Goal: Task Accomplishment & Management: Manage account settings

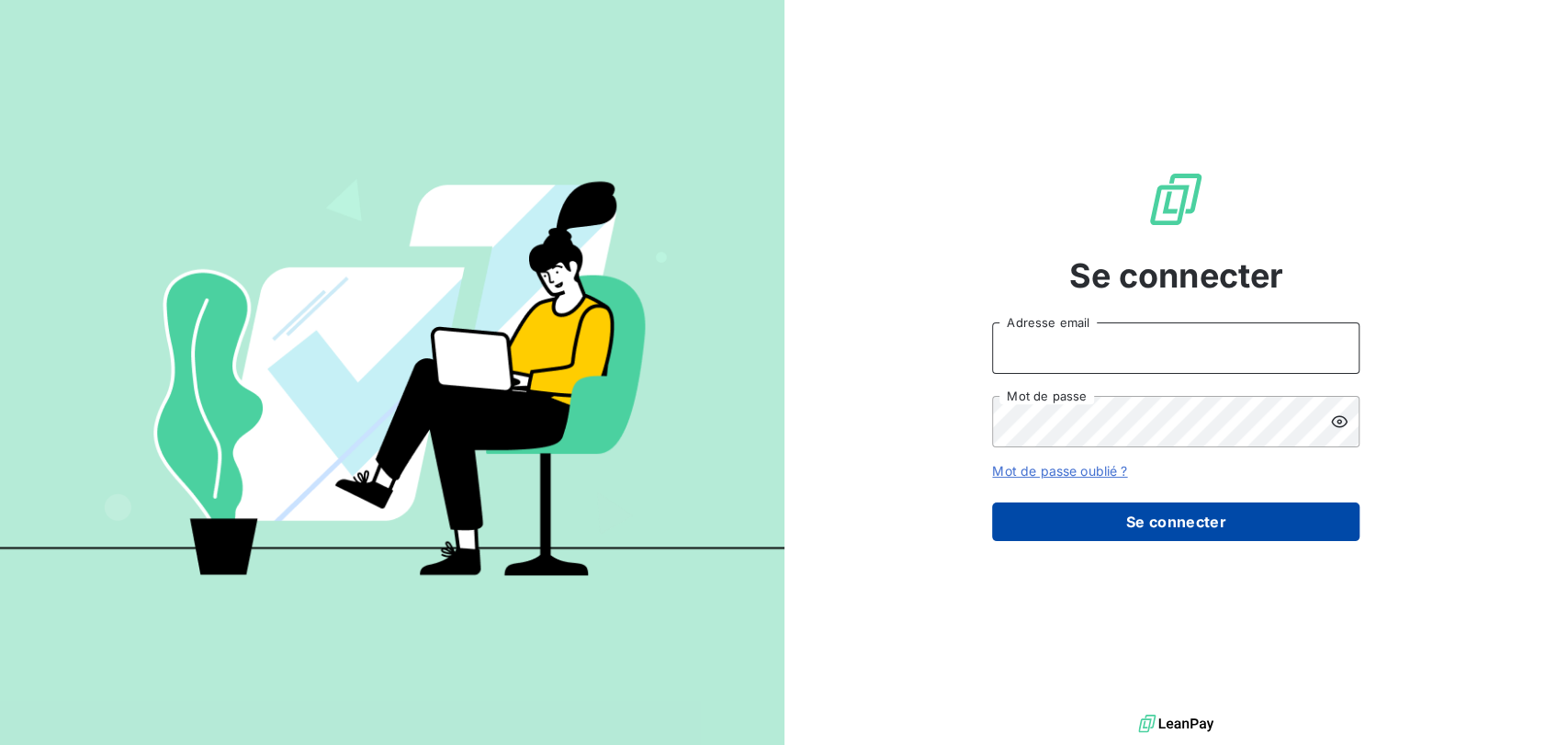
type input "[PERSON_NAME][EMAIL_ADDRESS][DOMAIN_NAME]"
click at [1131, 525] on button "Se connecter" at bounding box center [1175, 522] width 367 height 39
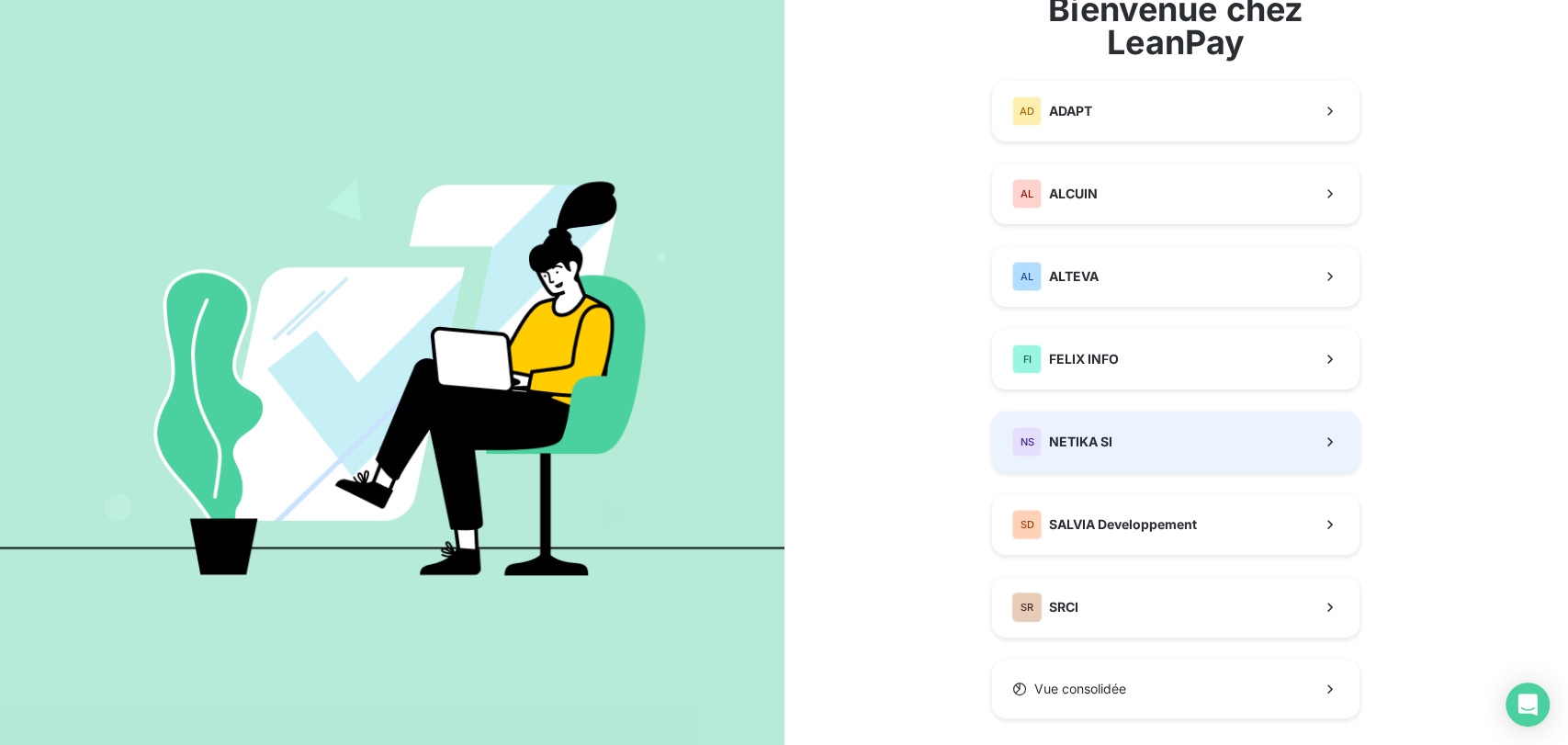
scroll to position [155, 0]
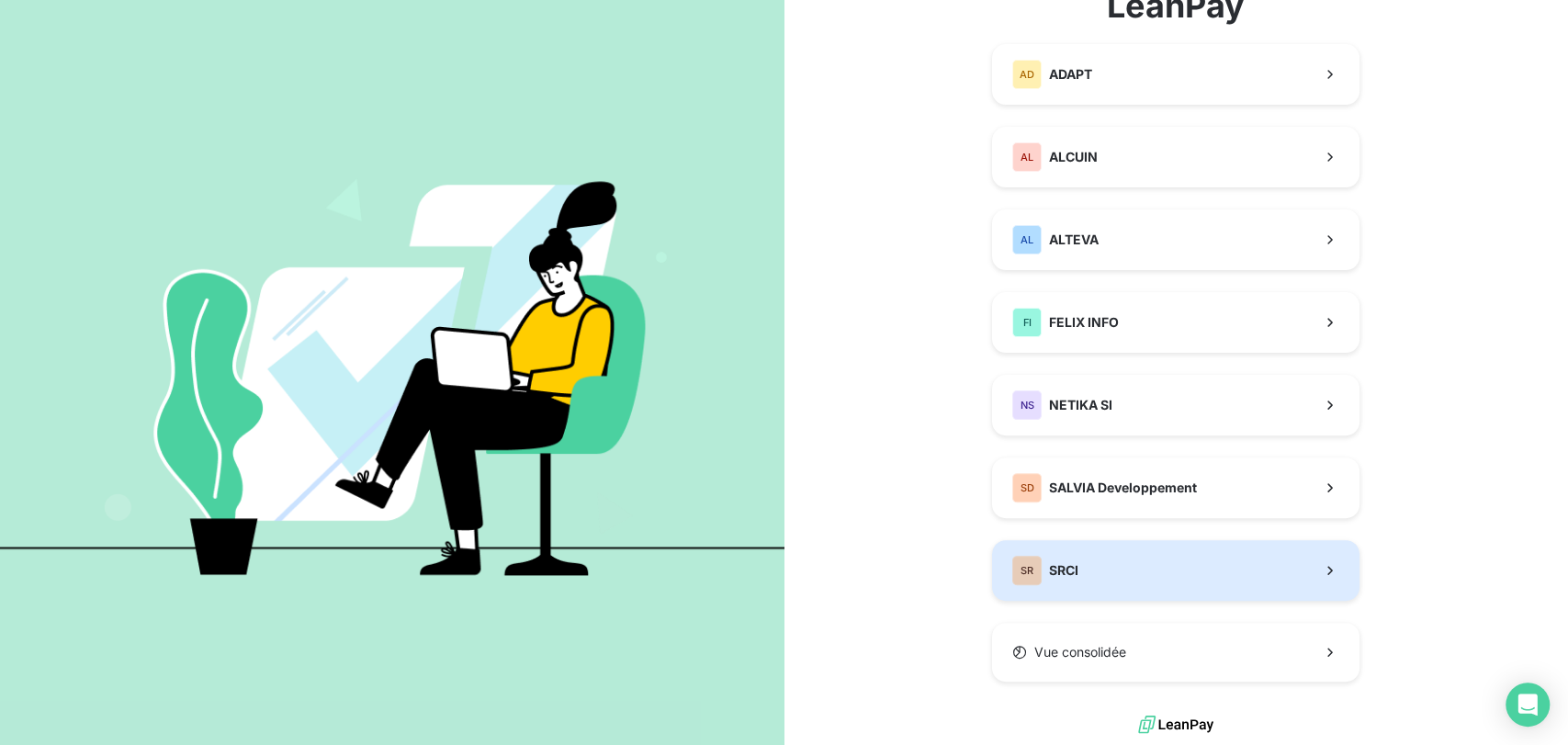
click at [1085, 556] on button "SR SRCI" at bounding box center [1175, 570] width 367 height 61
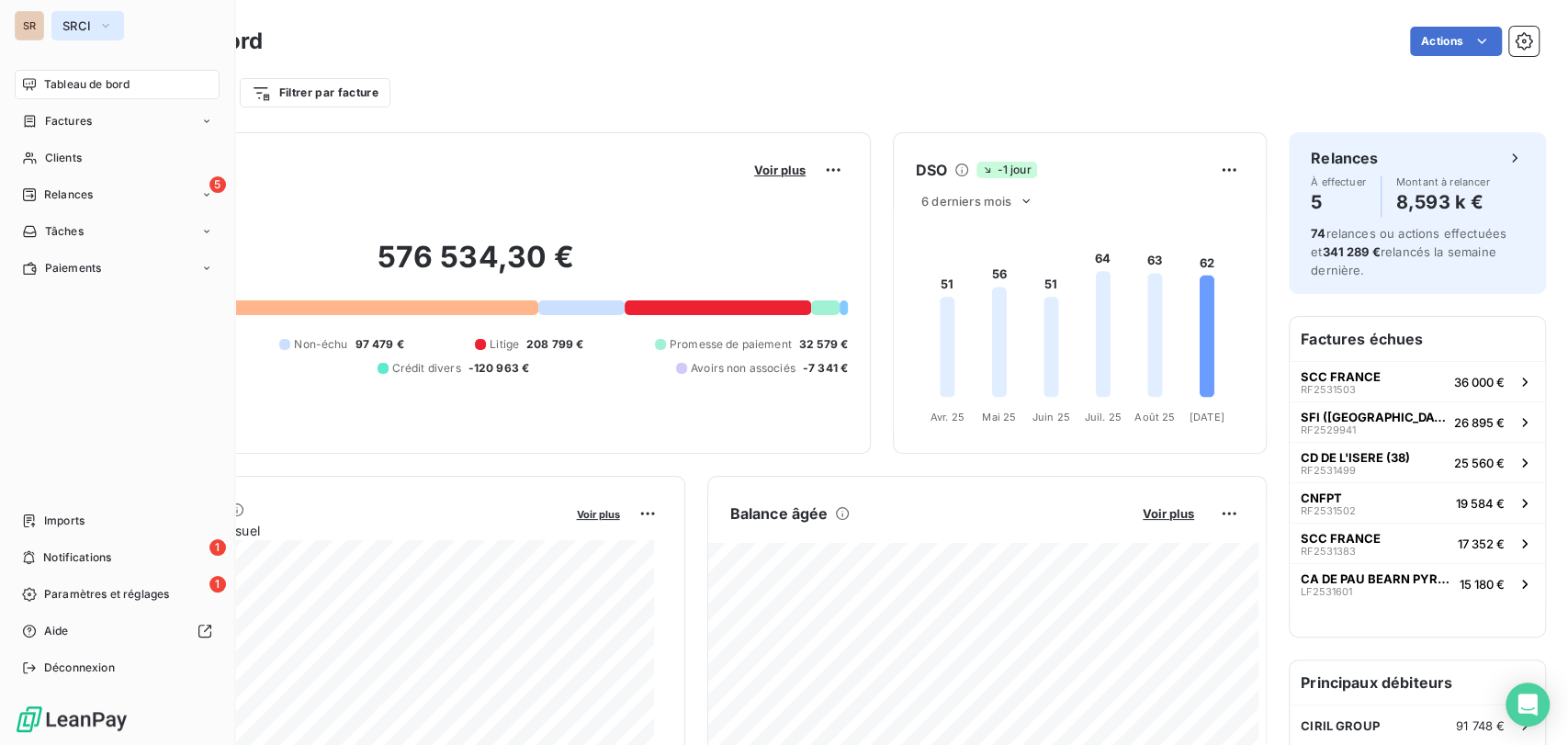
click at [111, 22] on icon "button" at bounding box center [106, 26] width 15 height 18
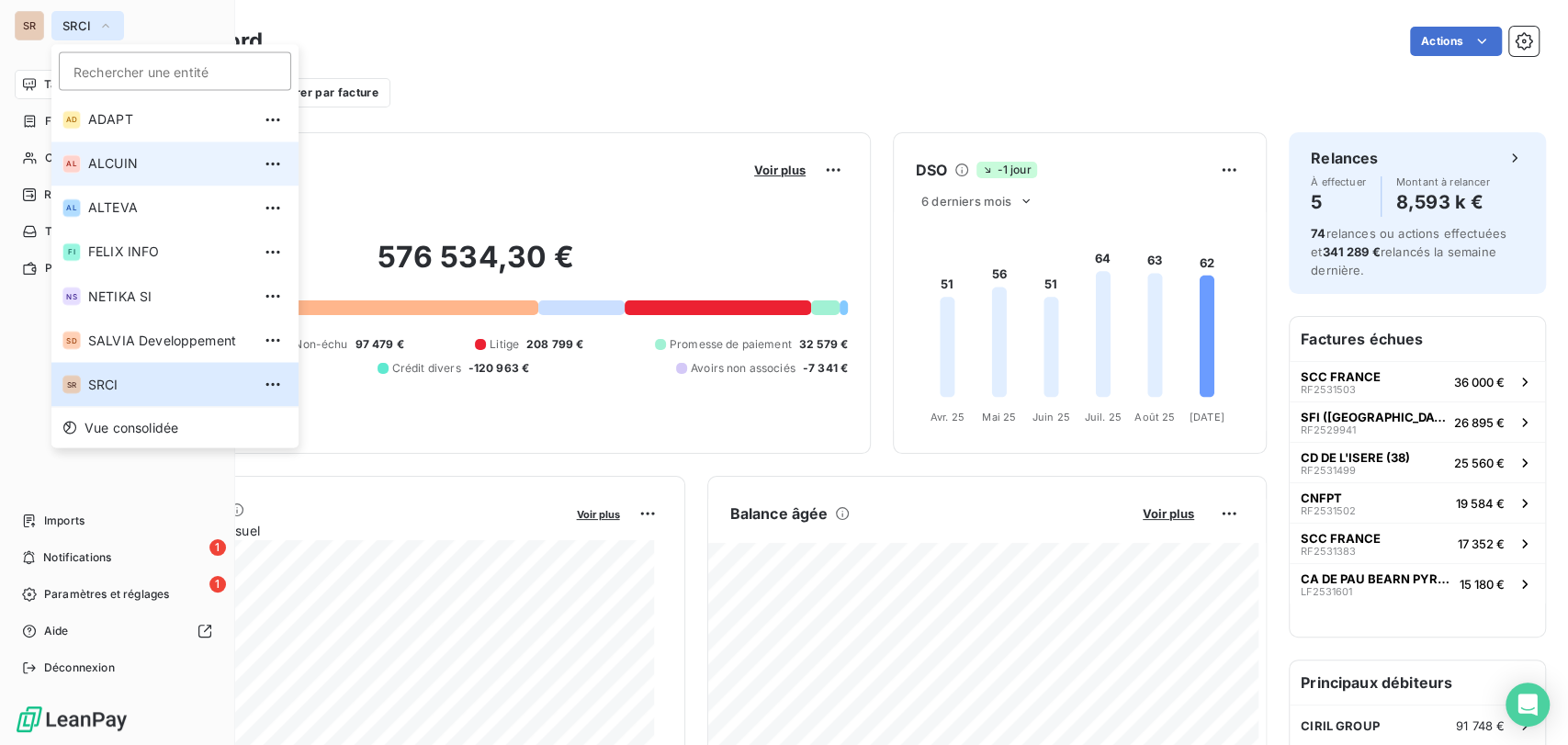
click at [134, 173] on li "AL ALCUIN" at bounding box center [175, 164] width 248 height 44
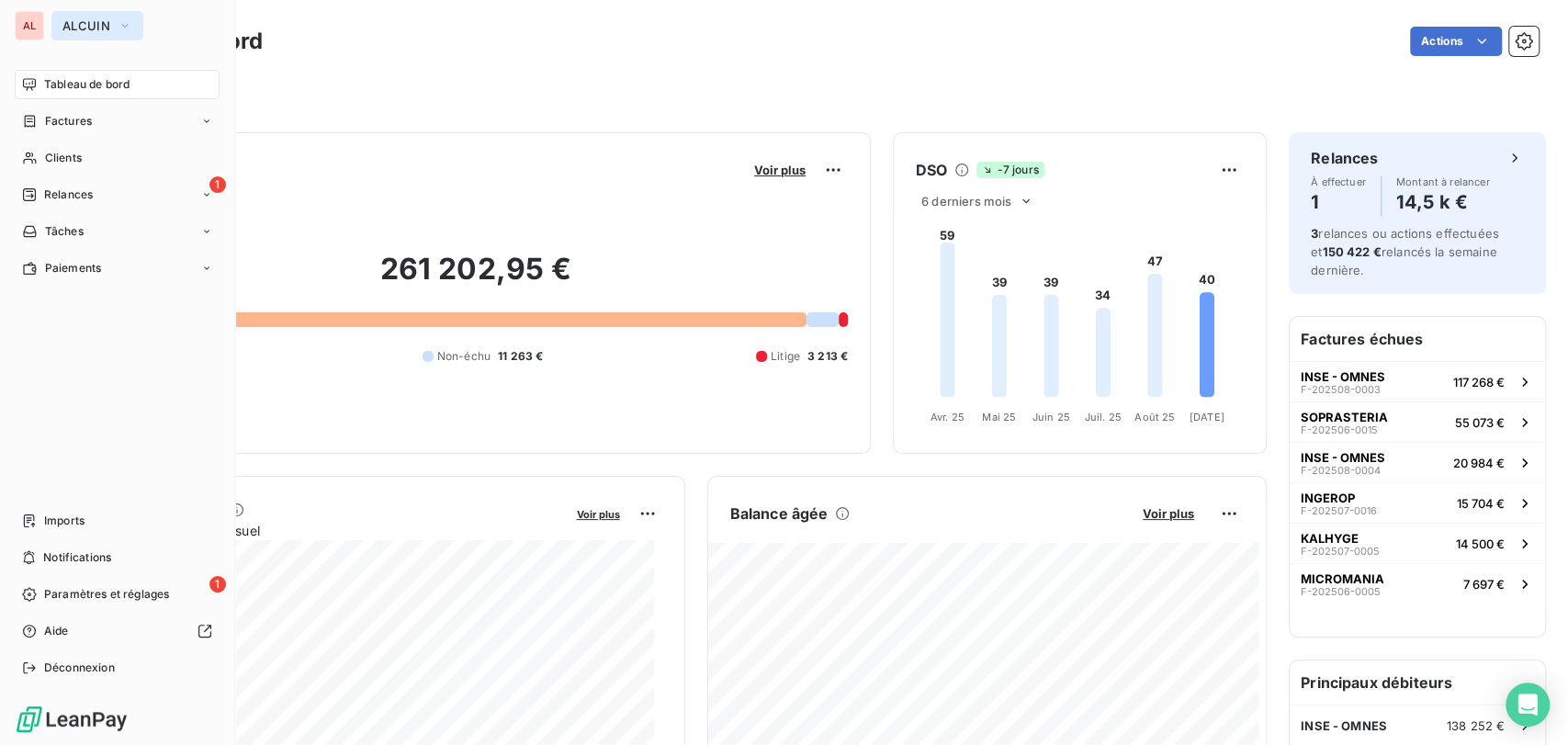
click at [118, 25] on icon "button" at bounding box center [125, 26] width 15 height 18
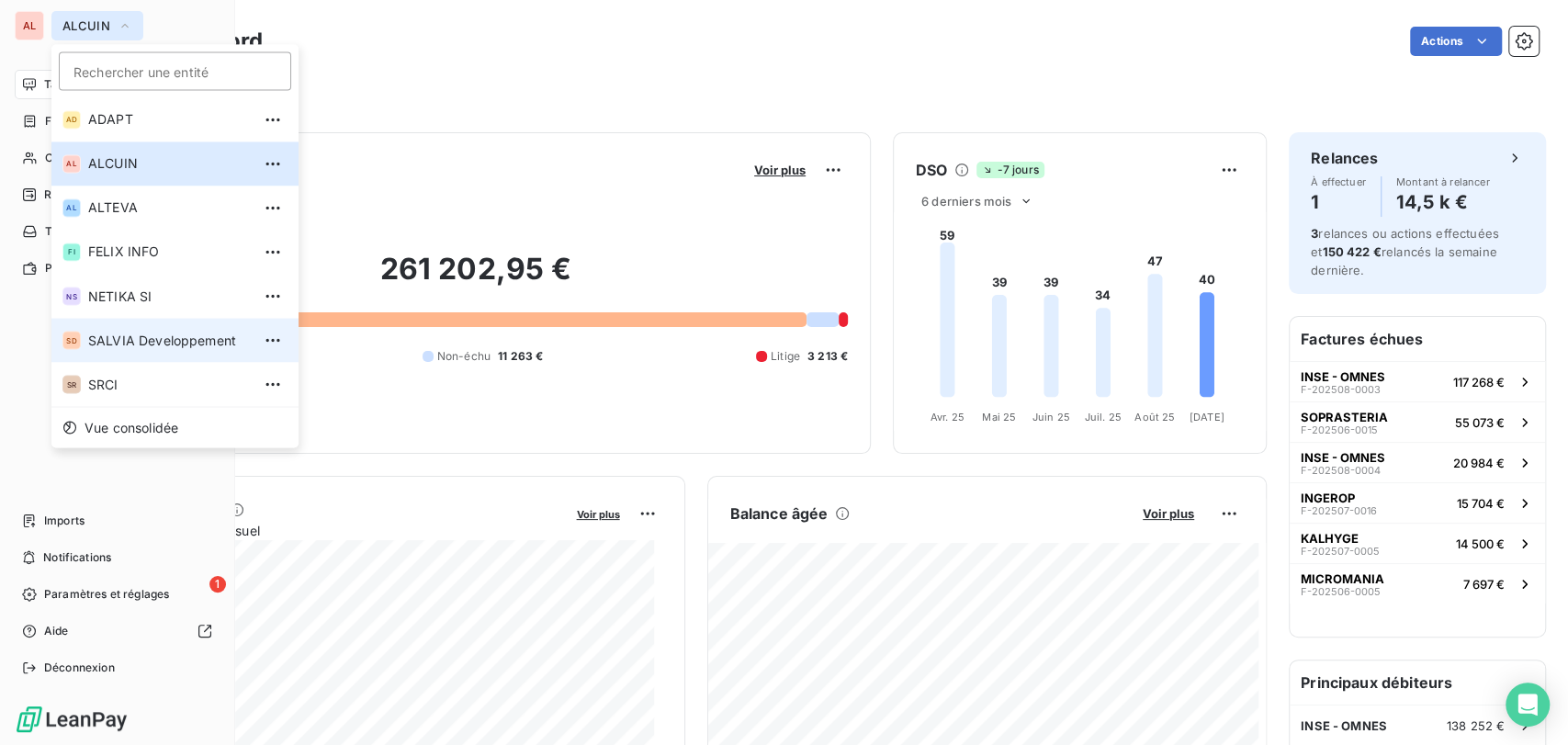
click at [110, 338] on span "SALVIA Developpement" at bounding box center [169, 339] width 163 height 18
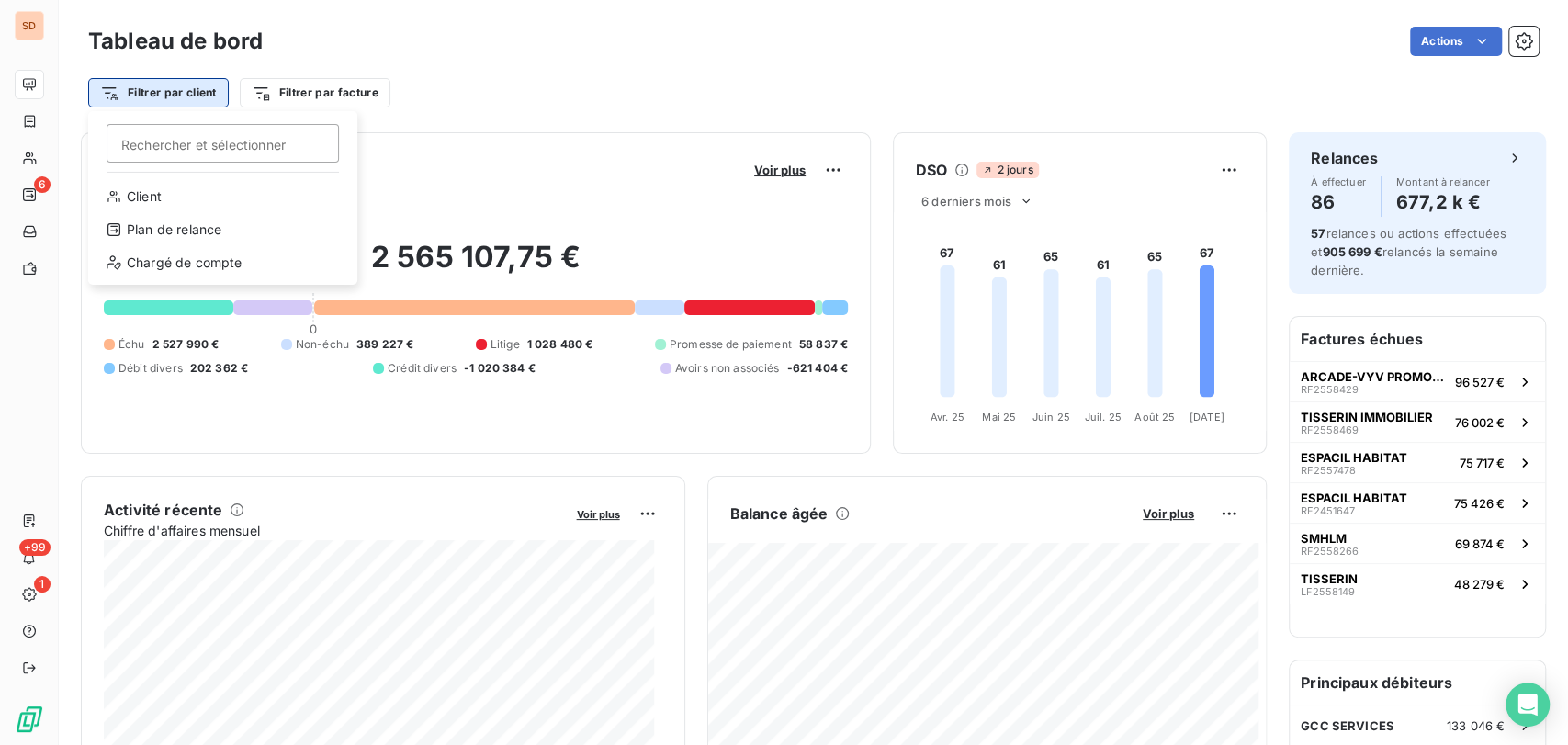
click at [220, 96] on html "SD 6 +99 1 Tableau de bord Actions Filtrer par client Rechercher et sélectionne…" at bounding box center [784, 372] width 1568 height 745
click at [191, 268] on div "Chargé de compte" at bounding box center [223, 263] width 254 height 29
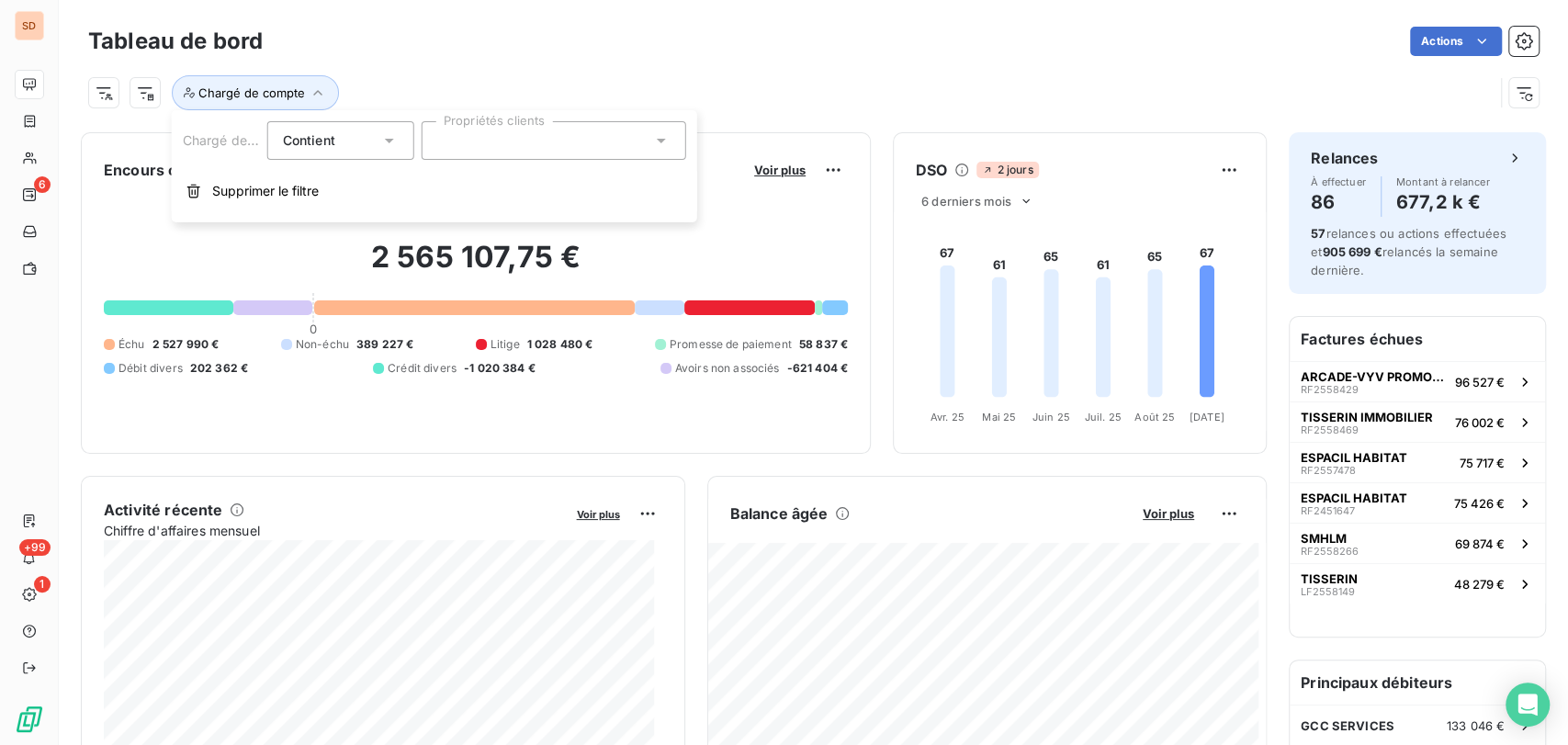
click at [669, 134] on icon at bounding box center [662, 141] width 18 height 18
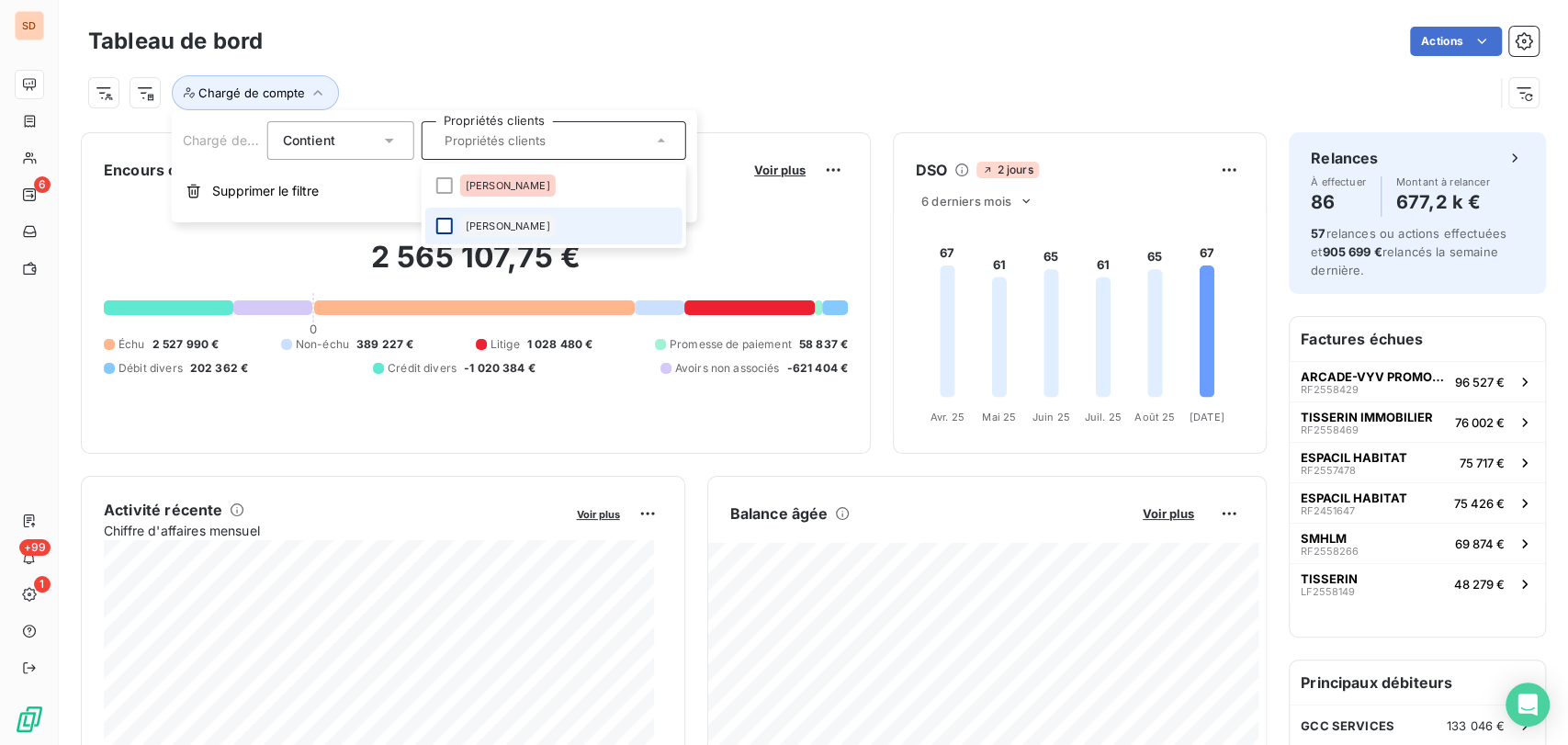
click at [441, 223] on div at bounding box center [444, 226] width 17 height 17
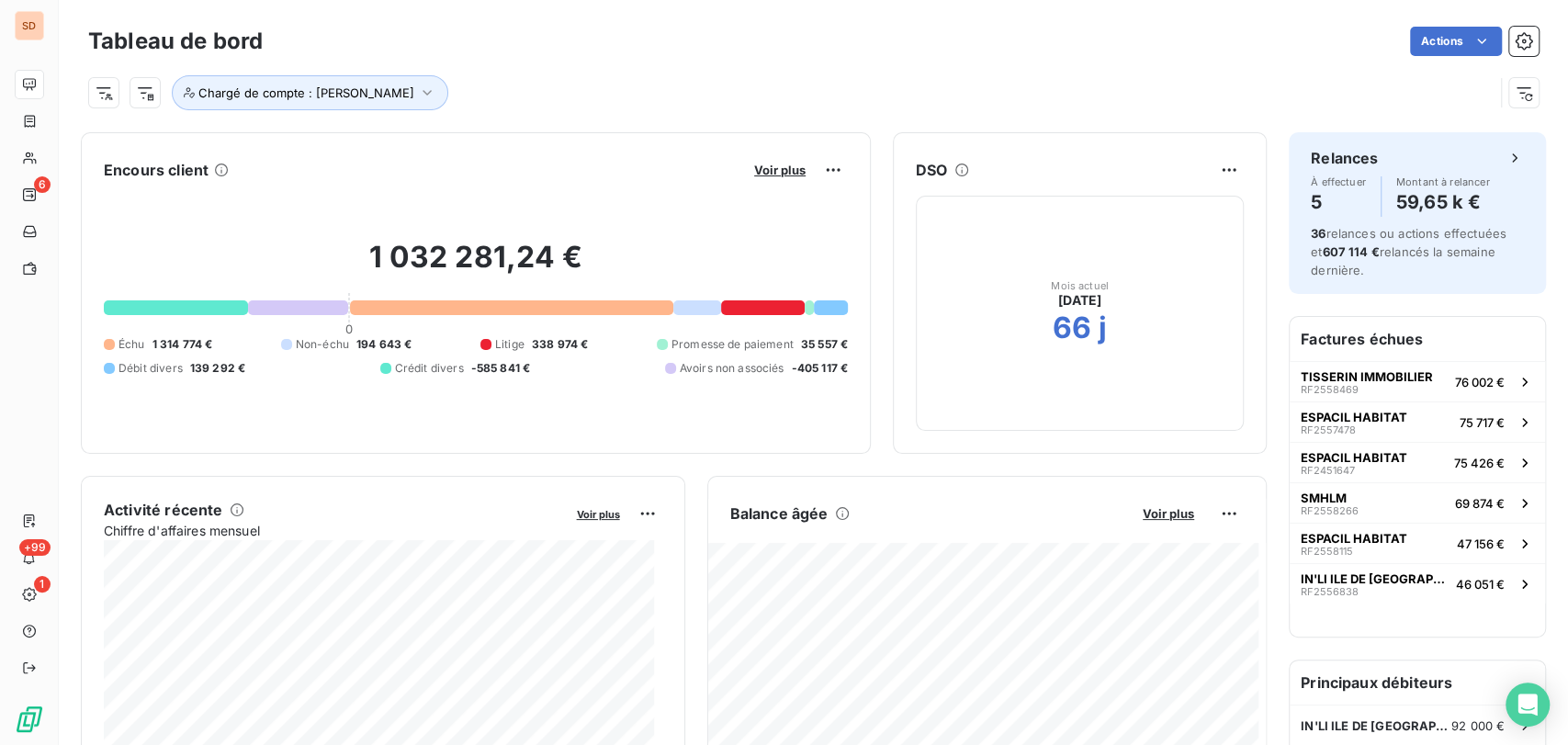
click at [846, 173] on div "Encours client Voir plus 1 032 281,24 € 0 Échu 1 314 774 € Non-échu 194 643 € L…" at bounding box center [476, 292] width 790 height 321
click at [418, 91] on icon "button" at bounding box center [427, 93] width 18 height 18
click at [663, 140] on icon at bounding box center [662, 141] width 9 height 5
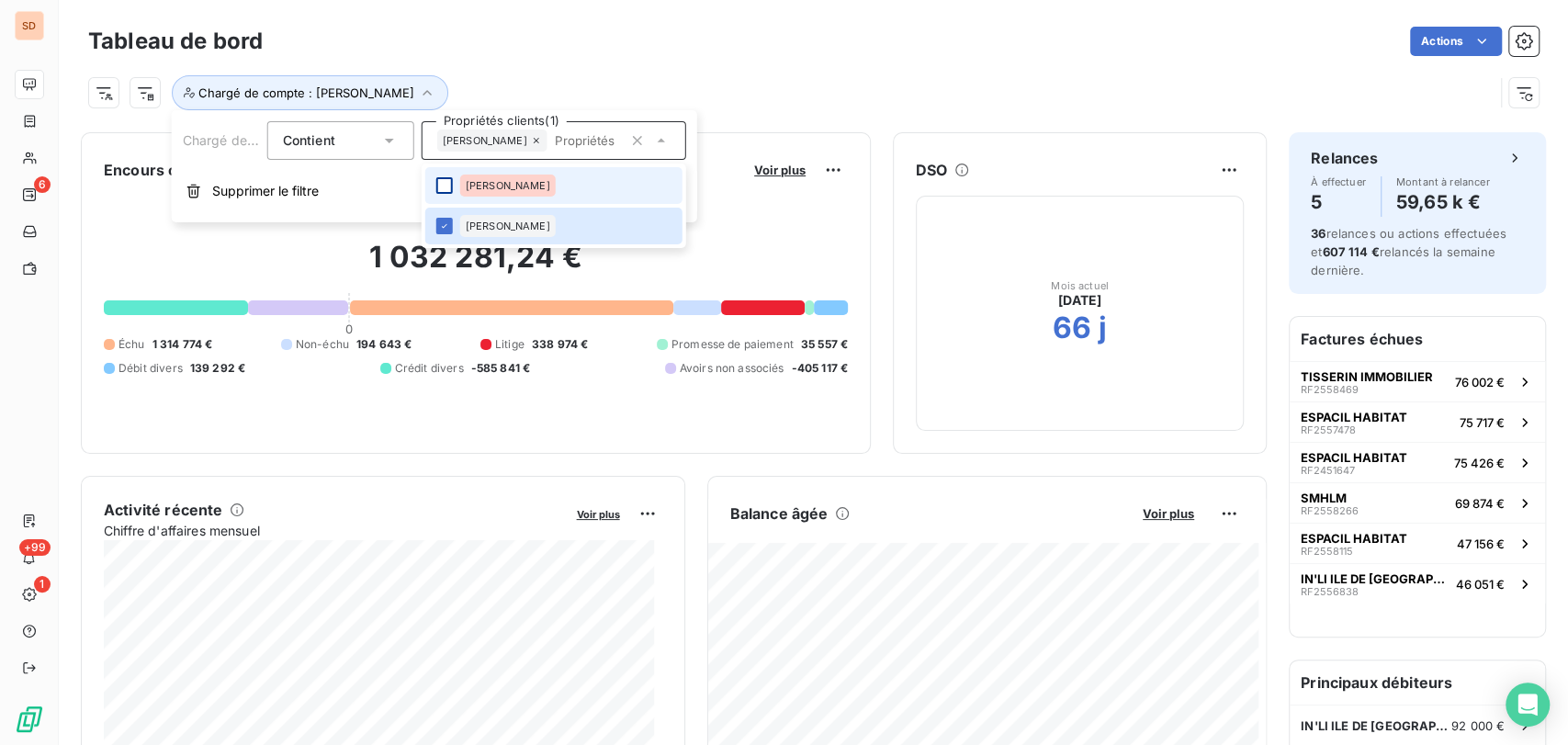
click at [444, 178] on div at bounding box center [444, 186] width 17 height 17
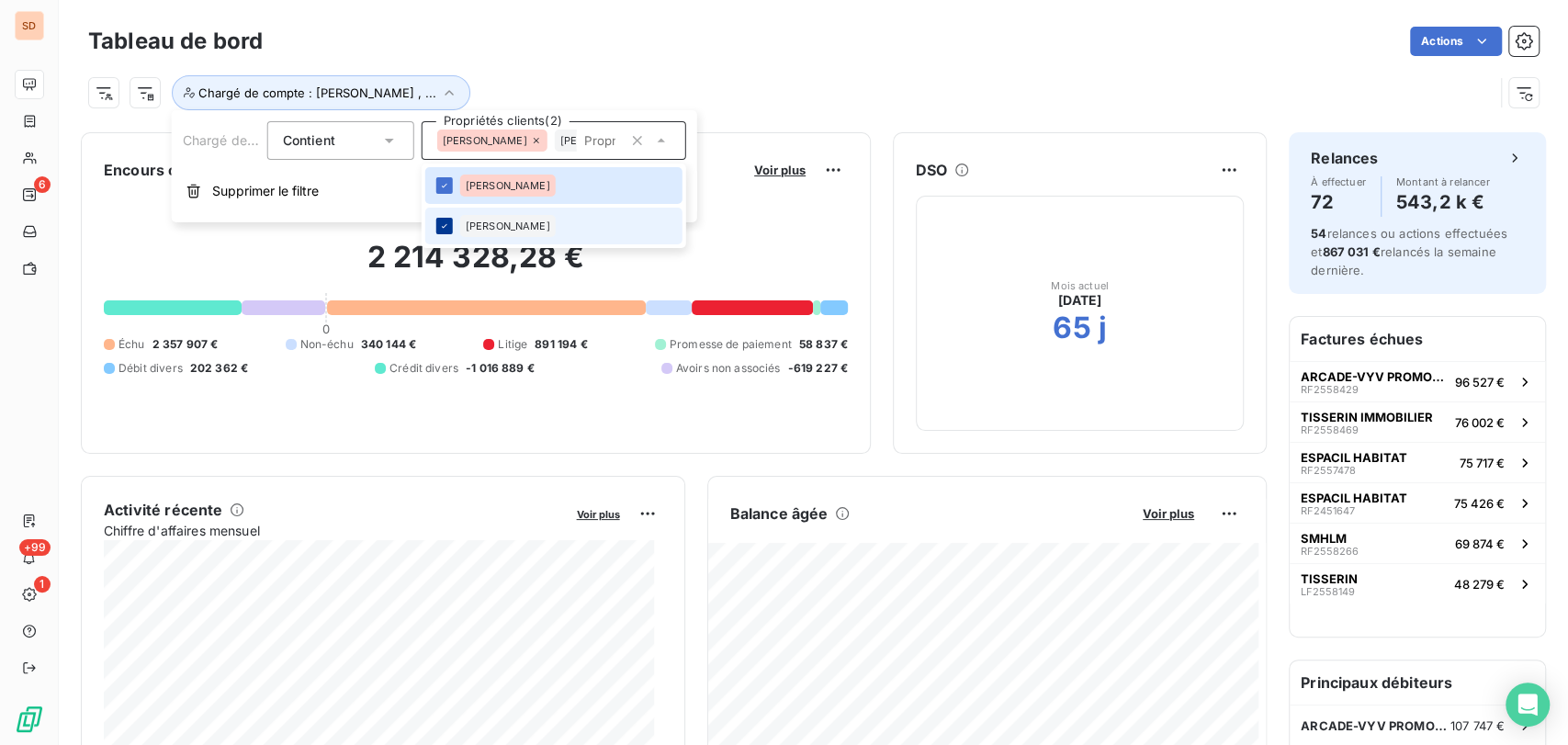
click at [441, 229] on icon at bounding box center [444, 226] width 11 height 11
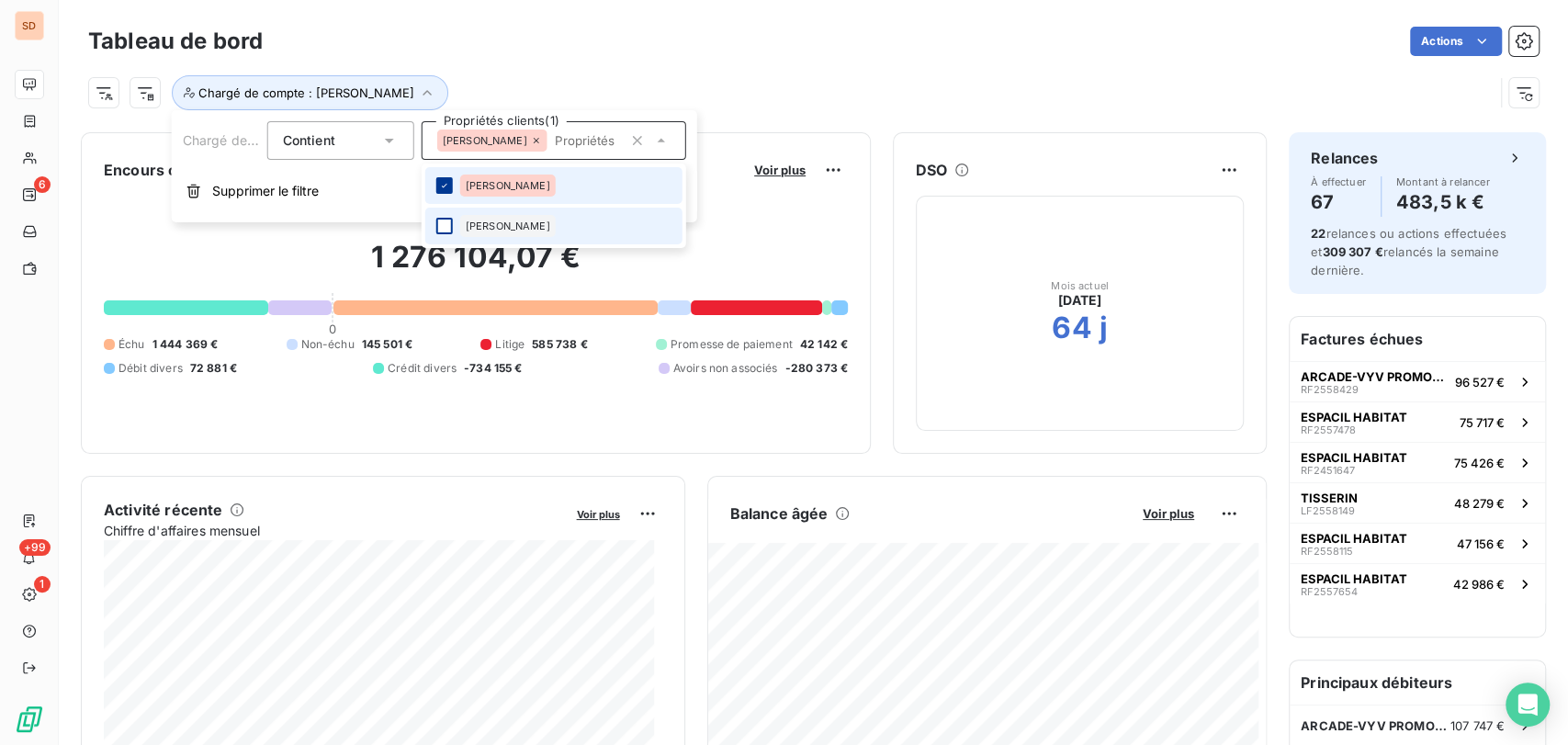
click at [441, 184] on icon at bounding box center [444, 186] width 11 height 11
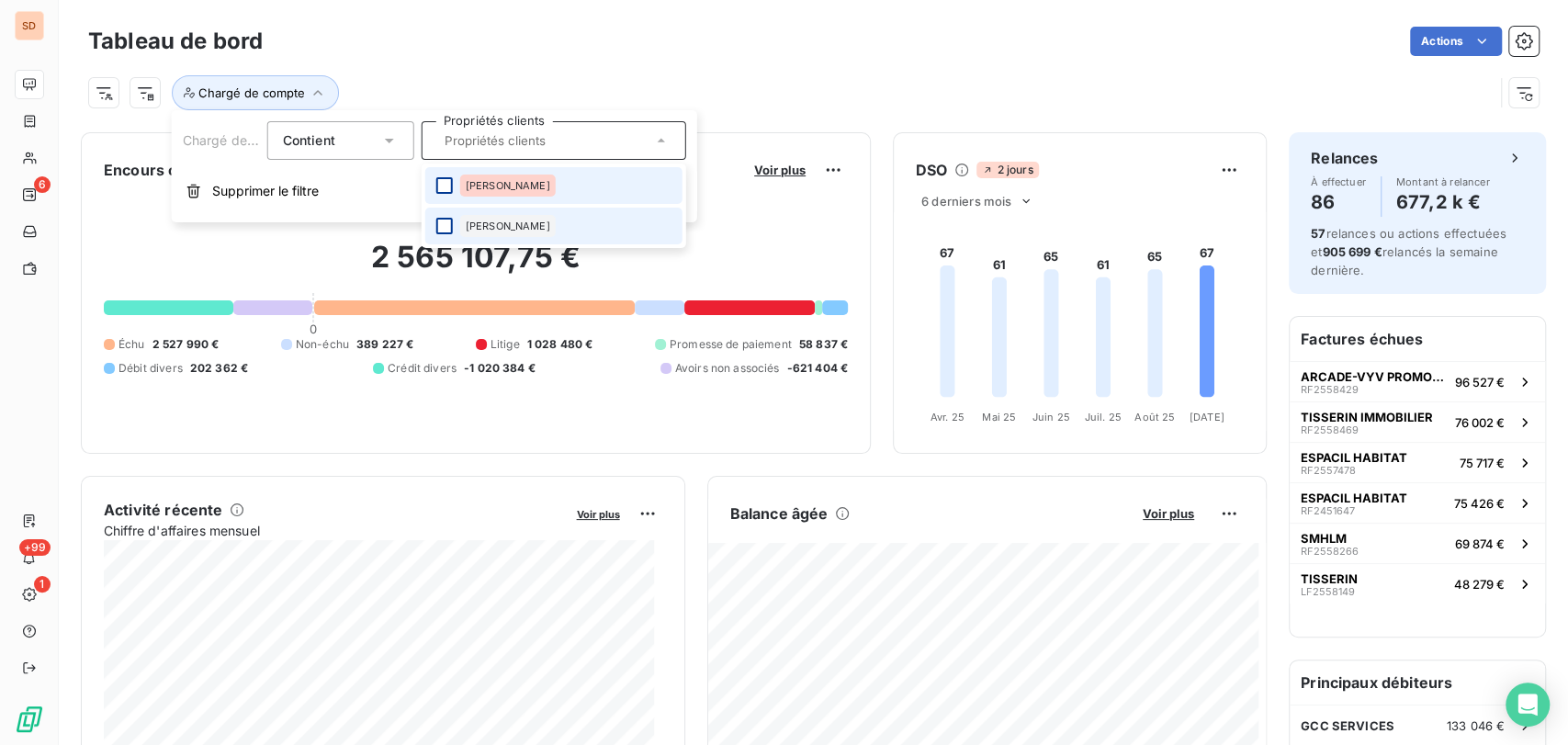
click at [445, 230] on div at bounding box center [444, 226] width 17 height 17
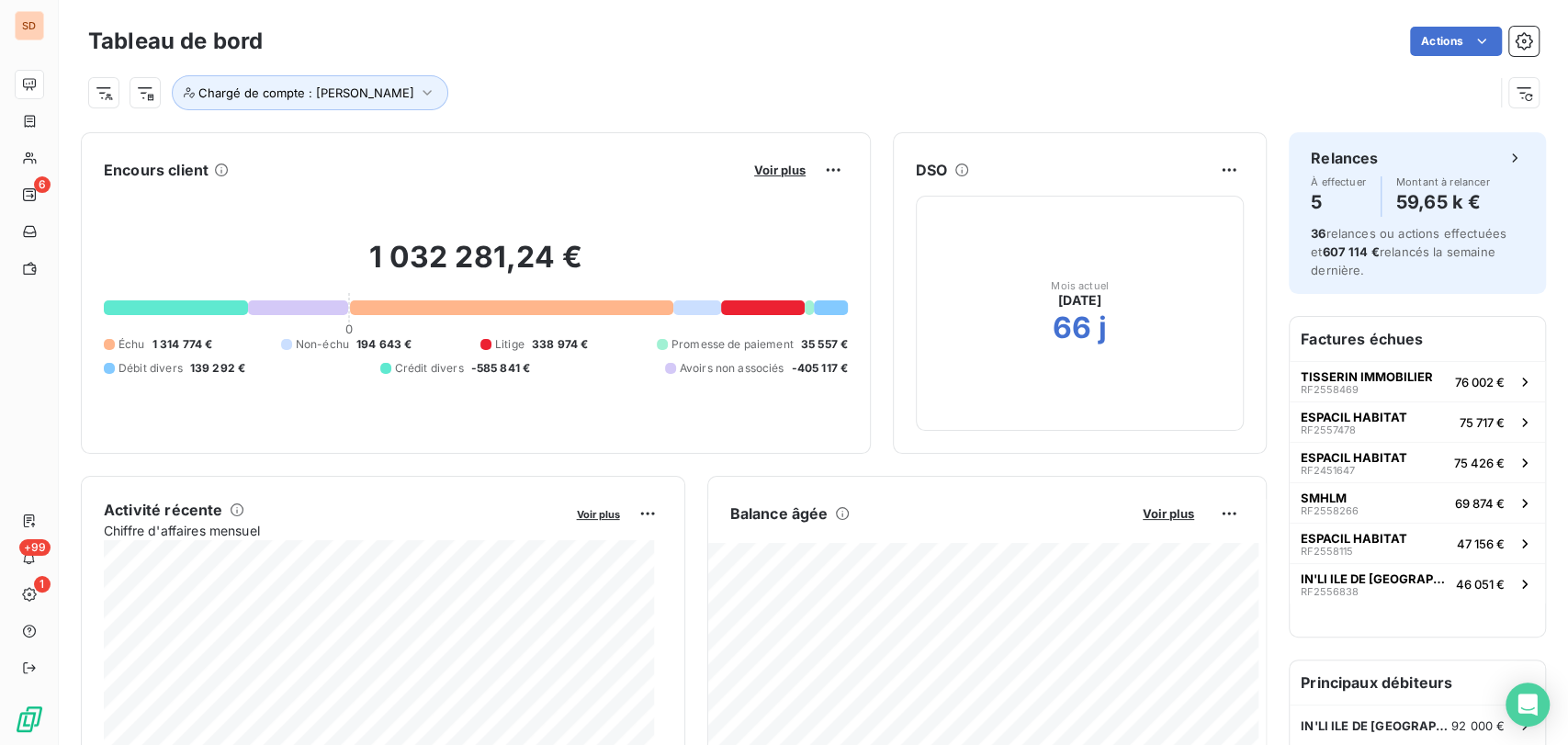
click at [837, 103] on div "Chargé de compte : Sylvie" at bounding box center [790, 93] width 1405 height 35
click at [418, 90] on icon "button" at bounding box center [427, 93] width 18 height 18
click at [659, 140] on icon at bounding box center [662, 141] width 9 height 5
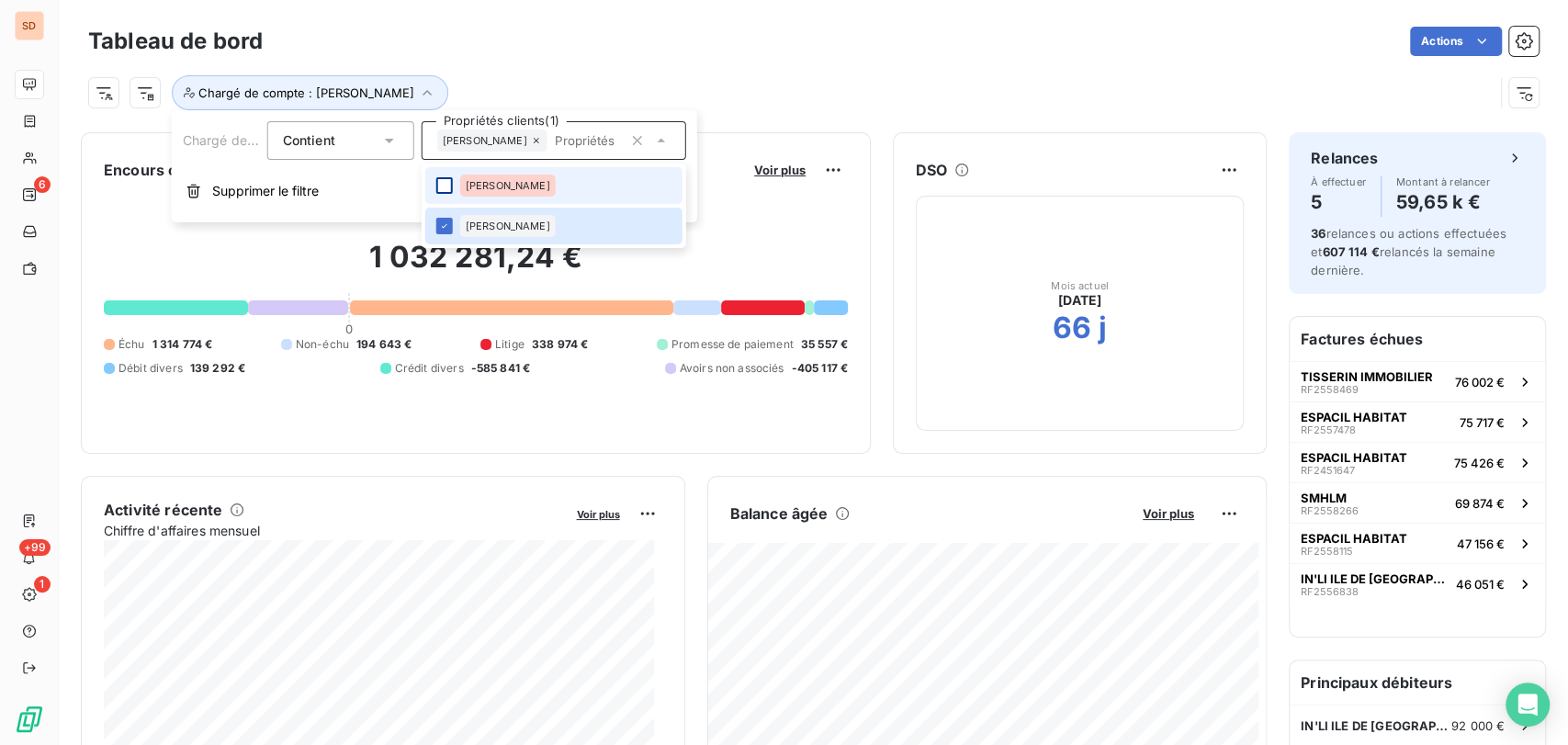
click at [445, 186] on div at bounding box center [444, 186] width 17 height 17
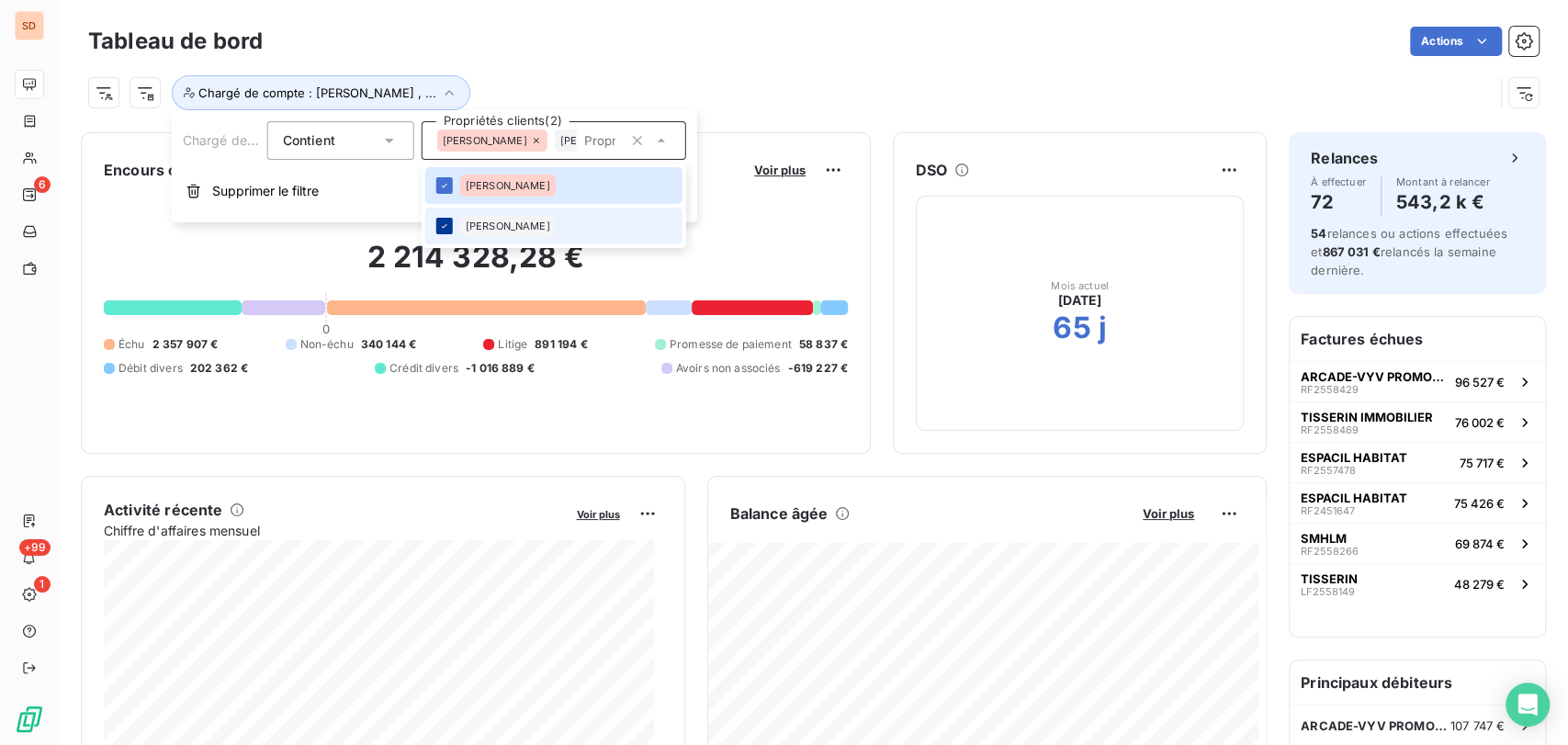
click at [445, 231] on icon at bounding box center [444, 226] width 11 height 11
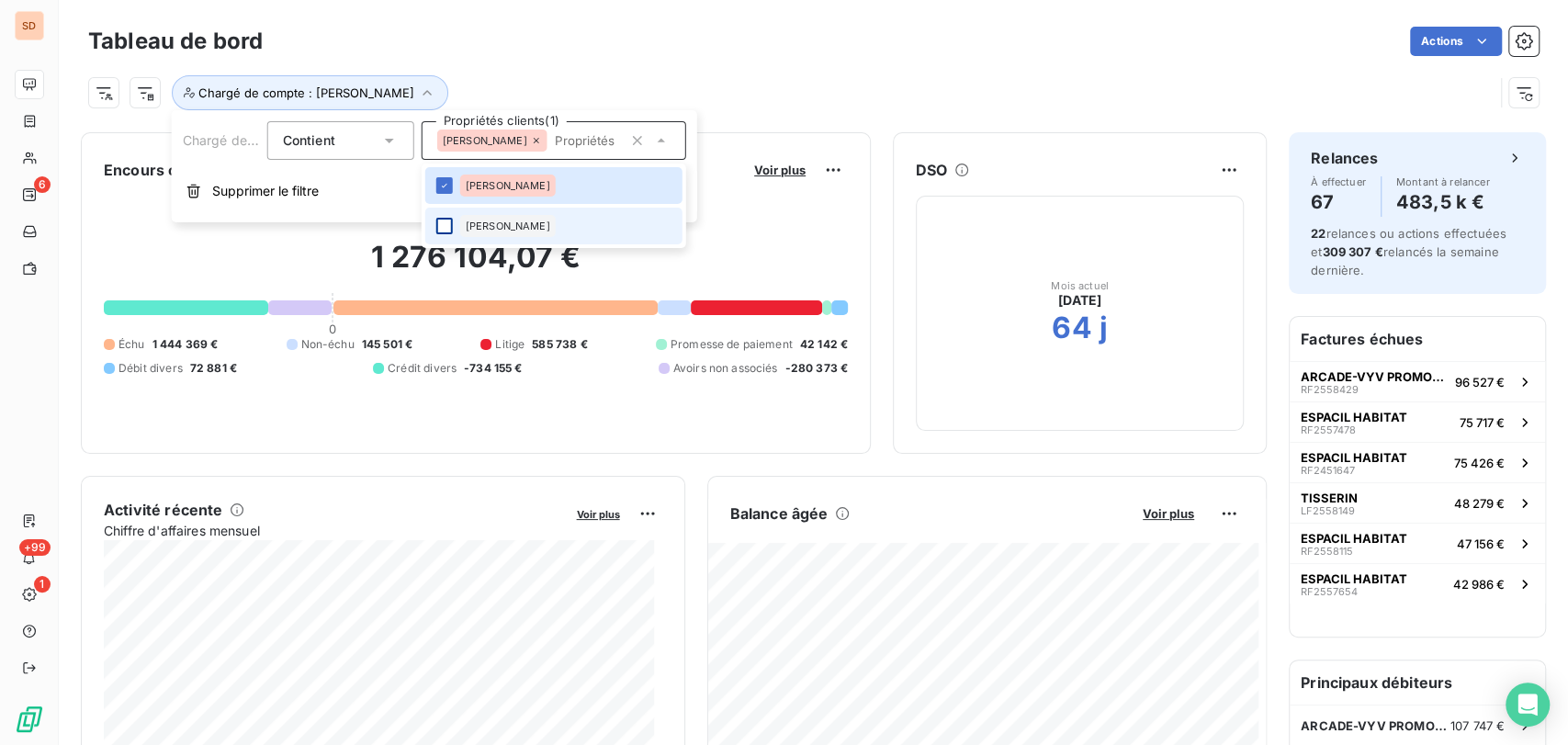
click at [444, 229] on div at bounding box center [444, 226] width 17 height 17
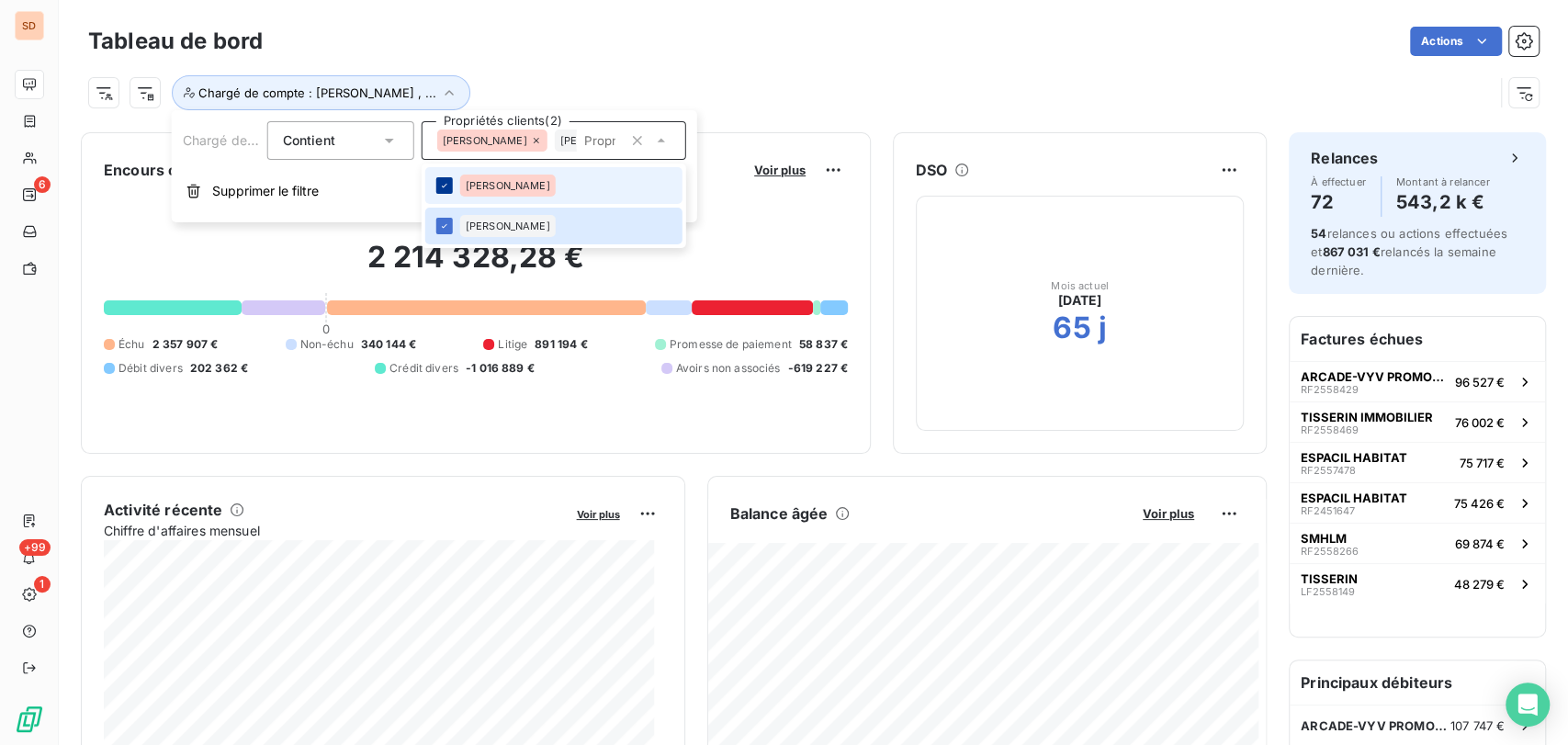
click at [444, 187] on icon at bounding box center [444, 186] width 11 height 11
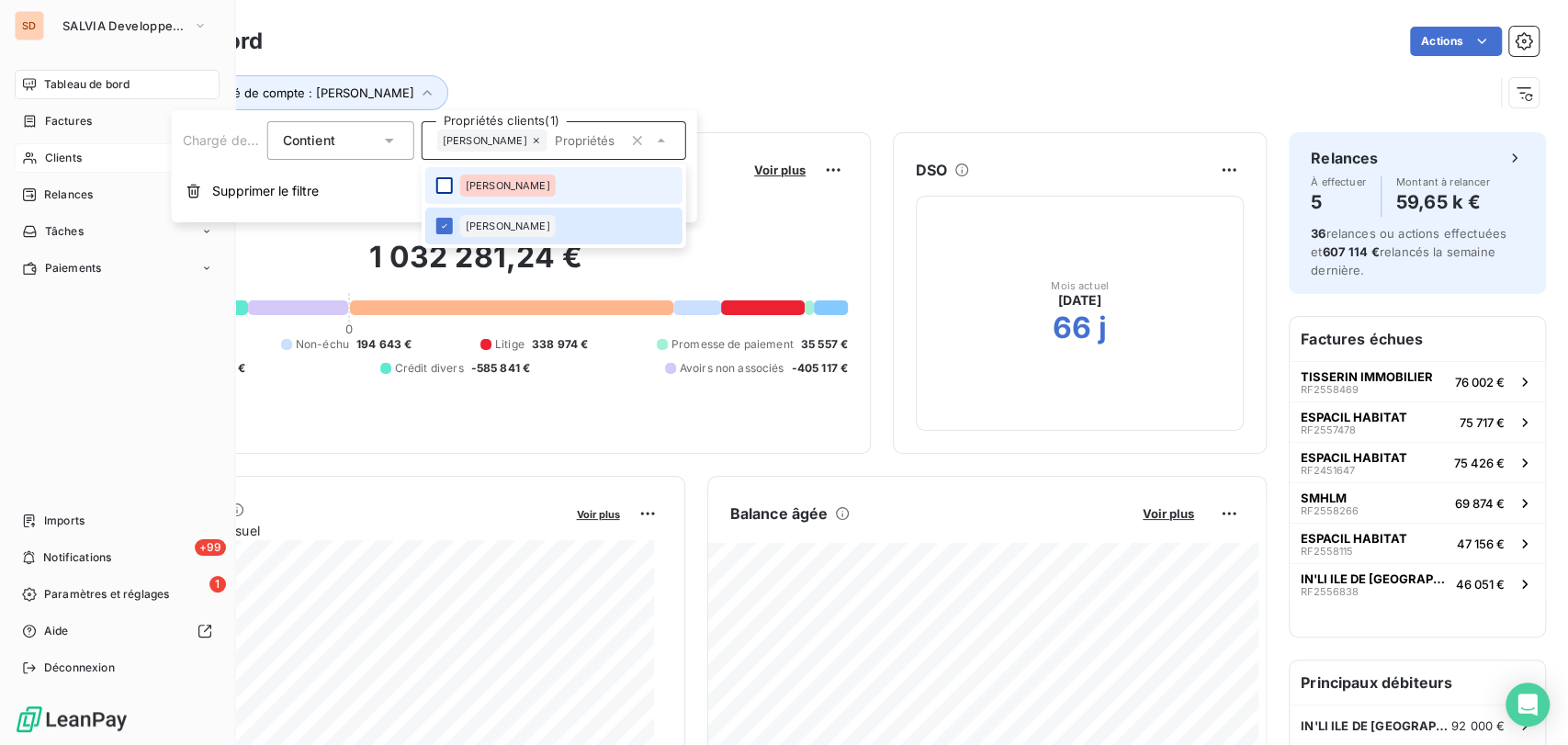
click at [54, 155] on span "Clients" at bounding box center [63, 158] width 37 height 17
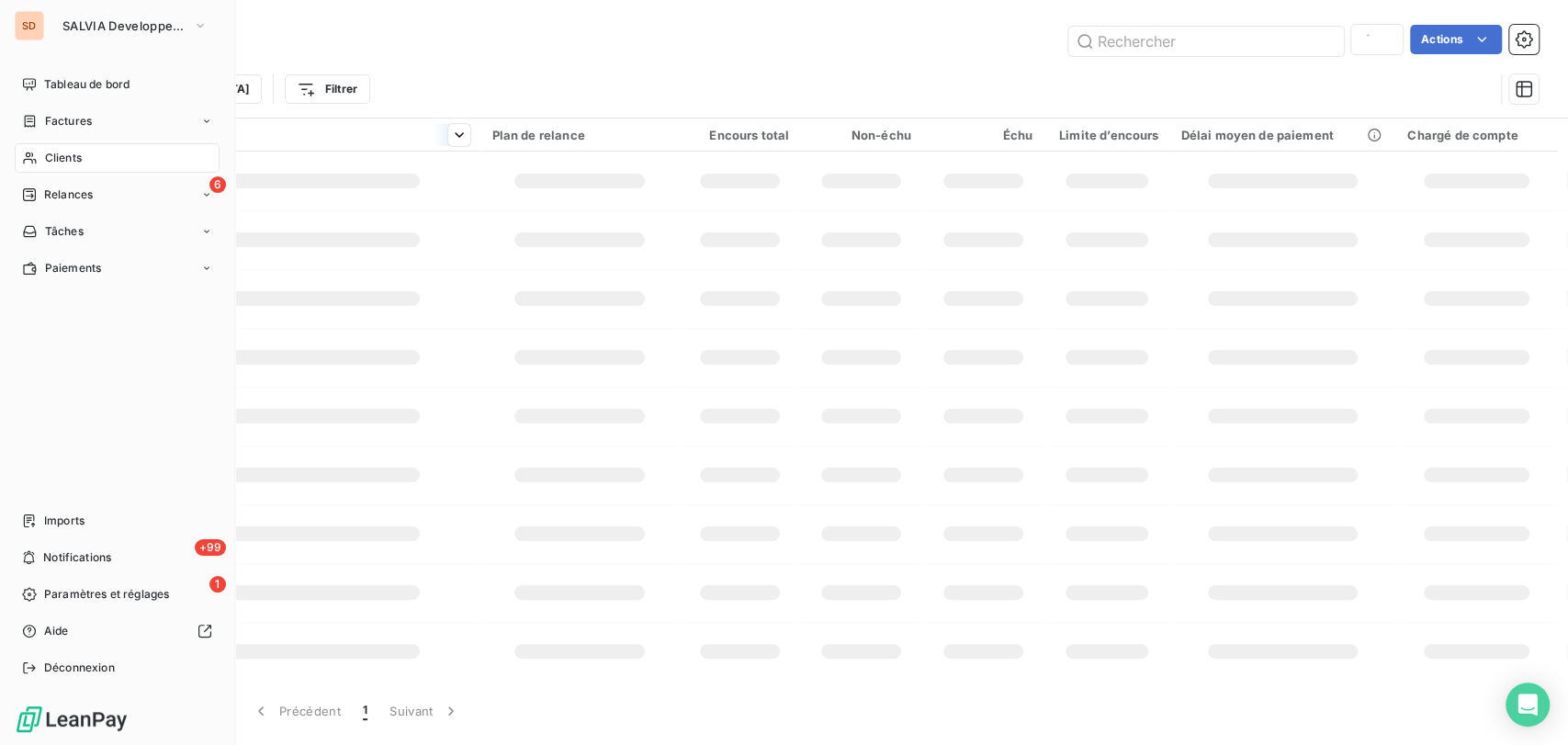
type input "55099"
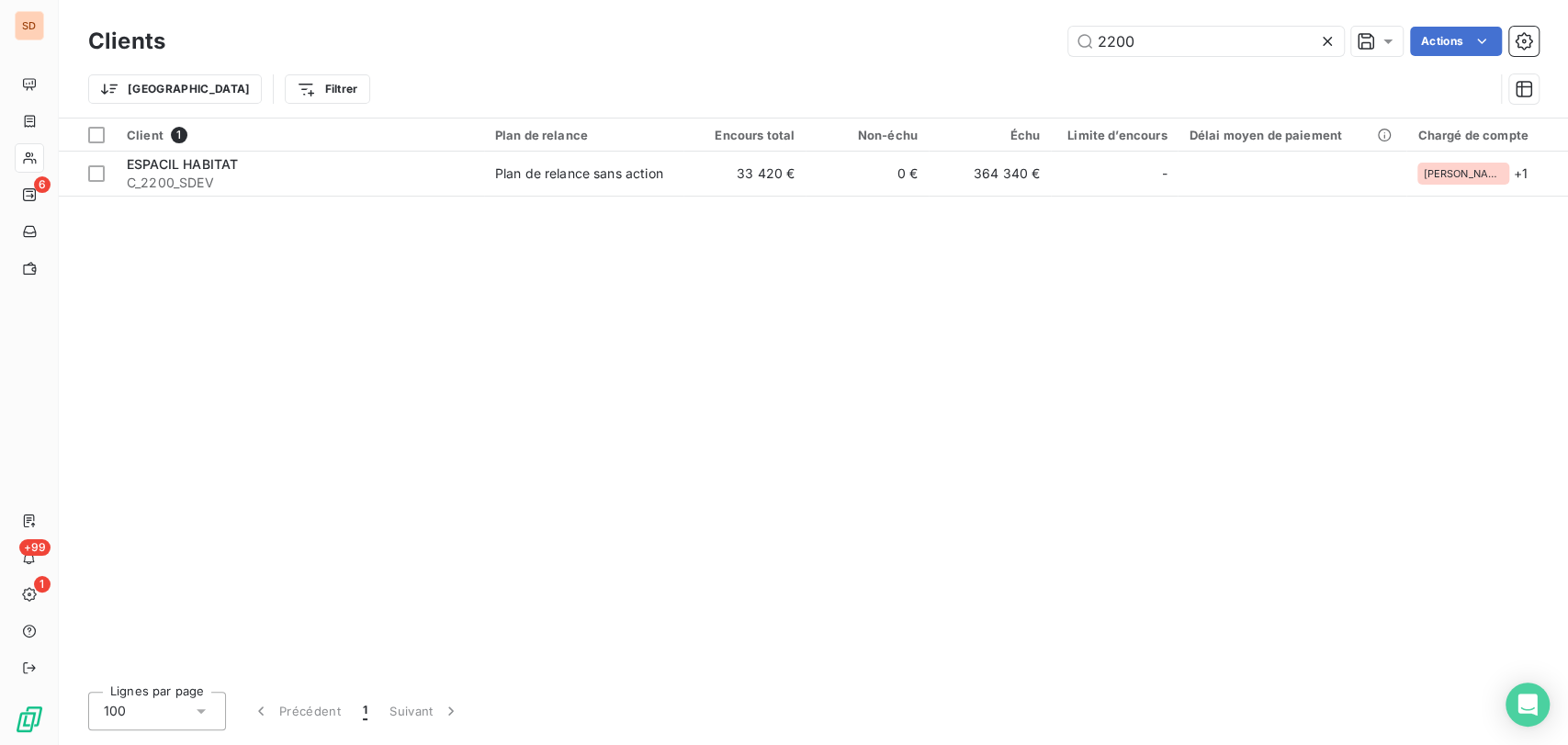
type input "2200"
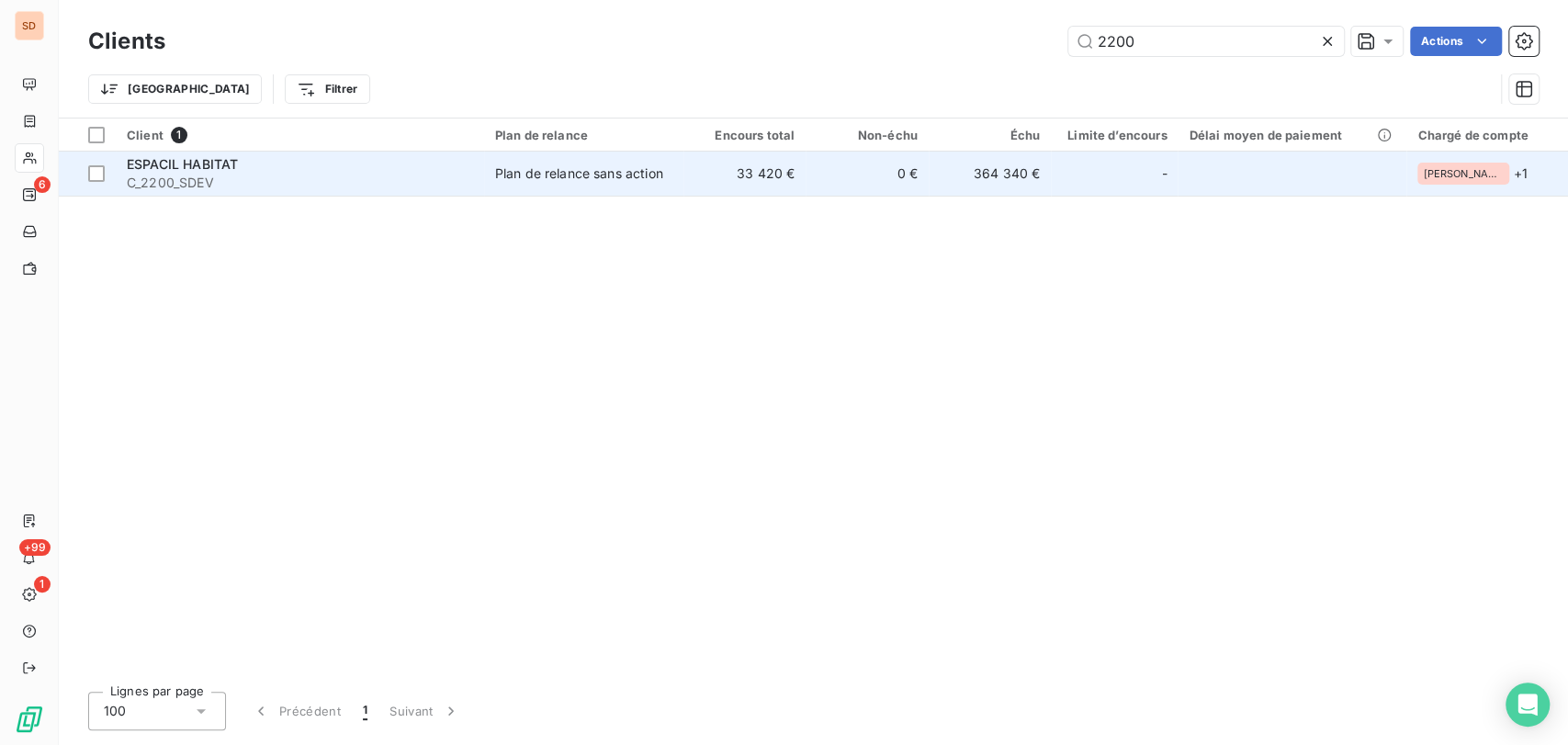
click at [139, 170] on span "ESPACIL HABITAT" at bounding box center [182, 164] width 111 height 16
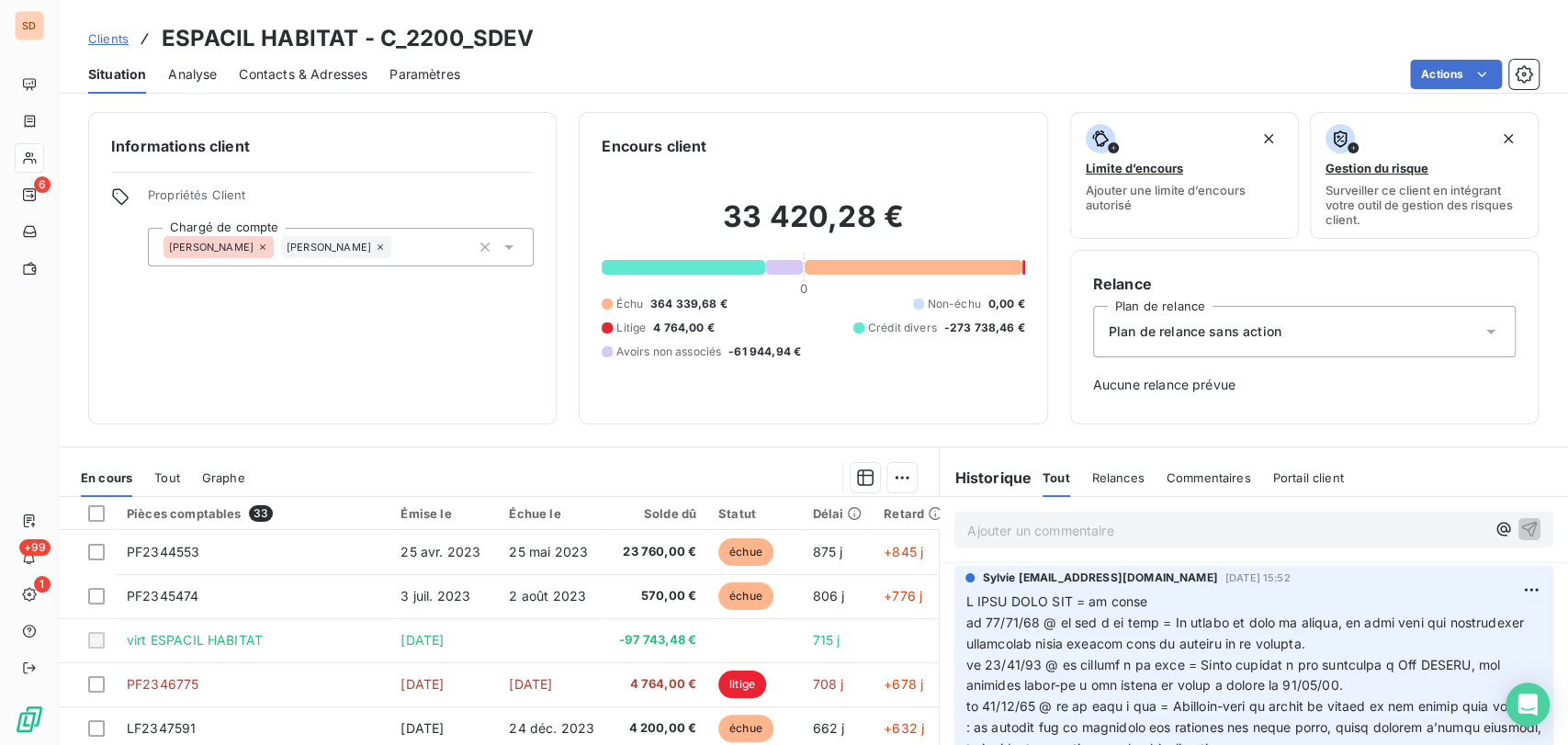
click at [375, 246] on icon at bounding box center [380, 247] width 11 height 11
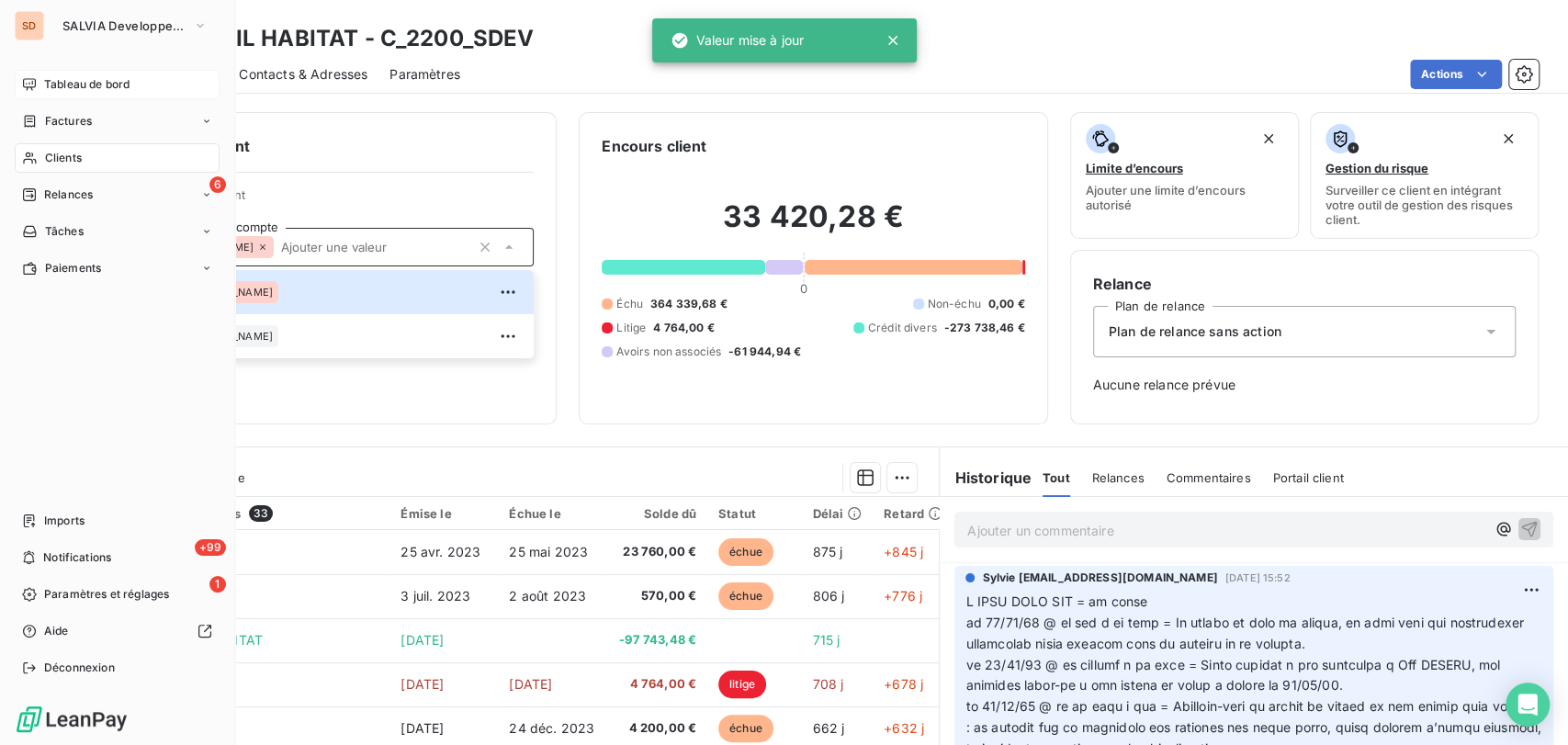
click at [63, 83] on span "Tableau de bord" at bounding box center [86, 85] width 86 height 17
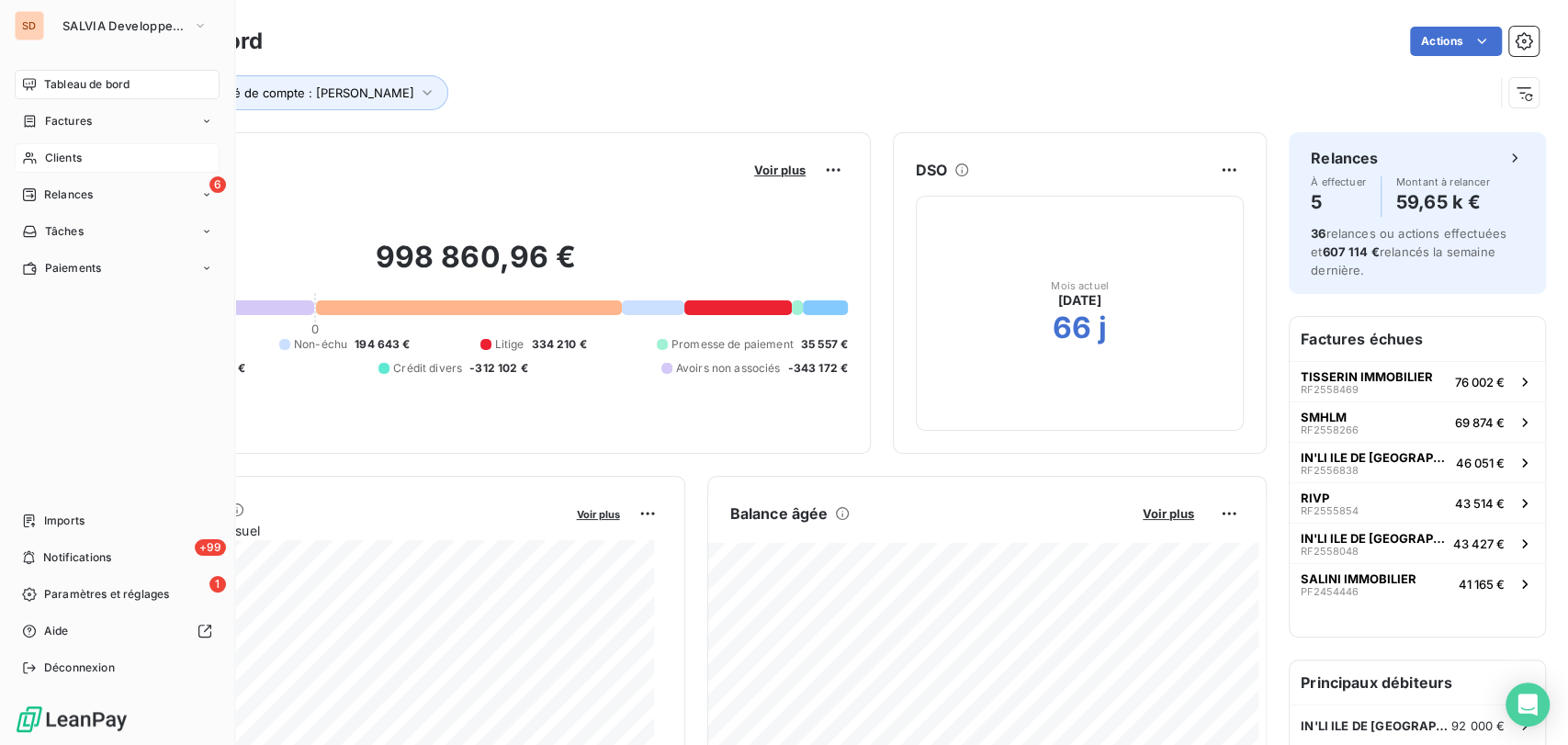
click at [47, 153] on span "Clients" at bounding box center [63, 158] width 37 height 17
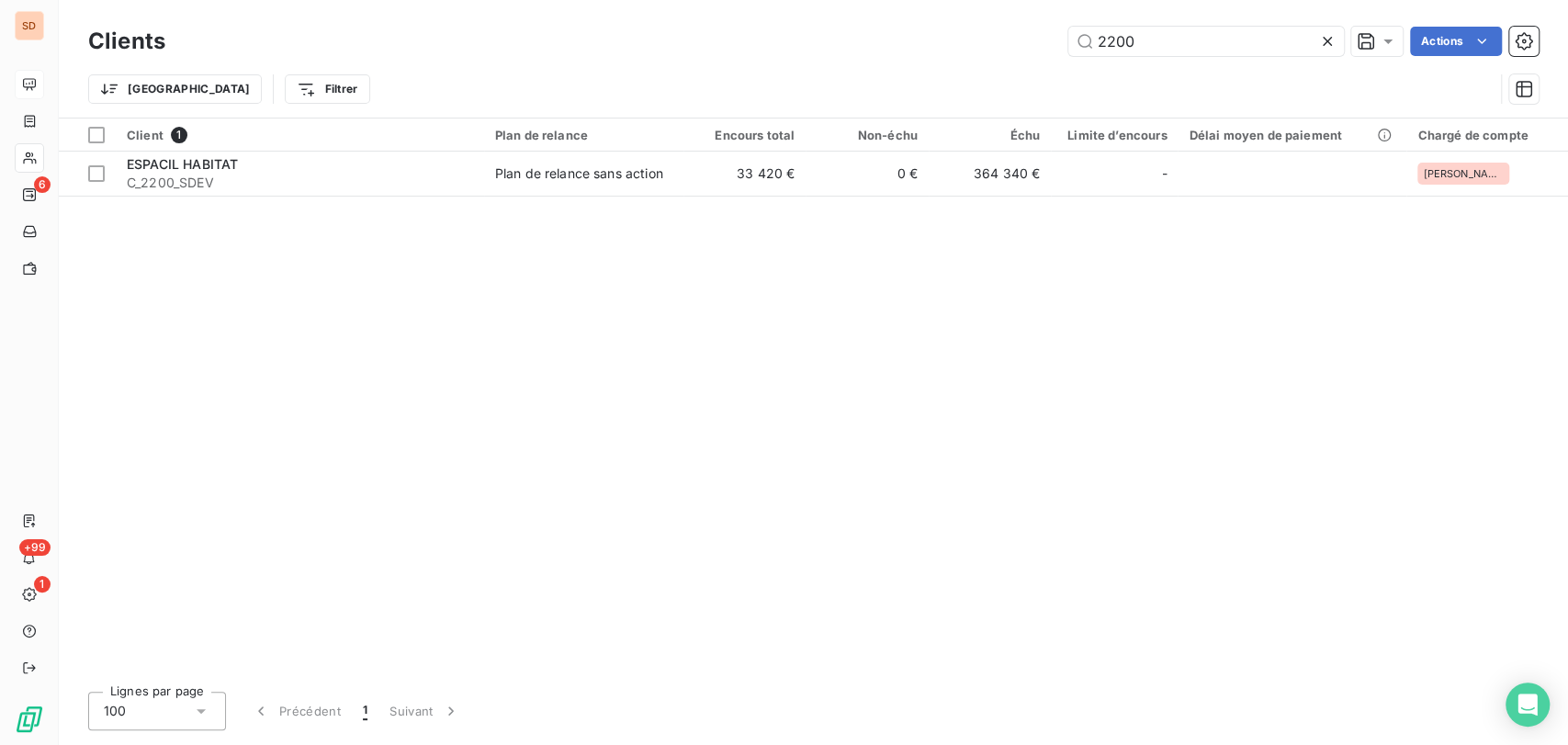
drag, startPoint x: 1140, startPoint y: 35, endPoint x: 1013, endPoint y: 23, distance: 127.6
click at [1040, 29] on div "2200 Actions" at bounding box center [863, 41] width 1351 height 29
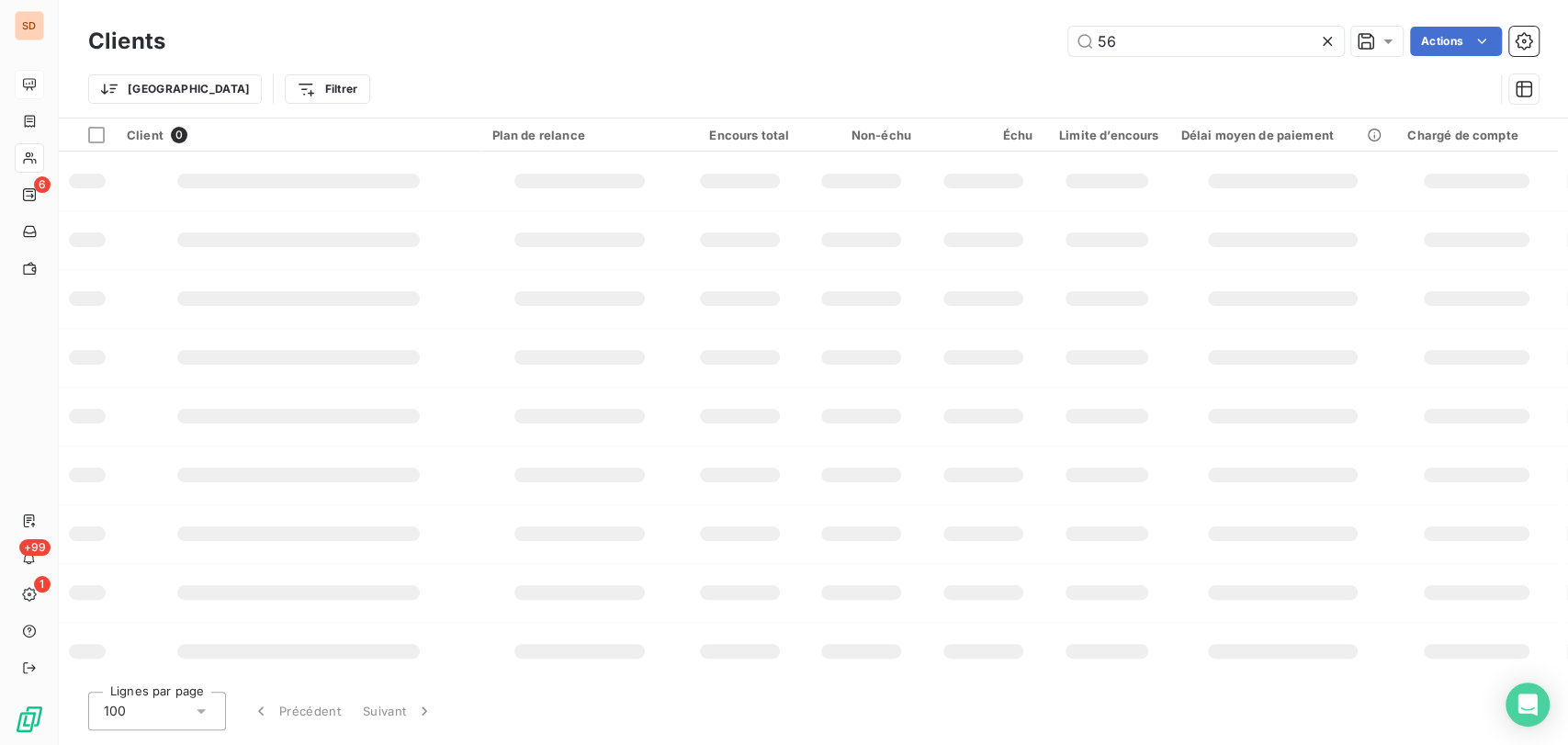
type input "5"
type input "cdc"
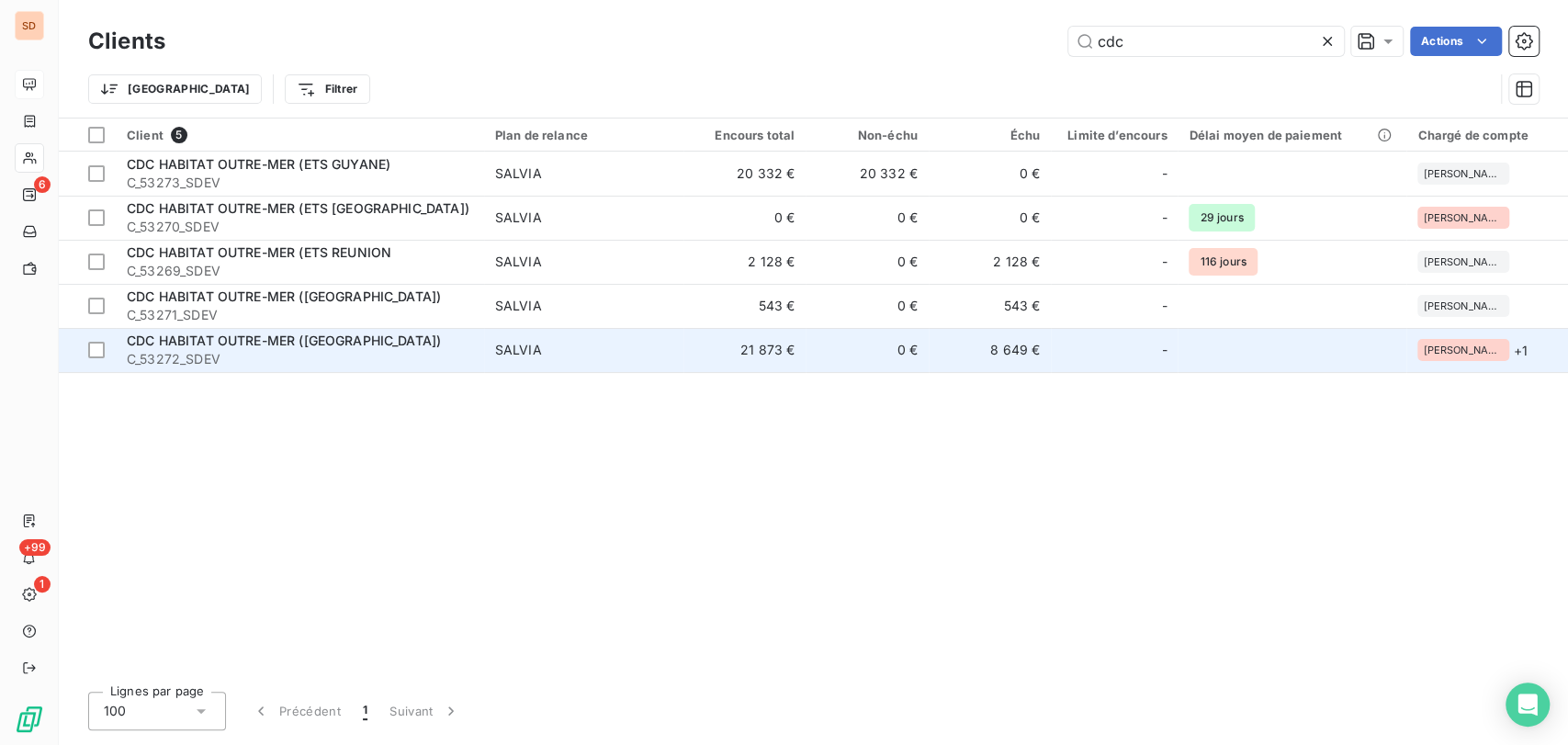
click at [216, 343] on span "CDC HABITAT OUTRE-MER (MARTINIQUE)" at bounding box center [283, 339] width 314 height 16
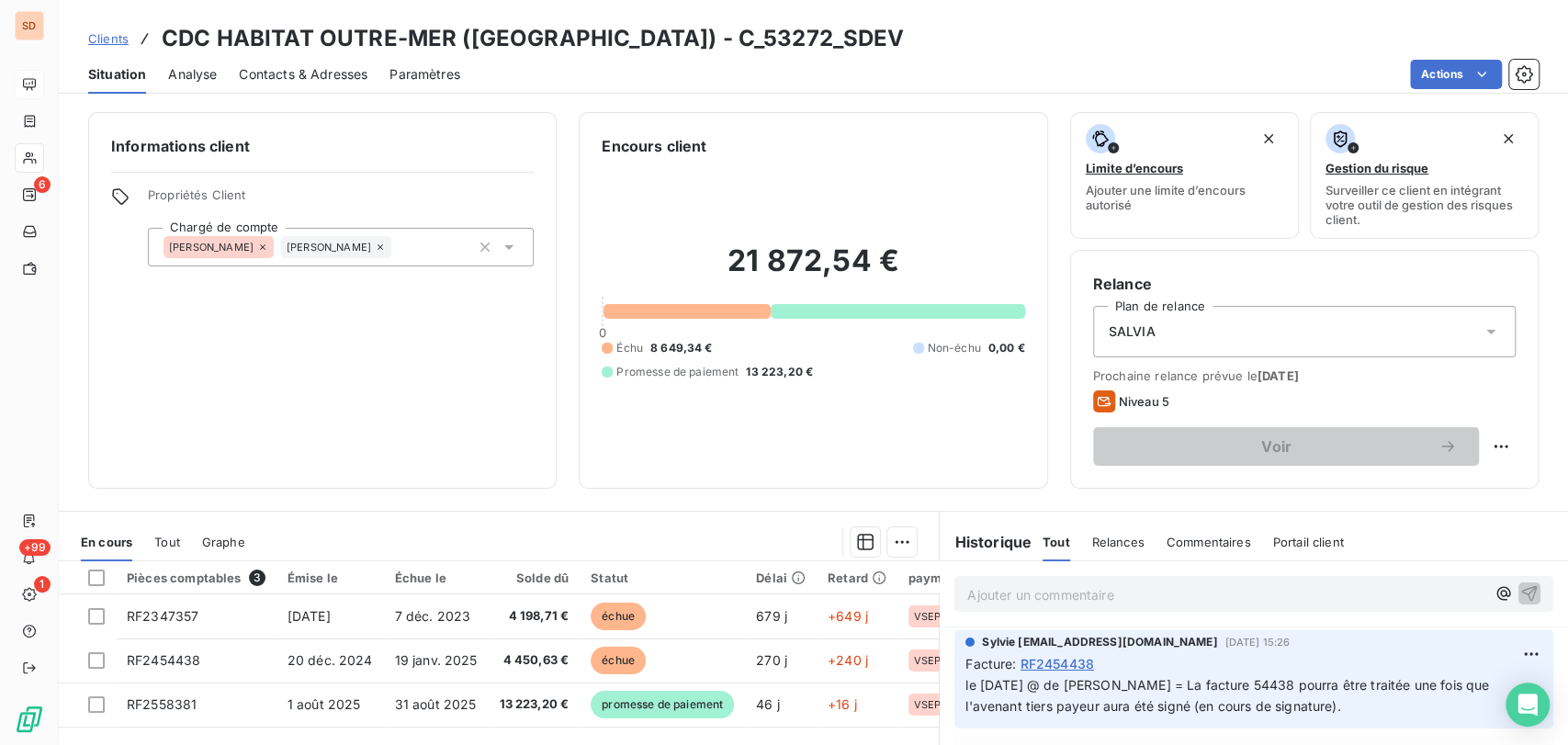
click at [295, 250] on div "[PERSON_NAME]" at bounding box center [336, 247] width 110 height 22
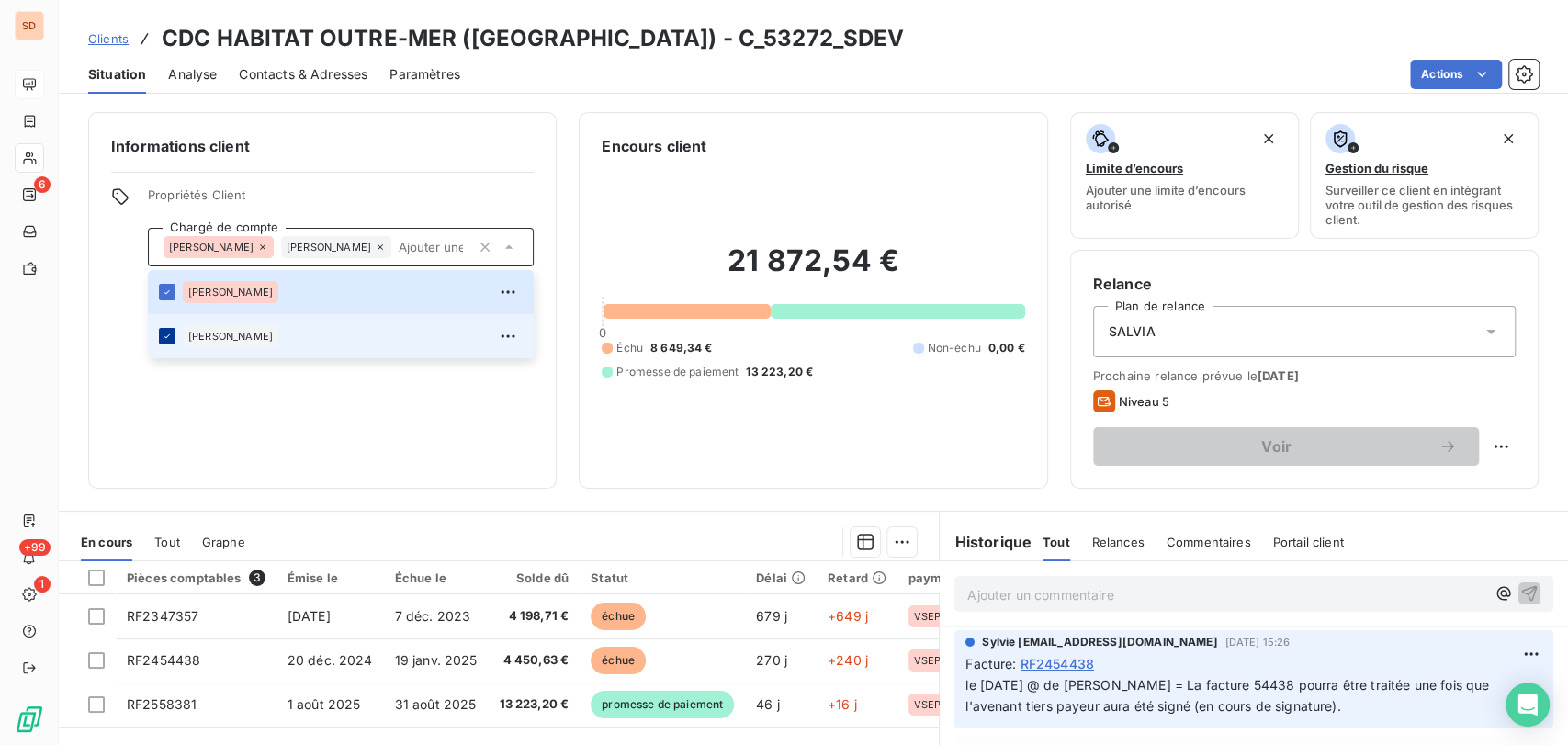
click at [171, 339] on icon at bounding box center [167, 336] width 11 height 11
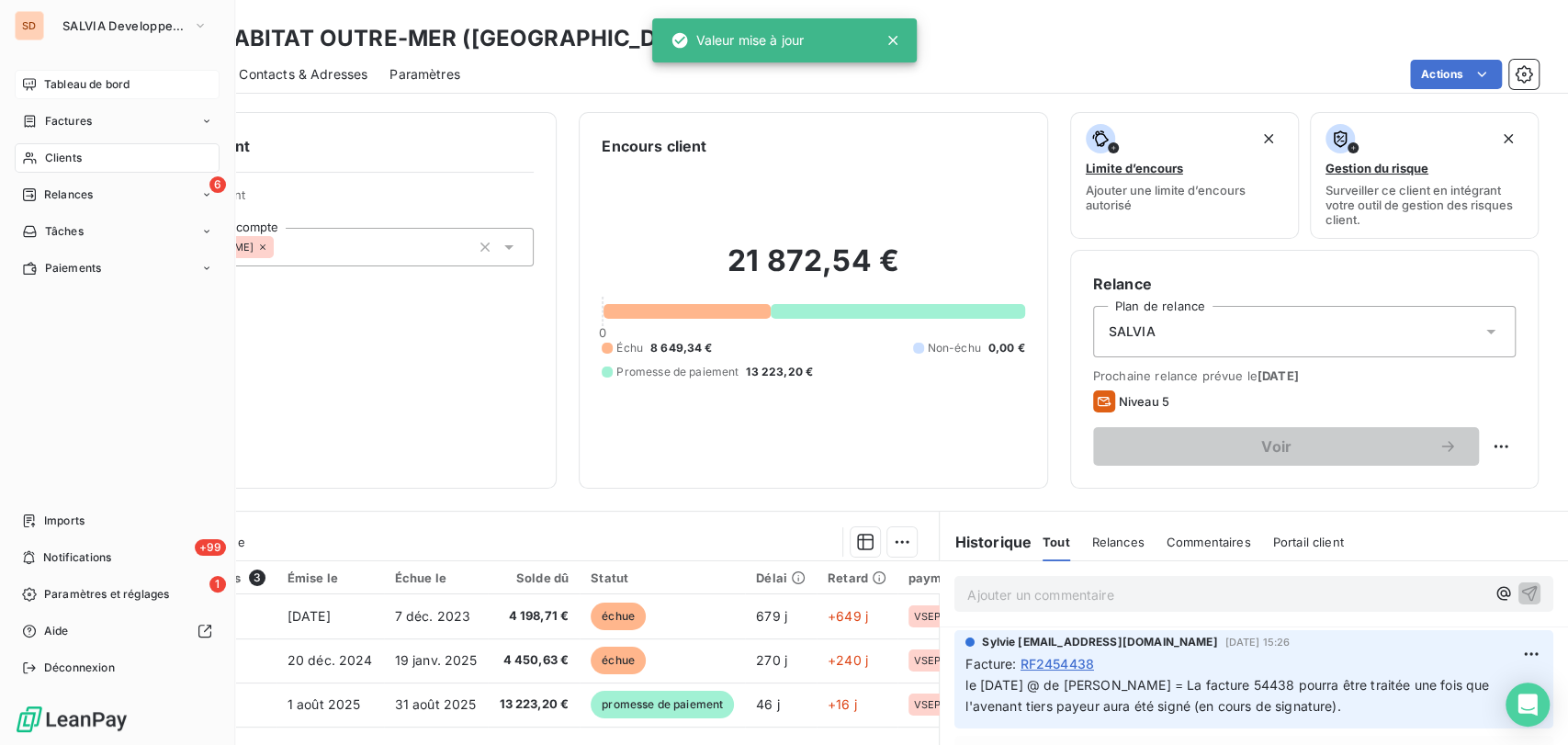
click at [49, 87] on span "Tableau de bord" at bounding box center [86, 85] width 86 height 17
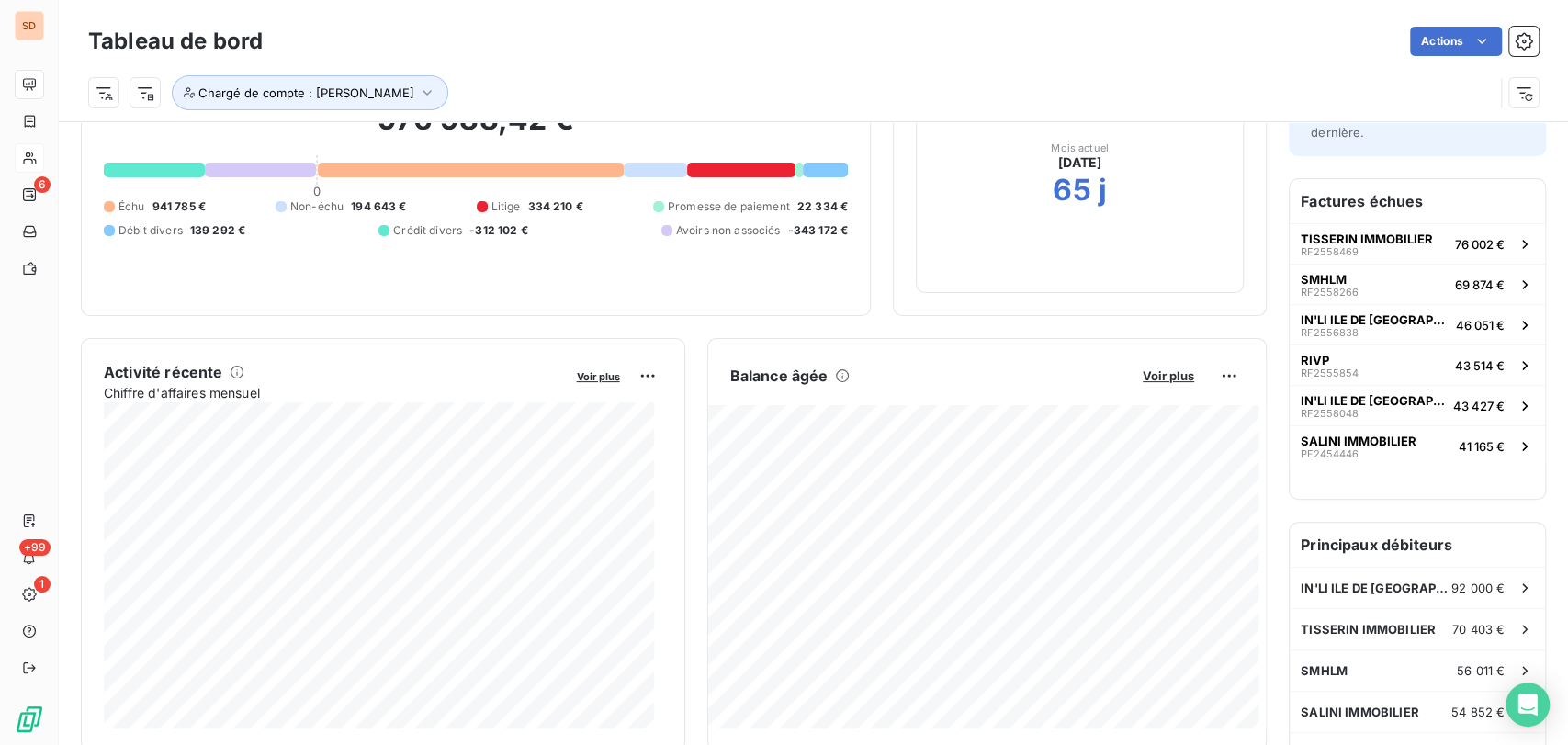
scroll to position [103, 0]
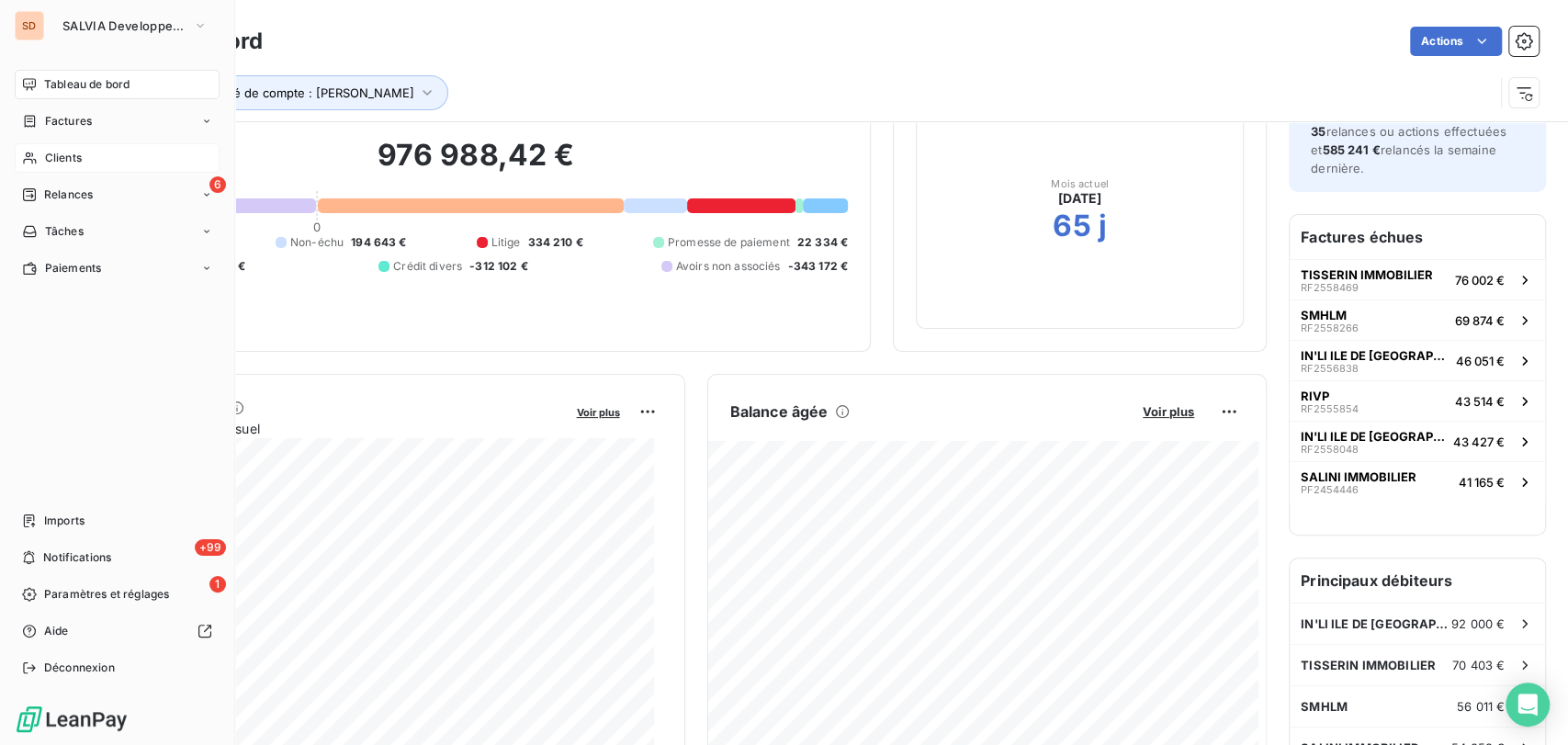
click at [51, 161] on span "Clients" at bounding box center [63, 158] width 37 height 17
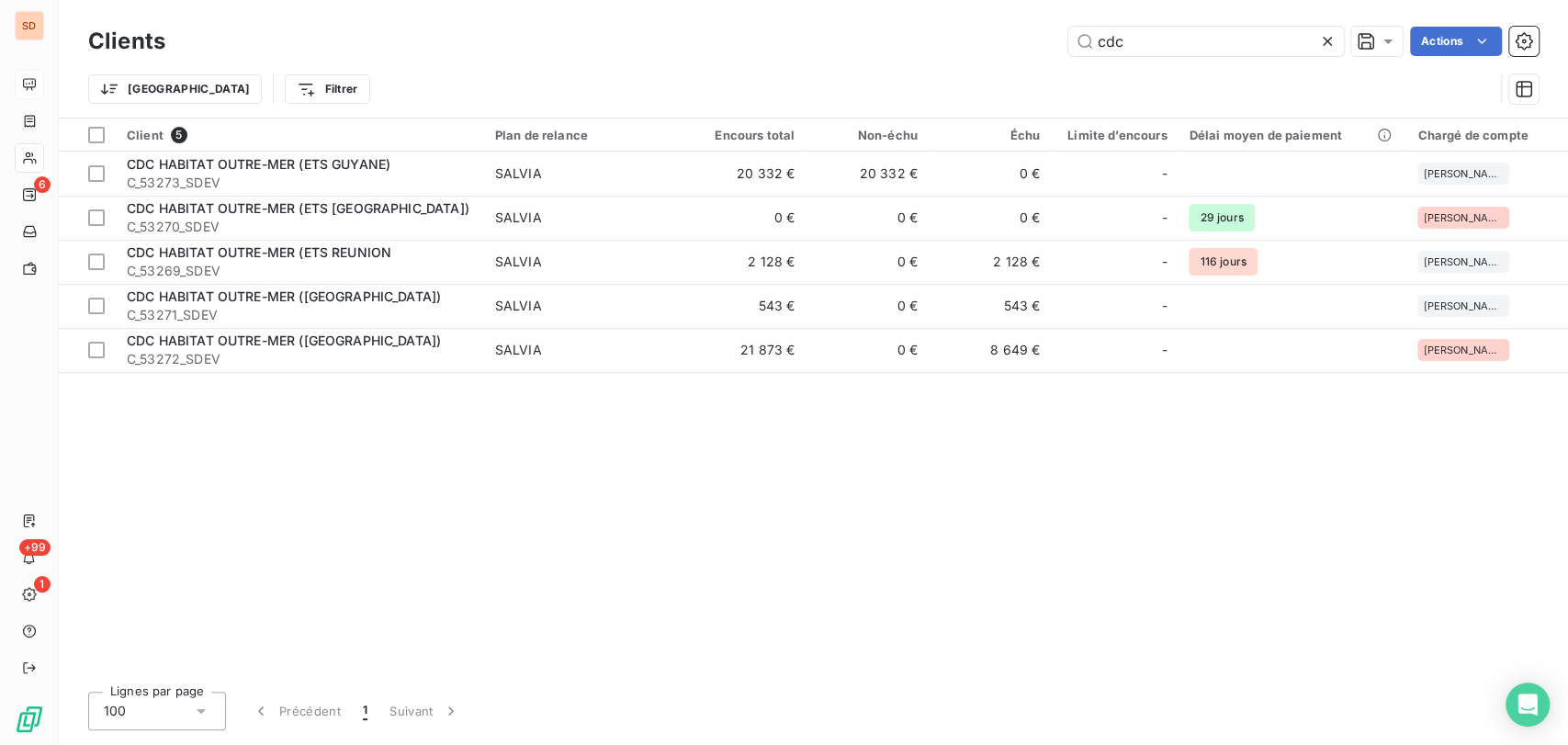
drag, startPoint x: 1126, startPoint y: 43, endPoint x: 991, endPoint y: 31, distance: 135.5
click at [991, 41] on div "cdc Actions" at bounding box center [863, 41] width 1351 height 29
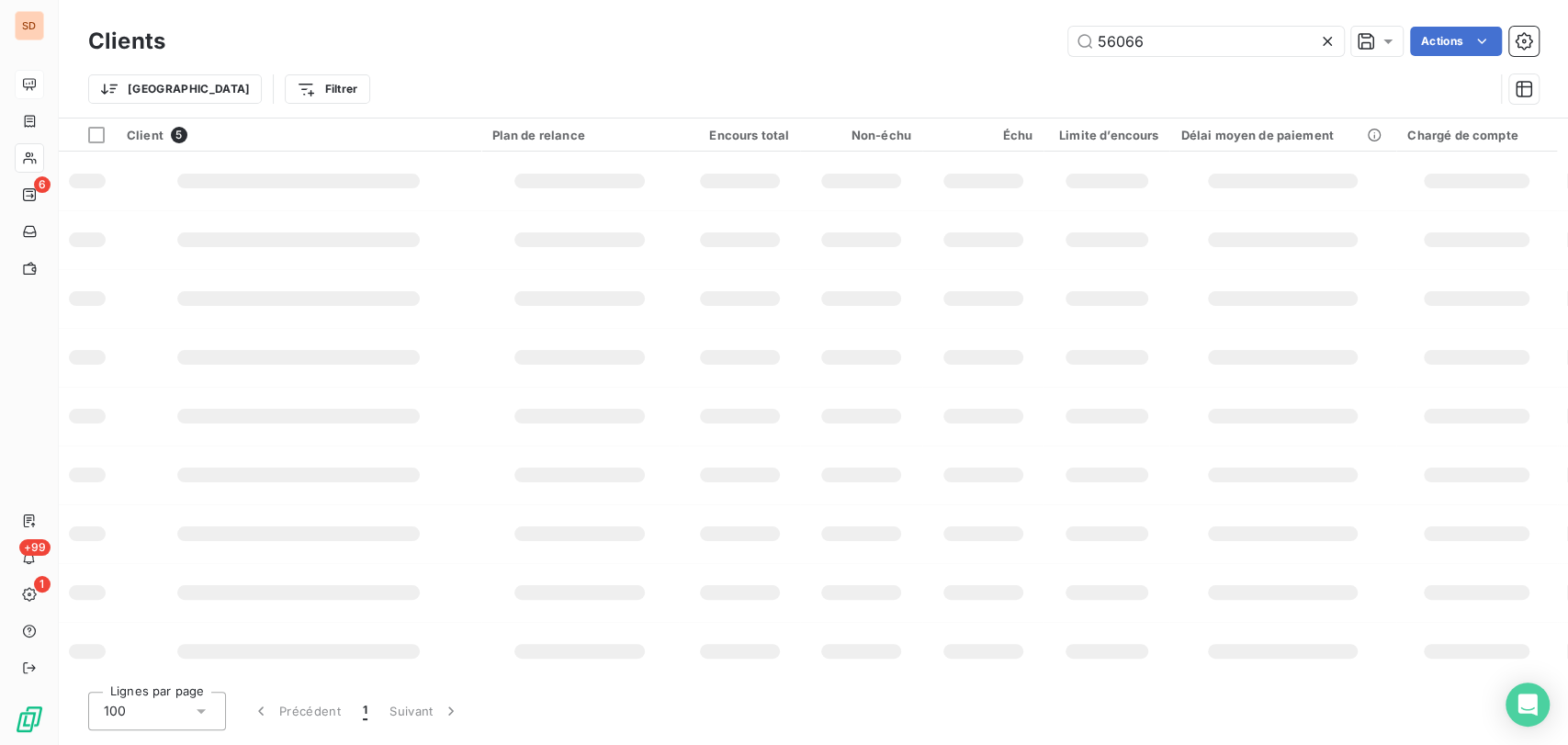
type input "56066"
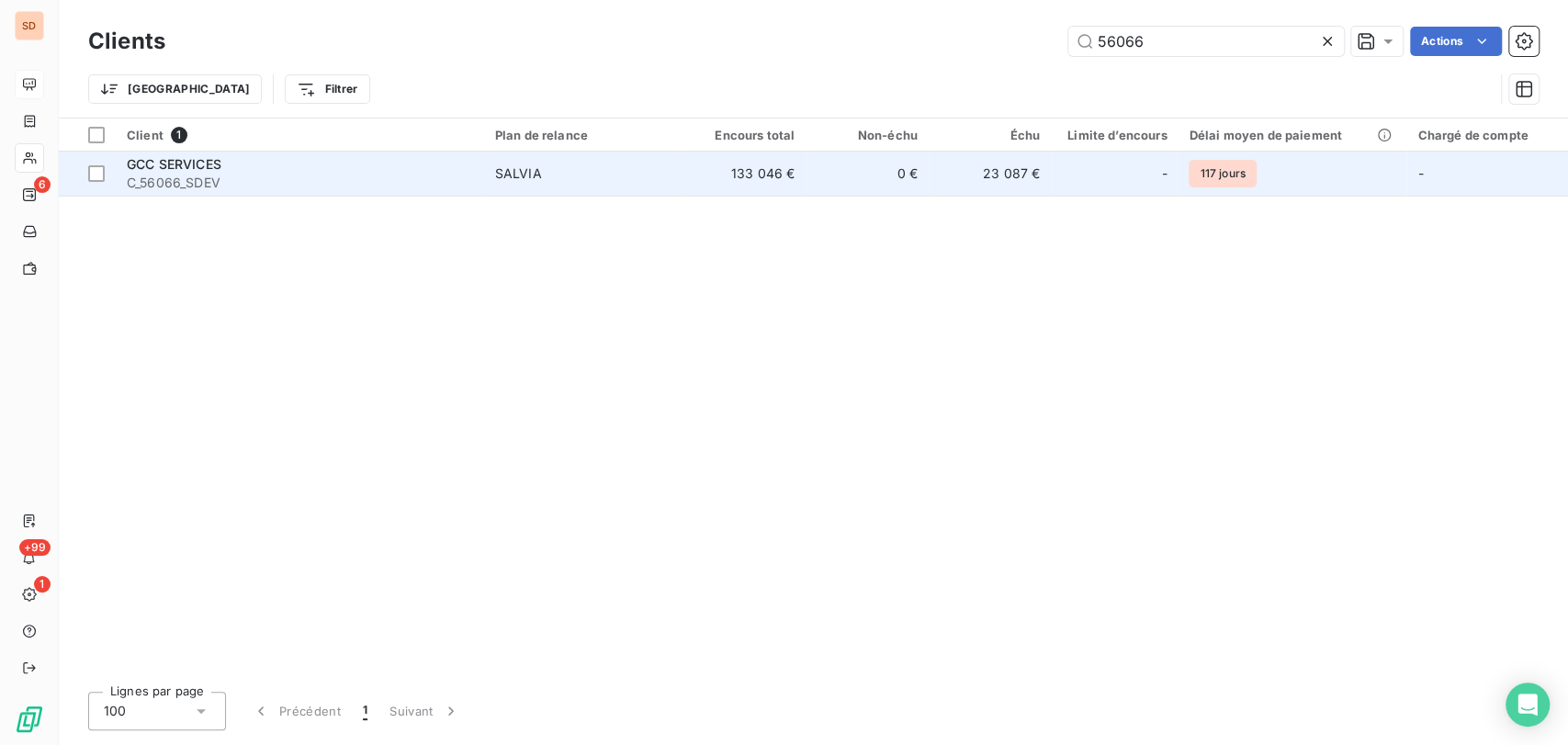
click at [164, 166] on span "GCC SERVICES" at bounding box center [174, 164] width 95 height 16
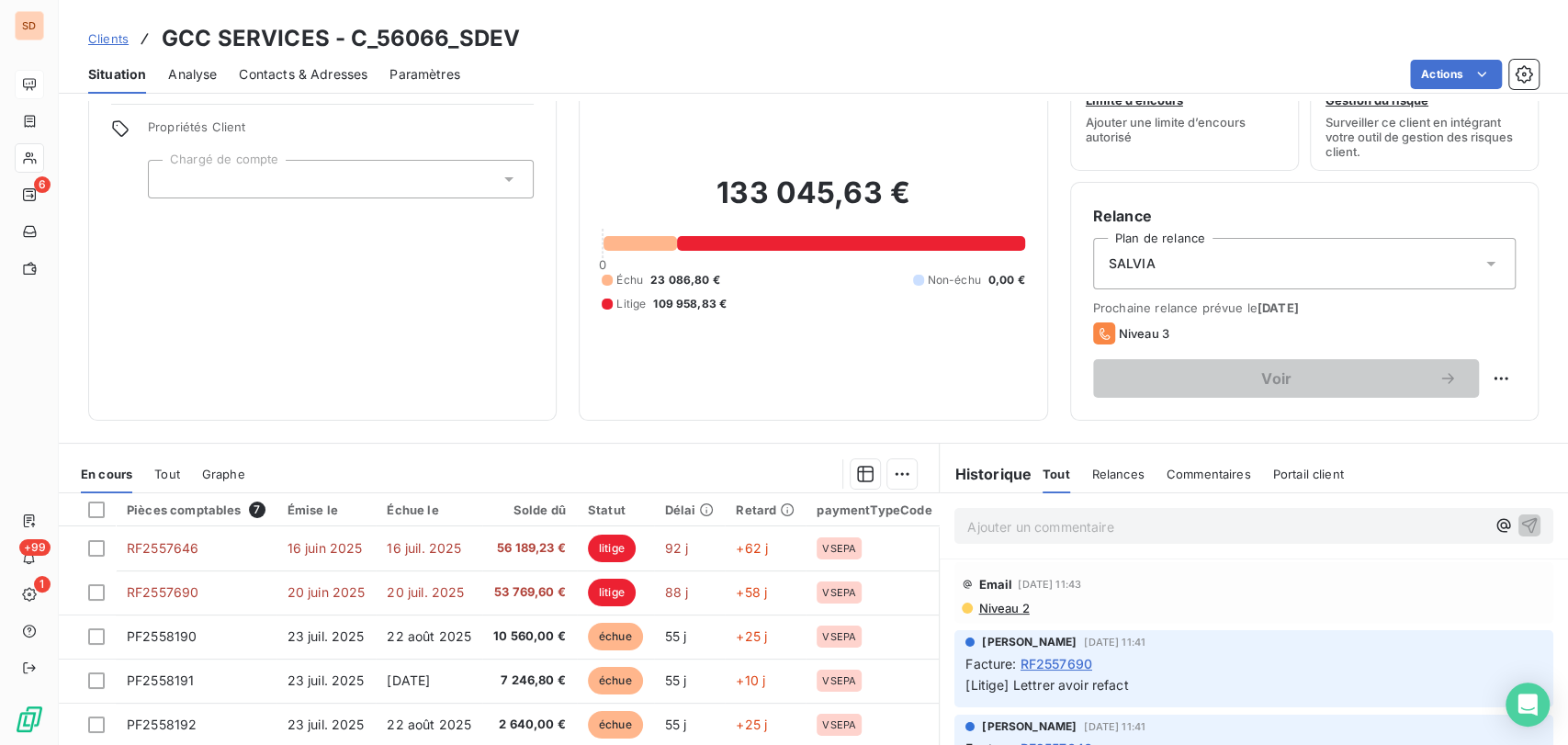
scroll to position [102, 0]
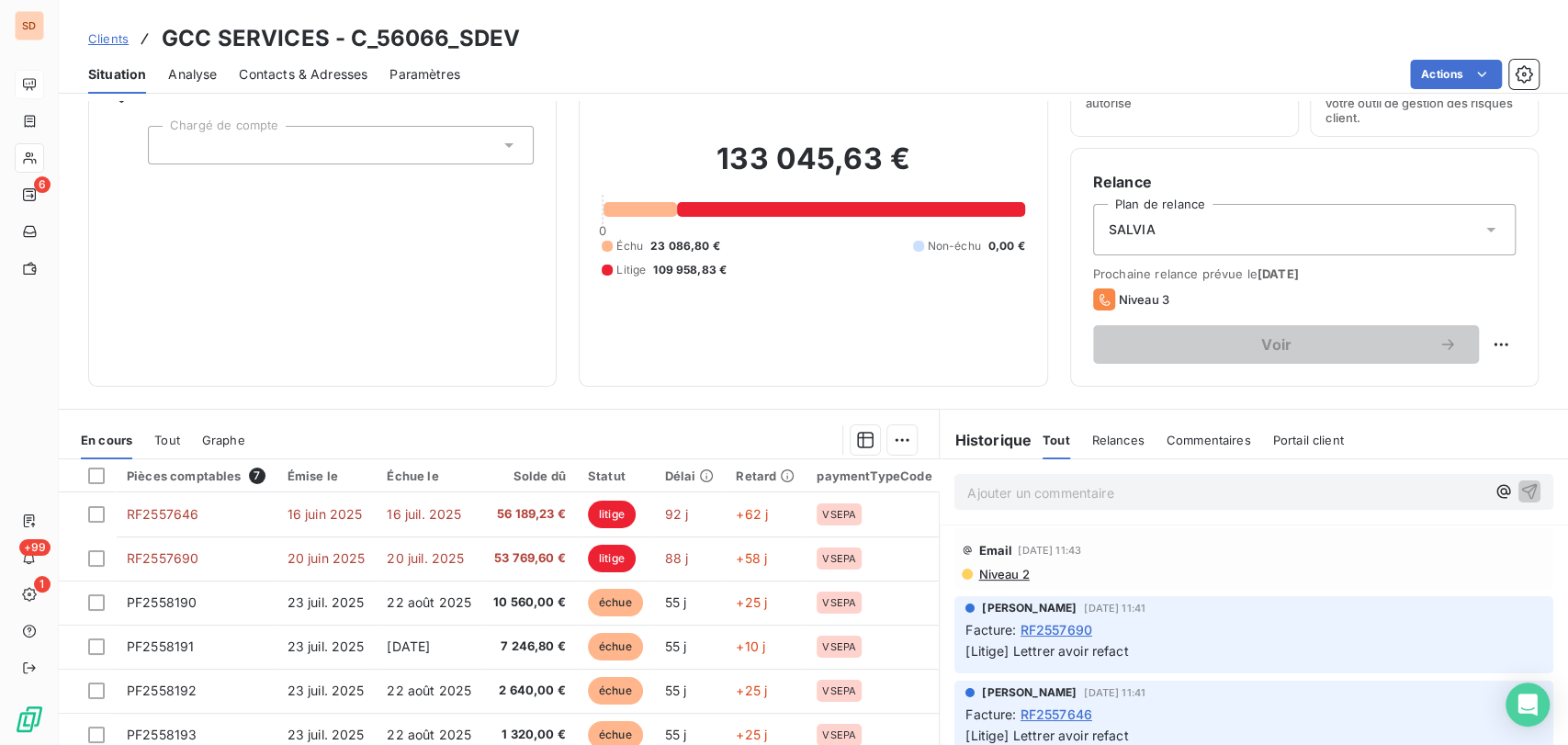
click at [504, 144] on icon at bounding box center [509, 145] width 9 height 5
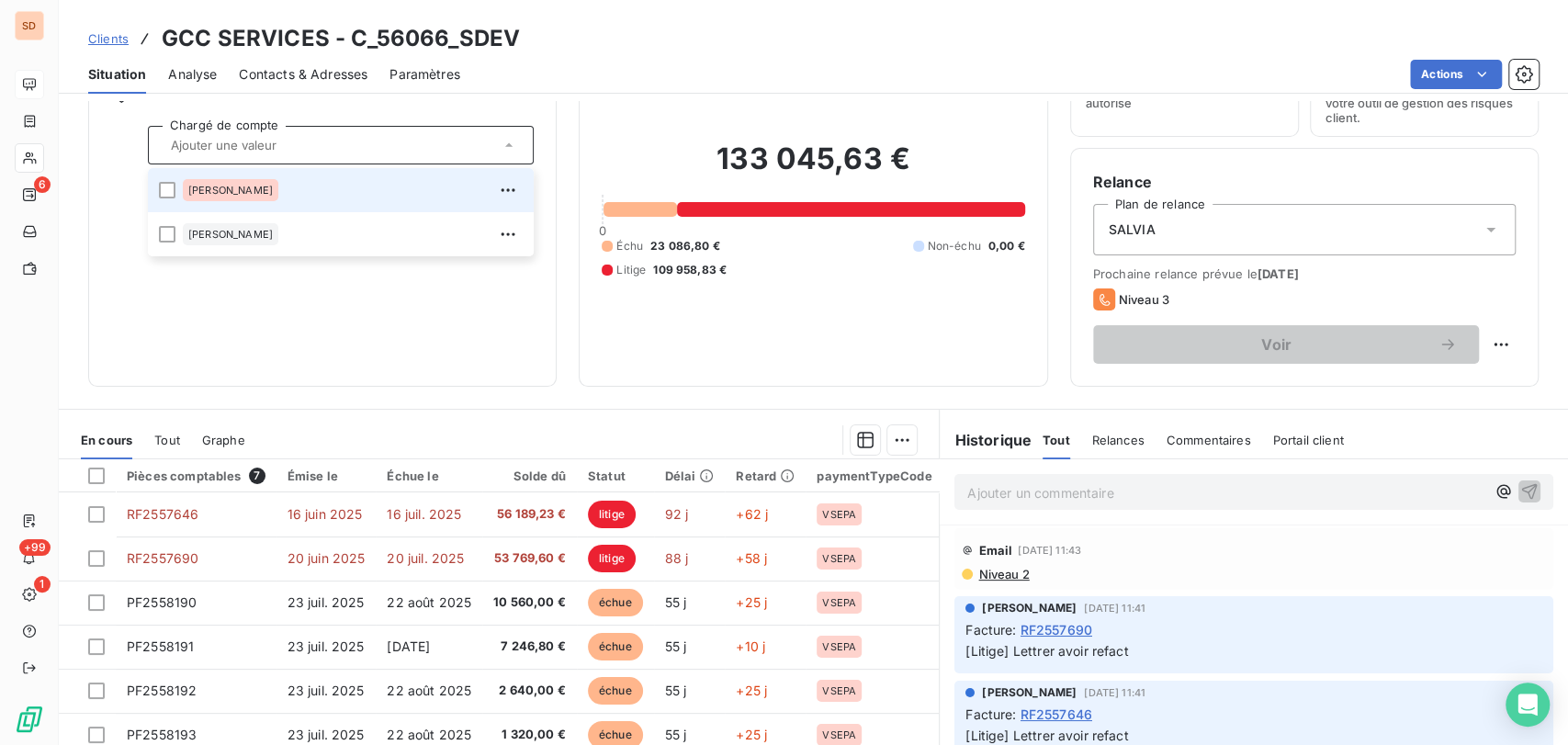
click at [176, 194] on li "[PERSON_NAME]" at bounding box center [340, 190] width 386 height 44
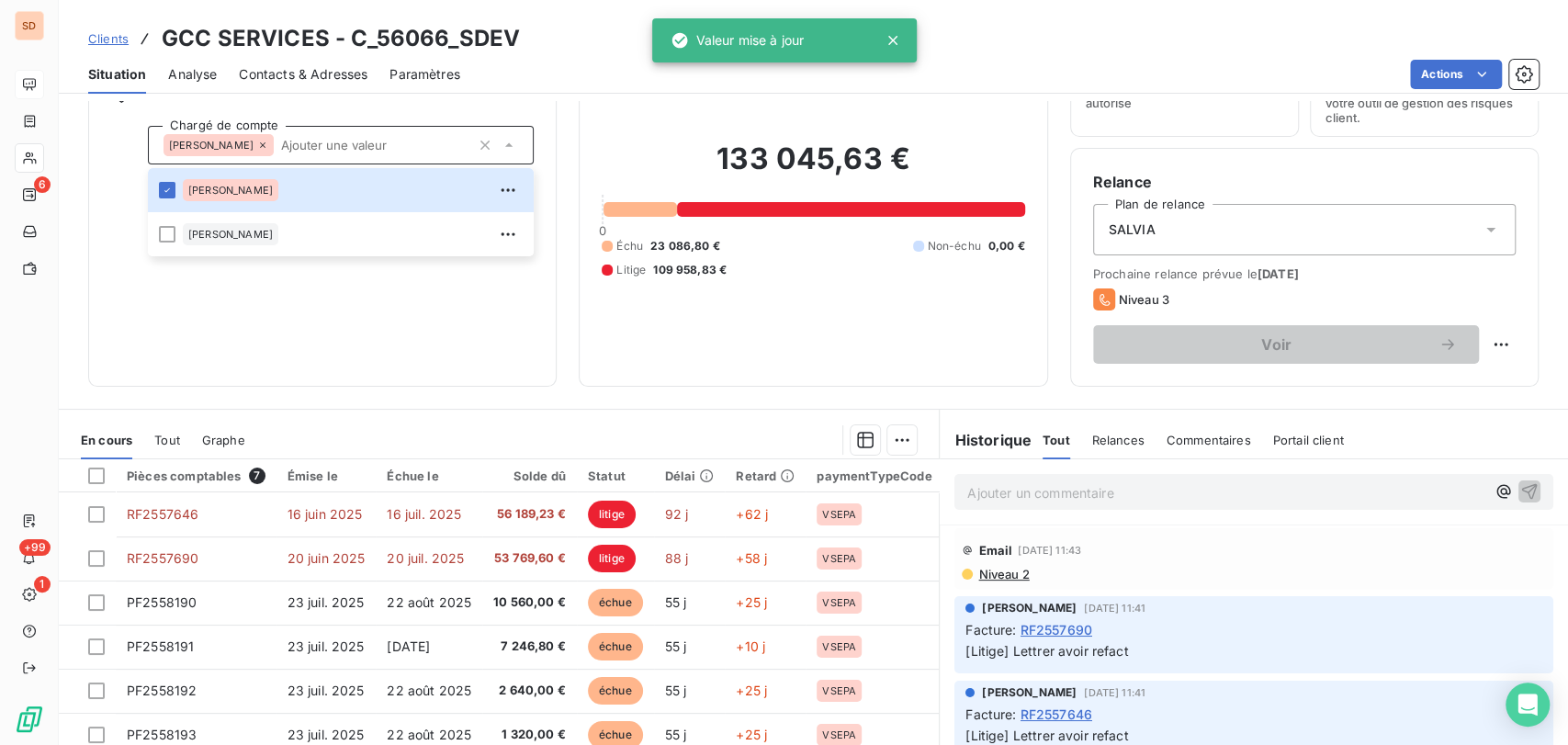
click at [478, 308] on div "Informations client Propriétés Client Chargé de compte Sébastien Sébastien Sylv…" at bounding box center [322, 198] width 468 height 376
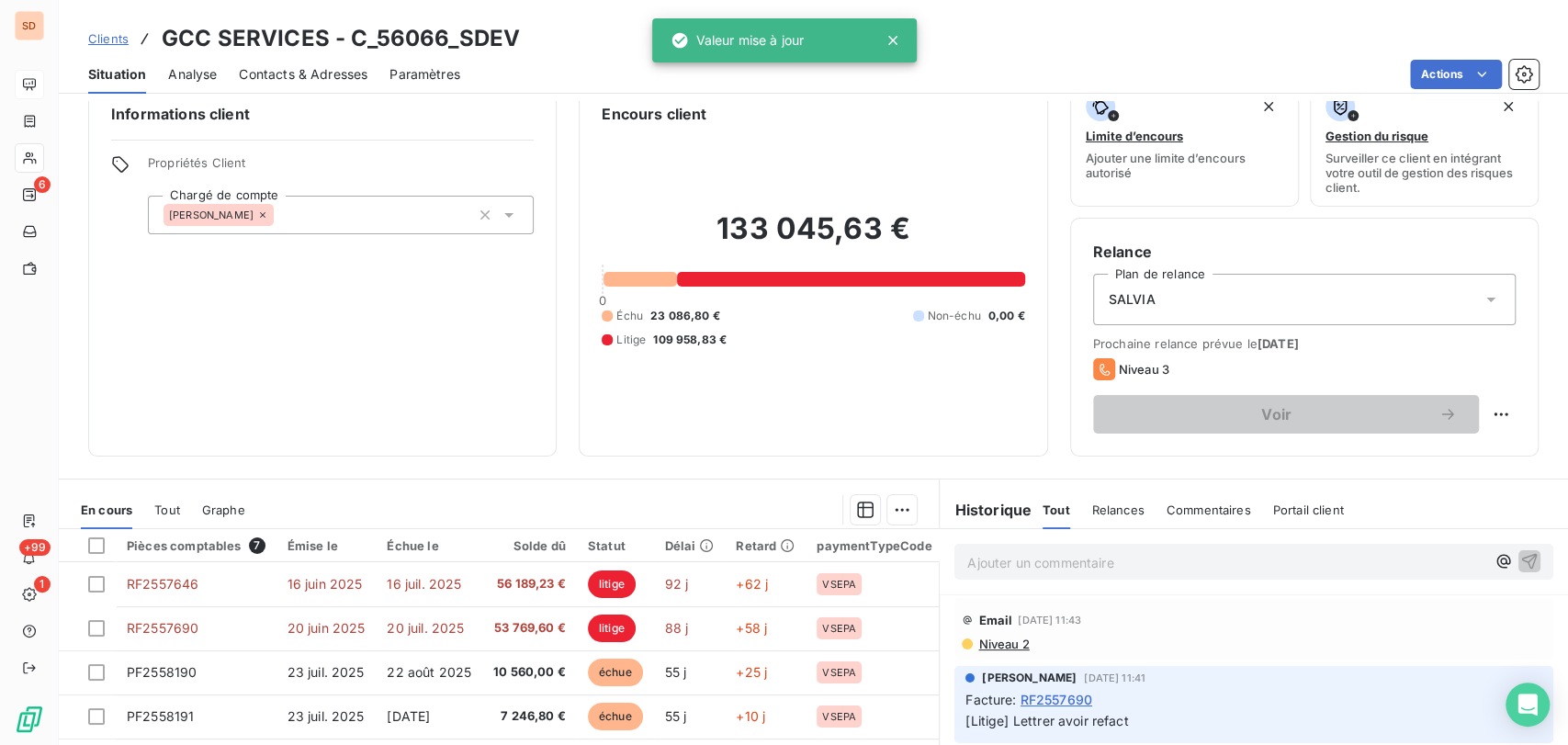
scroll to position [0, 0]
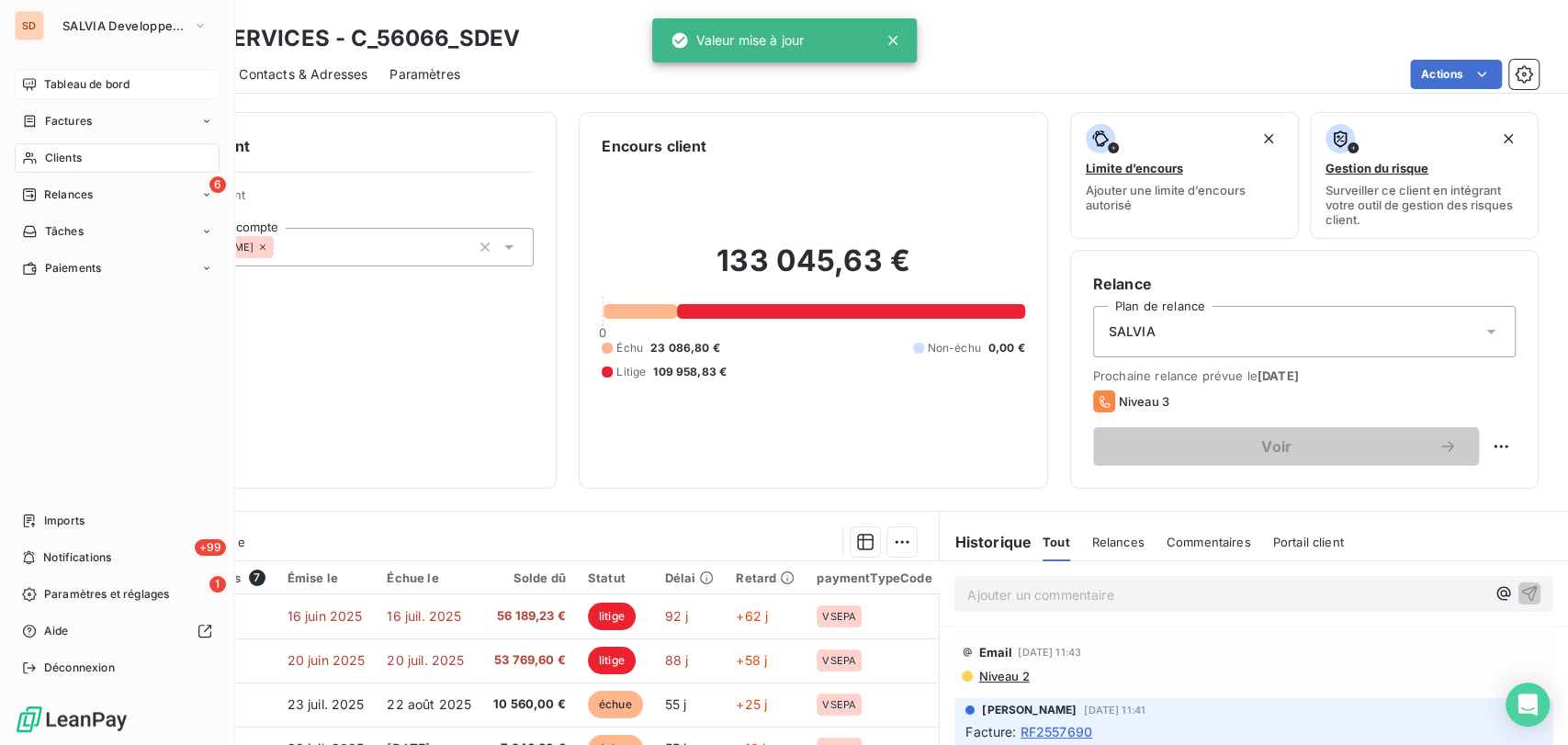
click at [47, 80] on span "Tableau de bord" at bounding box center [86, 85] width 86 height 17
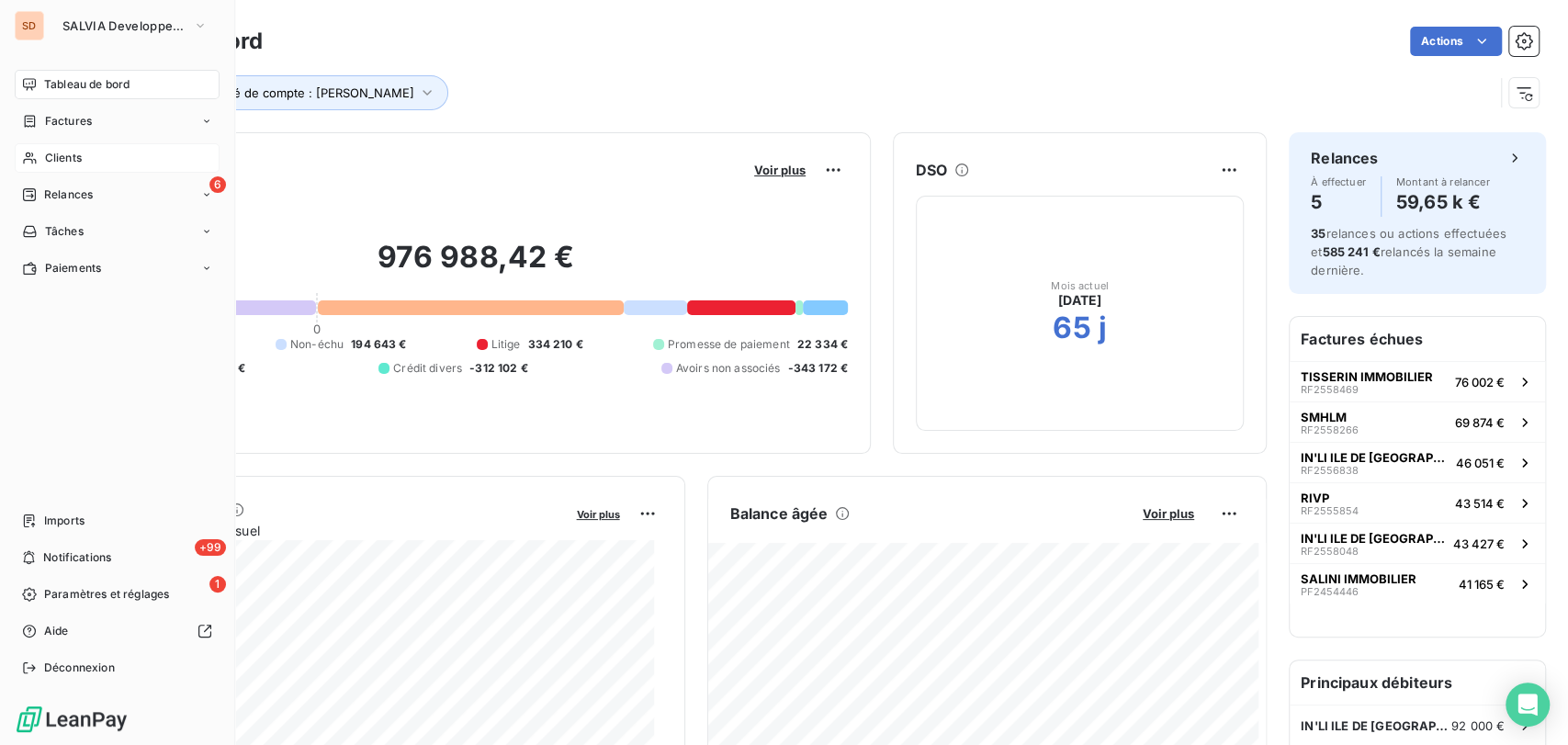
click at [75, 161] on span "Clients" at bounding box center [63, 158] width 37 height 17
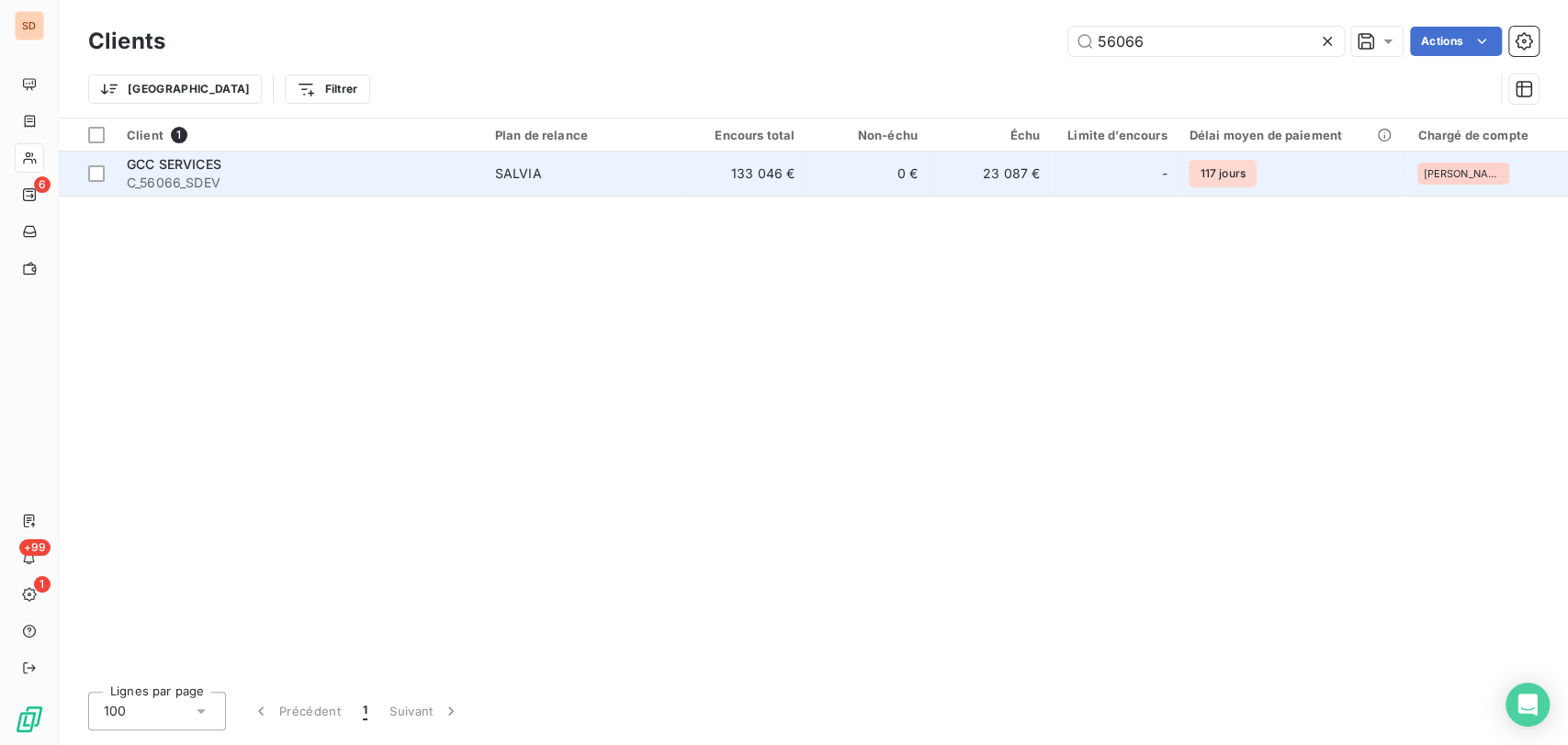
click at [152, 183] on span "C_56066_SDEV" at bounding box center [300, 183] width 346 height 18
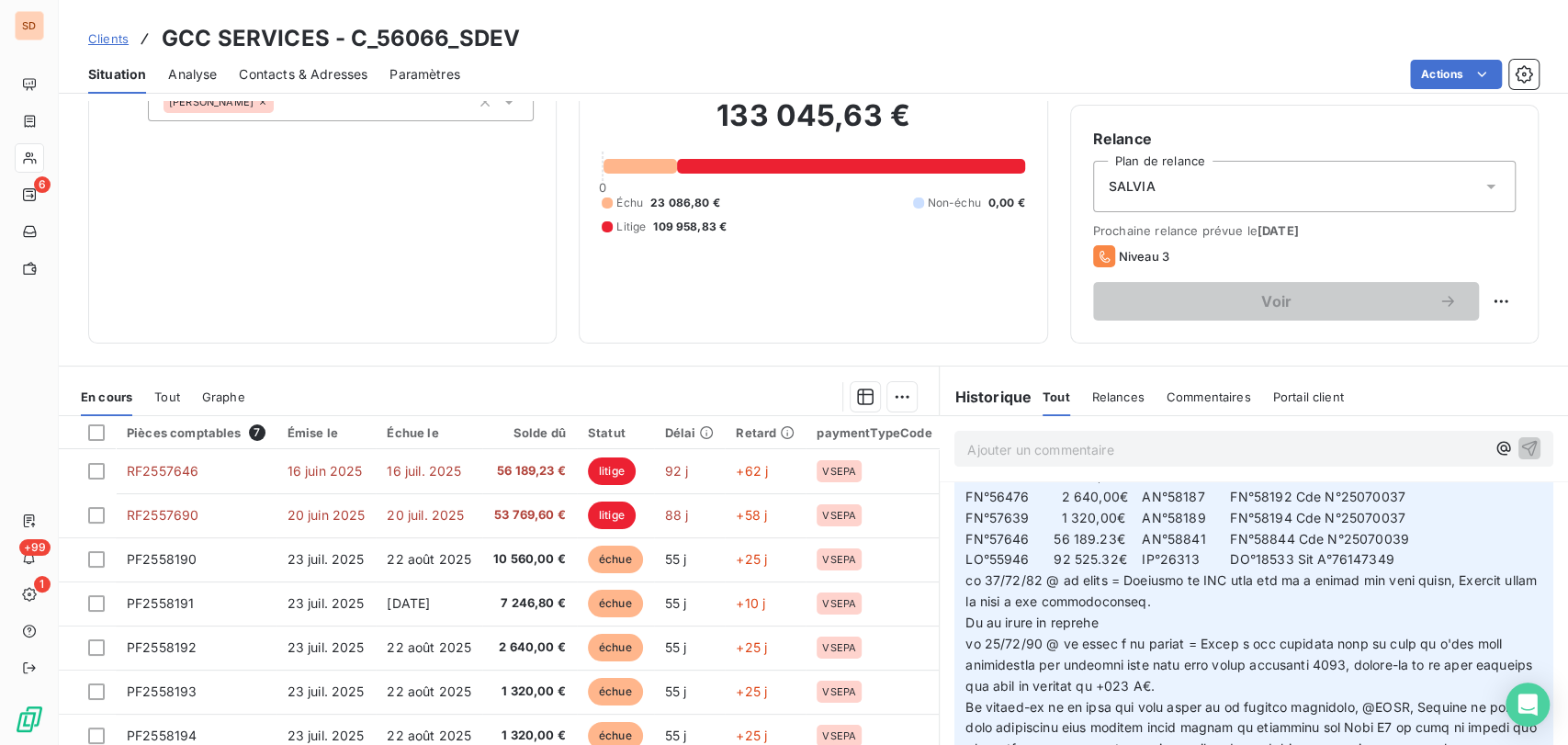
scroll to position [110, 0]
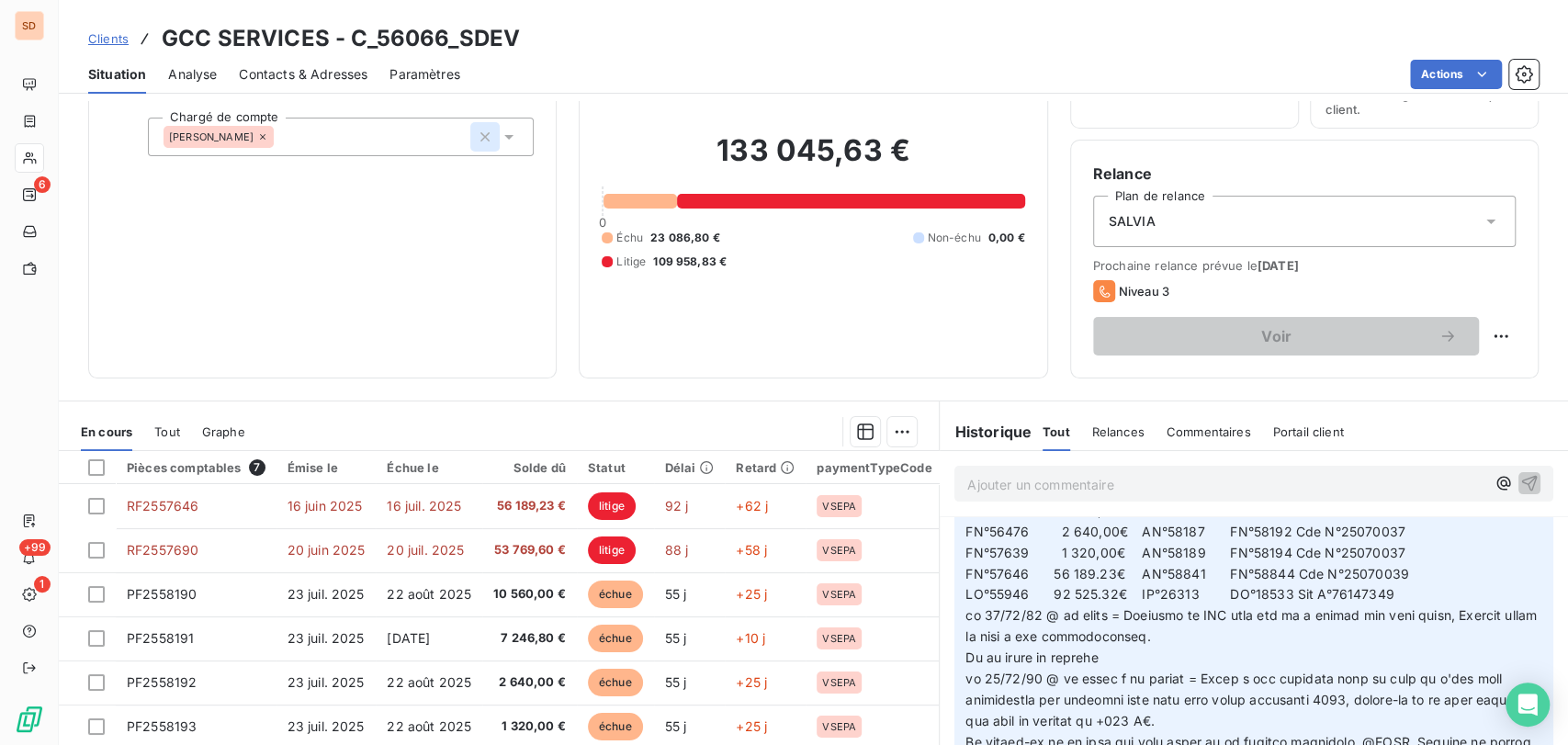
click at [487, 134] on icon "button" at bounding box center [485, 137] width 18 height 18
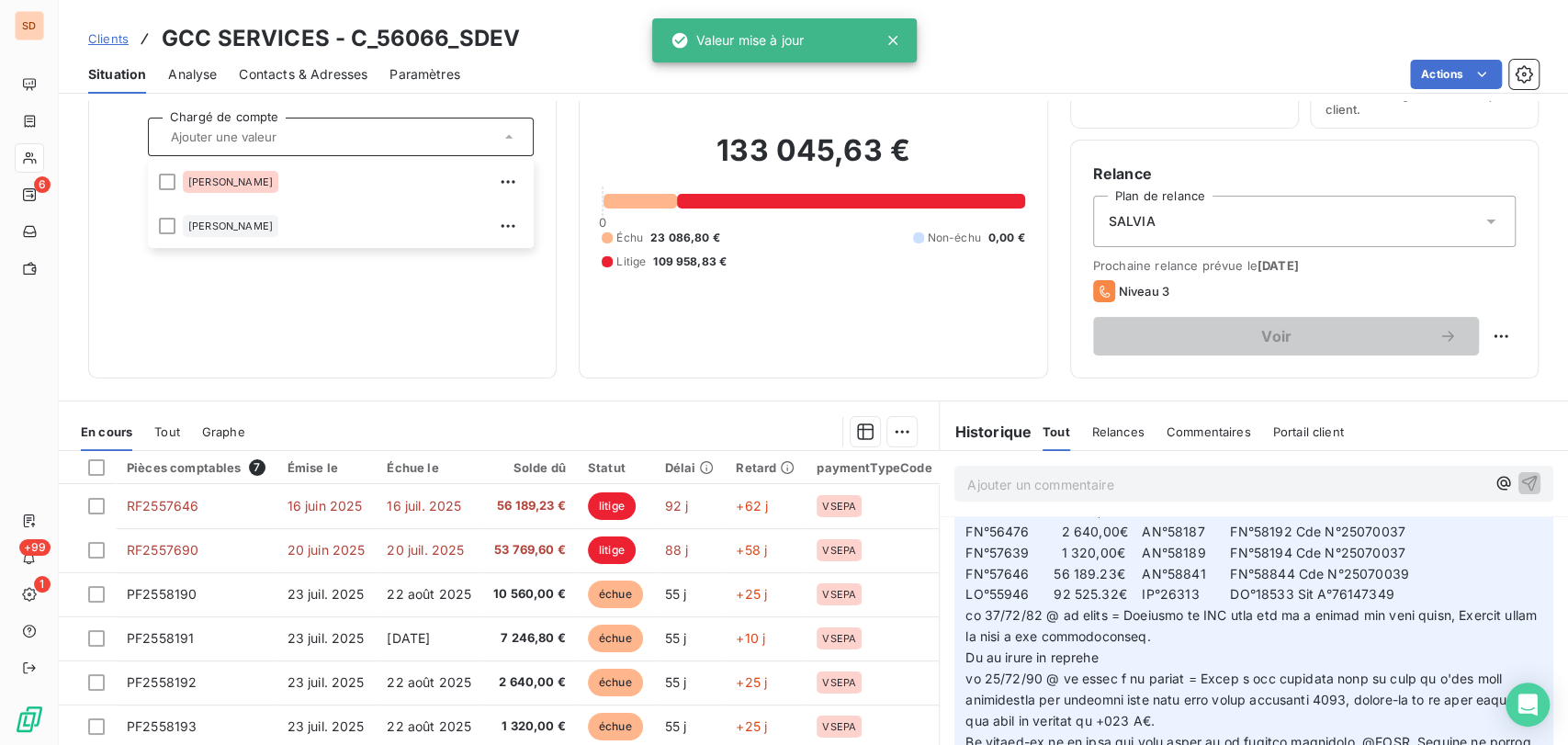
click at [435, 316] on div "Informations client Propriétés Client Chargé de compte Sébastien Sylvie" at bounding box center [322, 189] width 468 height 376
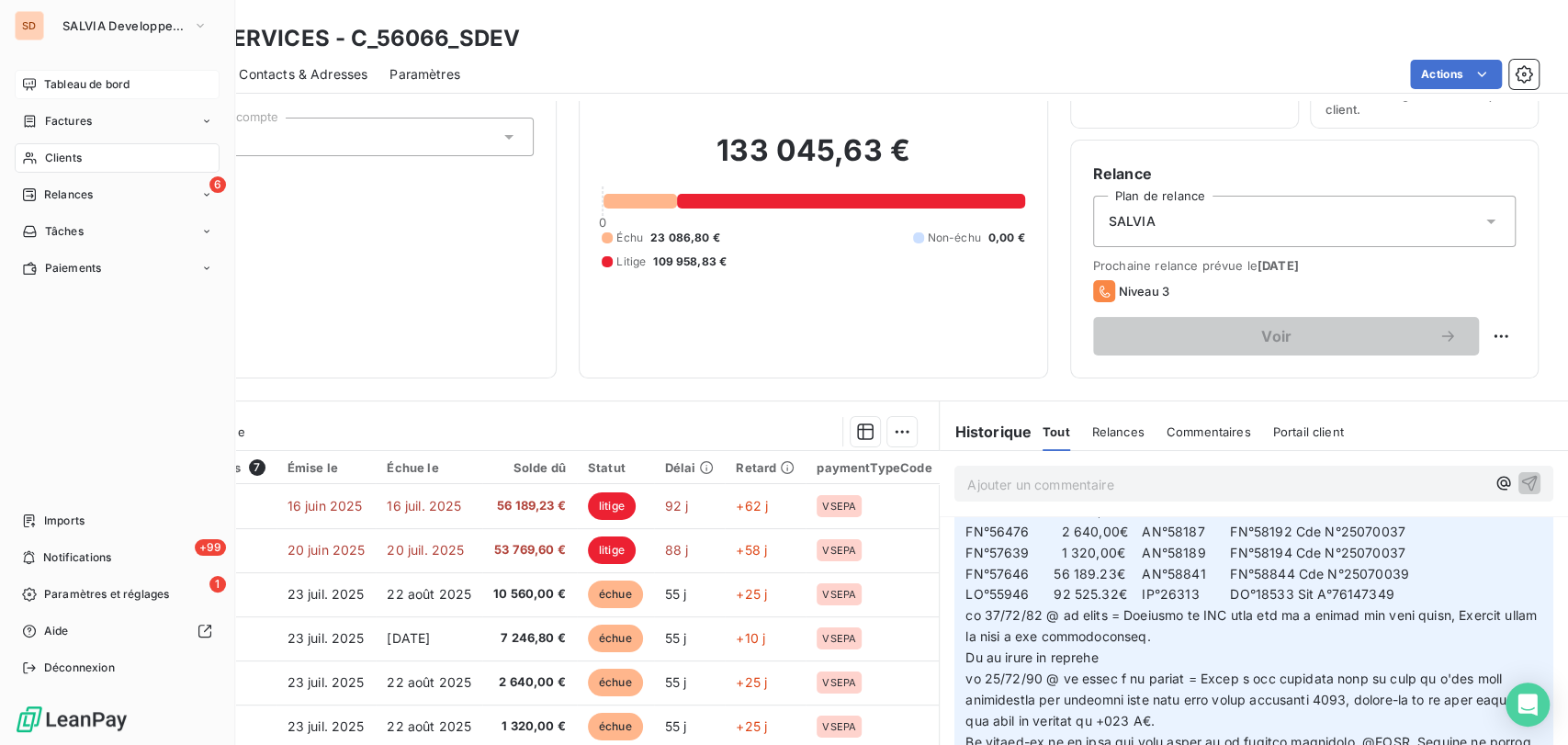
click at [81, 88] on span "Tableau de bord" at bounding box center [86, 85] width 86 height 17
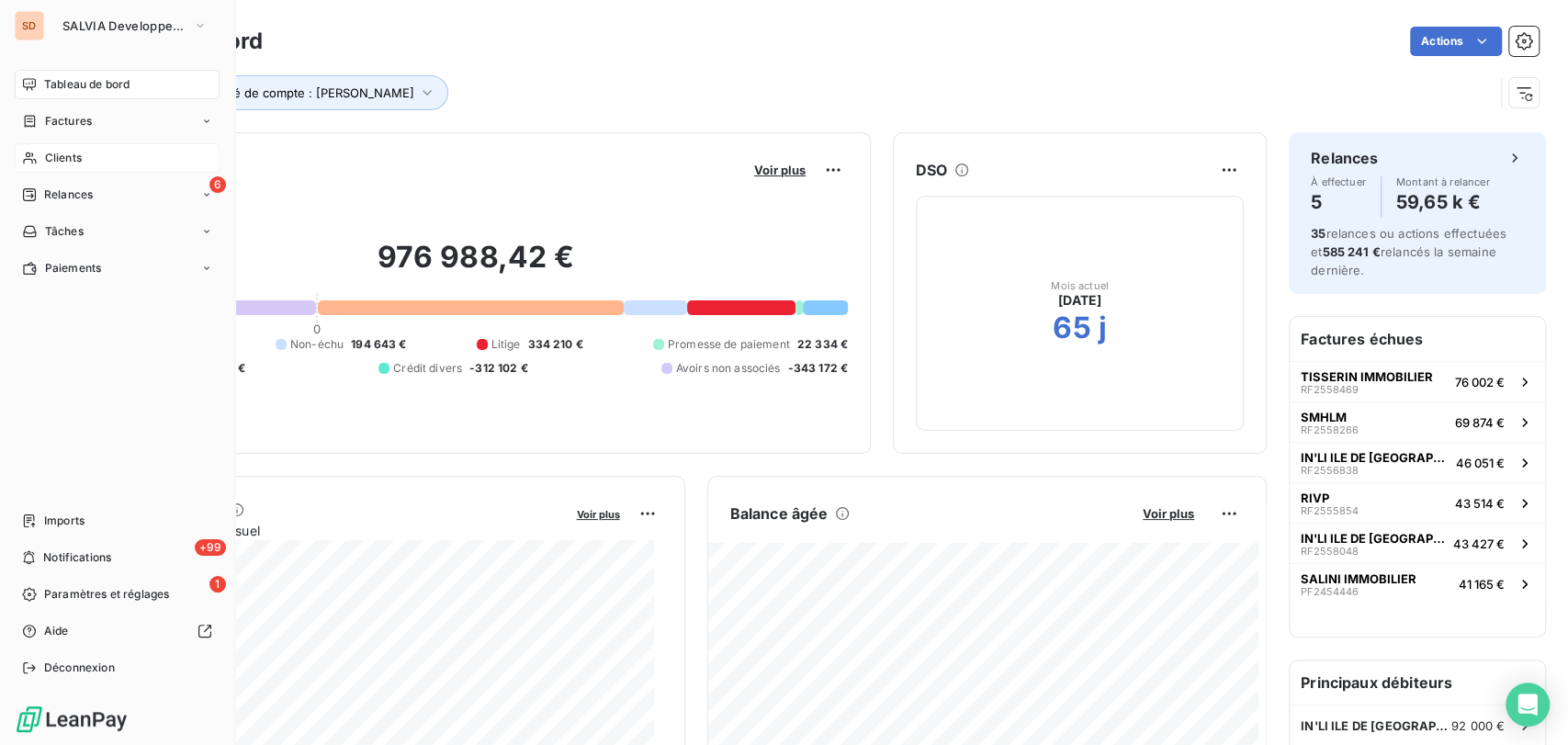
click at [45, 164] on span "Clients" at bounding box center [63, 158] width 37 height 17
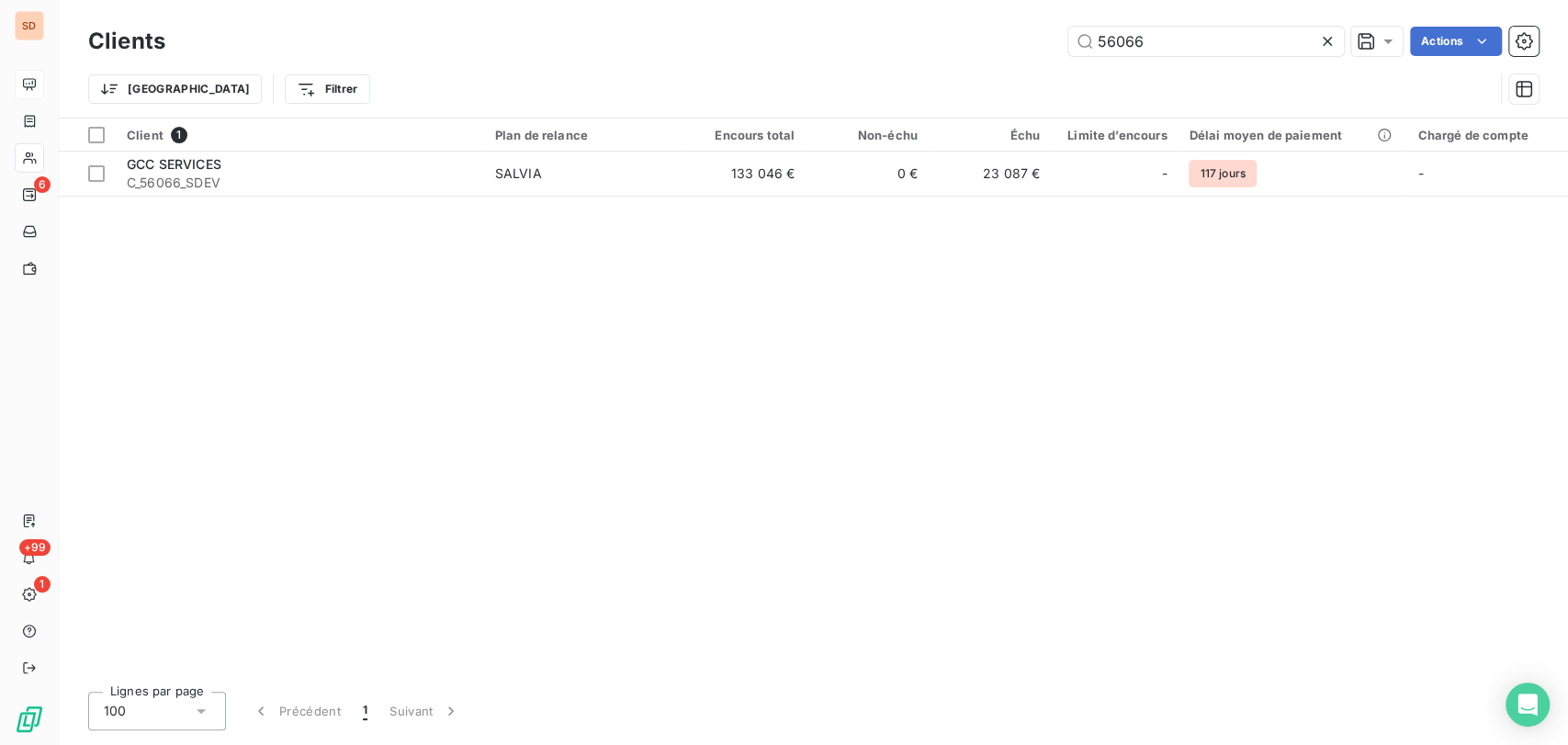
click at [1322, 43] on icon at bounding box center [1327, 41] width 9 height 9
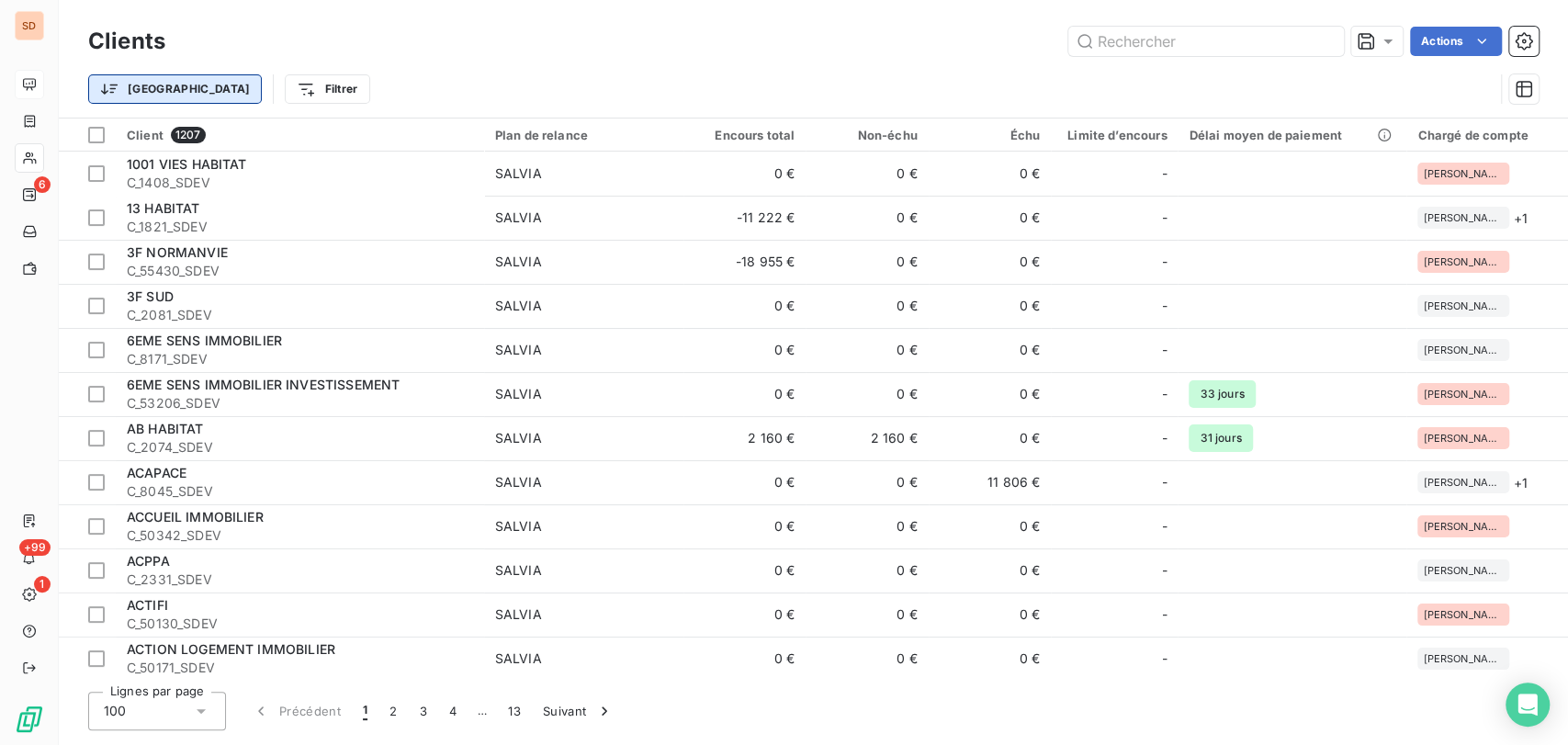
click at [139, 97] on html "SD 6 +99 1 Clients Actions Trier Filtrer Client 1207 Plan de relance Encours to…" at bounding box center [784, 372] width 1568 height 745
click at [217, 98] on html "SD 6 +99 1 Clients Actions Trier Filtrer Client 1207 Plan de relance Encours to…" at bounding box center [784, 372] width 1568 height 745
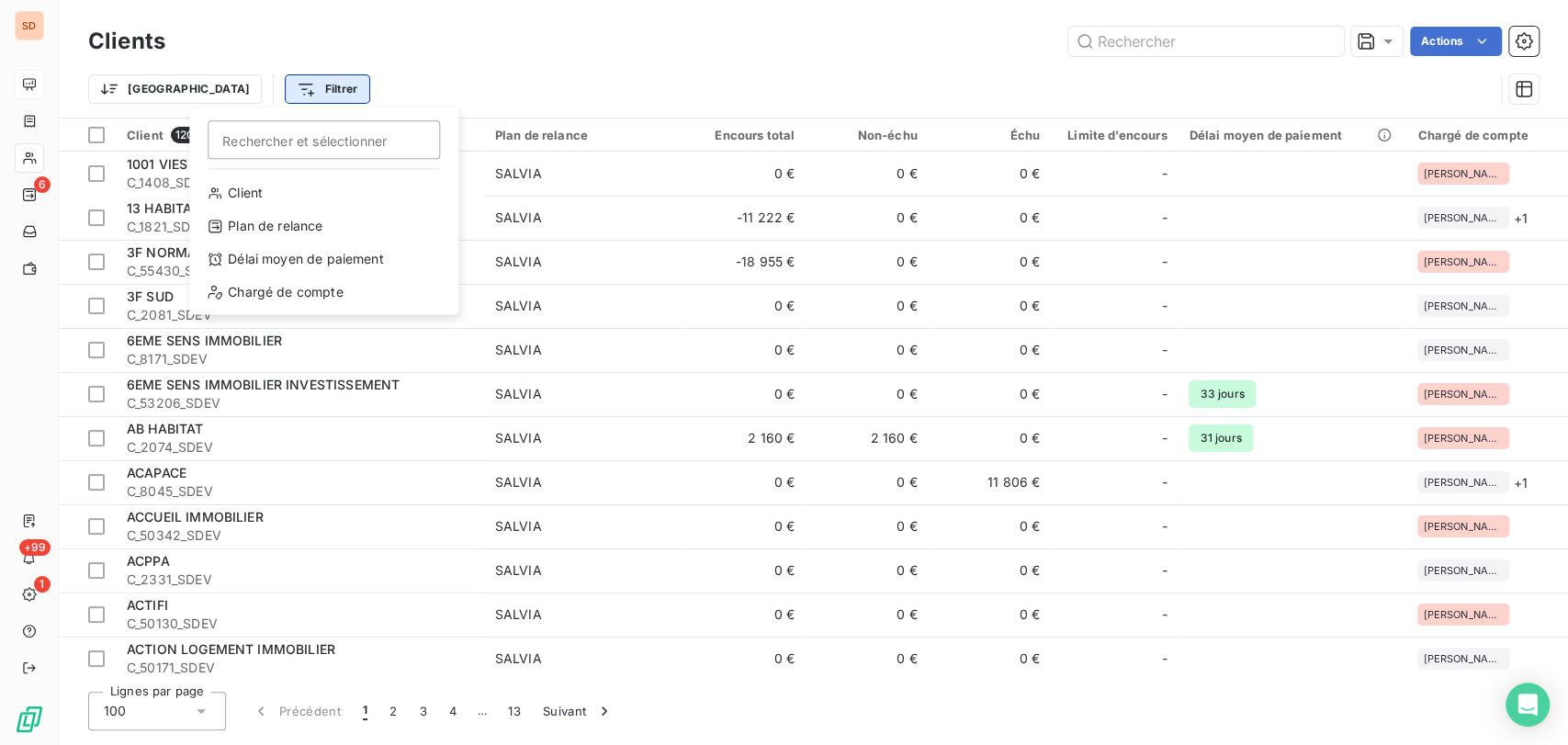
click at [219, 92] on html "SD 6 +99 1 Clients Actions Trier Filtrer Rechercher et sélectionner Client Plan…" at bounding box center [784, 372] width 1568 height 745
click at [261, 294] on div "Chargé de compte" at bounding box center [324, 292] width 254 height 29
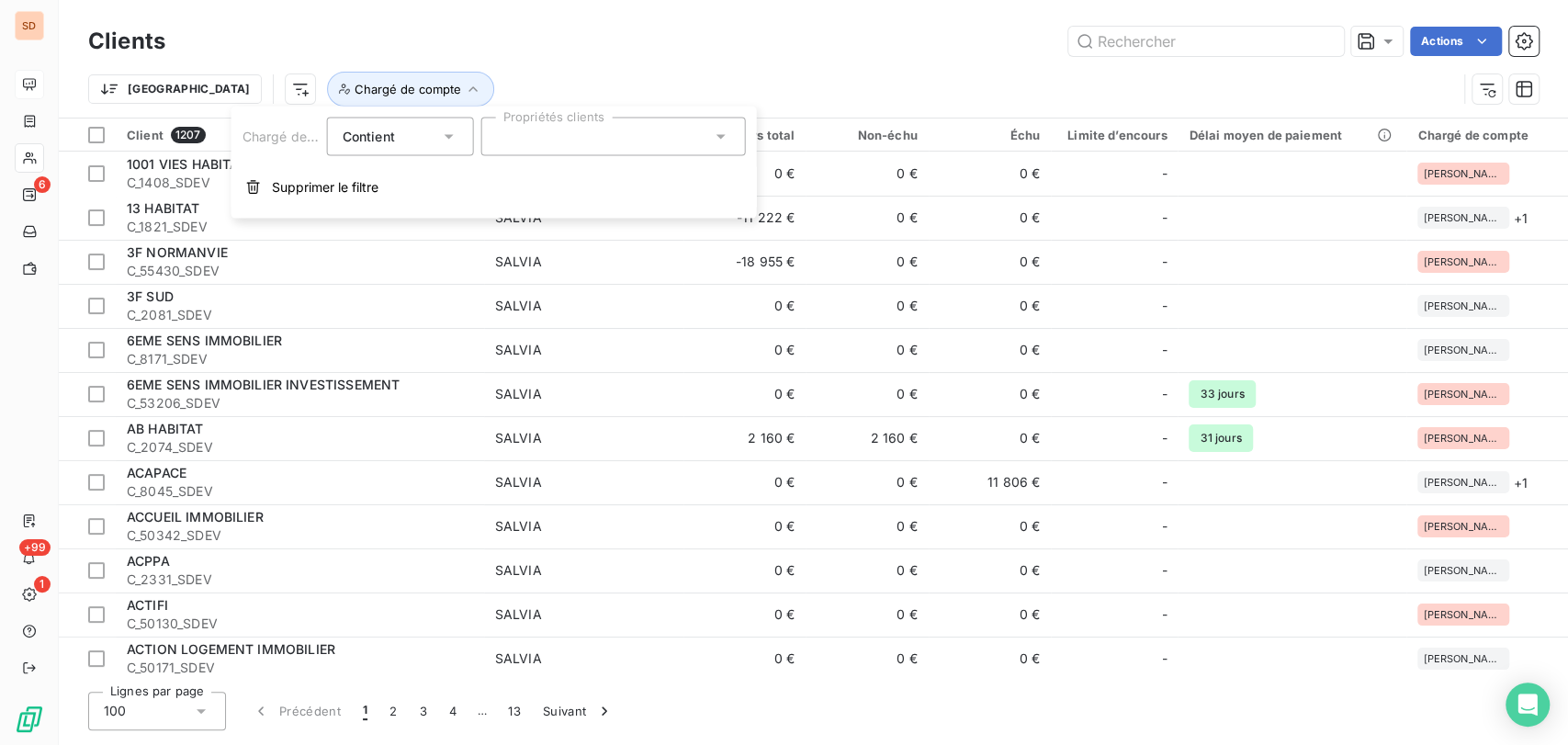
click at [717, 135] on icon at bounding box center [721, 137] width 18 height 18
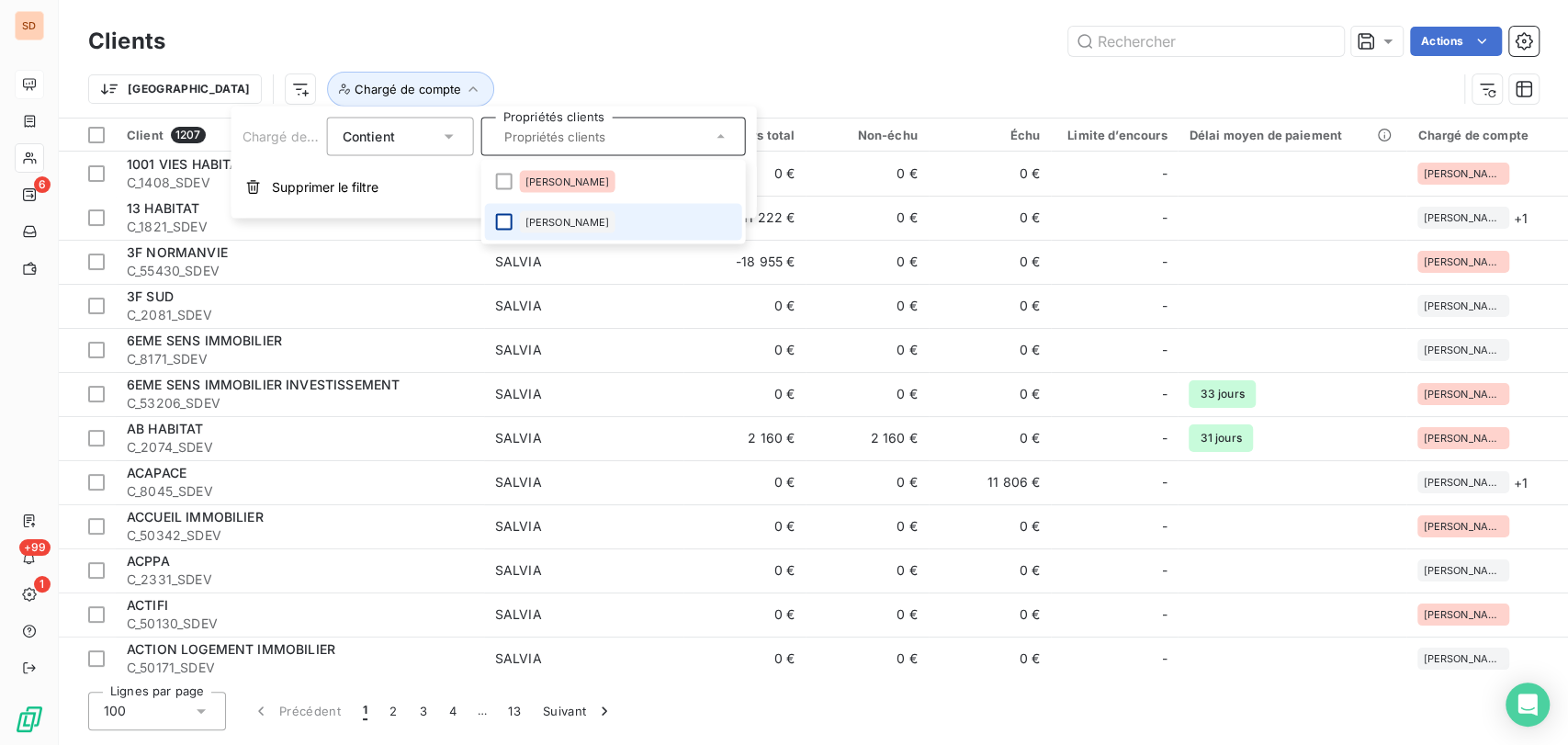
click at [507, 222] on div at bounding box center [504, 223] width 17 height 17
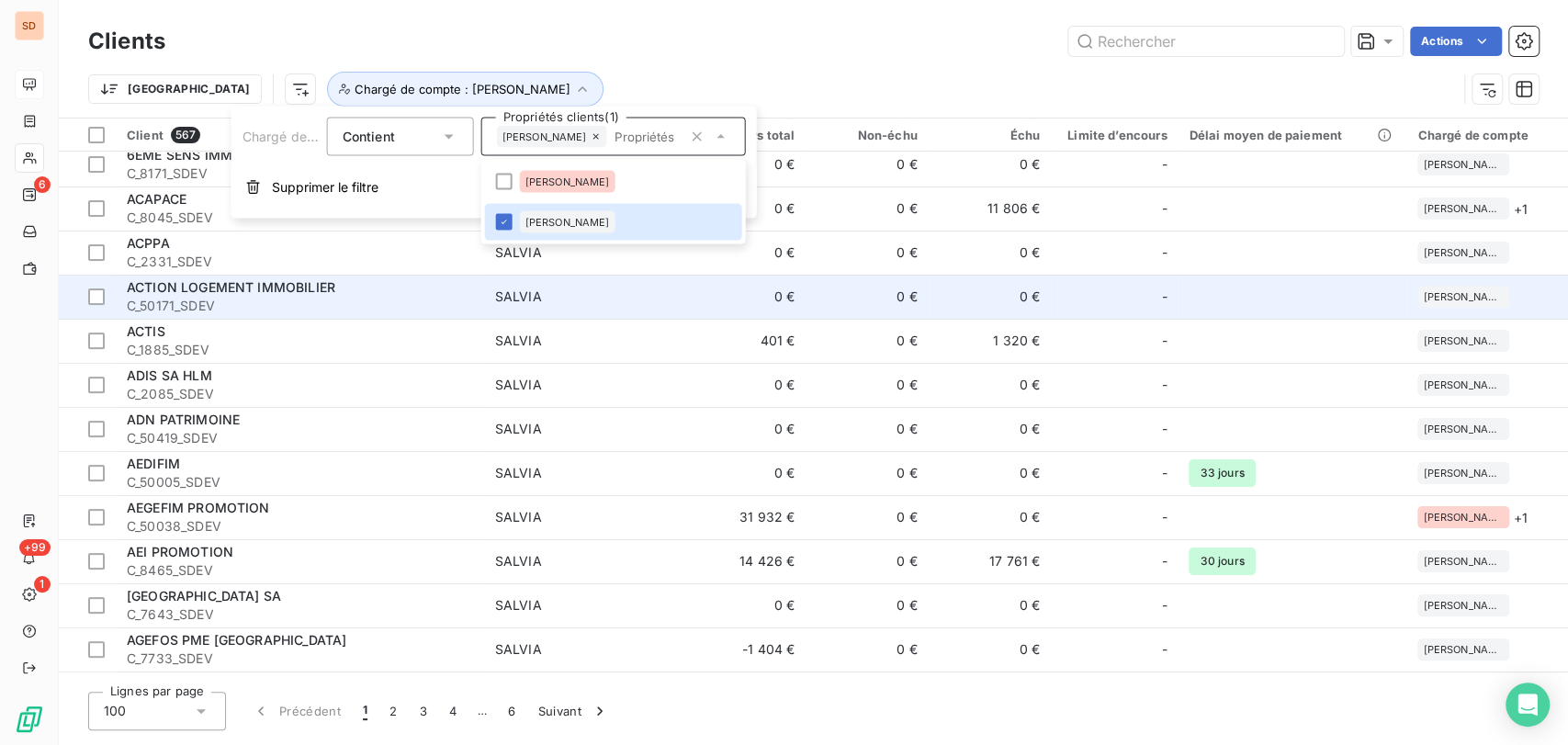
scroll to position [204, 0]
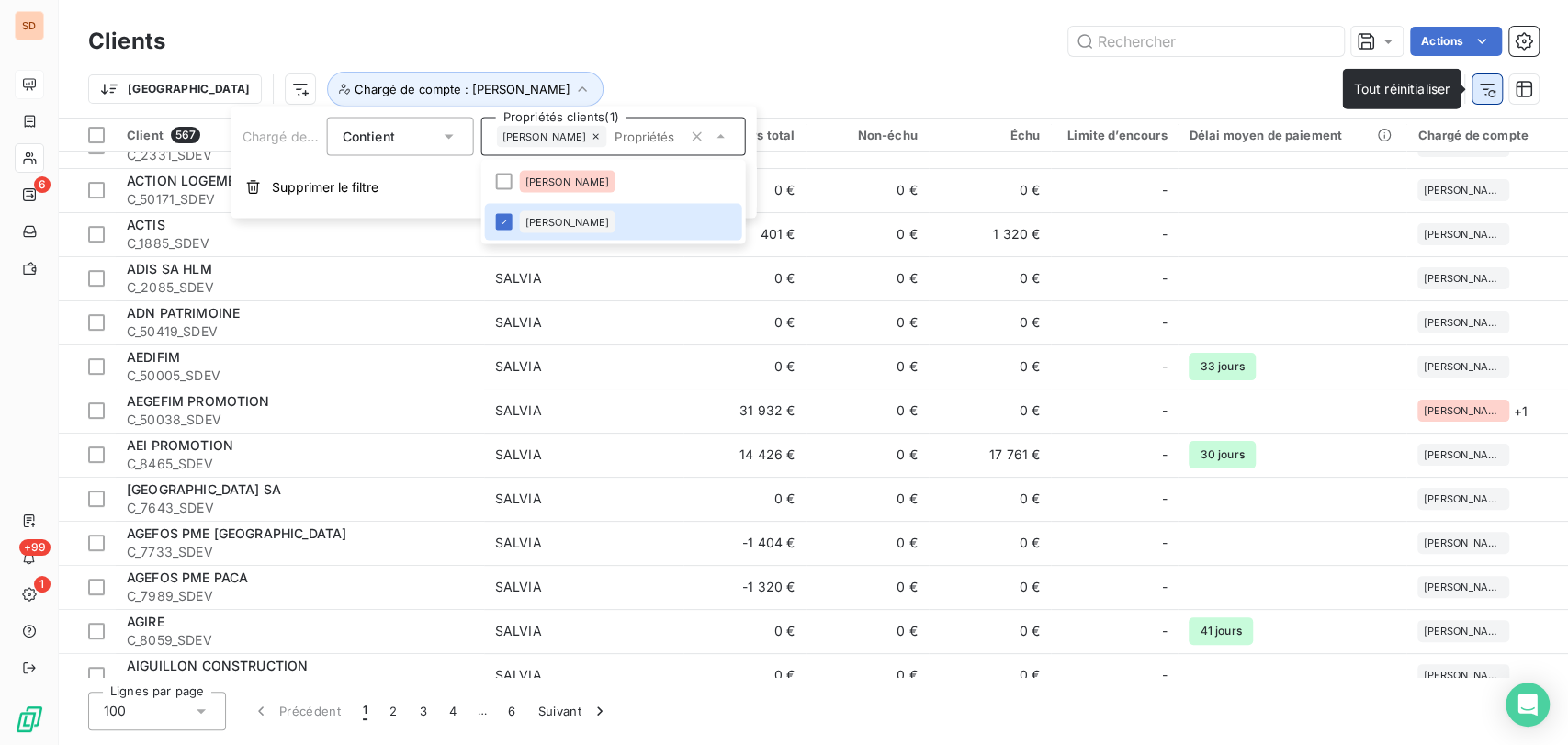
click at [1478, 90] on icon "button" at bounding box center [1487, 89] width 18 height 18
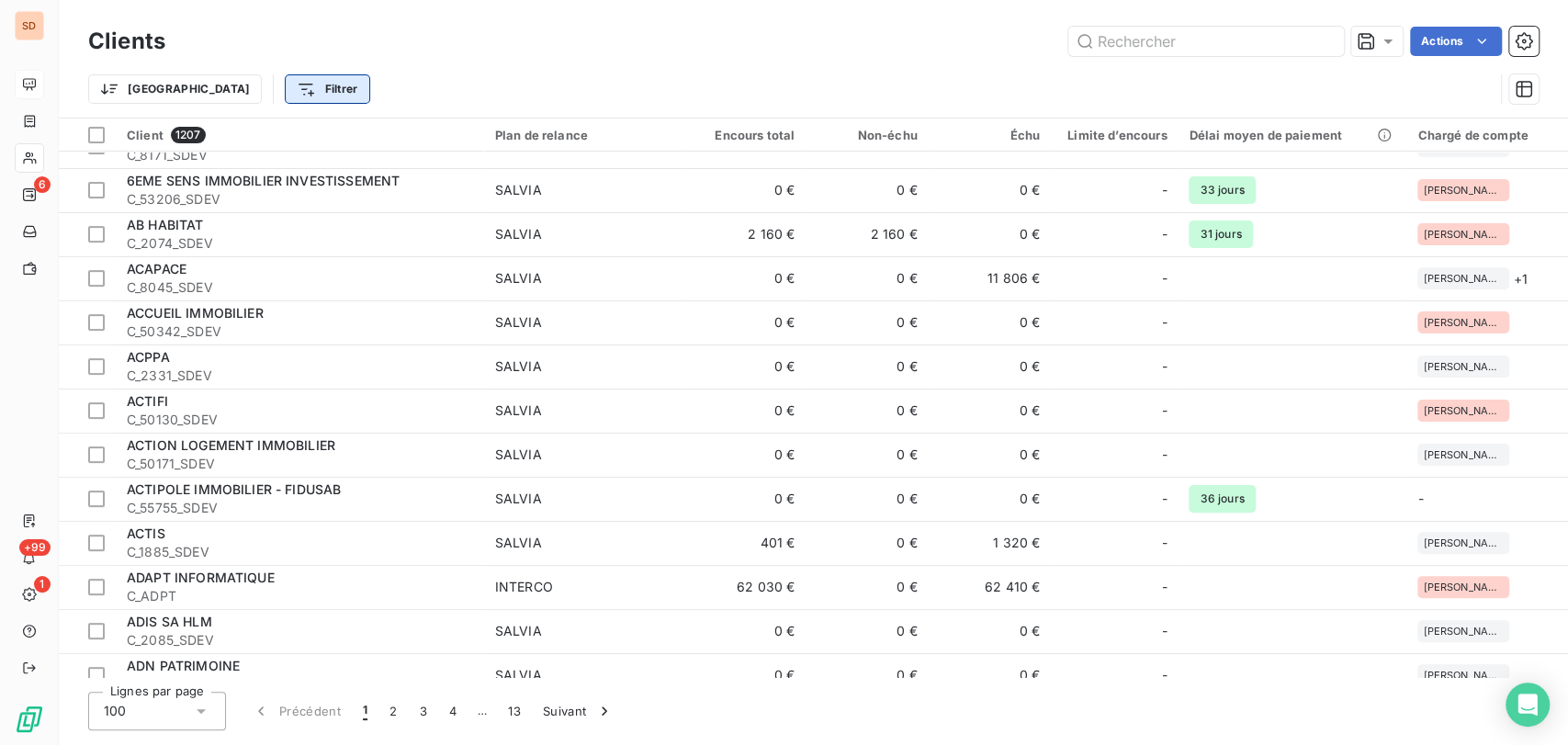
click at [238, 91] on html "SD 6 +99 1 Clients Actions Trier Filtrer Client 1207 Plan de relance Encours to…" at bounding box center [784, 372] width 1568 height 745
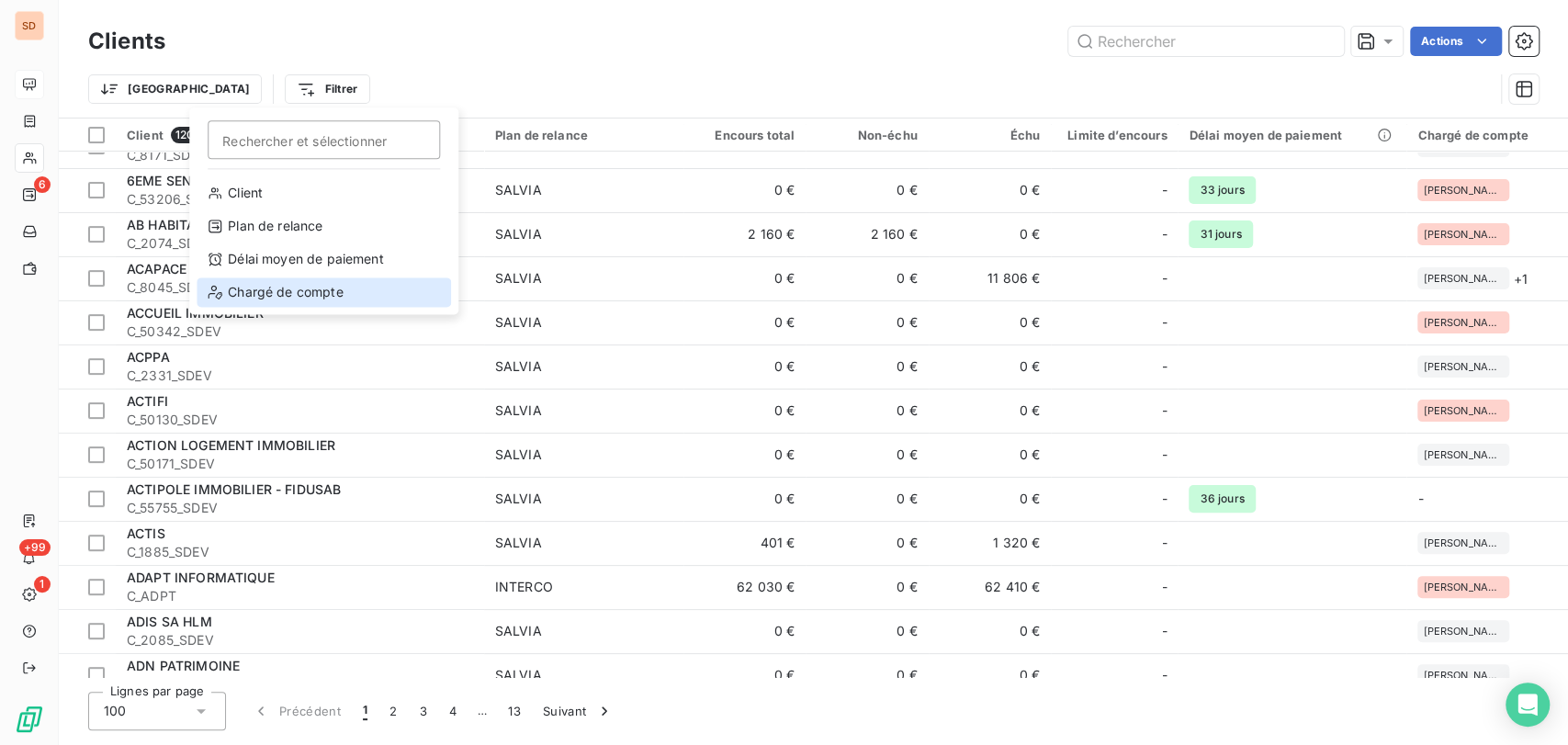
click at [283, 288] on div "Chargé de compte" at bounding box center [324, 292] width 254 height 29
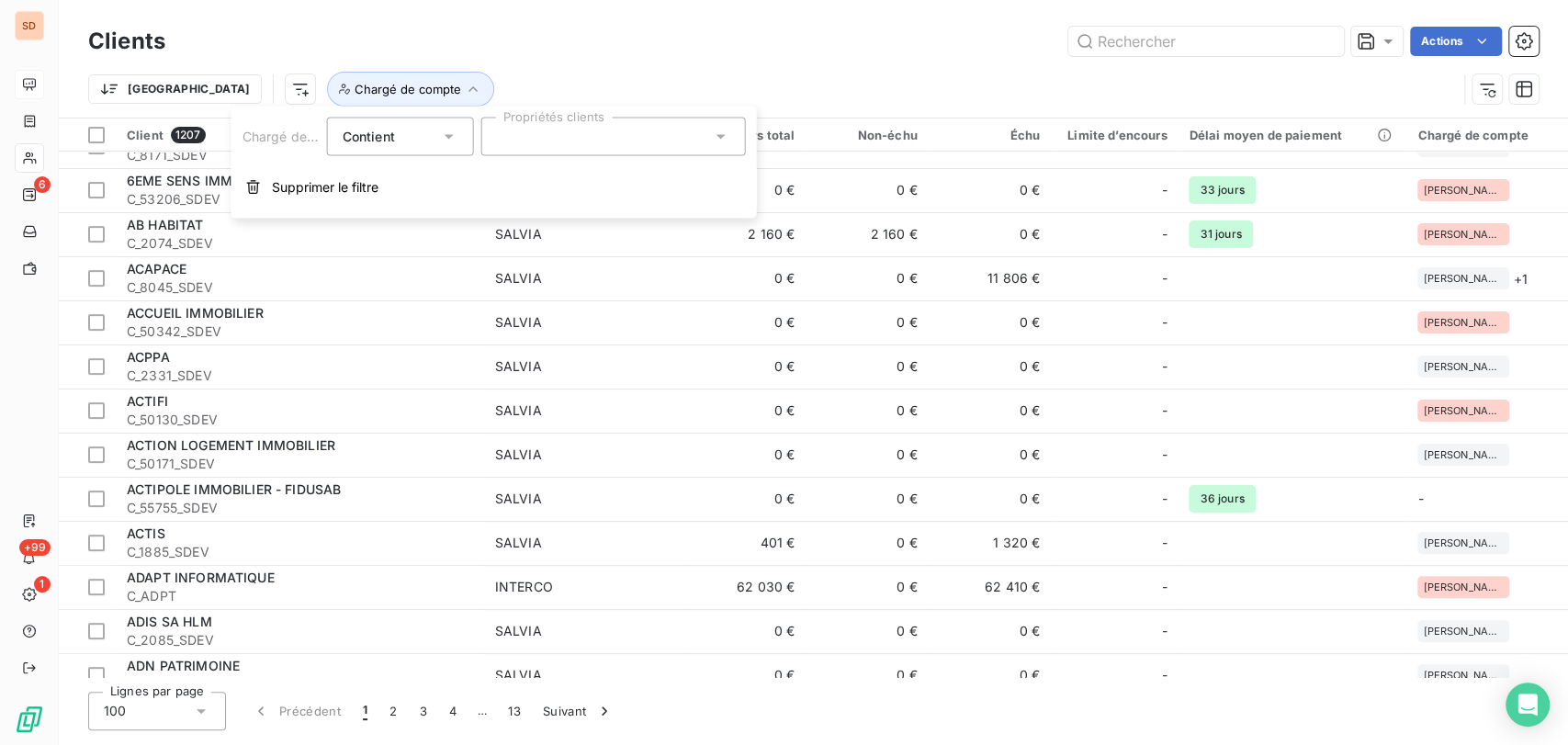
click at [720, 143] on icon at bounding box center [721, 137] width 18 height 18
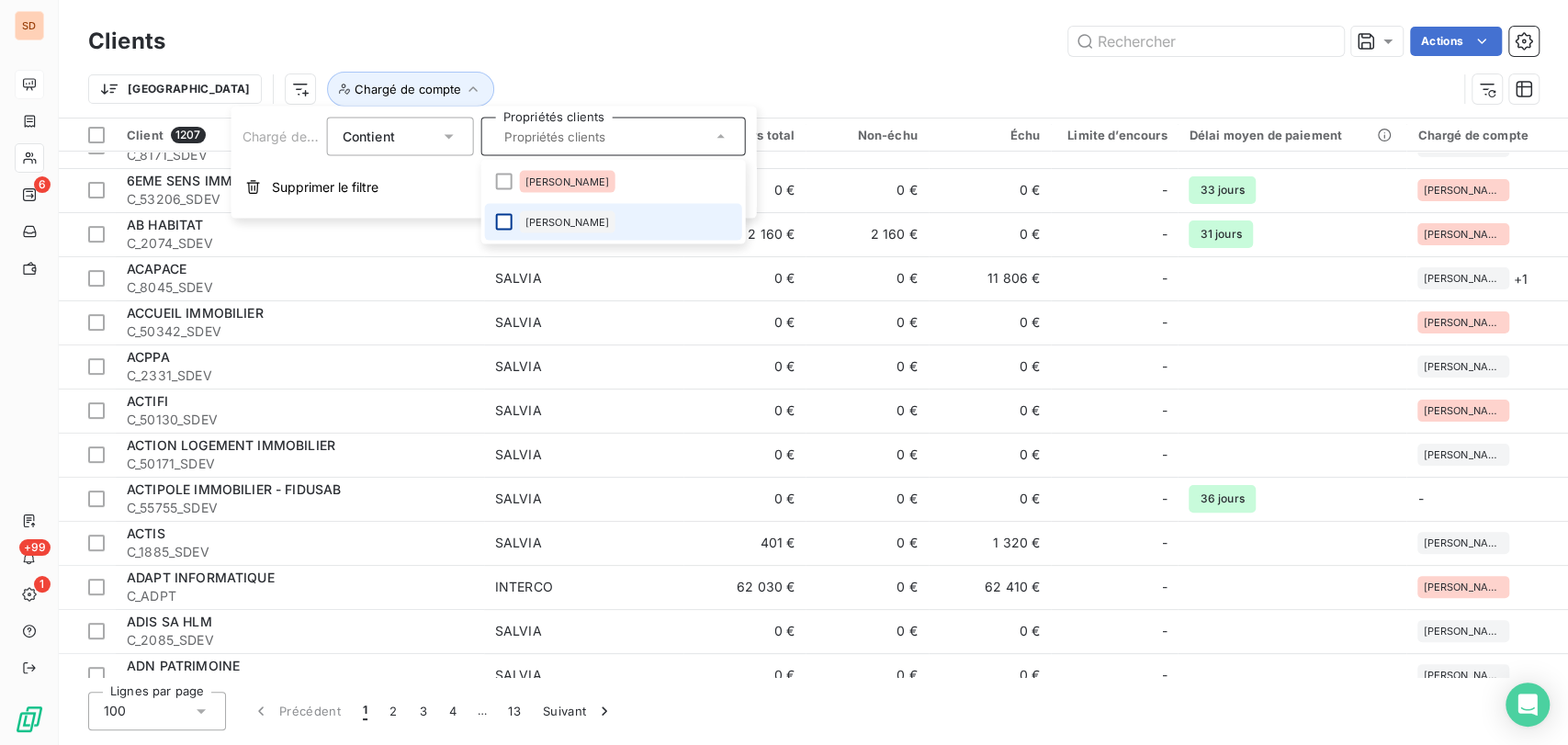
click at [499, 223] on div at bounding box center [504, 223] width 17 height 17
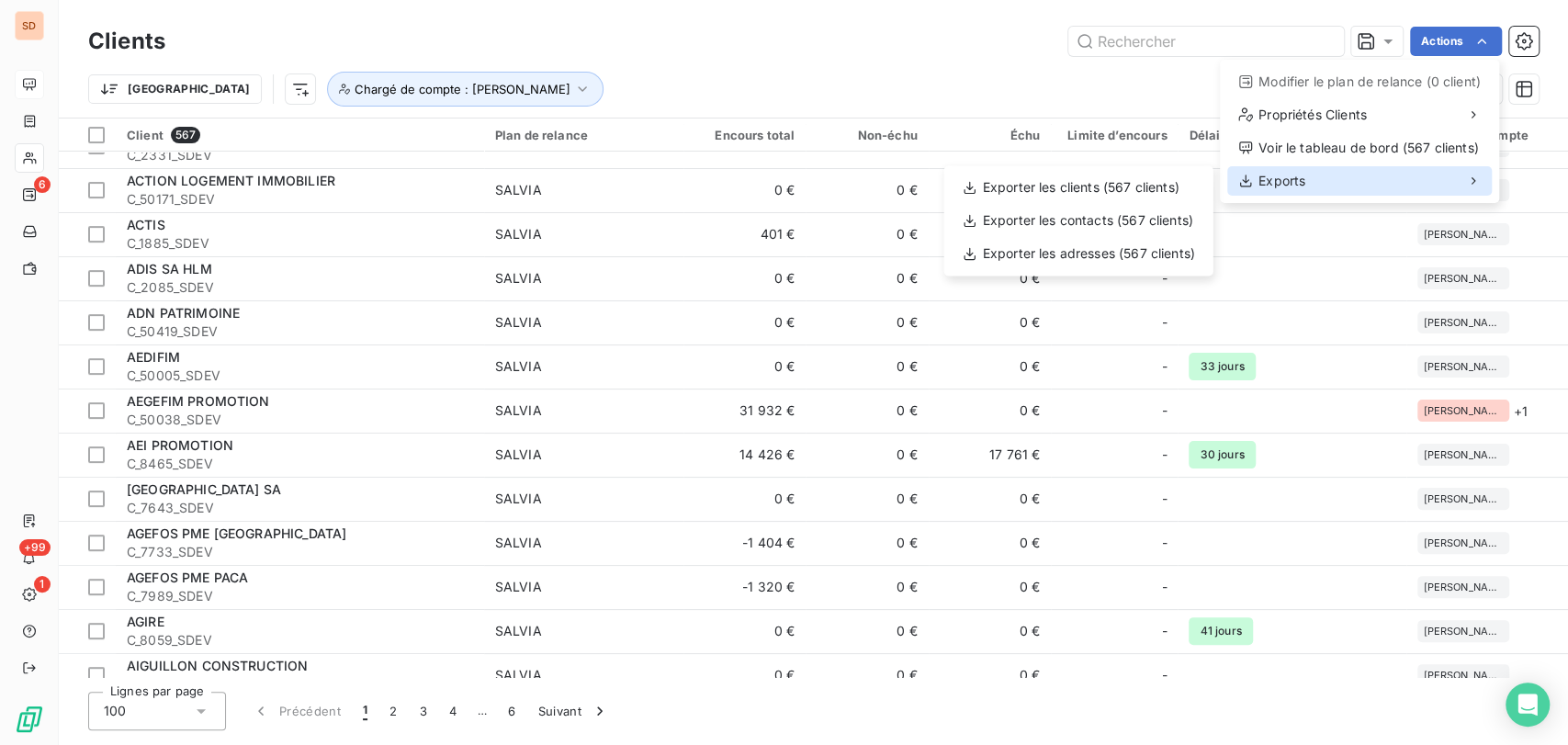
click at [1291, 184] on span "Exports" at bounding box center [1281, 181] width 47 height 18
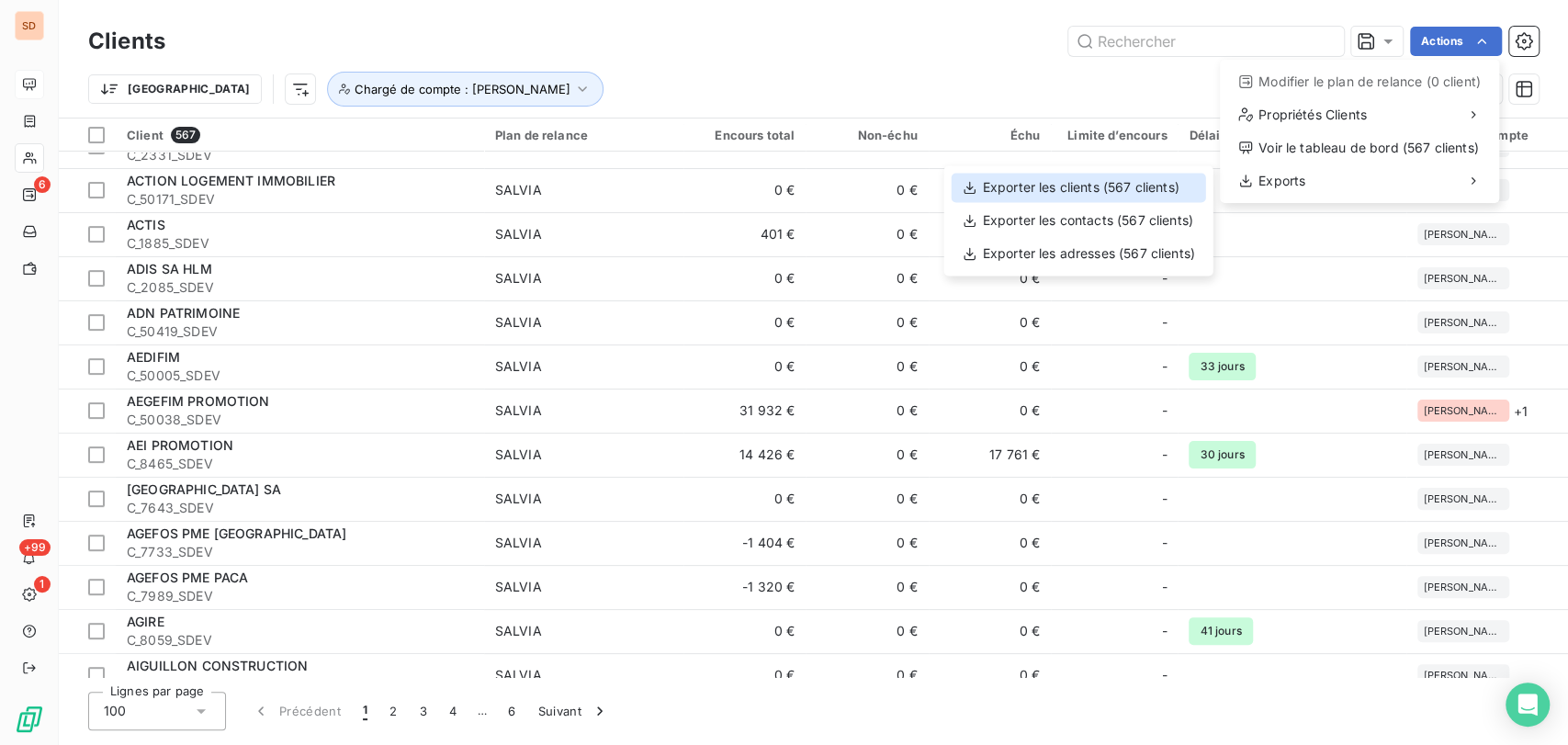
click at [1050, 190] on div "Exporter les clients (567 clients)" at bounding box center [1078, 188] width 254 height 29
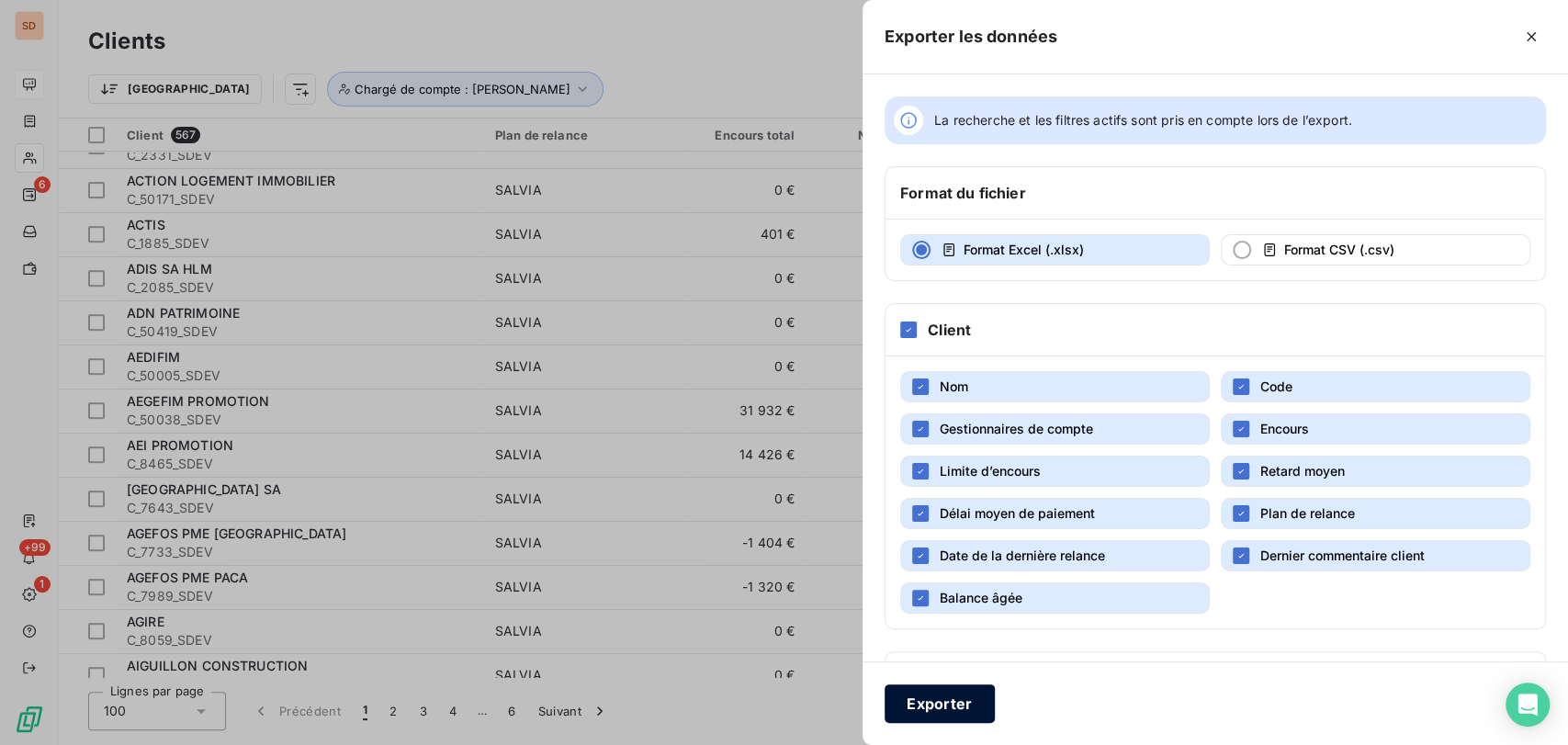
click at [961, 693] on button "Exporter" at bounding box center [940, 704] width 110 height 39
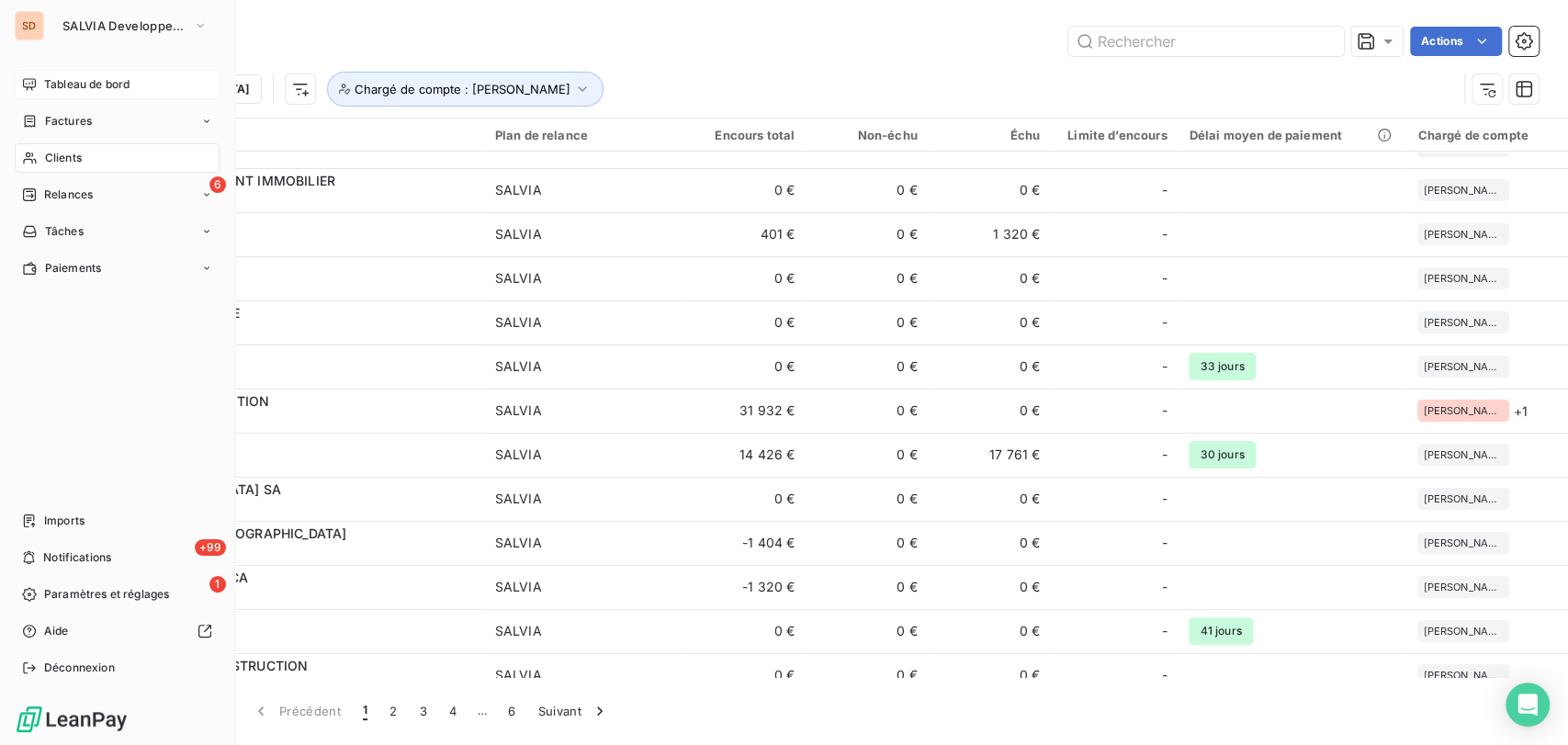
click at [52, 156] on span "Clients" at bounding box center [63, 158] width 37 height 17
click at [48, 155] on span "Clients" at bounding box center [63, 158] width 37 height 17
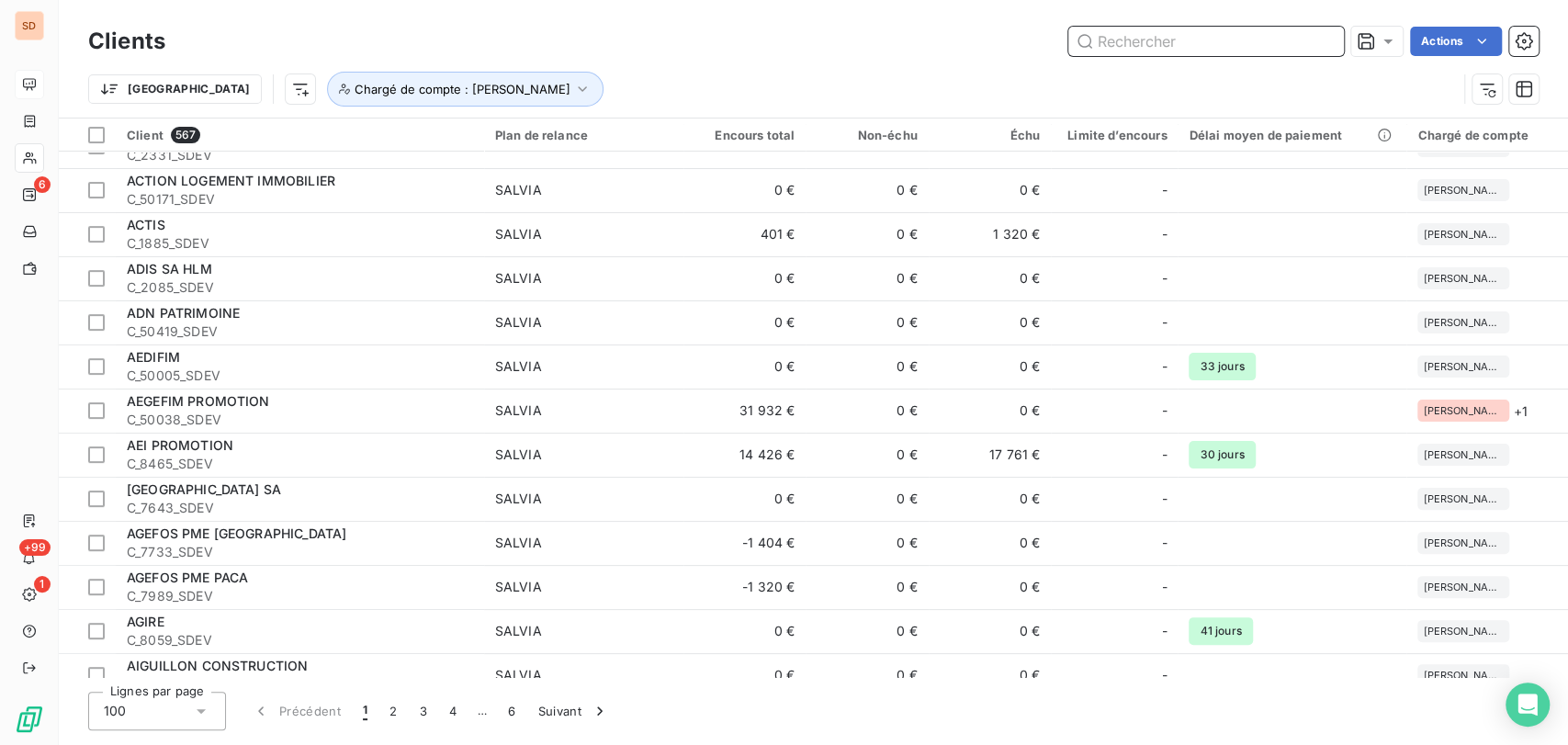
drag, startPoint x: 1158, startPoint y: 50, endPoint x: 1159, endPoint y: 40, distance: 10.0
click at [1159, 40] on input "text" at bounding box center [1205, 41] width 275 height 29
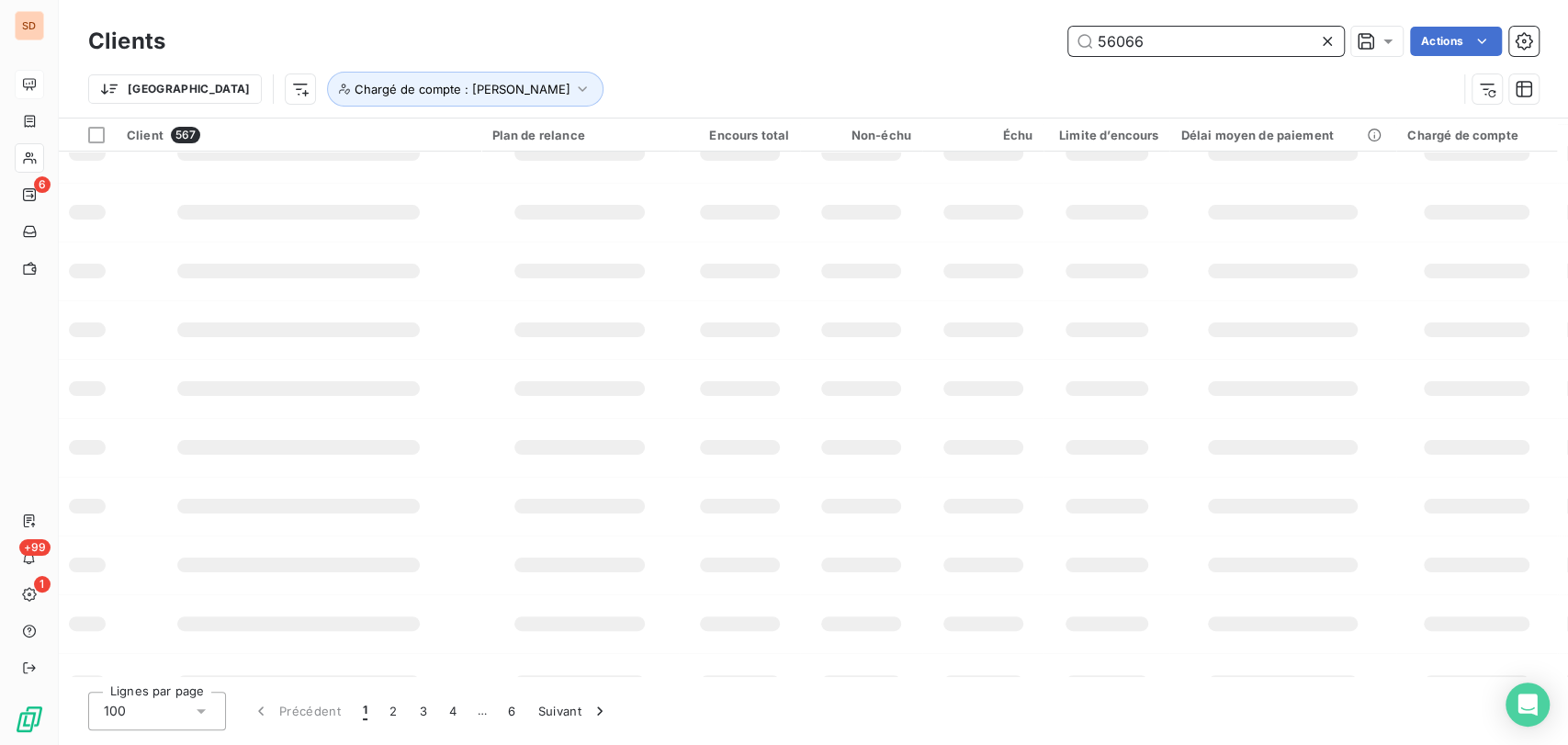
type input "56066"
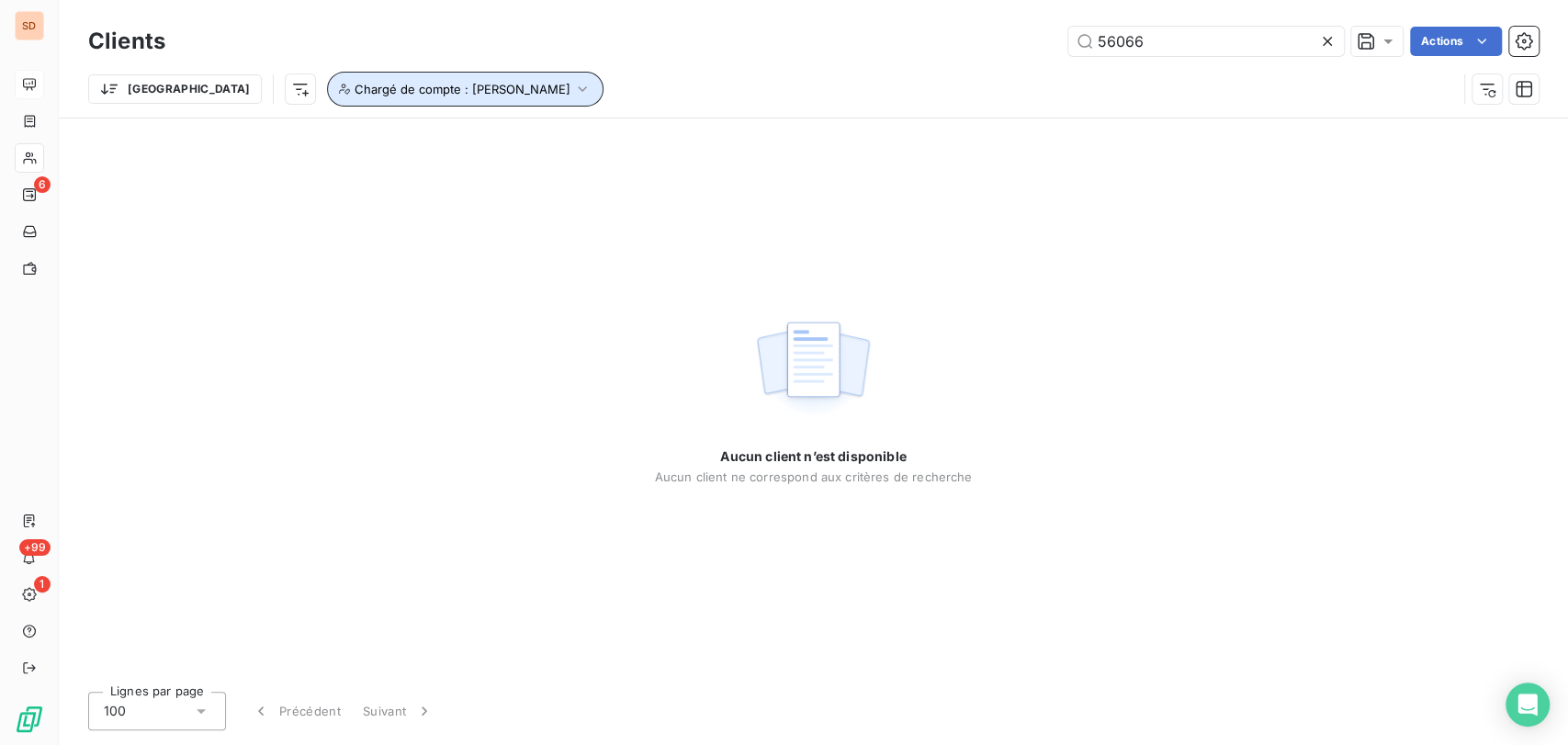
click at [573, 88] on icon "button" at bounding box center [582, 89] width 18 height 18
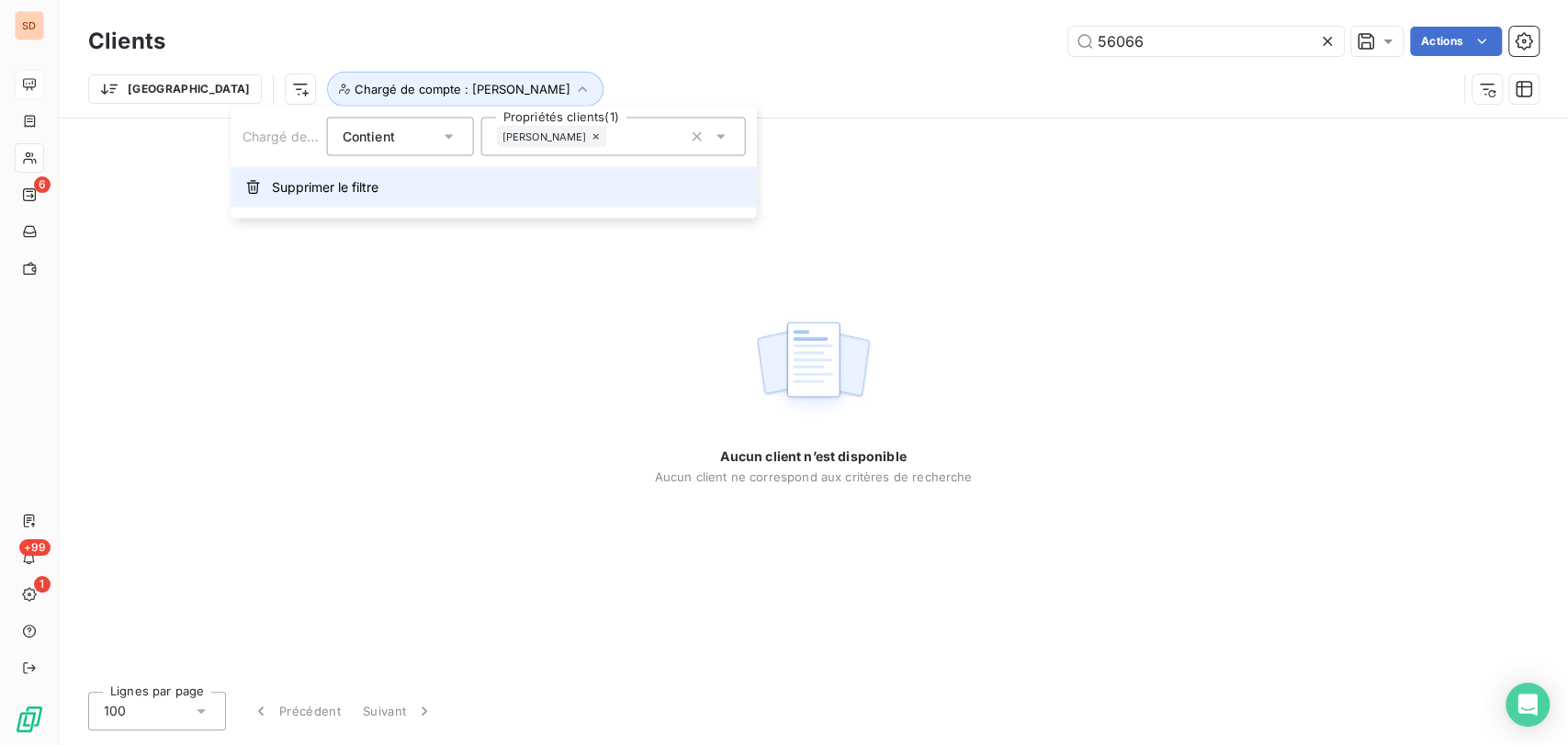
click at [303, 189] on span "Supprimer le filtre" at bounding box center [325, 188] width 107 height 18
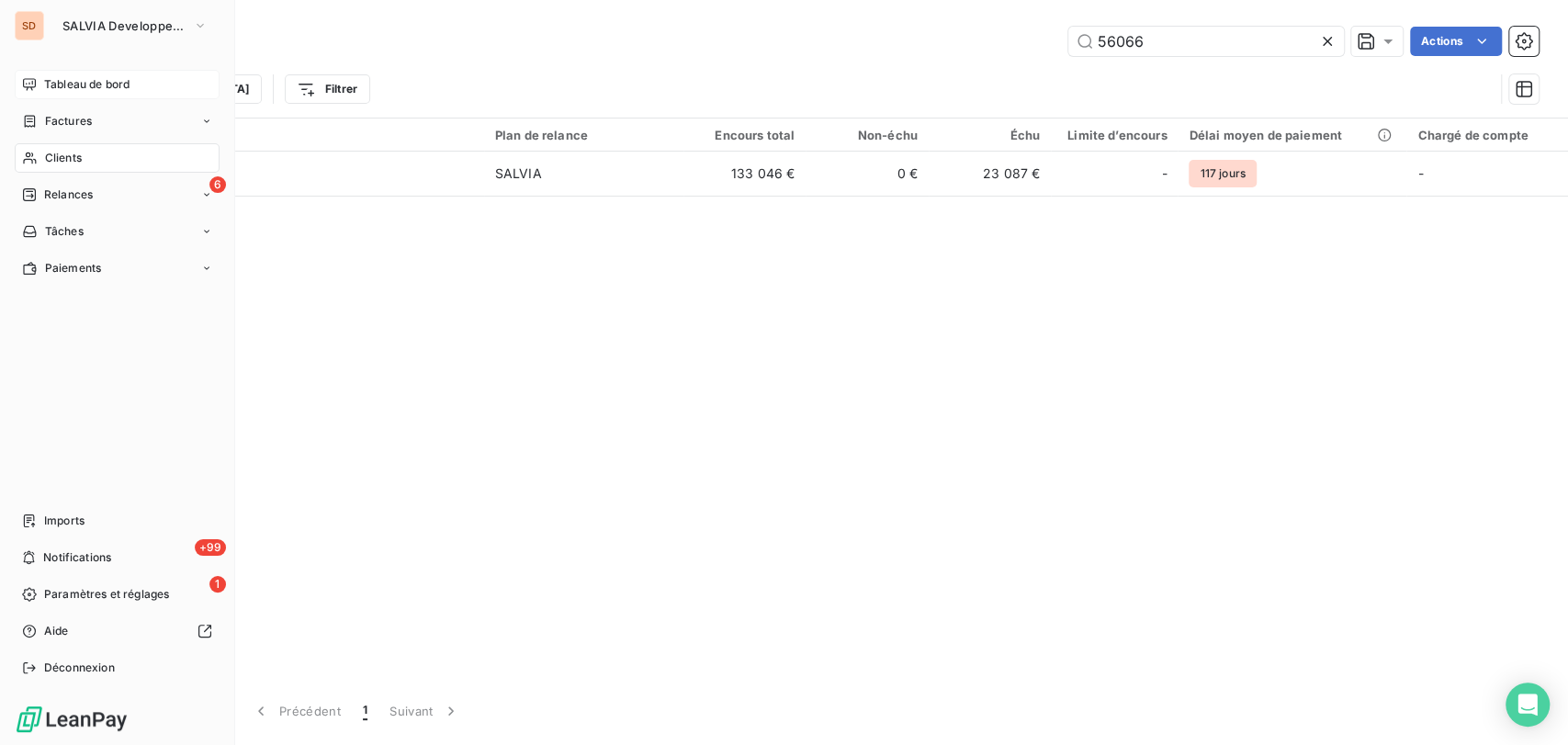
click at [66, 158] on span "Clients" at bounding box center [63, 158] width 37 height 17
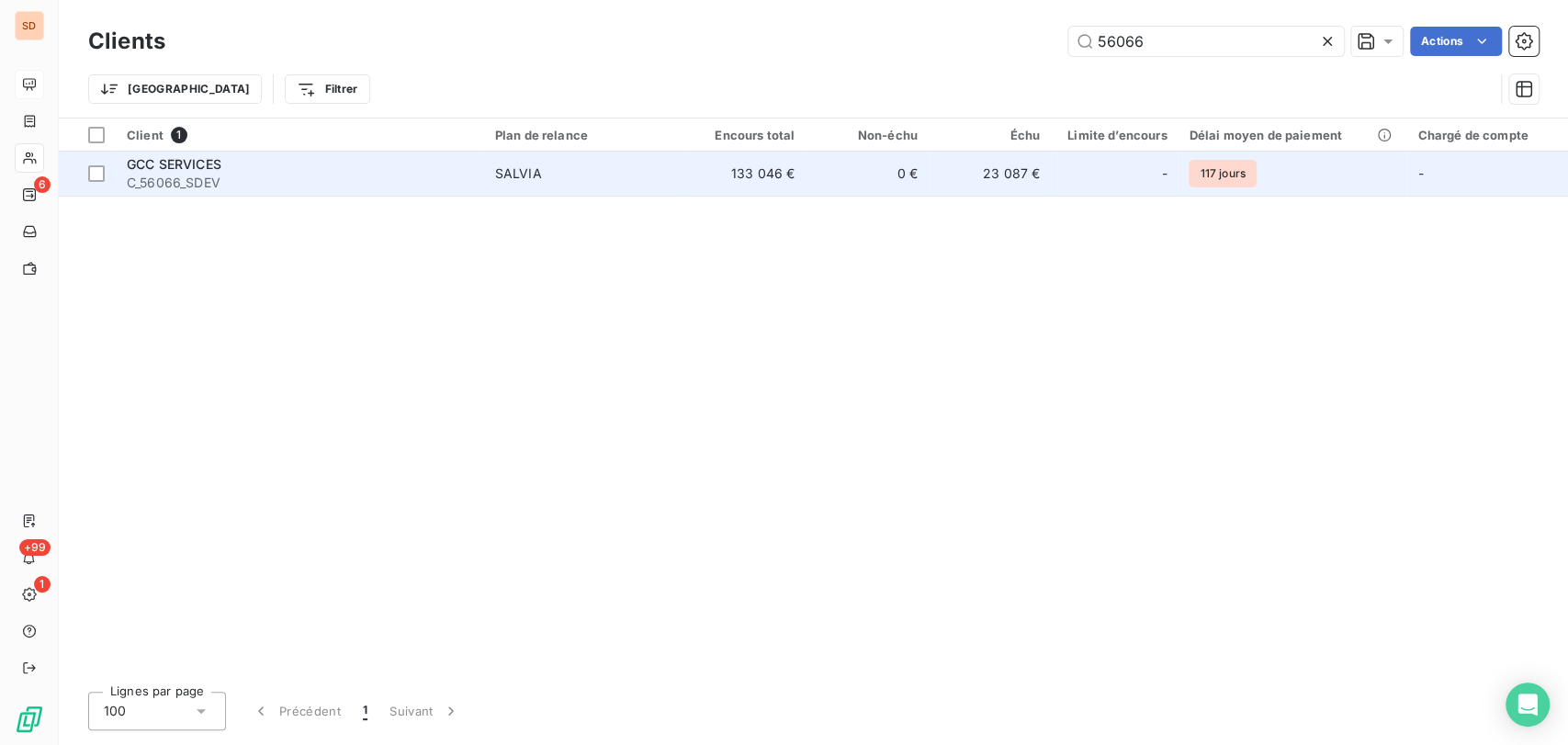
click at [186, 170] on div "GCC SERVICES" at bounding box center [300, 165] width 346 height 18
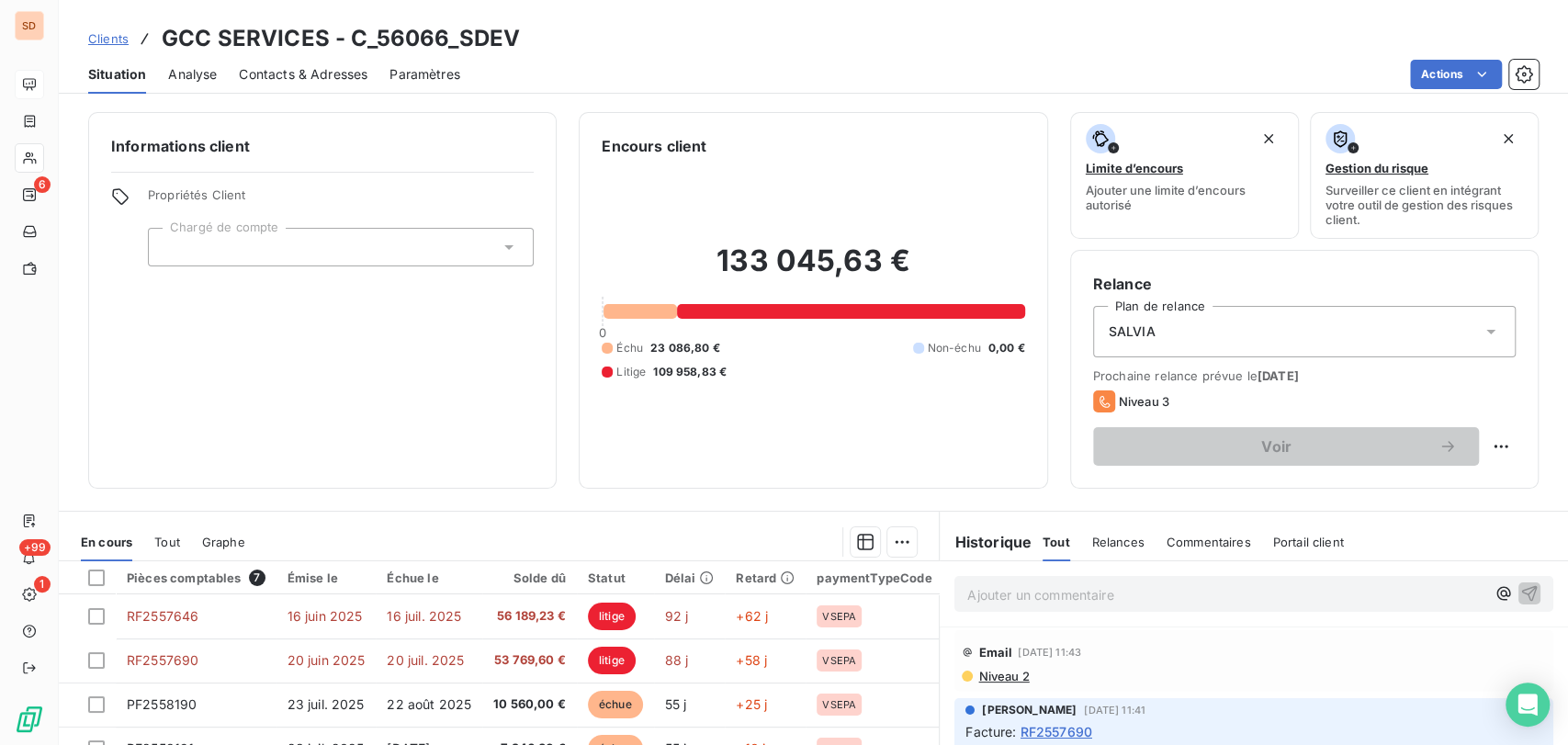
click at [511, 244] on icon at bounding box center [509, 247] width 18 height 18
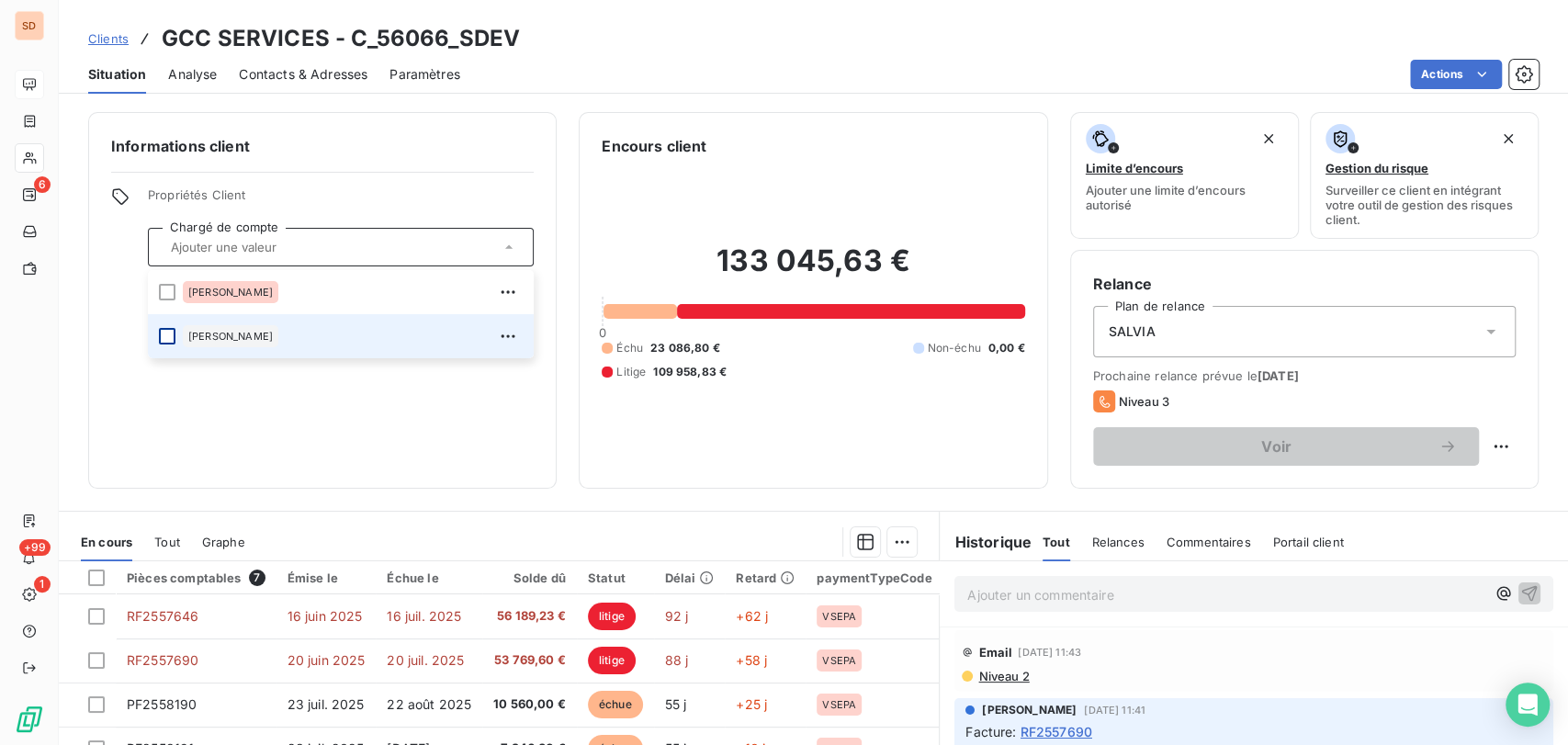
click at [167, 331] on div at bounding box center [167, 336] width 17 height 17
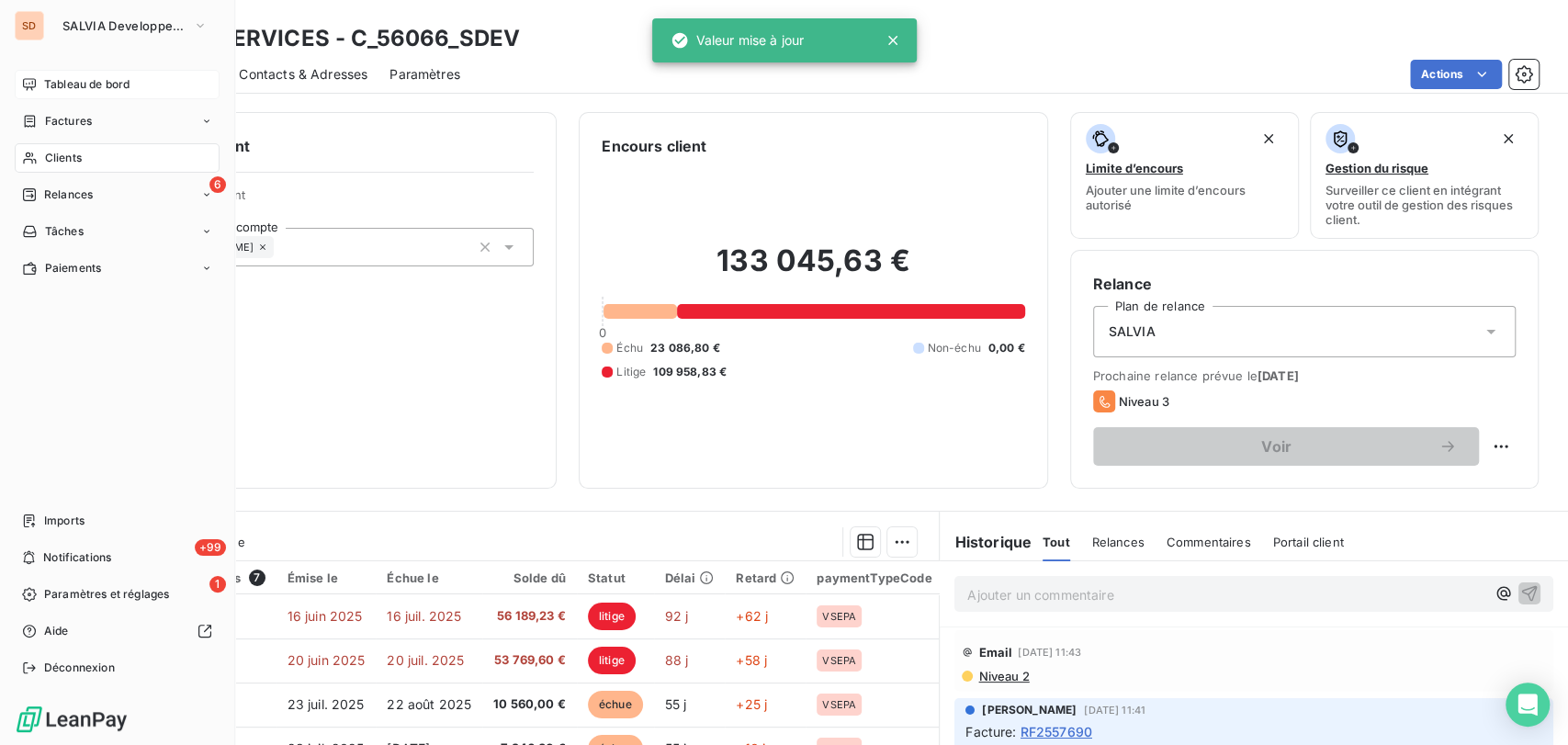
click at [42, 75] on div "Tableau de bord" at bounding box center [117, 85] width 205 height 29
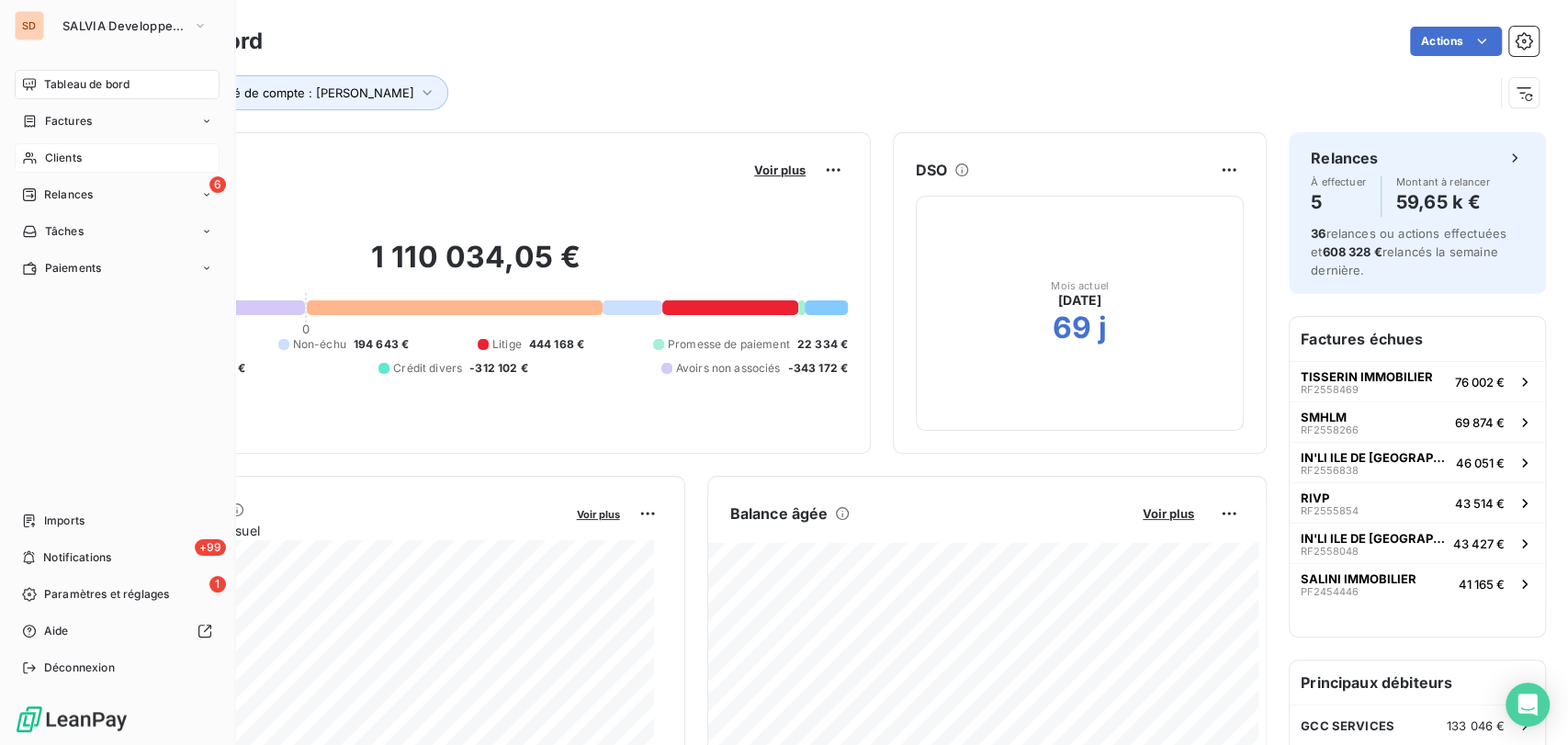
click at [86, 160] on div "Clients" at bounding box center [117, 158] width 205 height 29
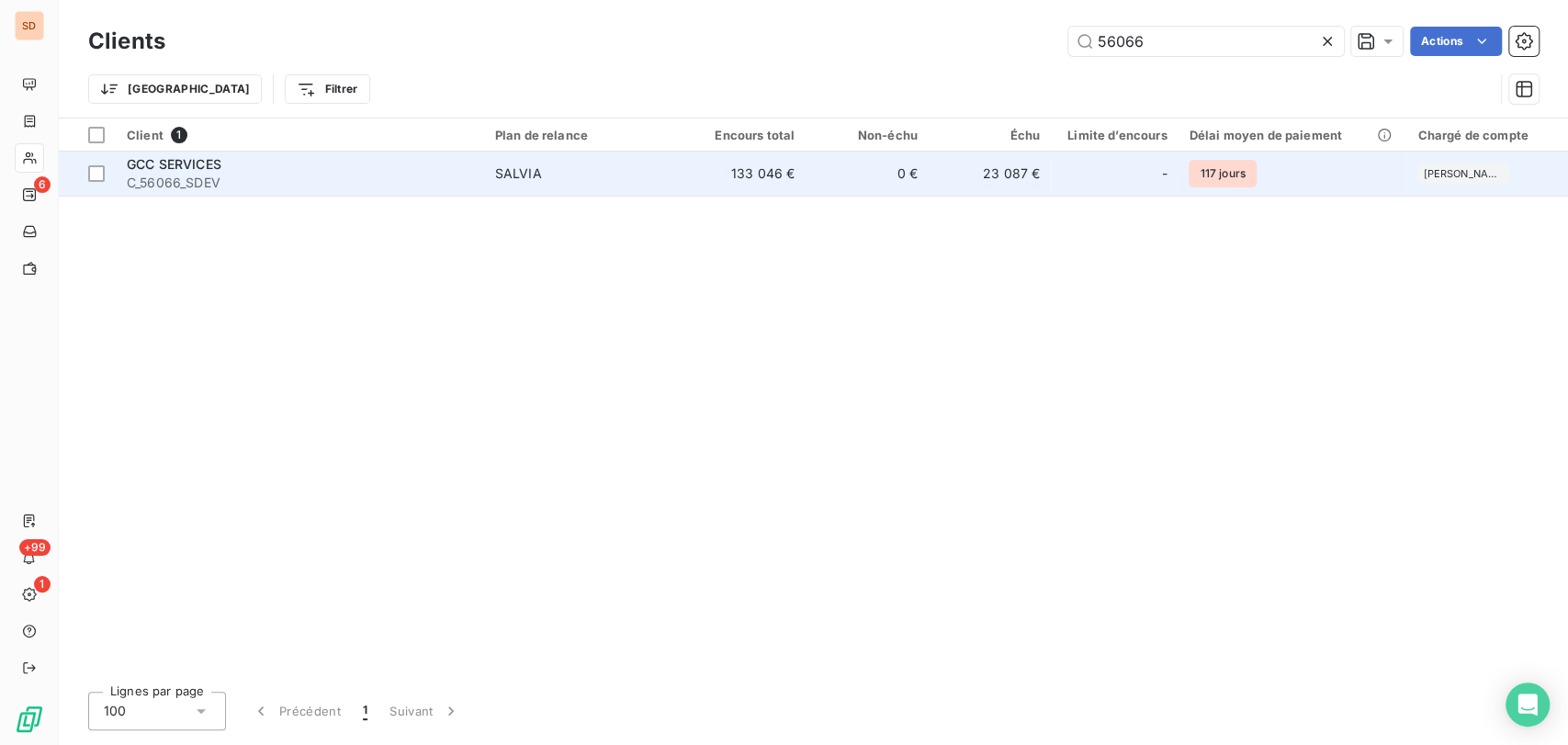
click at [185, 168] on span "GCC SERVICES" at bounding box center [174, 164] width 95 height 16
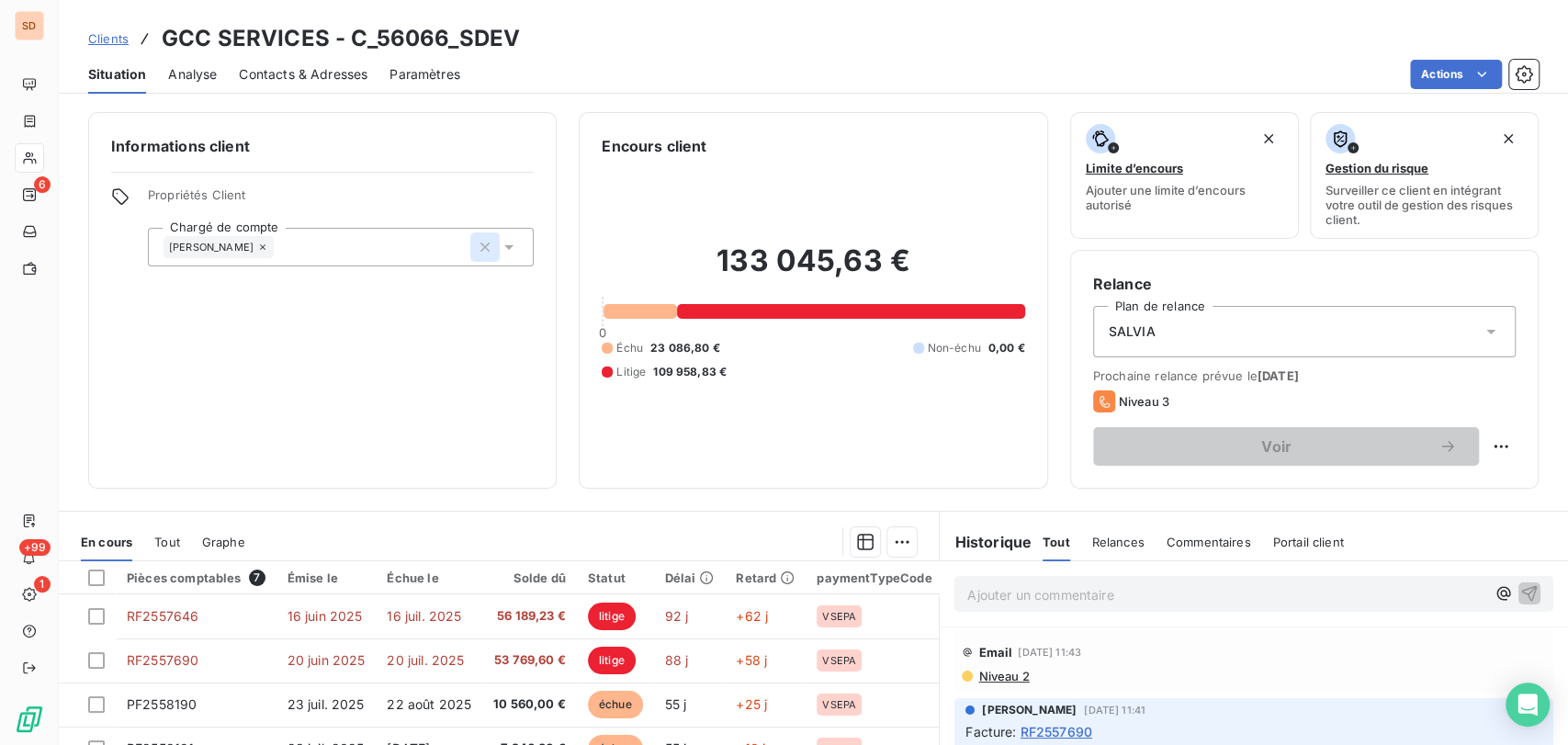
click at [480, 250] on icon "button" at bounding box center [485, 247] width 18 height 18
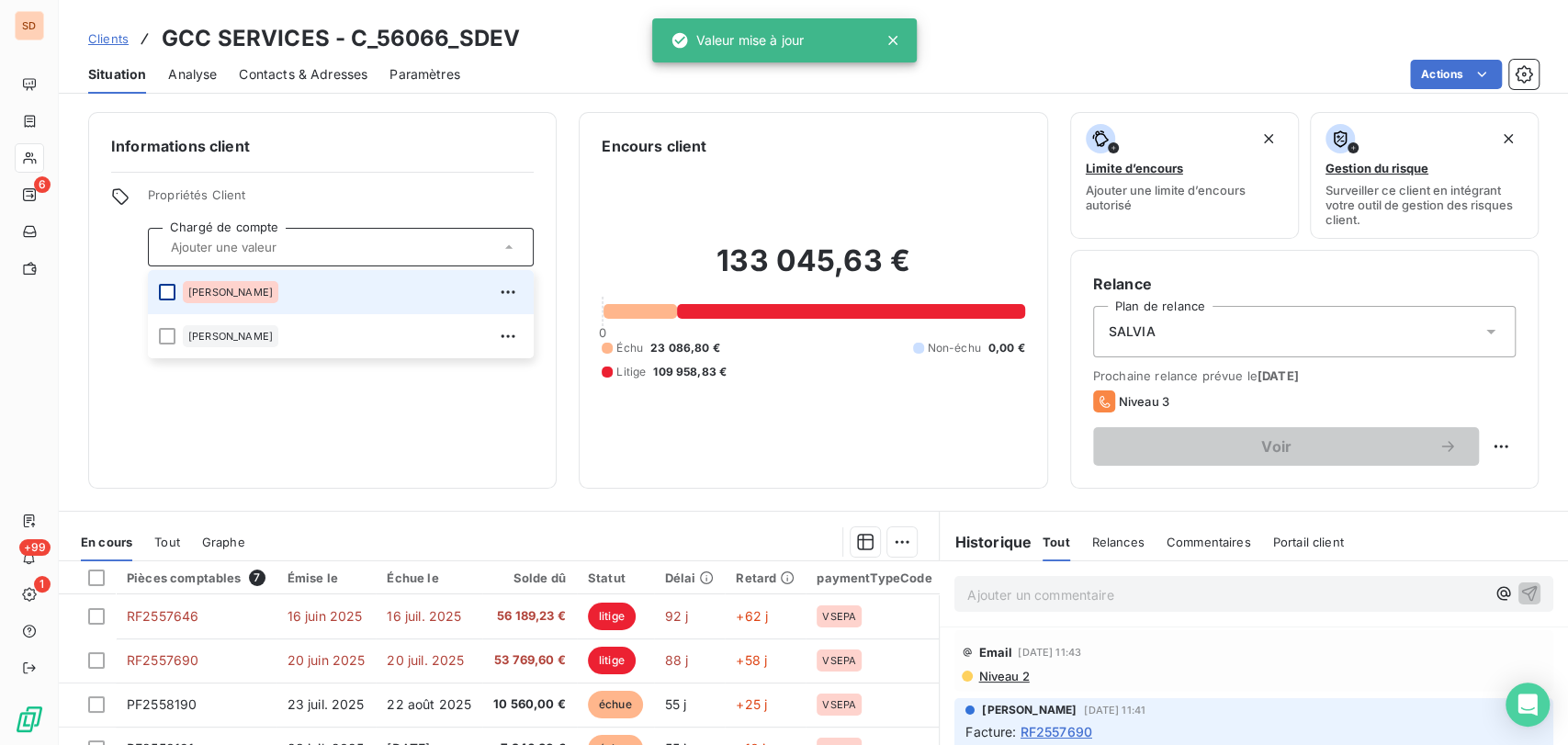
click at [169, 295] on div at bounding box center [167, 292] width 17 height 17
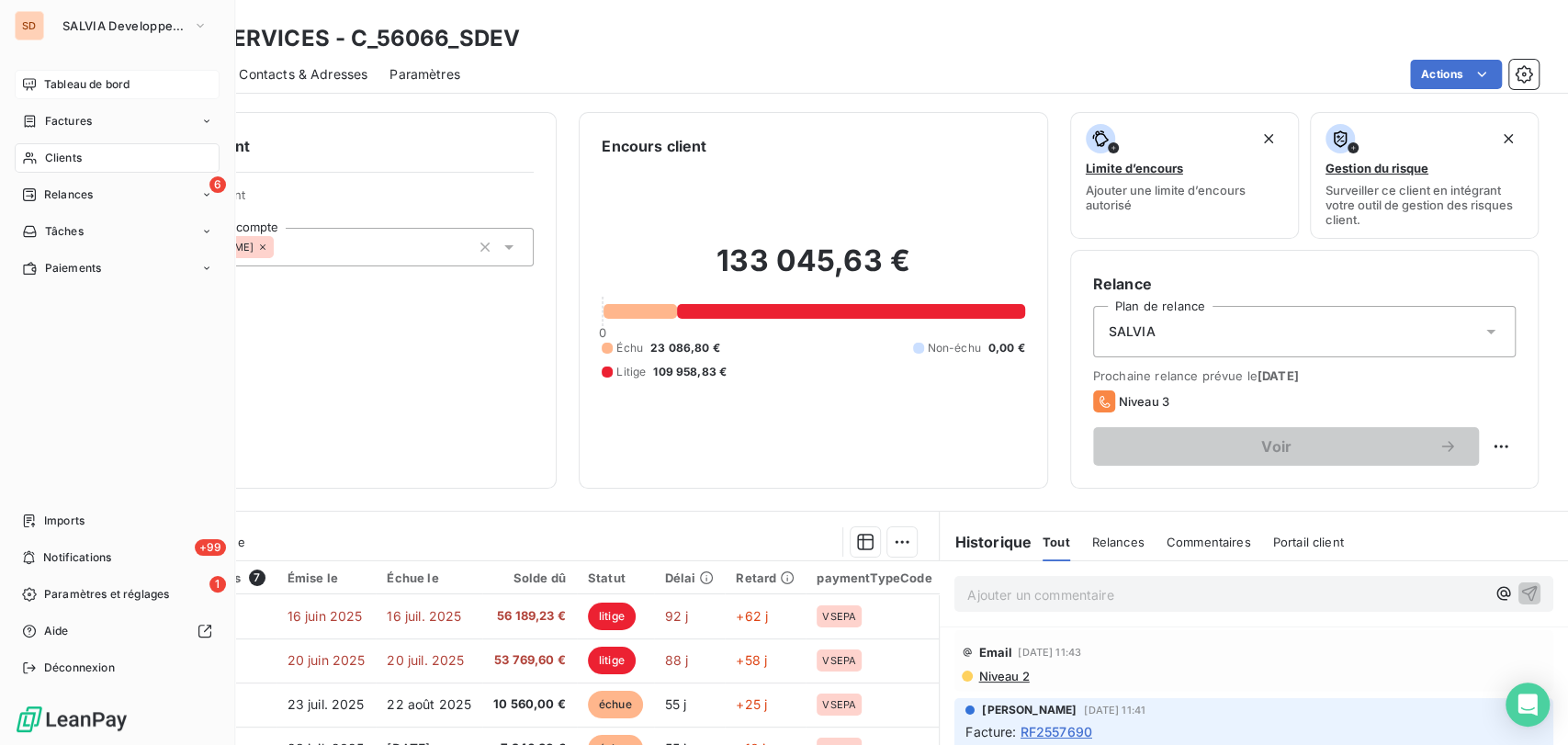
click at [48, 84] on span "Tableau de bord" at bounding box center [86, 85] width 86 height 17
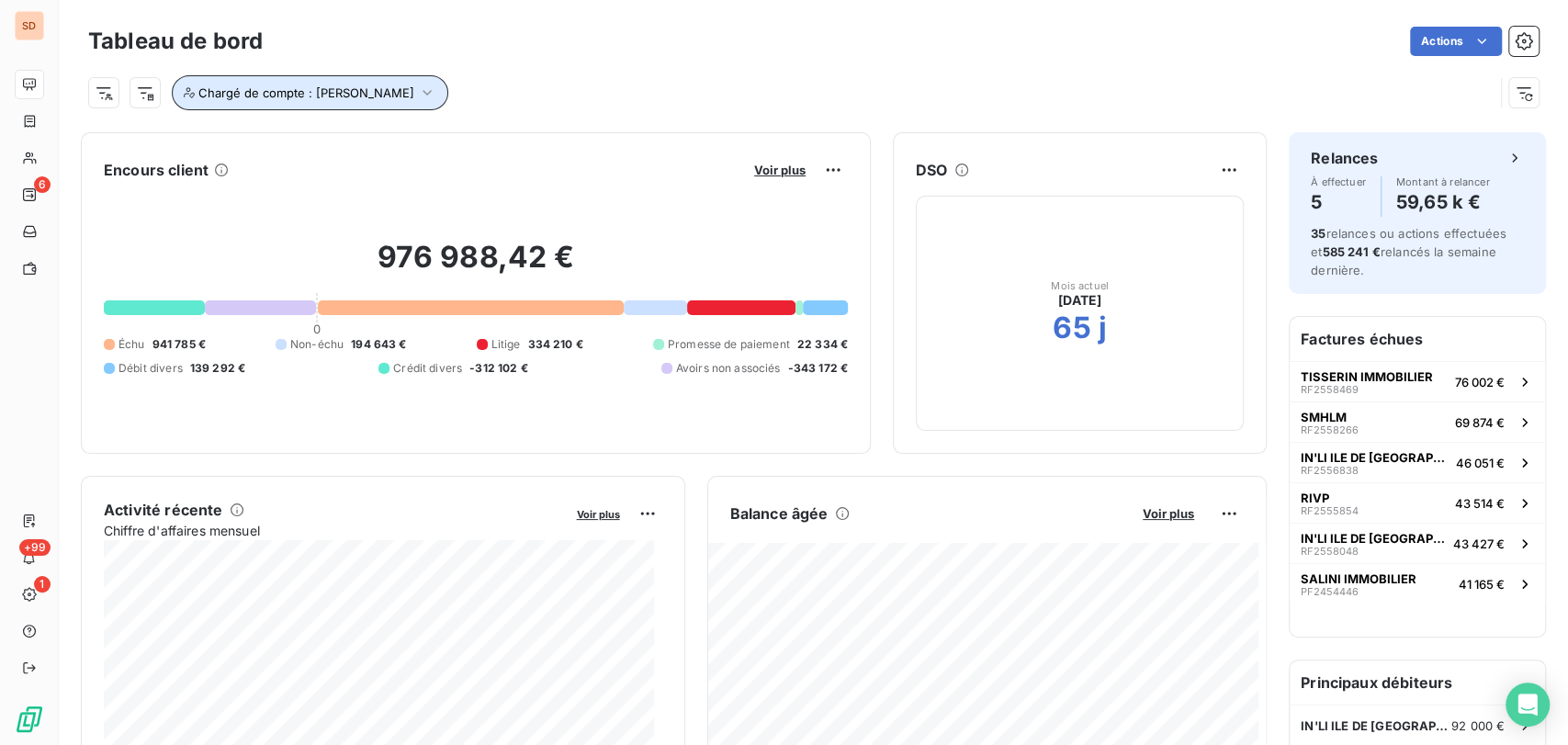
click at [418, 97] on icon "button" at bounding box center [427, 93] width 18 height 18
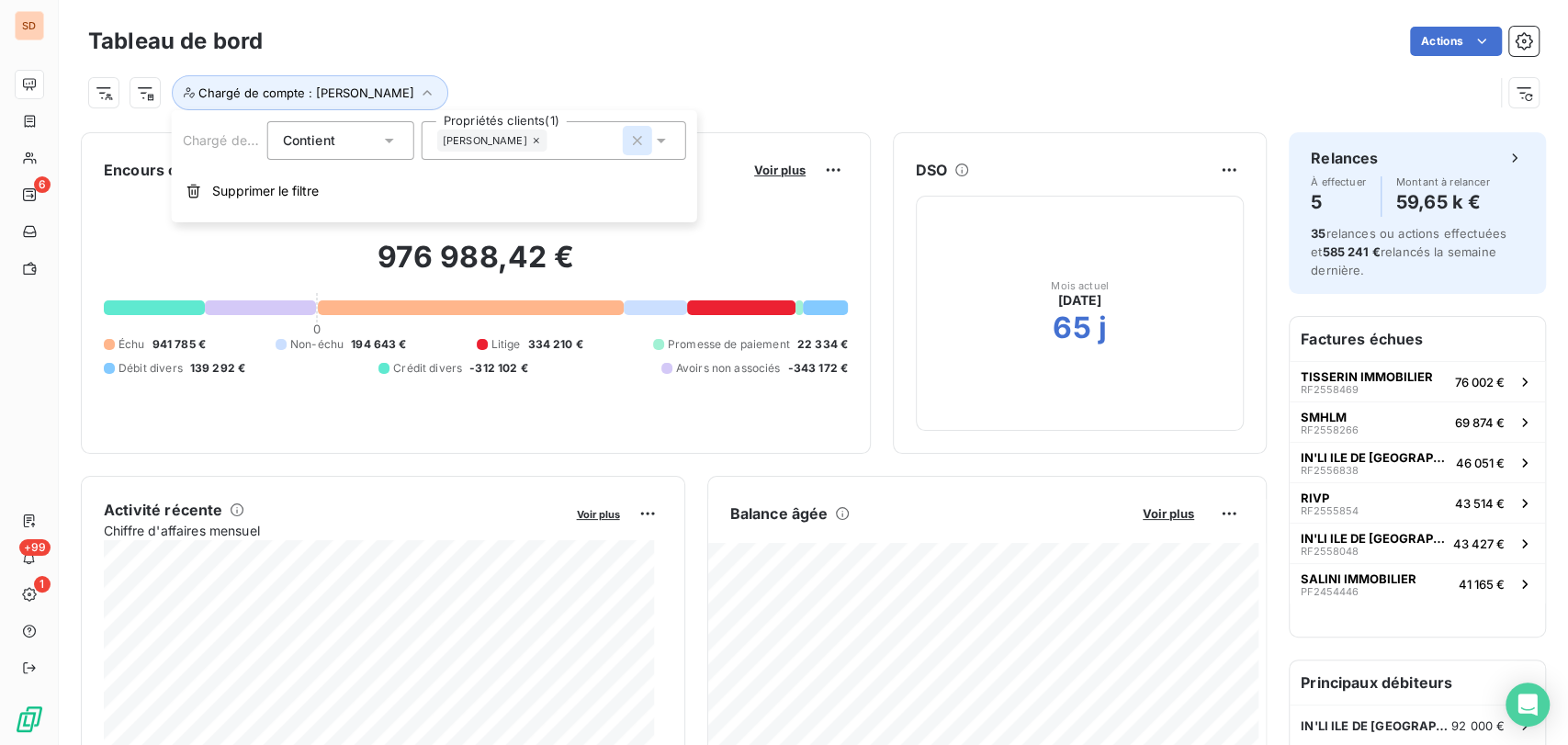
click at [636, 144] on icon "button" at bounding box center [638, 141] width 18 height 18
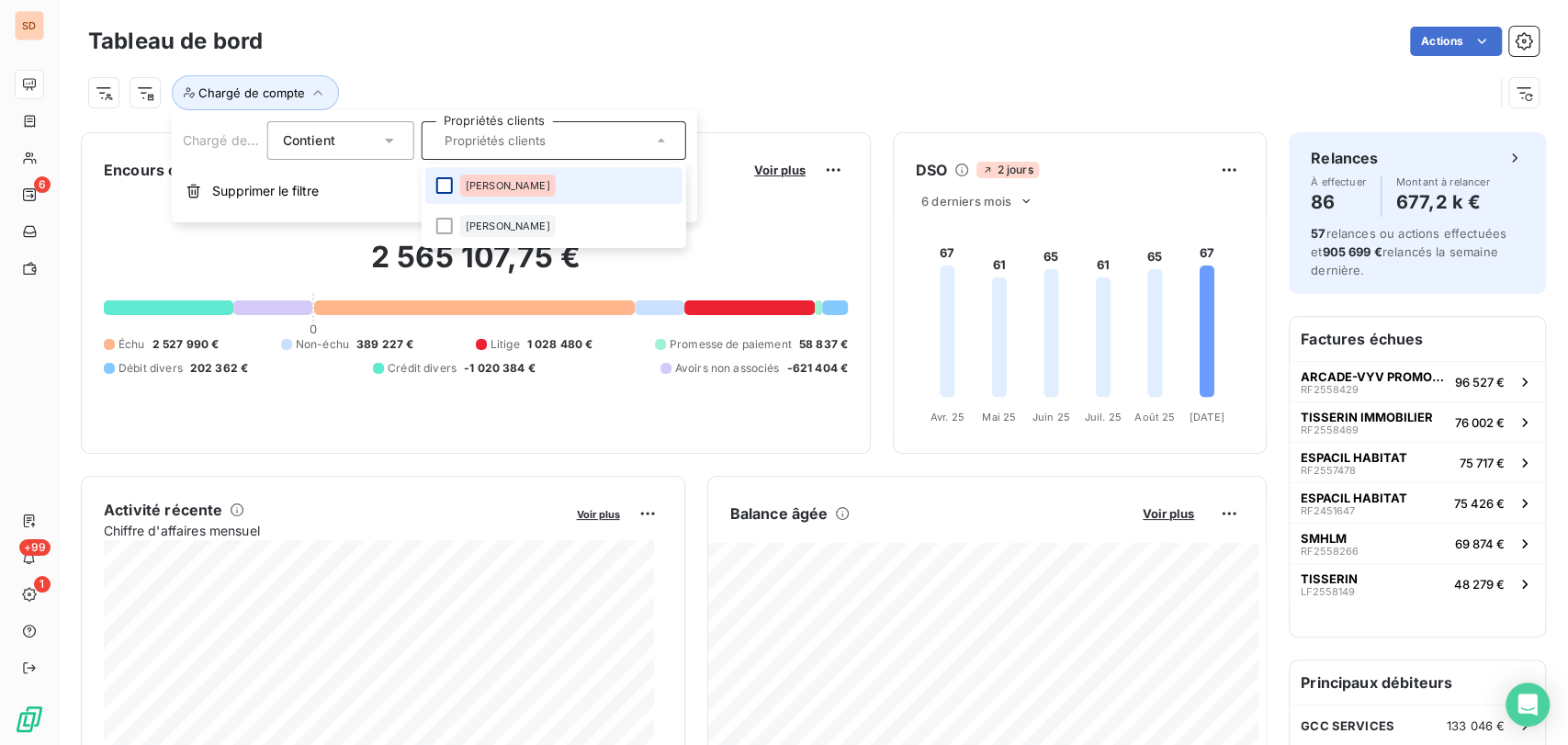
click at [448, 191] on div at bounding box center [444, 186] width 17 height 17
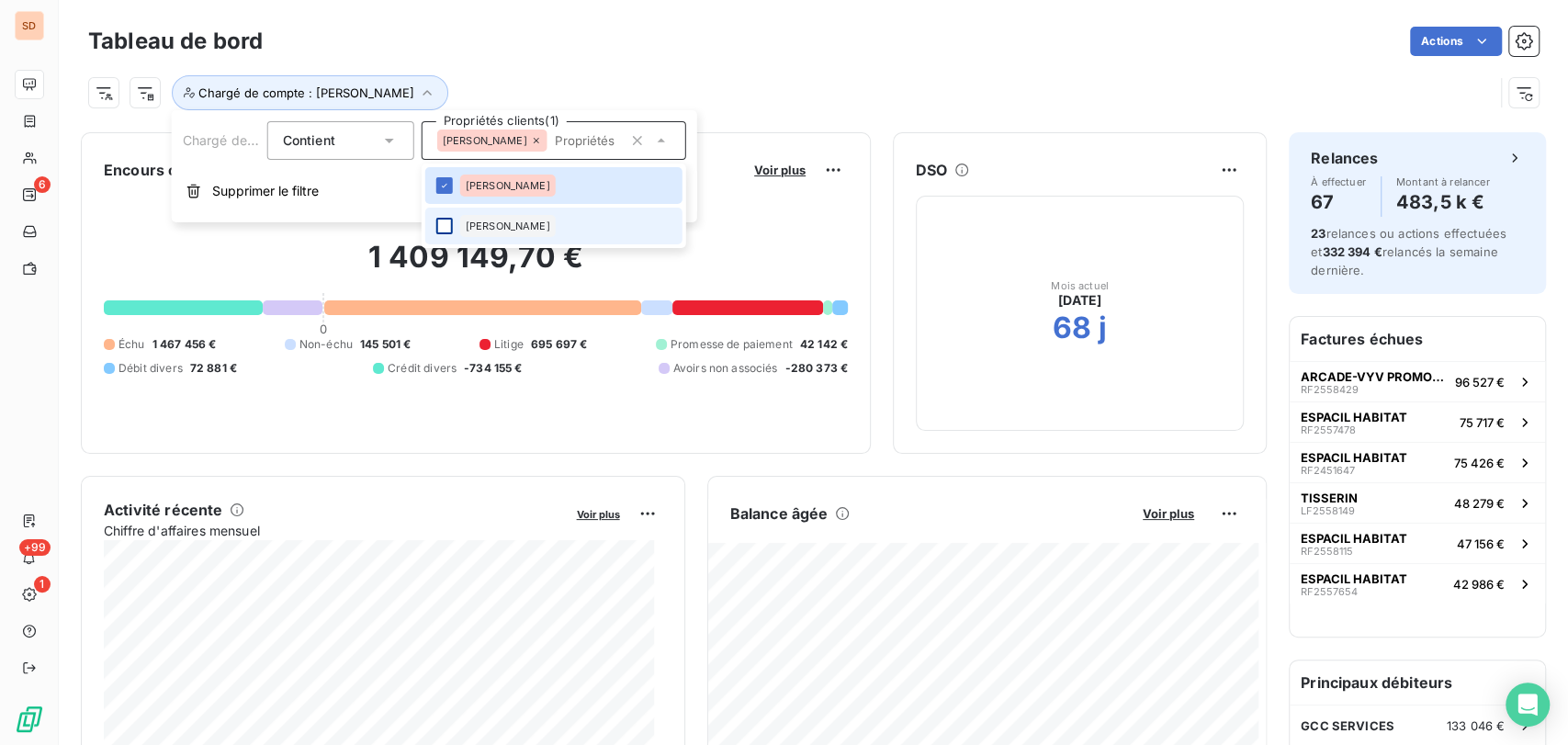
click at [439, 230] on div at bounding box center [444, 226] width 17 height 17
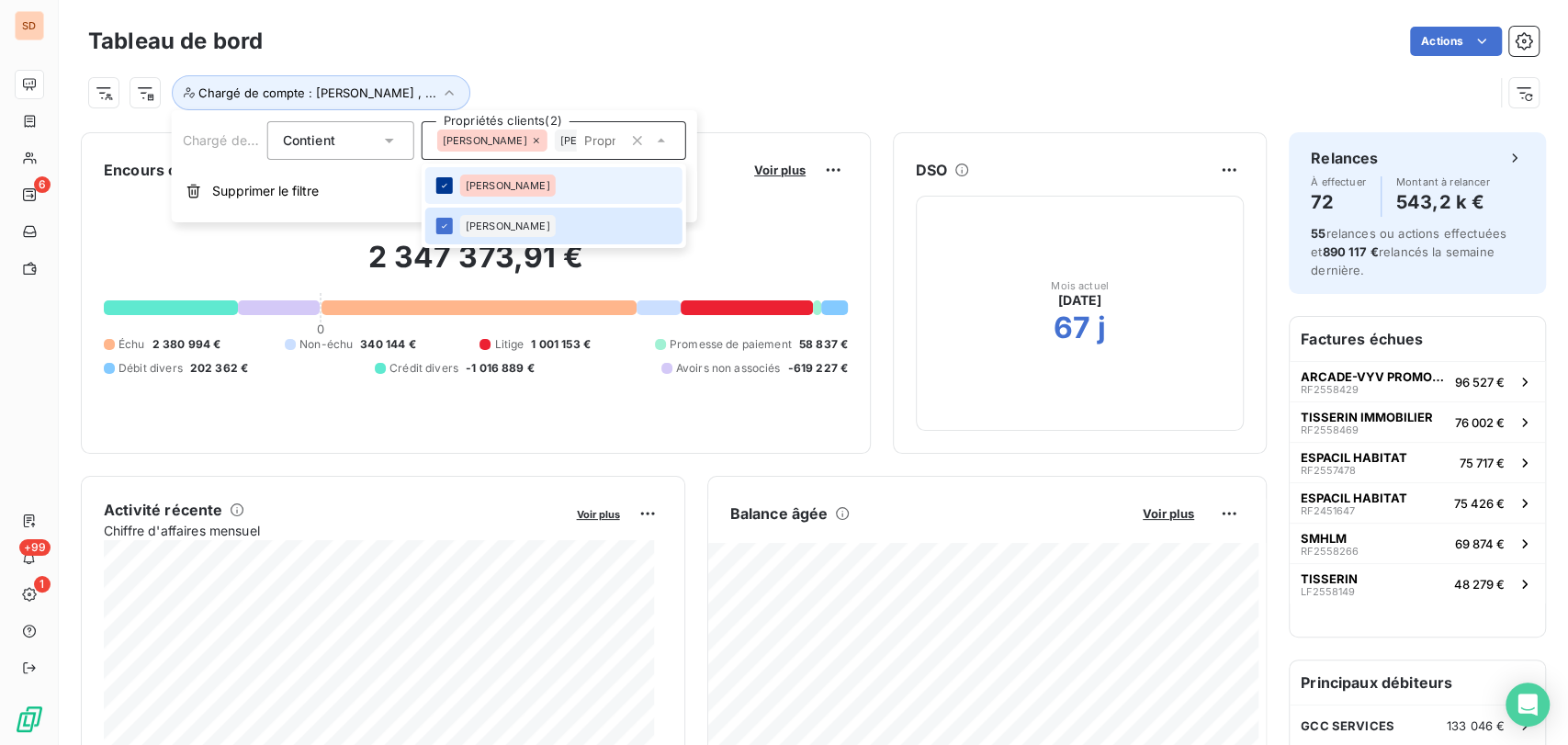
click at [440, 186] on icon at bounding box center [444, 186] width 11 height 11
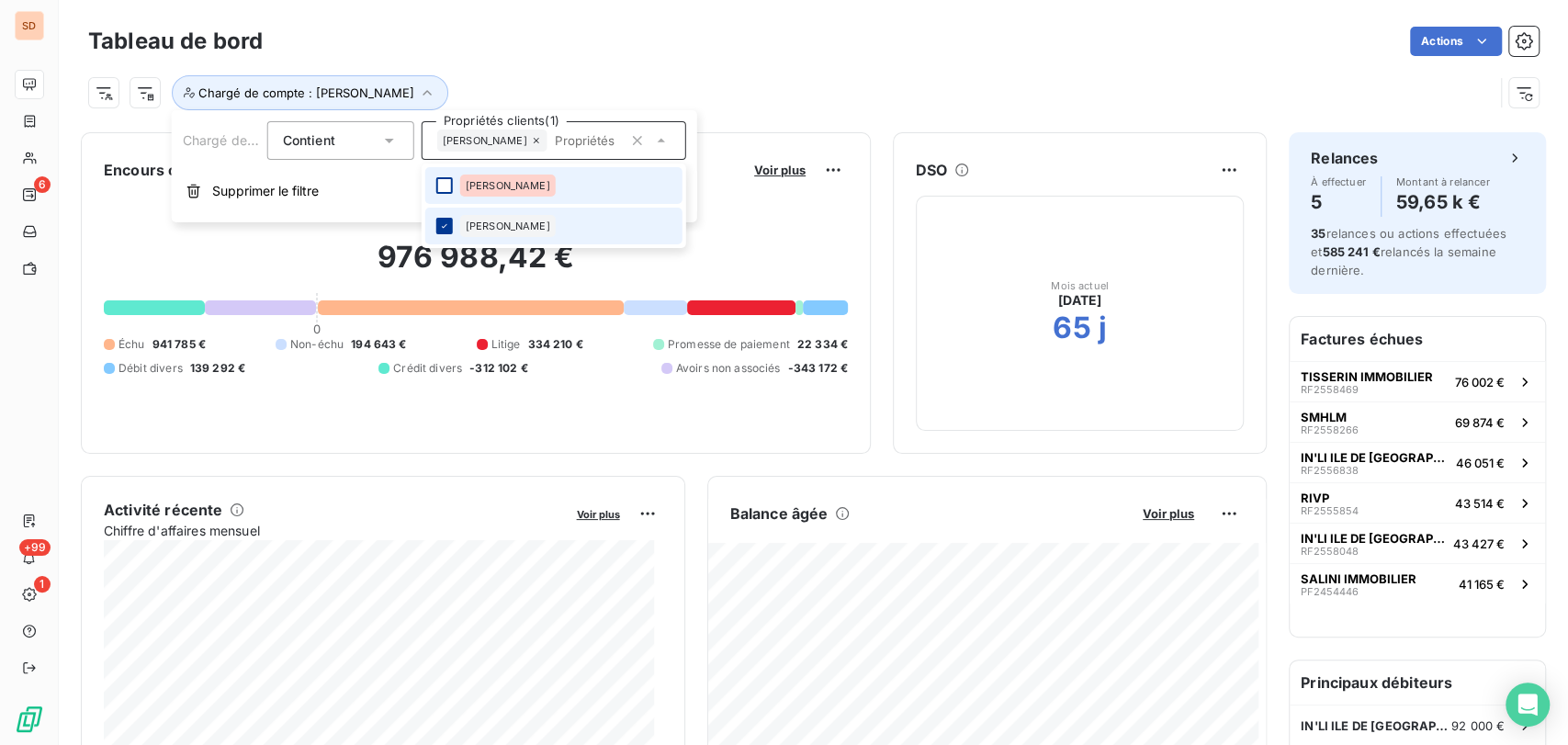
click at [446, 224] on icon at bounding box center [444, 226] width 11 height 11
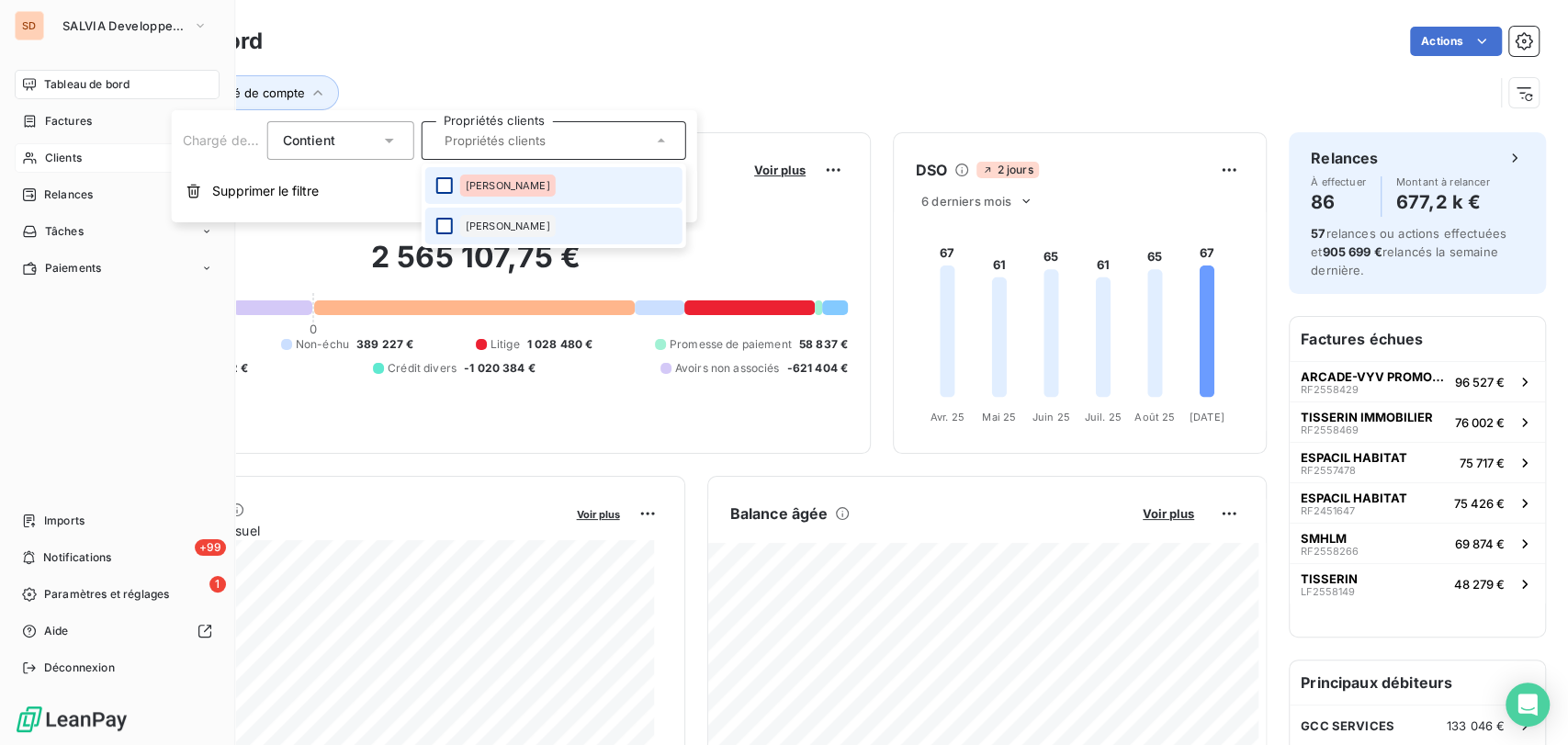
click at [50, 154] on span "Clients" at bounding box center [63, 158] width 37 height 17
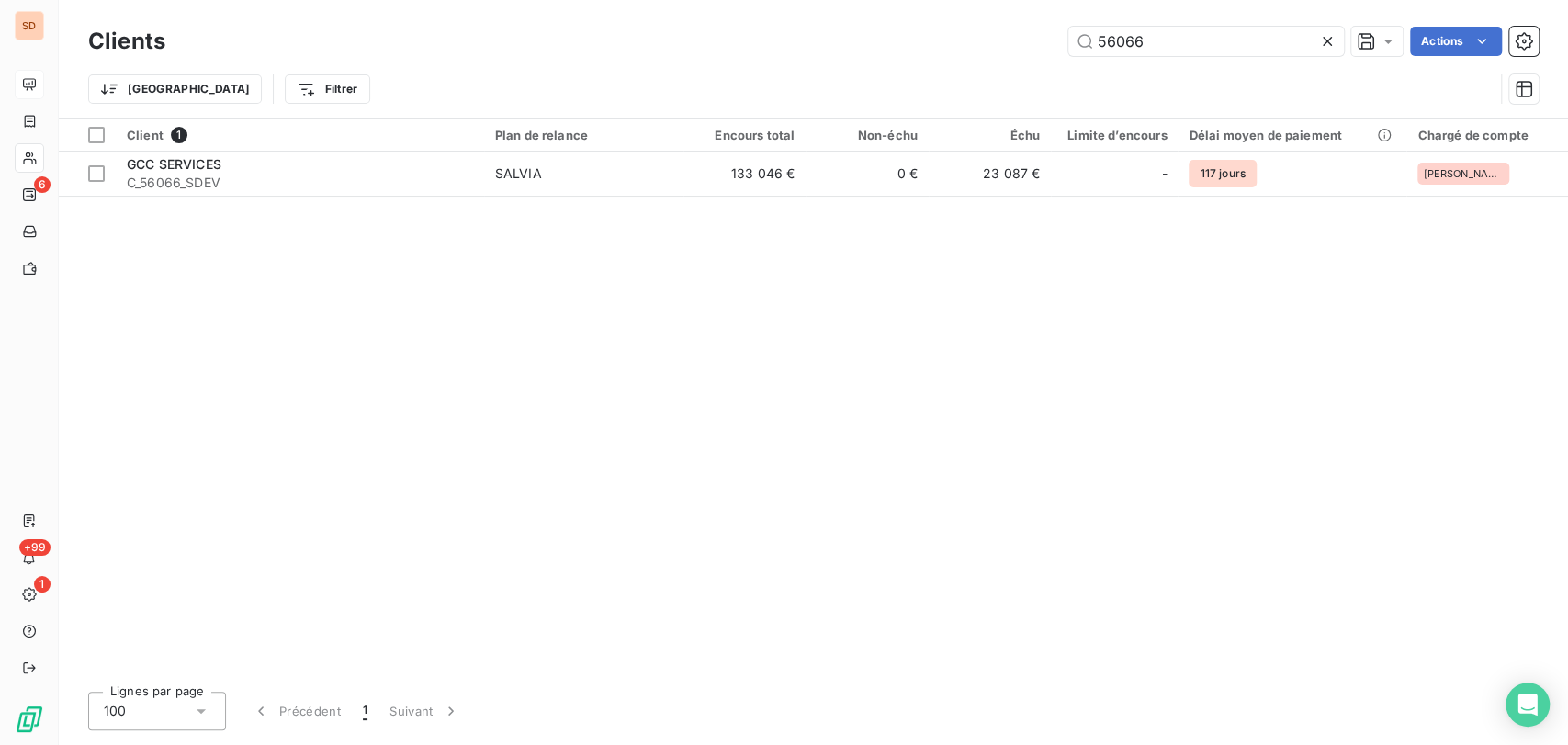
drag, startPoint x: 1061, startPoint y: 39, endPoint x: 990, endPoint y: 40, distance: 71.0
click at [990, 40] on div "56066 Actions" at bounding box center [863, 41] width 1351 height 29
type input "2200"
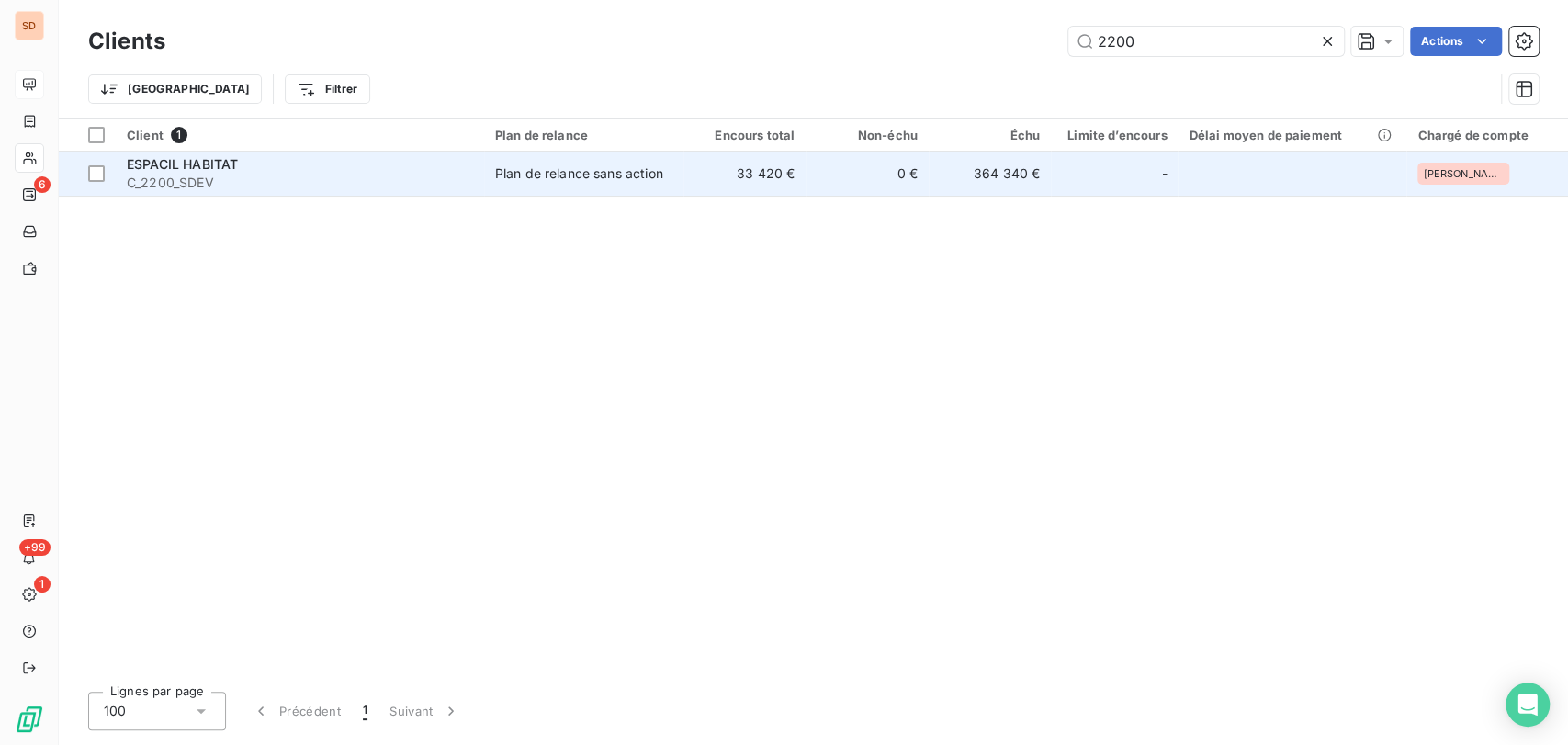
click at [162, 166] on span "ESPACIL HABITAT" at bounding box center [182, 164] width 111 height 16
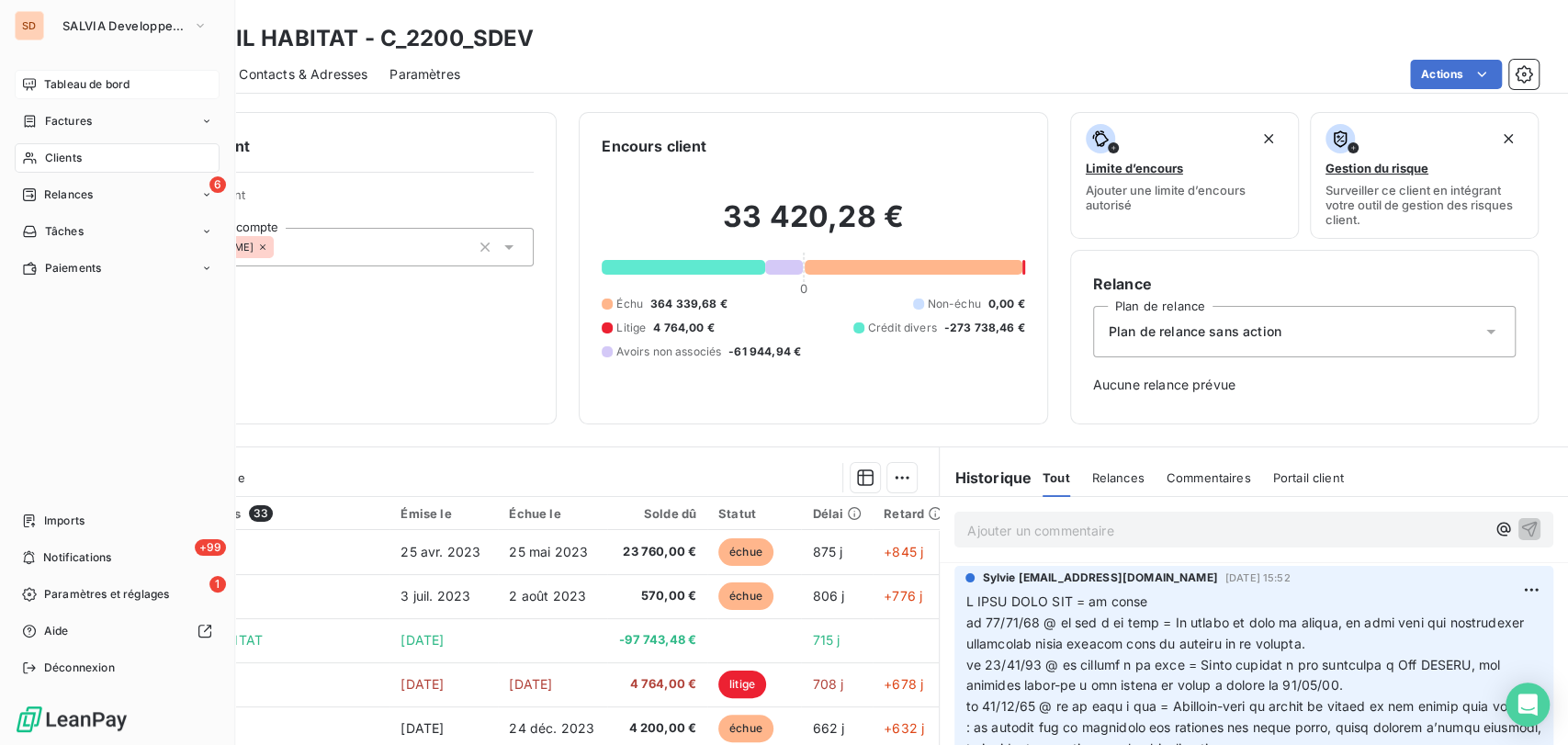
drag, startPoint x: 52, startPoint y: 160, endPoint x: 195, endPoint y: 162, distance: 143.0
click at [54, 160] on span "Clients" at bounding box center [63, 158] width 37 height 17
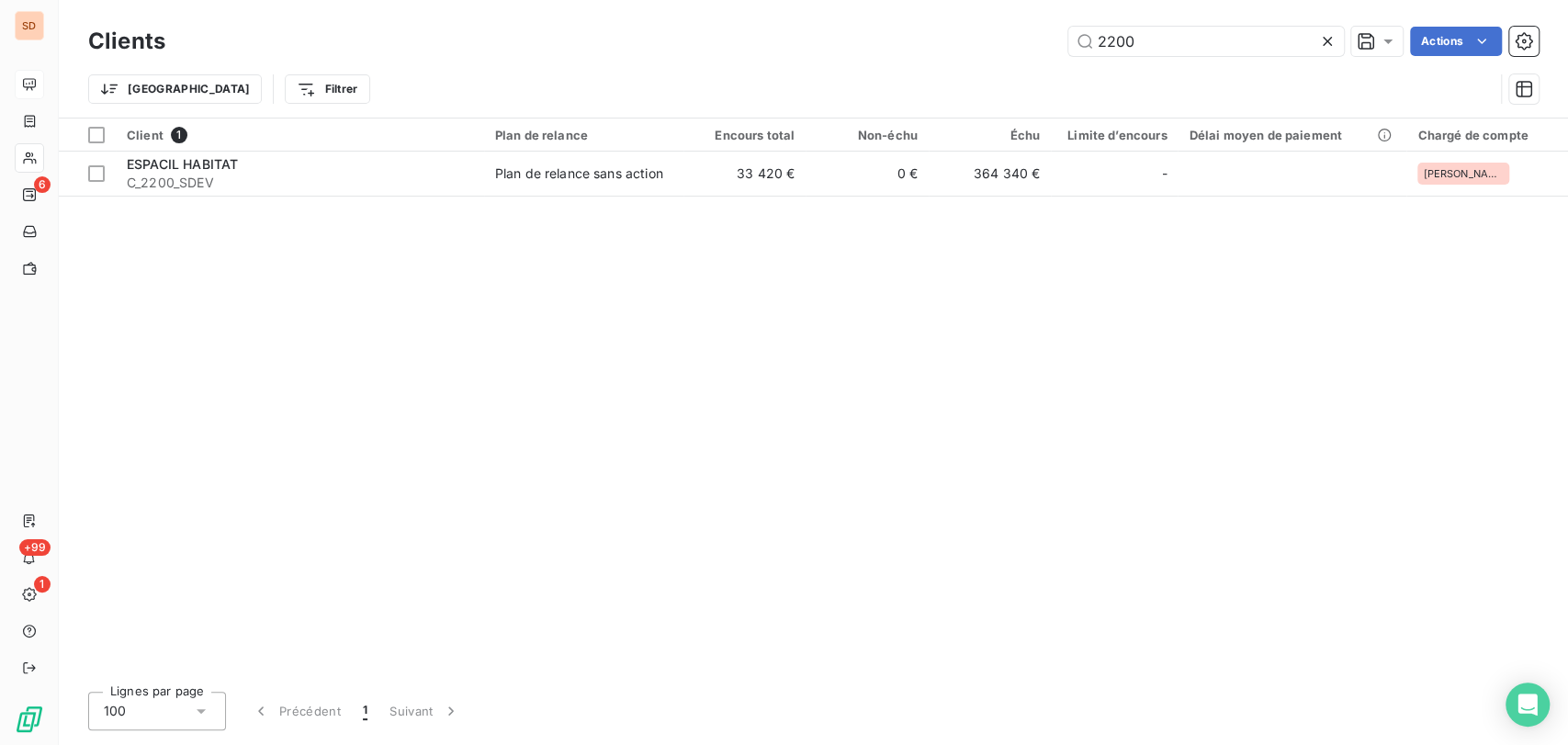
drag, startPoint x: 1125, startPoint y: 35, endPoint x: 1047, endPoint y: 12, distance: 81.3
click at [1055, 20] on div "Clients 2200 Actions Trier Filtrer" at bounding box center [813, 59] width 1509 height 118
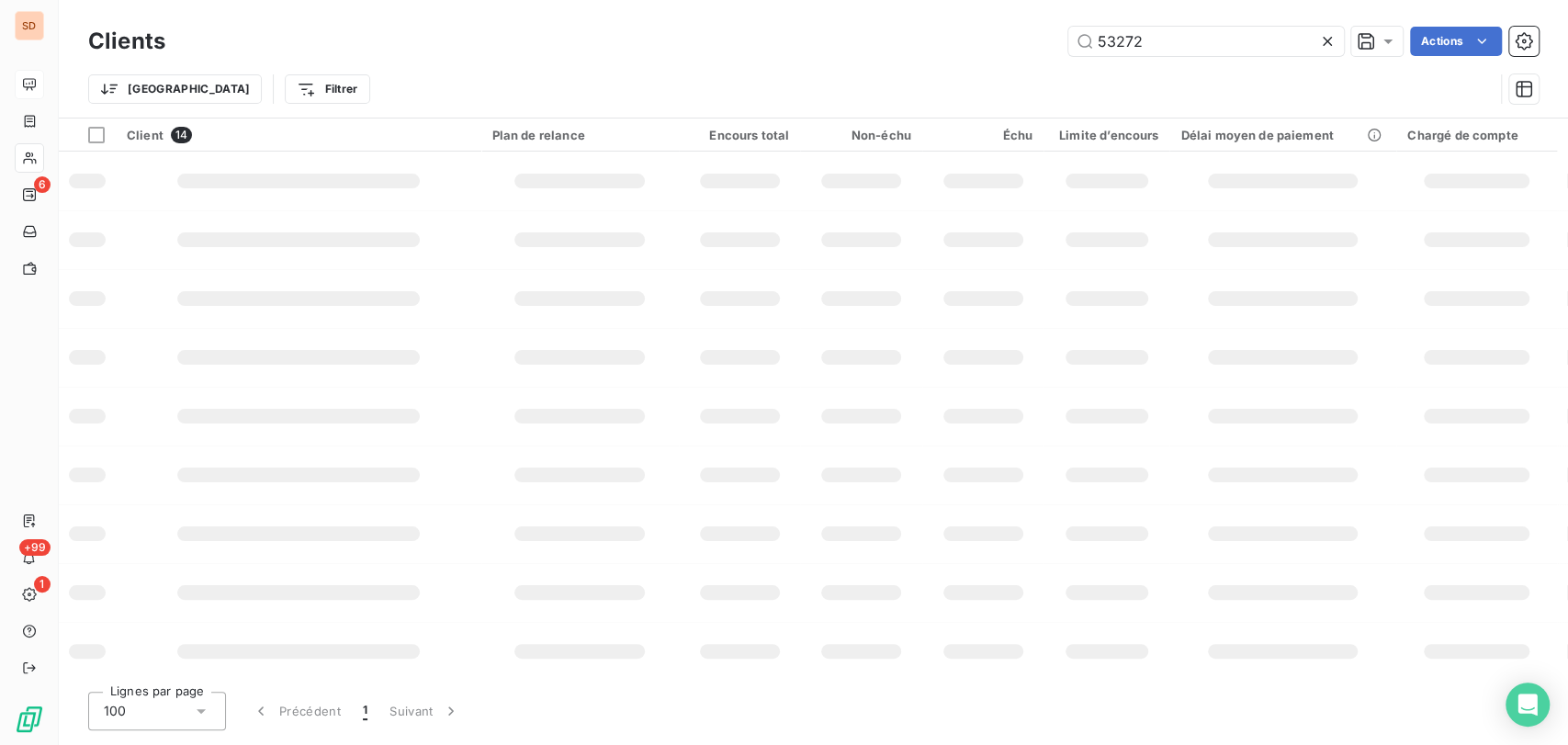
type input "53272"
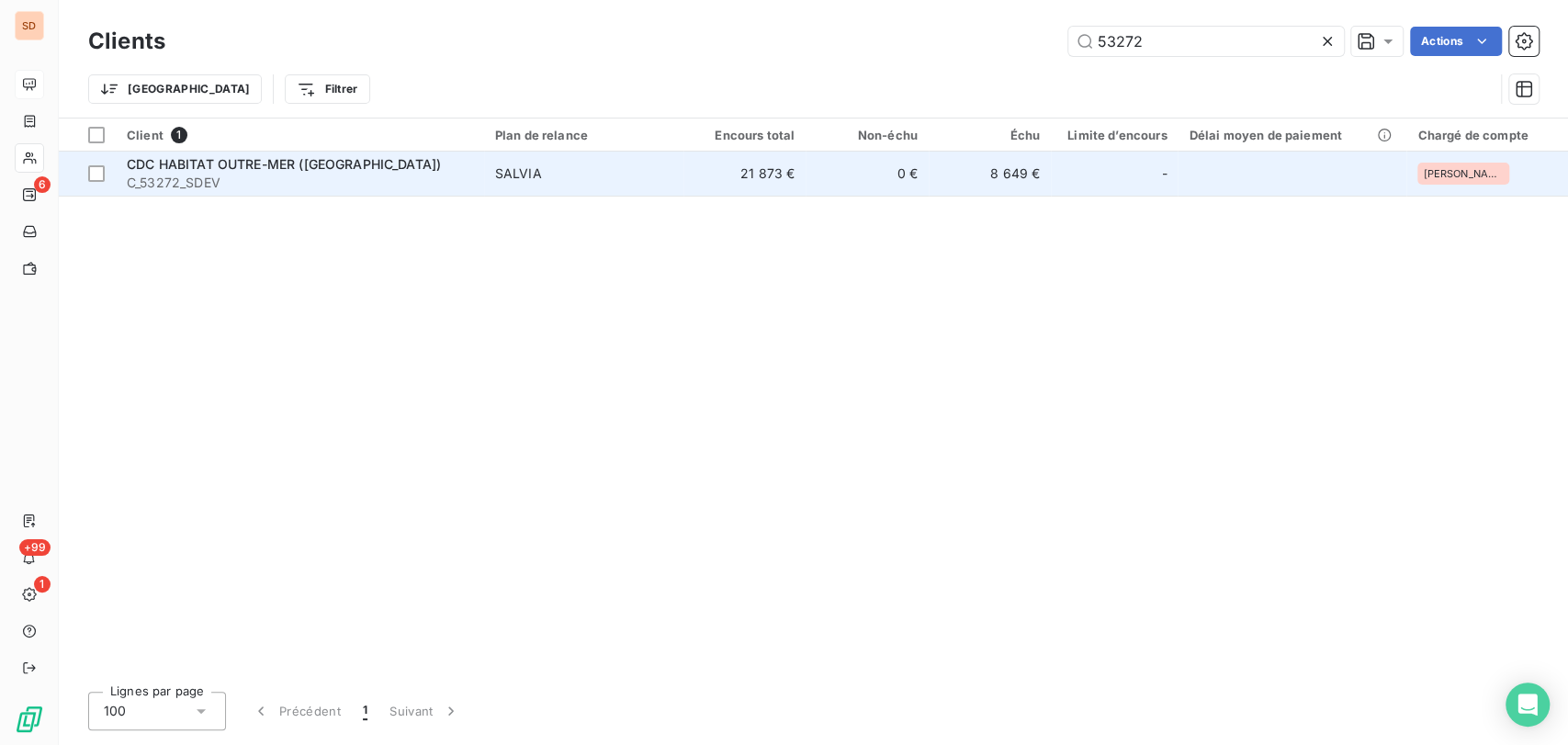
click at [183, 156] on span "CDC HABITAT OUTRE-MER (MARTINIQUE)" at bounding box center [283, 164] width 314 height 16
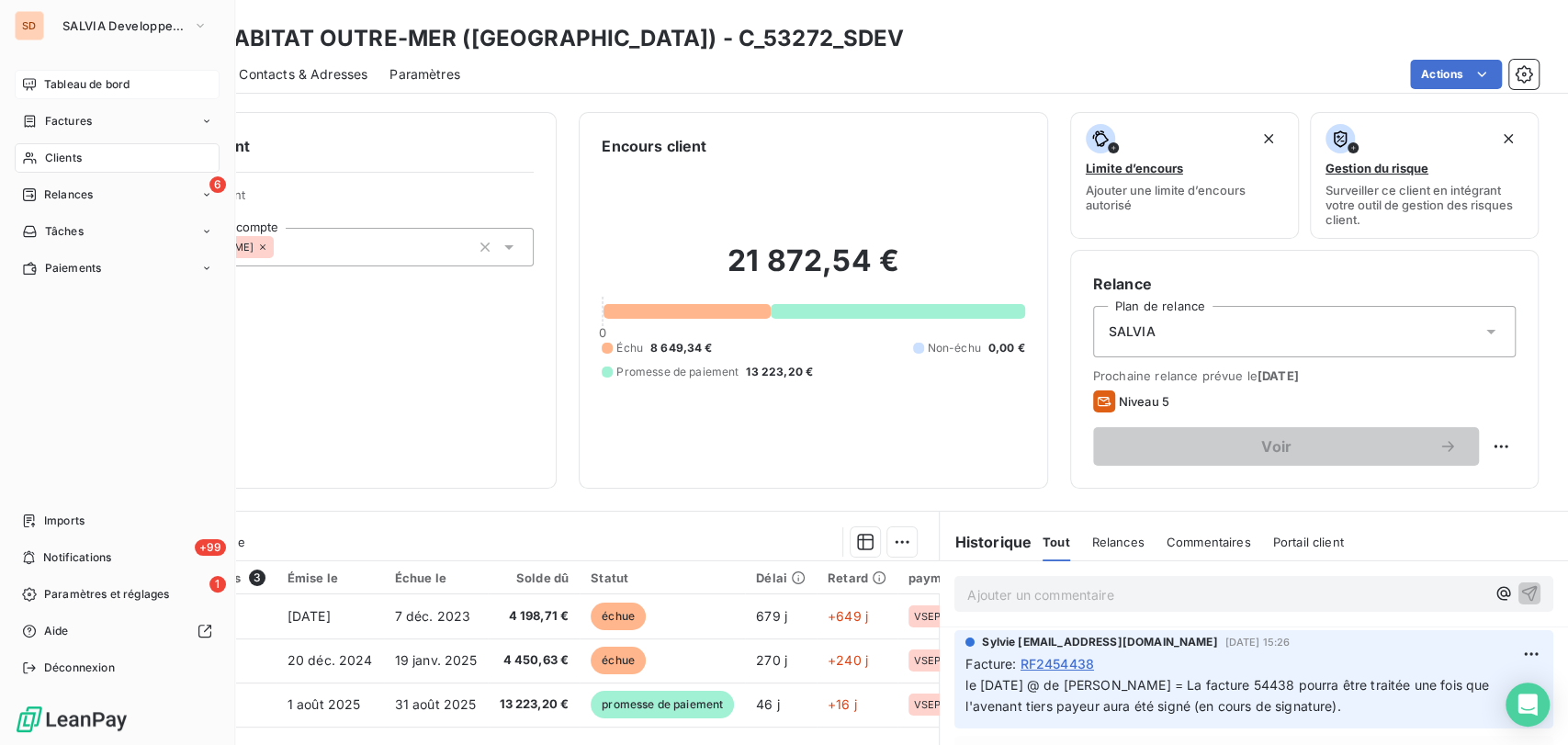
click at [74, 156] on span "Clients" at bounding box center [63, 158] width 37 height 17
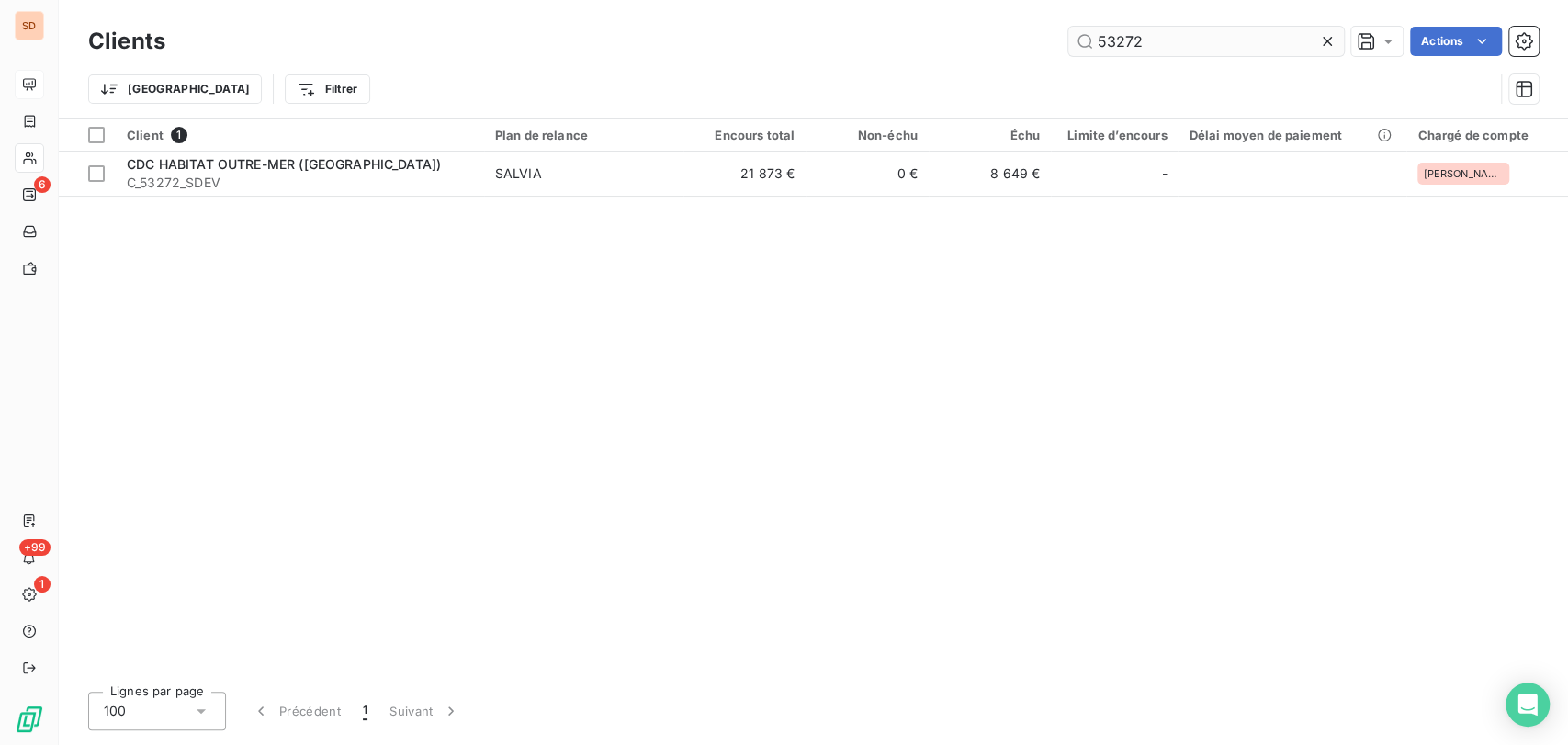
drag, startPoint x: 1144, startPoint y: 40, endPoint x: 1078, endPoint y: 41, distance: 66.0
click at [1081, 45] on input "53272" at bounding box center [1205, 41] width 275 height 29
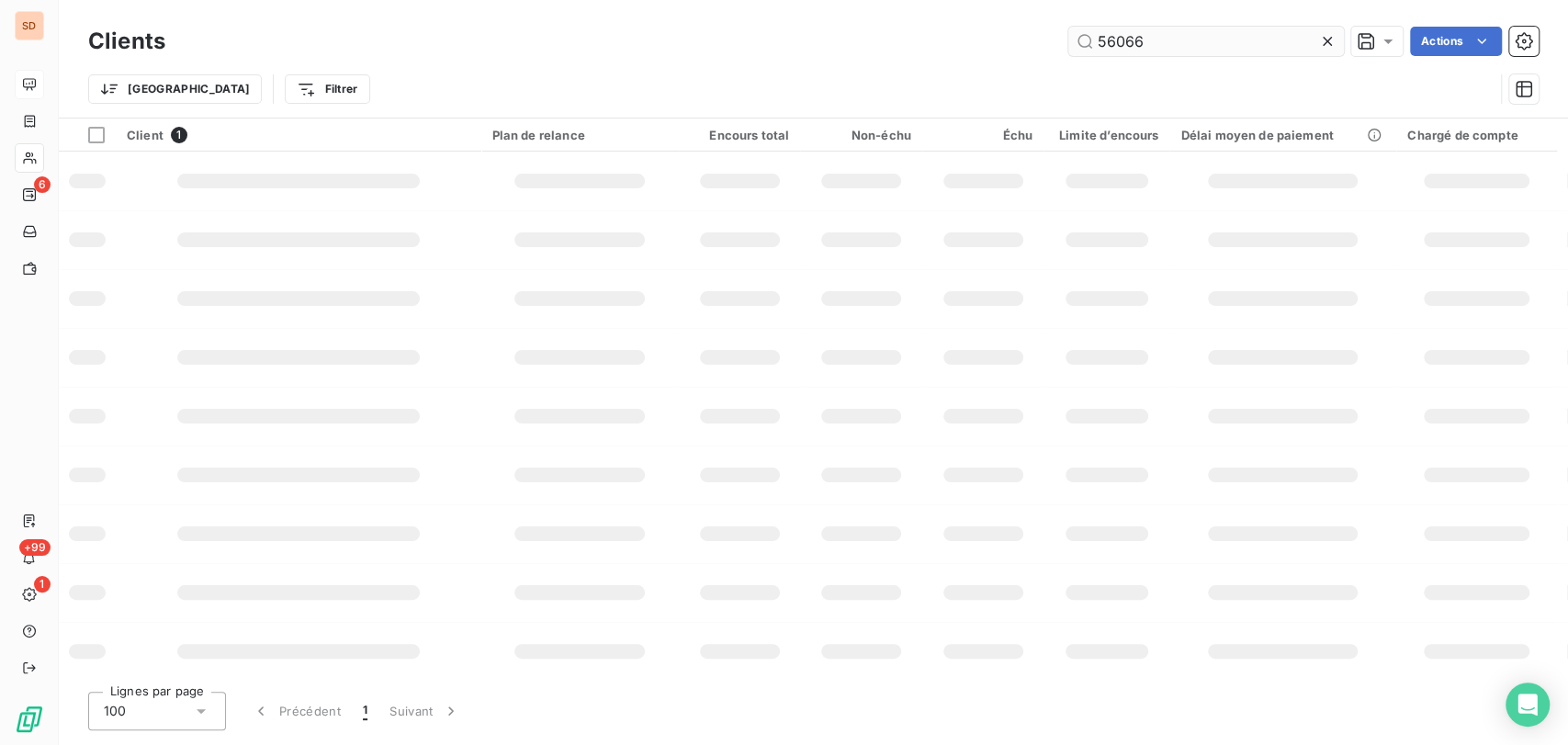
type input "56066"
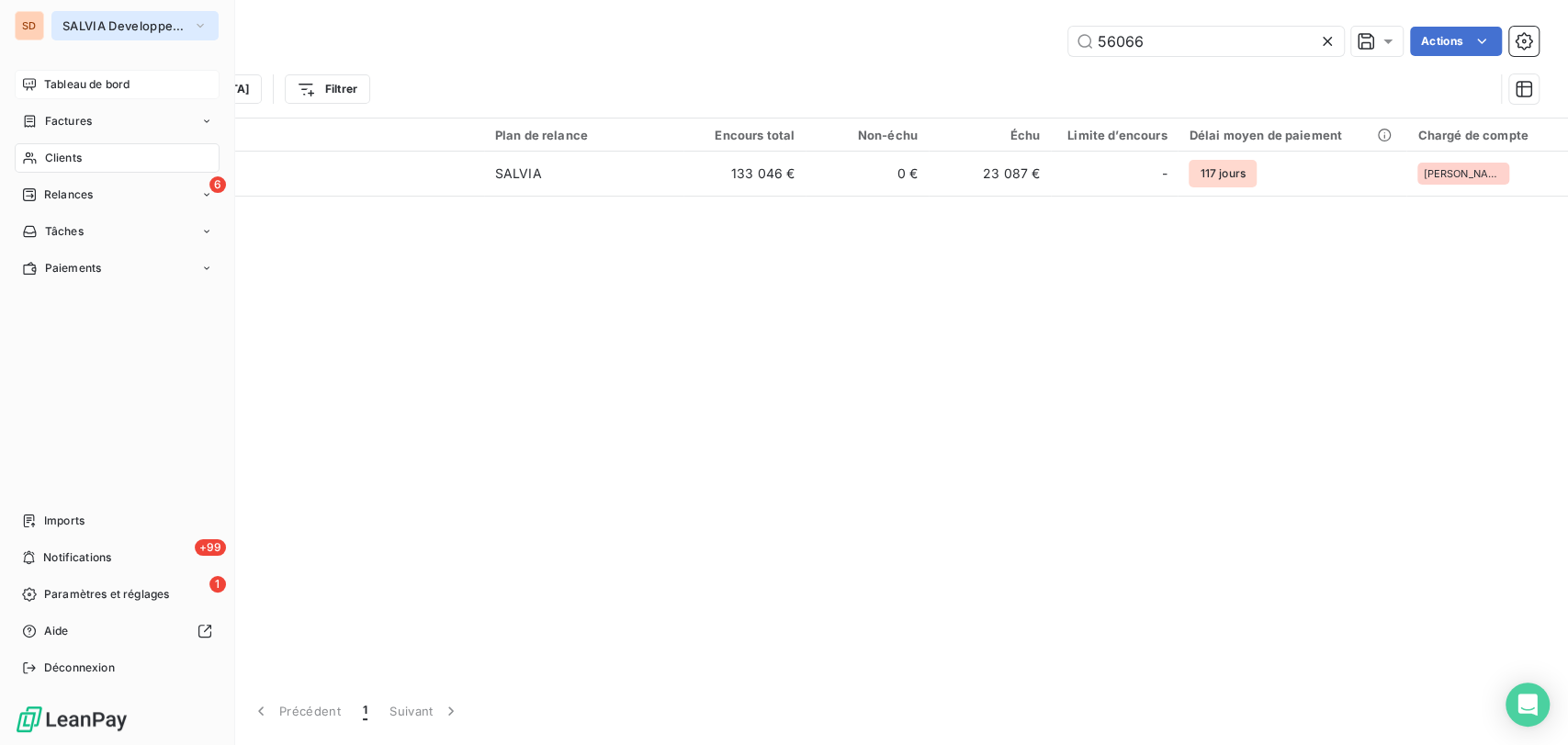
click at [205, 21] on icon "button" at bounding box center [201, 26] width 15 height 18
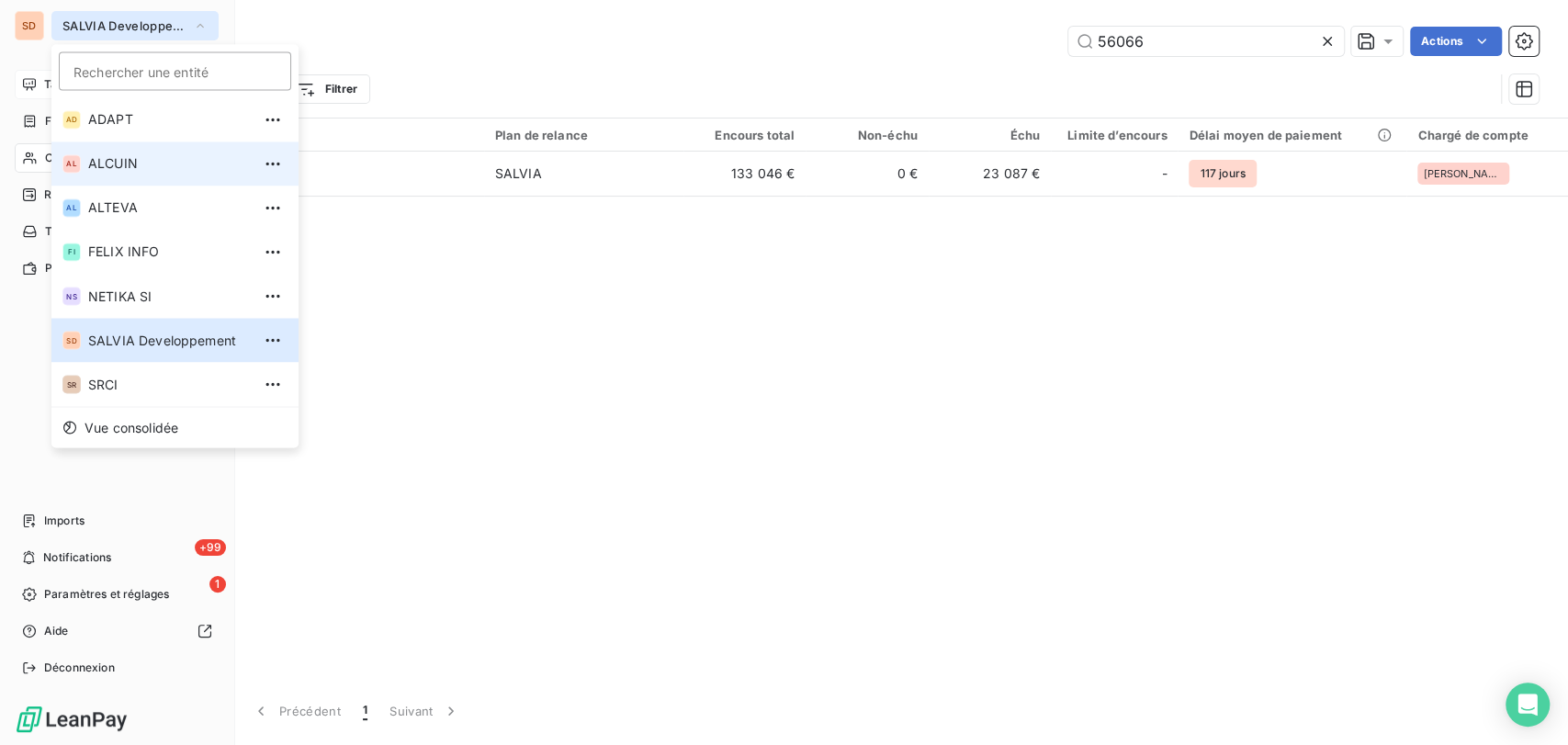
click at [110, 166] on span "ALCUIN" at bounding box center [169, 164] width 163 height 18
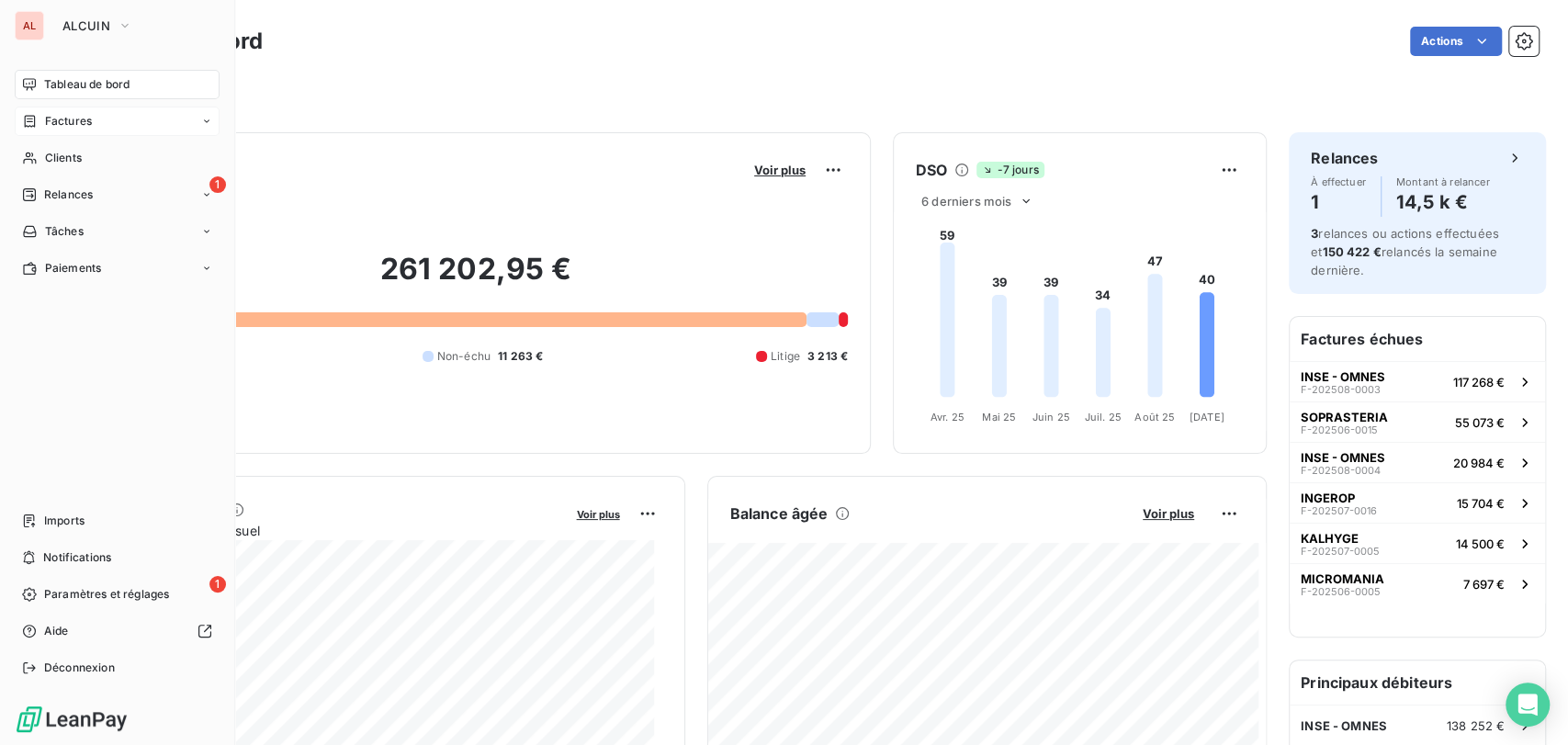
click at [58, 120] on span "Factures" at bounding box center [68, 121] width 47 height 17
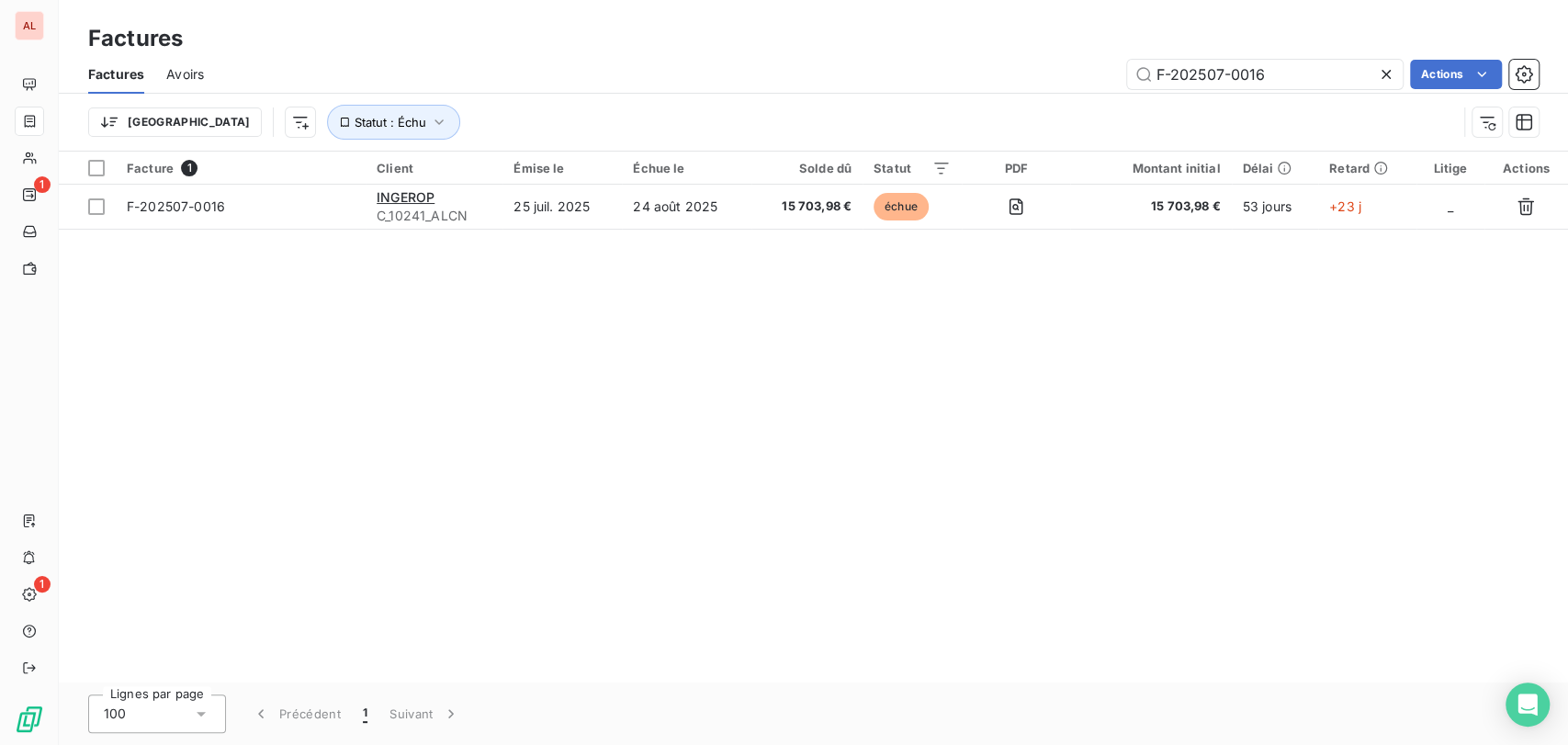
type input "F-202507-0016"
click at [1386, 77] on icon at bounding box center [1386, 74] width 18 height 18
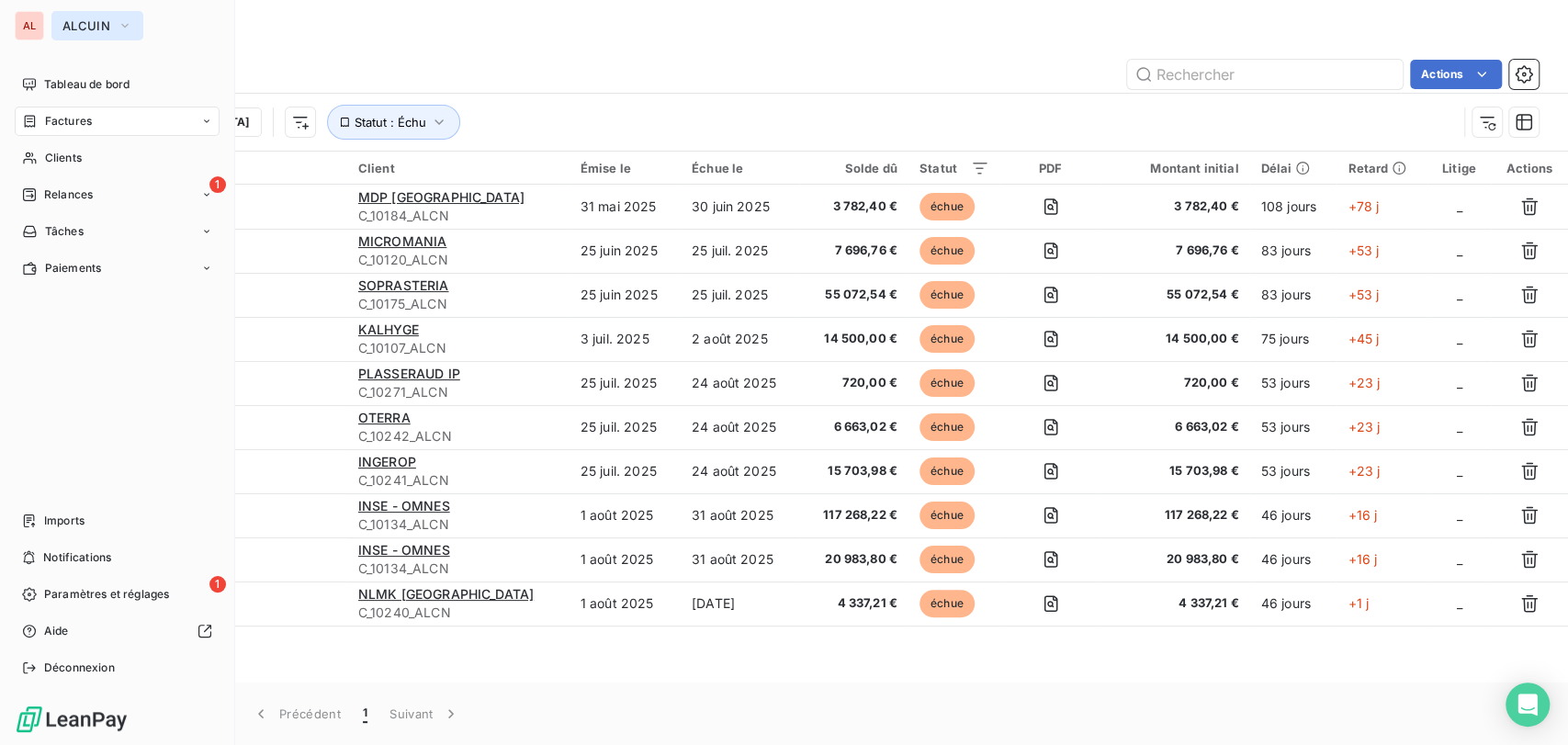
click at [126, 26] on icon "button" at bounding box center [125, 26] width 15 height 18
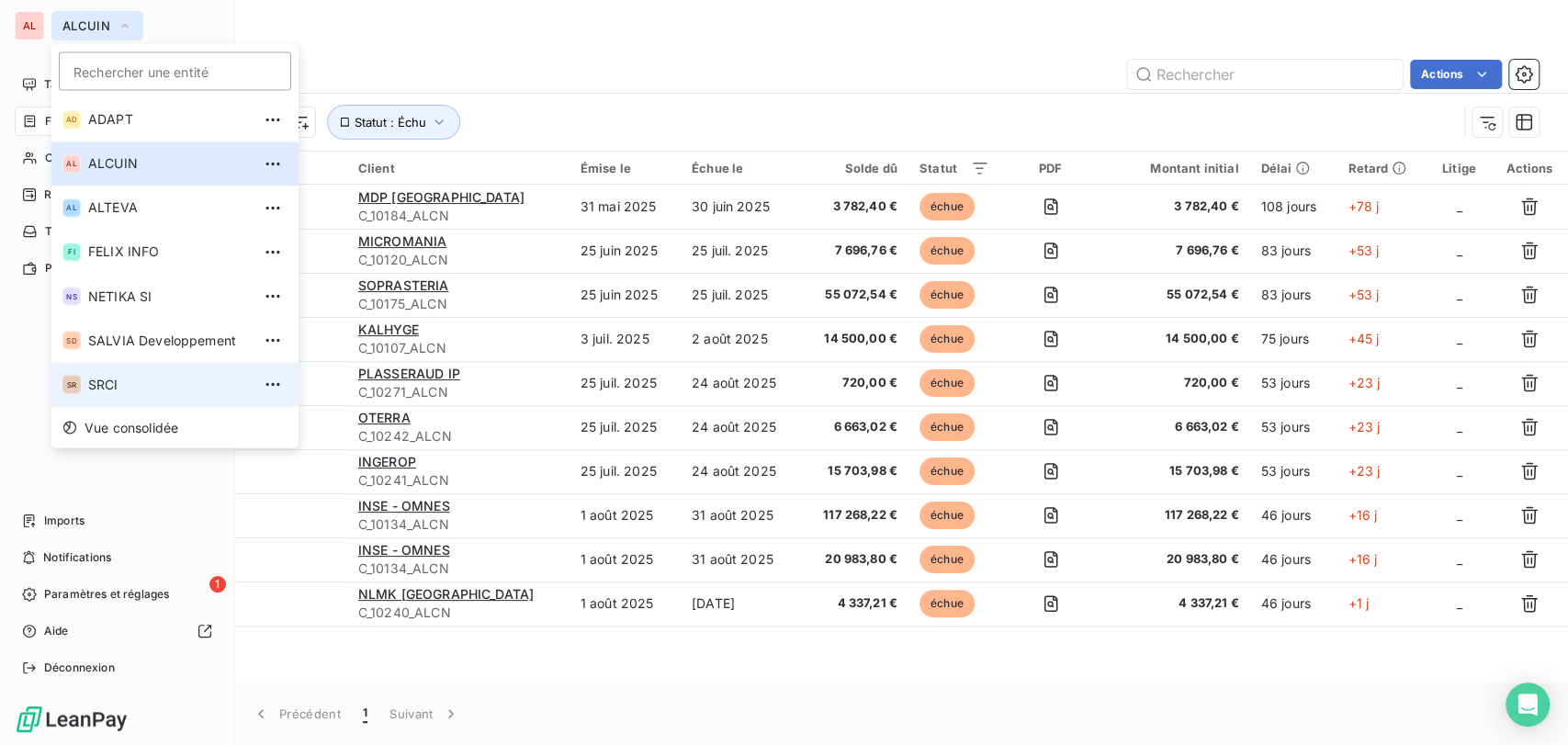
click at [123, 384] on span "SRCI" at bounding box center [169, 384] width 163 height 18
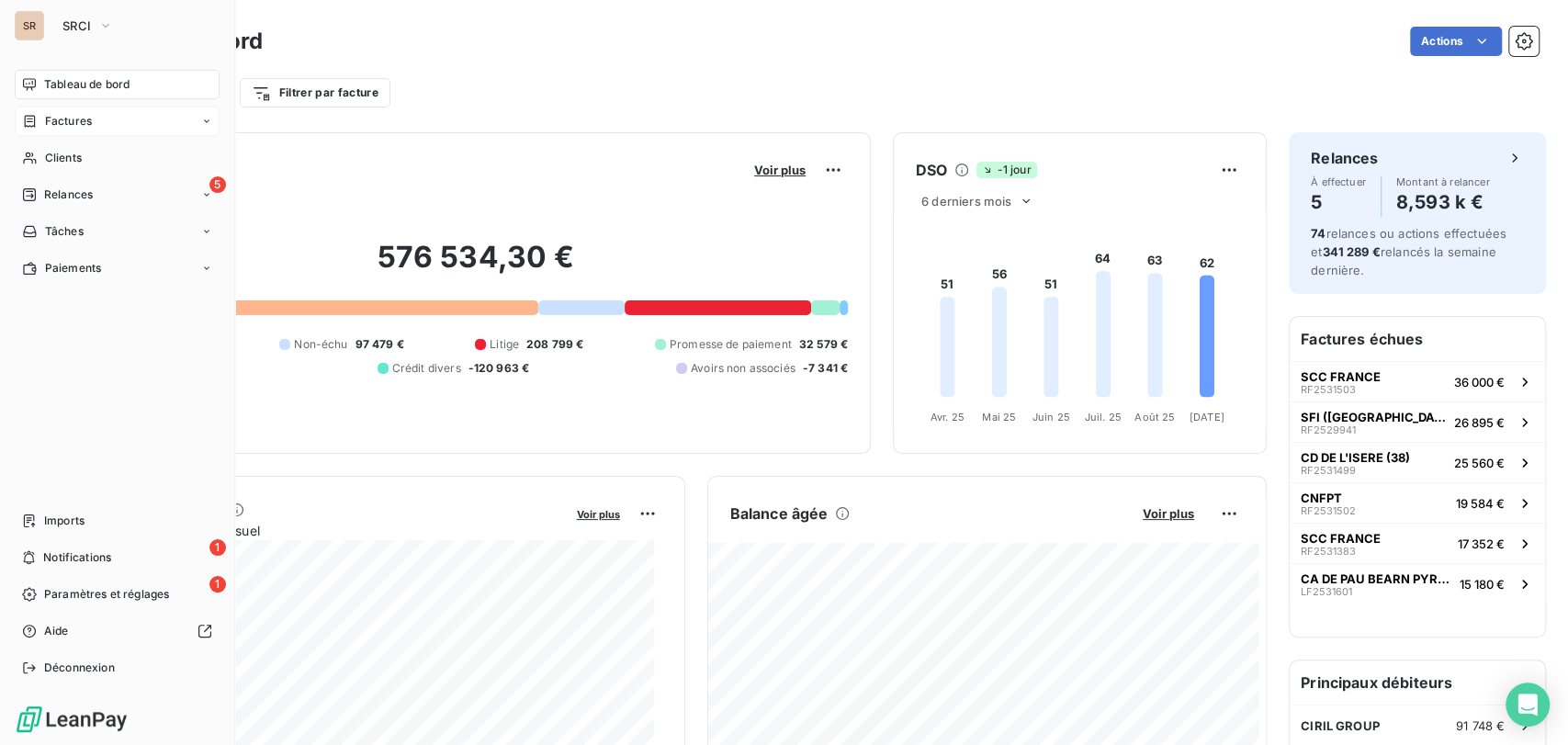
click at [83, 121] on span "Factures" at bounding box center [68, 121] width 47 height 17
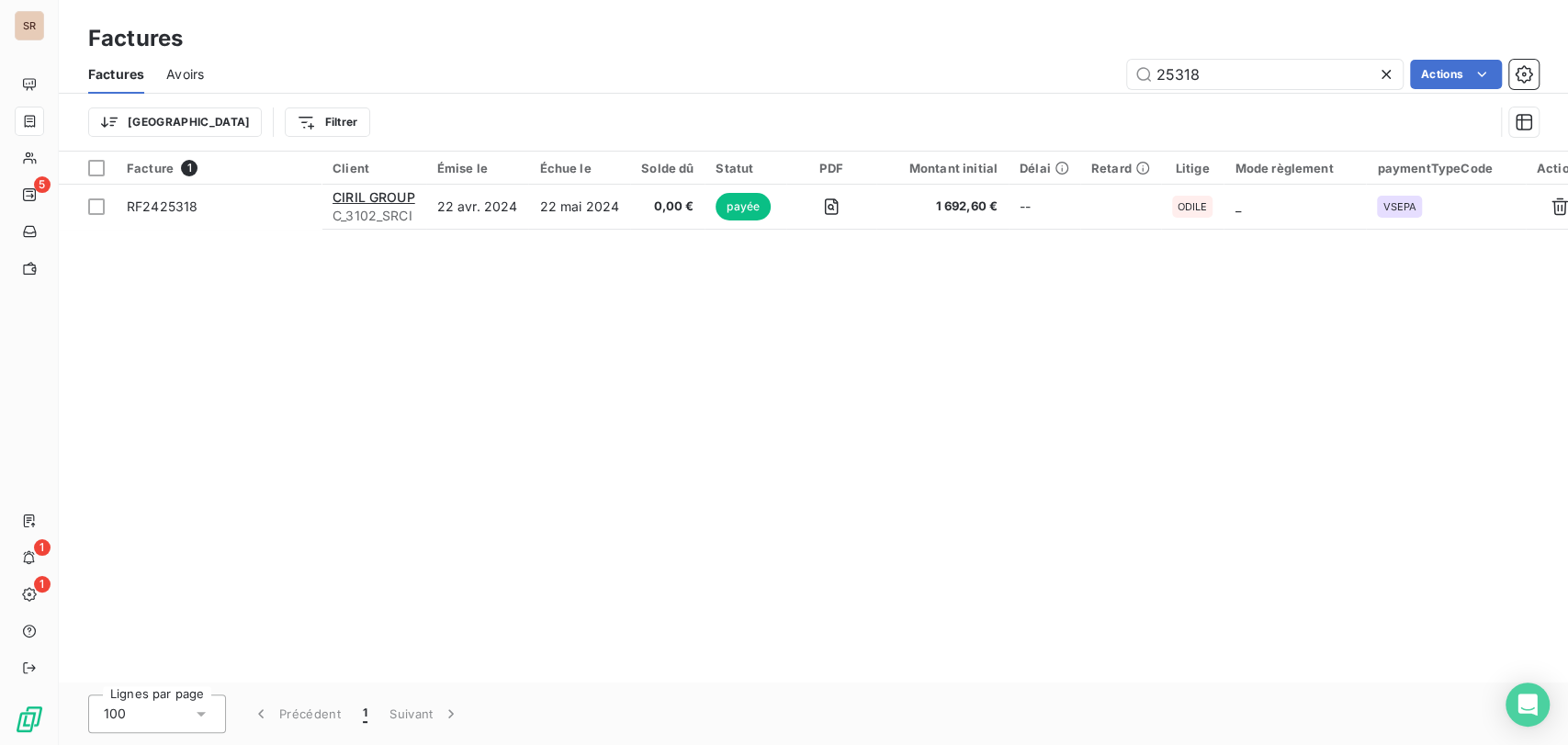
drag, startPoint x: 1211, startPoint y: 73, endPoint x: 1070, endPoint y: 73, distance: 141.0
click at [1072, 74] on div "25318 Actions" at bounding box center [882, 74] width 1312 height 29
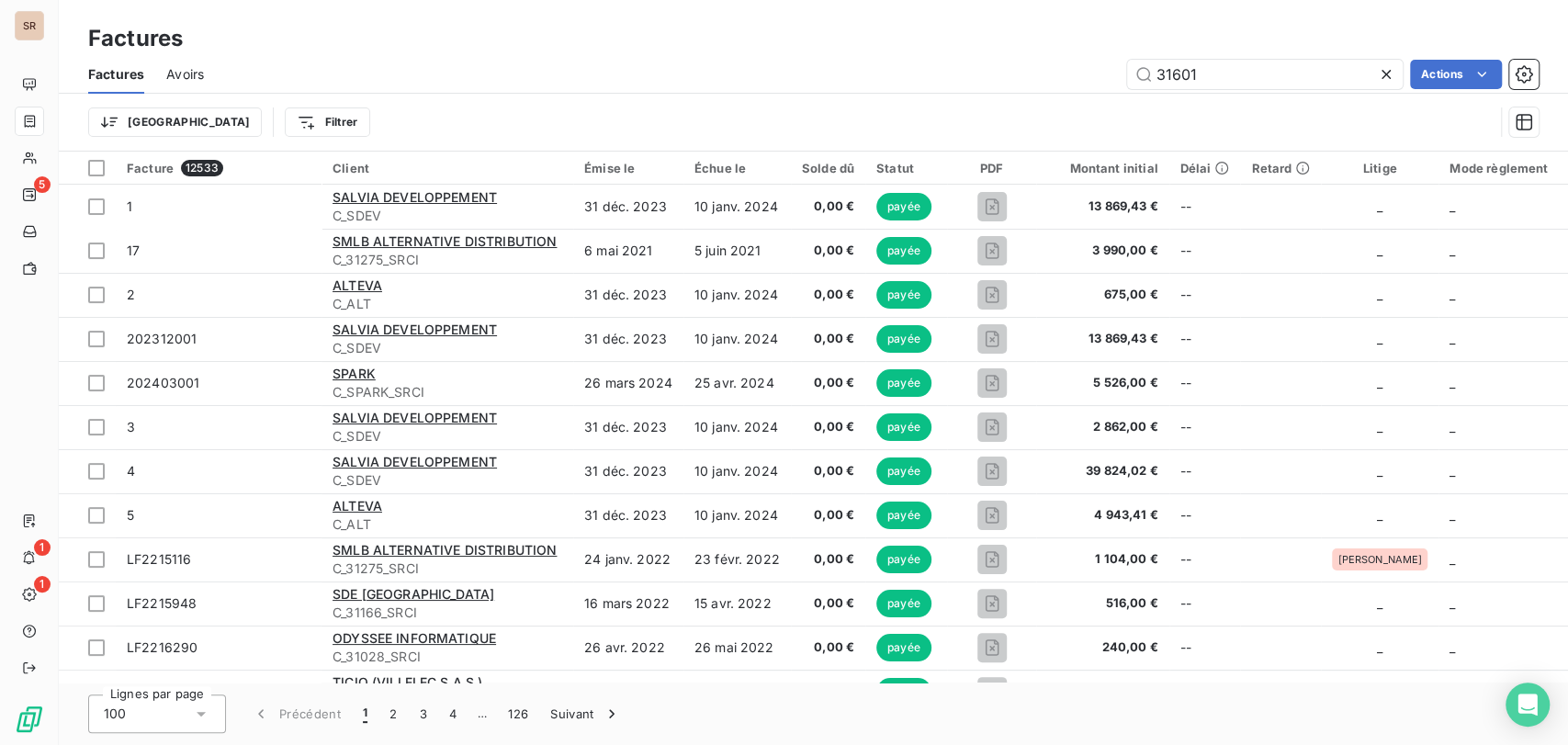
type input "31601"
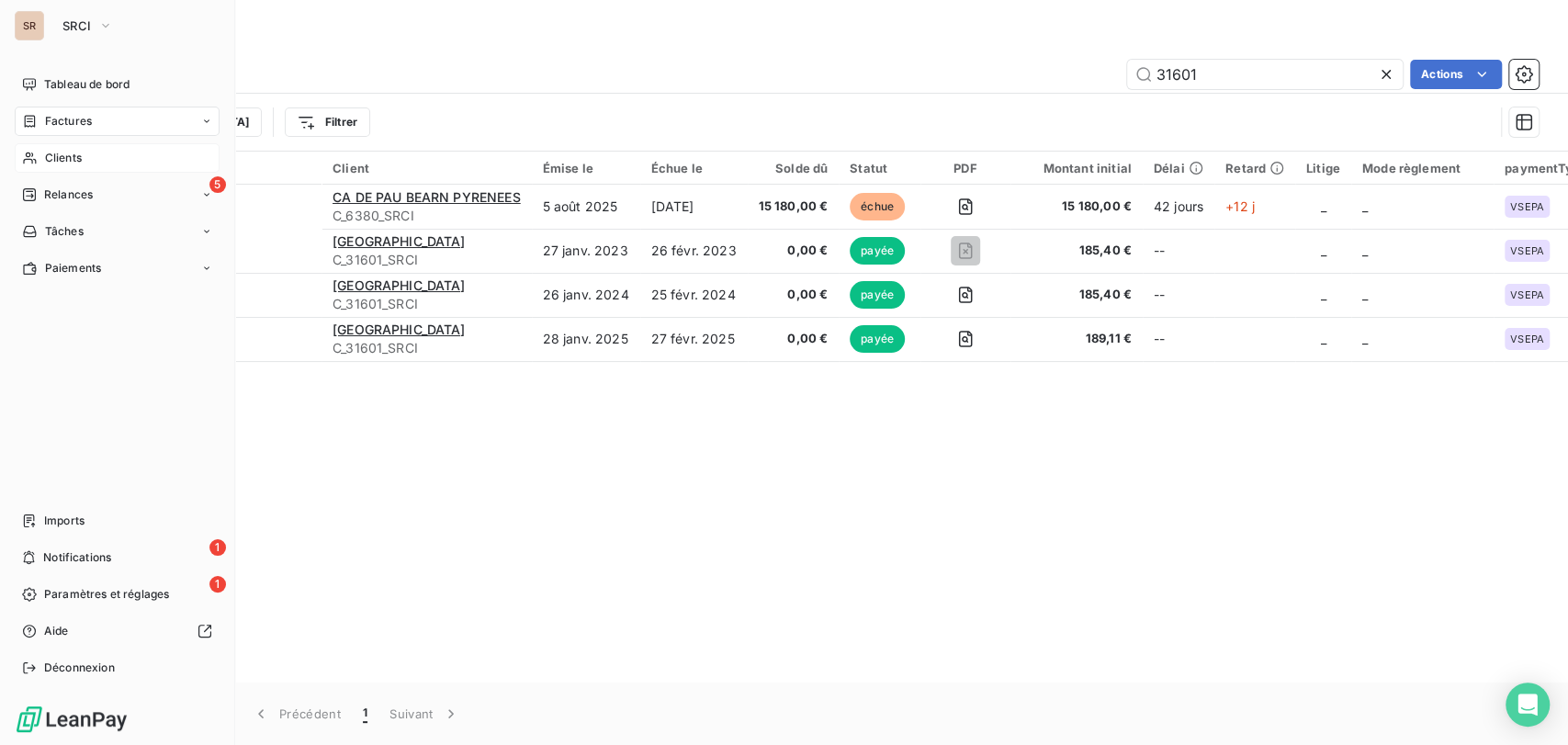
click at [37, 160] on div "Clients" at bounding box center [117, 158] width 205 height 29
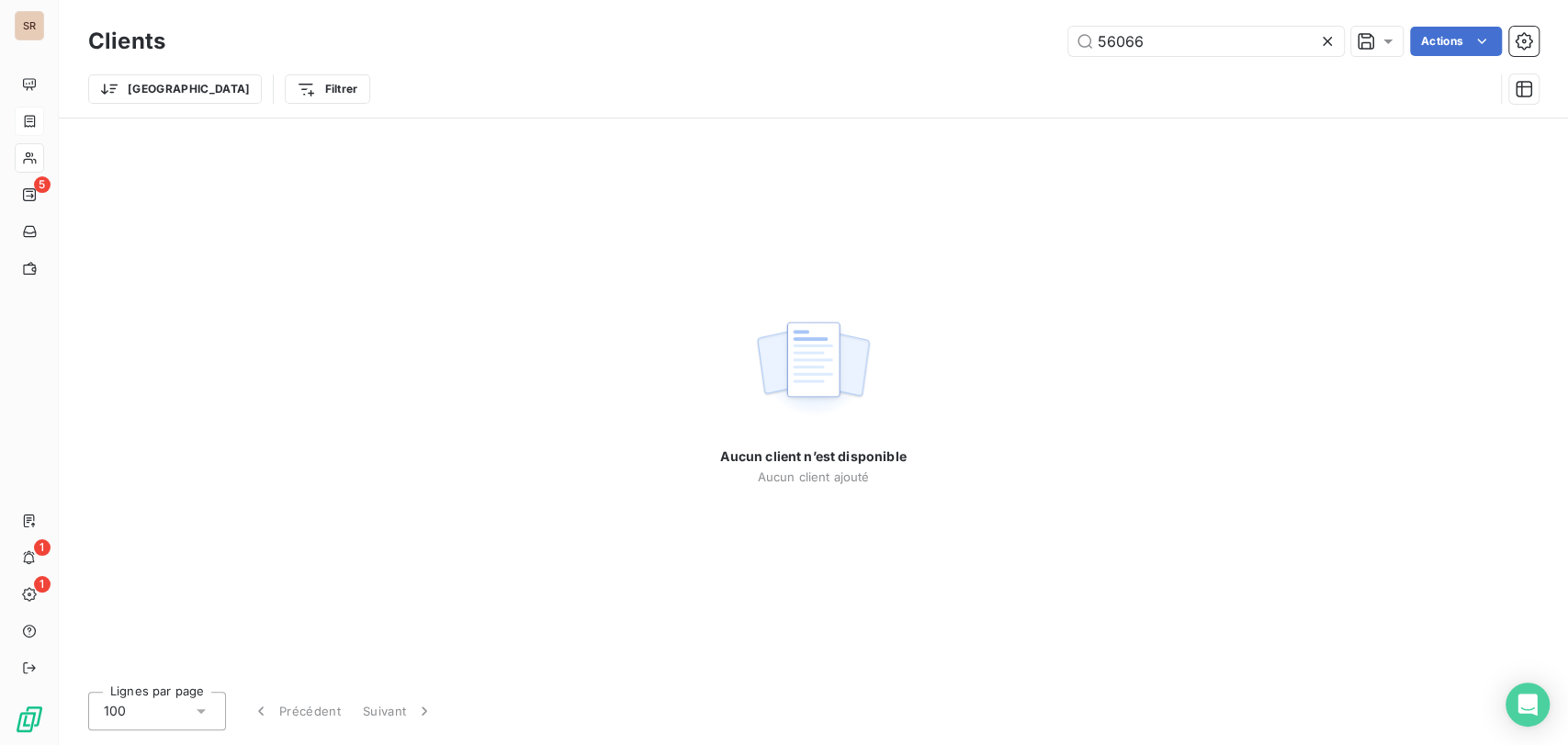
drag, startPoint x: 1147, startPoint y: 42, endPoint x: 1011, endPoint y: 47, distance: 136.1
click at [1020, 46] on div "56066 Actions" at bounding box center [863, 41] width 1351 height 29
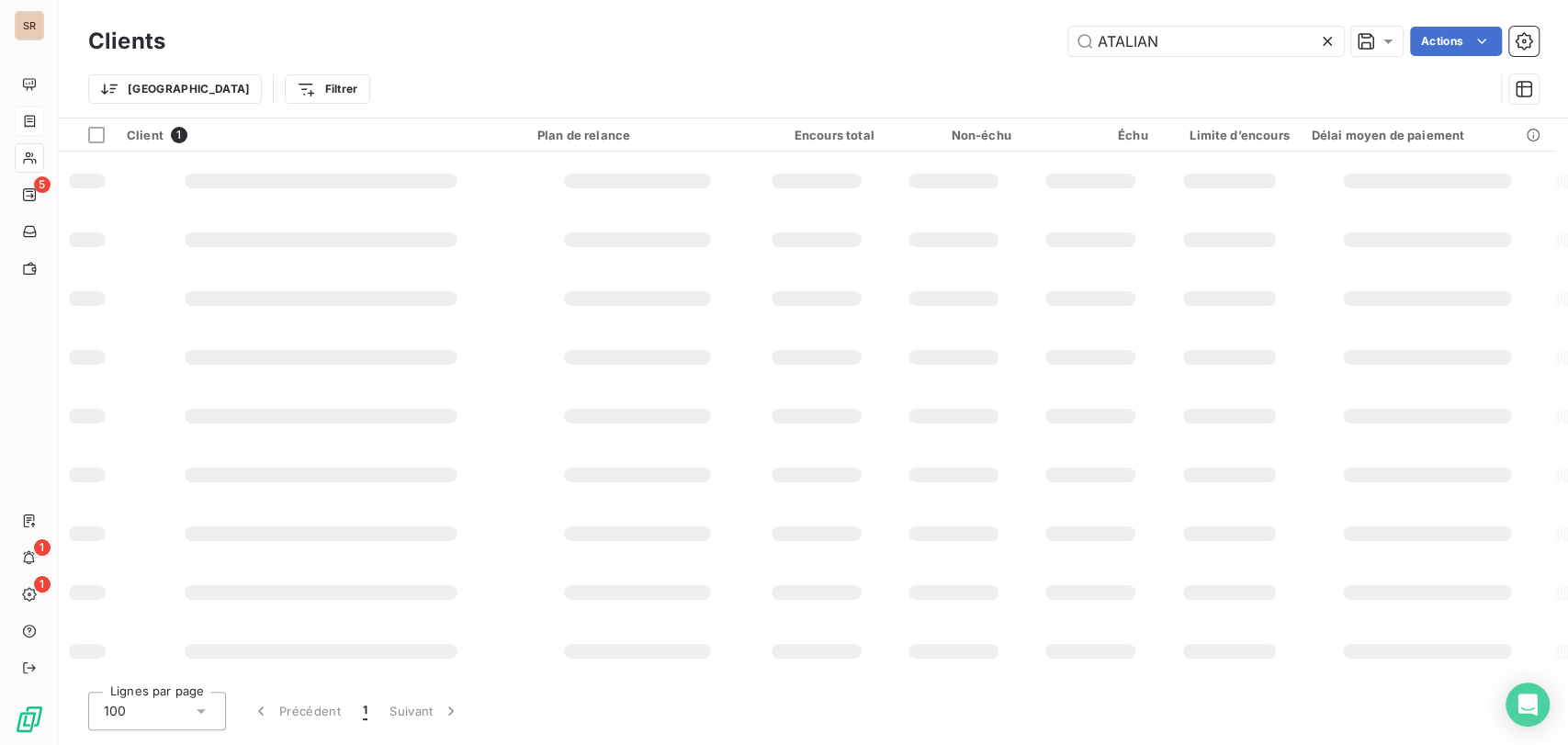
type input "ATALIAN"
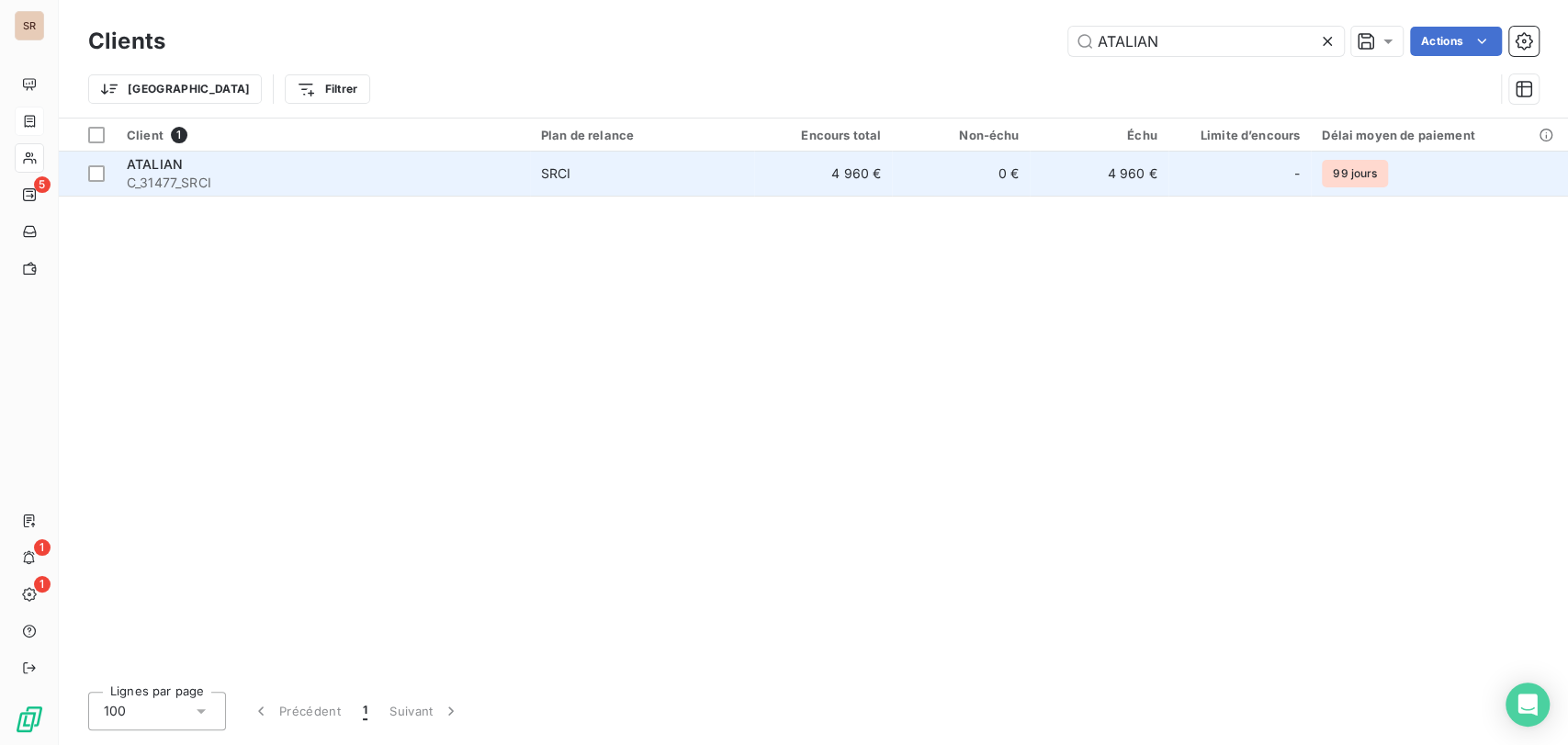
drag, startPoint x: 257, startPoint y: 258, endPoint x: 200, endPoint y: 180, distance: 96.6
click at [256, 258] on div "Client 1 Plan de relance Encours total Non-échu Échu Limite d’encours Délai moy…" at bounding box center [813, 397] width 1509 height 558
click at [169, 164] on span "ATALIAN" at bounding box center [155, 164] width 56 height 16
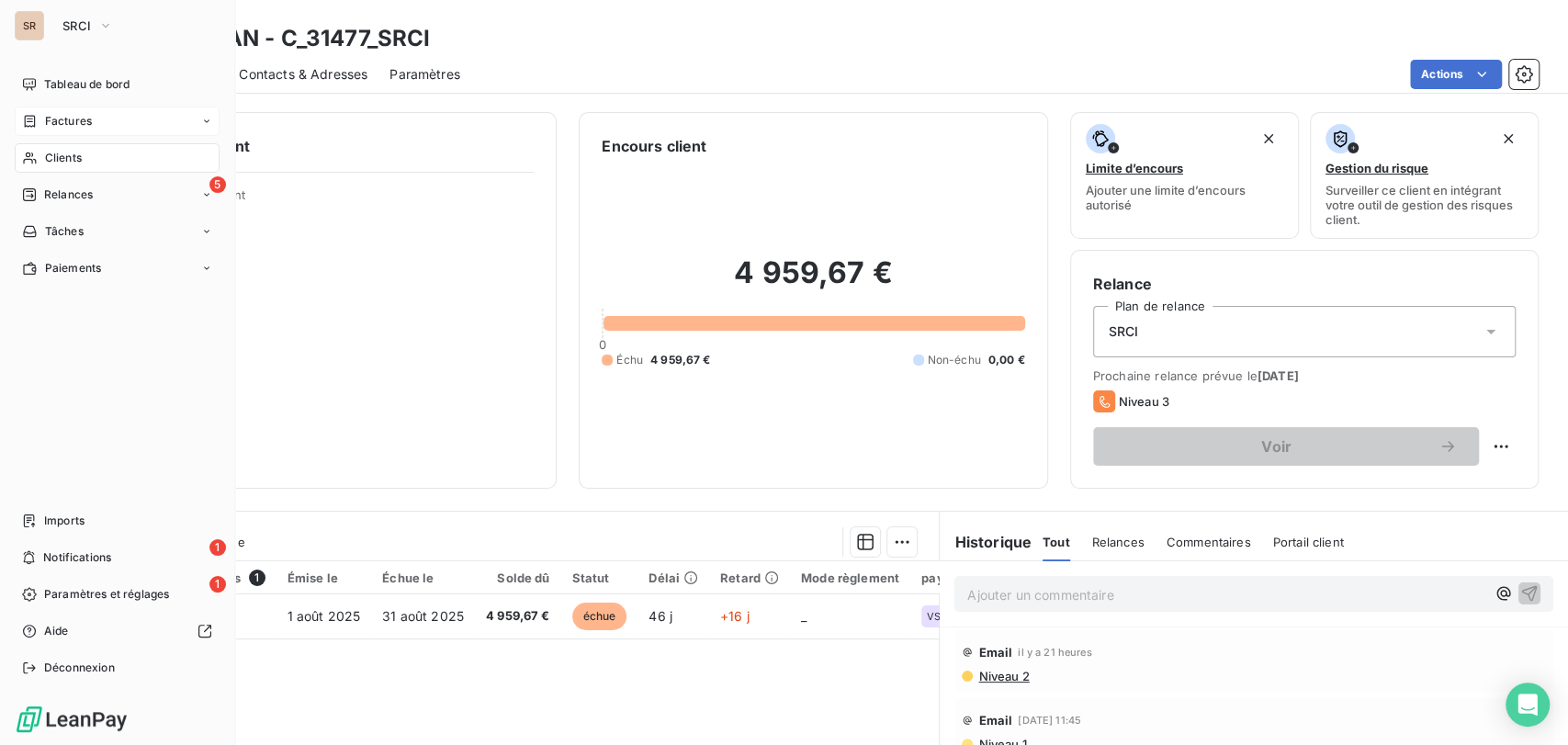
drag, startPoint x: 56, startPoint y: 158, endPoint x: 163, endPoint y: 149, distance: 107.4
click at [57, 158] on span "Clients" at bounding box center [63, 158] width 37 height 17
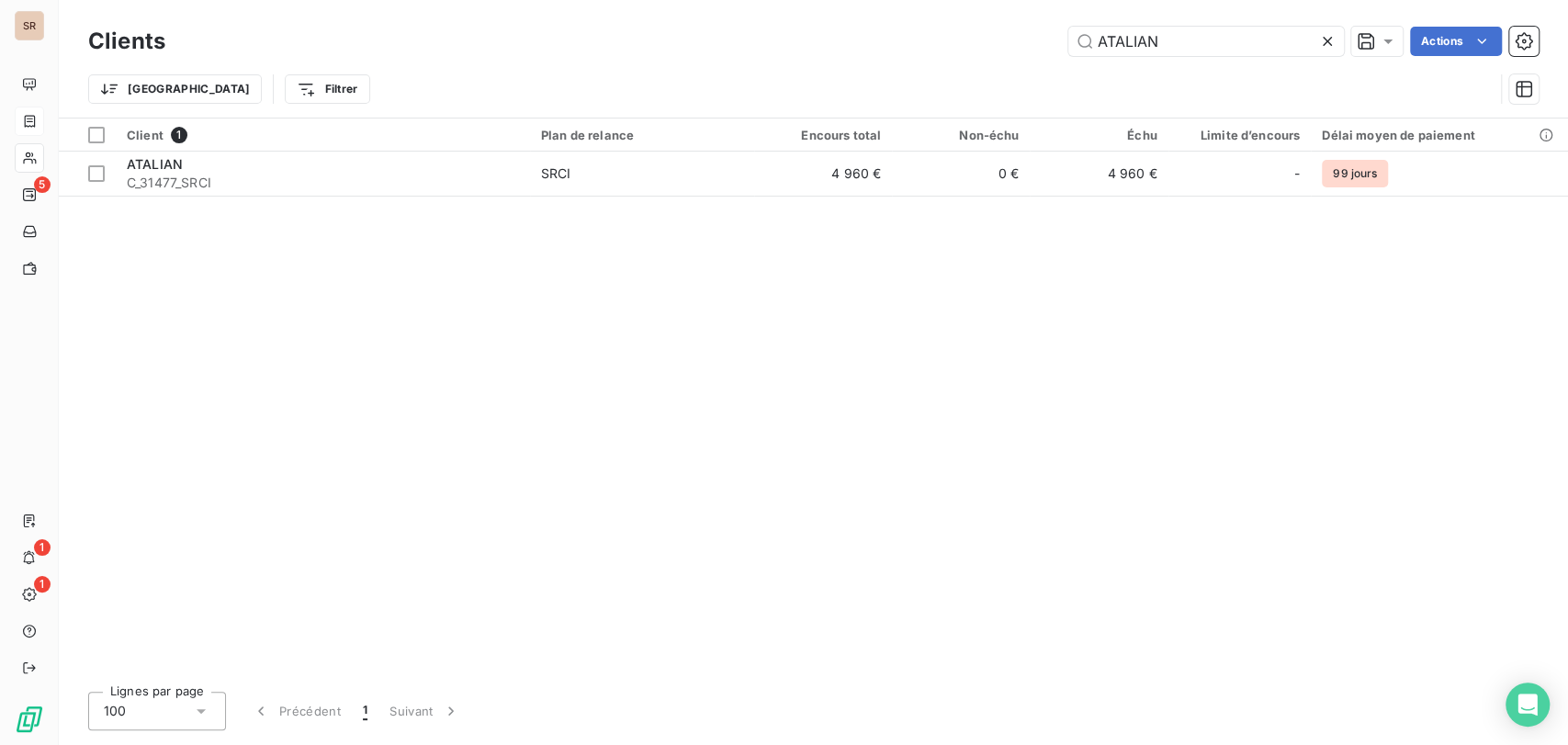
drag, startPoint x: 1162, startPoint y: 42, endPoint x: 983, endPoint y: 29, distance: 179.5
click at [985, 29] on div "ATALIAN Actions" at bounding box center [863, 41] width 1351 height 29
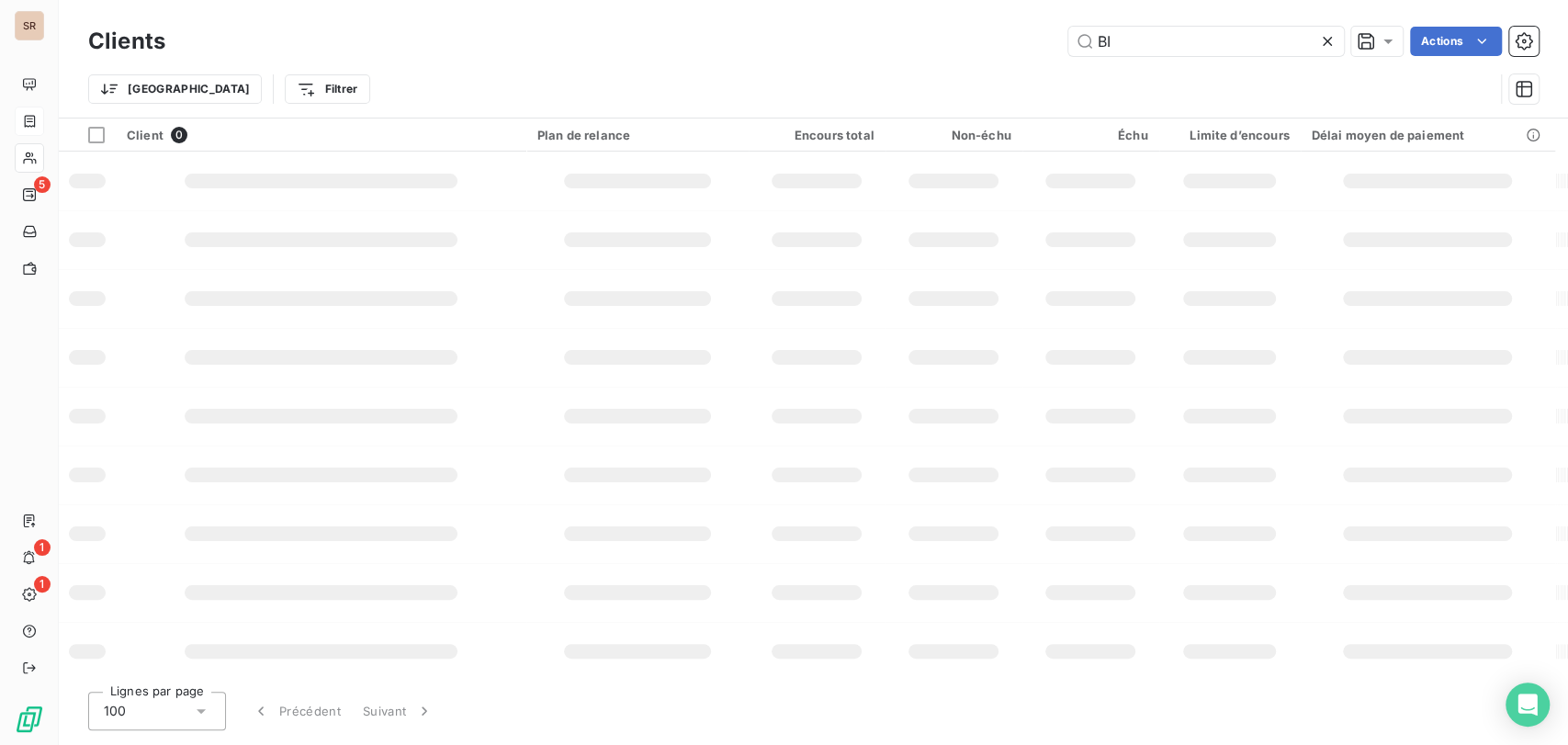
type input "B"
type input "ARCACHON"
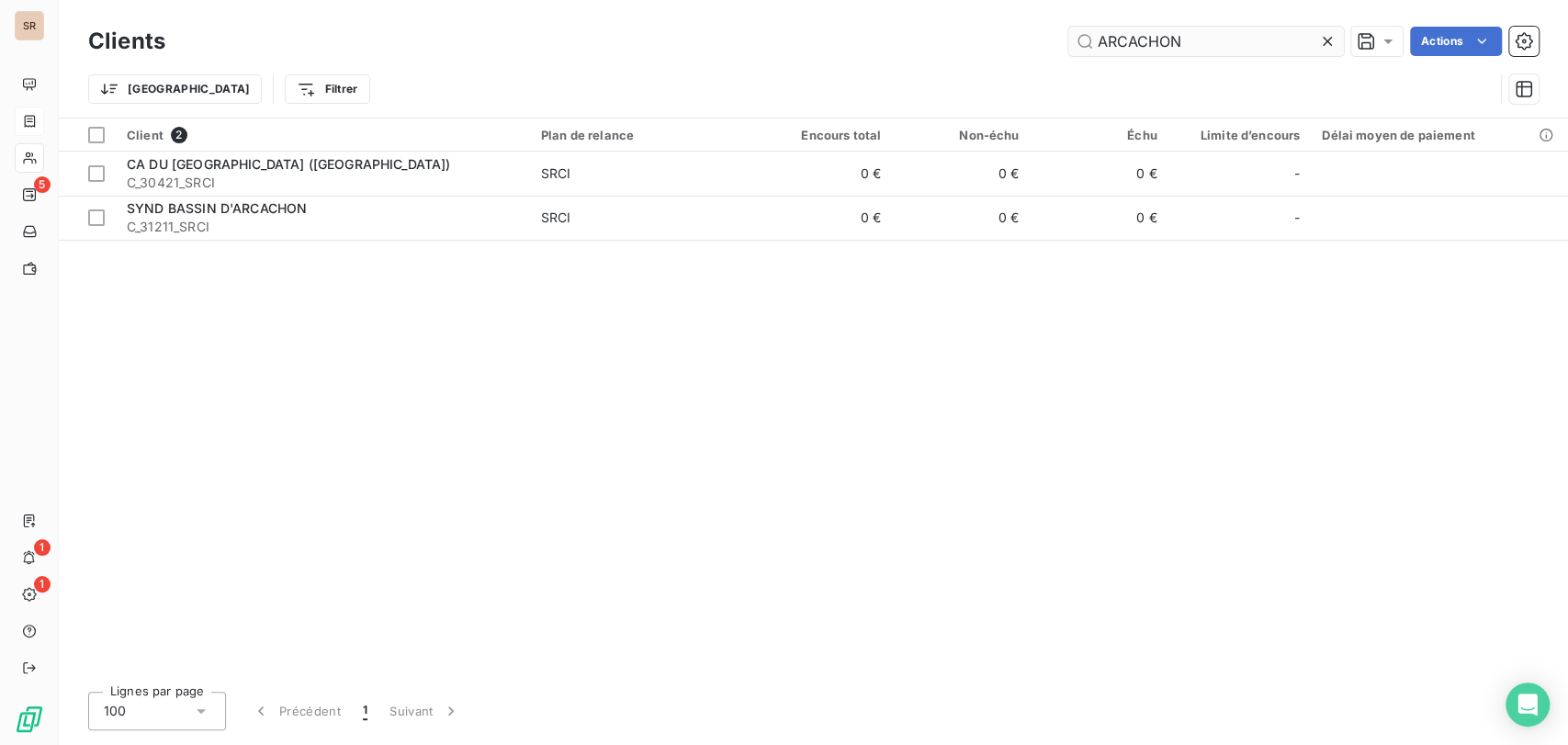
click at [1322, 41] on icon at bounding box center [1327, 41] width 18 height 18
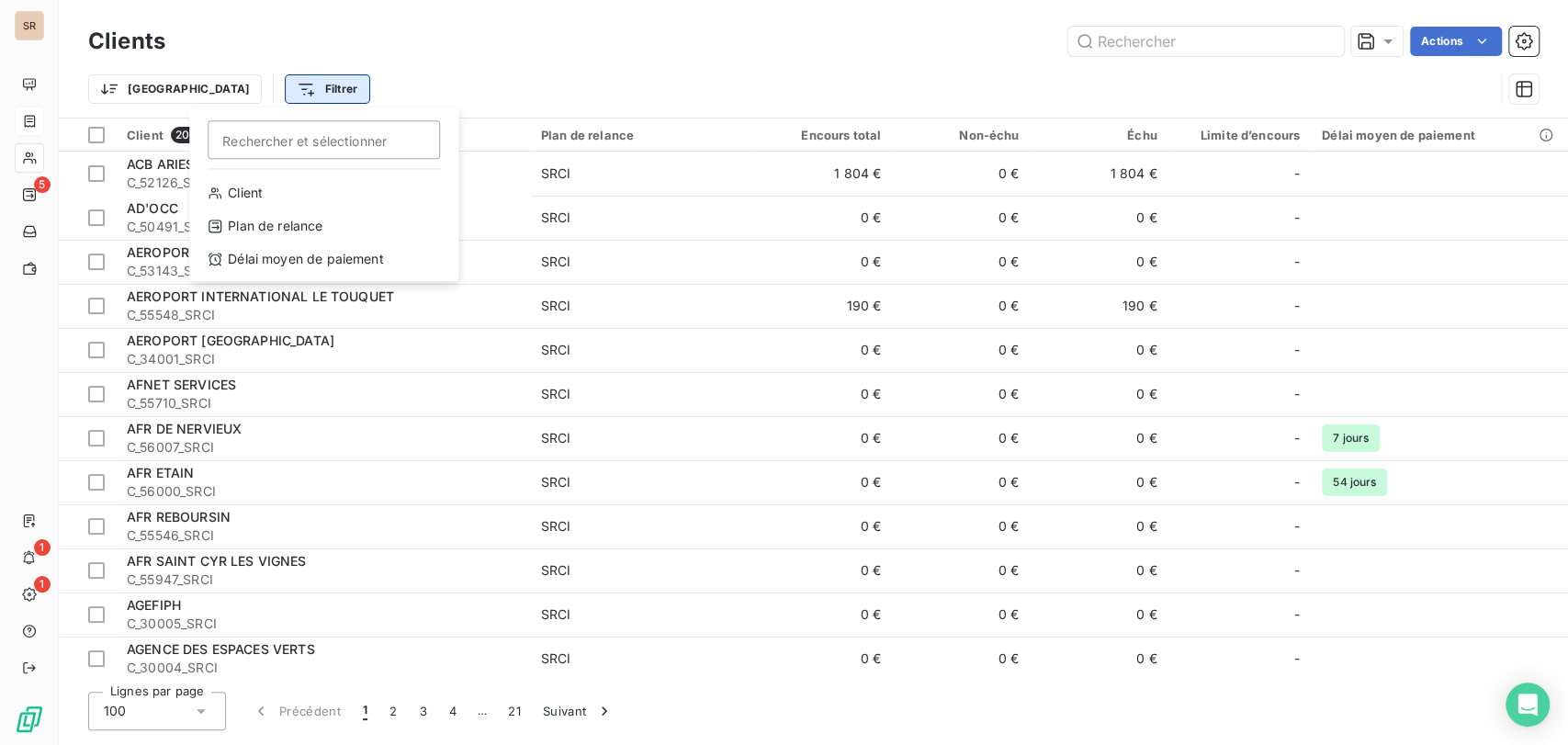
click at [241, 83] on html "SR 5 1 1 Clients Actions Trier Filtrer Rechercher et sélectionner Client Plan d…" at bounding box center [784, 372] width 1568 height 745
click at [461, 98] on html "SR 5 1 1 Clients Actions Trier Filtrer Rechercher et sélectionner Client Plan d…" at bounding box center [784, 372] width 1568 height 745
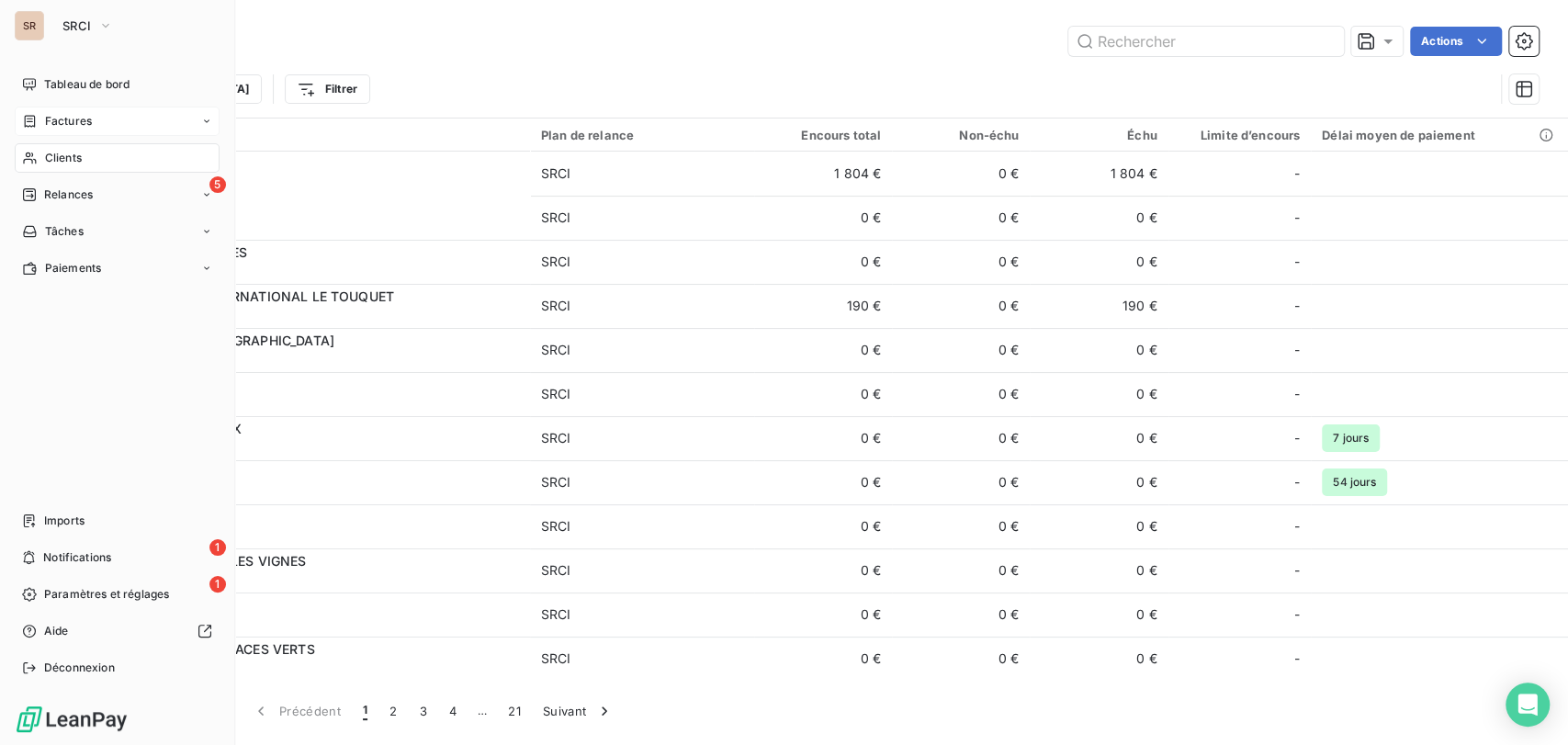
click at [70, 122] on span "Factures" at bounding box center [68, 121] width 47 height 17
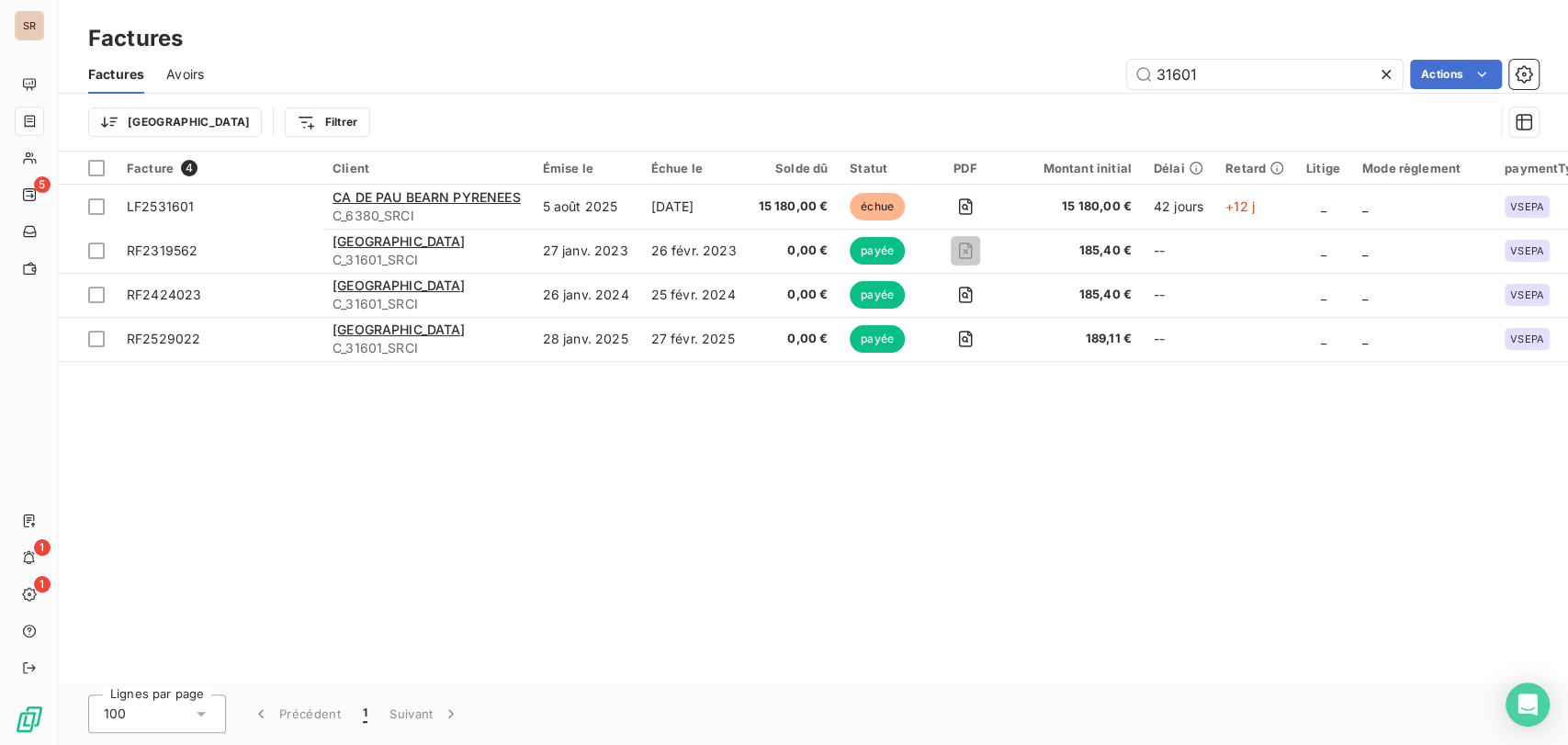
drag, startPoint x: 1219, startPoint y: 78, endPoint x: 1050, endPoint y: 68, distance: 169.3
click at [1051, 70] on div "31601 Actions" at bounding box center [882, 74] width 1312 height 29
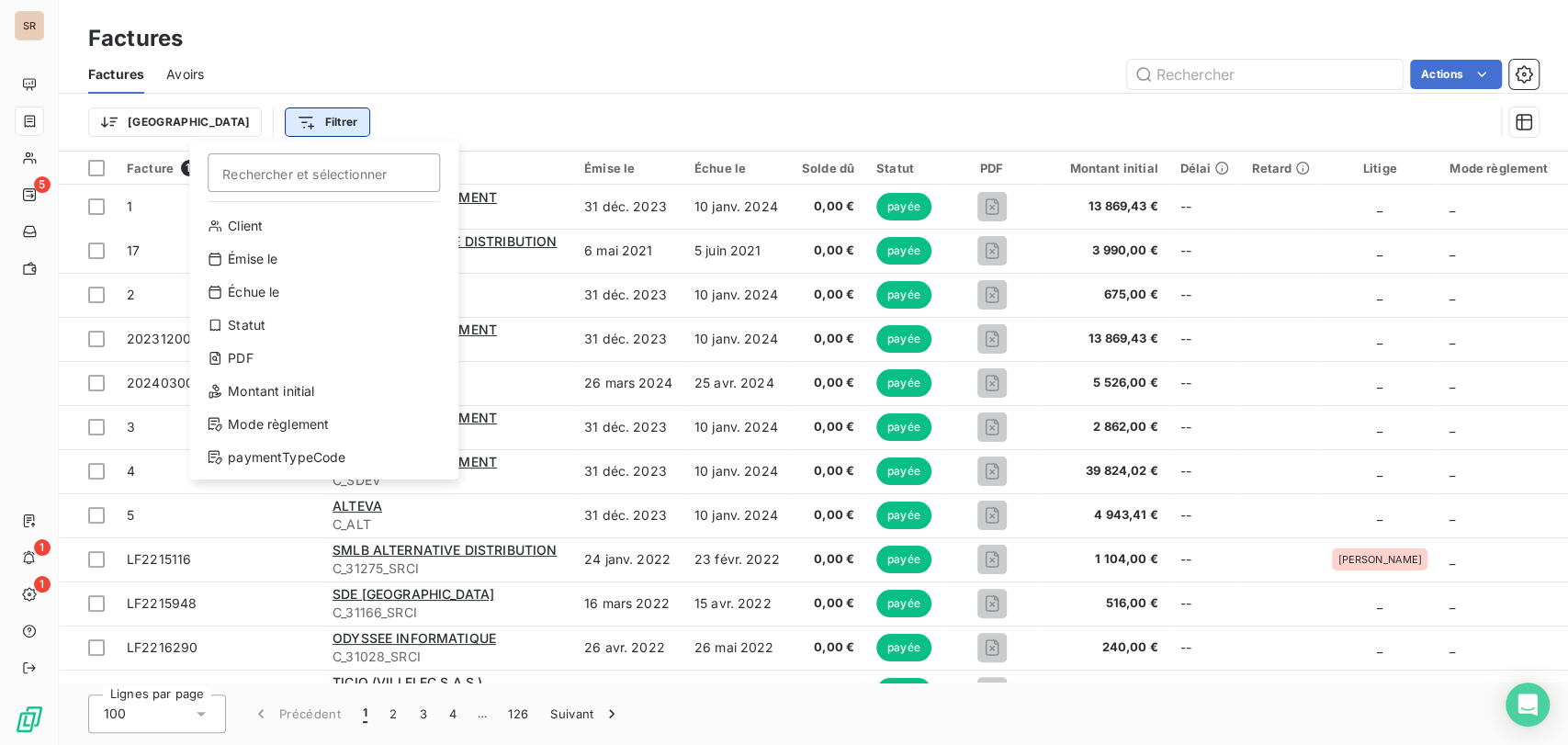
click at [241, 127] on html "SR 5 1 1 Factures Factures Avoirs Actions Trier Filtrer Rechercher et sélection…" at bounding box center [784, 372] width 1568 height 745
click at [287, 389] on div "Montant initial" at bounding box center [324, 391] width 254 height 29
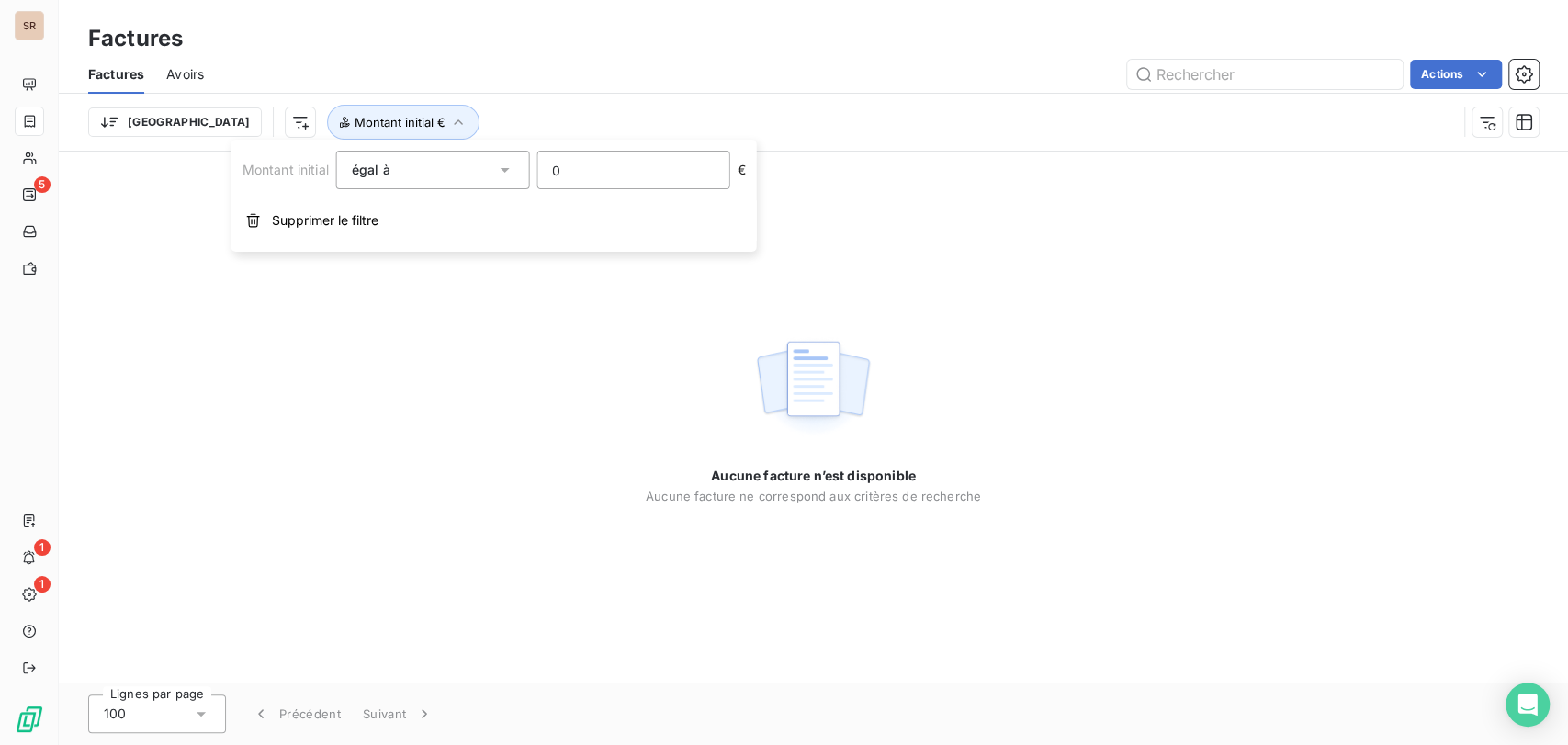
click at [587, 170] on input "0" at bounding box center [633, 170] width 191 height 37
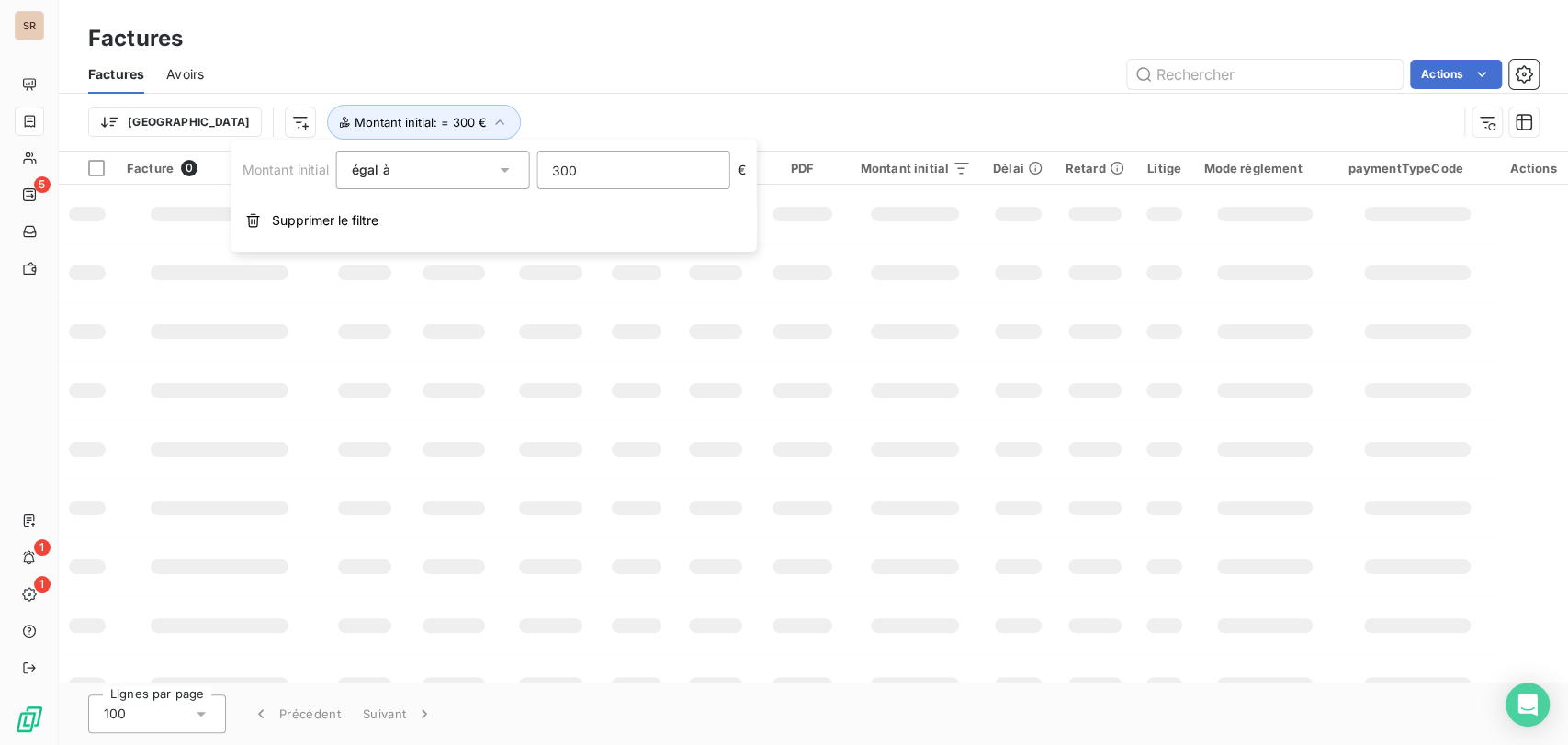
type input "3006"
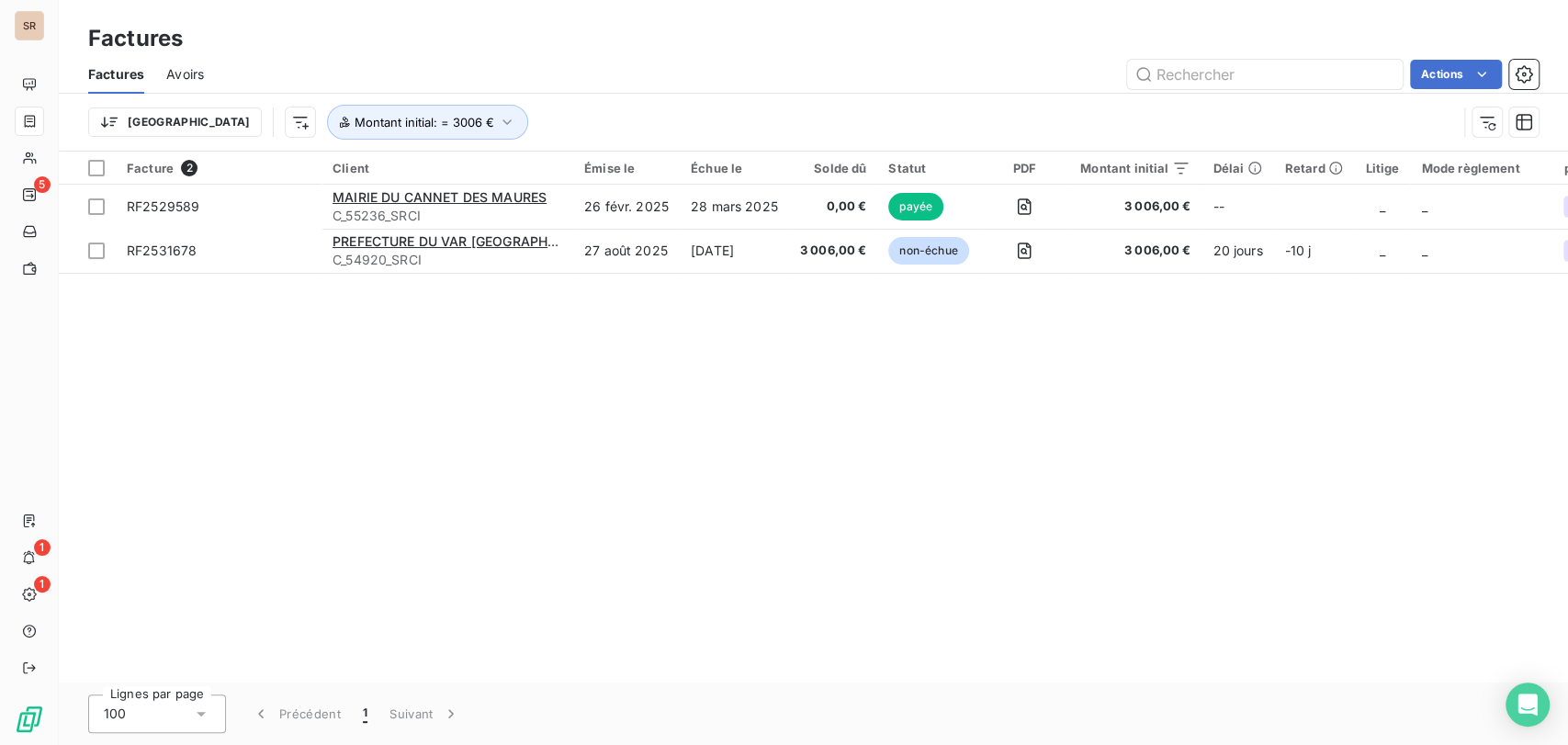
click at [588, 381] on div "Facture 2 Client Émise le Échue le Solde dû Statut PDF Montant initial Délai Re…" at bounding box center [813, 417] width 1509 height 531
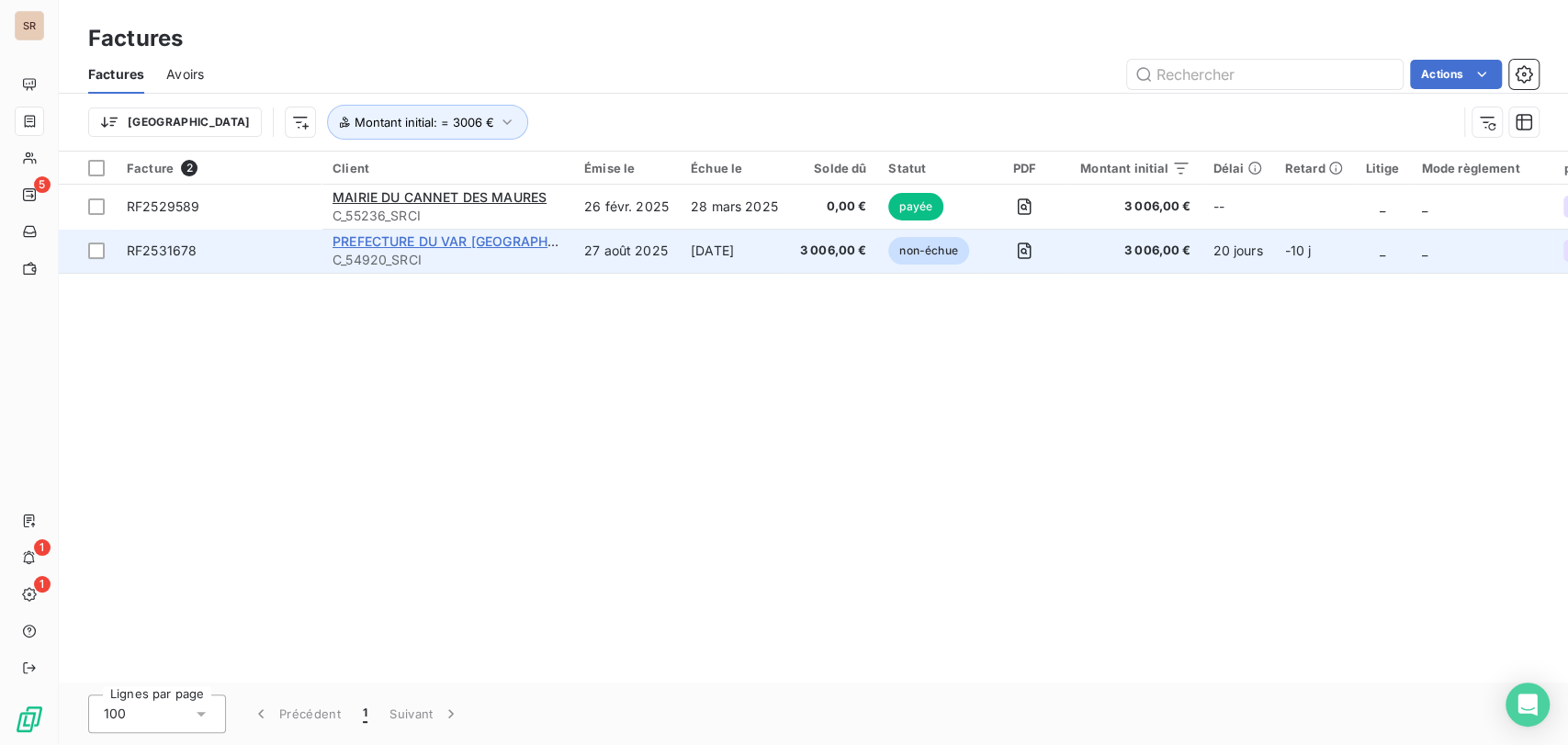
click at [391, 243] on span "PREFECTURE DU VAR [GEOGRAPHIC_DATA]" at bounding box center [467, 241] width 271 height 16
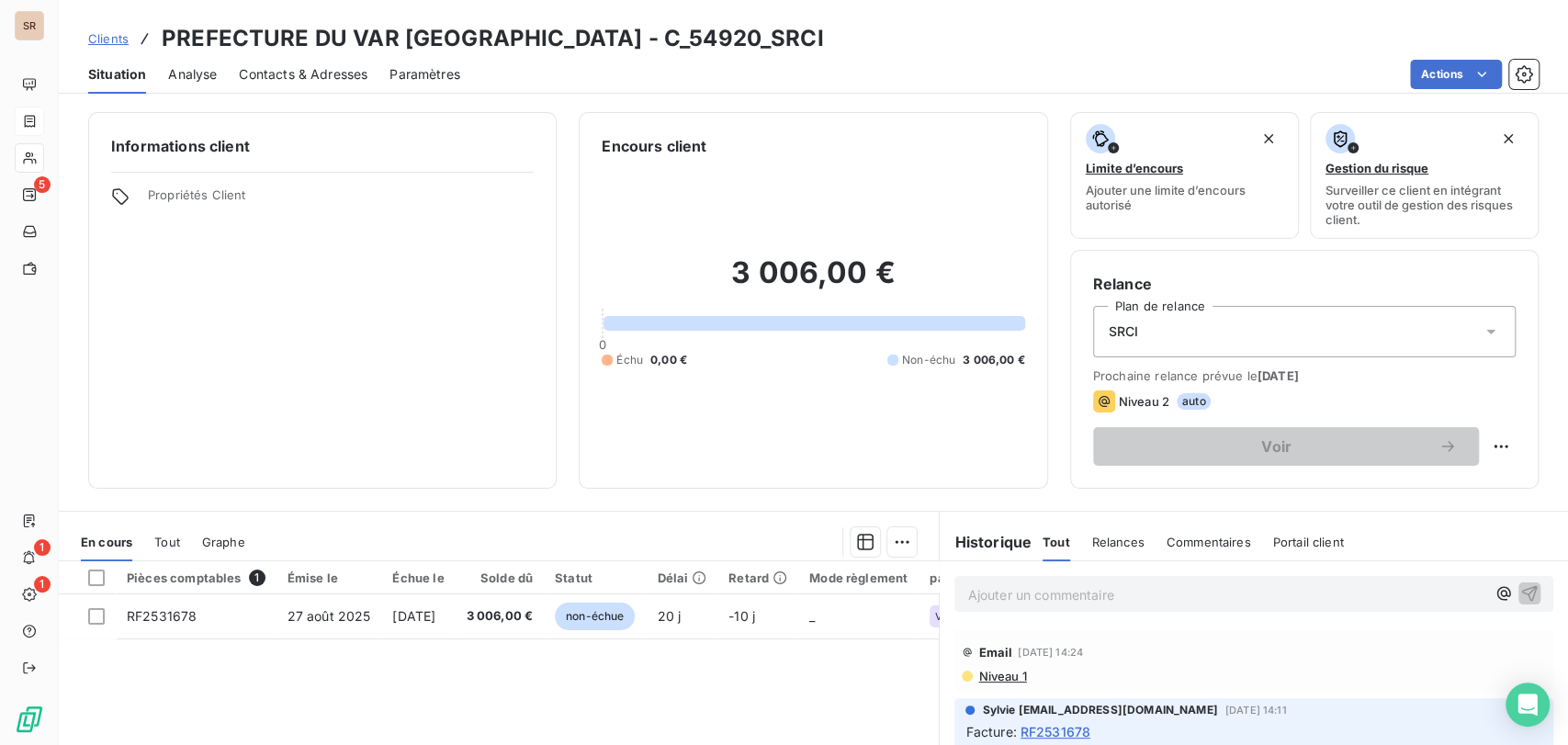
click at [309, 68] on span "Contacts & Adresses" at bounding box center [304, 74] width 129 height 18
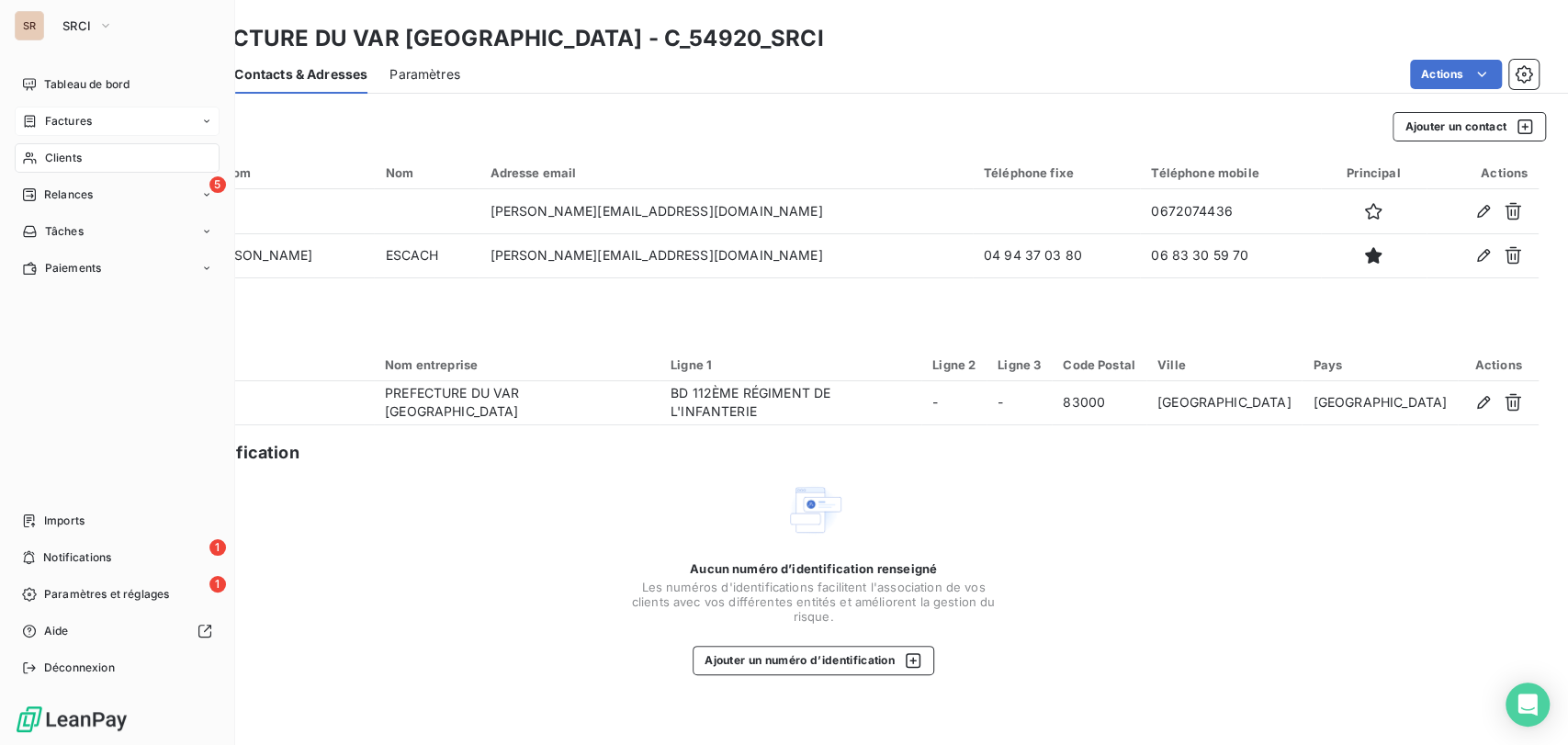
drag, startPoint x: 60, startPoint y: 115, endPoint x: 69, endPoint y: 116, distance: 9.1
click at [60, 115] on span "Factures" at bounding box center [68, 121] width 47 height 17
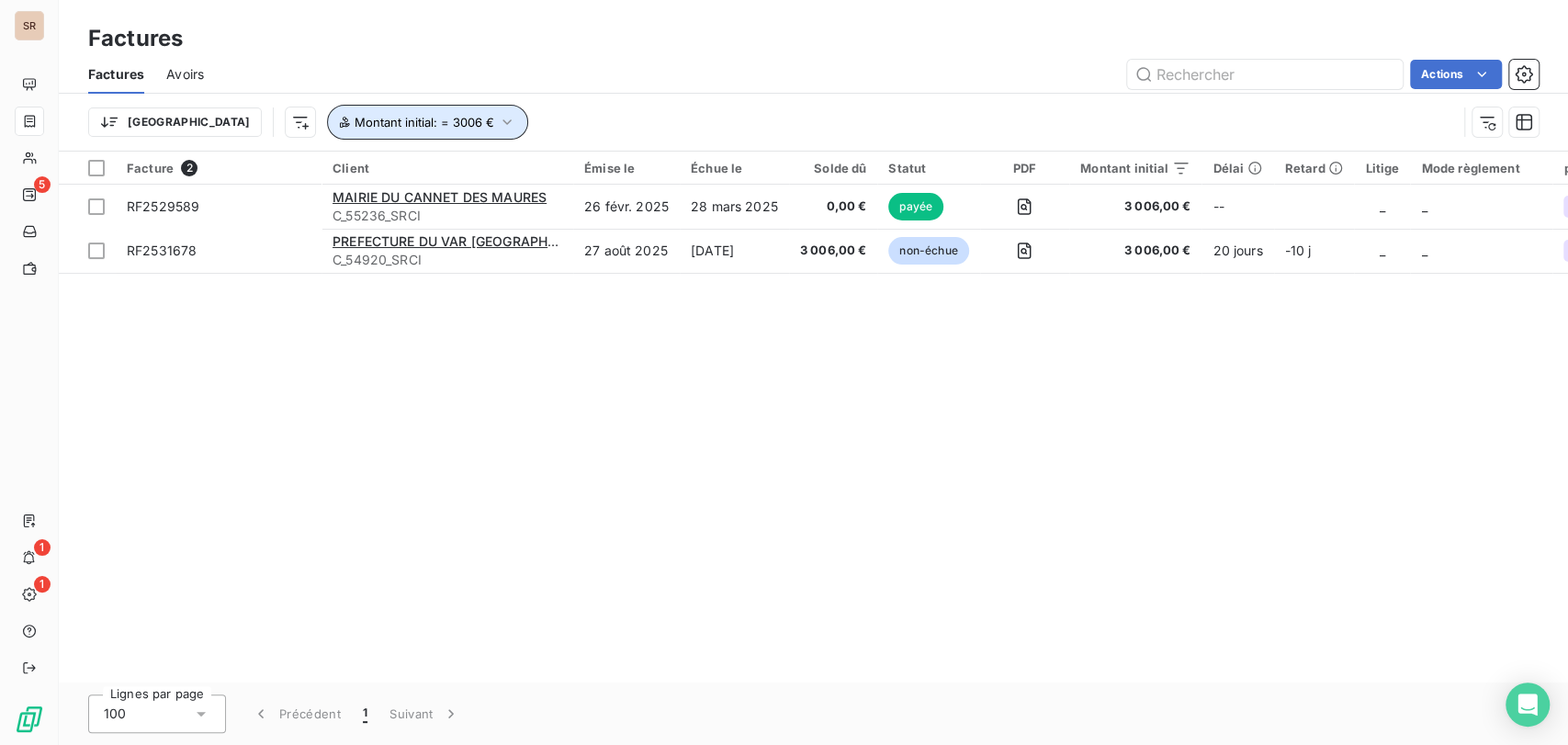
click at [498, 120] on icon "button" at bounding box center [507, 122] width 18 height 18
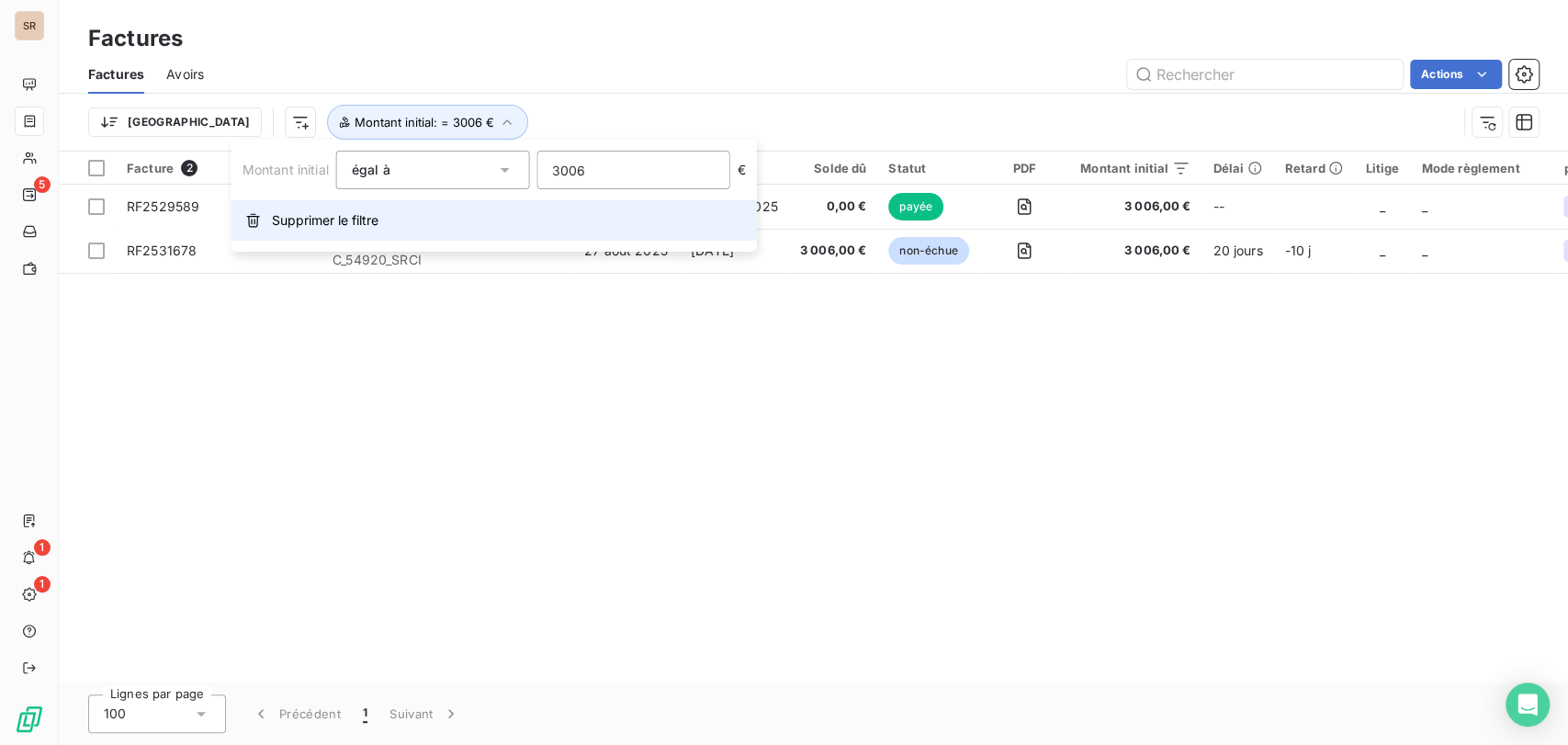
click at [317, 225] on span "Supprimer le filtre" at bounding box center [325, 221] width 107 height 18
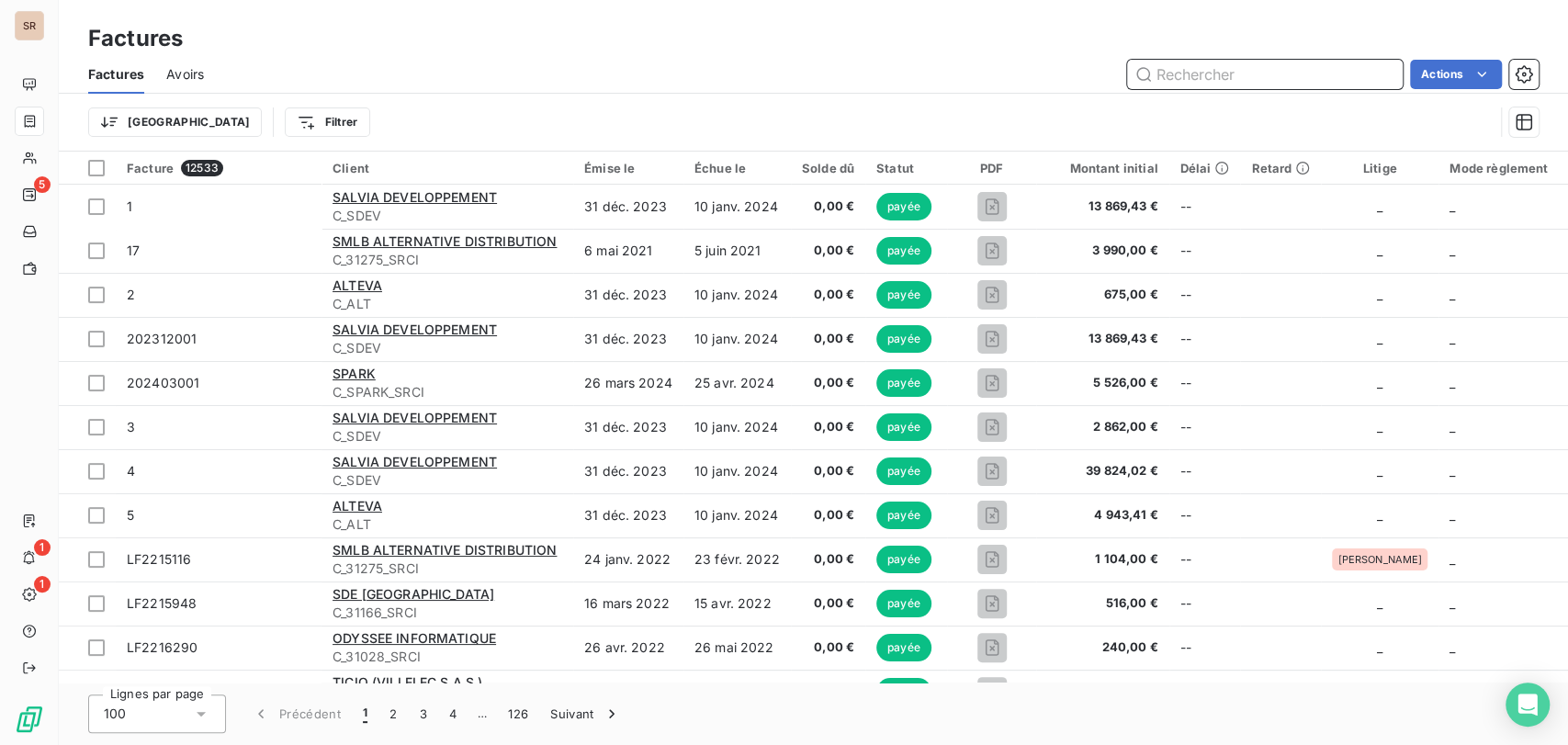
click at [1161, 74] on input "text" at bounding box center [1264, 74] width 275 height 29
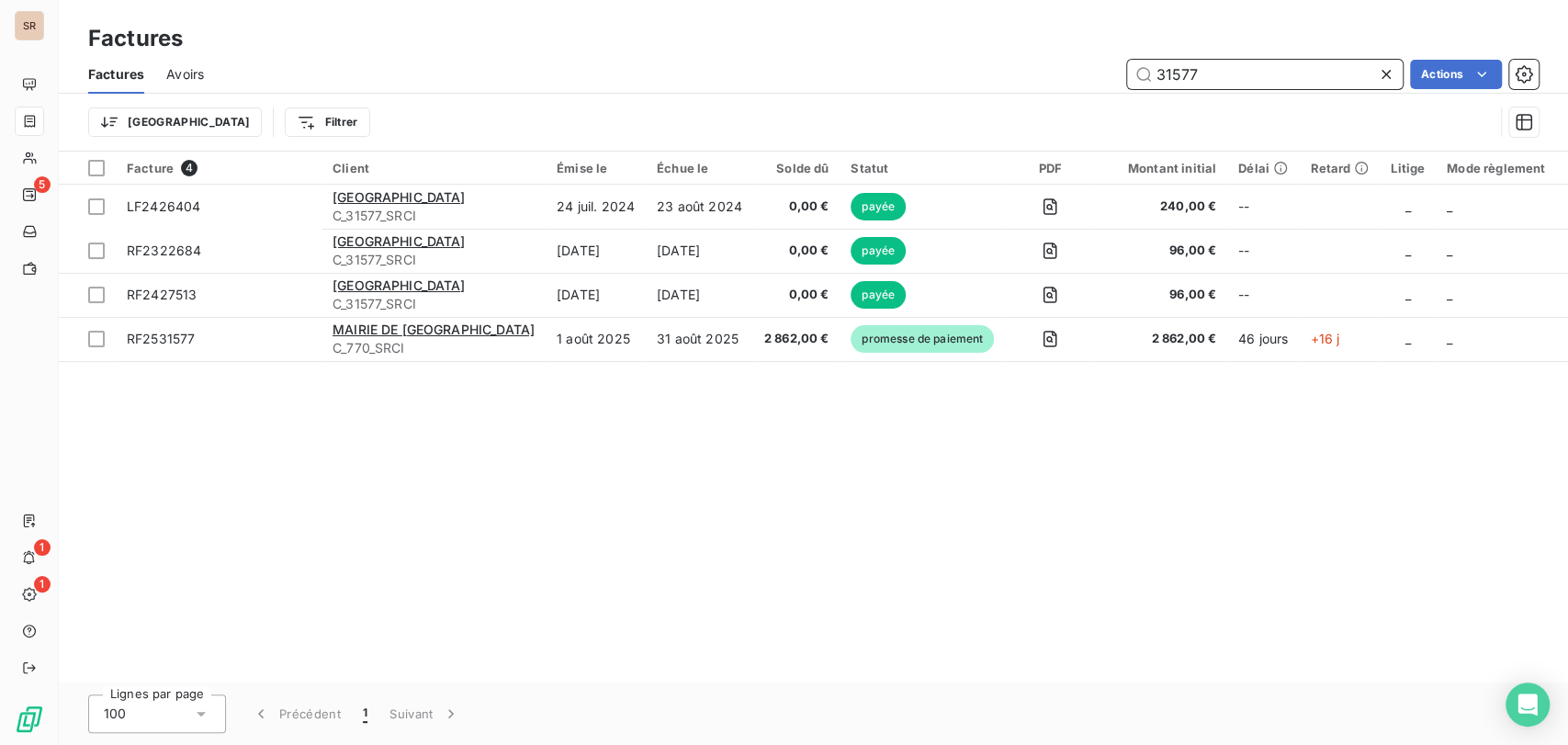
drag, startPoint x: 1216, startPoint y: 74, endPoint x: 1076, endPoint y: 68, distance: 140.1
click at [1080, 68] on div "31577 Actions" at bounding box center [882, 74] width 1312 height 29
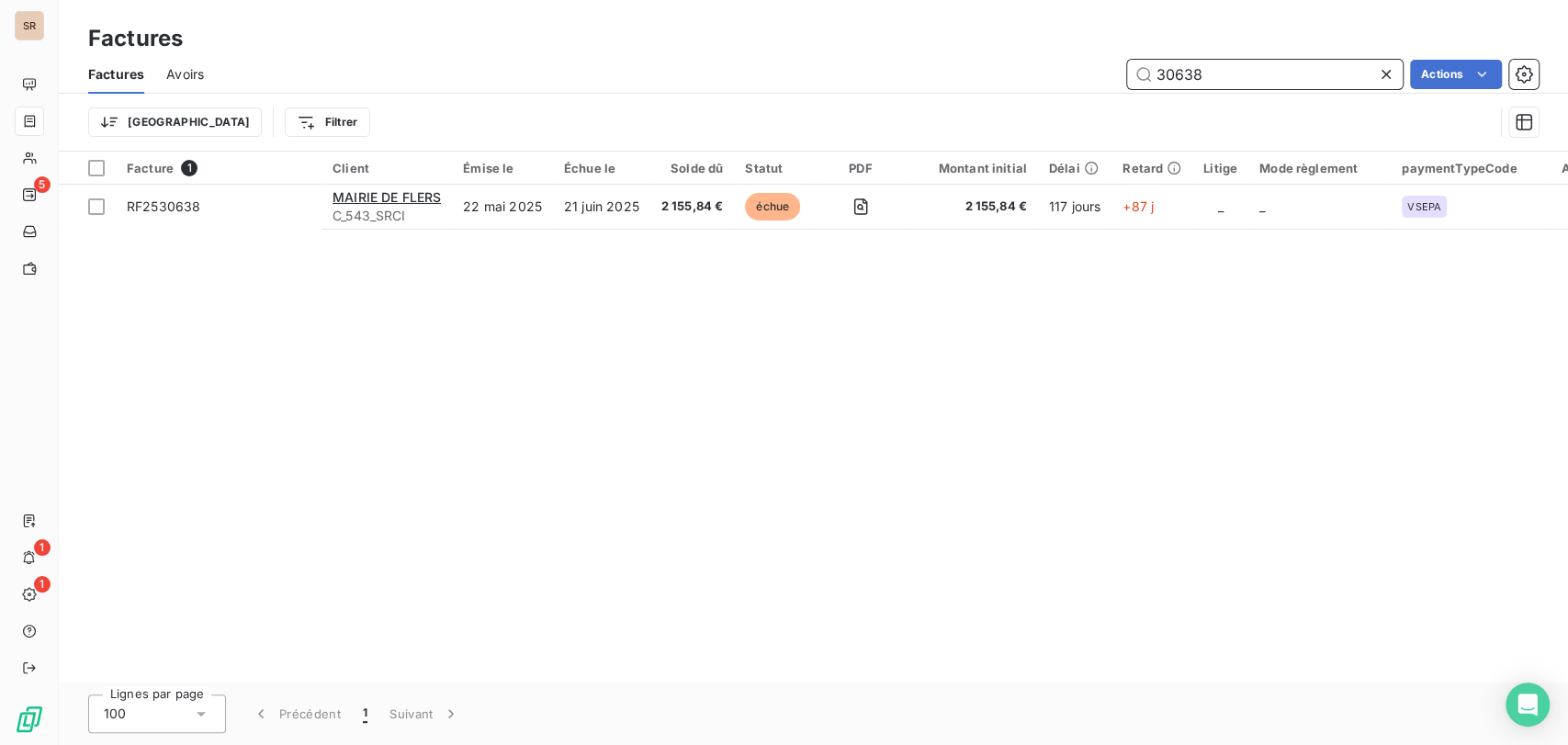
drag, startPoint x: 1205, startPoint y: 75, endPoint x: 1070, endPoint y: 63, distance: 135.5
click at [1070, 64] on div "30638 Actions" at bounding box center [882, 74] width 1312 height 29
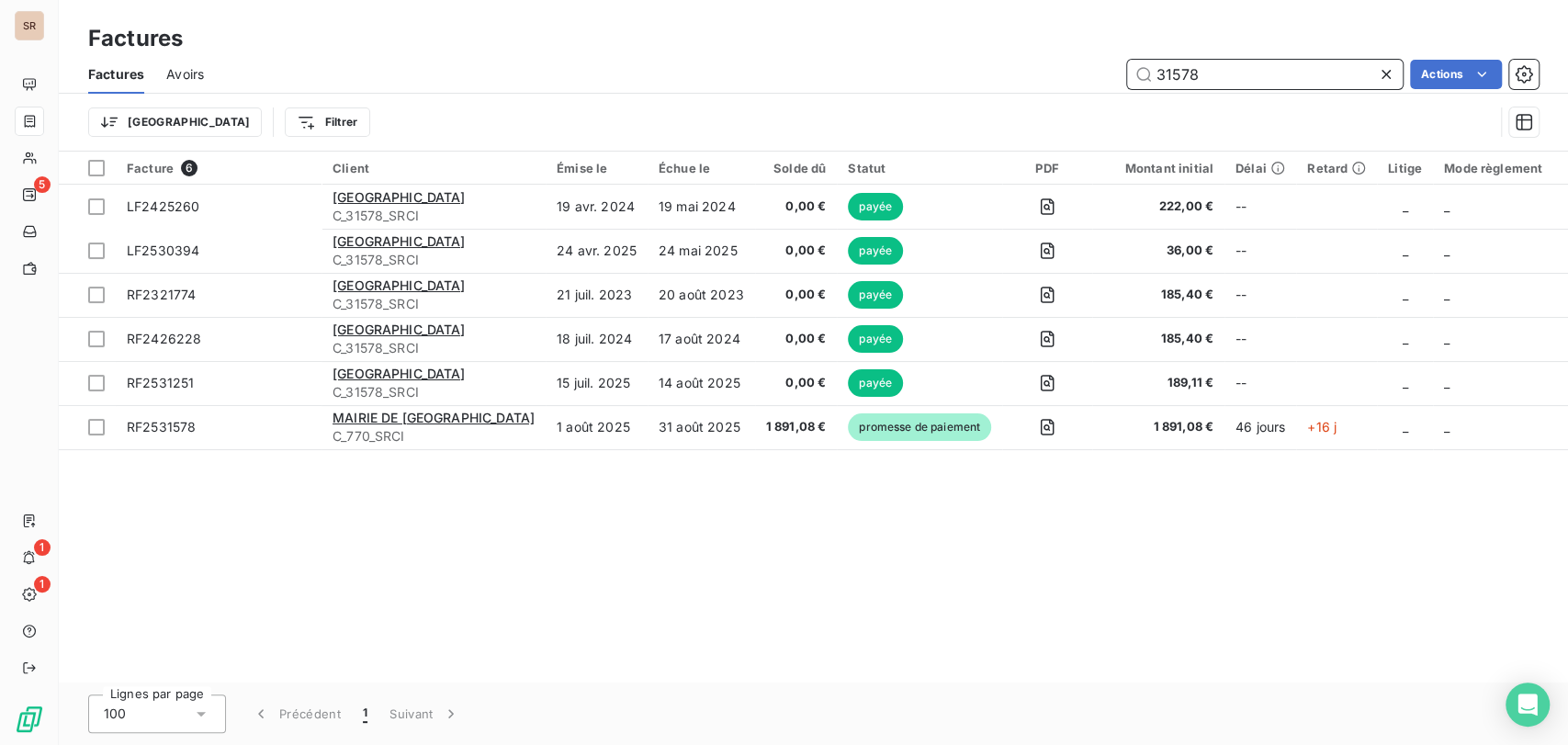
click at [1245, 77] on input "31578" at bounding box center [1264, 74] width 275 height 29
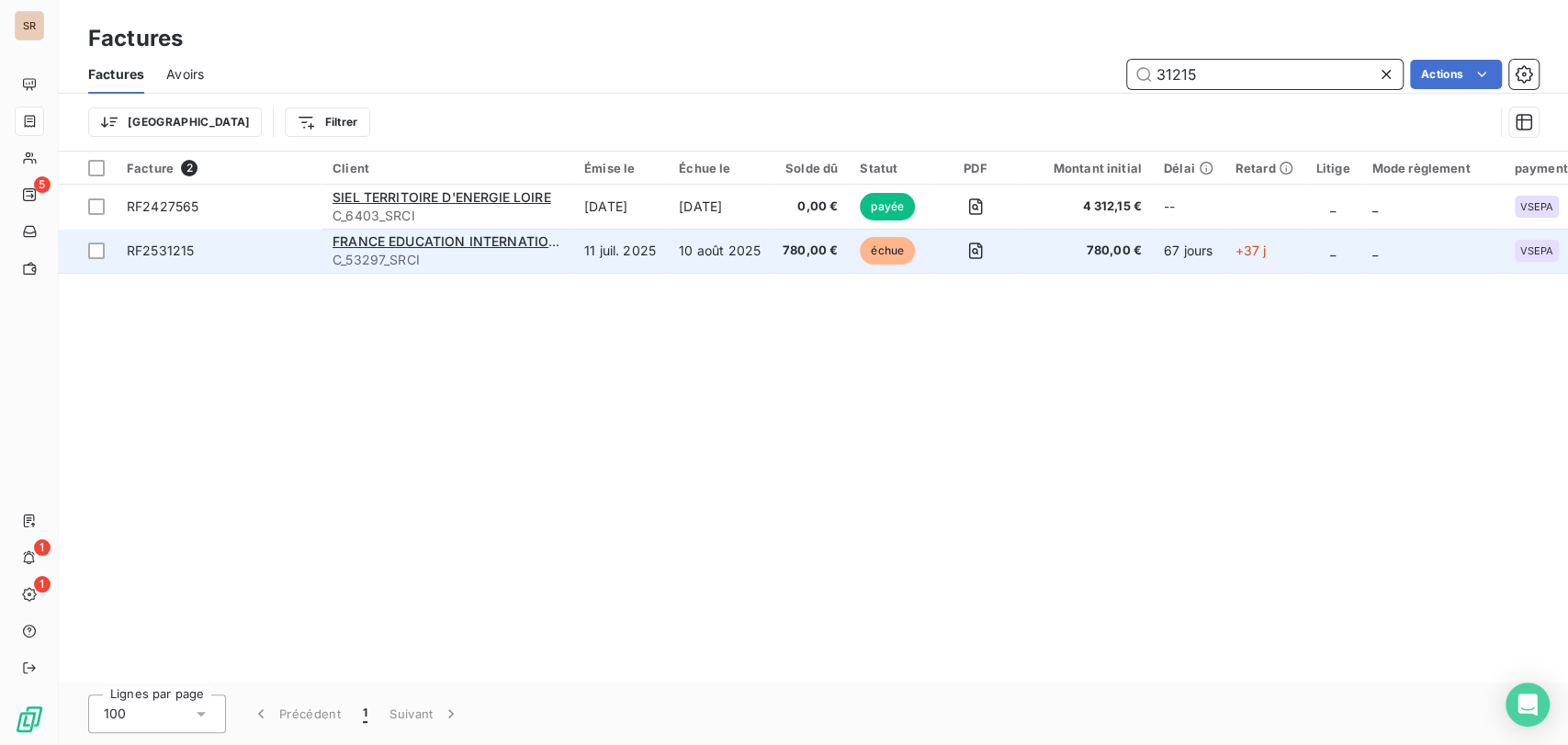
type input "31215"
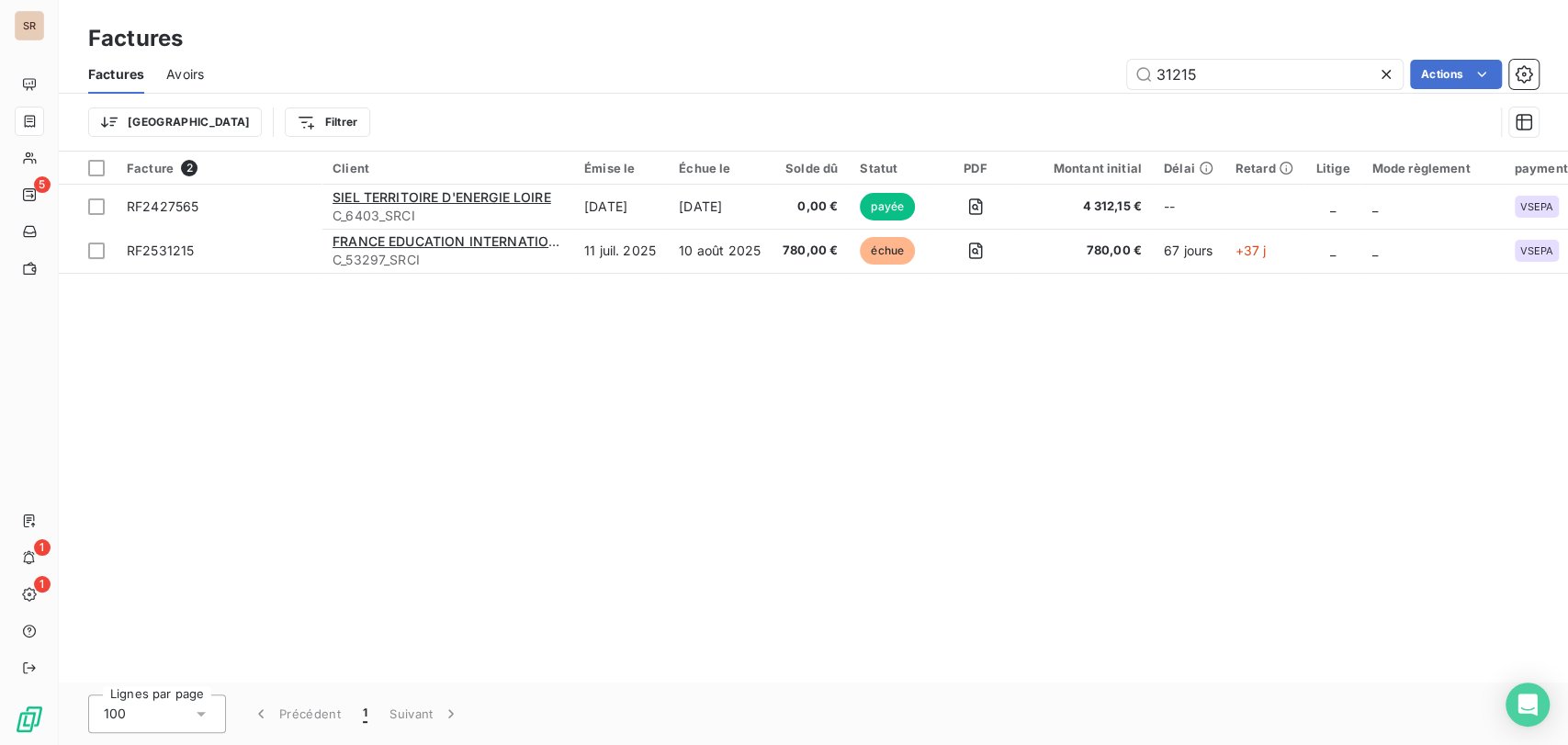
click at [1389, 75] on icon at bounding box center [1386, 74] width 18 height 18
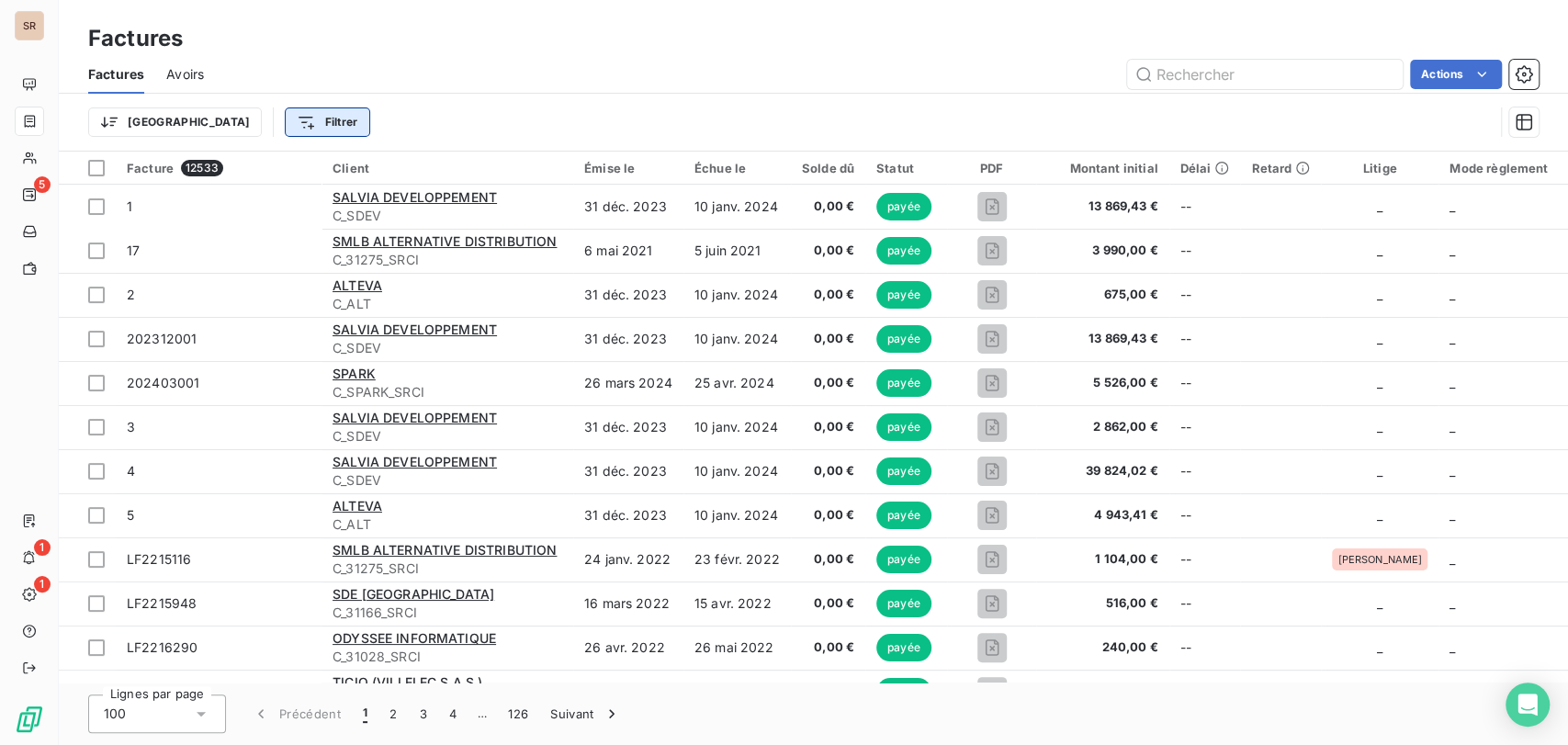
click at [256, 118] on html "SR 5 1 1 Factures Factures Avoirs Actions Trier Filtrer Facture 12533 Client Ém…" at bounding box center [784, 372] width 1568 height 745
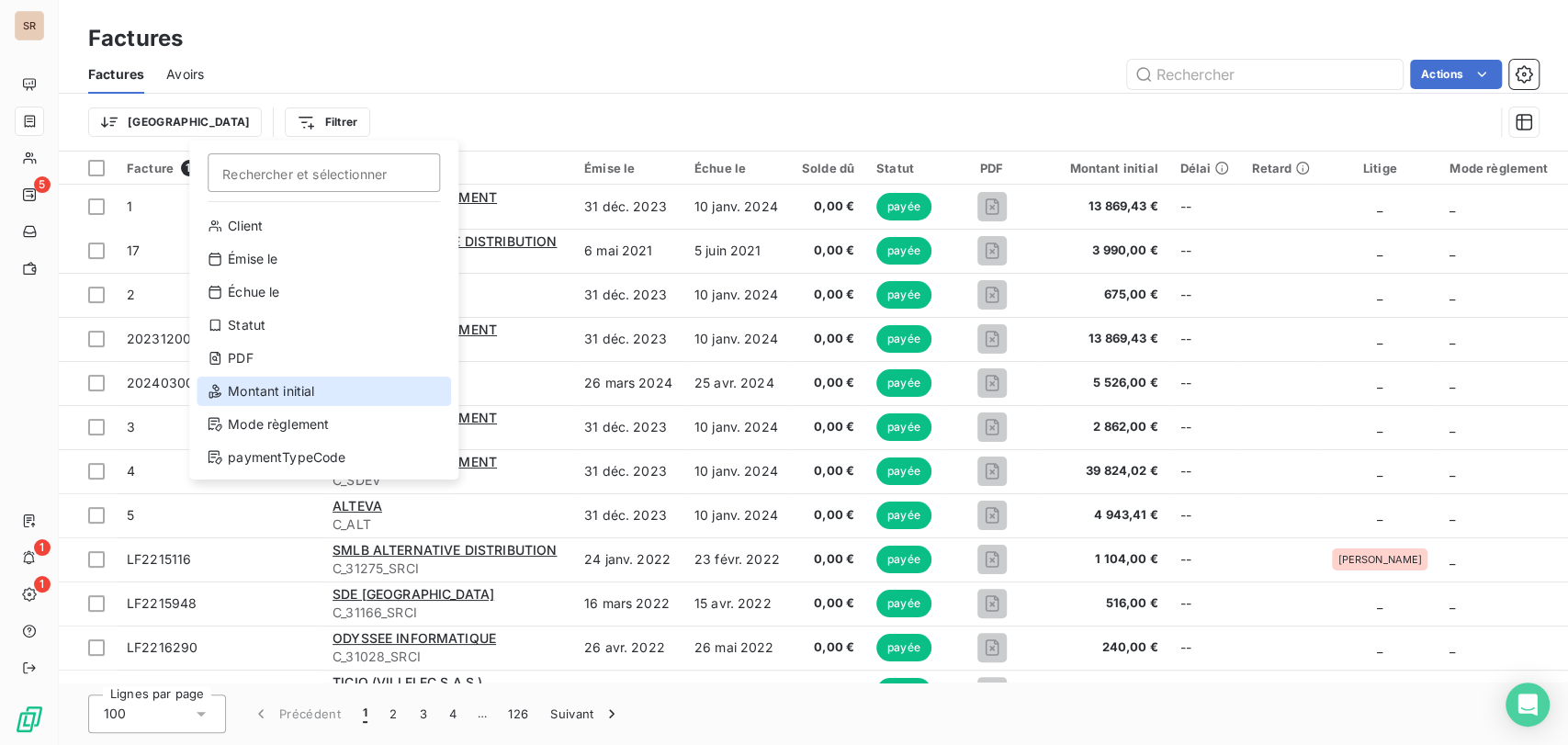
click at [286, 388] on div "Montant initial" at bounding box center [324, 391] width 254 height 29
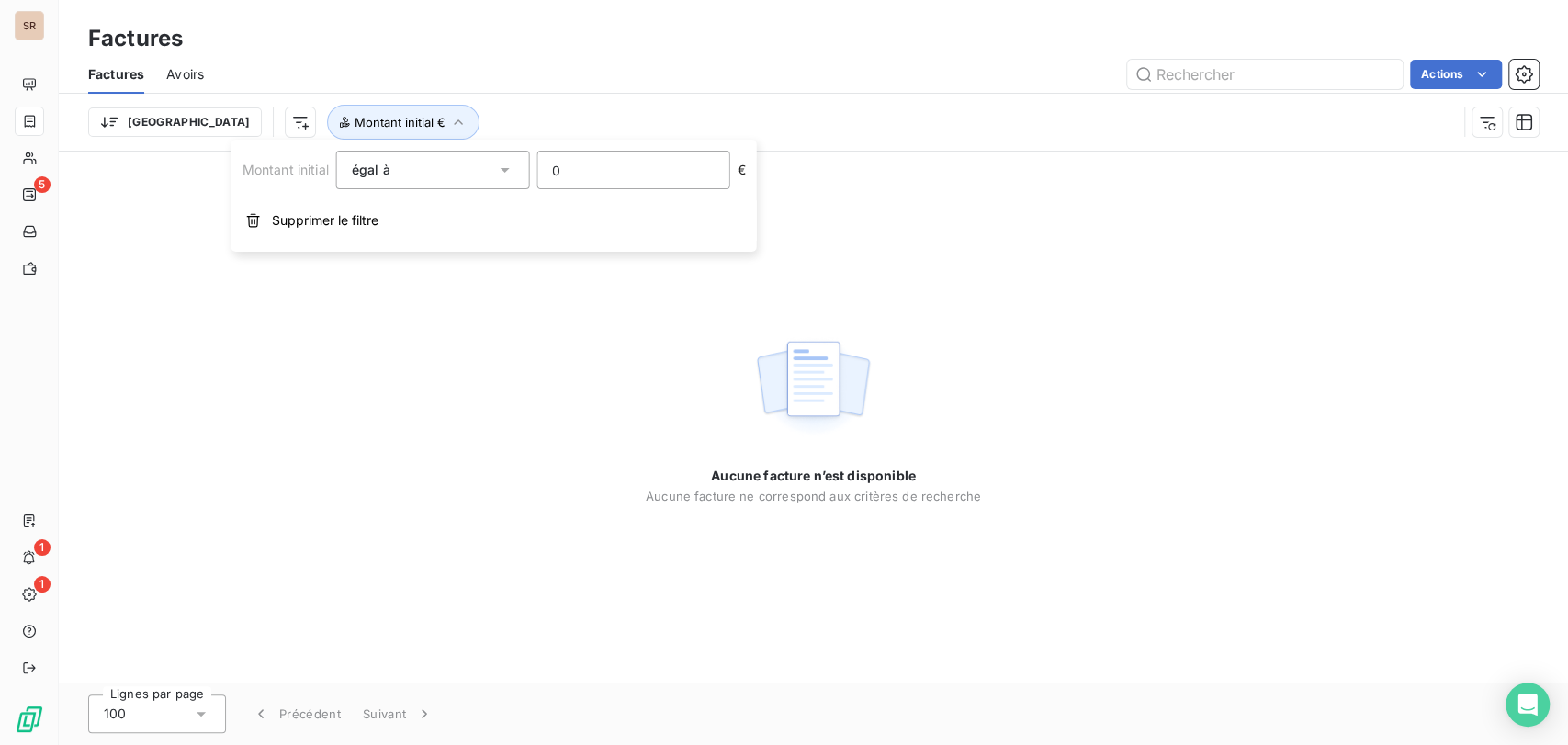
click at [585, 174] on input "0" at bounding box center [633, 170] width 191 height 37
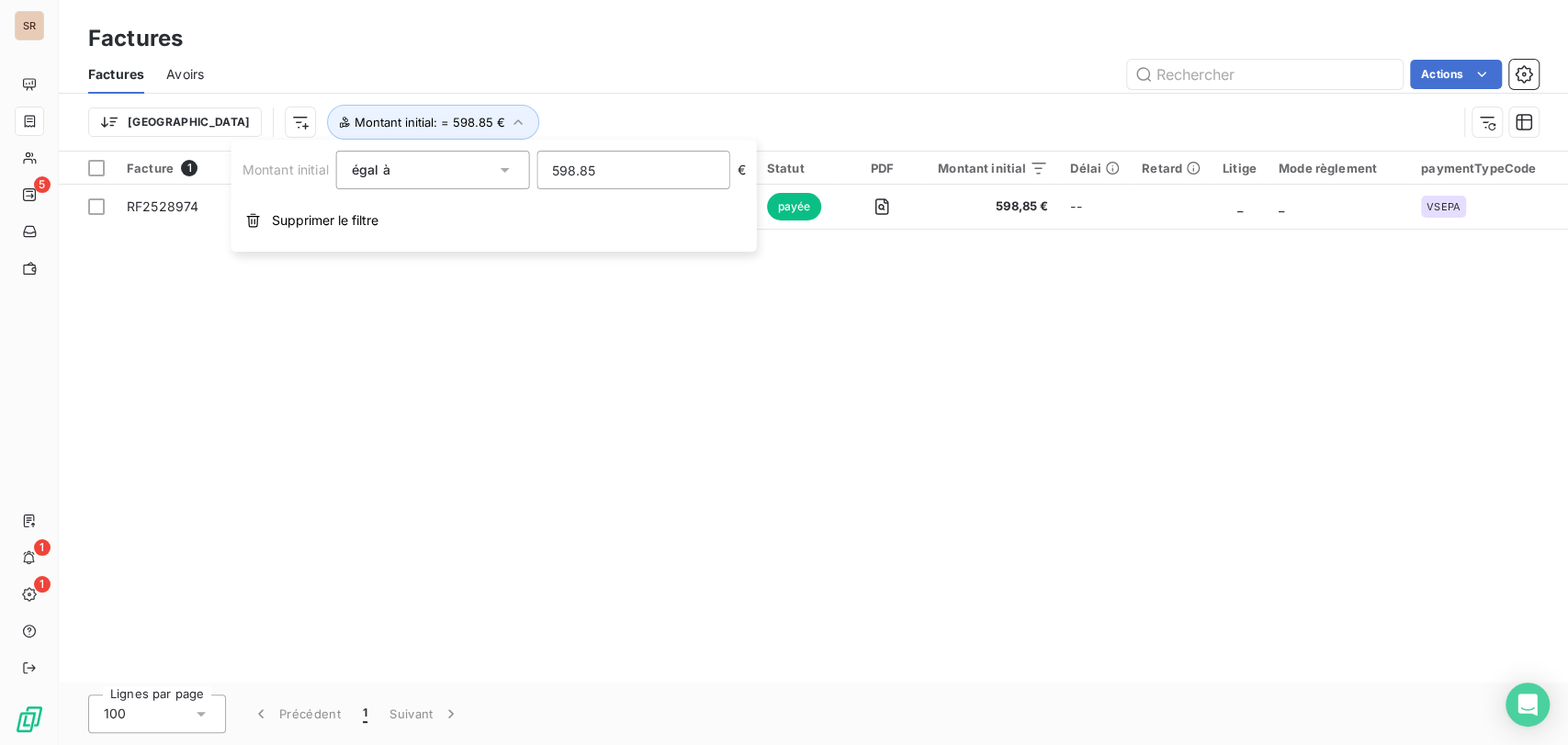
type input "598.85"
click at [917, 337] on div "Facture 1 Client Émise le Échue le Solde dû Statut PDF Montant initial Délai Re…" at bounding box center [813, 417] width 1509 height 531
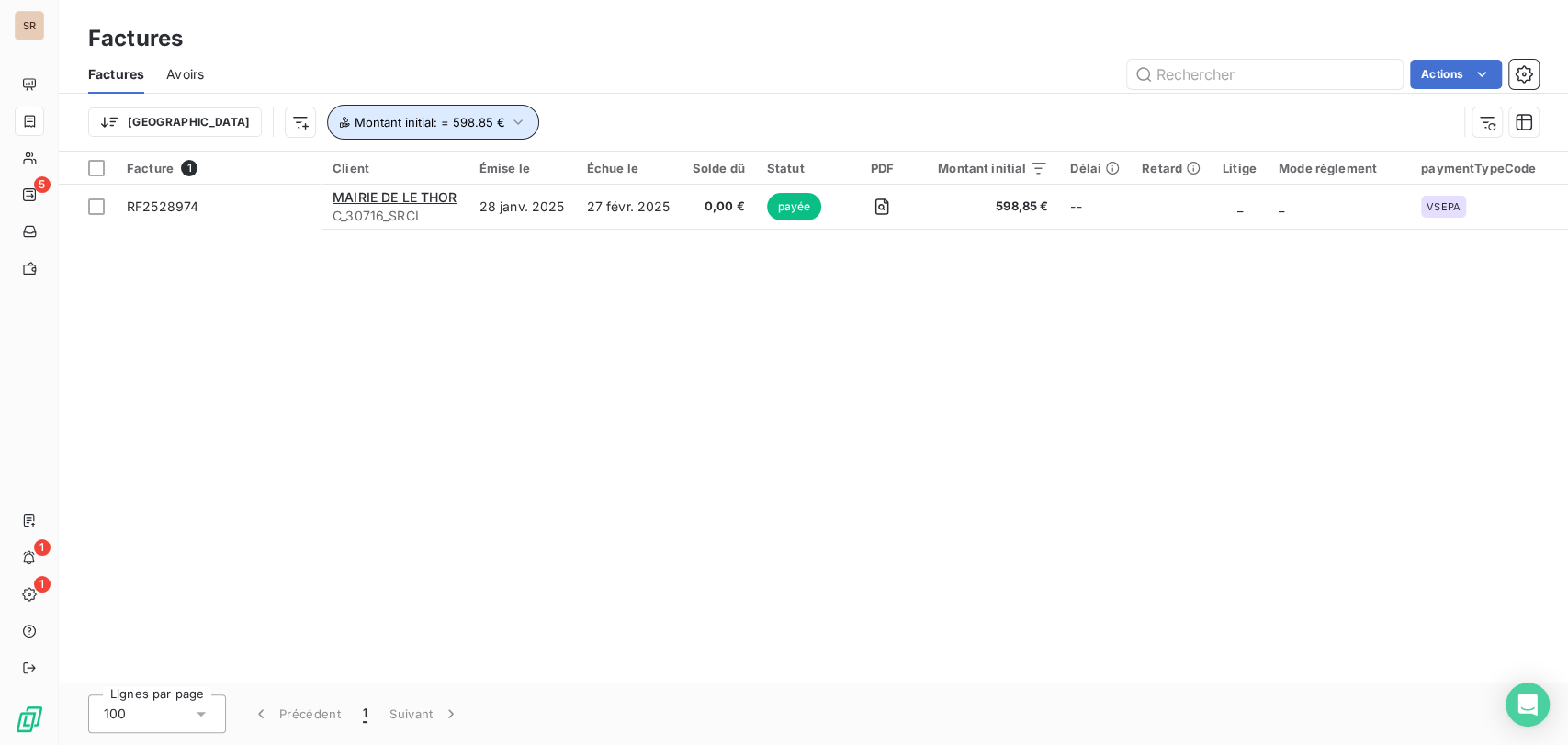
click at [509, 125] on icon "button" at bounding box center [518, 122] width 18 height 18
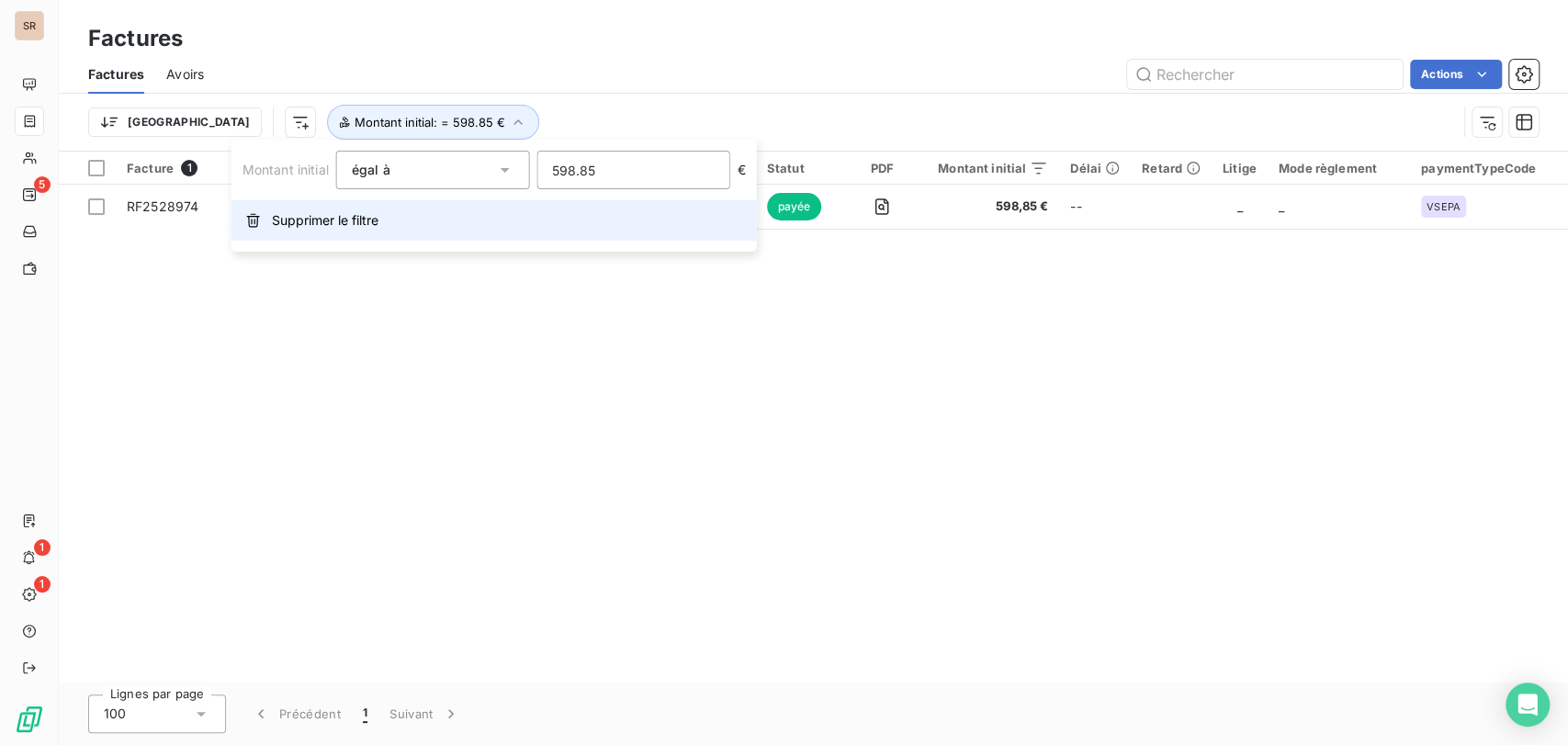
click at [303, 215] on span "Supprimer le filtre" at bounding box center [325, 221] width 107 height 18
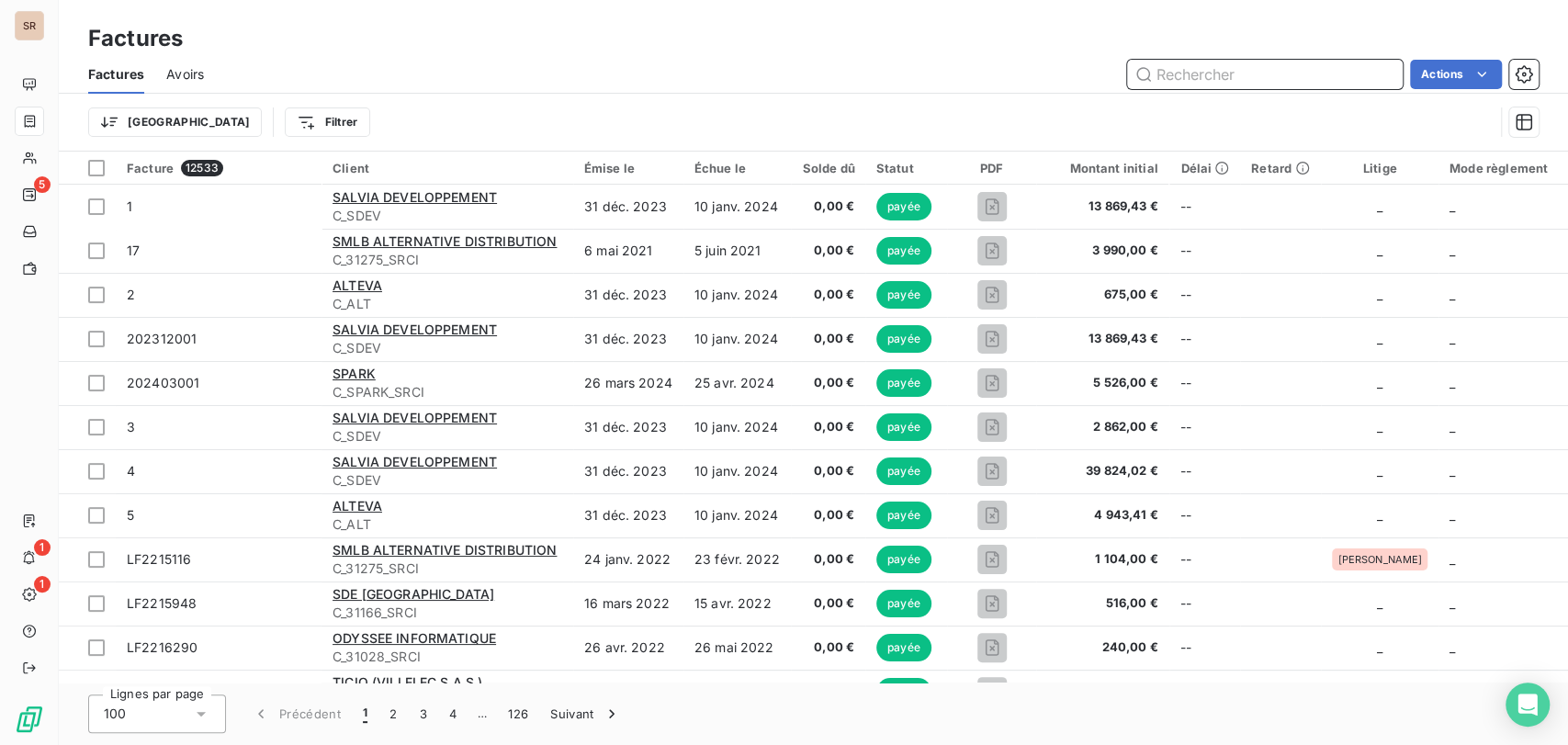
click at [1239, 75] on input "text" at bounding box center [1264, 74] width 275 height 29
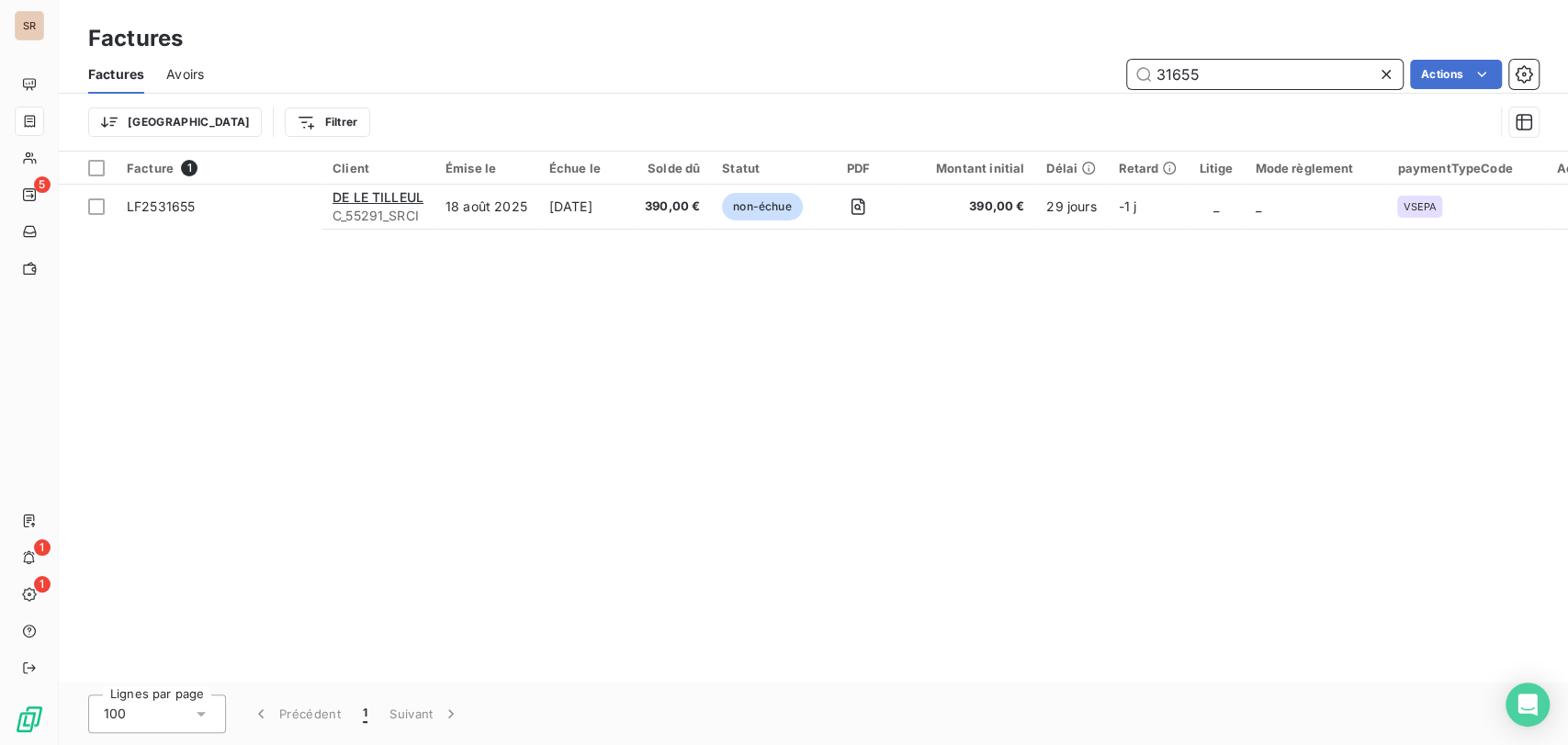
click at [1198, 70] on input "31655" at bounding box center [1264, 74] width 275 height 29
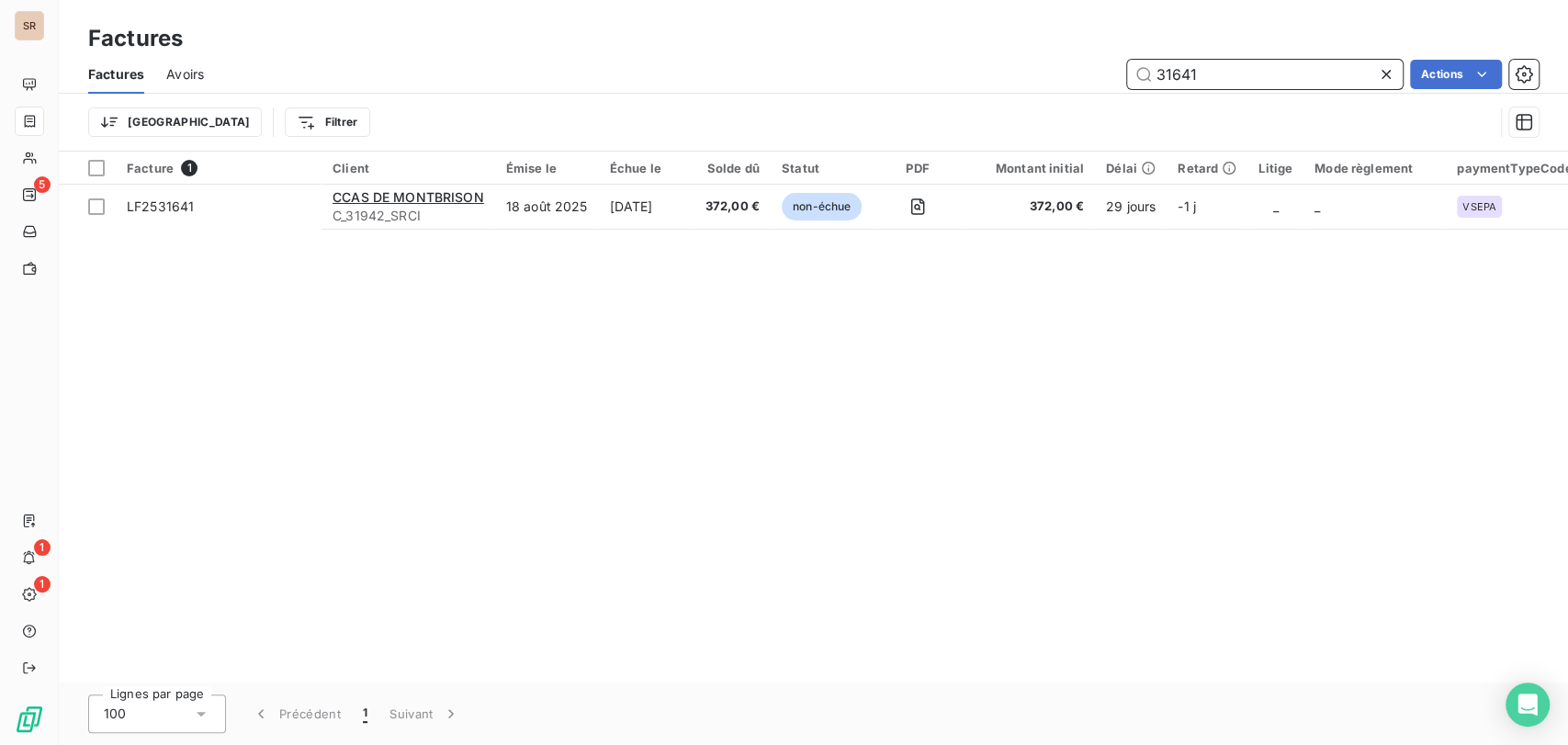
click at [1213, 74] on input "31641" at bounding box center [1264, 74] width 275 height 29
click at [1228, 68] on input "31663" at bounding box center [1264, 74] width 275 height 29
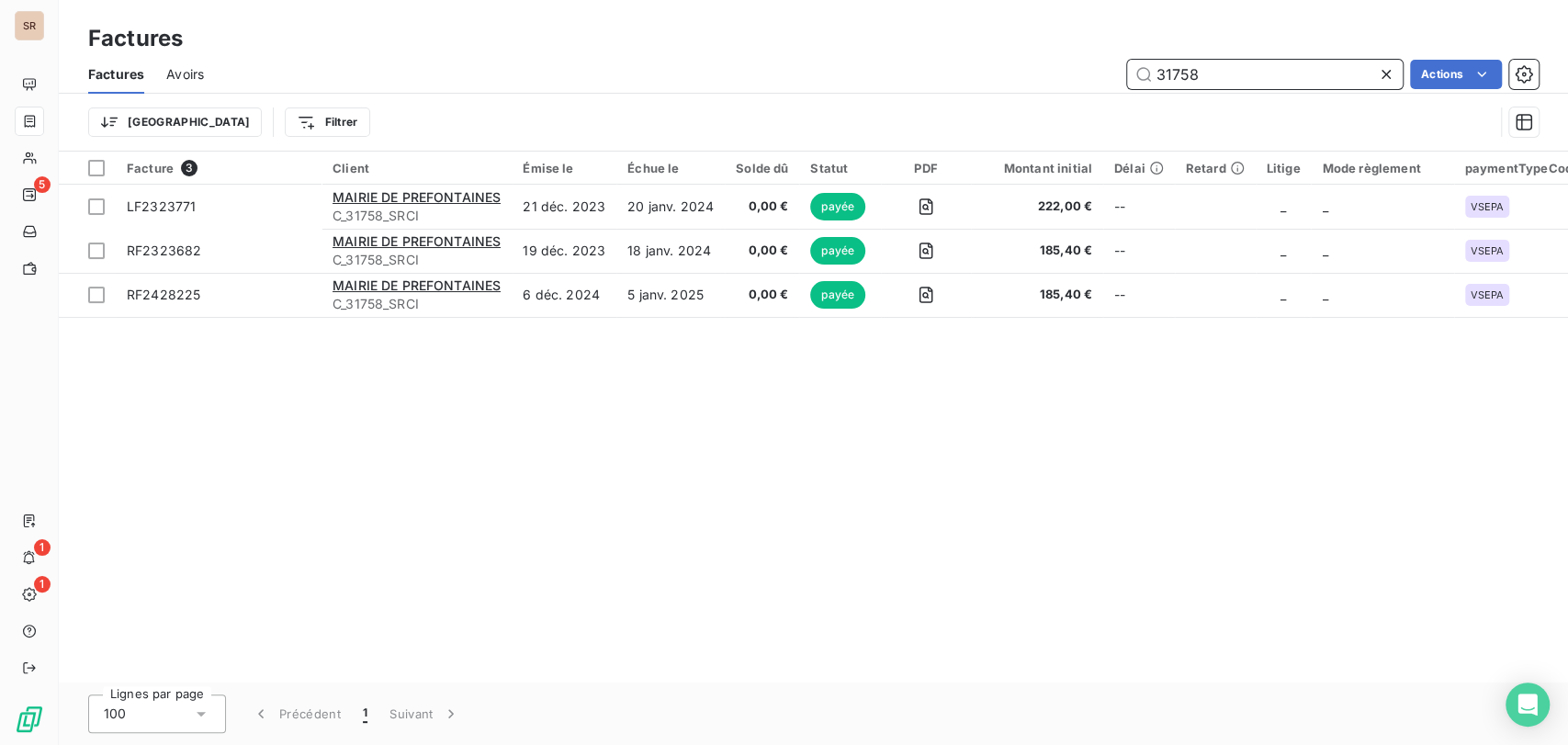
click at [1228, 70] on input "31758" at bounding box center [1264, 74] width 275 height 29
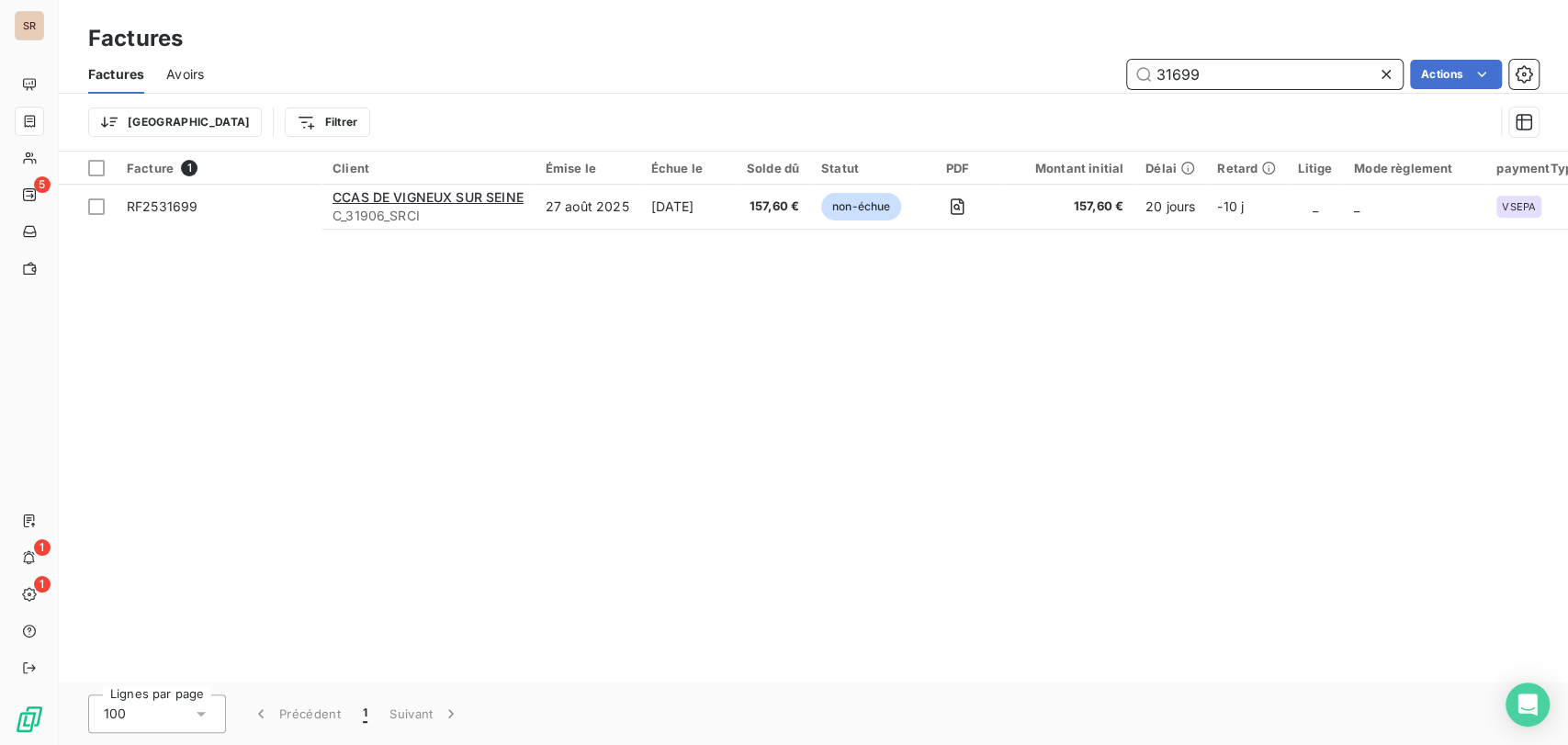
click at [1213, 66] on input "31699" at bounding box center [1264, 74] width 275 height 29
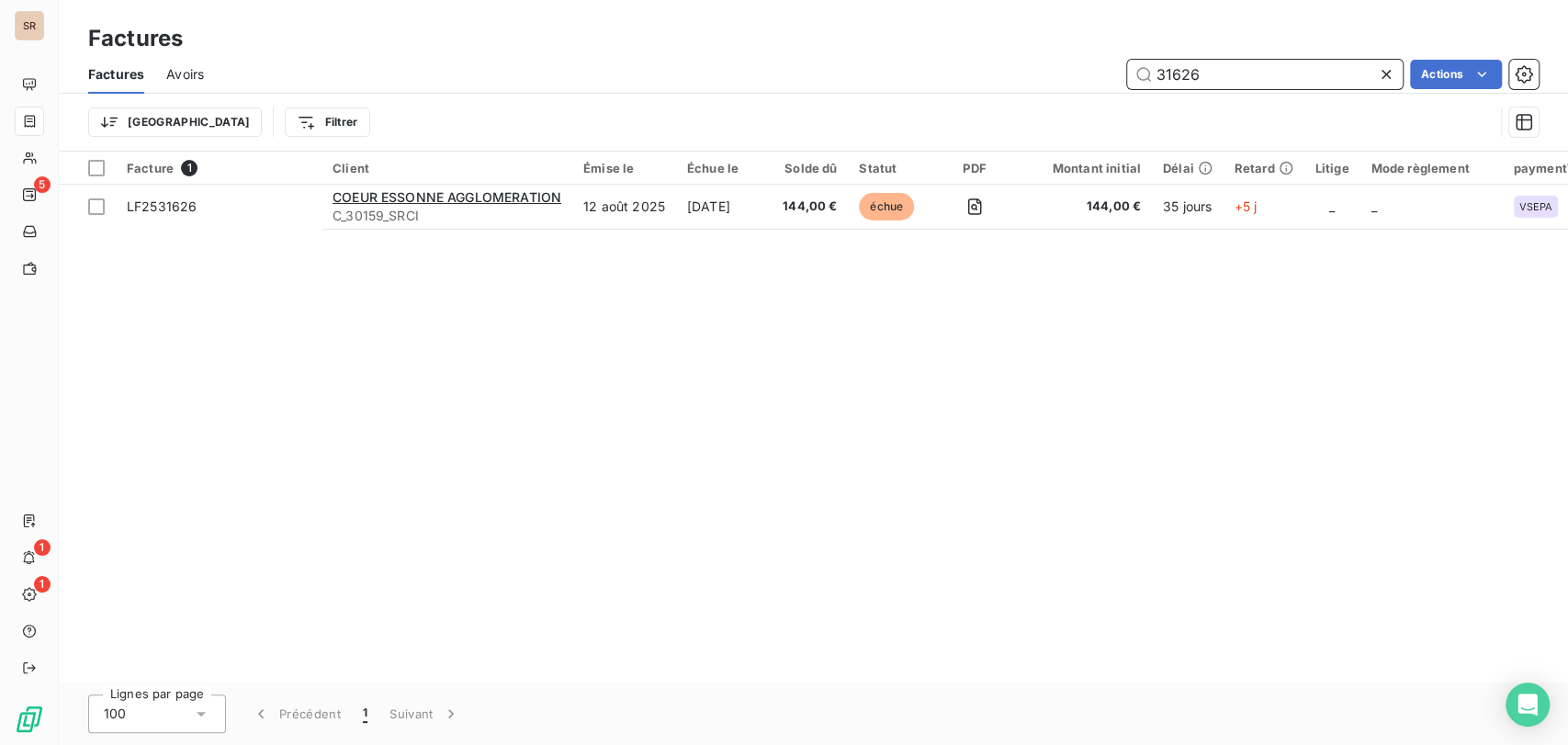
click at [1205, 75] on input "31626" at bounding box center [1264, 74] width 275 height 29
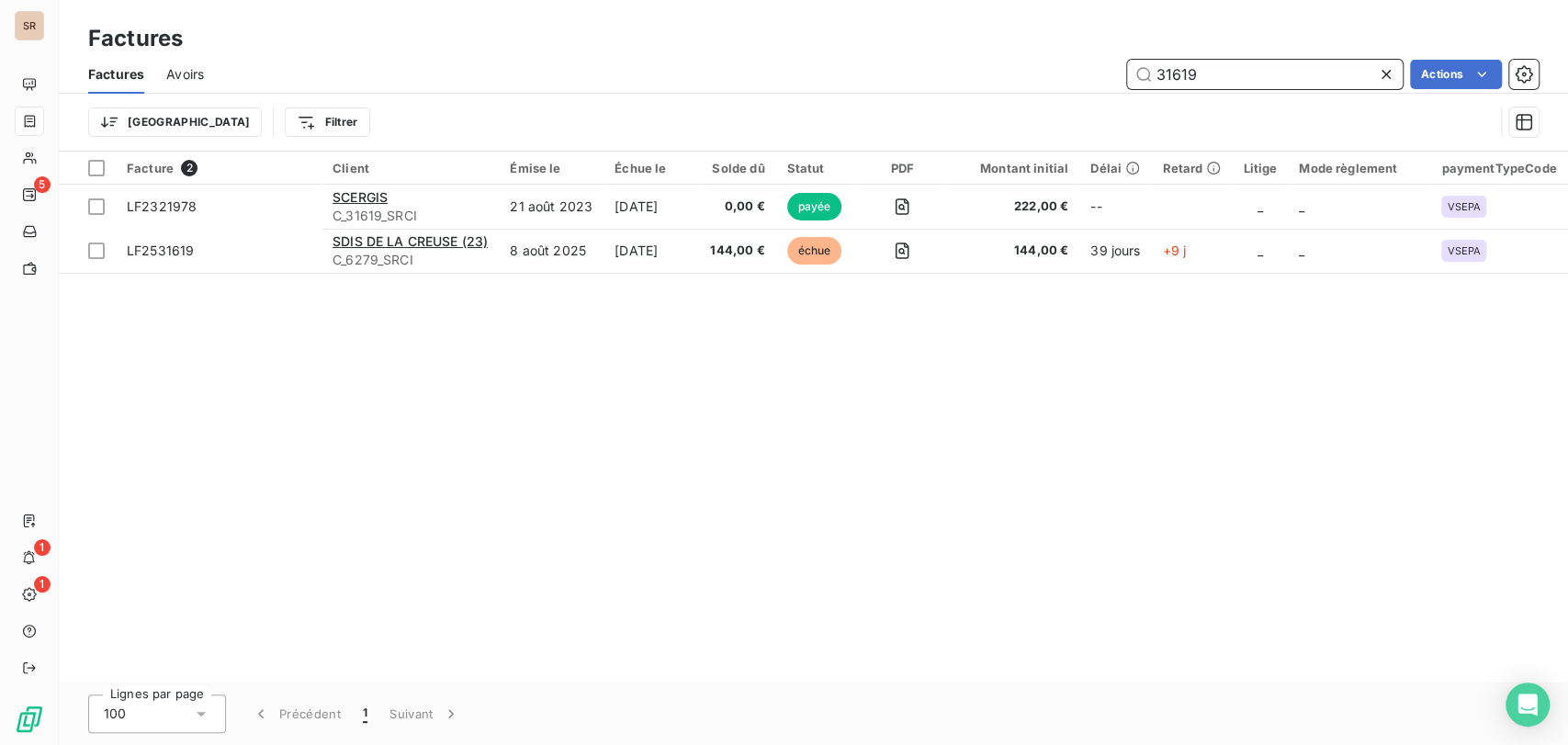
type input "31619"
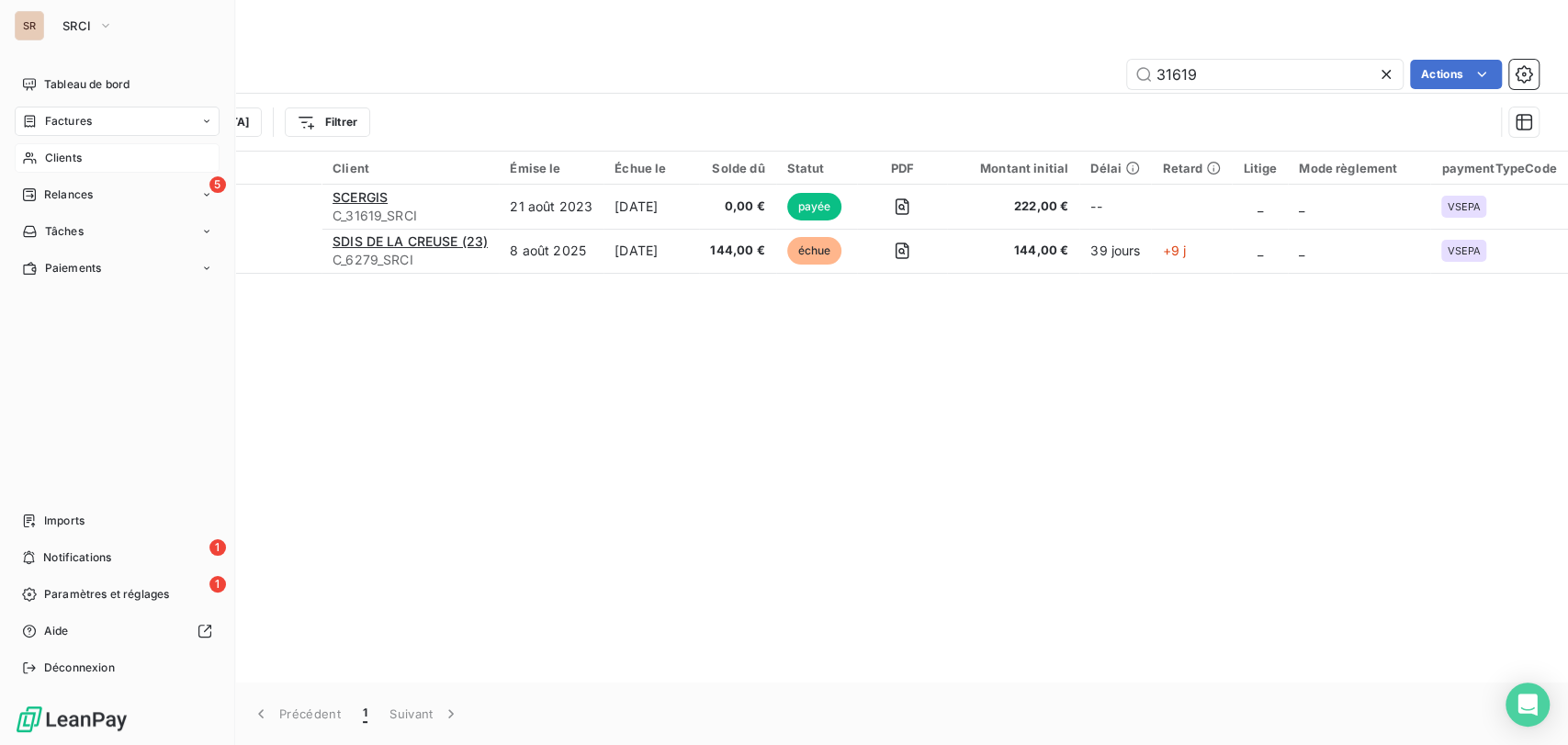
click at [40, 158] on div "Clients" at bounding box center [117, 158] width 205 height 29
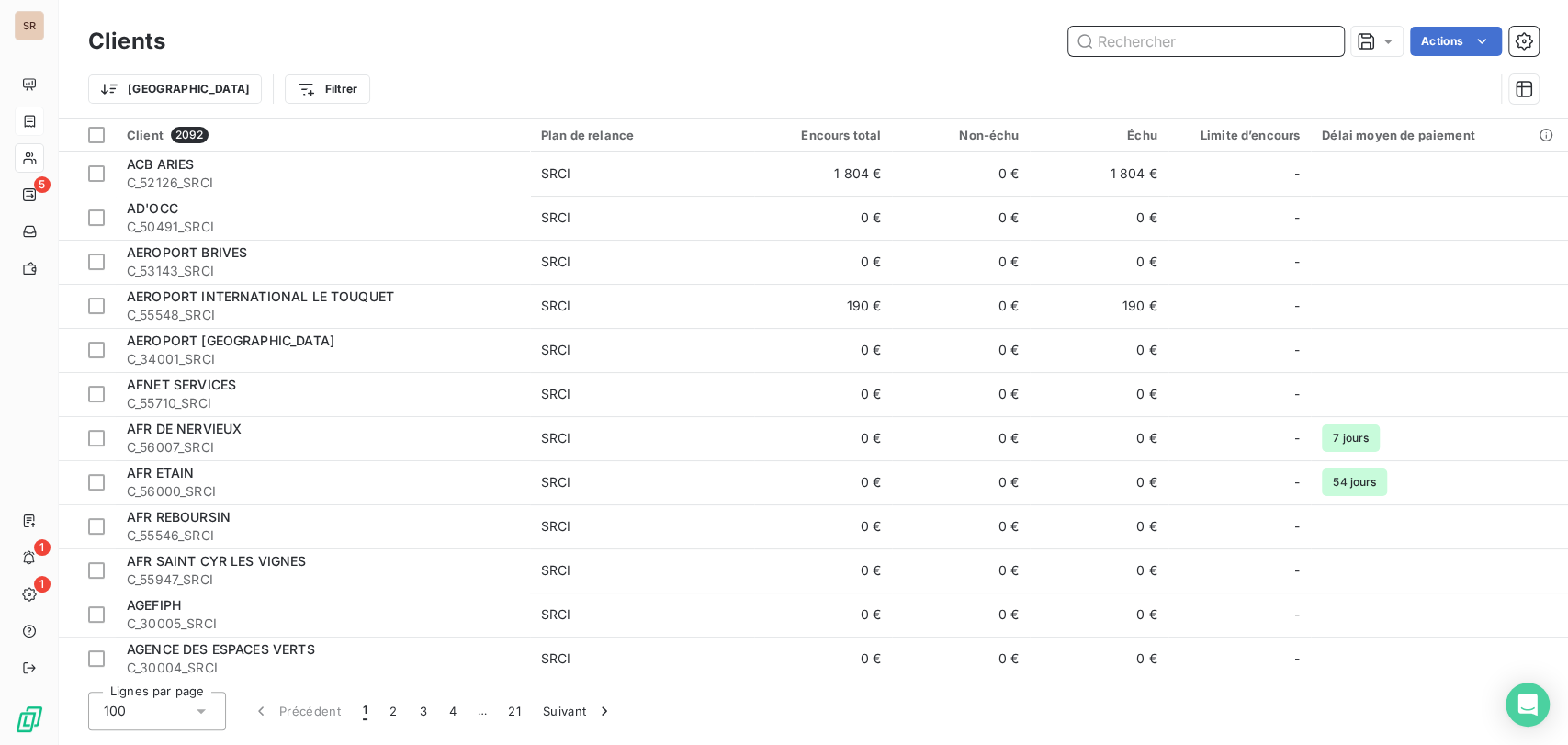
click at [1131, 45] on input "text" at bounding box center [1205, 41] width 275 height 29
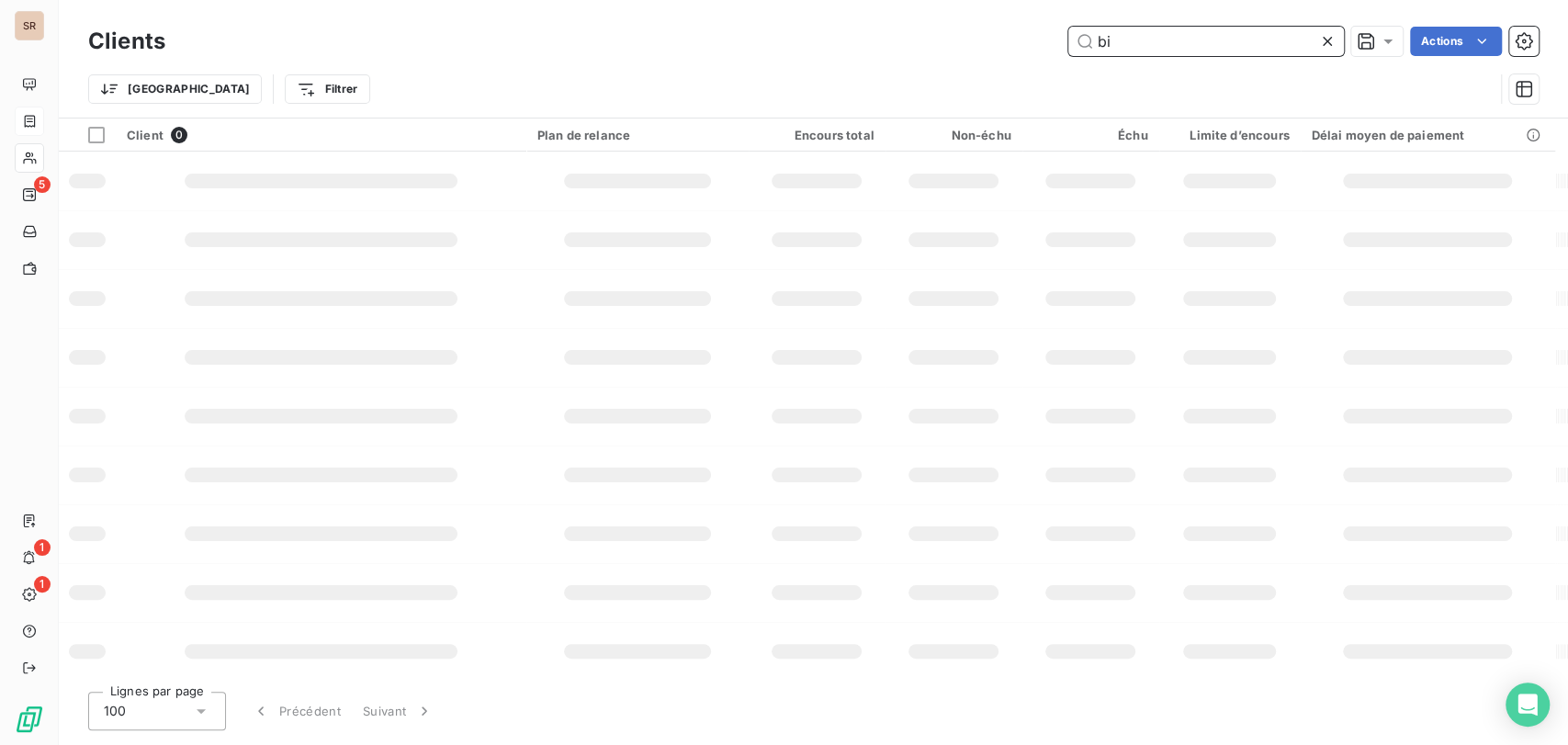
type input "b"
type input "cobas"
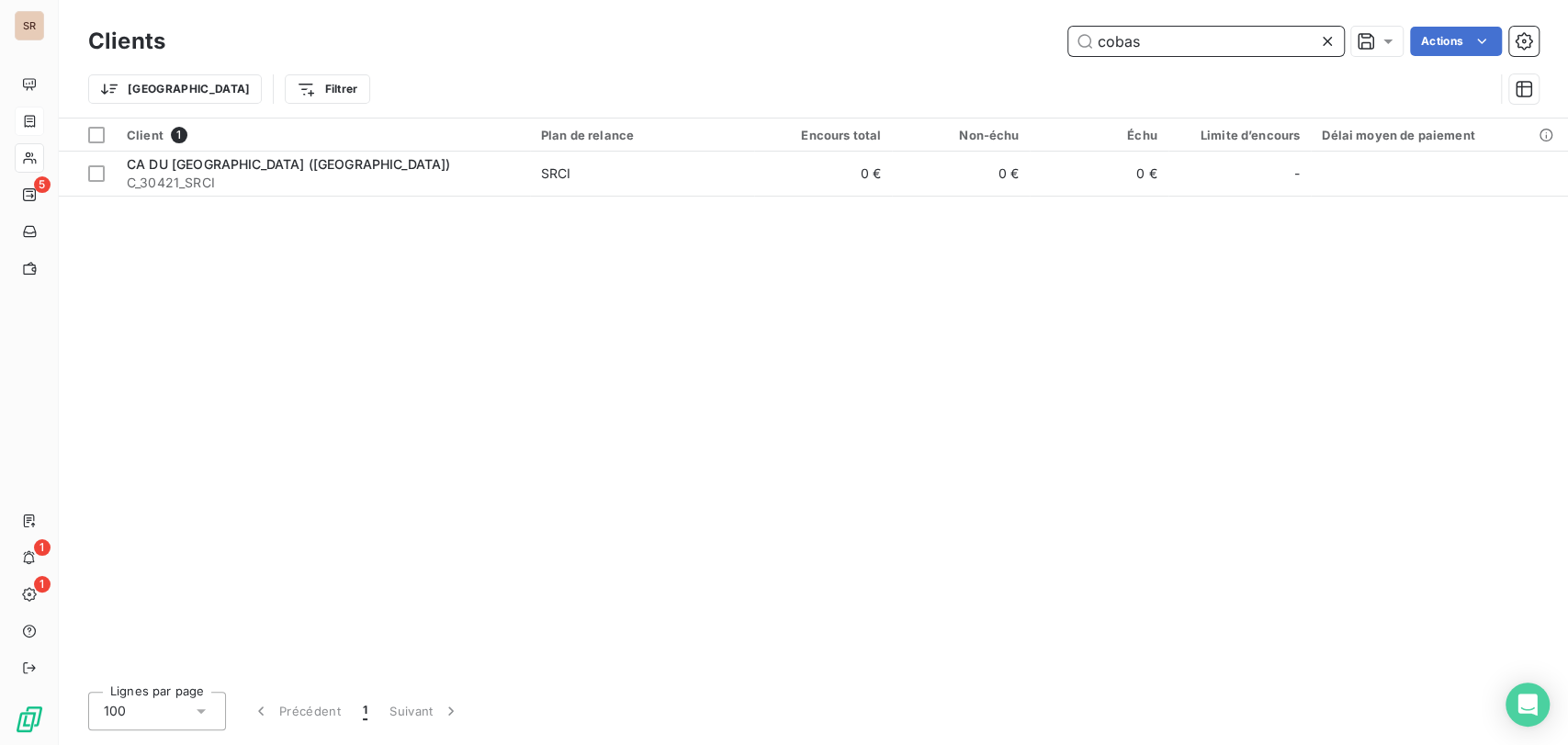
drag, startPoint x: 1149, startPoint y: 37, endPoint x: 989, endPoint y: 34, distance: 160.0
click at [1004, 36] on div "cobas Actions" at bounding box center [863, 41] width 1351 height 29
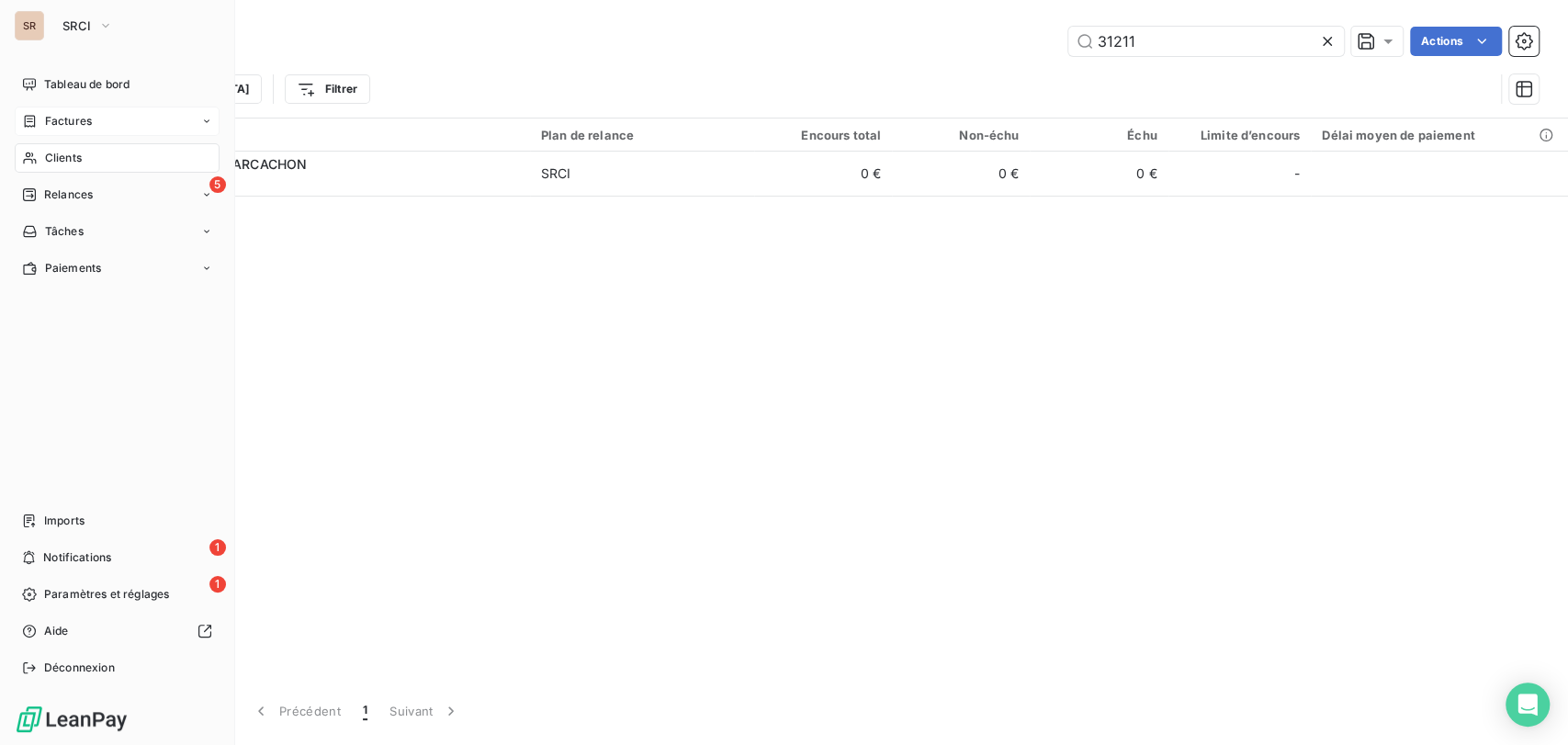
click at [66, 164] on span "Clients" at bounding box center [63, 158] width 37 height 17
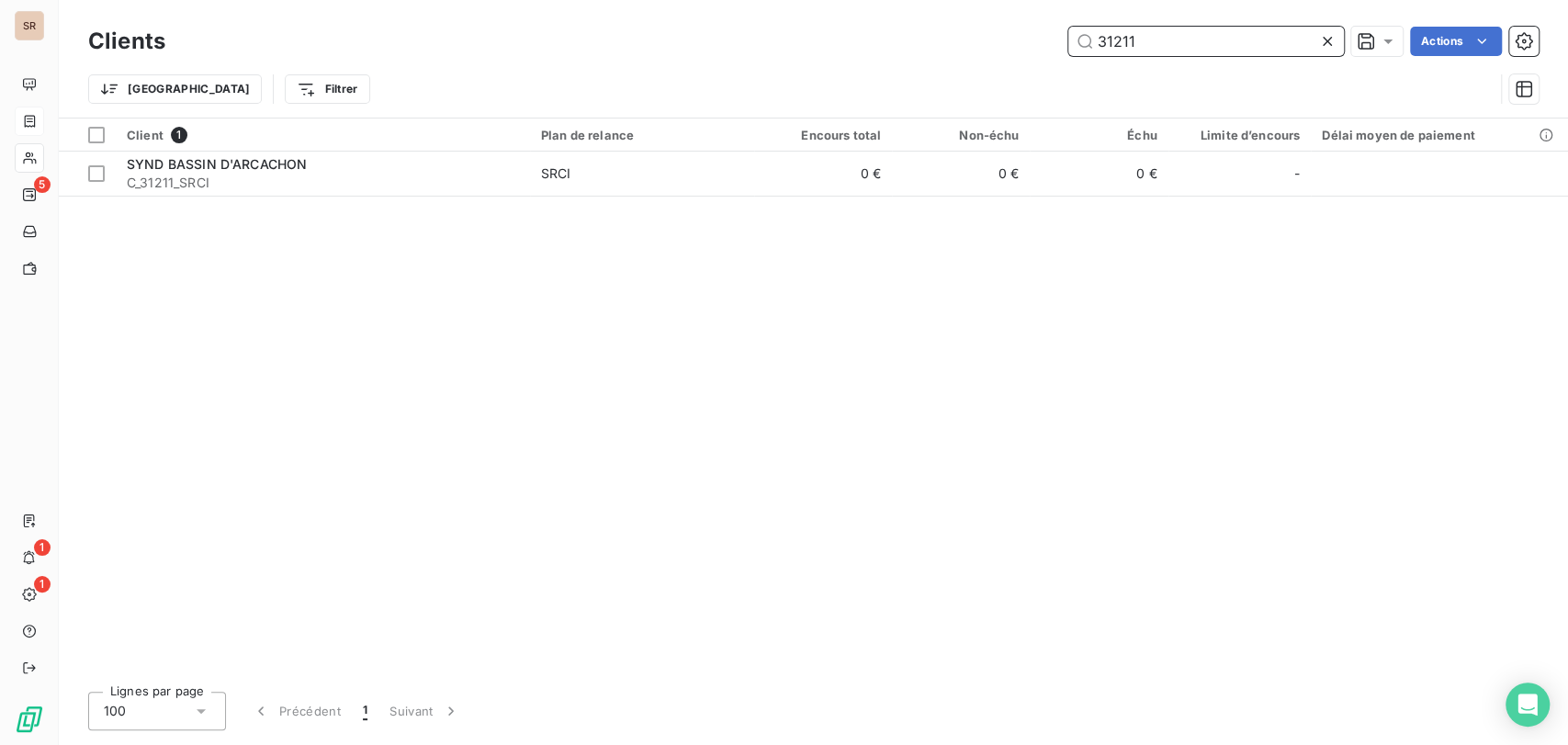
click at [1154, 43] on input "31211" at bounding box center [1205, 41] width 275 height 29
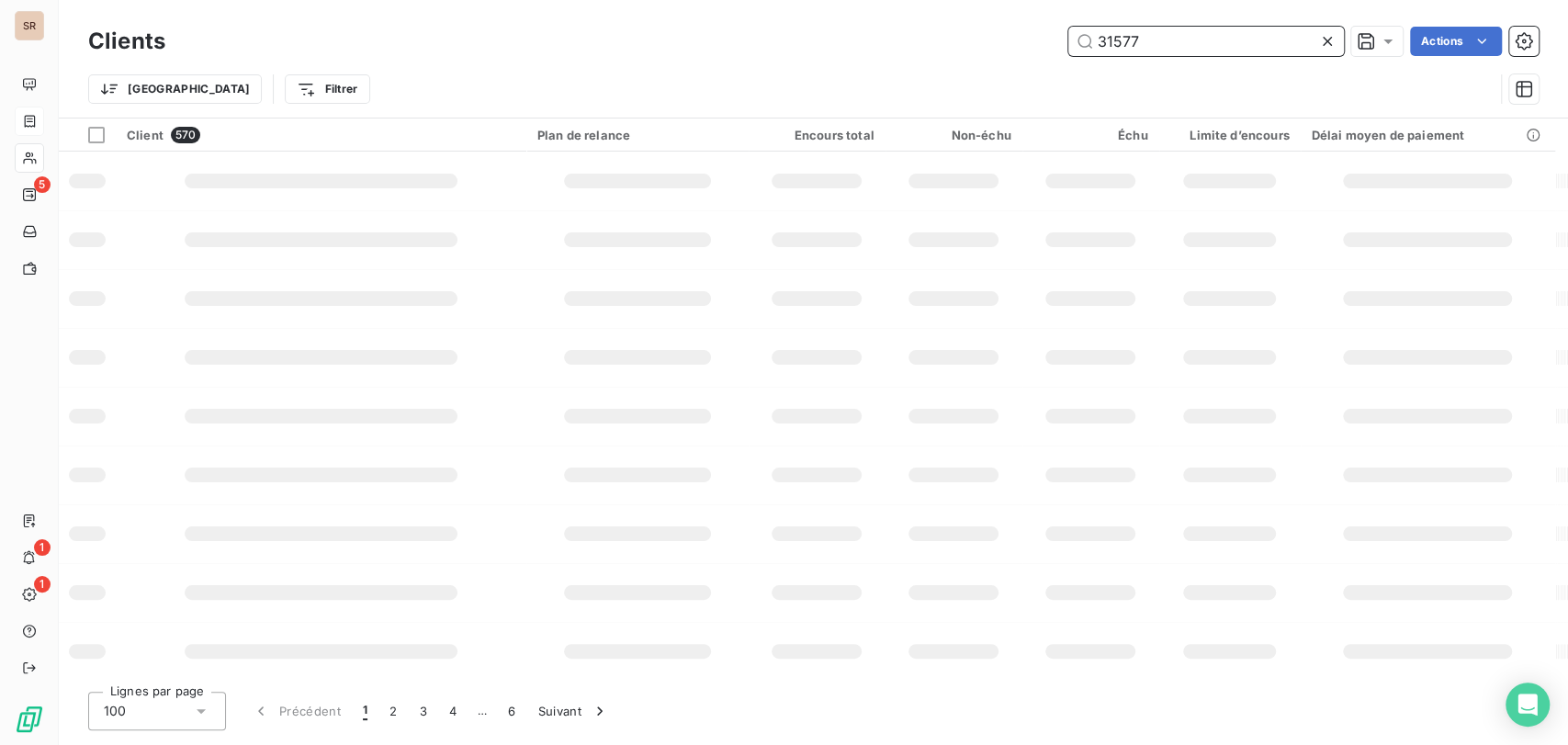
type input "31577"
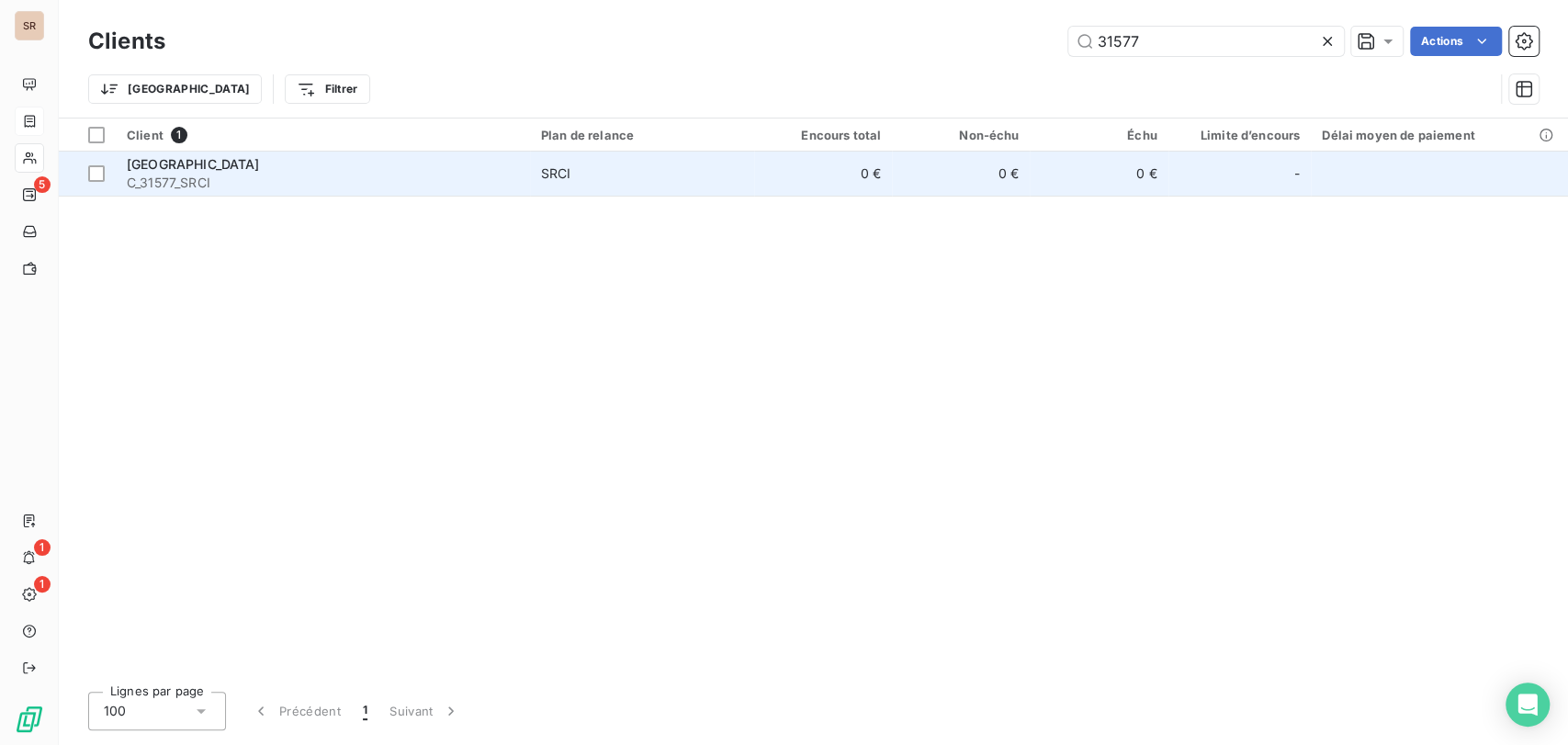
click at [206, 176] on span "C_31577_SRCI" at bounding box center [323, 183] width 392 height 18
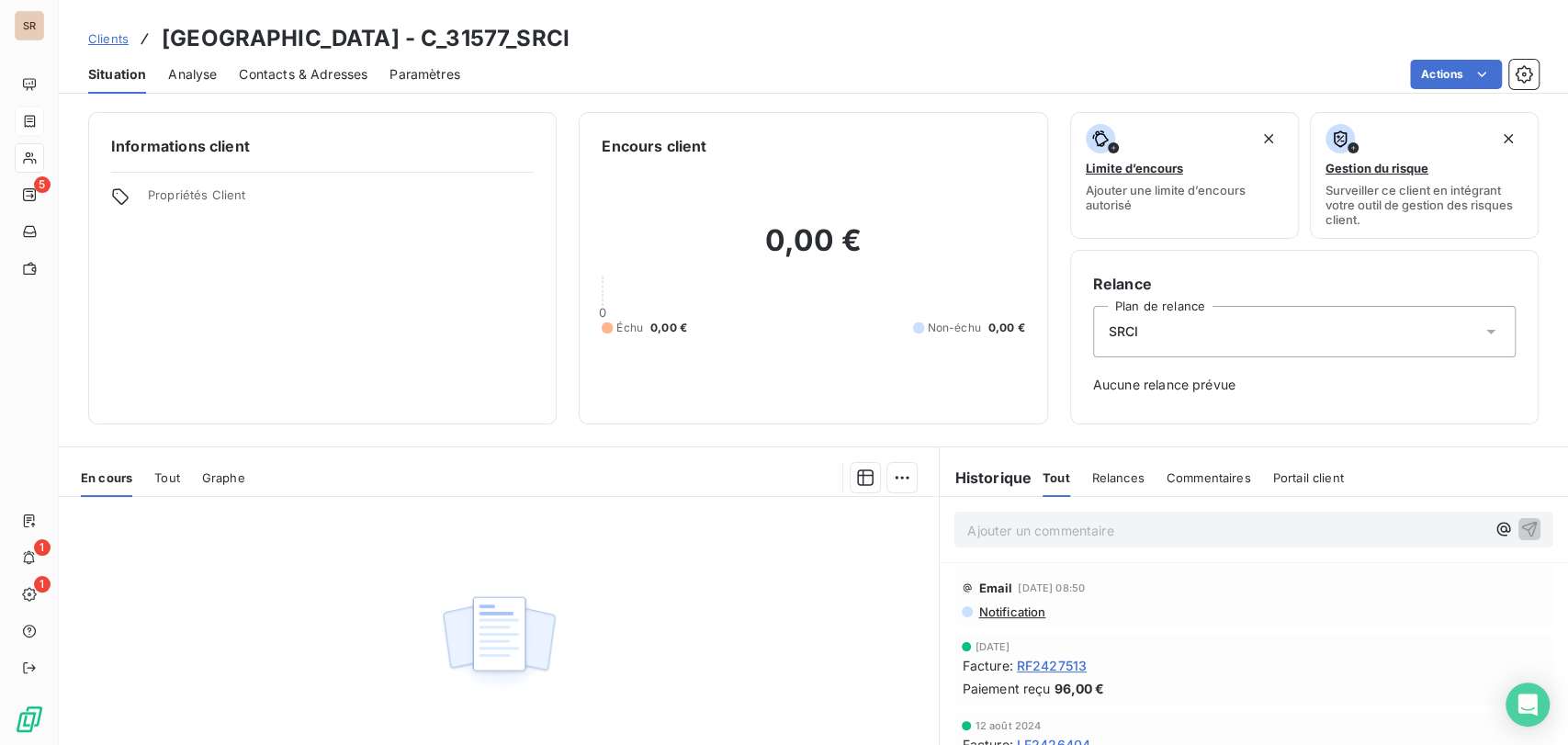
click at [1055, 659] on span "RF2427513" at bounding box center [1052, 665] width 70 height 19
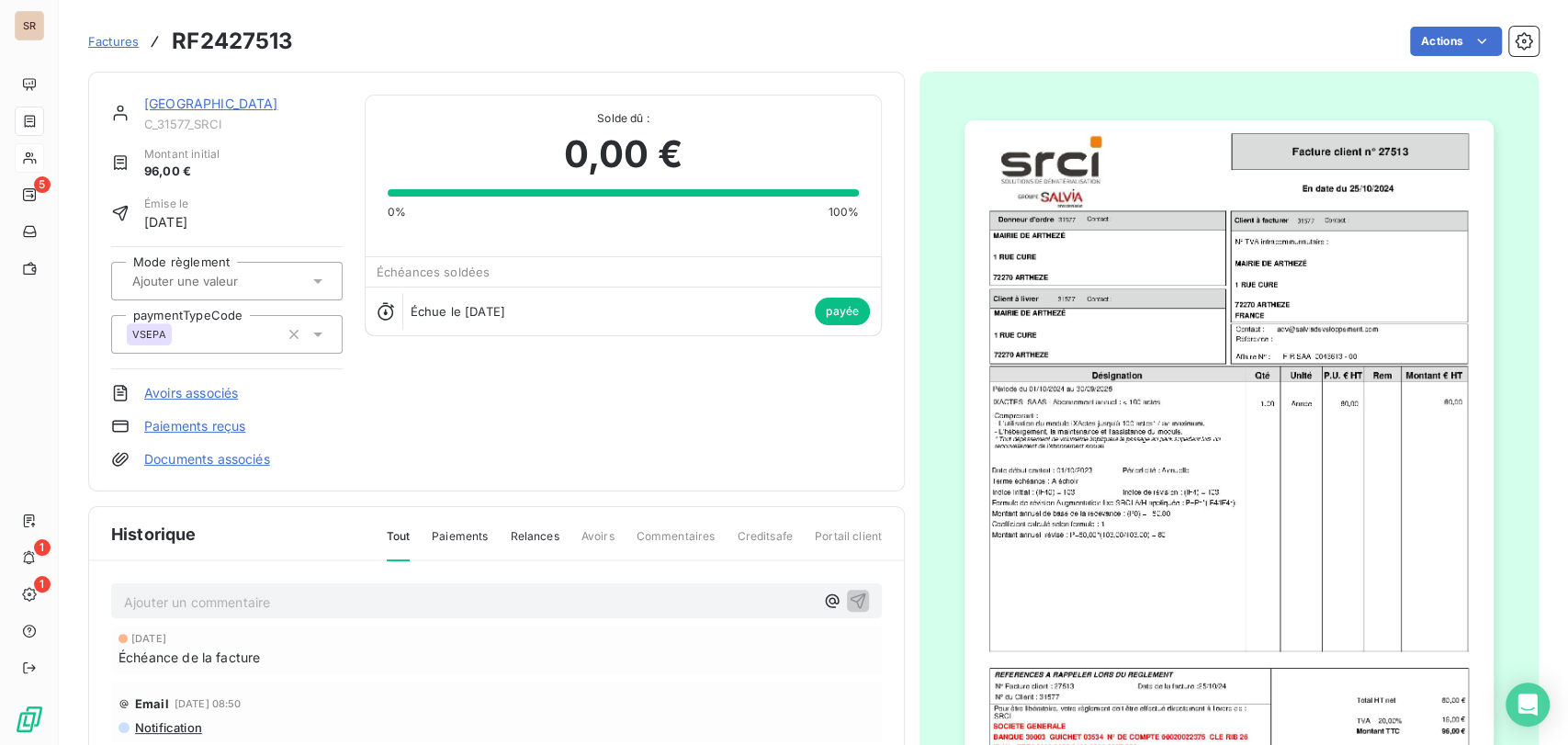
click at [1138, 362] on img "button" at bounding box center [1228, 494] width 529 height 748
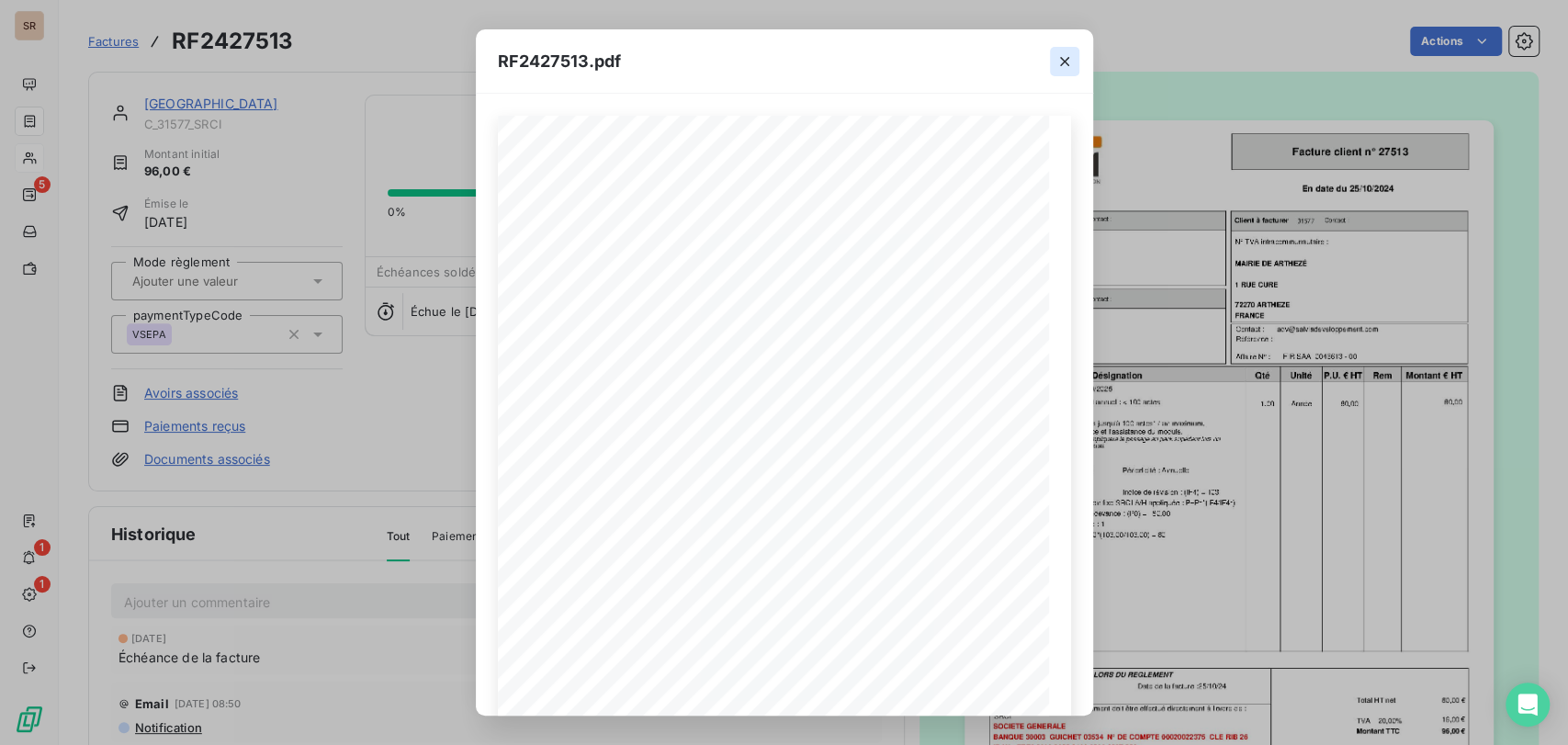
click at [1063, 61] on icon "button" at bounding box center [1065, 62] width 9 height 9
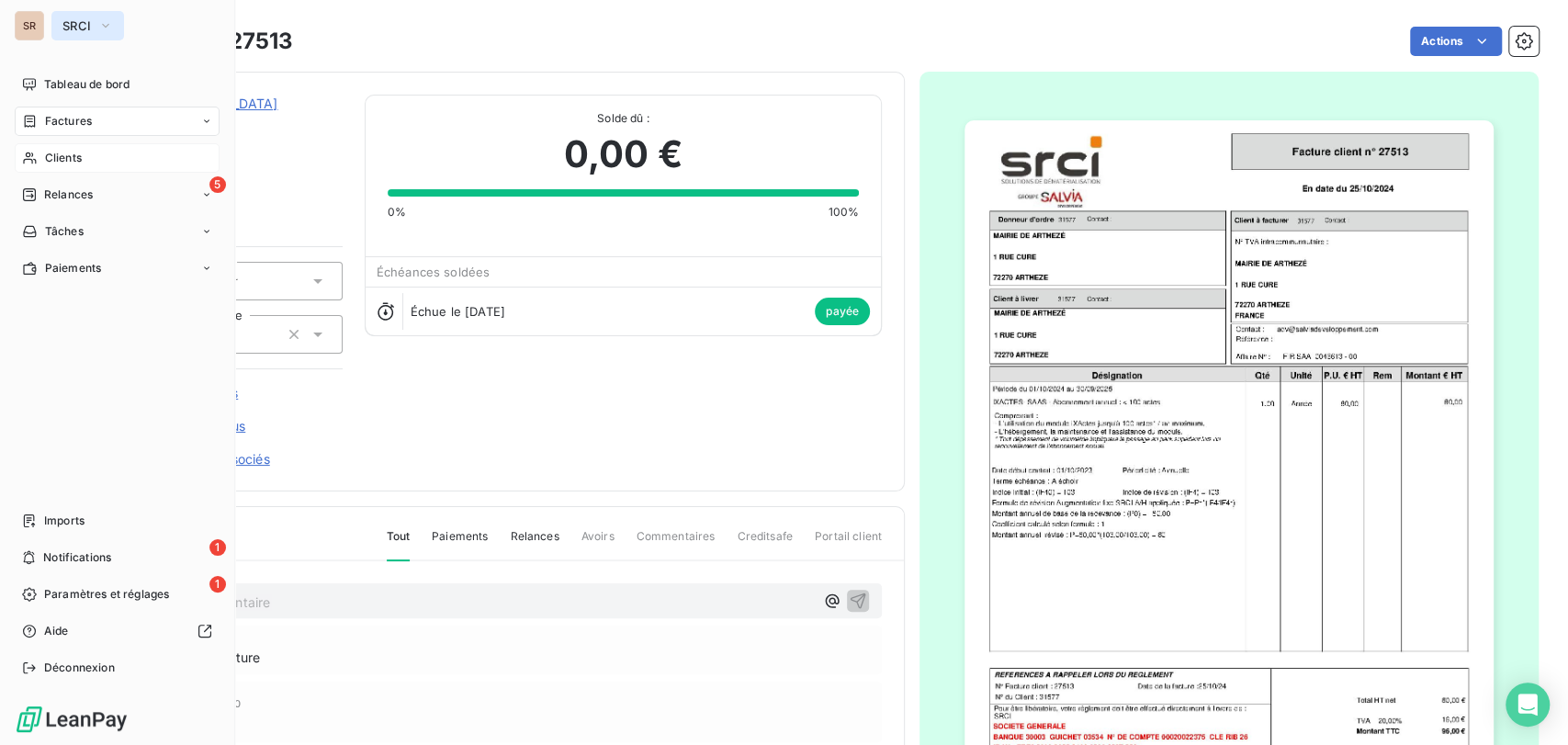
click at [108, 24] on icon "button" at bounding box center [106, 26] width 7 height 4
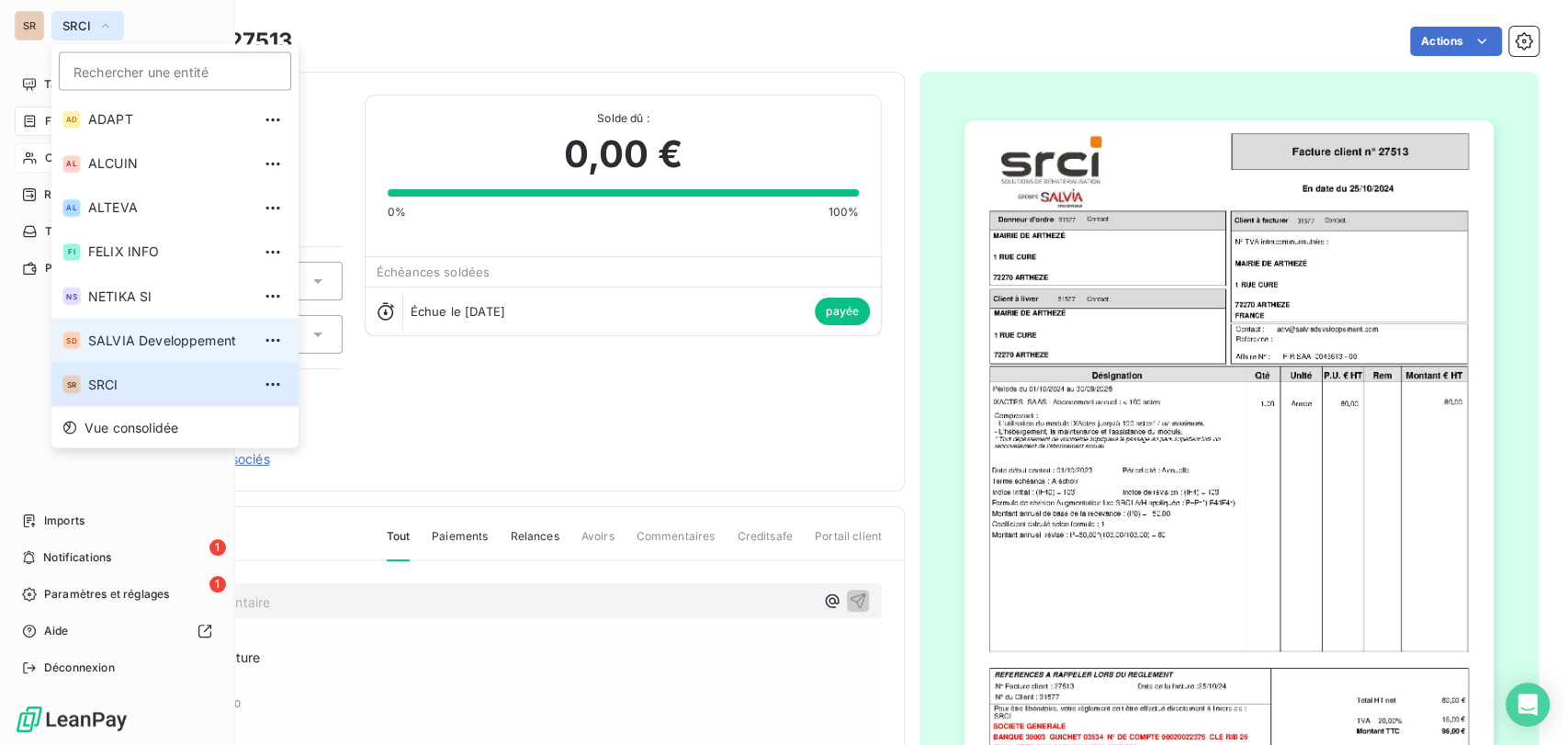
click at [116, 342] on span "SALVIA Developpement" at bounding box center [169, 339] width 163 height 18
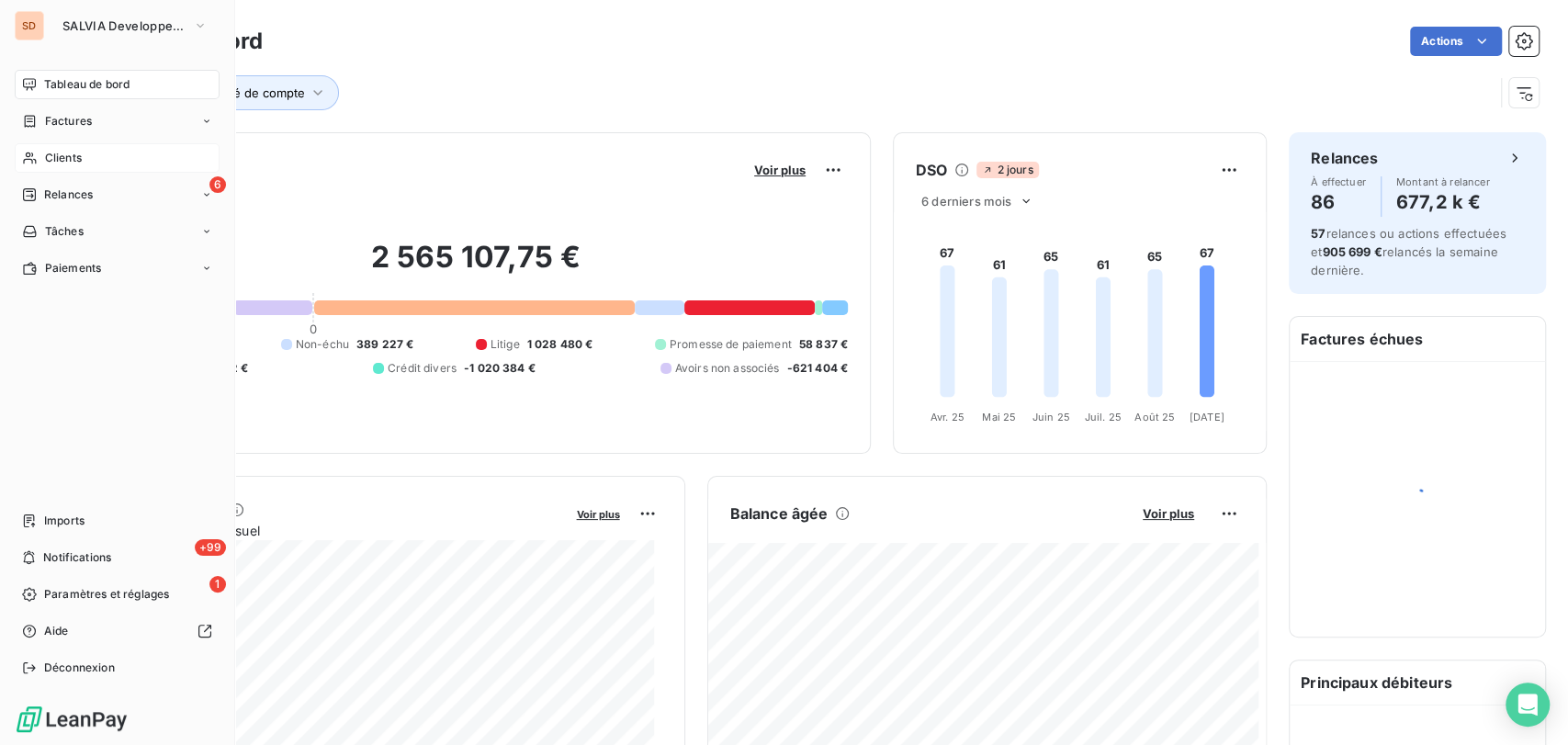
click at [62, 158] on span "Clients" at bounding box center [63, 158] width 37 height 17
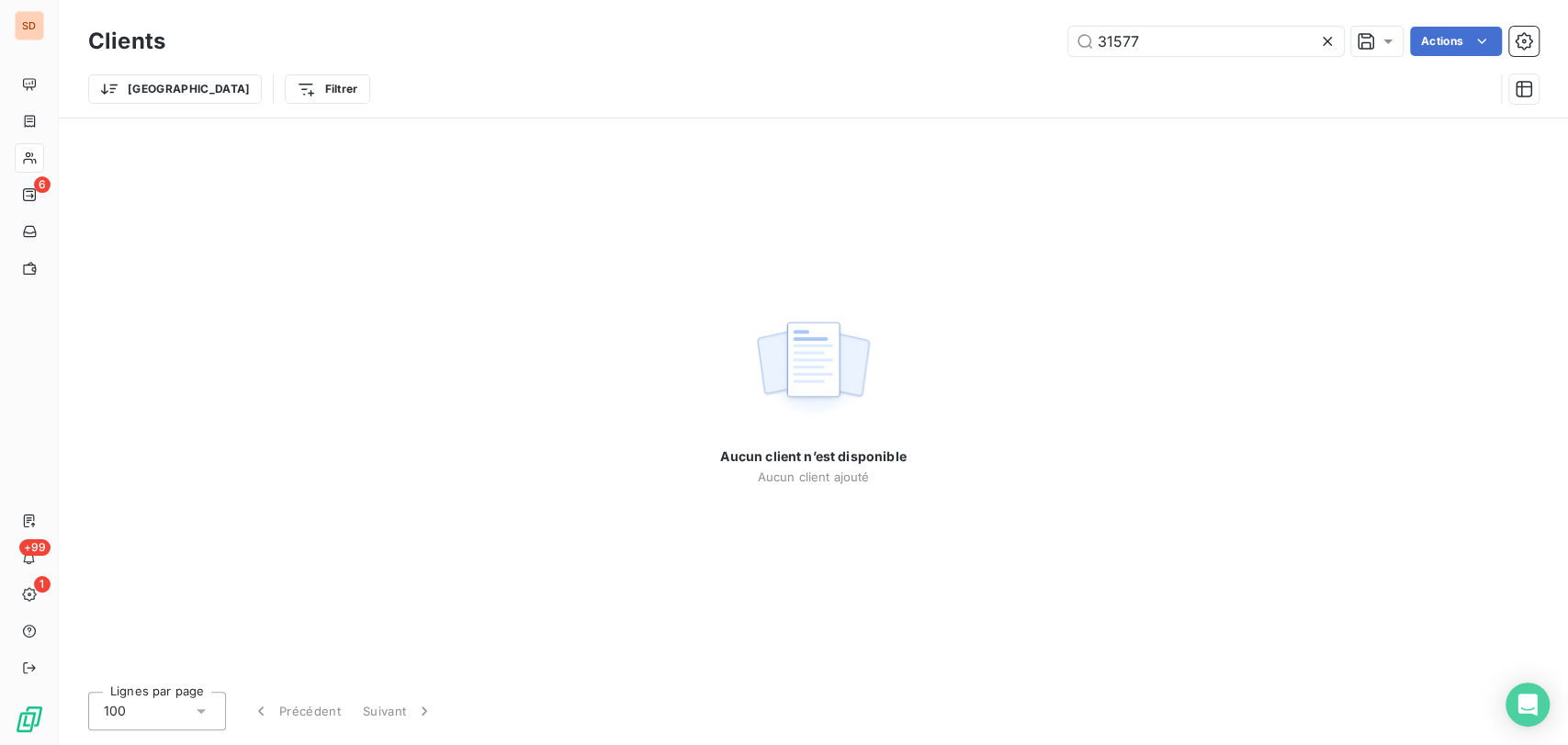
drag, startPoint x: 1139, startPoint y: 33, endPoint x: 998, endPoint y: 40, distance: 141.2
click at [998, 40] on div "31577 Actions" at bounding box center [863, 41] width 1351 height 29
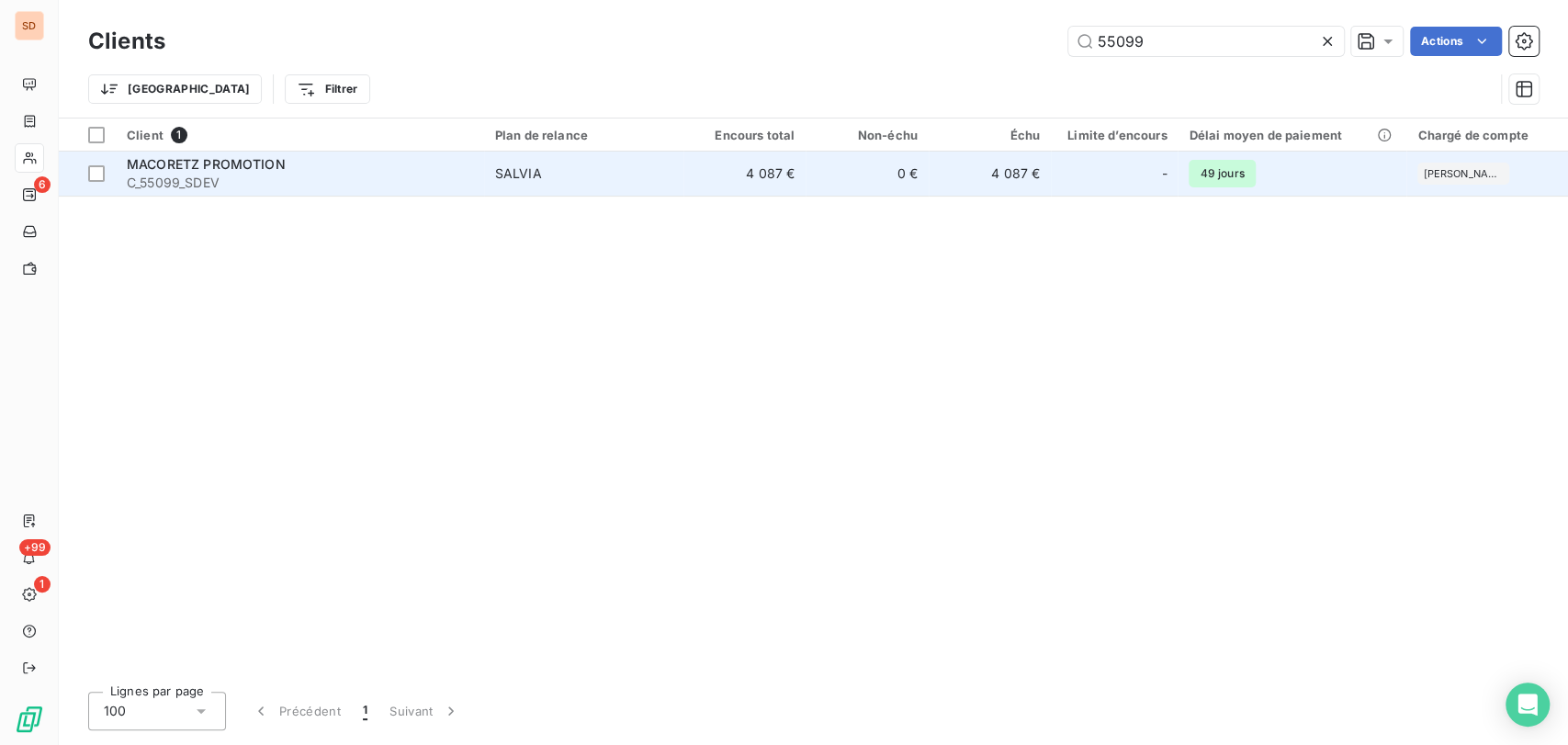
type input "55099"
click at [207, 159] on span "MACORETZ PROMOTION" at bounding box center [206, 164] width 159 height 16
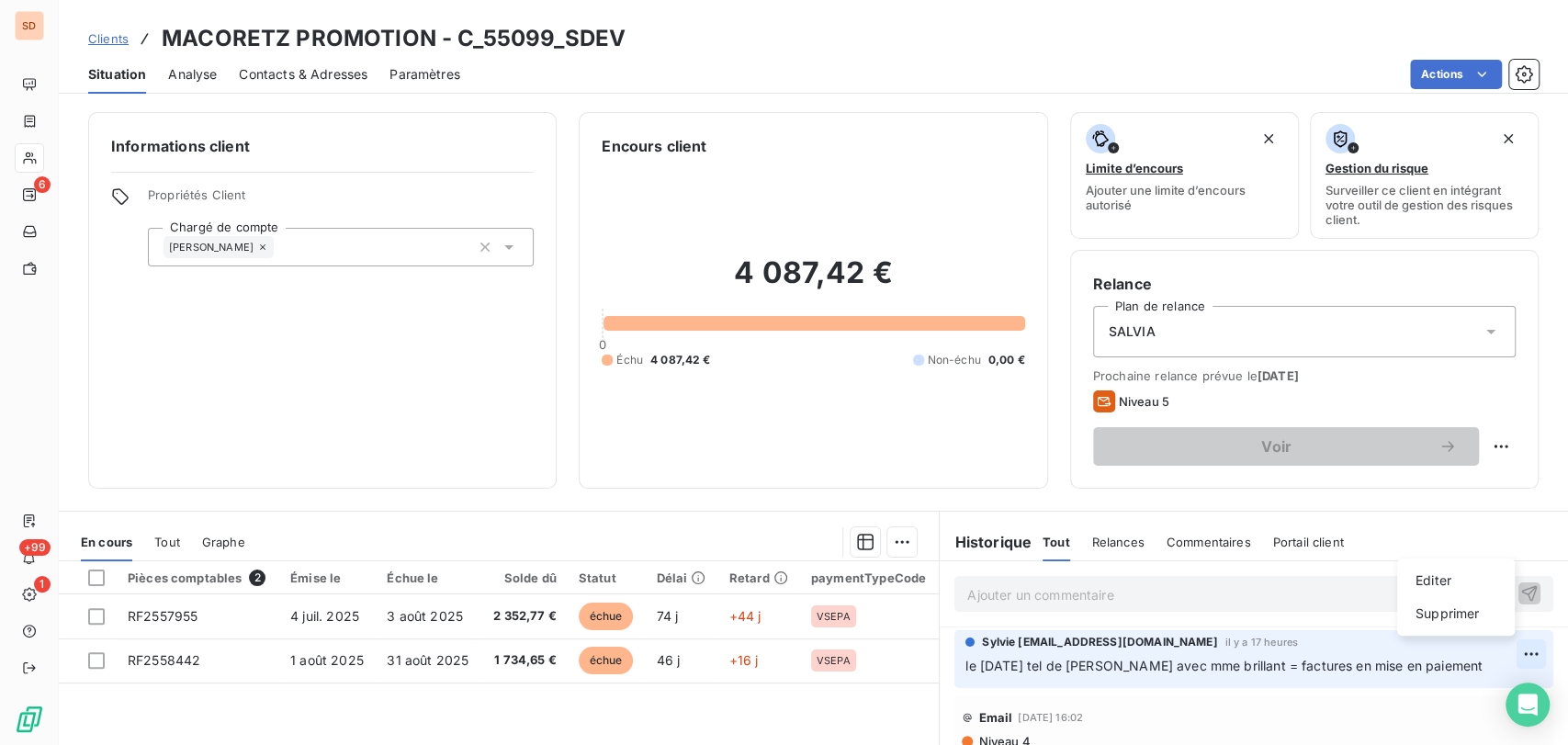
click at [1492, 661] on html "SD 6 +99 1 Clients MACORETZ PROMOTION - C_55099_SDEV Situation Analyse Contacts…" at bounding box center [784, 372] width 1568 height 745
click at [1433, 581] on div "Editer" at bounding box center [1456, 580] width 103 height 29
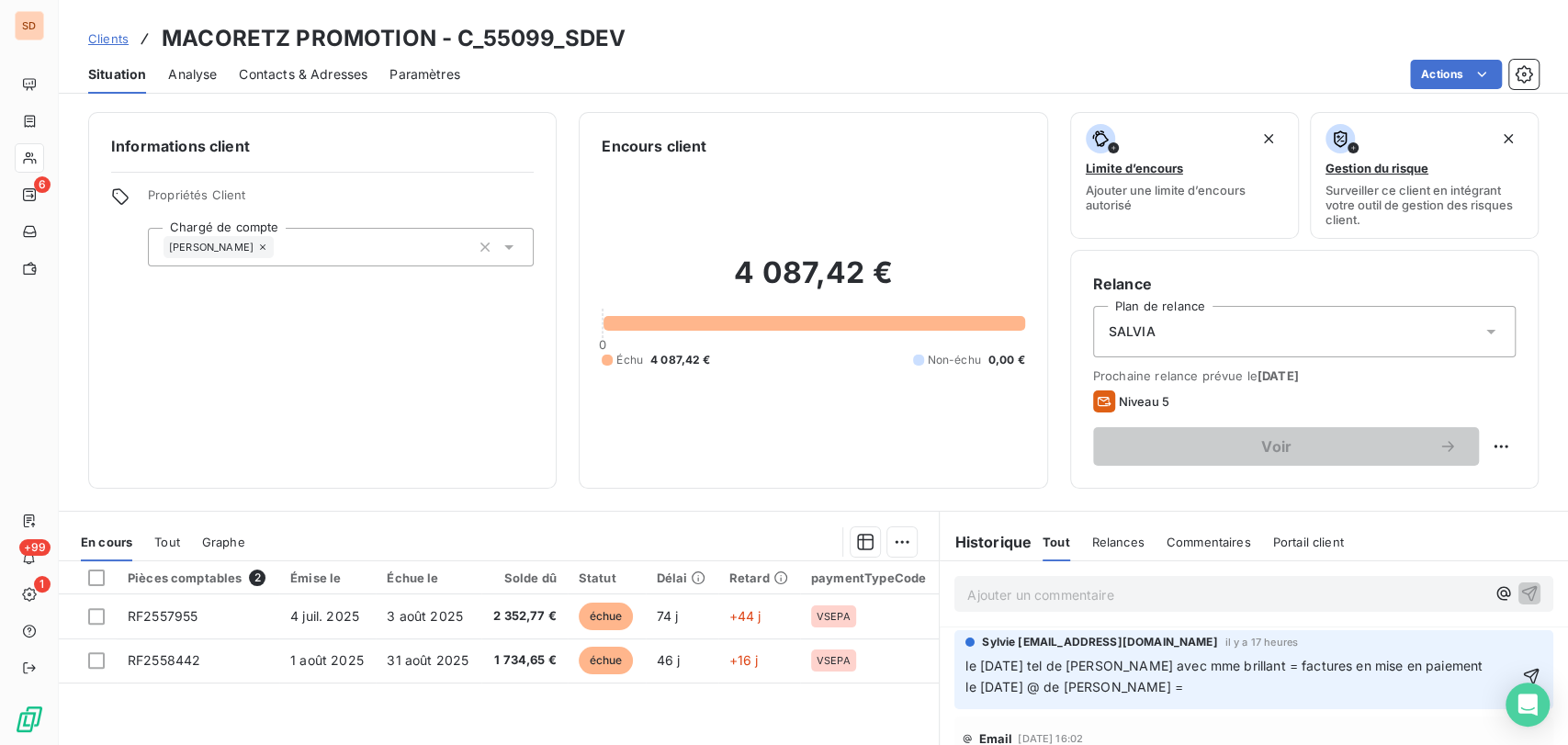
click at [1161, 687] on p "le 15/09/25 tel de nicolas avec mme brillant = factures en mise en paiement le …" at bounding box center [1240, 677] width 551 height 42
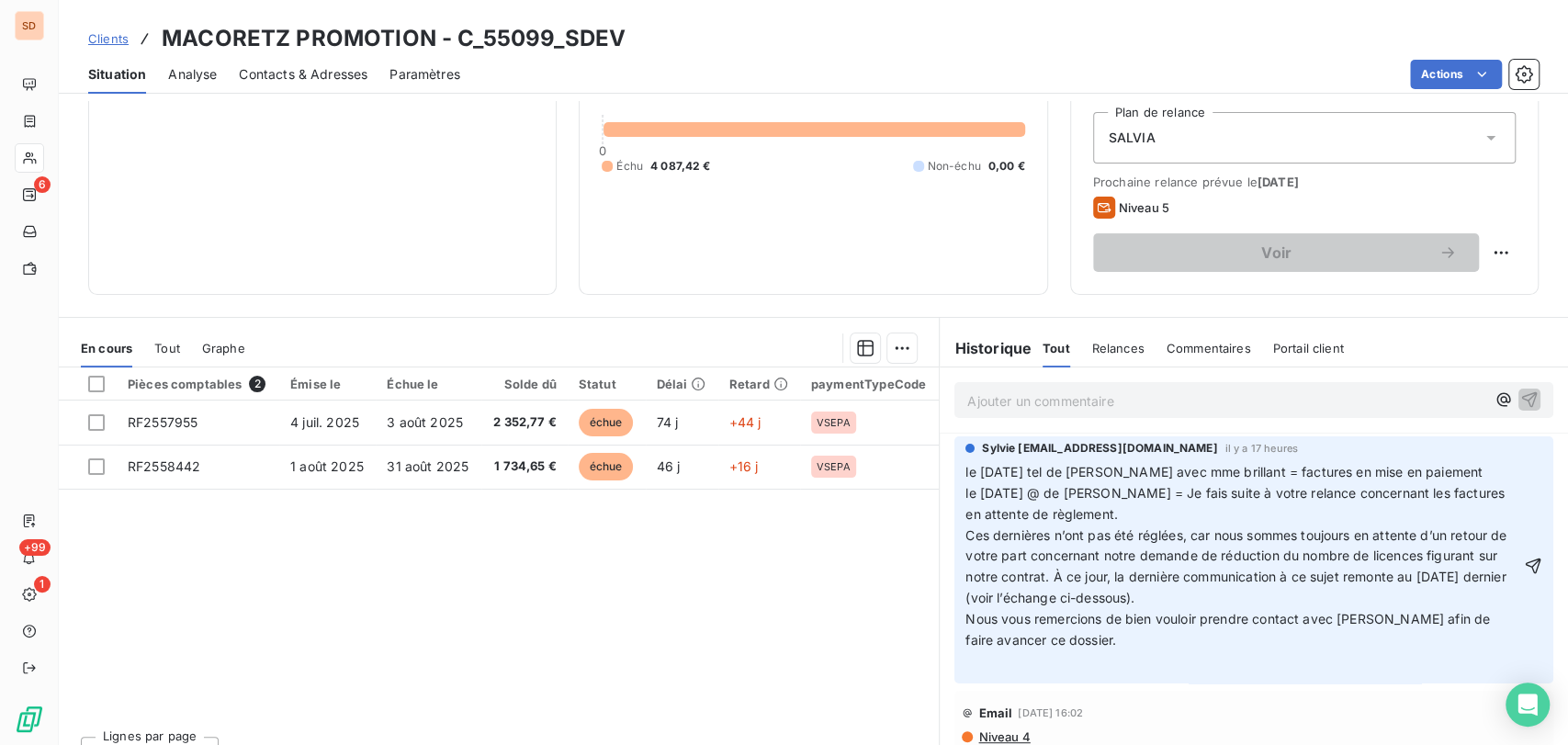
scroll to position [211, 0]
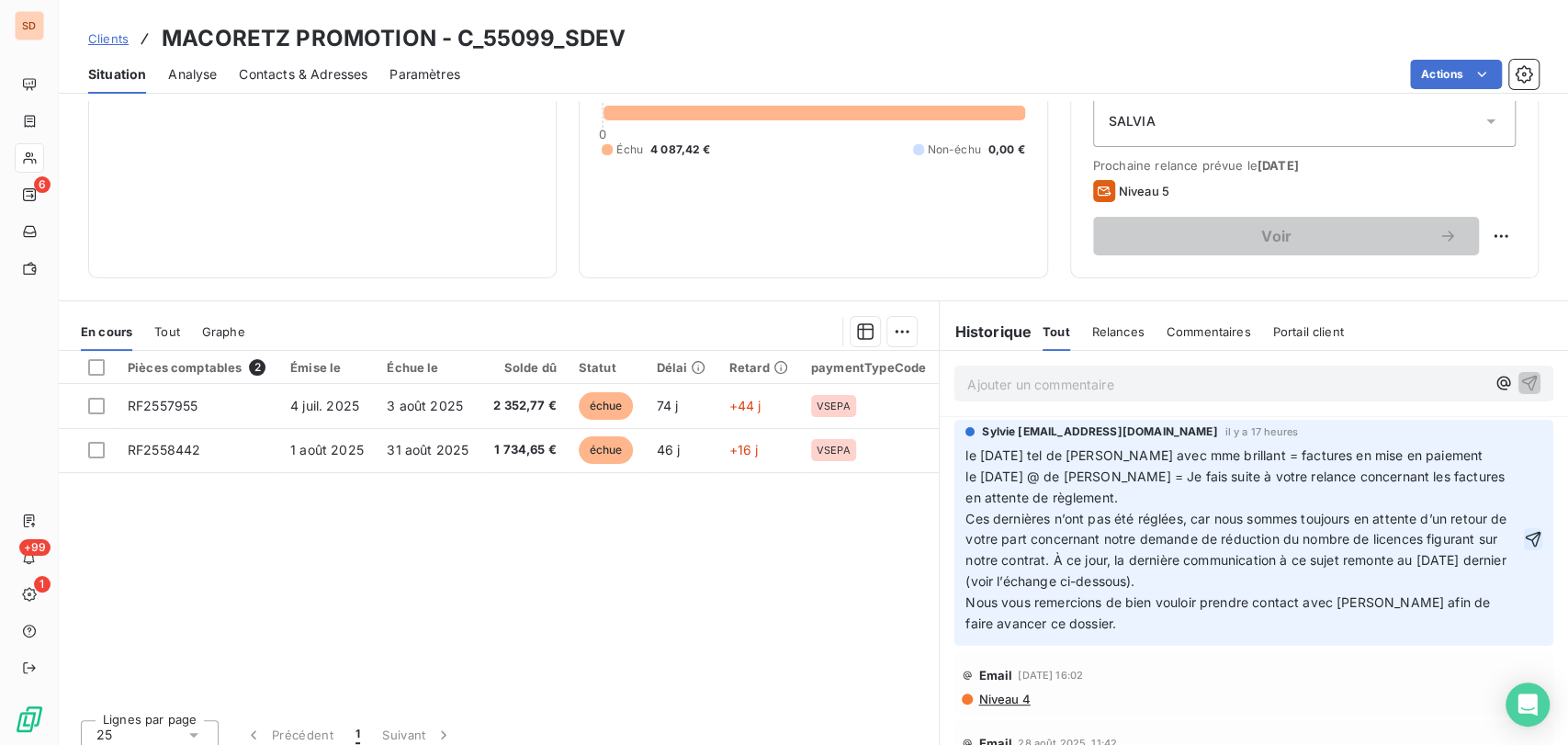
click at [1524, 541] on icon "button" at bounding box center [1533, 539] width 18 height 18
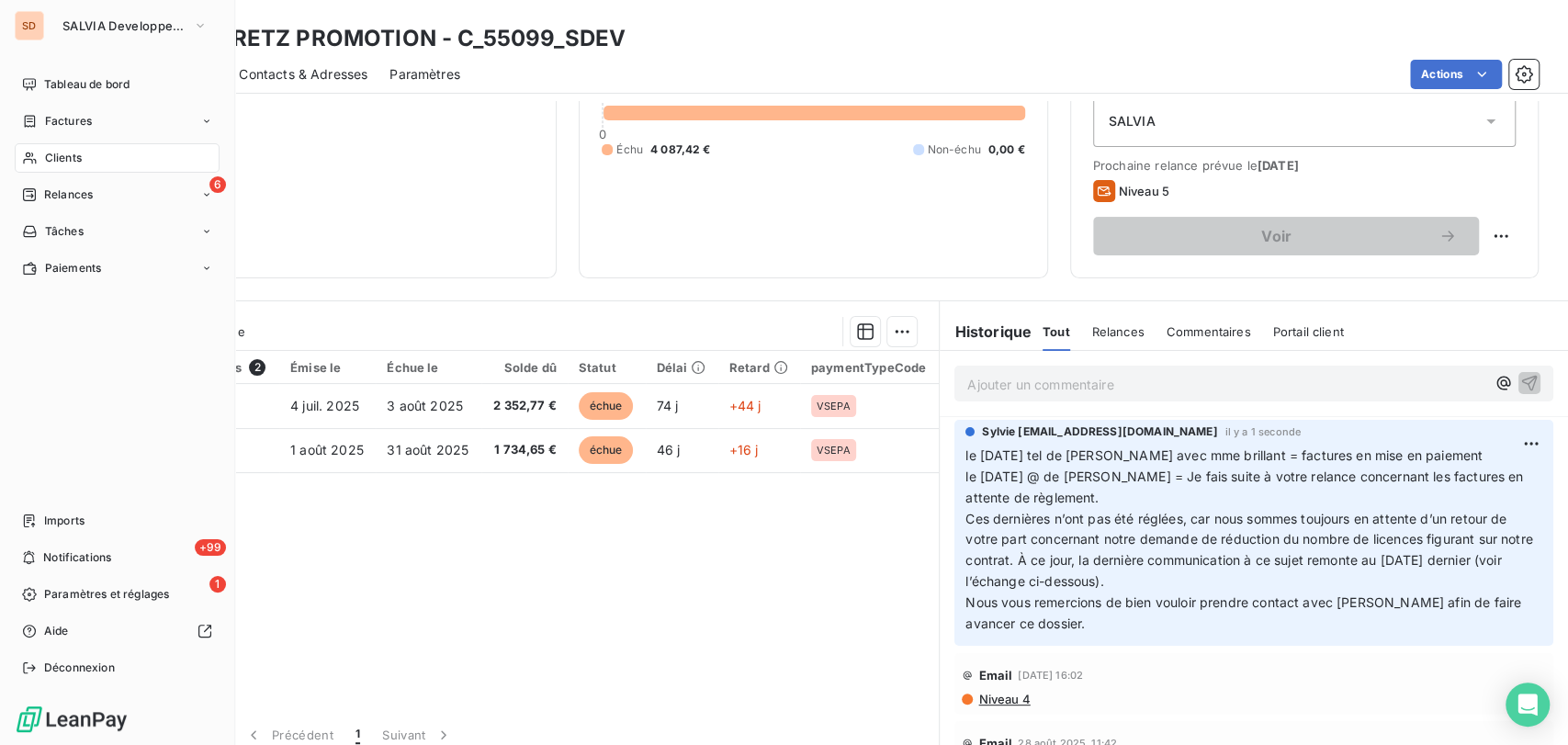
click at [51, 161] on span "Clients" at bounding box center [63, 158] width 37 height 17
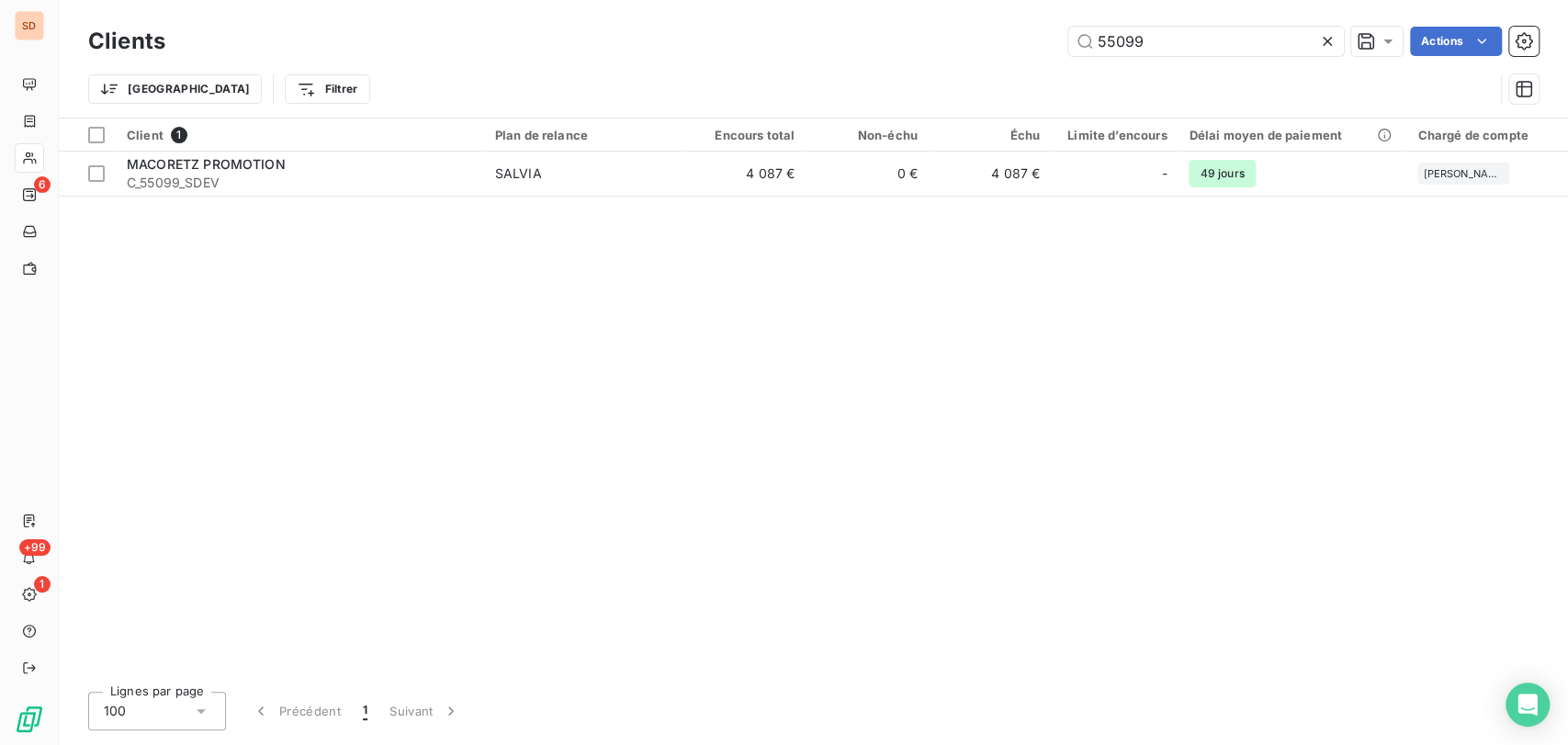
drag, startPoint x: 1047, startPoint y: 46, endPoint x: 970, endPoint y: 26, distance: 79.6
click at [970, 42] on div "55099 Actions" at bounding box center [863, 41] width 1351 height 29
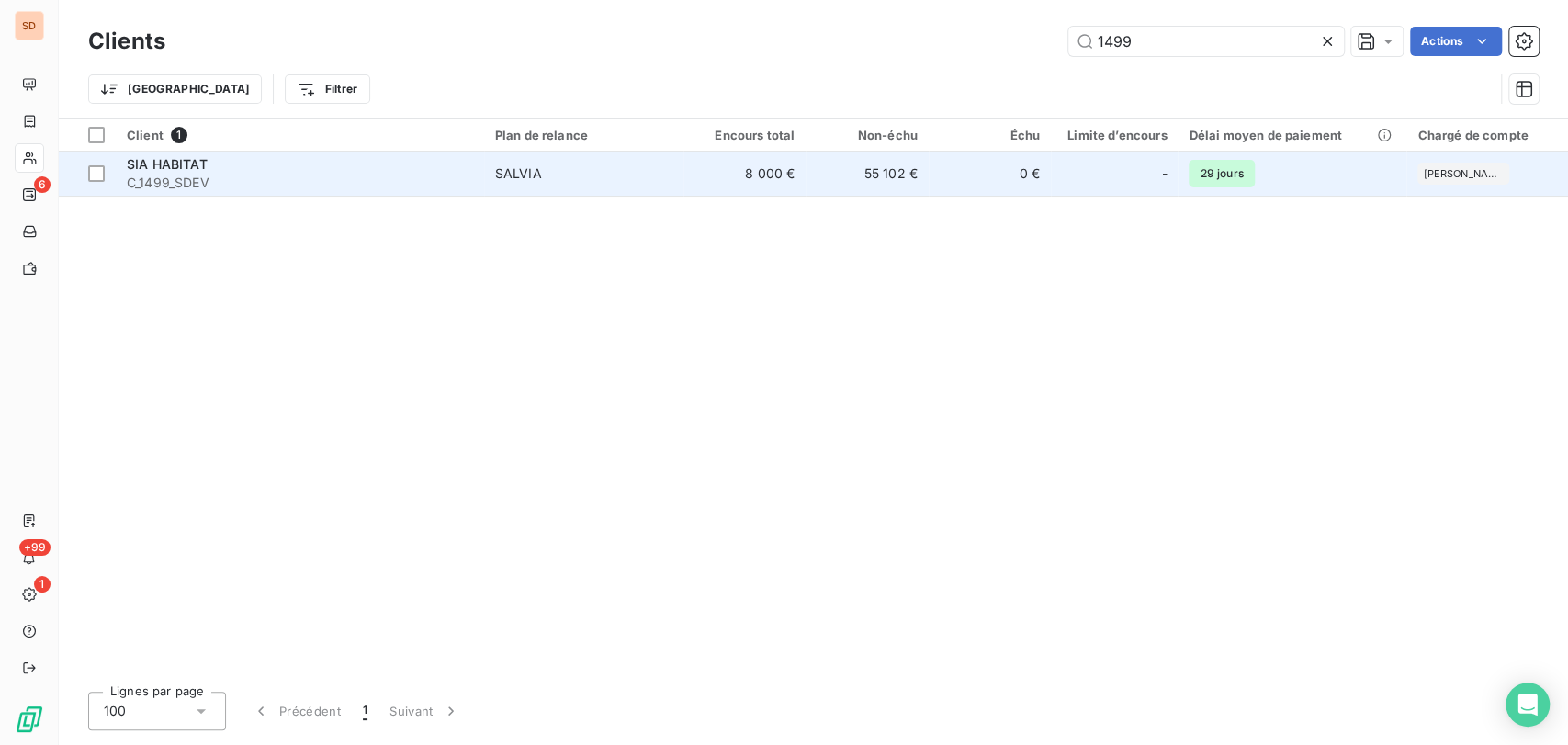
type input "1499"
click at [186, 160] on span "SIA HABITAT" at bounding box center [167, 164] width 81 height 16
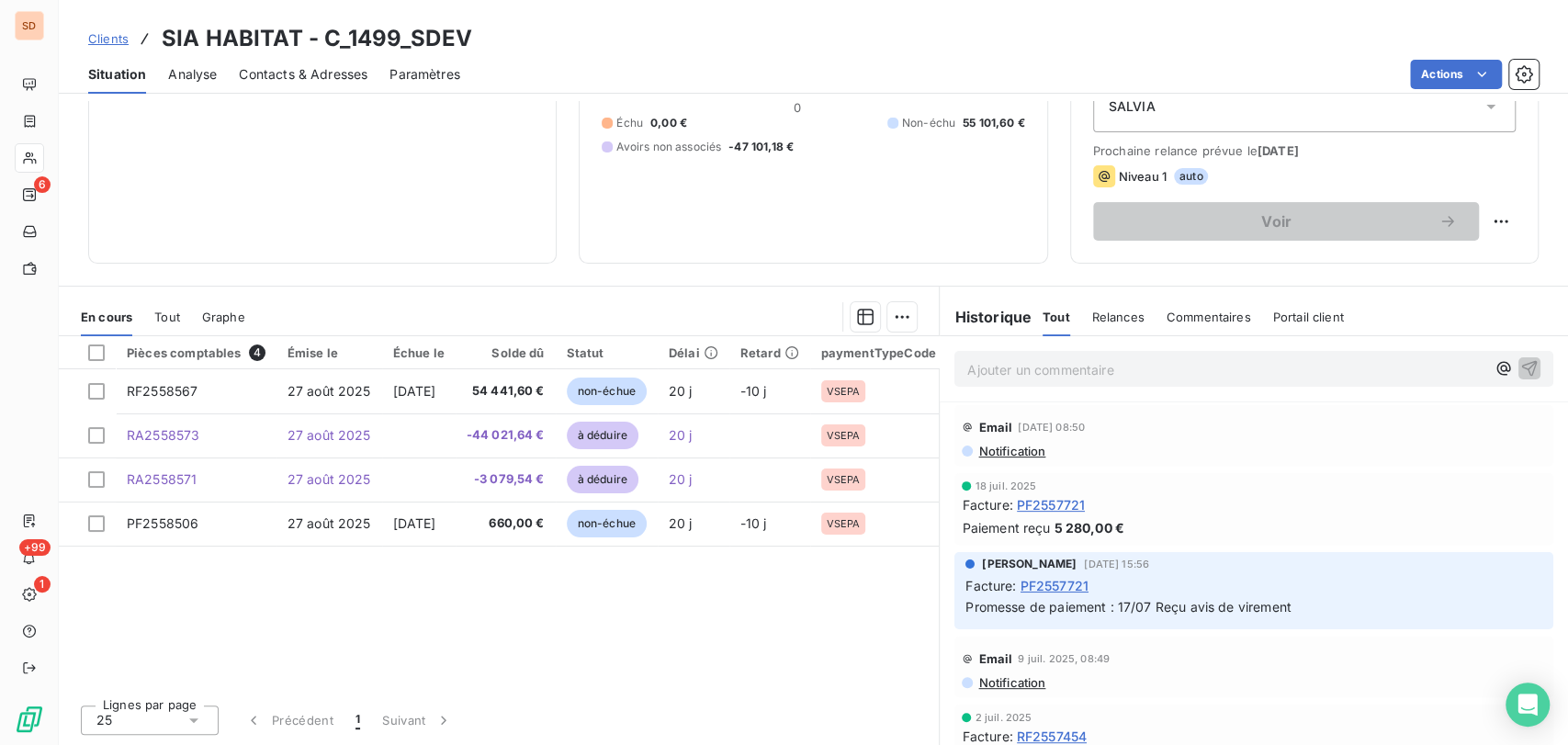
click at [991, 371] on p "Ajouter un commentaire ﻿" at bounding box center [1226, 369] width 518 height 23
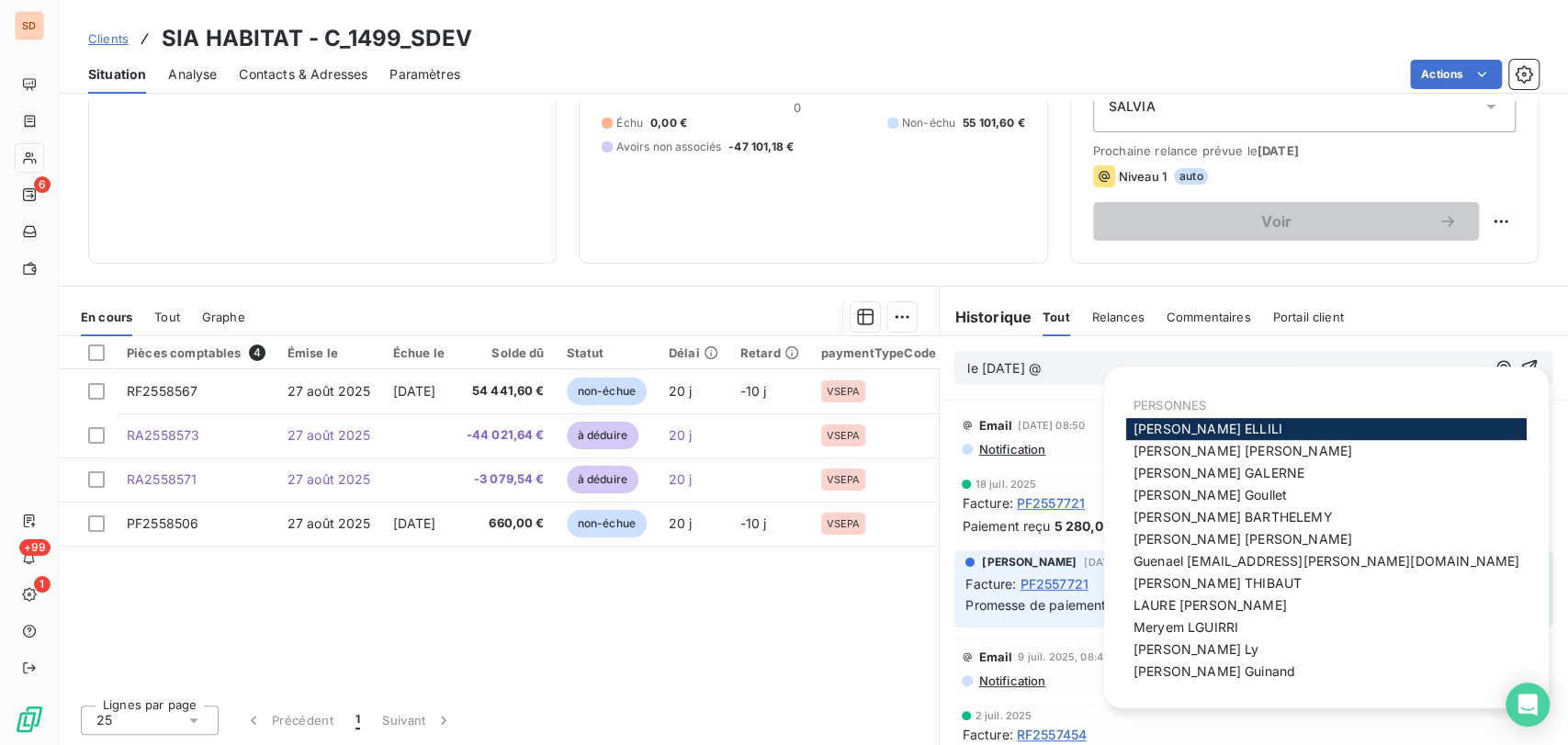
click at [1052, 361] on p "le [DATE] @" at bounding box center [1226, 368] width 518 height 21
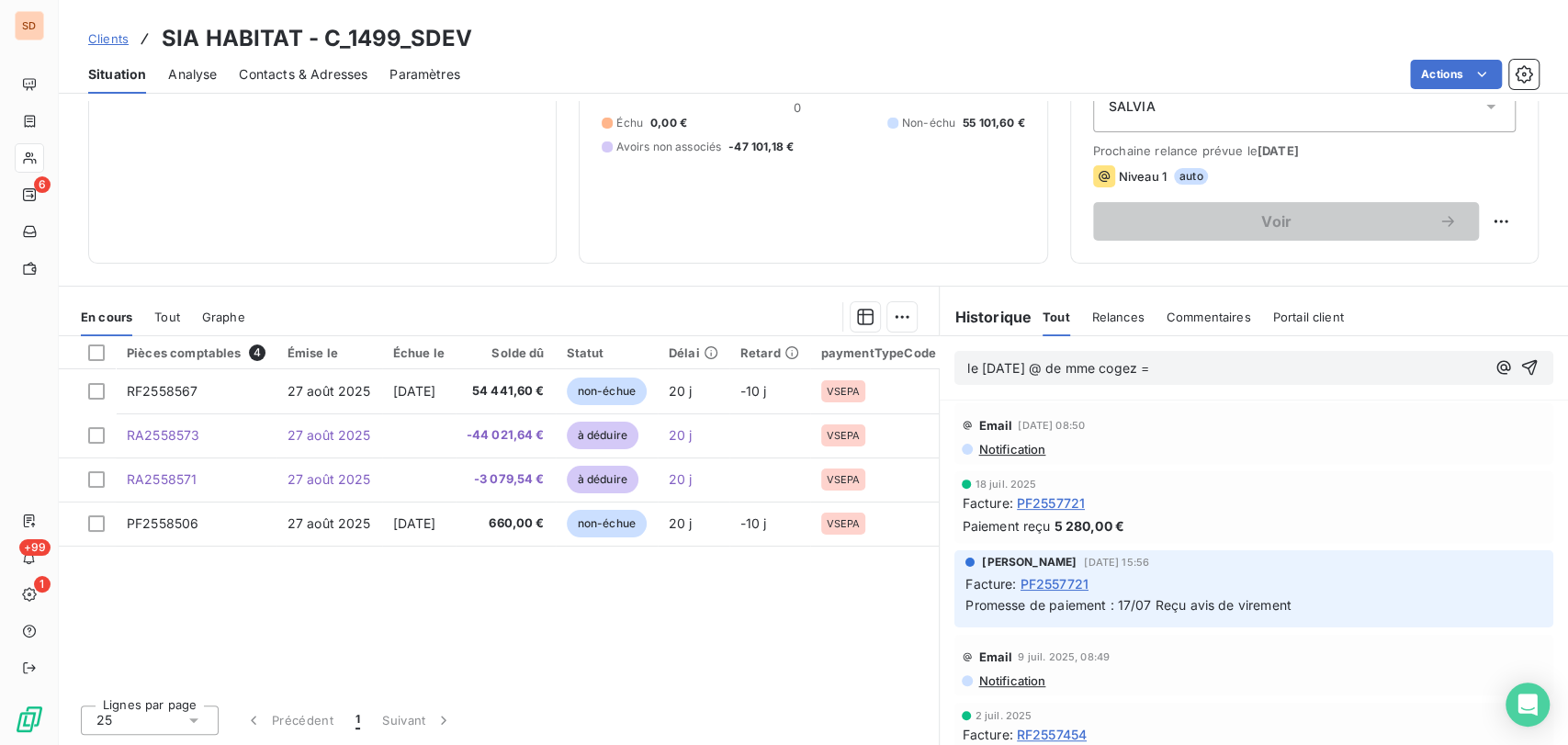
click at [1191, 370] on p "le 15/09/25 @ de mme cogez =" at bounding box center [1226, 368] width 518 height 21
click at [1520, 376] on icon "button" at bounding box center [1529, 367] width 18 height 18
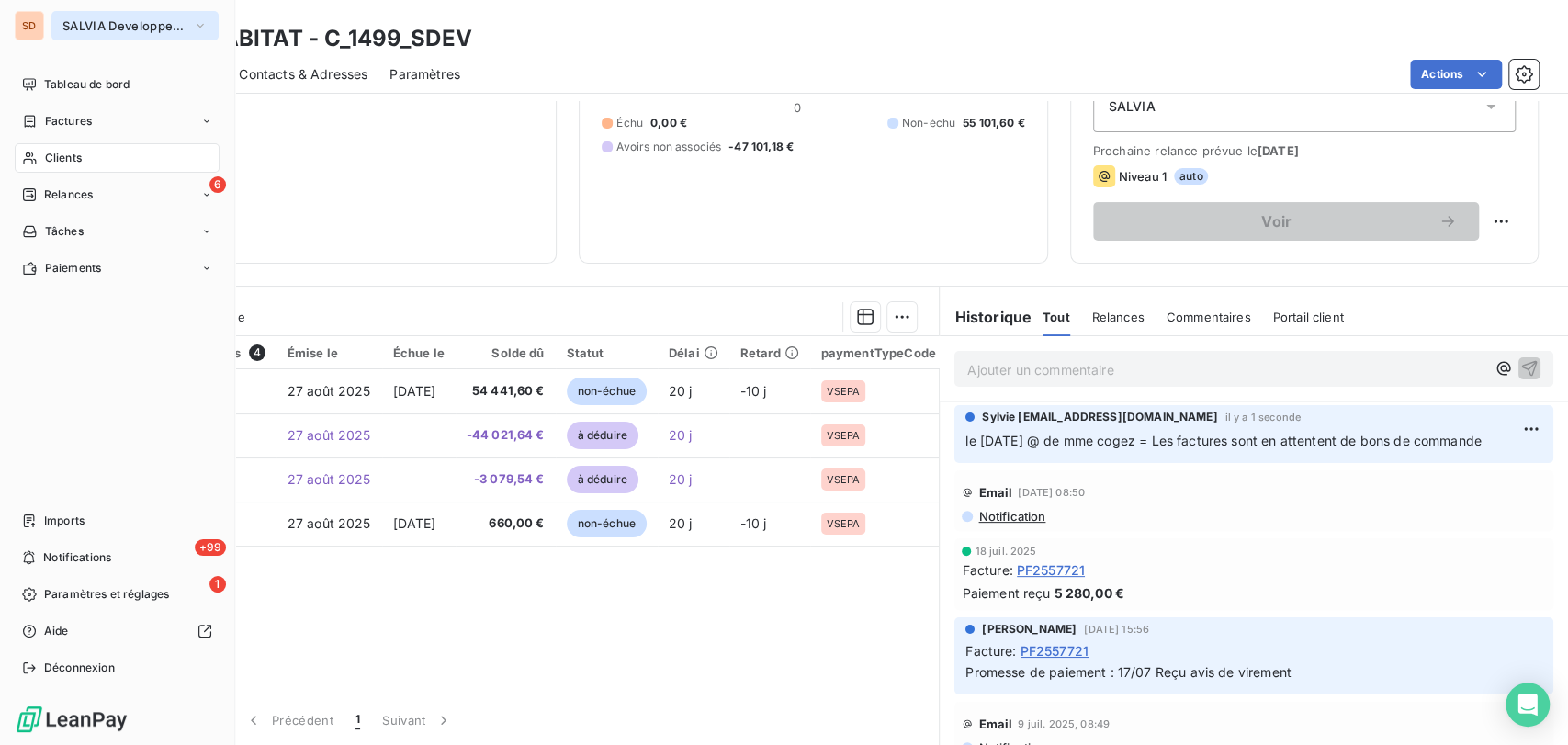
click at [196, 27] on icon "button" at bounding box center [201, 26] width 15 height 18
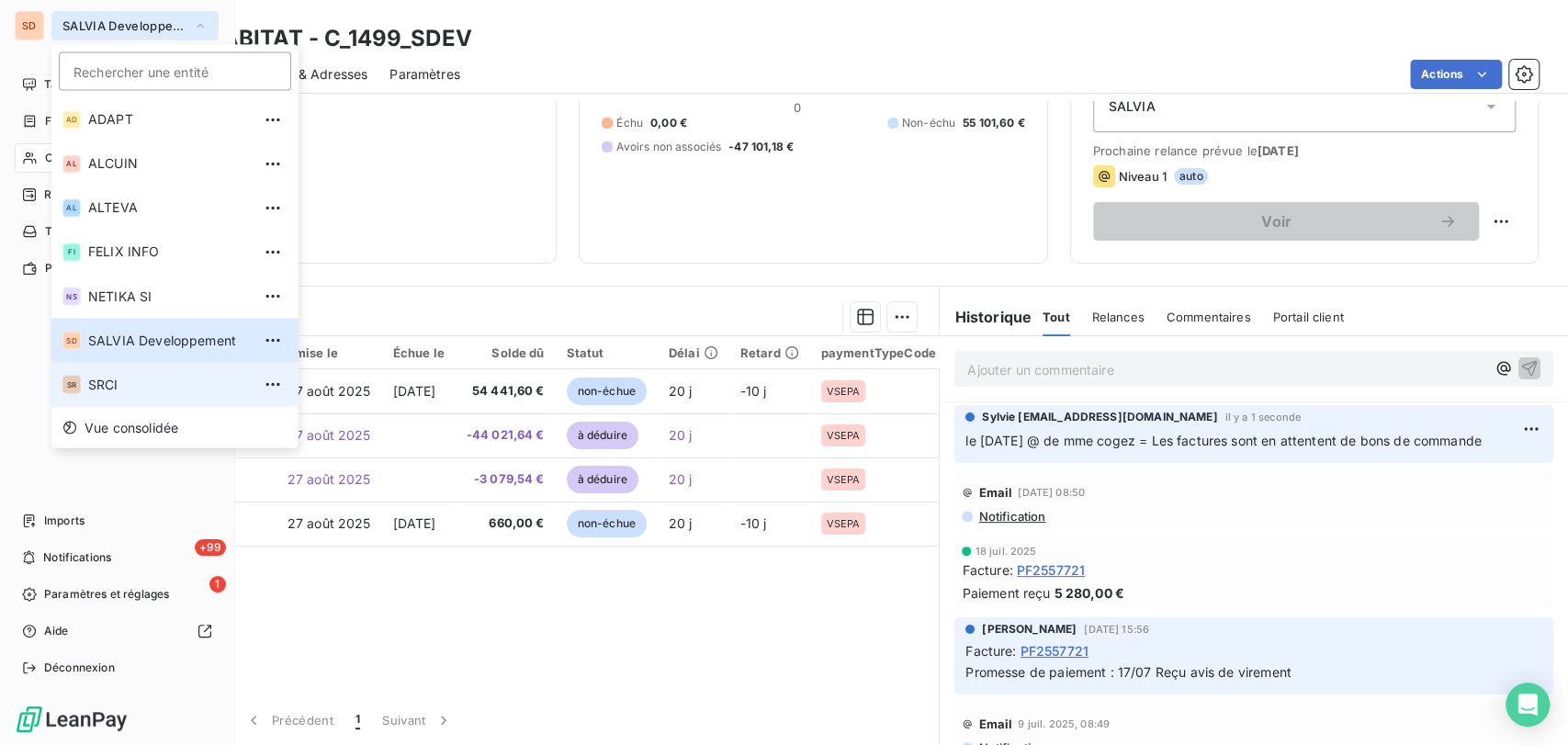
click at [80, 381] on div "SR" at bounding box center [72, 384] width 18 height 18
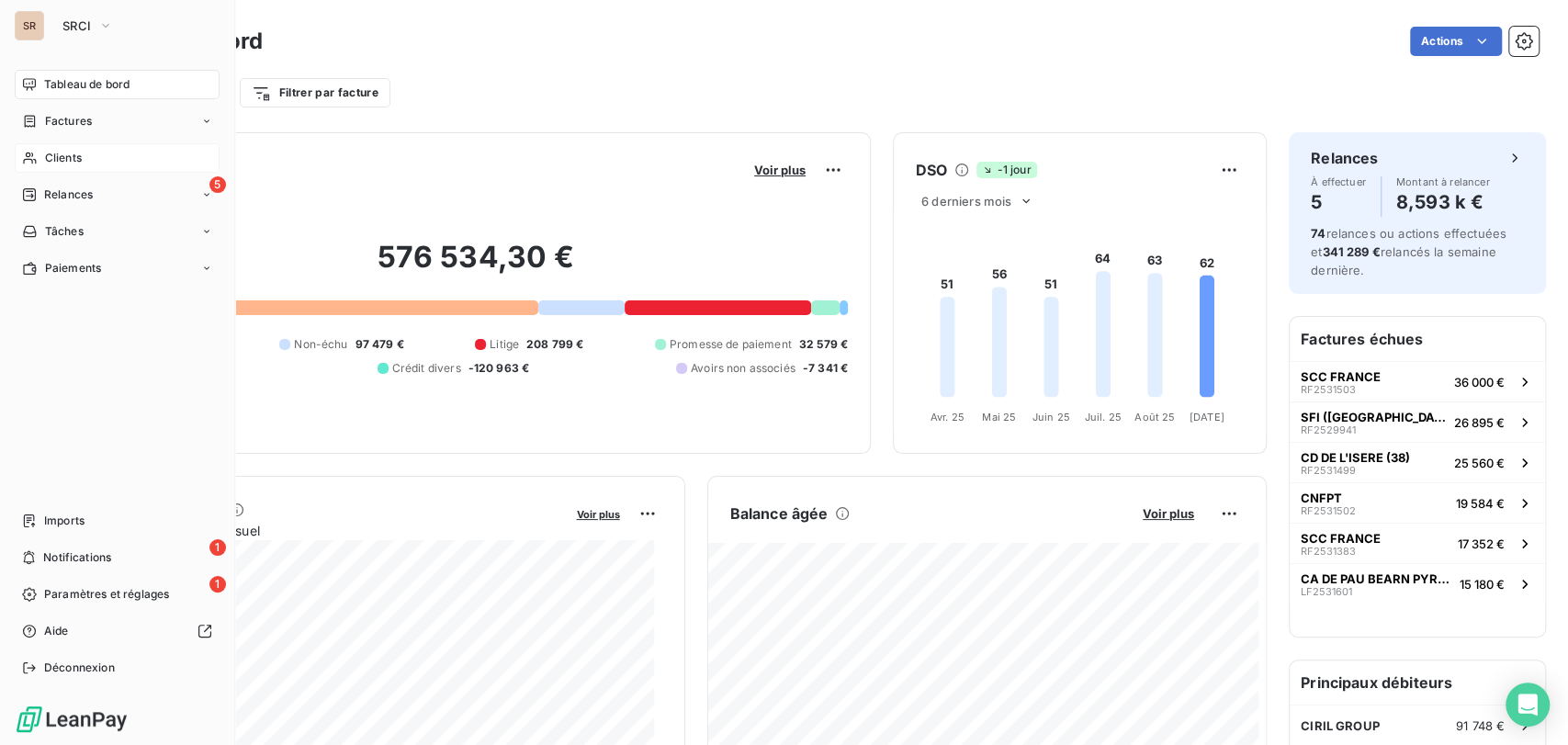
click at [57, 156] on span "Clients" at bounding box center [63, 158] width 37 height 17
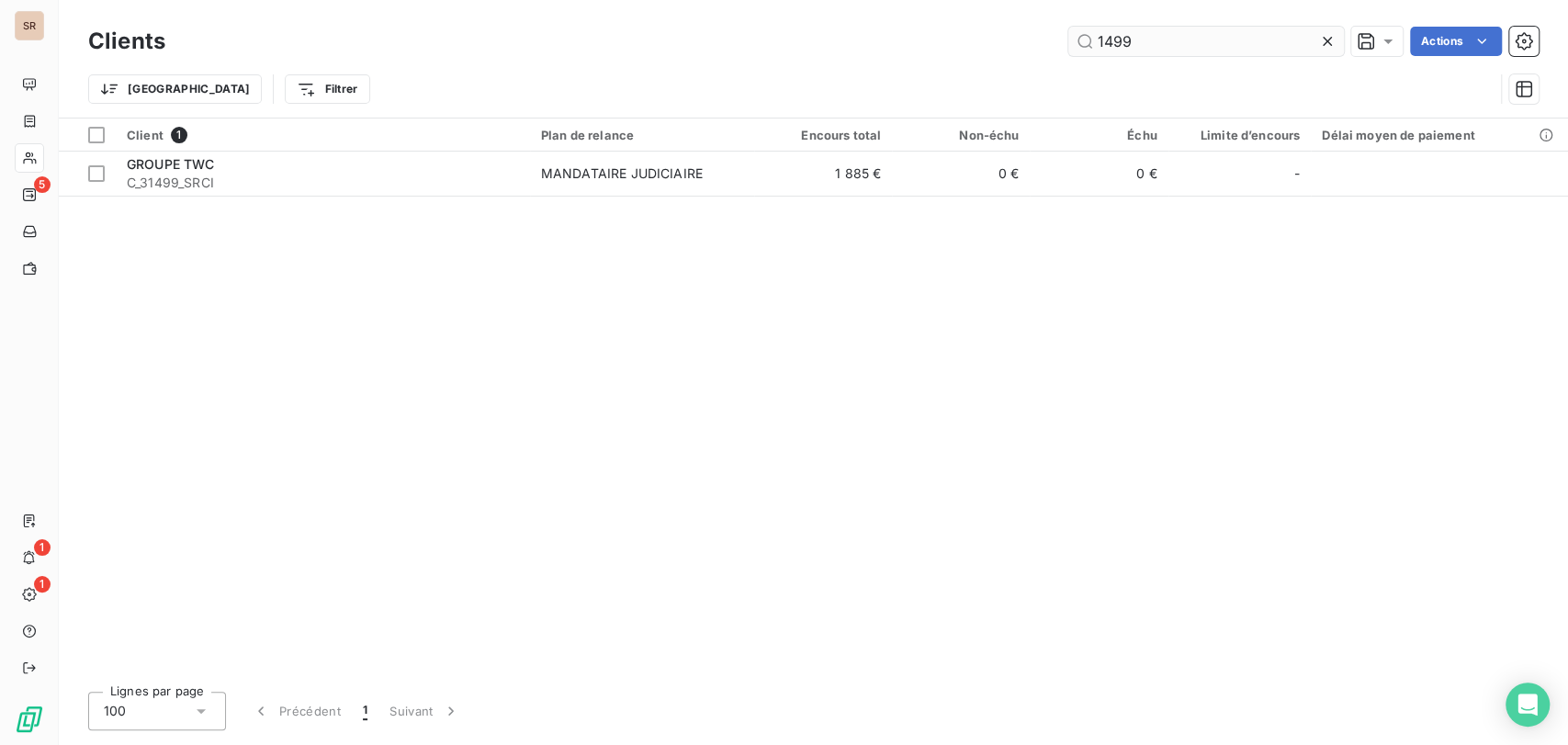
drag, startPoint x: 1132, startPoint y: 46, endPoint x: 1081, endPoint y: 46, distance: 51.0
click at [1081, 46] on input "1499" at bounding box center [1205, 41] width 275 height 29
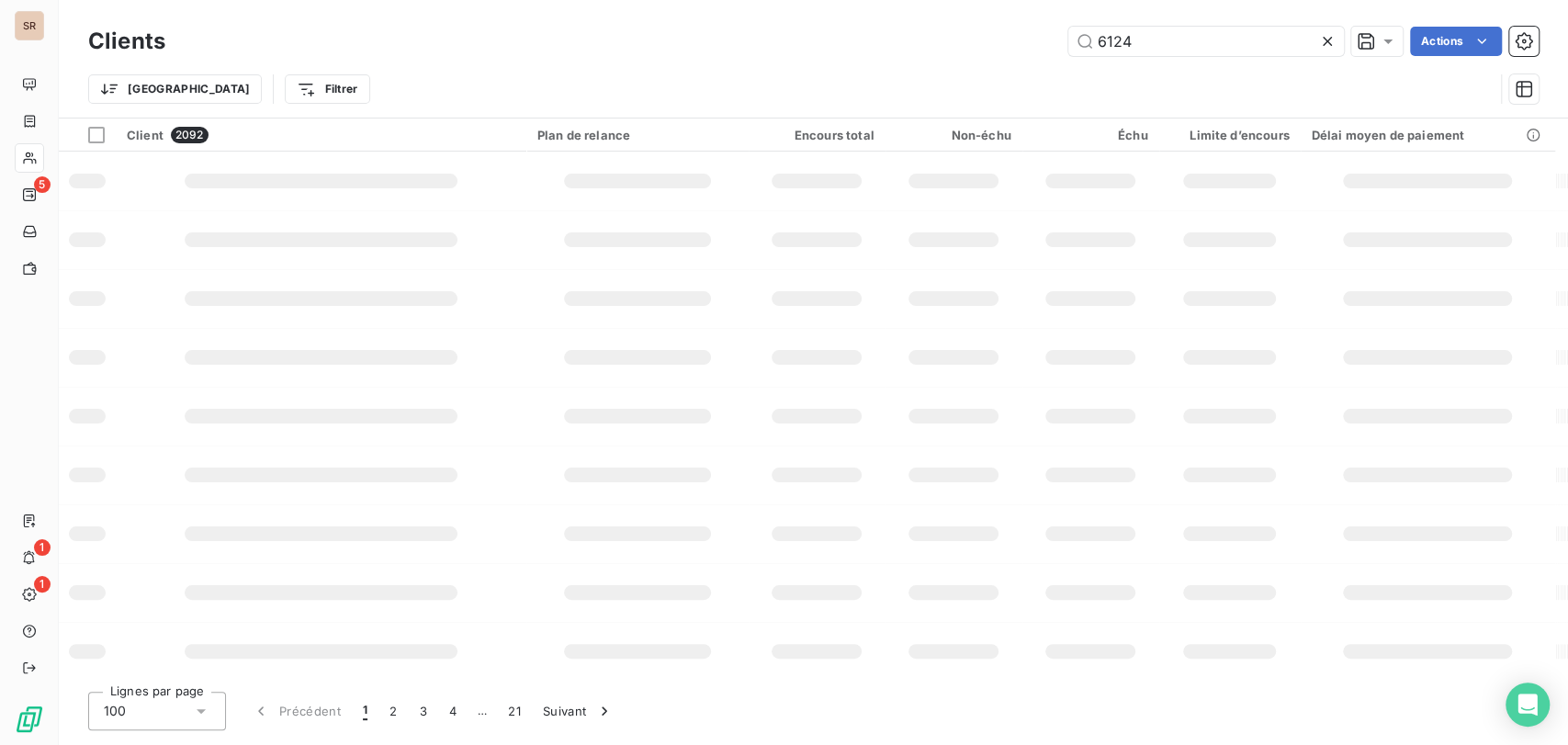
type input "6124"
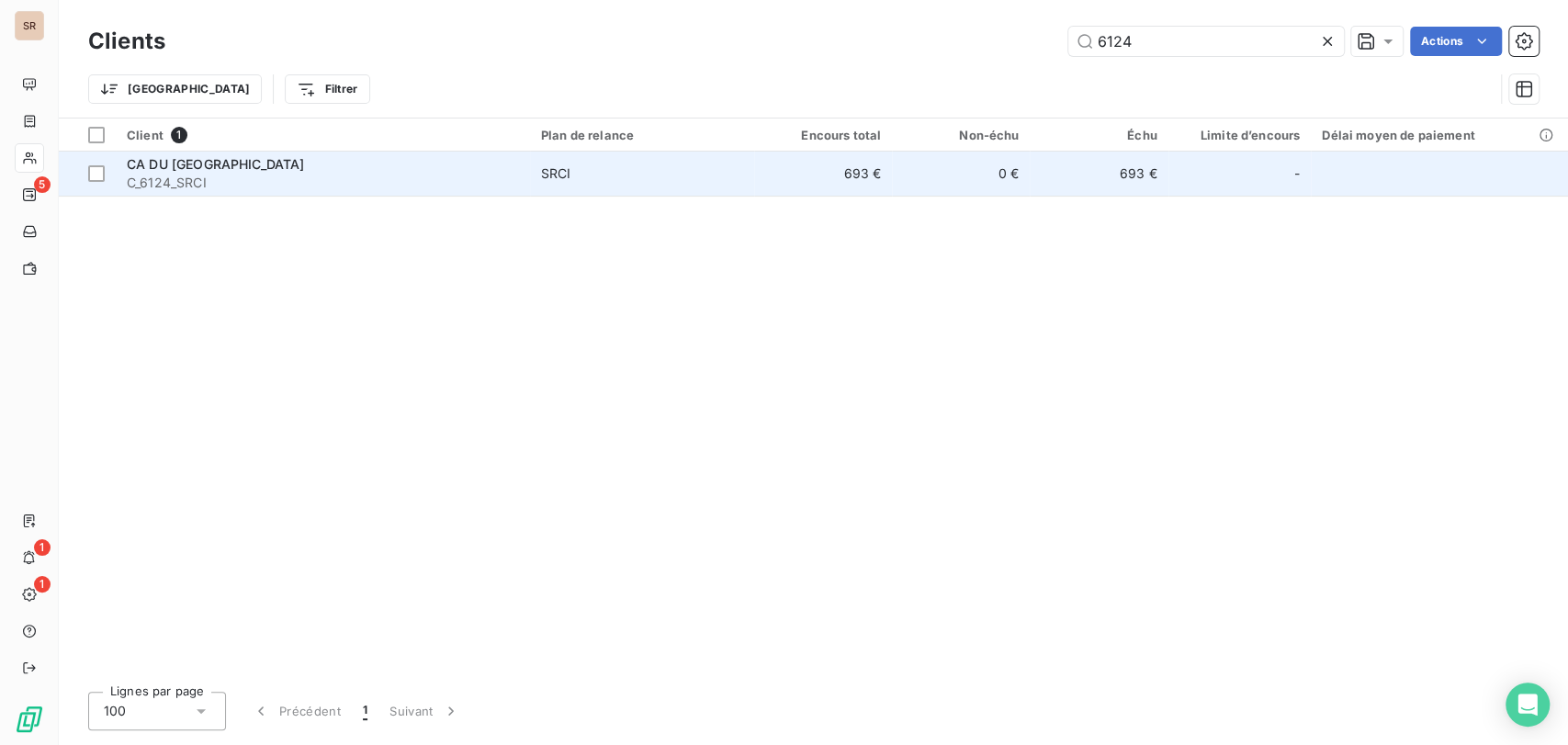
click at [166, 164] on span "CA DU [GEOGRAPHIC_DATA]" at bounding box center [215, 164] width 178 height 16
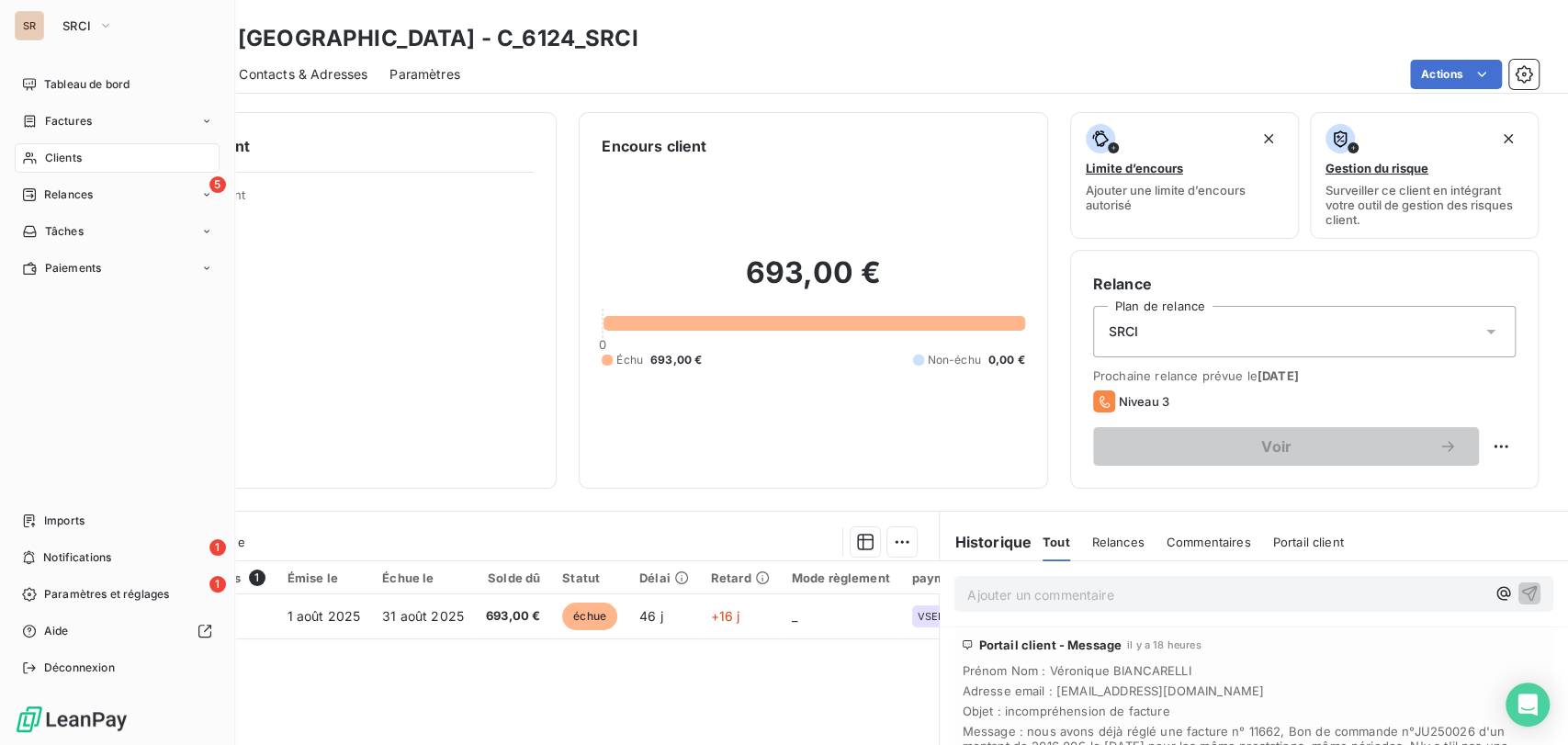
click at [59, 159] on span "Clients" at bounding box center [63, 158] width 37 height 17
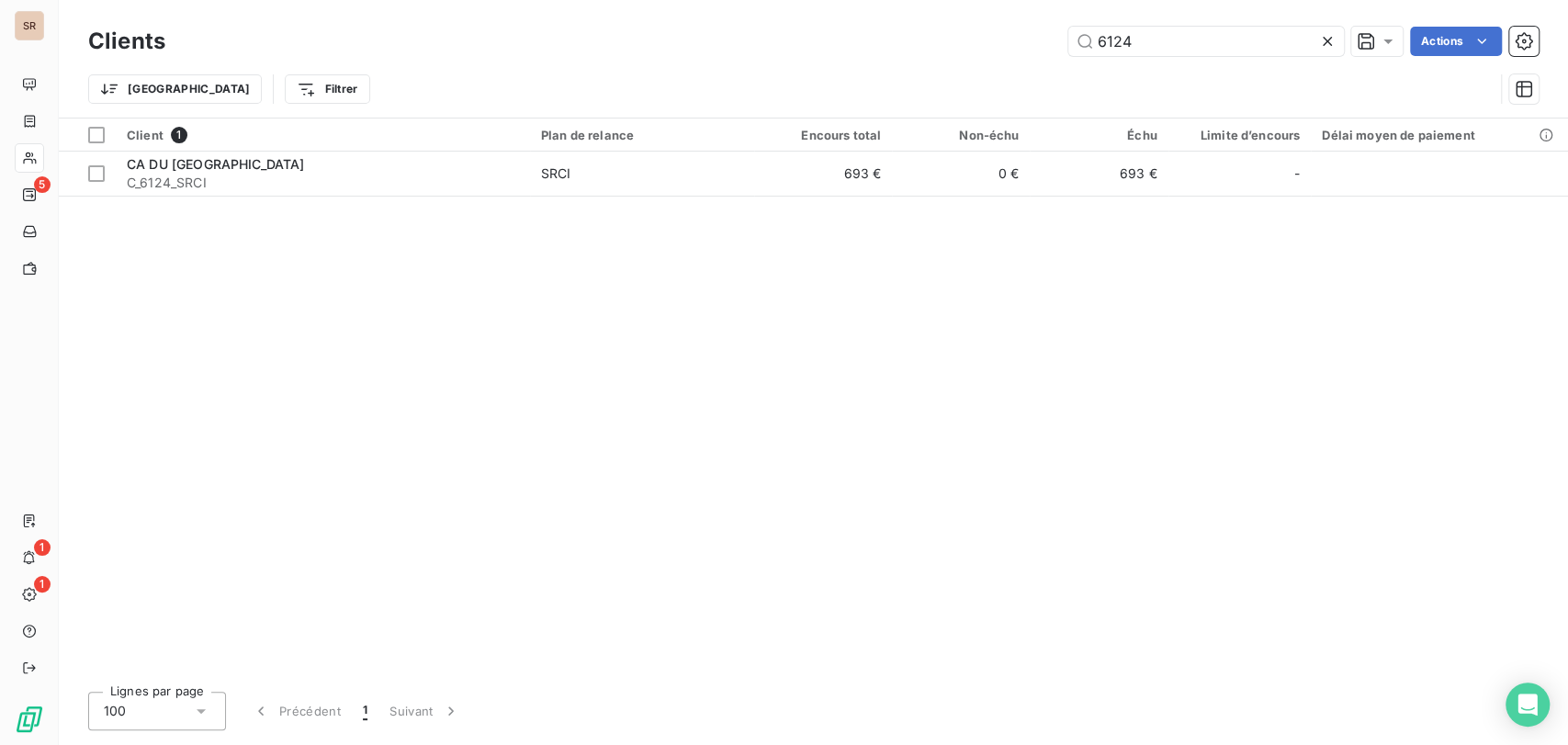
drag, startPoint x: 1151, startPoint y: 43, endPoint x: 1019, endPoint y: 52, distance: 132.3
click at [1019, 52] on div "6124 Actions" at bounding box center [863, 41] width 1351 height 29
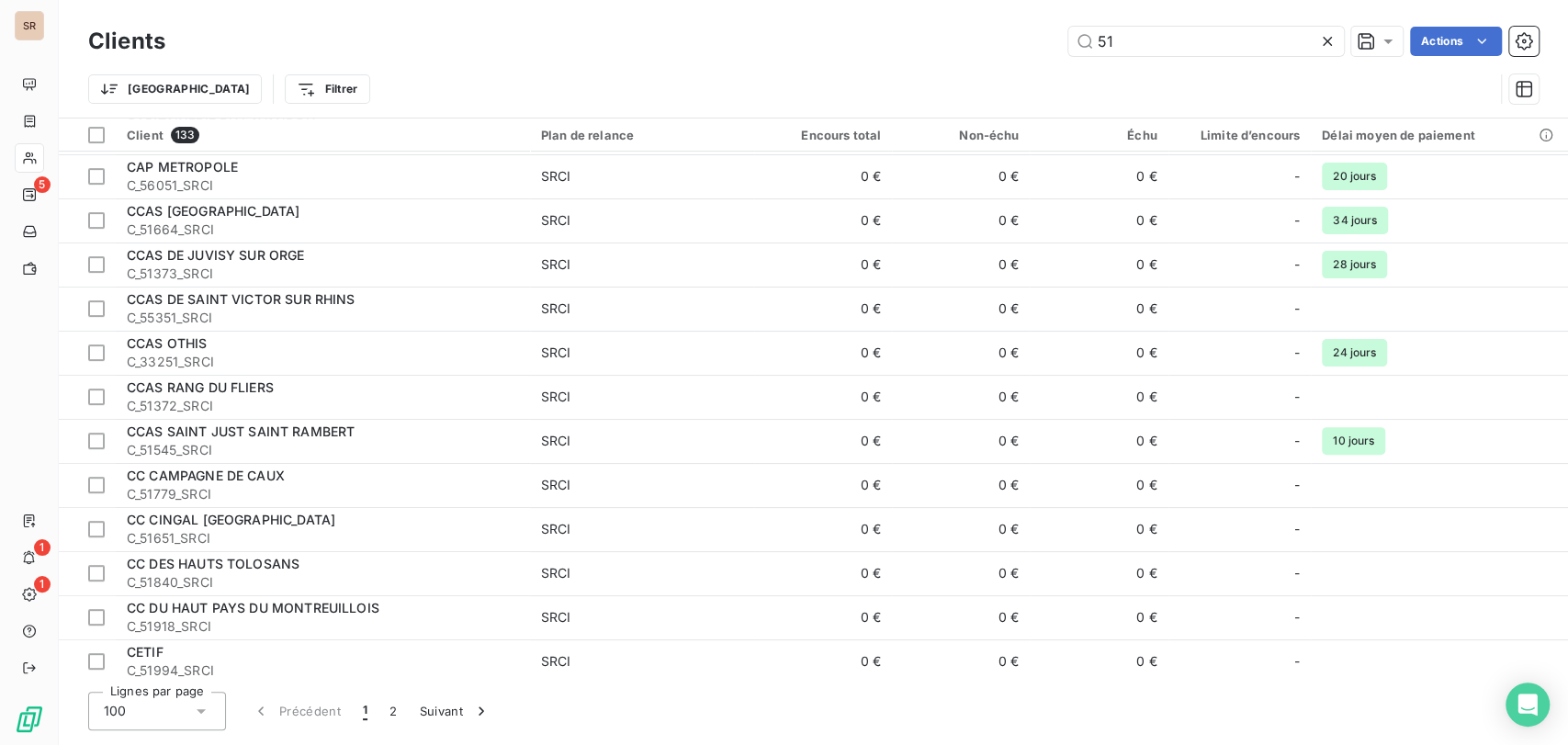
scroll to position [510, 0]
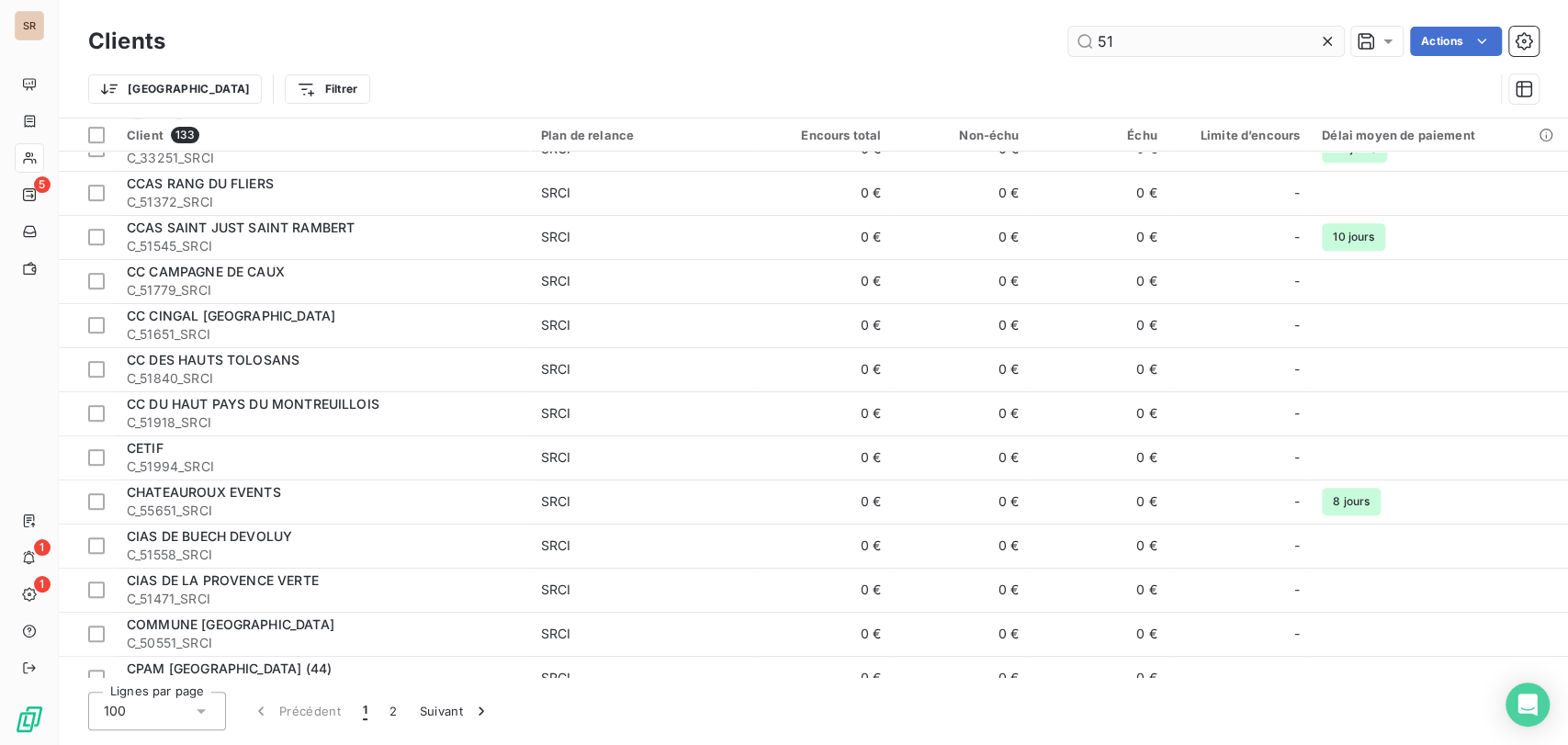
type input "5"
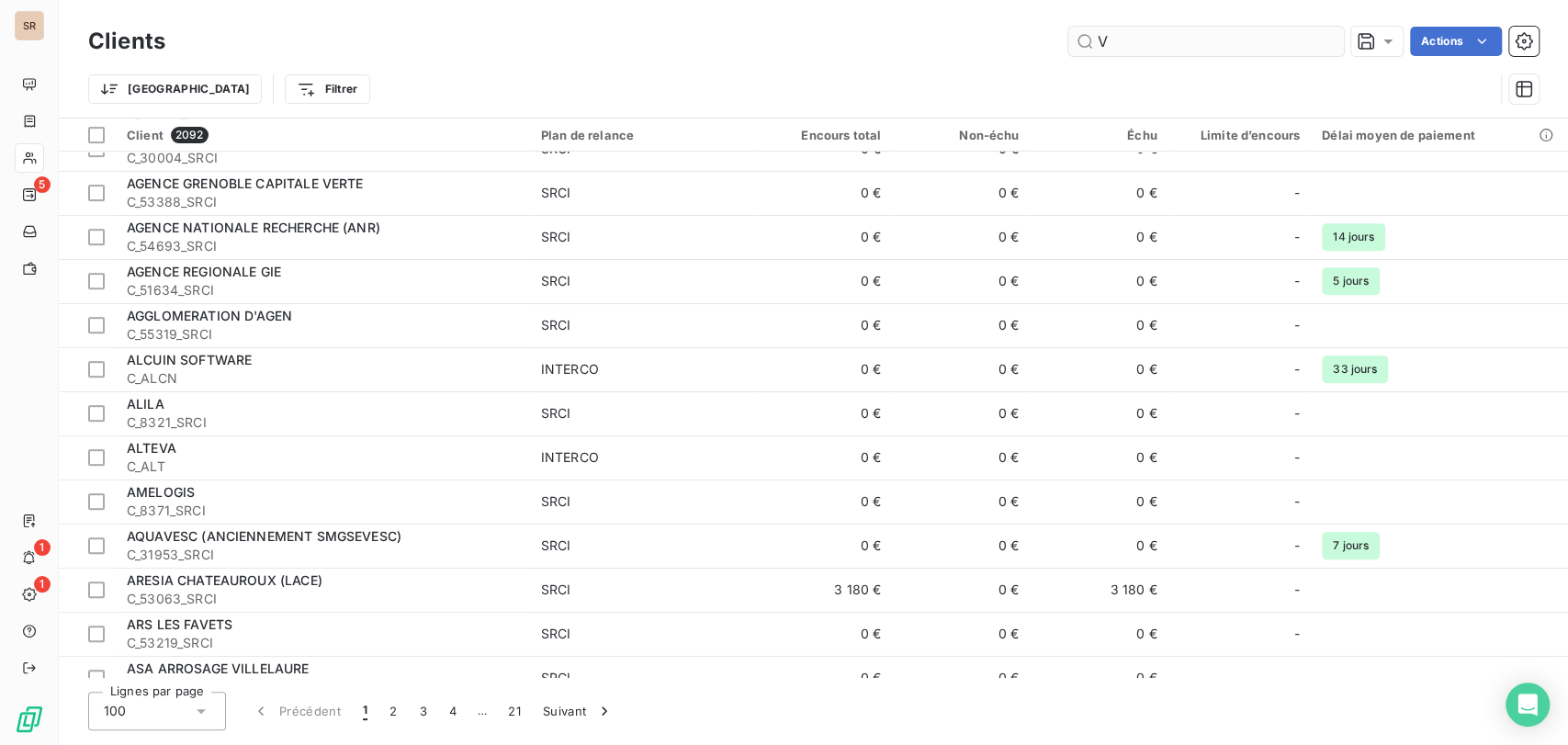
scroll to position [356, 0]
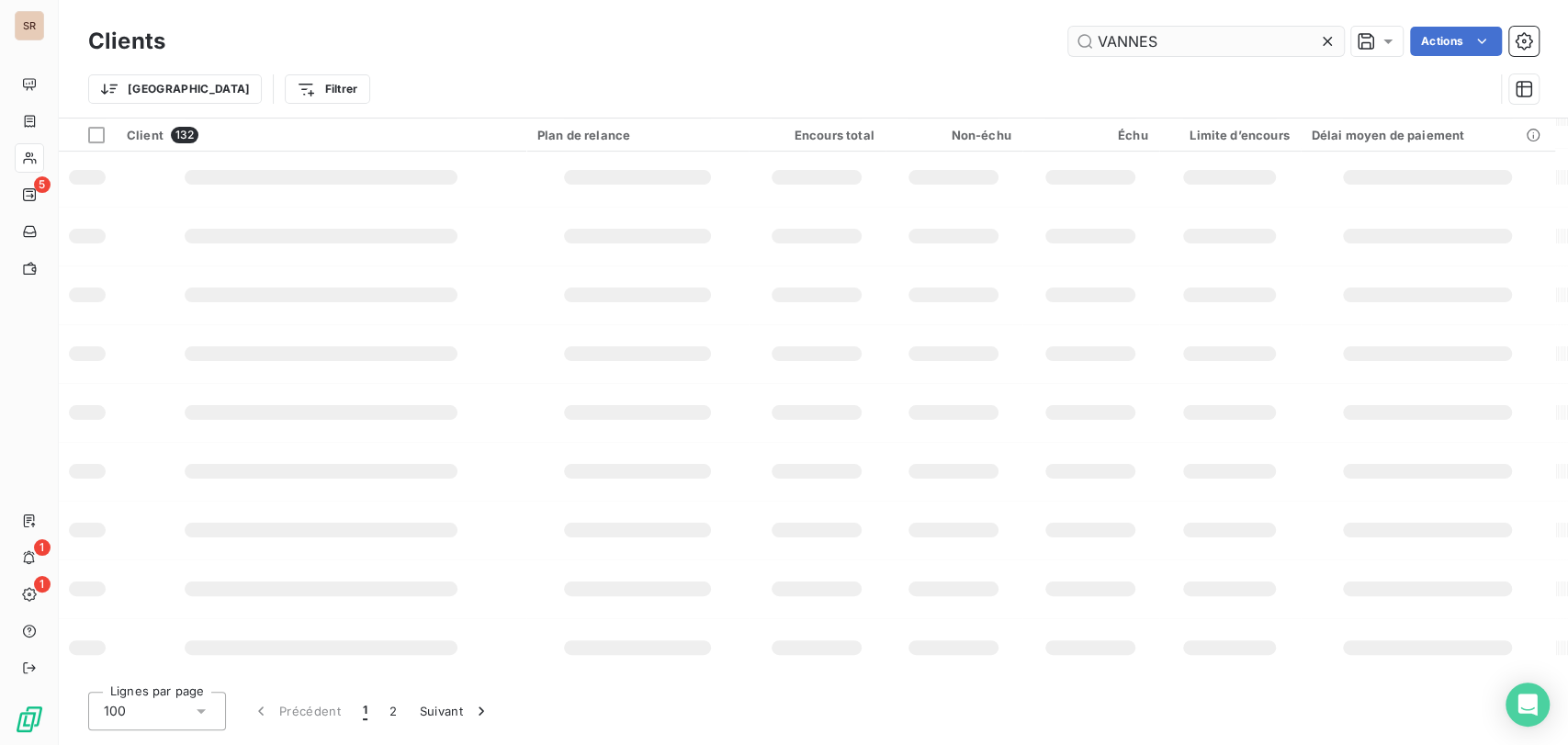
type input "VANNES"
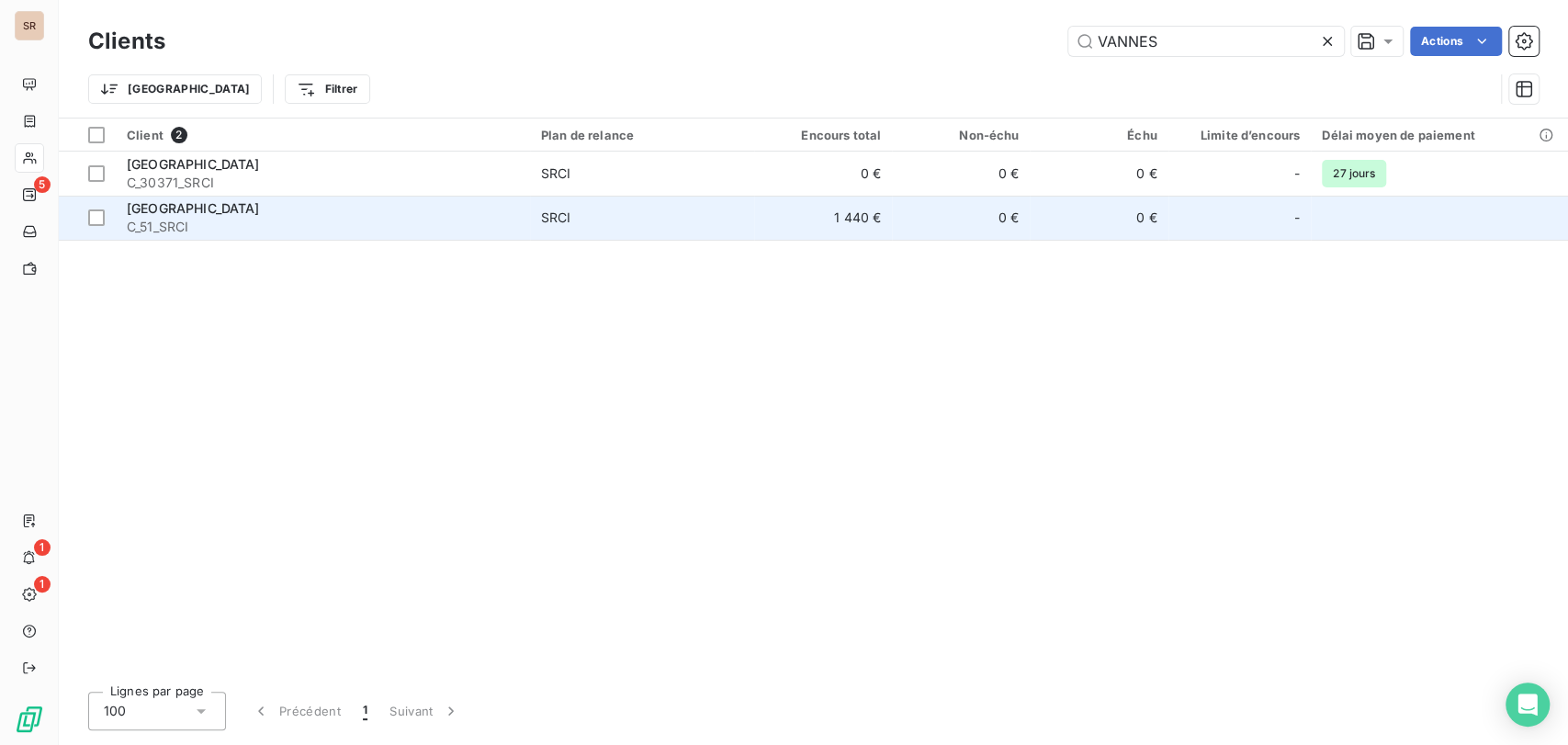
click at [164, 213] on span "[GEOGRAPHIC_DATA]" at bounding box center [193, 208] width 133 height 16
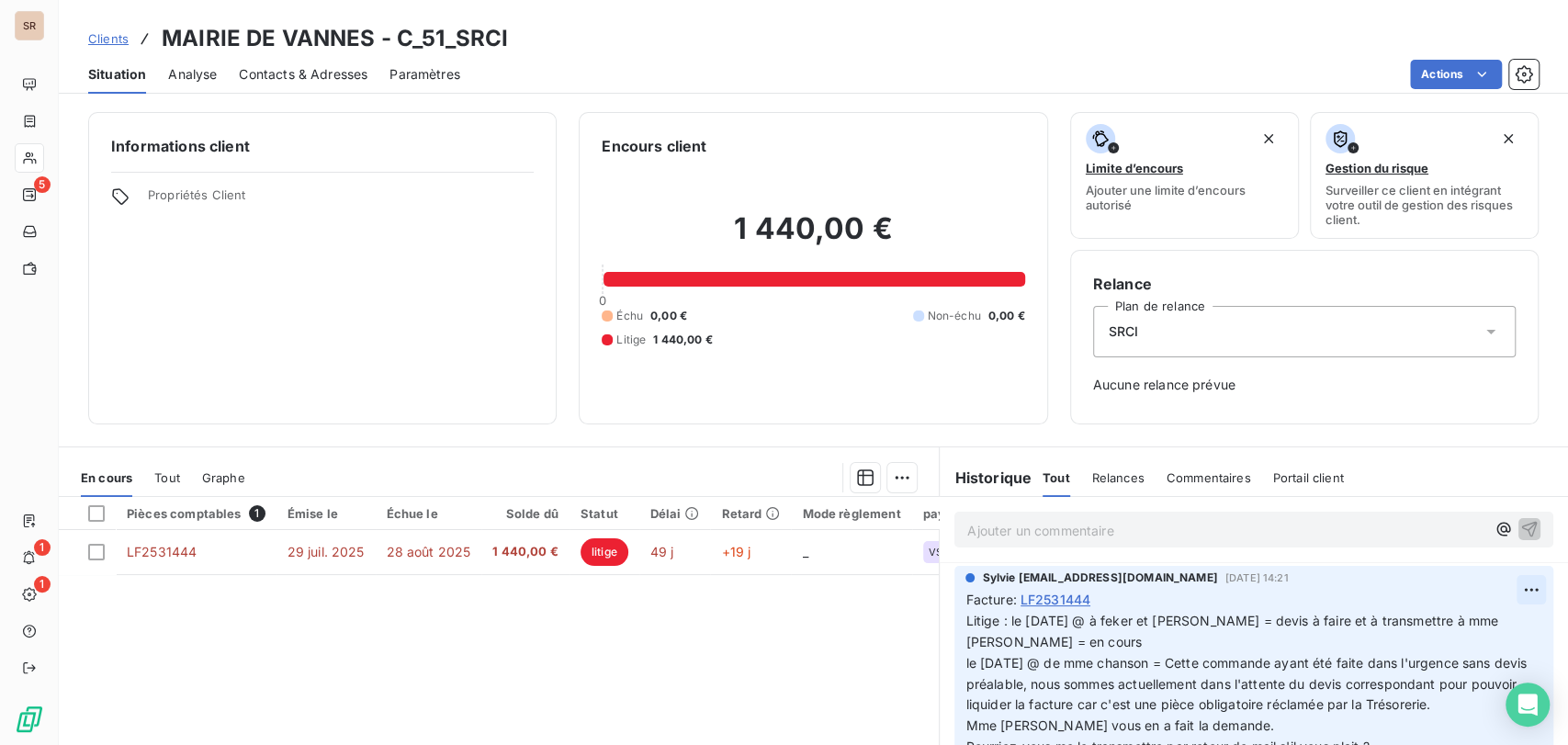
click at [1492, 595] on html "SR 5 1 1 Clients MAIRIE DE VANNES - C_51_SRCI Situation Analyse Contacts & Adre…" at bounding box center [784, 372] width 1568 height 745
drag, startPoint x: 1443, startPoint y: 634, endPoint x: 1389, endPoint y: 635, distance: 54.0
click at [1442, 634] on div "Editer" at bounding box center [1456, 630] width 103 height 29
click at [999, 621] on span "Litige : le 12/09/25 @ à feker et stéphanie = devis à faire et à transmettre à …" at bounding box center [1236, 683] width 542 height 142
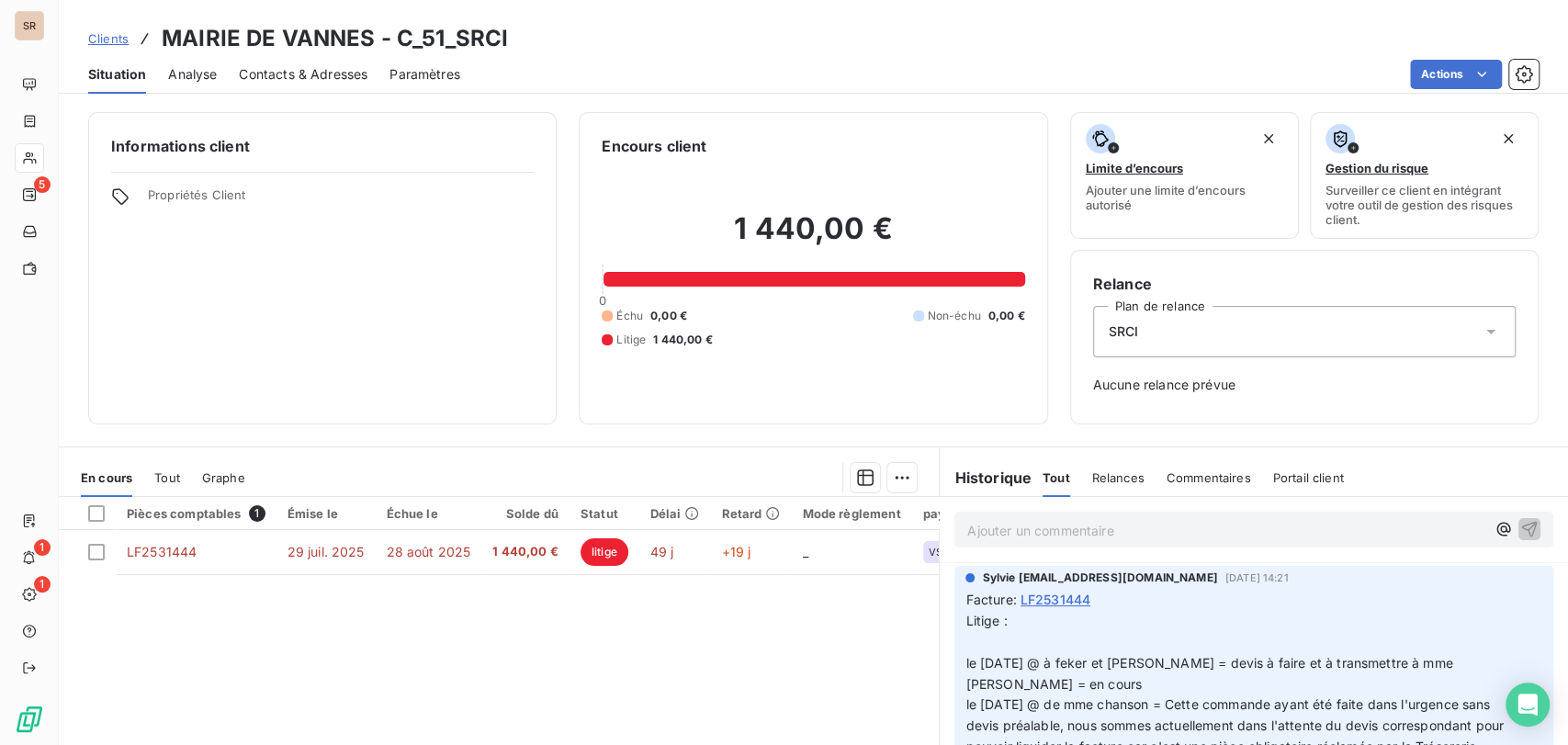
click at [985, 636] on p "Litige : le 12/09/25 @ à feker et stéphanie = devis à faire et à transmettre à …" at bounding box center [1242, 705] width 555 height 189
click at [1173, 644] on p "Litige : le 16/09/25 @ de mme jehanno = le 12/09/25 @ à feker et stéphanie = de…" at bounding box center [1242, 705] width 555 height 189
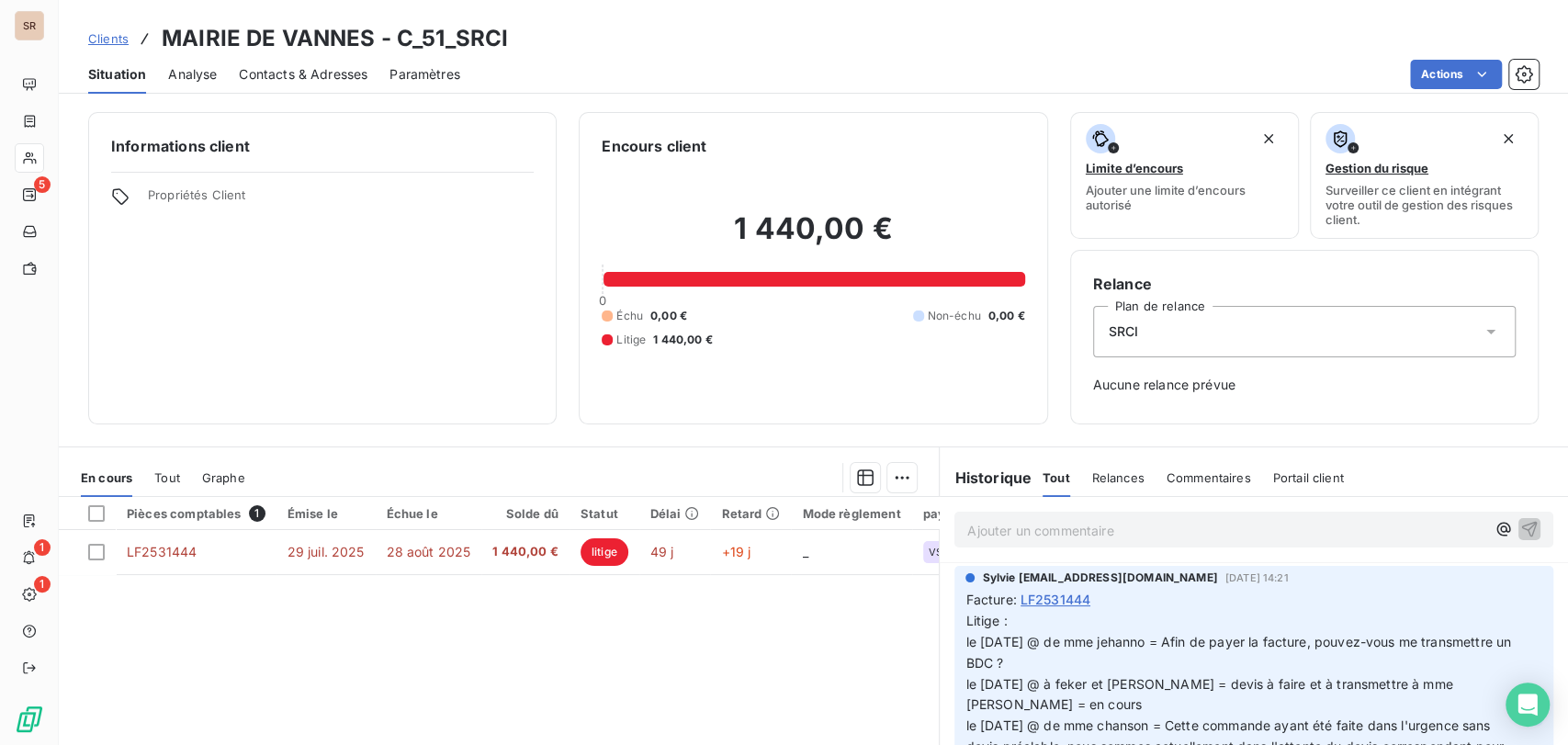
click at [1526, 723] on icon "button" at bounding box center [1533, 715] width 16 height 16
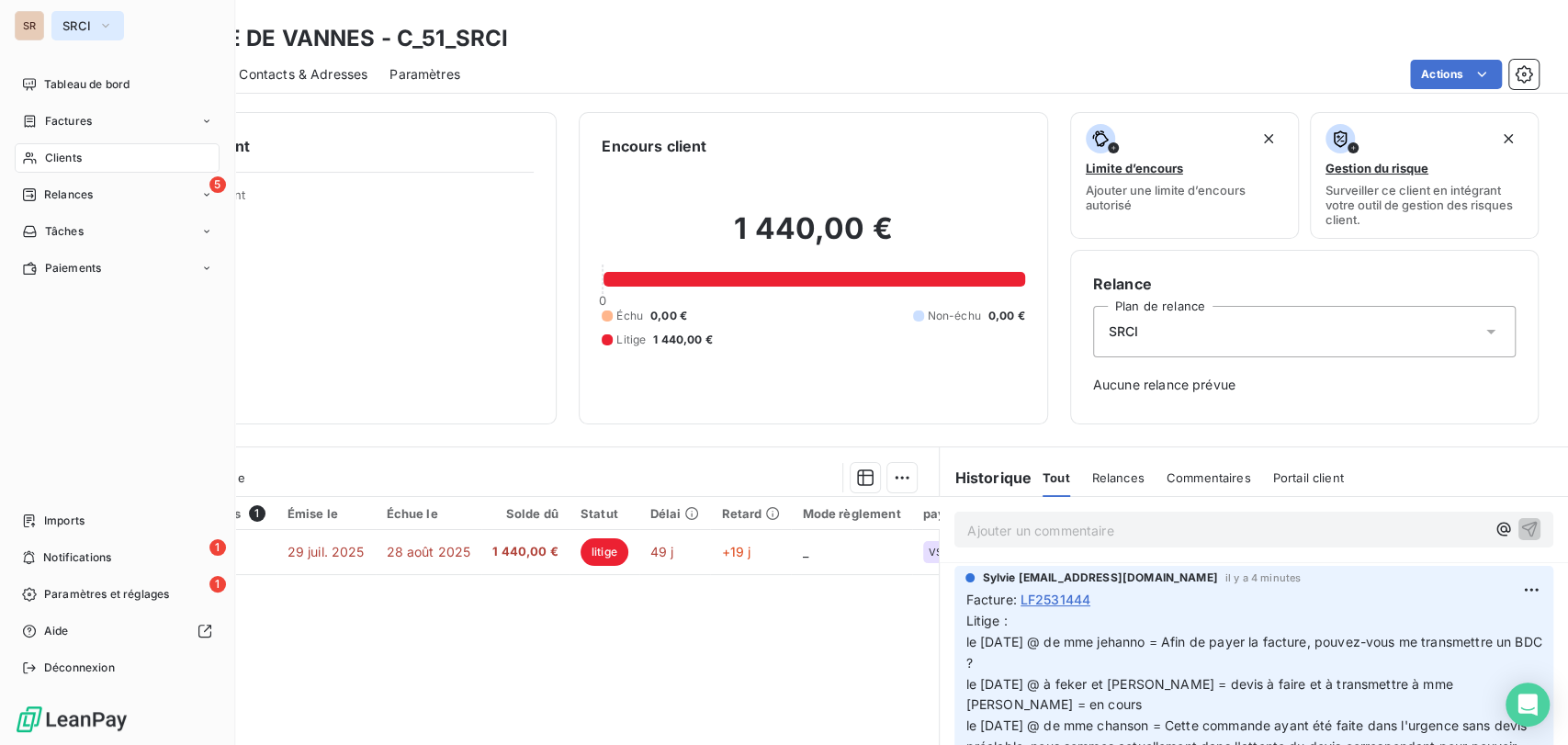
click at [107, 18] on icon "button" at bounding box center [106, 26] width 15 height 18
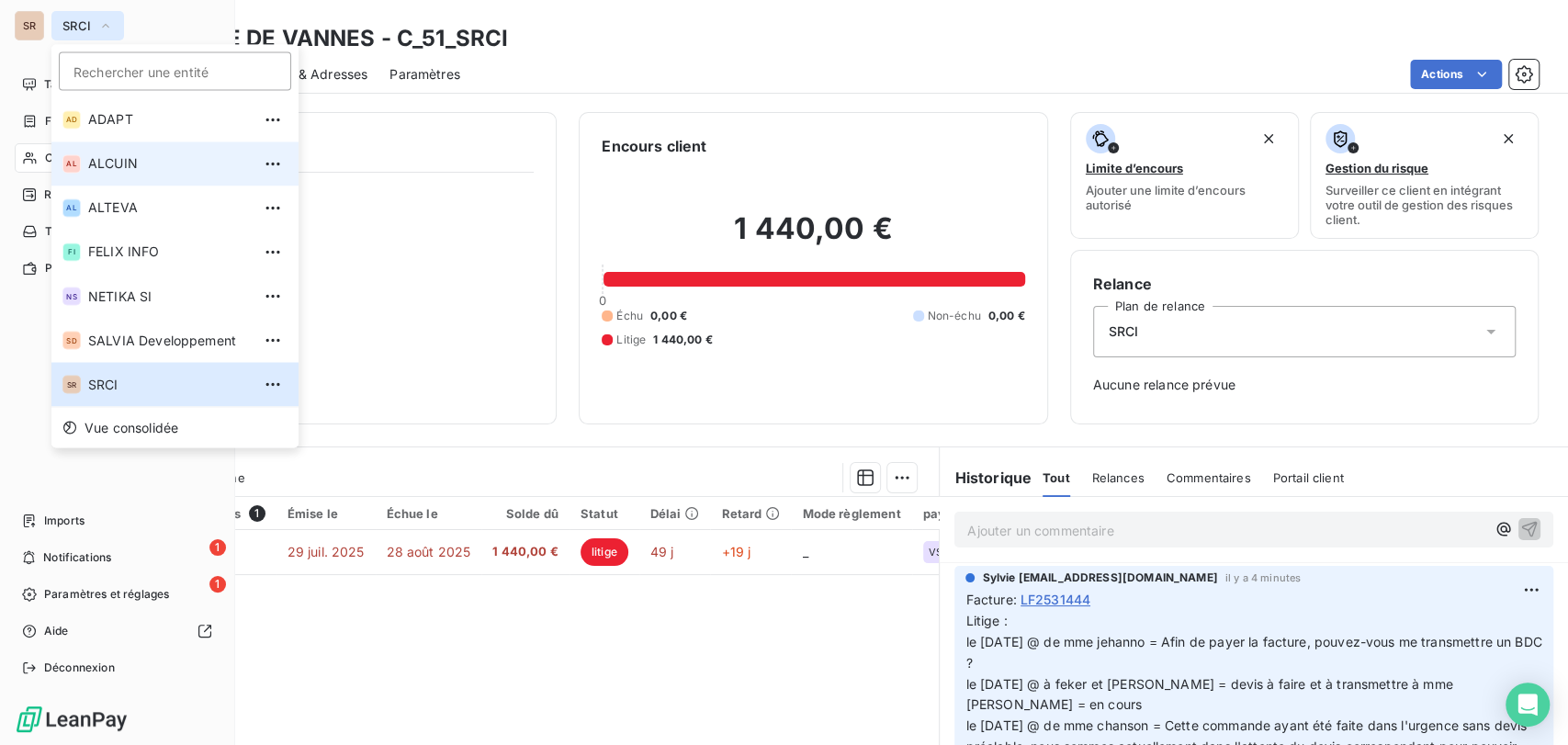
click at [99, 171] on span "ALCUIN" at bounding box center [169, 164] width 163 height 18
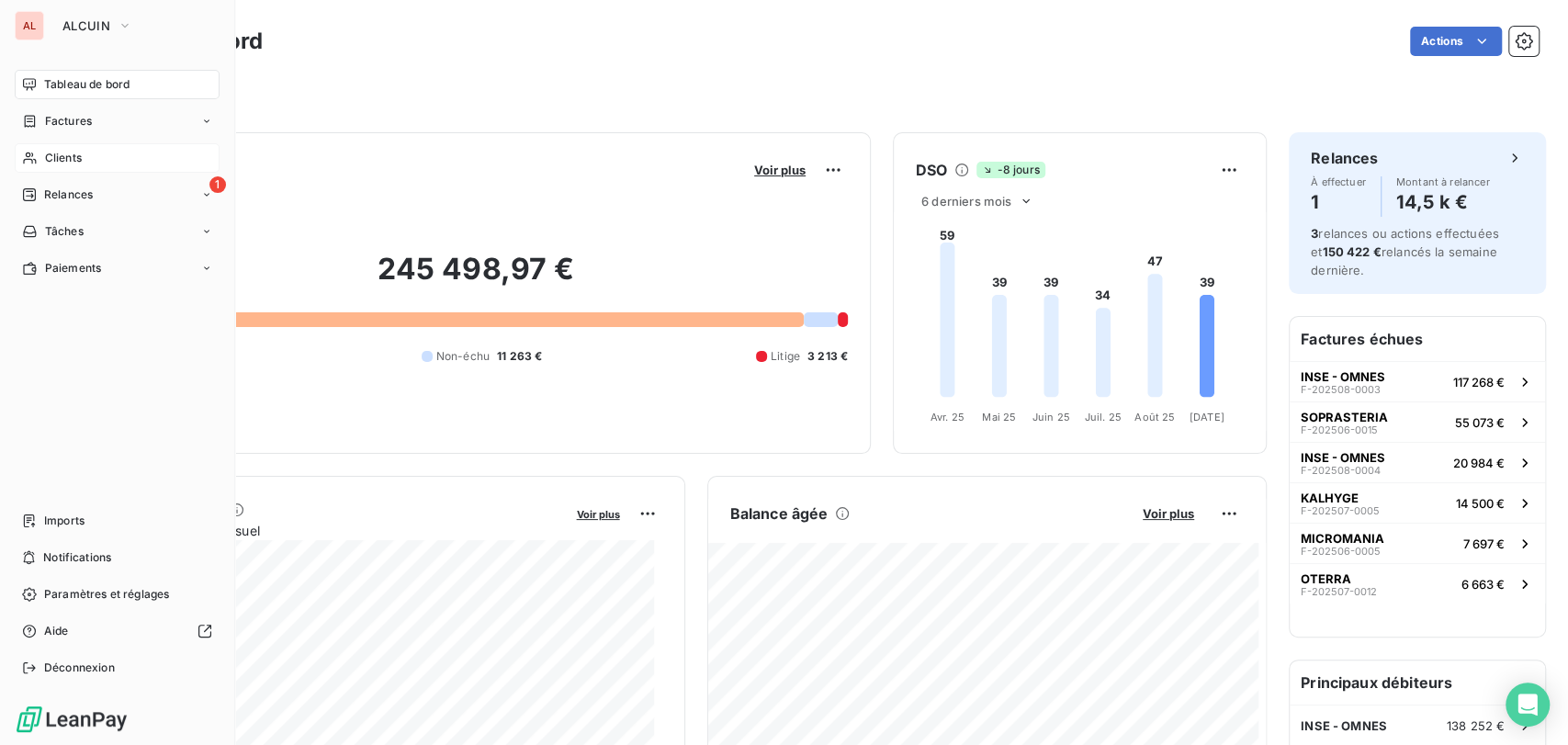
drag, startPoint x: 54, startPoint y: 160, endPoint x: 77, endPoint y: 156, distance: 23.3
click at [55, 158] on span "Clients" at bounding box center [63, 158] width 37 height 17
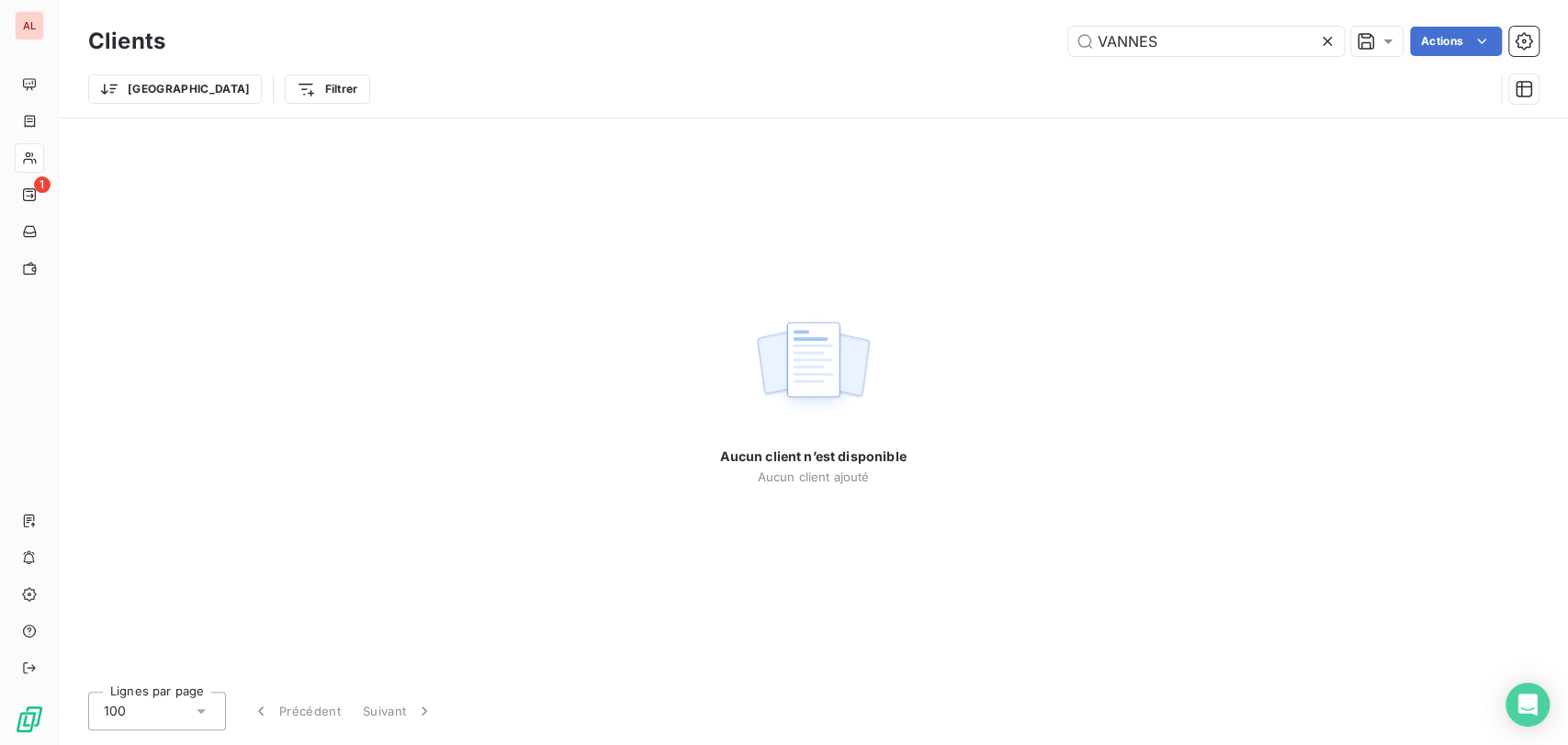
drag, startPoint x: 1176, startPoint y: 39, endPoint x: 940, endPoint y: 25, distance: 236.4
click at [941, 27] on div "VANNES Actions" at bounding box center [863, 41] width 1351 height 29
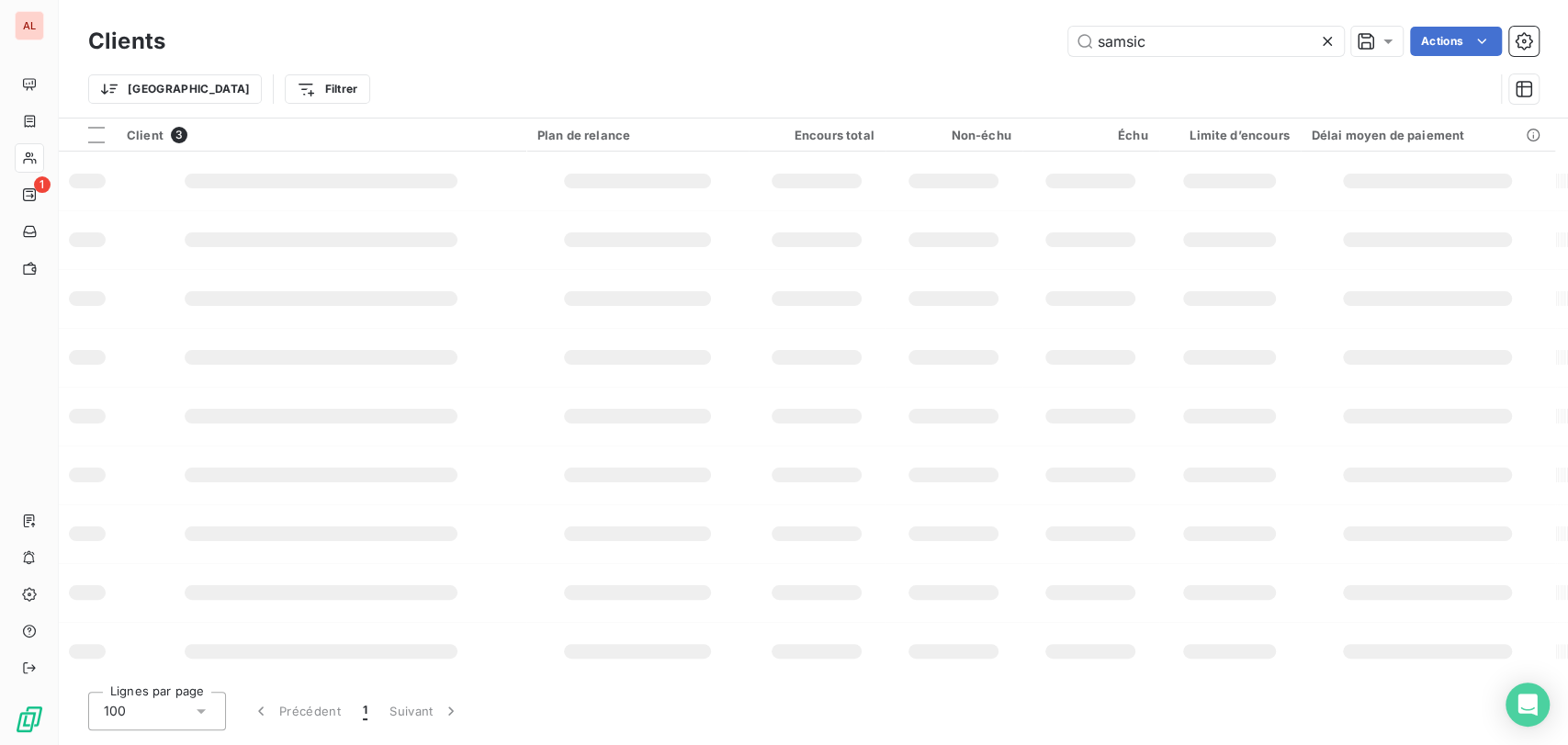
type input "samsic"
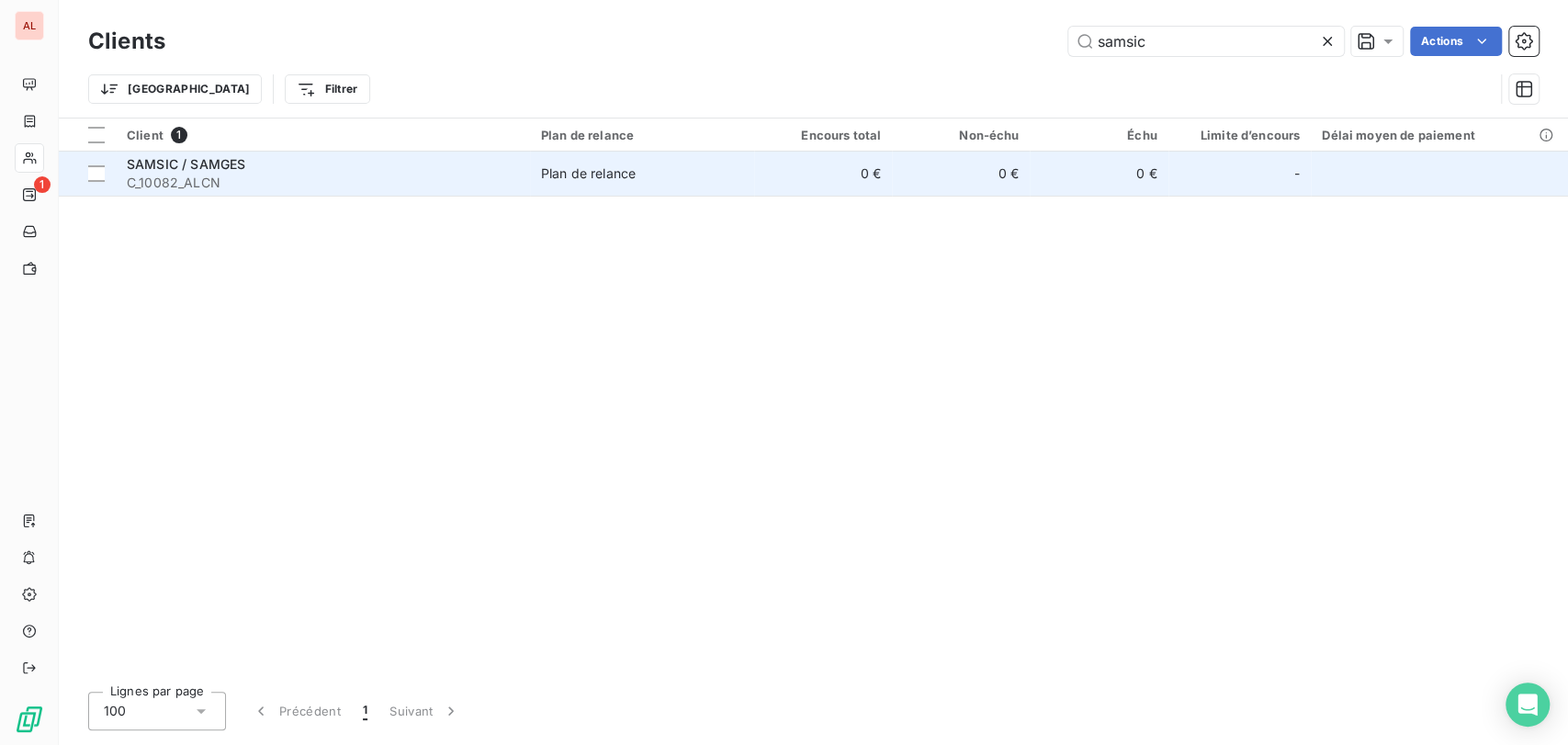
click at [168, 180] on span "C_10082_ALCN" at bounding box center [323, 183] width 392 height 18
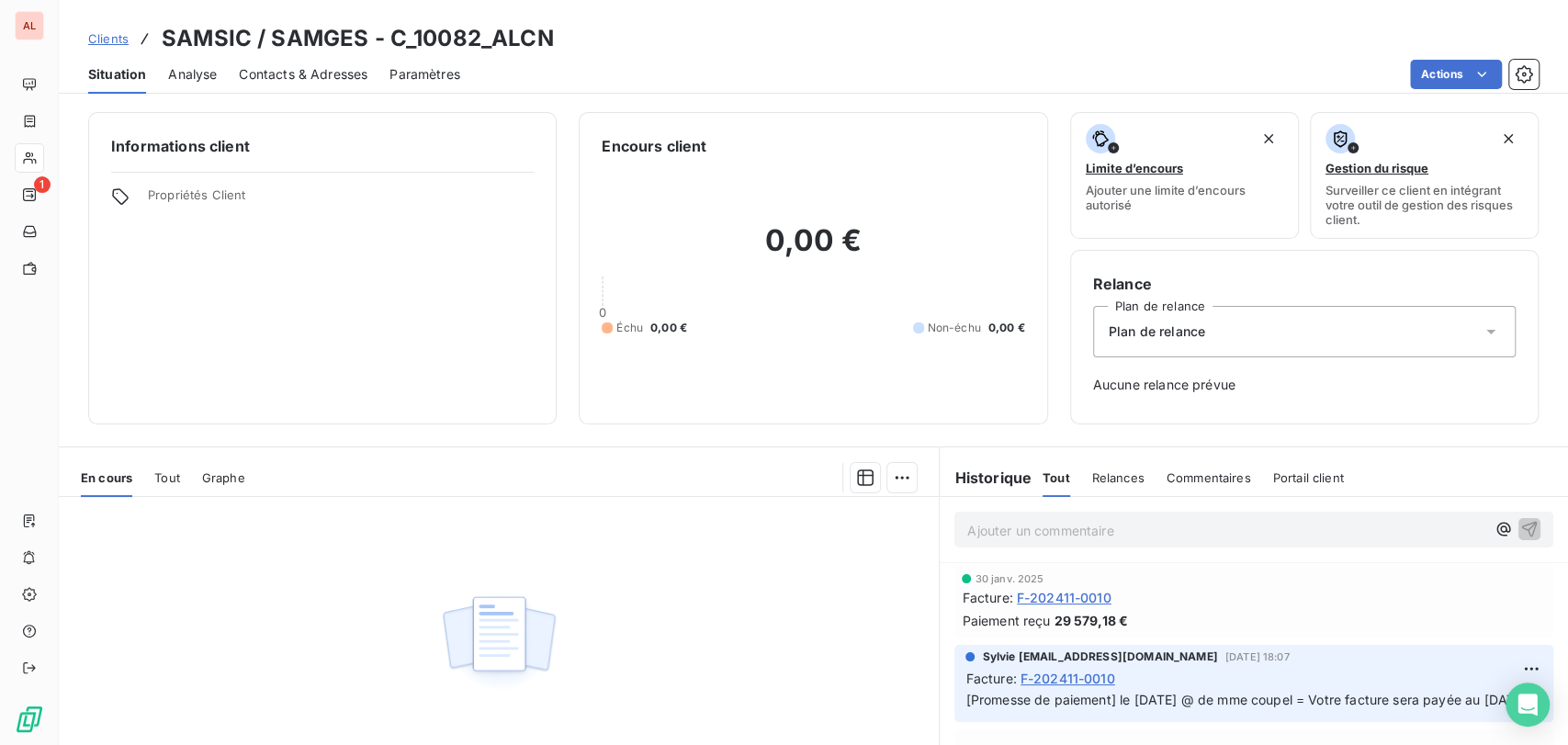
click at [979, 531] on p "Ajouter un commentaire ﻿" at bounding box center [1226, 530] width 518 height 23
click at [1520, 531] on icon "button" at bounding box center [1529, 528] width 18 height 18
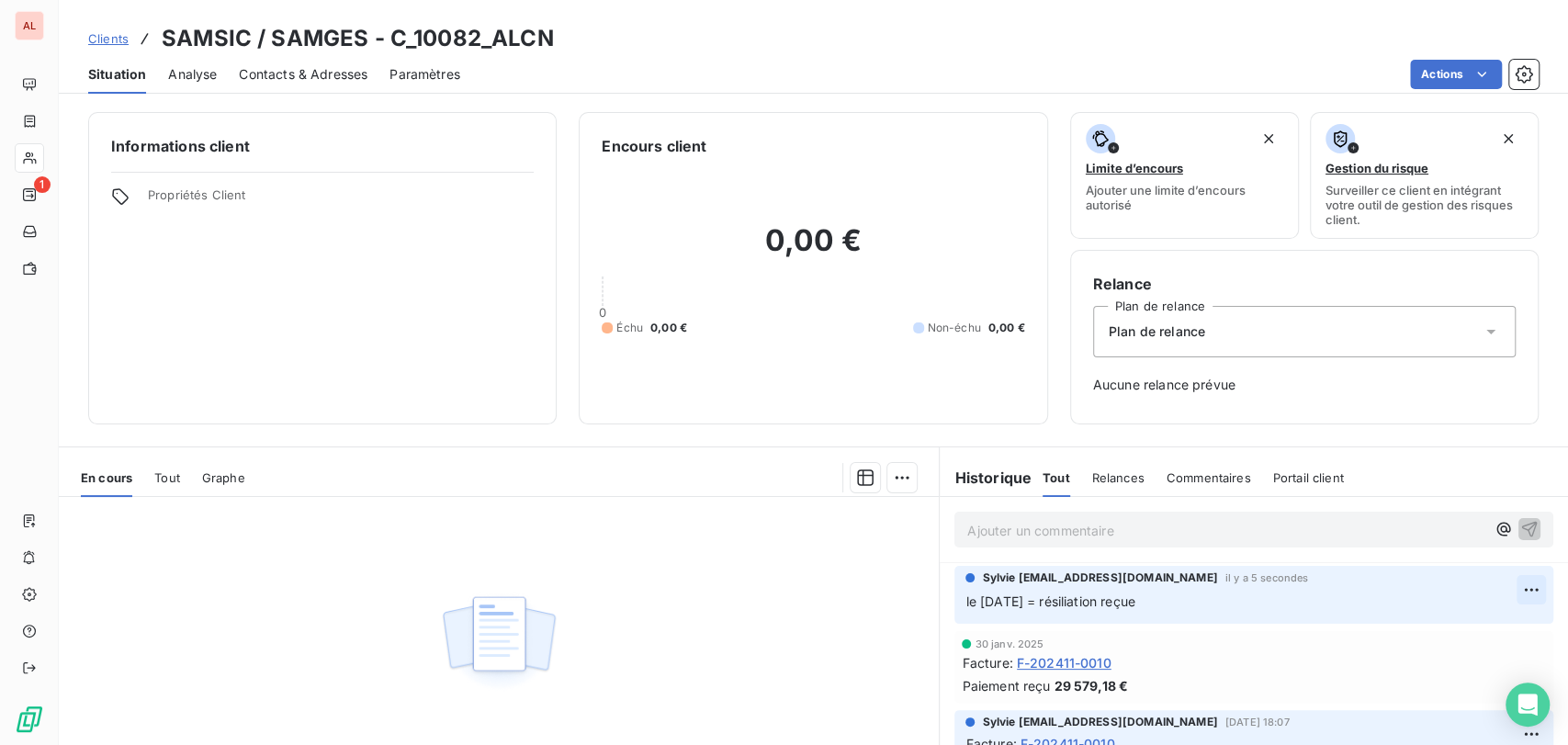
click at [1494, 588] on html "AL 1 Clients SAMSIC / SAMGES - C_10082_ALCN Situation Analyse Contacts & Adress…" at bounding box center [784, 372] width 1568 height 745
click at [1425, 638] on div "Editer" at bounding box center [1456, 630] width 103 height 29
click at [1027, 602] on span "le [DATE] = résiliation reçue" at bounding box center [1050, 601] width 169 height 16
click at [1522, 604] on icon "button" at bounding box center [1531, 601] width 18 height 18
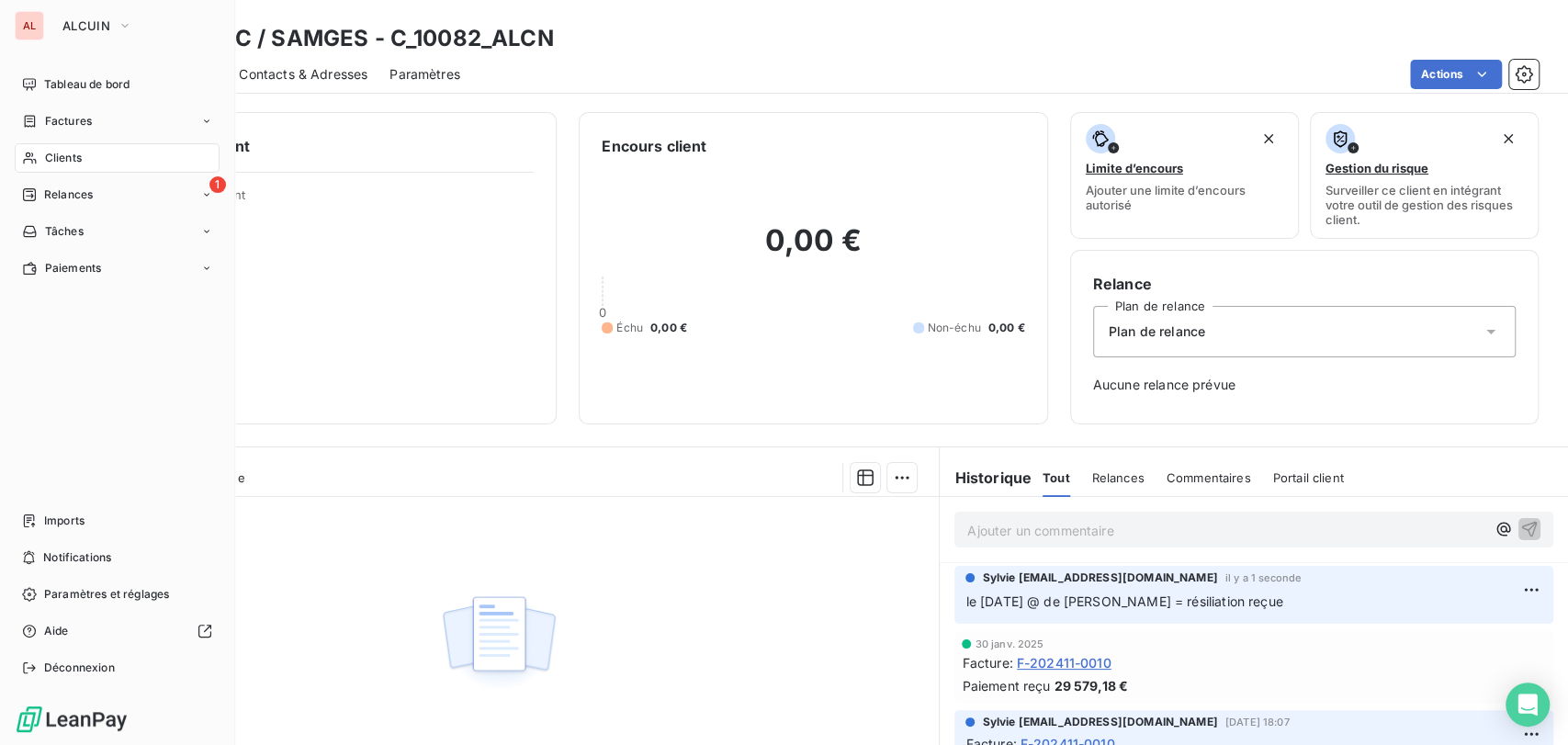
click at [67, 156] on span "Clients" at bounding box center [63, 158] width 37 height 17
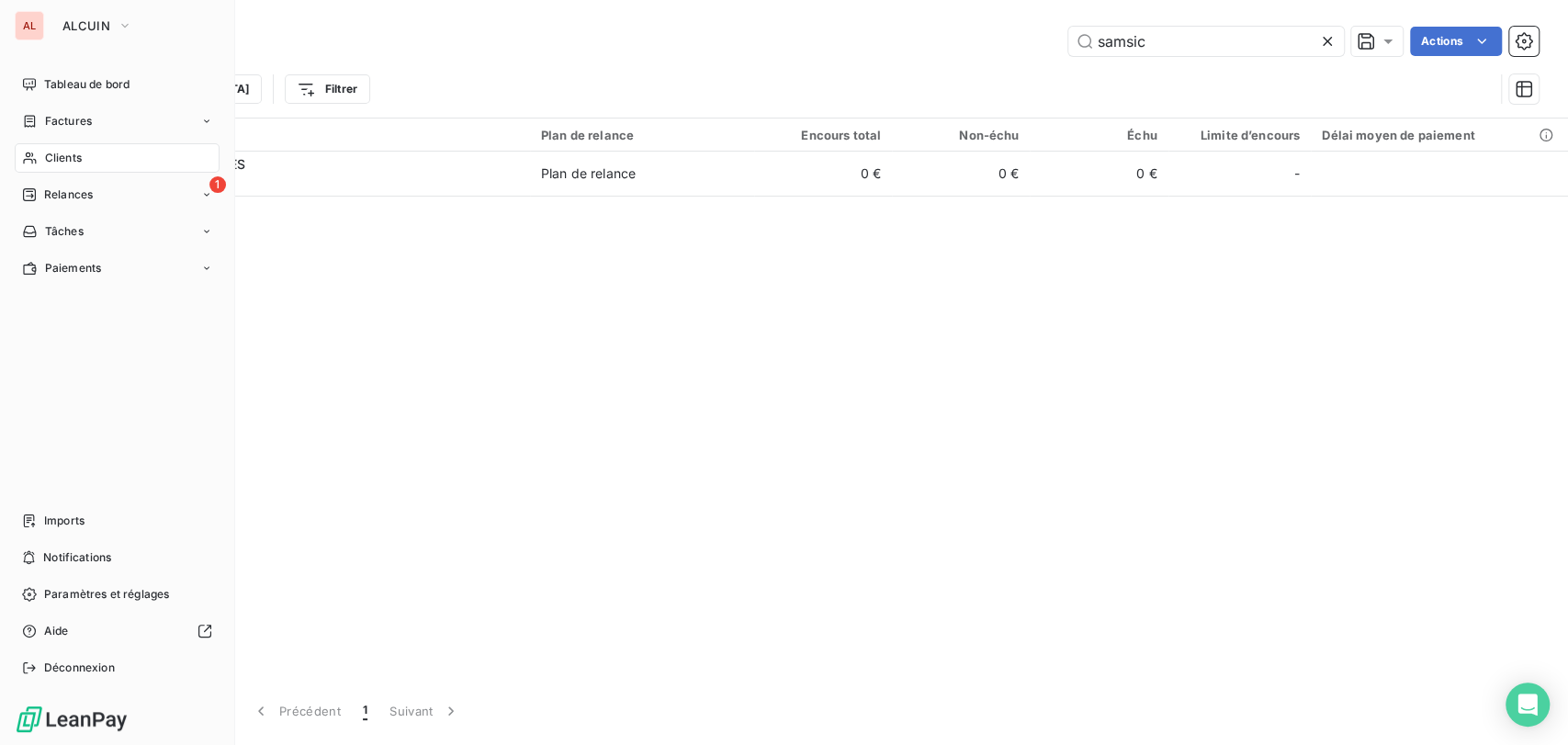
click at [66, 160] on span "Clients" at bounding box center [63, 158] width 37 height 17
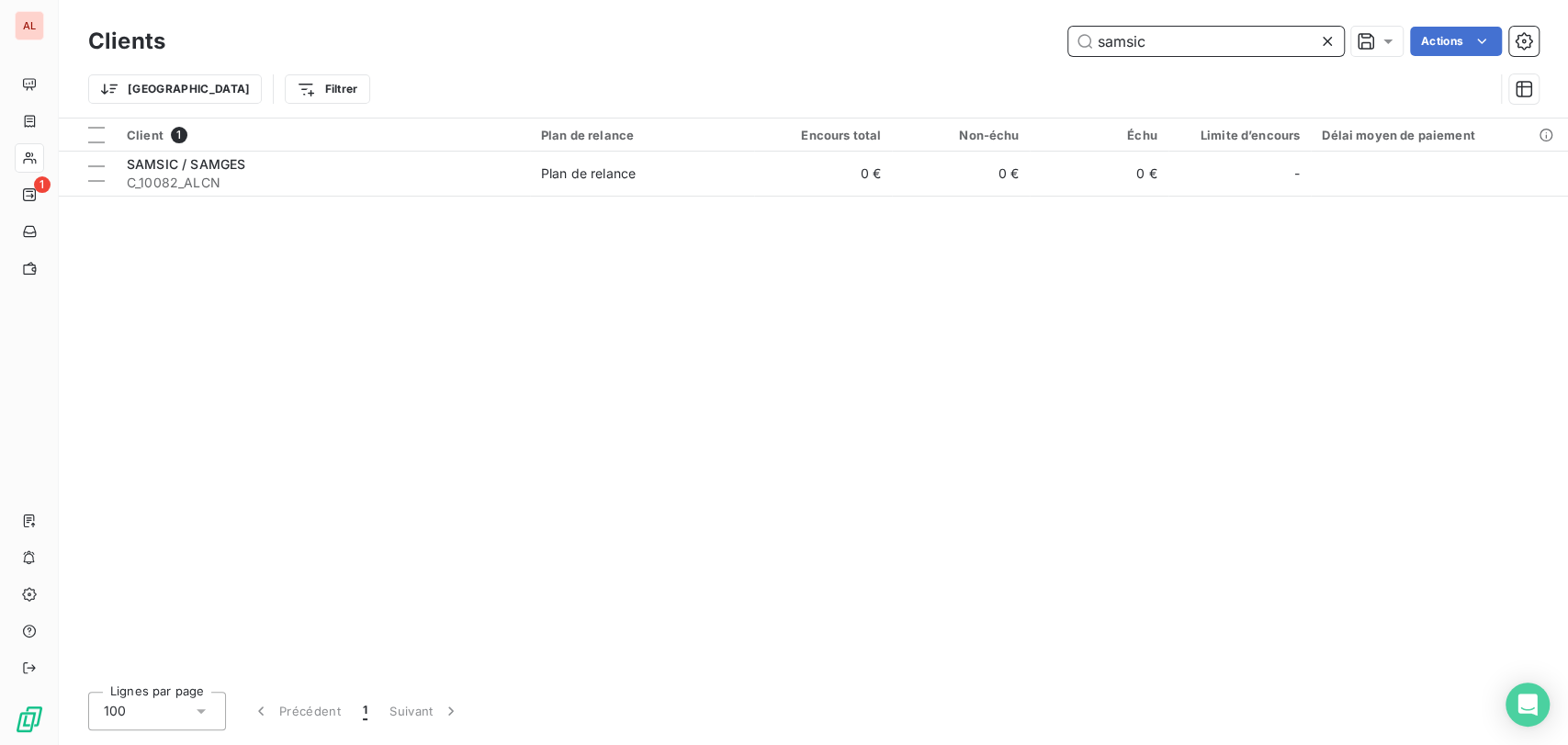
drag, startPoint x: 1159, startPoint y: 42, endPoint x: 940, endPoint y: 42, distance: 219.0
click at [940, 50] on div "samsic Actions" at bounding box center [863, 41] width 1351 height 29
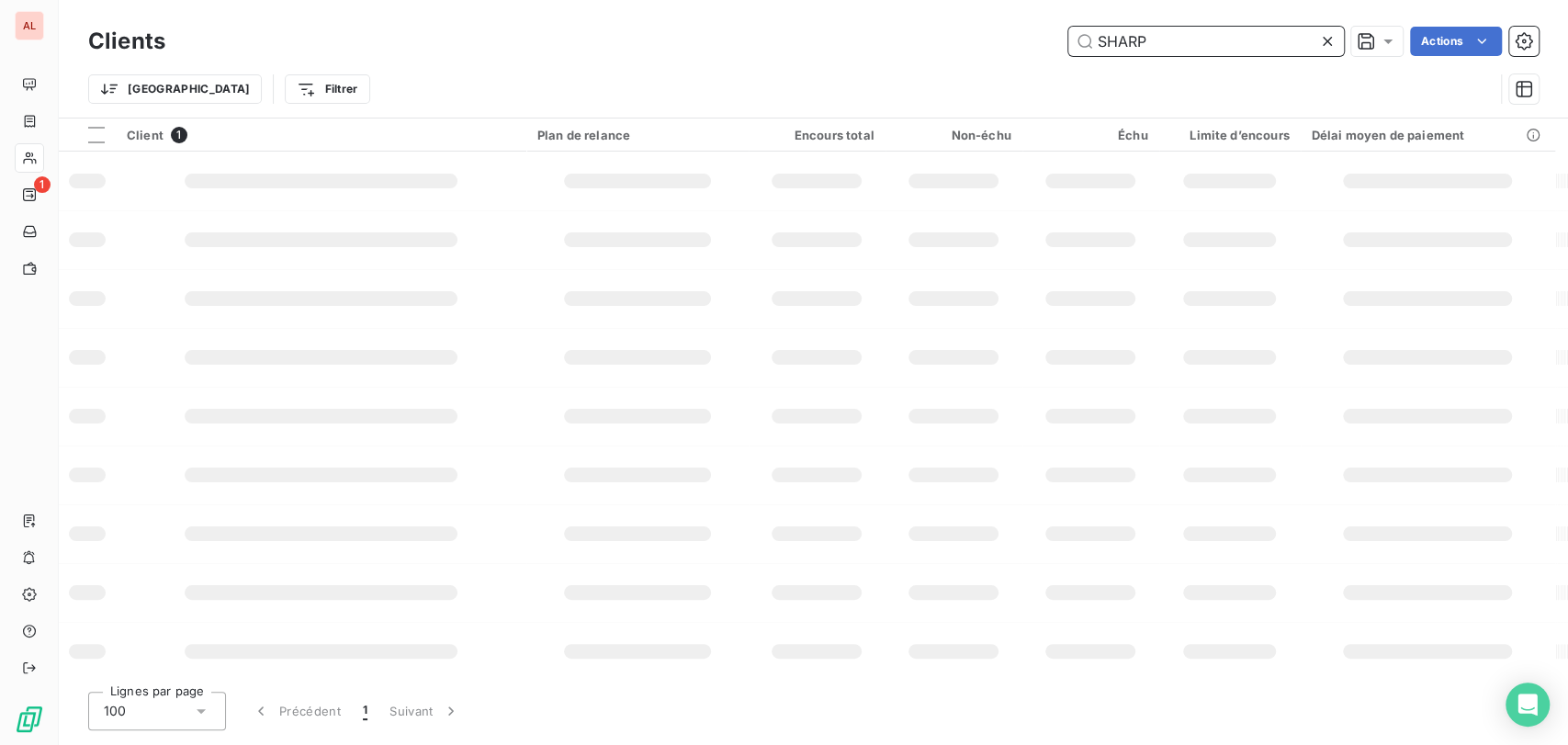
type input "SHARP"
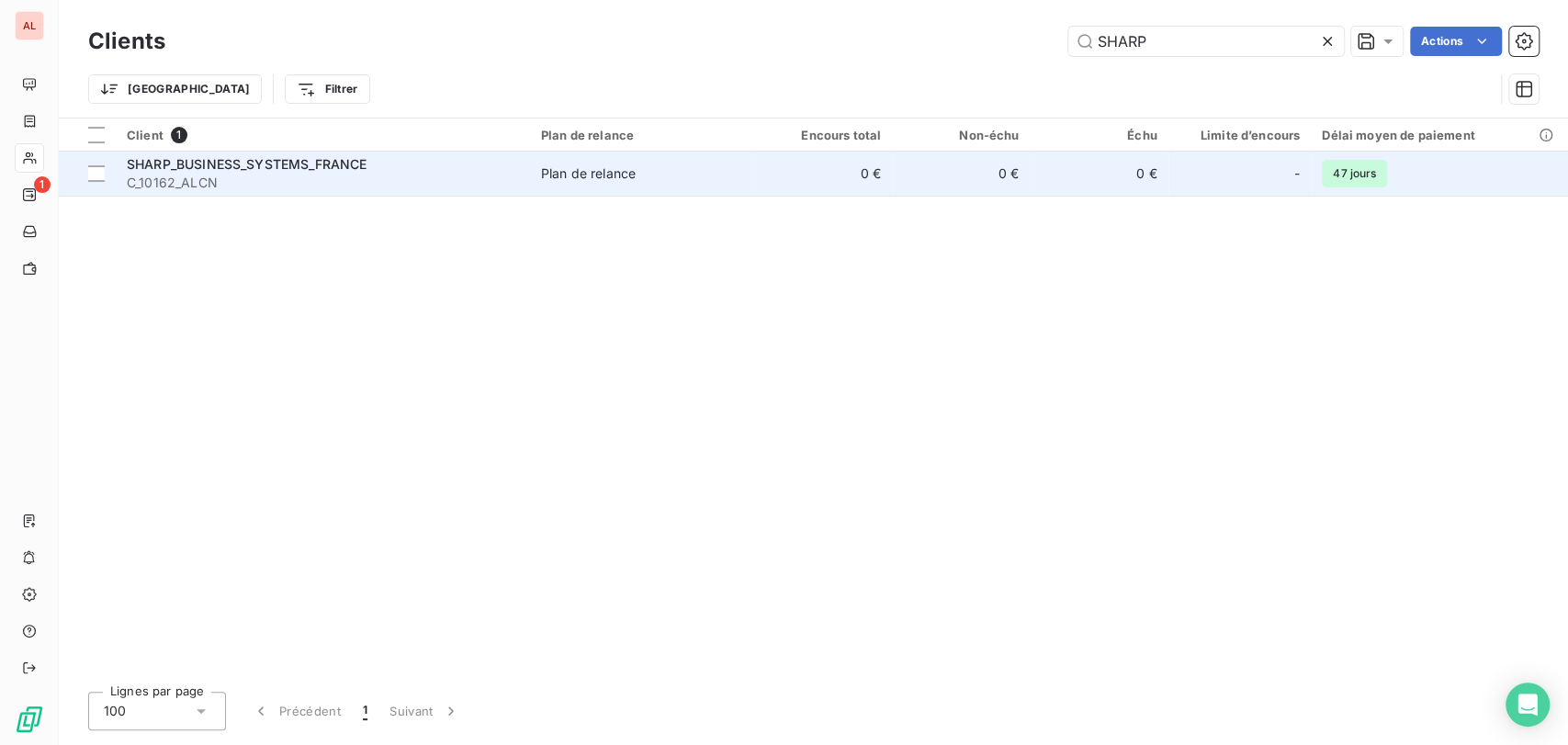
click at [191, 171] on div "SHARP_BUSINESS_SYSTEMS_FRANCE" at bounding box center [323, 165] width 392 height 18
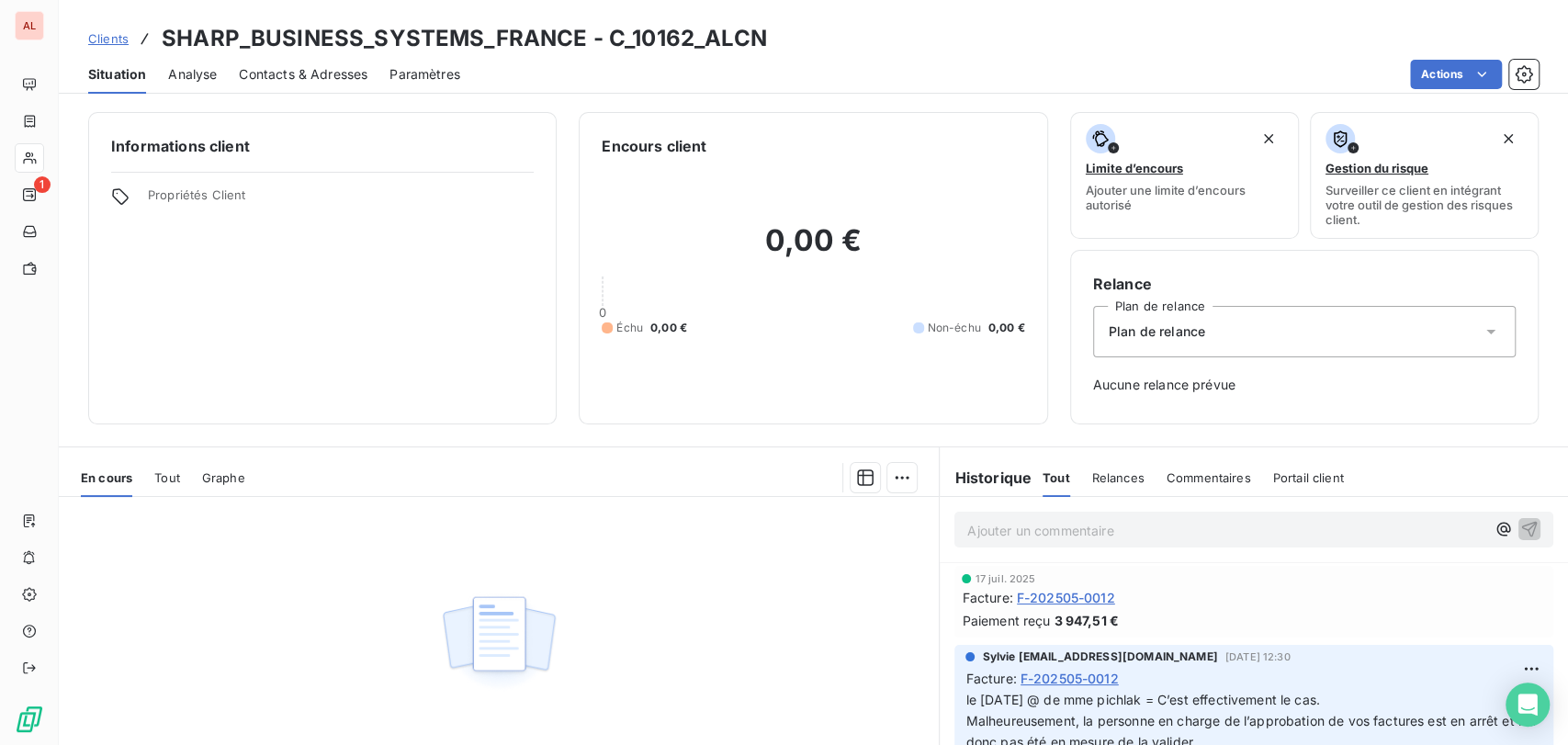
click at [972, 528] on p "Ajouter un commentaire ﻿" at bounding box center [1226, 530] width 518 height 23
click at [1171, 519] on p "le [DATE] @ de mr [PERSON_NAME] =" at bounding box center [1226, 529] width 518 height 21
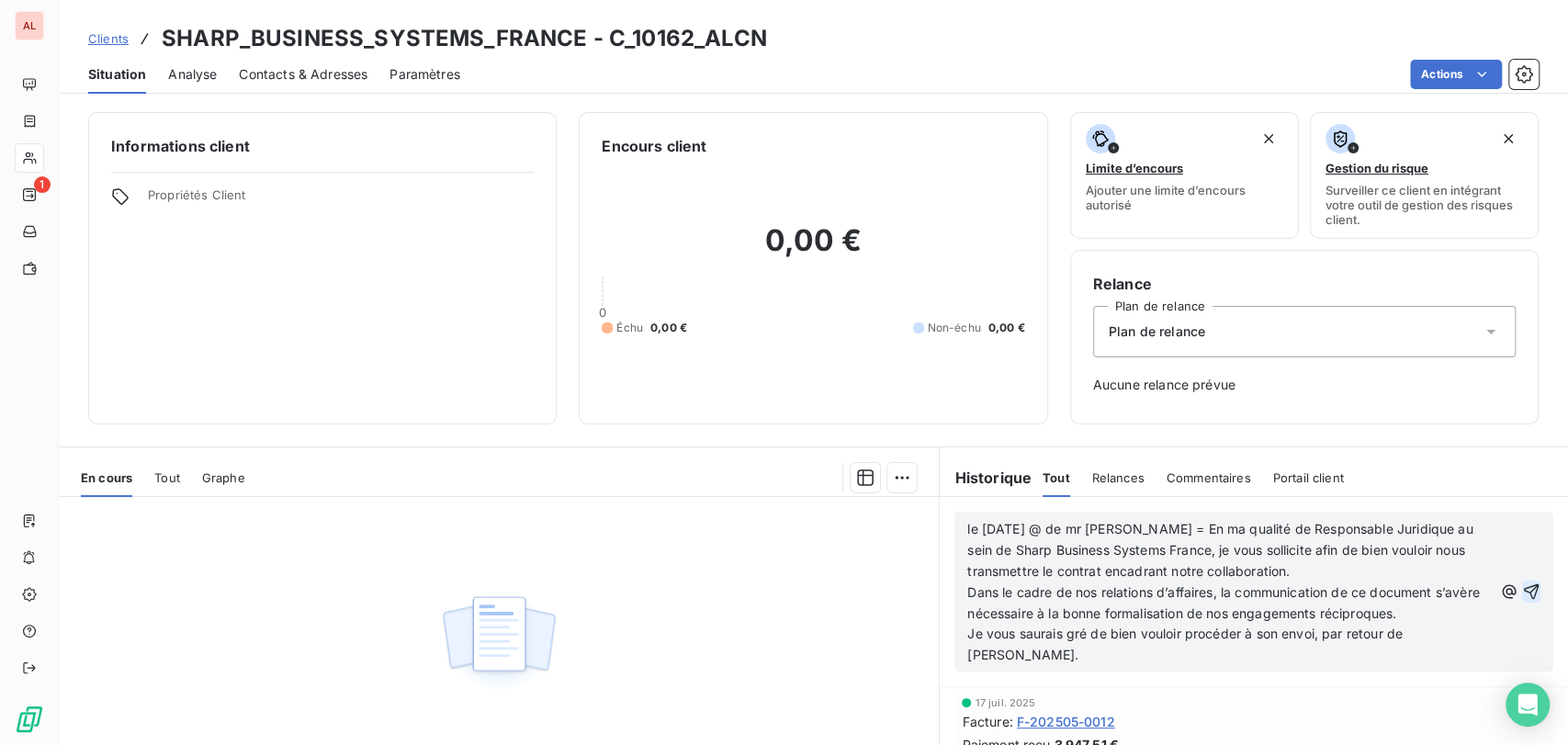
click at [1522, 582] on icon "button" at bounding box center [1531, 591] width 18 height 18
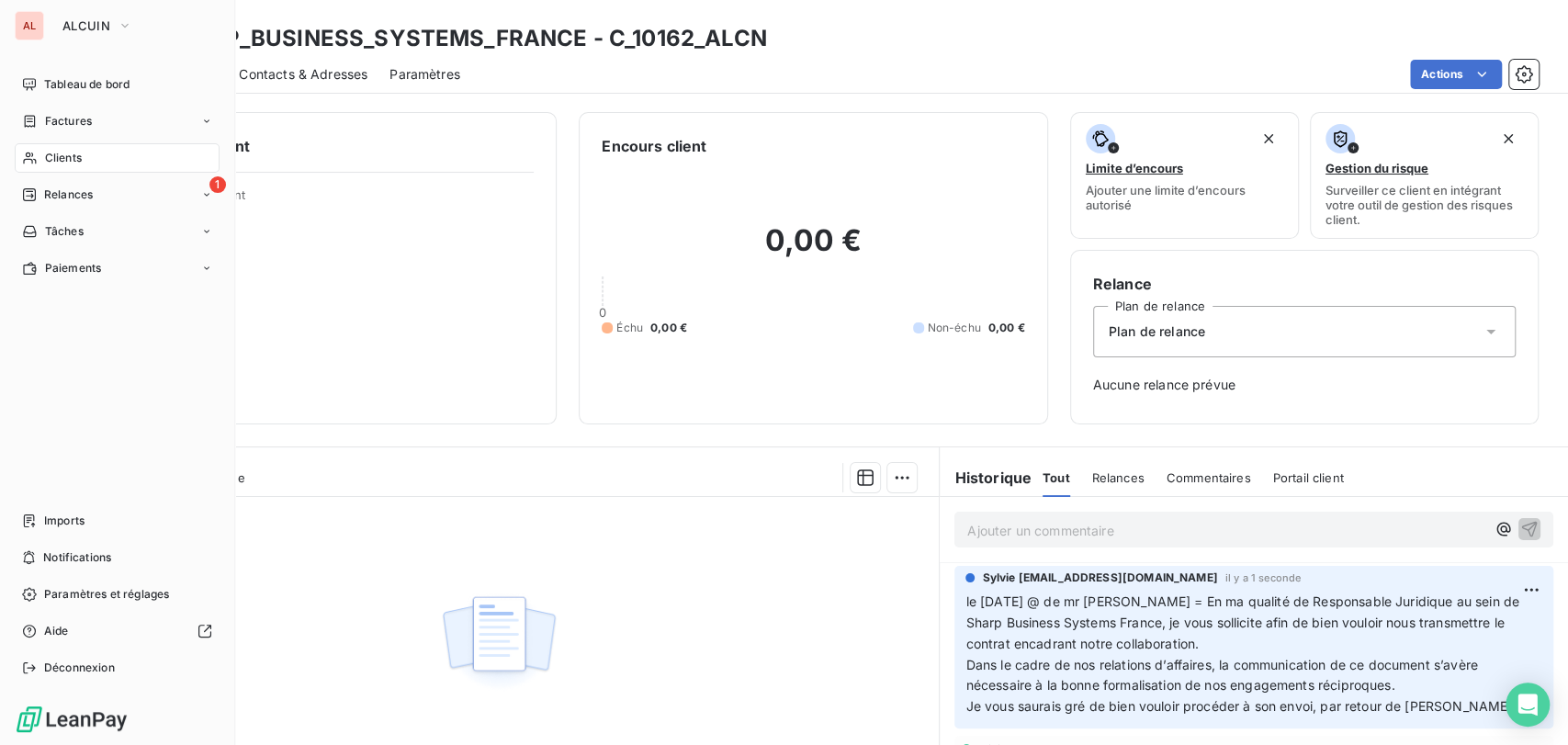
click at [49, 157] on span "Clients" at bounding box center [63, 158] width 37 height 17
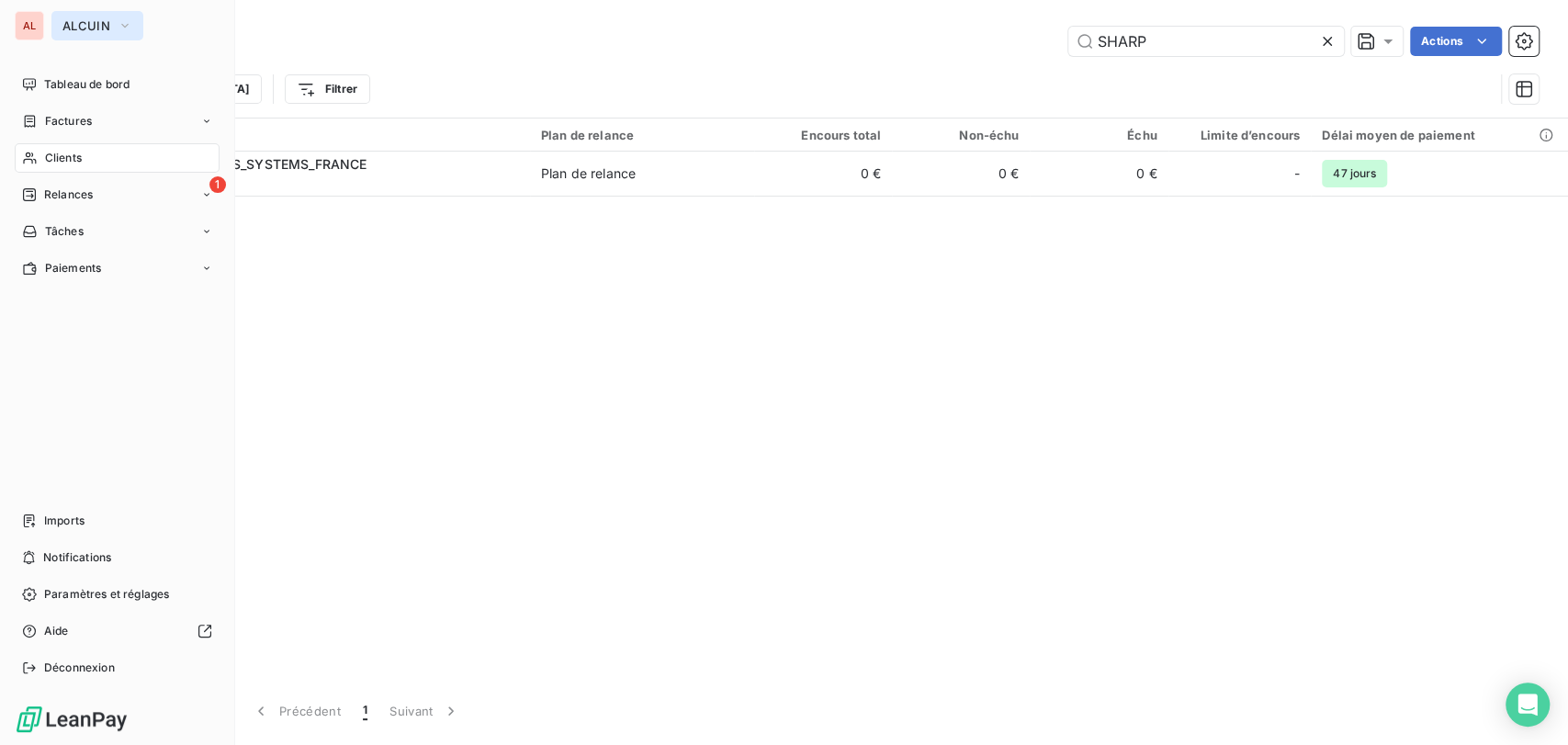
click at [126, 24] on icon "button" at bounding box center [125, 26] width 7 height 4
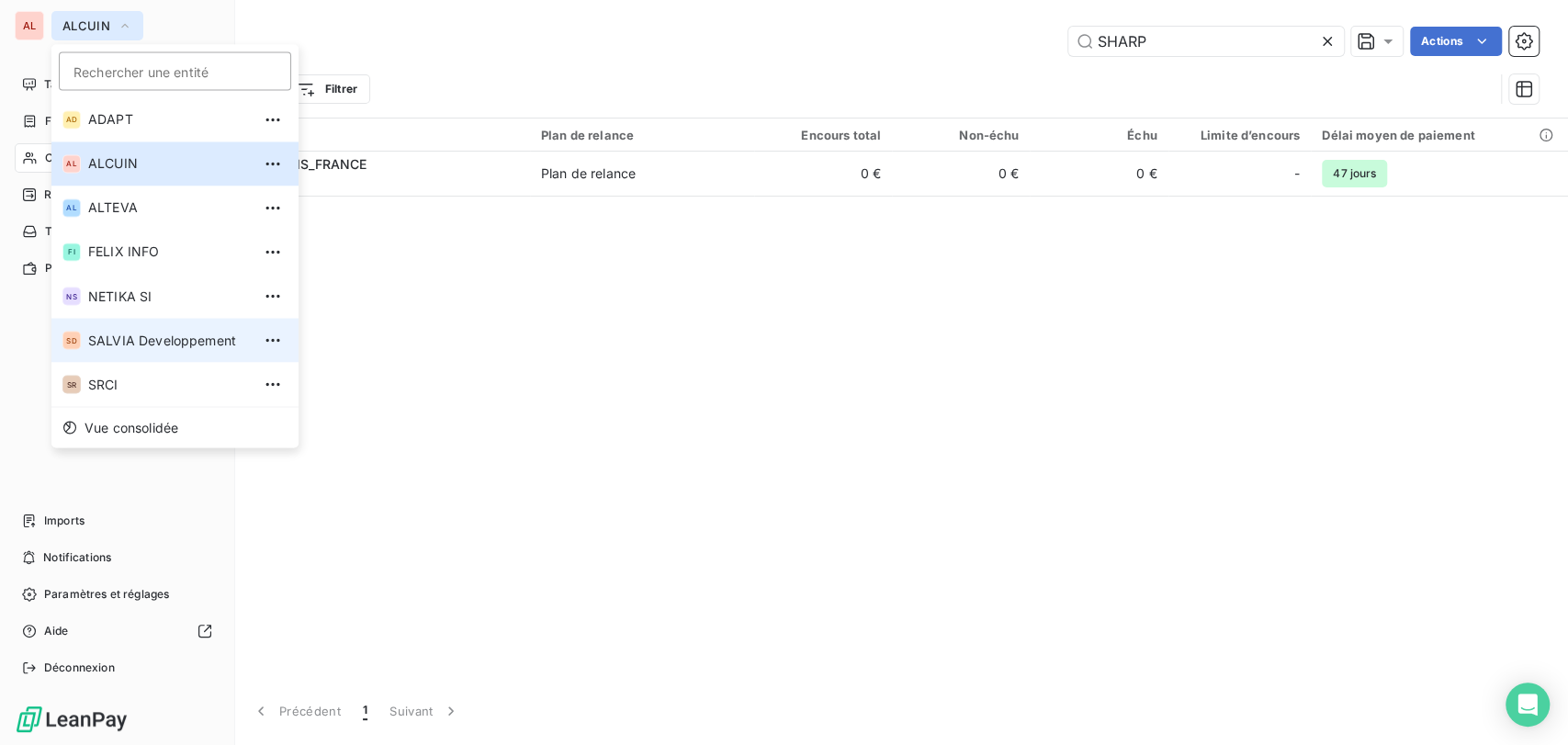
click at [140, 336] on span "SALVIA Developpement" at bounding box center [169, 339] width 163 height 18
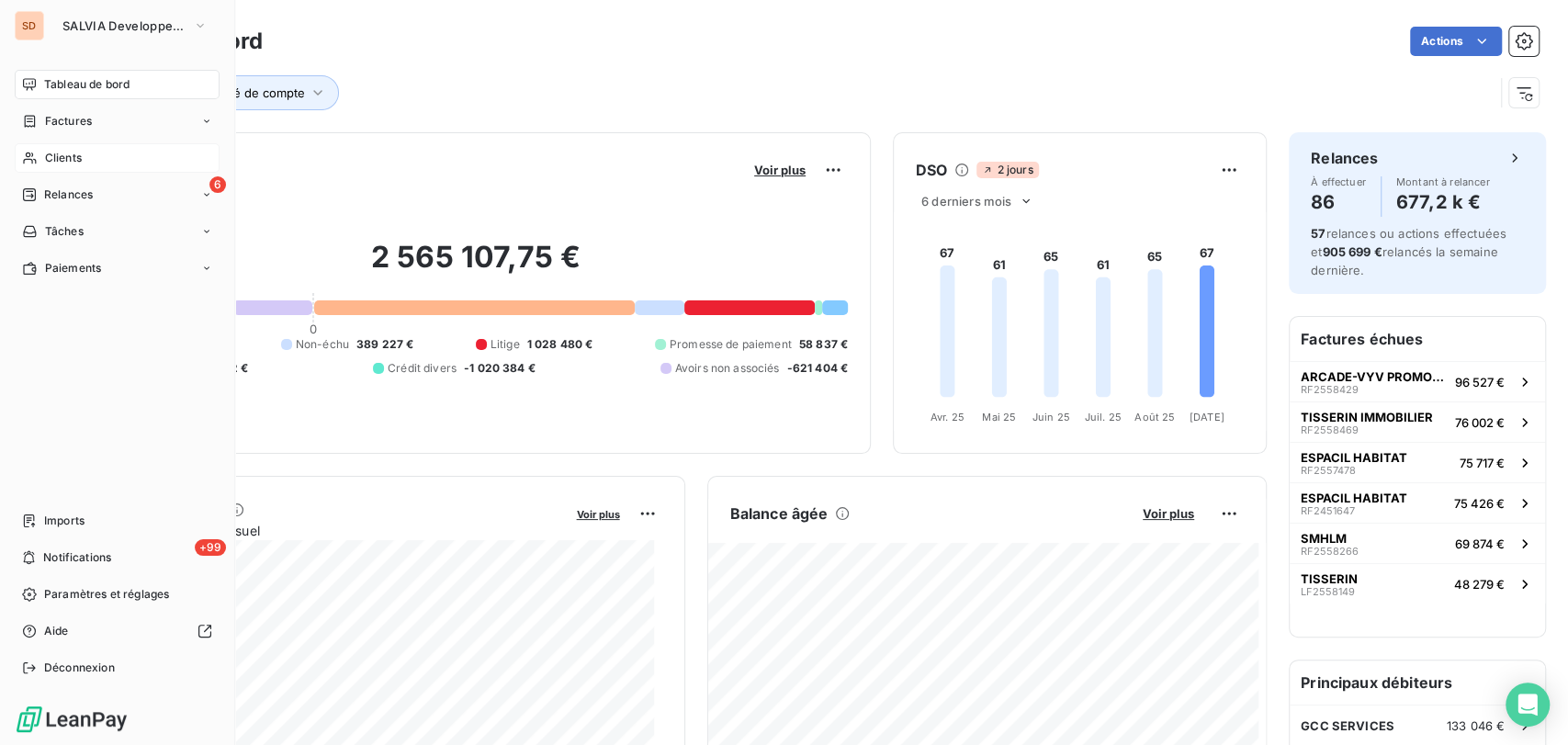
click at [69, 151] on span "Clients" at bounding box center [63, 158] width 37 height 17
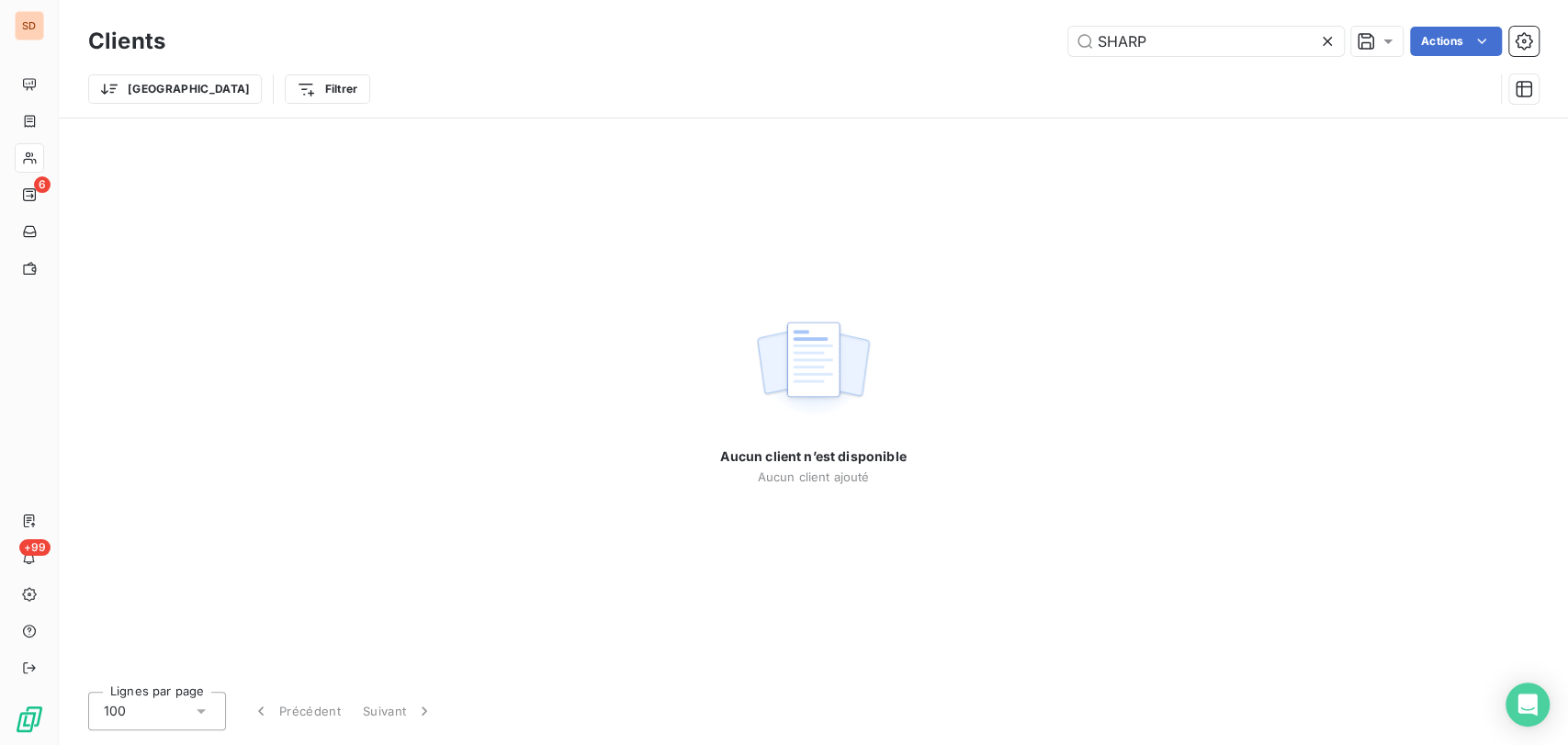
drag, startPoint x: 1136, startPoint y: 35, endPoint x: 1055, endPoint y: 35, distance: 81.0
click at [1055, 35] on div "SHARP Actions" at bounding box center [863, 41] width 1351 height 29
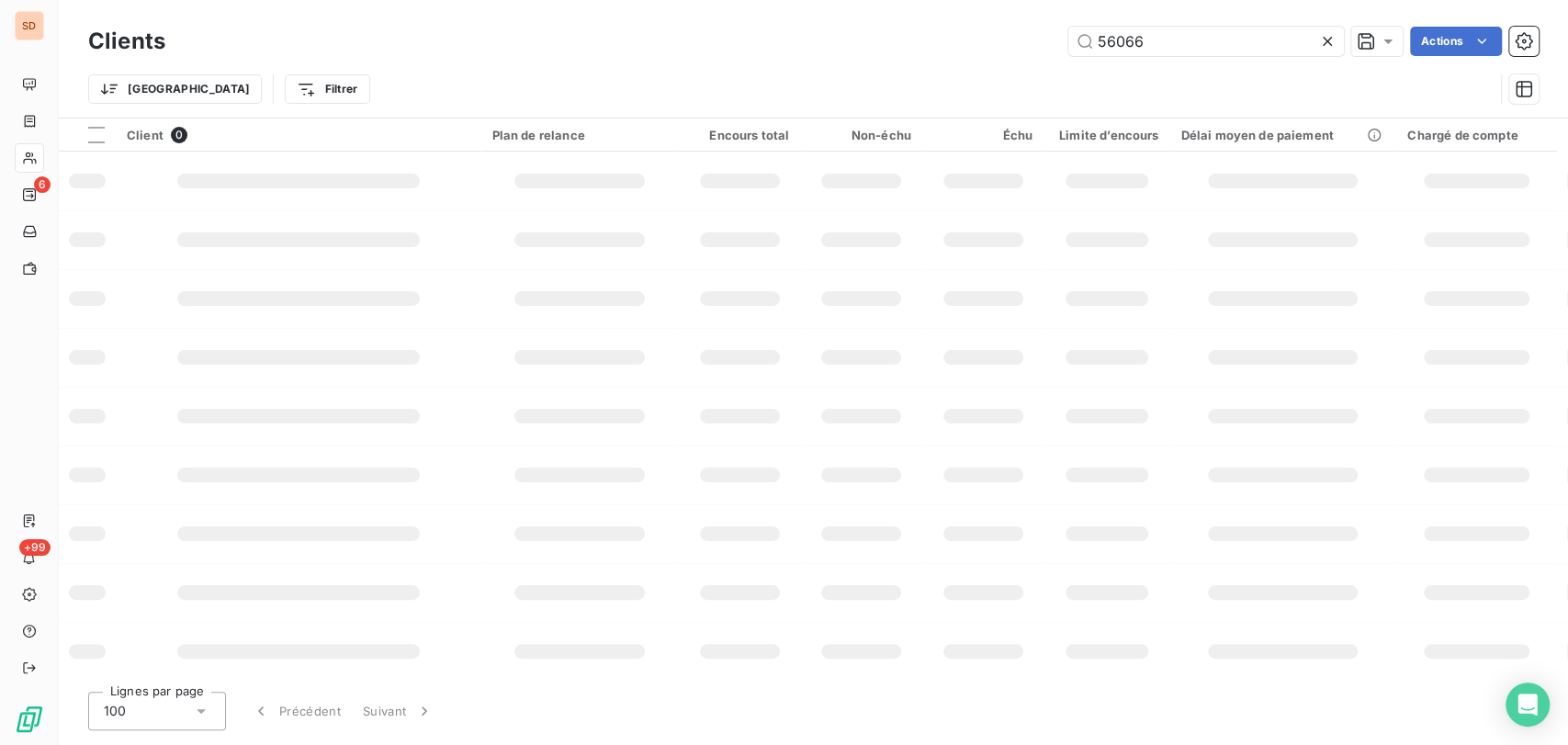
type input "56066"
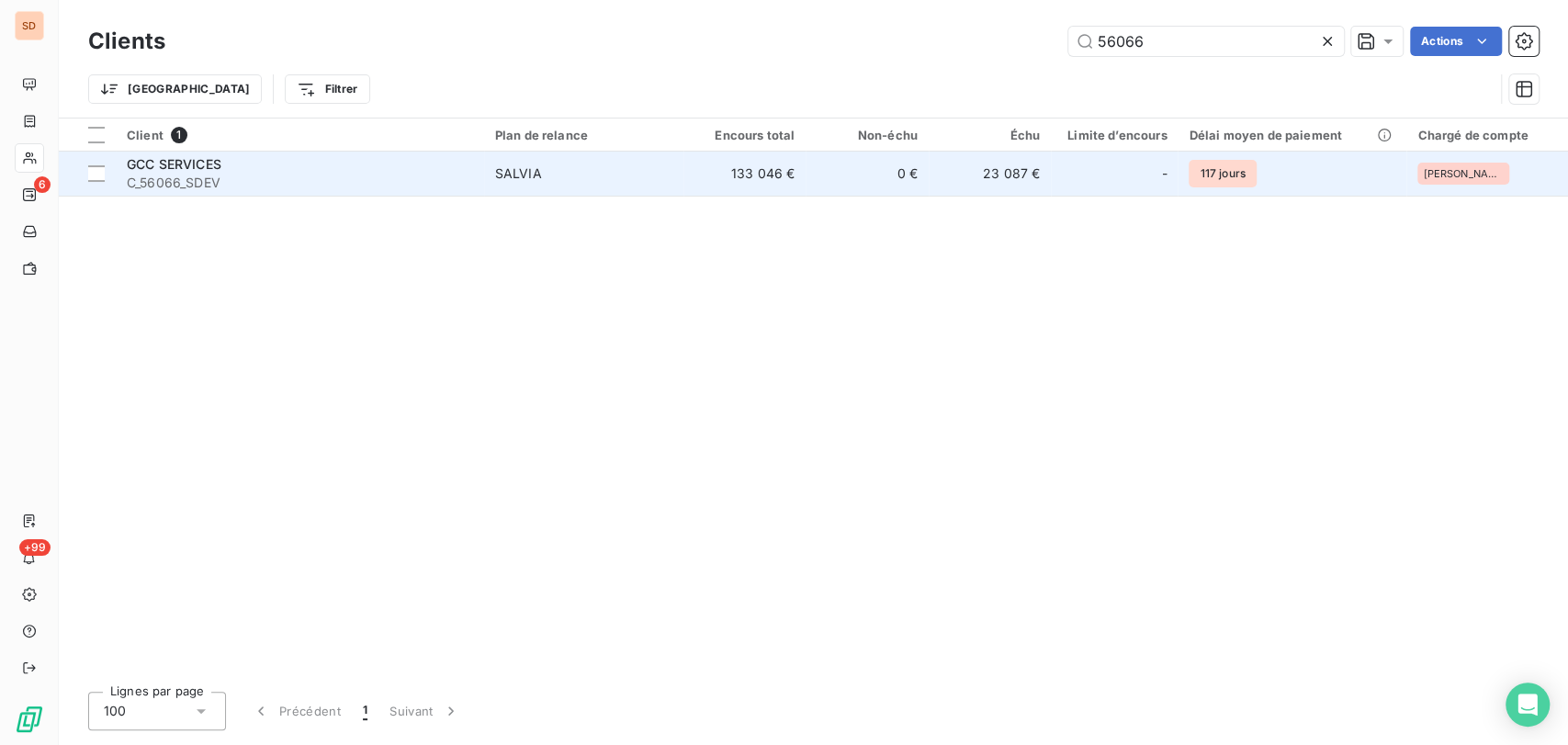
click at [163, 164] on span "GCC SERVICES" at bounding box center [174, 164] width 95 height 16
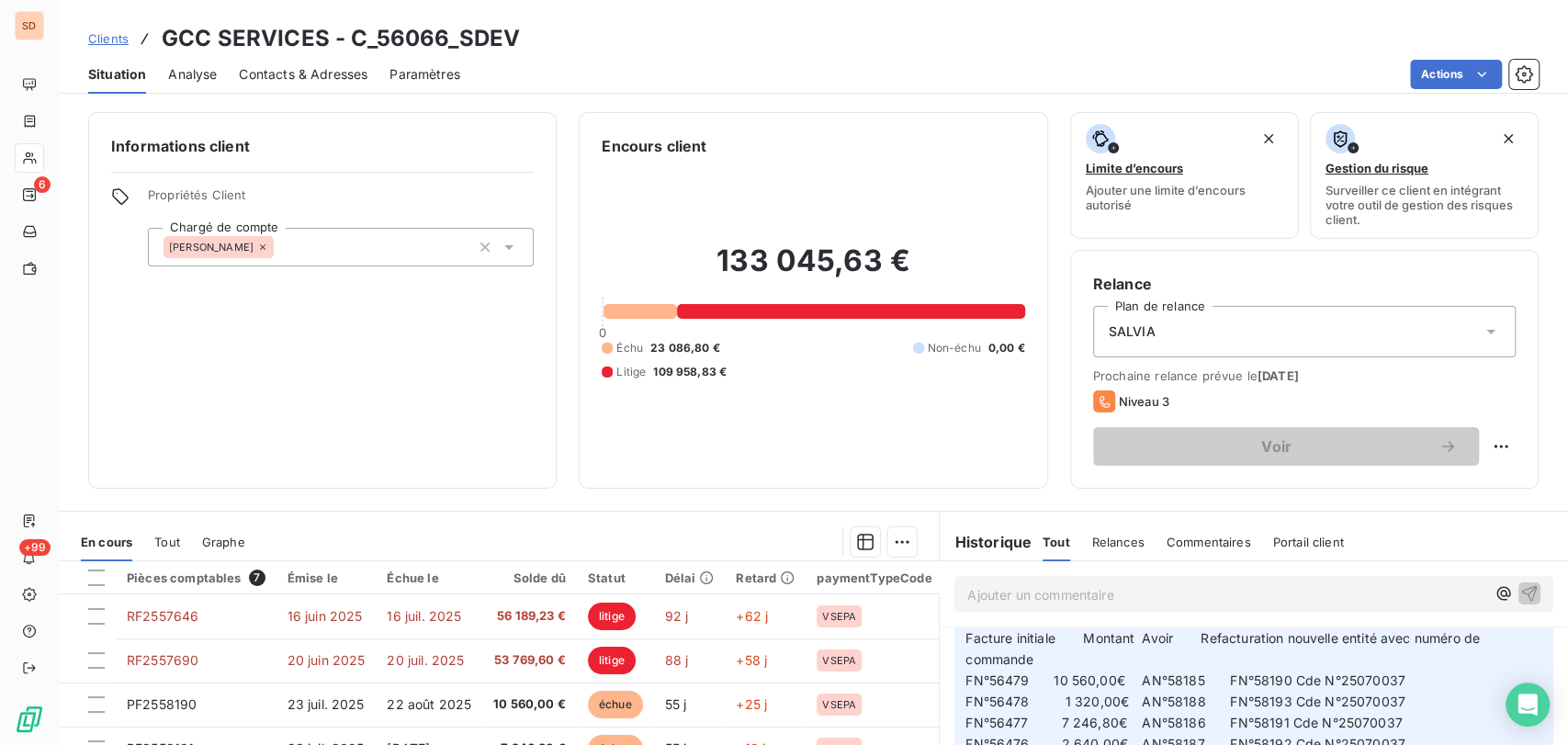
click at [309, 78] on span "Contacts & Adresses" at bounding box center [304, 74] width 129 height 18
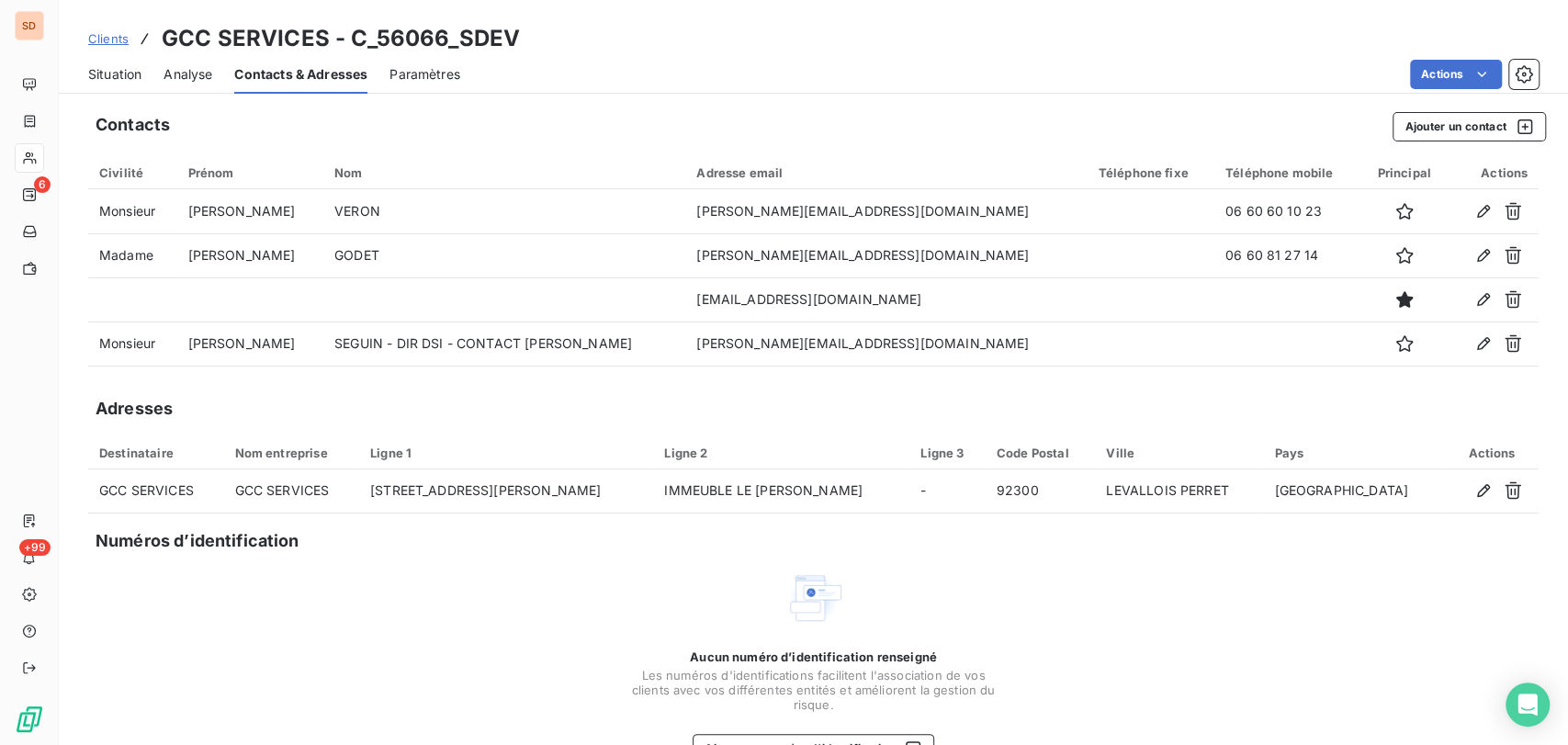
drag, startPoint x: 127, startPoint y: 68, endPoint x: 142, endPoint y: 90, distance: 26.6
click at [129, 67] on span "Situation" at bounding box center [115, 74] width 53 height 18
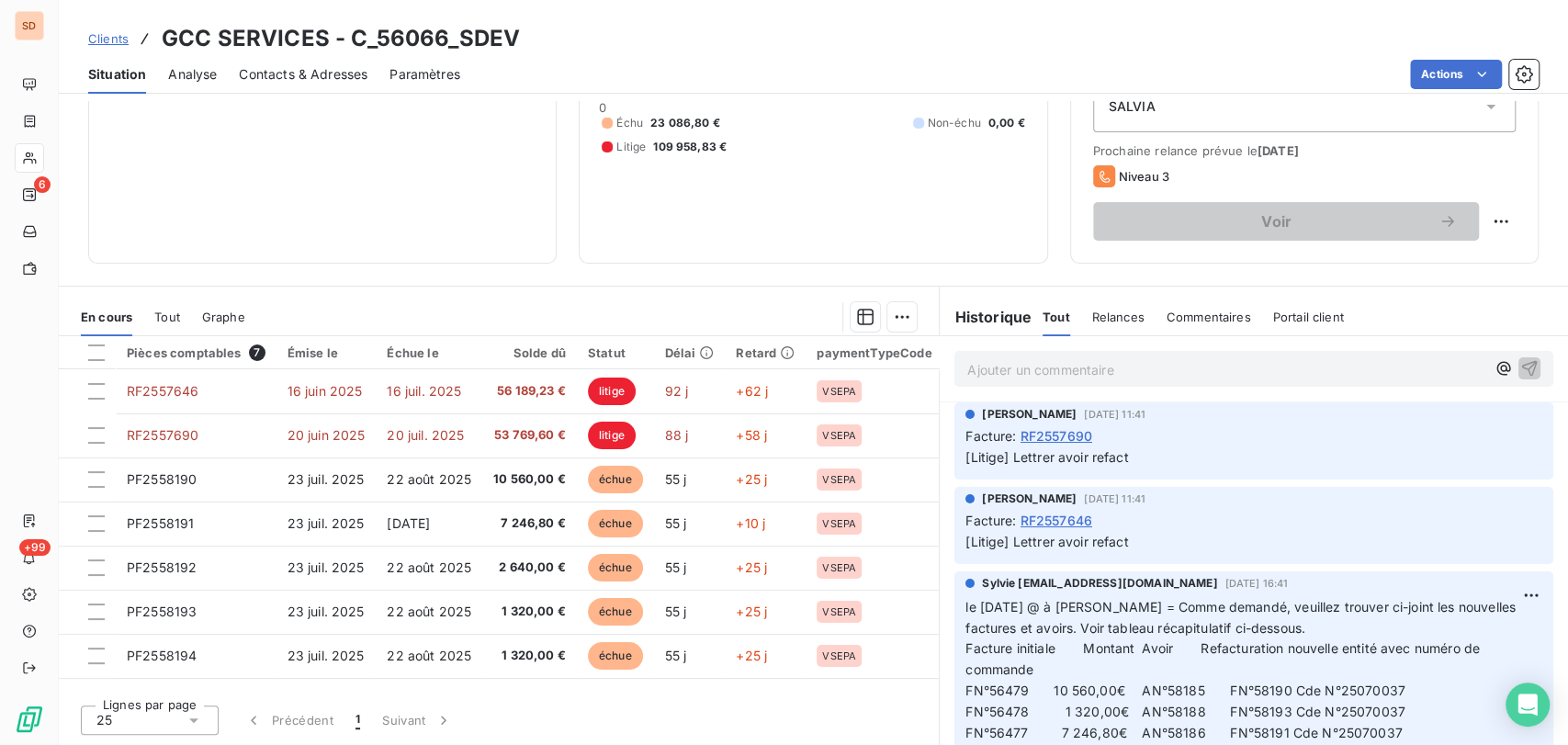
scroll to position [102, 0]
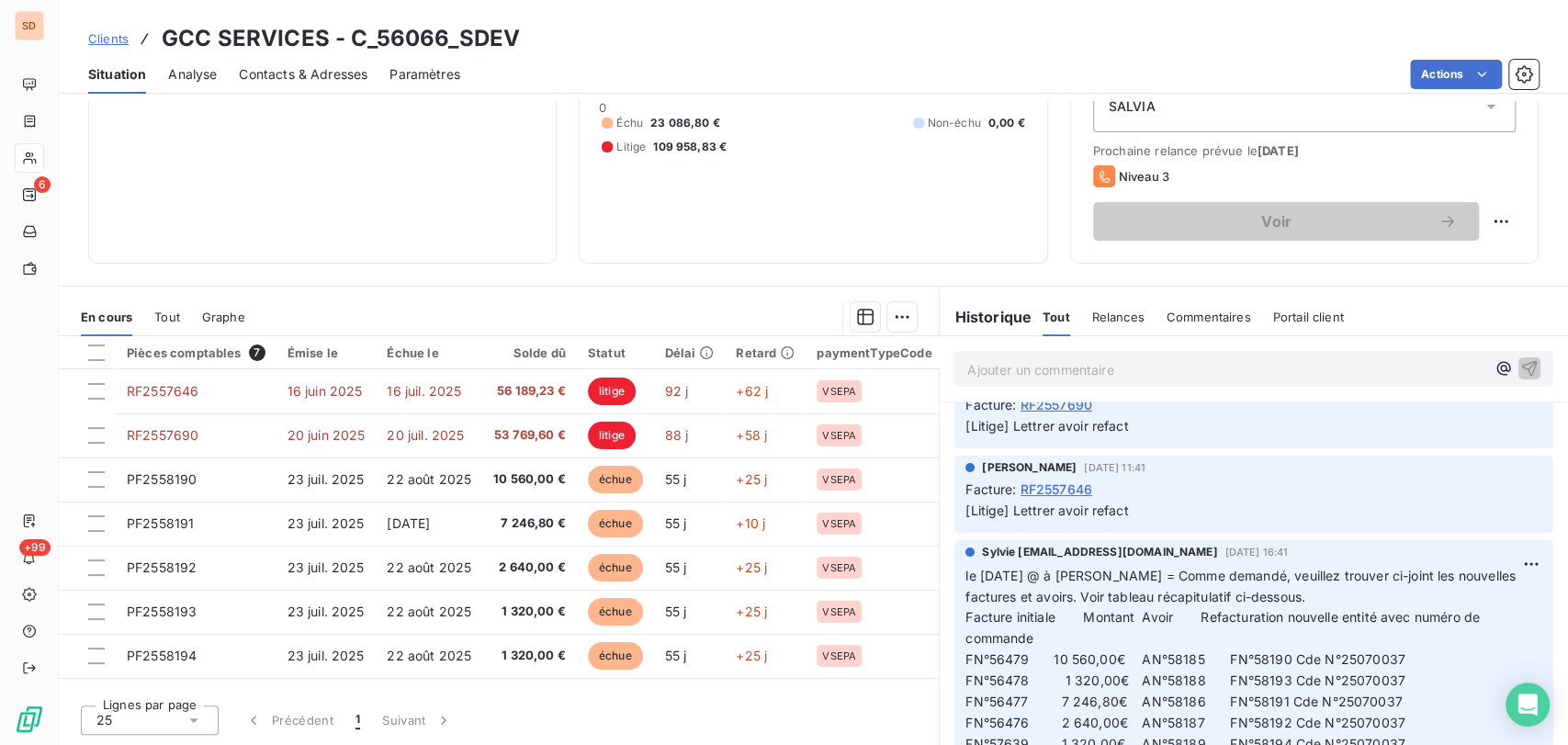
click at [312, 65] on span "Contacts & Adresses" at bounding box center [304, 74] width 129 height 18
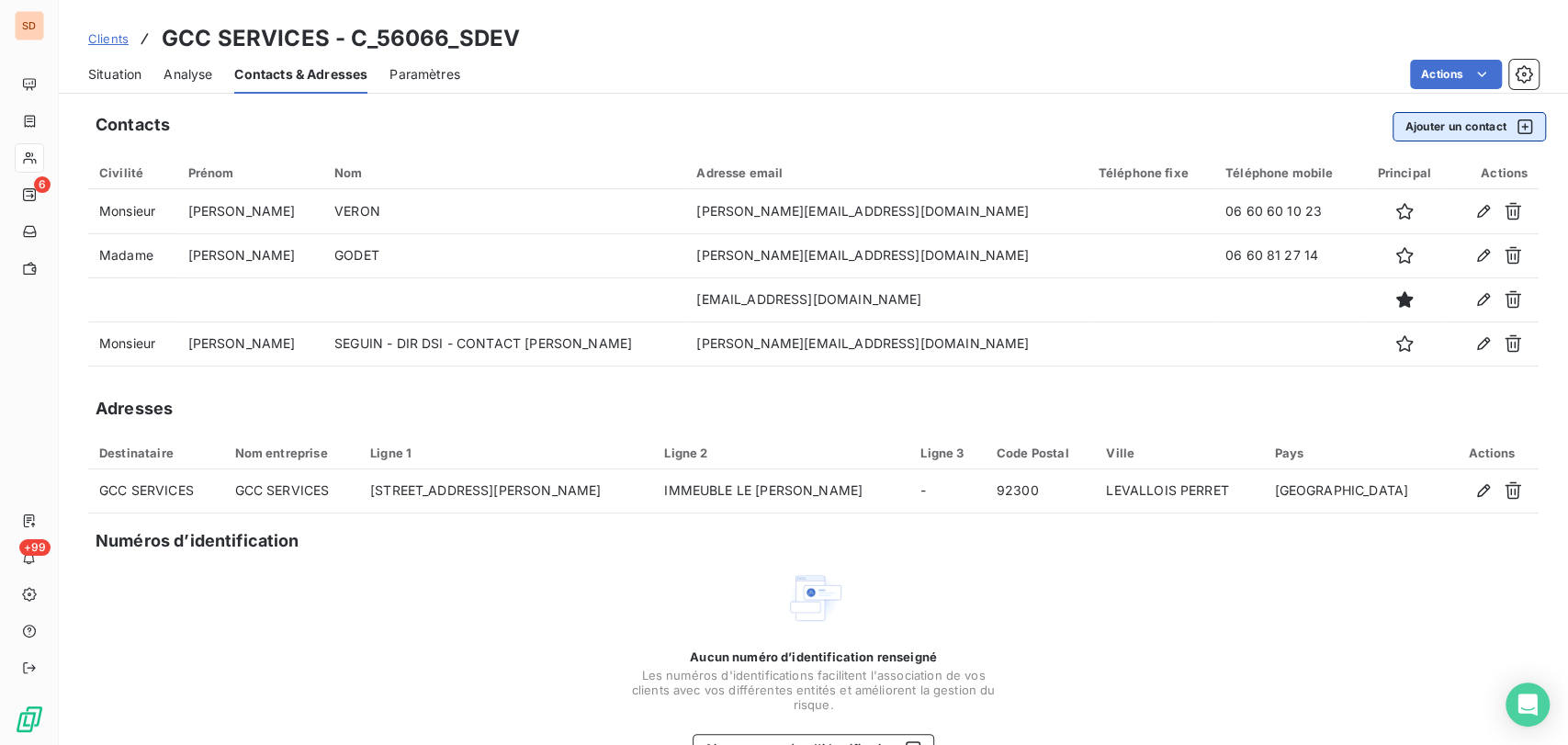
click at [1444, 133] on button "Ajouter un contact" at bounding box center [1469, 127] width 154 height 29
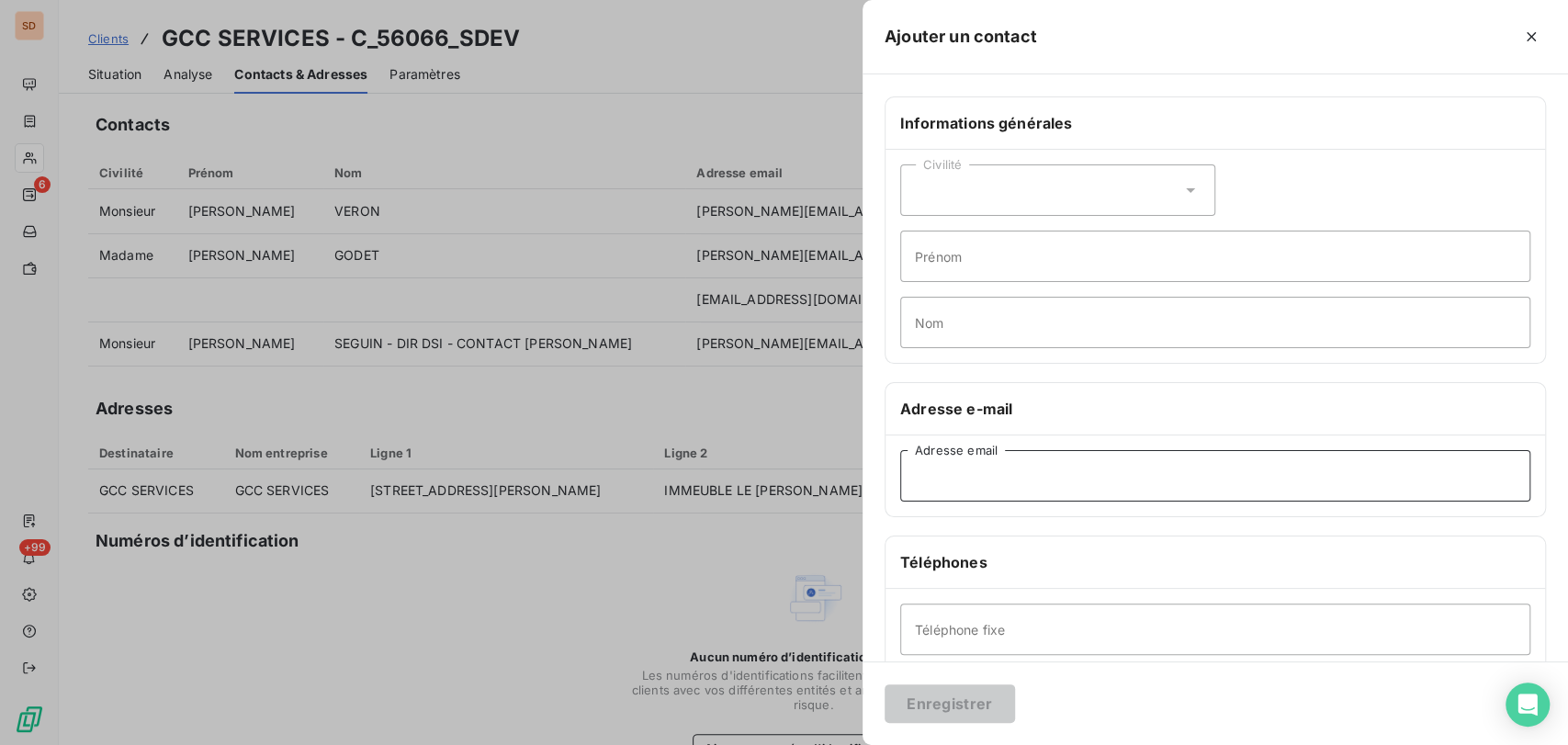
click at [940, 476] on input "Adresse email" at bounding box center [1215, 476] width 630 height 52
paste input "[EMAIL_ADDRESS][DOMAIN_NAME]"
type input "[EMAIL_ADDRESS][DOMAIN_NAME]"
click at [965, 700] on button "Enregistrer" at bounding box center [950, 704] width 131 height 39
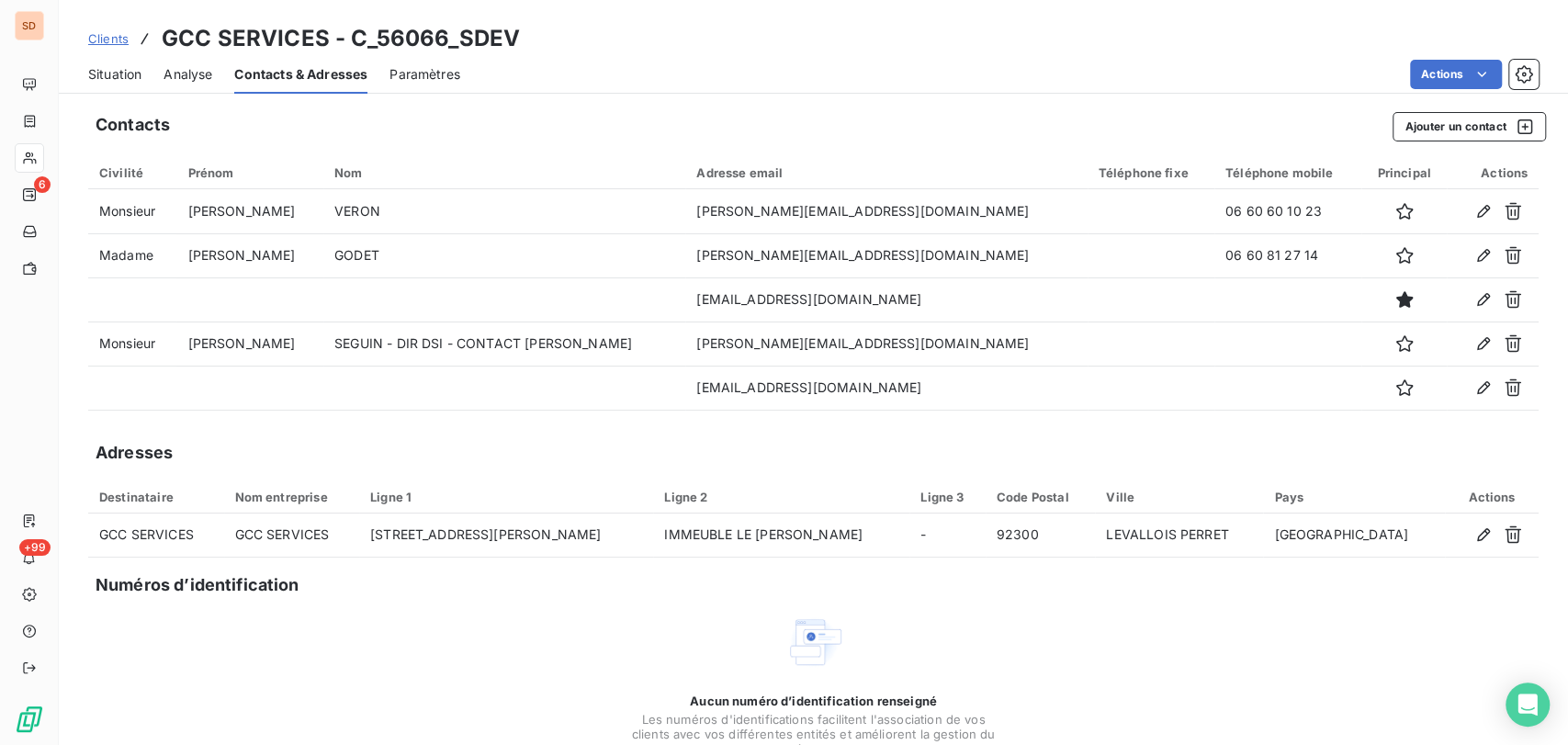
click at [1505, 297] on icon "button" at bounding box center [1513, 299] width 17 height 17
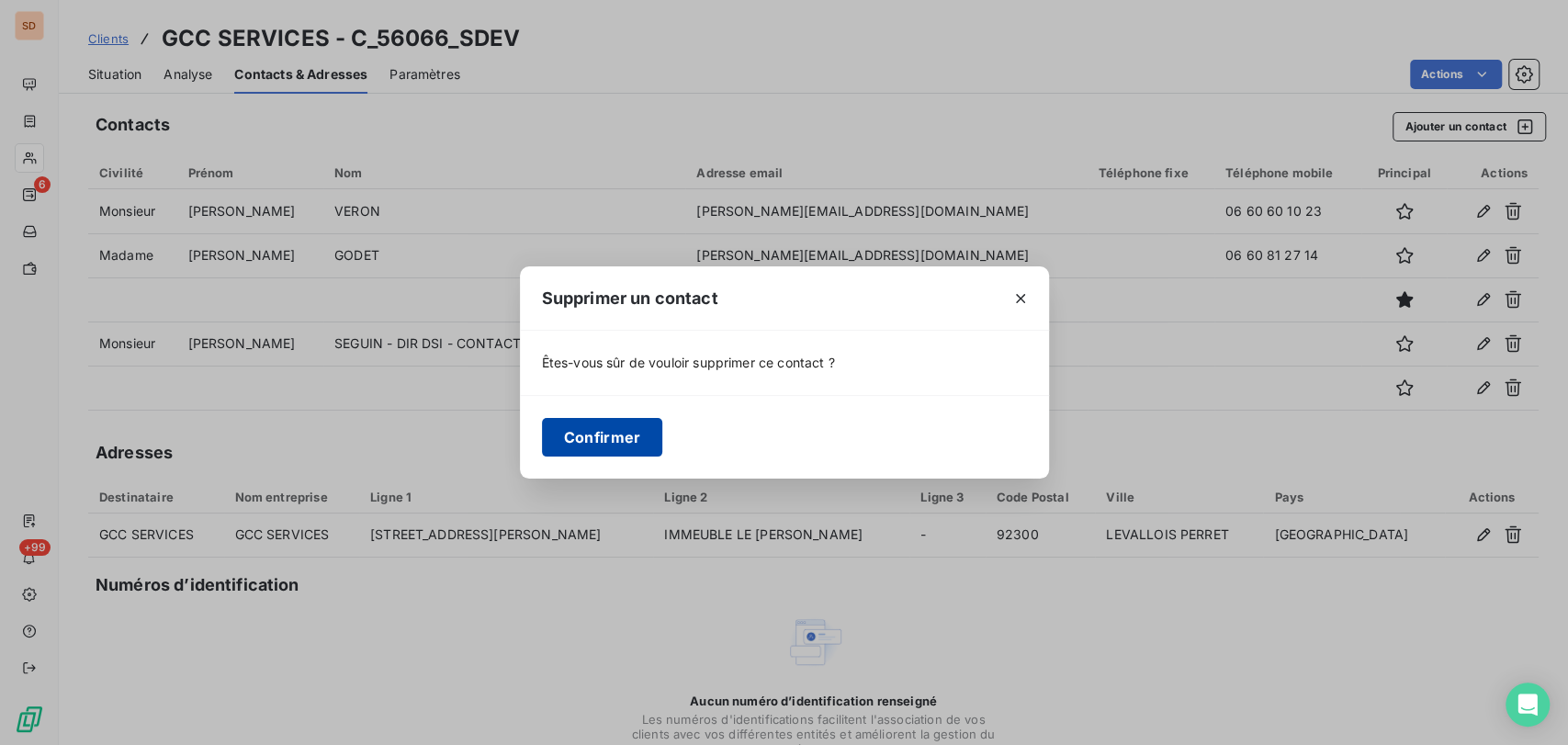
click at [617, 436] on button "Confirmer" at bounding box center [603, 437] width 121 height 39
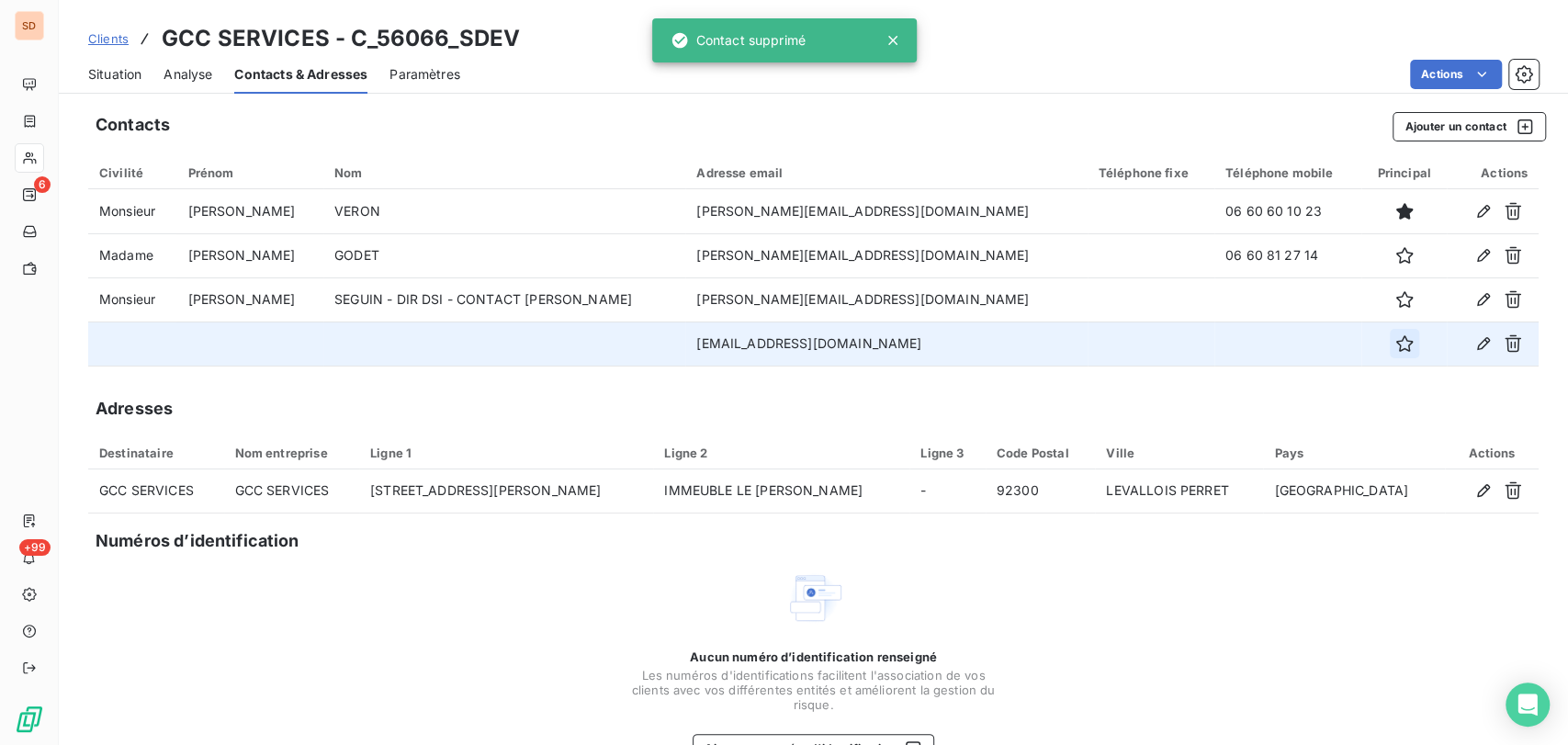
click at [1395, 345] on icon "button" at bounding box center [1404, 343] width 18 height 18
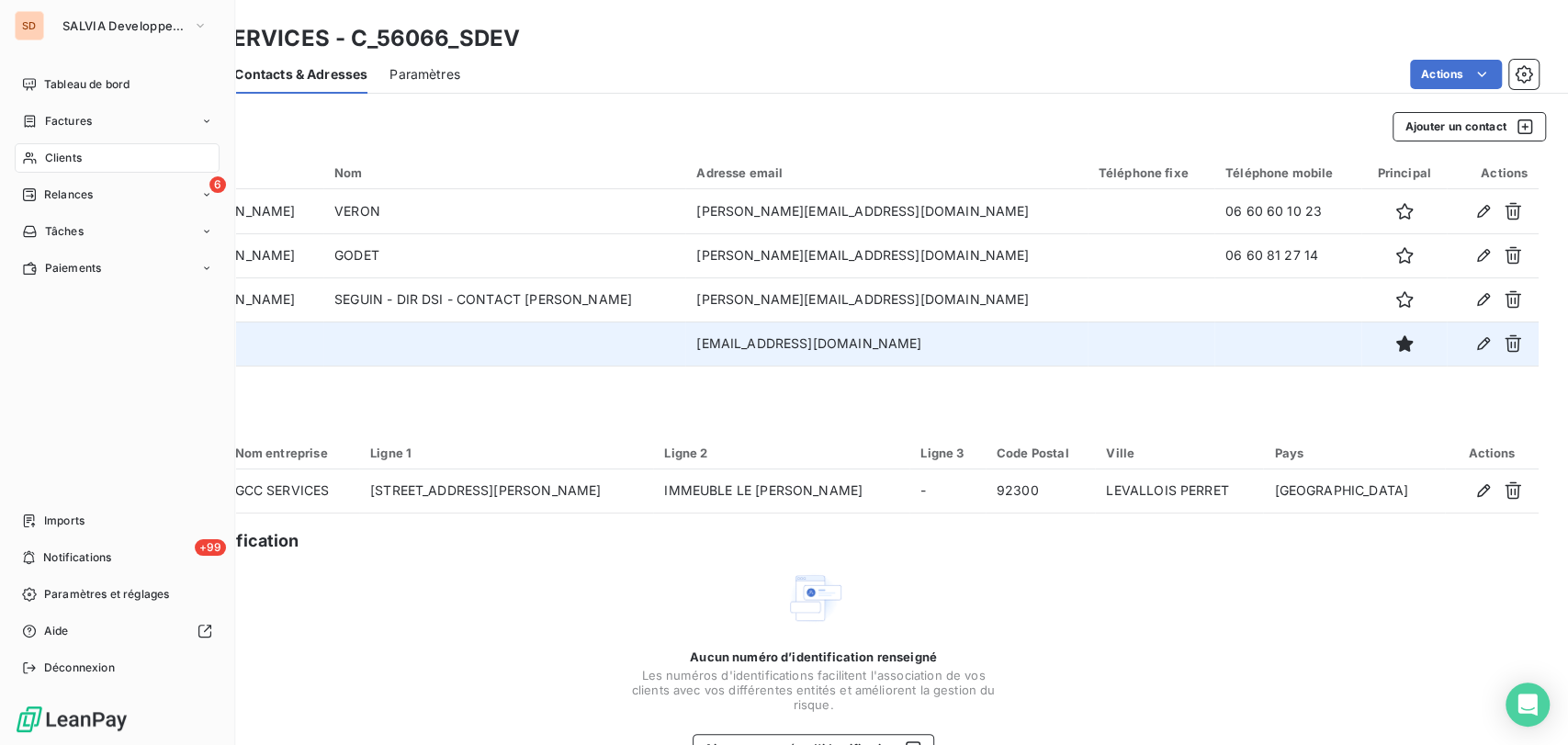
click at [50, 156] on span "Clients" at bounding box center [63, 158] width 37 height 17
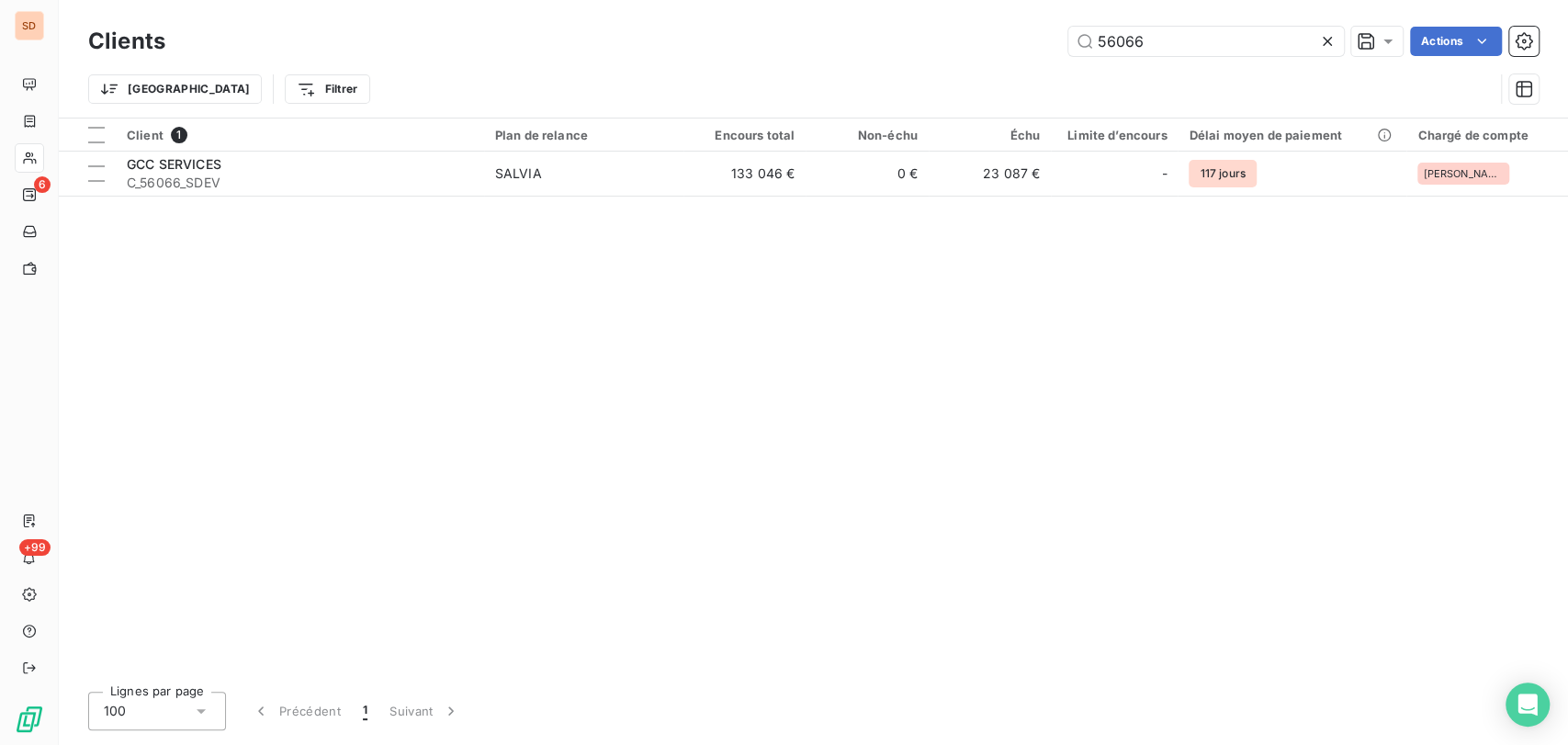
drag, startPoint x: 1154, startPoint y: 39, endPoint x: 1037, endPoint y: 33, distance: 117.2
click at [1045, 40] on div "56066 Actions" at bounding box center [863, 41] width 1351 height 29
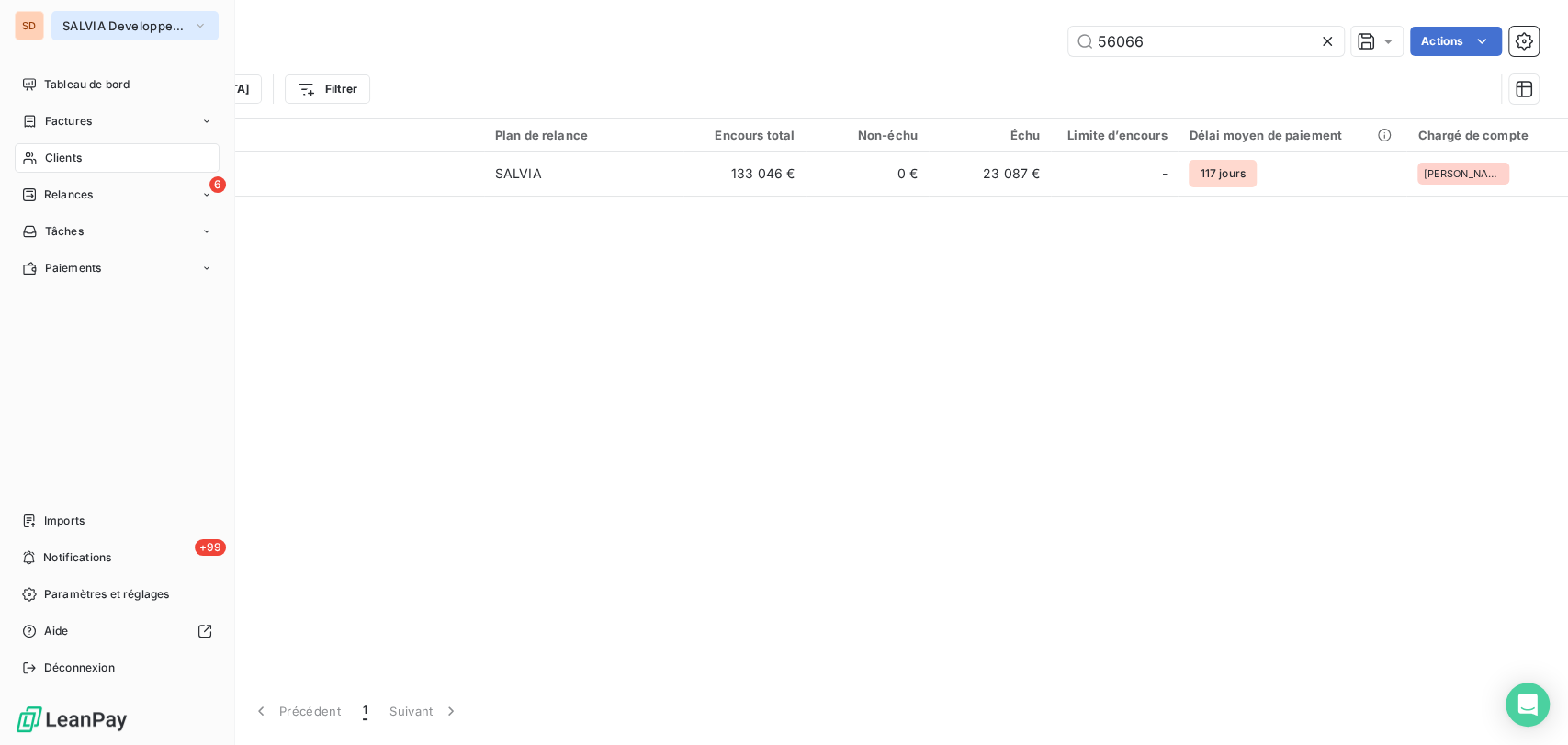
click at [201, 24] on icon "button" at bounding box center [201, 26] width 15 height 18
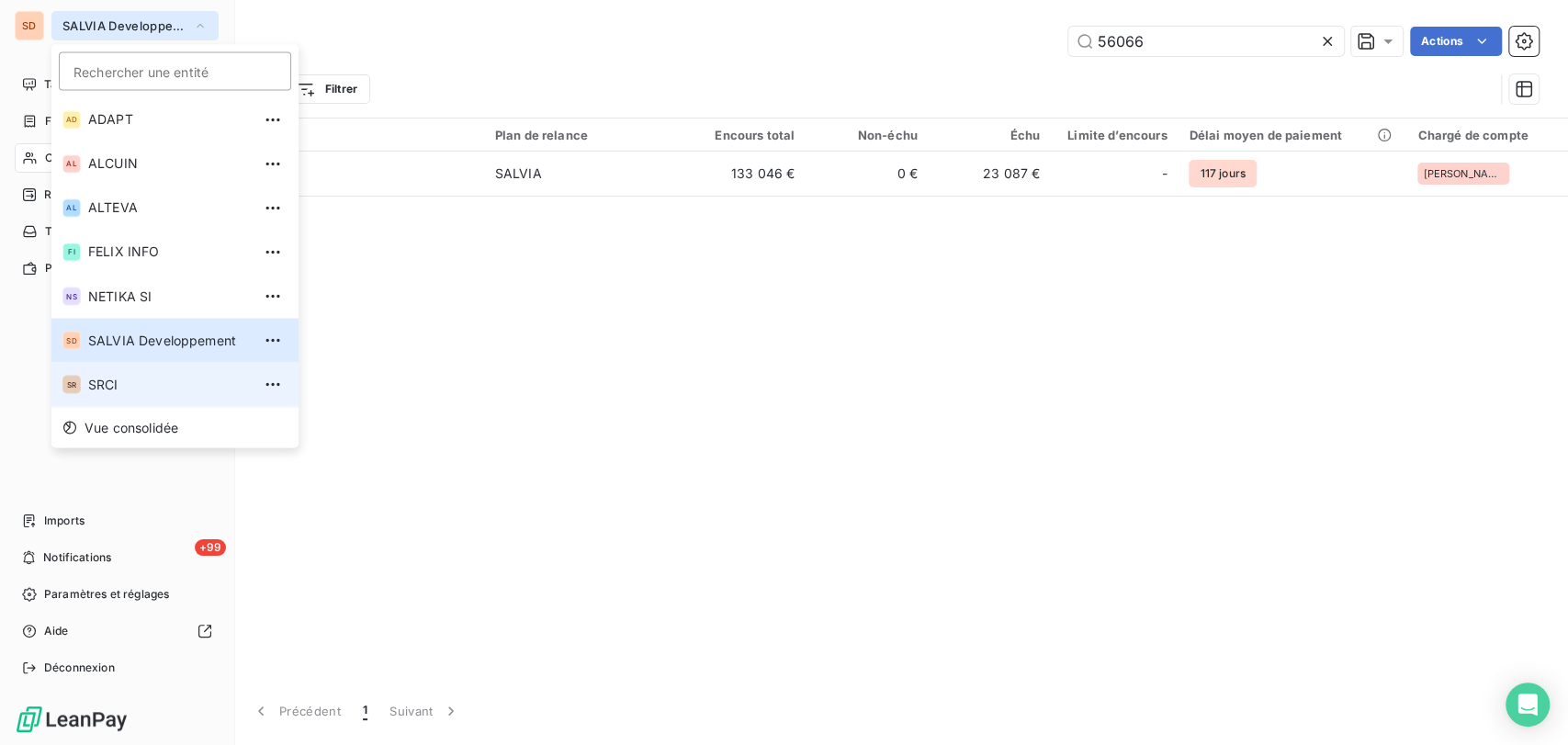
click at [104, 379] on span "SRCI" at bounding box center [169, 384] width 163 height 18
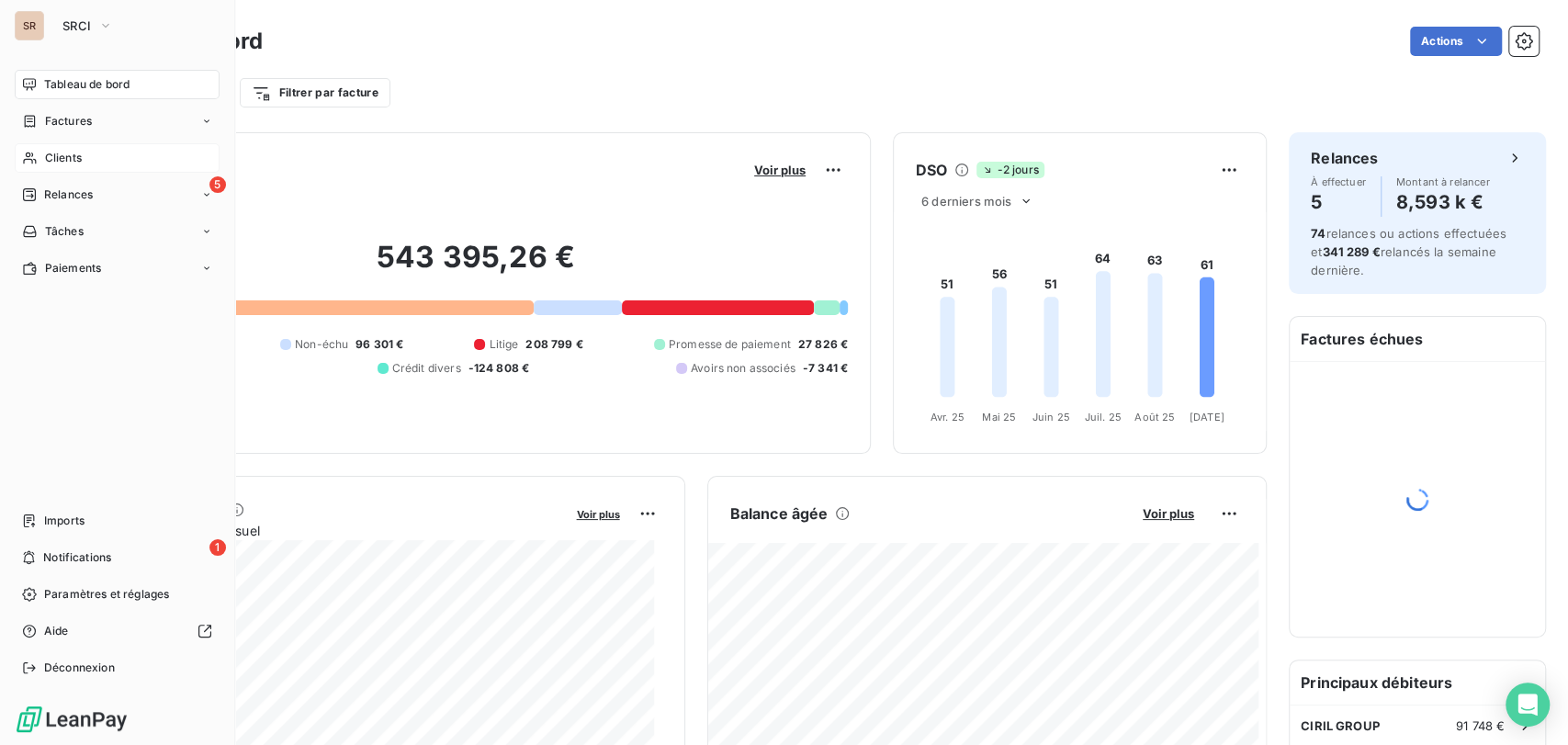
click at [73, 153] on span "Clients" at bounding box center [63, 158] width 37 height 17
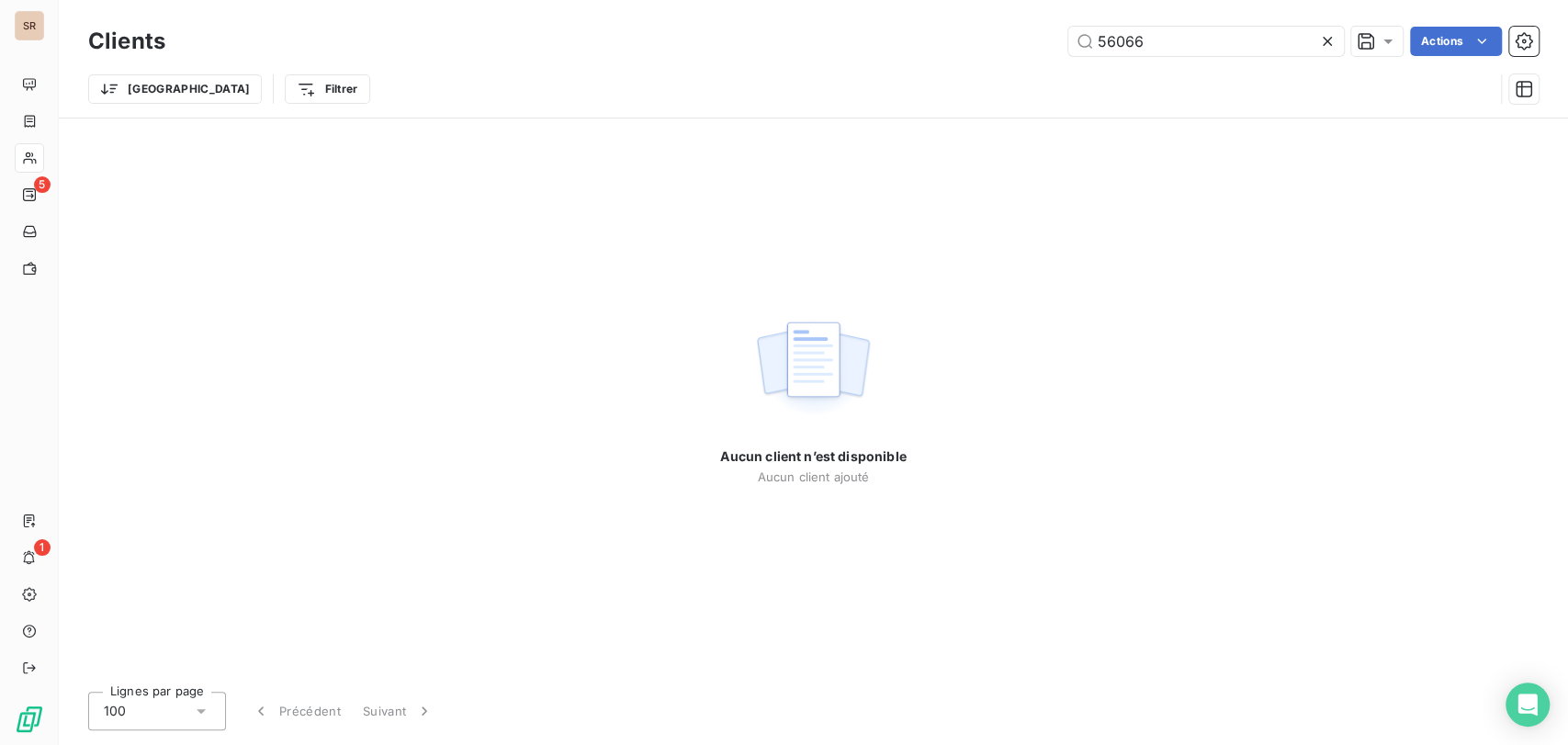
drag, startPoint x: 1146, startPoint y: 38, endPoint x: 1035, endPoint y: 46, distance: 111.3
click at [1036, 46] on div "56066 Actions" at bounding box center [863, 41] width 1351 height 29
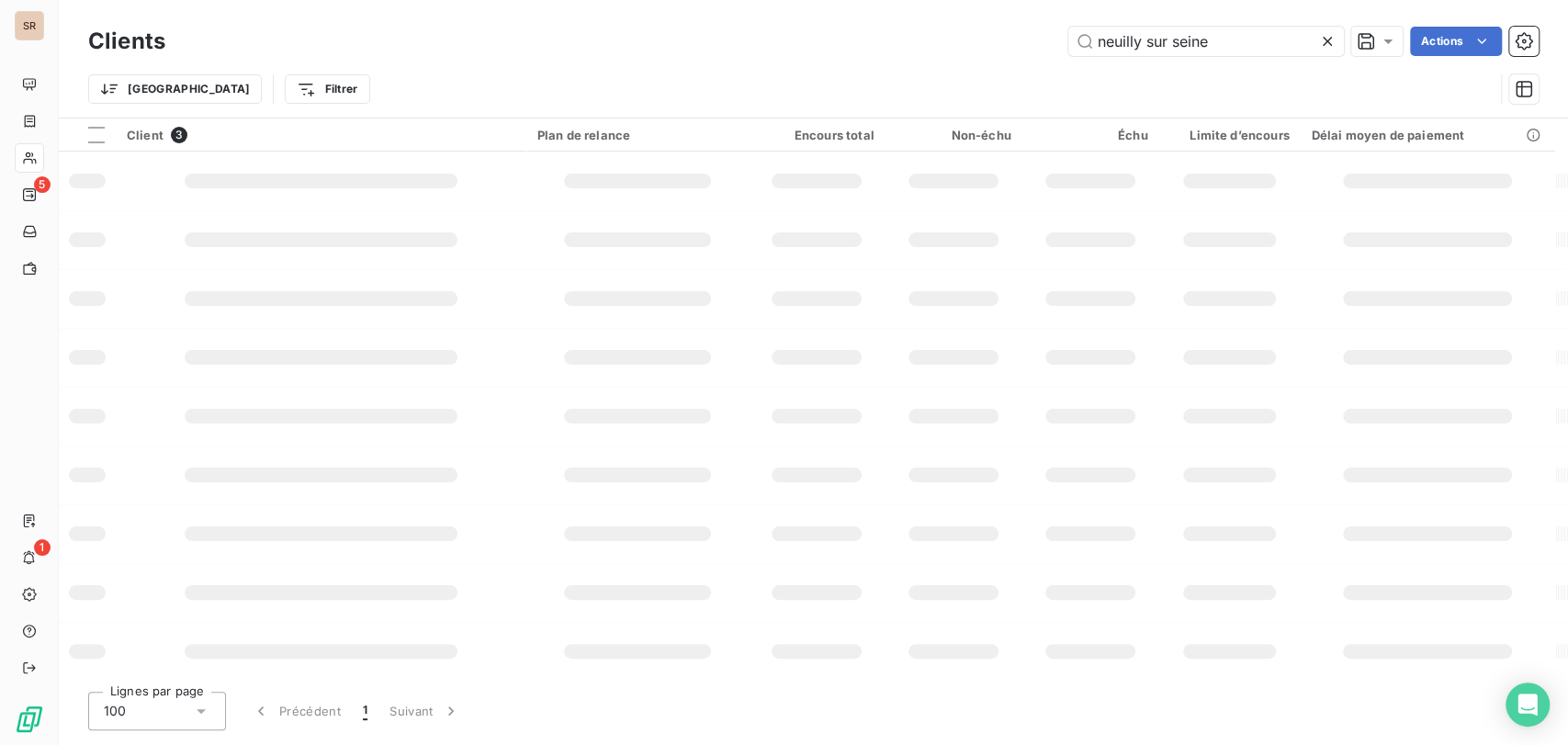
type input "neuilly sur seine"
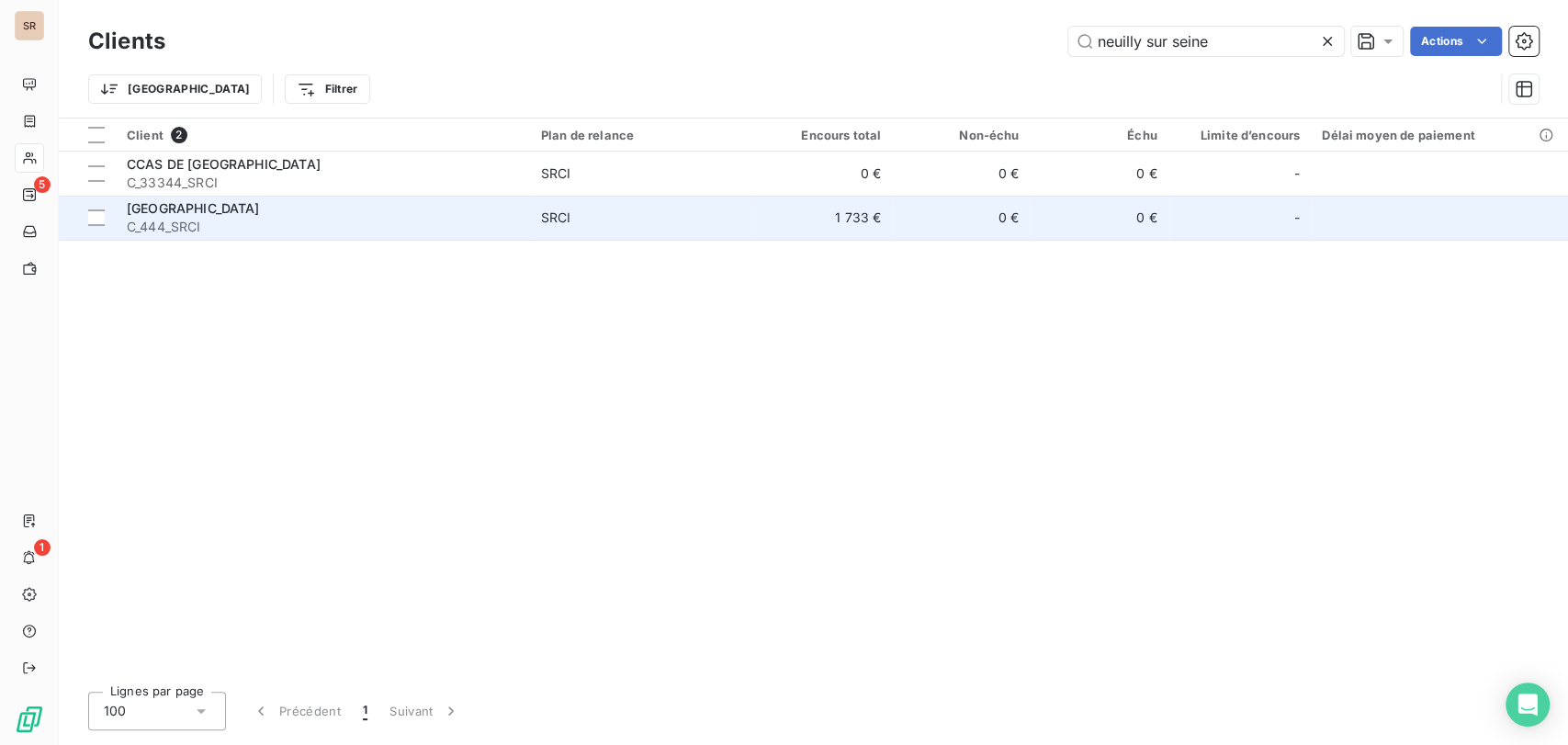
click at [219, 220] on span "C_444_SRCI" at bounding box center [323, 227] width 392 height 18
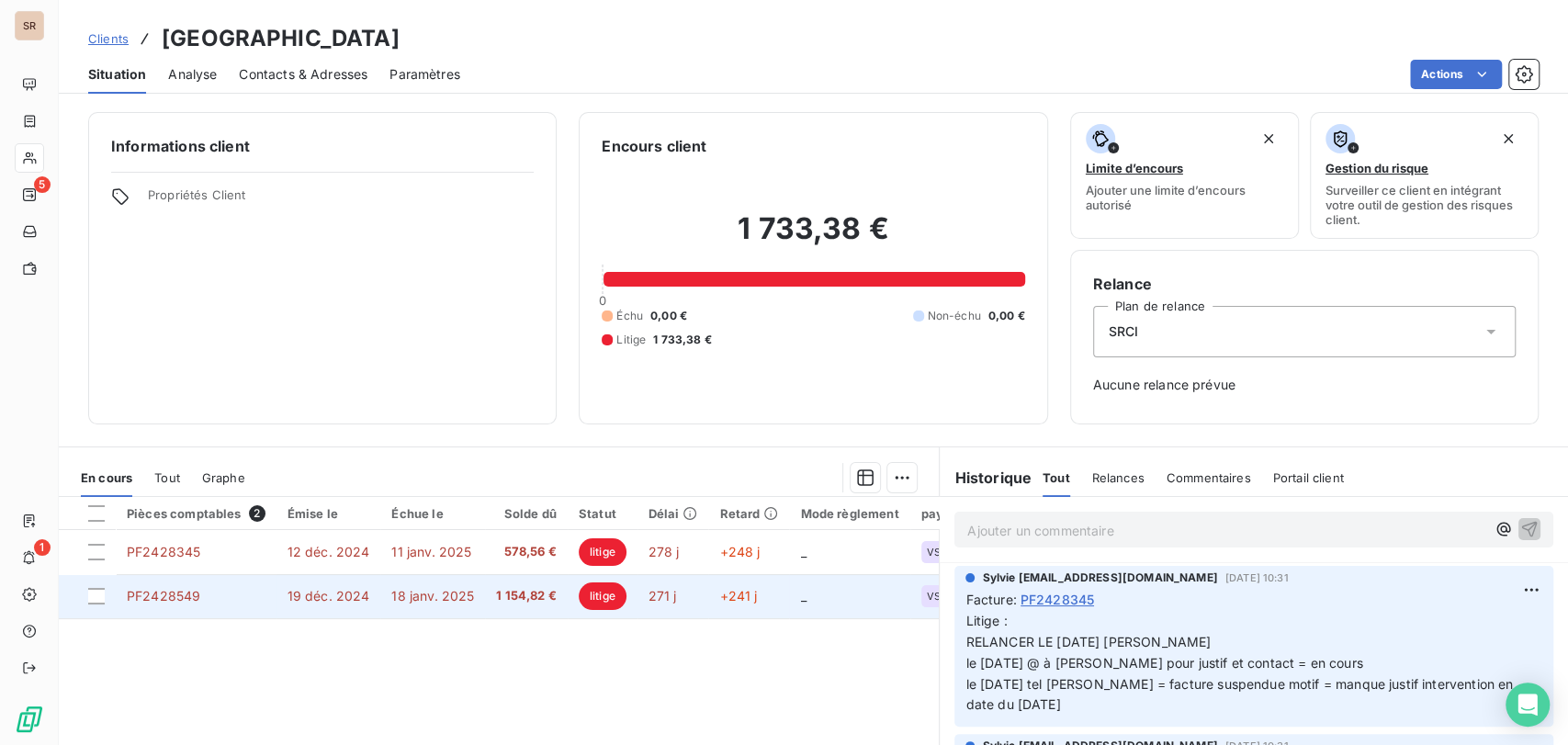
click at [158, 595] on span "PF2428549" at bounding box center [164, 595] width 74 height 16
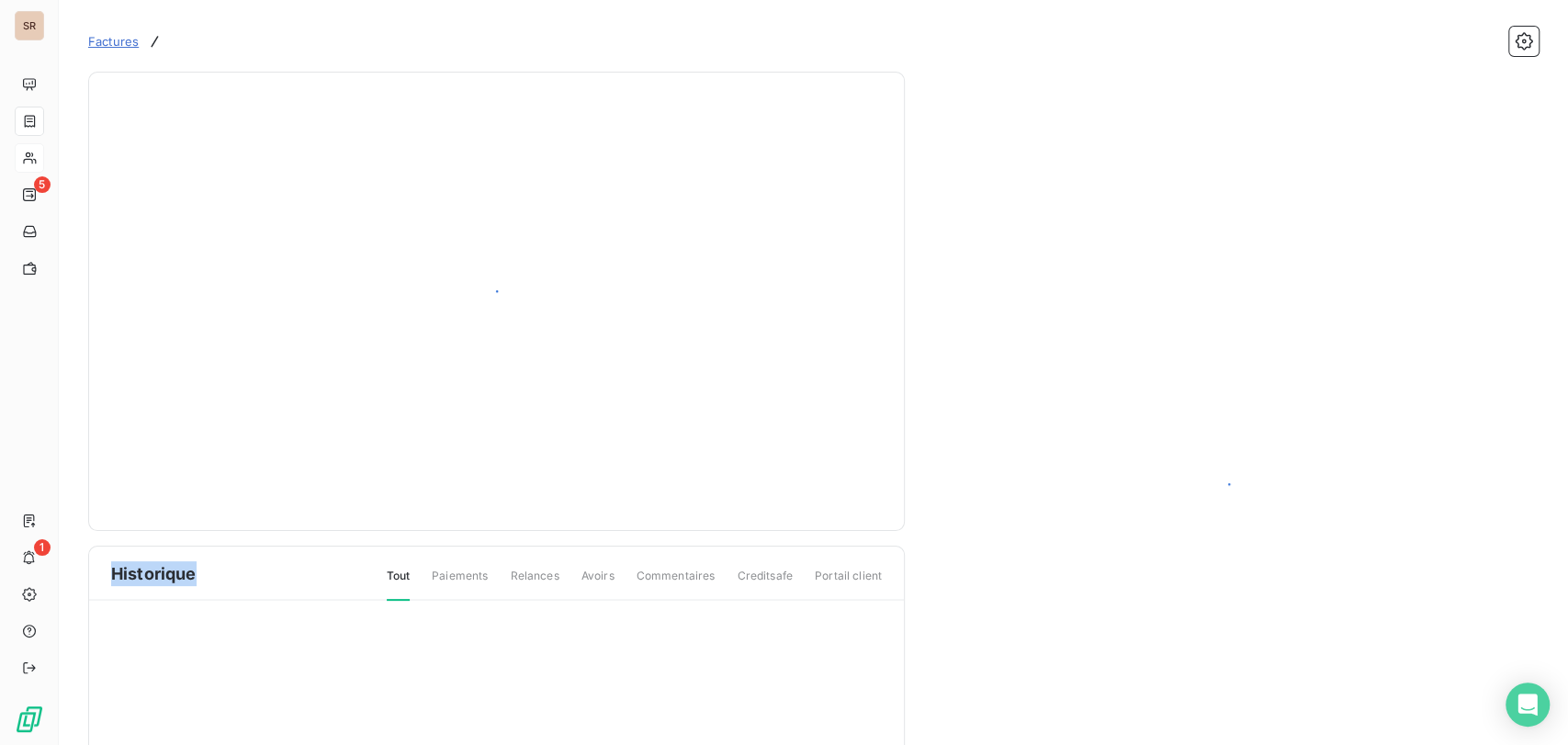
click at [158, 595] on div "Historique Tout Paiements Relances Avoirs Commentaires Creditsafe Portail client" at bounding box center [496, 573] width 814 height 54
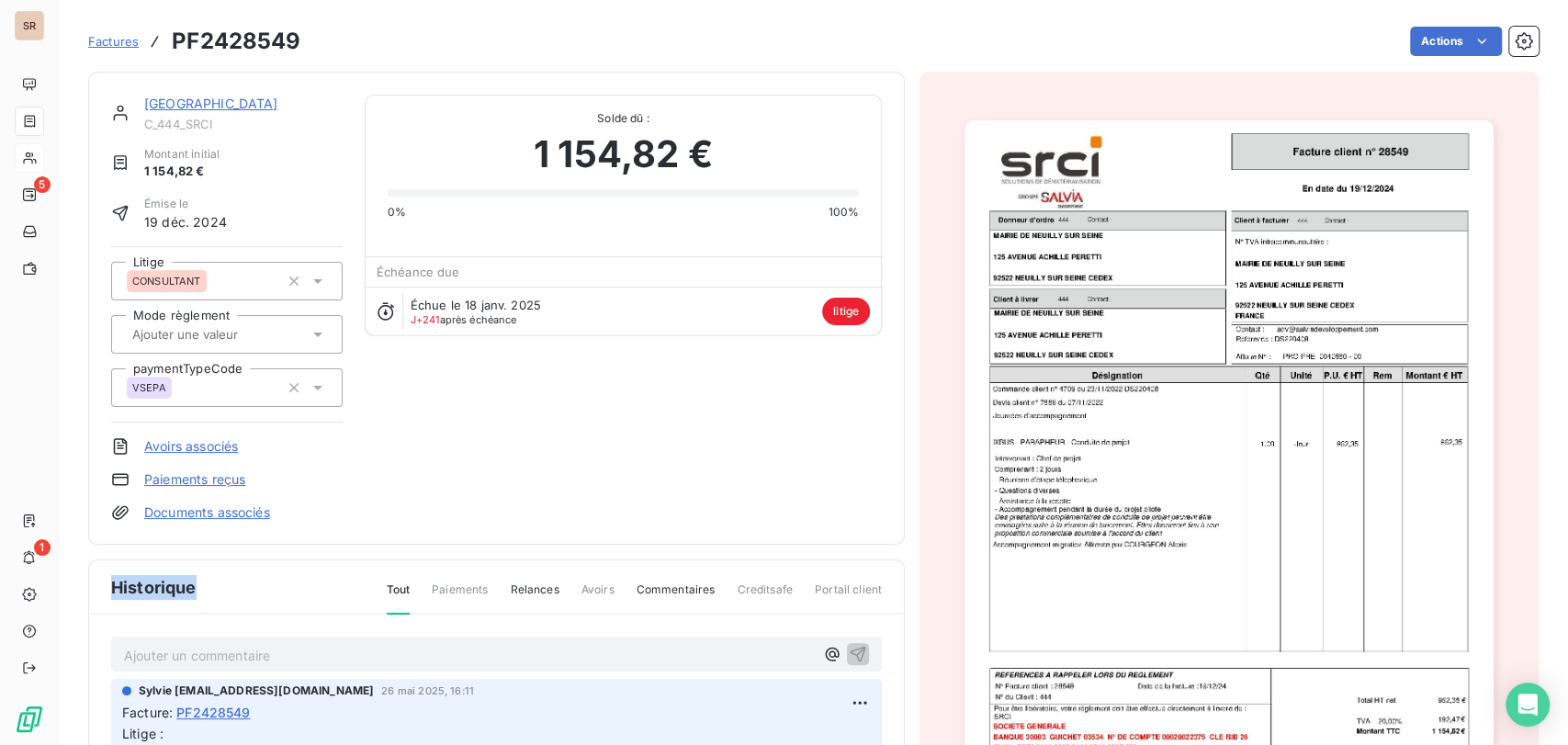
click at [1037, 452] on img "button" at bounding box center [1228, 494] width 529 height 748
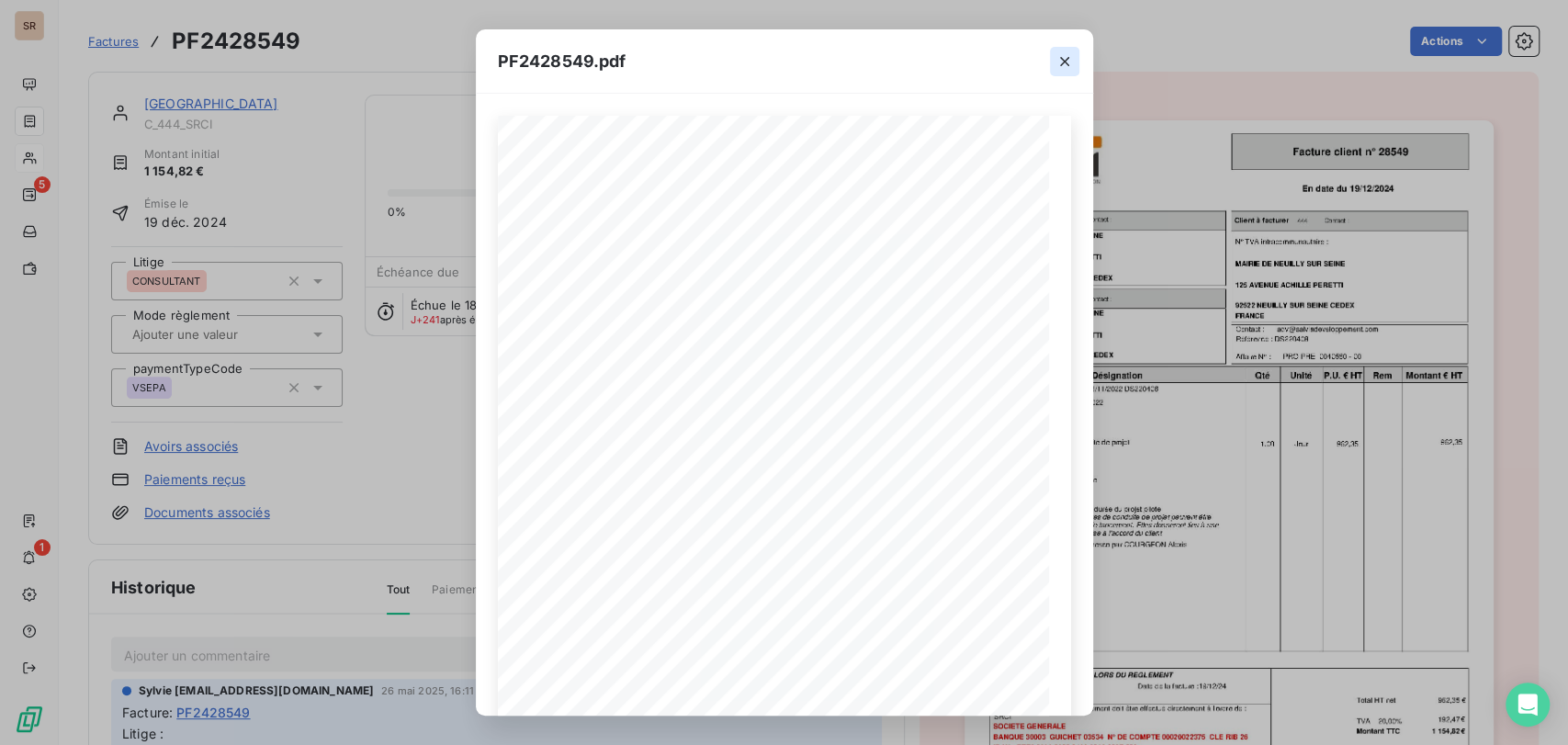
click at [1066, 64] on icon "button" at bounding box center [1065, 62] width 9 height 9
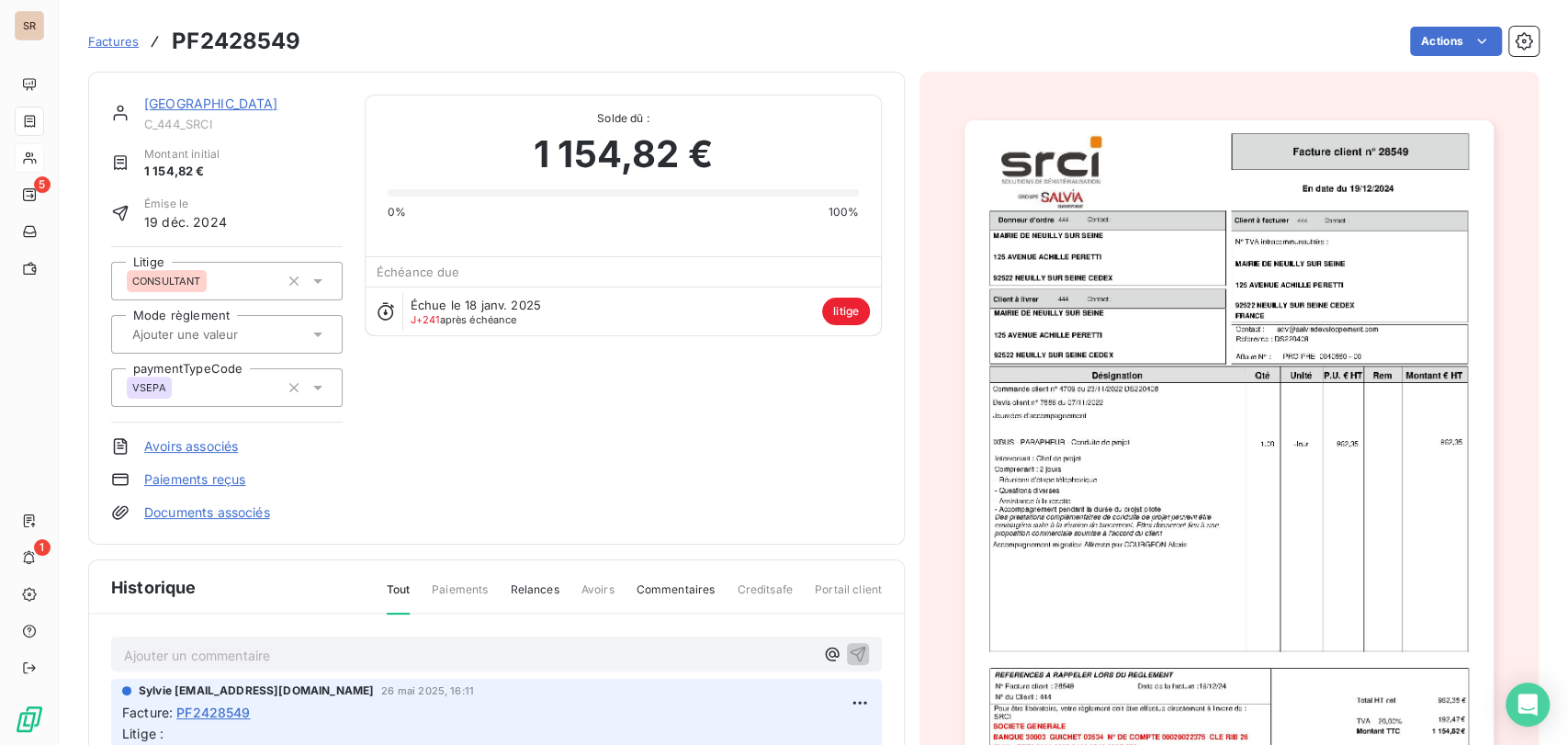
click at [216, 513] on link "Documents associés" at bounding box center [207, 512] width 126 height 18
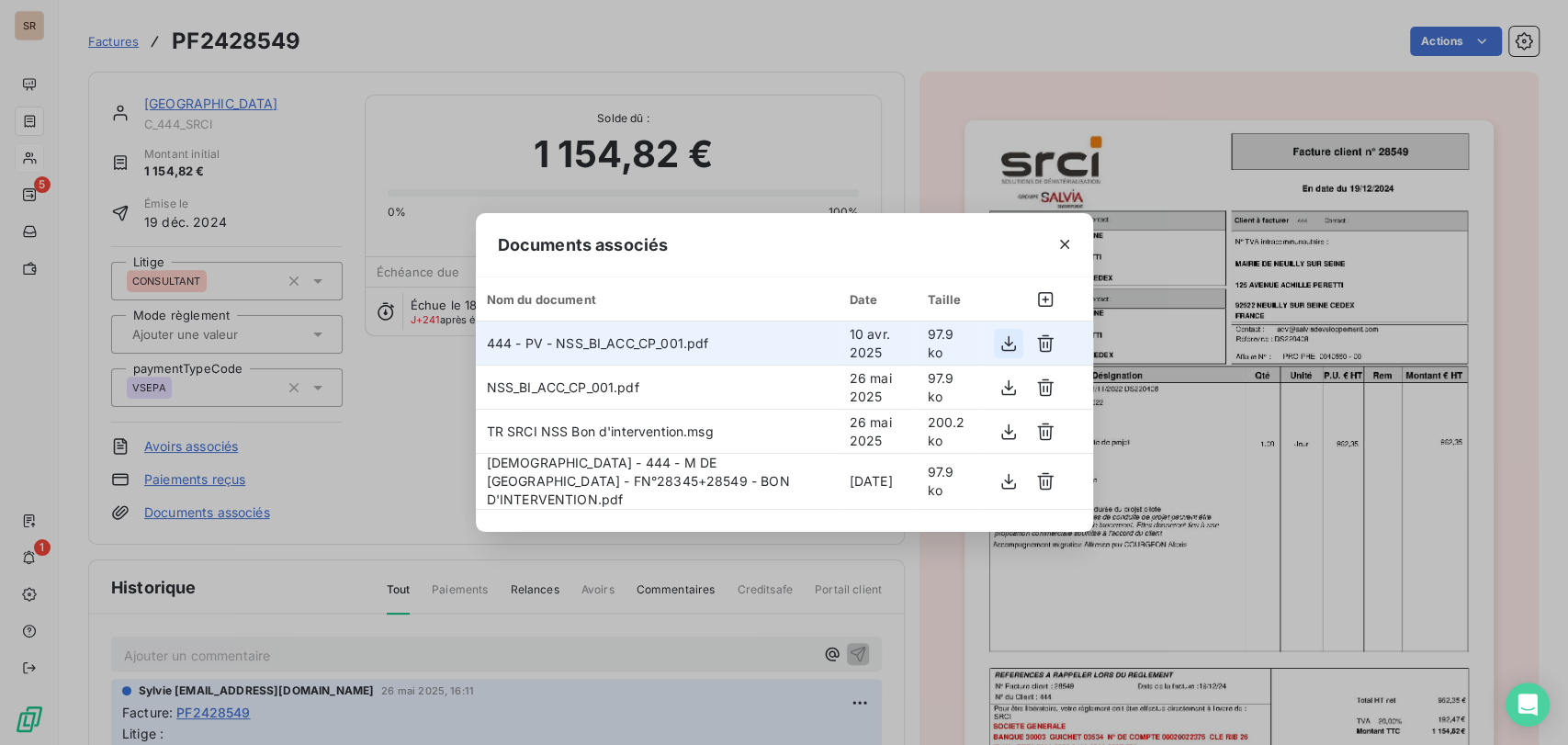
click at [1006, 347] on icon "button" at bounding box center [1009, 343] width 18 height 18
drag, startPoint x: 1067, startPoint y: 245, endPoint x: 830, endPoint y: 201, distance: 241.0
click at [1060, 245] on icon "button" at bounding box center [1065, 245] width 18 height 18
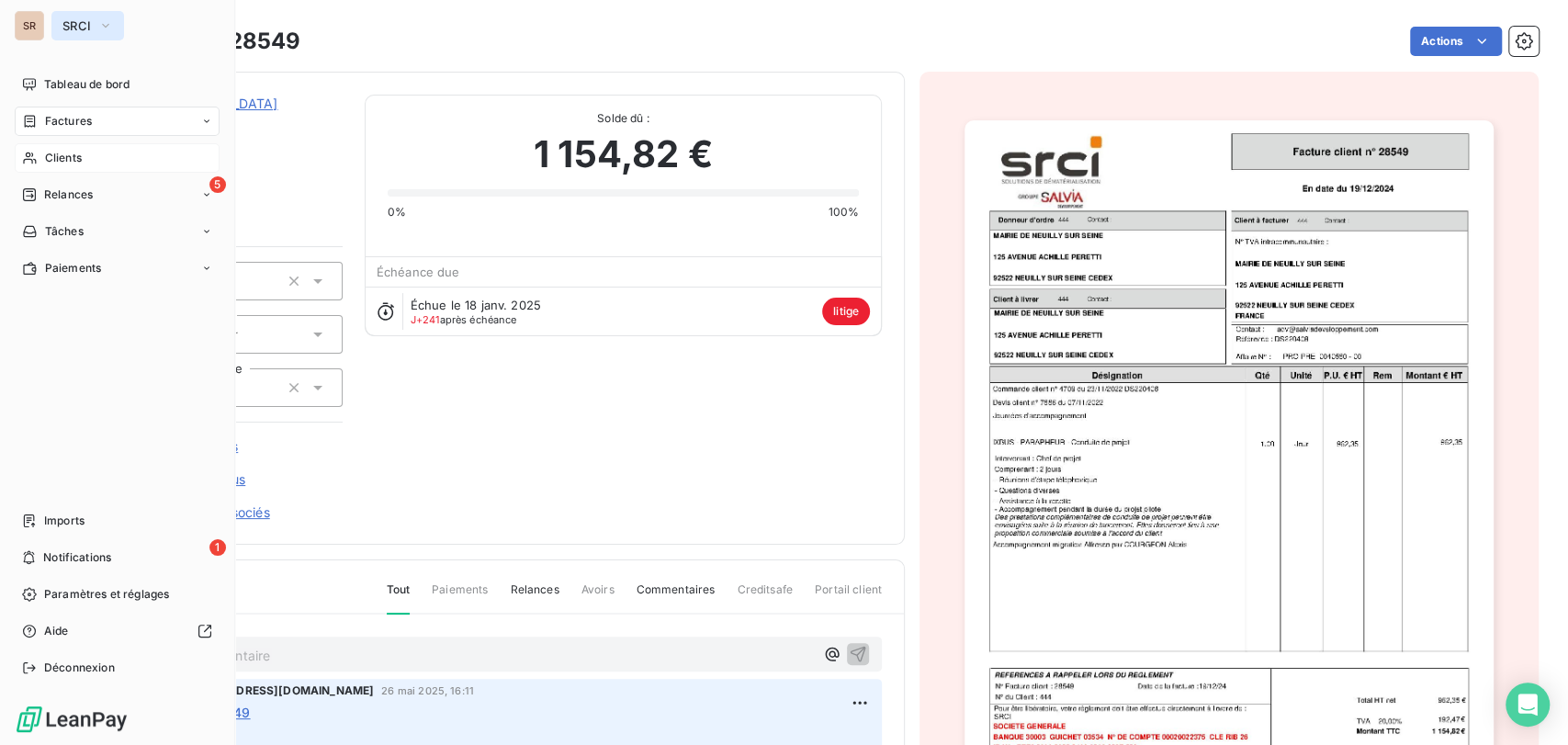
click at [109, 22] on icon "button" at bounding box center [106, 26] width 15 height 18
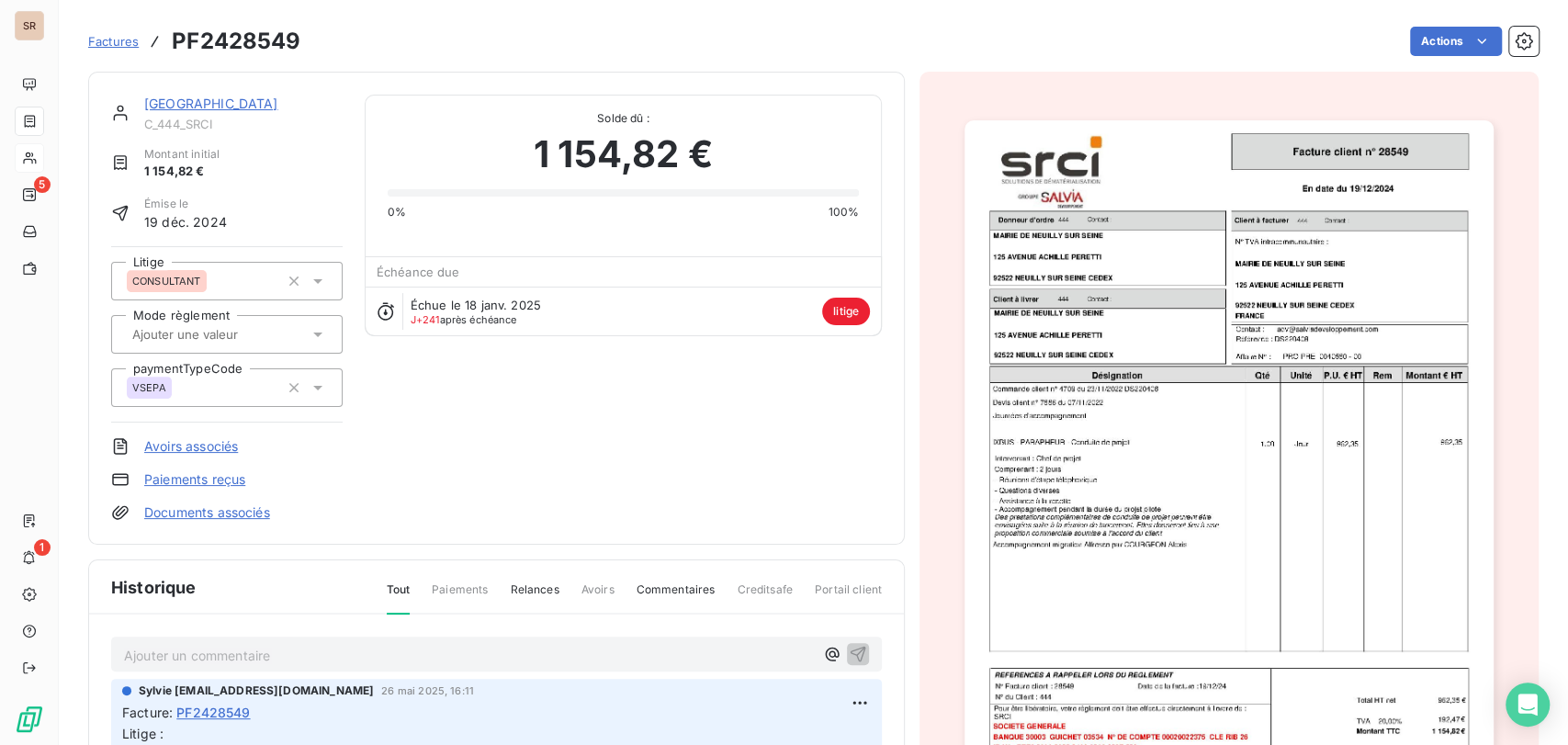
click at [254, 104] on link "[GEOGRAPHIC_DATA]" at bounding box center [212, 103] width 134 height 16
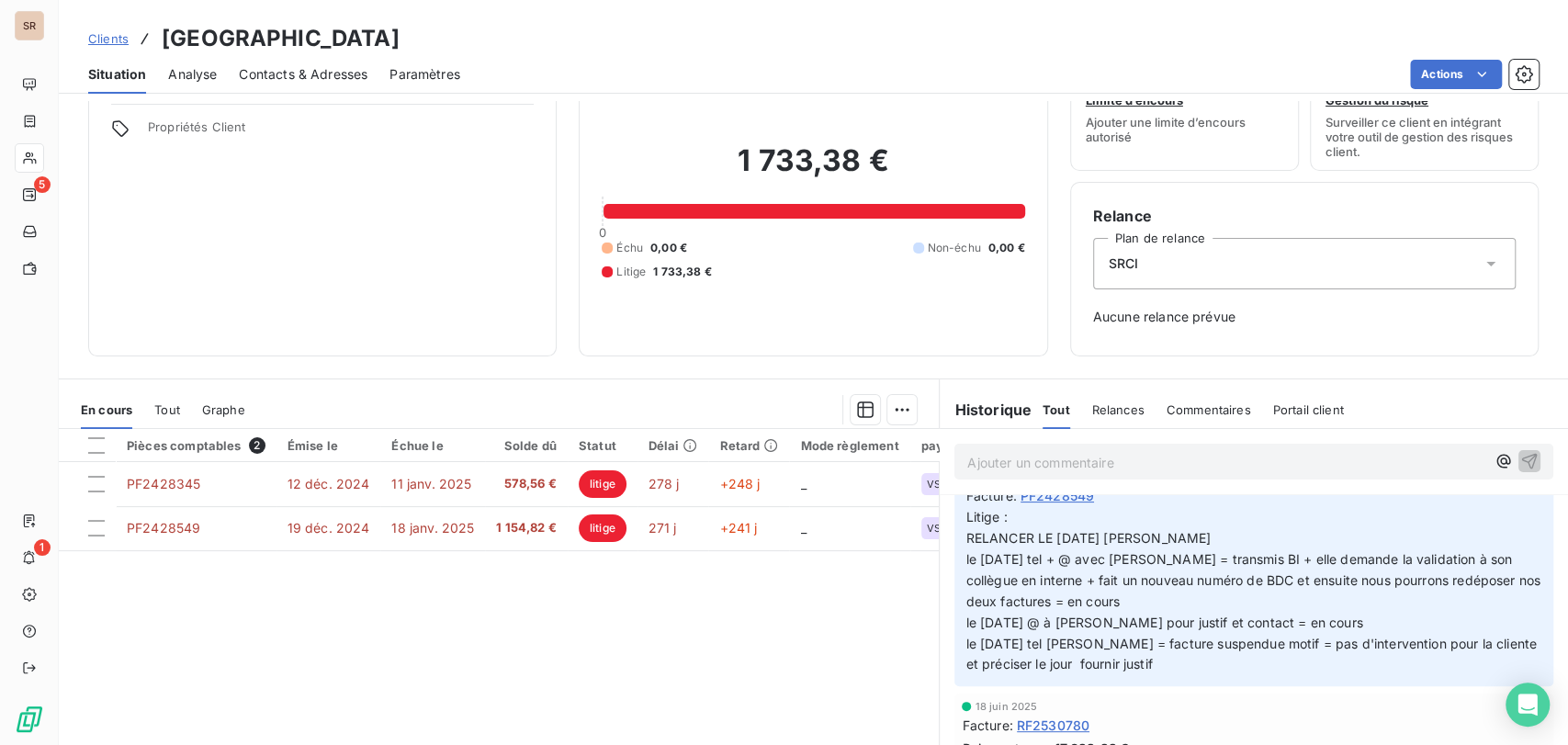
scroll to position [161, 0]
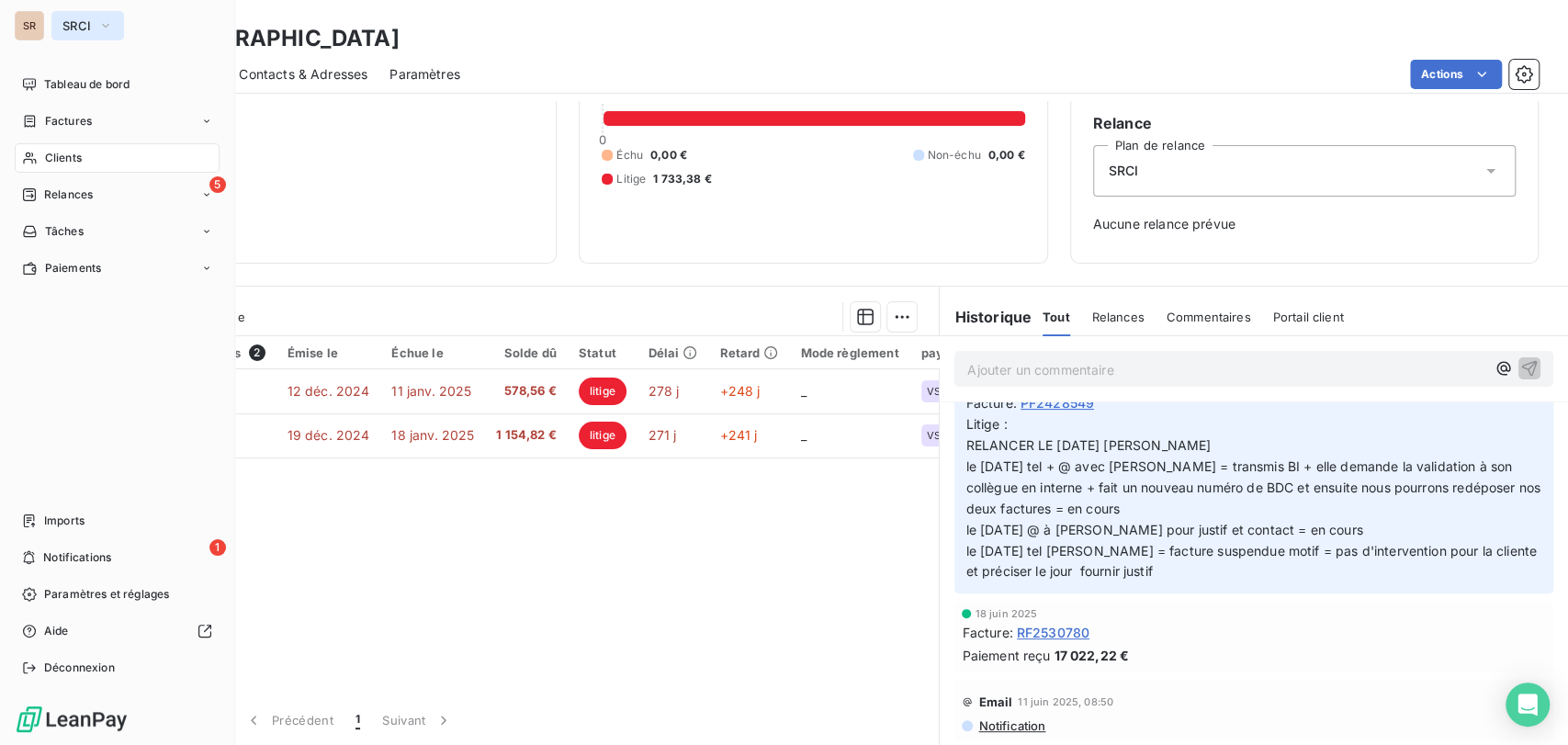
click at [110, 26] on icon "button" at bounding box center [106, 26] width 15 height 18
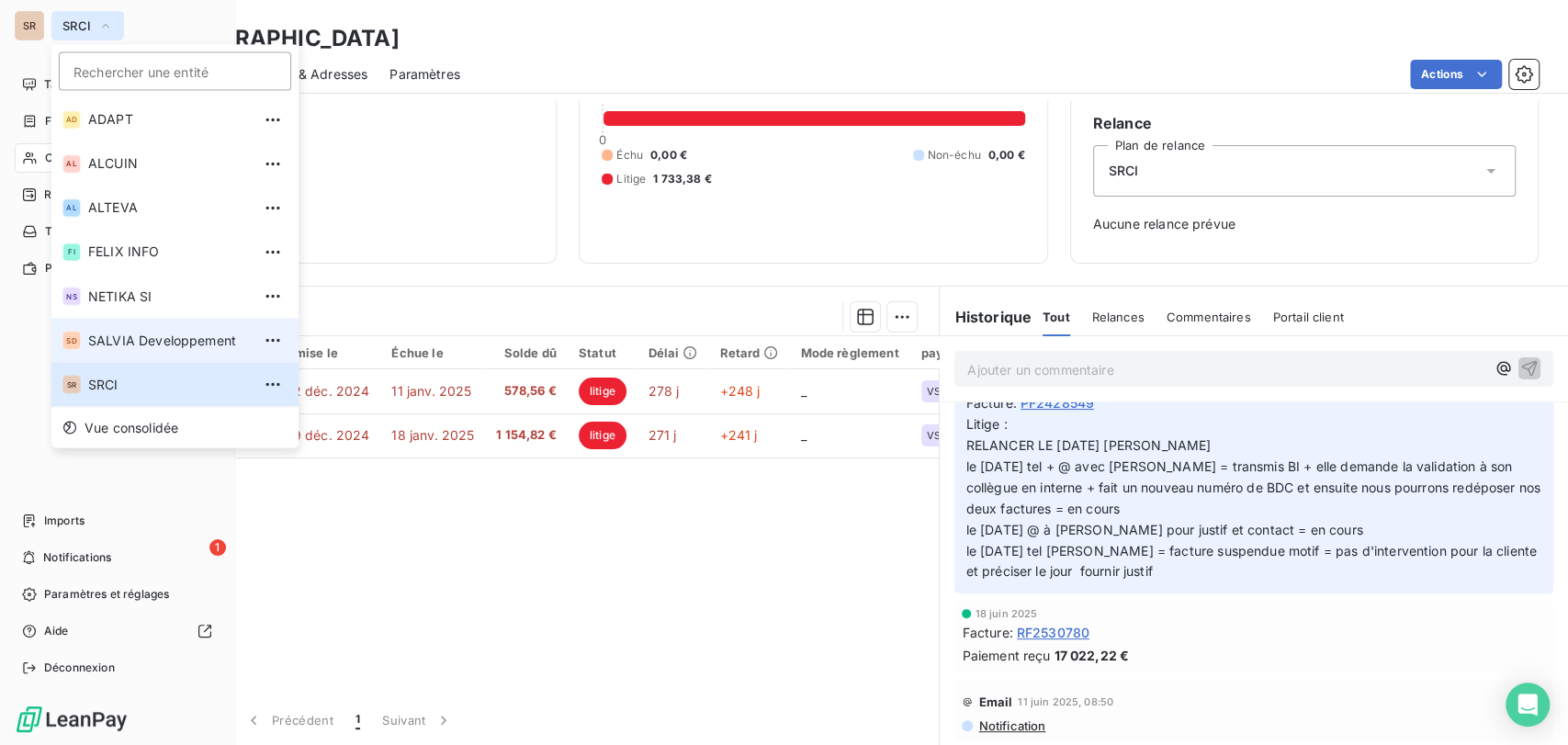
click at [111, 344] on span "SALVIA Developpement" at bounding box center [169, 339] width 163 height 18
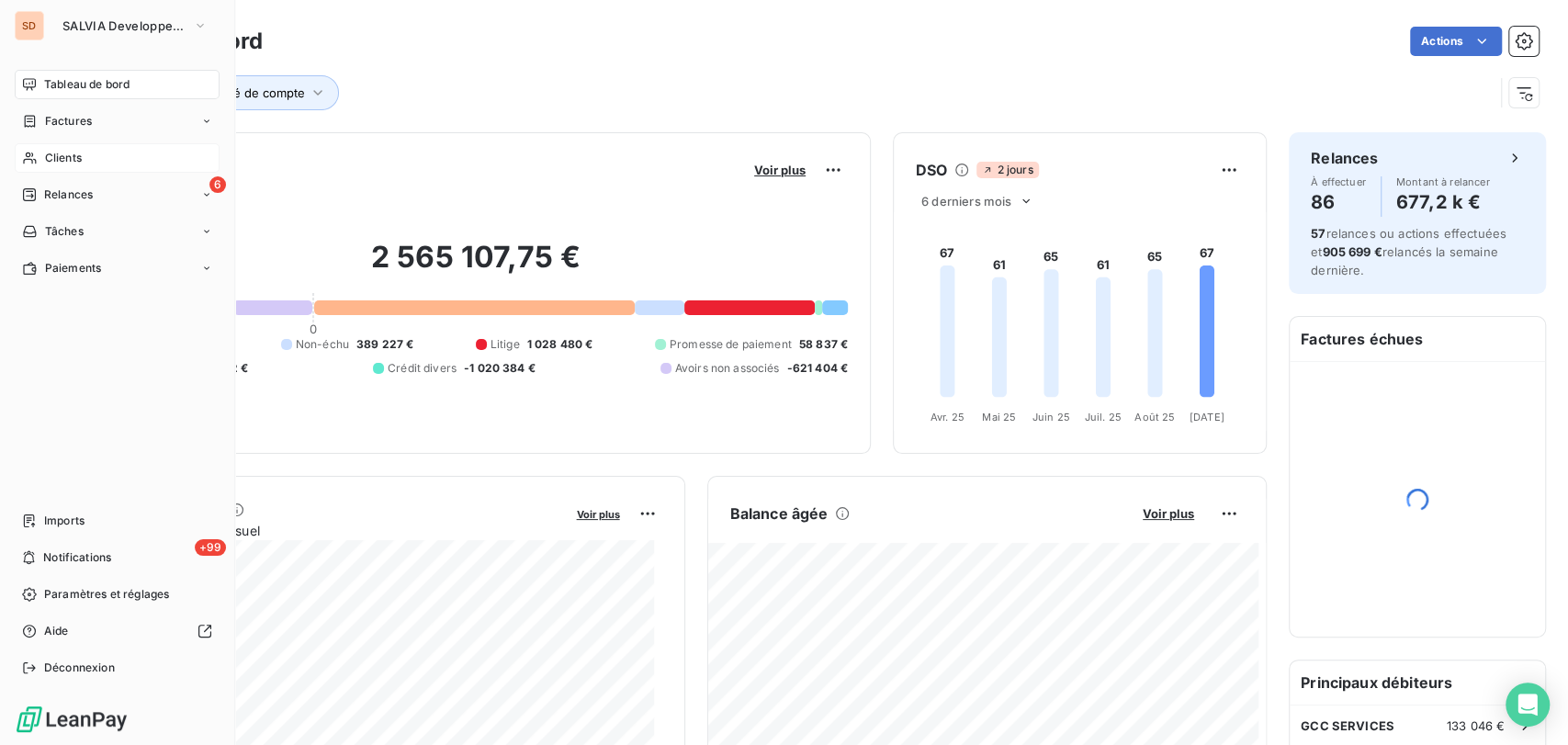
click at [72, 155] on span "Clients" at bounding box center [63, 158] width 37 height 17
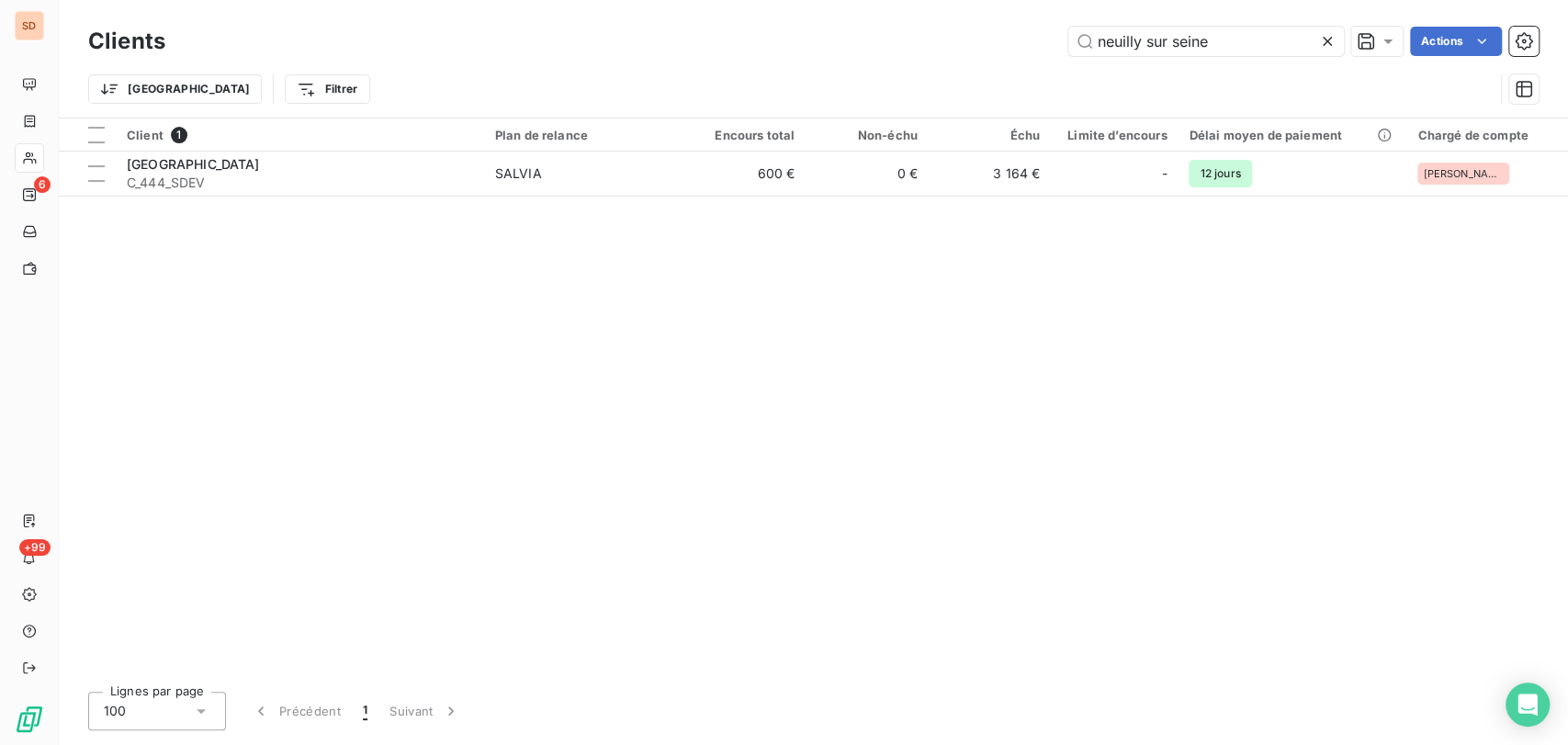
drag, startPoint x: 1079, startPoint y: 47, endPoint x: 1000, endPoint y: 50, distance: 79.1
click at [1000, 50] on div "neuilly sur seine Actions" at bounding box center [863, 41] width 1351 height 29
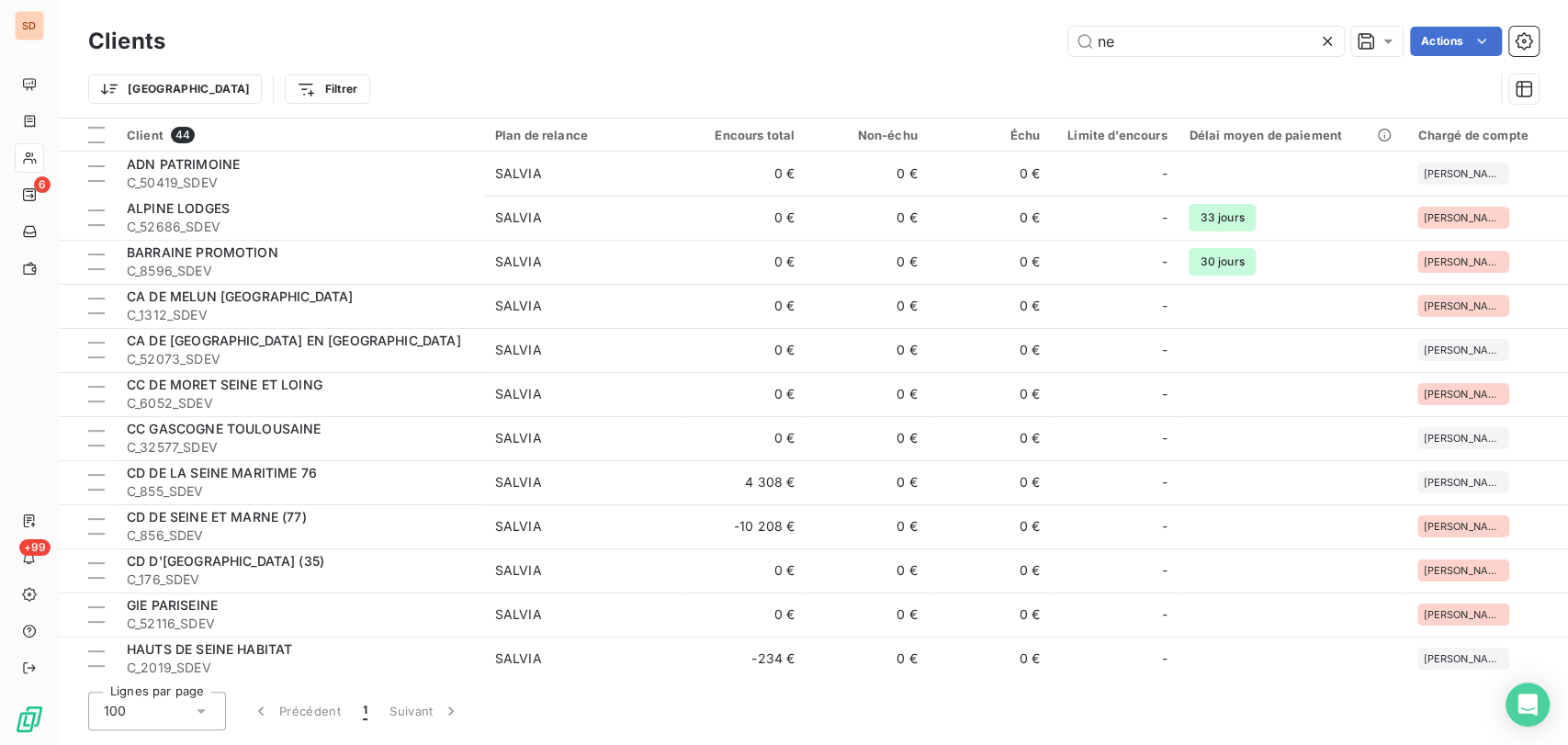
type input "e"
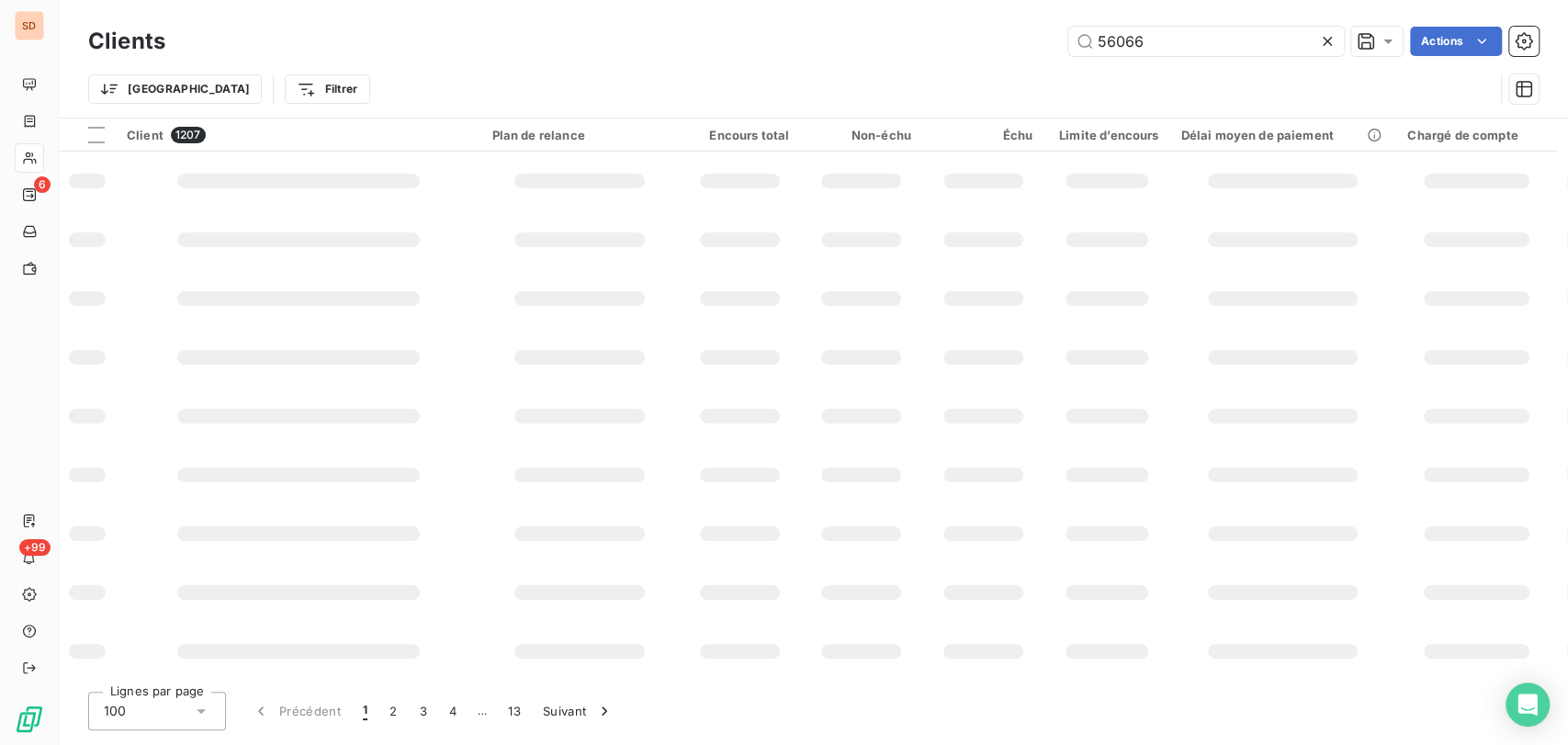
type input "56066"
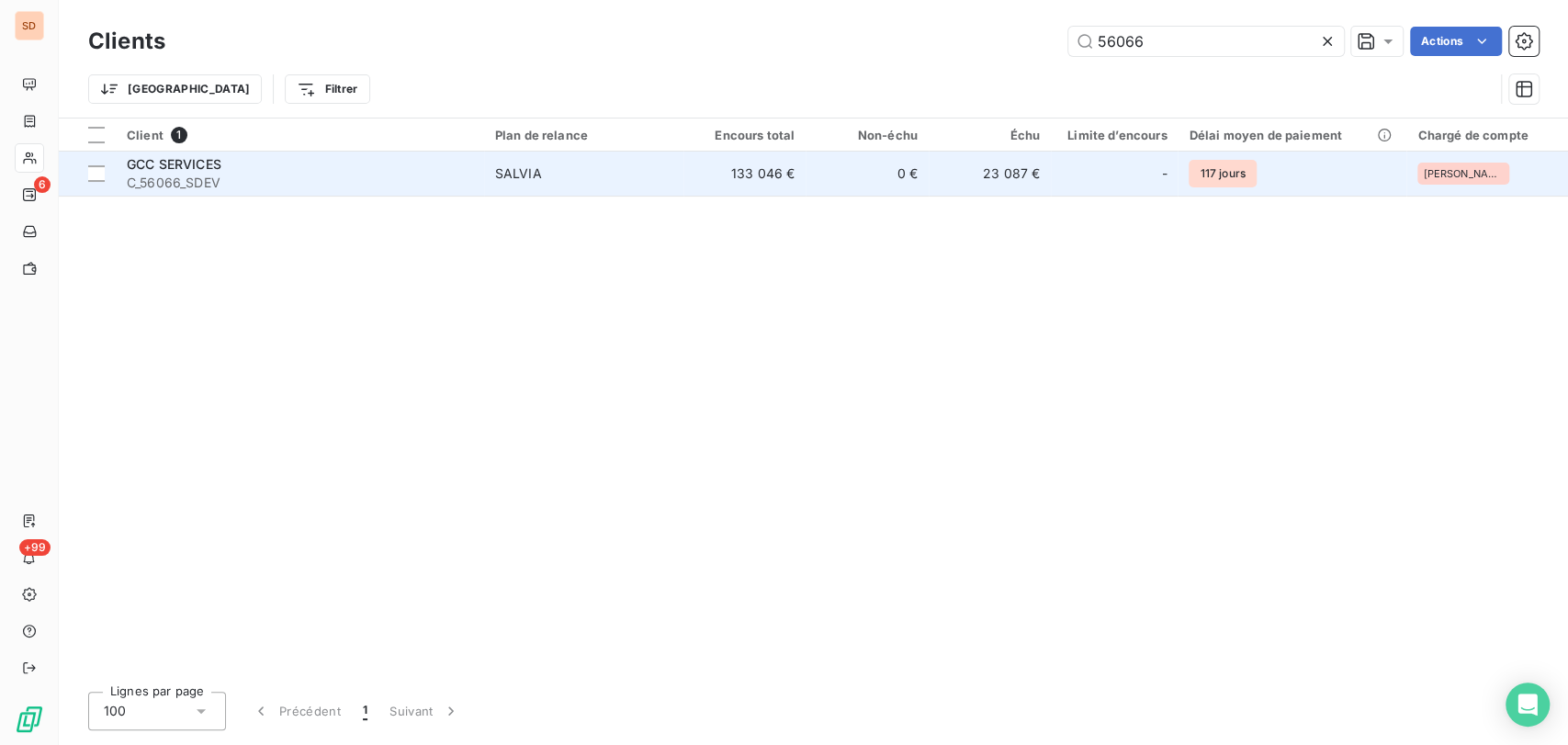
click at [206, 162] on span "GCC SERVICES" at bounding box center [174, 164] width 95 height 16
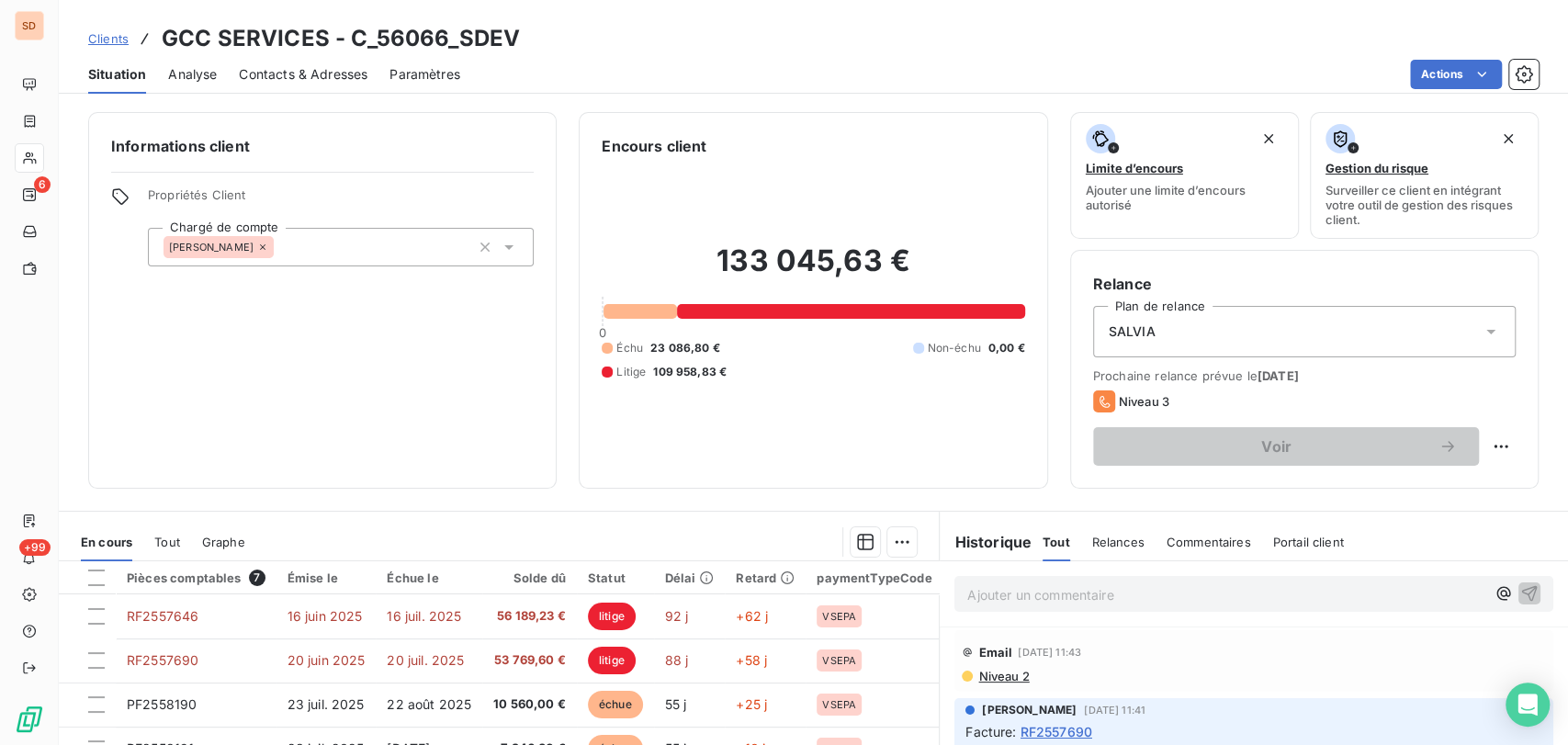
click at [980, 601] on p "Ajouter un commentaire ﻿" at bounding box center [1226, 594] width 518 height 23
click at [1177, 597] on p "le [DATE] @ de mme micalef =" at bounding box center [1226, 593] width 518 height 21
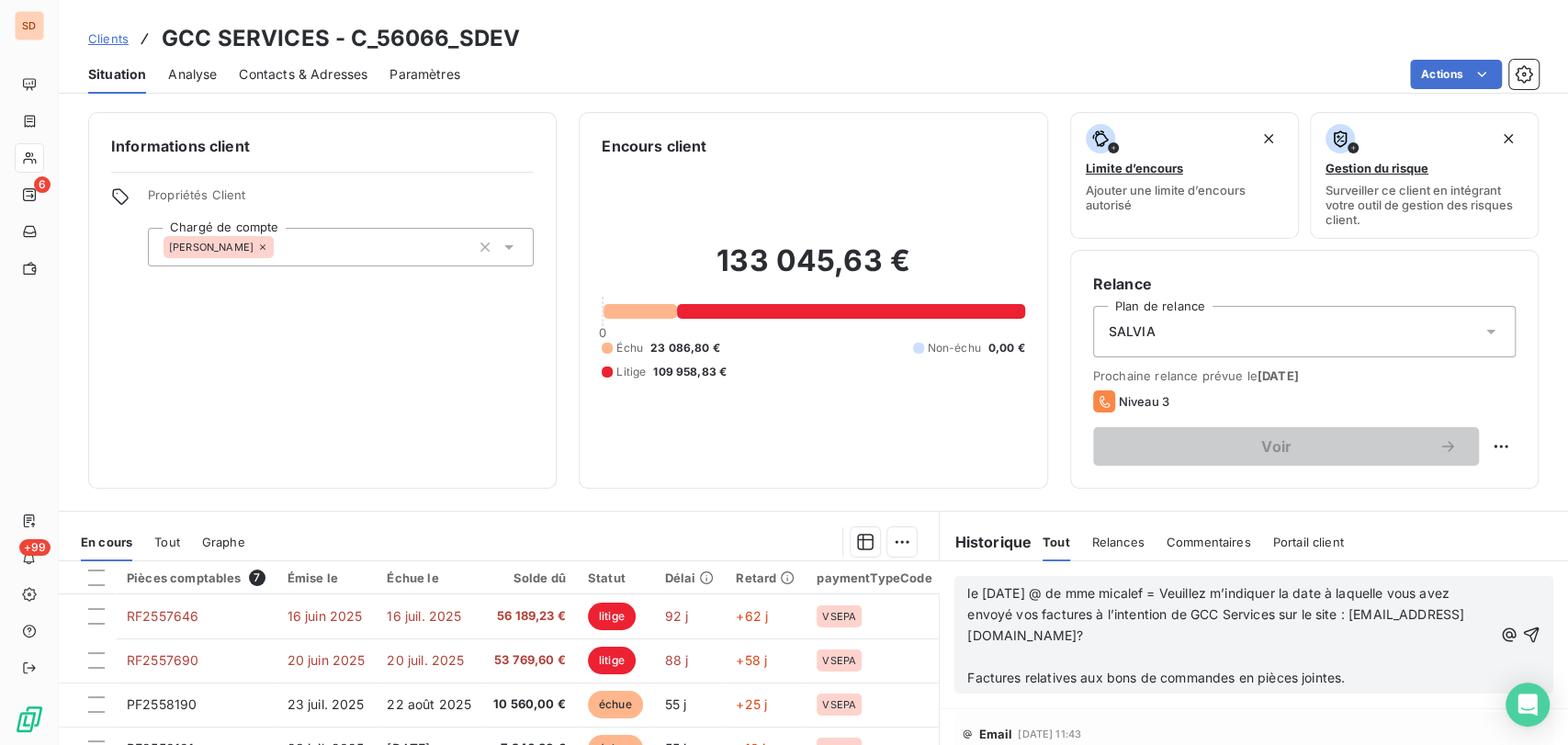
click at [997, 652] on p "﻿" at bounding box center [1229, 657] width 525 height 21
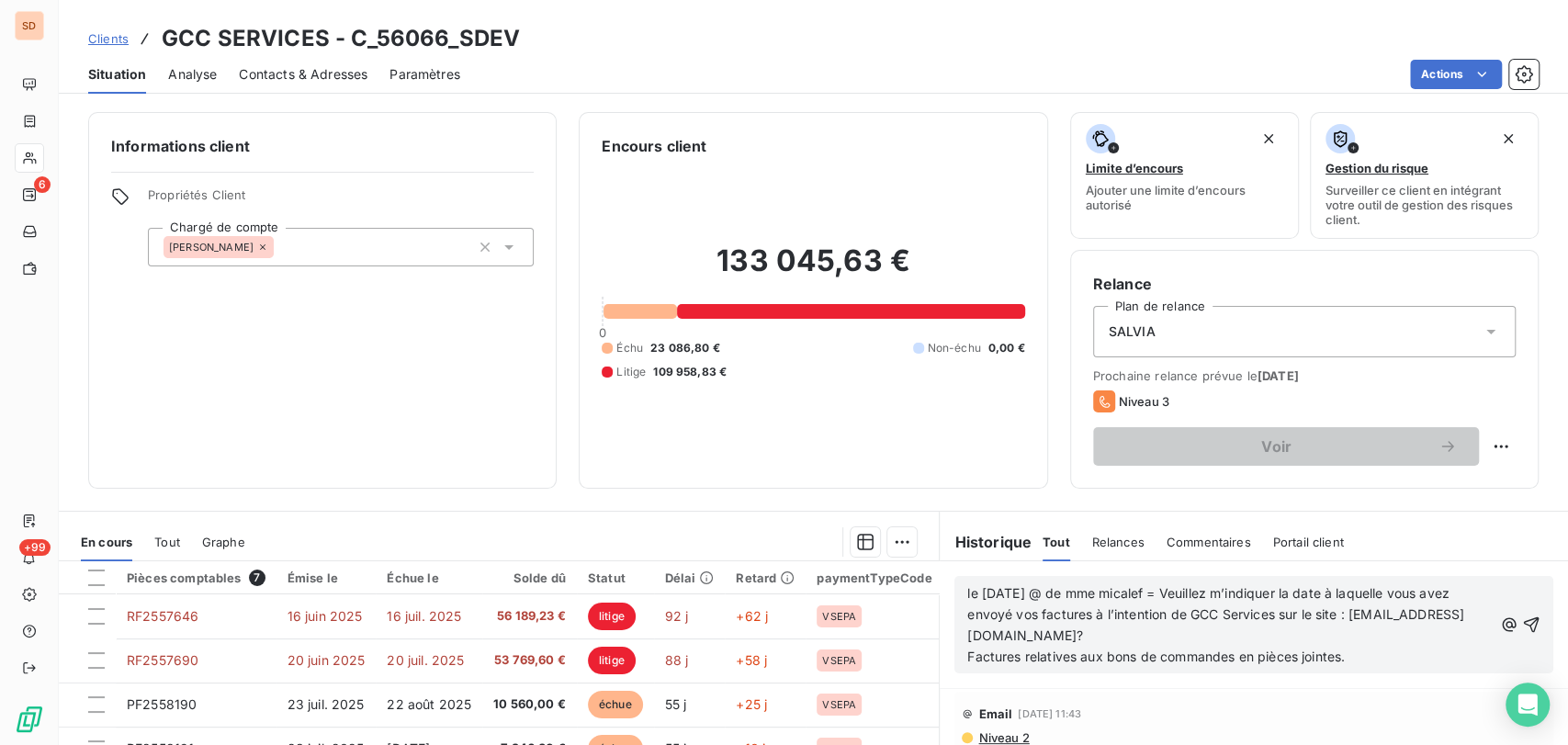
click at [955, 590] on div "le [DATE] @ de mme micalef = Veuillez m’indiquer la date à laquelle vous avez e…" at bounding box center [1253, 625] width 599 height 97
click at [967, 591] on span "le [DATE] @ de mme micalef = Veuillez m’indiquer la date à laquelle vous avez e…" at bounding box center [1216, 613] width 497 height 58
click at [967, 591] on p "le [DATE] @ de mme micalef = Veuillez m’indiquer la date à laquelle vous avez e…" at bounding box center [1229, 614] width 525 height 63
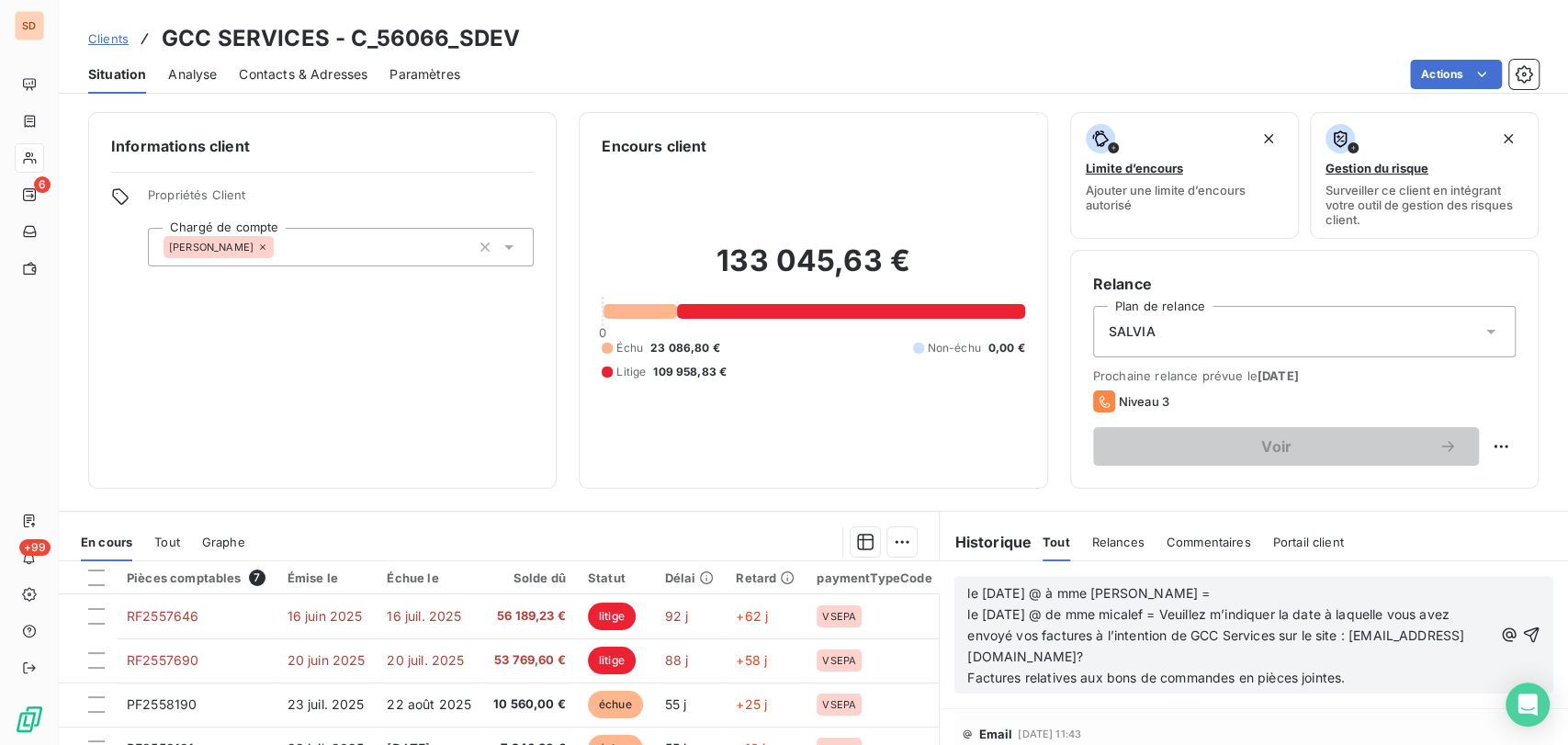
click at [1176, 590] on p "le [DATE] @ à mme [PERSON_NAME] = le [DATE] @ de mme micalef = Veuillez m’indiq…" at bounding box center [1229, 625] width 525 height 85
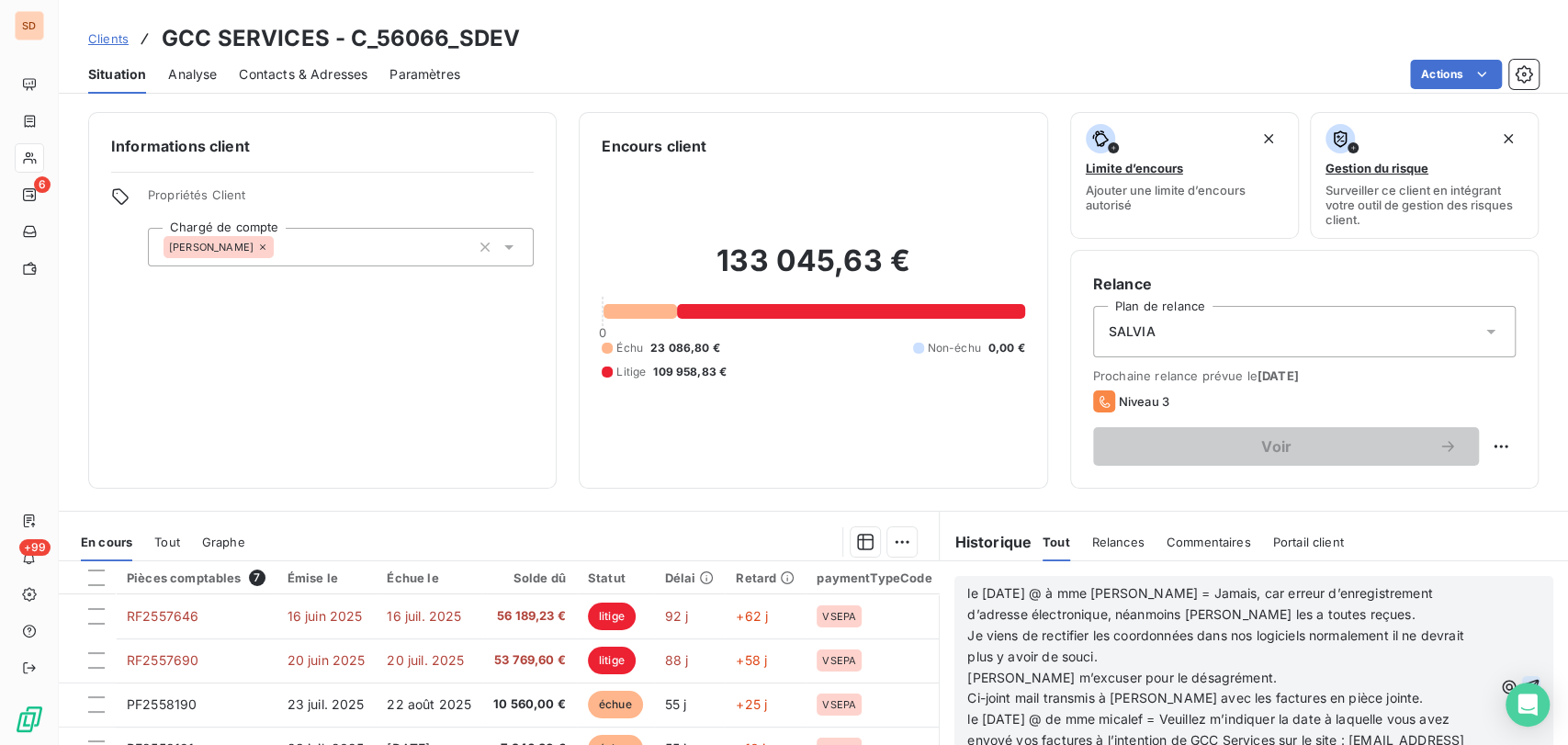
click at [1522, 682] on icon "button" at bounding box center [1531, 687] width 18 height 18
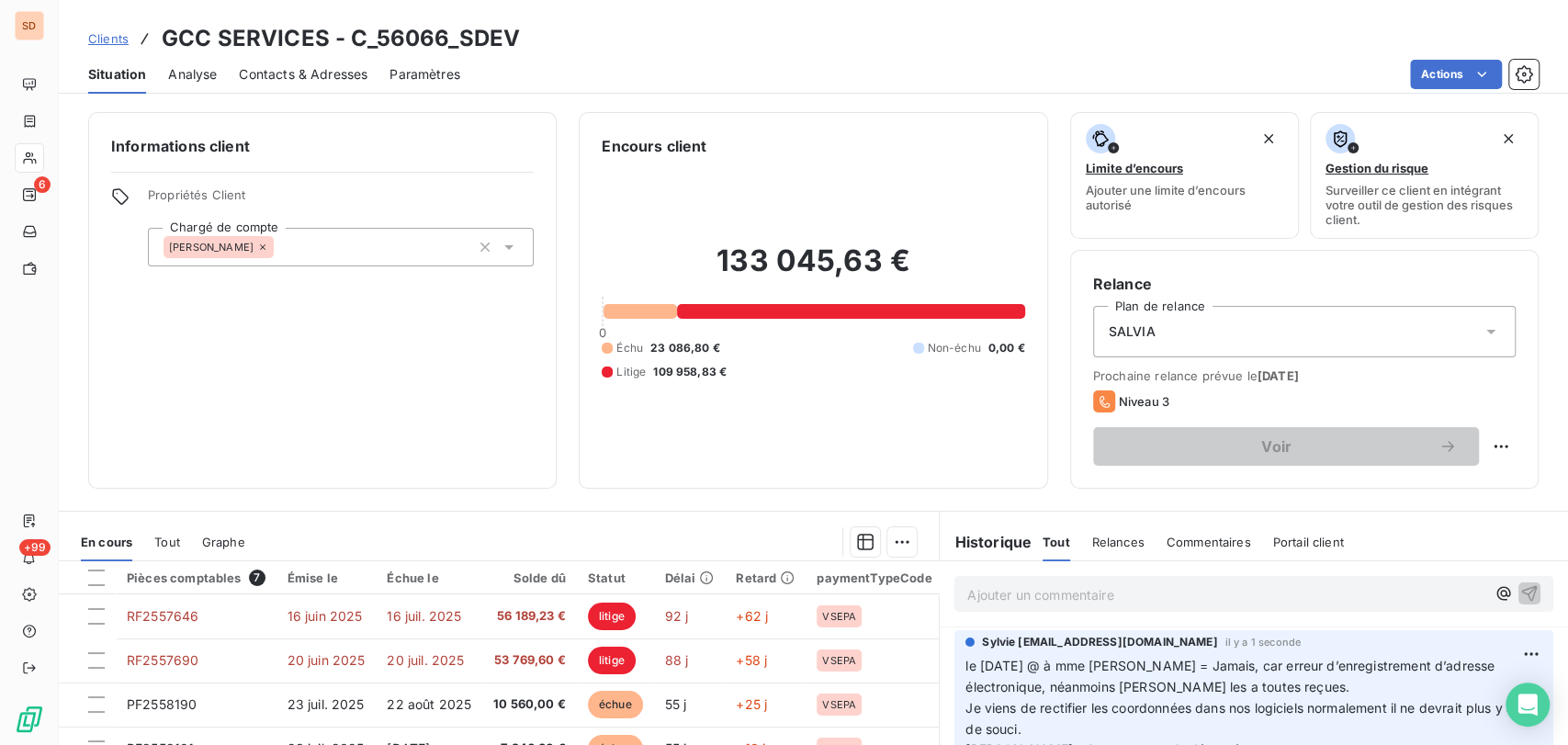
click at [265, 69] on span "Contacts & Adresses" at bounding box center [304, 74] width 129 height 18
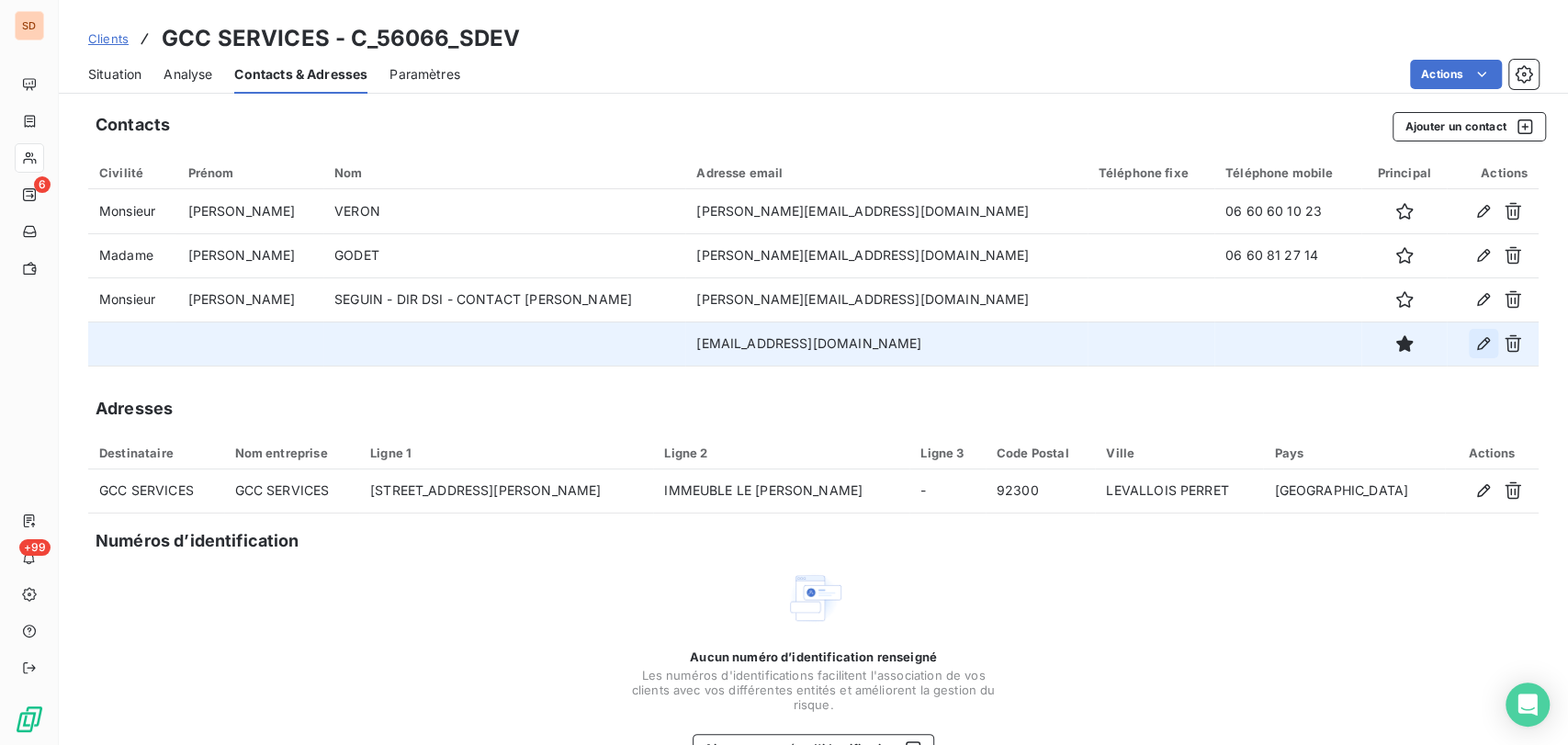
click at [1477, 341] on icon "button" at bounding box center [1483, 343] width 13 height 13
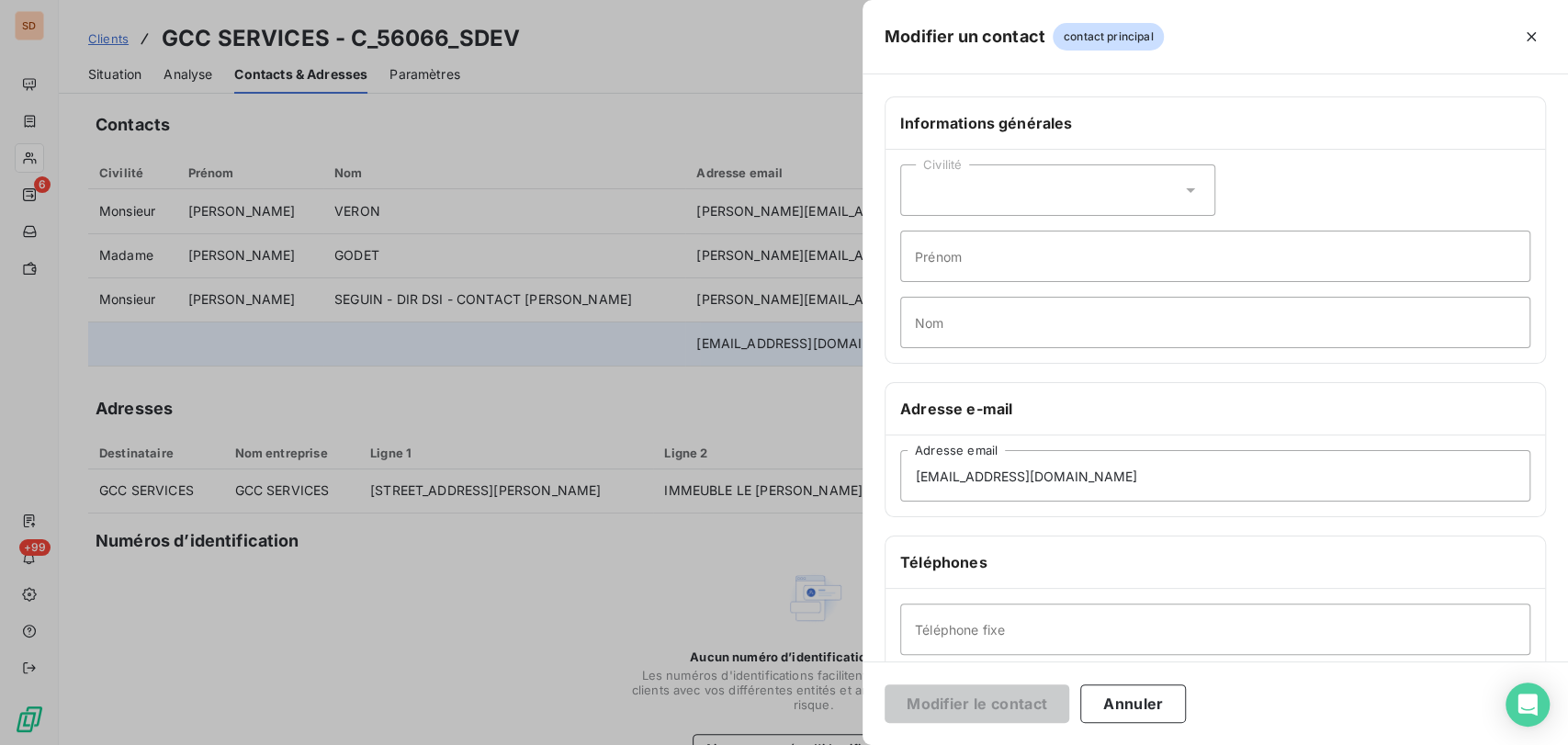
click at [1185, 193] on icon at bounding box center [1191, 190] width 18 height 18
drag, startPoint x: 919, startPoint y: 235, endPoint x: 957, endPoint y: 251, distance: 41.2
click at [919, 234] on input "radio" at bounding box center [920, 236] width 18 height 18
click at [963, 256] on input "Prénom" at bounding box center [1215, 257] width 630 height 52
type input "EURYDICE"
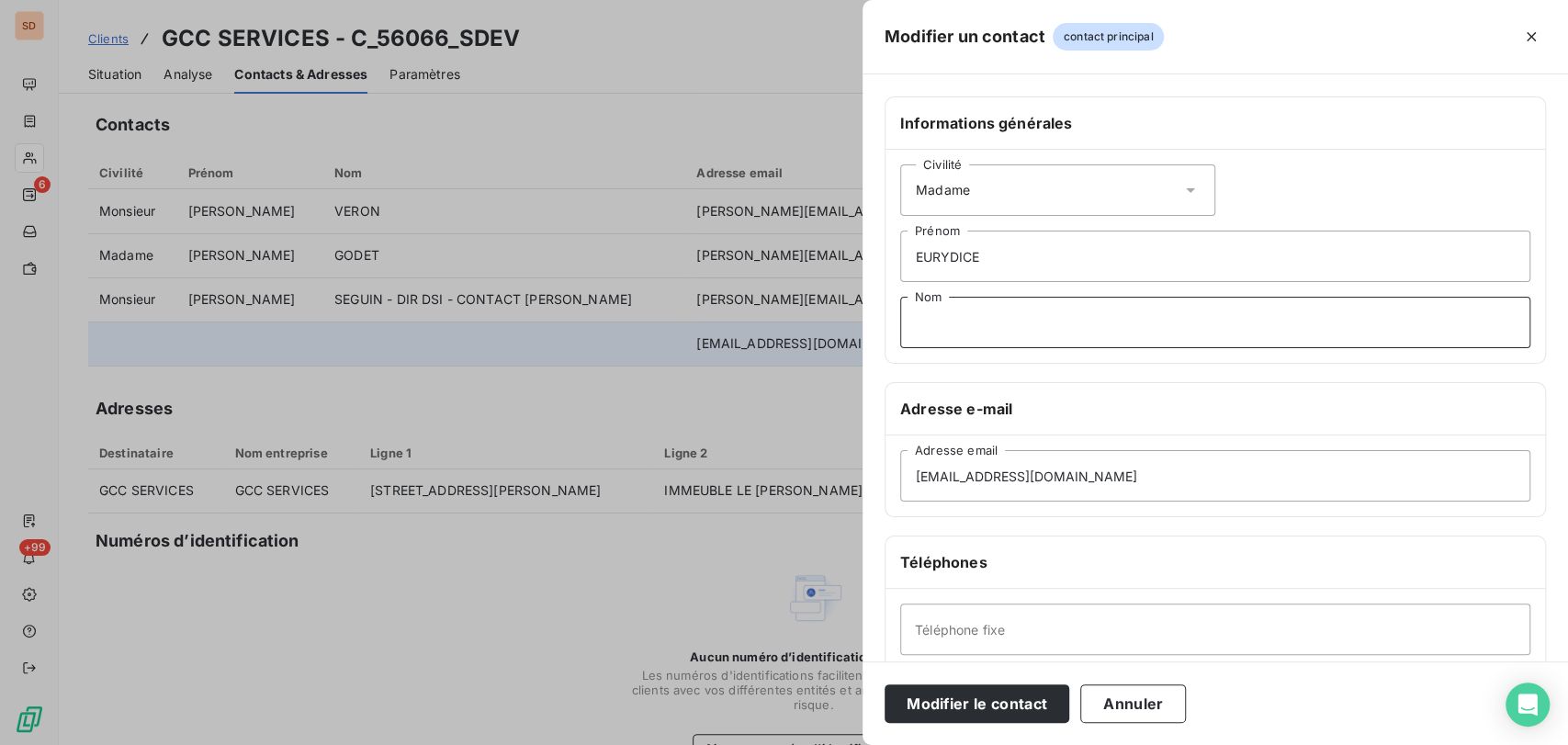
click at [950, 307] on input "Nom" at bounding box center [1215, 322] width 630 height 52
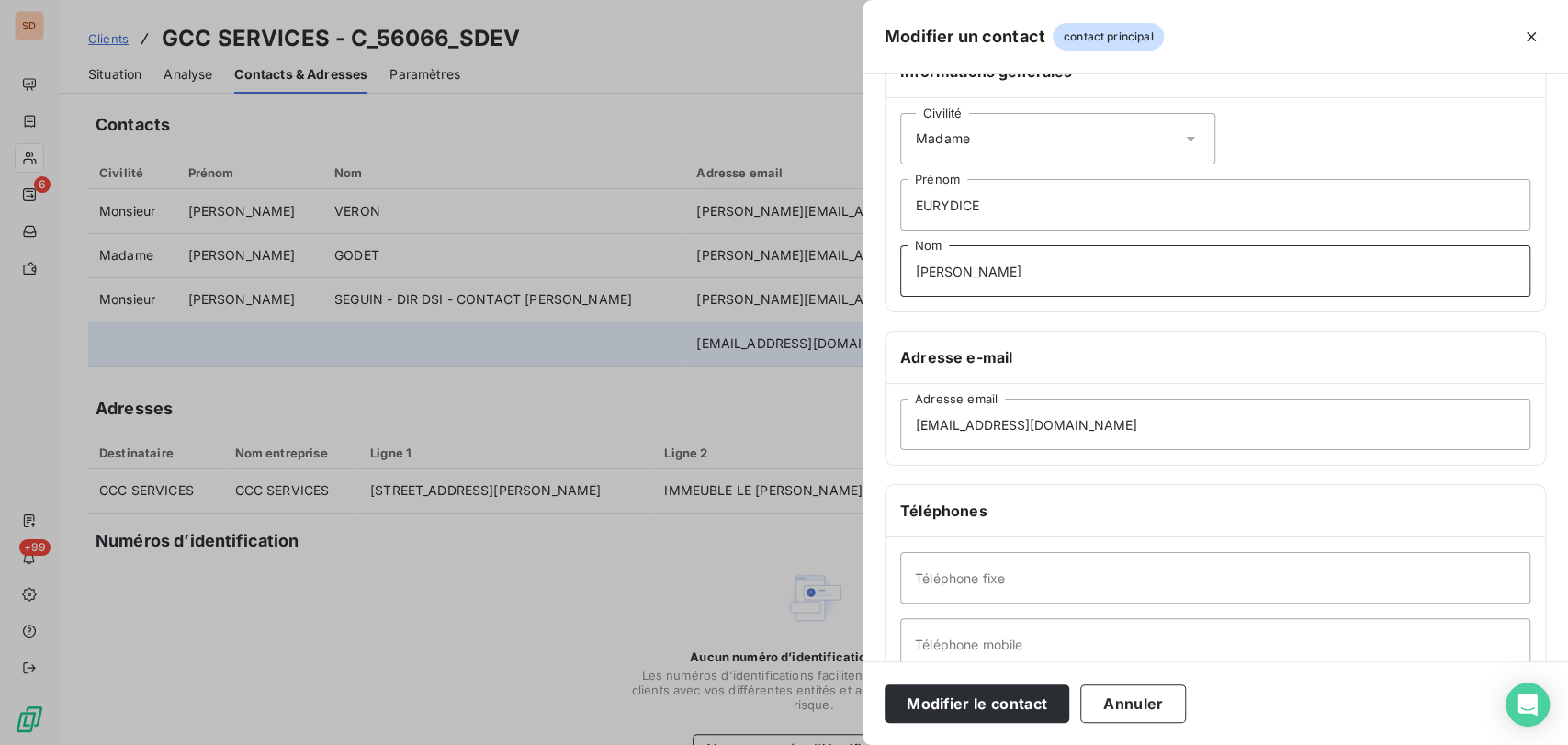
scroll to position [102, 0]
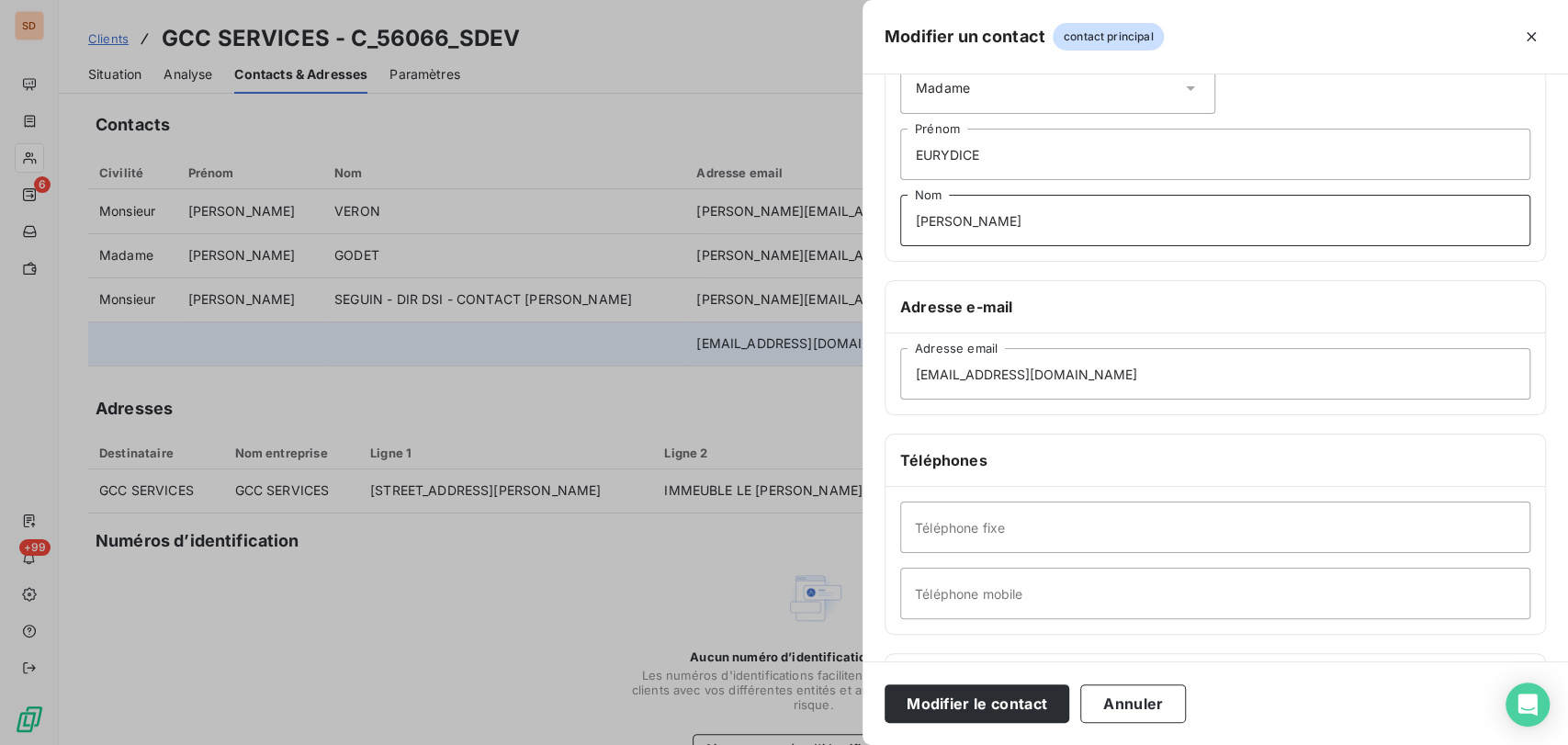
type input "[PERSON_NAME]"
click at [922, 588] on input "Téléphone mobile" at bounding box center [1215, 593] width 630 height 52
type input "07 64 80 50 79"
click at [955, 708] on button "Modifier le contact" at bounding box center [976, 704] width 185 height 39
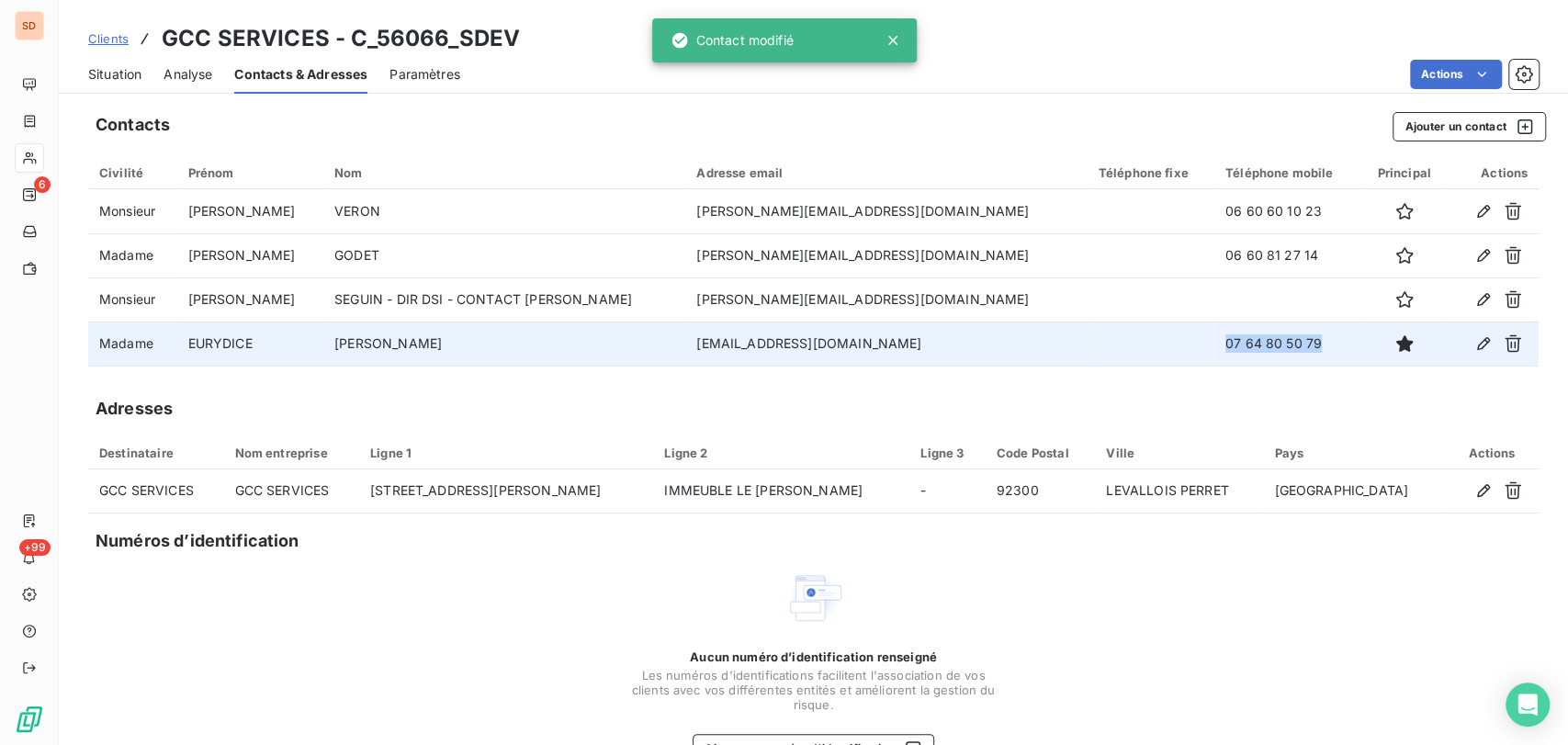
drag, startPoint x: 1263, startPoint y: 346, endPoint x: 1147, endPoint y: 342, distance: 116.1
click at [1149, 352] on tr "Madame [PERSON_NAME] [EMAIL_ADDRESS][DOMAIN_NAME] 07 64 80 50 79" at bounding box center [813, 343] width 1450 height 44
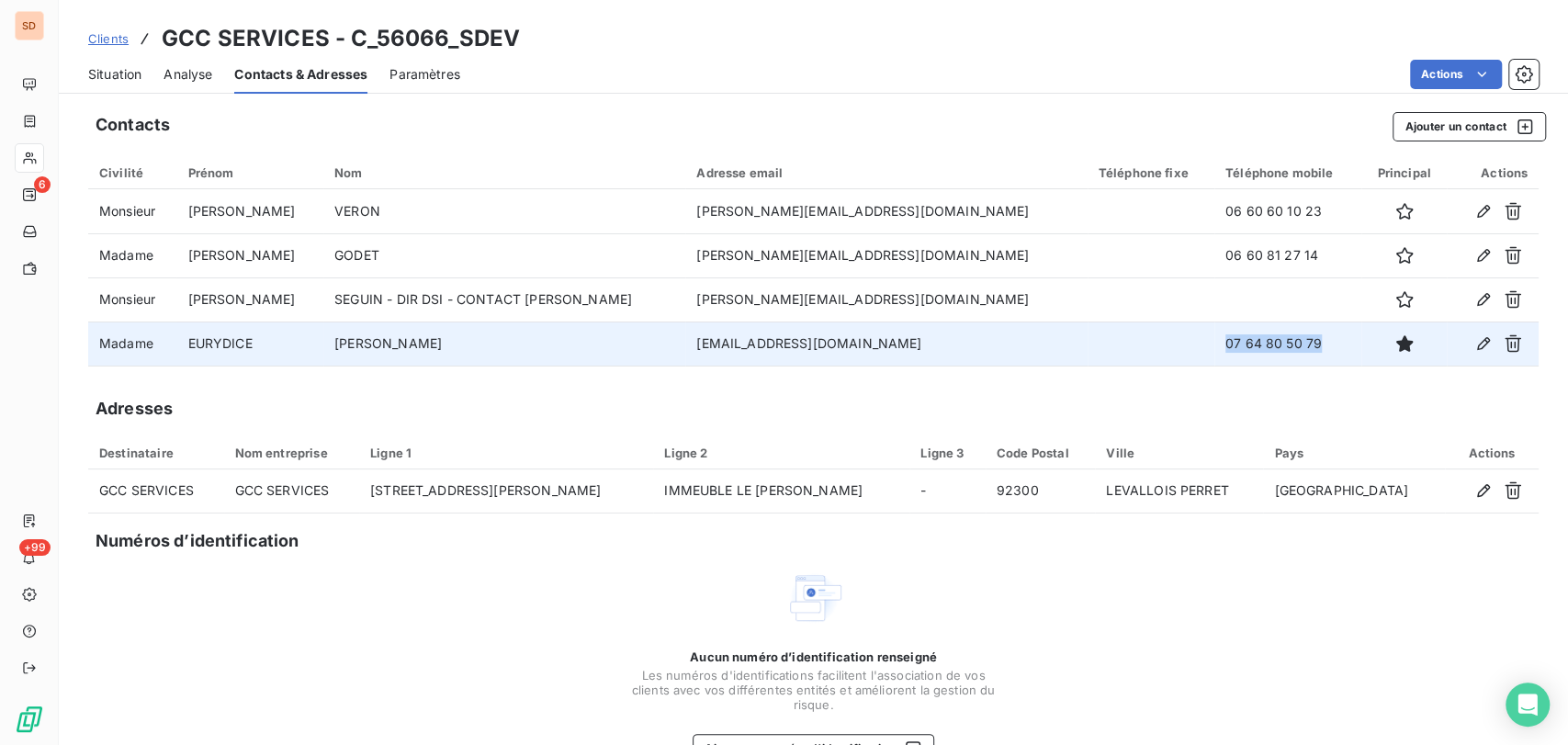
copy tr "07 64 80 50 79"
drag, startPoint x: 918, startPoint y: 347, endPoint x: 640, endPoint y: 332, distance: 278.4
click at [686, 343] on td "[EMAIL_ADDRESS][DOMAIN_NAME]" at bounding box center [886, 343] width 401 height 44
copy td "[EMAIL_ADDRESS][DOMAIN_NAME]"
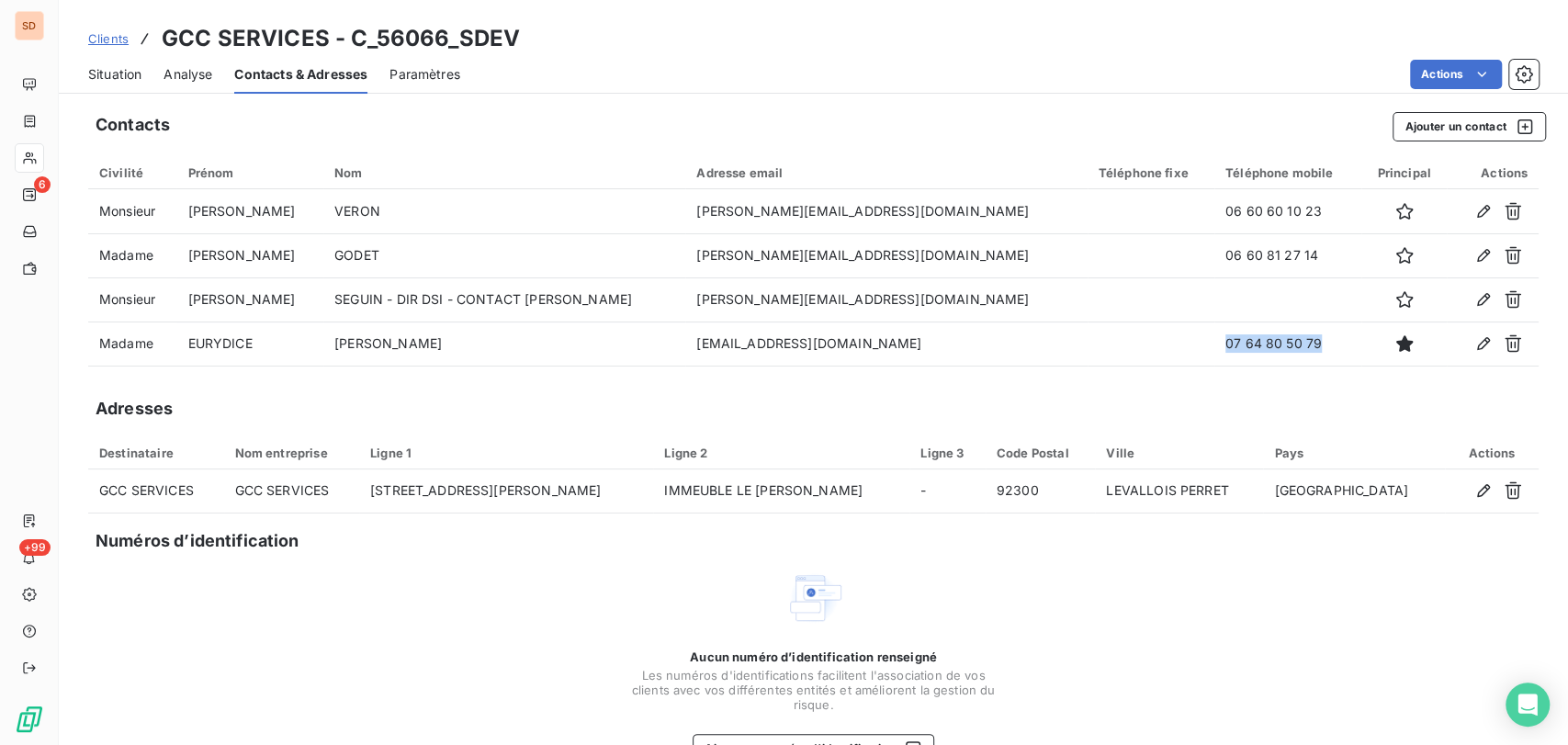
click at [1474, 344] on icon "button" at bounding box center [1483, 343] width 18 height 18
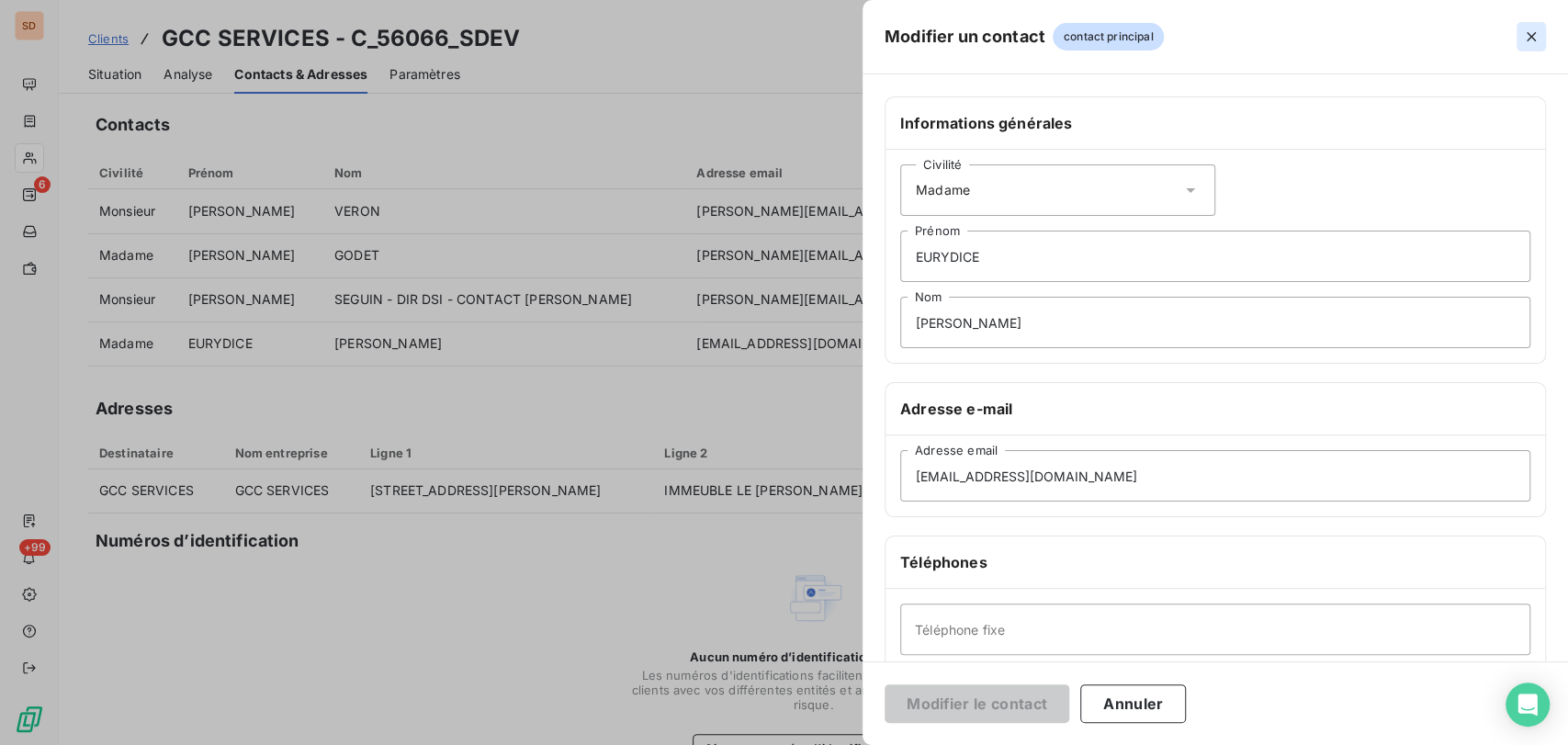
click at [1534, 39] on icon "button" at bounding box center [1531, 37] width 9 height 9
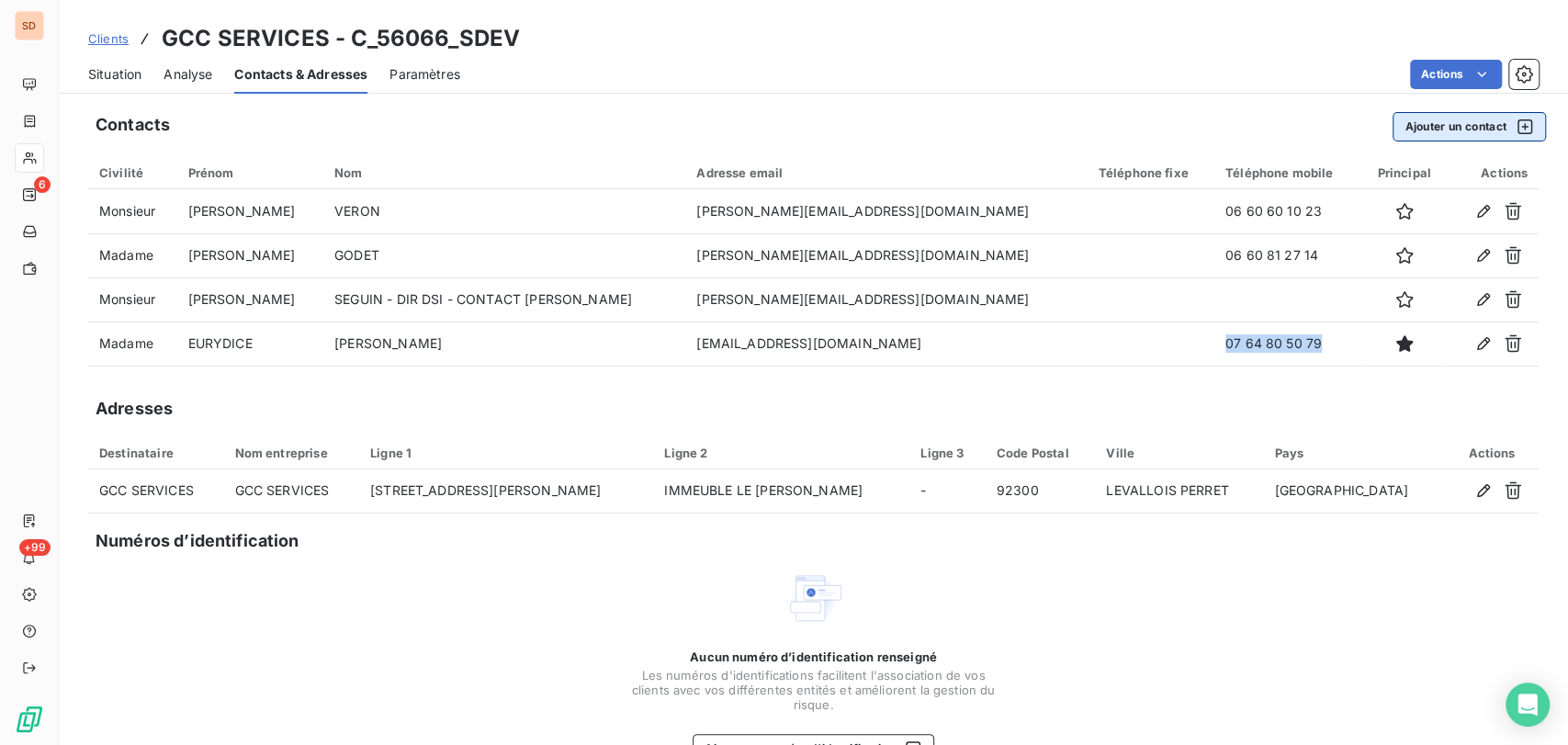
click at [1451, 120] on button "Ajouter un contact" at bounding box center [1469, 127] width 154 height 29
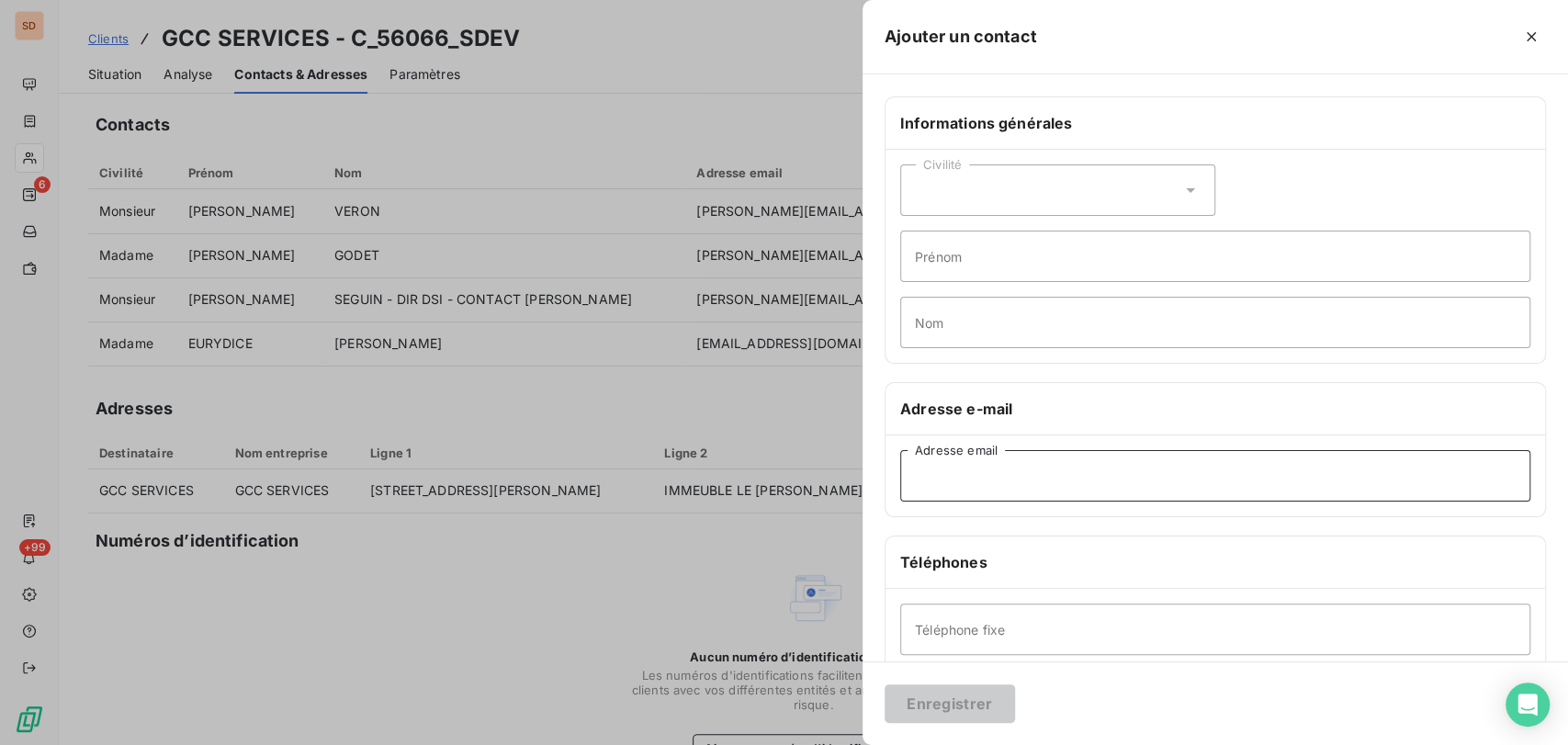
click at [952, 472] on input "Adresse email" at bounding box center [1215, 476] width 630 height 52
paste input "[EMAIL_ADDRESS][DOMAIN_NAME]"
type input "[EMAIL_ADDRESS][DOMAIN_NAME]"
click at [962, 700] on button "Enregistrer" at bounding box center [950, 704] width 131 height 39
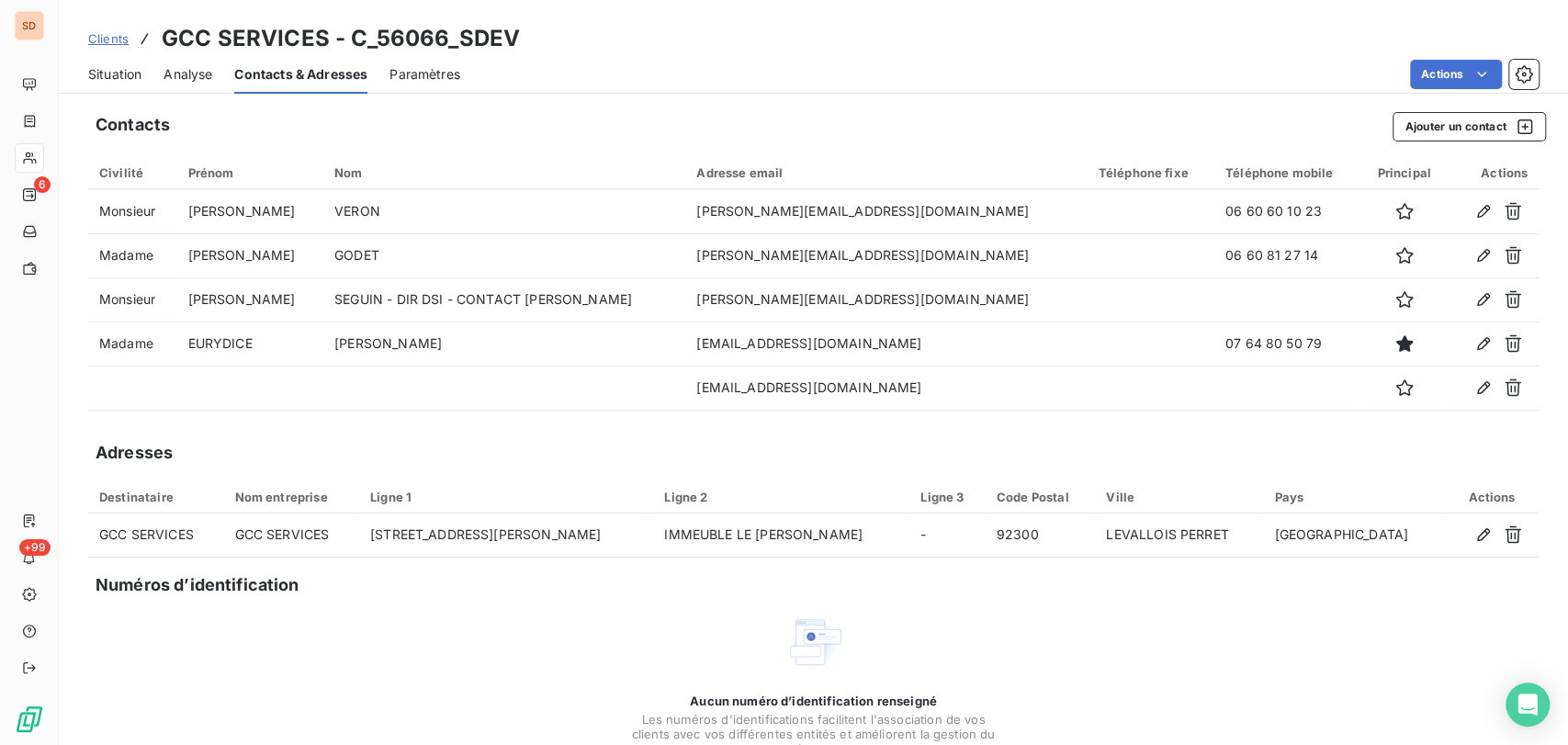
drag, startPoint x: 100, startPoint y: 74, endPoint x: 107, endPoint y: 83, distance: 11.4
click at [100, 74] on span "Situation" at bounding box center [115, 74] width 53 height 18
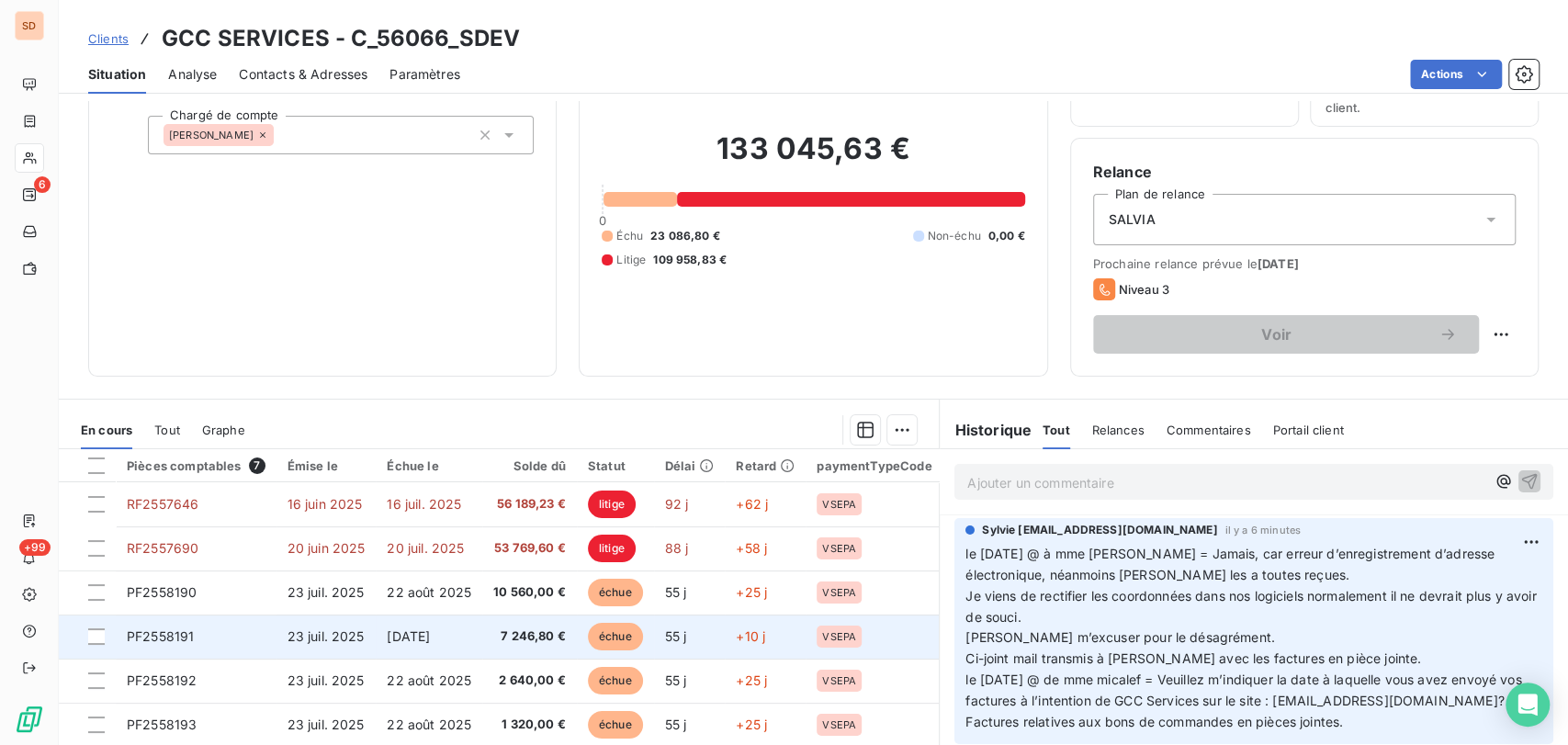
scroll to position [225, 0]
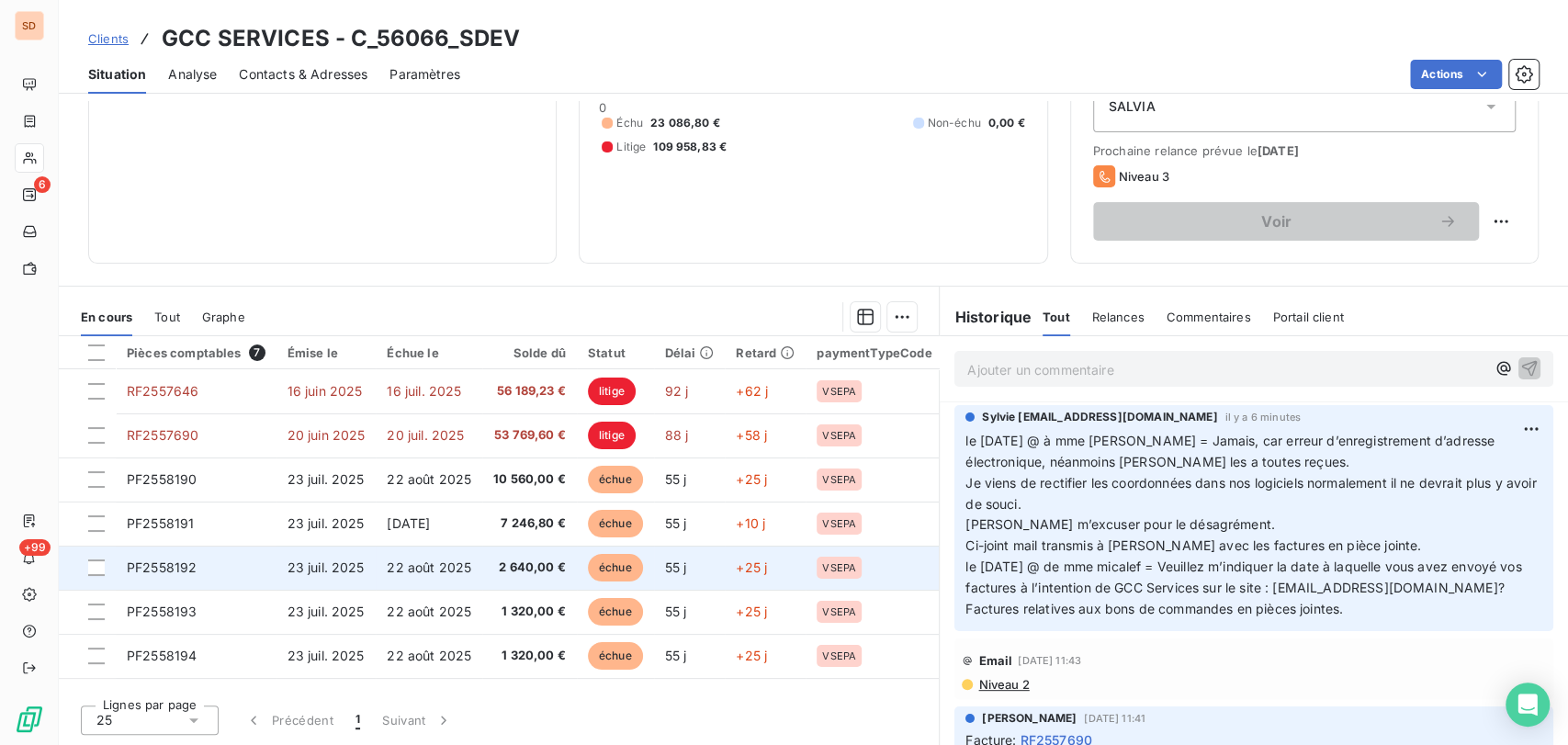
click at [162, 568] on span "PF2558192" at bounding box center [162, 567] width 70 height 16
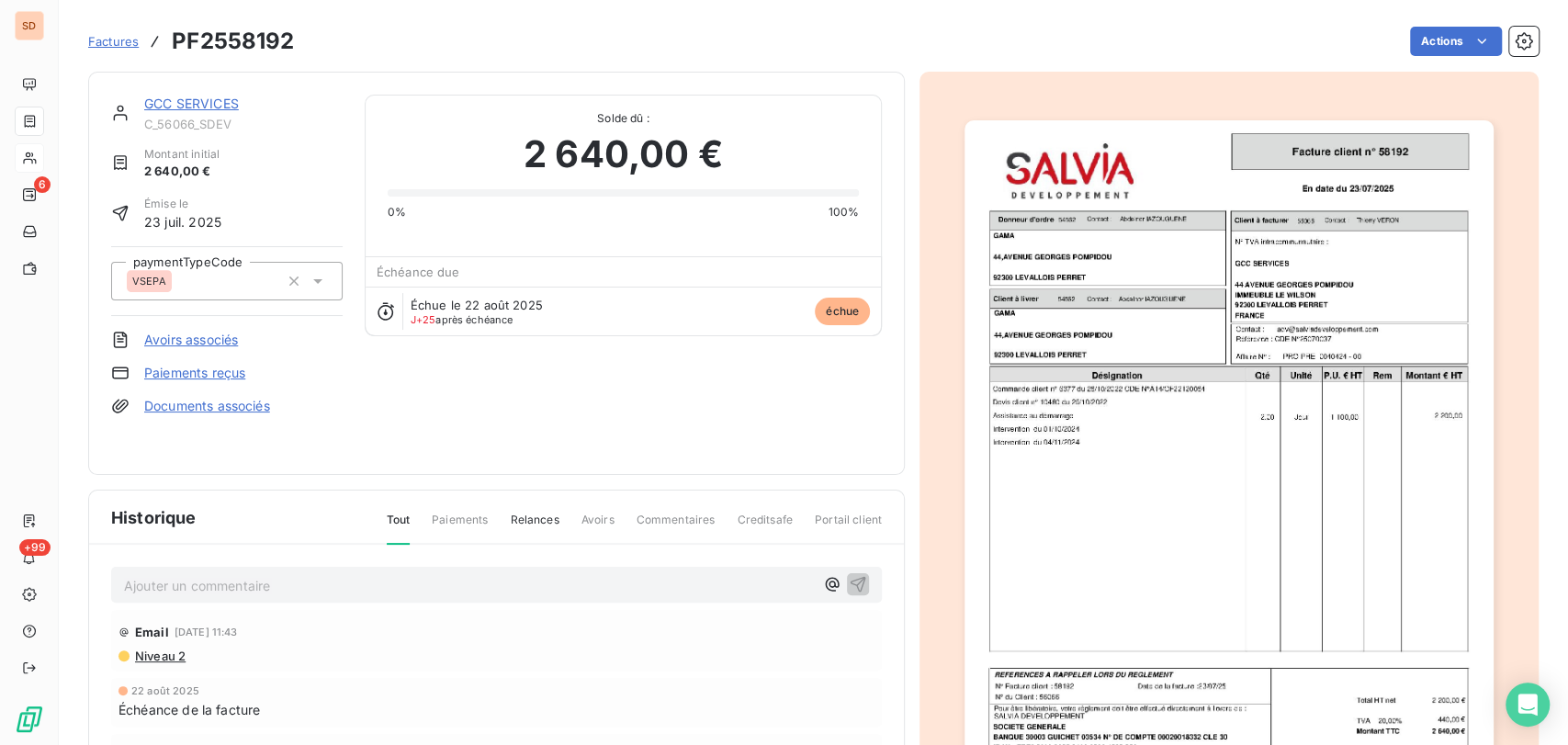
click at [190, 105] on link "GCC SERVICES" at bounding box center [191, 103] width 95 height 16
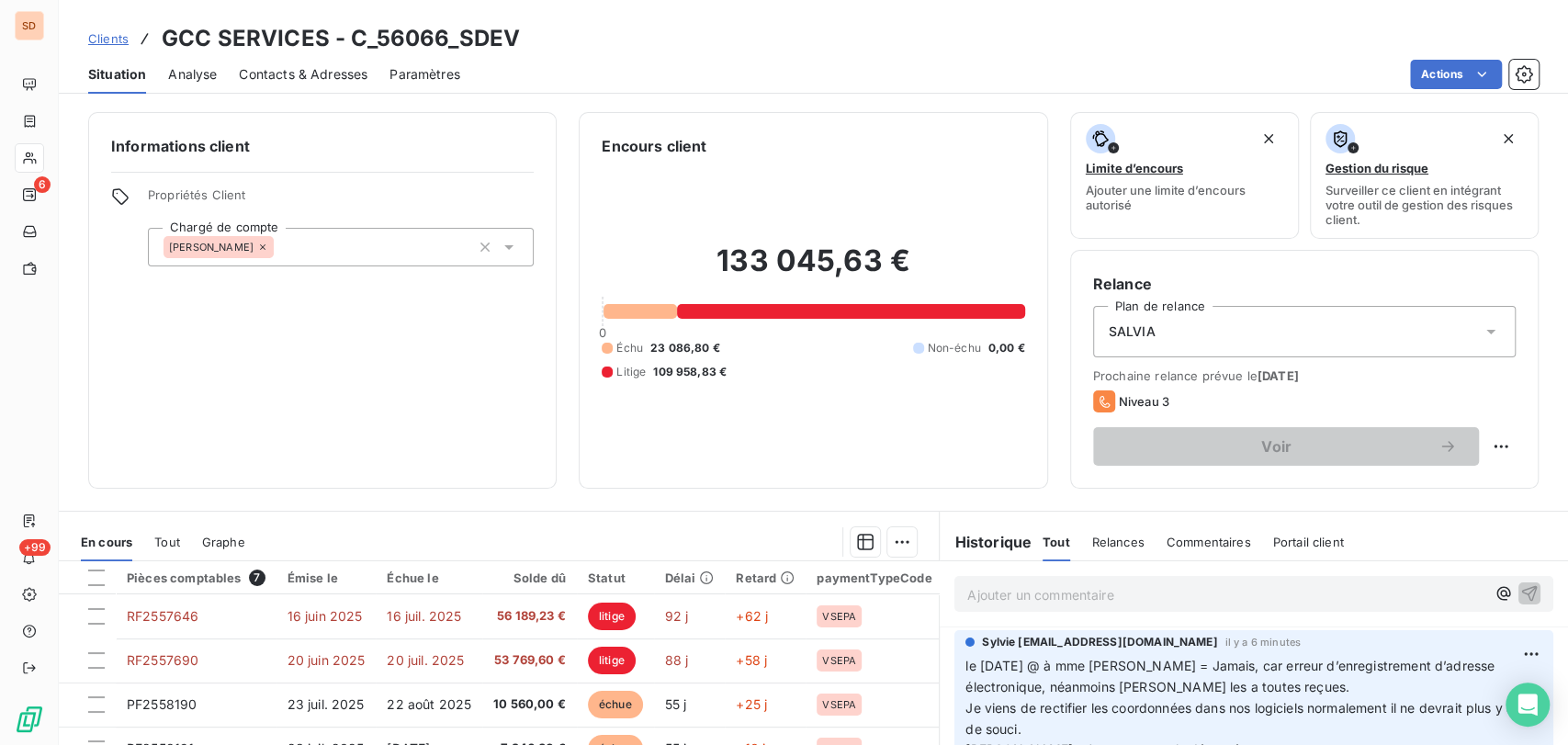
click at [286, 75] on span "Contacts & Adresses" at bounding box center [304, 74] width 129 height 18
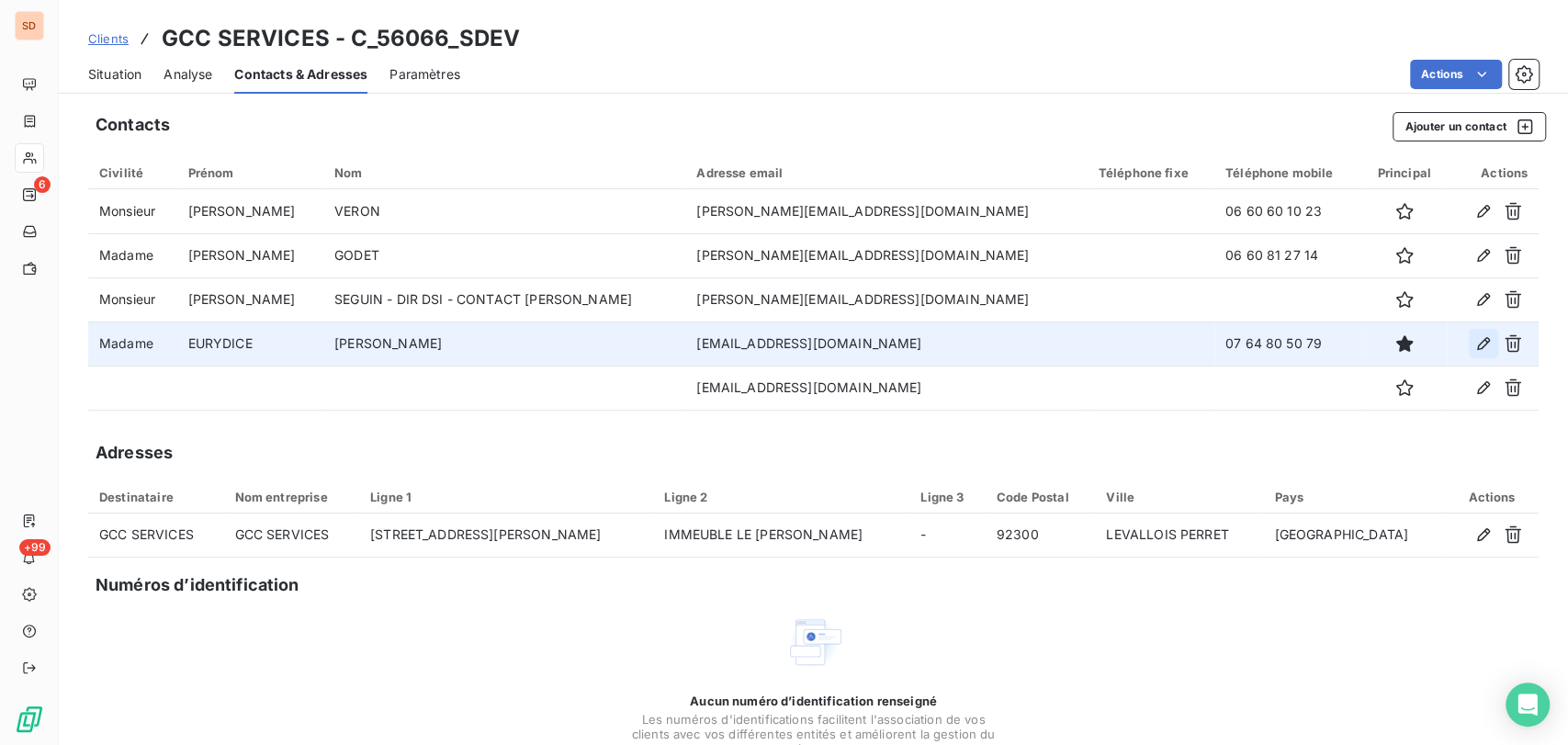
click at [1477, 339] on icon "button" at bounding box center [1483, 343] width 13 height 13
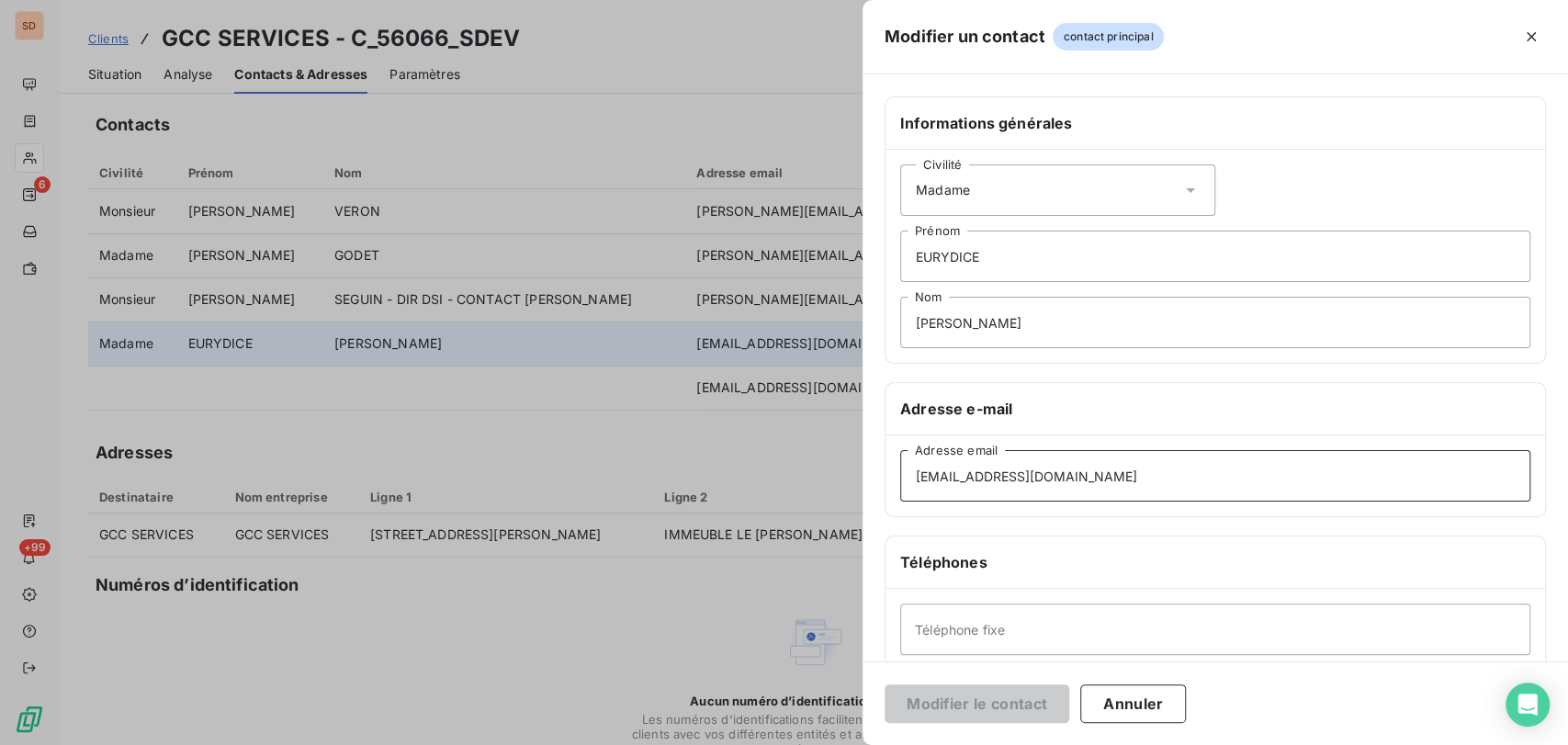
drag, startPoint x: 1195, startPoint y: 481, endPoint x: 754, endPoint y: 487, distance: 441.0
click at [754, 744] on div "Modifier un contact contact principal Informations générales Civilité Madame EU…" at bounding box center [784, 745] width 1568 height 0
paste input "eurydice.micalef"
type input "[EMAIL_ADDRESS][DOMAIN_NAME]"
click at [999, 695] on button "Modifier le contact" at bounding box center [976, 704] width 185 height 39
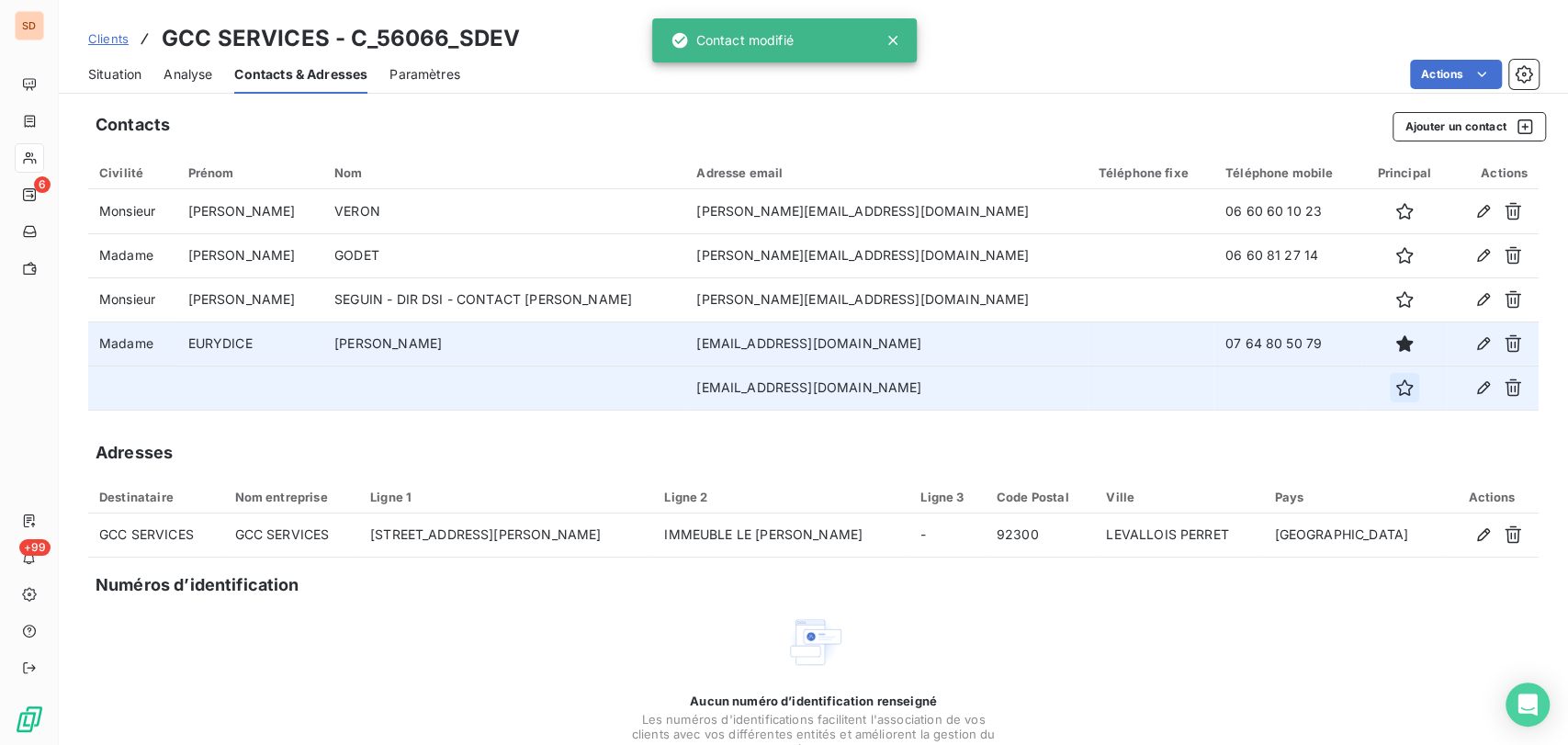
click at [1395, 389] on icon "button" at bounding box center [1403, 387] width 17 height 17
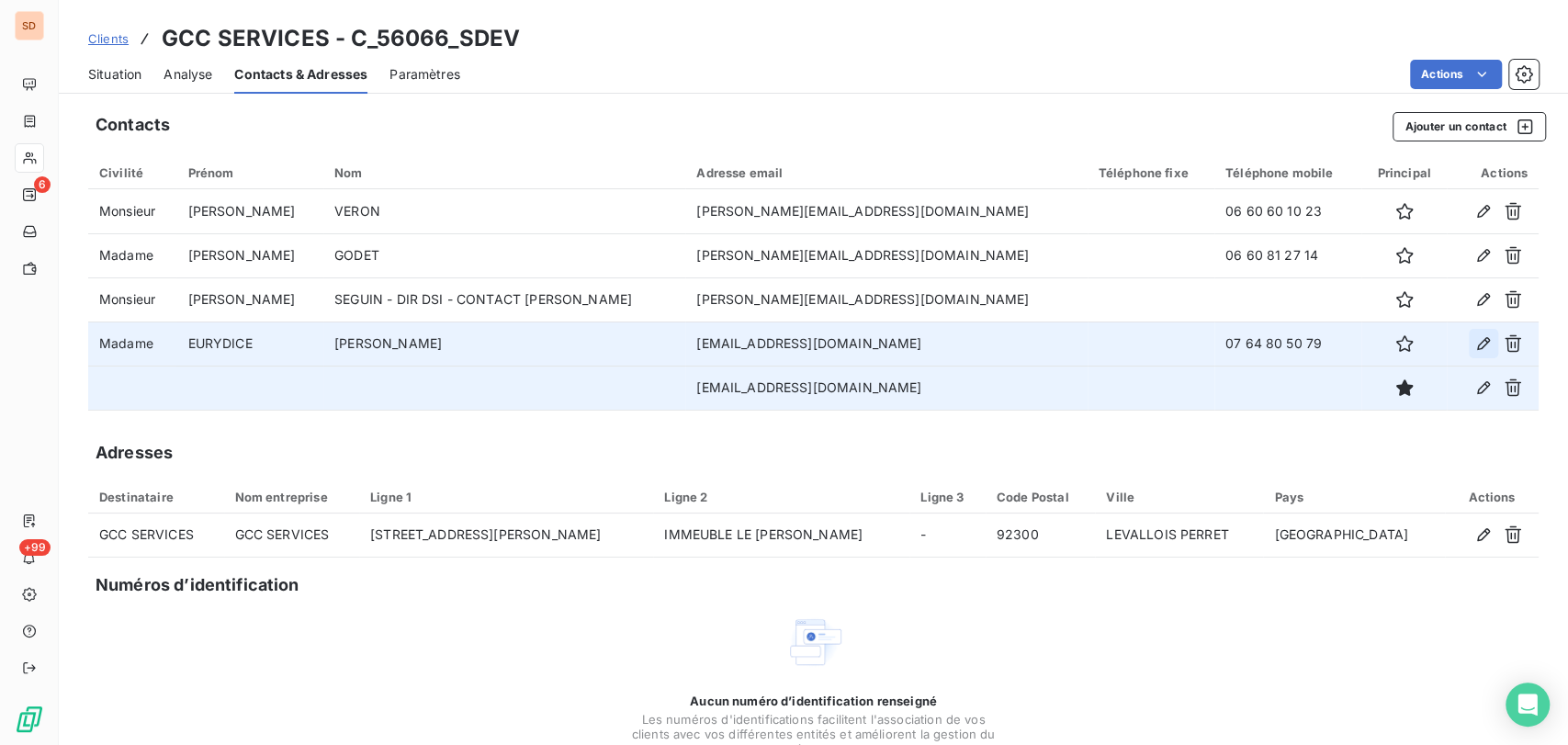
click at [1477, 349] on icon "button" at bounding box center [1483, 343] width 13 height 13
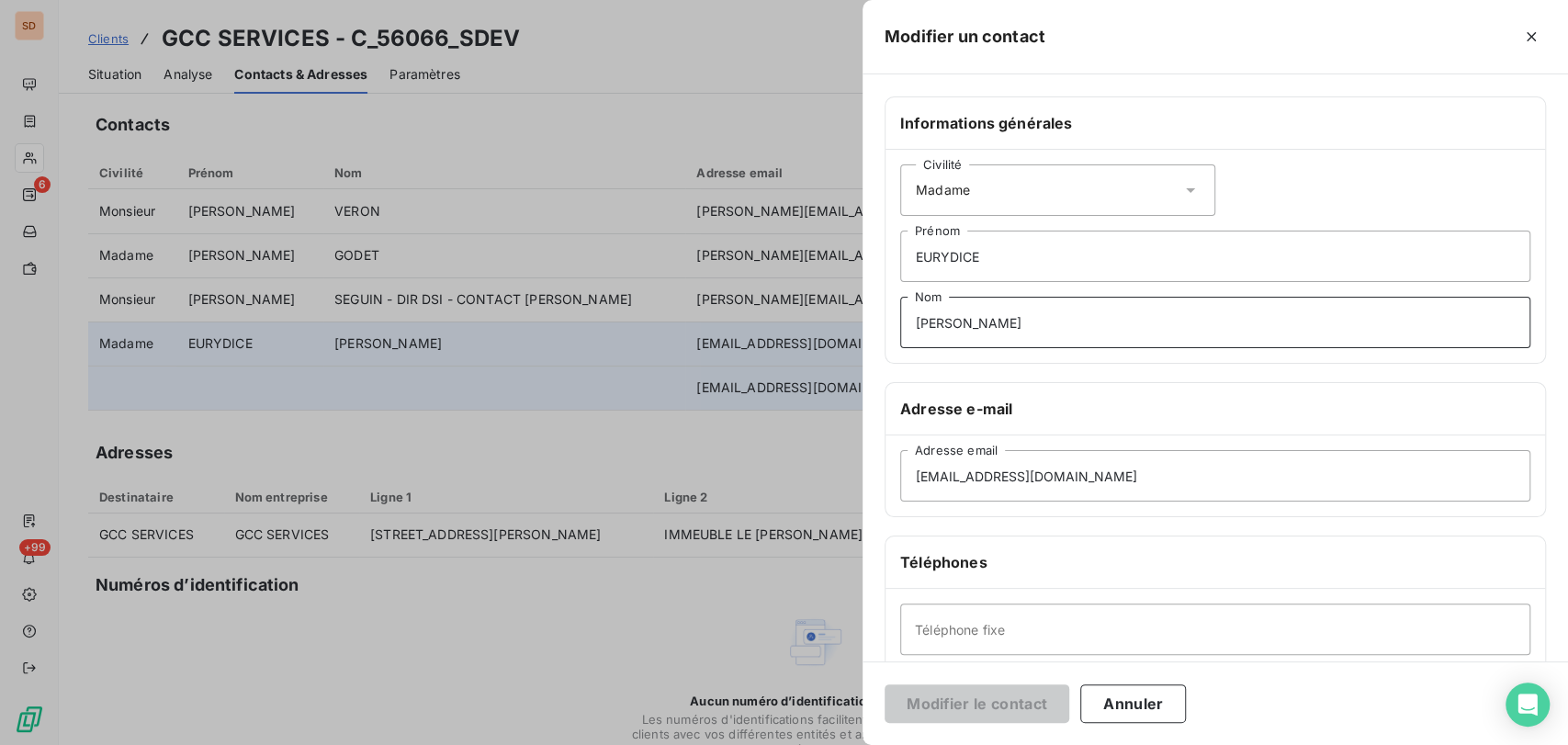
click at [1008, 327] on input "[PERSON_NAME]" at bounding box center [1215, 322] width 630 height 52
type input "[PERSON_NAME] - CONTACT 1"
click at [993, 699] on button "Modifier le contact" at bounding box center [976, 704] width 185 height 39
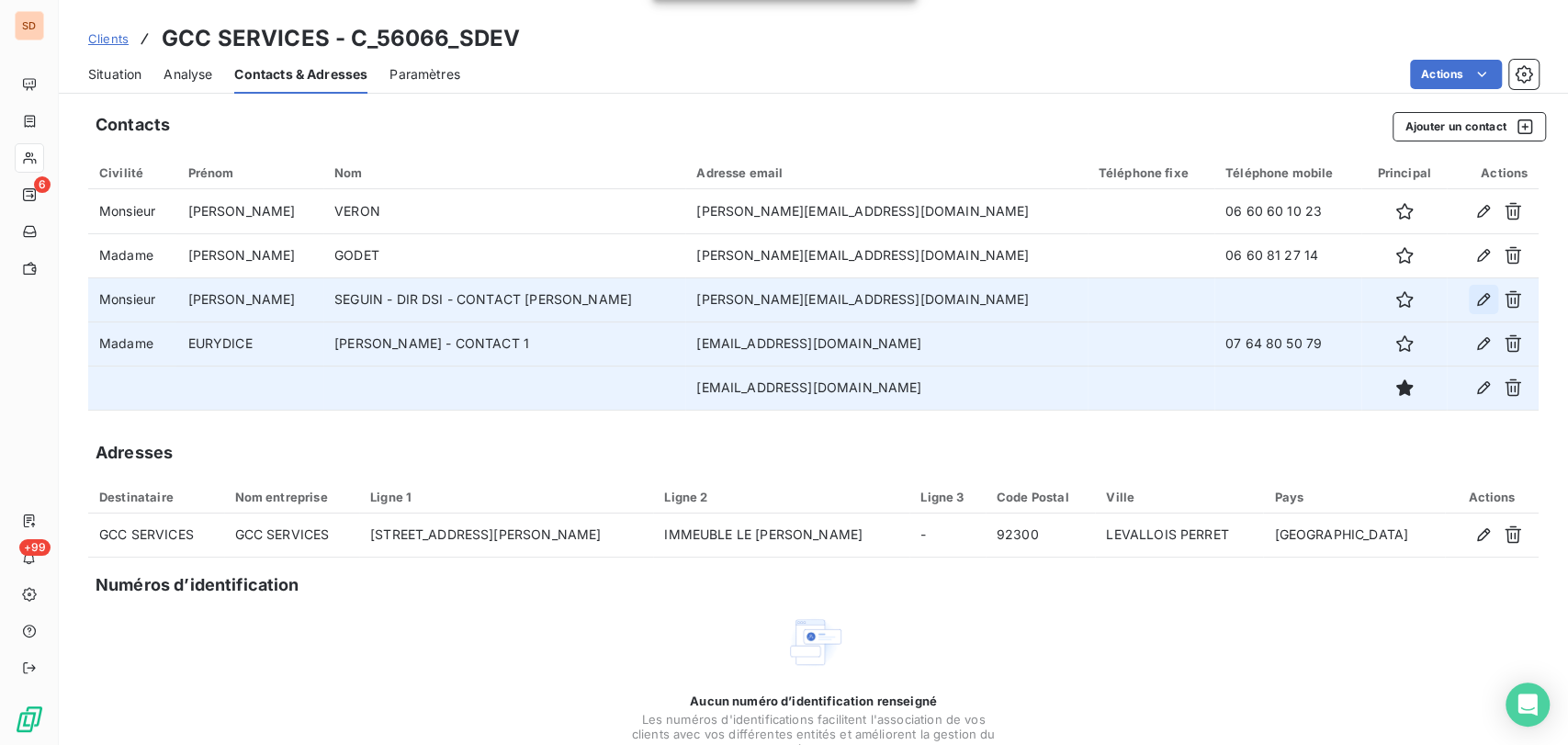
click at [1474, 305] on icon "button" at bounding box center [1483, 299] width 18 height 18
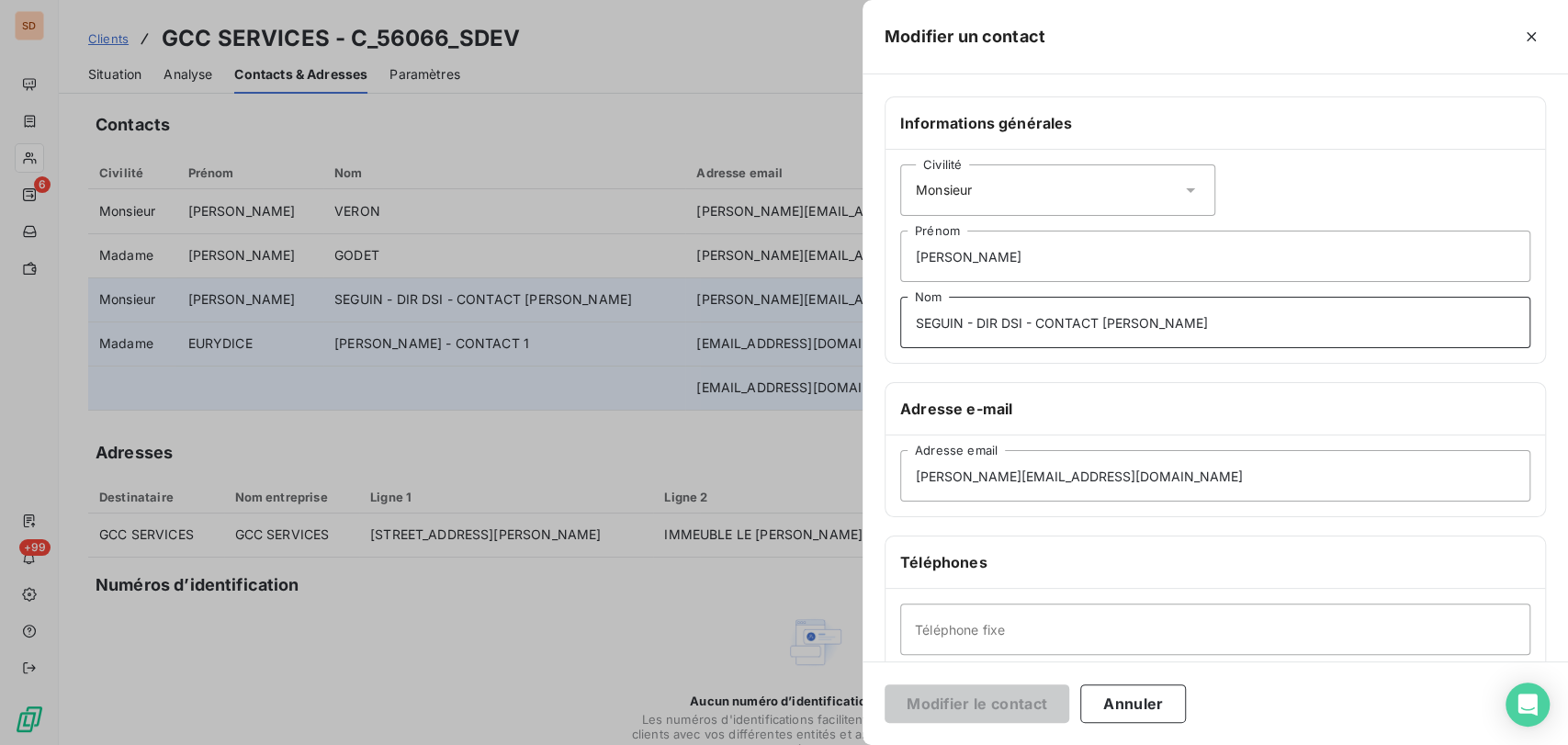
click at [1103, 319] on input "SEGUIN - DIR DSI - CONTACT [PERSON_NAME]" at bounding box center [1215, 322] width 630 height 52
type input "SEGUIN - DIR DSI - CONTACT 2 + CONTACT [PERSON_NAME]"
drag, startPoint x: 1007, startPoint y: 695, endPoint x: 1006, endPoint y: 677, distance: 18.0
click at [1007, 693] on button "Modifier le contact" at bounding box center [976, 704] width 185 height 39
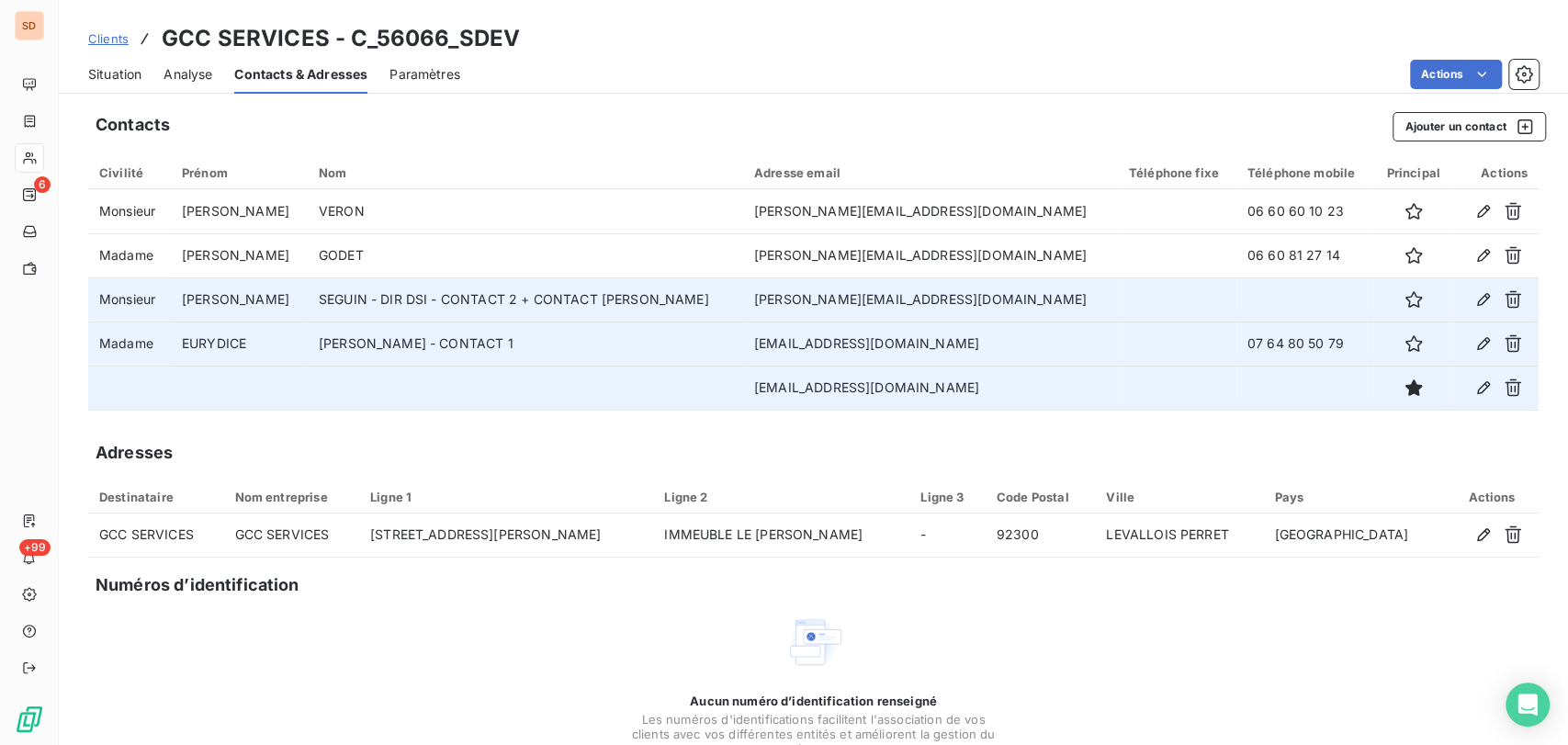
click at [110, 76] on span "Situation" at bounding box center [115, 74] width 53 height 18
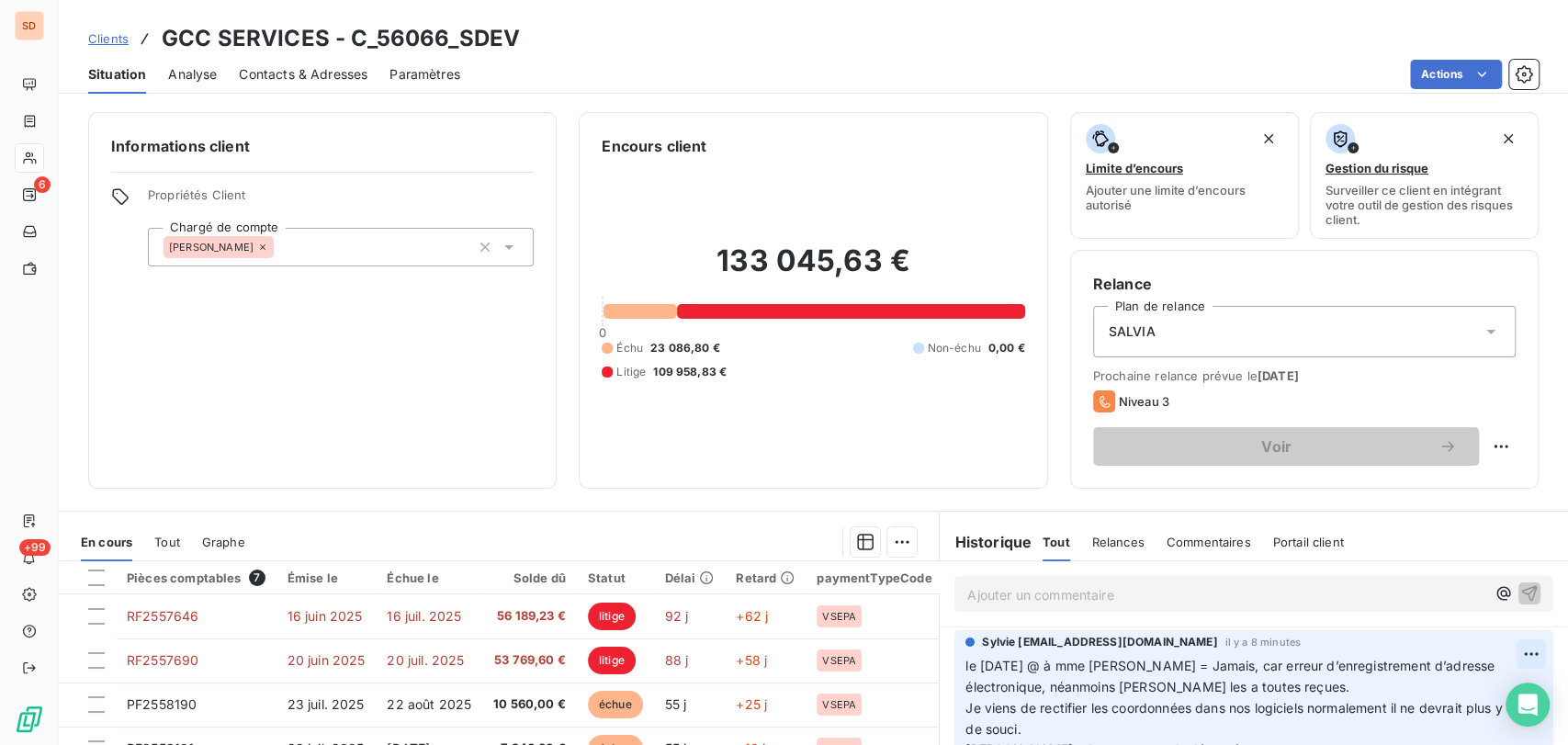
click at [1505, 648] on html "SD 6 +99 Clients GCC SERVICES - C_56066_SDEV Situation Analyse Contacts & Adres…" at bounding box center [784, 372] width 1568 height 745
click at [1420, 578] on div "Editer" at bounding box center [1456, 580] width 103 height 29
click at [965, 663] on span "le [DATE] @ à mme [PERSON_NAME] = Jamais, car erreur d’enregistrement d’adresse…" at bounding box center [1231, 676] width 533 height 37
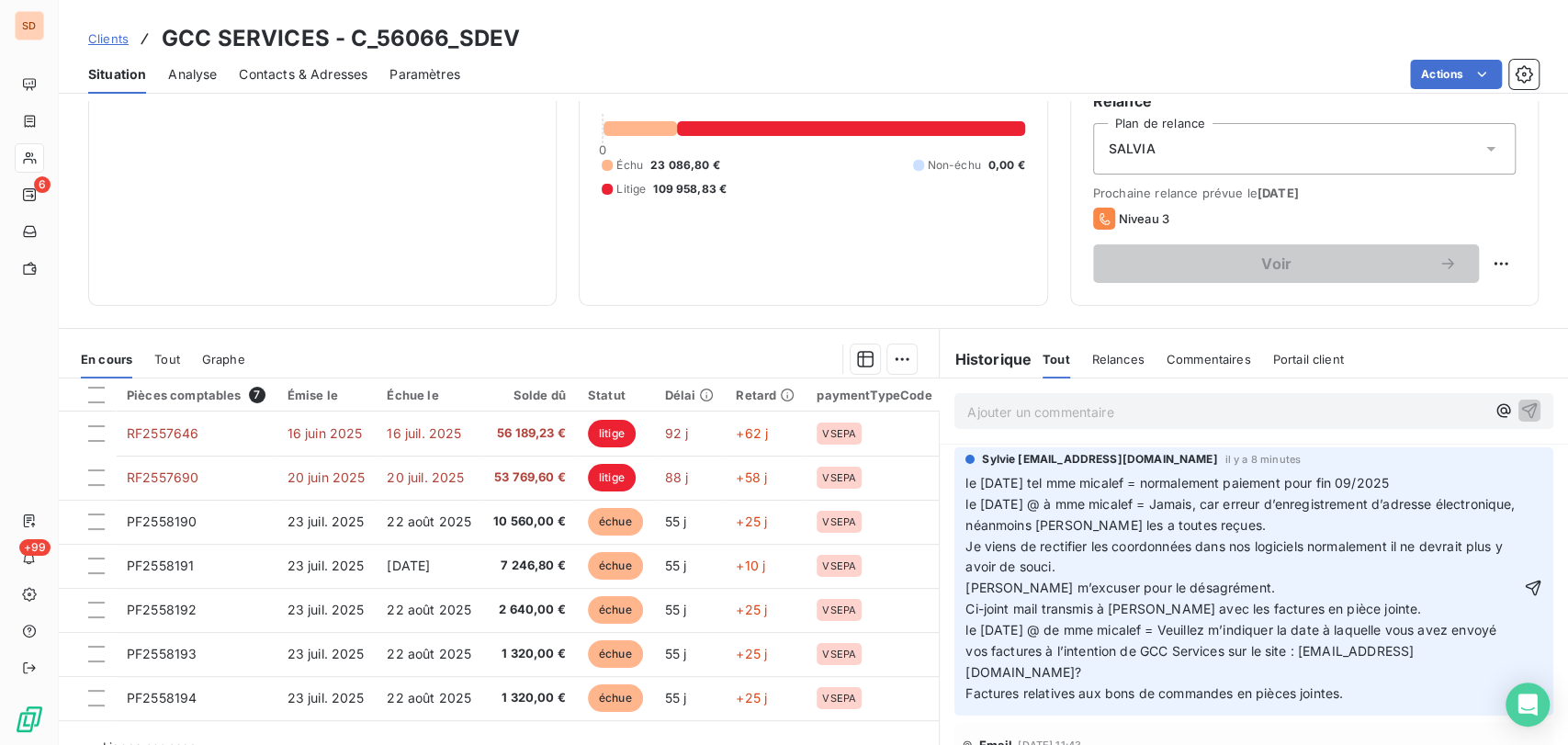
scroll to position [170, 0]
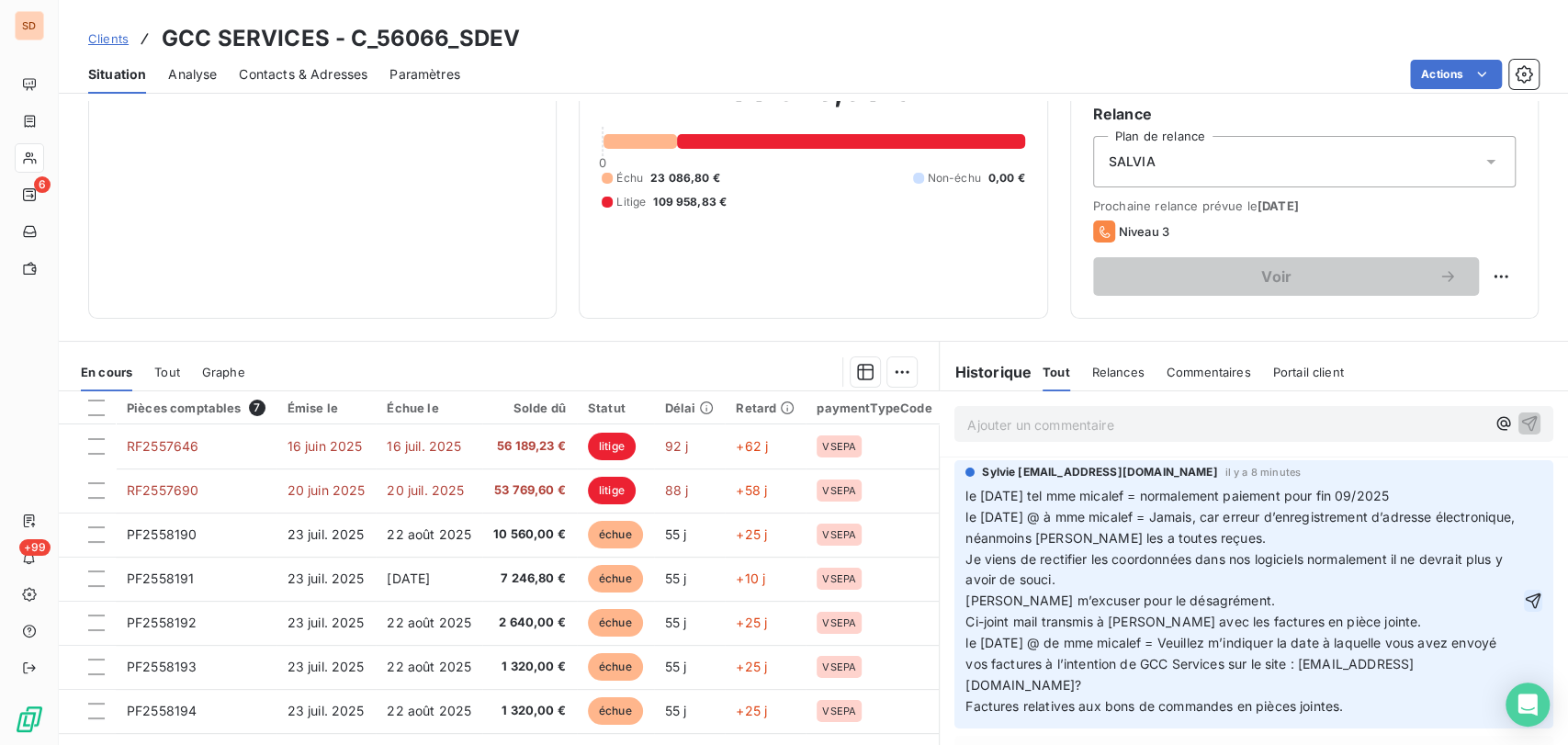
click at [1524, 594] on icon "button" at bounding box center [1533, 601] width 18 height 18
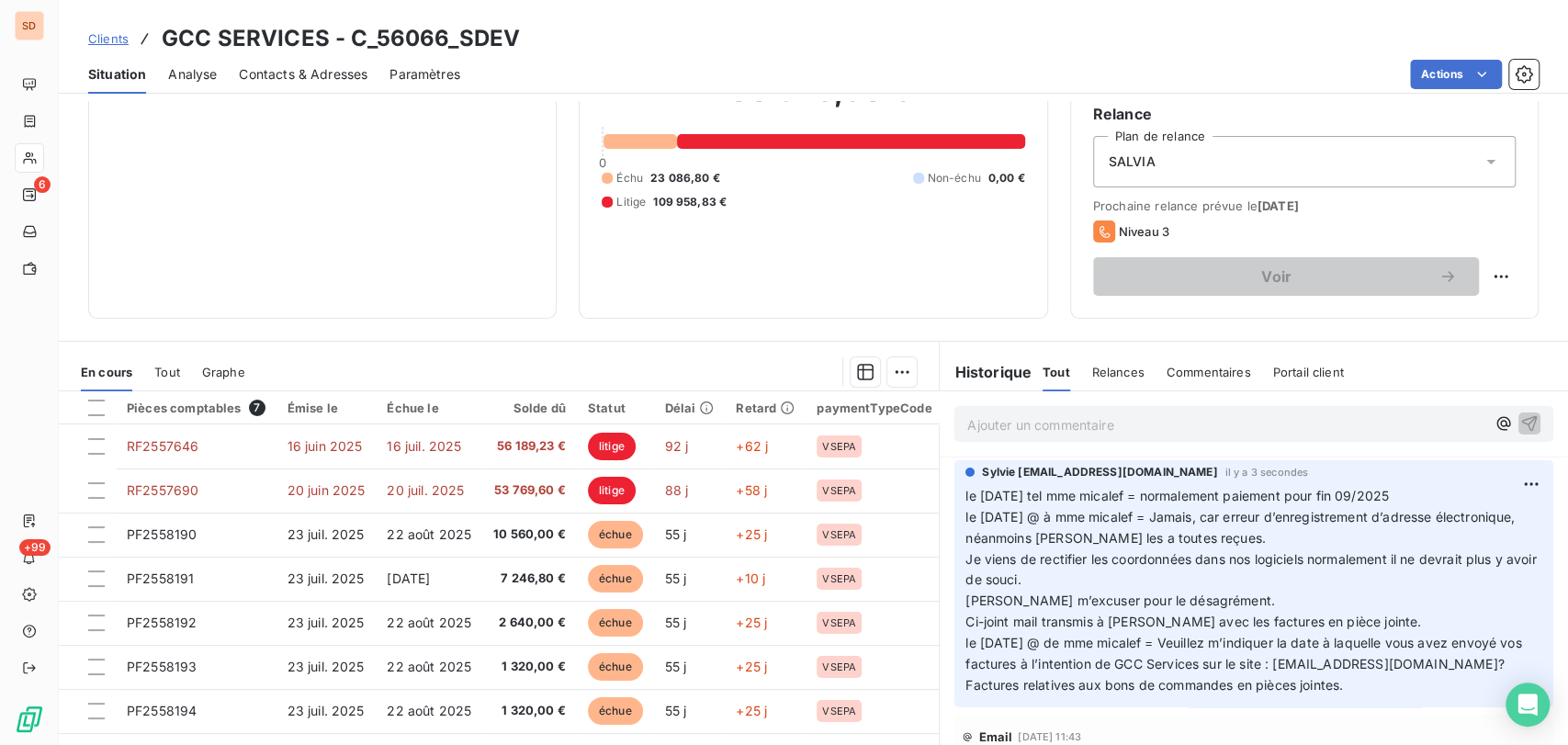
scroll to position [0, 0]
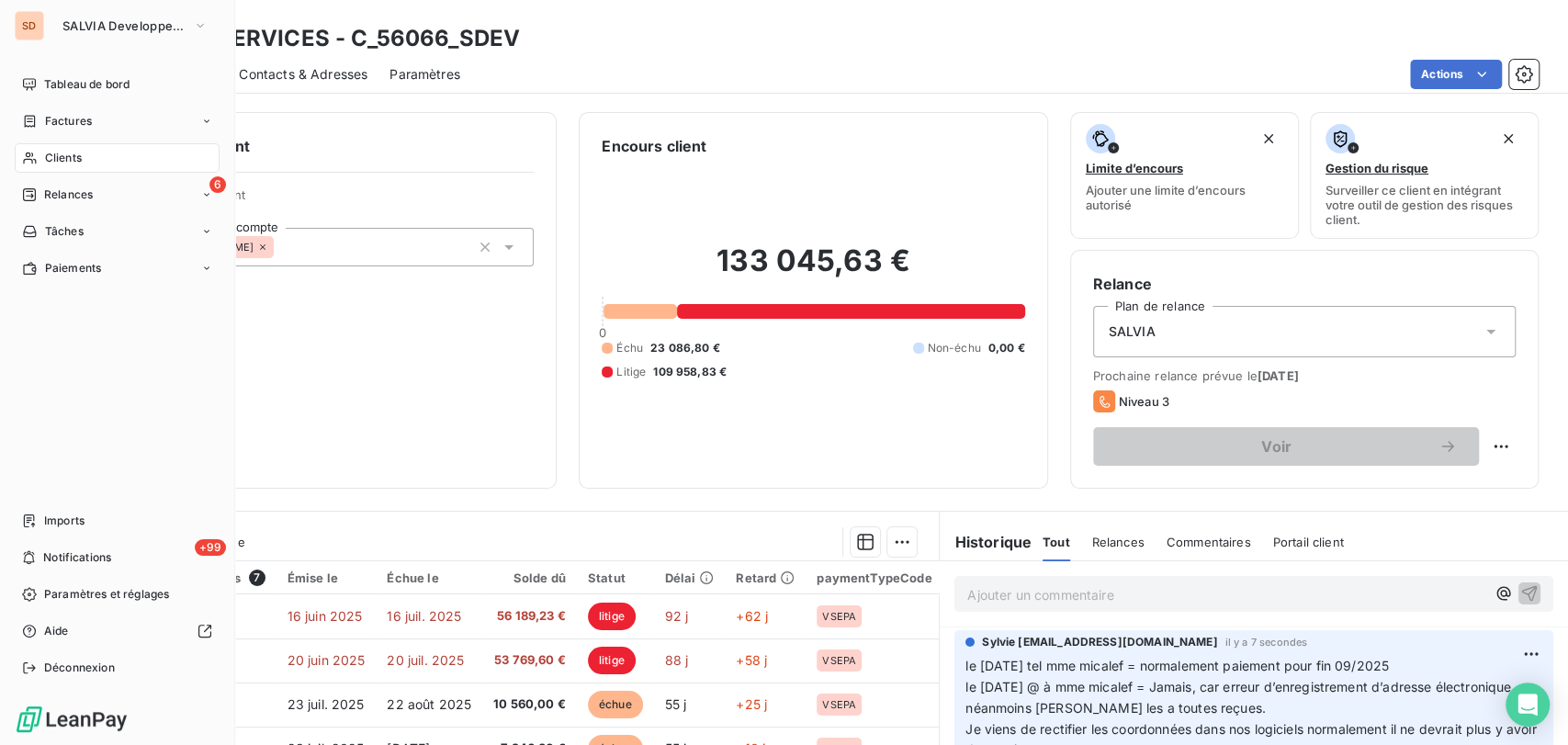
click at [66, 156] on span "Clients" at bounding box center [63, 158] width 37 height 17
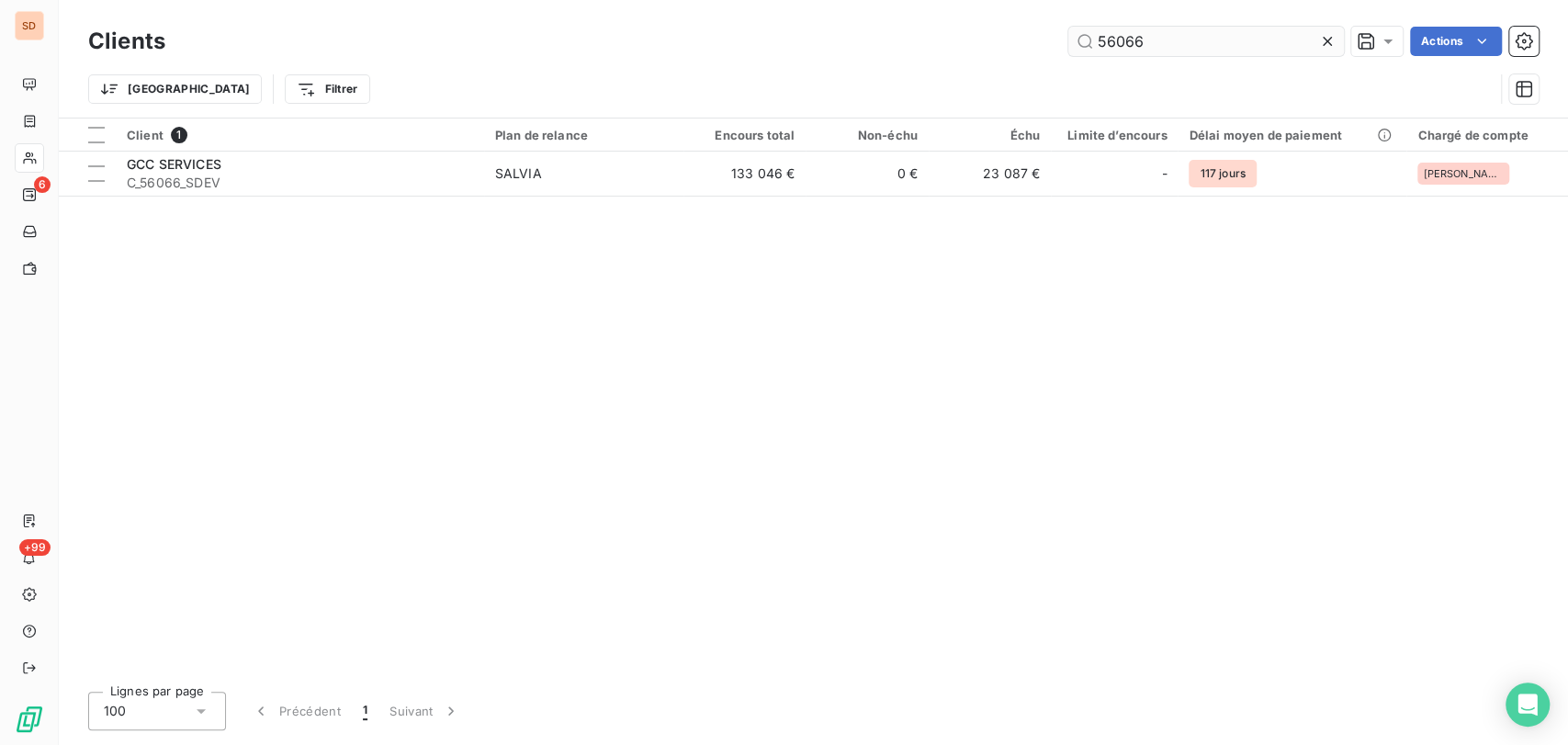
drag, startPoint x: 1148, startPoint y: 44, endPoint x: 1097, endPoint y: 43, distance: 51.0
click at [1097, 43] on input "56066" at bounding box center [1205, 41] width 275 height 29
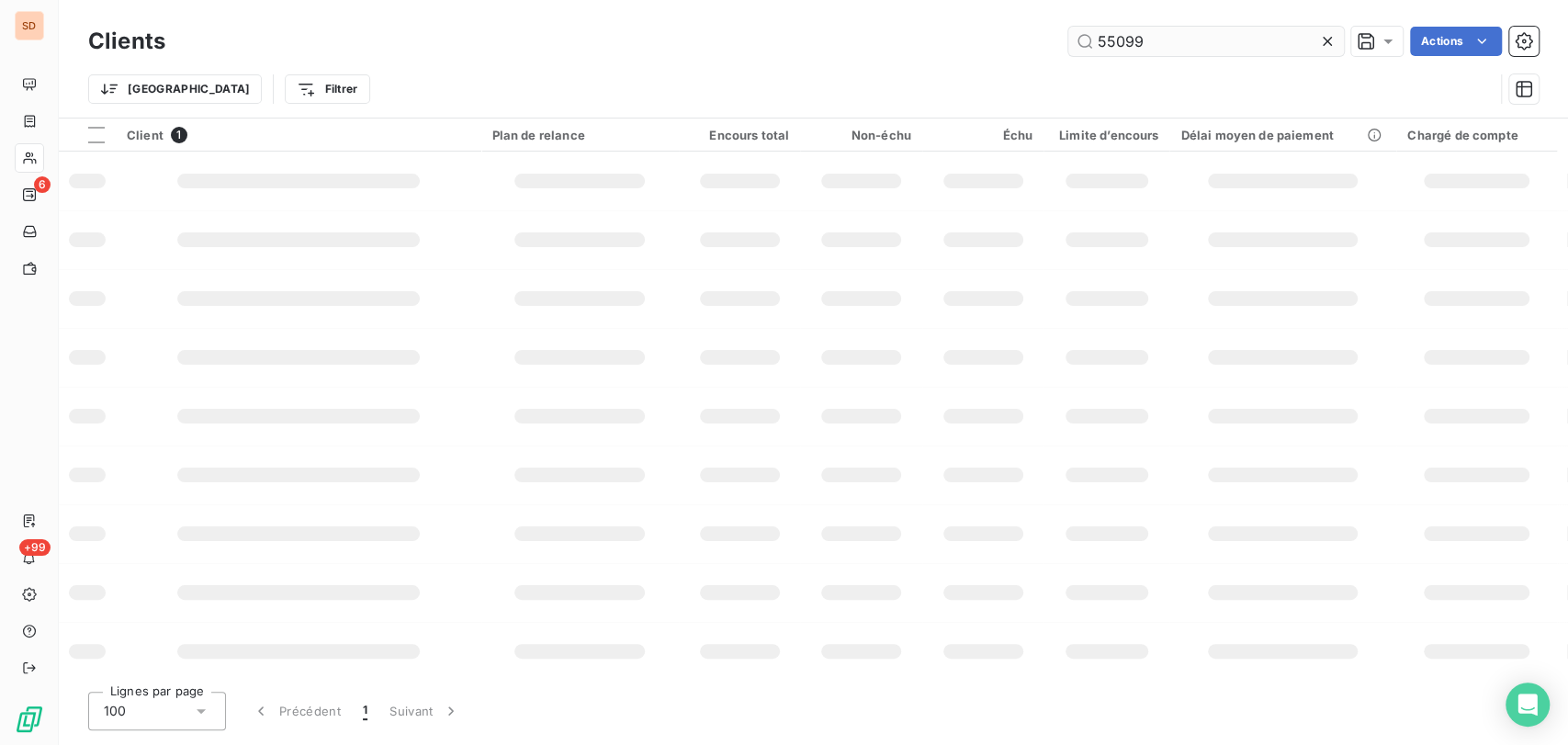
type input "55099"
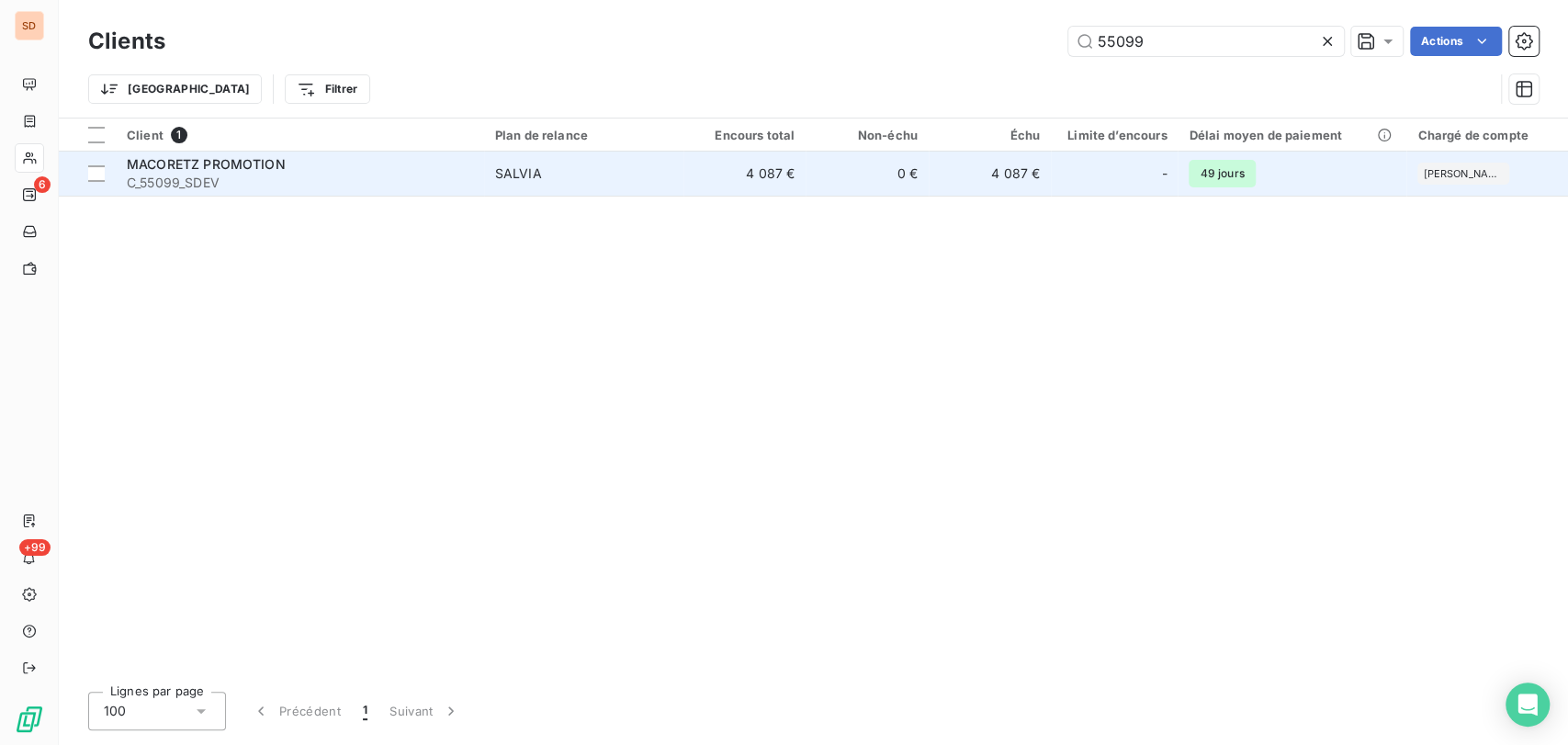
click at [167, 166] on span "MACORETZ PROMOTION" at bounding box center [206, 164] width 159 height 16
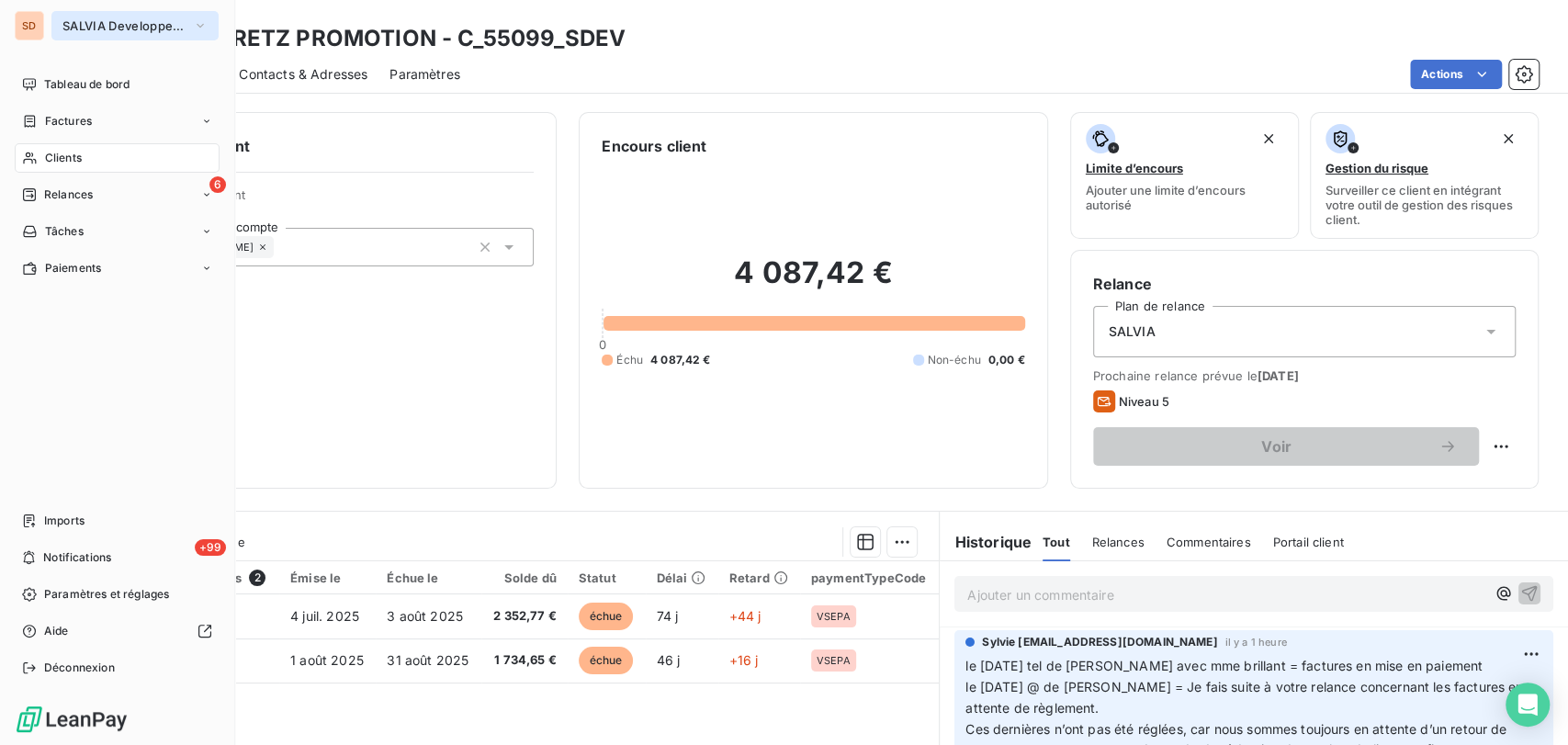
click at [205, 18] on icon "button" at bounding box center [201, 26] width 15 height 18
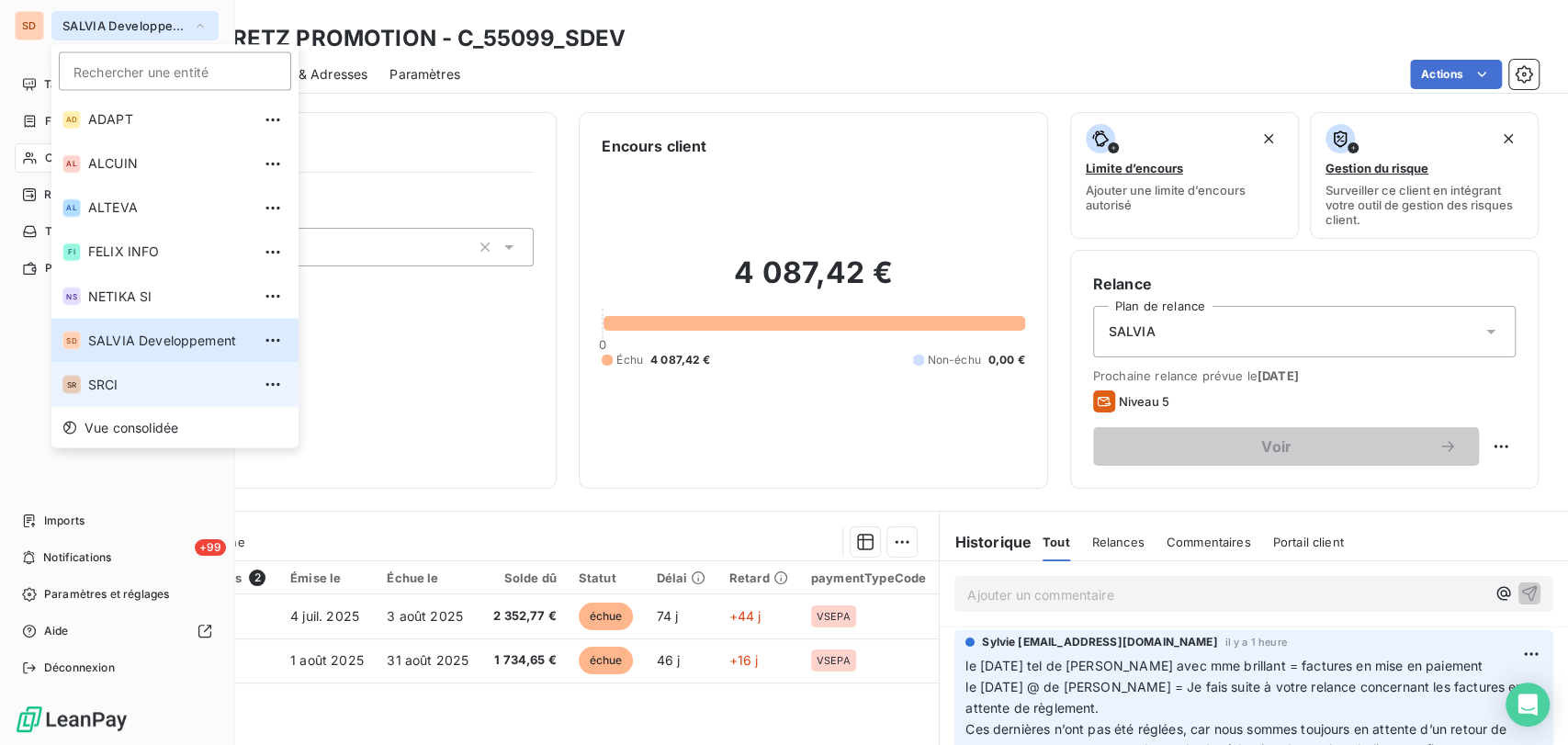
click at [108, 383] on span "SRCI" at bounding box center [169, 384] width 163 height 18
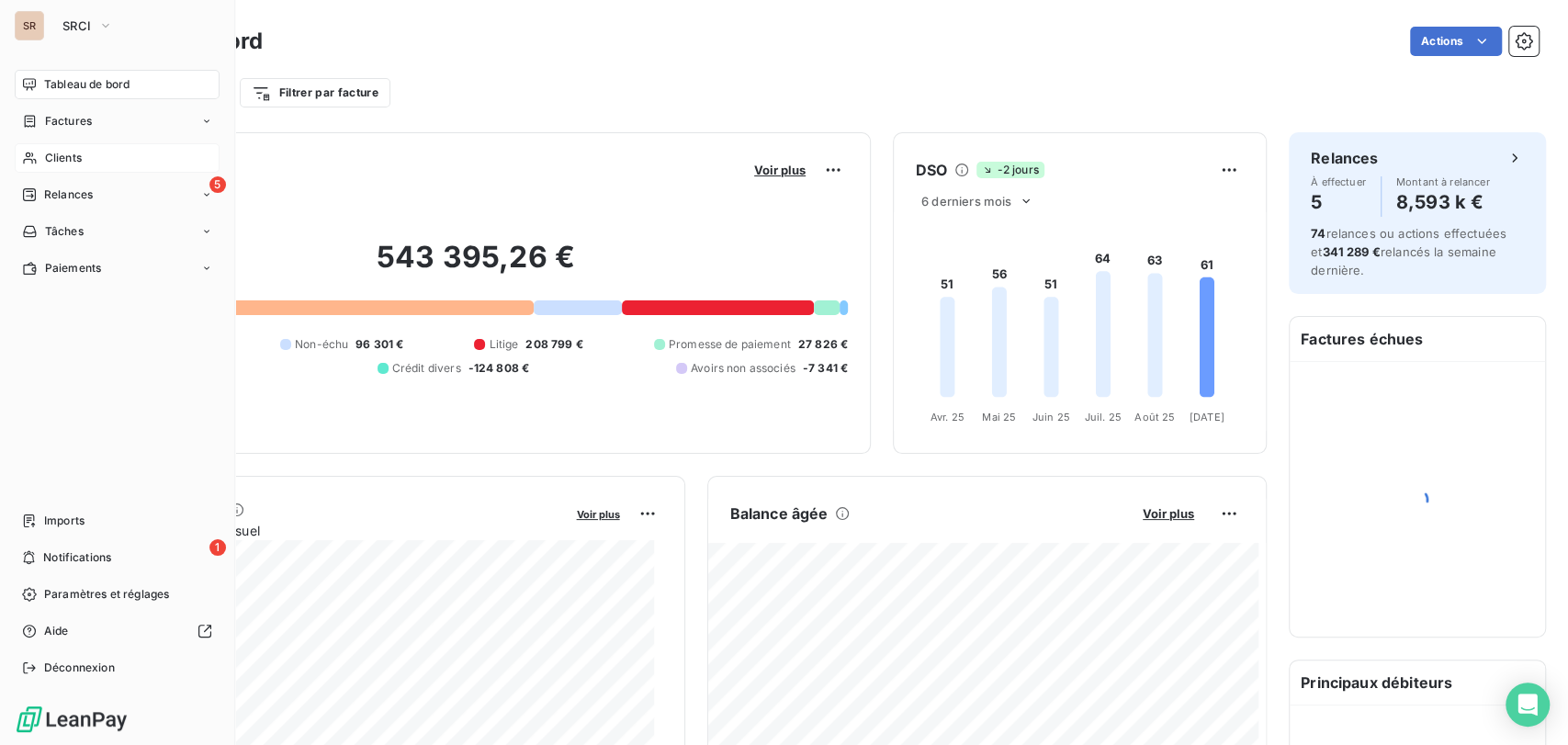
click at [67, 162] on span "Clients" at bounding box center [63, 158] width 37 height 17
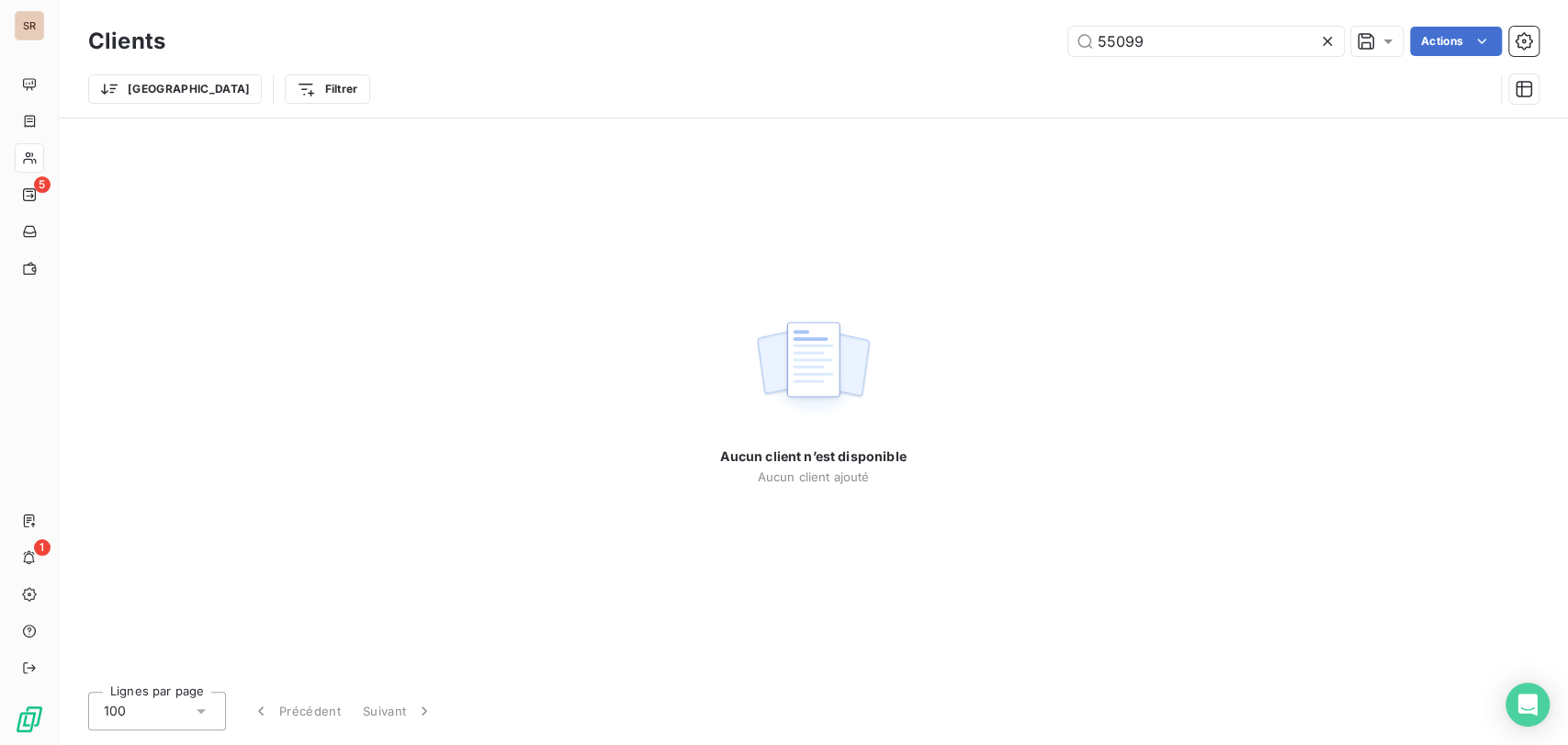
drag, startPoint x: 1149, startPoint y: 39, endPoint x: 973, endPoint y: 39, distance: 176.0
click at [973, 39] on div "55099 Actions" at bounding box center [863, 41] width 1351 height 29
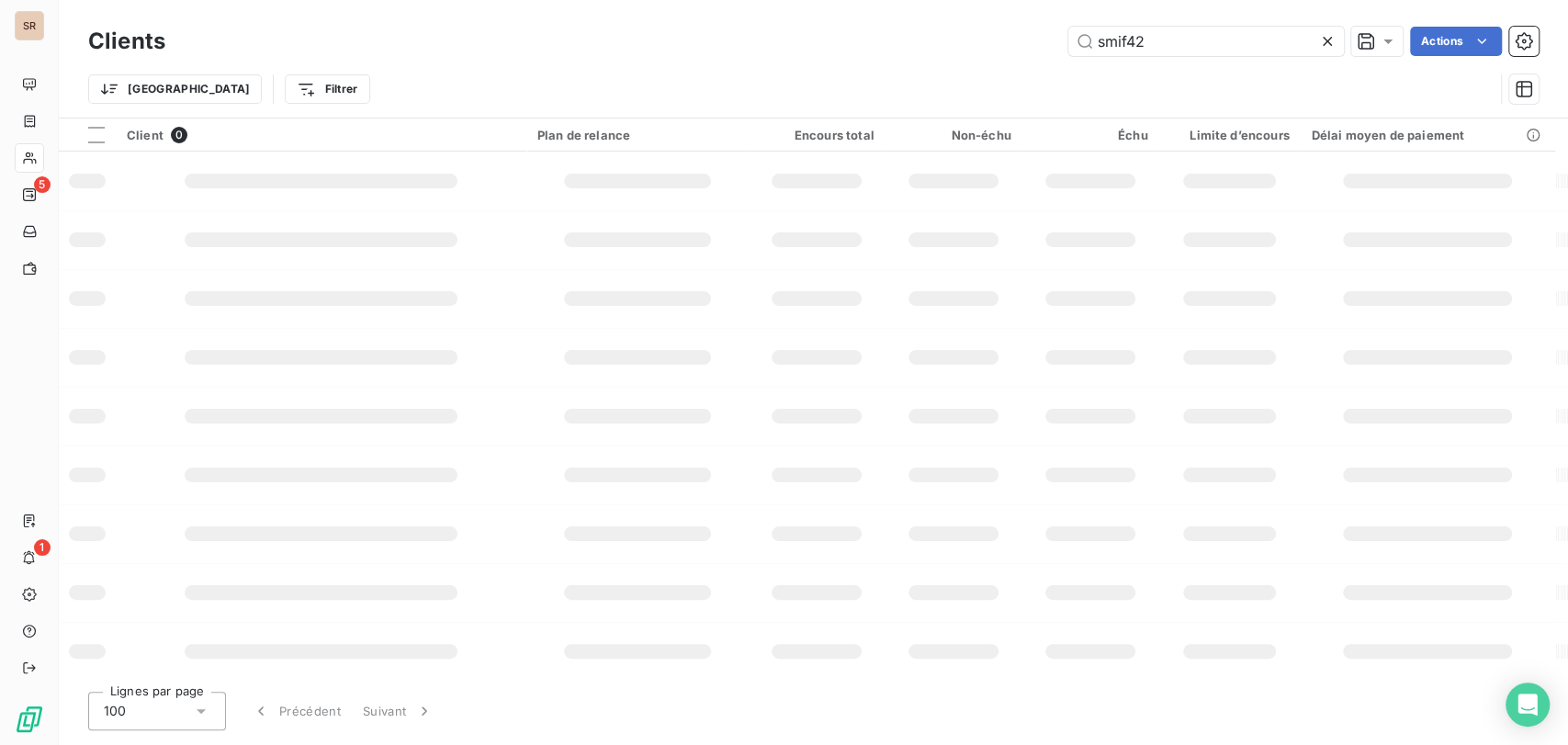
type input "smif42"
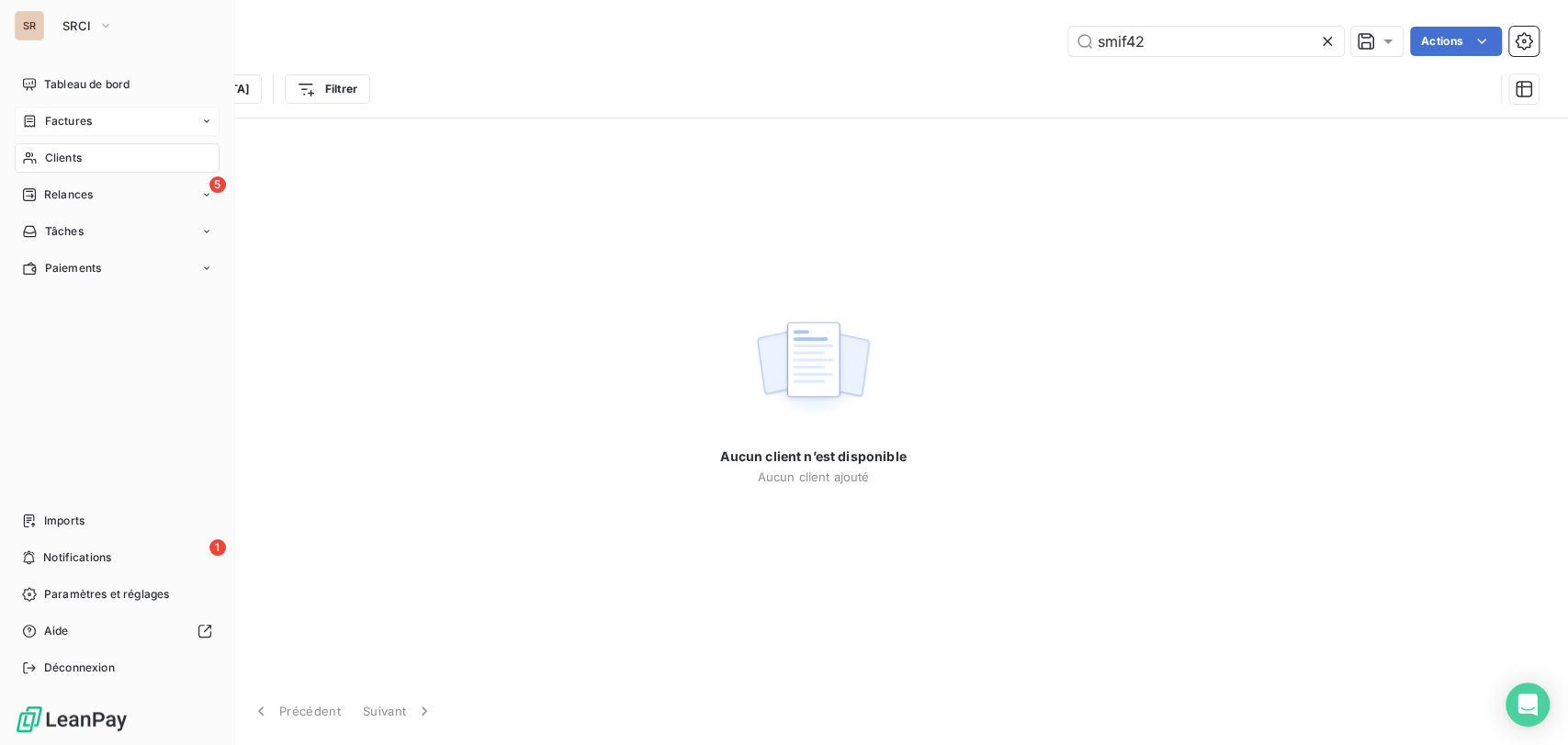
click at [46, 129] on span "Factures" at bounding box center [68, 121] width 47 height 17
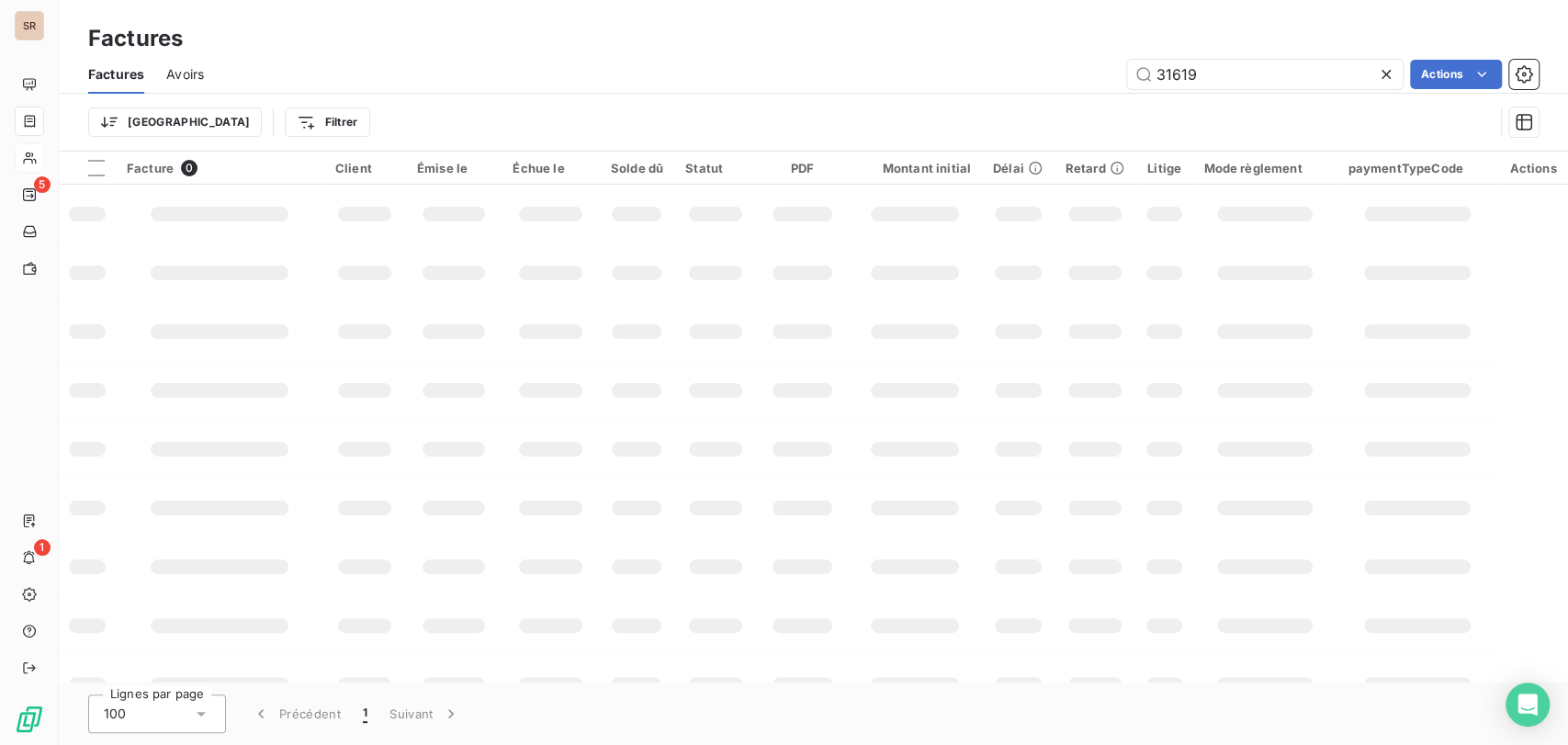
drag, startPoint x: 1210, startPoint y: 68, endPoint x: 1025, endPoint y: 52, distance: 185.7
click at [1090, 63] on div "31619 Actions" at bounding box center [882, 74] width 1312 height 29
type input "31734"
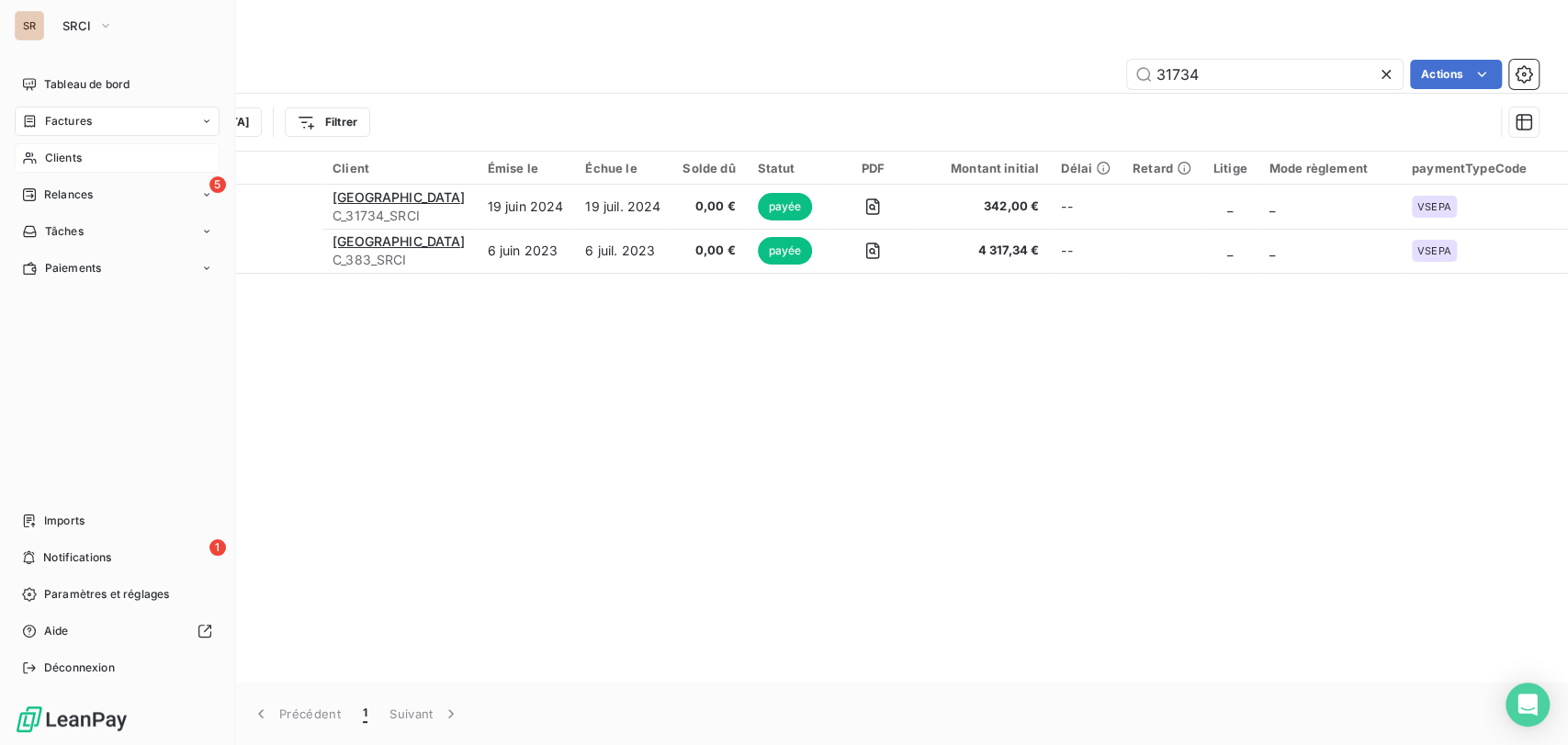
click at [94, 120] on div "Factures" at bounding box center [117, 121] width 205 height 29
click at [71, 151] on span "Clients" at bounding box center [63, 158] width 37 height 17
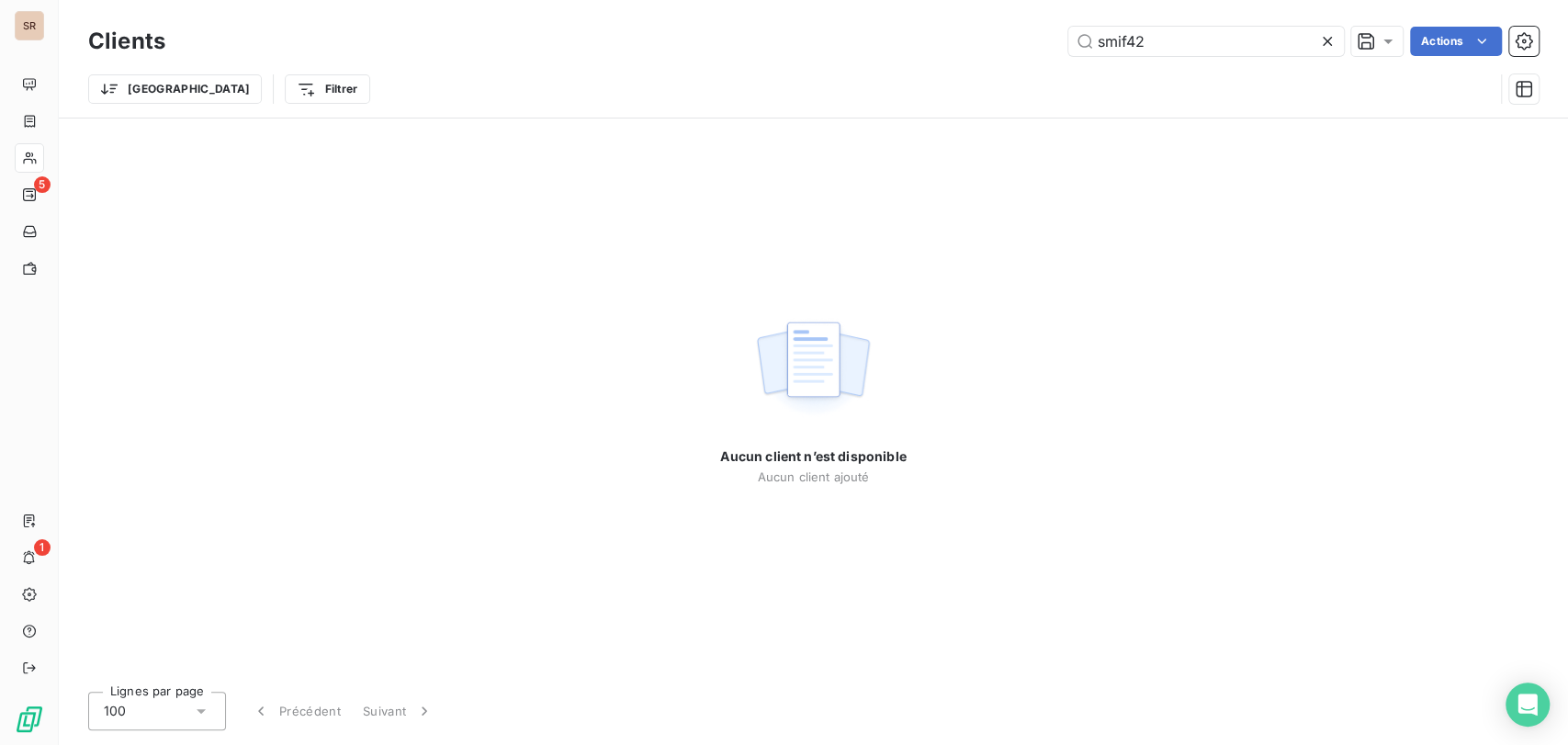
drag, startPoint x: 1142, startPoint y: 44, endPoint x: 1025, endPoint y: 41, distance: 117.0
click at [1041, 42] on div "smif42 Actions" at bounding box center [863, 41] width 1351 height 29
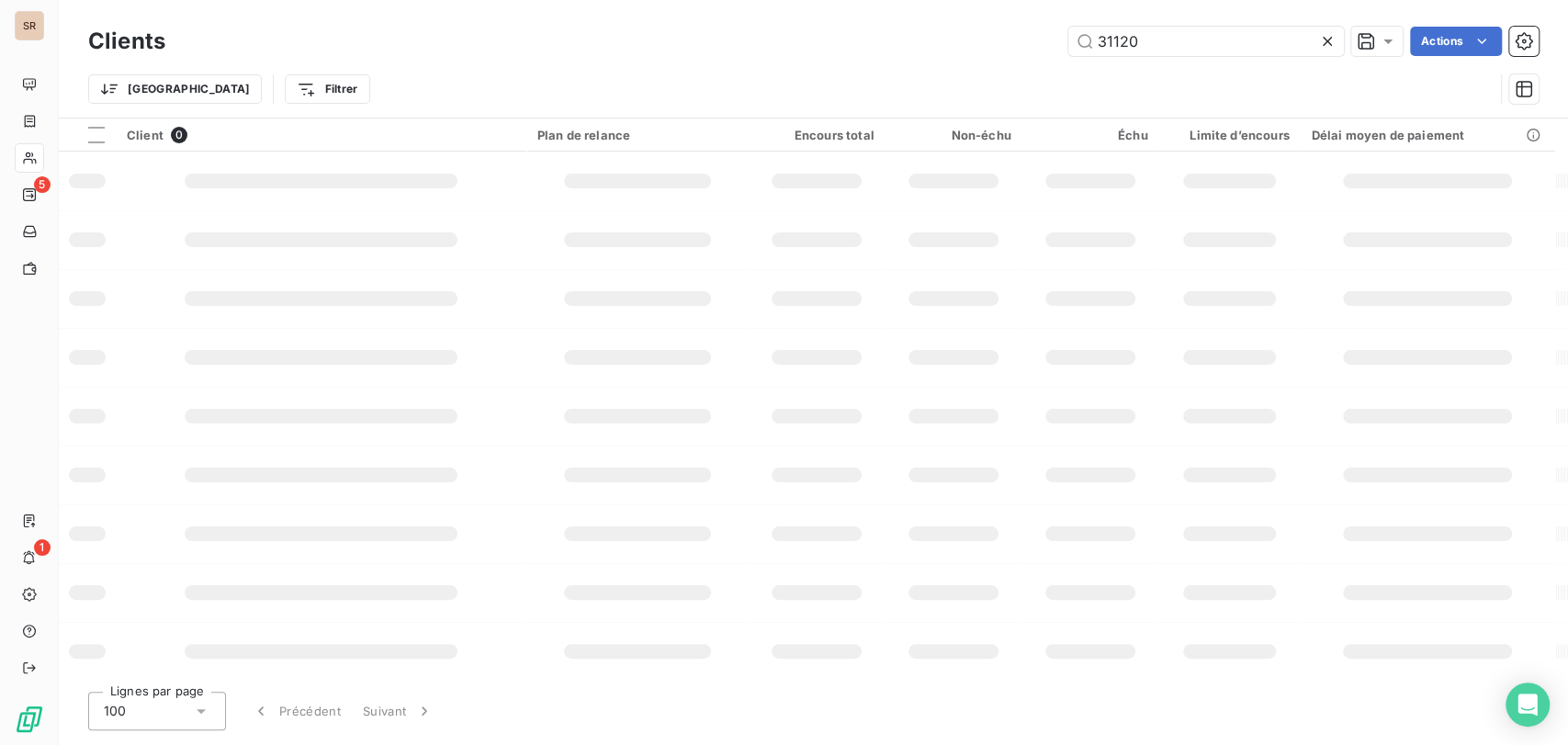
type input "31120"
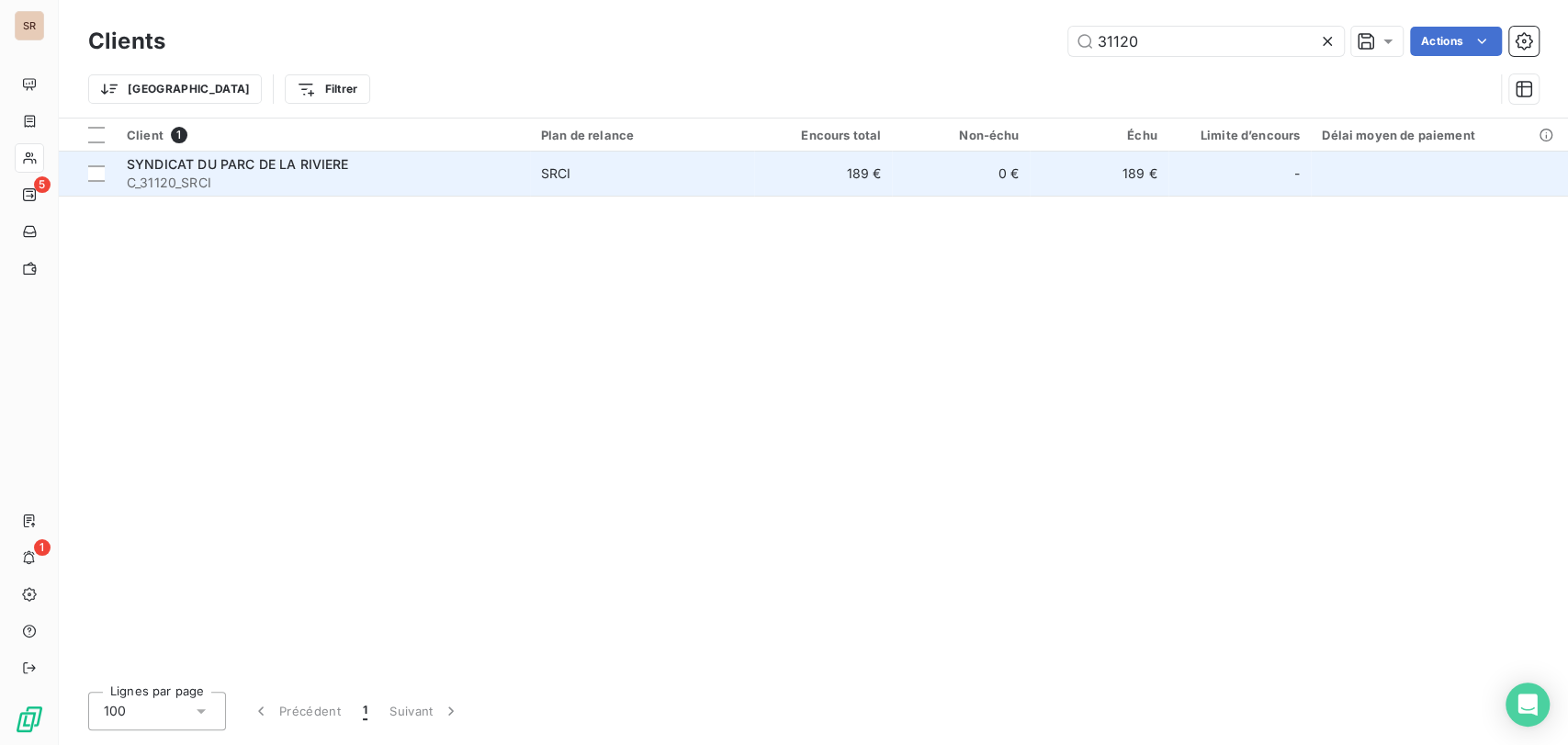
click at [160, 168] on span "SYNDICAT DU PARC DE LA RIVIERE" at bounding box center [238, 164] width 223 height 16
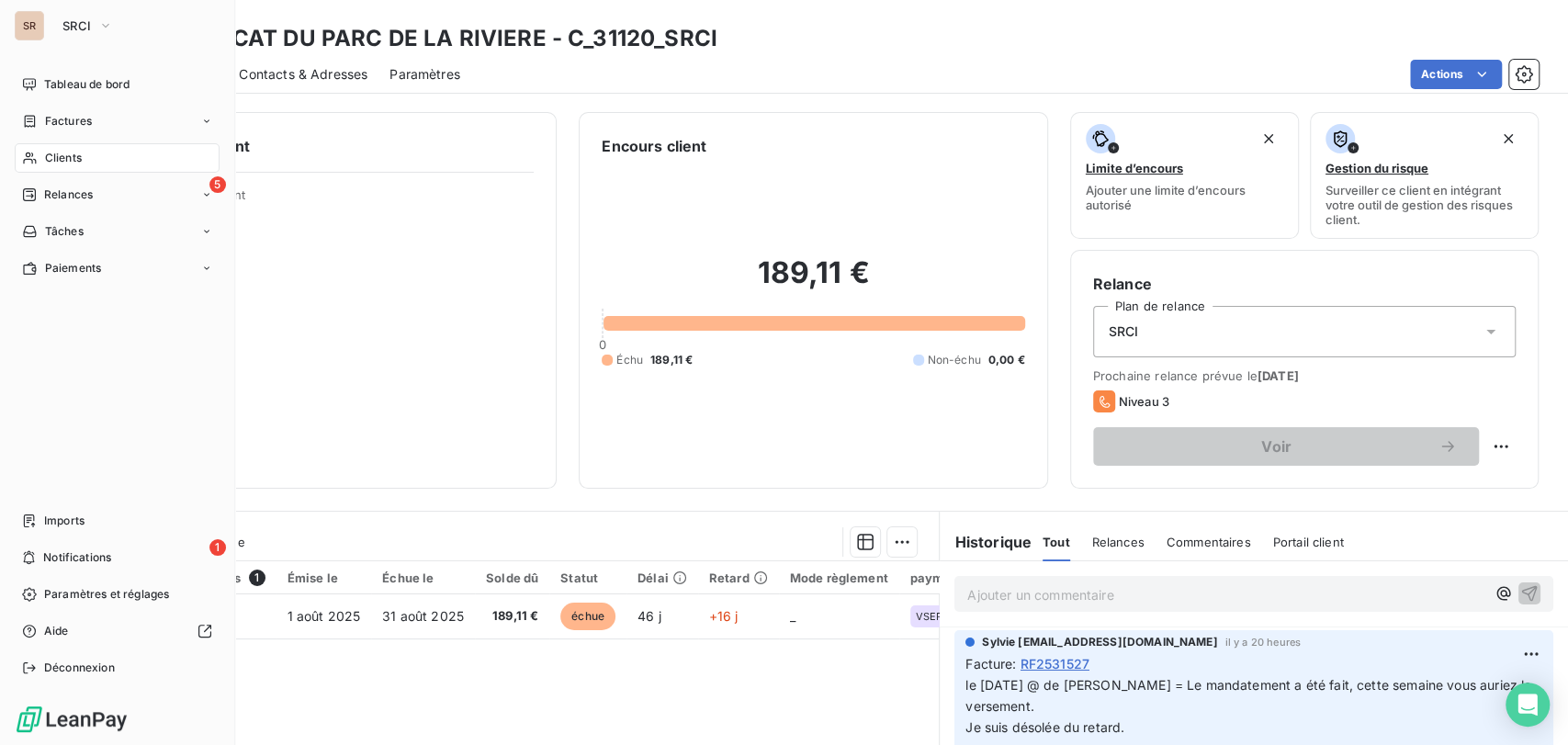
click at [61, 164] on span "Clients" at bounding box center [63, 158] width 37 height 17
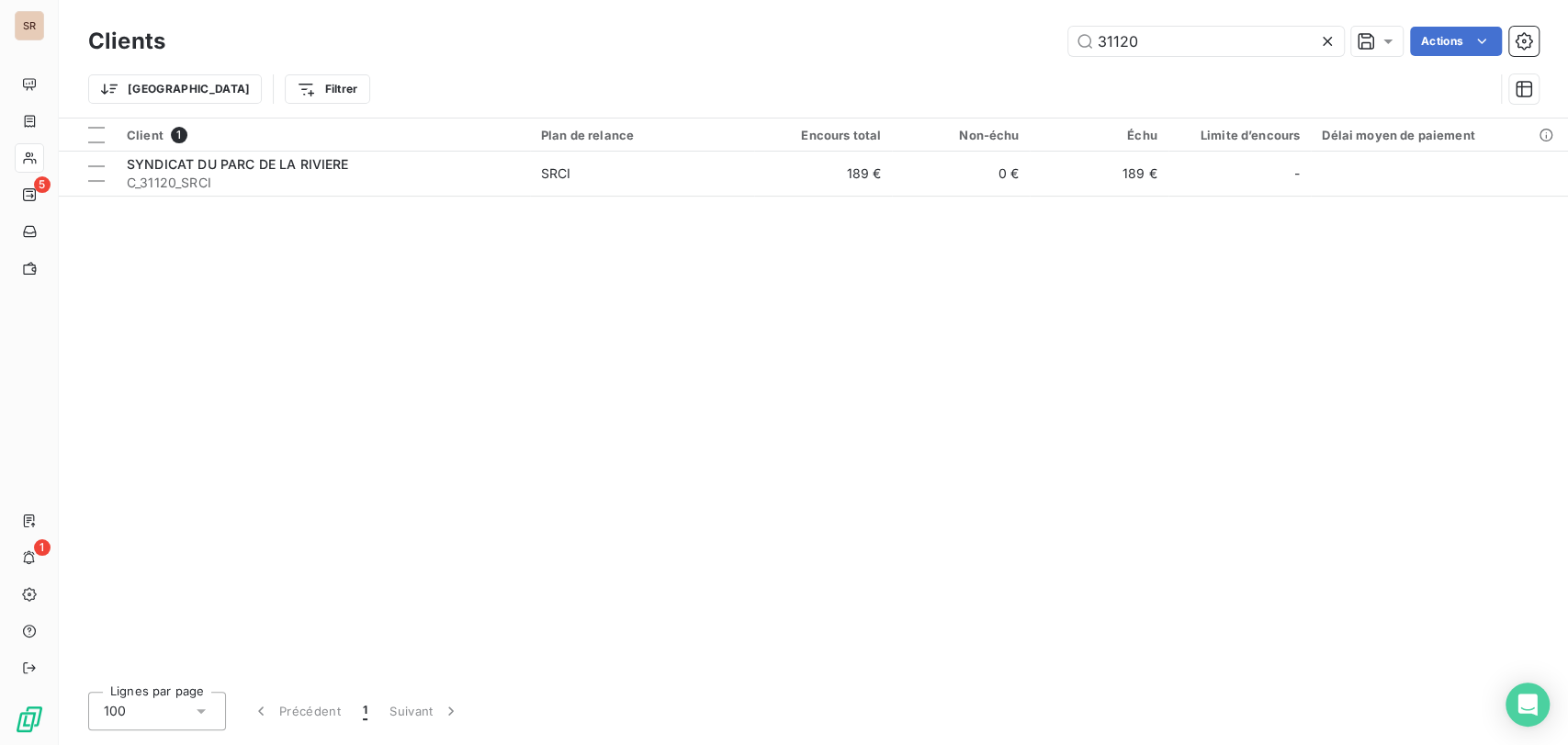
drag, startPoint x: 1167, startPoint y: 42, endPoint x: 1024, endPoint y: 26, distance: 143.9
click at [1026, 27] on div "31120 Actions" at bounding box center [863, 41] width 1351 height 29
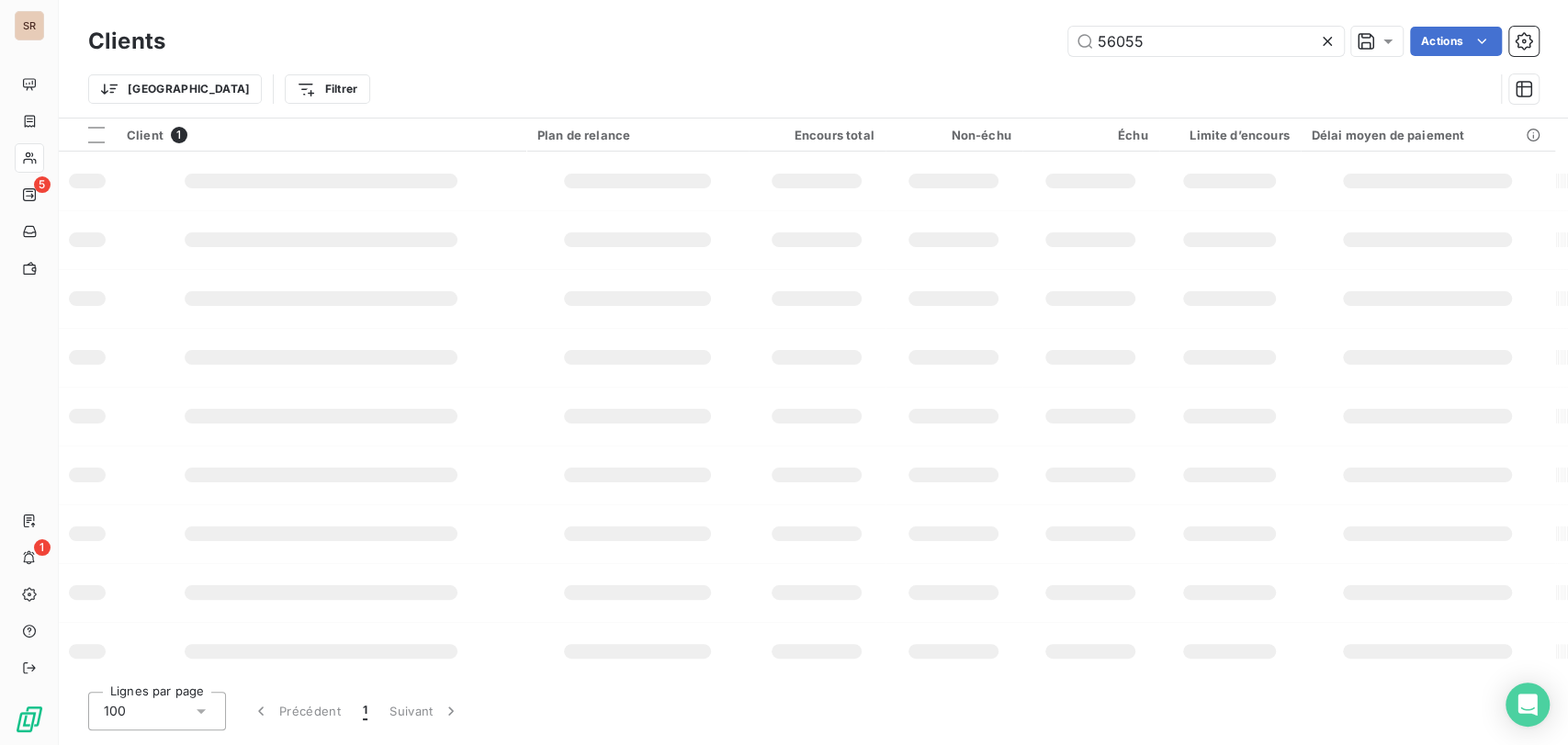
type input "56055"
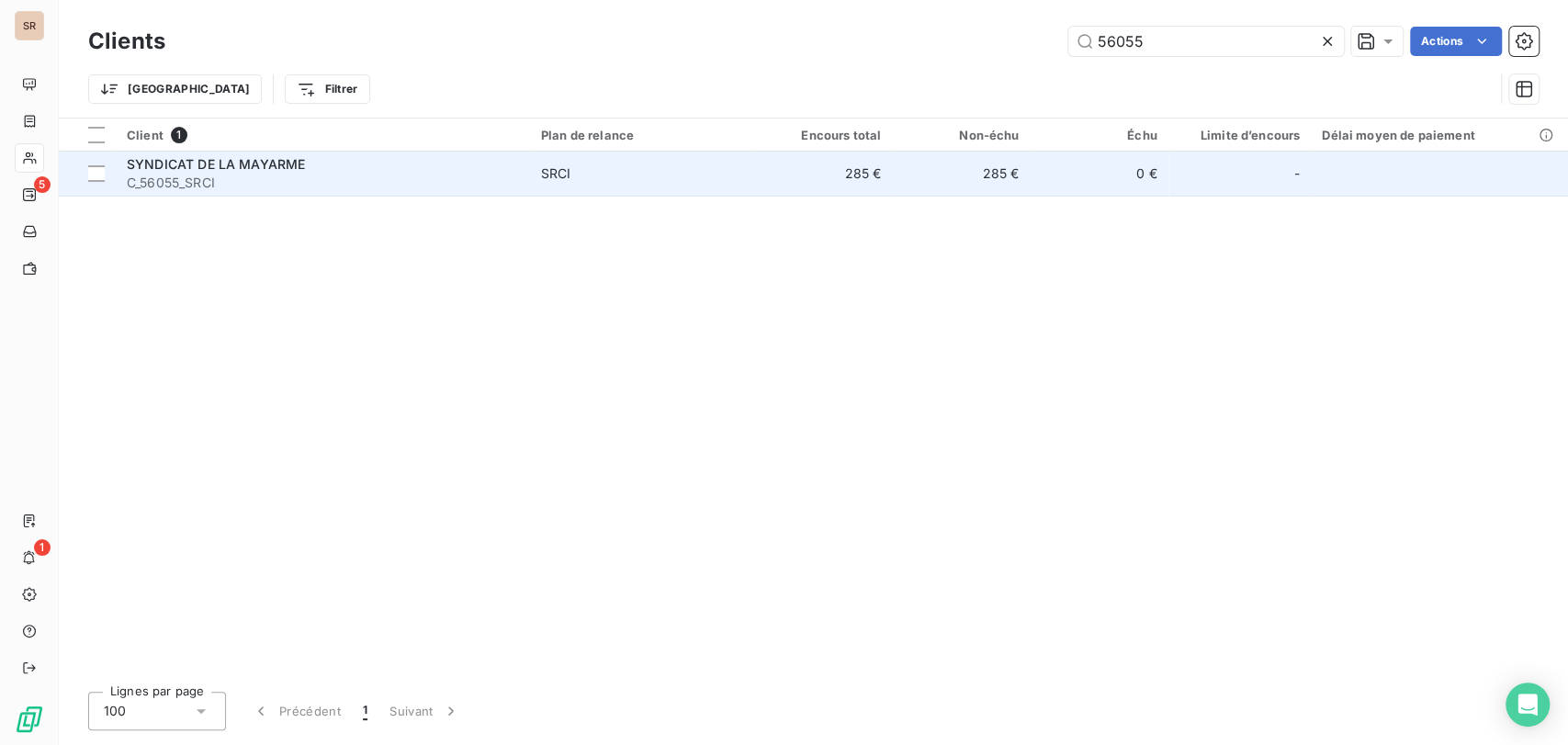
click at [199, 170] on span "SYNDICAT DE LA MAYARME" at bounding box center [216, 164] width 179 height 16
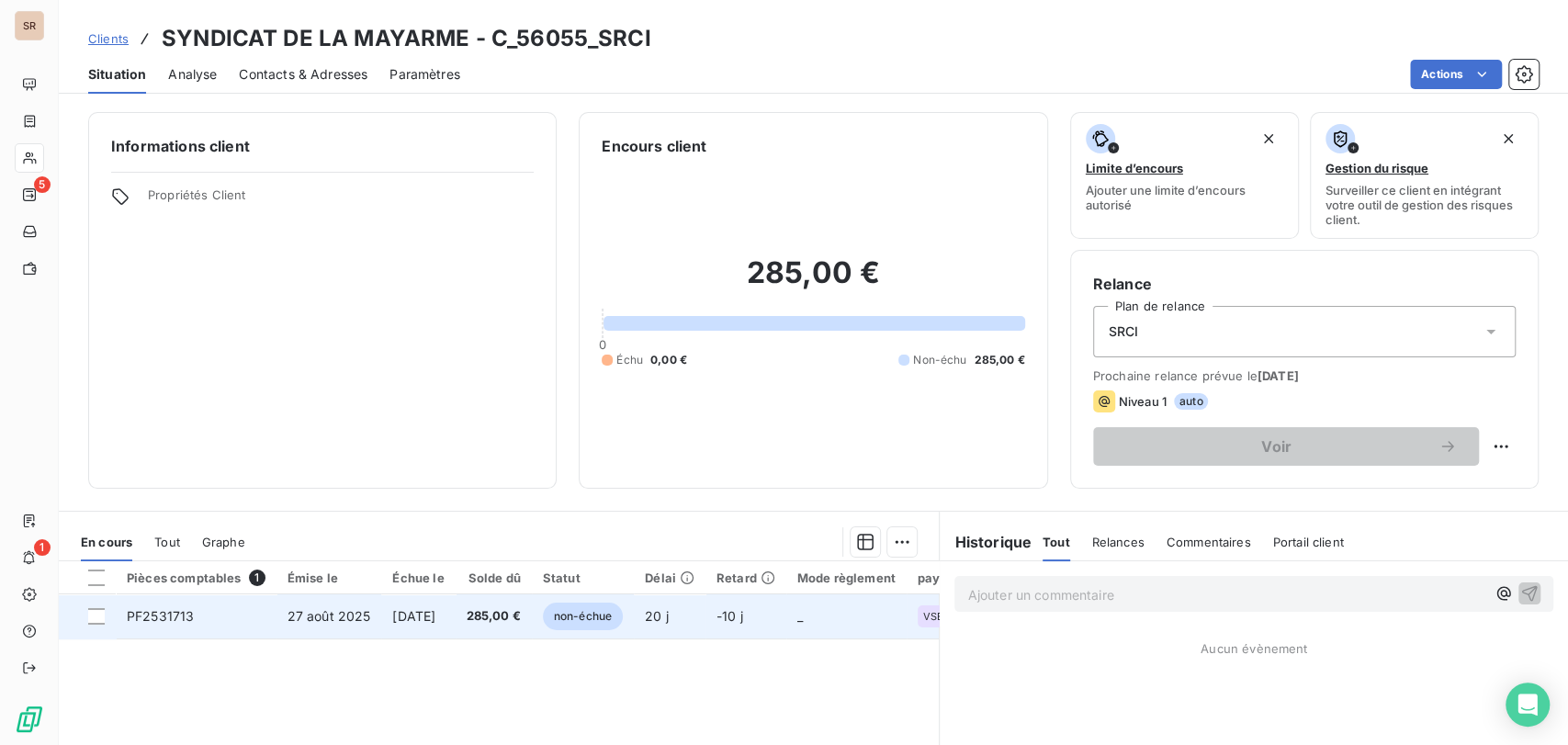
click at [178, 620] on span "PF2531713" at bounding box center [160, 615] width 67 height 16
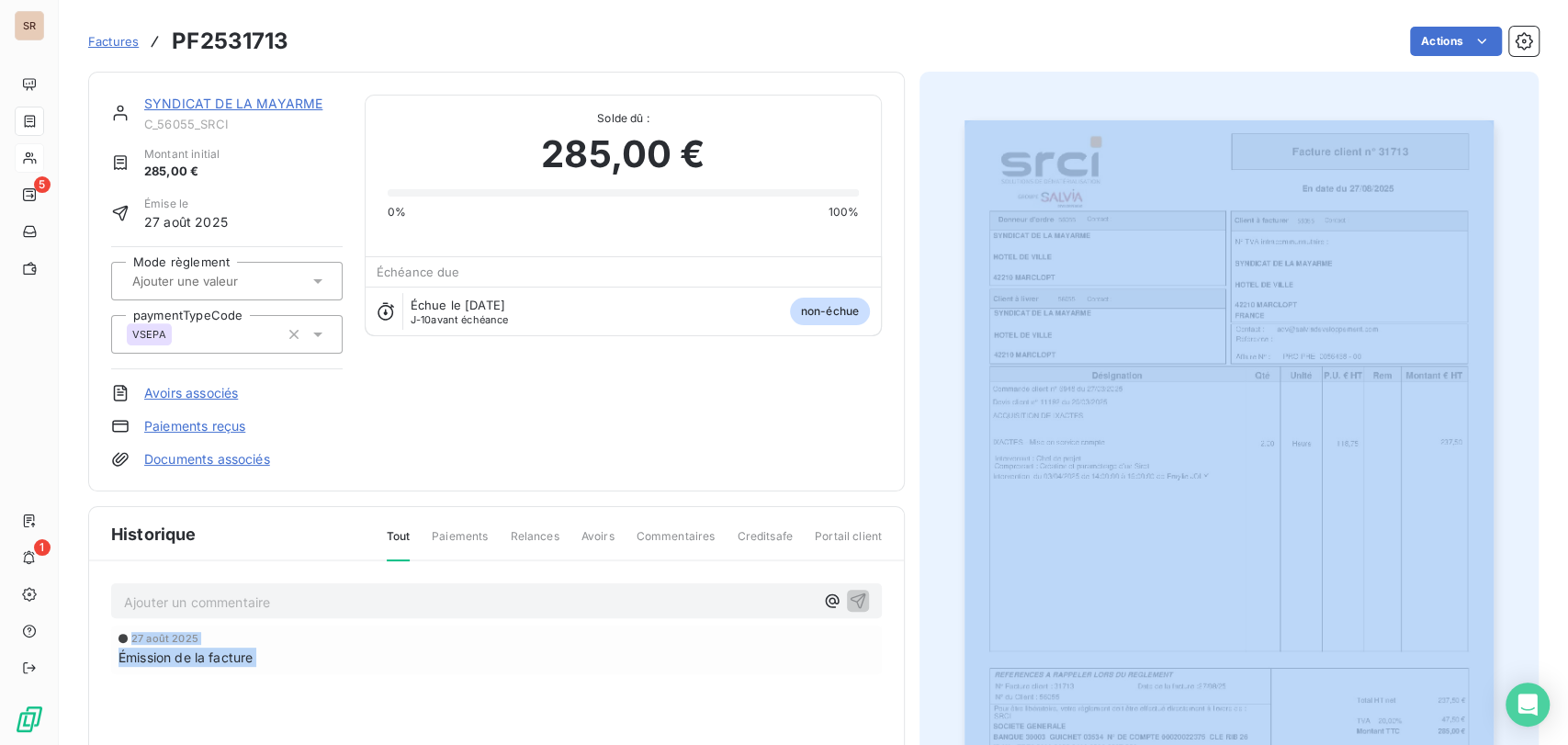
drag, startPoint x: 306, startPoint y: 670, endPoint x: 298, endPoint y: 659, distance: 13.6
click at [307, 670] on div "[DATE] Émission de la facture" at bounding box center [496, 649] width 770 height 49
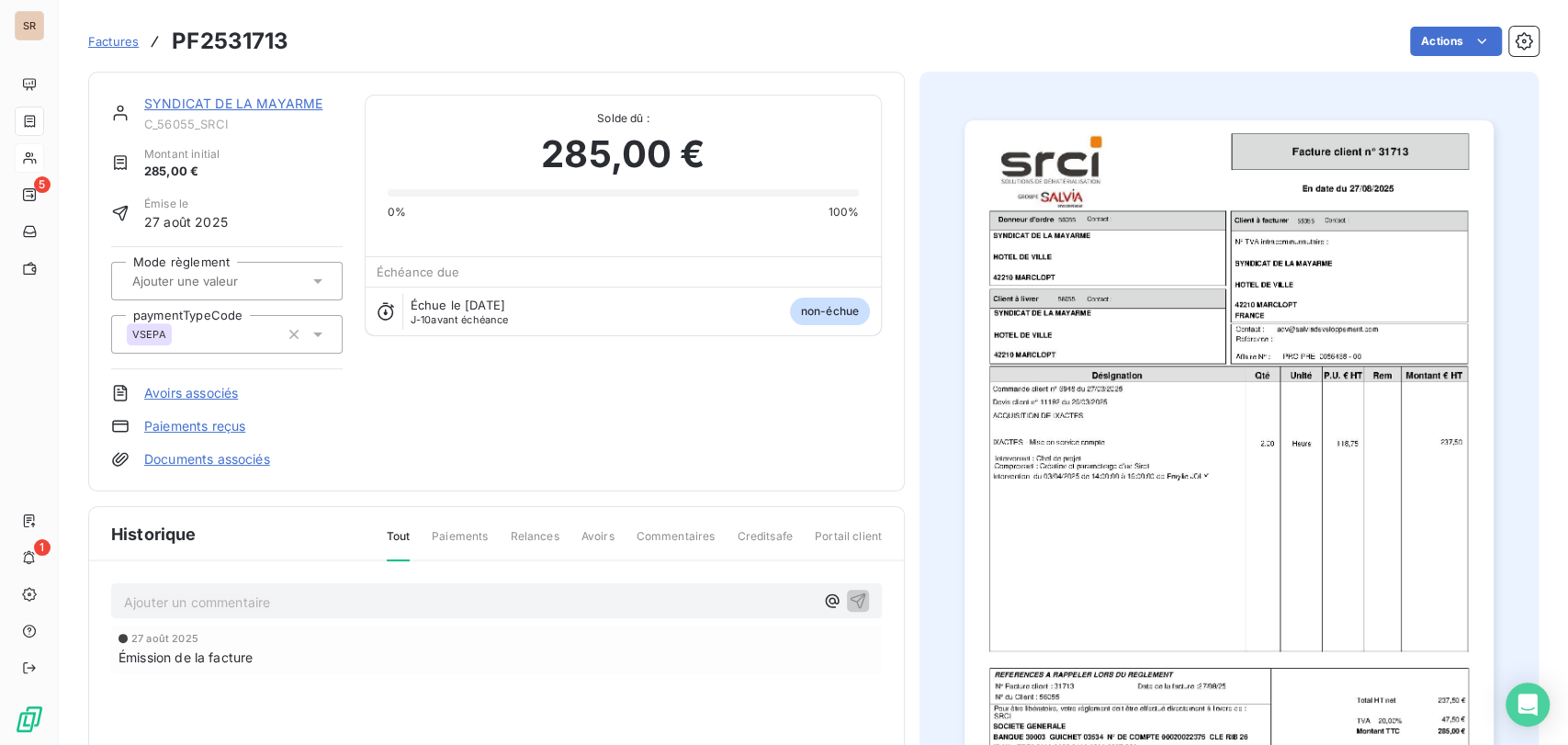
click at [219, 96] on link "SYNDICAT DE LA MAYARME" at bounding box center [234, 103] width 179 height 16
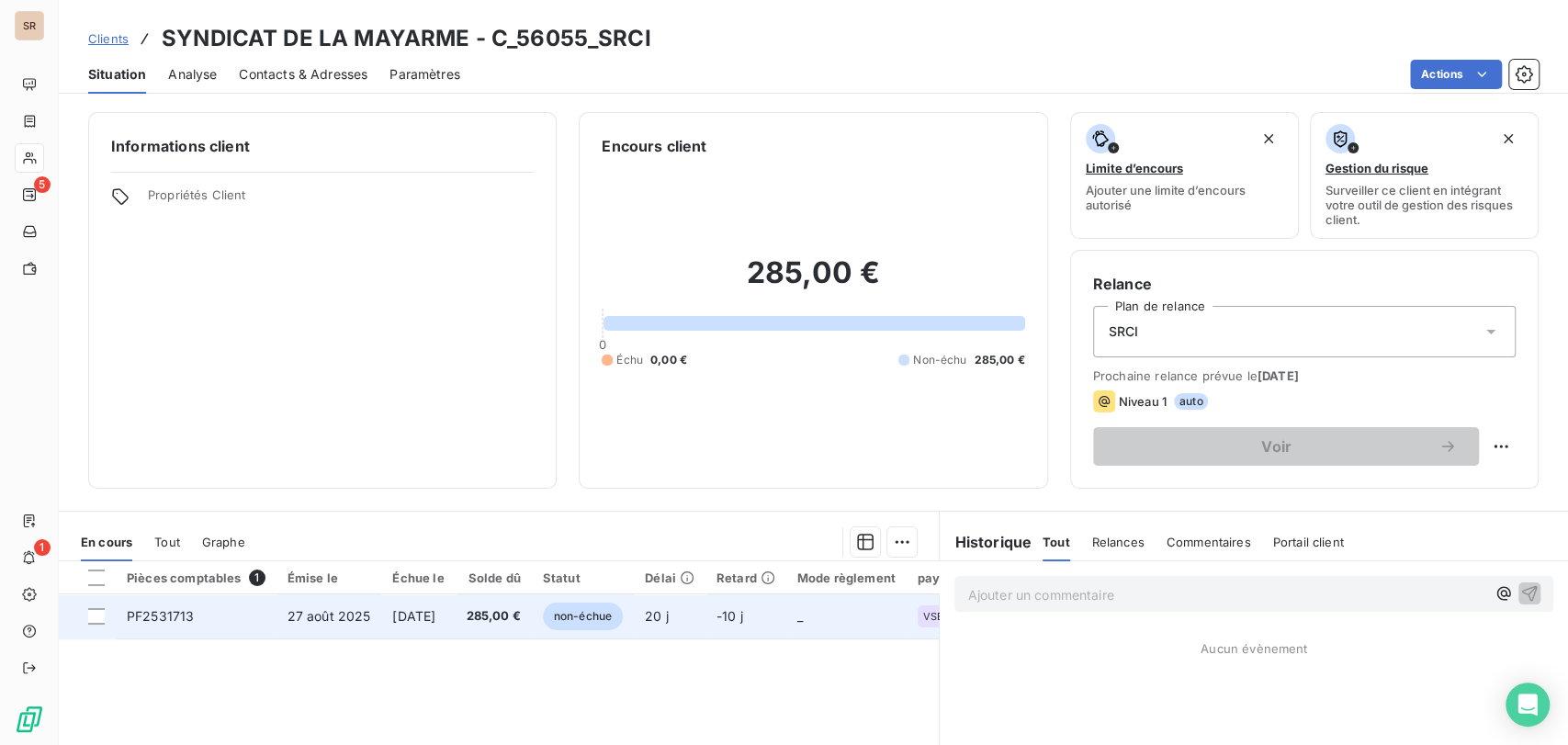
click at [177, 619] on span "PF2531713" at bounding box center [160, 615] width 67 height 16
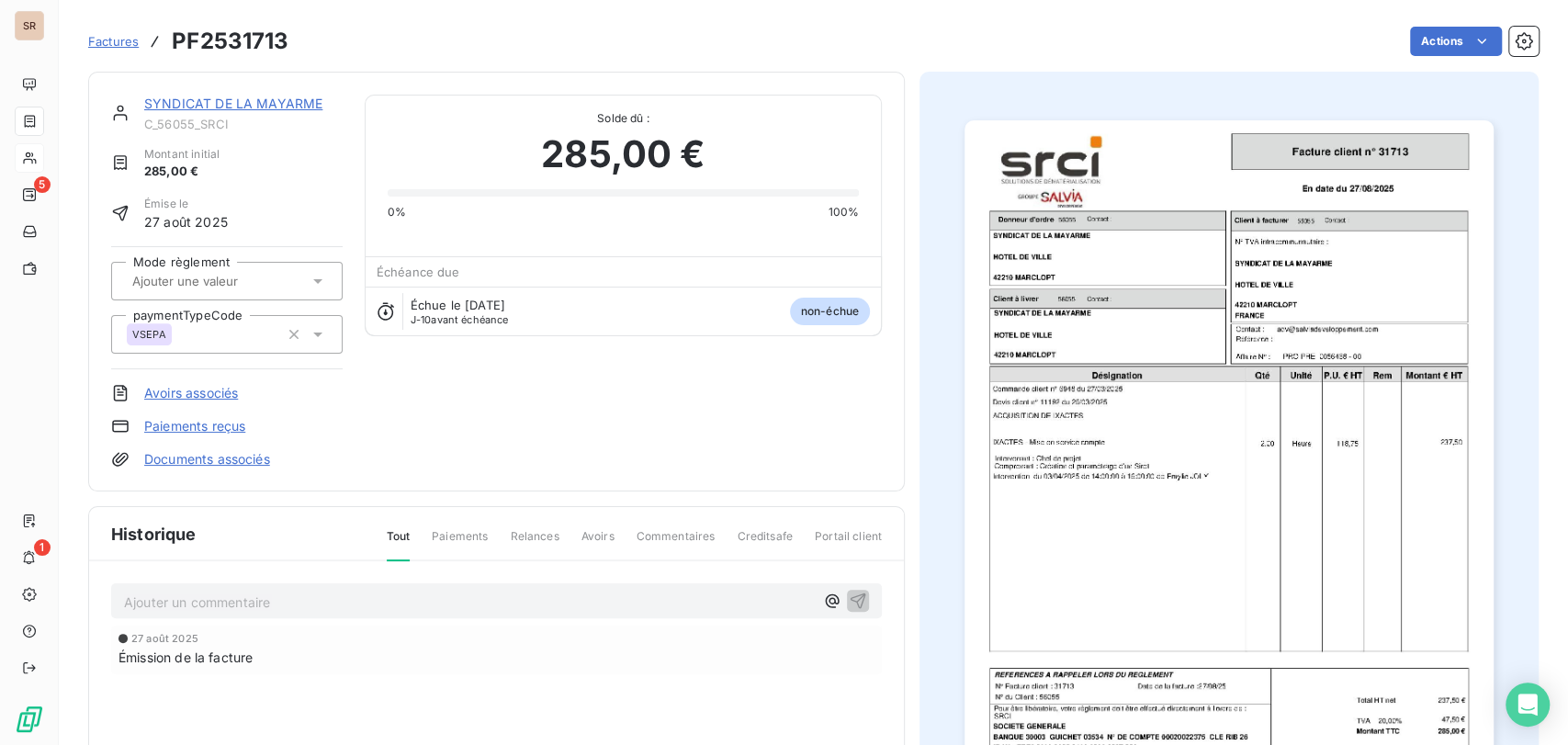
click at [1124, 464] on img "button" at bounding box center [1228, 494] width 529 height 748
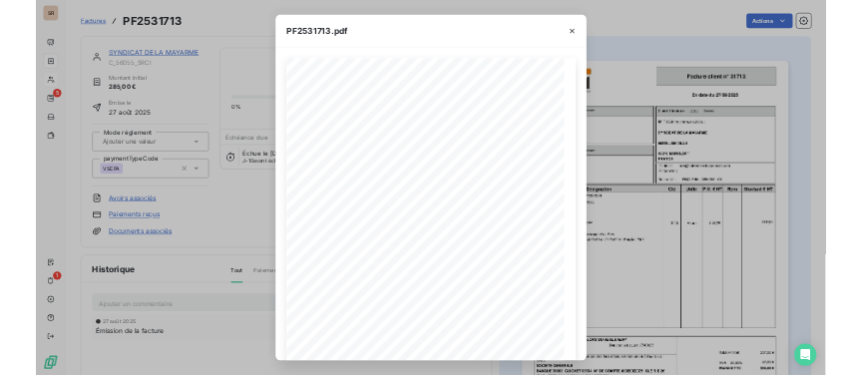
scroll to position [0, 6]
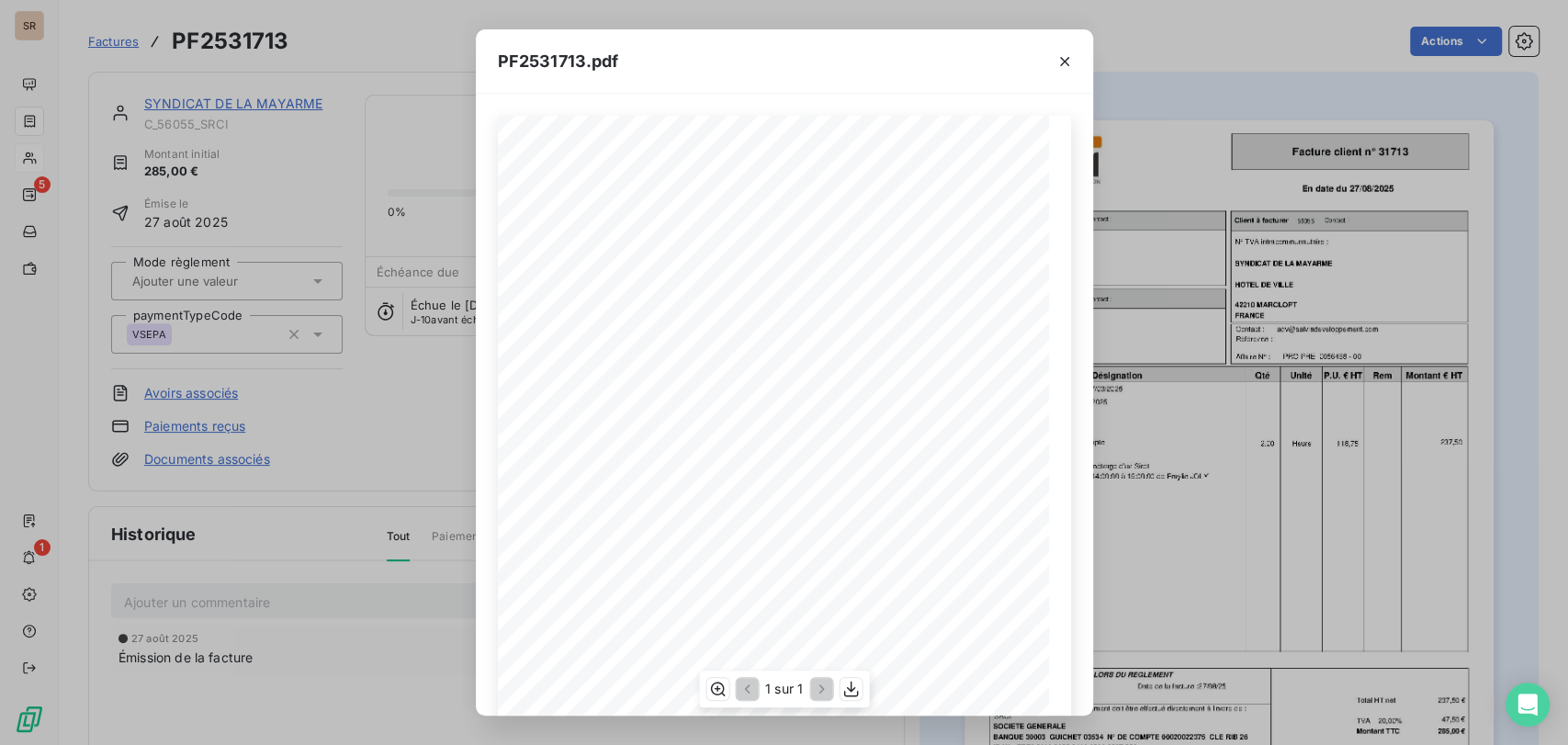
drag, startPoint x: 870, startPoint y: 52, endPoint x: 1244, endPoint y: 220, distance: 410.0
click at [1239, 223] on div "PF2531713.pdf PRO PRE 0056468 - 00 [DATE] En date du Client à livrer Donneur d'…" at bounding box center [784, 372] width 1568 height 745
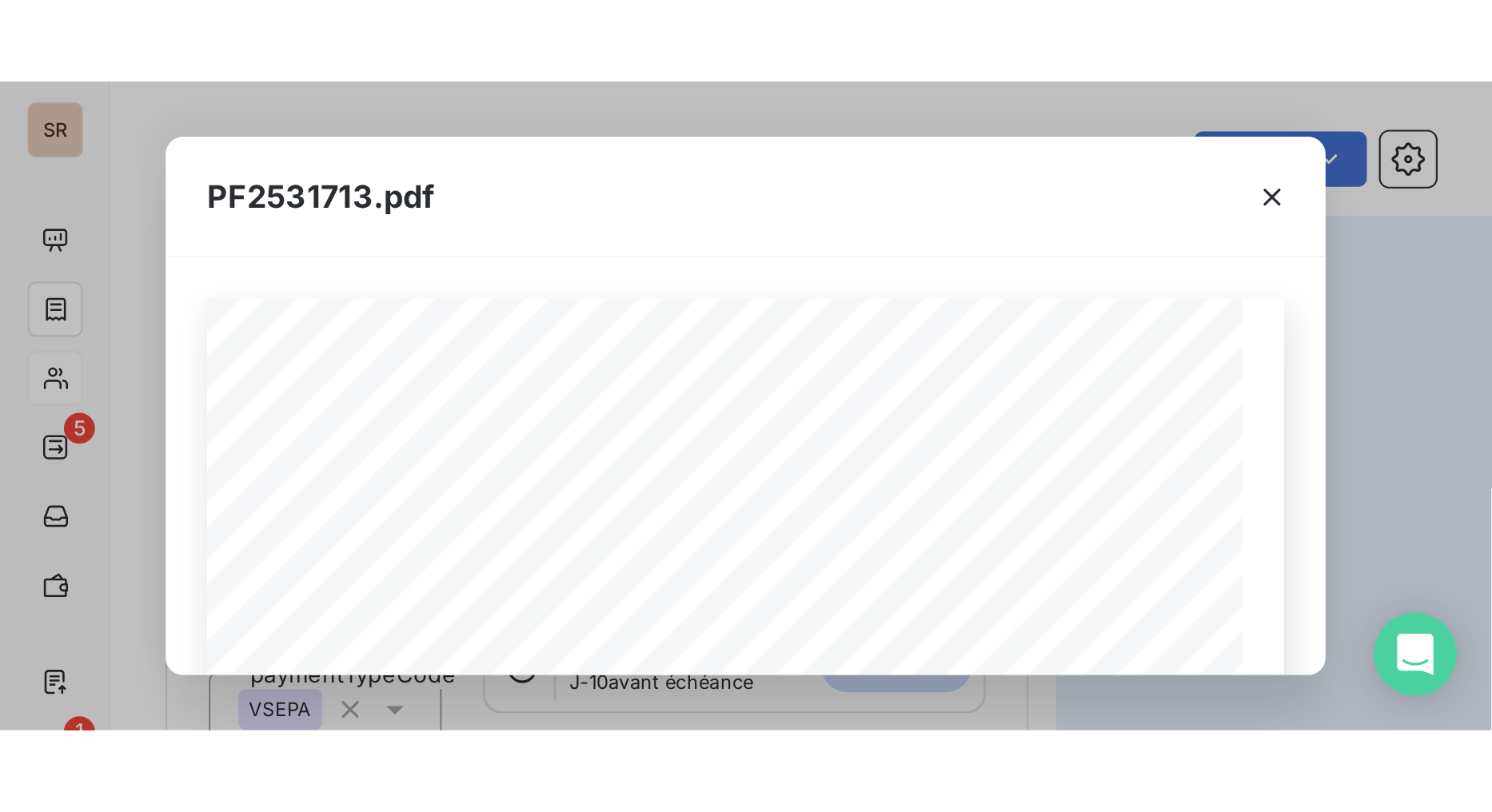
scroll to position [0, 4]
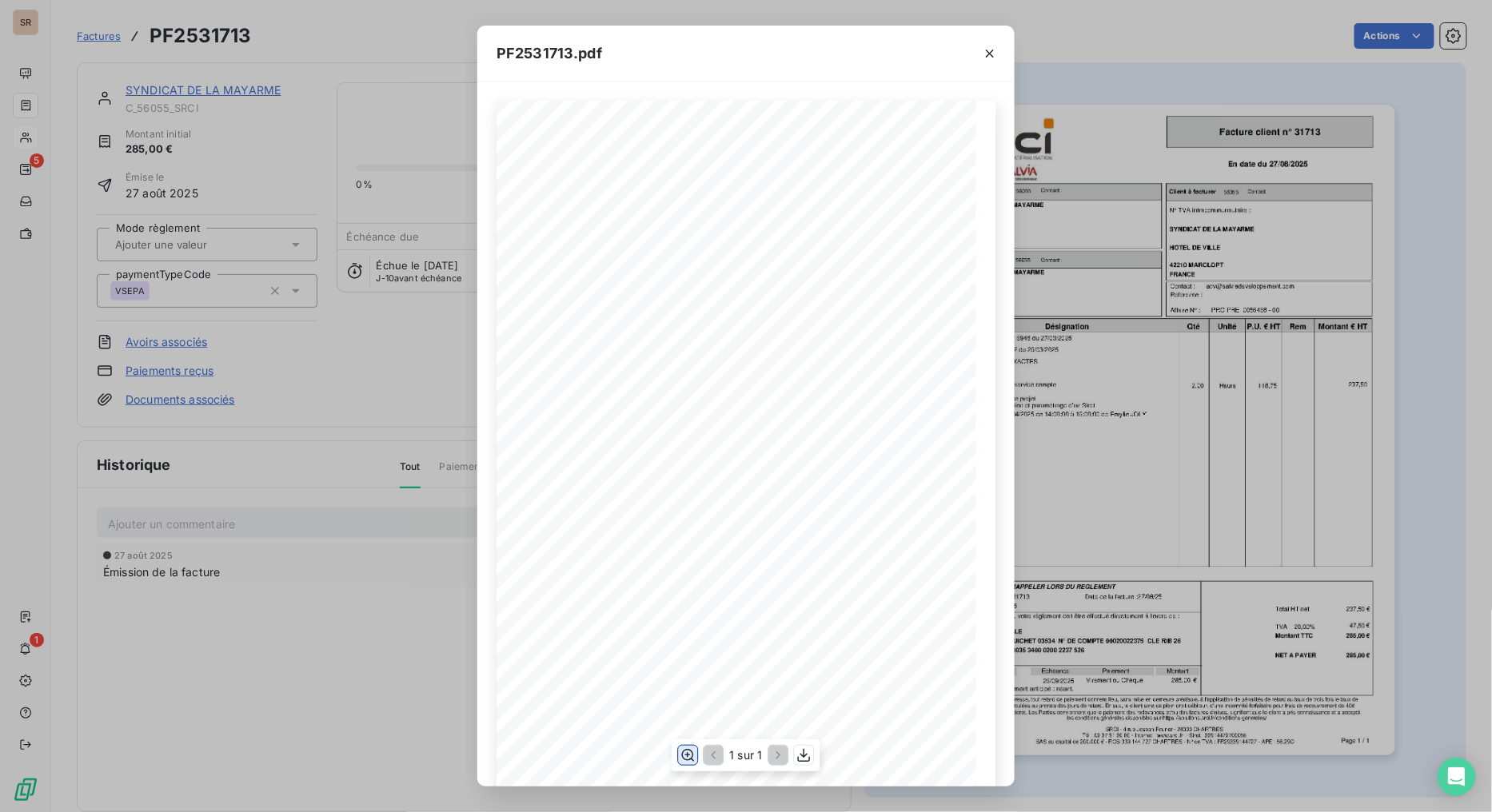
click at [681, 648] on icon "button" at bounding box center [687, 755] width 16 height 16
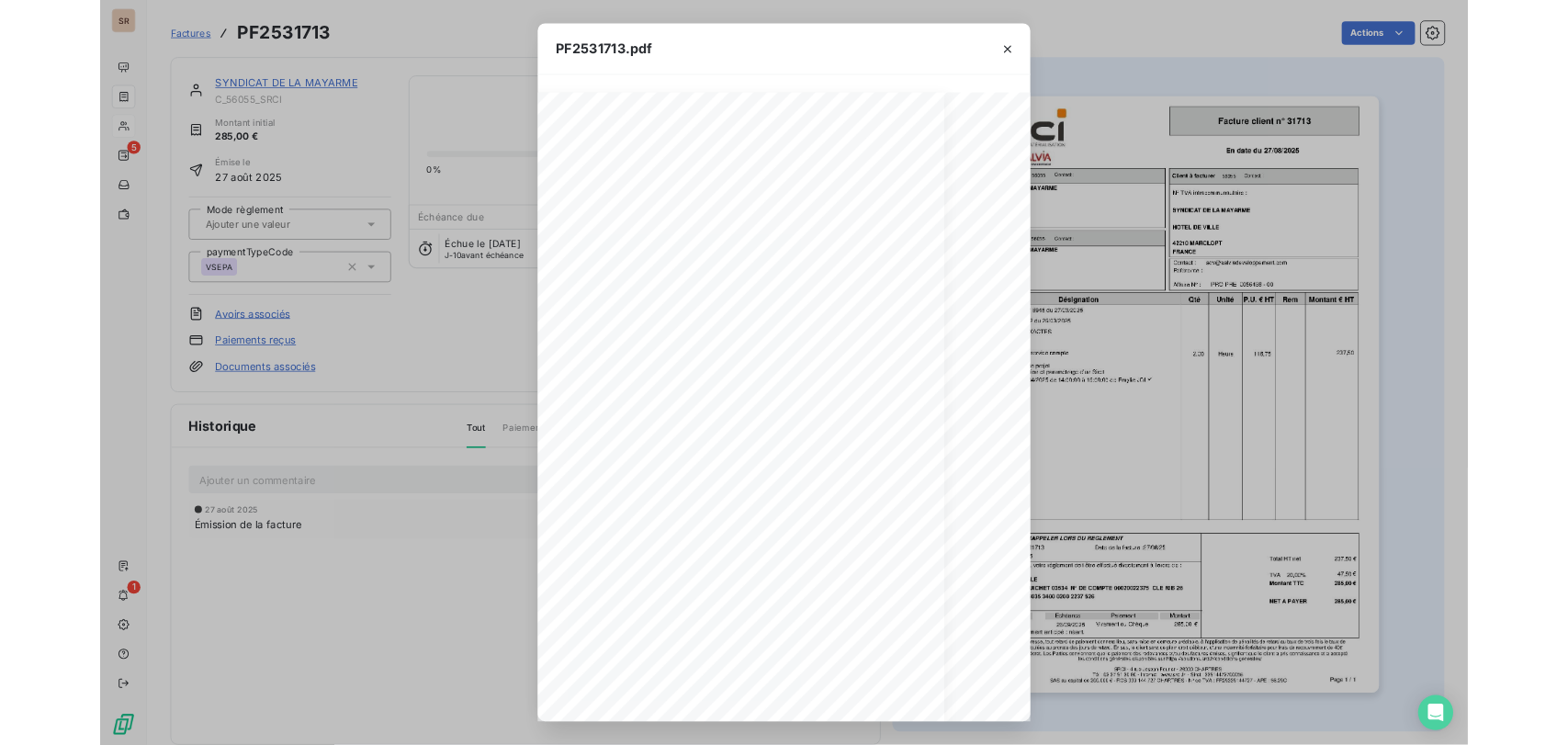
scroll to position [0, 76]
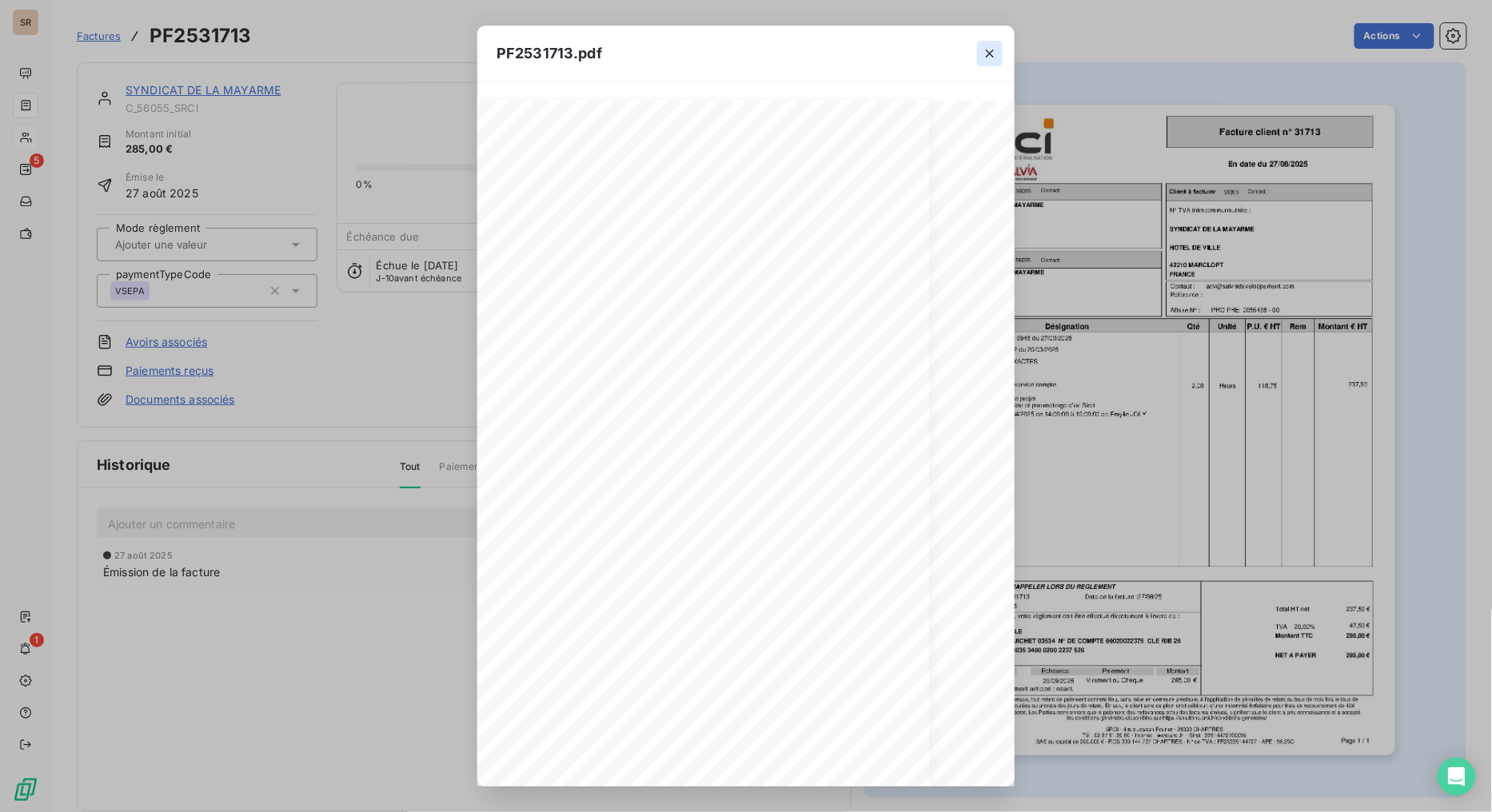
click at [992, 50] on icon "button" at bounding box center [990, 54] width 8 height 8
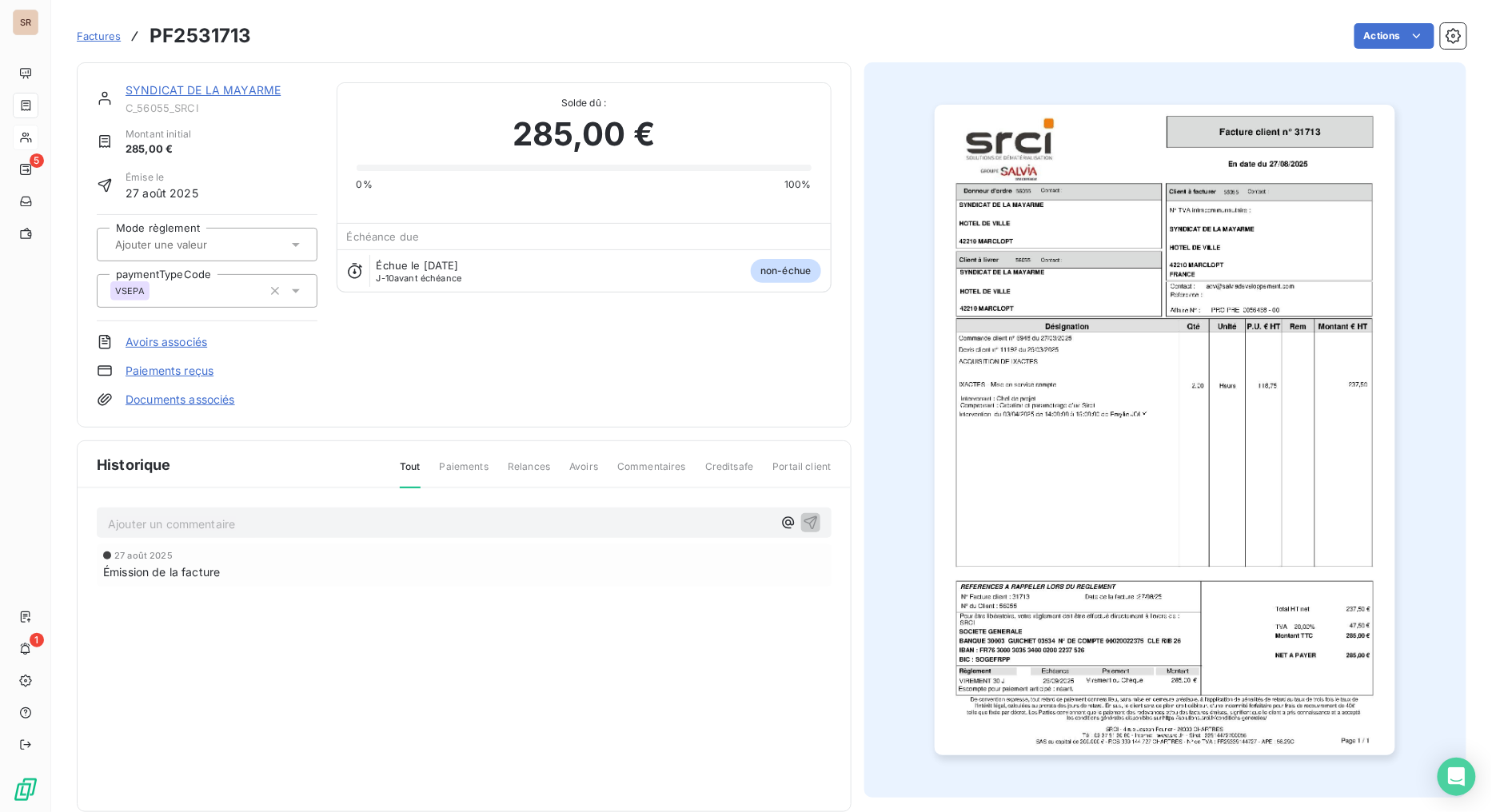
click at [227, 93] on link "SYNDICAT DE LA MAYARME" at bounding box center [203, 90] width 155 height 14
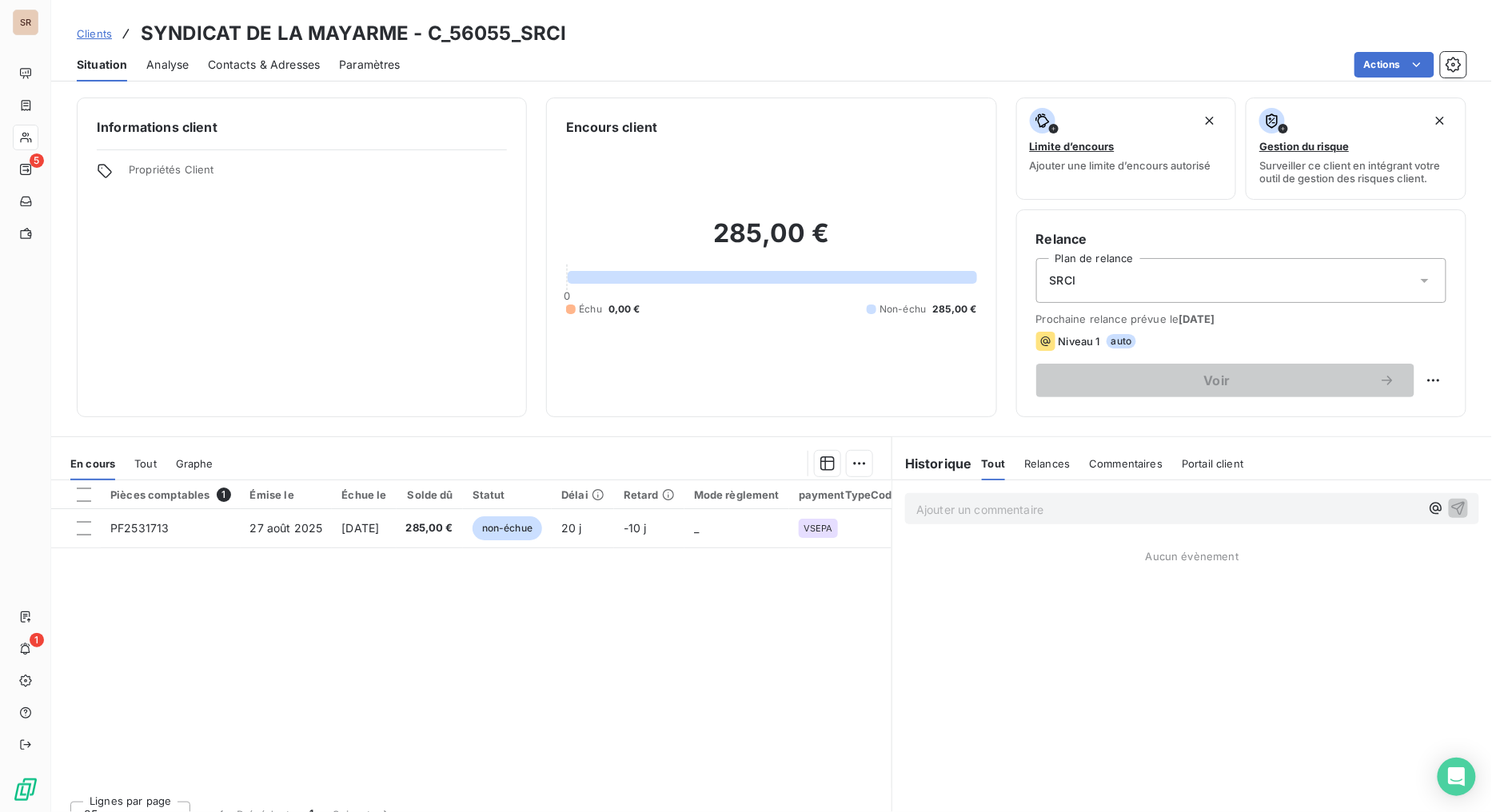
click at [275, 62] on span "Contacts & Adresses" at bounding box center [264, 65] width 112 height 16
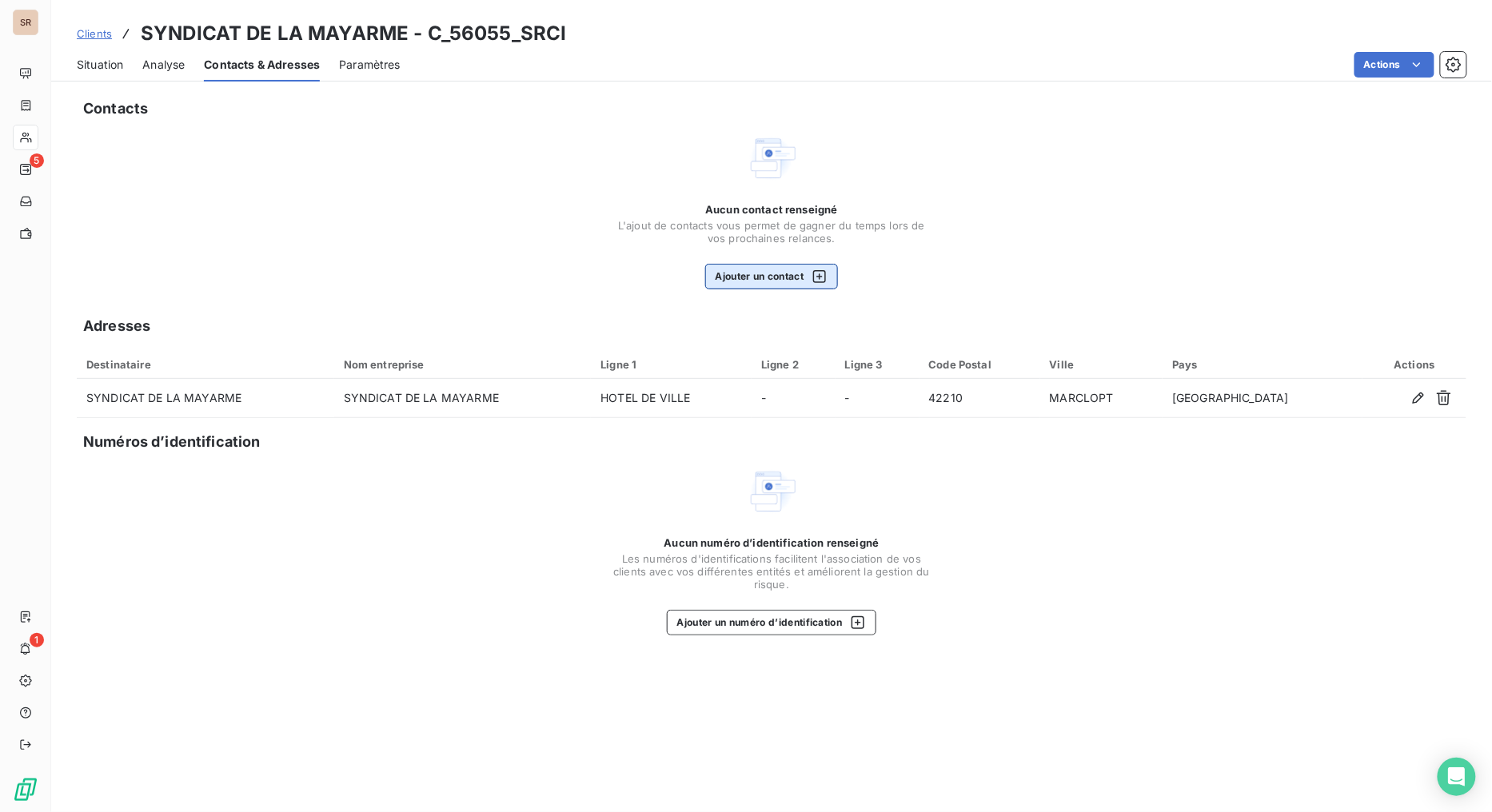
click at [748, 273] on button "Ajouter un contact" at bounding box center [771, 276] width 134 height 26
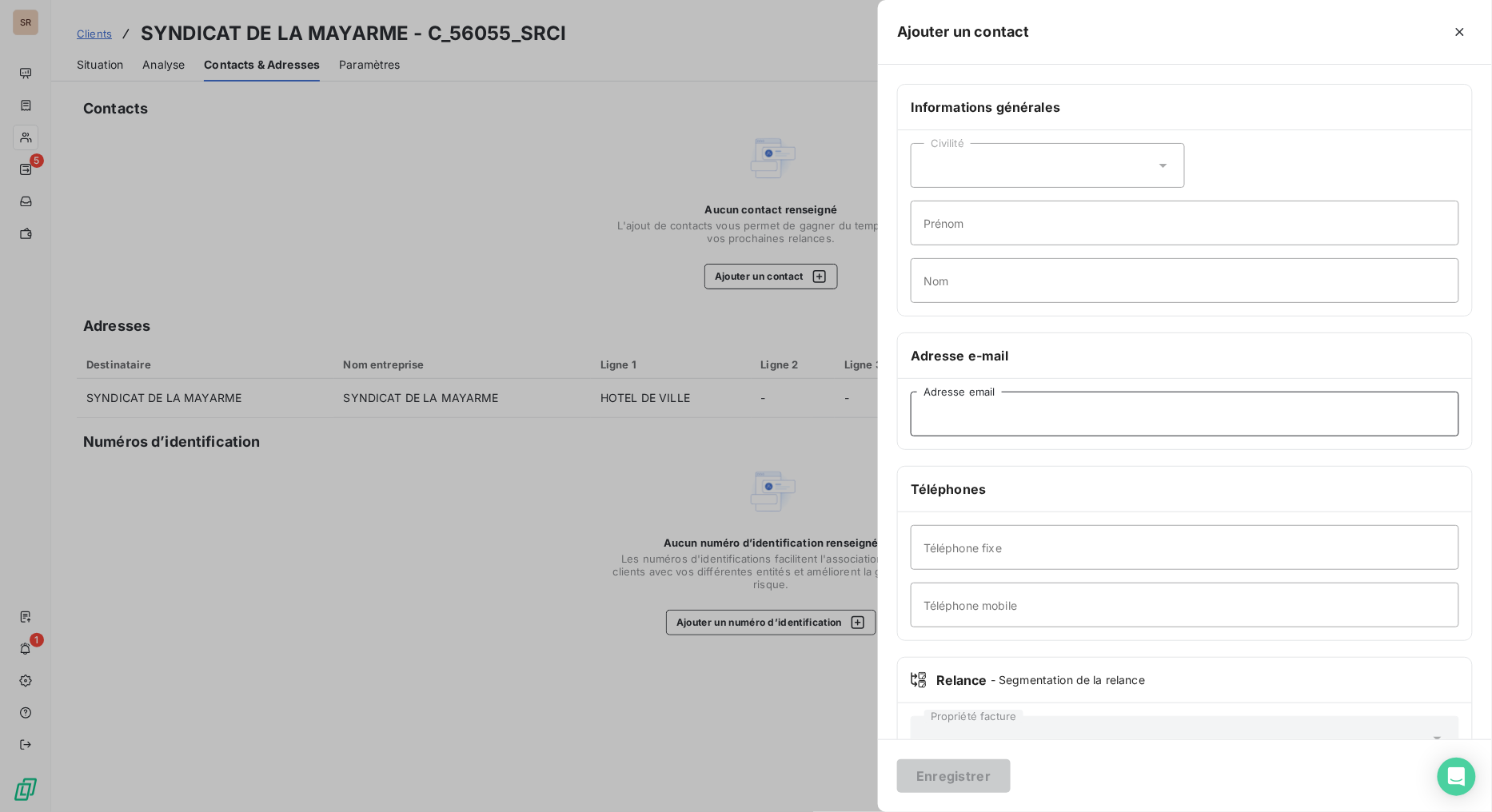
click at [947, 424] on input "Adresse email" at bounding box center [1184, 414] width 549 height 45
click at [985, 554] on input "Téléphone fixe" at bounding box center [1184, 548] width 549 height 45
click at [944, 552] on input "Téléphone fixe" at bounding box center [1184, 548] width 549 height 45
paste input "[PHONE_NUMBER]"
type input "[PHONE_NUMBER]"
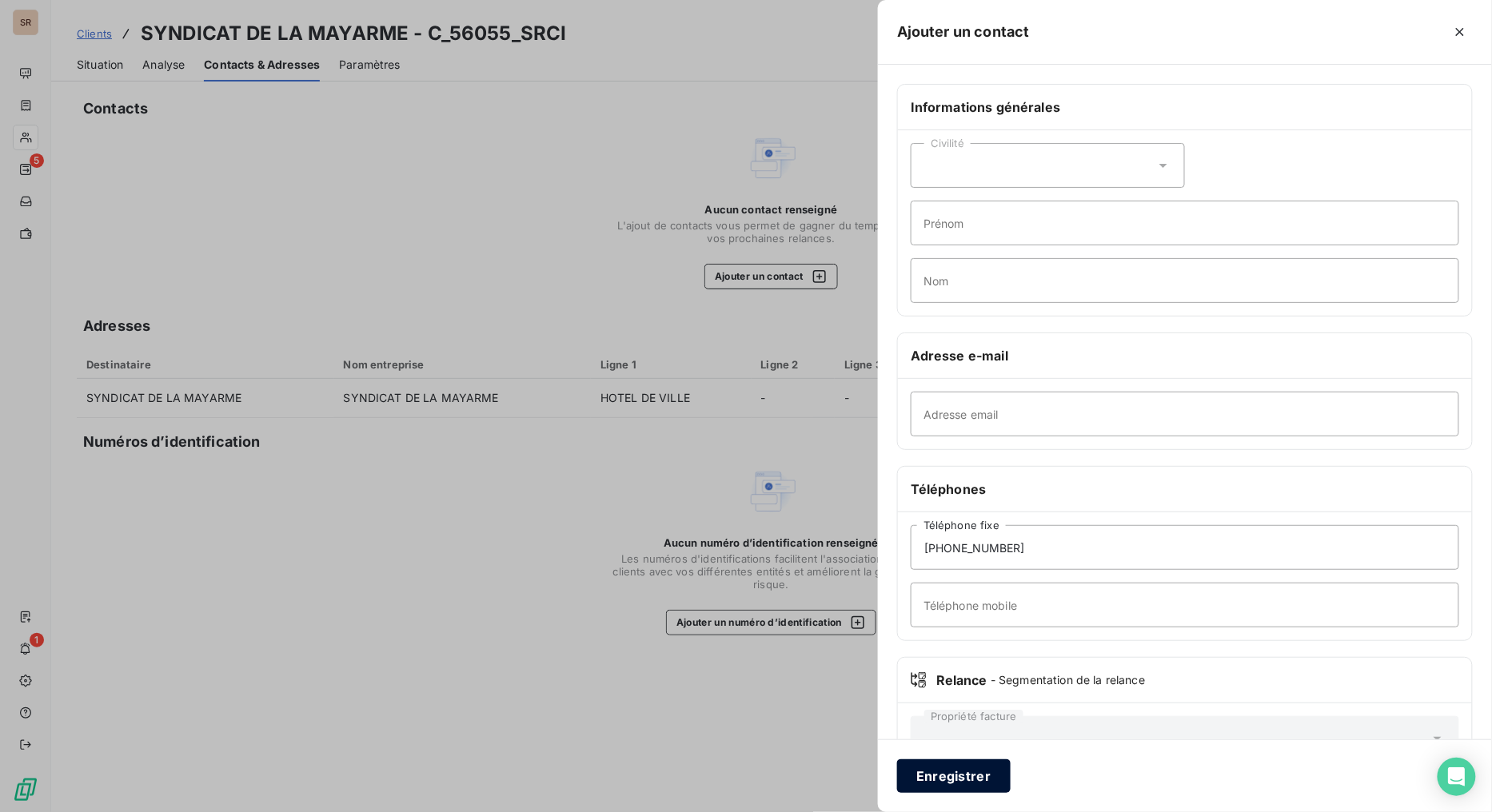
click at [974, 648] on button "Enregistrer" at bounding box center [954, 776] width 114 height 34
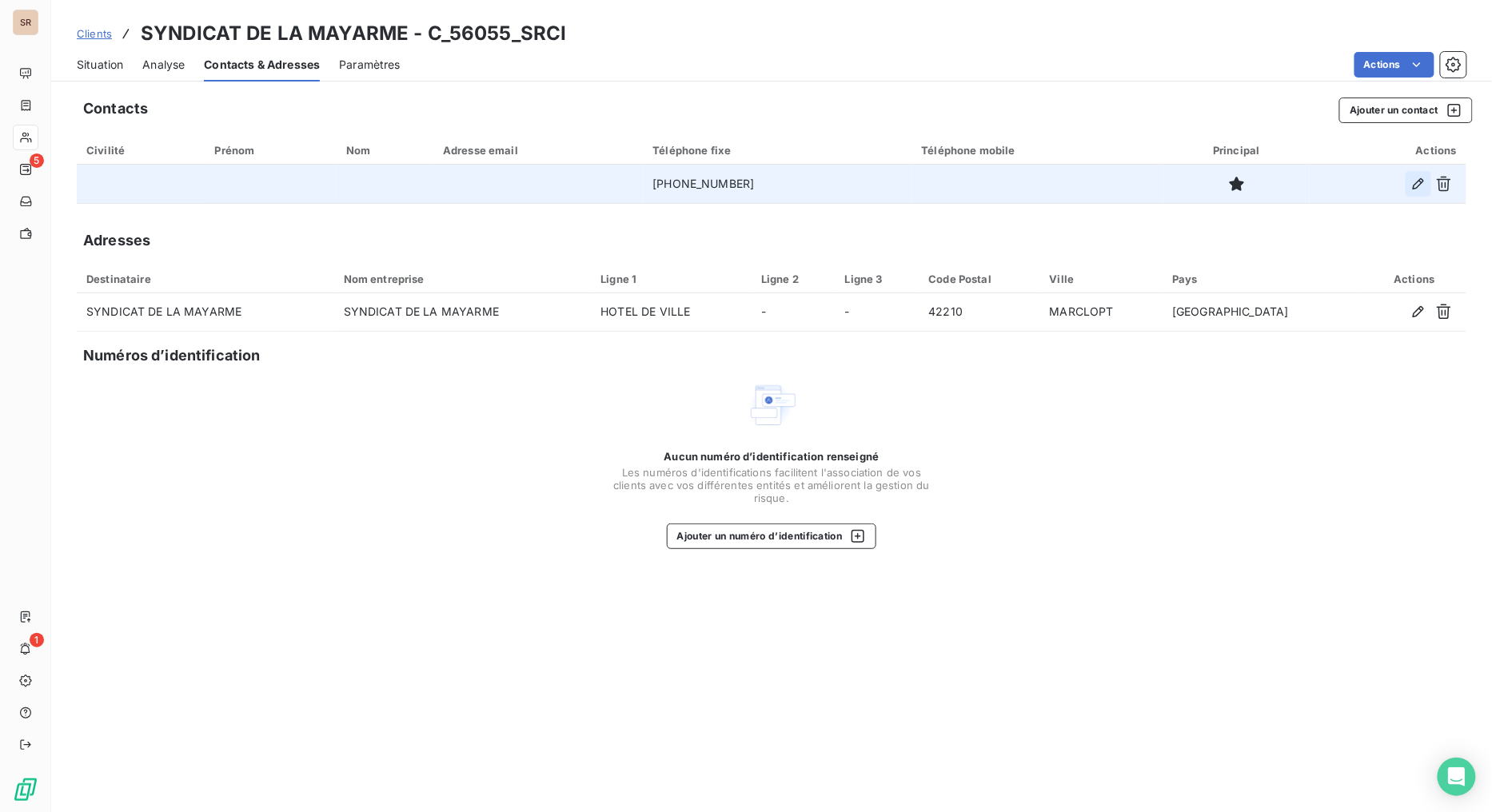
click at [1364, 183] on icon "button" at bounding box center [1418, 184] width 11 height 11
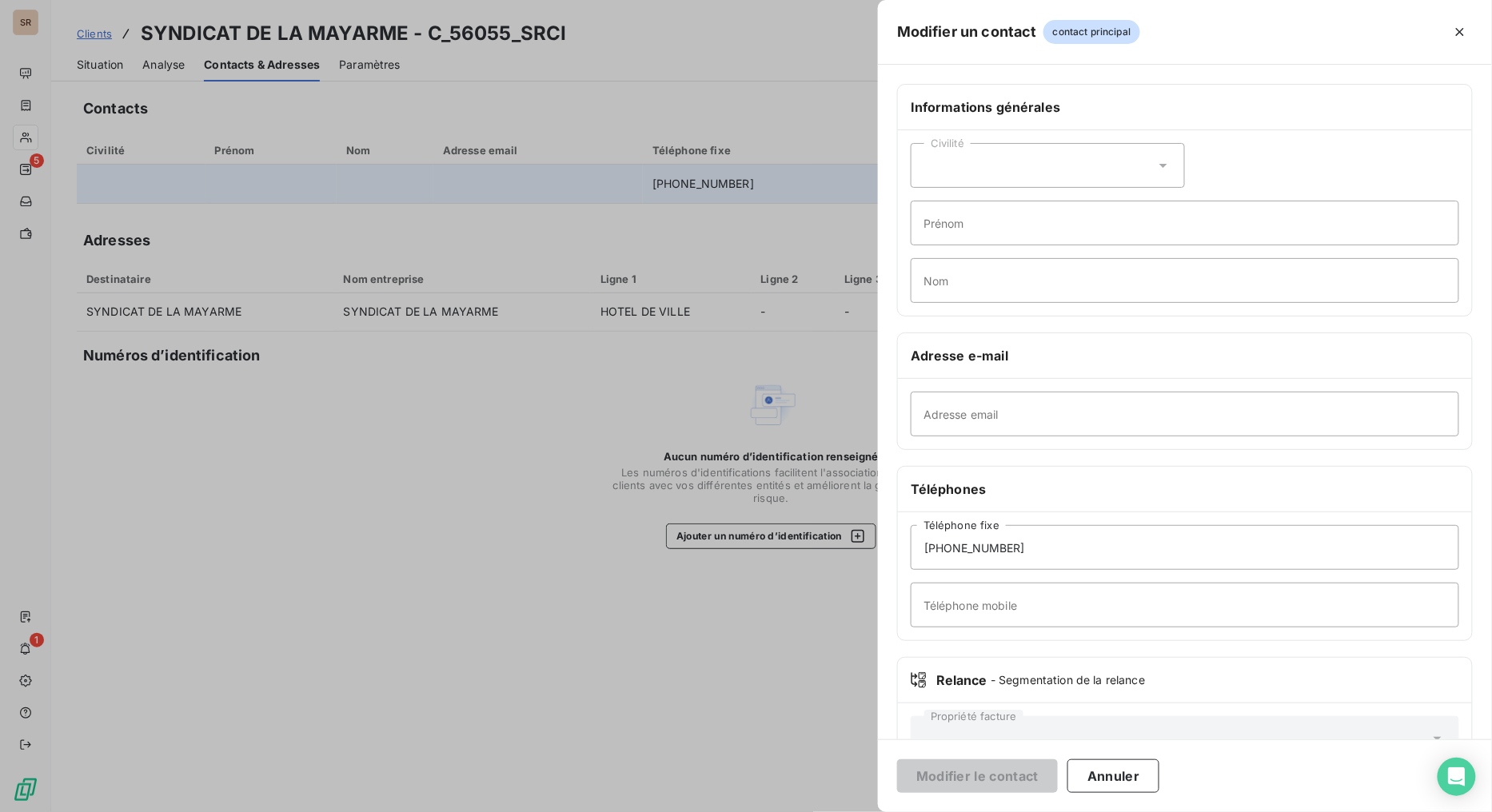
click at [1159, 169] on icon at bounding box center [1163, 166] width 16 height 16
click at [941, 204] on li "Madame" at bounding box center [1048, 206] width 274 height 29
click at [936, 229] on input "Prénom" at bounding box center [1184, 223] width 549 height 45
type input "M"
type input "AMELIE"
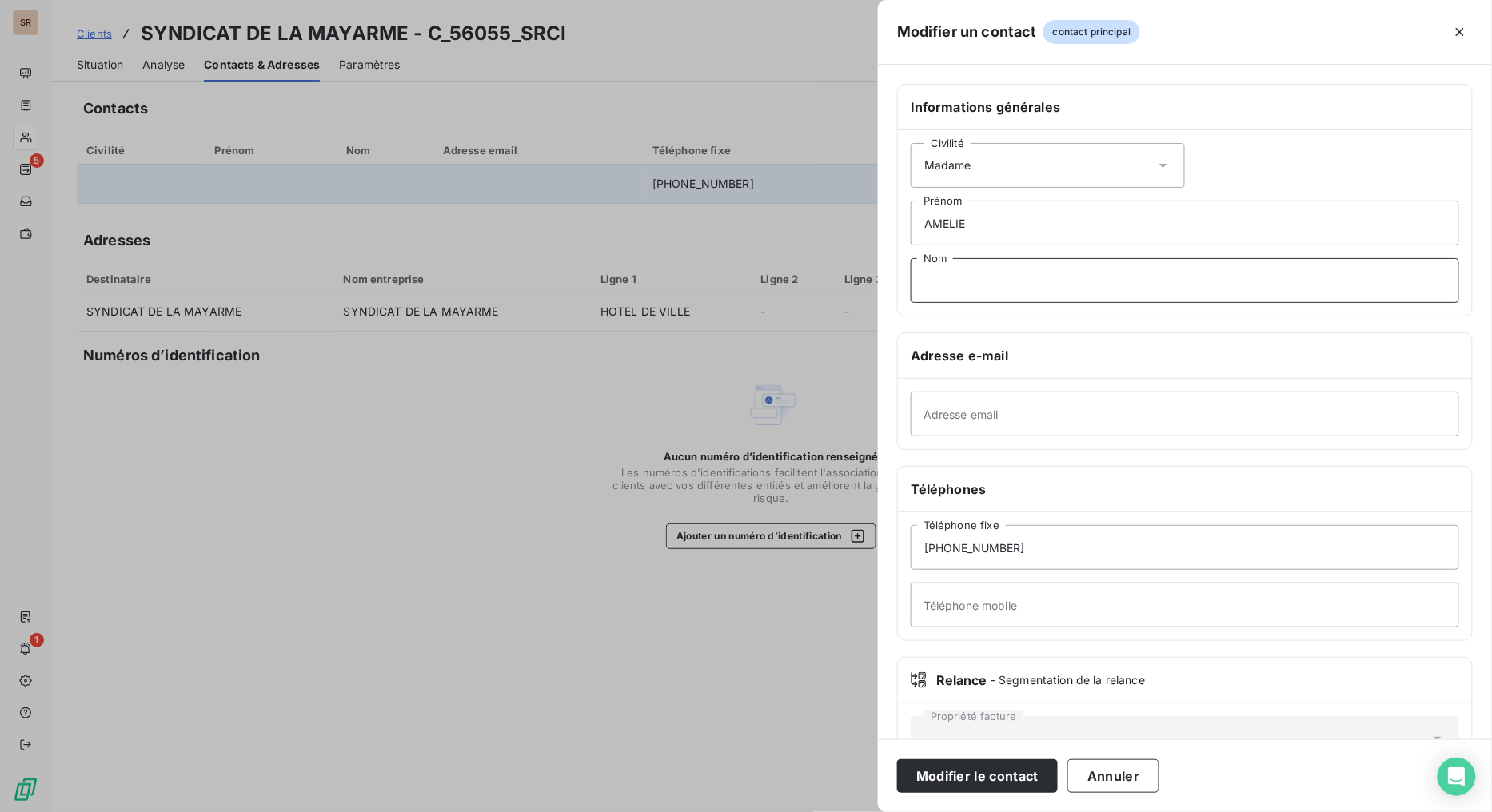
click at [994, 287] on input "Nom" at bounding box center [1184, 280] width 549 height 45
type input "[PERSON_NAME]"
click at [996, 648] on button "Modifier le contact" at bounding box center [977, 776] width 161 height 34
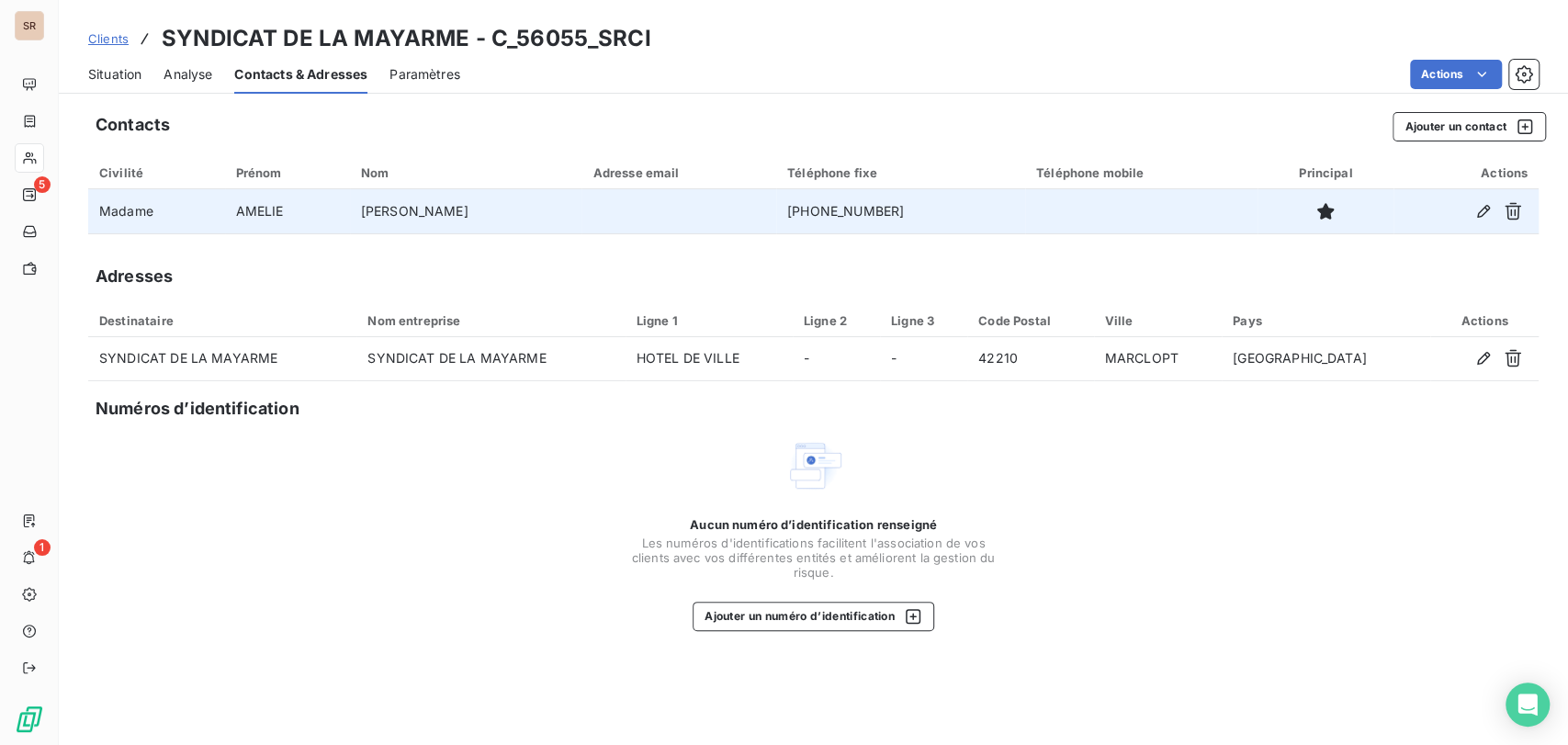
click at [112, 68] on span "Situation" at bounding box center [115, 74] width 53 height 18
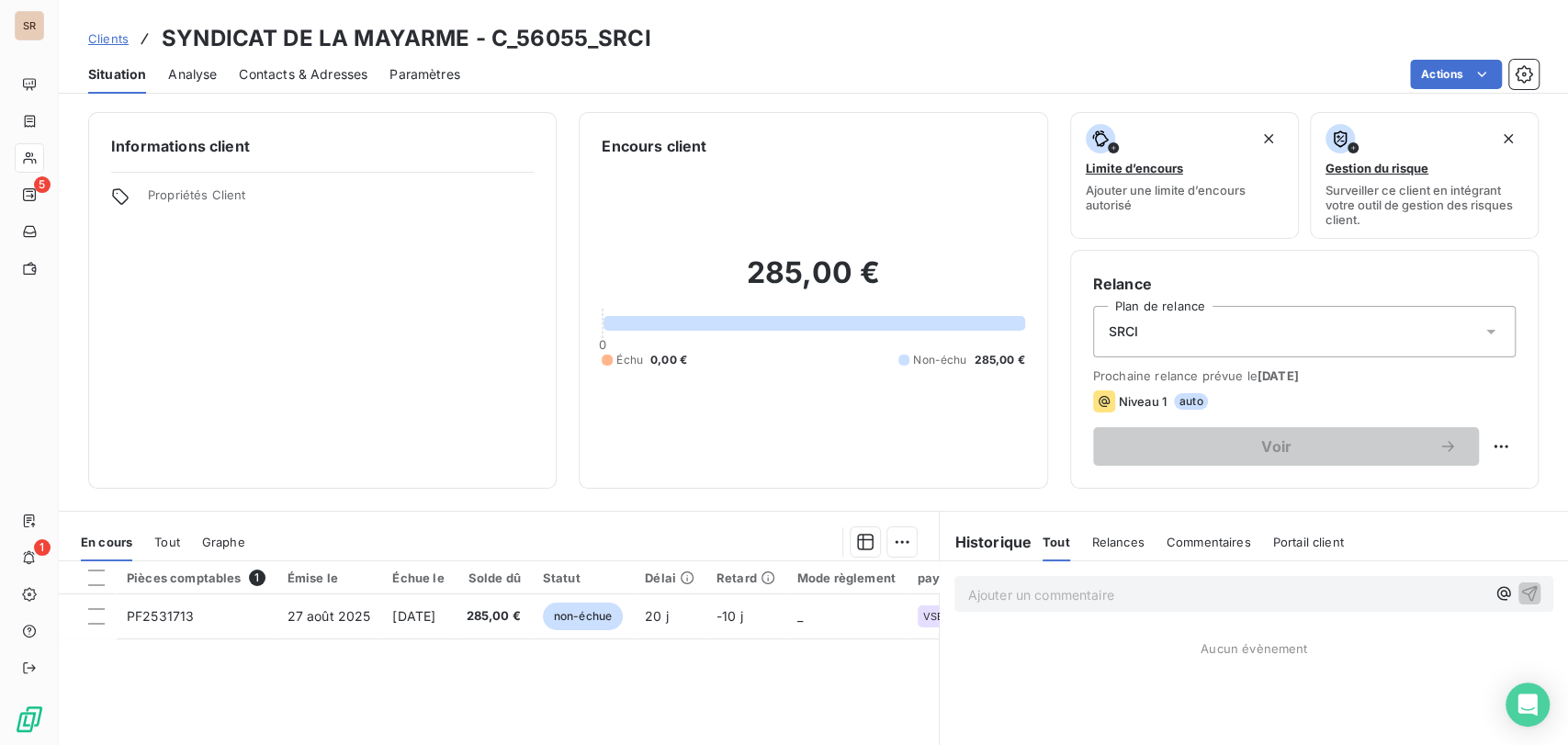
click at [301, 68] on span "Contacts & Adresses" at bounding box center [304, 74] width 129 height 18
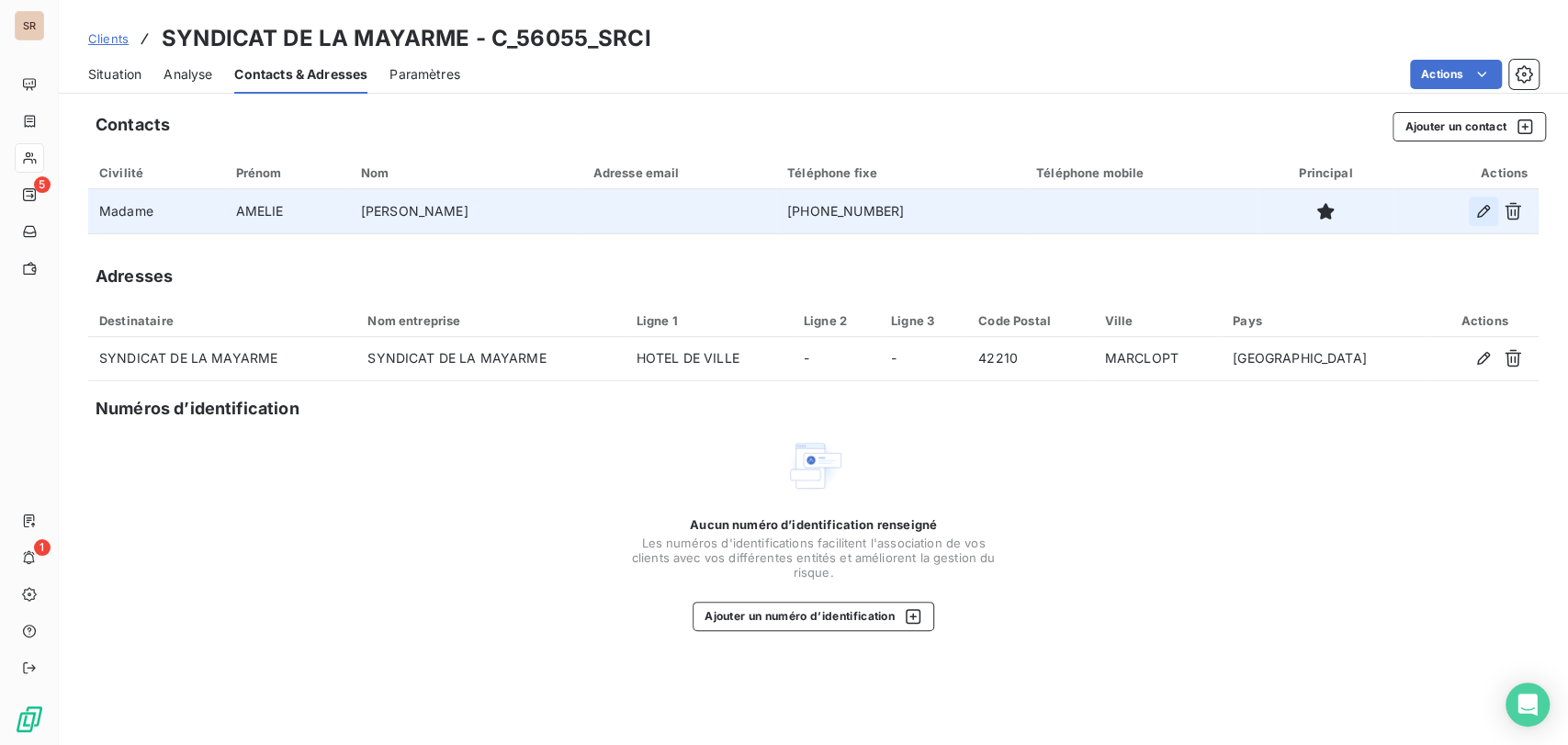
click at [1477, 213] on icon "button" at bounding box center [1483, 212] width 13 height 13
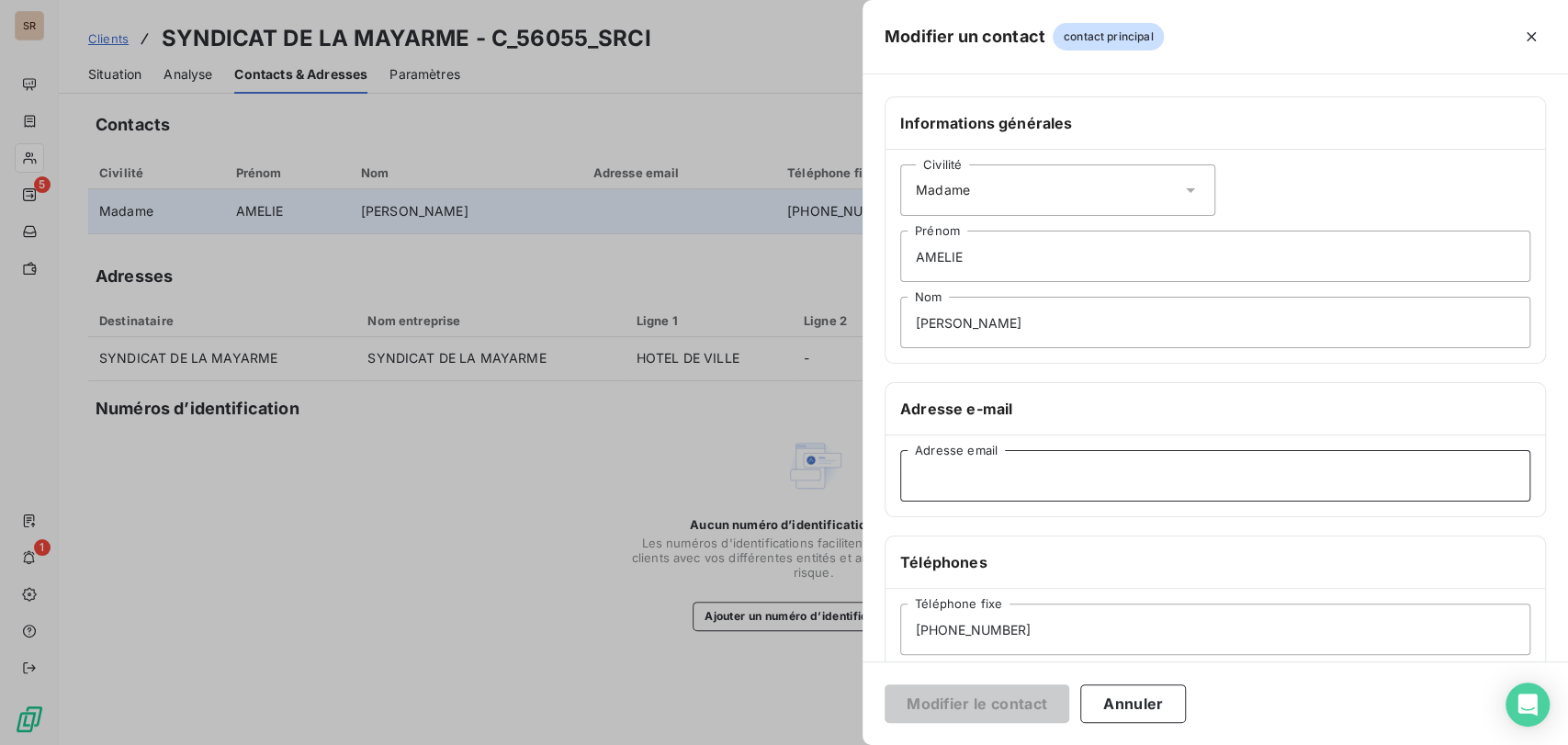
click at [912, 479] on input "Adresse email" at bounding box center [1215, 476] width 630 height 52
click at [1015, 476] on input "mairie.@wana" at bounding box center [1215, 476] width 630 height 52
click at [956, 476] on input "mairie.@[DOMAIN_NAME]" at bounding box center [1215, 476] width 630 height 52
type input "[EMAIL_ADDRESS][DOMAIN_NAME]"
click at [990, 702] on button "Modifier le contact" at bounding box center [976, 704] width 185 height 39
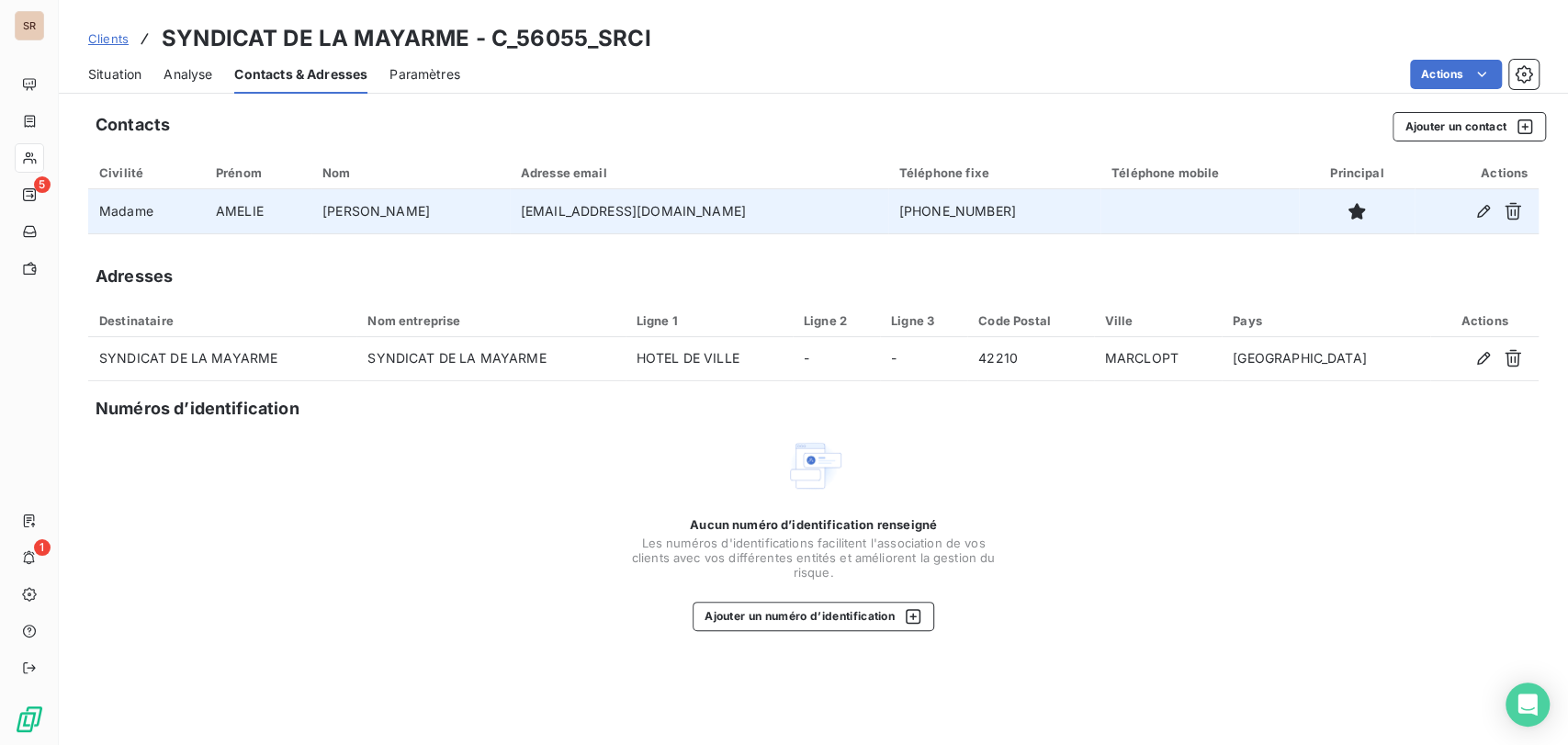
click at [110, 71] on span "Situation" at bounding box center [115, 74] width 53 height 18
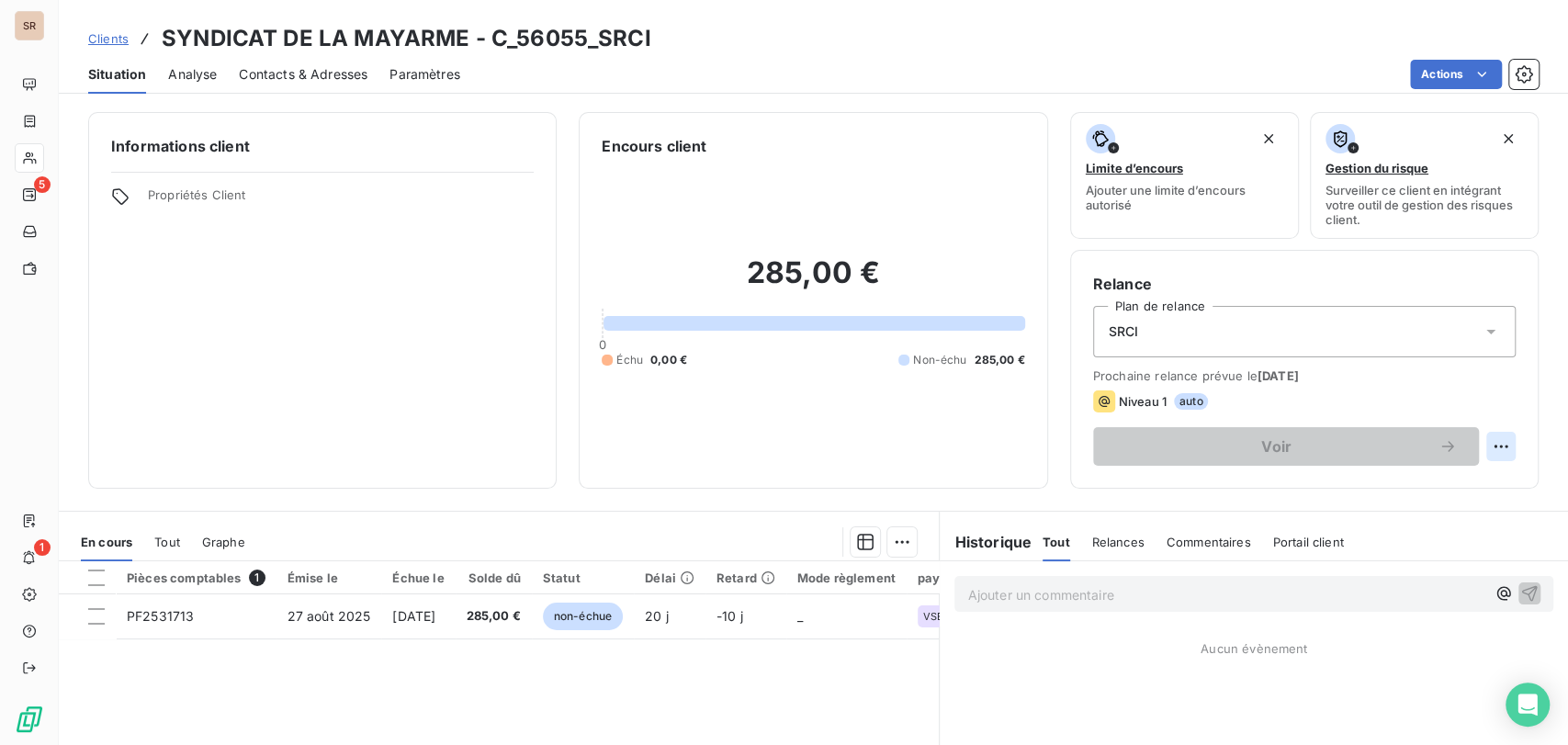
click at [1488, 445] on html "SR 5 1 Clients SYNDICAT DE LA MAYARME - C_56055_SRCI Situation Analyse Contacts…" at bounding box center [784, 372] width 1568 height 745
click at [1355, 487] on div "Replanifier cette action" at bounding box center [1409, 487] width 165 height 29
select select "8"
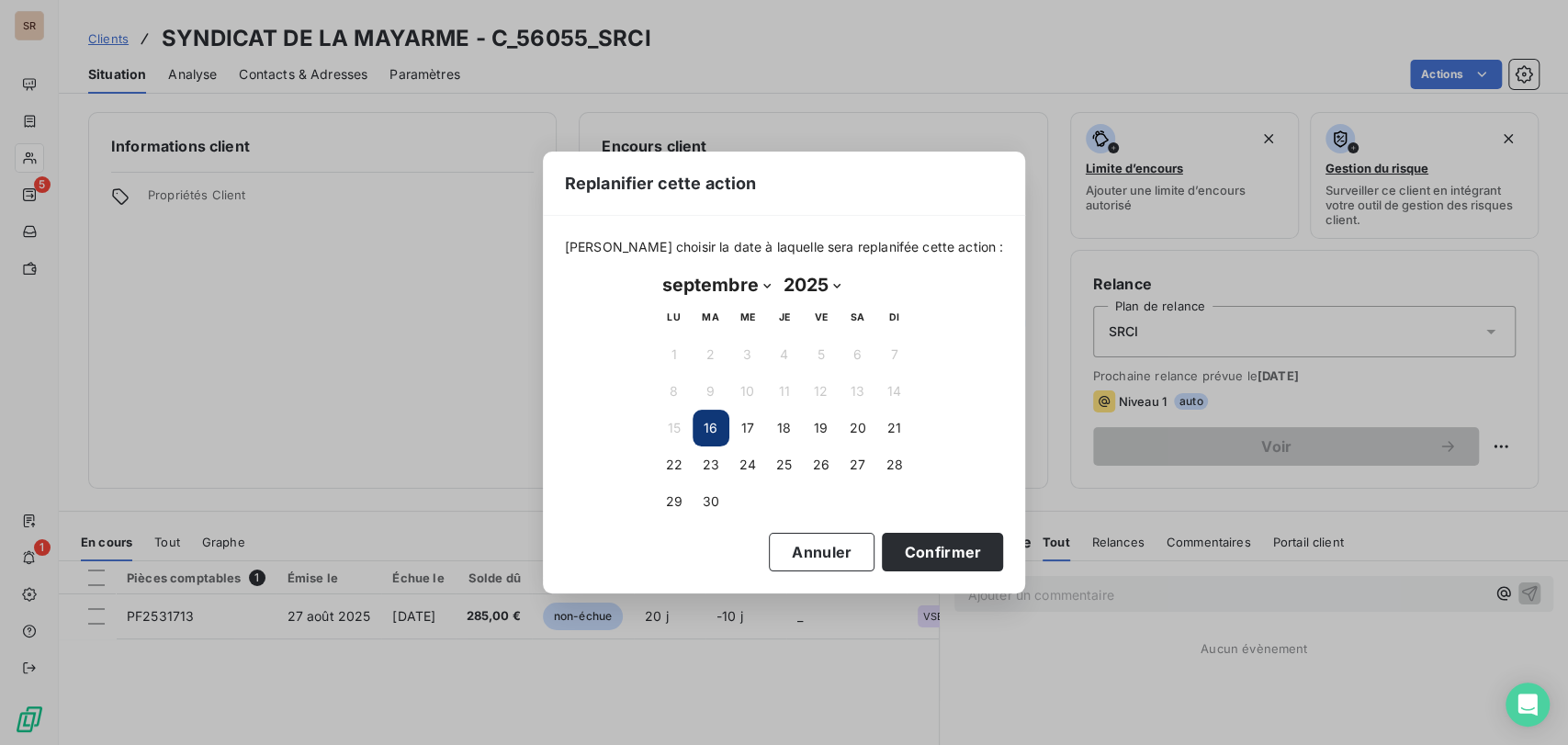
click at [709, 429] on button "16" at bounding box center [711, 428] width 37 height 37
click at [715, 425] on button "16" at bounding box center [711, 428] width 37 height 37
click at [900, 544] on button "Confirmer" at bounding box center [942, 552] width 121 height 39
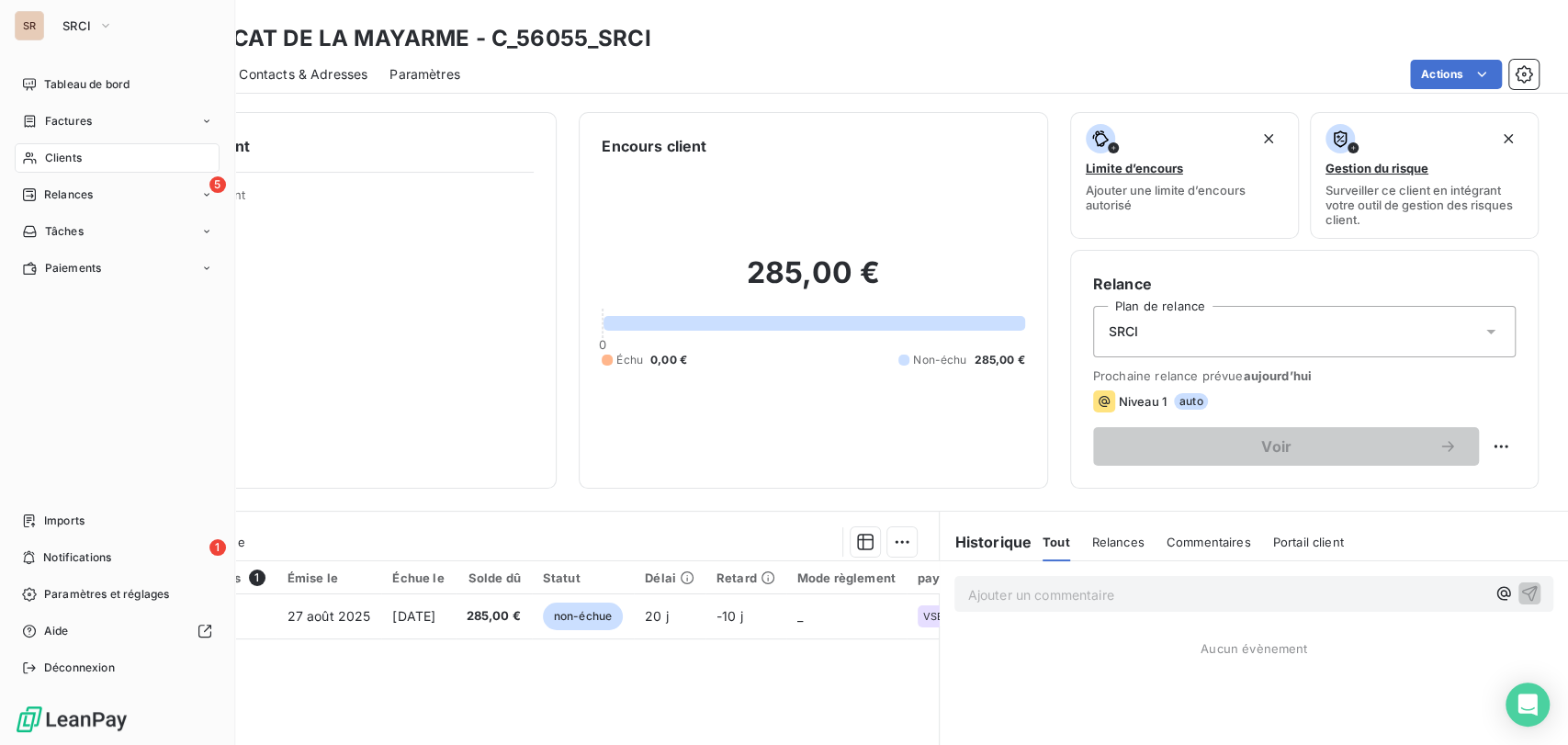
drag, startPoint x: 43, startPoint y: 155, endPoint x: 117, endPoint y: 154, distance: 74.0
click at [43, 155] on div "Clients" at bounding box center [117, 158] width 205 height 29
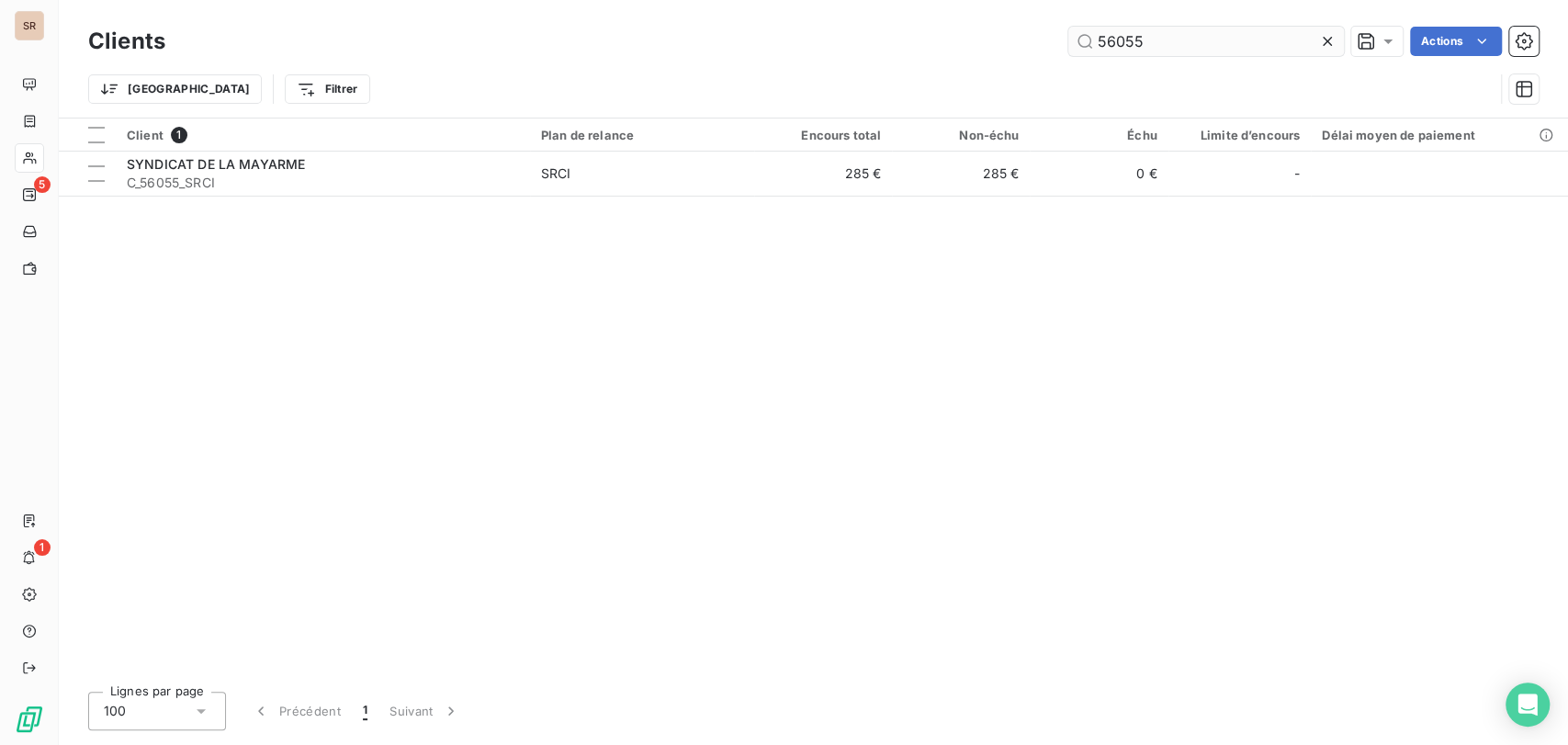
drag, startPoint x: 1147, startPoint y: 47, endPoint x: 1066, endPoint y: 40, distance: 81.3
click at [1082, 49] on input "56055" at bounding box center [1205, 41] width 275 height 29
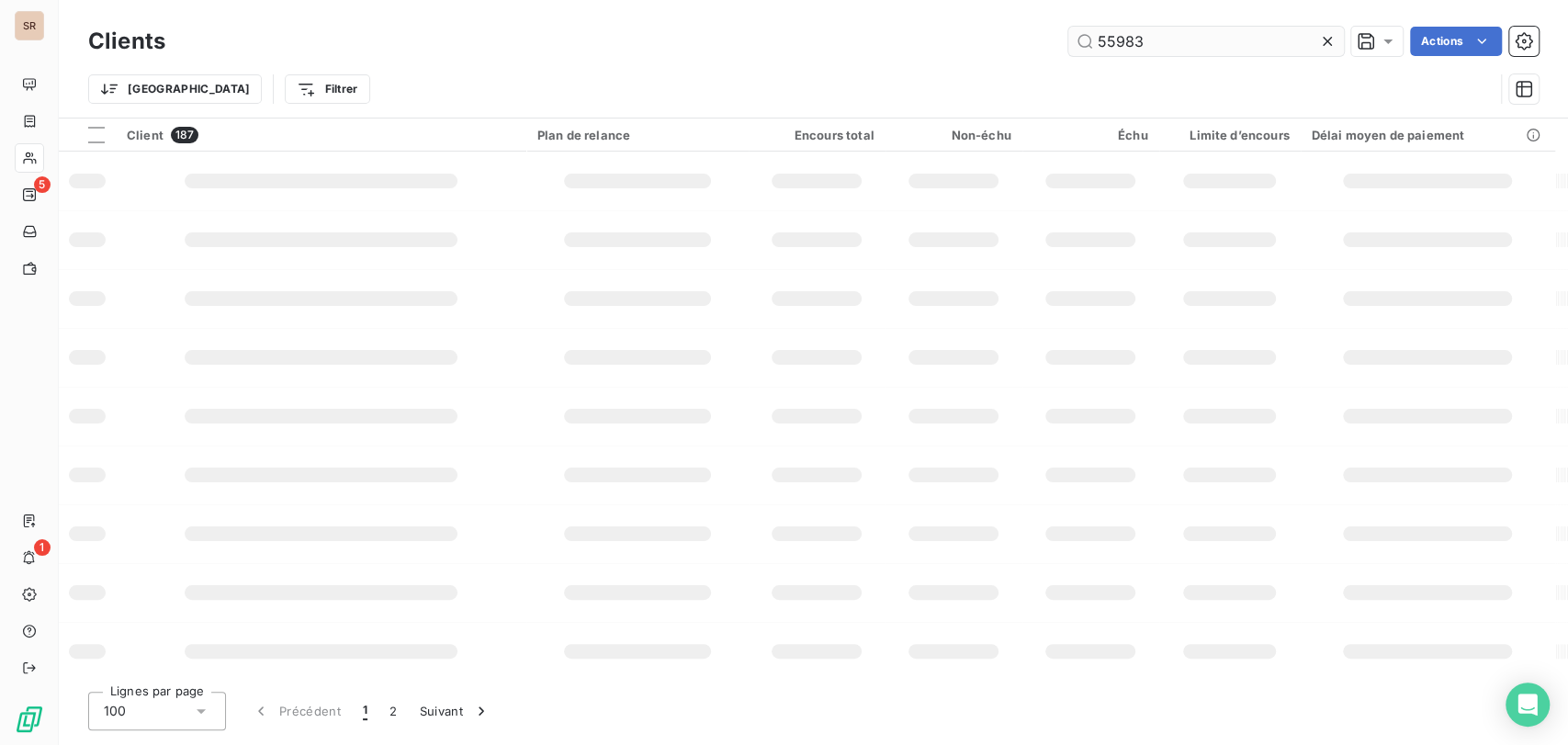
type input "55983"
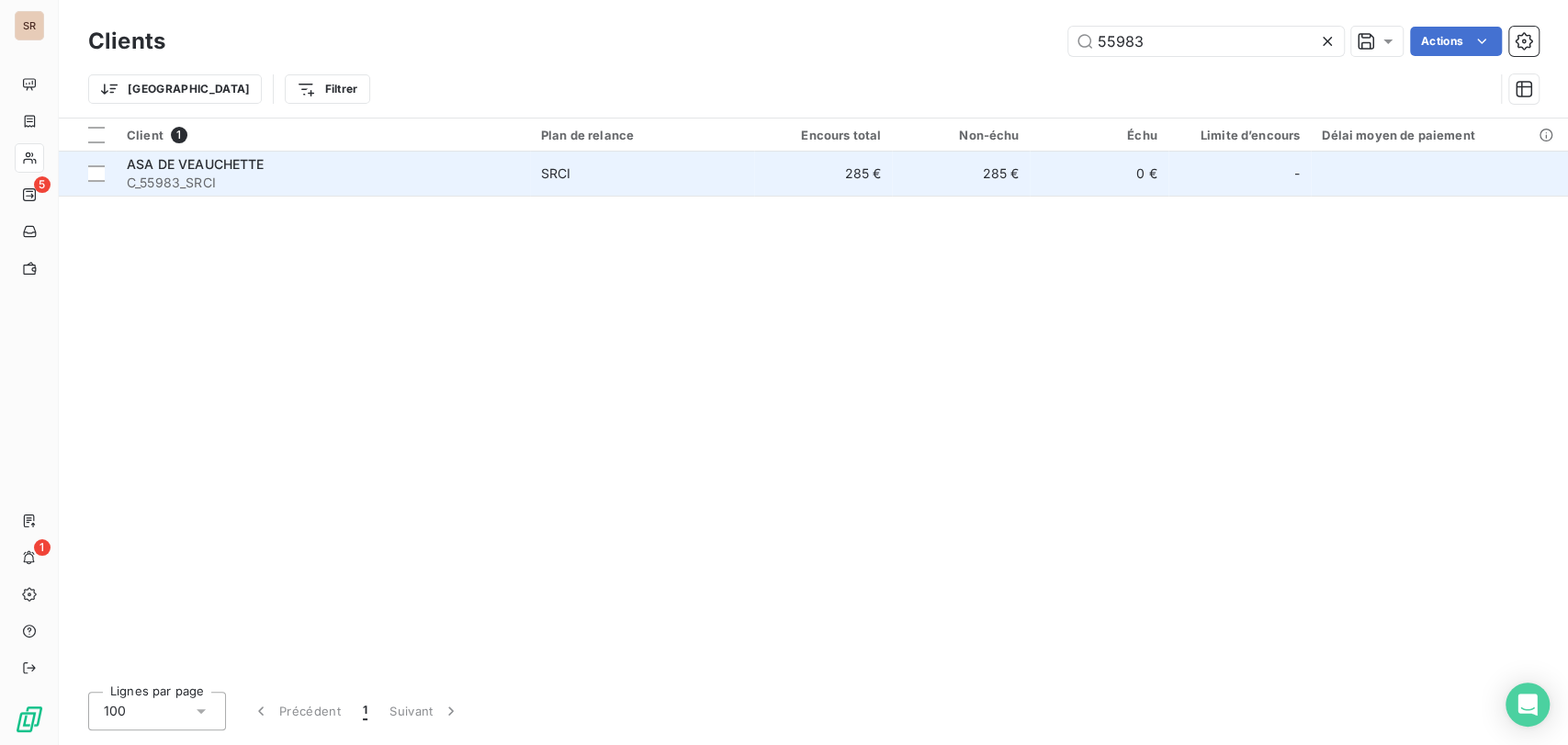
click at [152, 177] on span "C_55983_SRCI" at bounding box center [323, 183] width 392 height 18
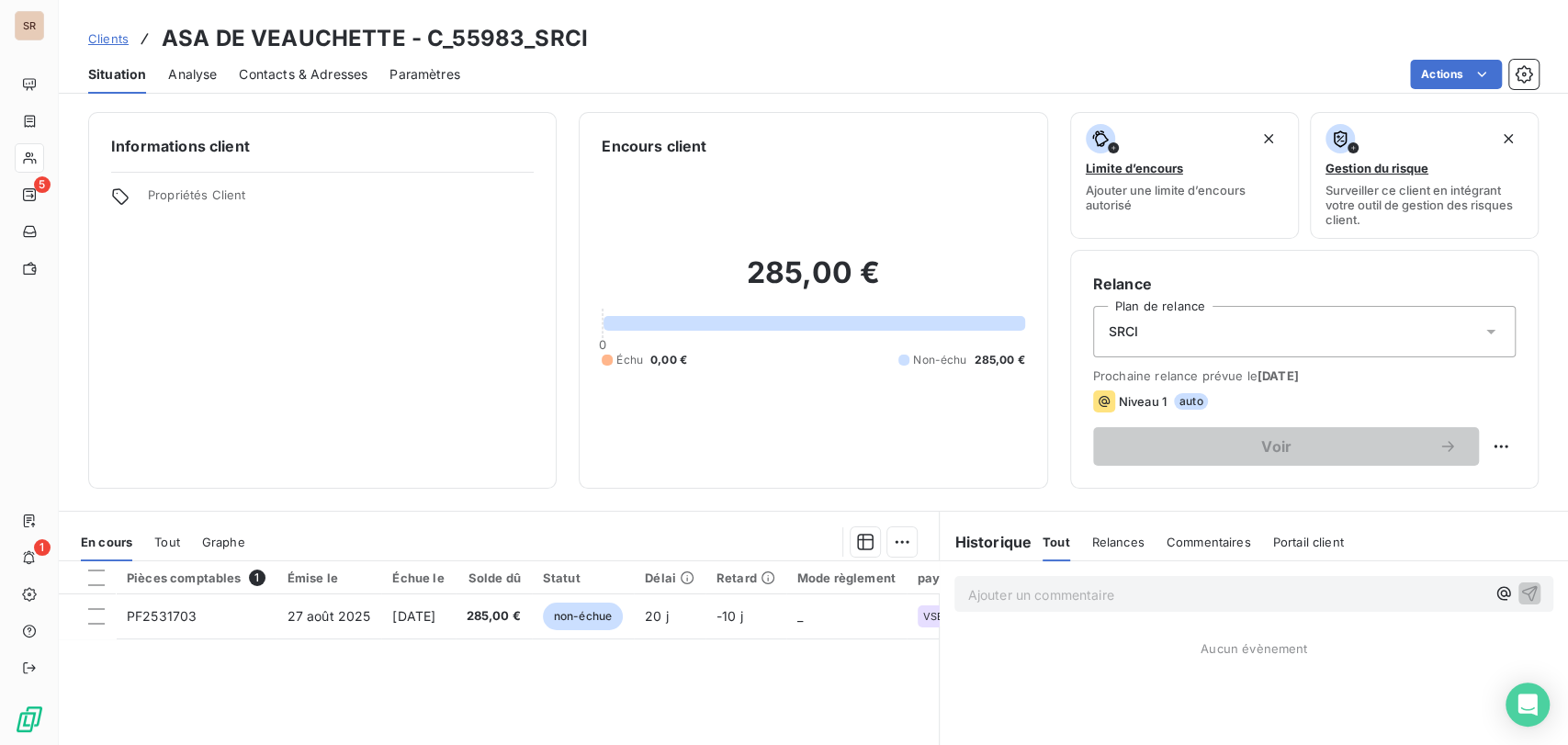
click at [341, 62] on div "Contacts & Adresses" at bounding box center [304, 74] width 129 height 39
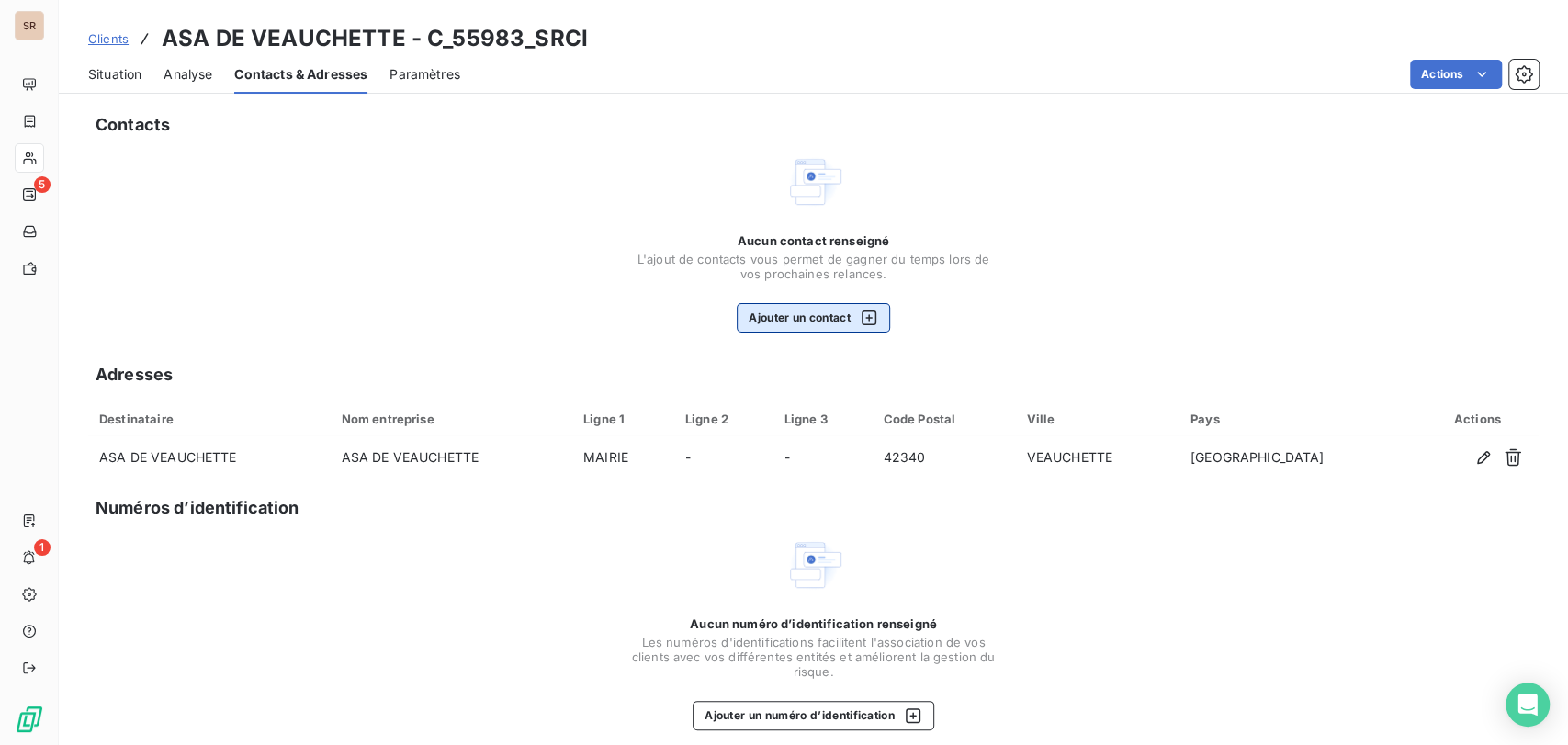
click at [828, 315] on button "Ajouter un contact" at bounding box center [813, 317] width 154 height 29
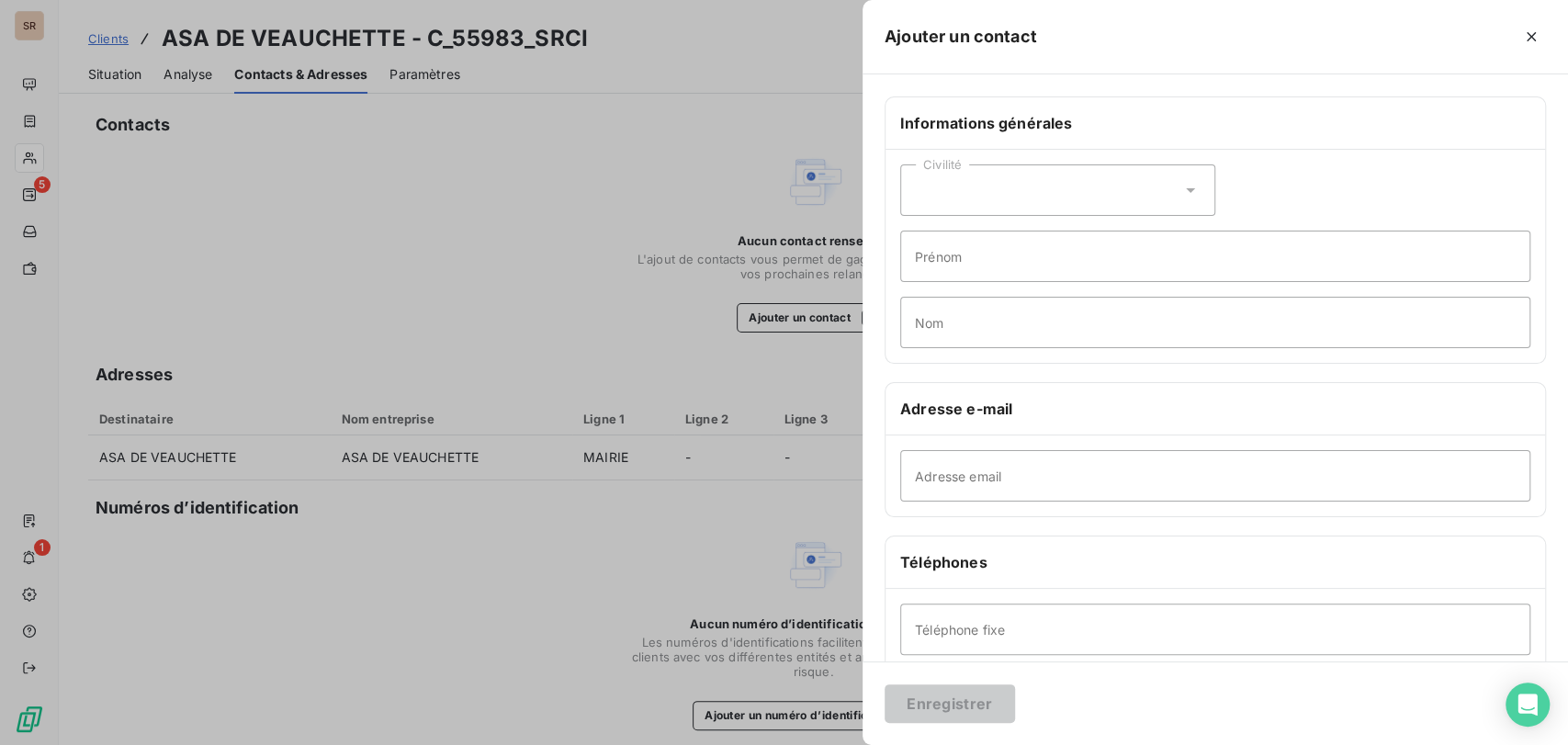
click at [1184, 182] on icon at bounding box center [1191, 190] width 18 height 18
click at [911, 232] on input "radio" at bounding box center [920, 236] width 18 height 18
click at [928, 249] on input "Prénom" at bounding box center [1215, 257] width 630 height 52
type input "[PERSON_NAME]"
click at [948, 317] on input "Nom" at bounding box center [1215, 322] width 630 height 52
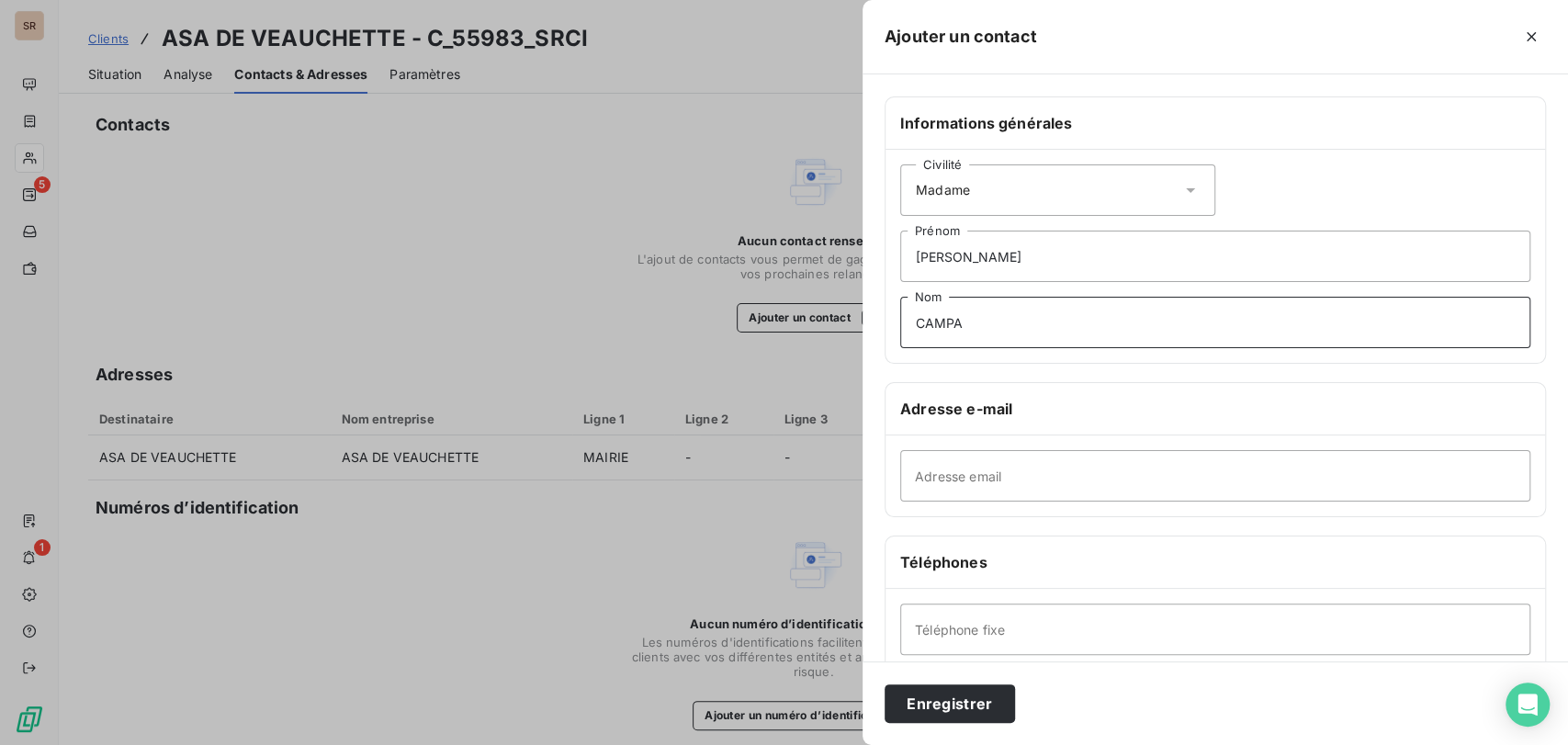
type input "CAMPA"
click at [920, 476] on input "Adresse email" at bounding box center [1215, 476] width 630 height 52
drag, startPoint x: 1060, startPoint y: 479, endPoint x: 818, endPoint y: 464, distance: 242.5
click at [822, 744] on div "Ajouter un contact Informations générales Civilité Madame [PERSON_NAME] CAMPA N…" at bounding box center [784, 745] width 1568 height 0
type input "[EMAIL_ADDRESS][DOMAIN_NAME]"
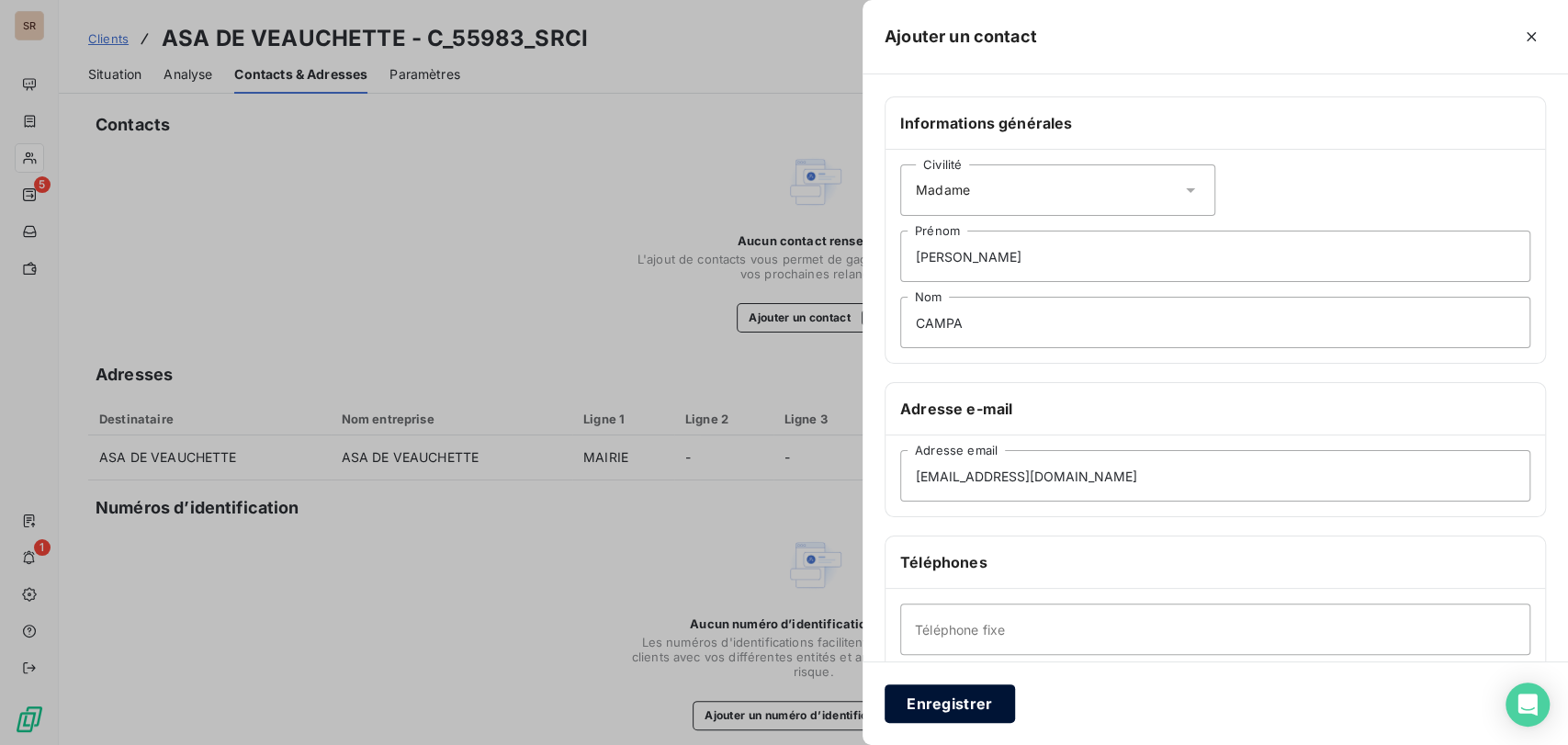
click at [945, 709] on button "Enregistrer" at bounding box center [950, 704] width 131 height 39
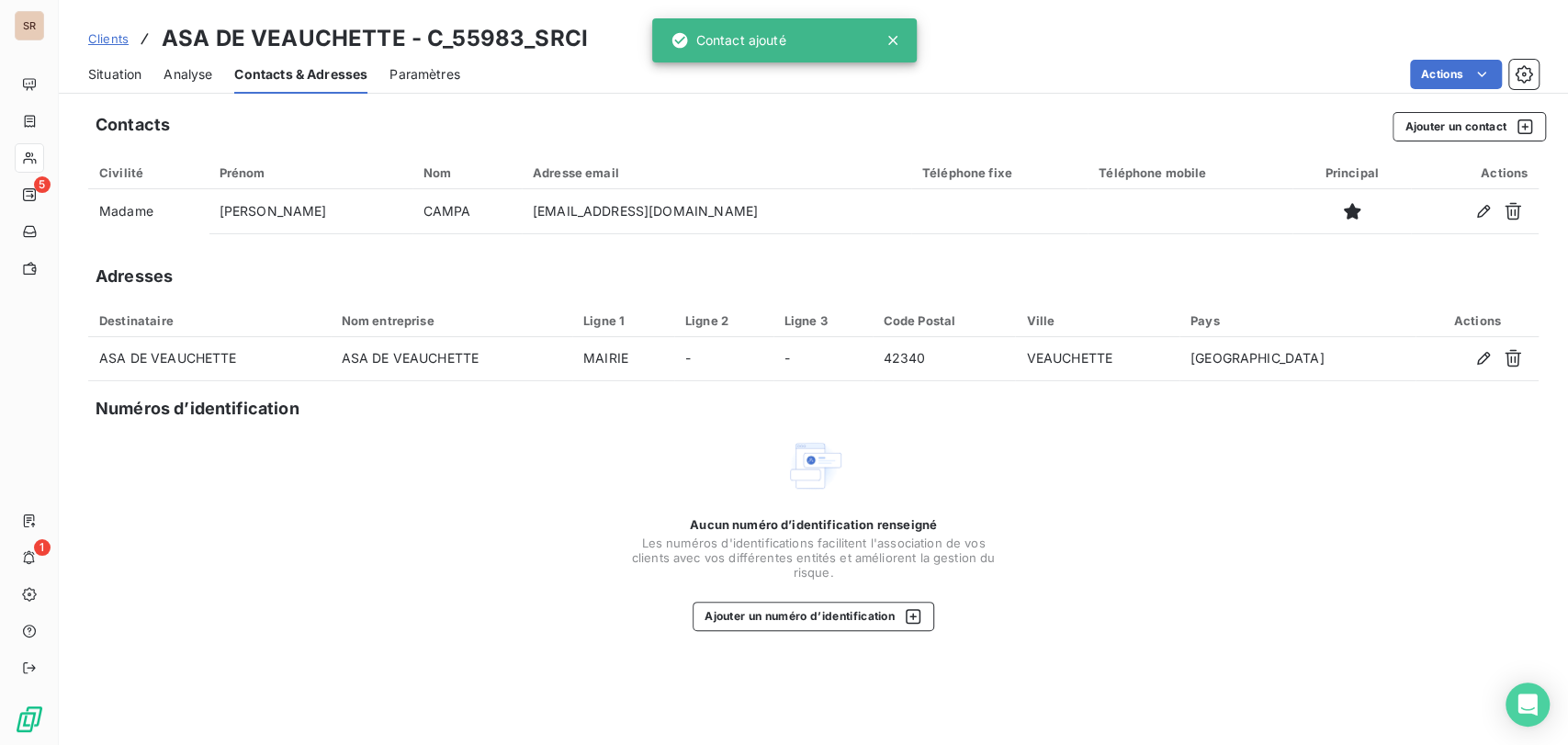
click at [122, 77] on span "Situation" at bounding box center [115, 74] width 53 height 18
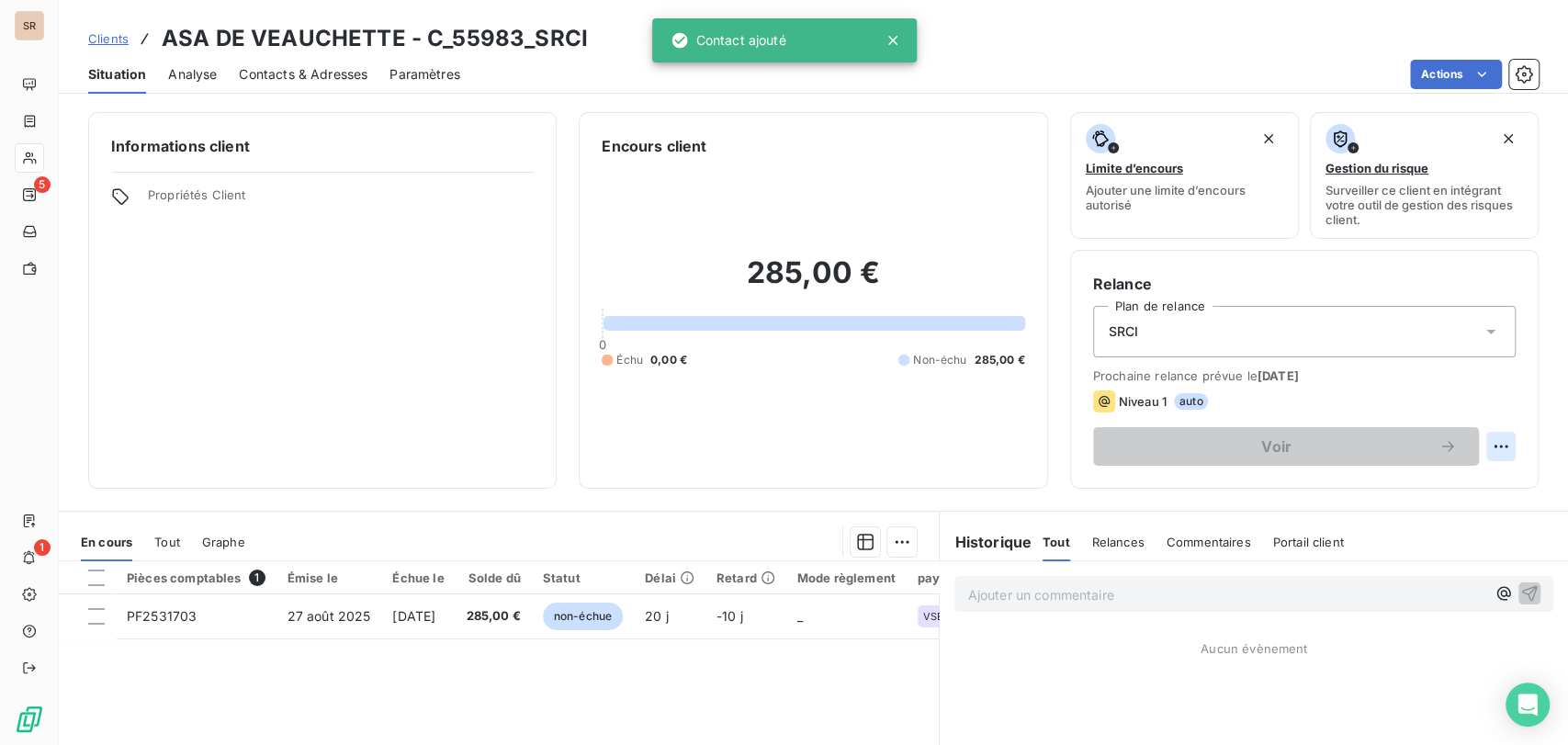
click at [1473, 443] on html "SR 5 1 Clients ASA DE VEAUCHETTE - C_55983_SRCI Situation Analyse Contacts & Ad…" at bounding box center [784, 372] width 1568 height 745
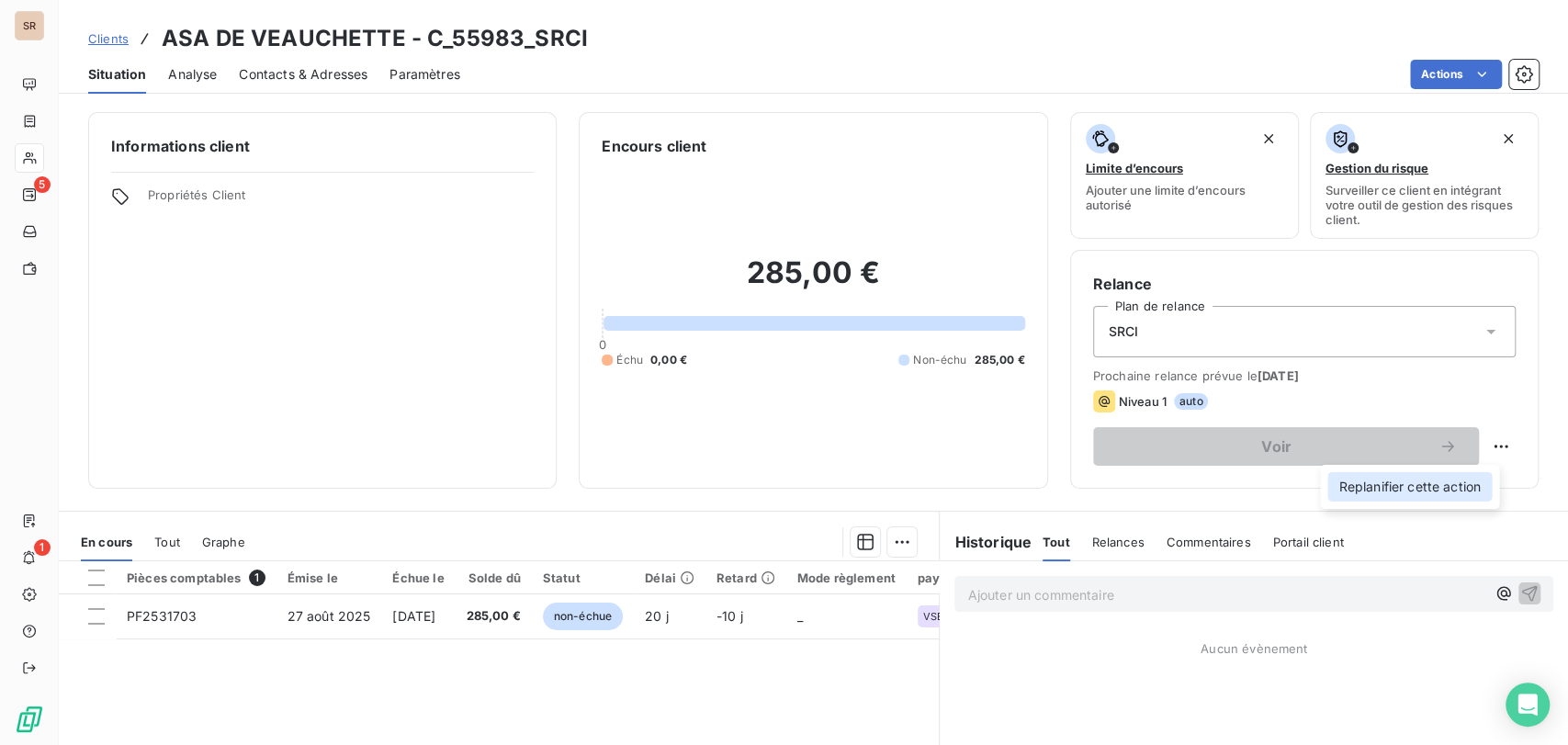
click at [1345, 481] on div "Replanifier cette action" at bounding box center [1409, 487] width 165 height 29
select select "8"
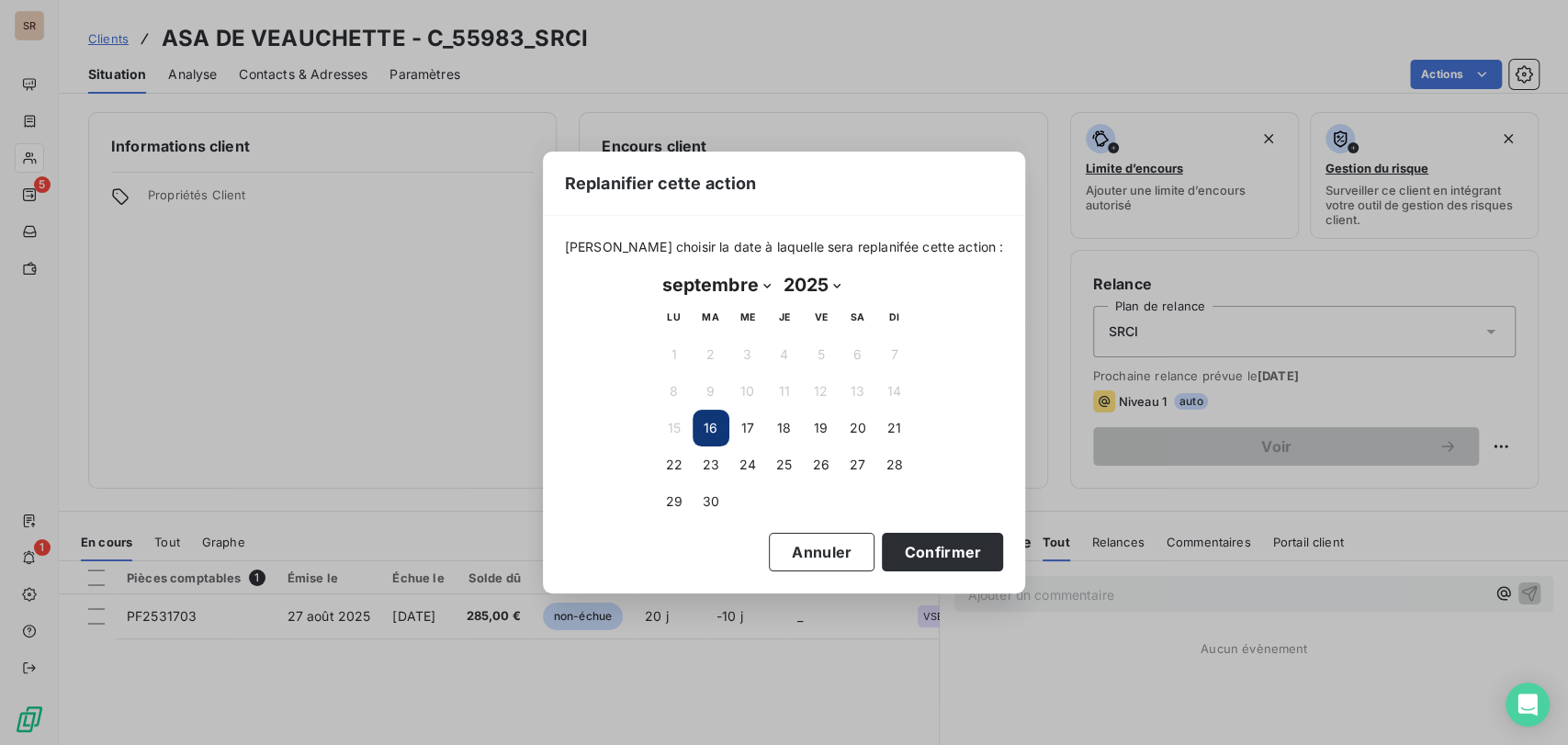
click at [710, 427] on button "16" at bounding box center [711, 428] width 37 height 37
click at [905, 539] on button "Confirmer" at bounding box center [942, 552] width 121 height 39
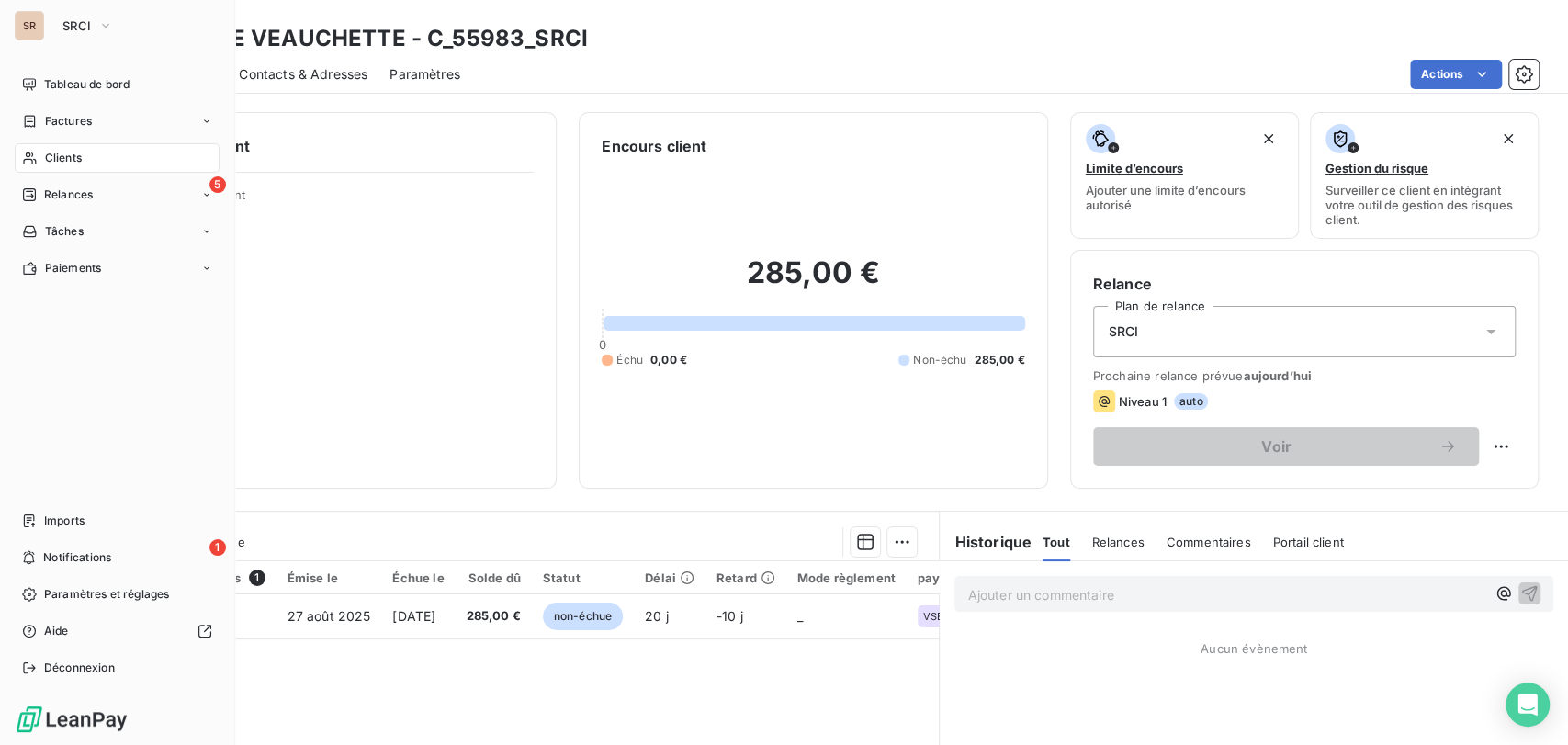
click at [45, 156] on span "Clients" at bounding box center [63, 158] width 37 height 17
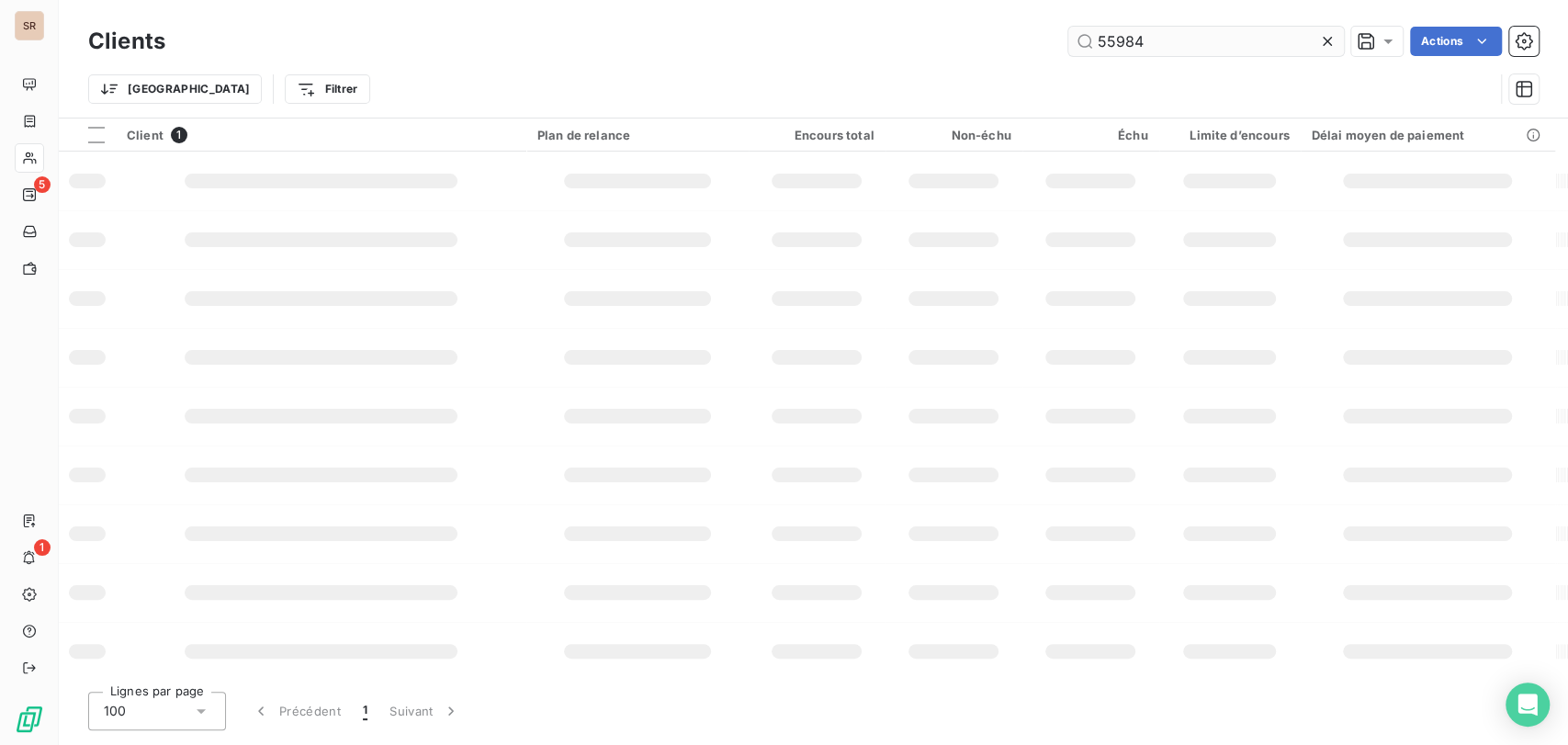
type input "55984"
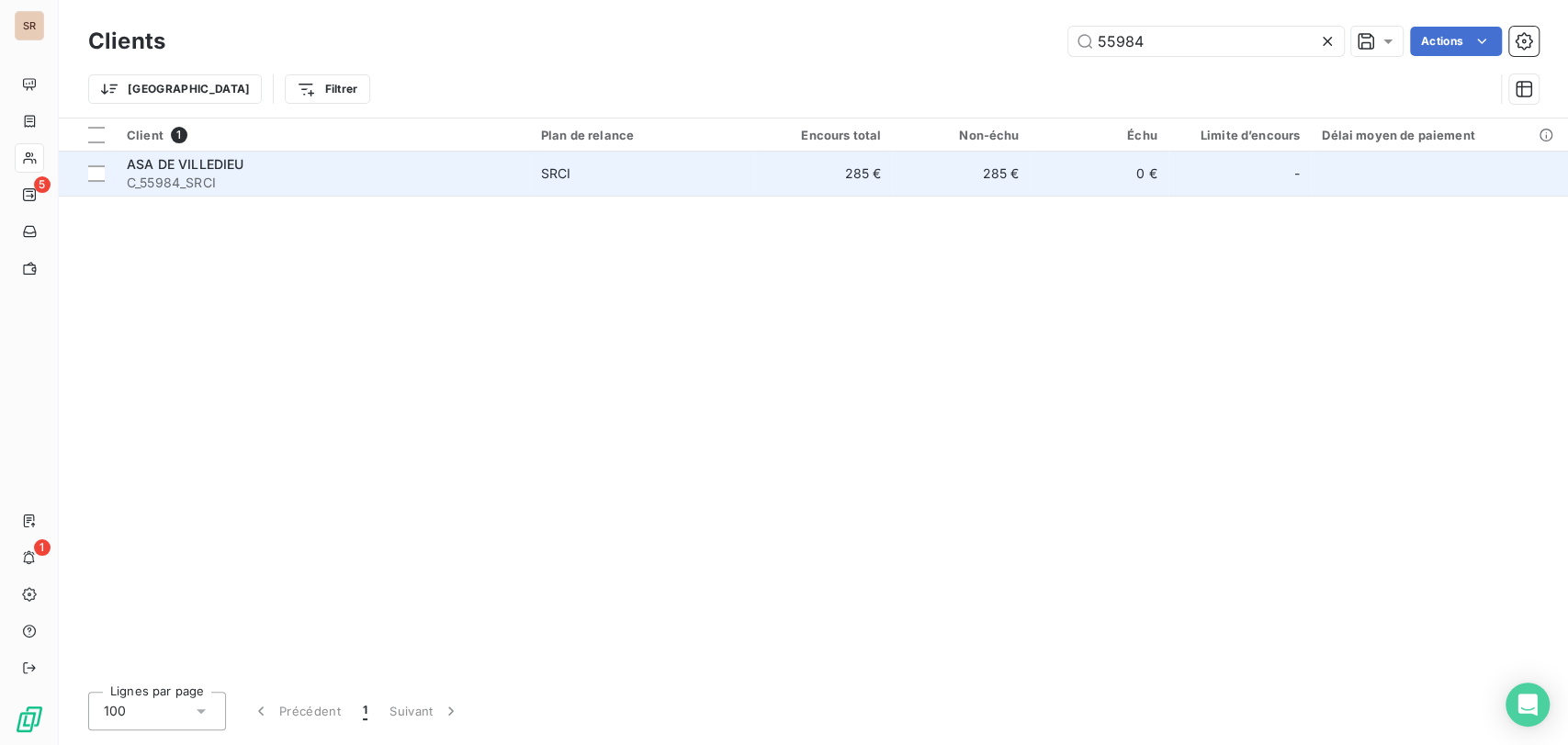
click at [176, 171] on div "ASA DE VILLEDIEU" at bounding box center [323, 165] width 392 height 18
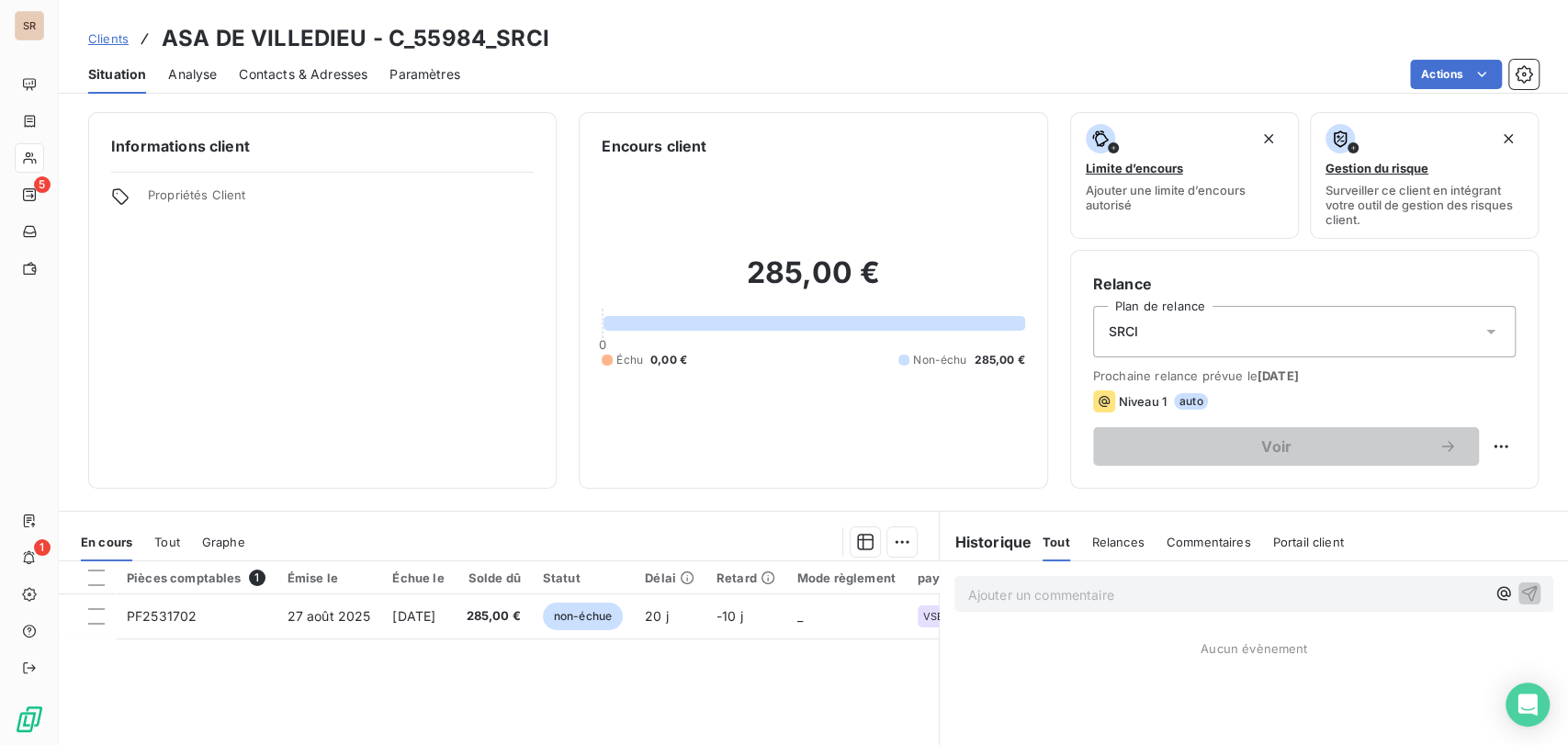
click at [306, 74] on span "Contacts & Adresses" at bounding box center [304, 74] width 129 height 18
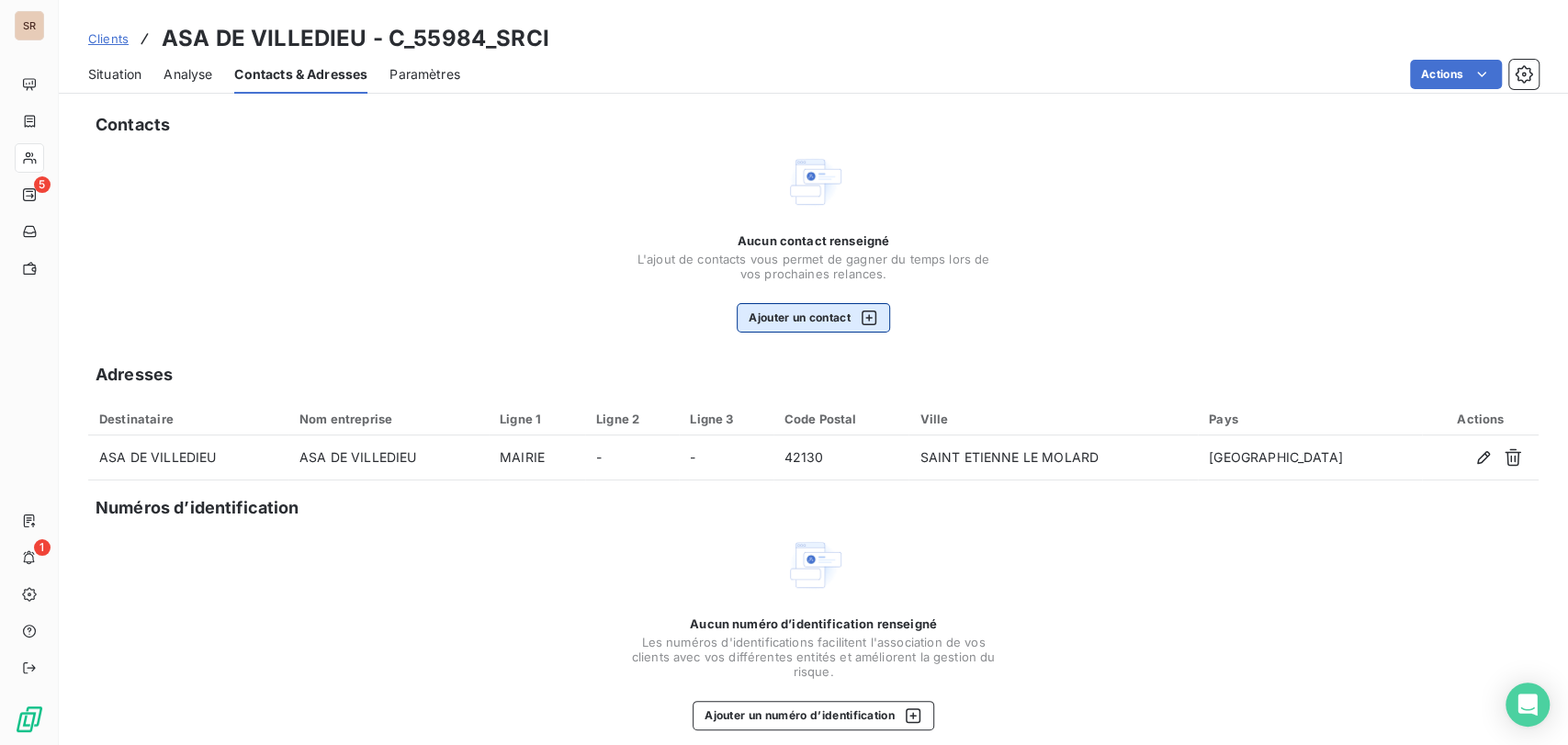
click at [777, 318] on button "Ajouter un contact" at bounding box center [813, 317] width 154 height 29
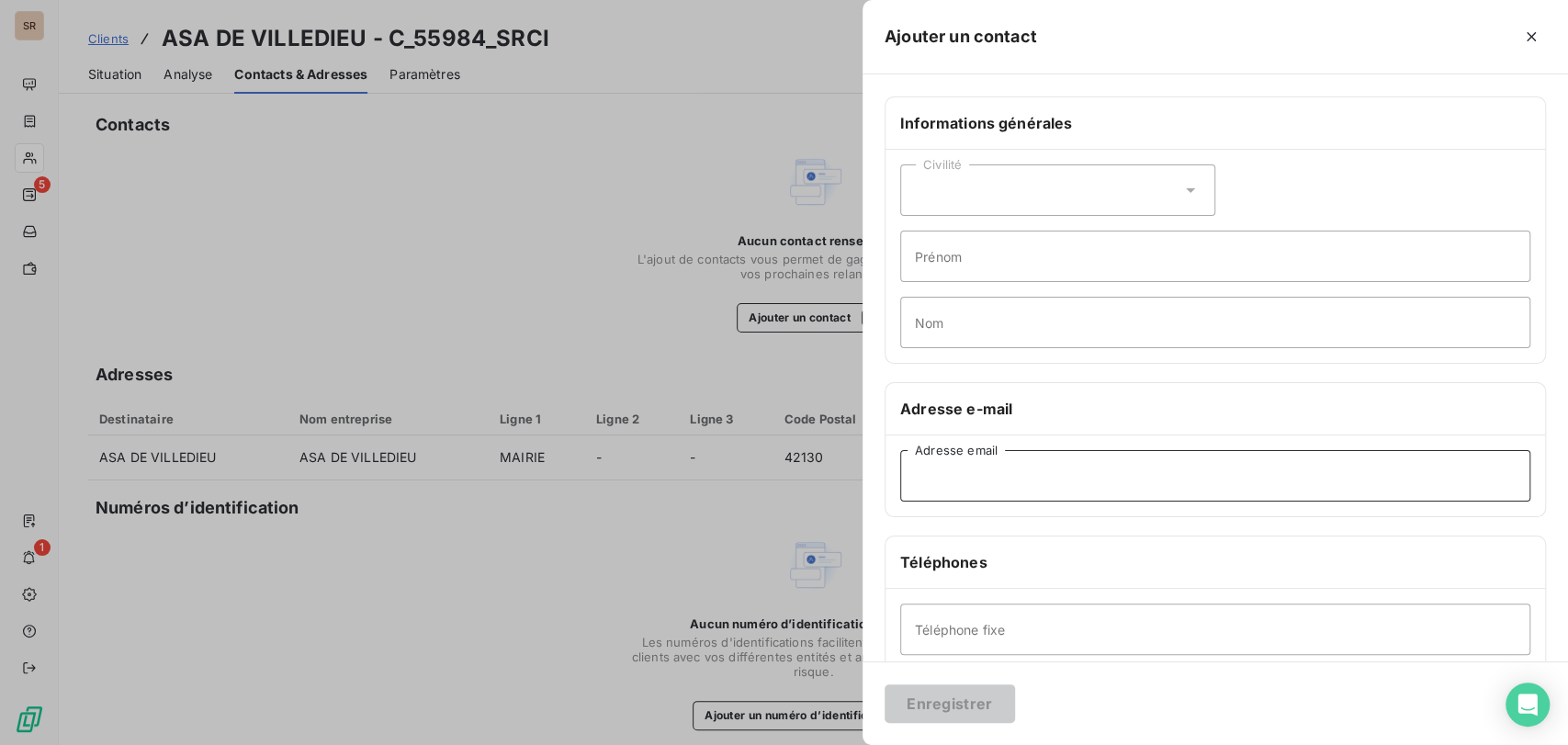
click at [956, 473] on input "Adresse email" at bounding box center [1215, 476] width 630 height 52
paste input "[EMAIL_ADDRESS][DOMAIN_NAME]"
type input "[EMAIL_ADDRESS][DOMAIN_NAME]"
click at [1182, 191] on icon at bounding box center [1191, 190] width 18 height 18
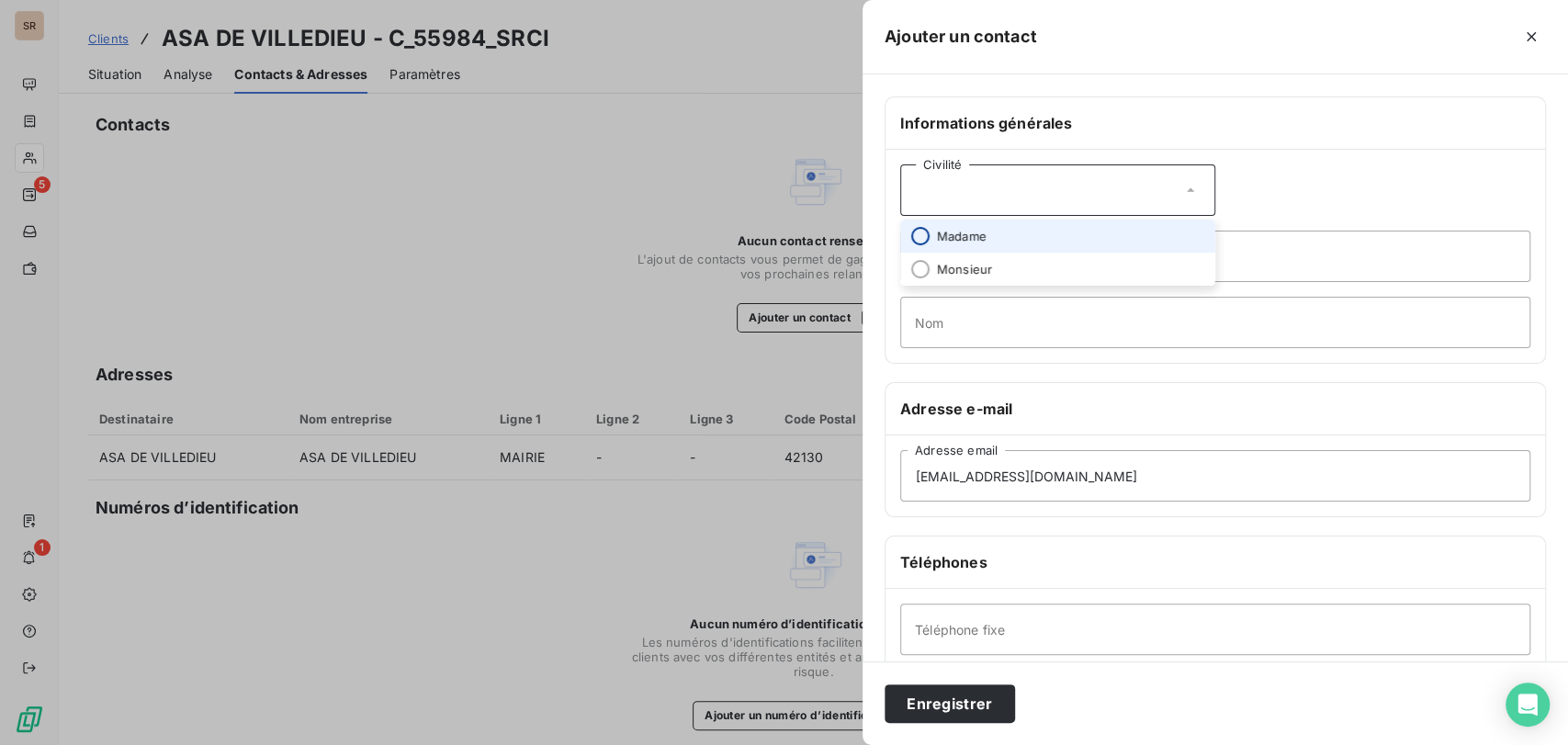
click at [919, 233] on input "radio" at bounding box center [920, 236] width 18 height 18
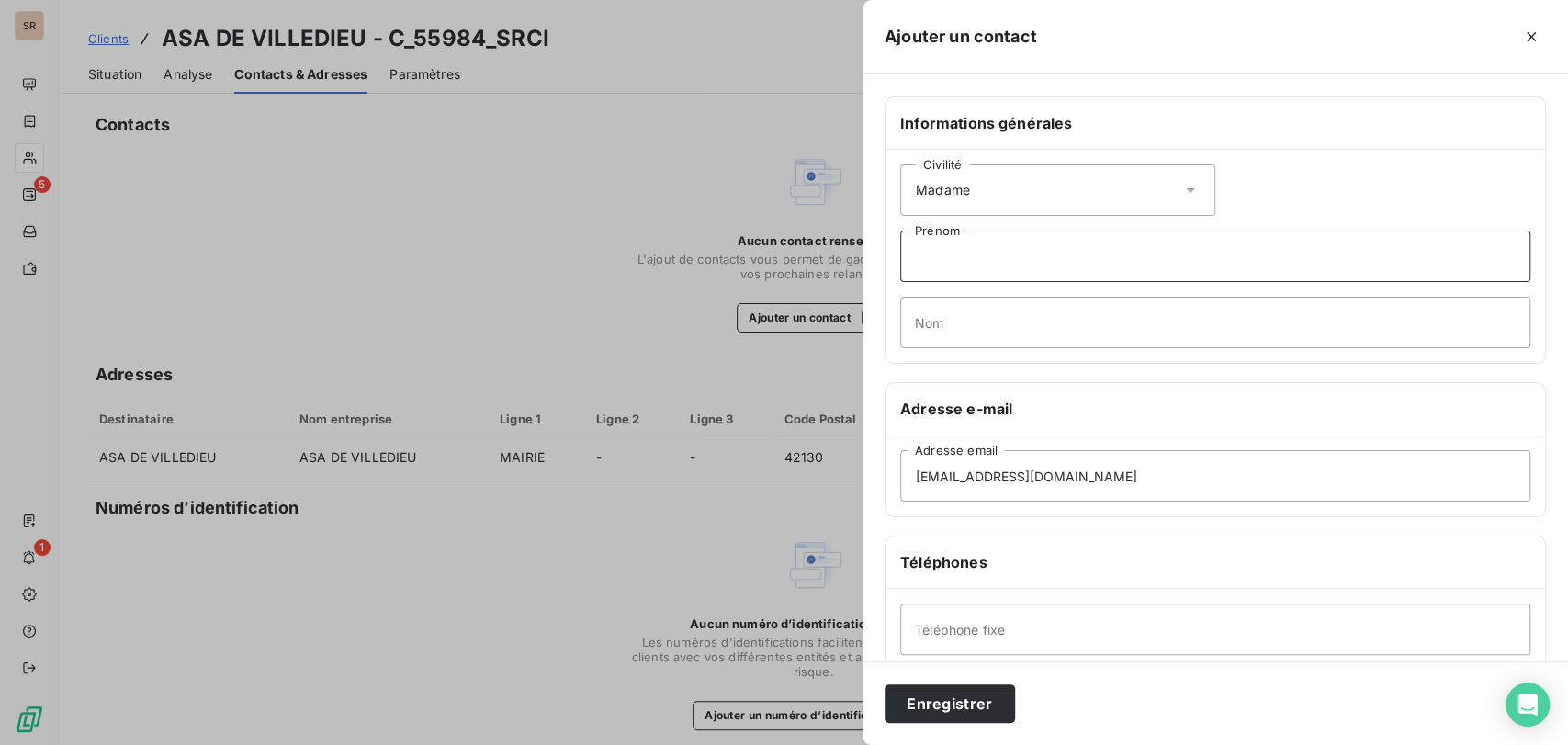
click at [919, 258] on input "Prénom" at bounding box center [1215, 257] width 630 height 52
type input "[PERSON_NAME]"
click at [943, 335] on input "Nom" at bounding box center [1215, 322] width 630 height 52
type input "CAMPA"
click at [936, 700] on button "Enregistrer" at bounding box center [950, 704] width 131 height 39
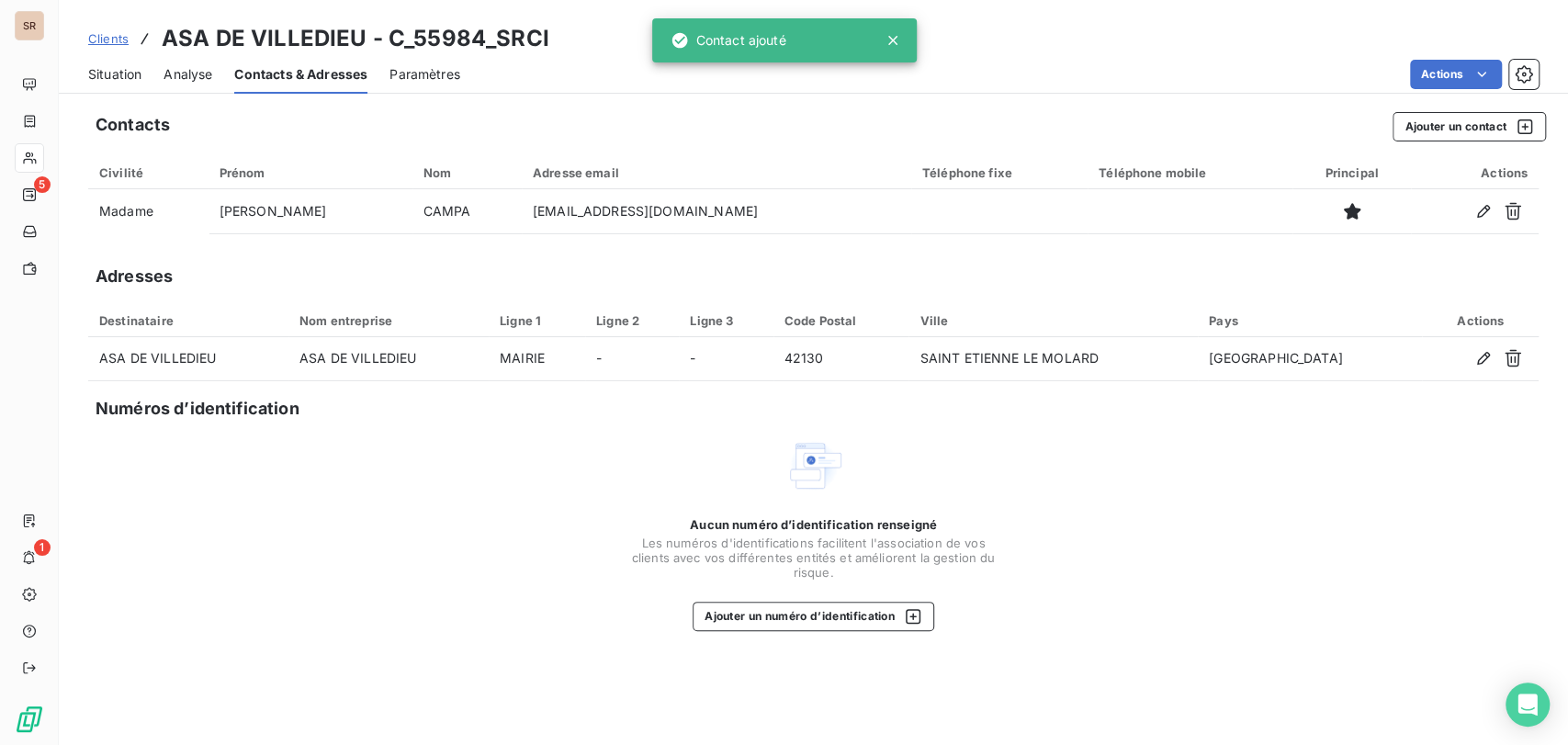
click at [111, 67] on span "Situation" at bounding box center [115, 74] width 53 height 18
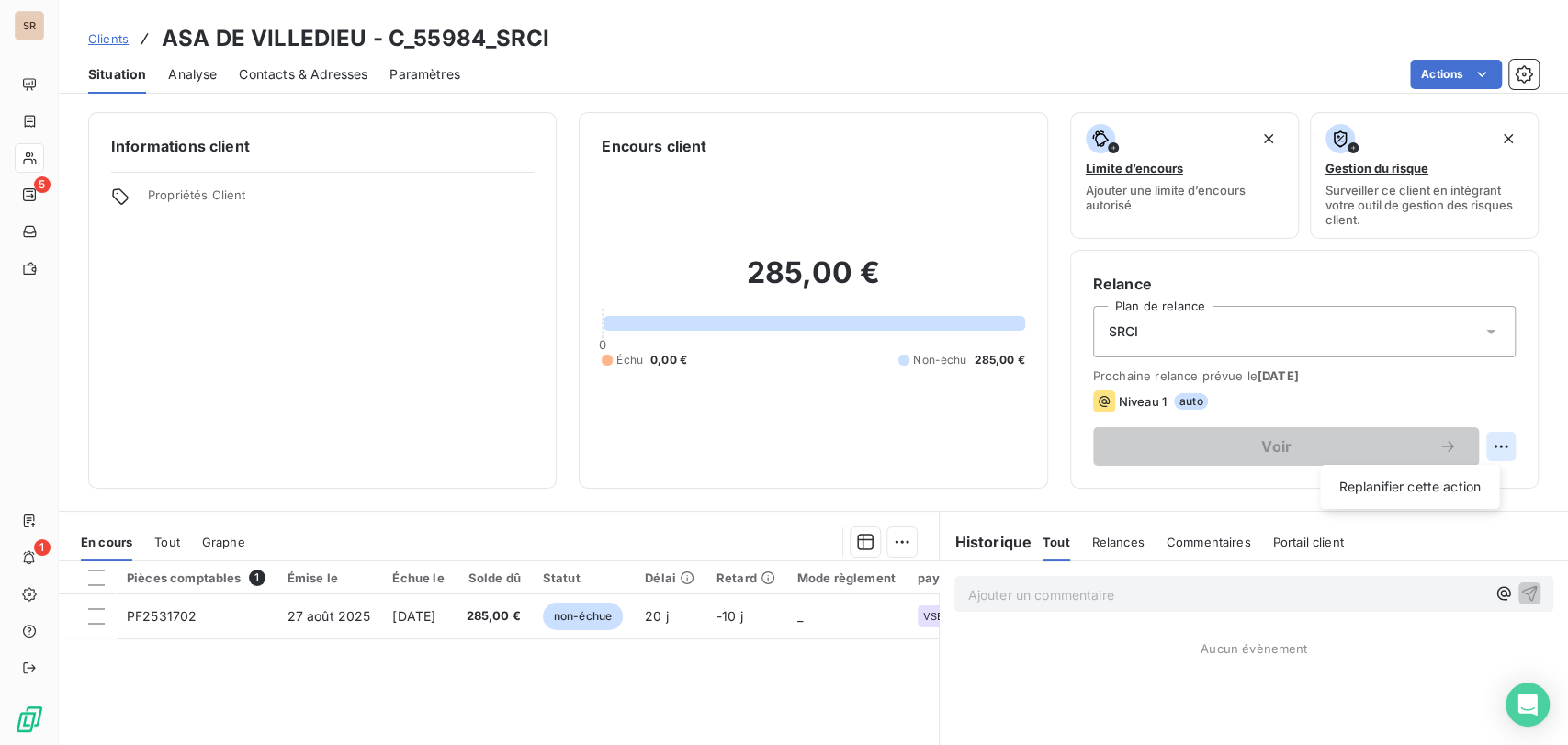
click at [1481, 439] on html "SR 5 1 Clients ASA DE VILLEDIEU - C_55984_SRCI Situation Analyse Contacts & Adr…" at bounding box center [784, 372] width 1568 height 745
click at [1355, 486] on div "Replanifier cette action" at bounding box center [1409, 487] width 165 height 29
select select "8"
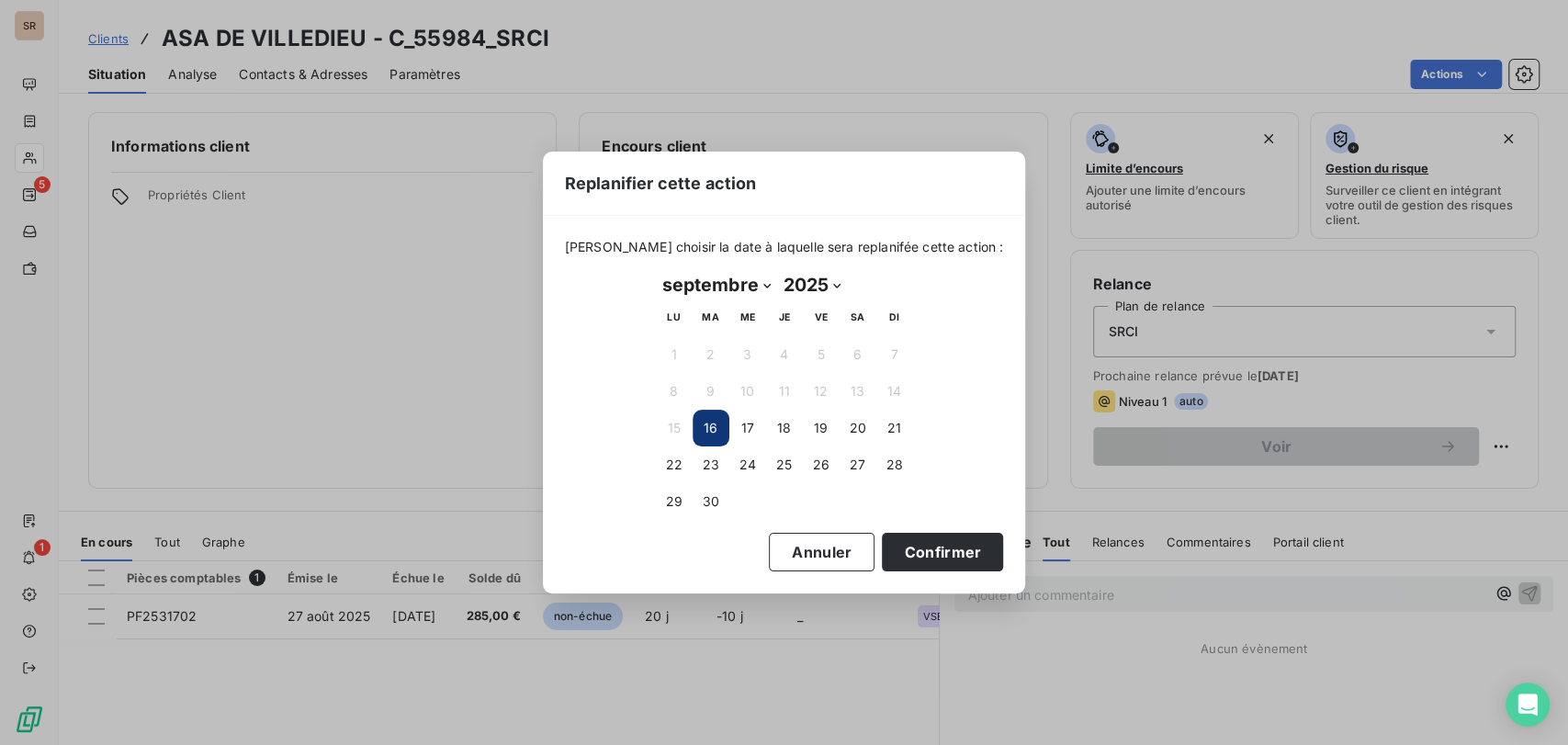
click at [721, 425] on button "16" at bounding box center [711, 428] width 37 height 37
click at [928, 549] on button "Confirmer" at bounding box center [942, 552] width 121 height 39
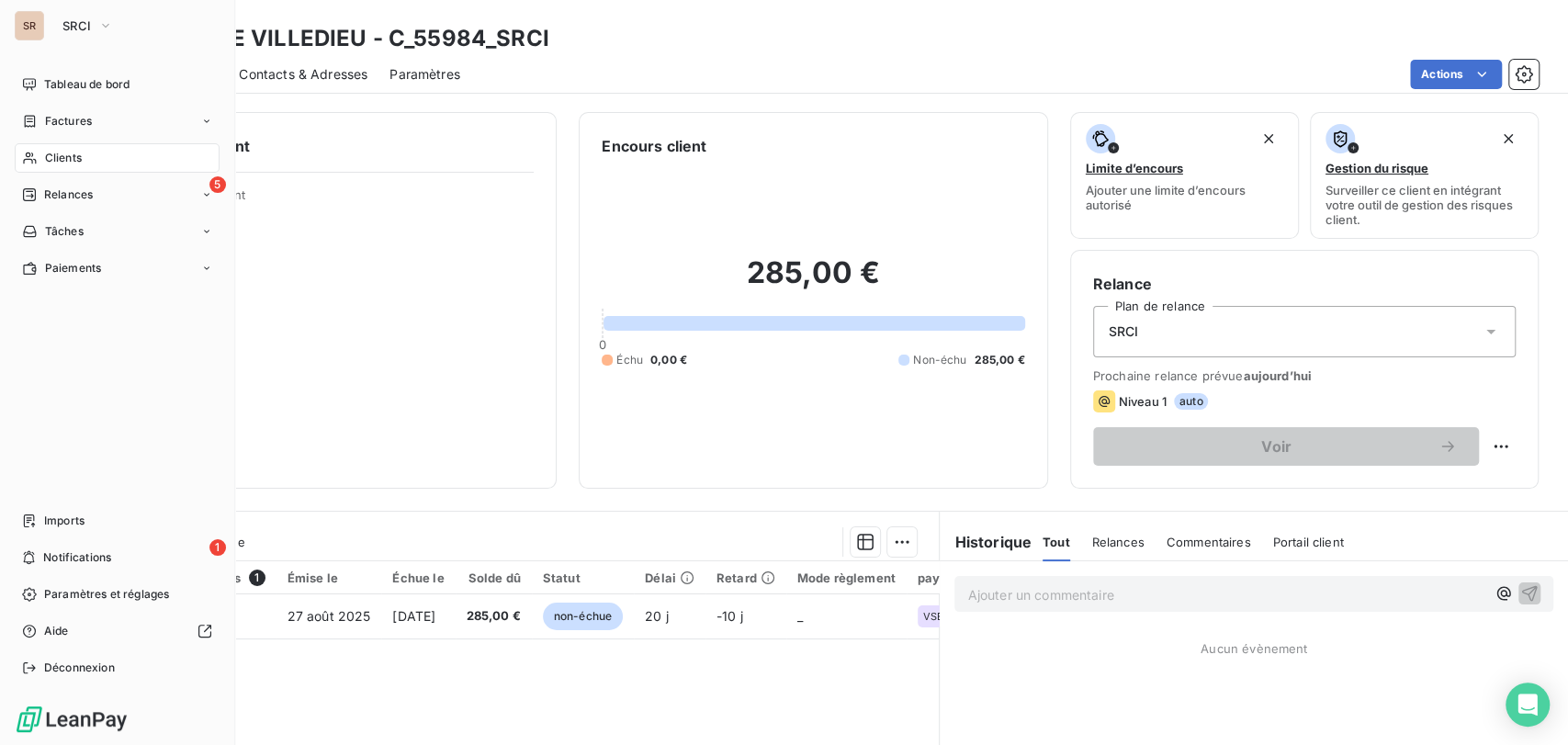
click at [66, 159] on span "Clients" at bounding box center [63, 158] width 37 height 17
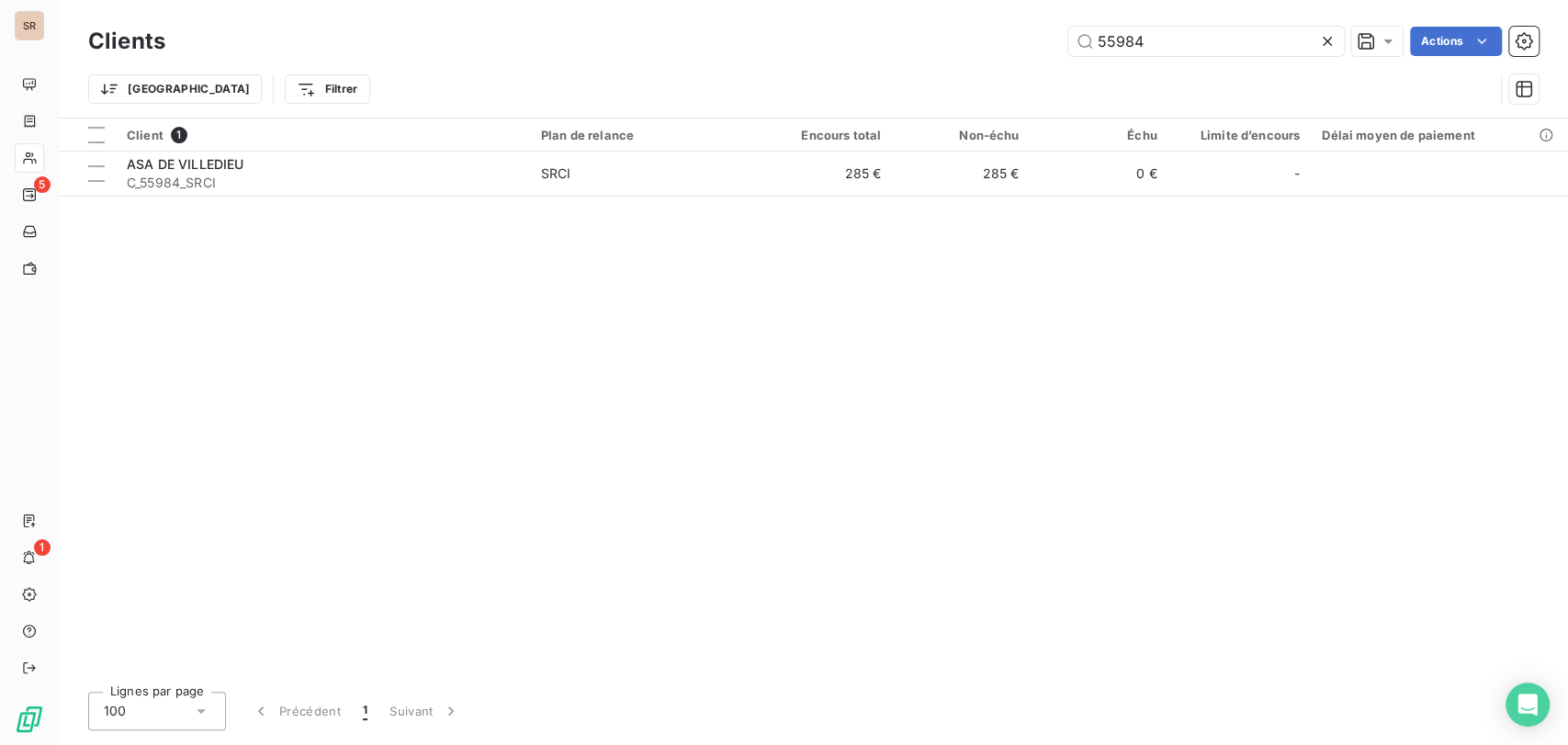
drag, startPoint x: 1154, startPoint y: 45, endPoint x: 1015, endPoint y: 45, distance: 139.0
click at [1021, 45] on div "55984 Actions" at bounding box center [863, 41] width 1351 height 29
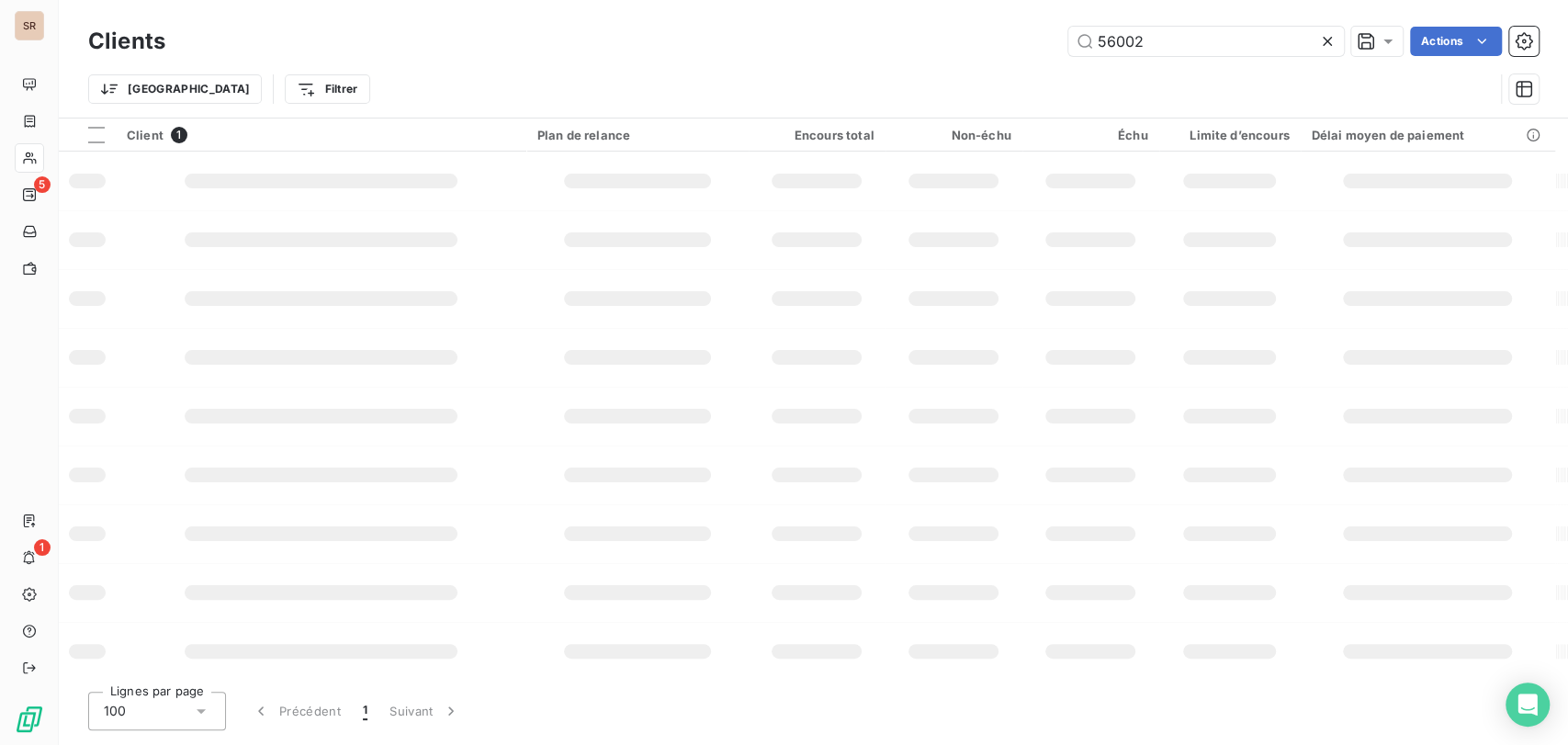
type input "56002"
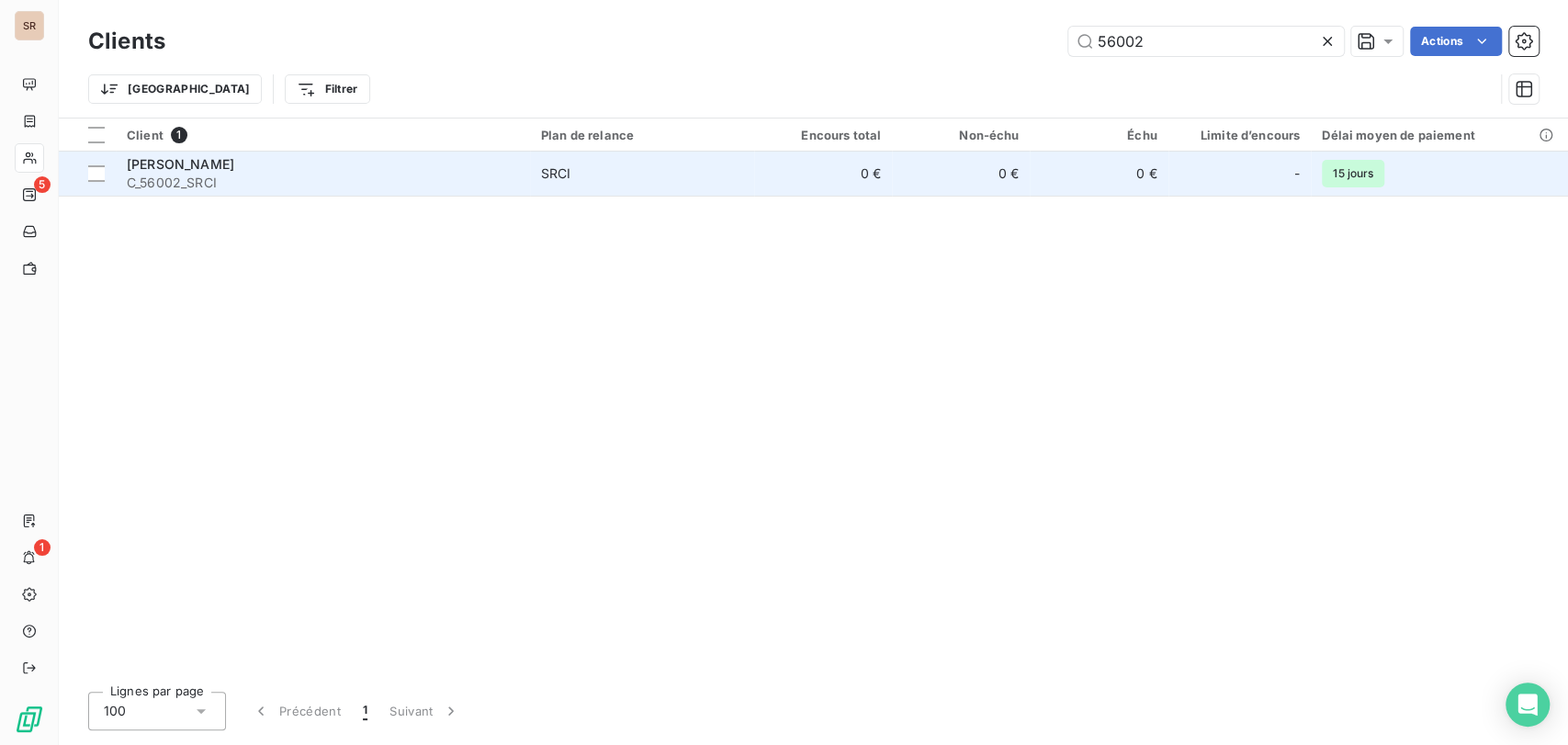
click at [183, 169] on span "[PERSON_NAME]" at bounding box center [180, 164] width 108 height 16
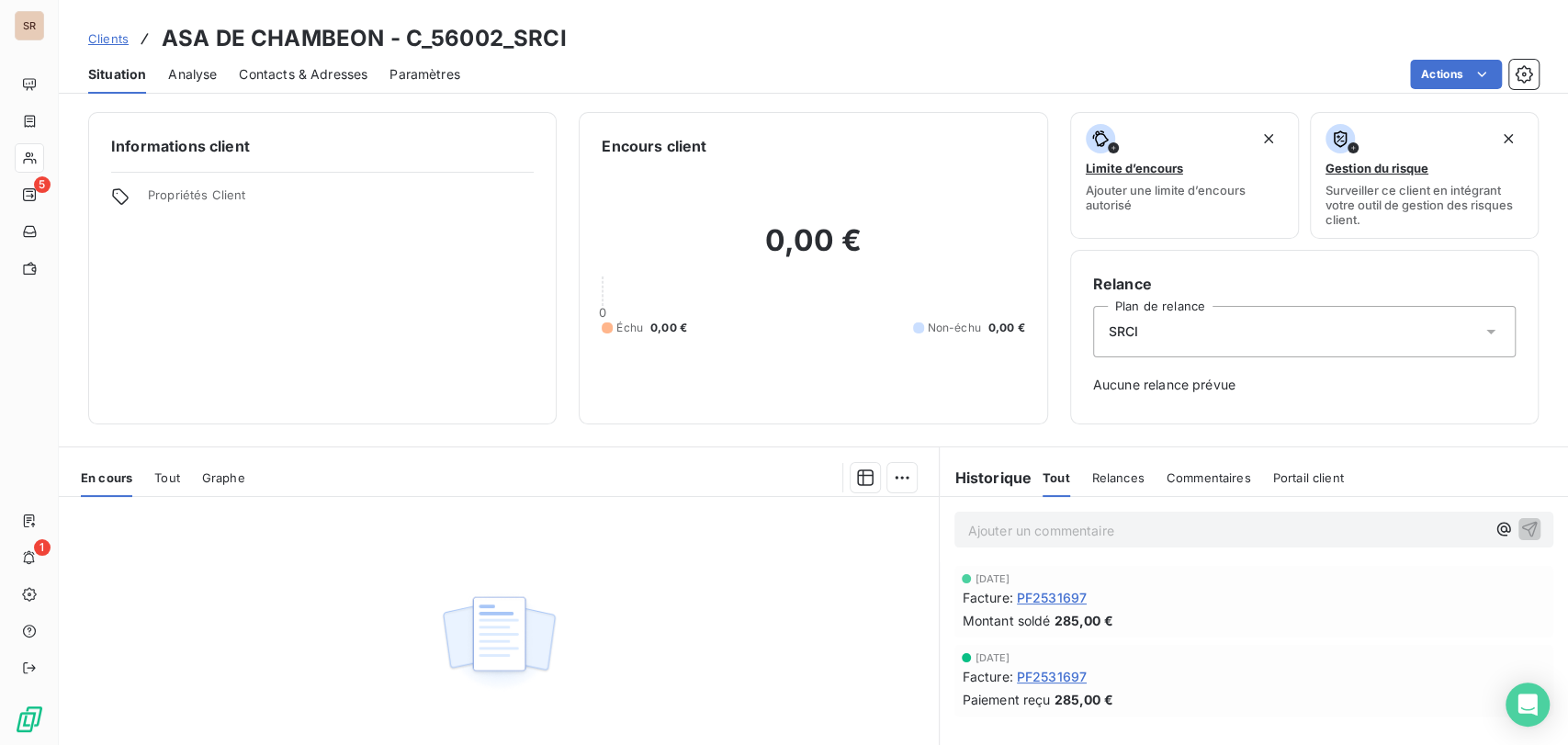
click at [287, 78] on span "Contacts & Adresses" at bounding box center [304, 74] width 129 height 18
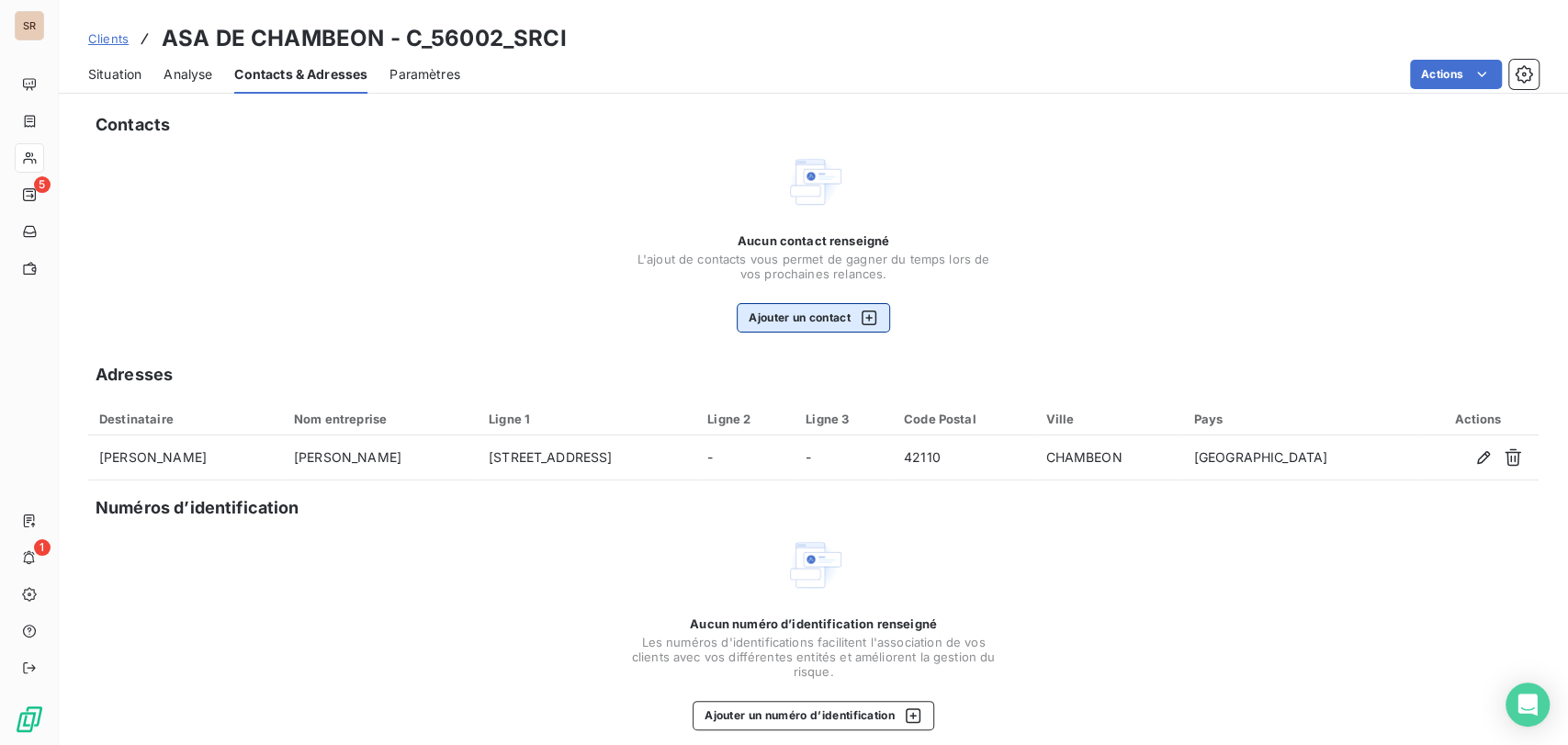
click at [810, 317] on button "Ajouter un contact" at bounding box center [813, 317] width 154 height 29
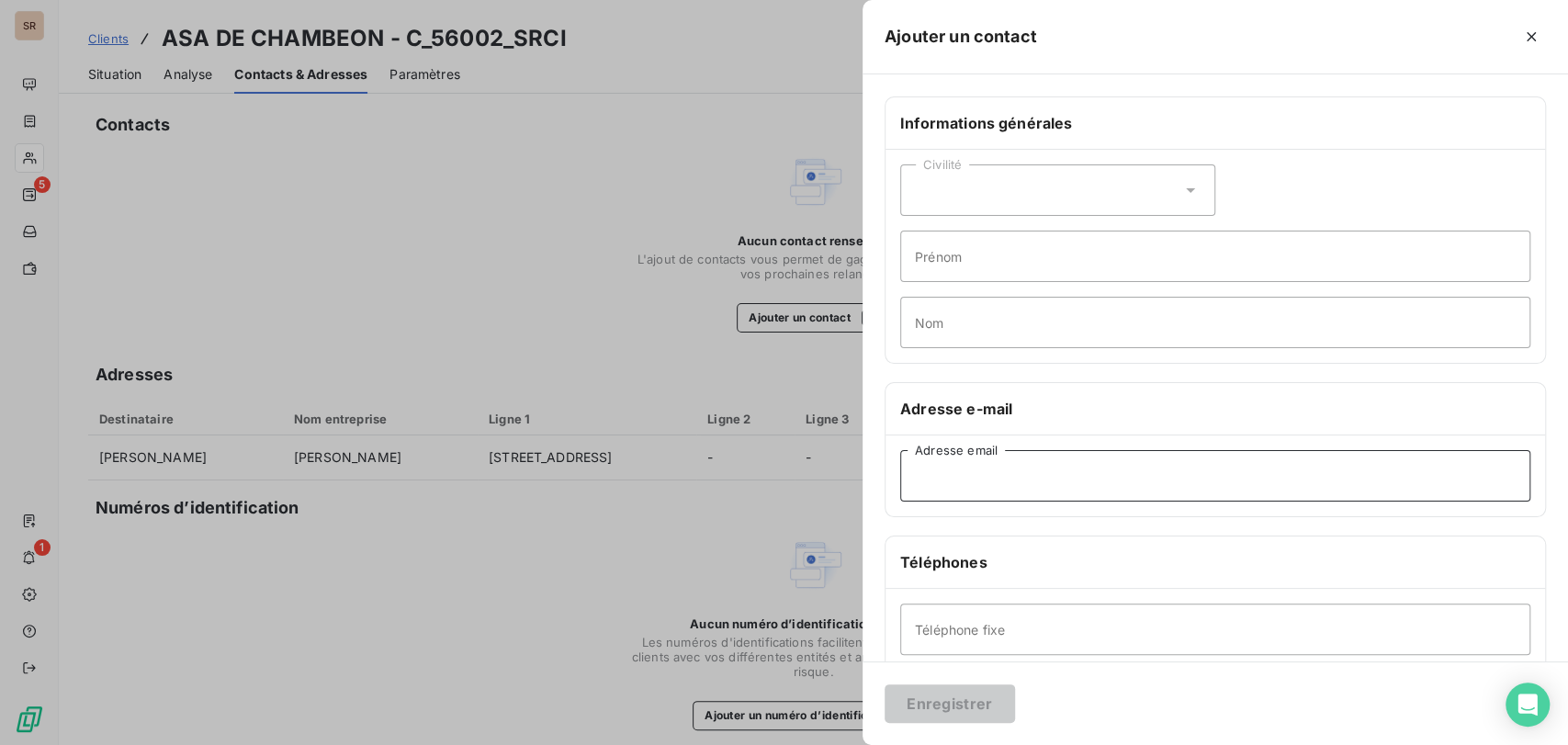
click at [986, 480] on input "Adresse email" at bounding box center [1215, 476] width 630 height 52
paste input "[EMAIL_ADDRESS][DOMAIN_NAME]"
type input "[EMAIL_ADDRESS][DOMAIN_NAME]"
drag, startPoint x: 1176, startPoint y: 186, endPoint x: 1081, endPoint y: 189, distance: 95.0
click at [1182, 186] on icon at bounding box center [1191, 190] width 18 height 18
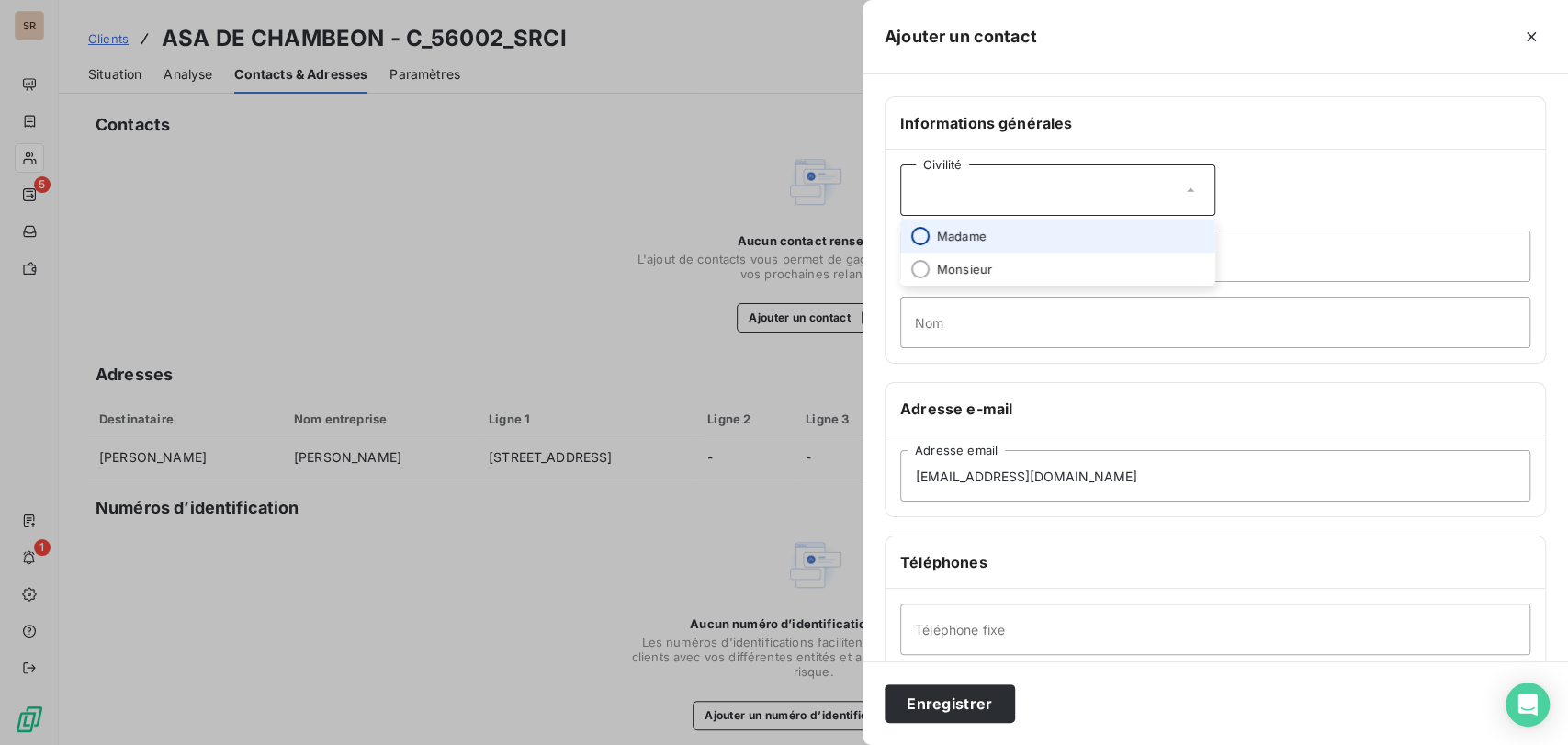
click at [924, 239] on input "radio" at bounding box center [920, 236] width 18 height 18
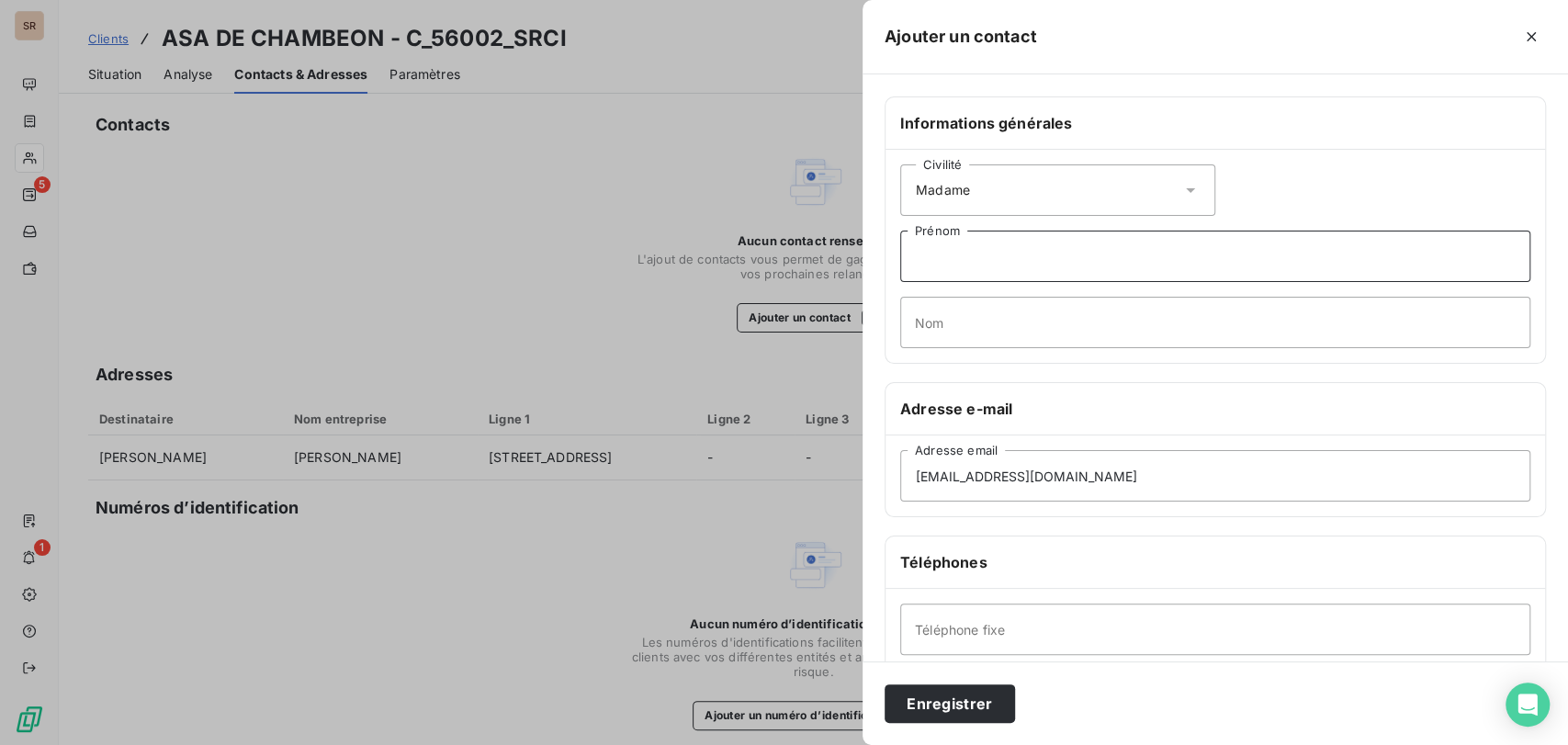
click at [930, 254] on input "Prénom" at bounding box center [1215, 257] width 630 height 52
type input "[PERSON_NAME]"
click at [947, 319] on input "Nom" at bounding box center [1215, 322] width 630 height 52
type input "CAMPAS"
click at [957, 718] on button "Enregistrer" at bounding box center [950, 704] width 131 height 39
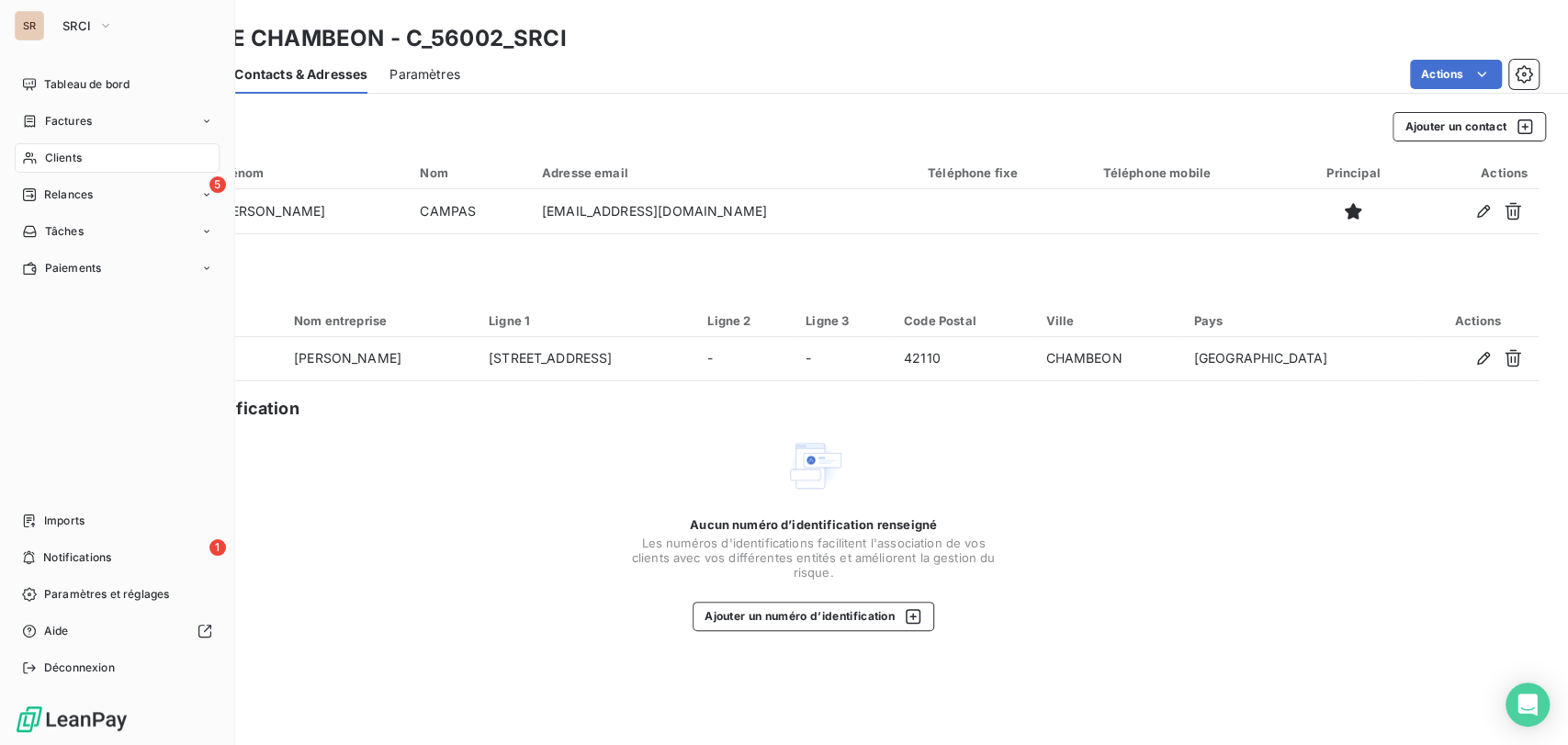
click at [64, 155] on span "Clients" at bounding box center [63, 158] width 37 height 17
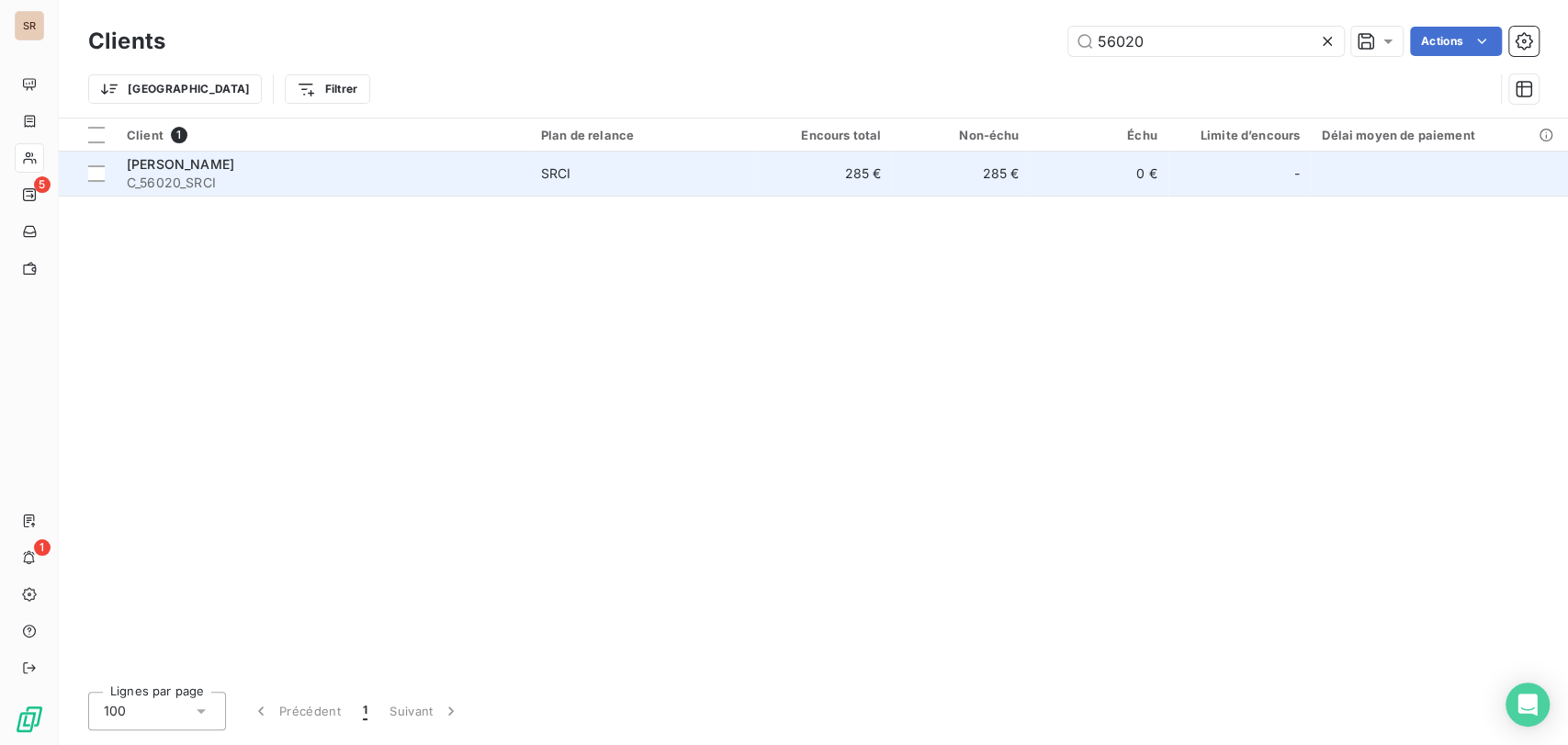
type input "56020"
click at [175, 167] on span "[PERSON_NAME]" at bounding box center [180, 164] width 108 height 16
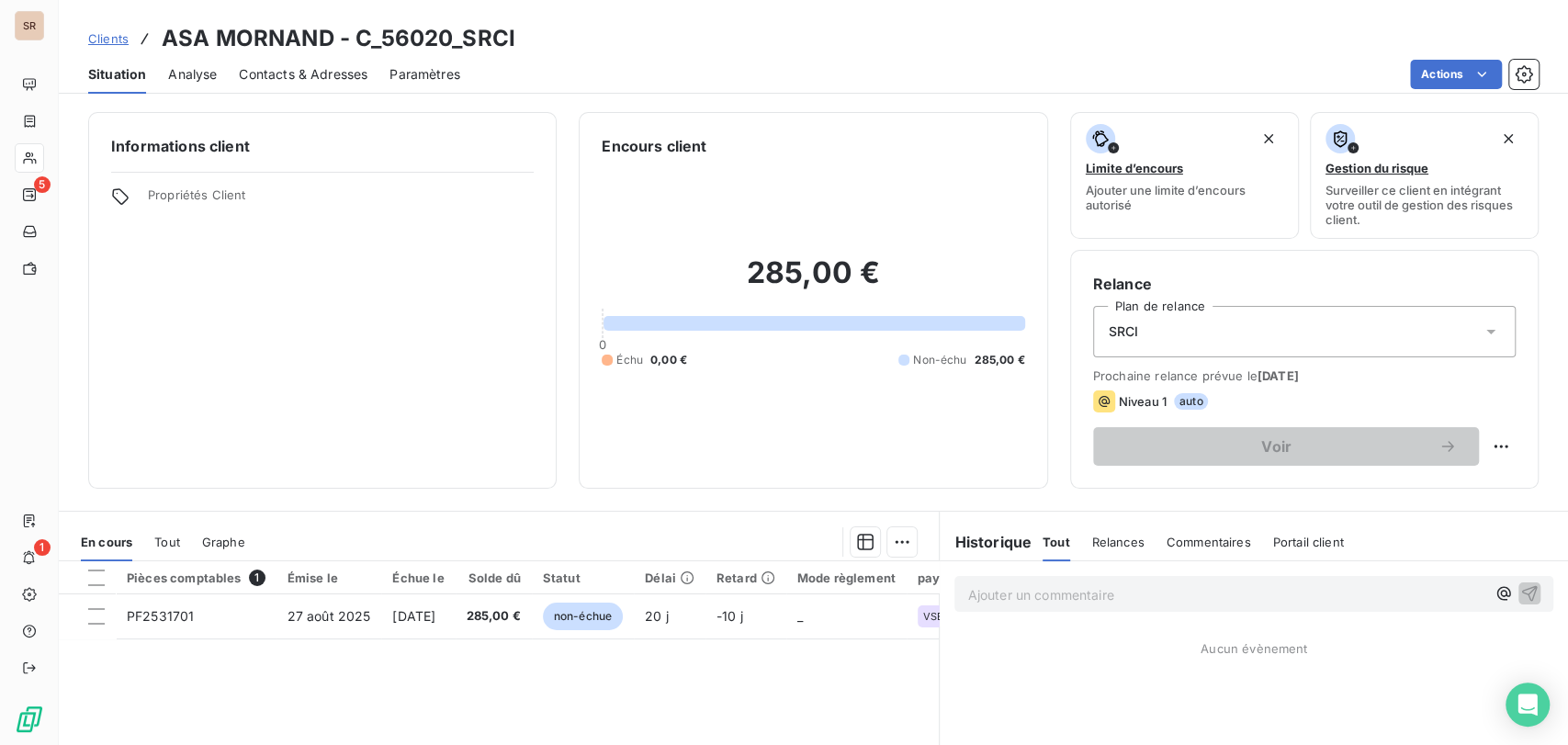
click at [274, 63] on div "Contacts & Adresses" at bounding box center [304, 74] width 129 height 39
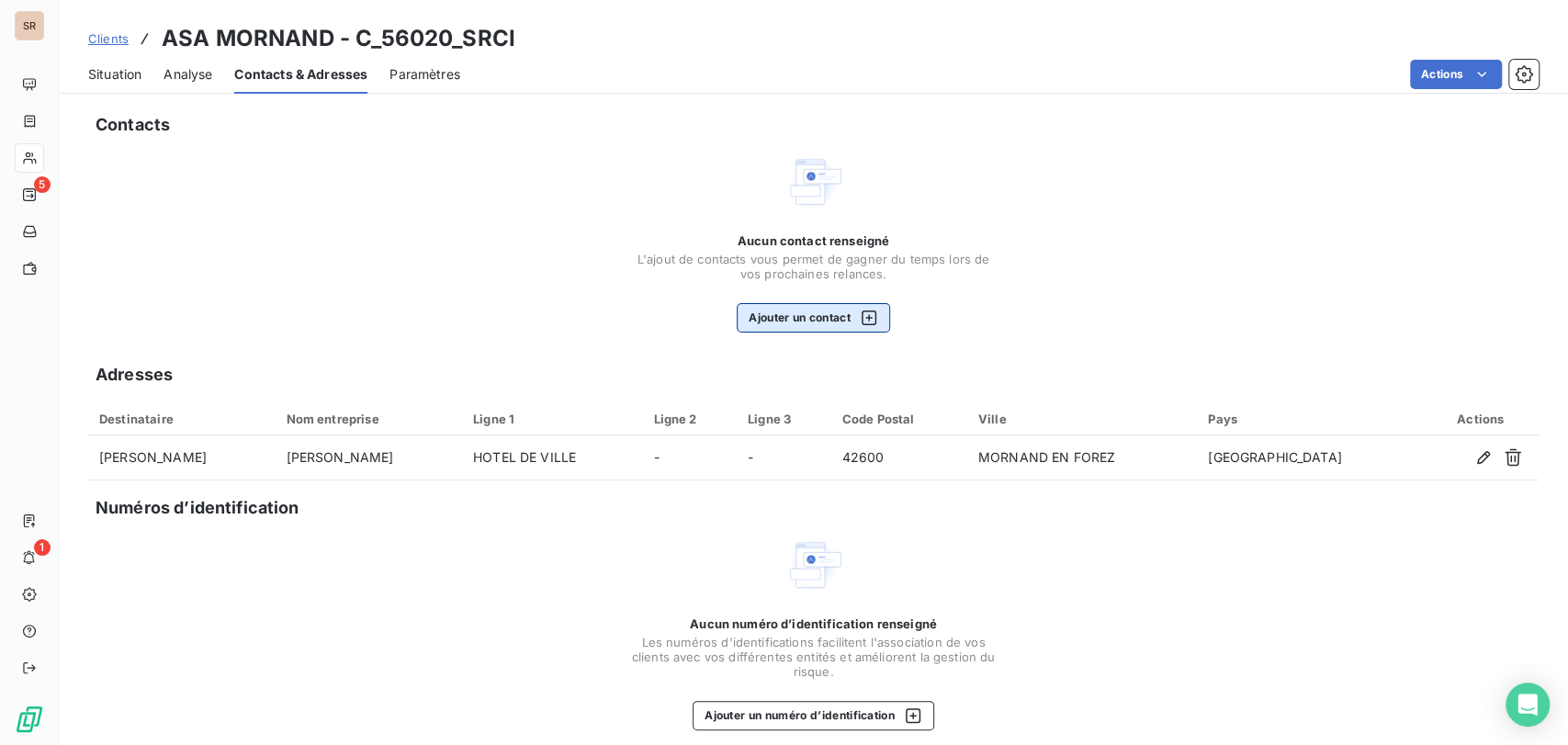
click at [794, 313] on button "Ajouter un contact" at bounding box center [813, 317] width 154 height 29
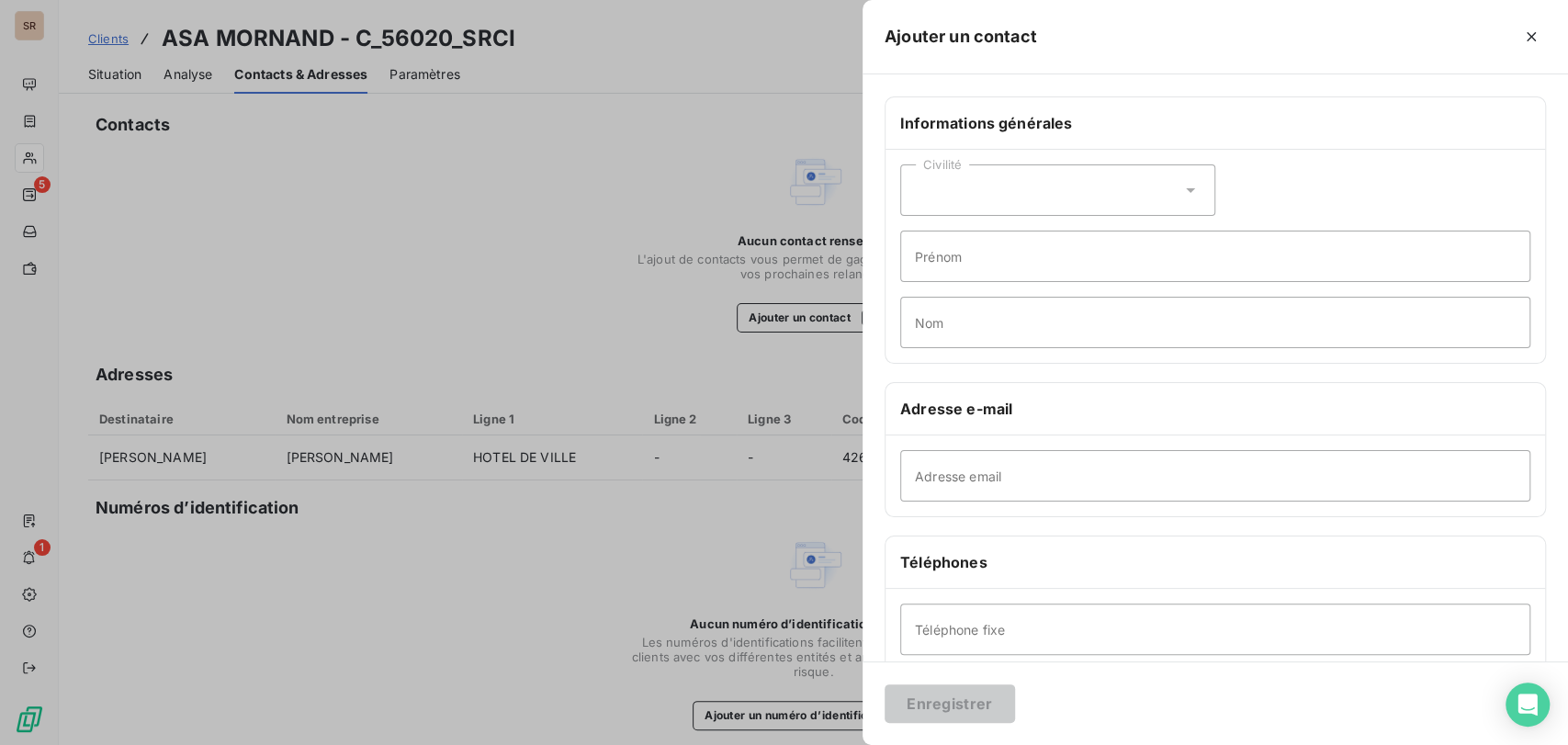
click at [1182, 187] on icon at bounding box center [1191, 190] width 18 height 18
click at [920, 235] on input "radio" at bounding box center [920, 236] width 18 height 18
click at [932, 250] on input "Prénom" at bounding box center [1215, 257] width 630 height 52
type input "[PERSON_NAME]"
click at [936, 312] on input "Nom" at bounding box center [1215, 322] width 630 height 52
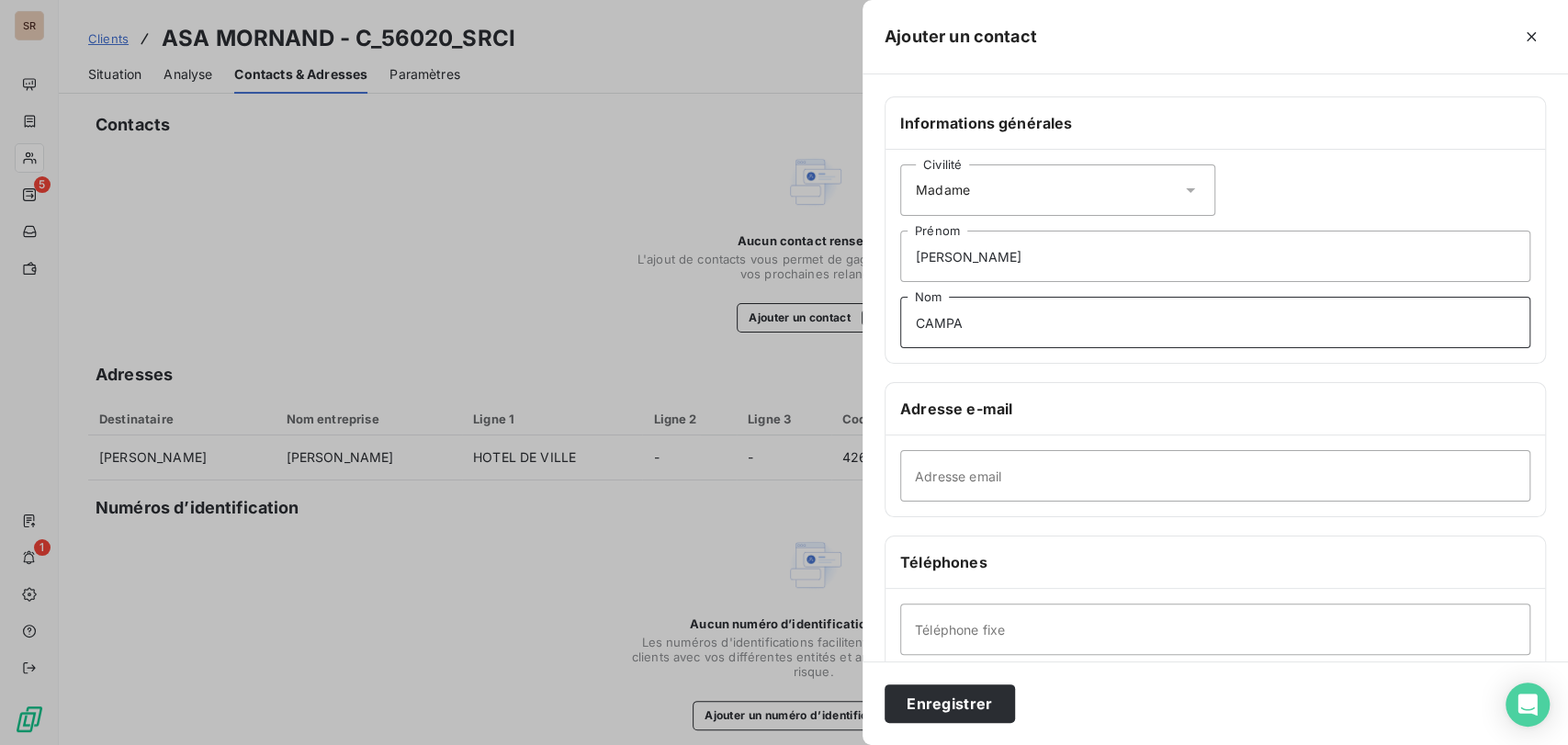
type input "CAMPA"
click at [933, 464] on input "Adresse email" at bounding box center [1215, 476] width 630 height 52
paste input "[EMAIL_ADDRESS][DOMAIN_NAME]"
type input "[EMAIL_ADDRESS][DOMAIN_NAME]"
click at [939, 705] on button "Enregistrer" at bounding box center [950, 704] width 131 height 39
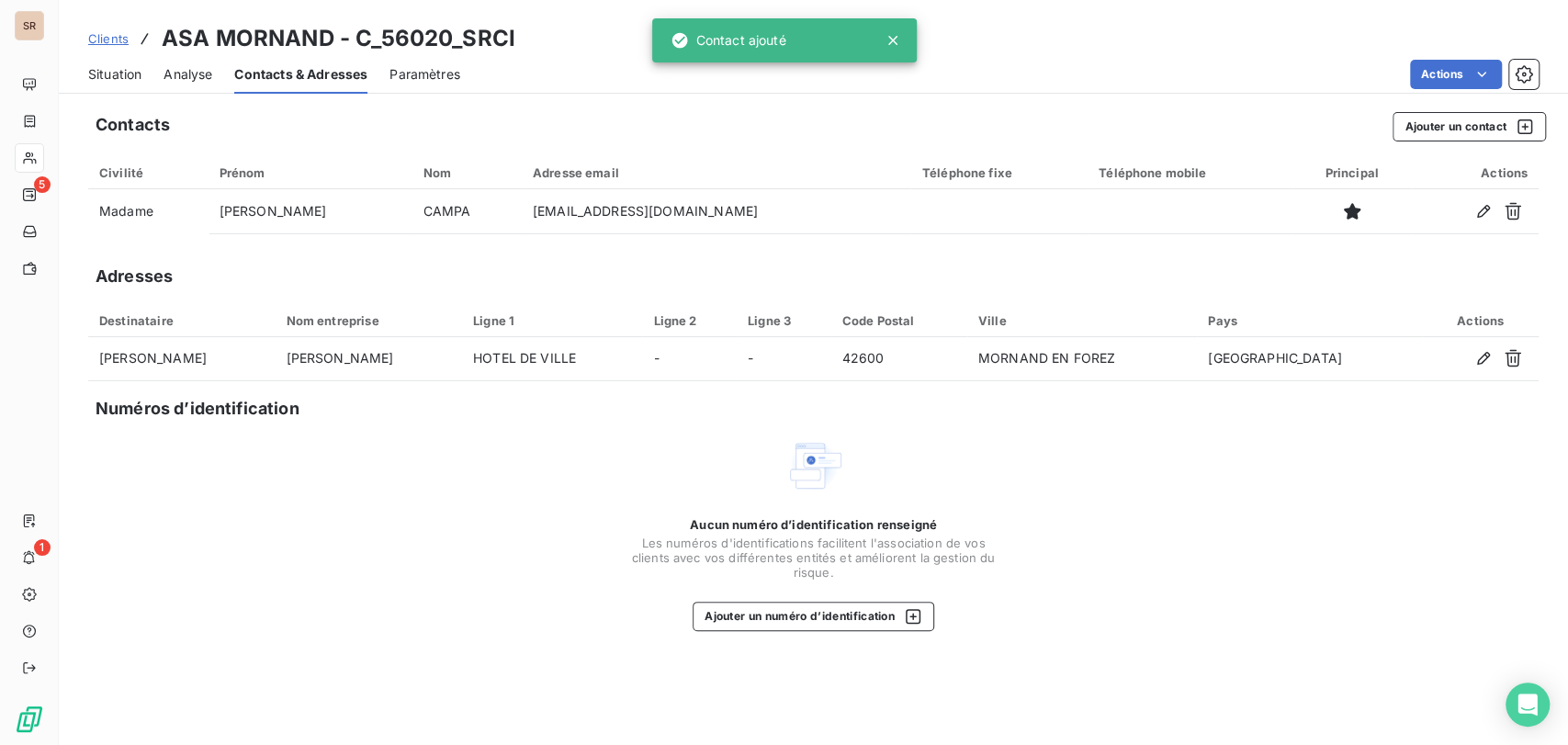
click at [107, 73] on span "Situation" at bounding box center [115, 74] width 53 height 18
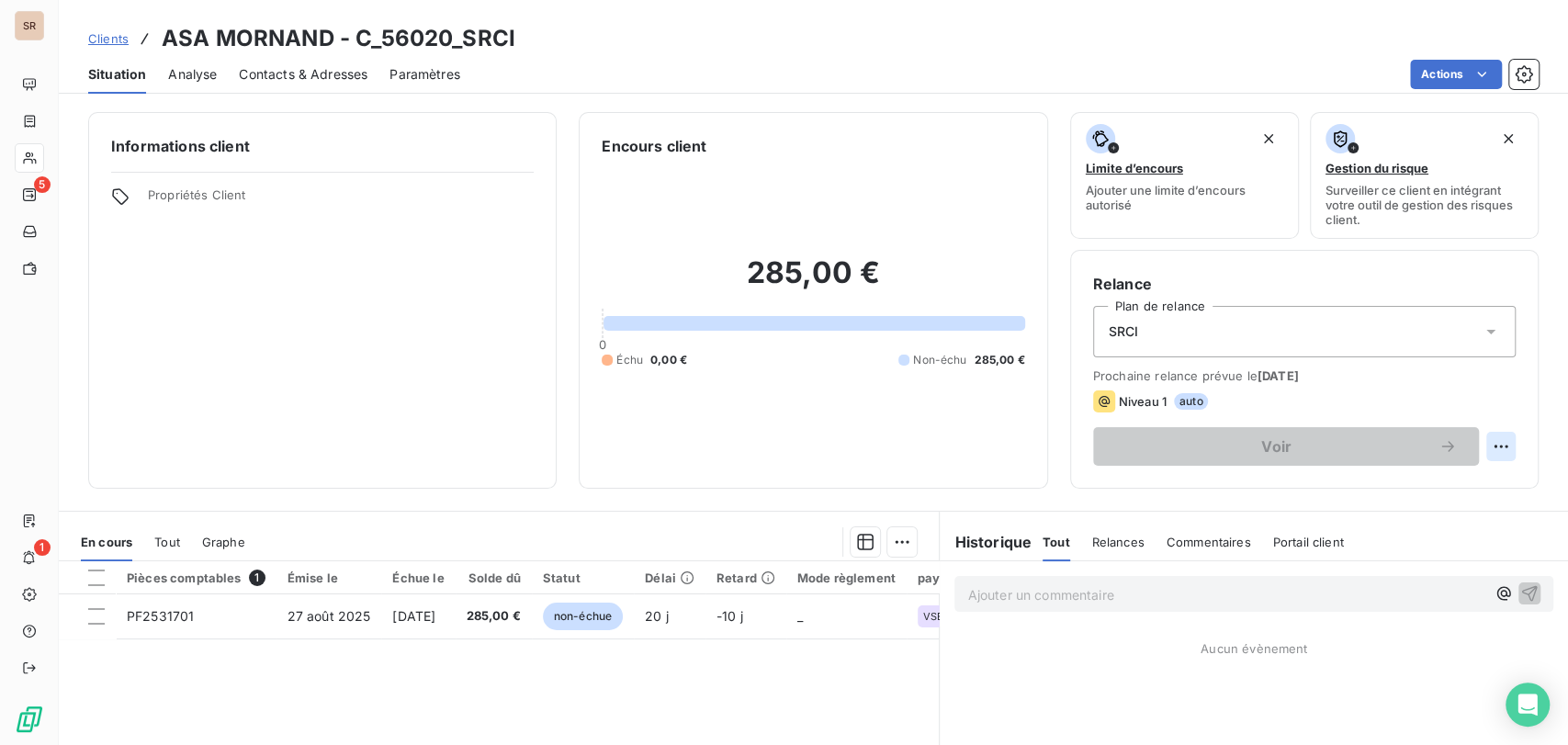
click at [1490, 443] on html "SR 5 1 Clients ASA MORNAND - C_56020_SRCI Situation Analyse Contacts & Adresses…" at bounding box center [784, 372] width 1568 height 745
click at [1348, 483] on div "Replanifier cette action" at bounding box center [1409, 487] width 165 height 29
select select "8"
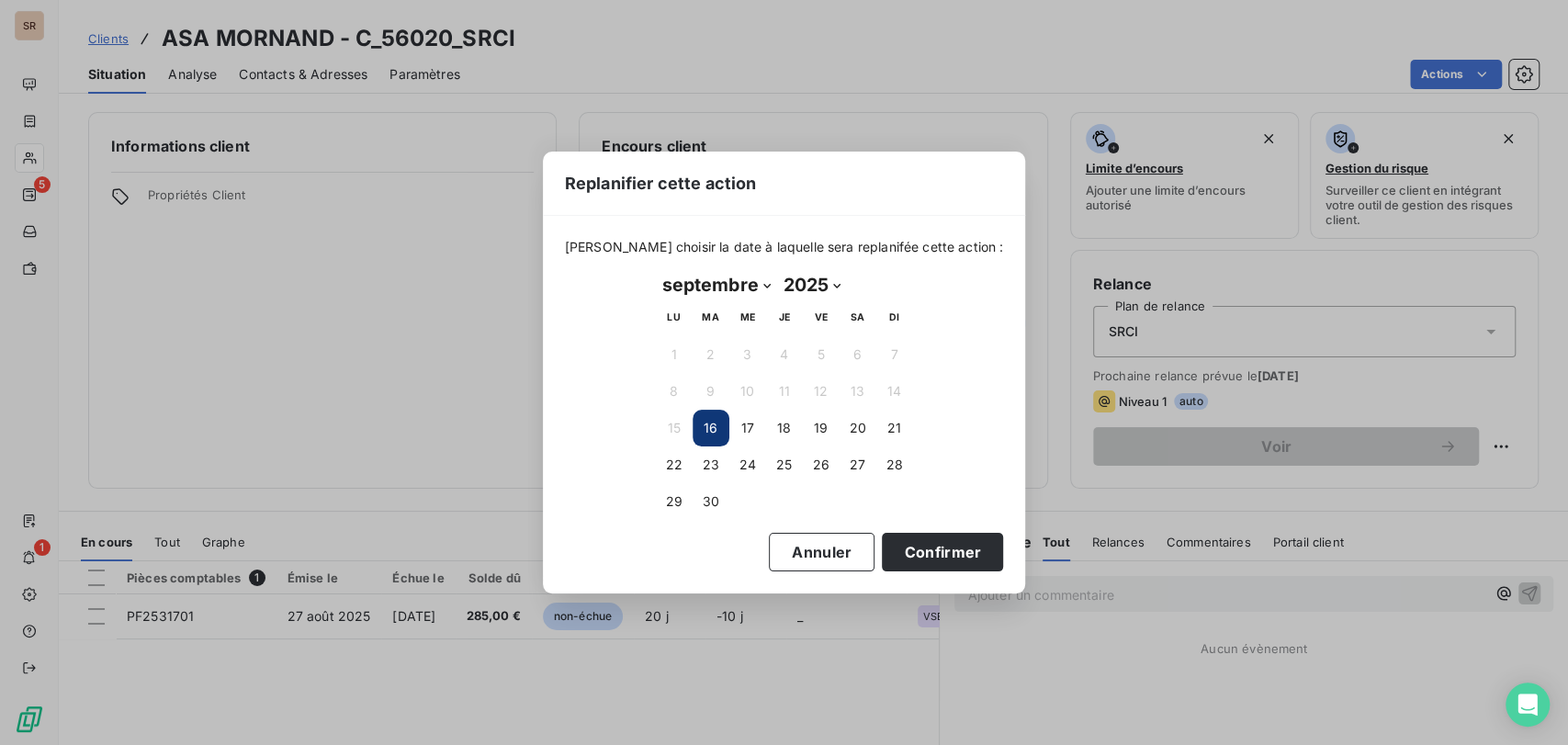
click at [705, 431] on button "16" at bounding box center [711, 428] width 37 height 37
click at [902, 546] on button "Confirmer" at bounding box center [942, 552] width 121 height 39
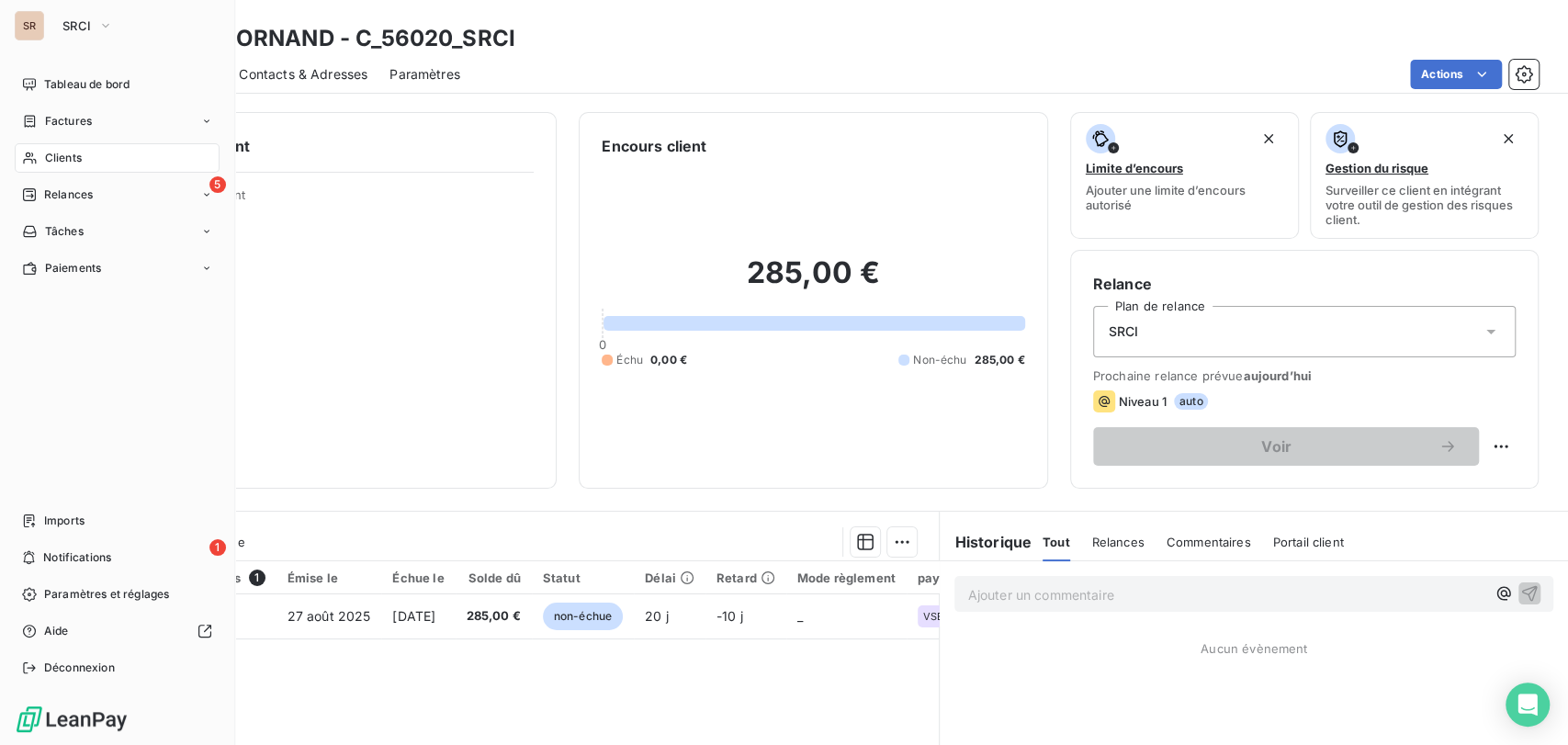
click at [35, 158] on icon at bounding box center [29, 158] width 16 height 15
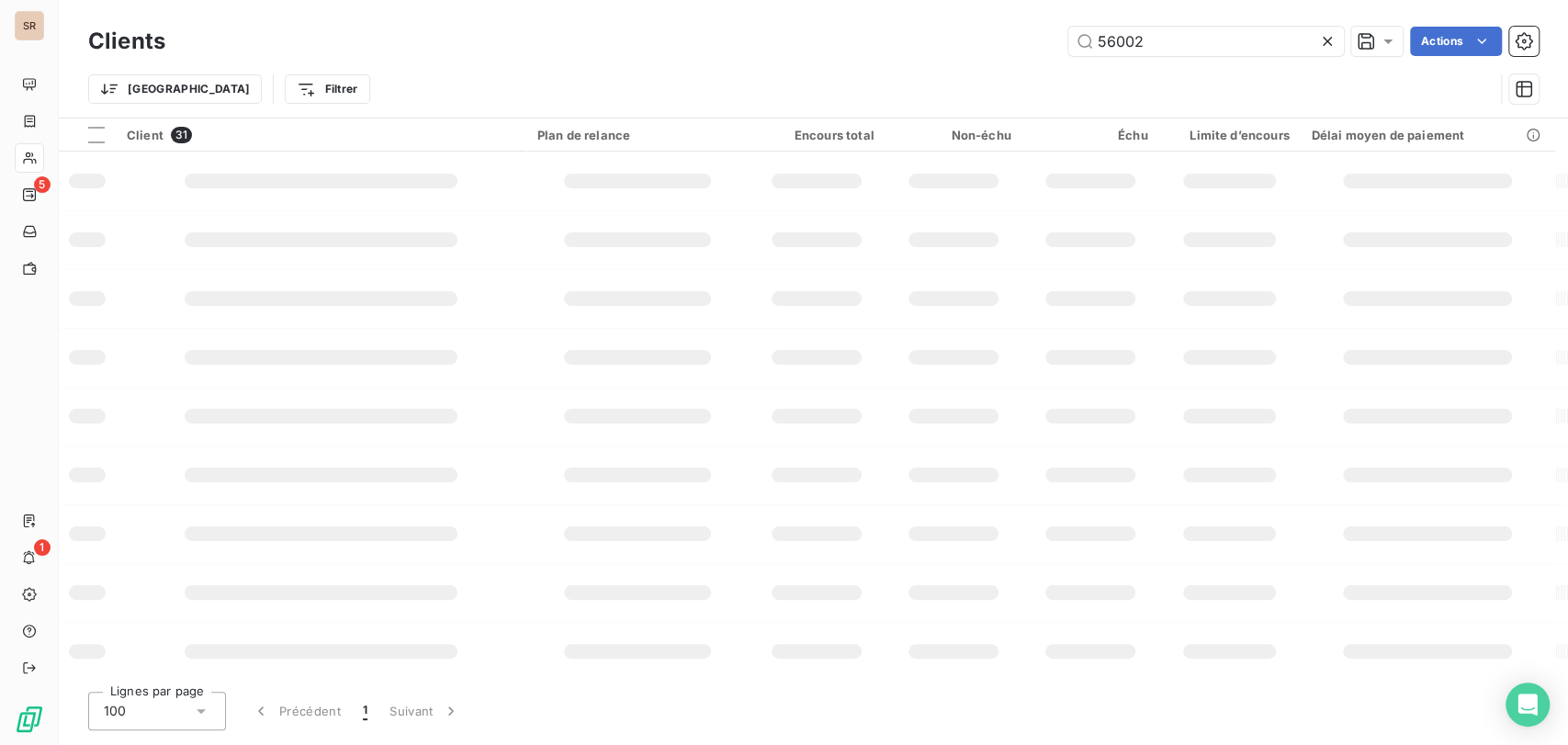
type input "56002"
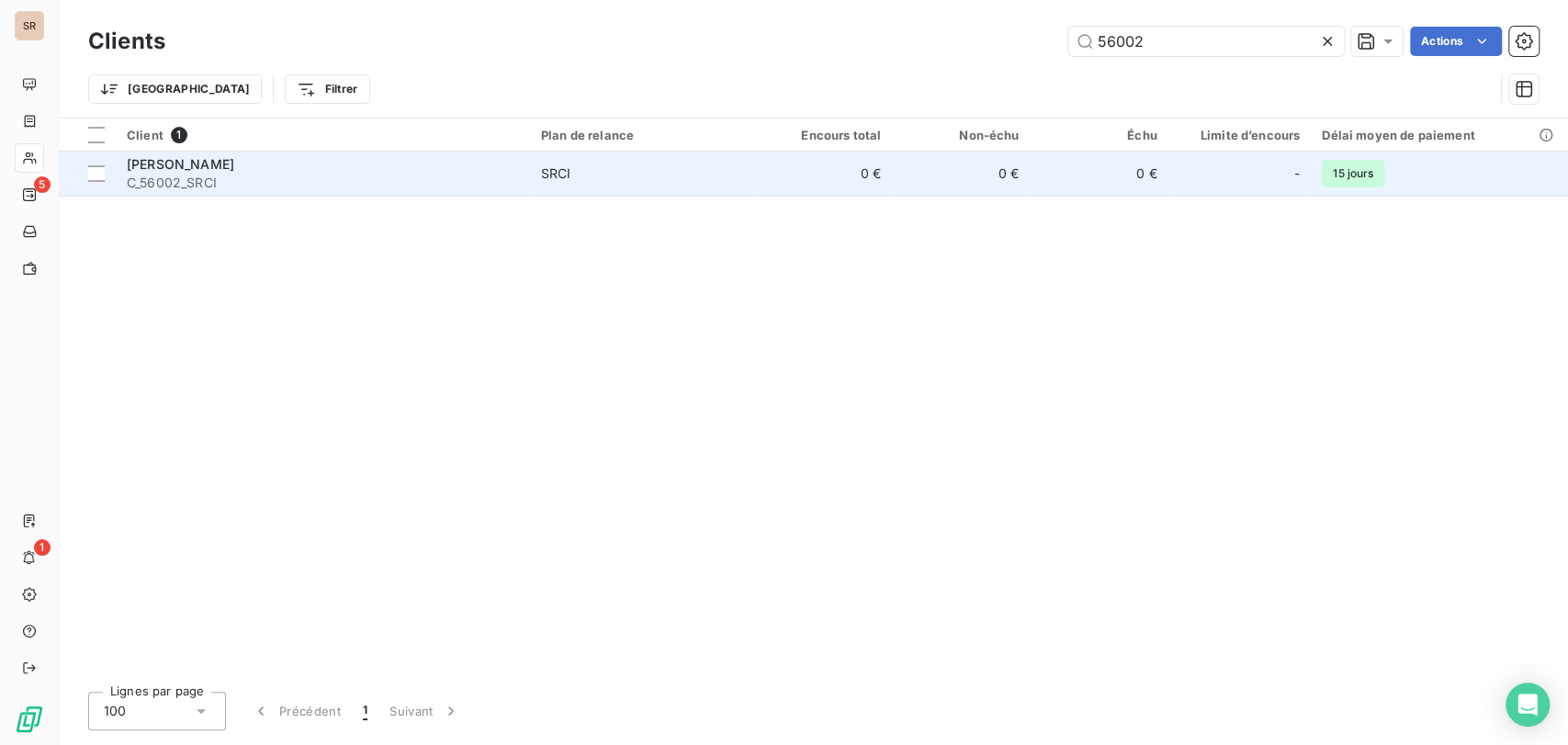
click at [146, 166] on span "[PERSON_NAME]" at bounding box center [180, 164] width 108 height 16
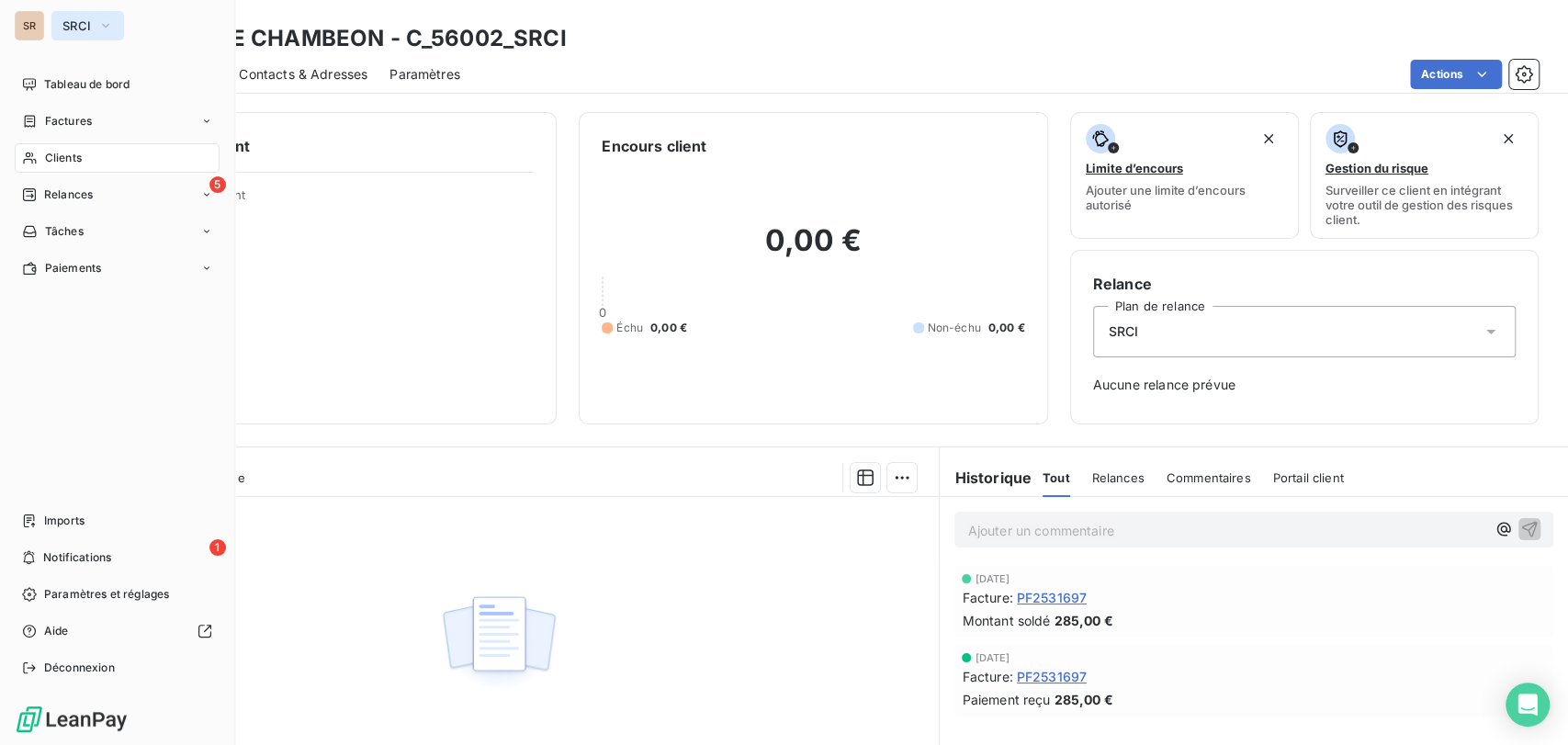
click at [103, 18] on icon "button" at bounding box center [106, 26] width 15 height 18
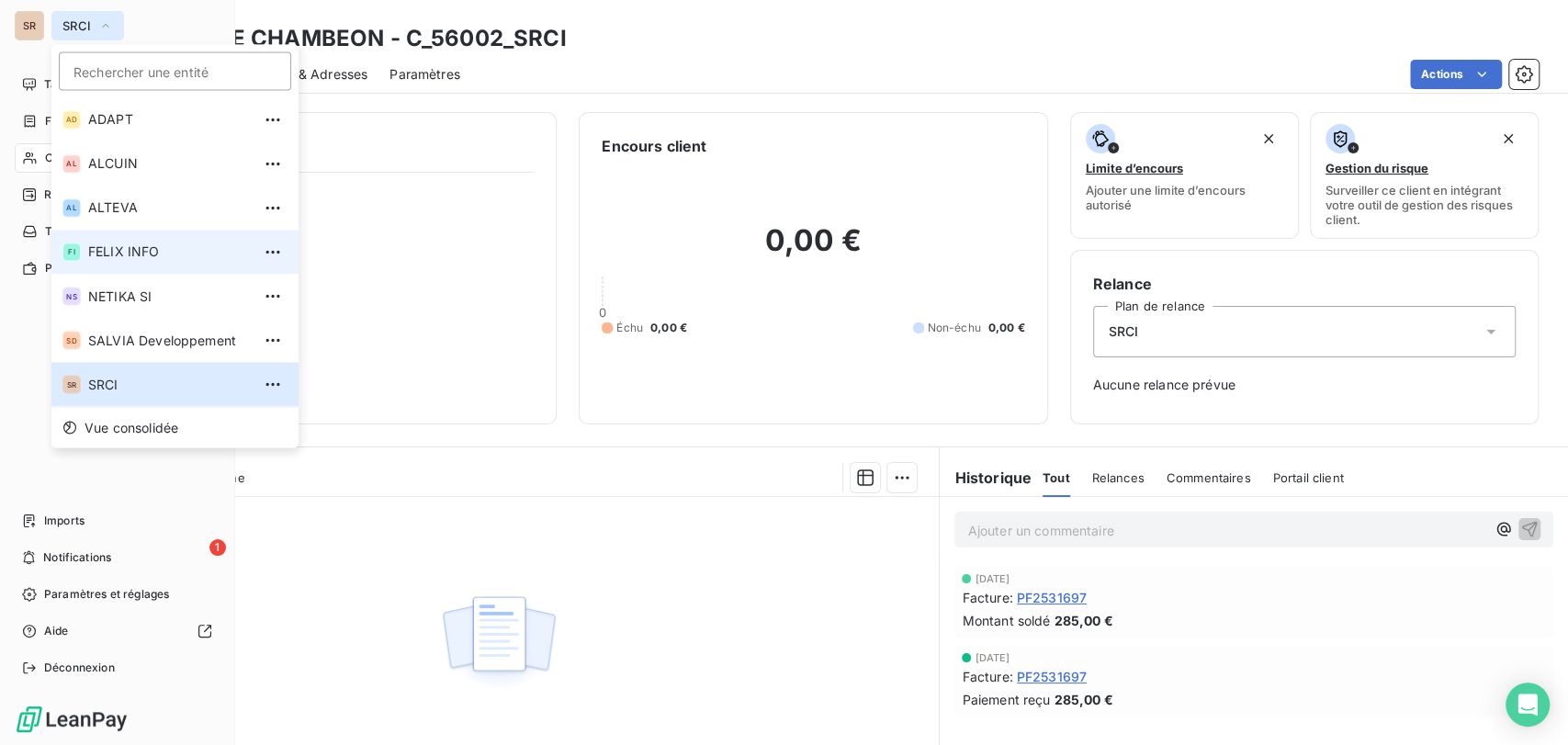
click at [72, 254] on div "FI" at bounding box center [72, 252] width 18 height 18
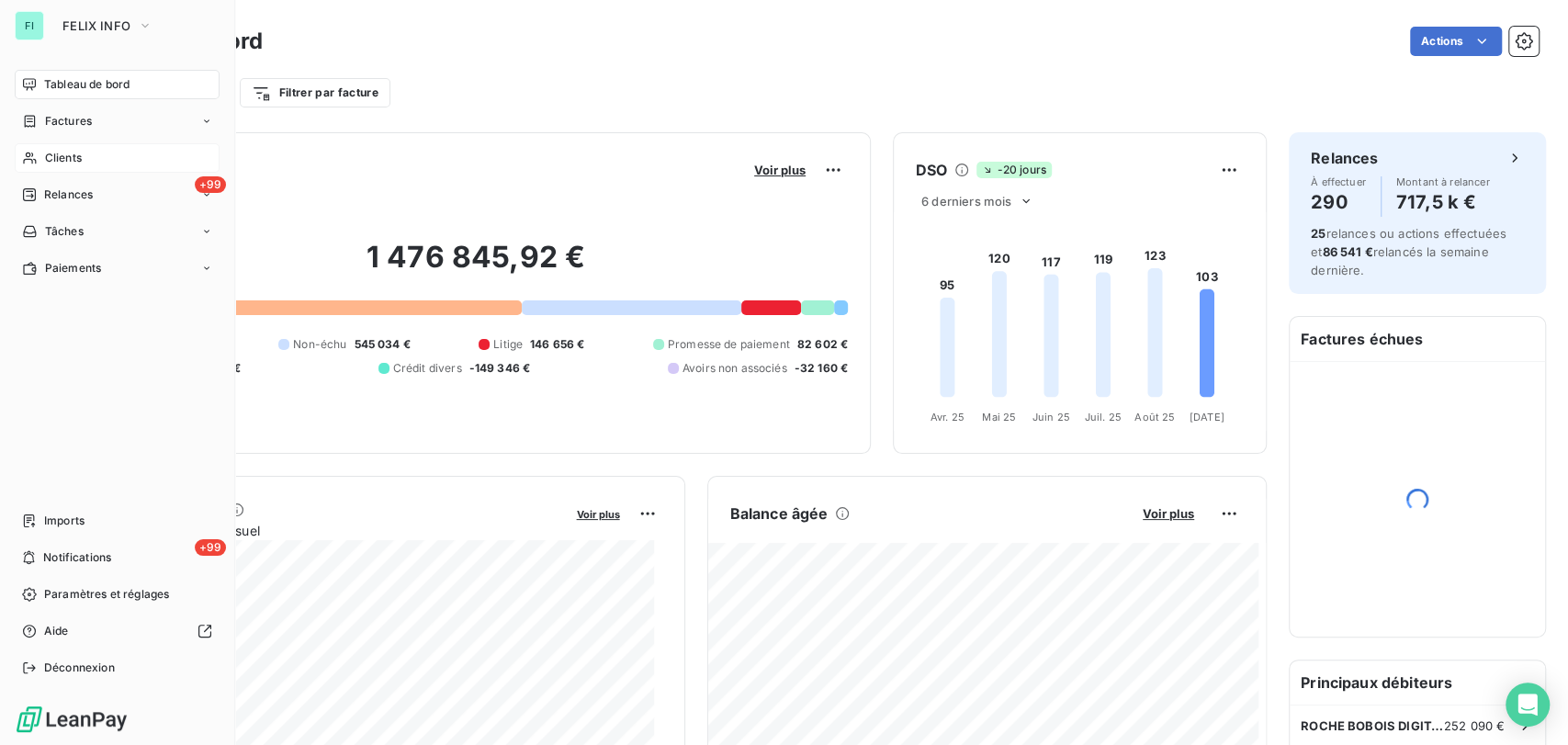
click at [63, 162] on span "Clients" at bounding box center [63, 158] width 37 height 17
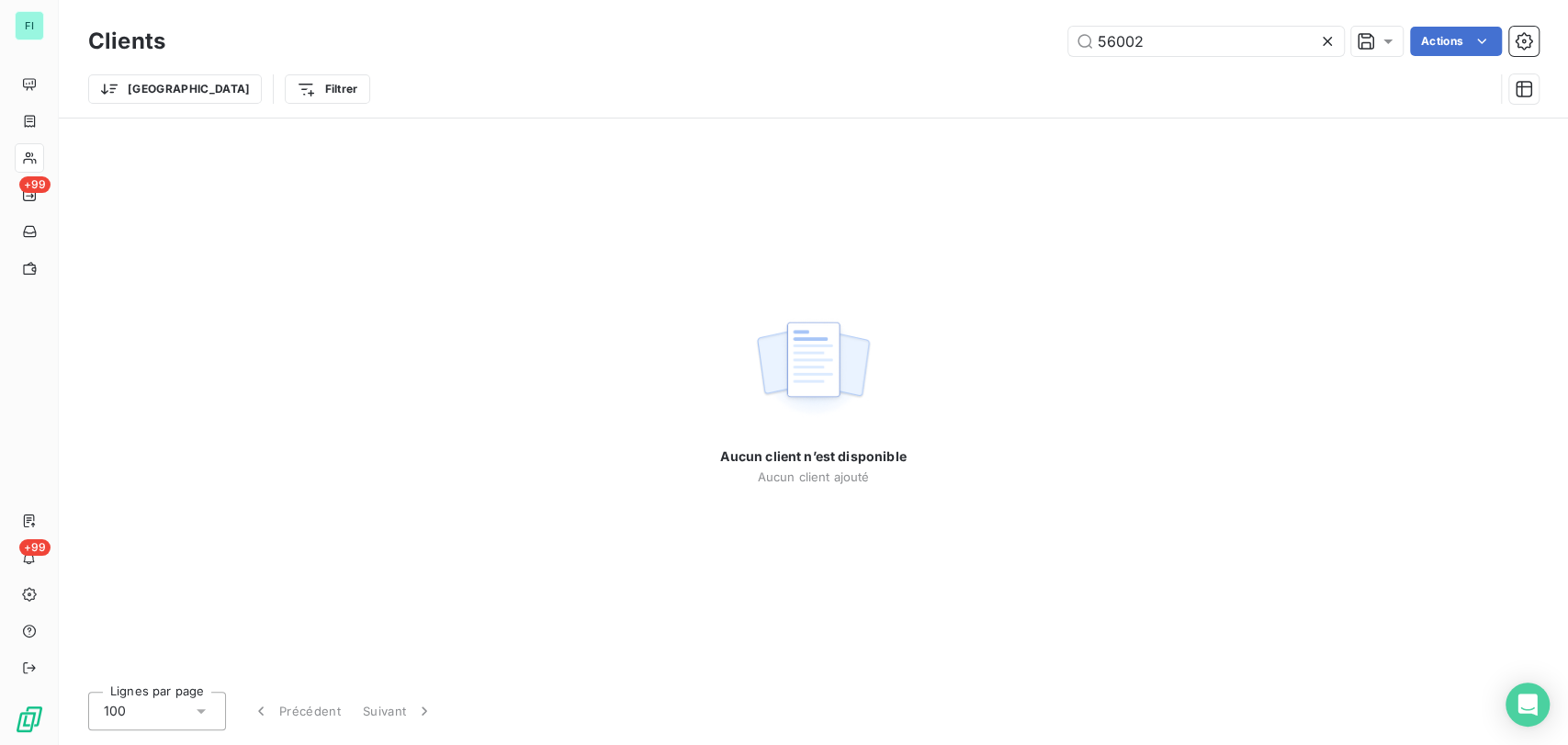
drag, startPoint x: 1021, startPoint y: 46, endPoint x: 1007, endPoint y: 46, distance: 14.0
click at [1007, 46] on div "56002 Actions" at bounding box center [863, 41] width 1351 height 29
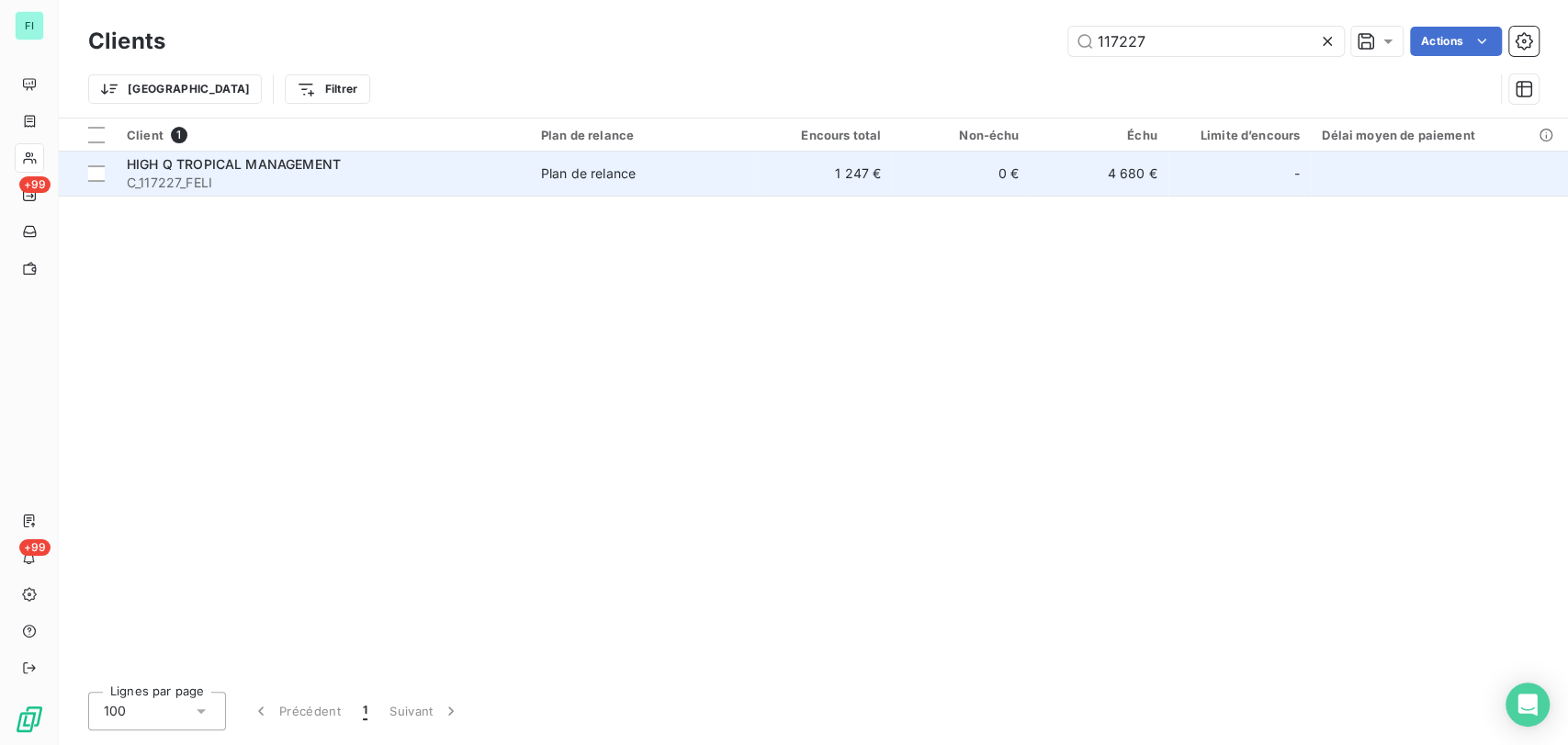
type input "117227"
click at [157, 169] on span "HIGH Q TROPICAL MANAGEMENT" at bounding box center [234, 164] width 214 height 16
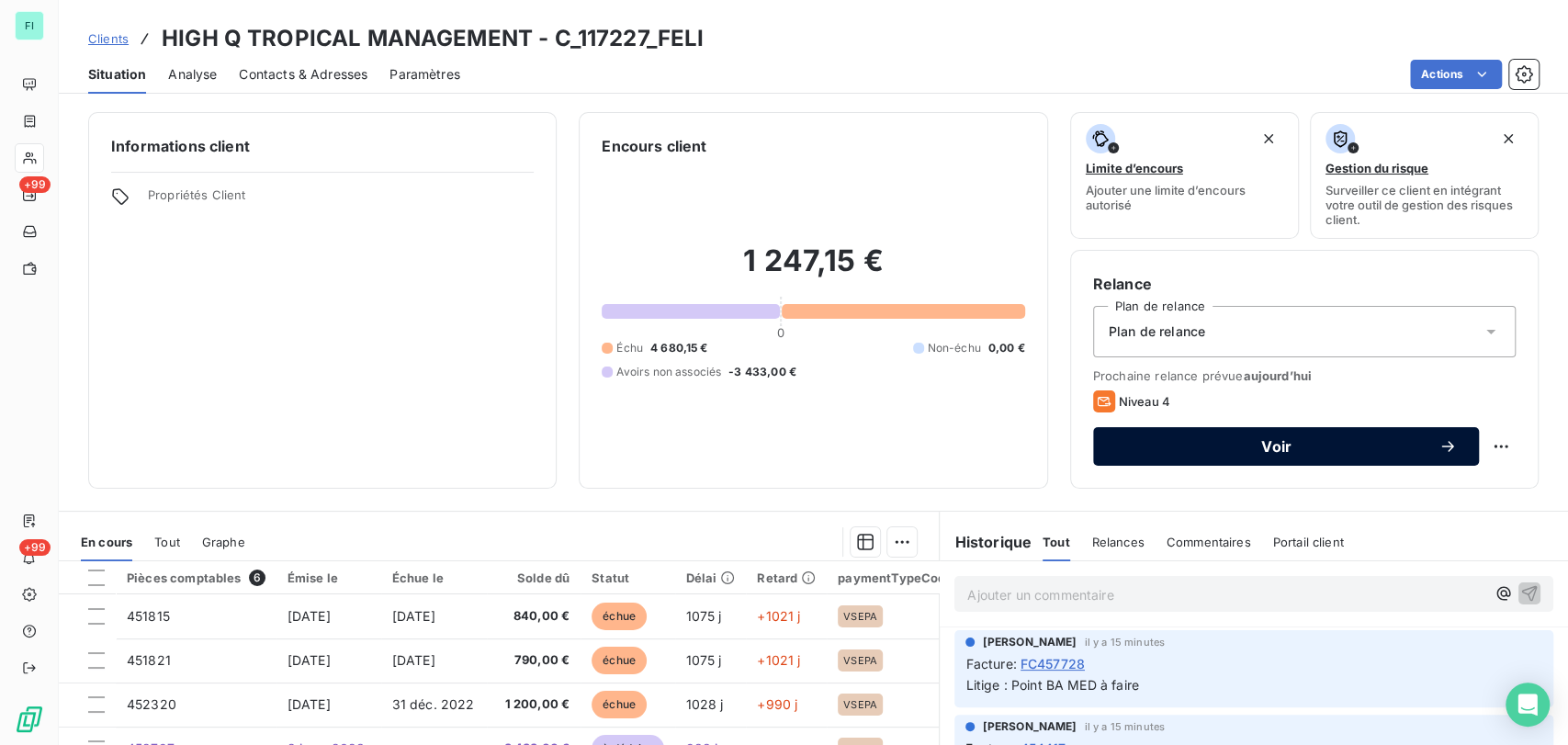
click at [1159, 451] on span "Voir" at bounding box center [1276, 446] width 323 height 15
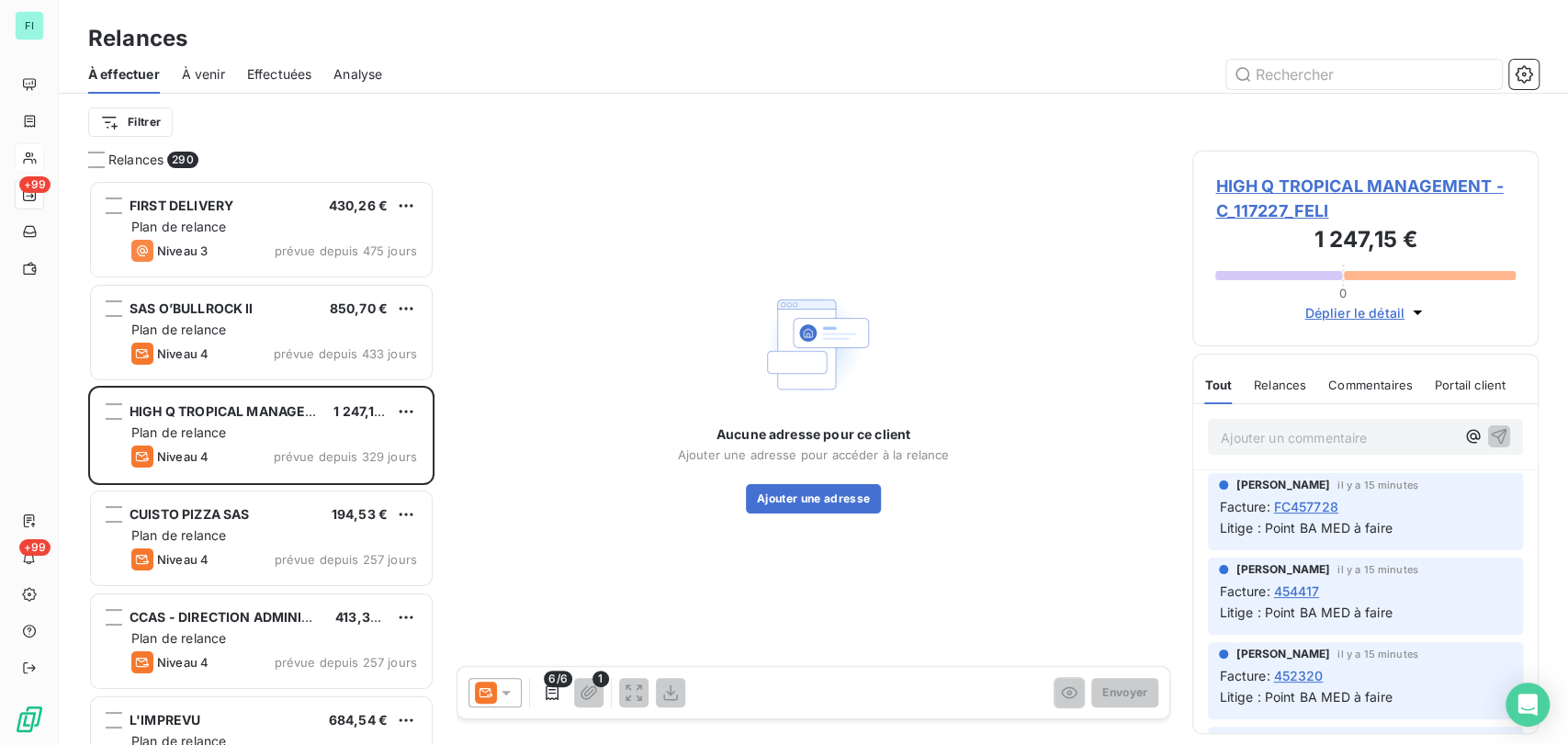
scroll to position [548, 330]
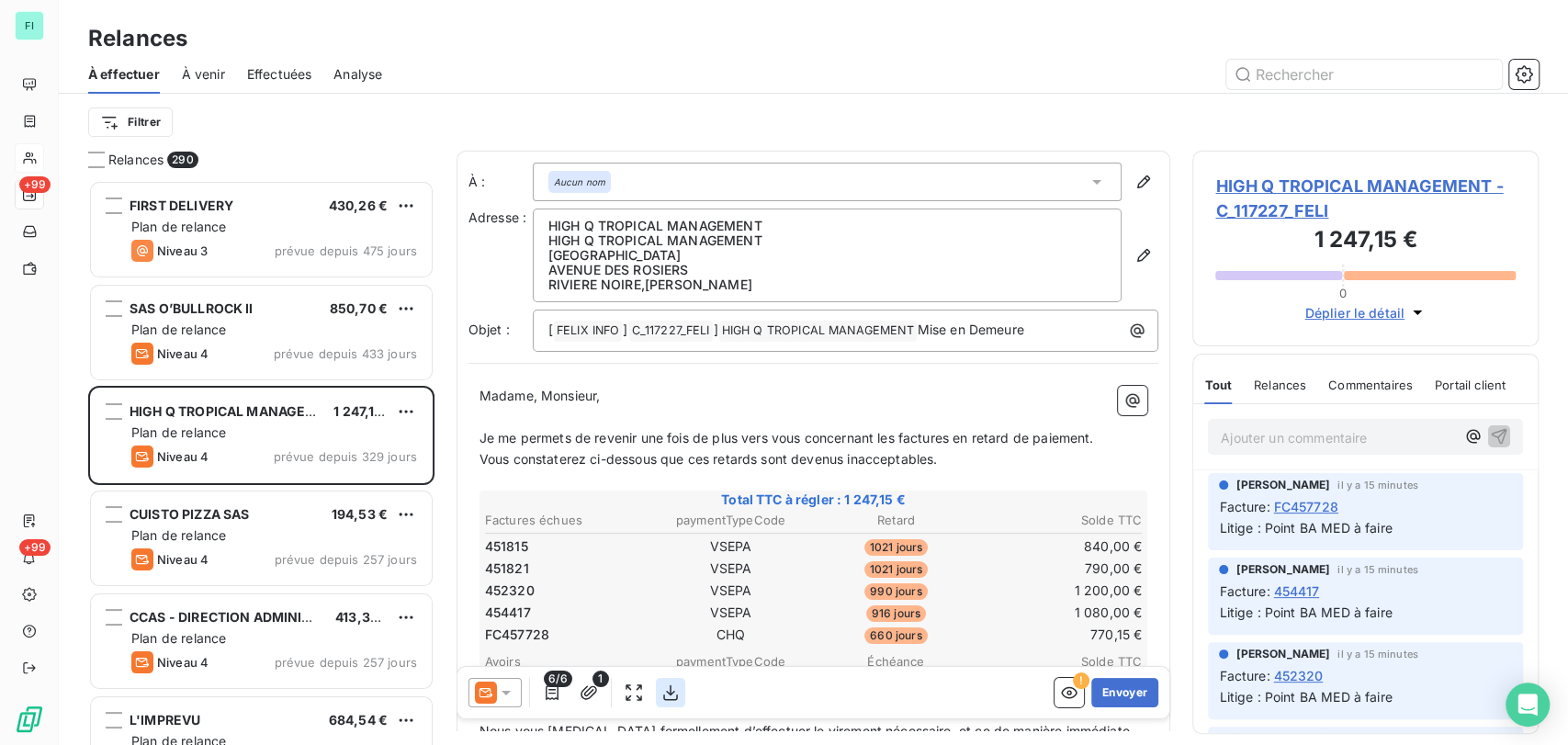
click at [669, 690] on icon "button" at bounding box center [671, 693] width 18 height 18
click at [667, 692] on icon "button" at bounding box center [671, 693] width 15 height 16
click at [1092, 181] on icon at bounding box center [1097, 182] width 9 height 5
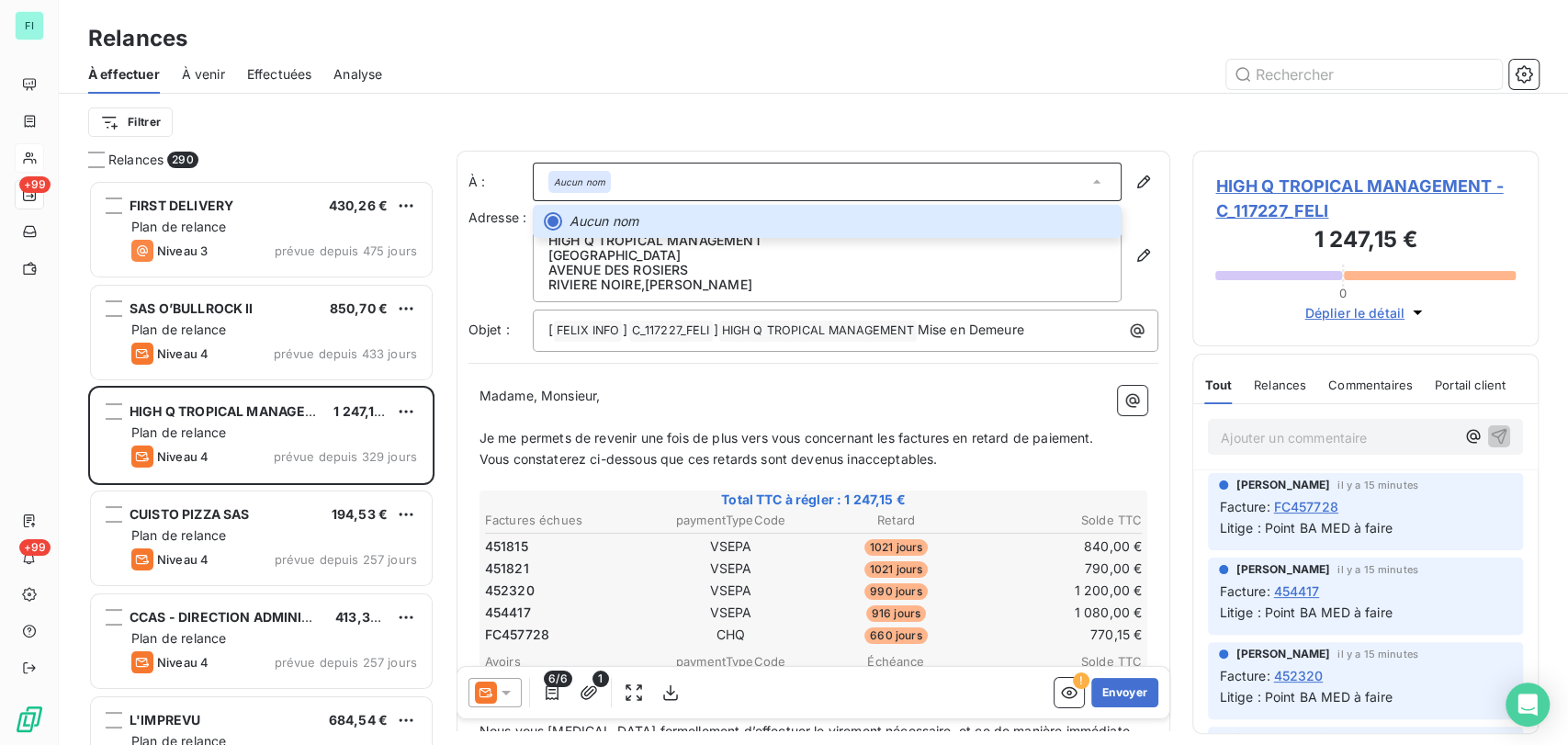
click at [1251, 197] on span "HIGH Q TROPICAL MANAGEMENT - C_117227_FELI" at bounding box center [1366, 199] width 300 height 50
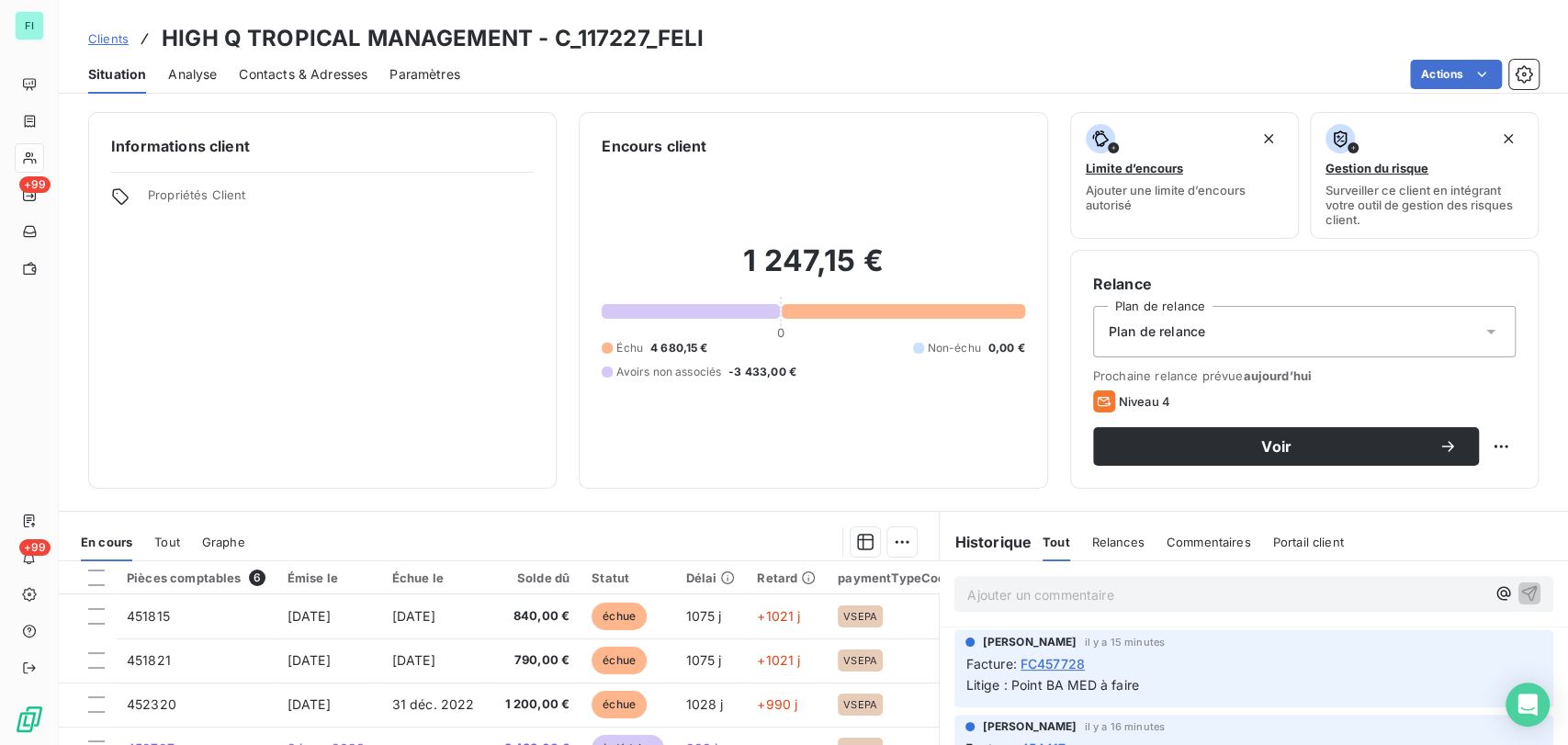
click at [297, 81] on span "Contacts & Adresses" at bounding box center [304, 74] width 129 height 18
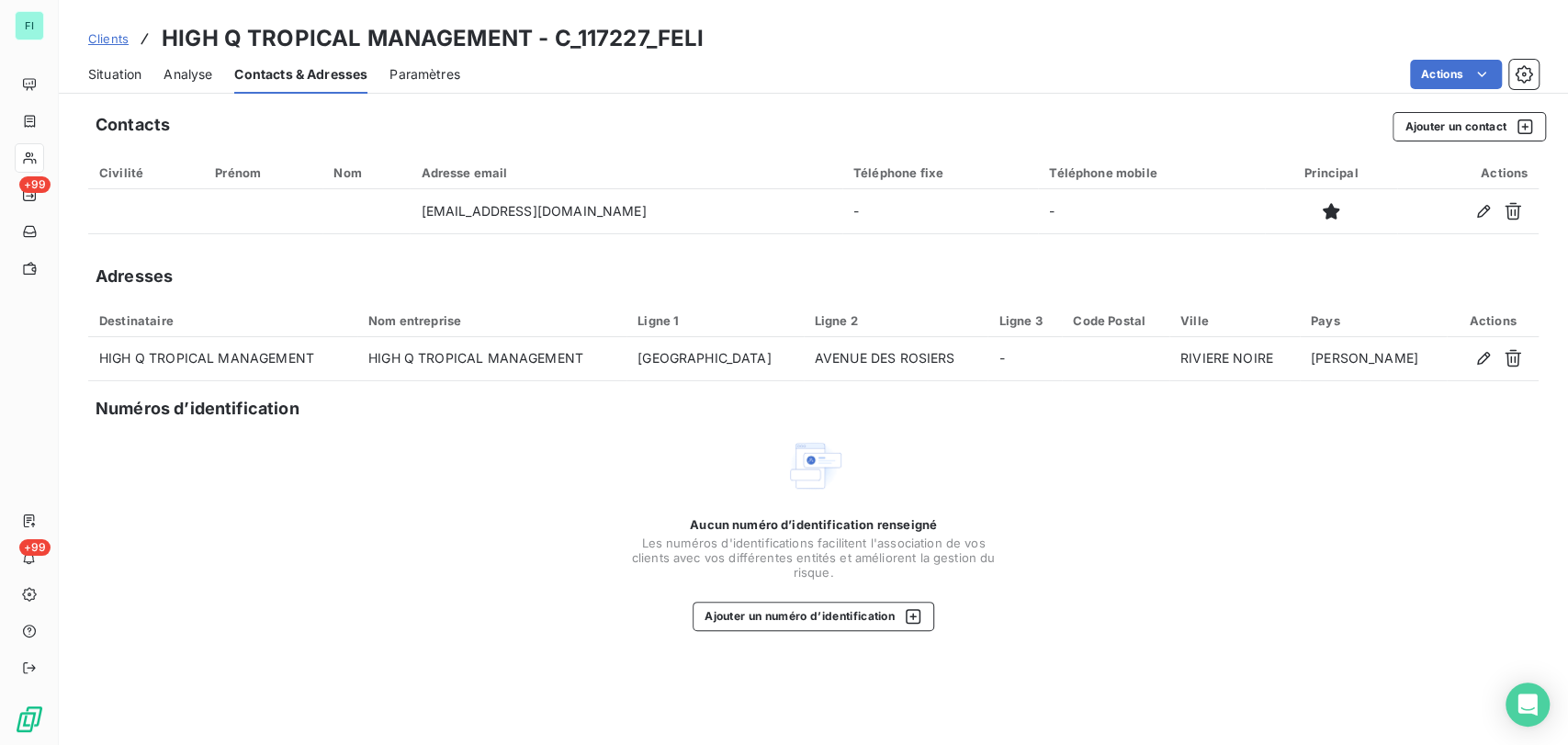
click at [106, 72] on span "Situation" at bounding box center [115, 74] width 53 height 18
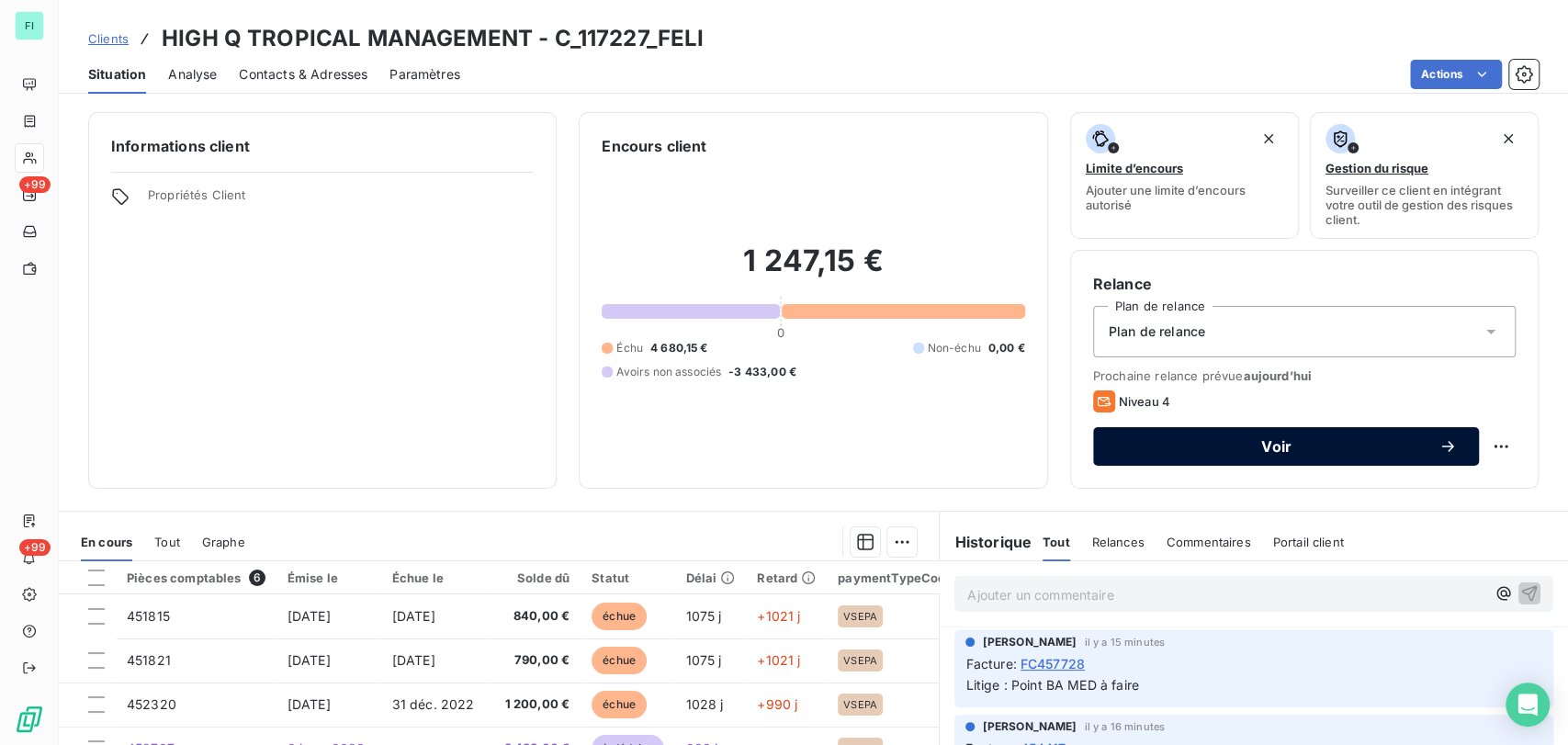
click at [1160, 441] on span "Voir" at bounding box center [1276, 446] width 323 height 15
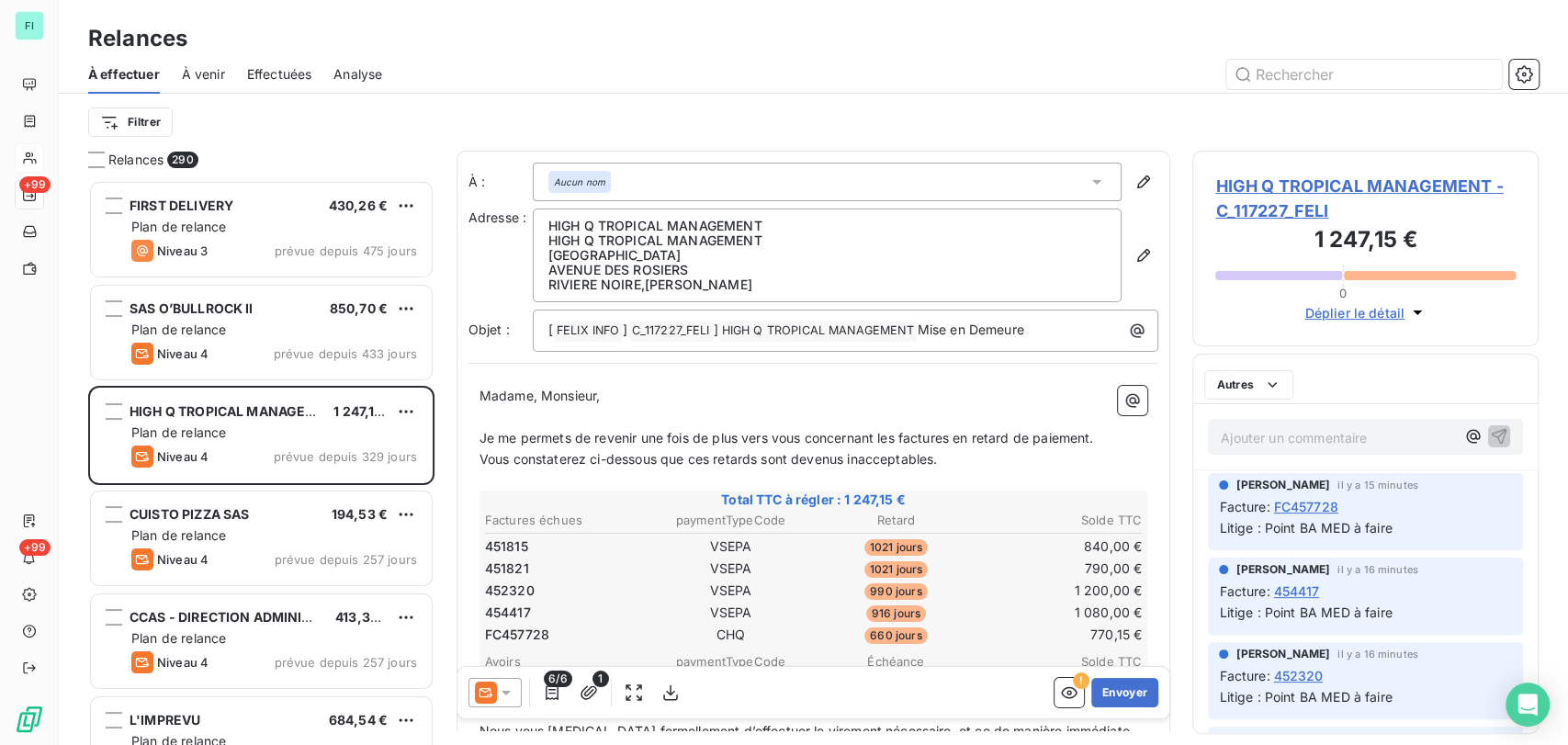
scroll to position [548, 330]
click at [669, 685] on icon "button" at bounding box center [671, 693] width 18 height 18
drag, startPoint x: 1241, startPoint y: 171, endPoint x: 1238, endPoint y: 186, distance: 15.3
click at [1241, 172] on div "HIGH Q TROPICAL MANAGEMENT - C_117227_FELI 1 247,15 € 0 Déplier le détail" at bounding box center [1366, 248] width 346 height 196
click at [1238, 187] on span "HIGH Q TROPICAL MANAGEMENT - C_117227_FELI" at bounding box center [1366, 199] width 300 height 50
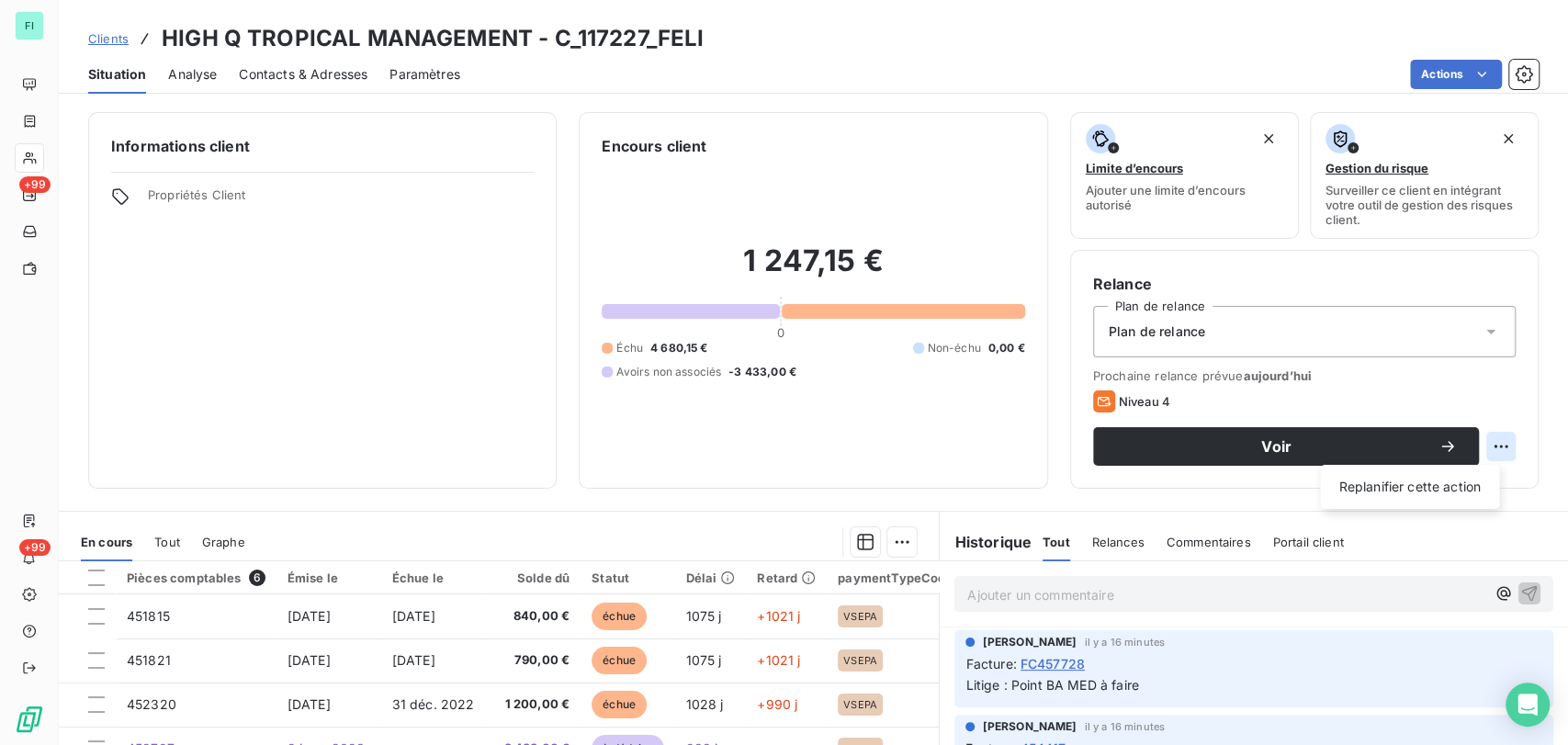
click at [1492, 441] on html "FI +99 +99 Clients HIGH Q TROPICAL MANAGEMENT - C_117227_FELI Situation Analyse…" at bounding box center [784, 372] width 1568 height 745
click at [1403, 488] on div "Replanifier cette action" at bounding box center [1409, 487] width 165 height 29
select select "8"
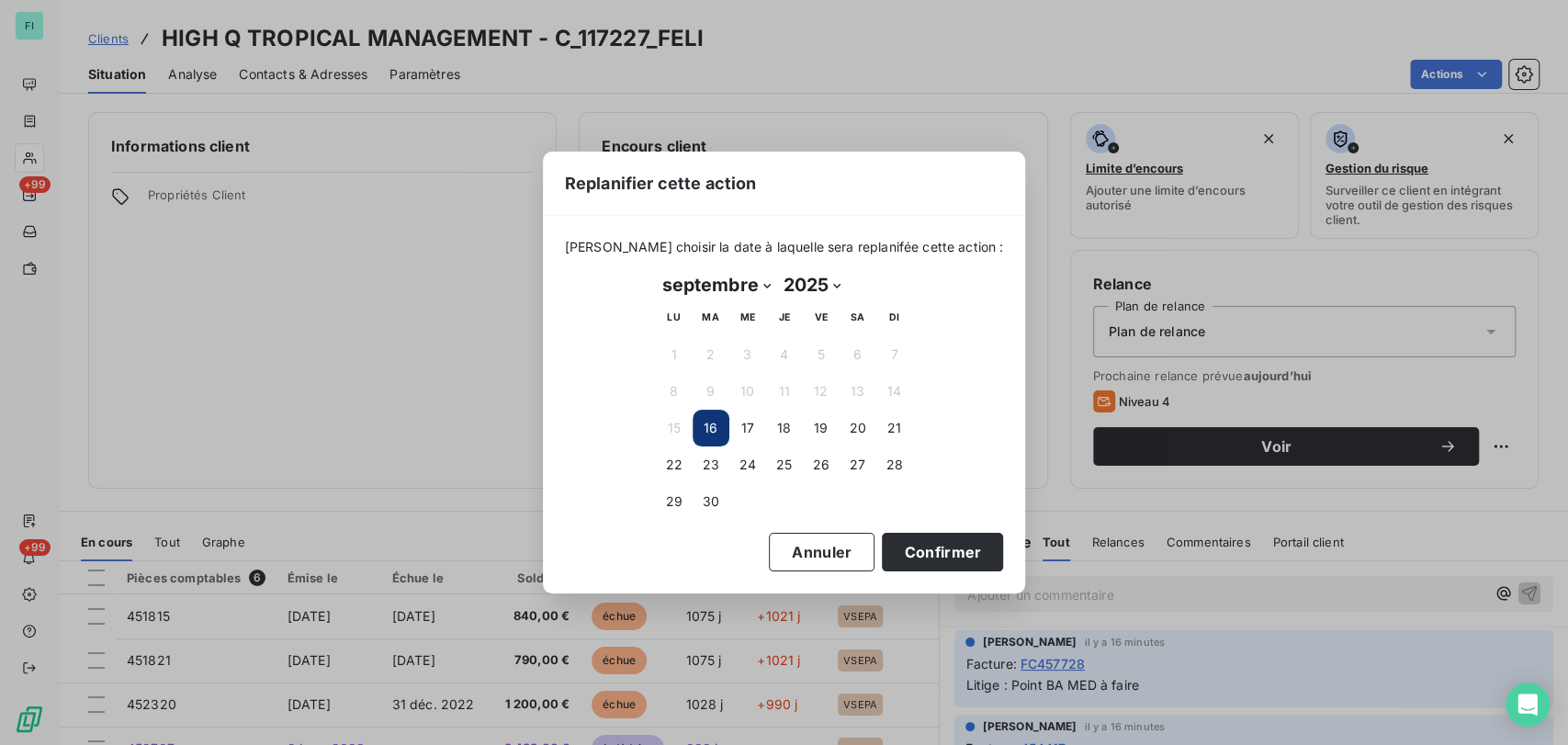
click at [713, 435] on button "16" at bounding box center [711, 428] width 37 height 37
click at [940, 550] on button "Confirmer" at bounding box center [942, 552] width 121 height 39
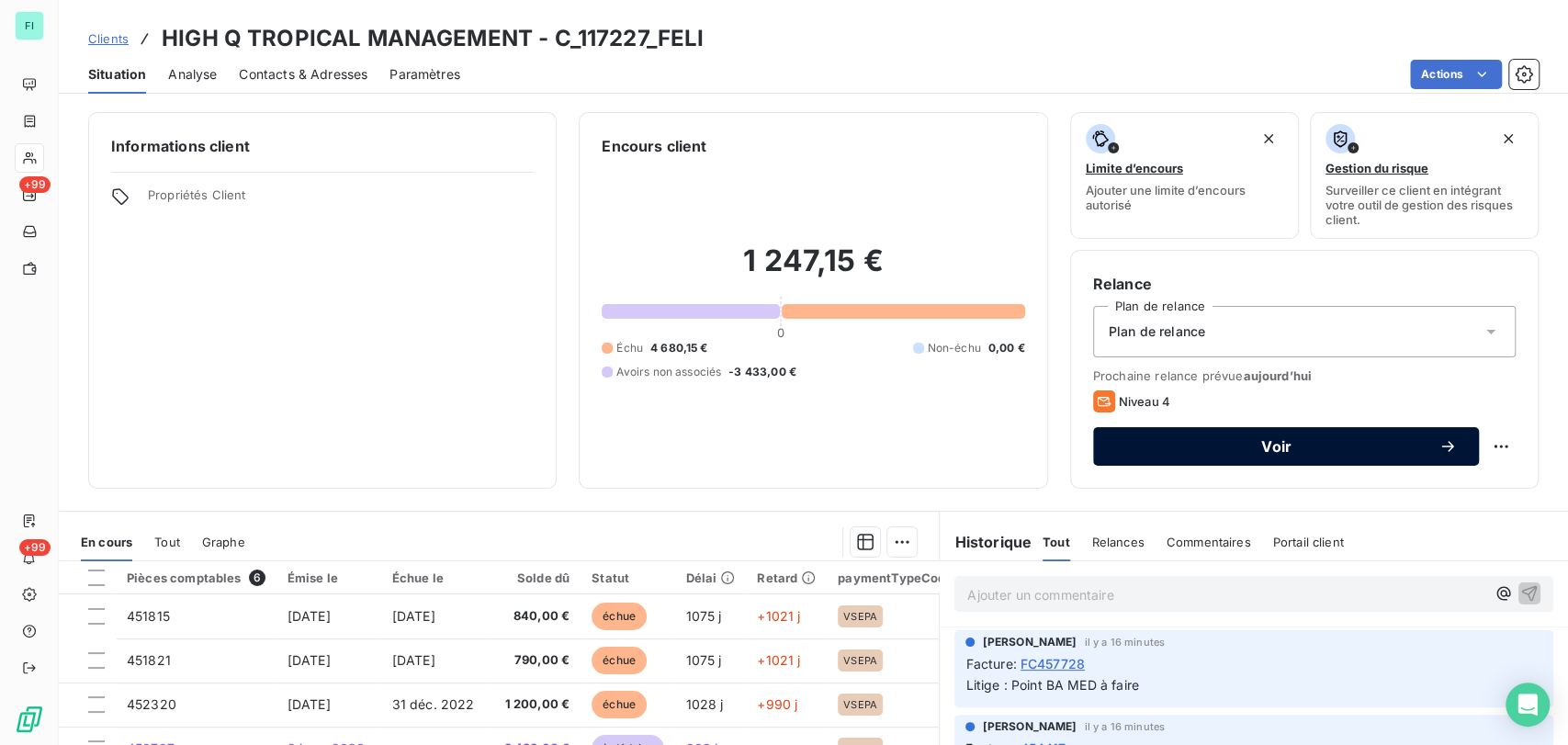
click at [1296, 453] on div "Voir" at bounding box center [1286, 446] width 341 height 18
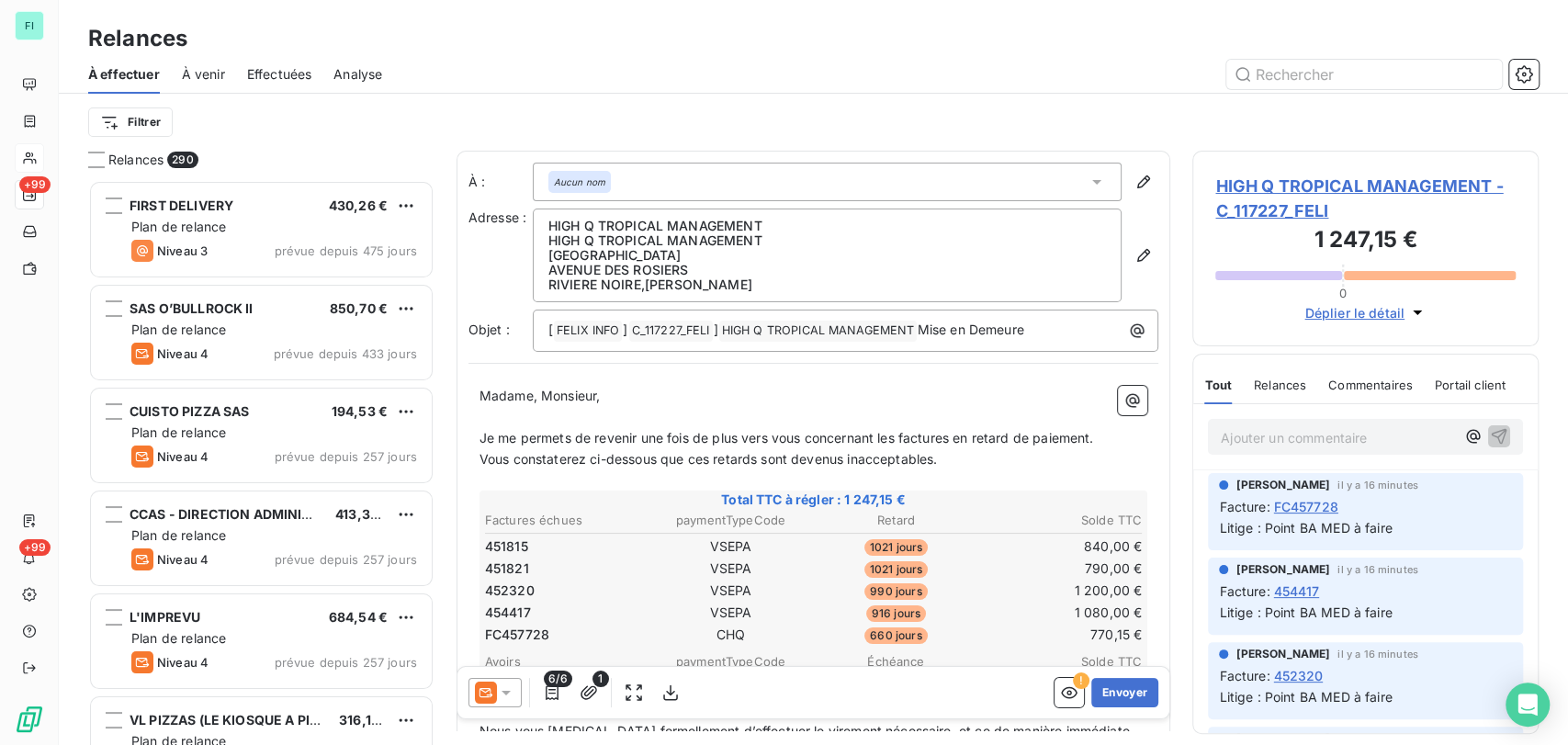
scroll to position [548, 330]
click at [662, 685] on icon "button" at bounding box center [671, 693] width 18 height 18
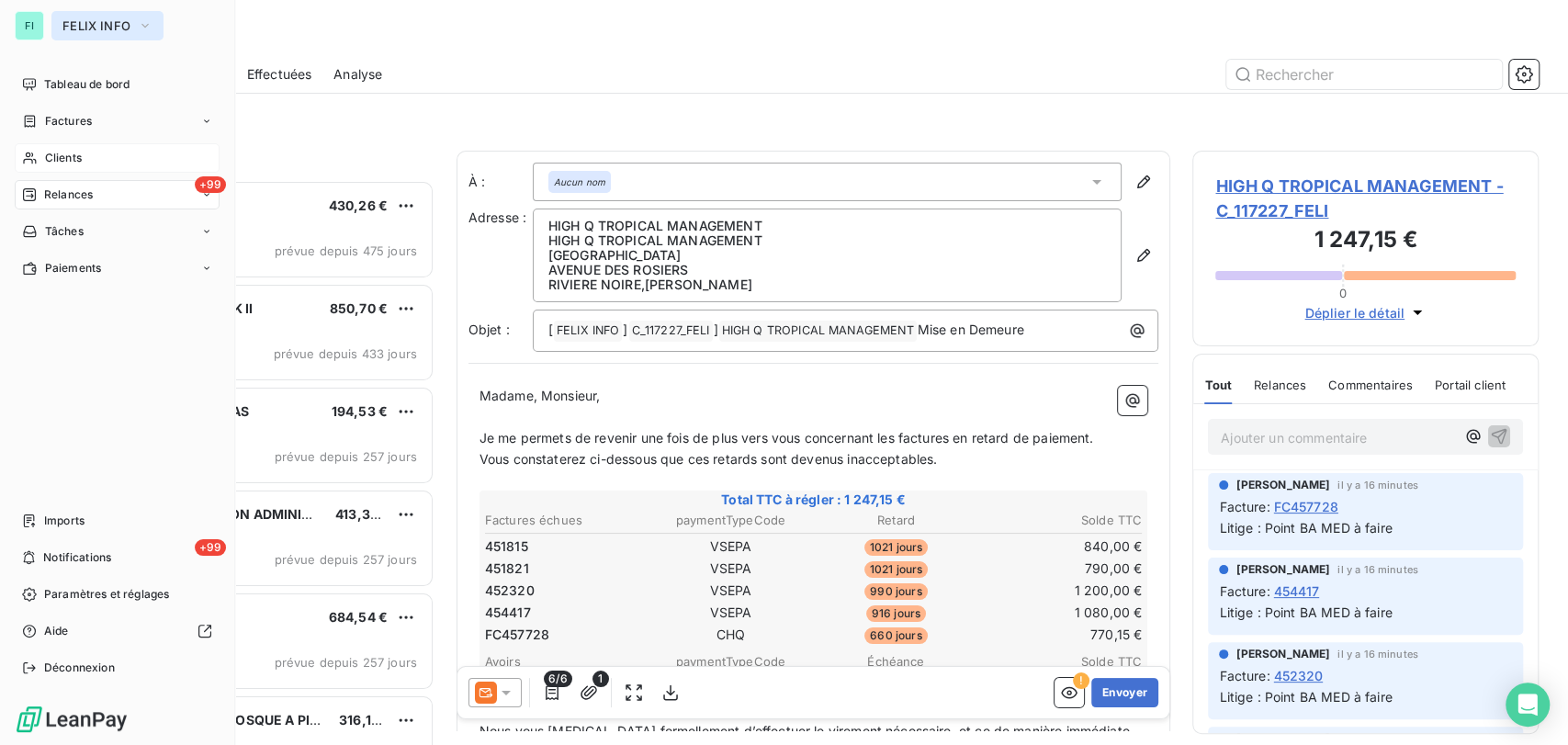
click at [148, 25] on icon "button" at bounding box center [145, 26] width 15 height 18
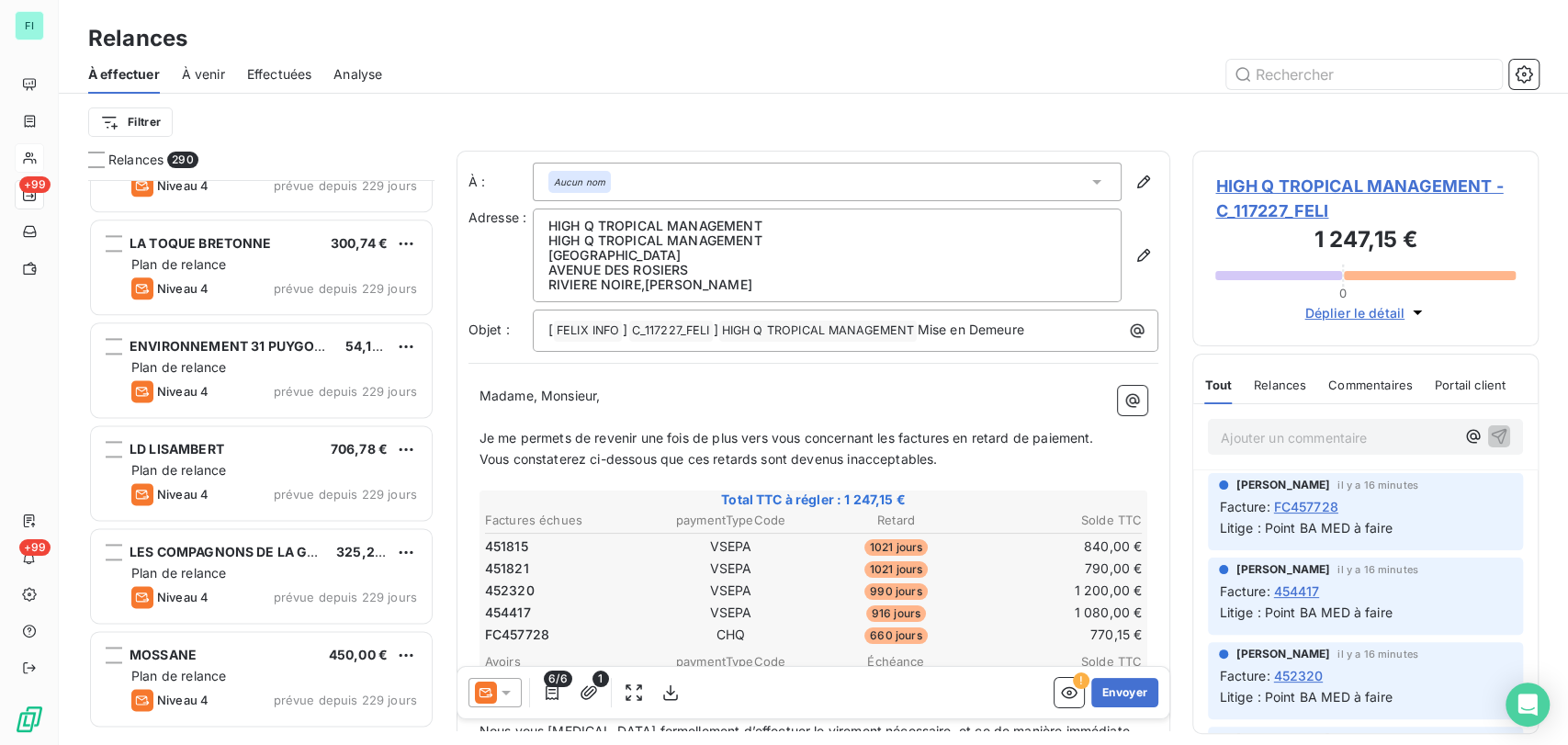
scroll to position [1428, 0]
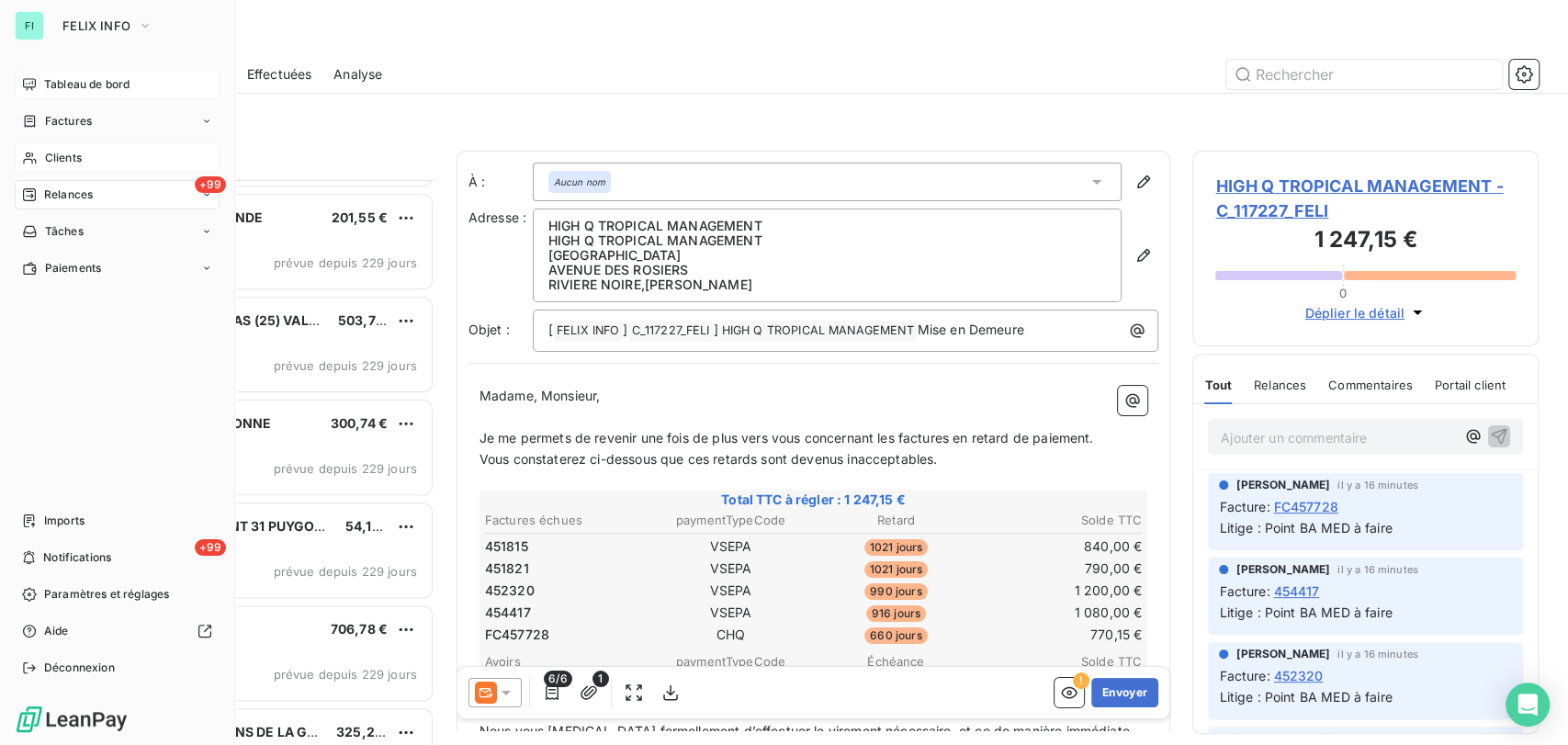
click at [57, 88] on span "Tableau de bord" at bounding box center [86, 85] width 86 height 17
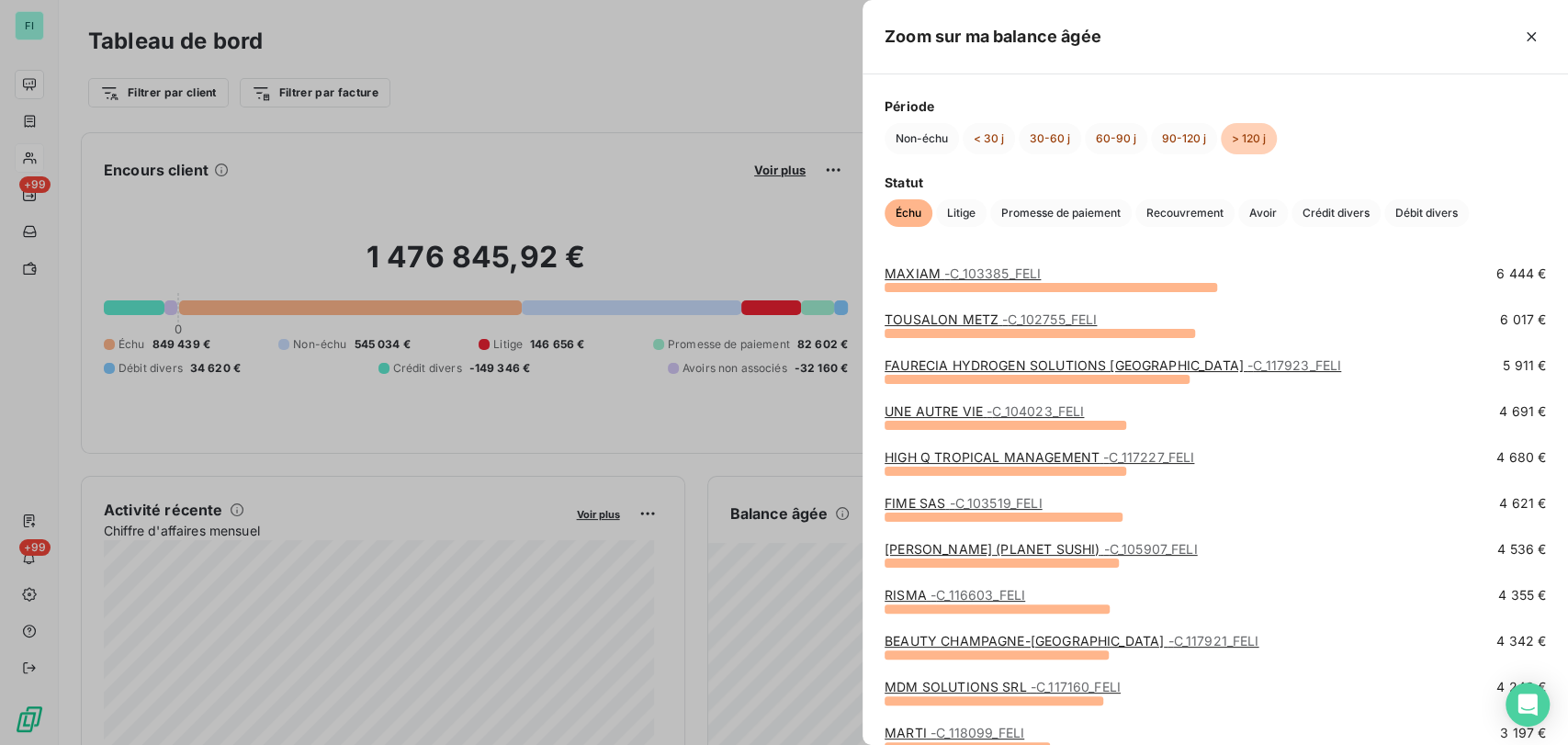
scroll to position [305, 0]
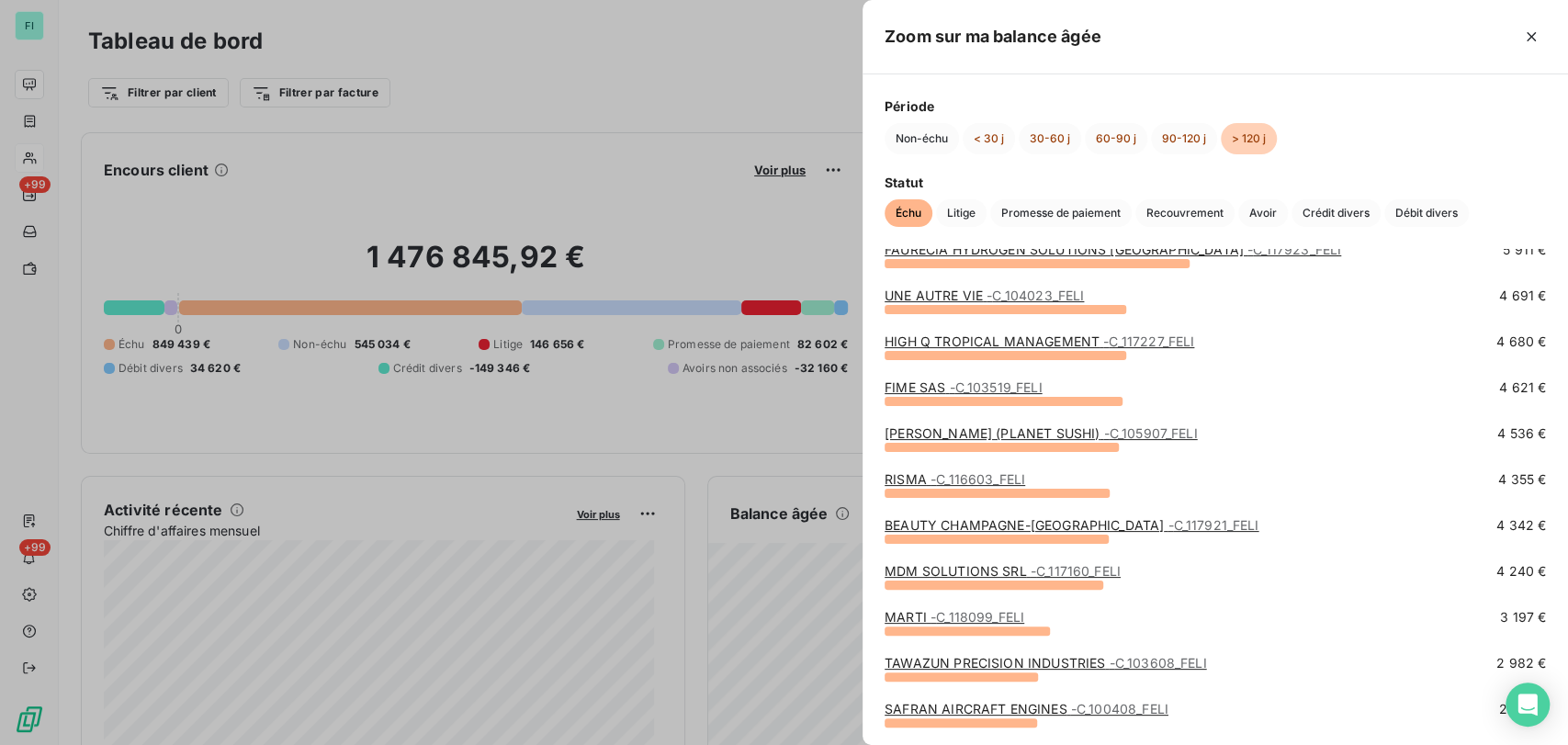
click at [999, 567] on link "MDM SOLUTIONS SRL - C_117160_FELI" at bounding box center [1002, 570] width 236 height 16
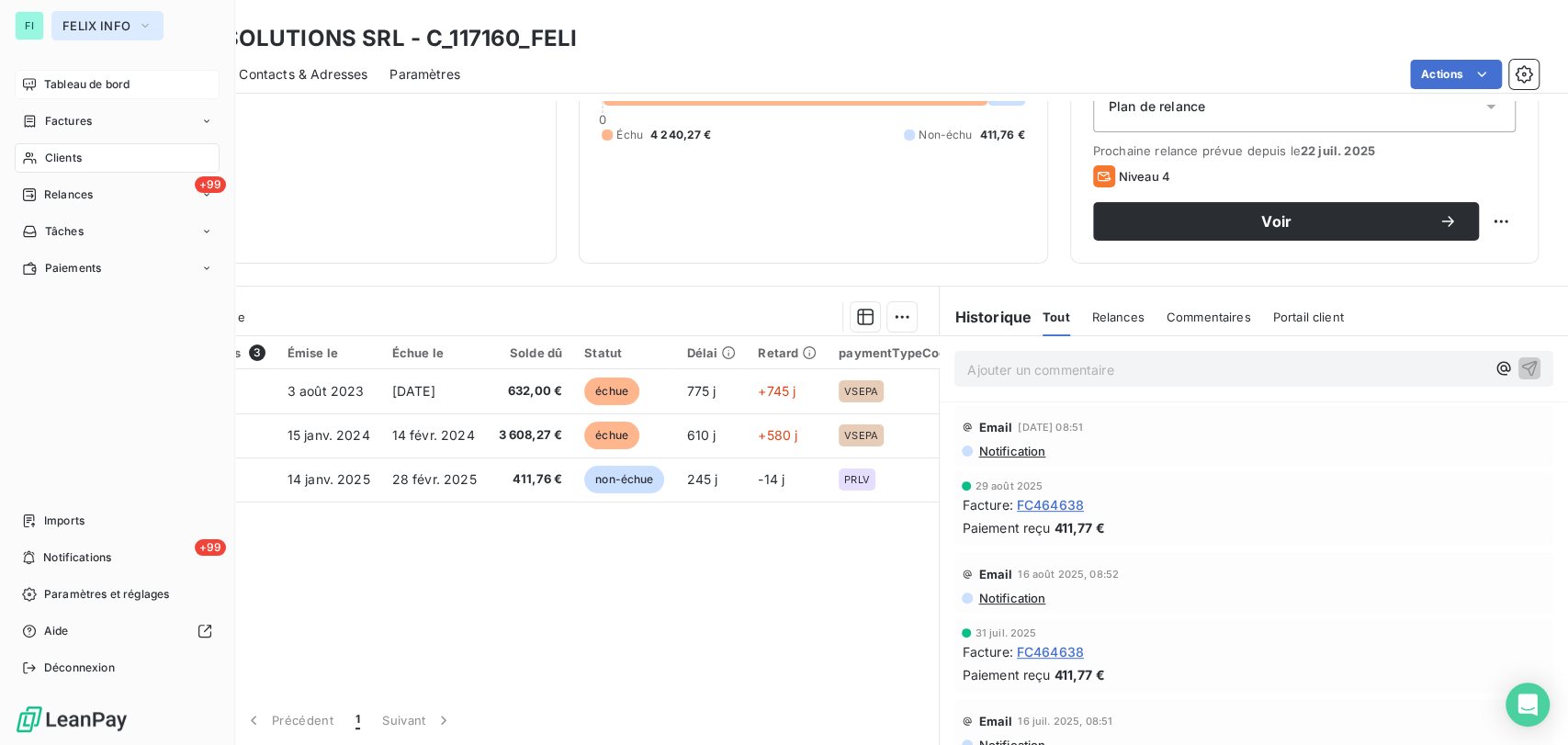
click at [148, 22] on icon "button" at bounding box center [145, 26] width 15 height 18
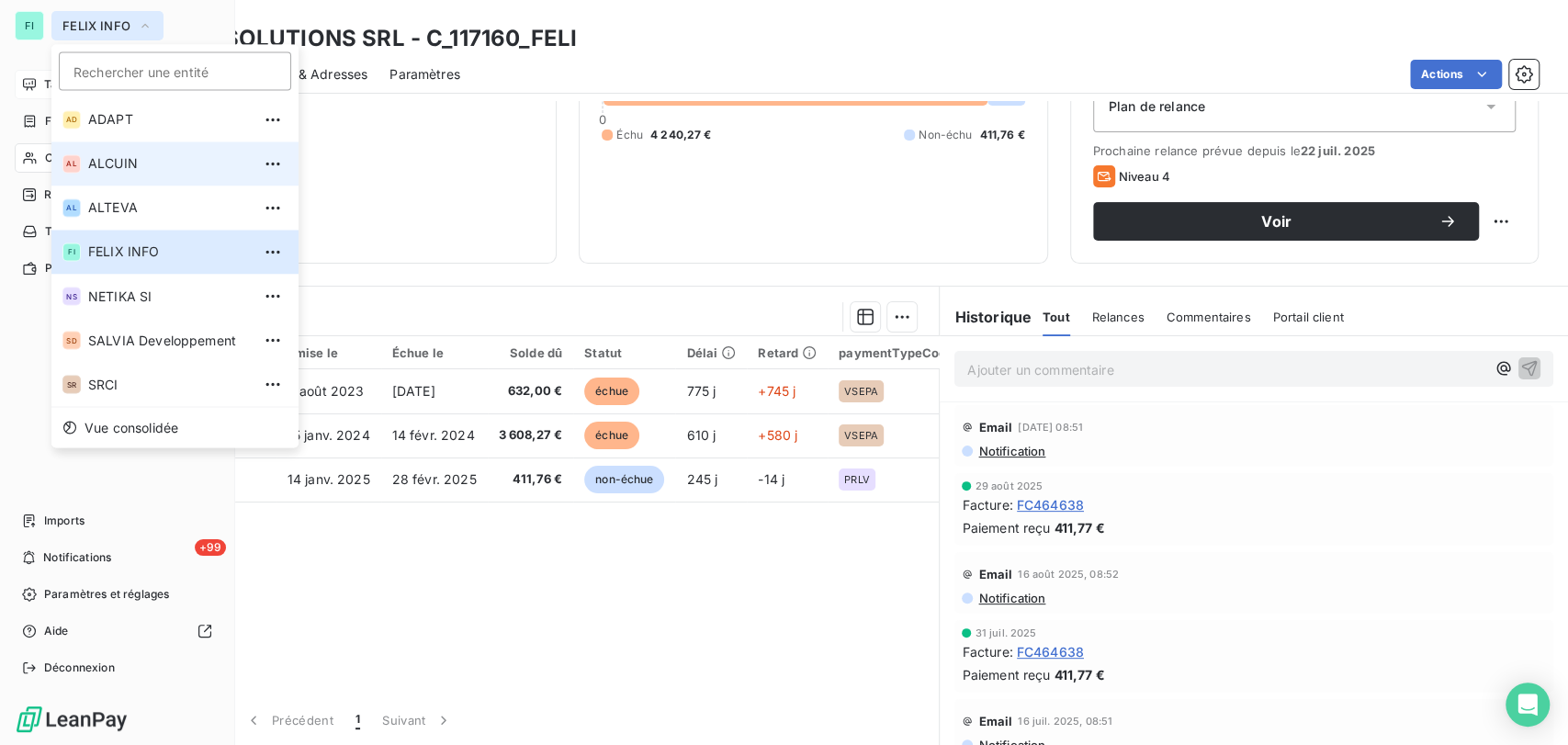
click at [105, 167] on span "ALCUIN" at bounding box center [169, 164] width 163 height 18
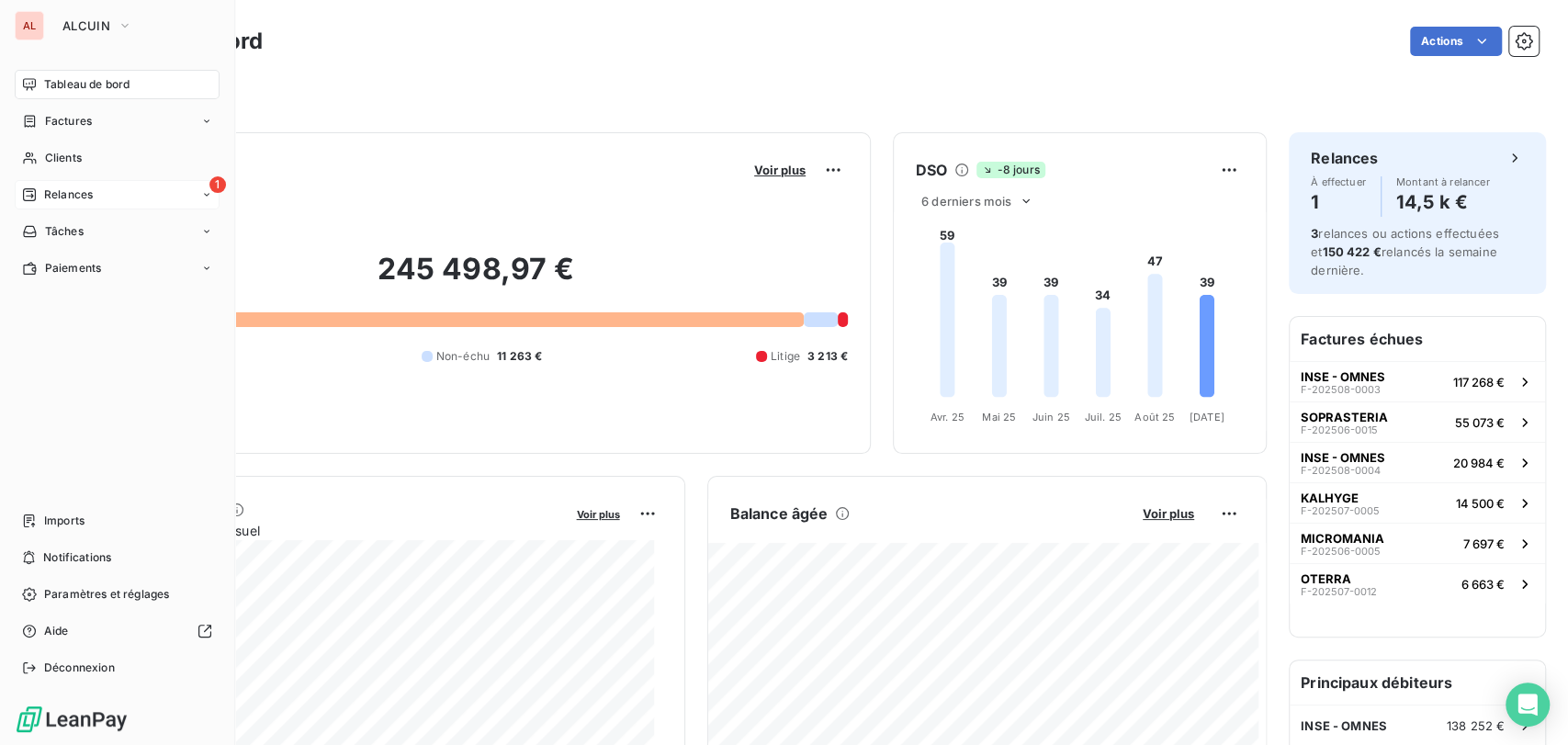
click at [91, 188] on span "Relances" at bounding box center [68, 195] width 49 height 17
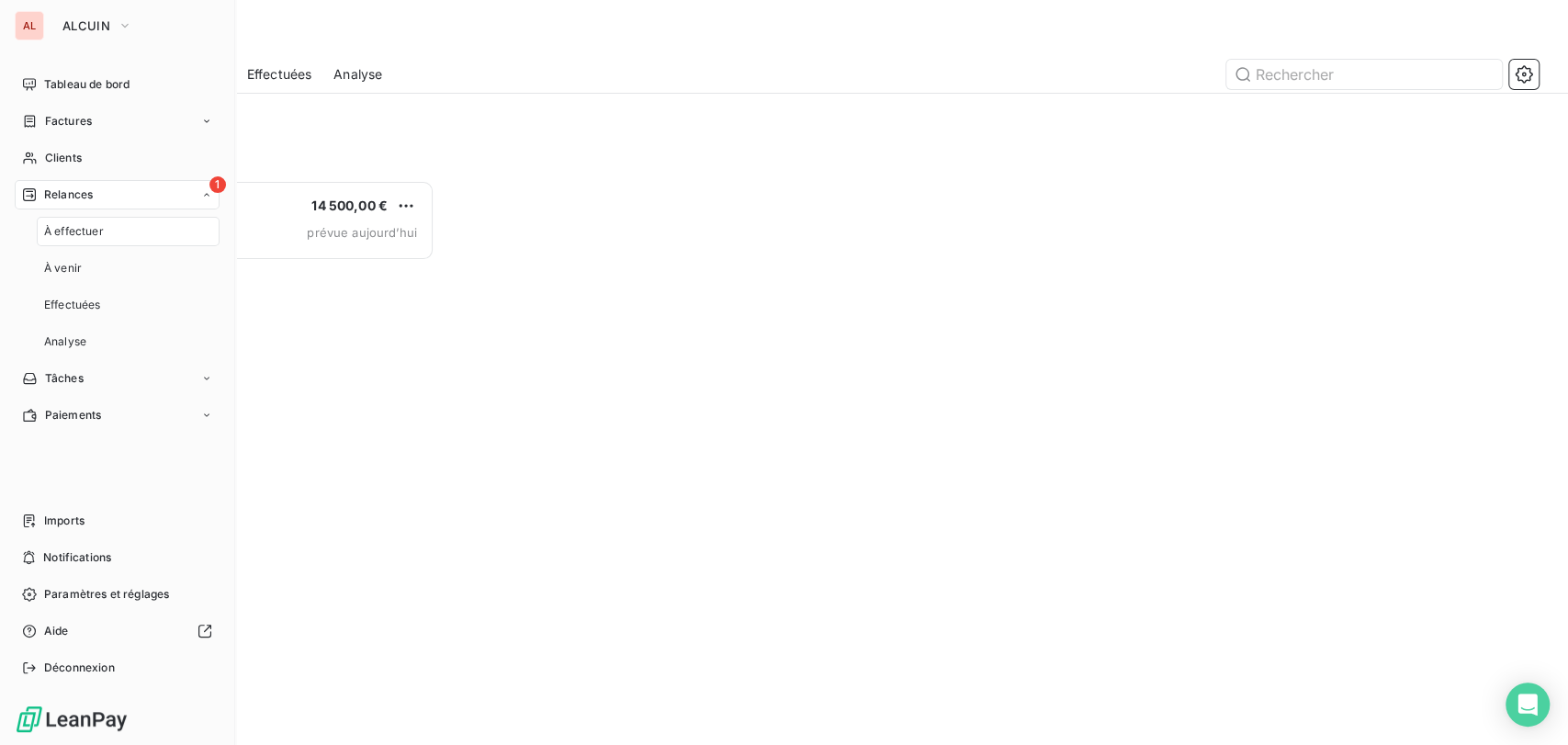
scroll to position [548, 330]
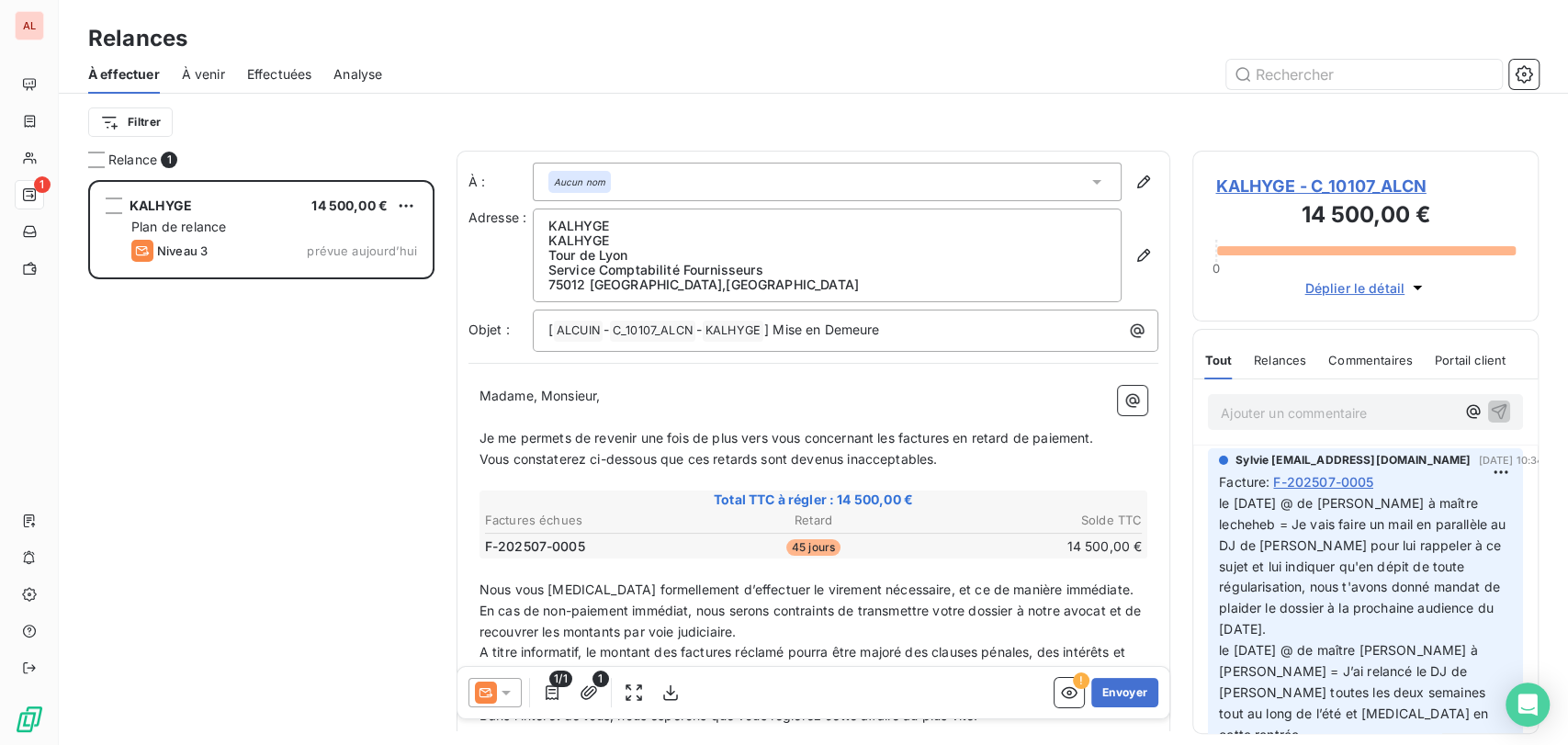
click at [1258, 186] on span "KALHYGE - C_10107_ALCN" at bounding box center [1366, 186] width 300 height 25
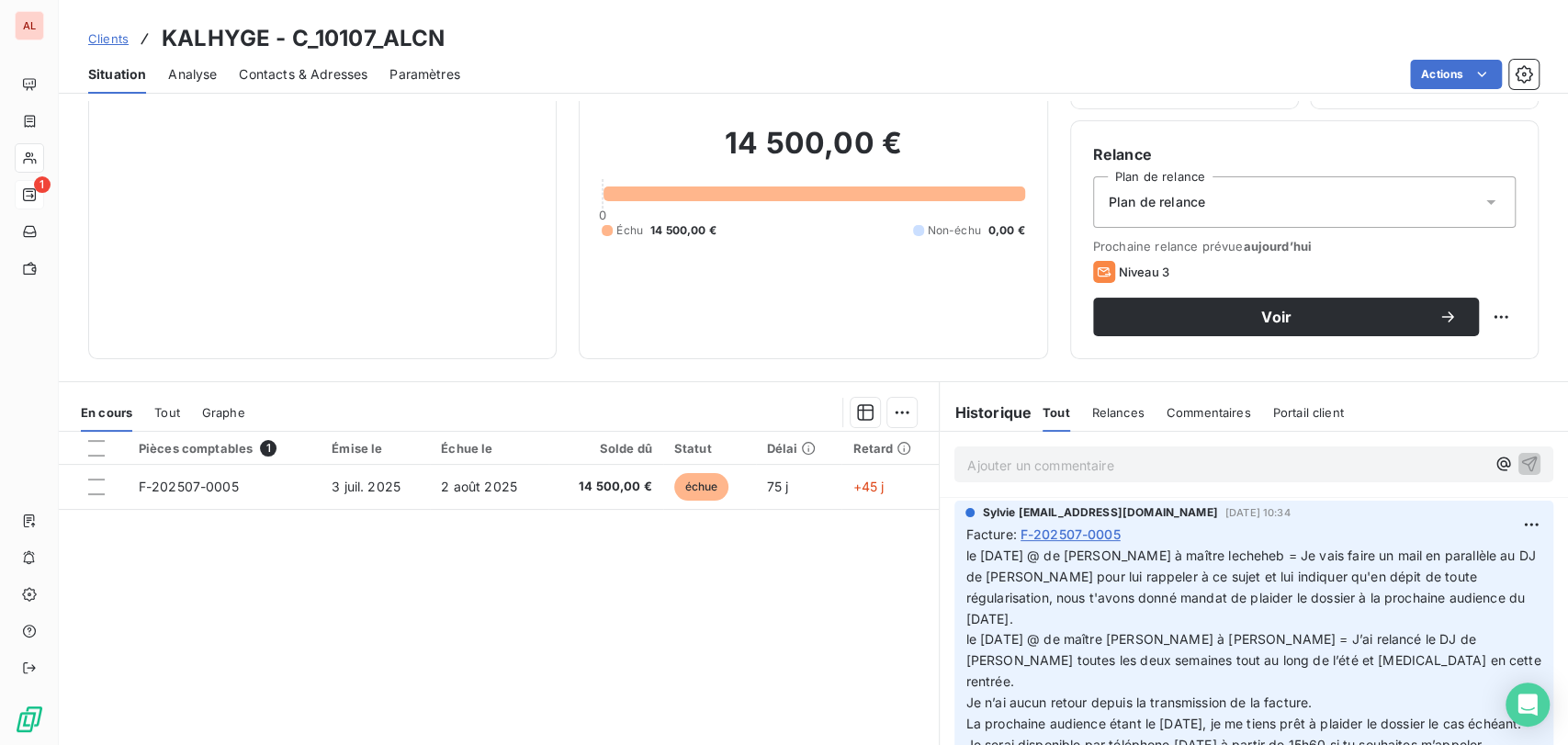
scroll to position [225, 0]
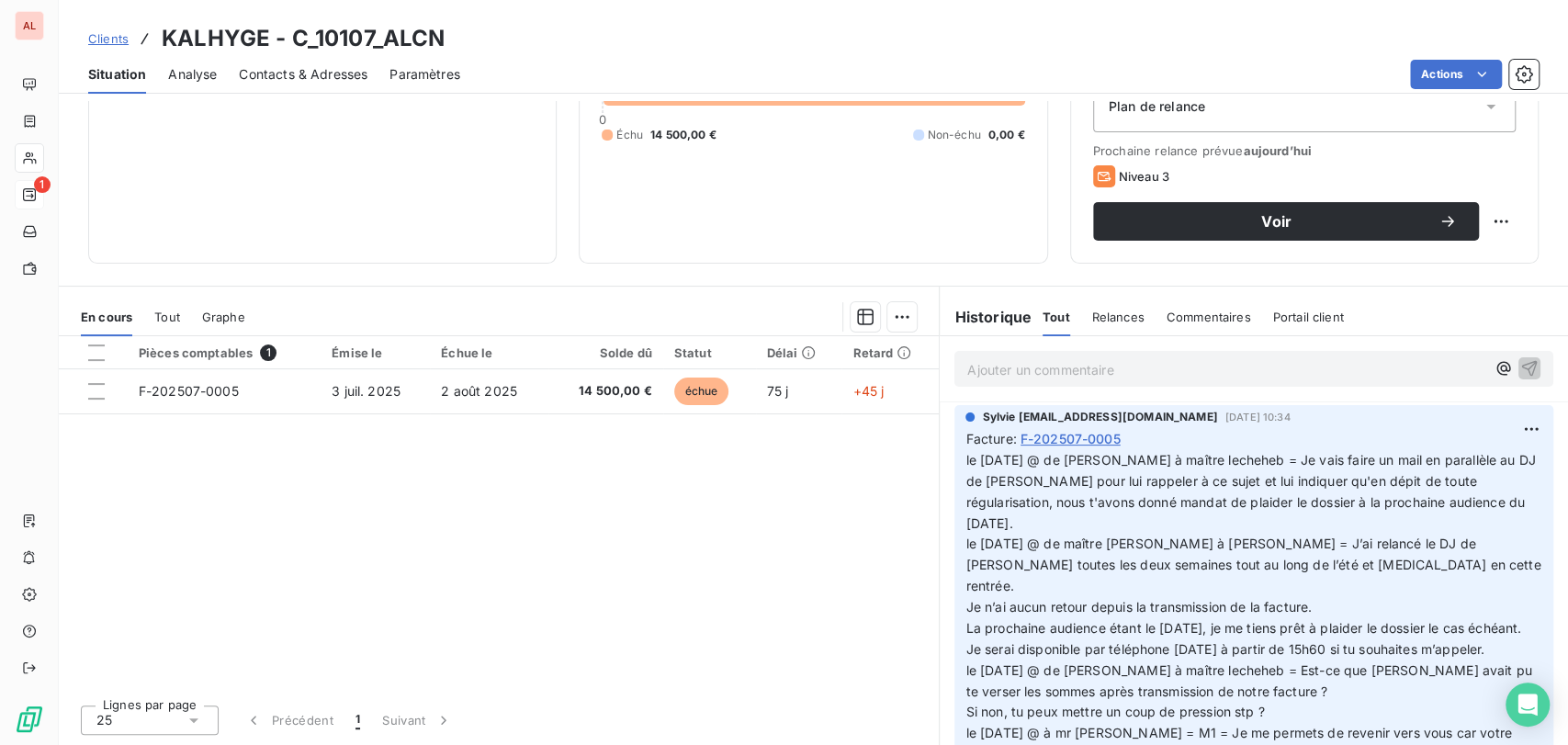
click at [312, 78] on span "Contacts & Adresses" at bounding box center [304, 74] width 129 height 18
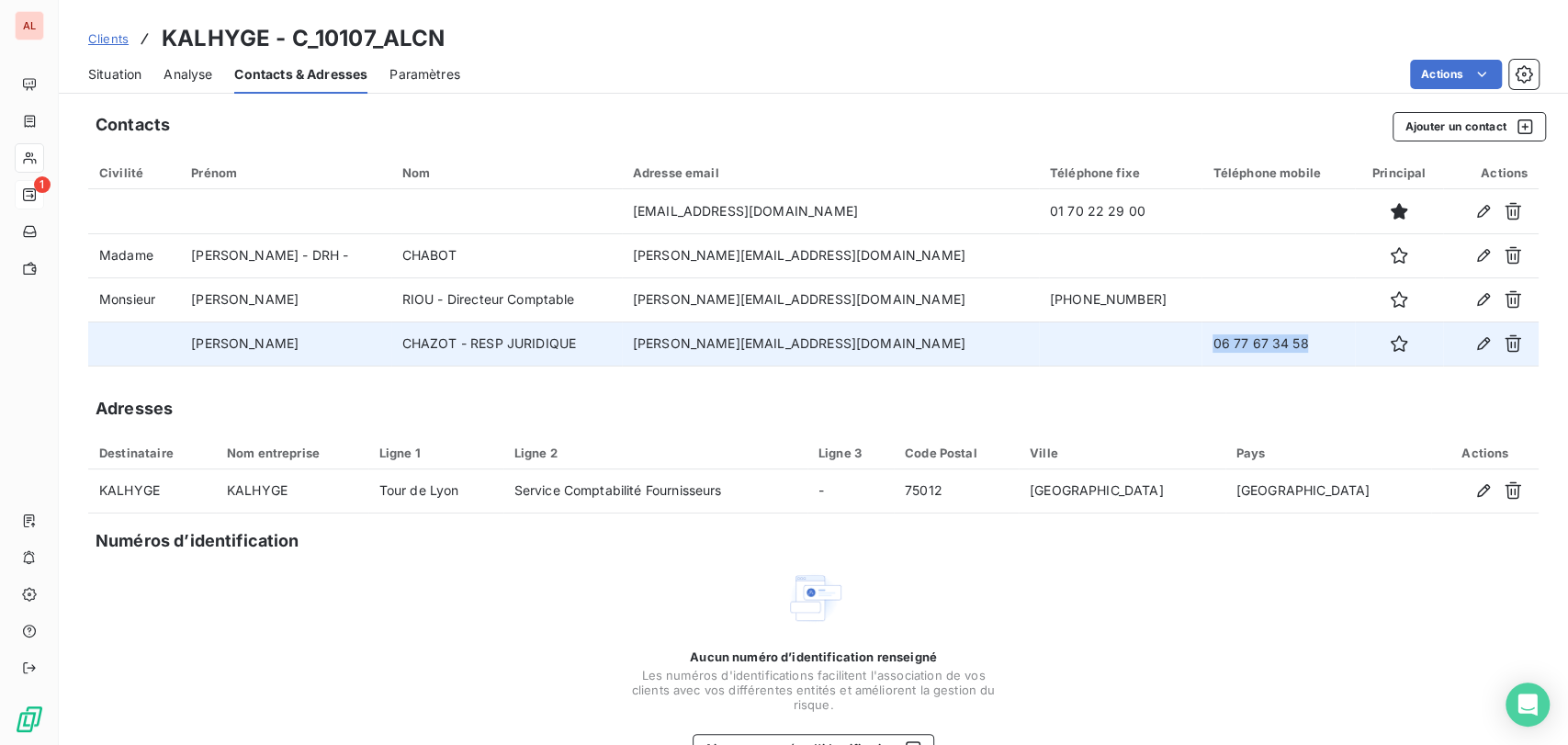
drag, startPoint x: 1229, startPoint y: 348, endPoint x: 1116, endPoint y: 328, distance: 114.8
click at [1117, 341] on tr "[PERSON_NAME] - RESP JURIDIQUE [EMAIL_ADDRESS][DOMAIN_NAME] 06 77 67 34 58" at bounding box center [813, 343] width 1450 height 44
copy tr "06 77 67 34 58"
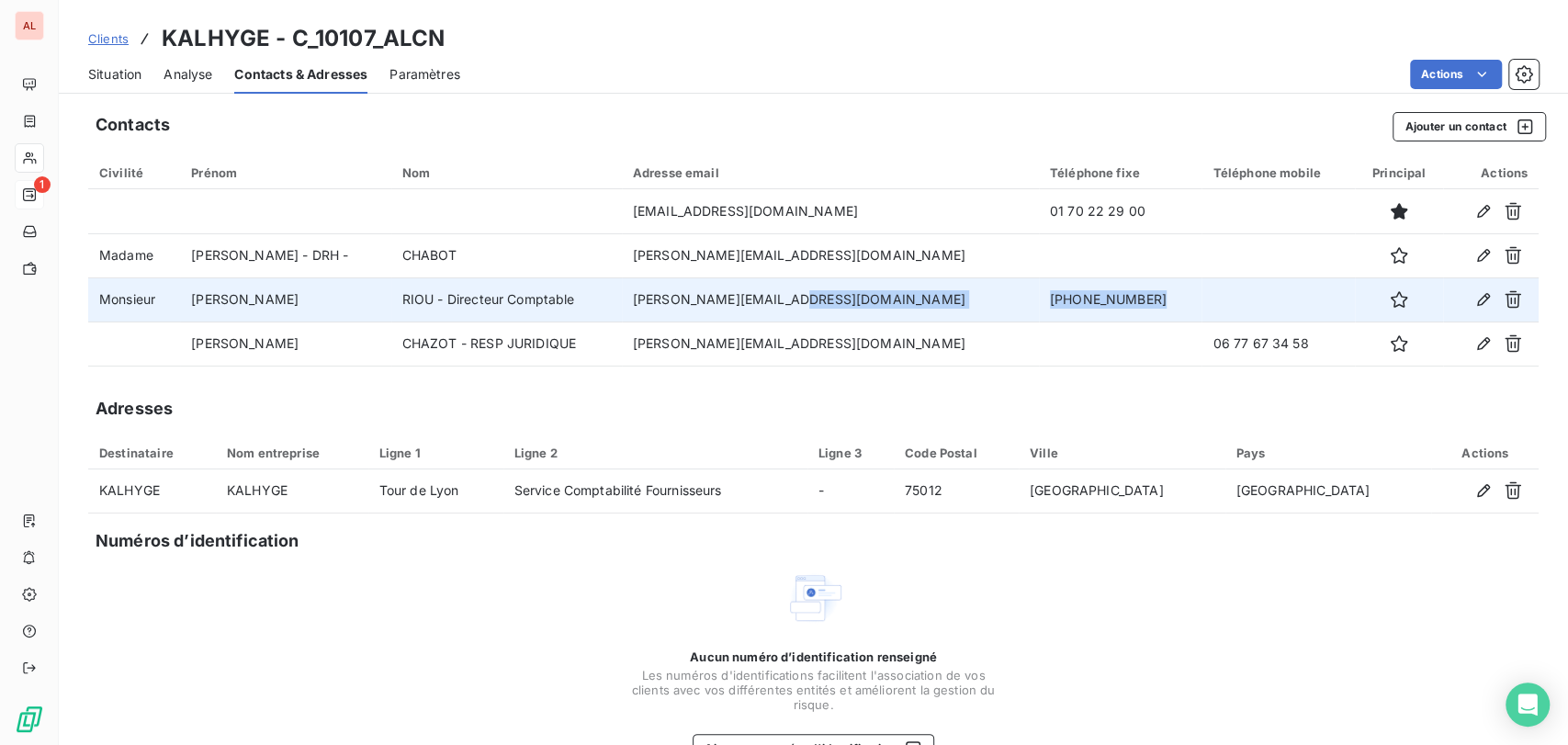
drag, startPoint x: 1065, startPoint y: 295, endPoint x: 955, endPoint y: 297, distance: 110.0
click at [955, 297] on tr "Monsieur [PERSON_NAME] - Directeur Comptable [PERSON_NAME][EMAIL_ADDRESS][DOMAI…" at bounding box center [813, 299] width 1450 height 44
copy tr "[PHONE_NUMBER]"
click at [1474, 297] on icon "button" at bounding box center [1483, 299] width 18 height 18
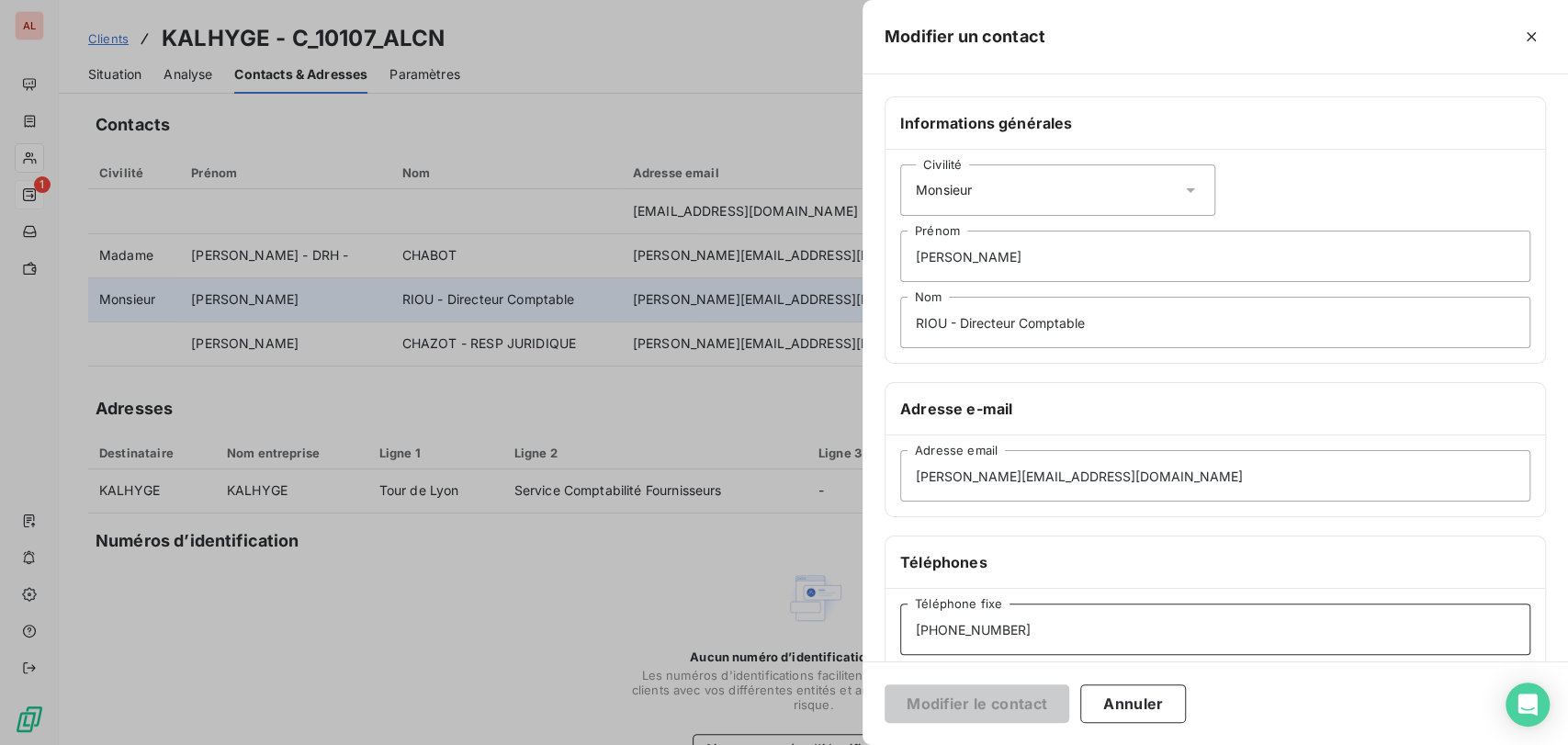
drag, startPoint x: 904, startPoint y: 624, endPoint x: 819, endPoint y: 626, distance: 85.0
click at [824, 744] on div "Modifier un contact Informations générales Civilité Monsieur [PERSON_NAME] RIOU…" at bounding box center [784, 745] width 1568 height 0
click at [907, 707] on button "Modifier le contact" at bounding box center [976, 704] width 185 height 39
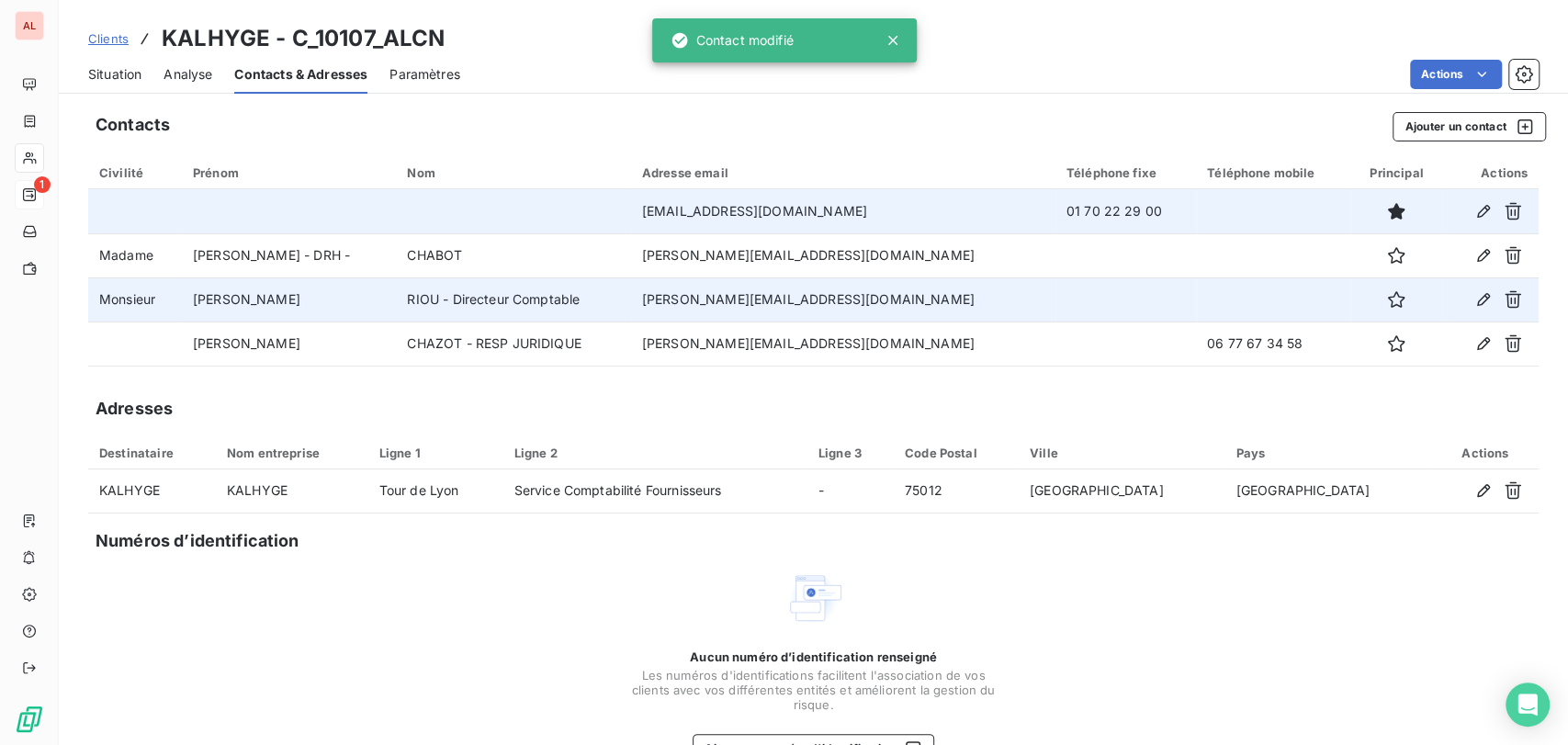
drag, startPoint x: 1063, startPoint y: 216, endPoint x: 957, endPoint y: 204, distance: 106.7
click at [957, 204] on tr "[EMAIL_ADDRESS][DOMAIN_NAME] 01 70 22 29 00" at bounding box center [813, 212] width 1450 height 44
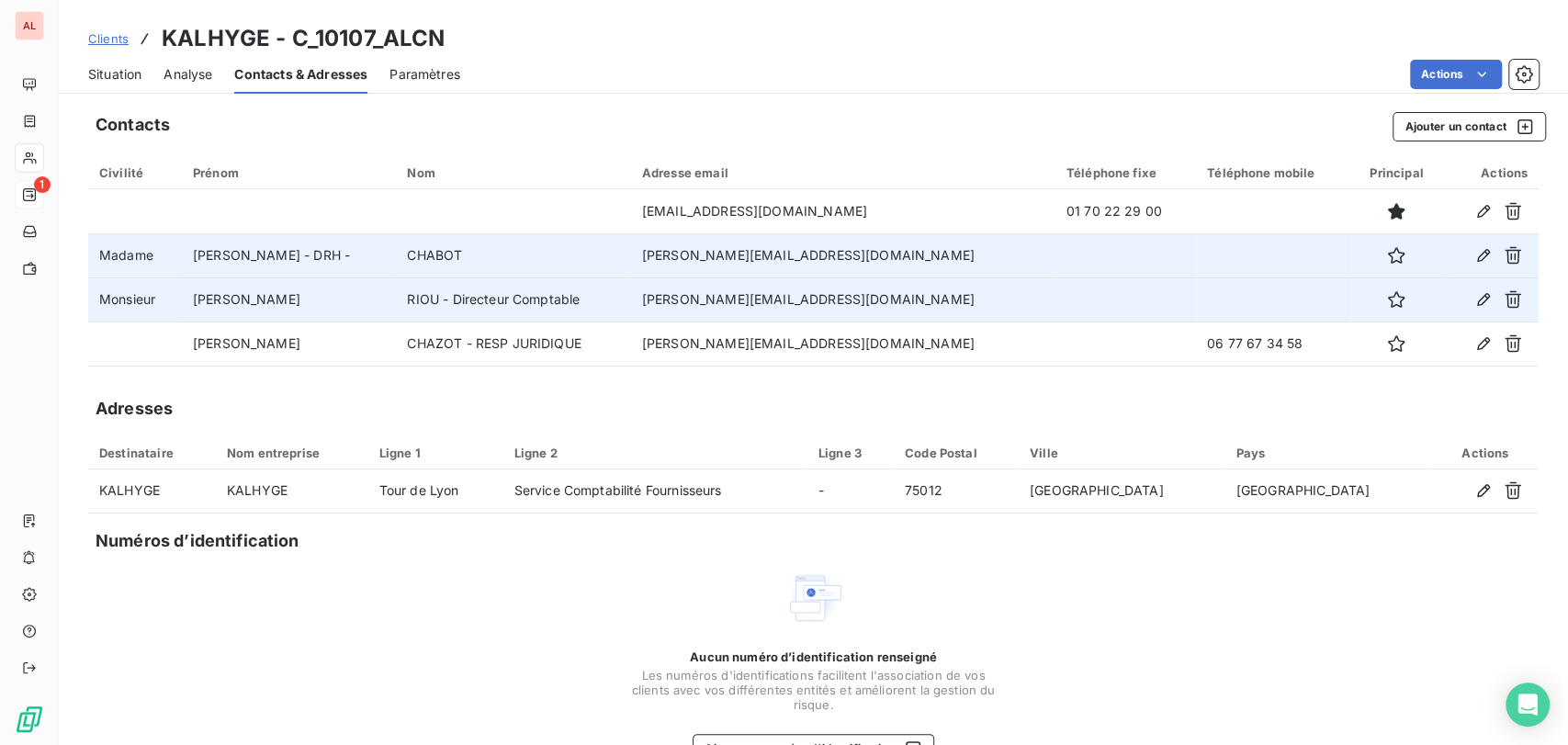
copy tr "01 70 22 29 00"
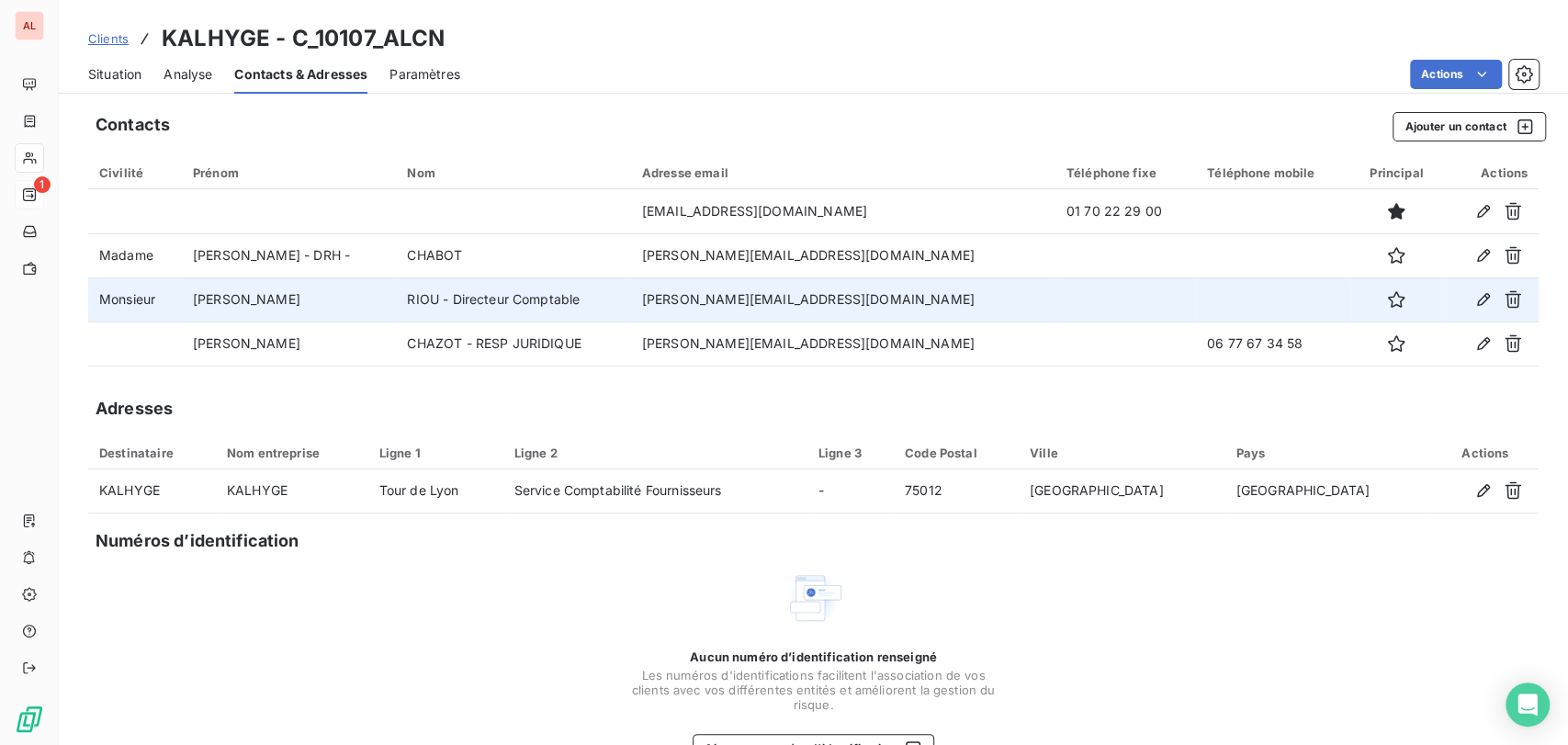
click at [125, 76] on span "Situation" at bounding box center [115, 74] width 53 height 18
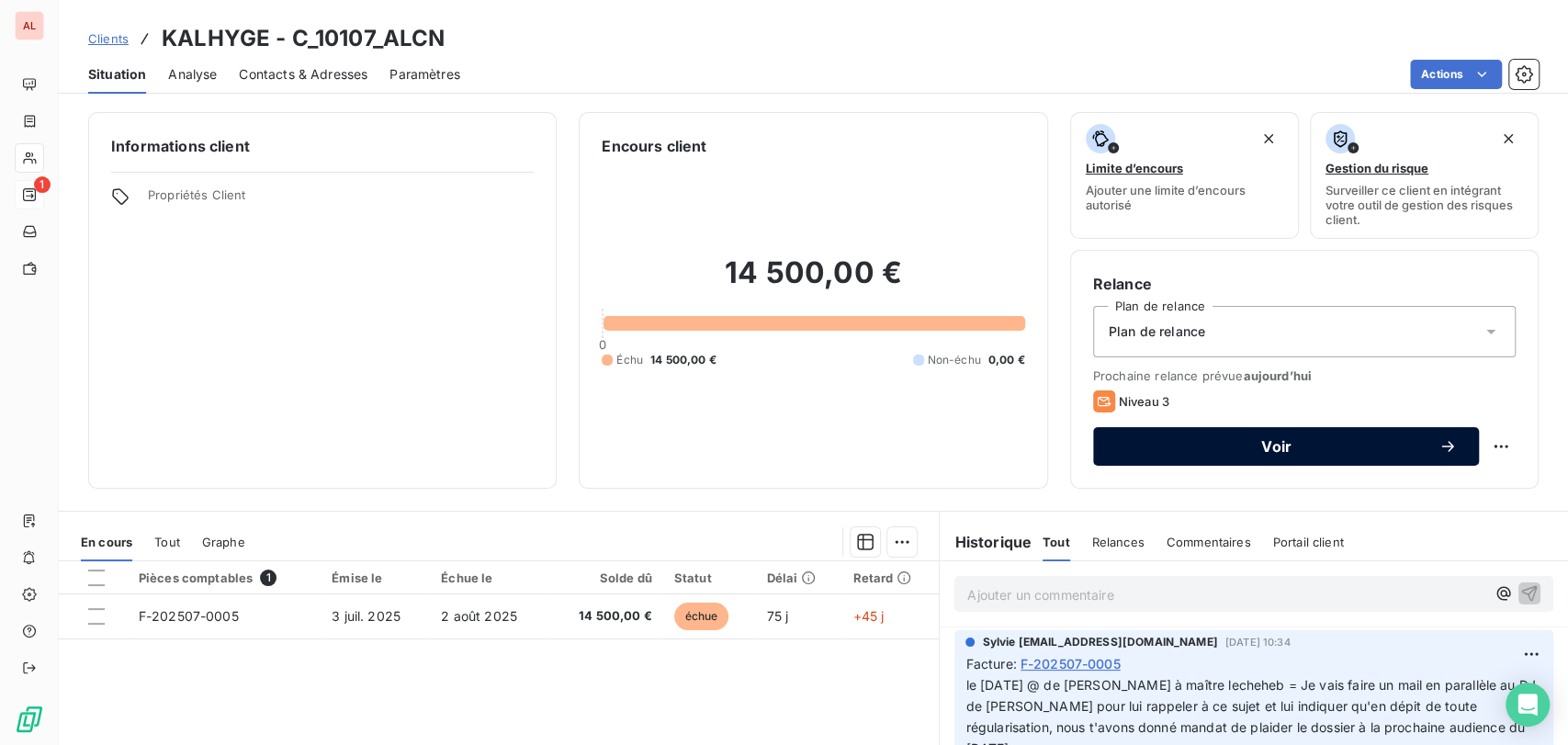
click at [1230, 449] on span "Voir" at bounding box center [1276, 446] width 323 height 15
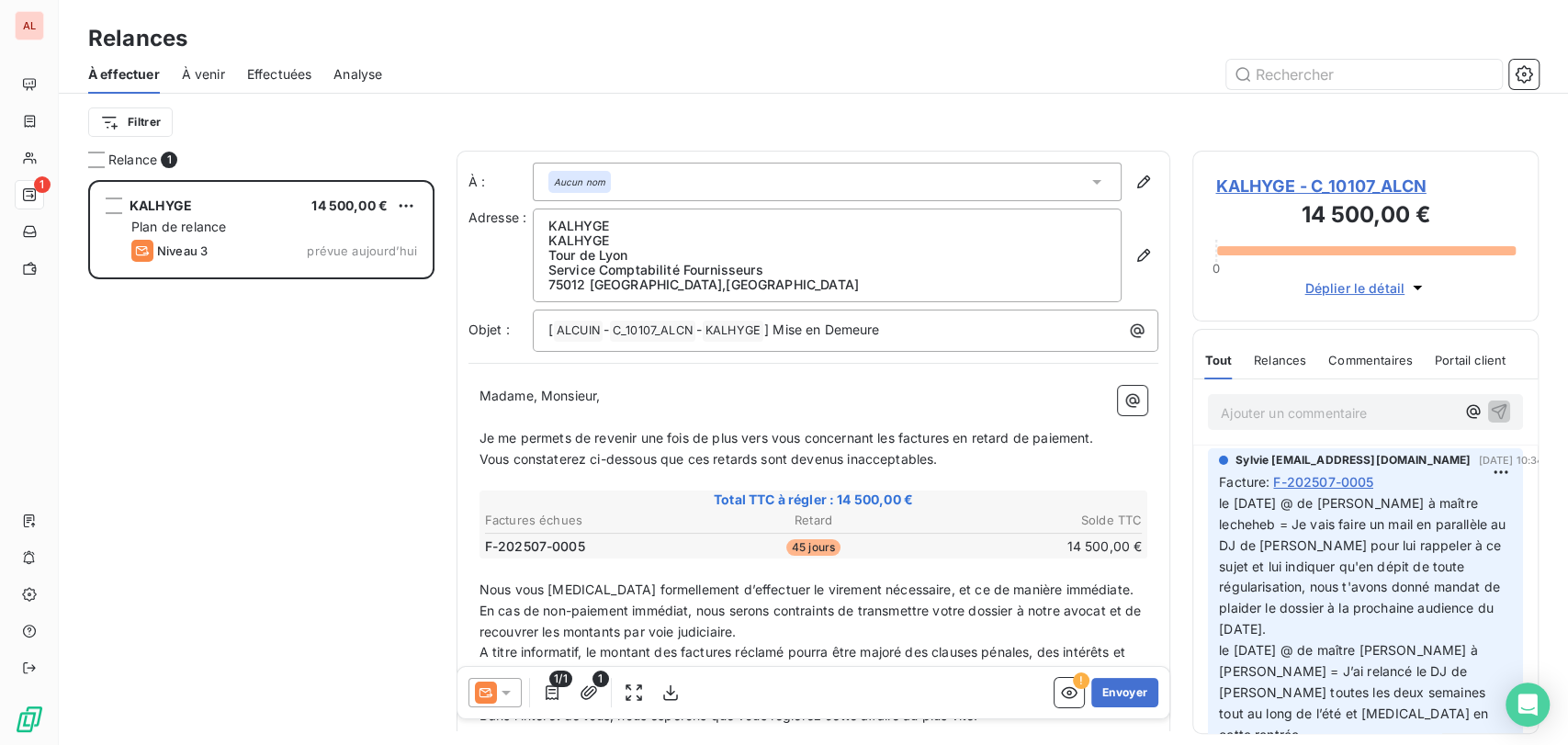
scroll to position [548, 330]
click at [1264, 191] on span "KALHYGE - C_10107_ALCN" at bounding box center [1366, 186] width 300 height 25
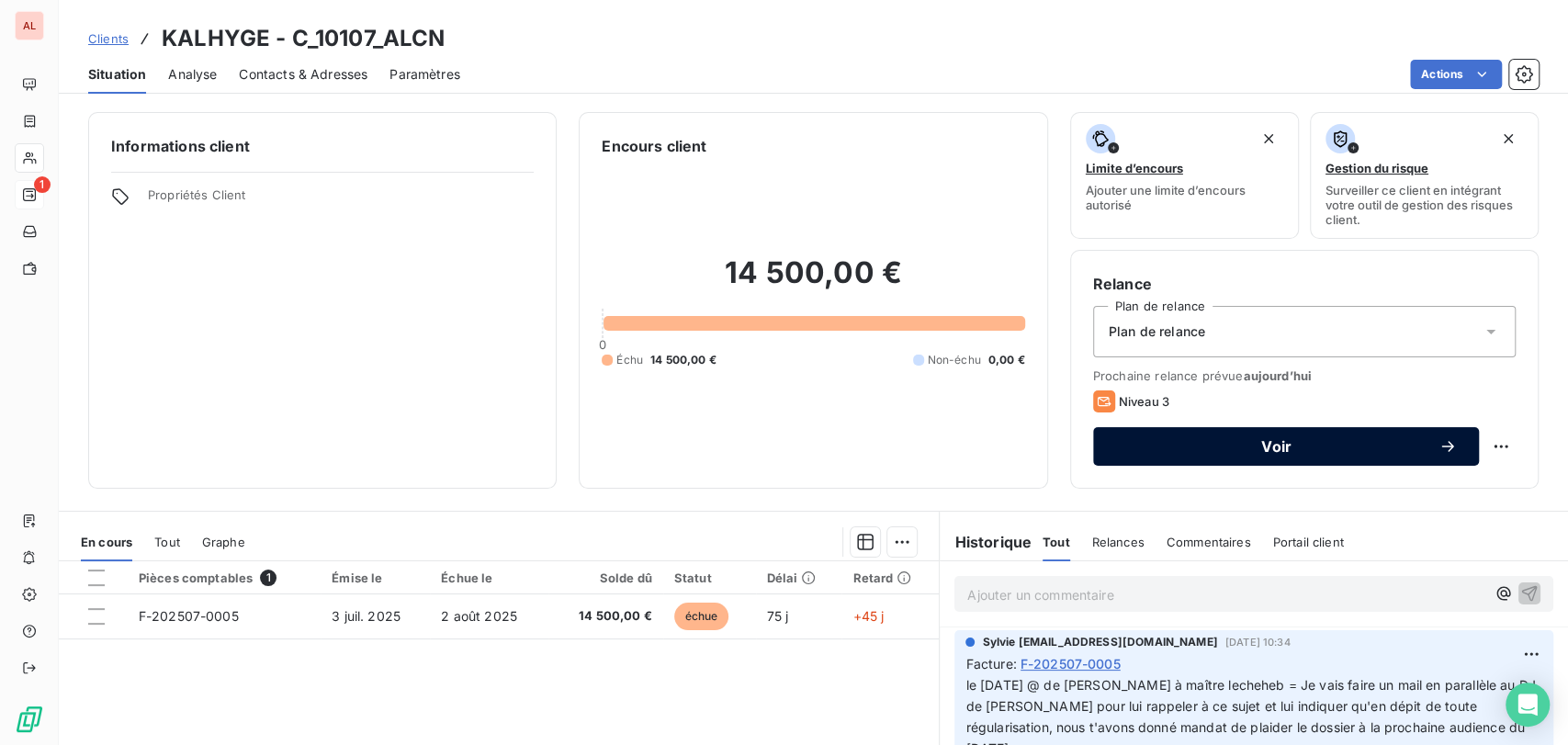
click at [1152, 441] on span "Voir" at bounding box center [1276, 446] width 323 height 15
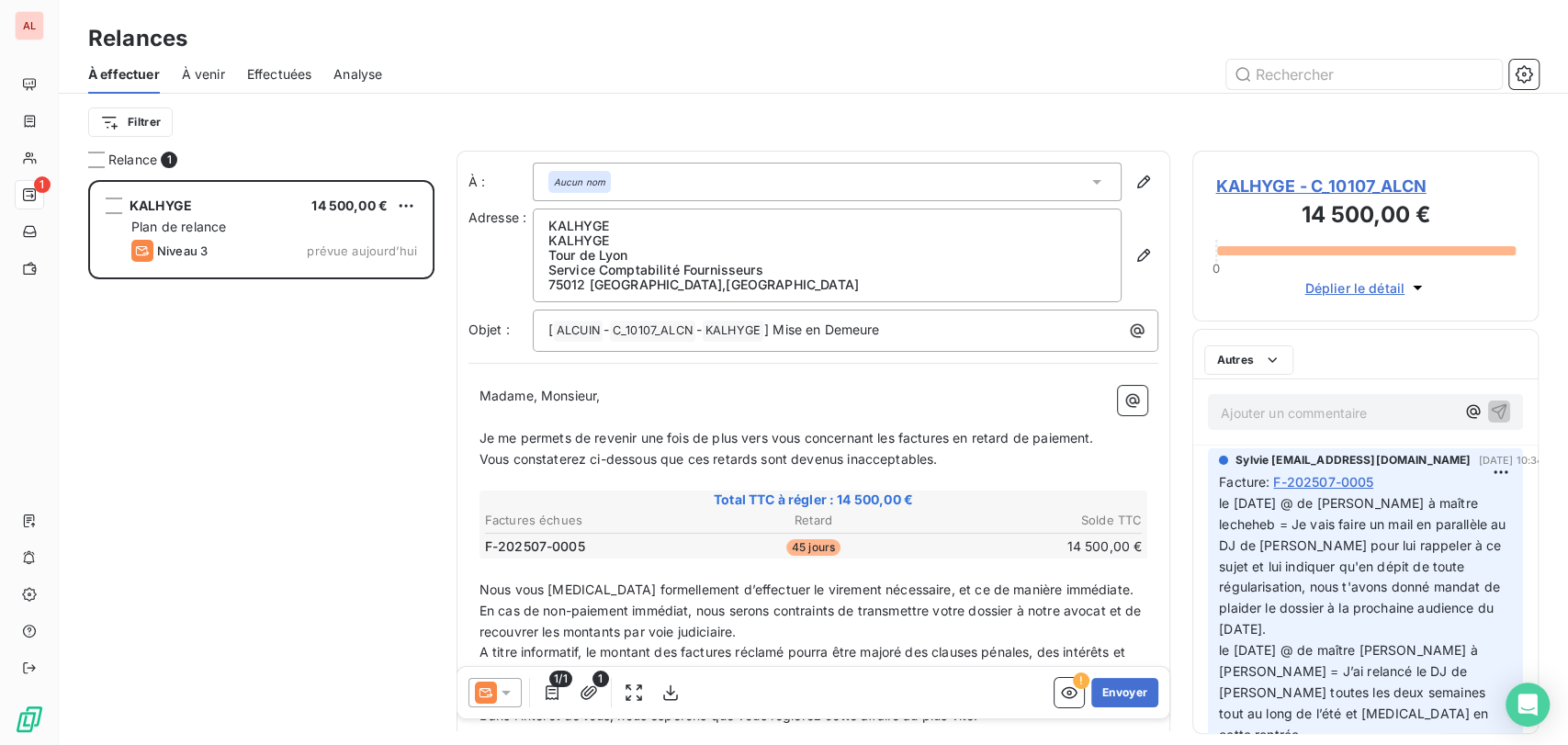
scroll to position [548, 330]
click at [1088, 178] on icon at bounding box center [1097, 182] width 18 height 18
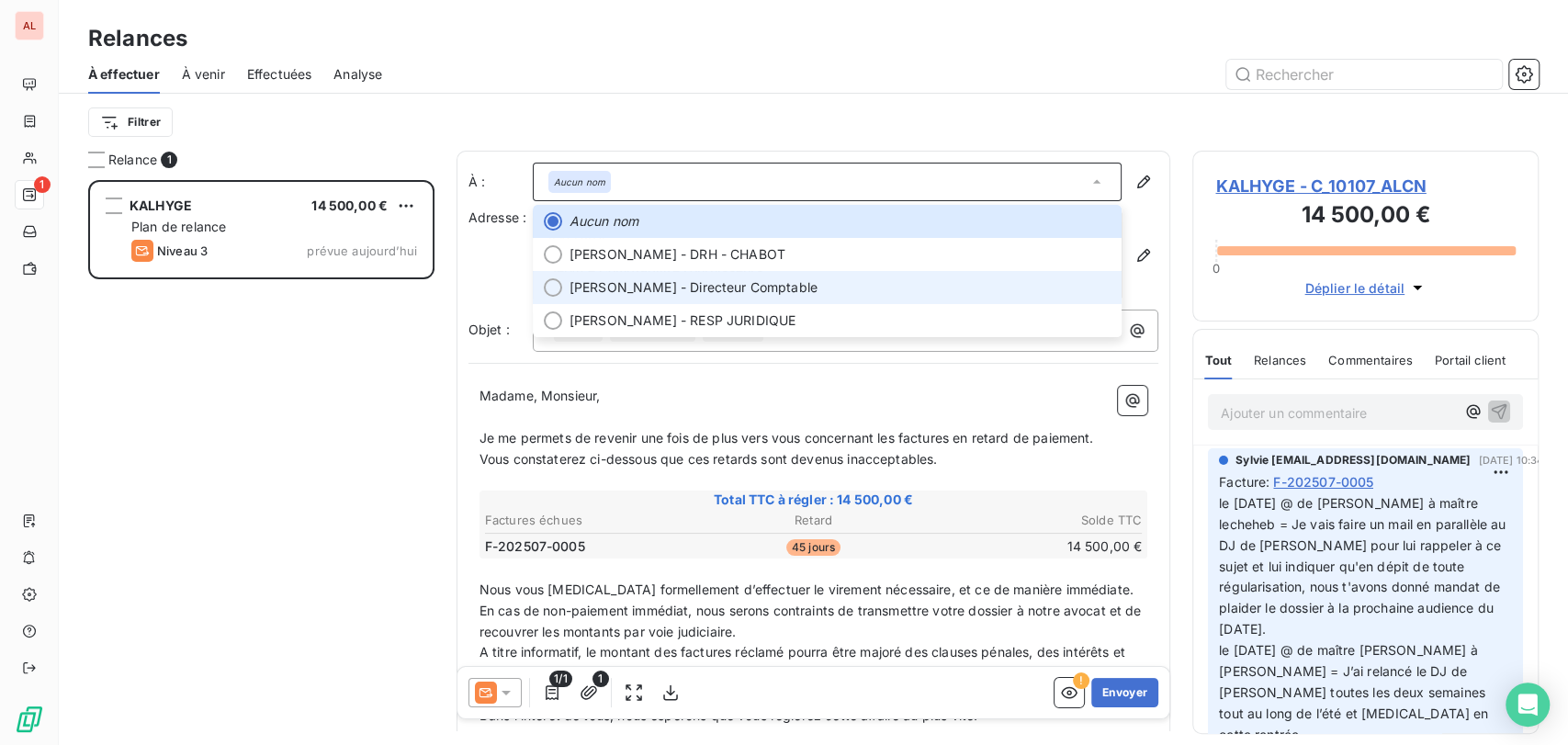
click at [552, 294] on div at bounding box center [553, 287] width 18 height 18
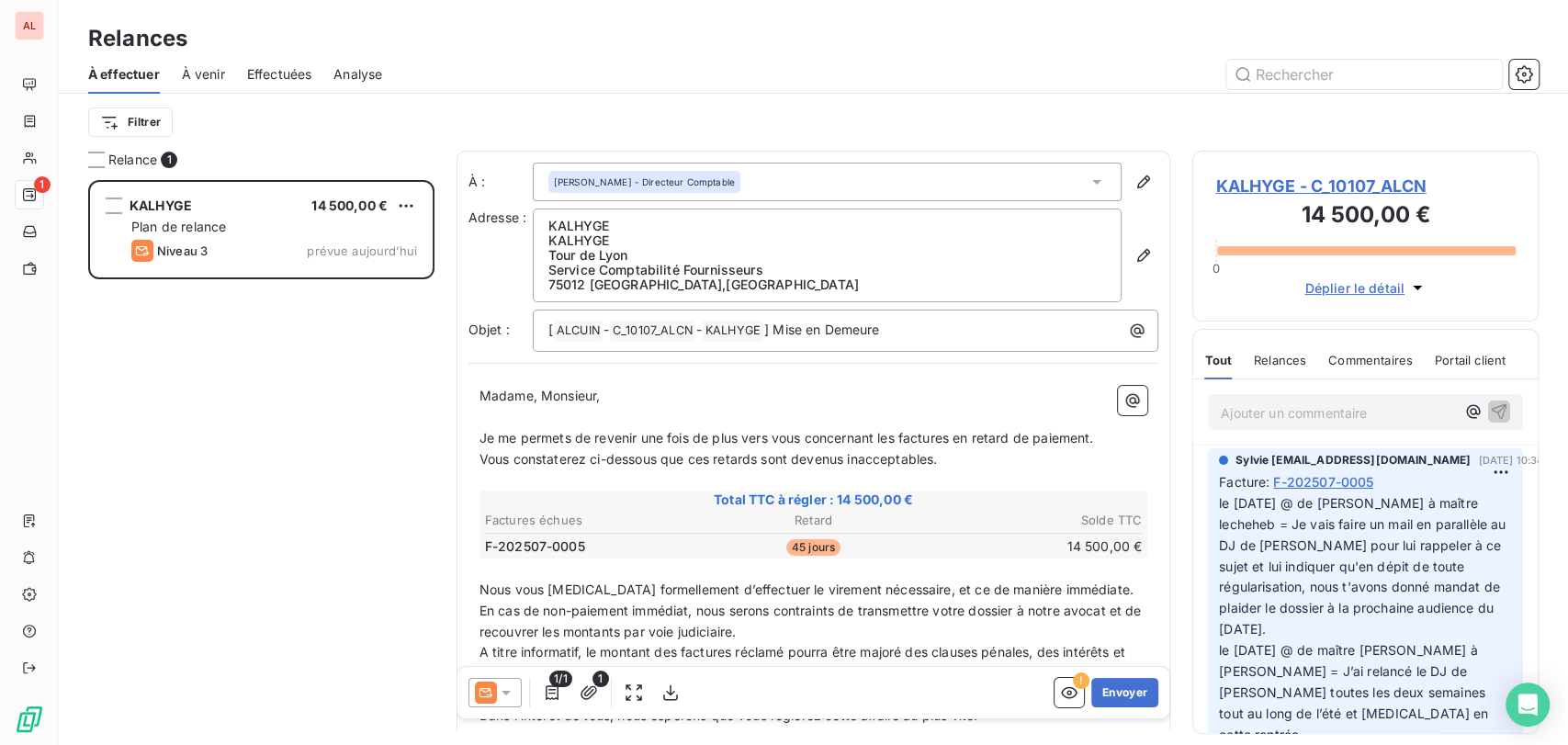
click at [1270, 182] on span "KALHYGE - C_10107_ALCN" at bounding box center [1366, 186] width 300 height 25
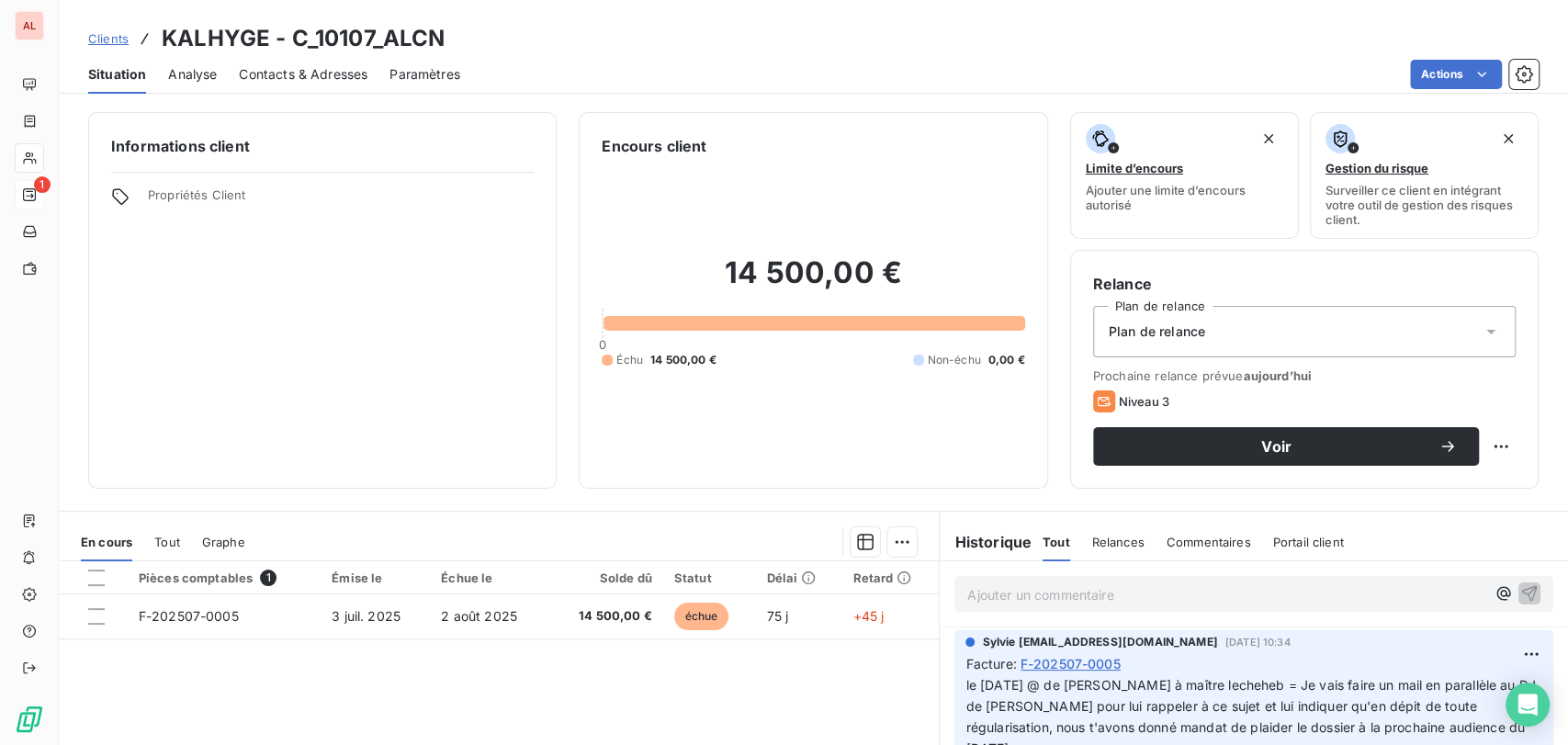
click at [323, 53] on h3 "KALHYGE - C_10107_ALCN" at bounding box center [303, 39] width 282 height 33
click at [321, 69] on span "Contacts & Adresses" at bounding box center [304, 74] width 129 height 18
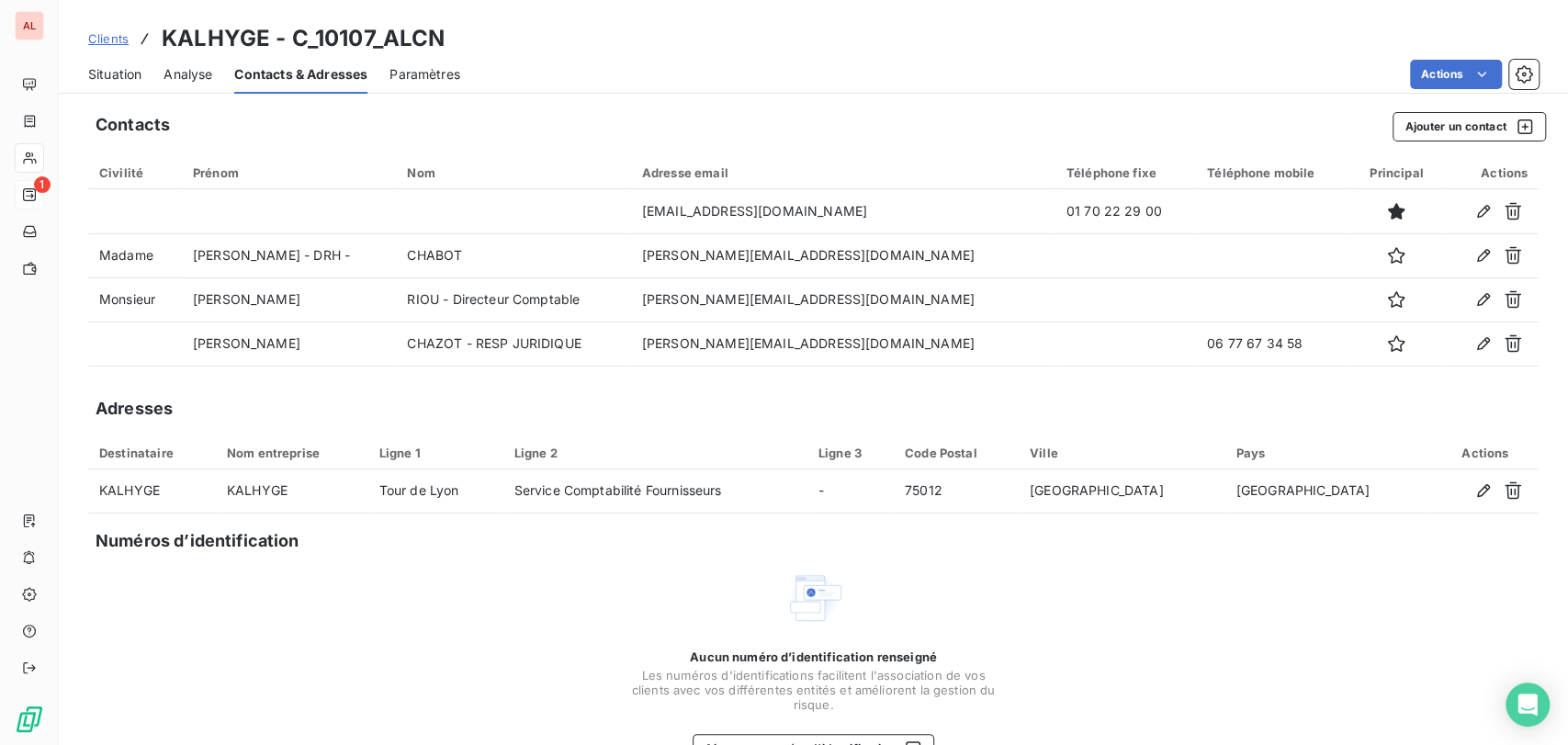
click at [114, 77] on span "Situation" at bounding box center [115, 74] width 53 height 18
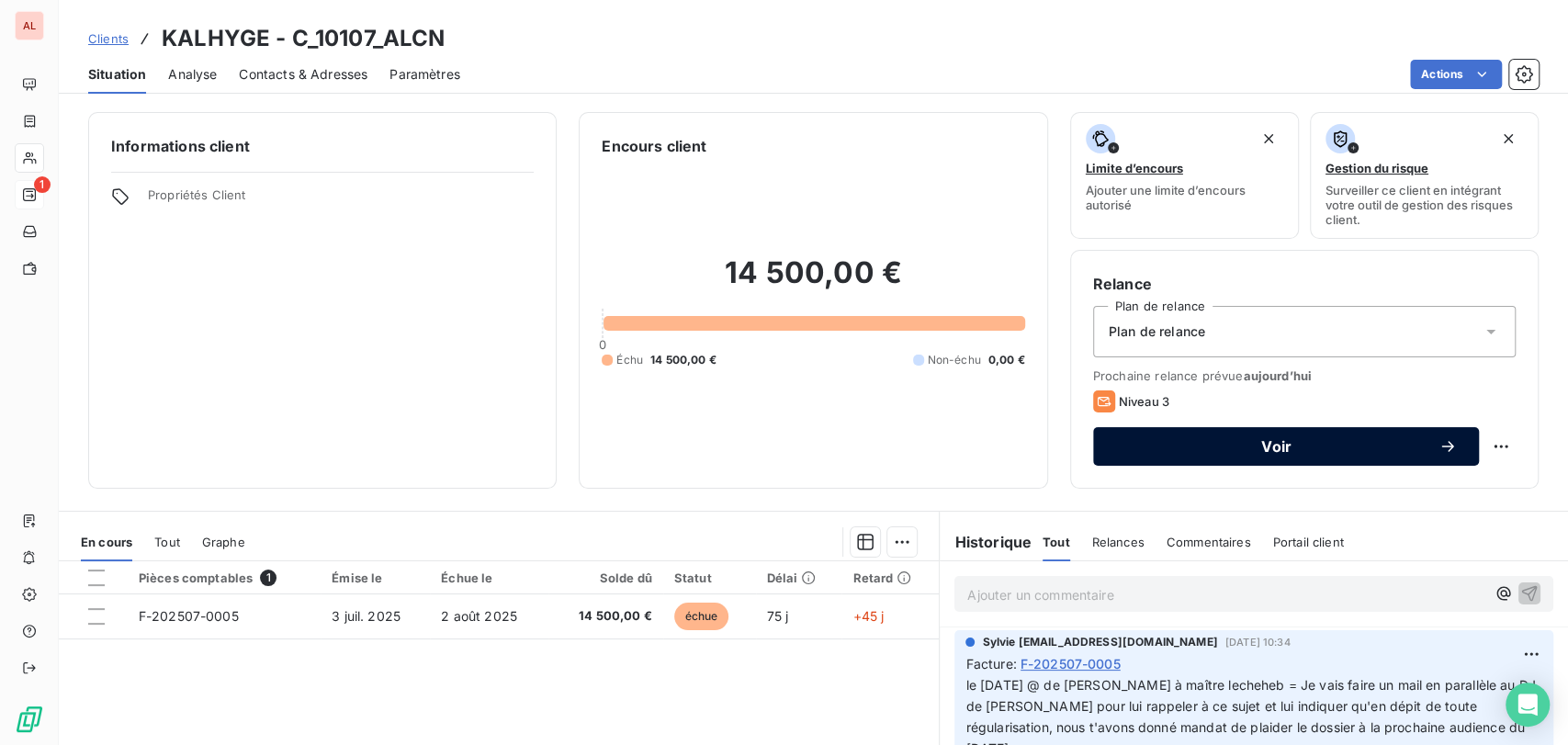
click at [1181, 440] on span "Voir" at bounding box center [1276, 446] width 323 height 15
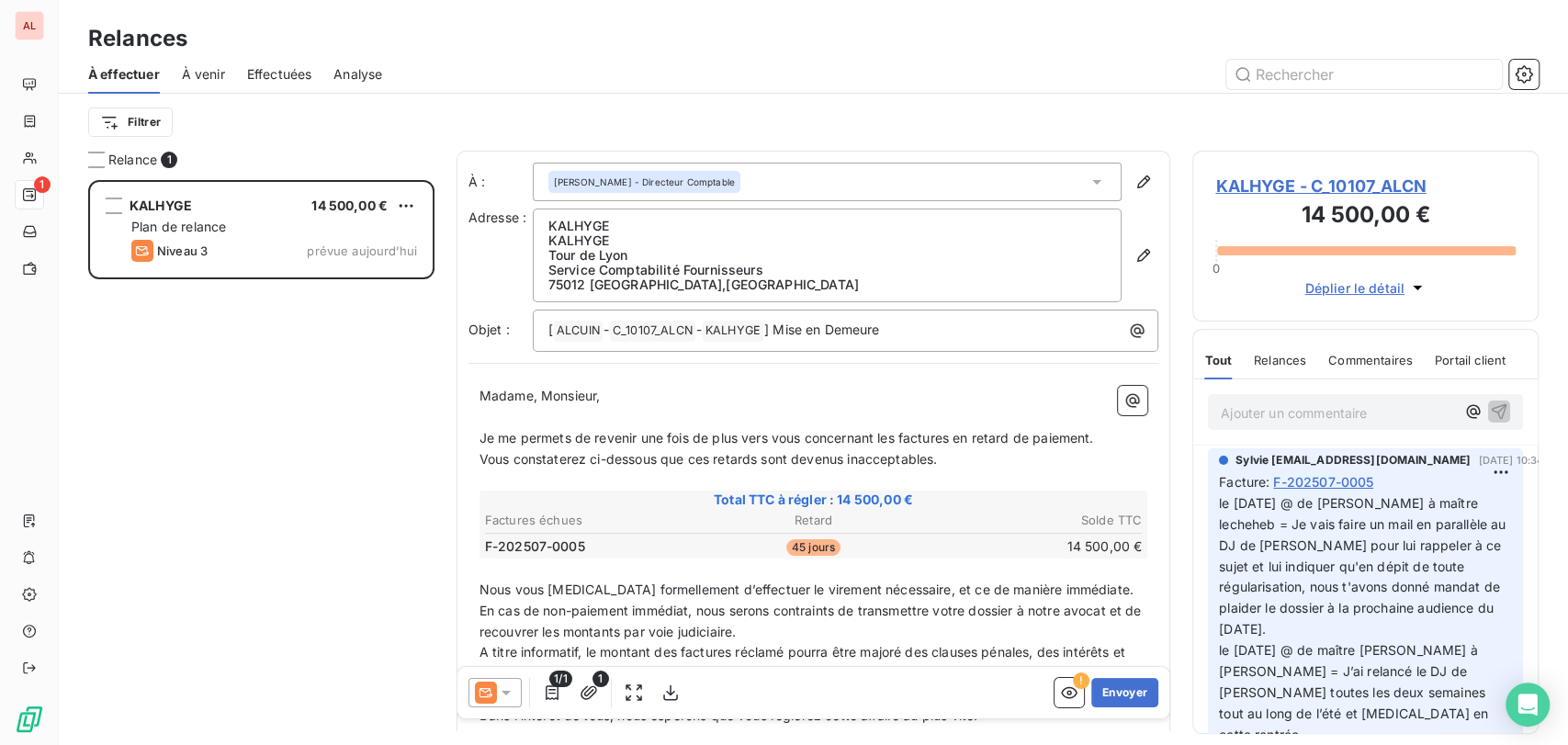
scroll to position [548, 330]
click at [504, 688] on icon at bounding box center [506, 693] width 18 height 18
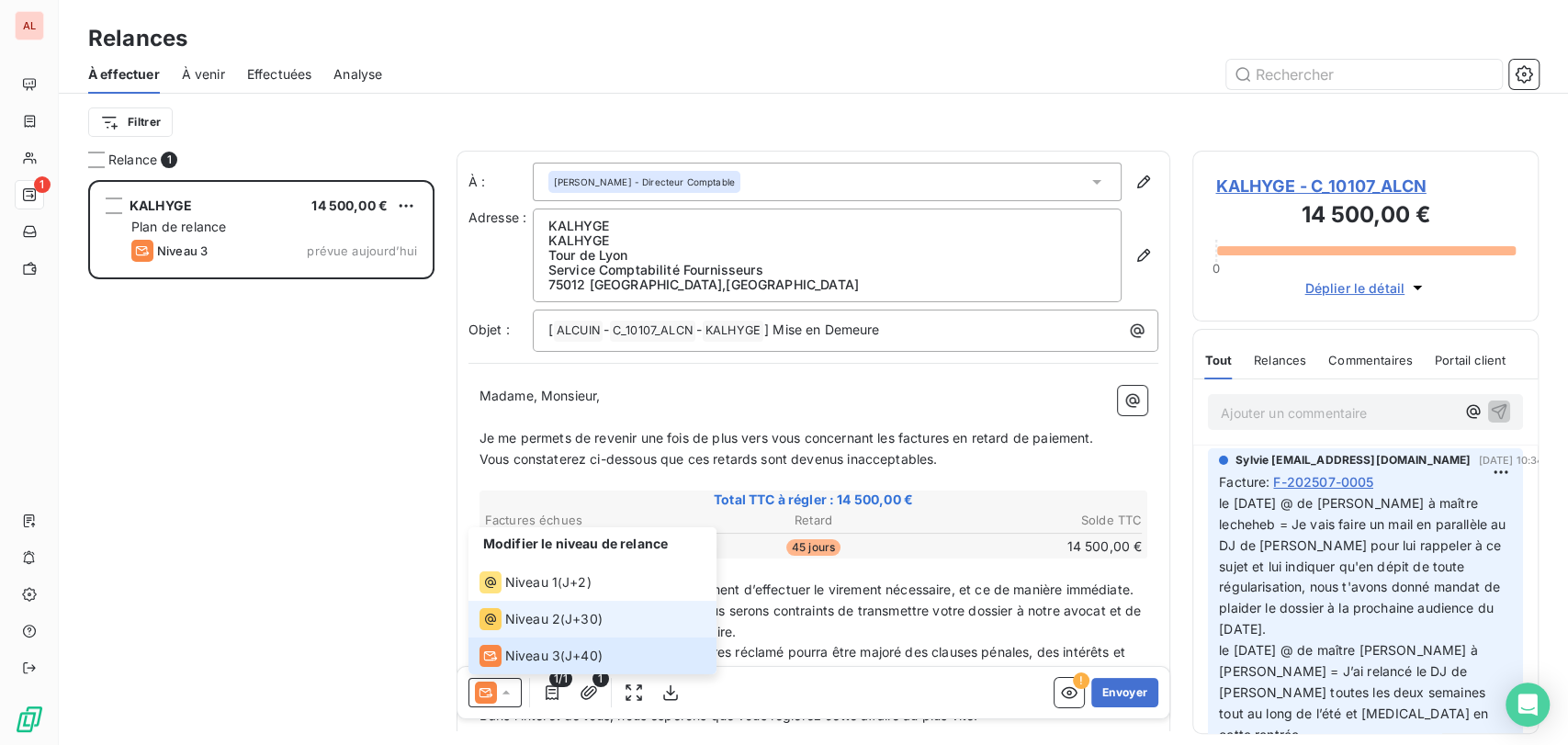
click at [529, 628] on div "Niveau 2" at bounding box center [520, 619] width 81 height 22
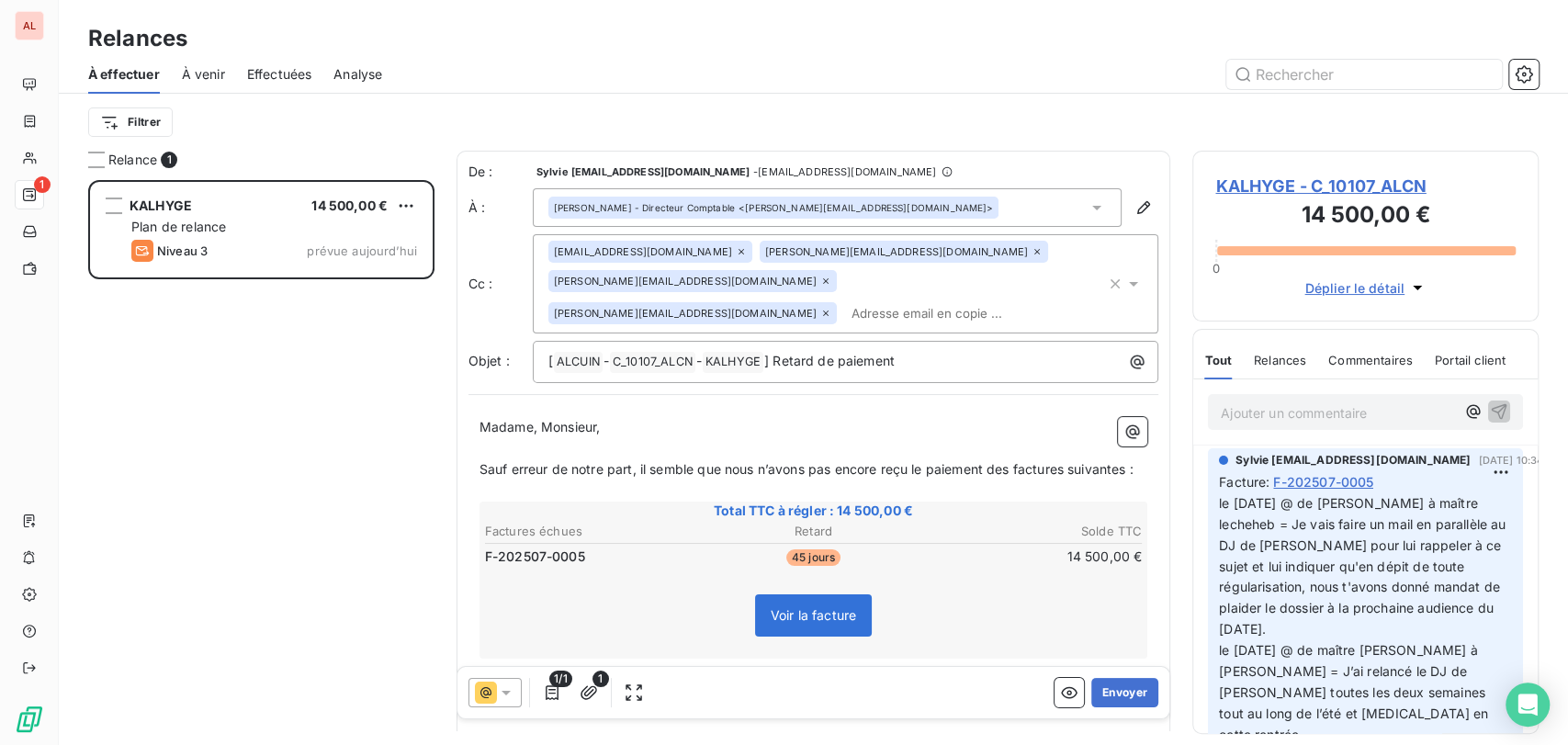
click at [1088, 207] on icon at bounding box center [1097, 208] width 18 height 18
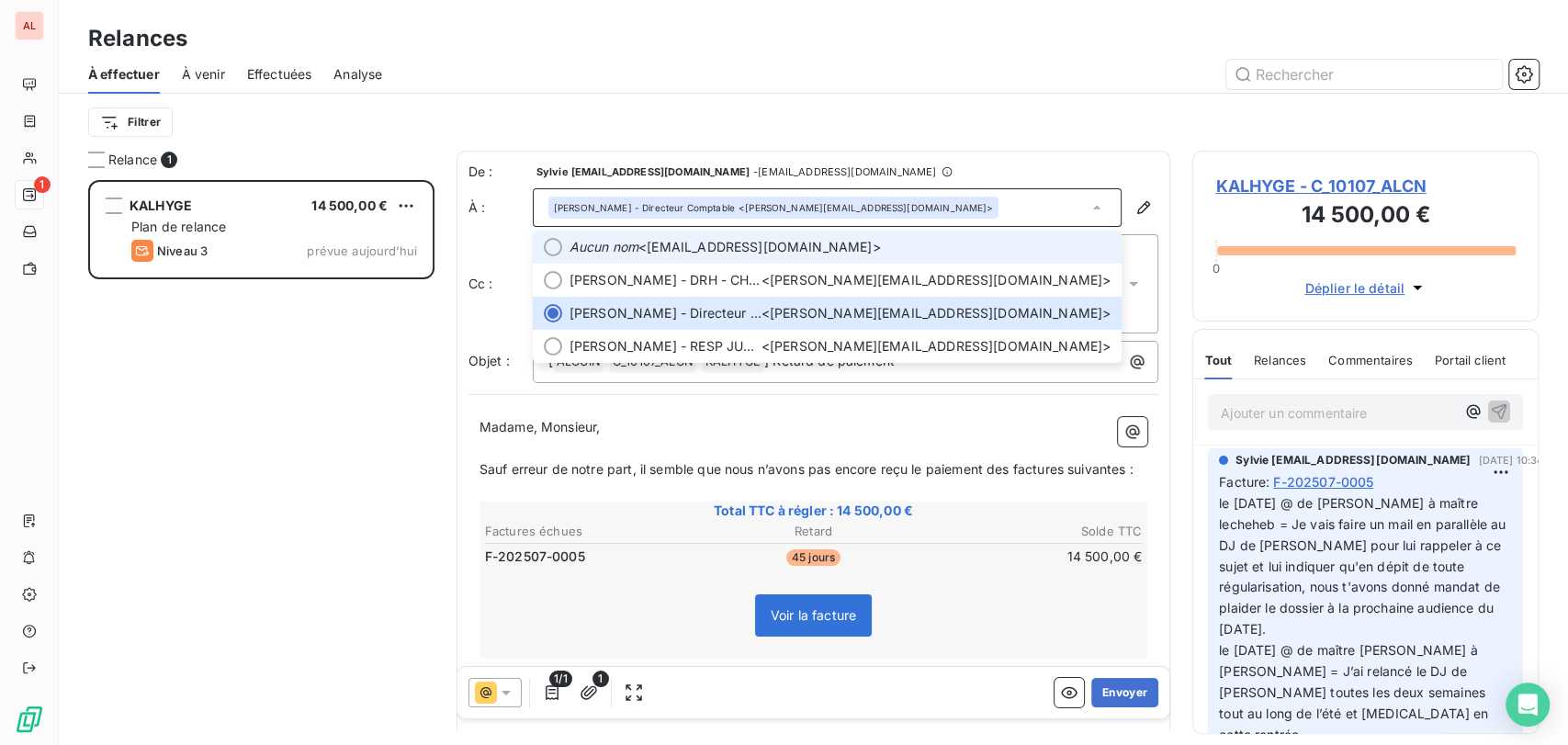
click at [549, 246] on div at bounding box center [553, 247] width 18 height 18
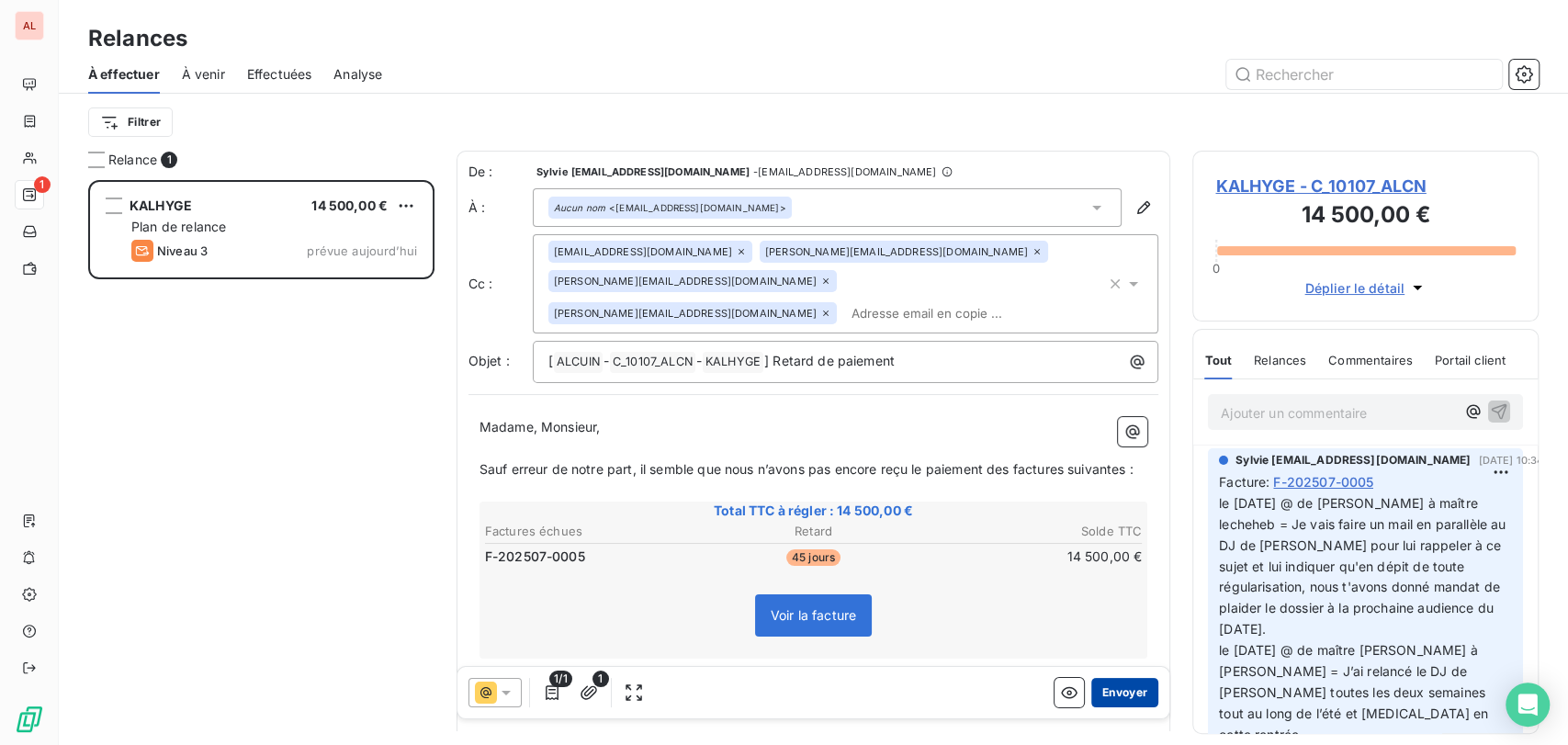
click at [1095, 696] on button "Envoyer" at bounding box center [1124, 693] width 67 height 29
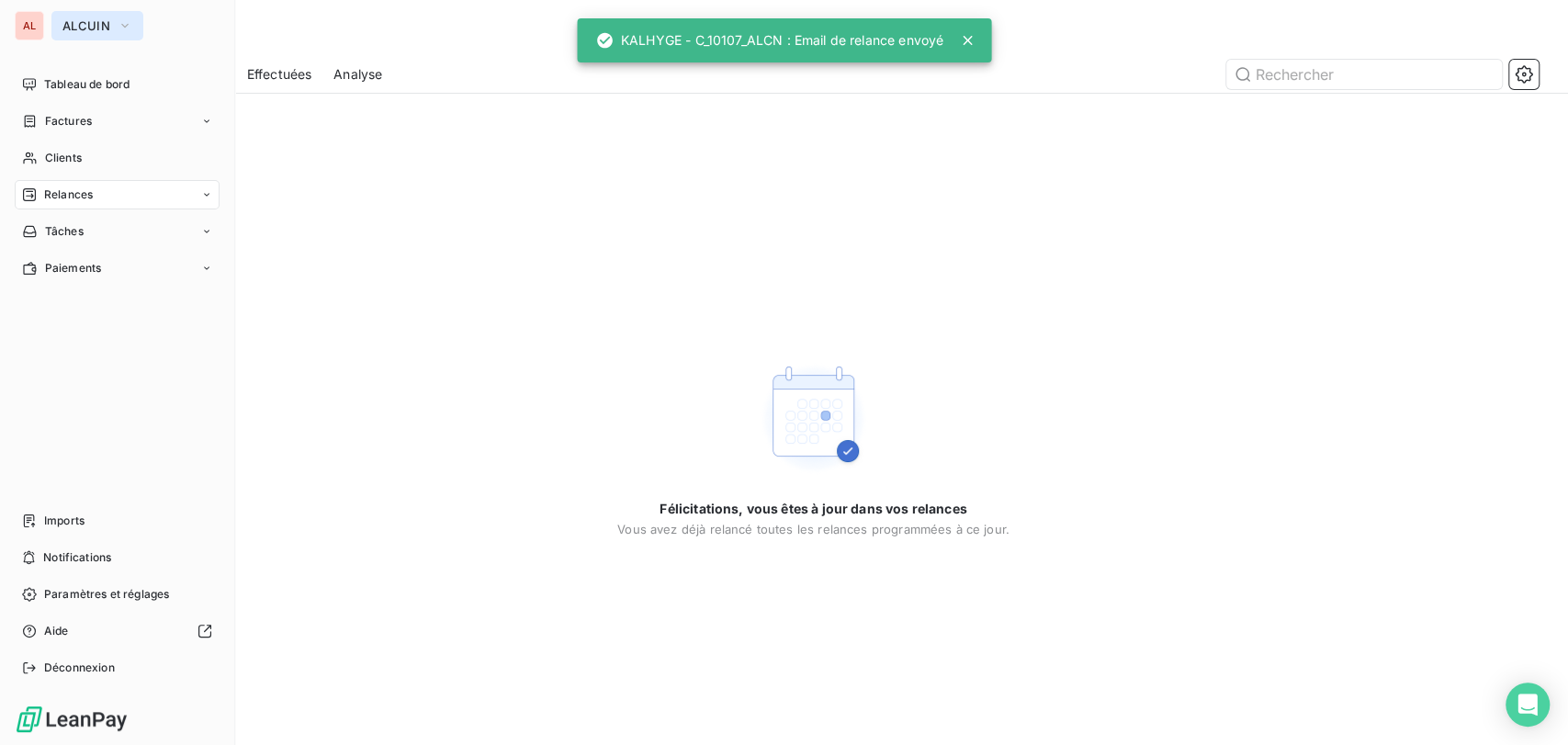
click at [131, 25] on icon "button" at bounding box center [125, 26] width 15 height 18
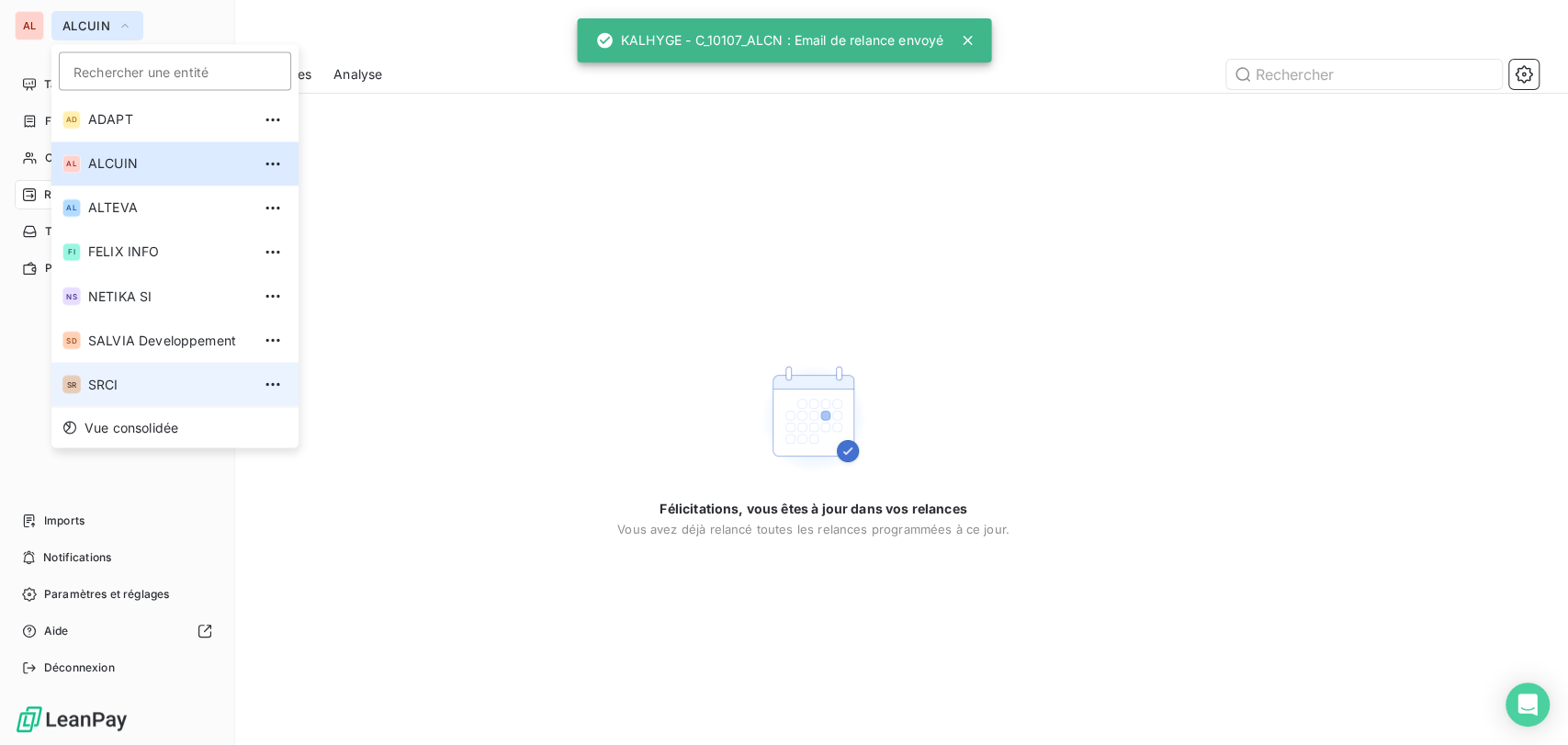
click at [114, 388] on span "SRCI" at bounding box center [169, 384] width 163 height 18
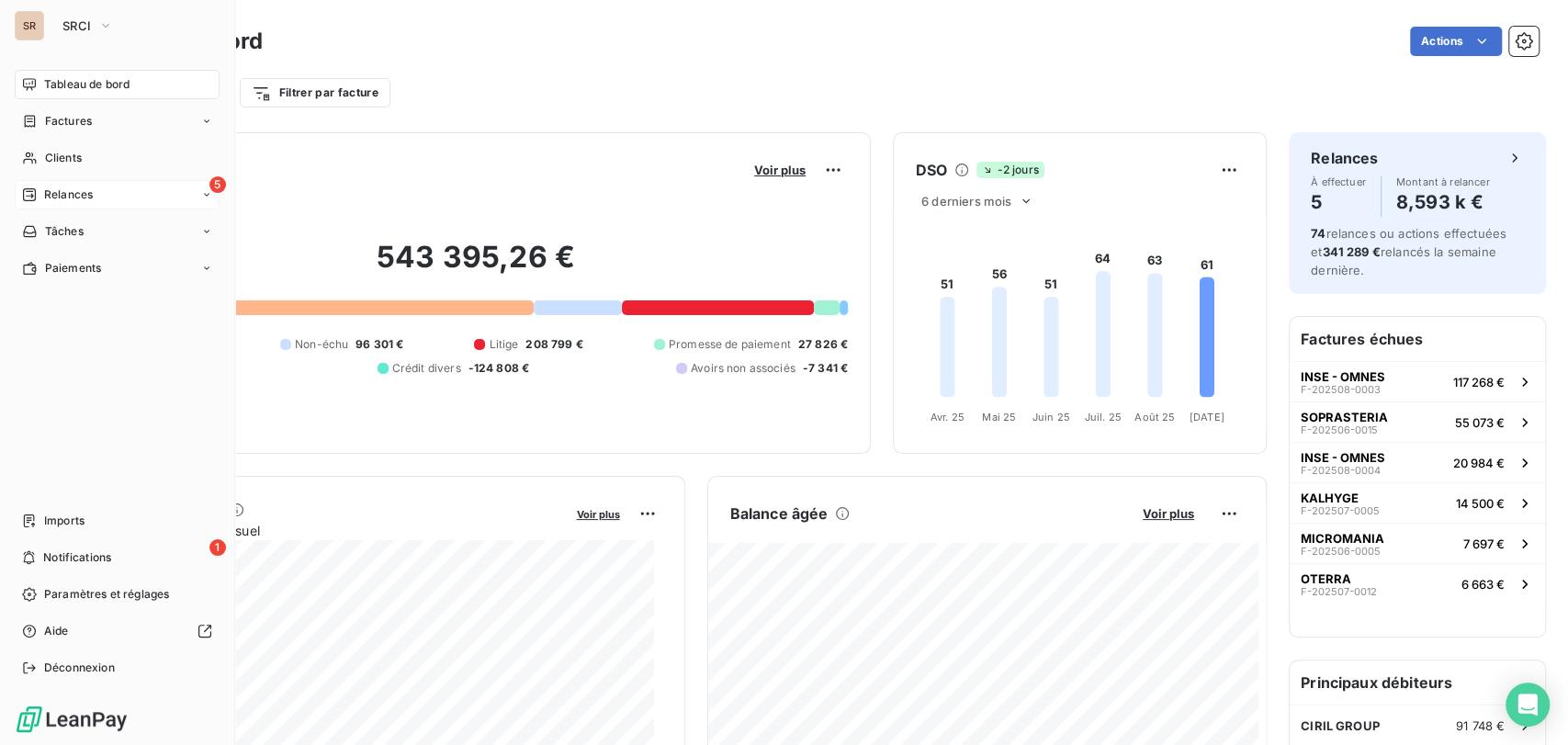
click at [147, 189] on div "5 Relances" at bounding box center [117, 195] width 205 height 29
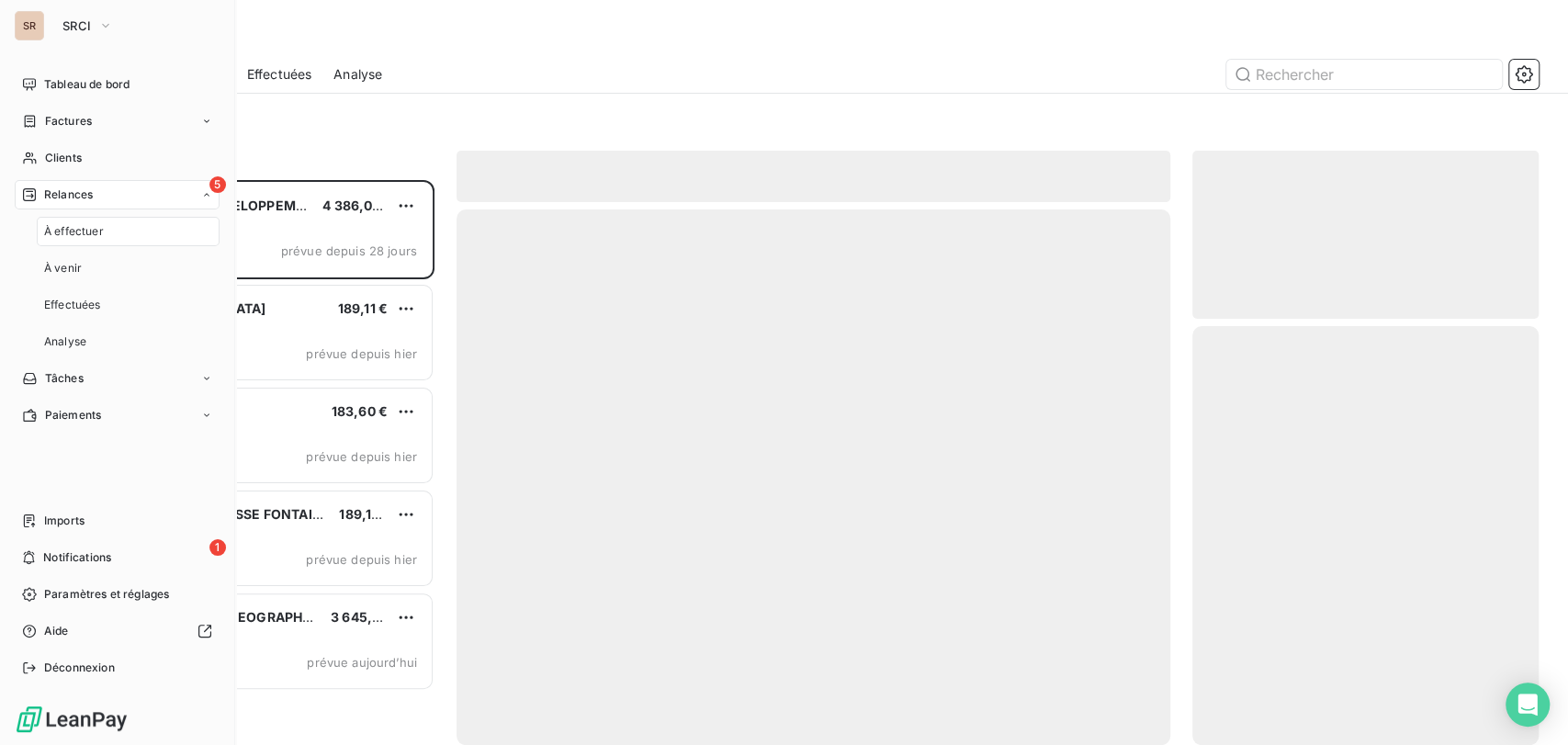
scroll to position [548, 330]
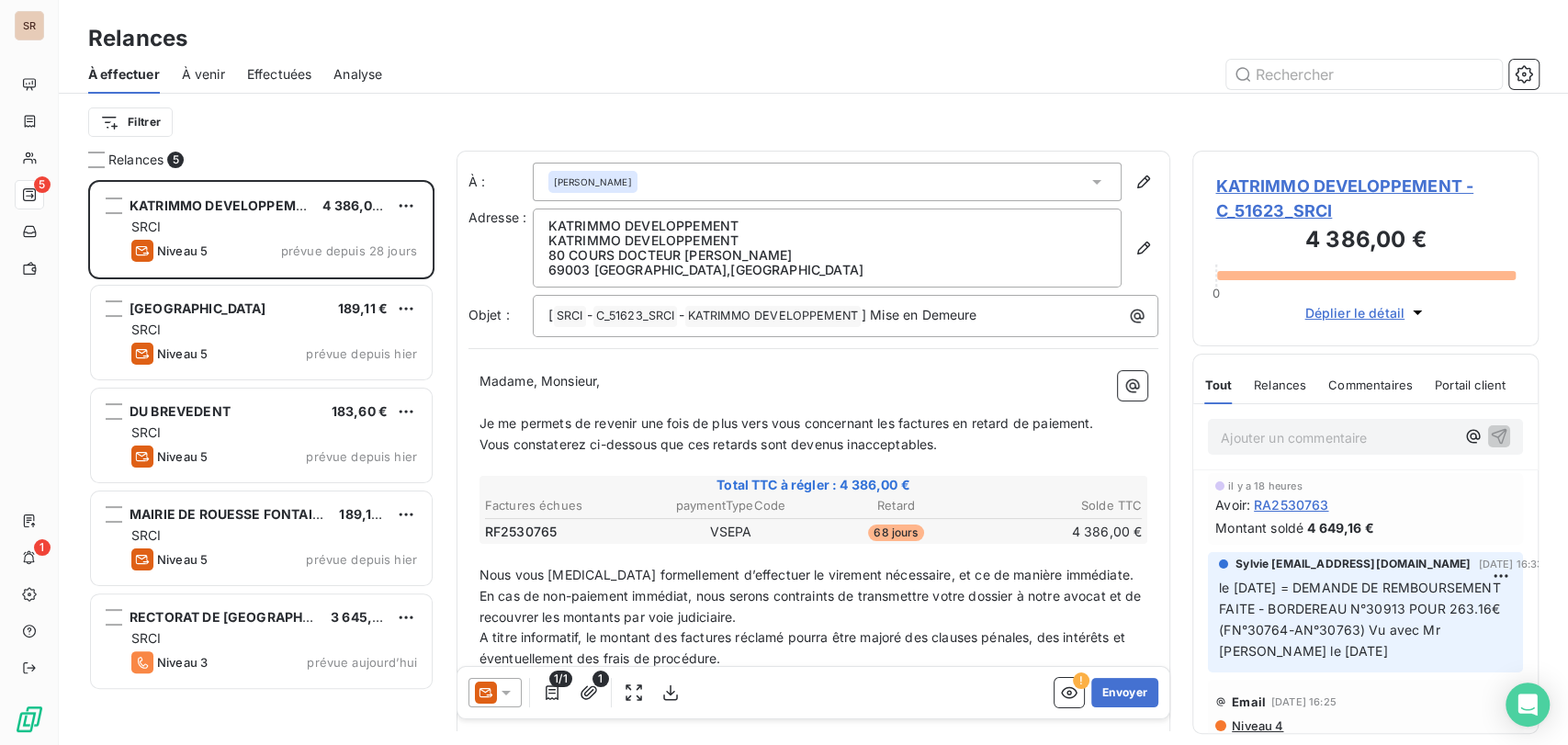
click at [1241, 188] on span "KATRIMMO DEVELOPPEMENT - C_51623_SRCI" at bounding box center [1366, 199] width 300 height 50
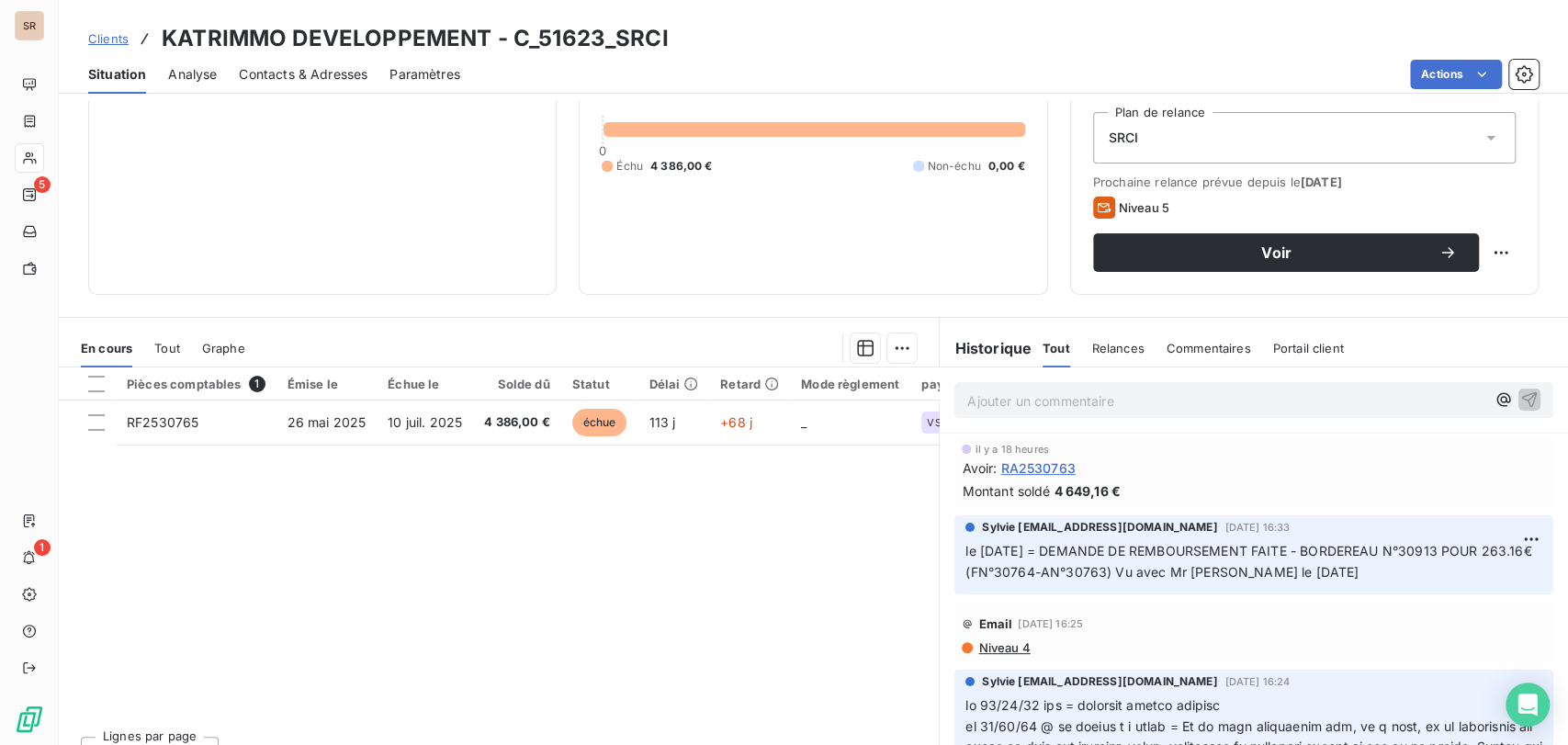
scroll to position [221, 0]
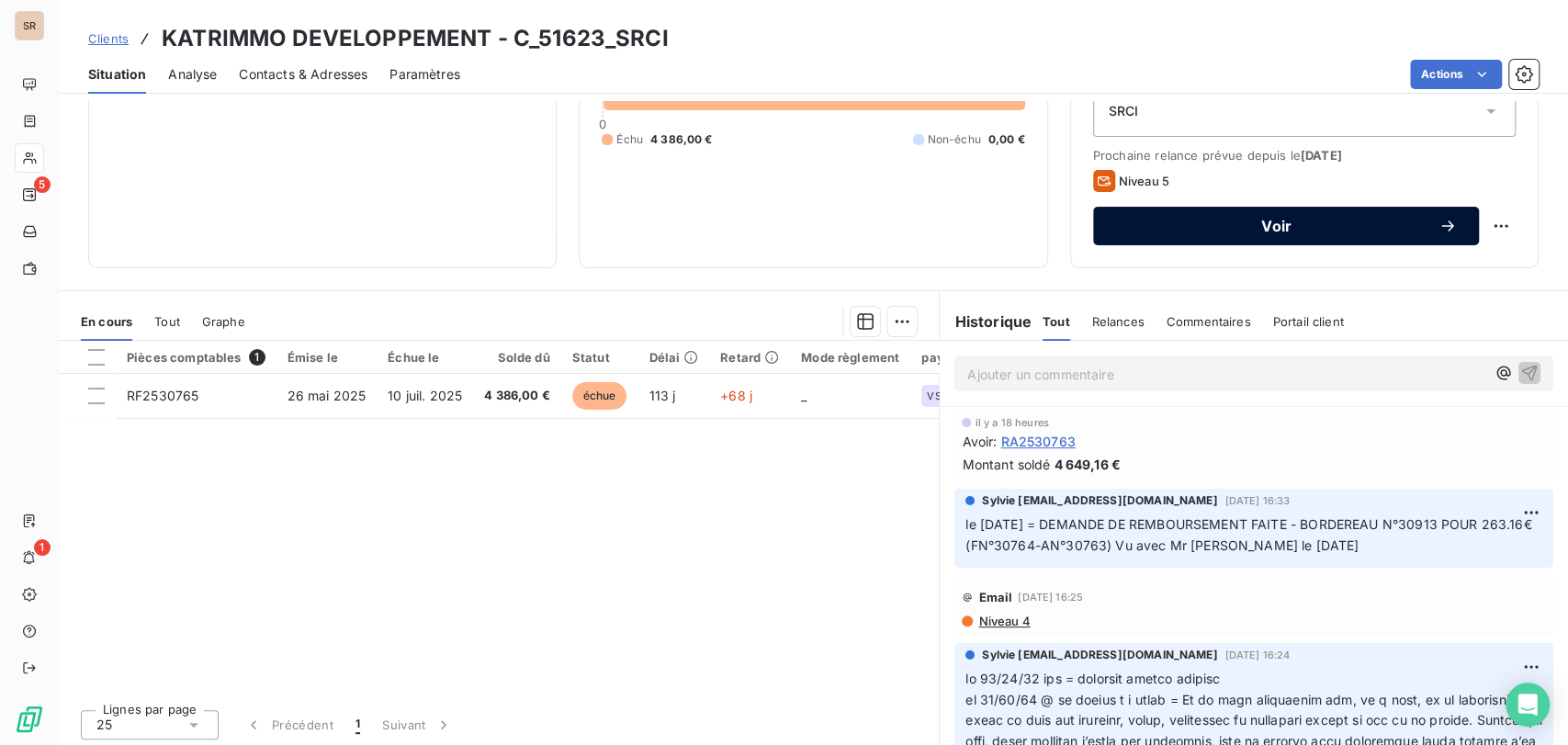
click at [1281, 234] on div "Voir" at bounding box center [1286, 226] width 341 height 18
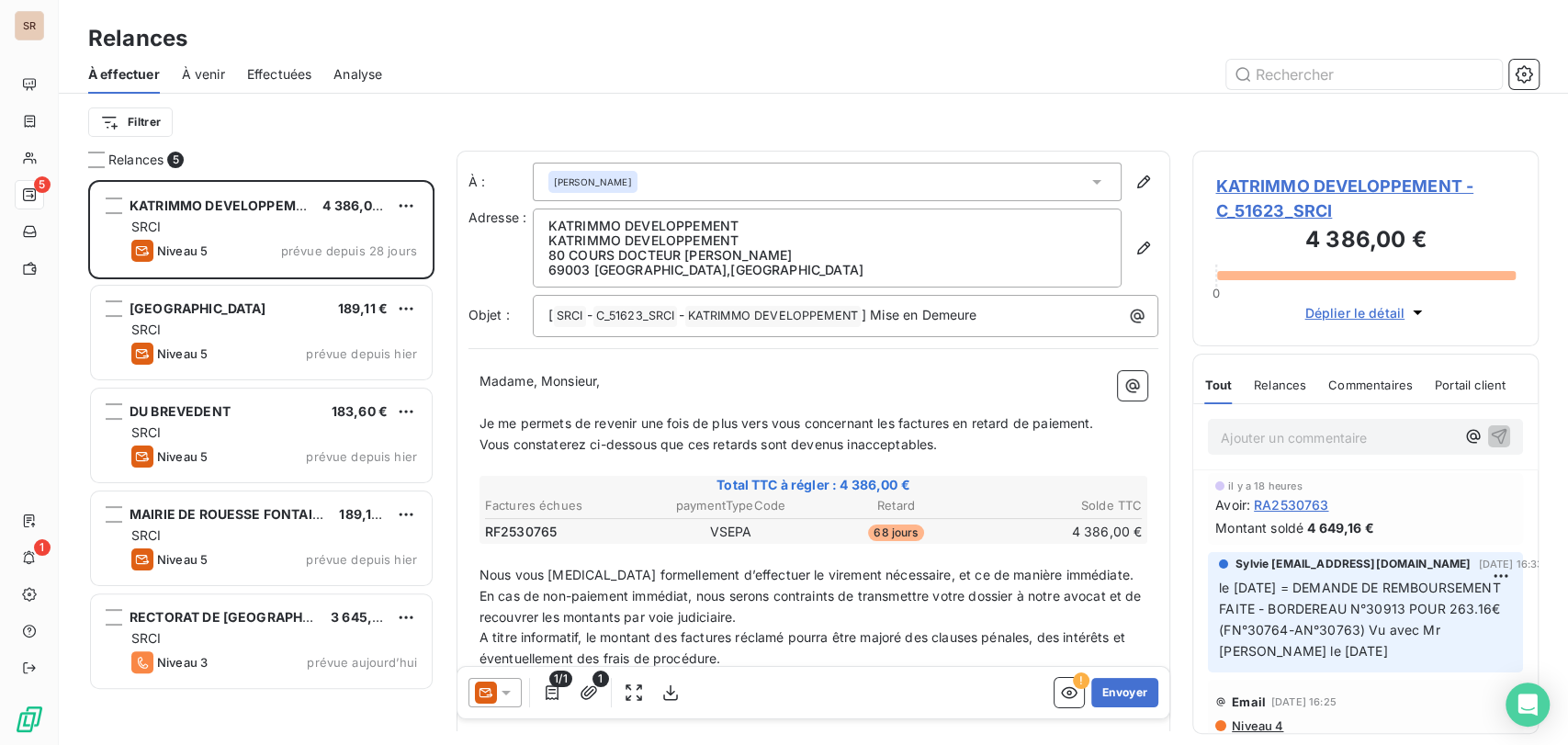
scroll to position [548, 330]
click at [509, 685] on icon at bounding box center [506, 693] width 18 height 18
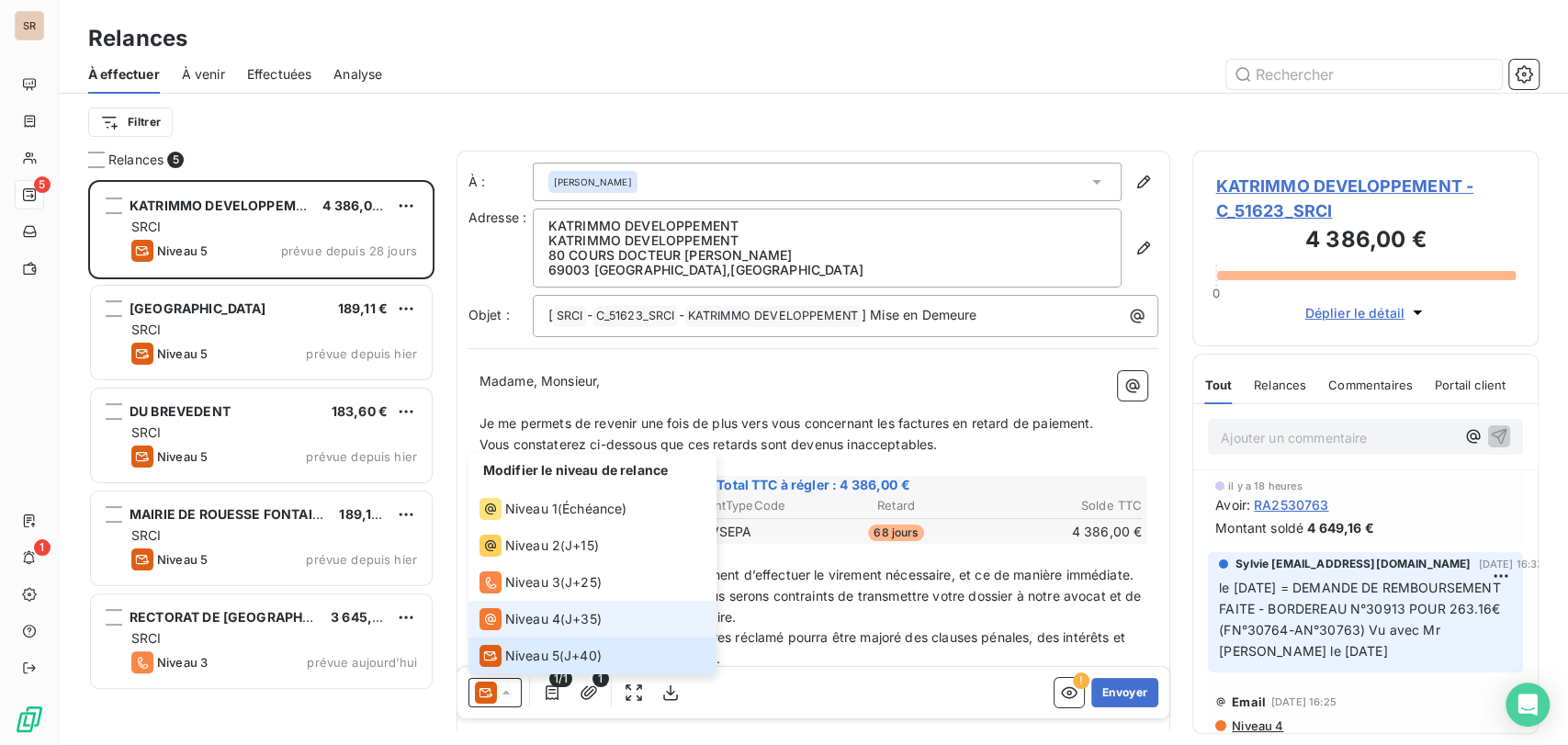
click at [502, 622] on div "Niveau 4" at bounding box center [520, 619] width 81 height 22
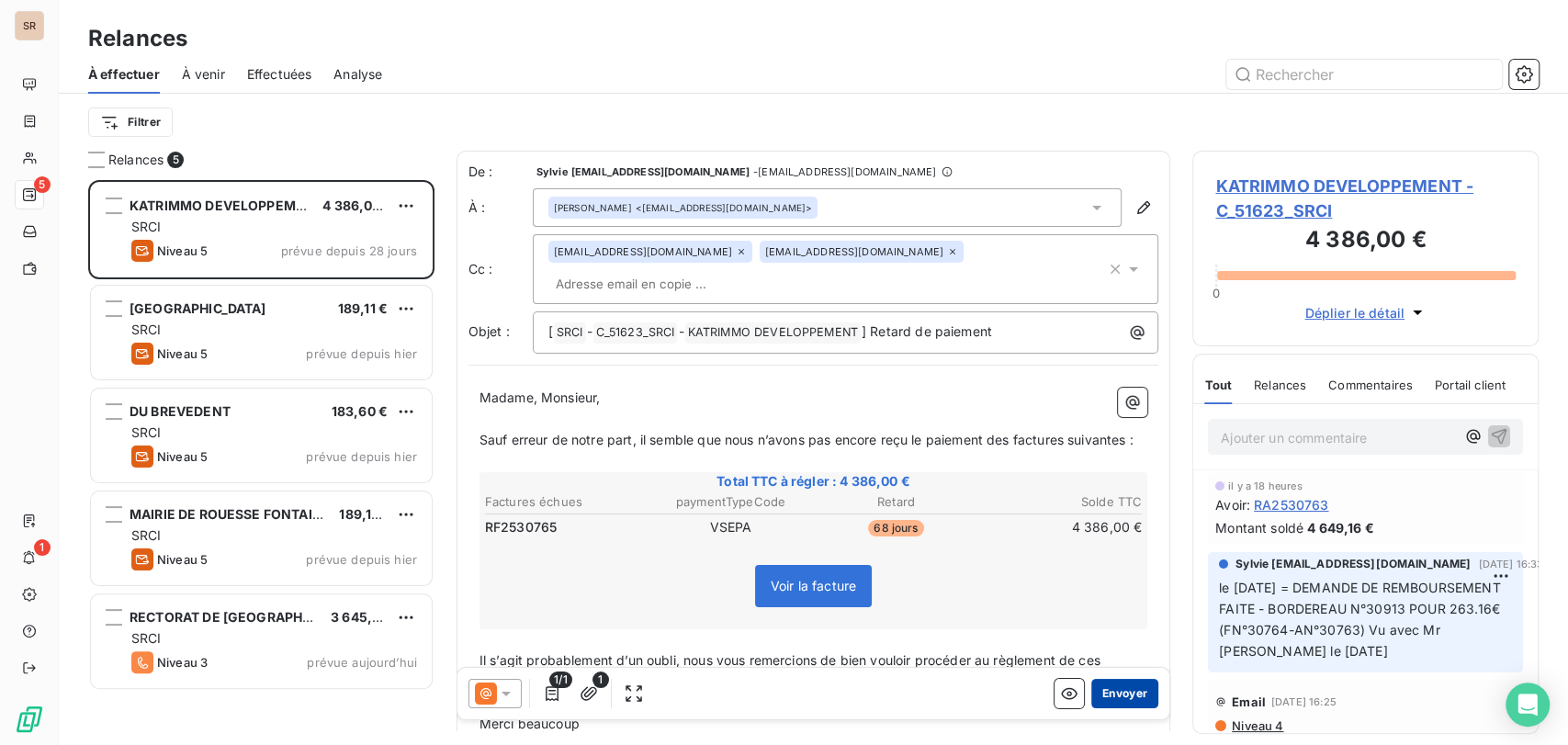
click at [1128, 693] on button "Envoyer" at bounding box center [1124, 693] width 67 height 29
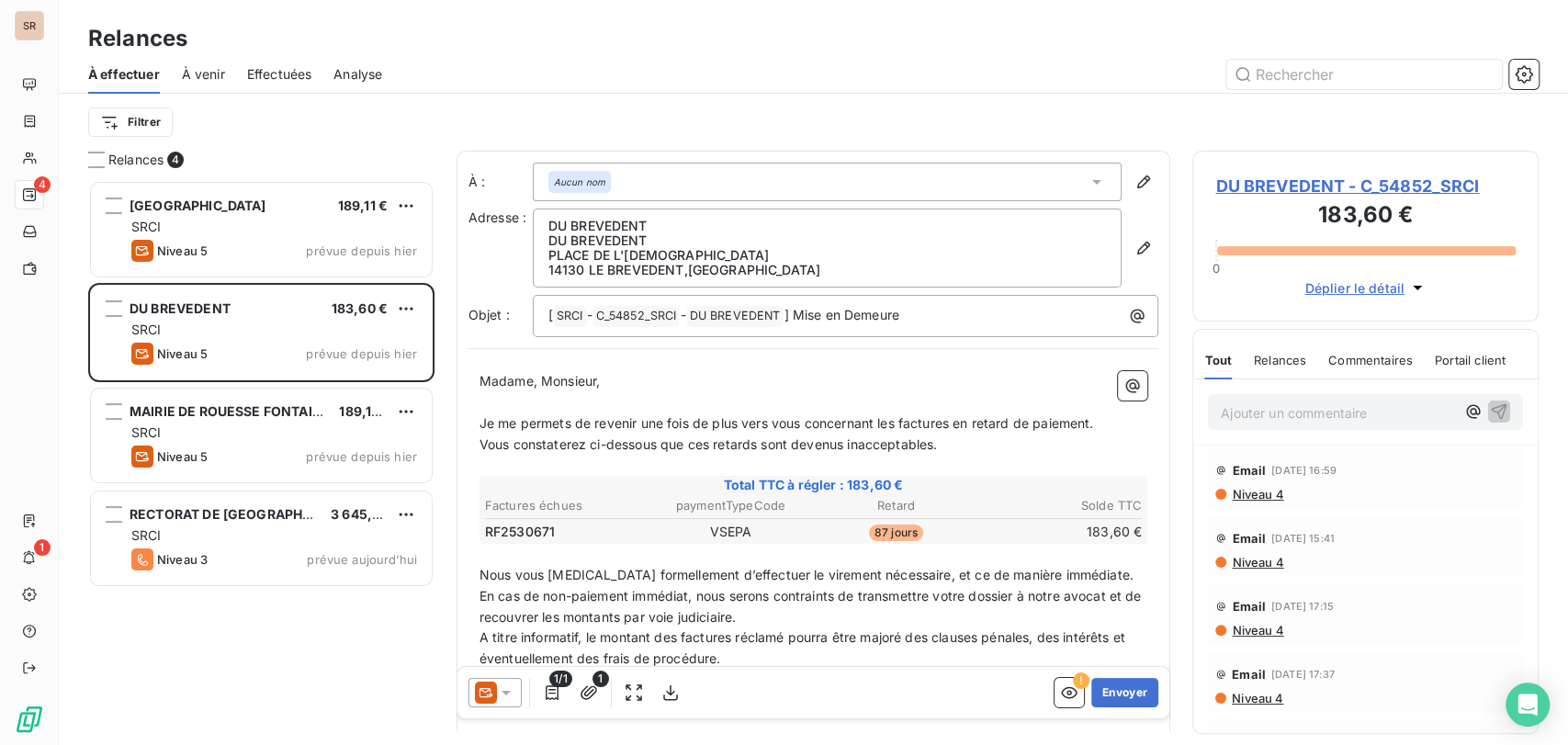
click at [1295, 192] on span "DU BREVEDENT - C_54852_SRCI" at bounding box center [1366, 186] width 300 height 25
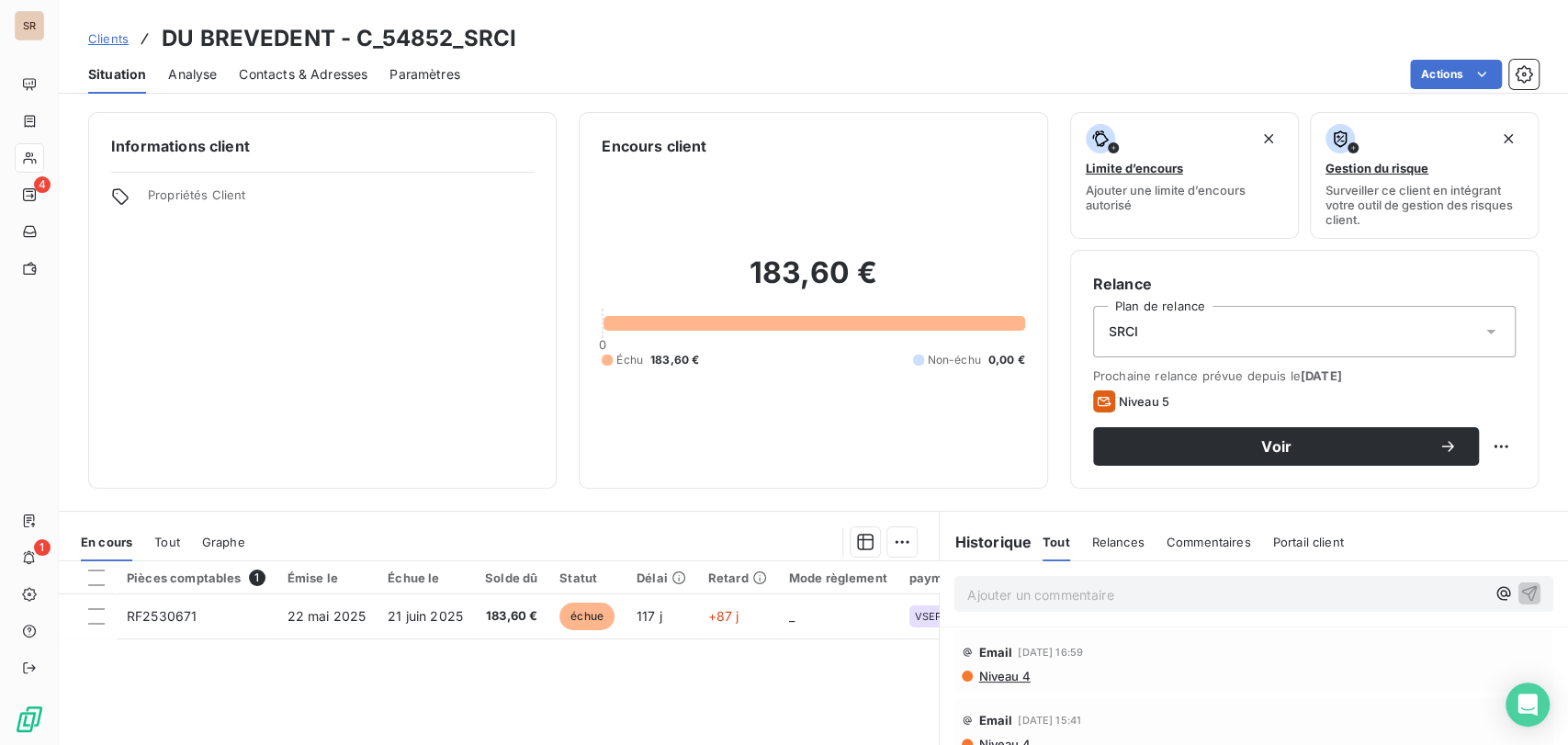
click at [298, 77] on span "Contacts & Adresses" at bounding box center [304, 74] width 129 height 18
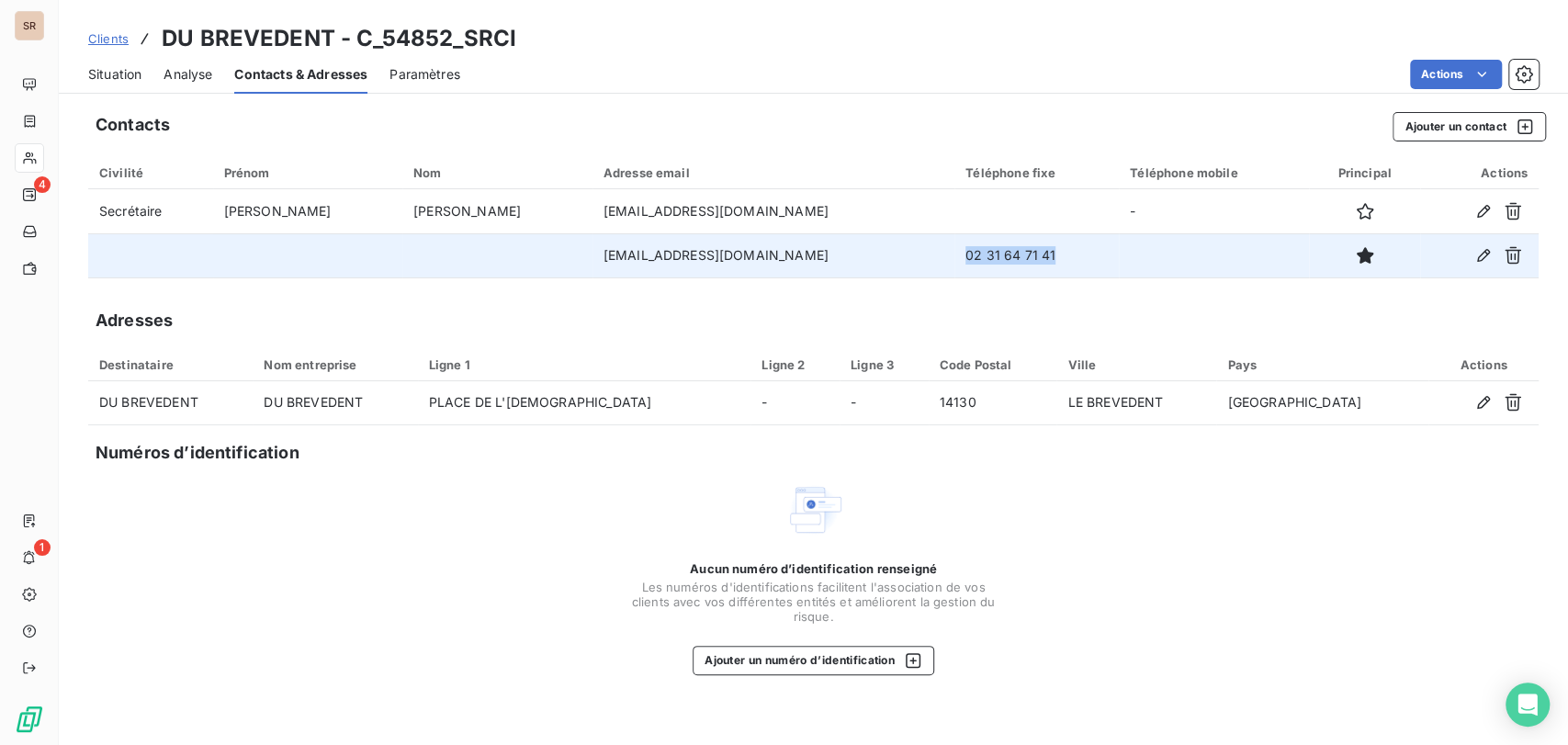
drag, startPoint x: 968, startPoint y: 258, endPoint x: 874, endPoint y: 256, distance: 94.0
click at [954, 258] on td "02 31 64 71 41" at bounding box center [1036, 256] width 165 height 44
copy td "02 31 64 71 41"
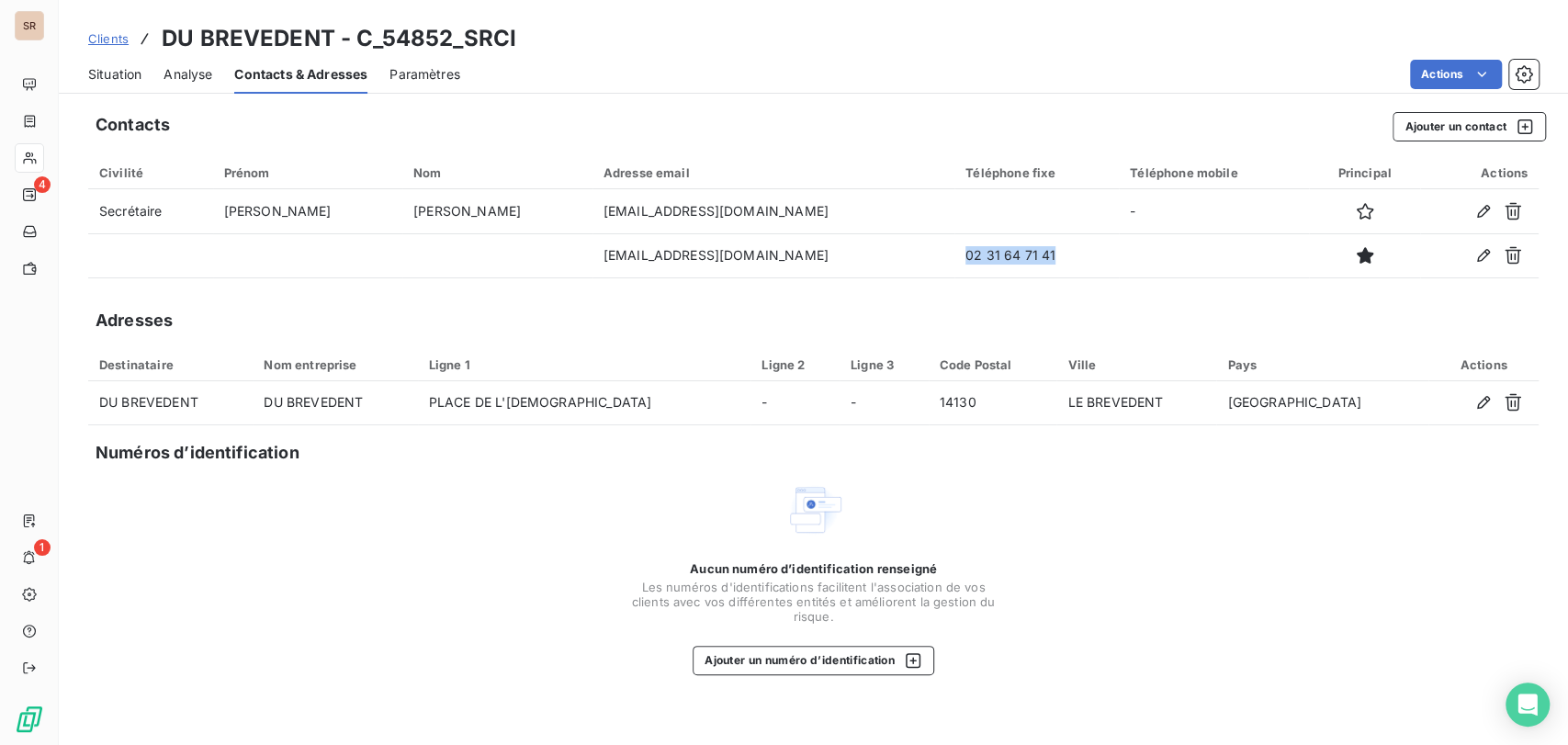
click at [102, 77] on span "Situation" at bounding box center [115, 74] width 53 height 18
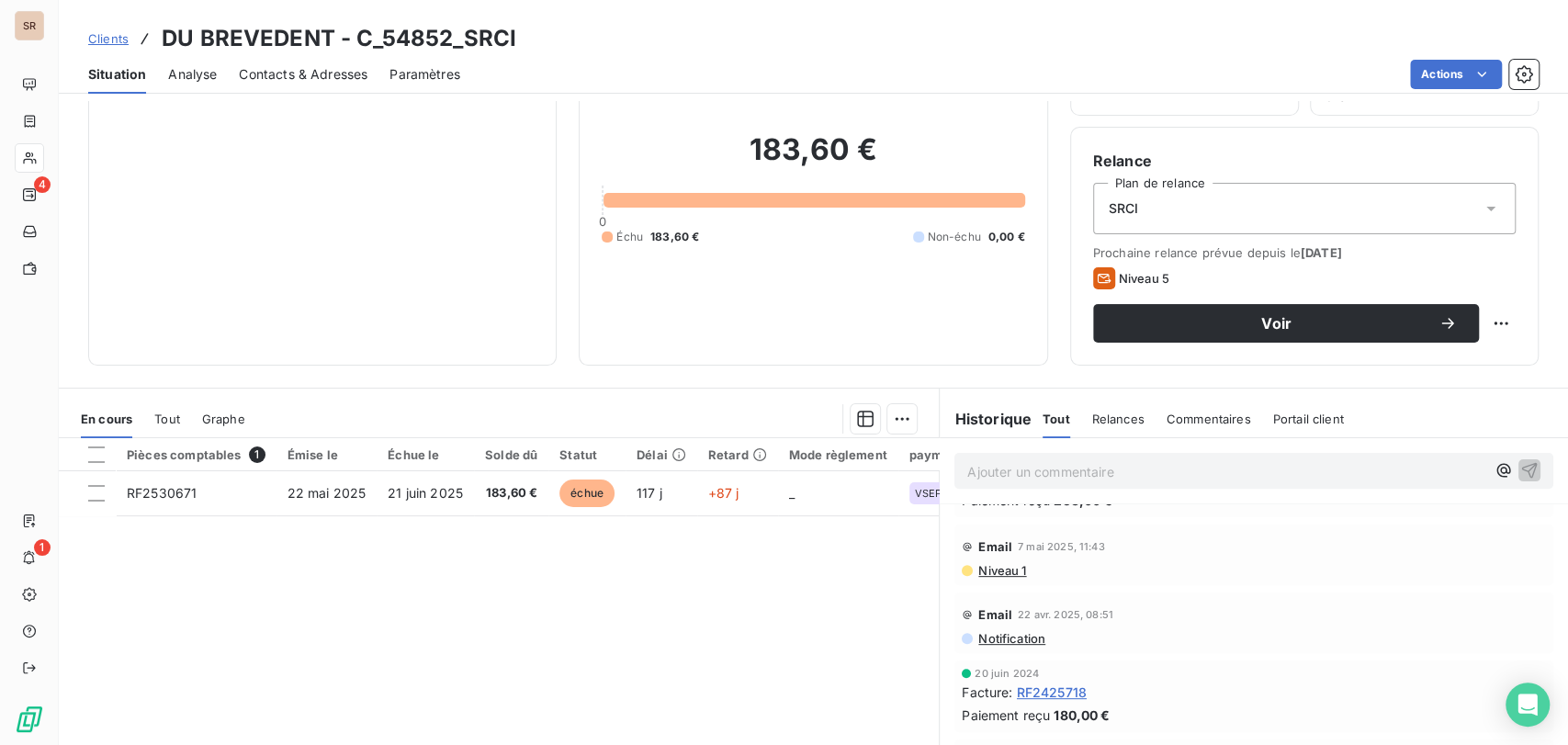
scroll to position [407, 0]
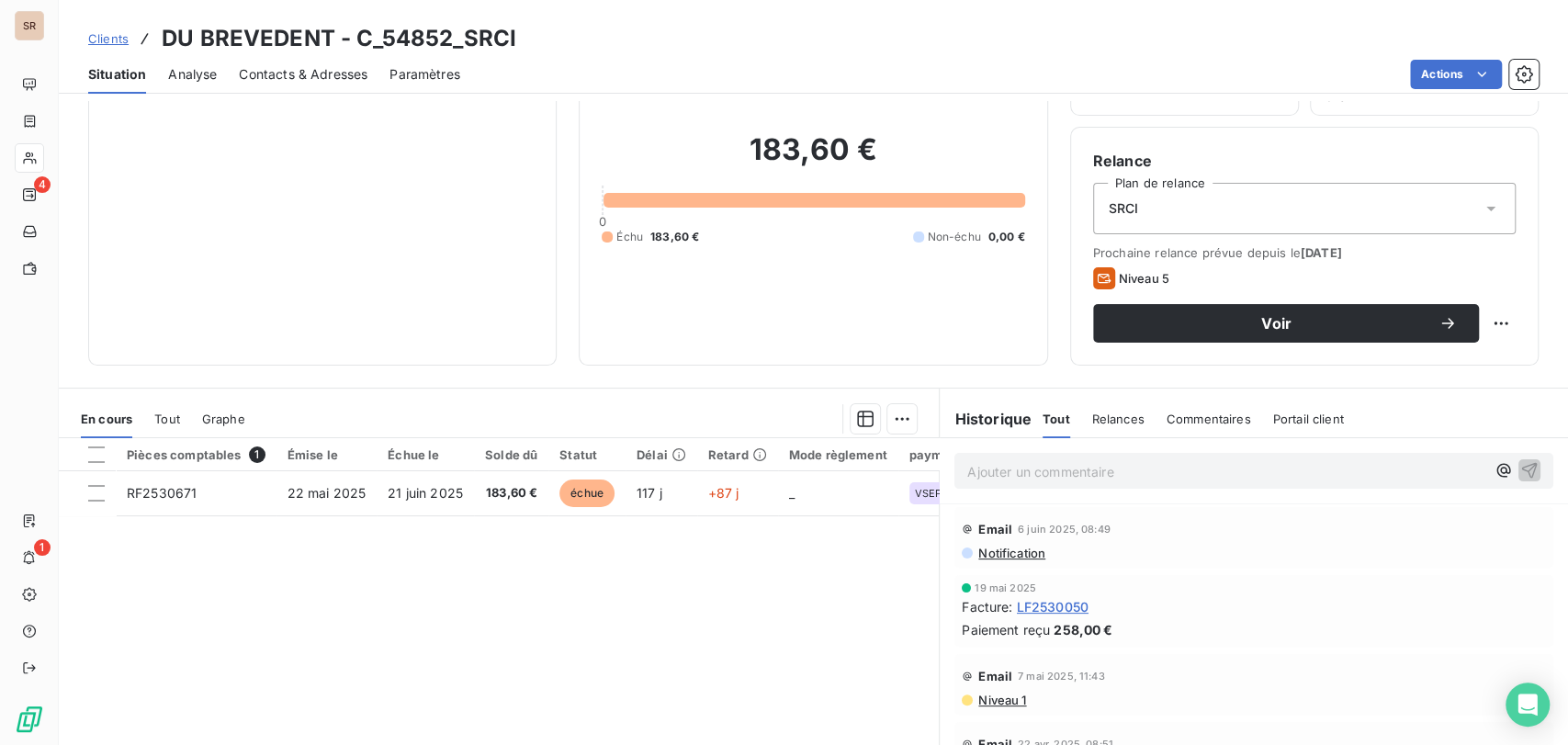
click at [270, 74] on span "Contacts & Adresses" at bounding box center [304, 74] width 129 height 18
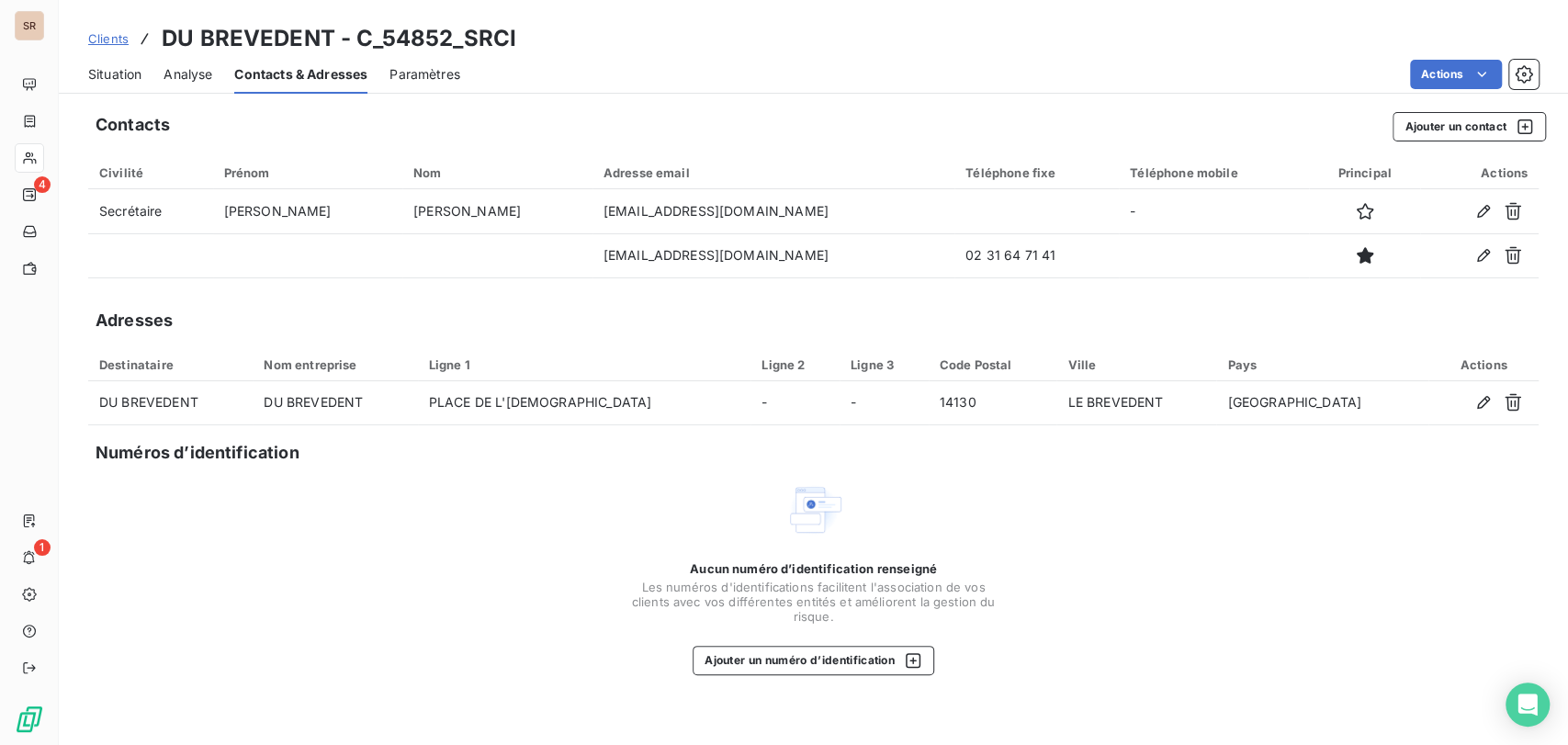
drag, startPoint x: 101, startPoint y: 74, endPoint x: 156, endPoint y: 94, distance: 58.5
click at [101, 74] on span "Situation" at bounding box center [115, 74] width 53 height 18
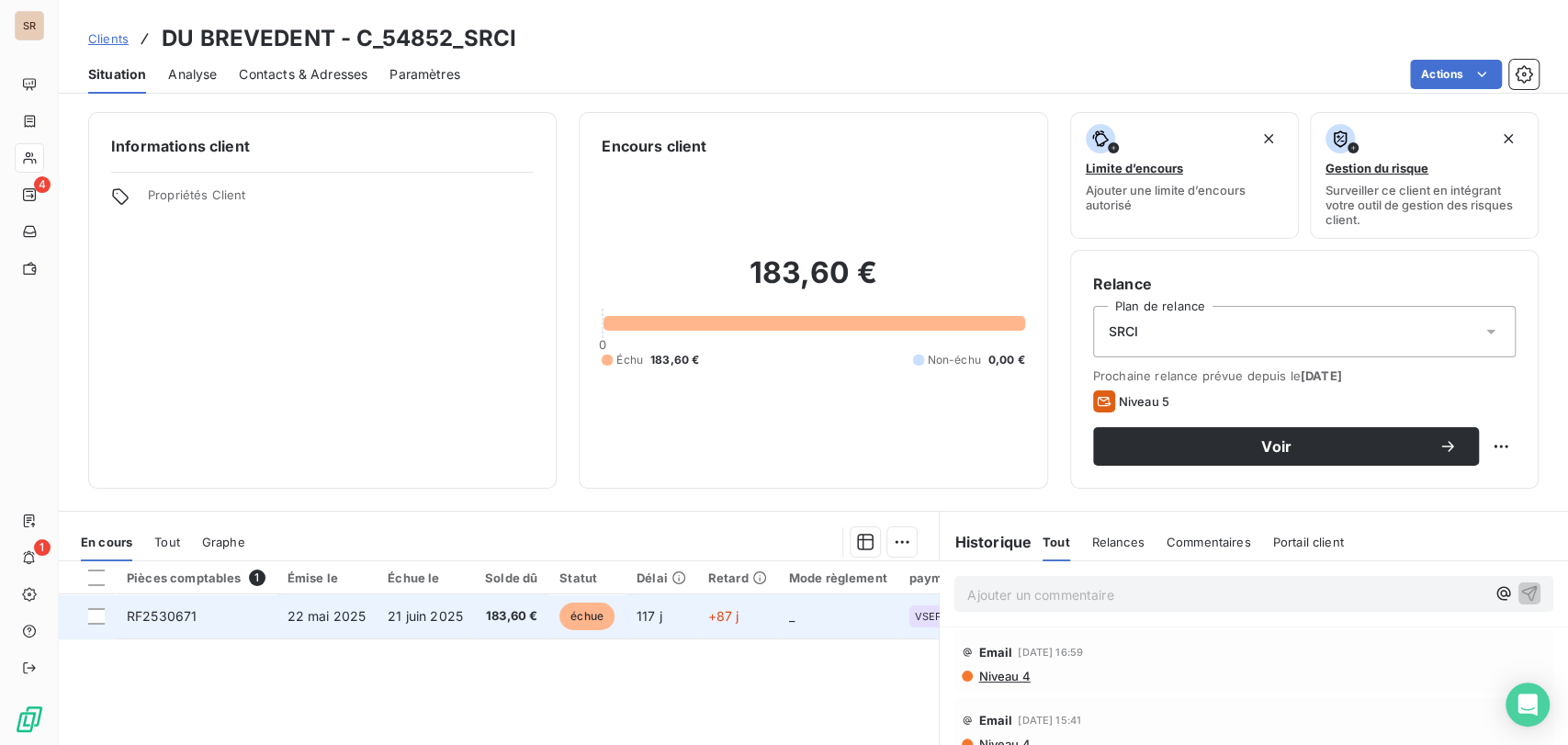
click at [166, 609] on span "RF2530671" at bounding box center [162, 615] width 70 height 16
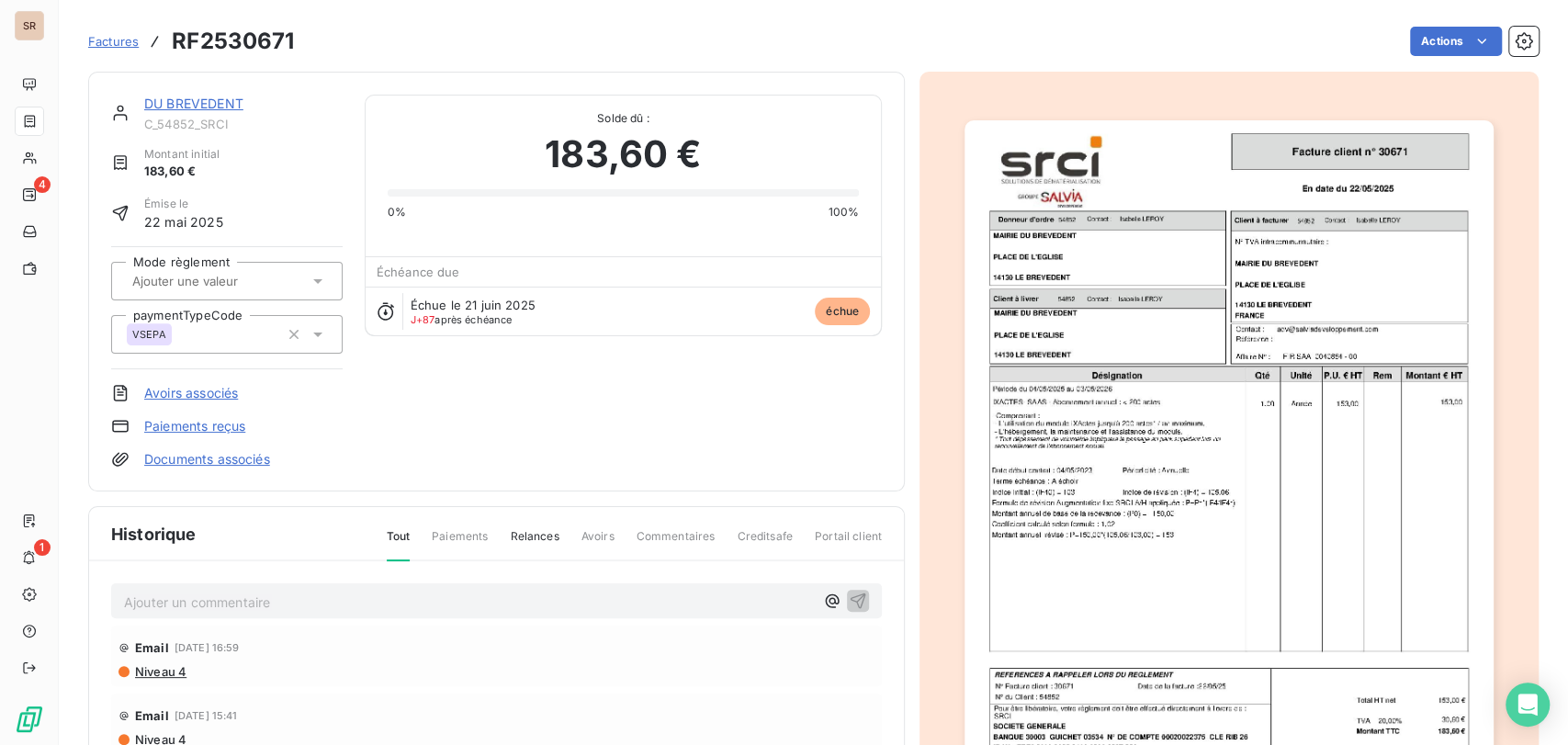
click at [204, 109] on link "DU BREVEDENT" at bounding box center [194, 103] width 99 height 16
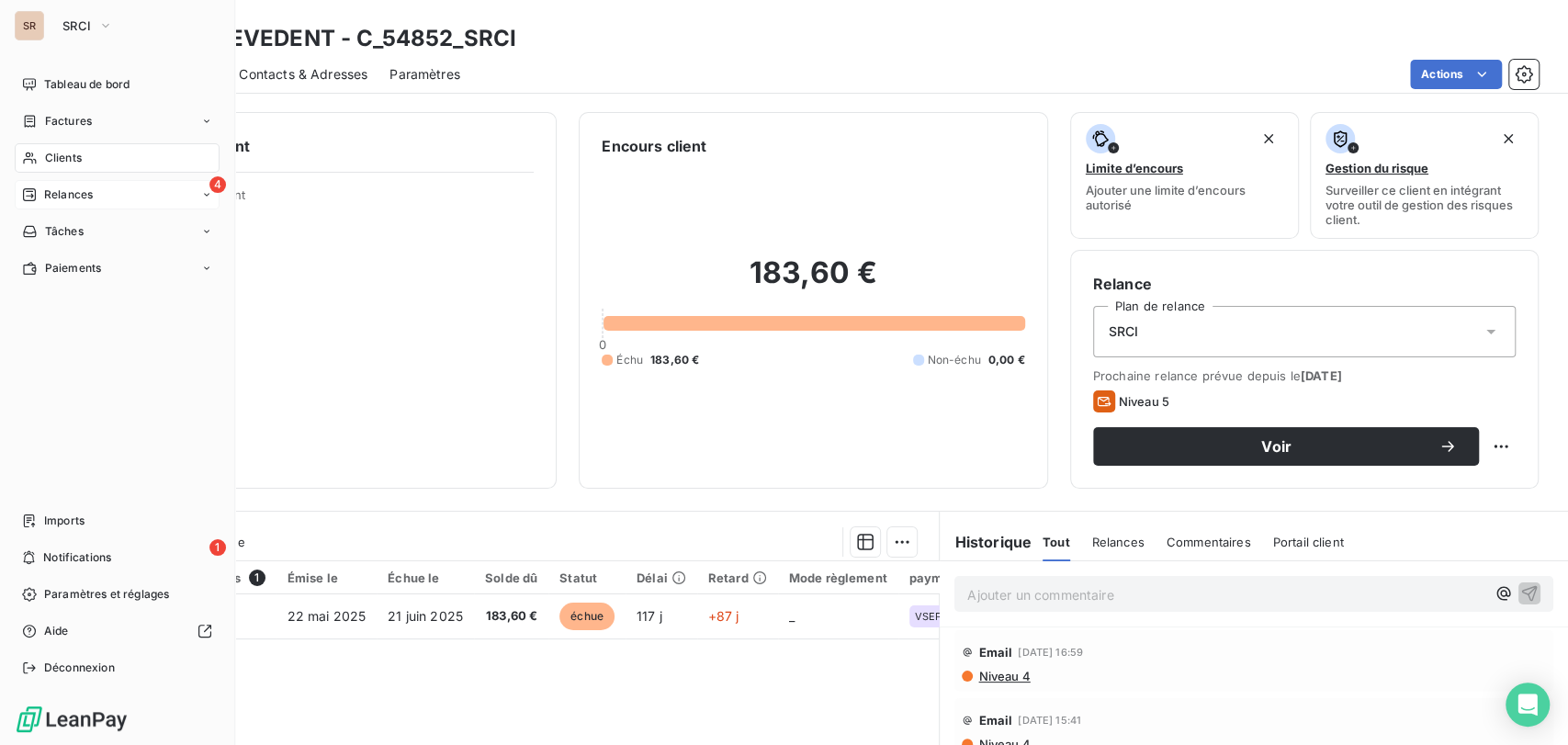
click at [51, 200] on span "Relances" at bounding box center [68, 195] width 49 height 17
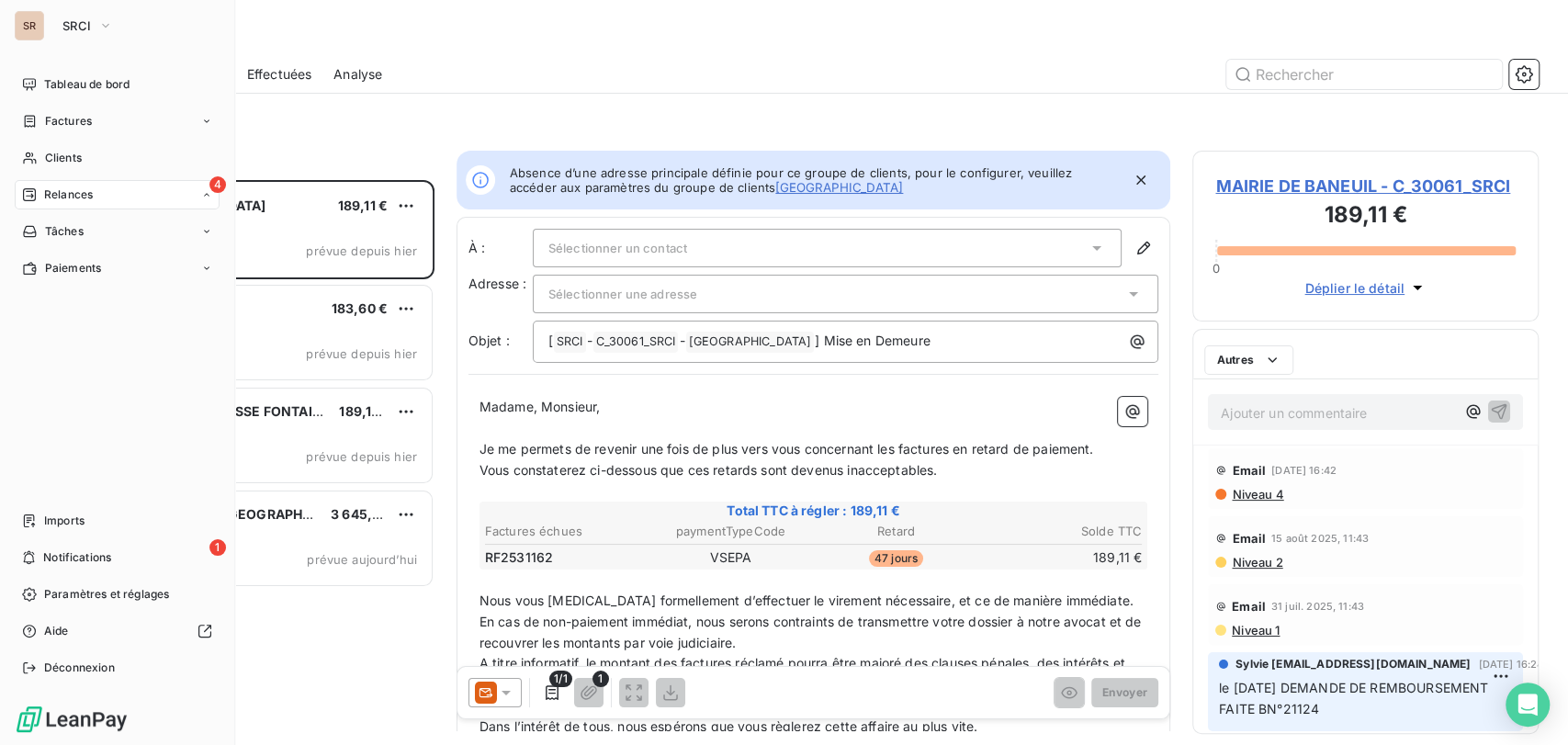
scroll to position [548, 330]
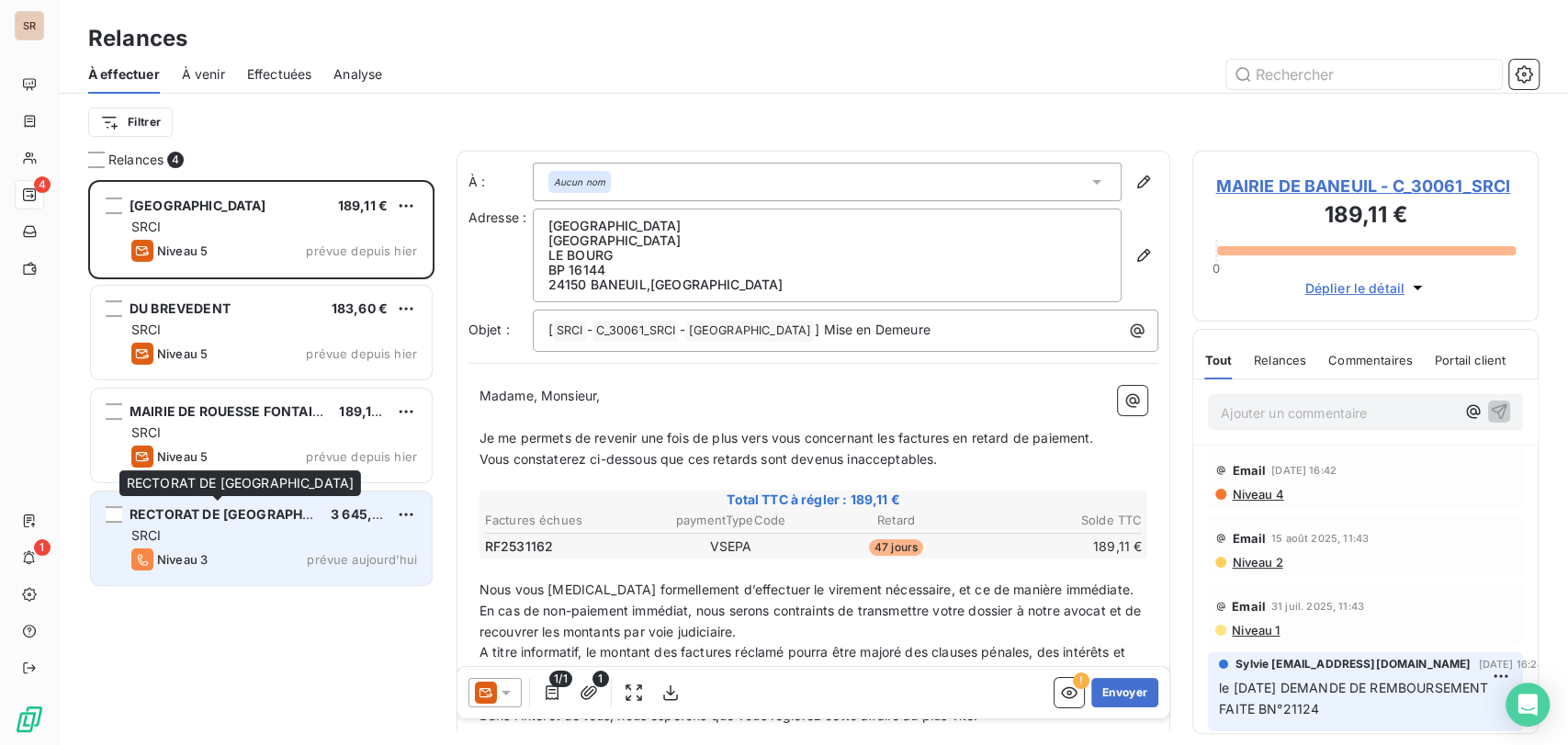
click at [208, 514] on span "RECTORAT DE [GEOGRAPHIC_DATA]" at bounding box center [245, 513] width 230 height 16
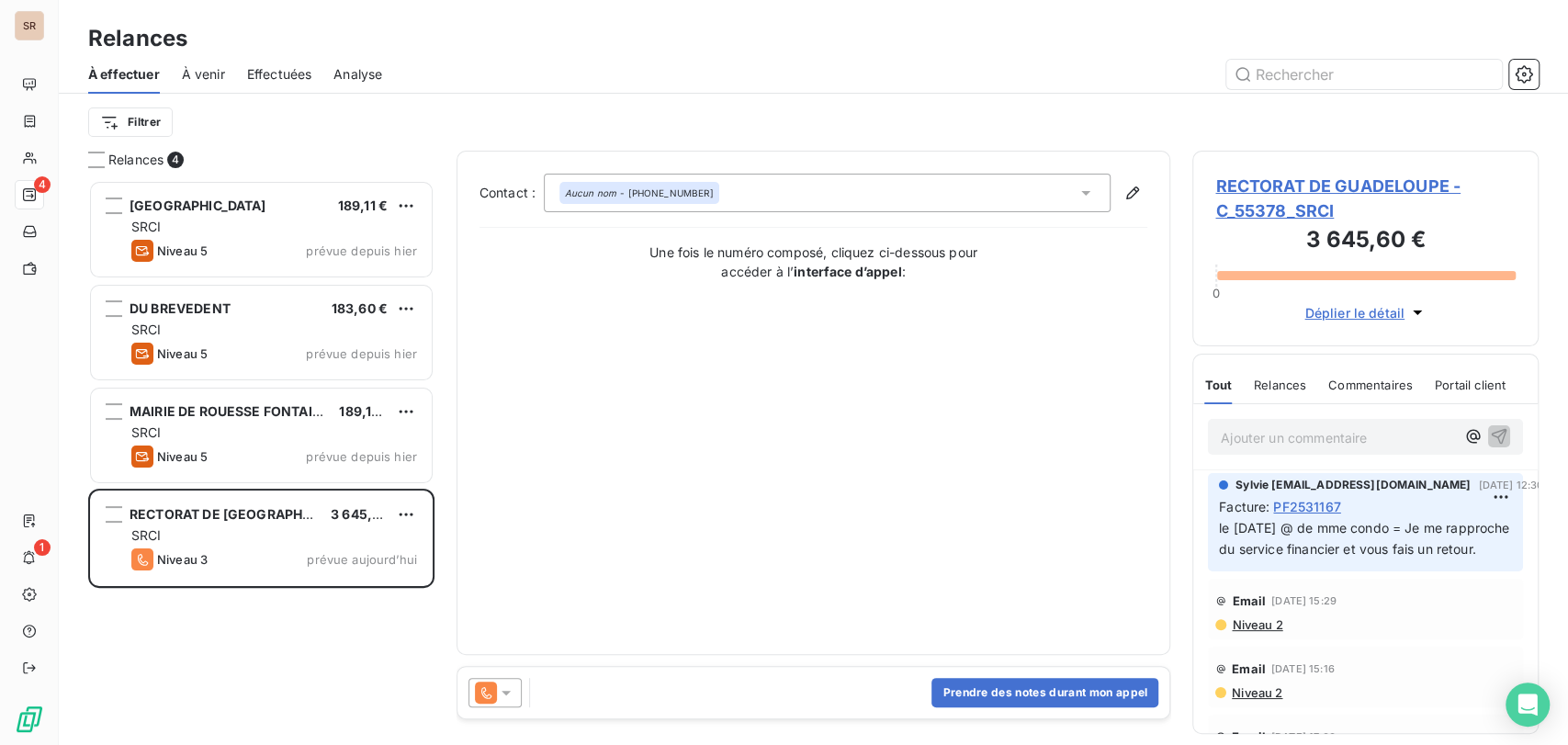
click at [1248, 188] on span "RECTORAT DE GUADELOUPE - C_55378_SRCI" at bounding box center [1366, 199] width 300 height 50
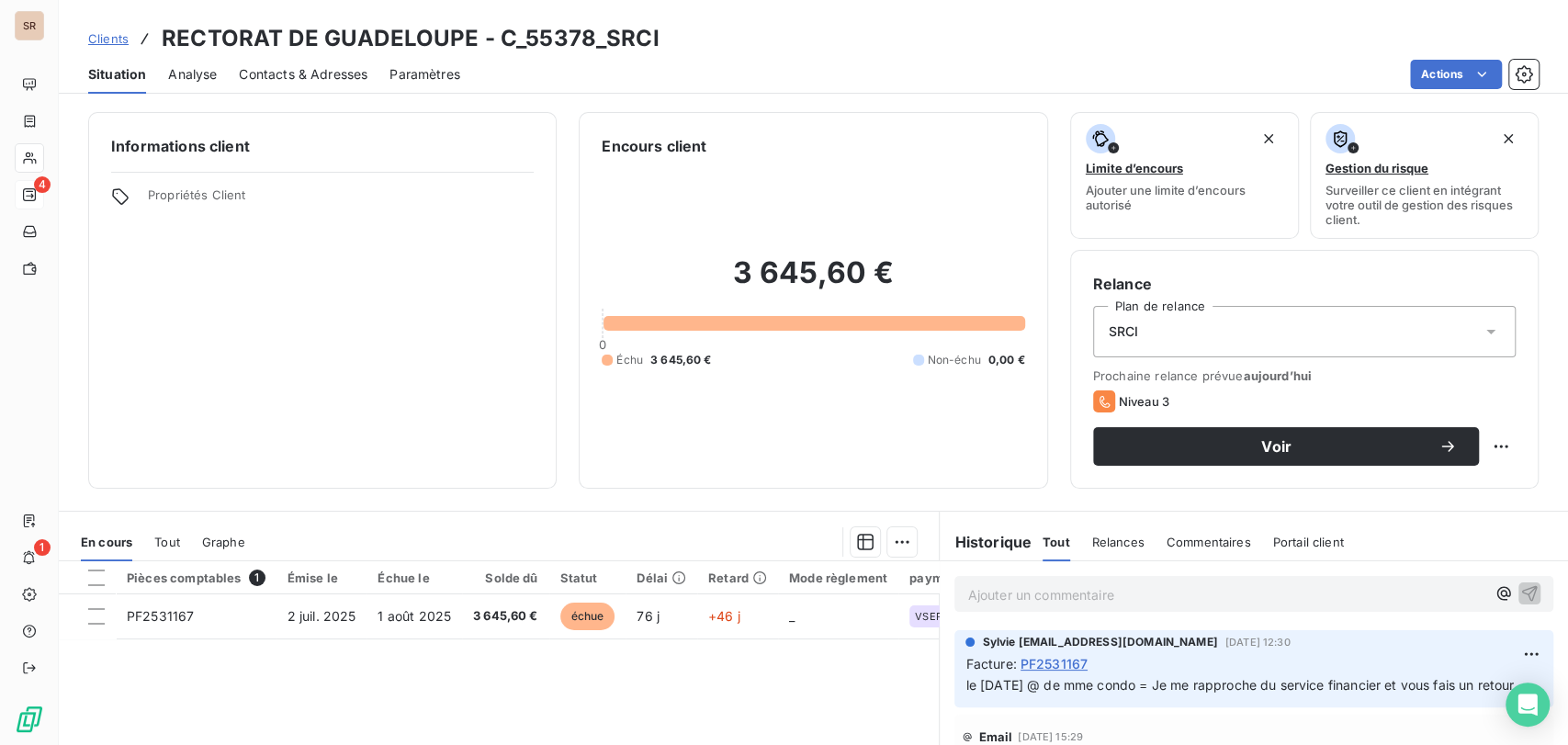
click at [317, 74] on span "Contacts & Adresses" at bounding box center [304, 74] width 129 height 18
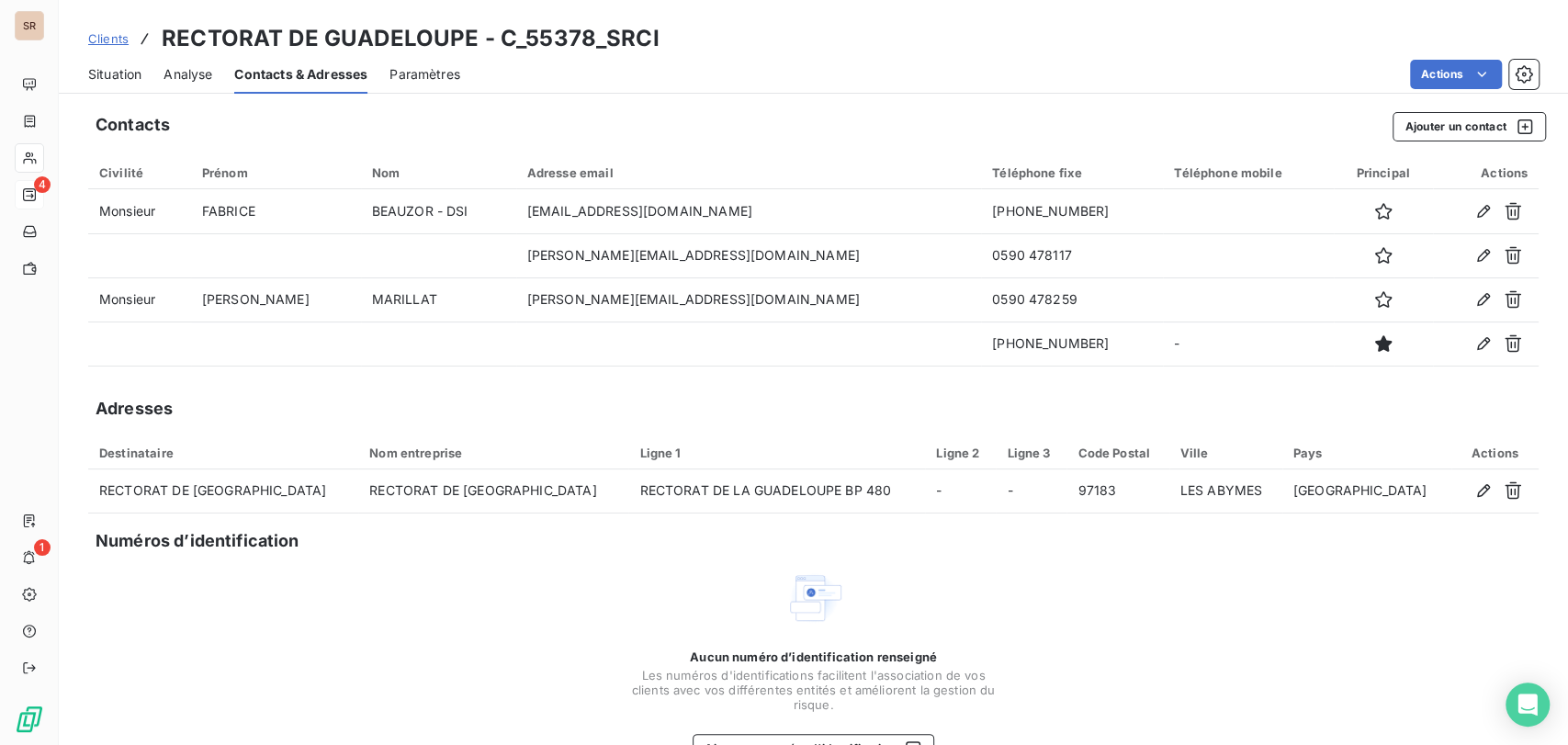
click at [110, 73] on span "Situation" at bounding box center [115, 74] width 53 height 18
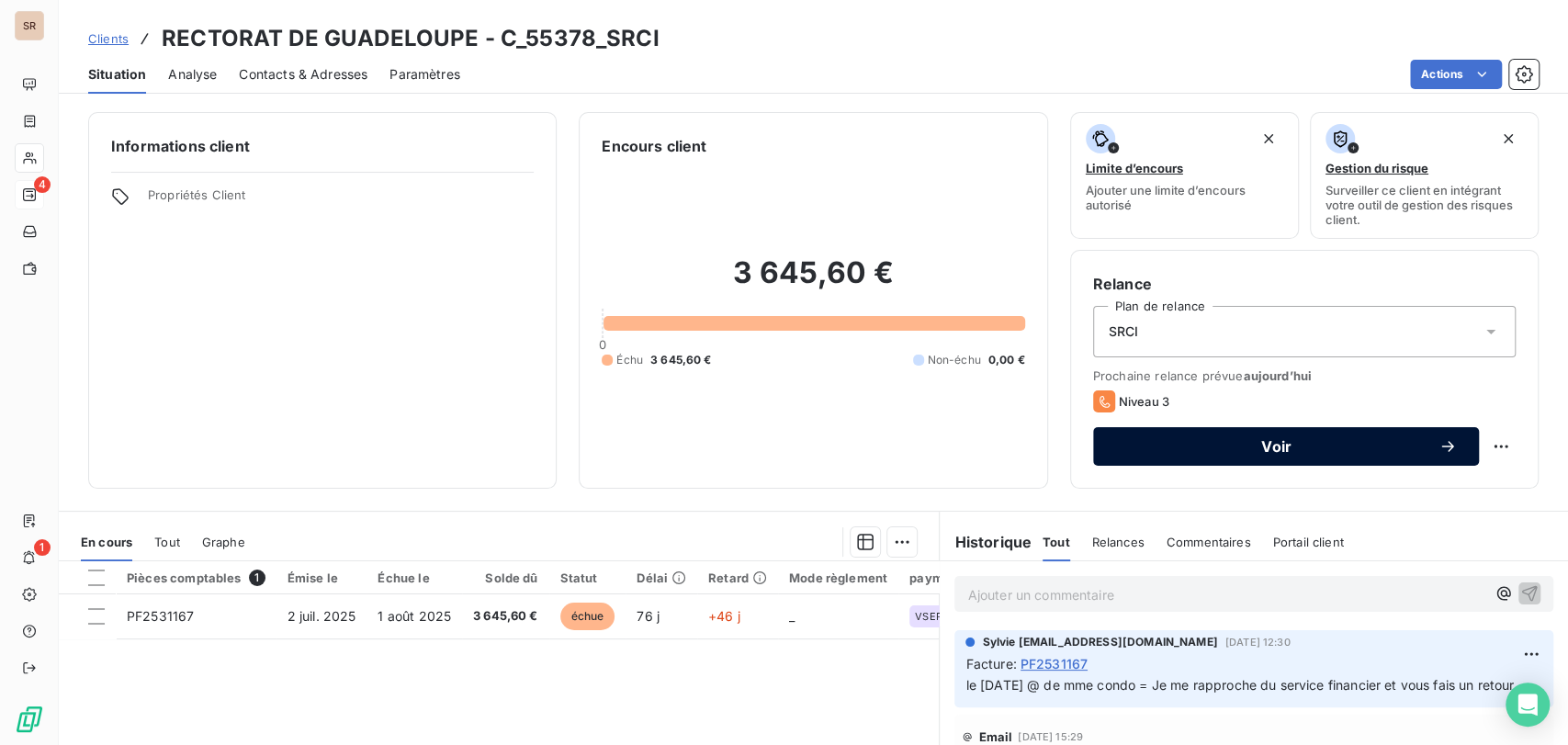
click at [1247, 444] on span "Voir" at bounding box center [1276, 446] width 323 height 15
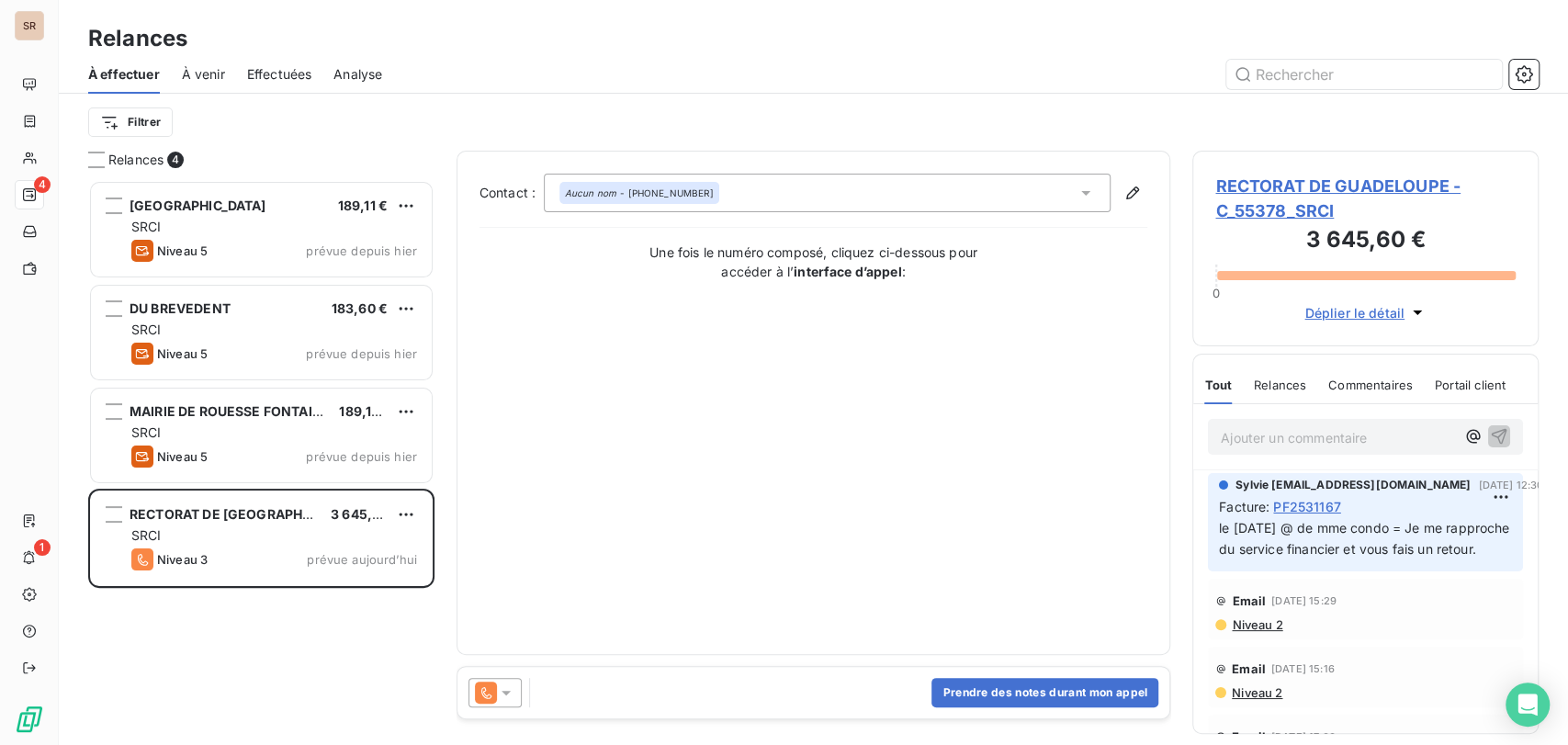
scroll to position [548, 330]
click at [507, 691] on icon at bounding box center [506, 693] width 9 height 5
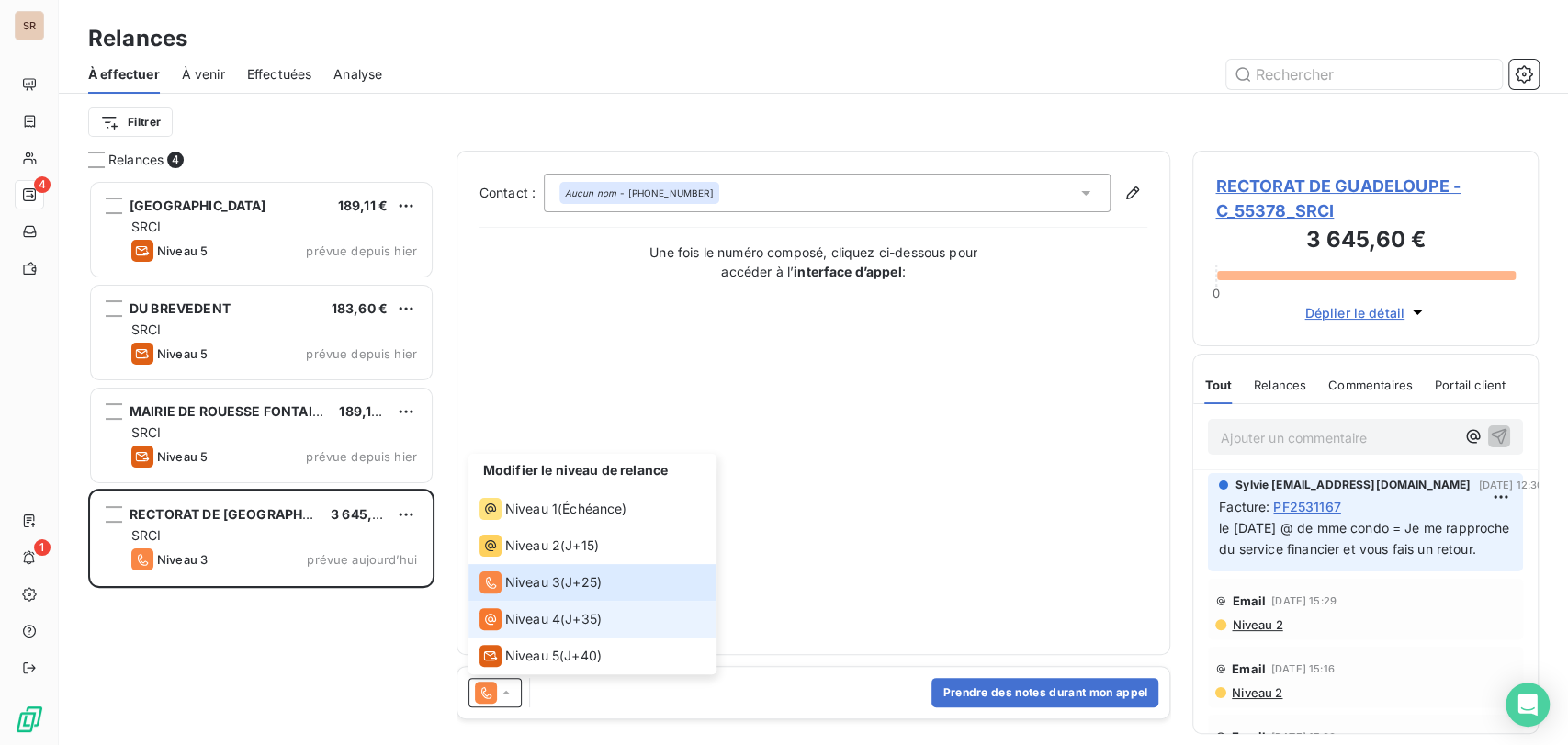
click at [506, 617] on span "Niveau 4" at bounding box center [533, 619] width 55 height 18
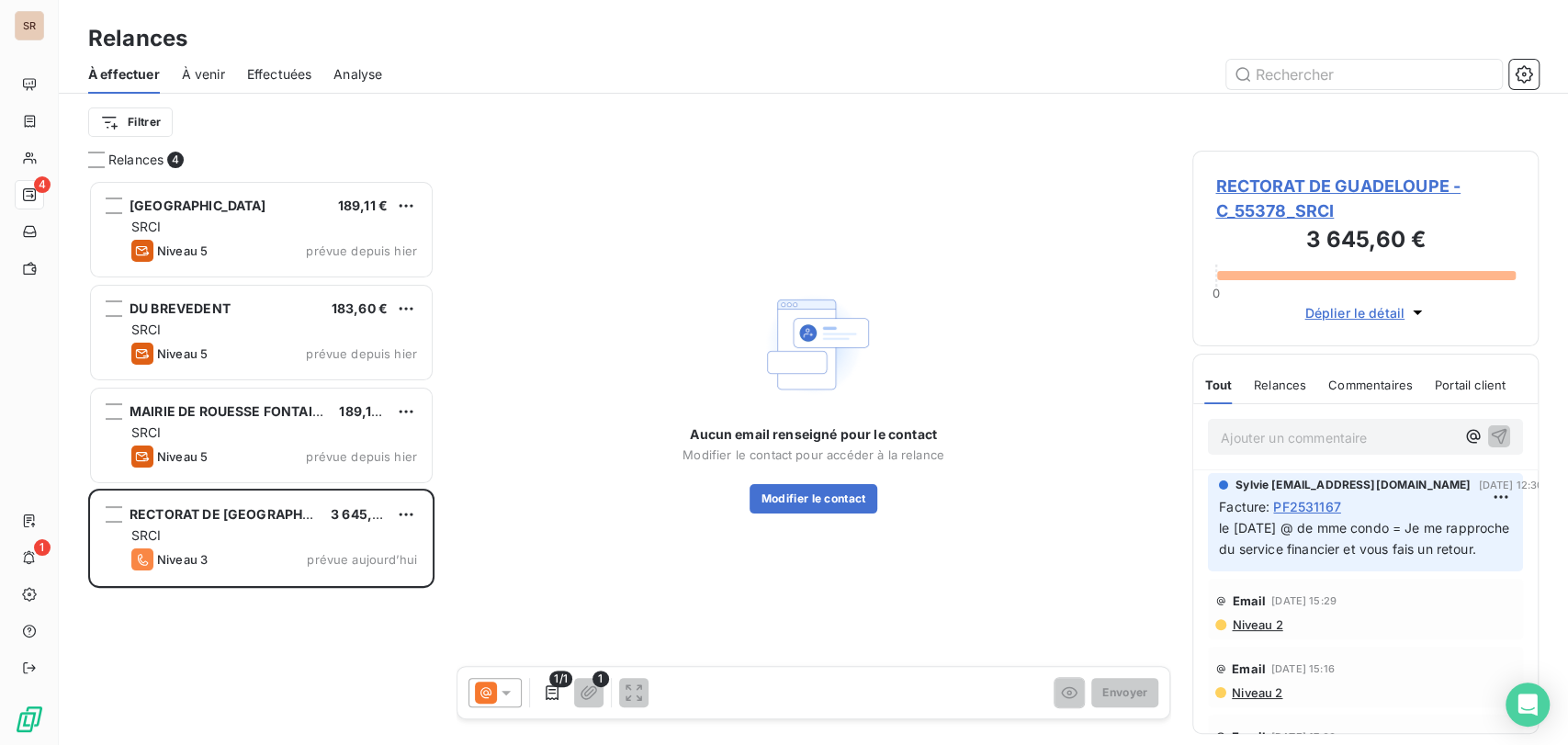
click at [1244, 189] on span "RECTORAT DE GUADELOUPE - C_55378_SRCI" at bounding box center [1366, 199] width 300 height 50
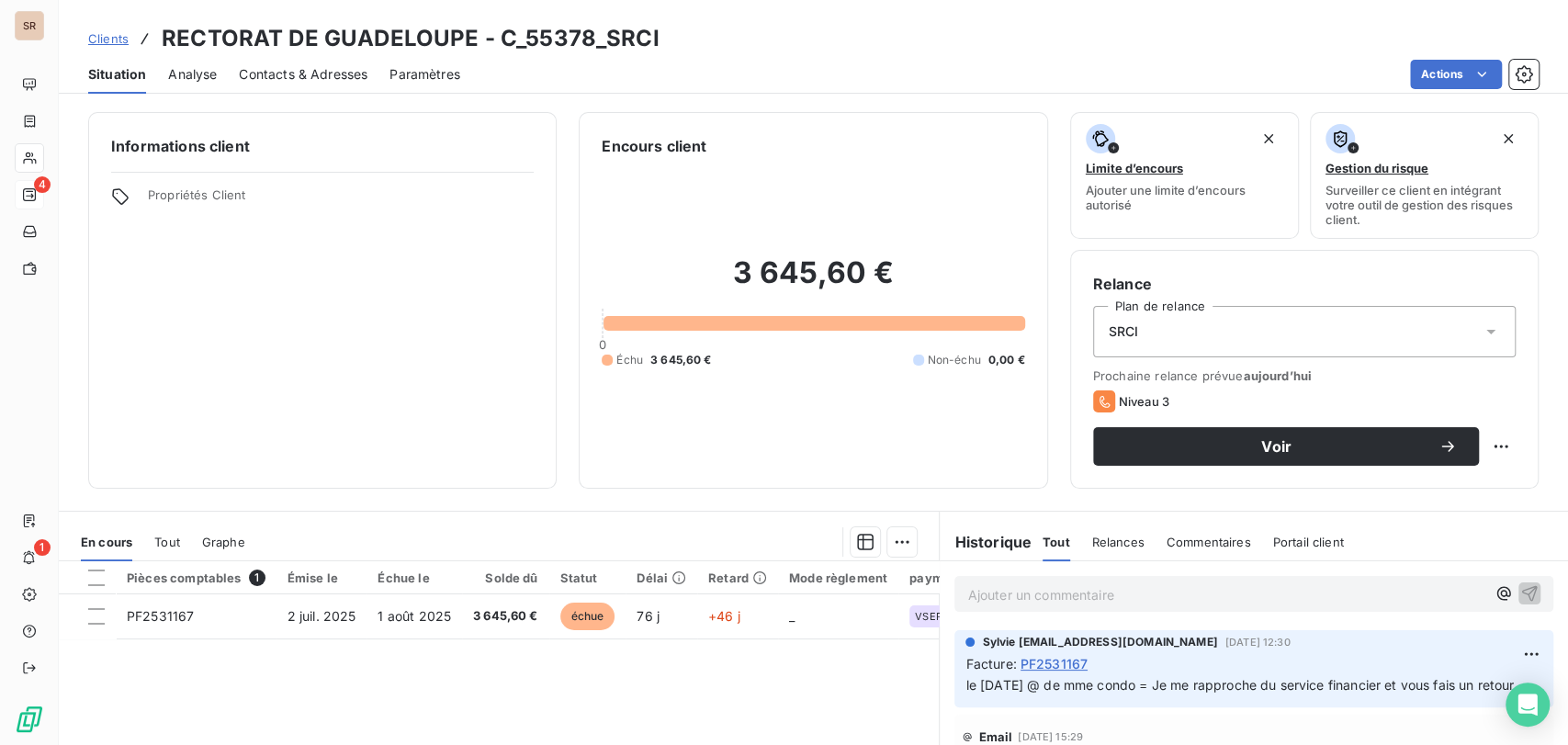
click at [321, 76] on span "Contacts & Adresses" at bounding box center [304, 74] width 129 height 18
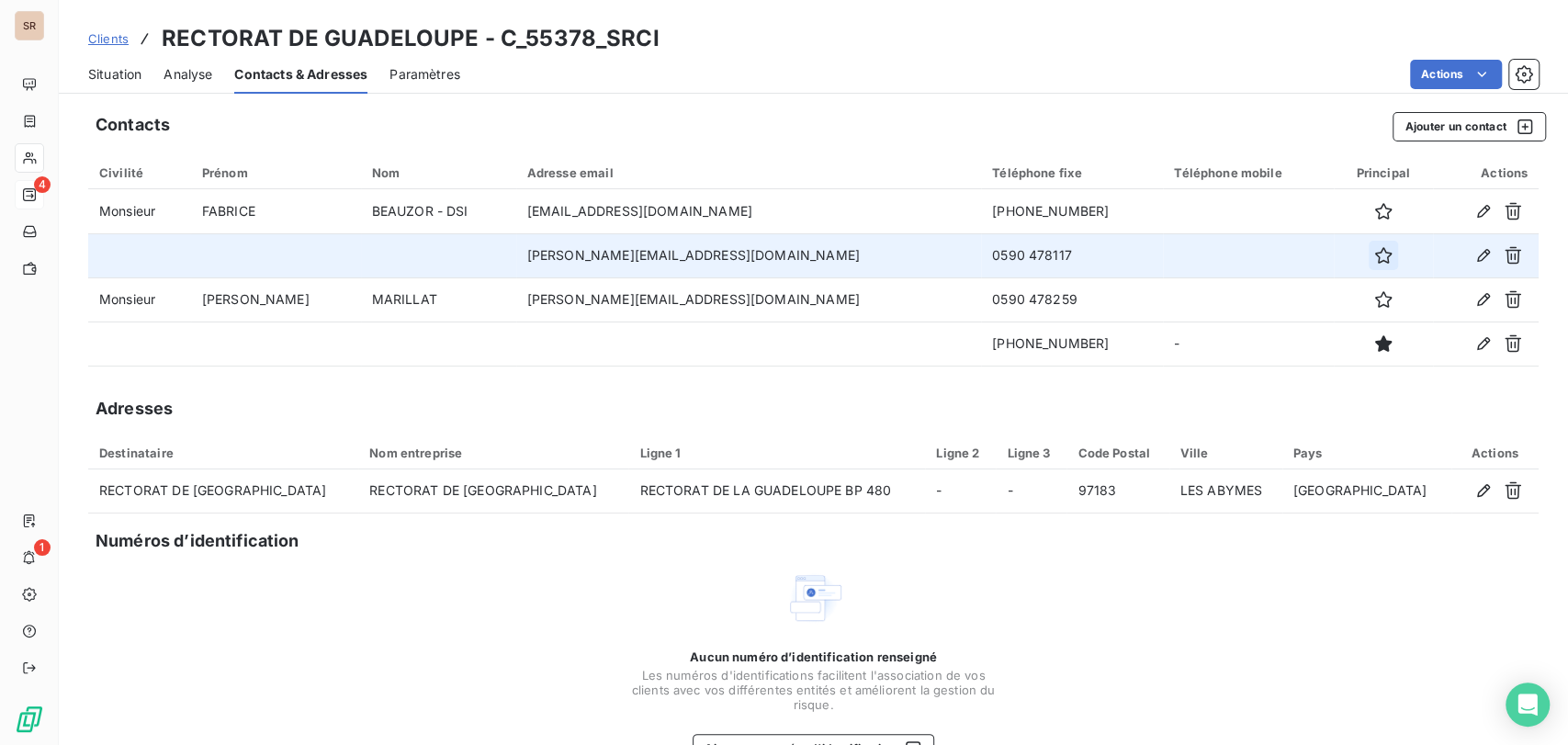
click at [1368, 263] on button "button" at bounding box center [1383, 256] width 29 height 29
click at [118, 71] on span "Situation" at bounding box center [115, 74] width 53 height 18
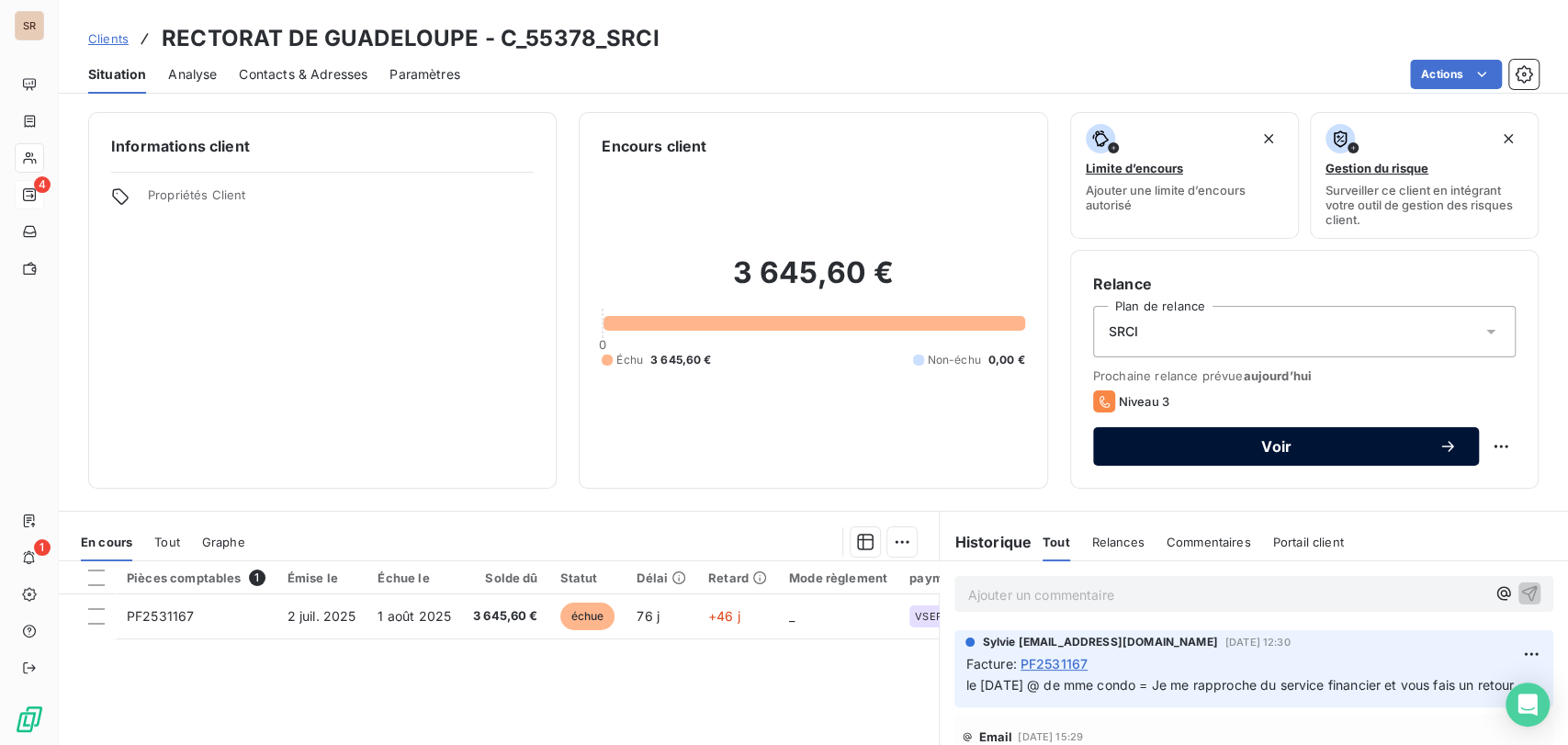
click at [1271, 443] on span "Voir" at bounding box center [1276, 446] width 323 height 15
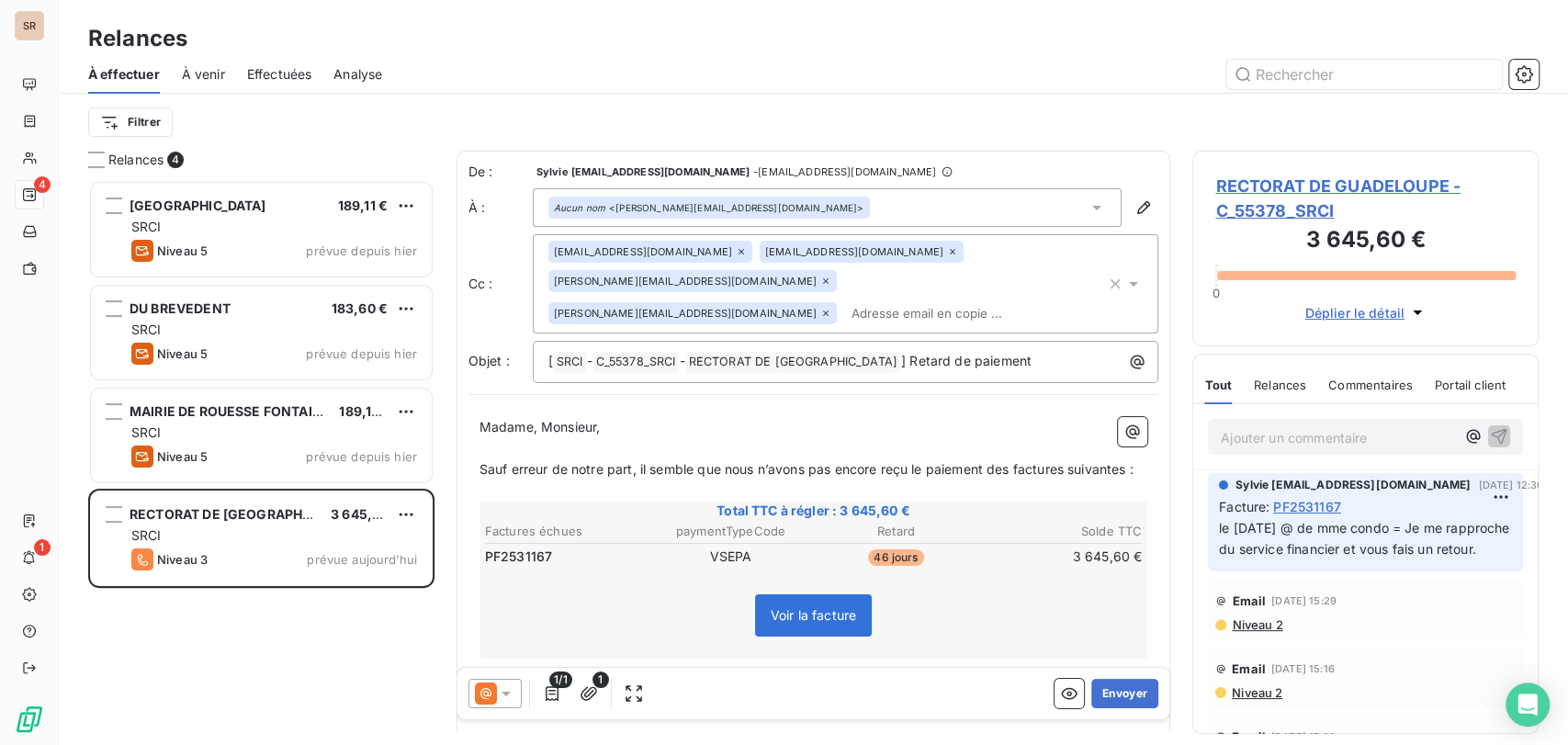
scroll to position [548, 330]
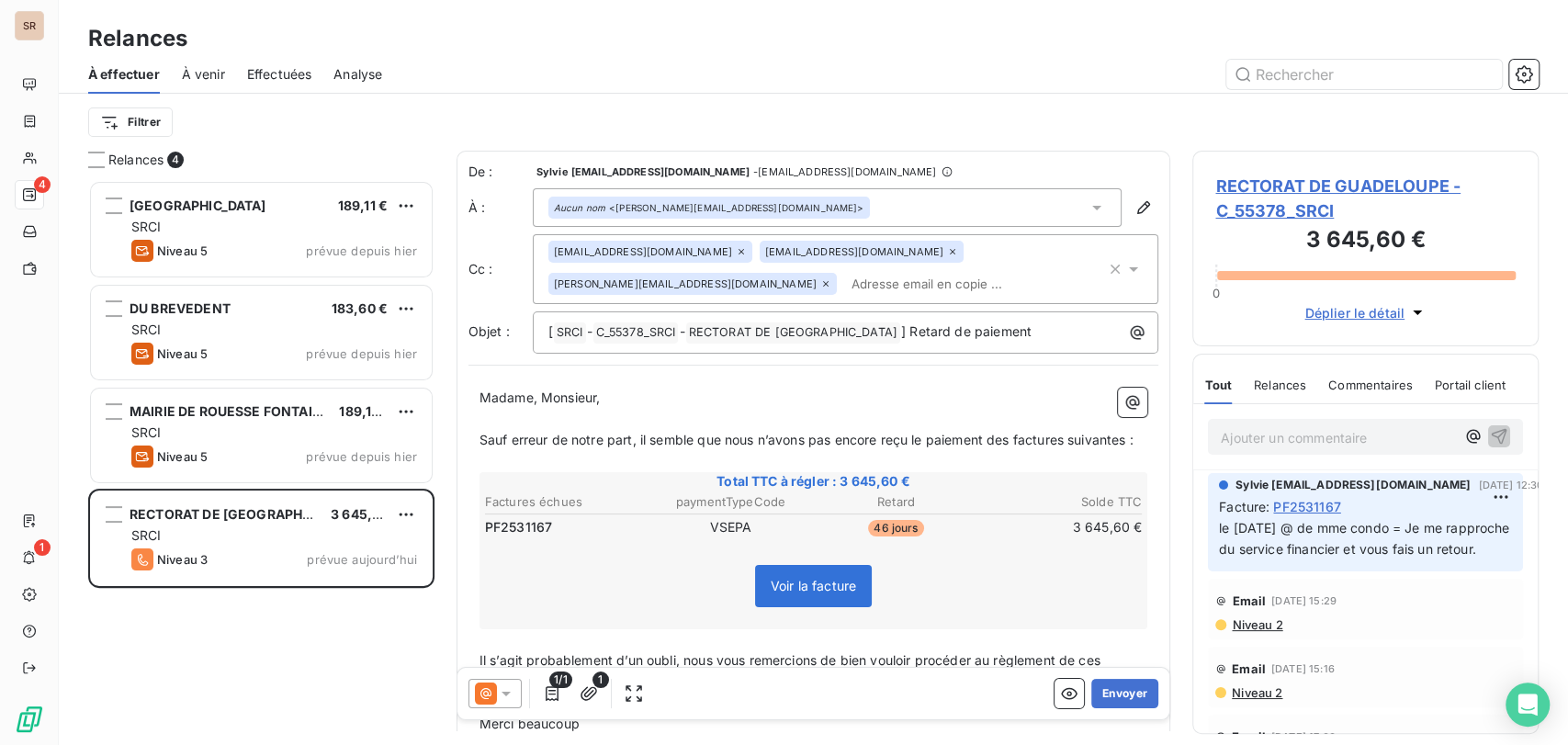
click at [502, 692] on icon at bounding box center [506, 693] width 18 height 18
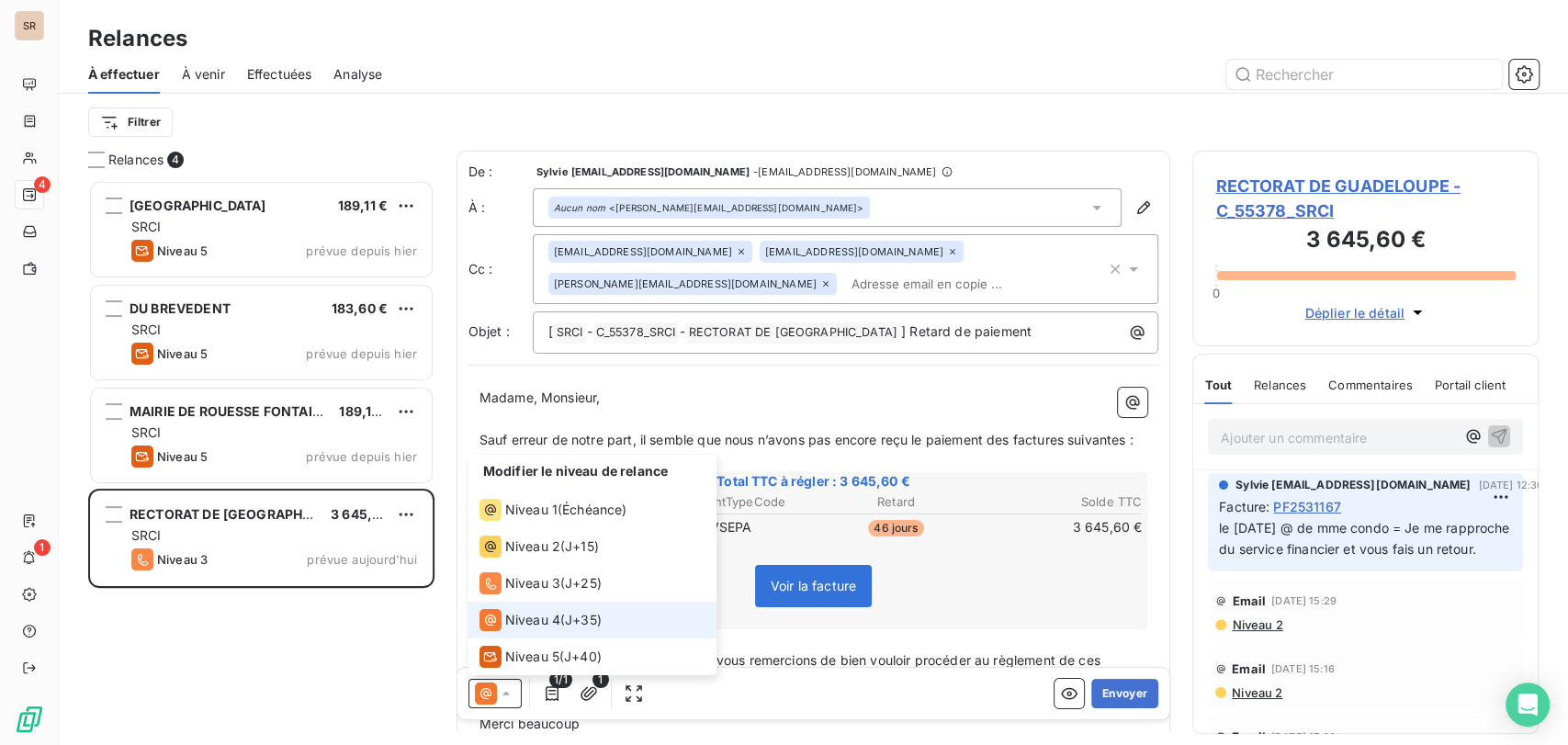
click at [498, 624] on icon at bounding box center [490, 619] width 22 height 22
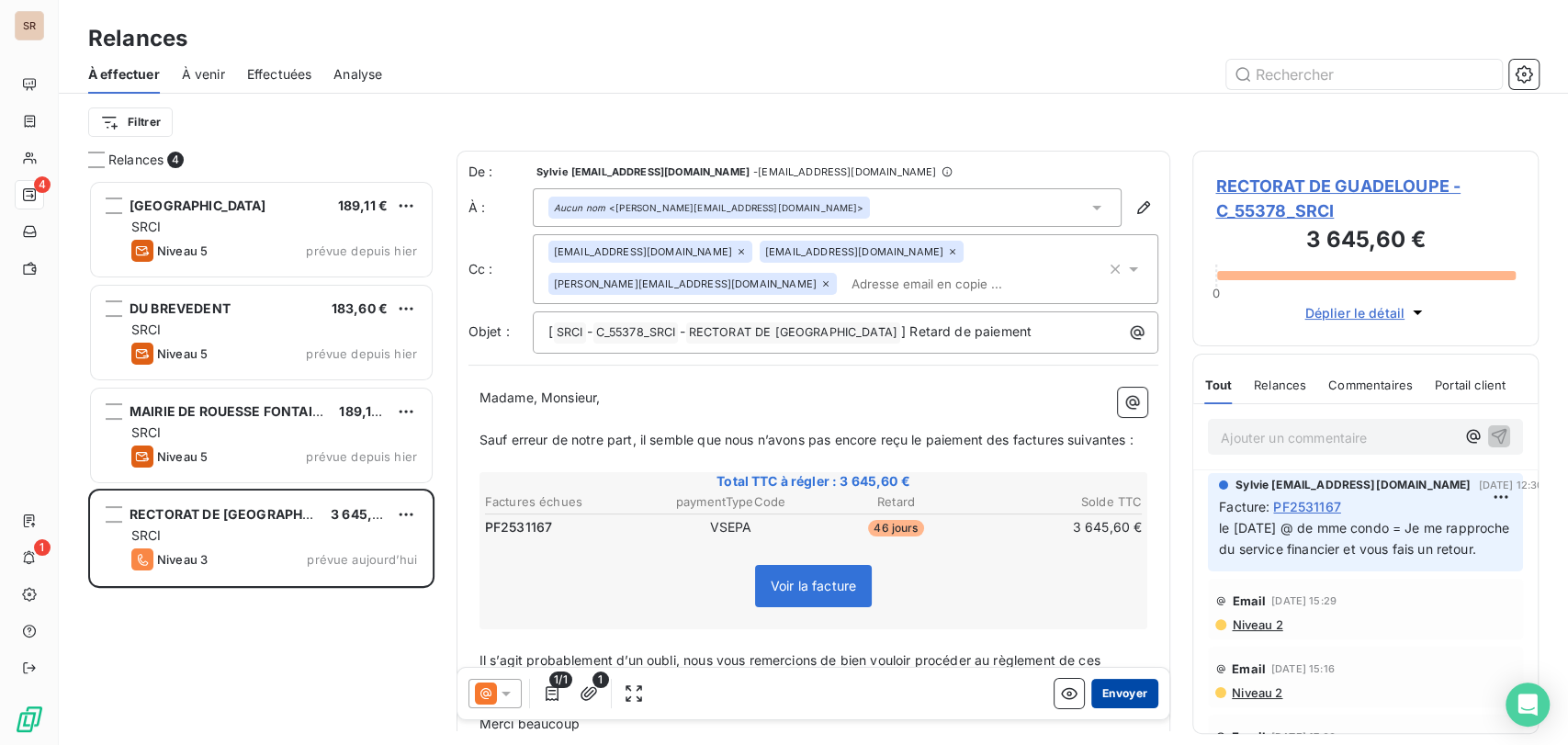
click at [1117, 693] on button "Envoyer" at bounding box center [1124, 693] width 67 height 29
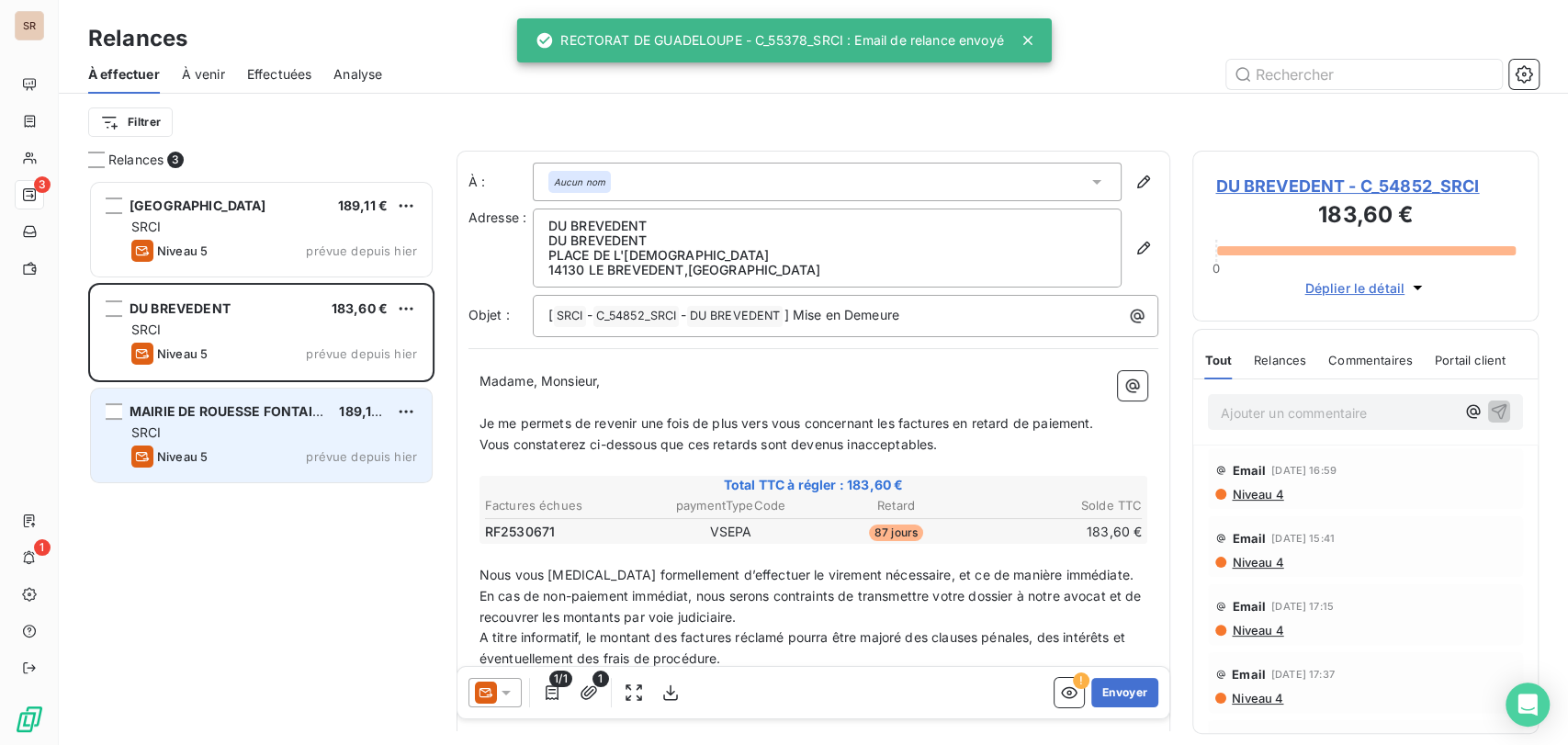
click at [253, 412] on span "MAIRIE DE ROUESSE FONTAINE" at bounding box center [230, 410] width 202 height 16
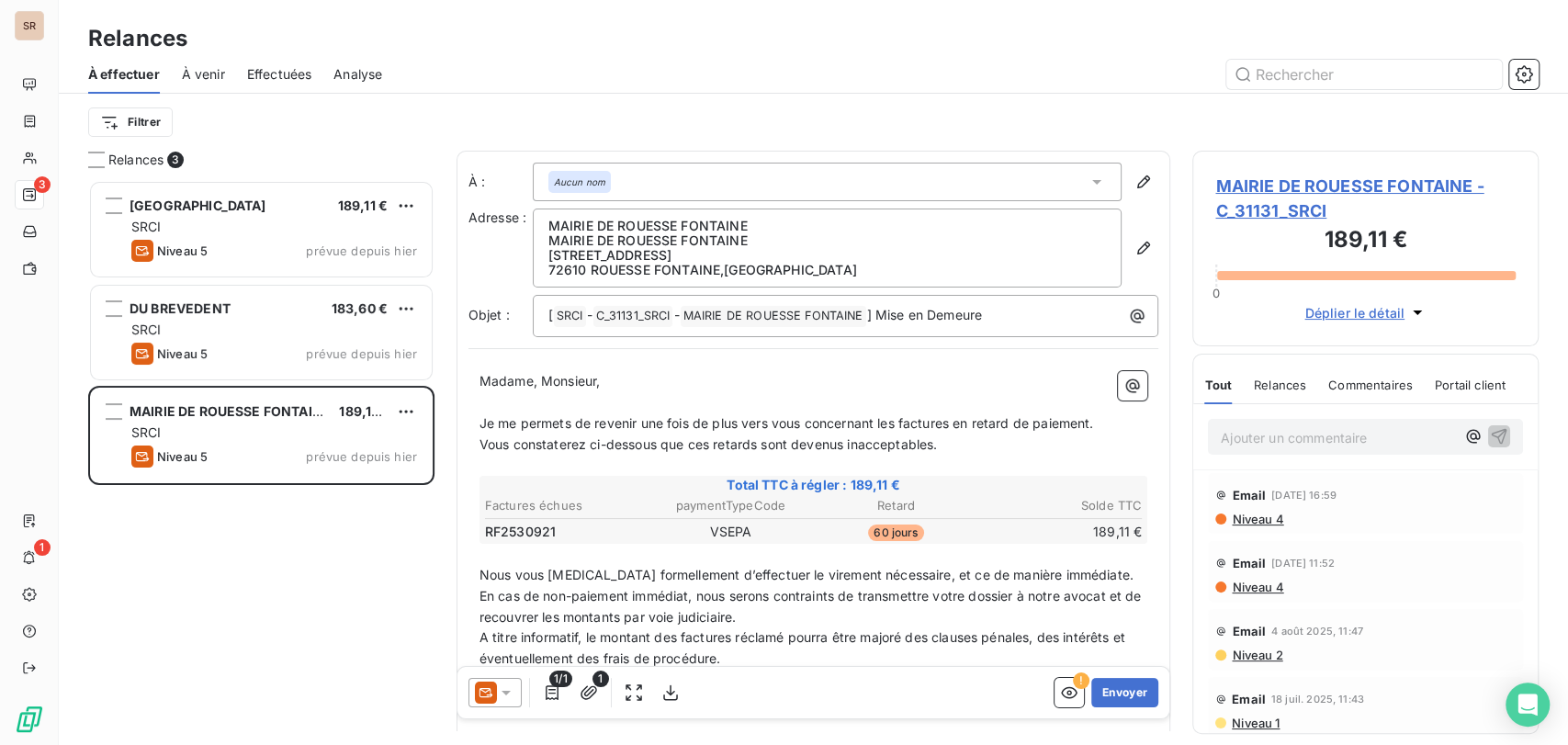
click at [1264, 195] on span "MAIRIE DE ROUESSE FONTAINE - C_31131_SRCI" at bounding box center [1366, 199] width 300 height 50
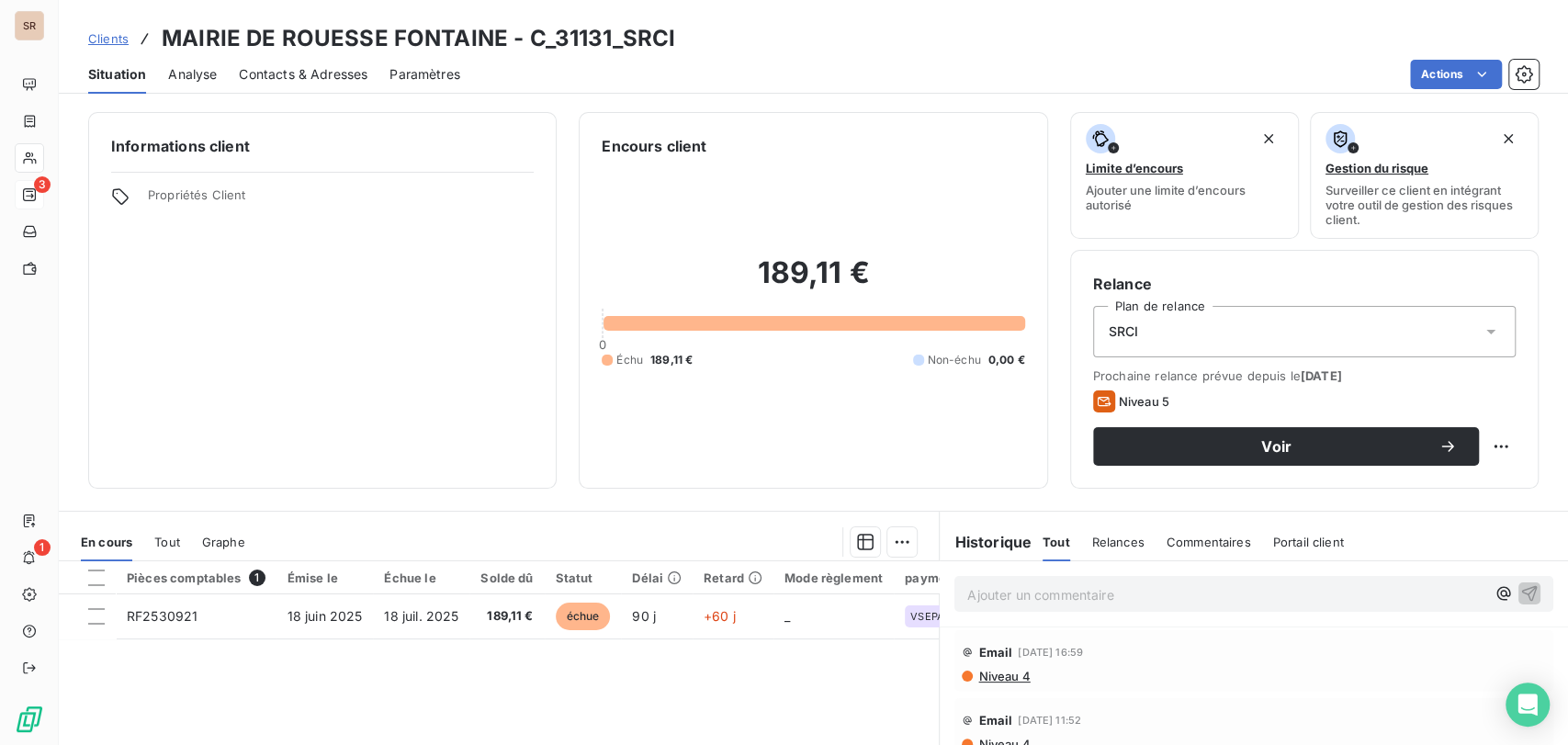
click at [313, 78] on span "Contacts & Adresses" at bounding box center [304, 74] width 129 height 18
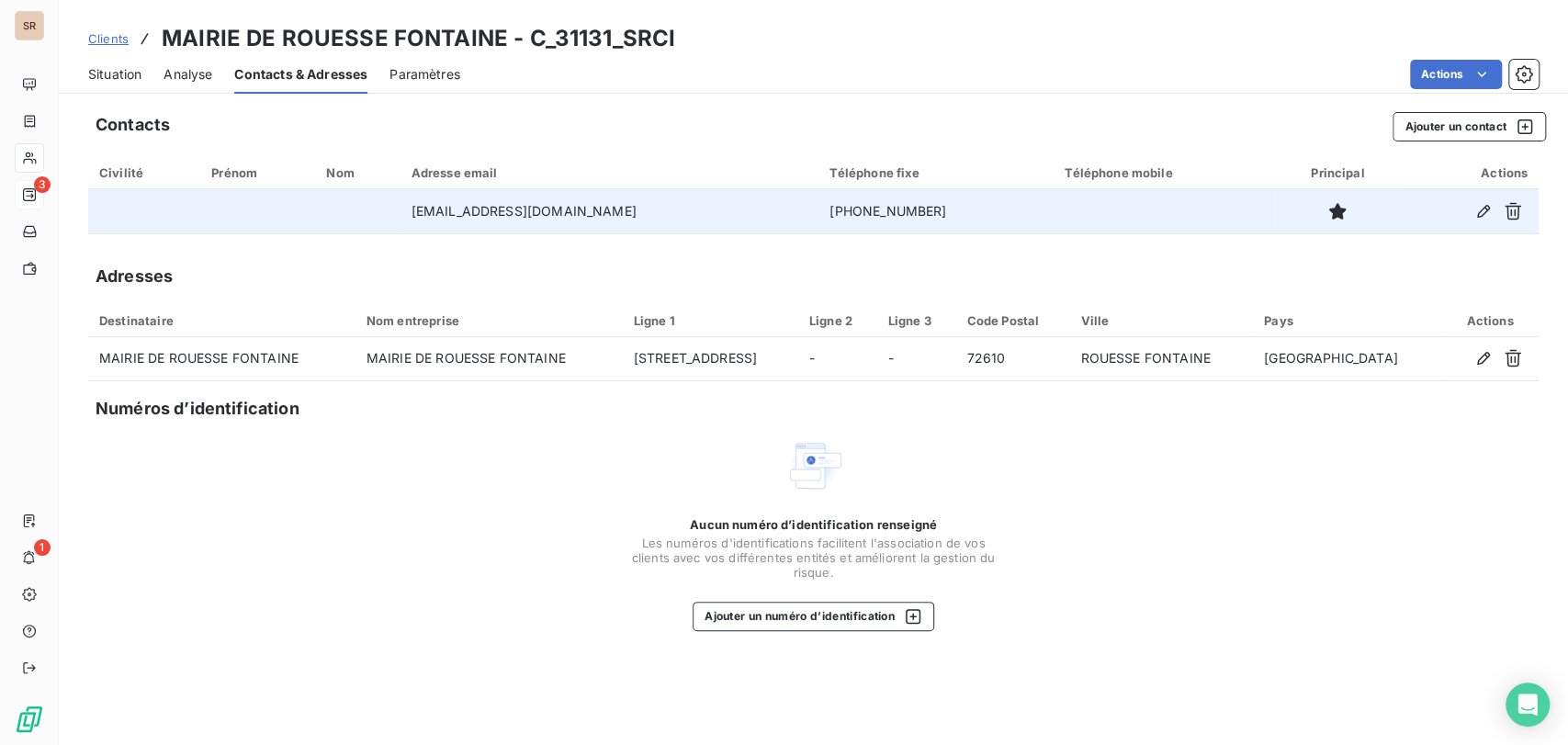
drag, startPoint x: 889, startPoint y: 207, endPoint x: 783, endPoint y: 206, distance: 106.0
click at [783, 206] on tr "[EMAIL_ADDRESS][DOMAIN_NAME] [PHONE_NUMBER]" at bounding box center [813, 212] width 1450 height 44
click at [1474, 214] on icon "button" at bounding box center [1483, 212] width 18 height 18
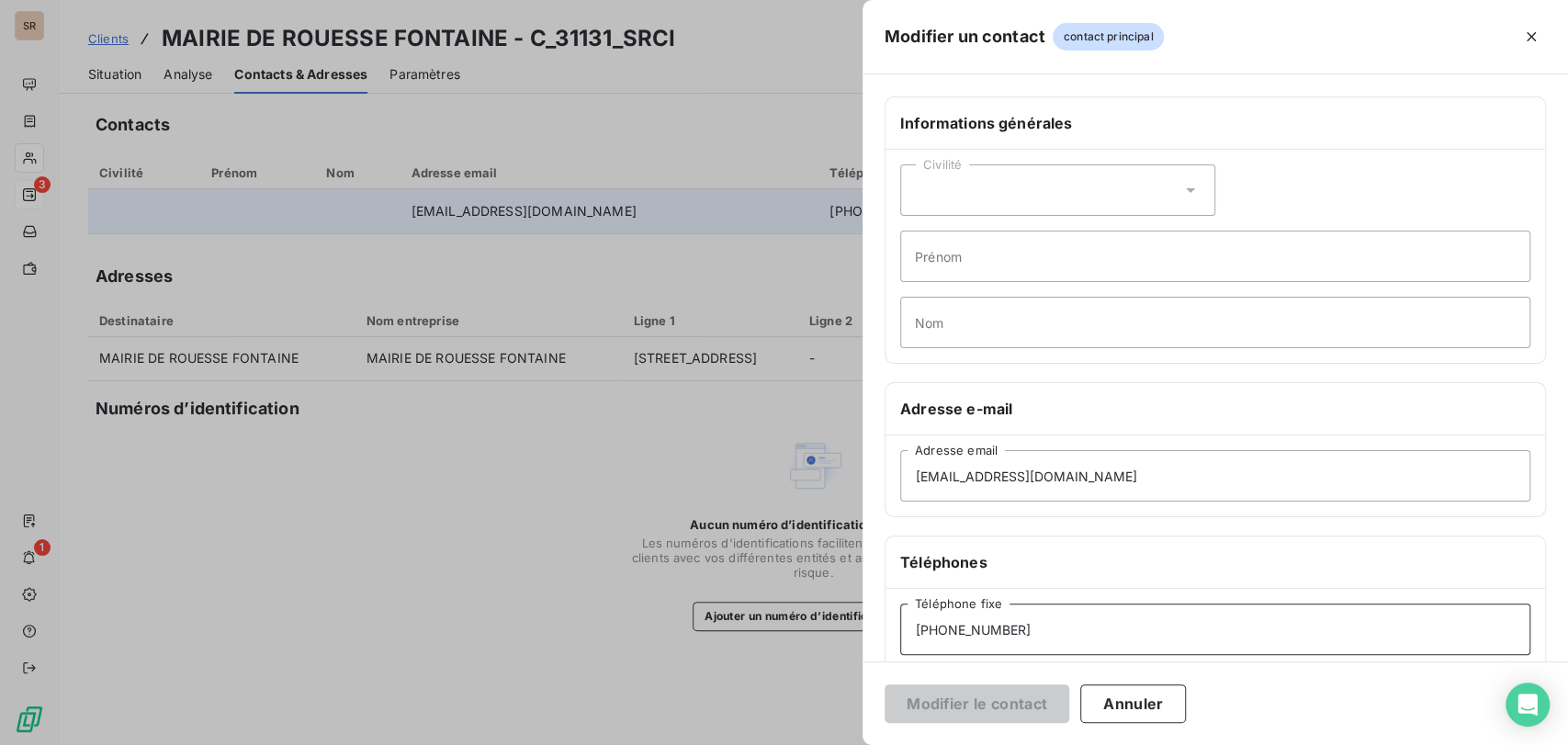
click at [1027, 641] on input "[PHONE_NUMBER]" at bounding box center [1215, 629] width 630 height 52
drag, startPoint x: 1013, startPoint y: 636, endPoint x: 849, endPoint y: 612, distance: 165.7
click at [853, 744] on div "Modifier un contact contact principal Informations générales Civilité Prénom No…" at bounding box center [784, 745] width 1568 height 0
type input "[PHONE_NUMBER]"
click at [951, 717] on button "Modifier le contact" at bounding box center [976, 704] width 185 height 39
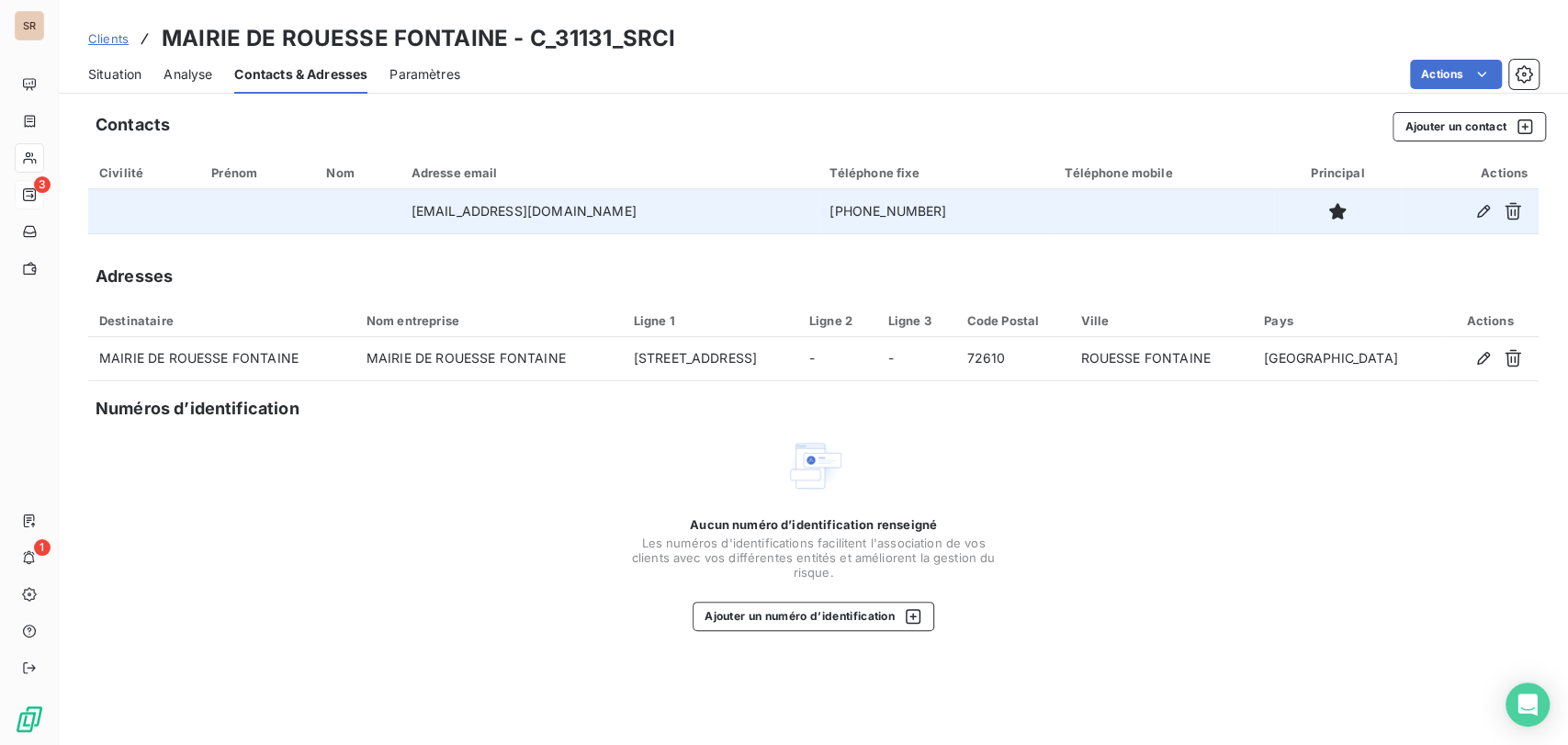
click at [126, 74] on span "Situation" at bounding box center [115, 74] width 53 height 18
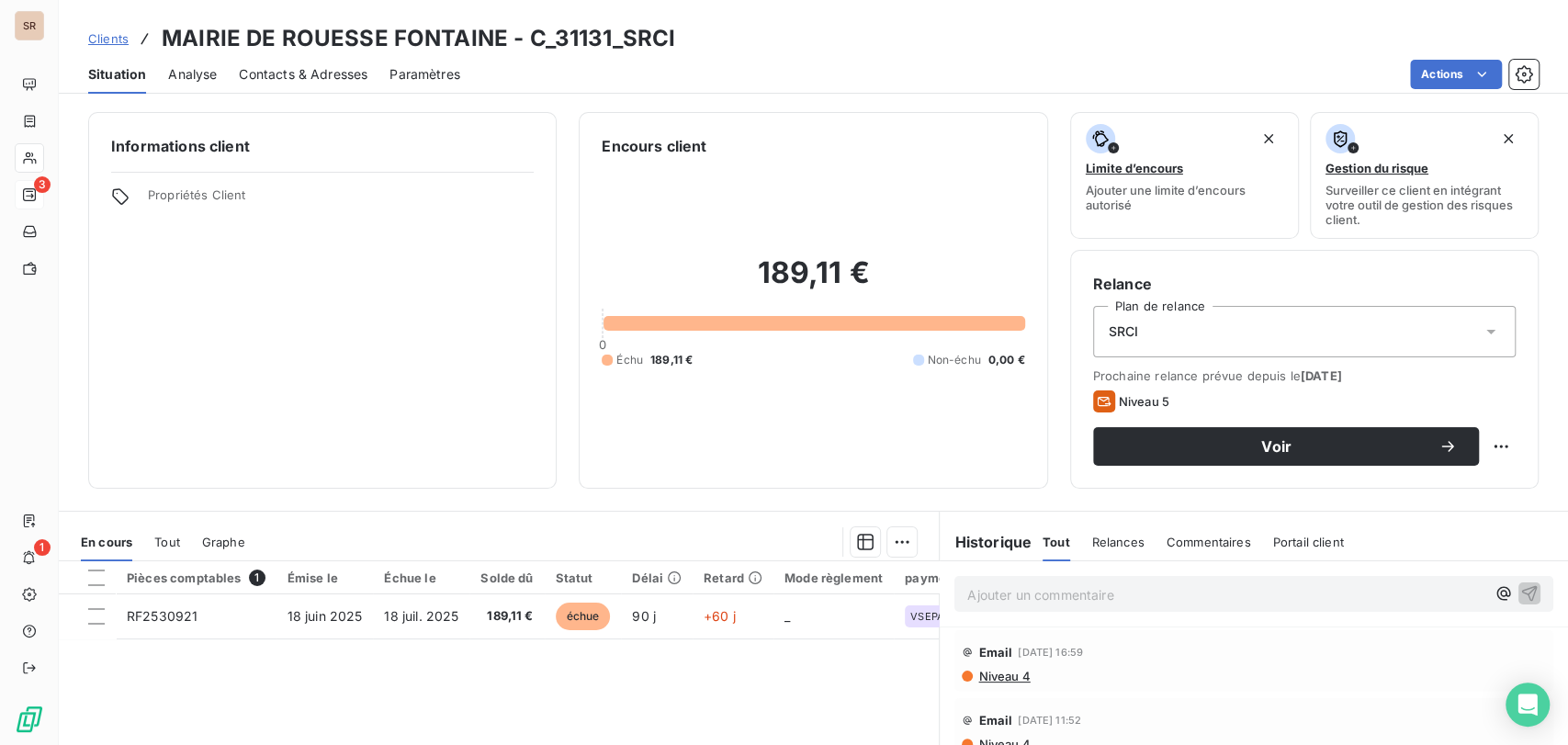
click at [322, 70] on span "Contacts & Adresses" at bounding box center [304, 74] width 129 height 18
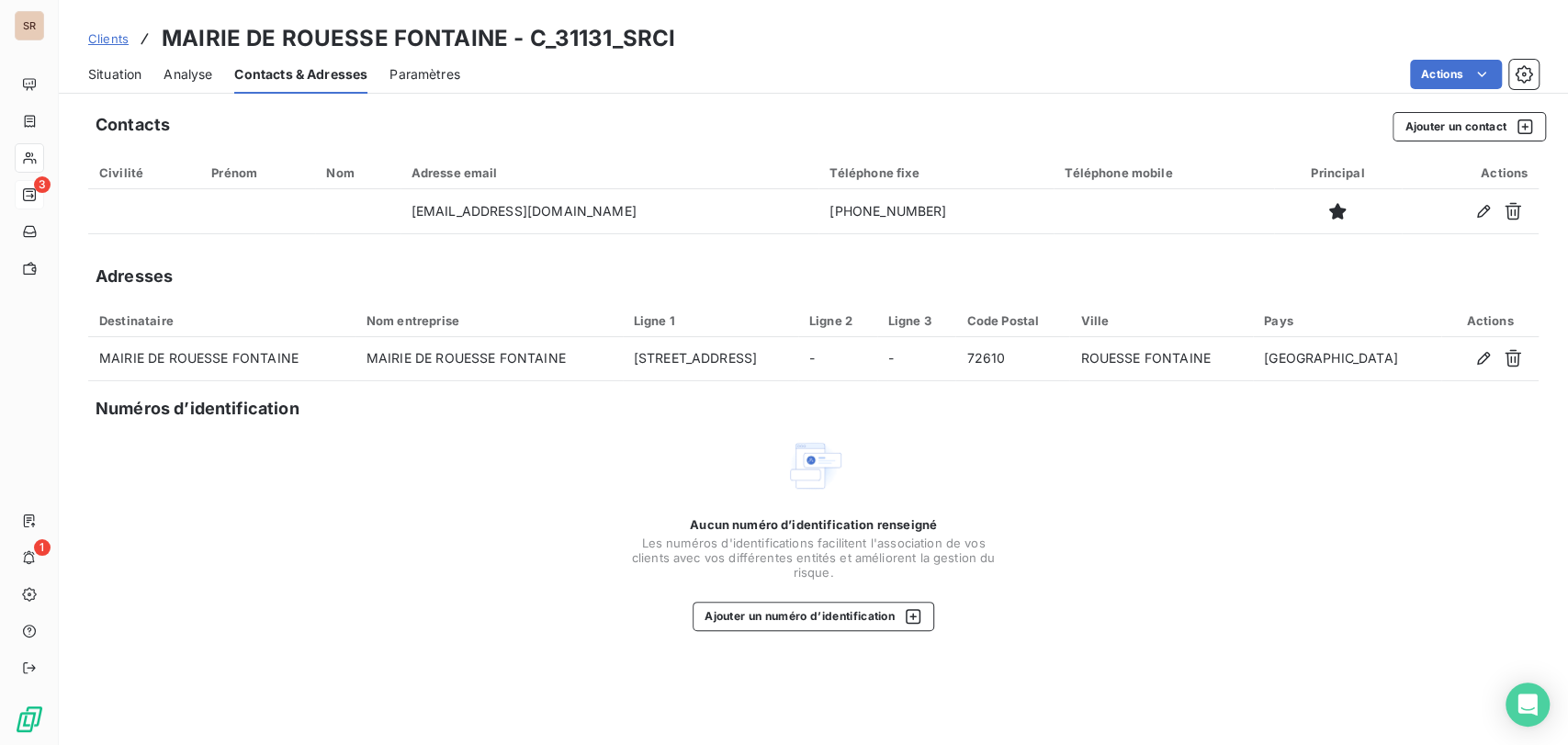
click at [110, 70] on span "Situation" at bounding box center [115, 74] width 53 height 18
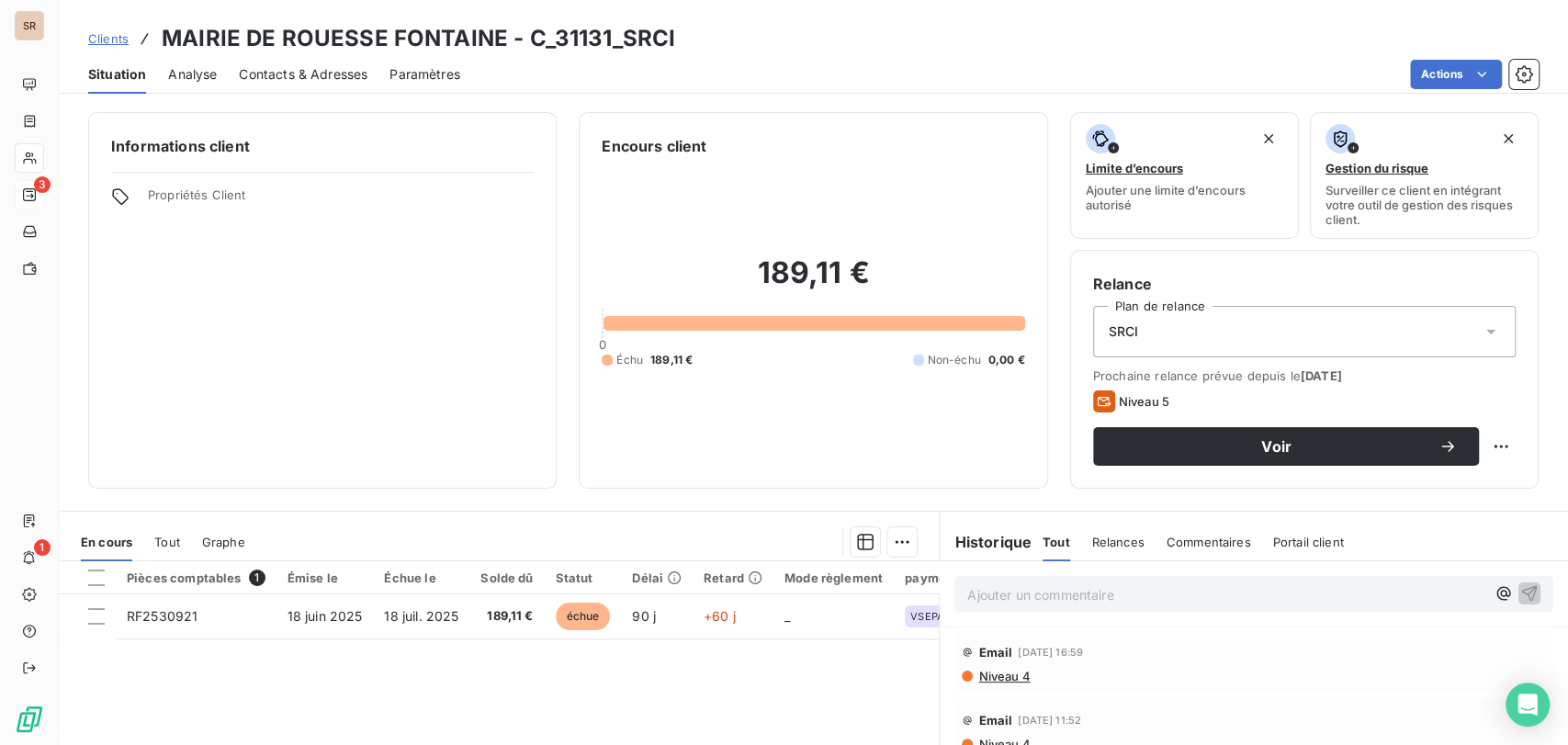
click at [319, 60] on div "Contacts & Adresses" at bounding box center [304, 74] width 129 height 39
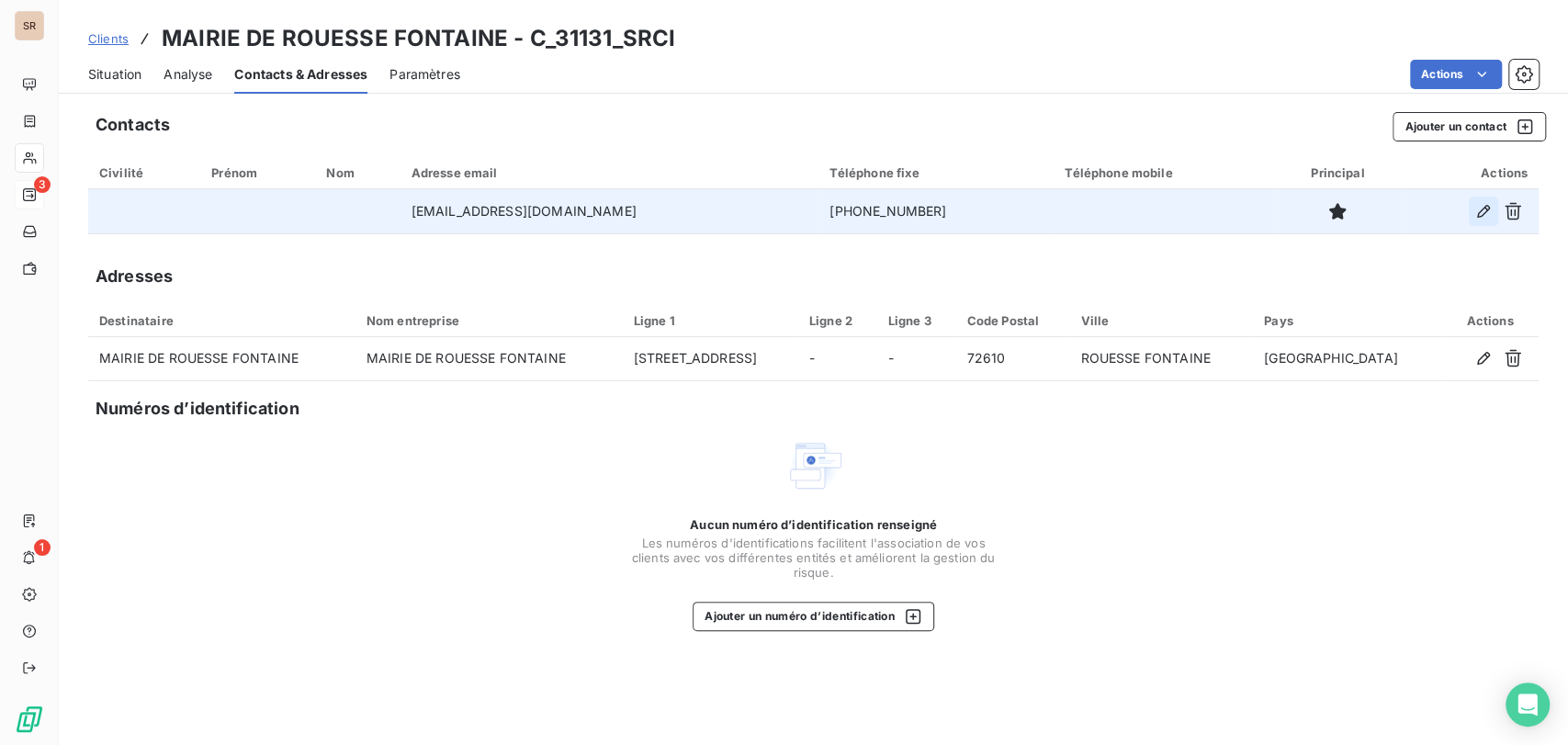
click at [1479, 209] on icon "button" at bounding box center [1483, 212] width 18 height 18
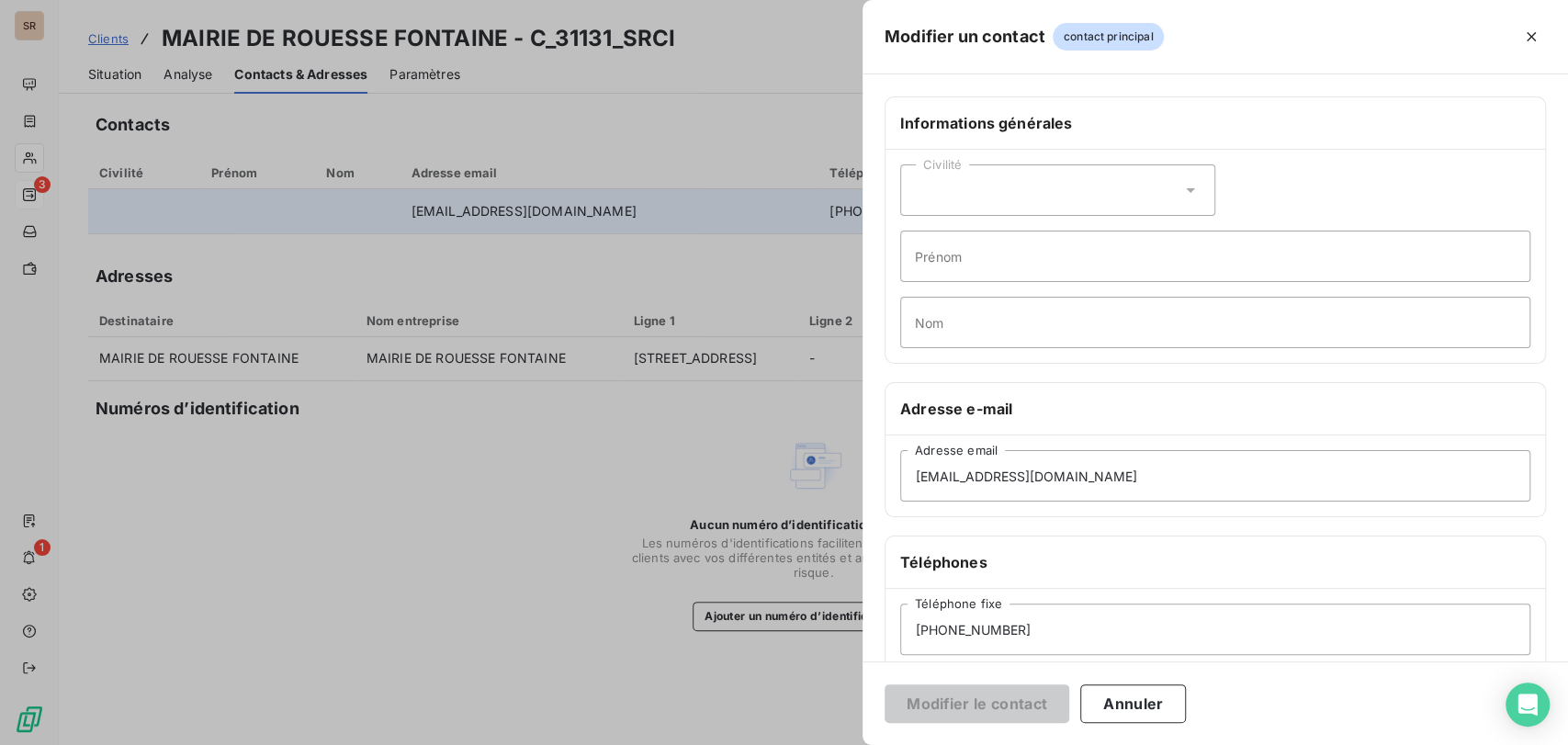
click at [1186, 190] on icon at bounding box center [1191, 190] width 9 height 5
click at [921, 235] on input "radio" at bounding box center [920, 236] width 18 height 18
click at [950, 257] on input "Prénom" at bounding box center [1215, 257] width 630 height 52
type input "[PERSON_NAME]"
click at [955, 325] on input "Nom" at bounding box center [1215, 322] width 630 height 52
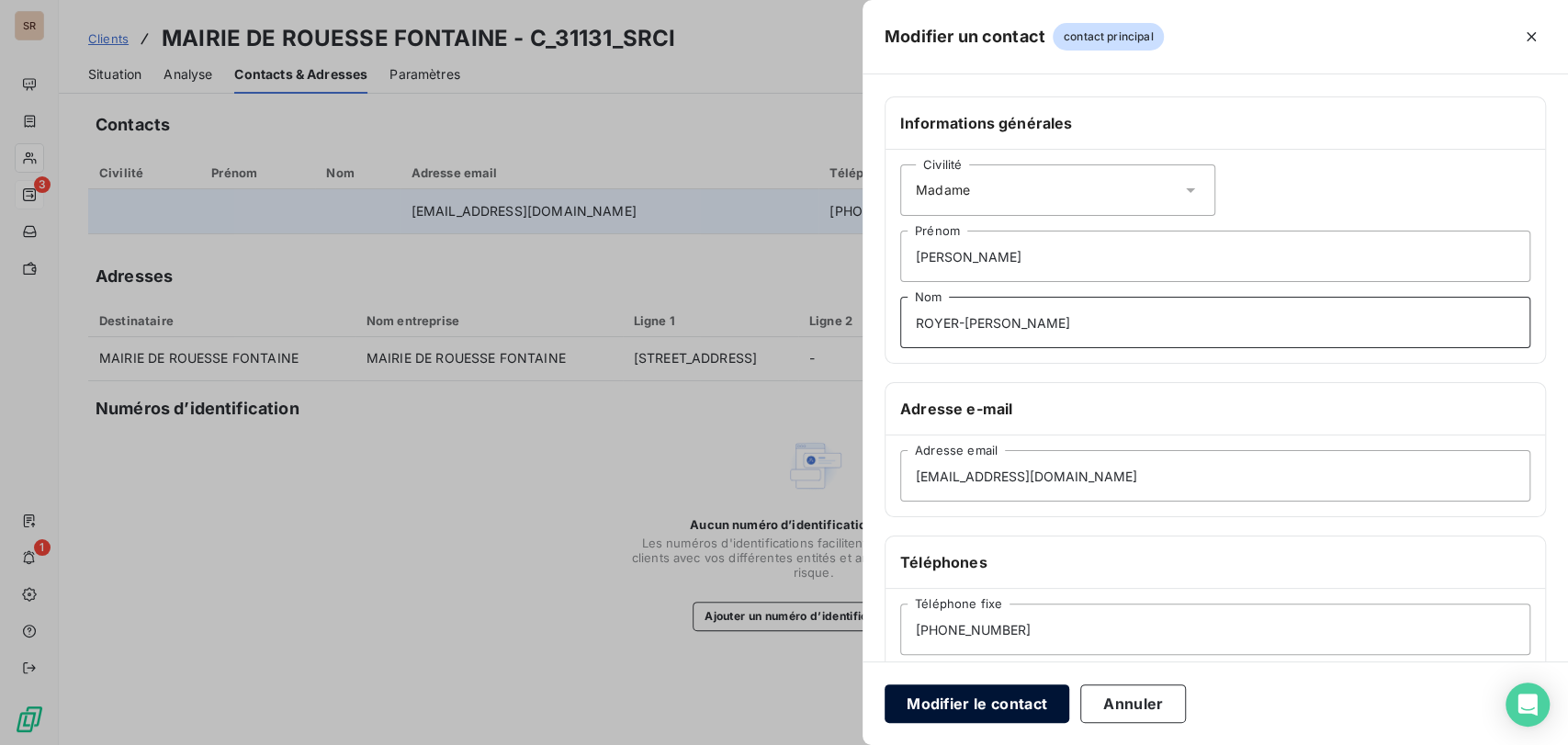
type input "ROYER-[PERSON_NAME]"
click at [992, 694] on button "Modifier le contact" at bounding box center [976, 704] width 185 height 39
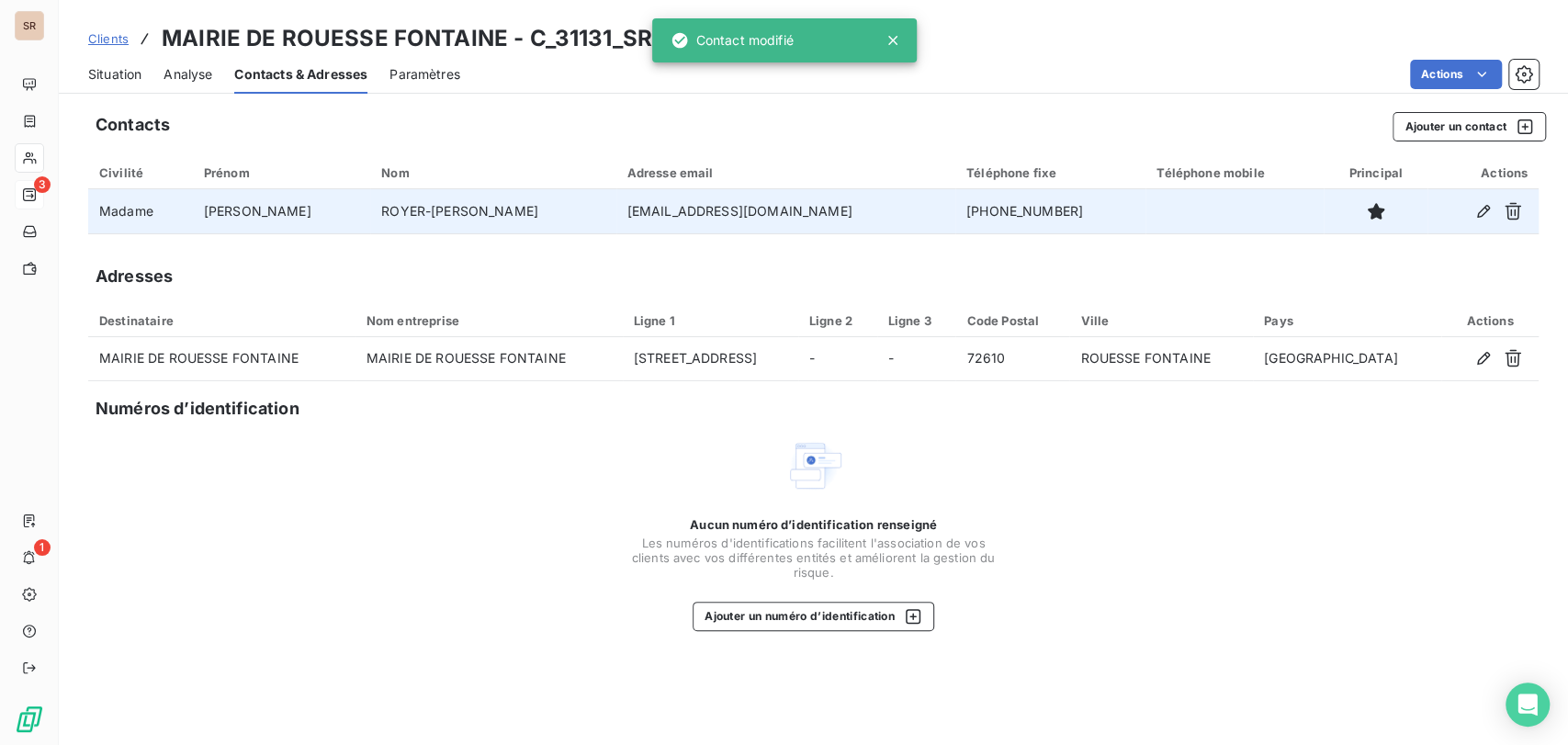
click at [131, 72] on span "Situation" at bounding box center [115, 74] width 53 height 18
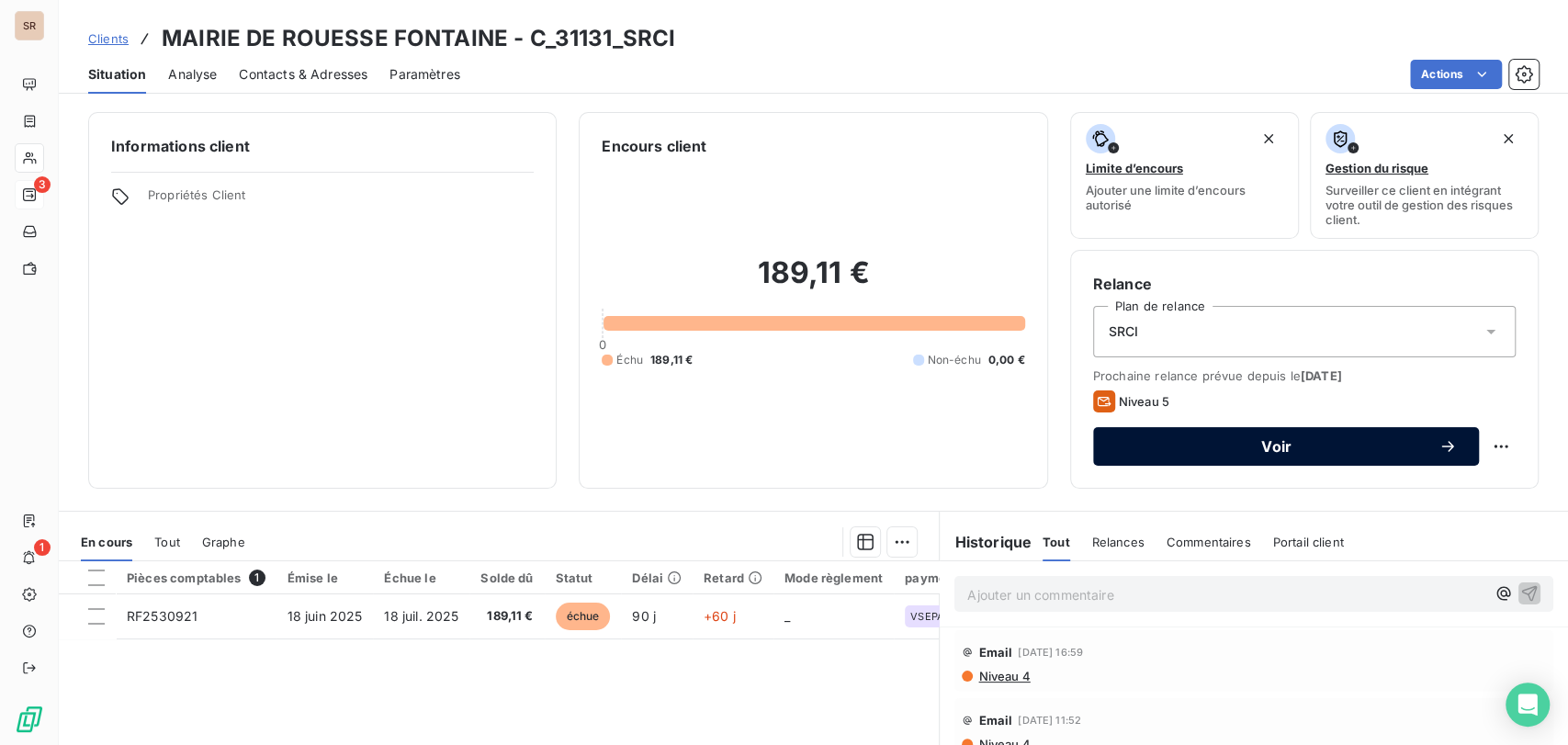
click at [1376, 441] on span "Voir" at bounding box center [1276, 446] width 323 height 15
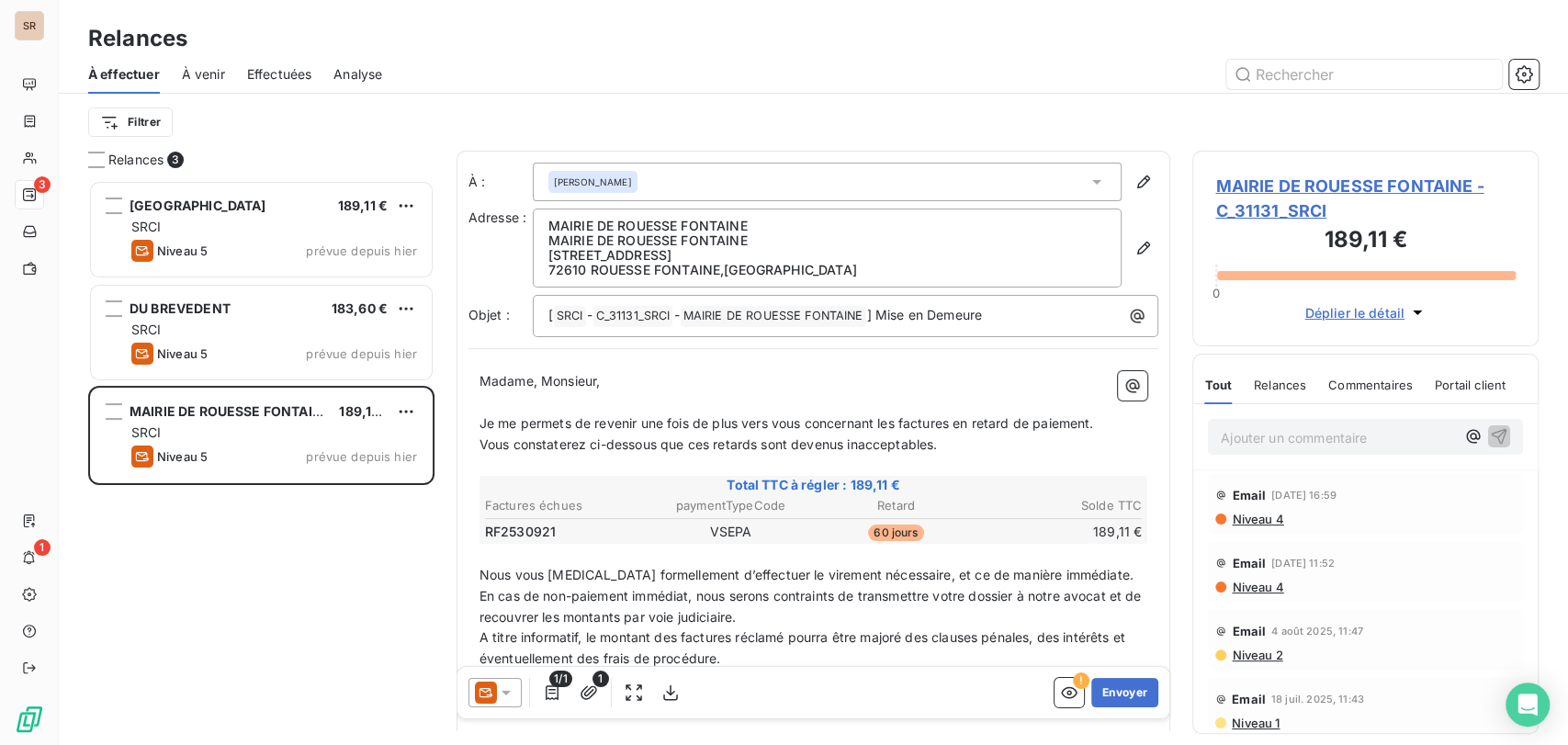
scroll to position [548, 330]
click at [502, 694] on icon at bounding box center [506, 693] width 18 height 18
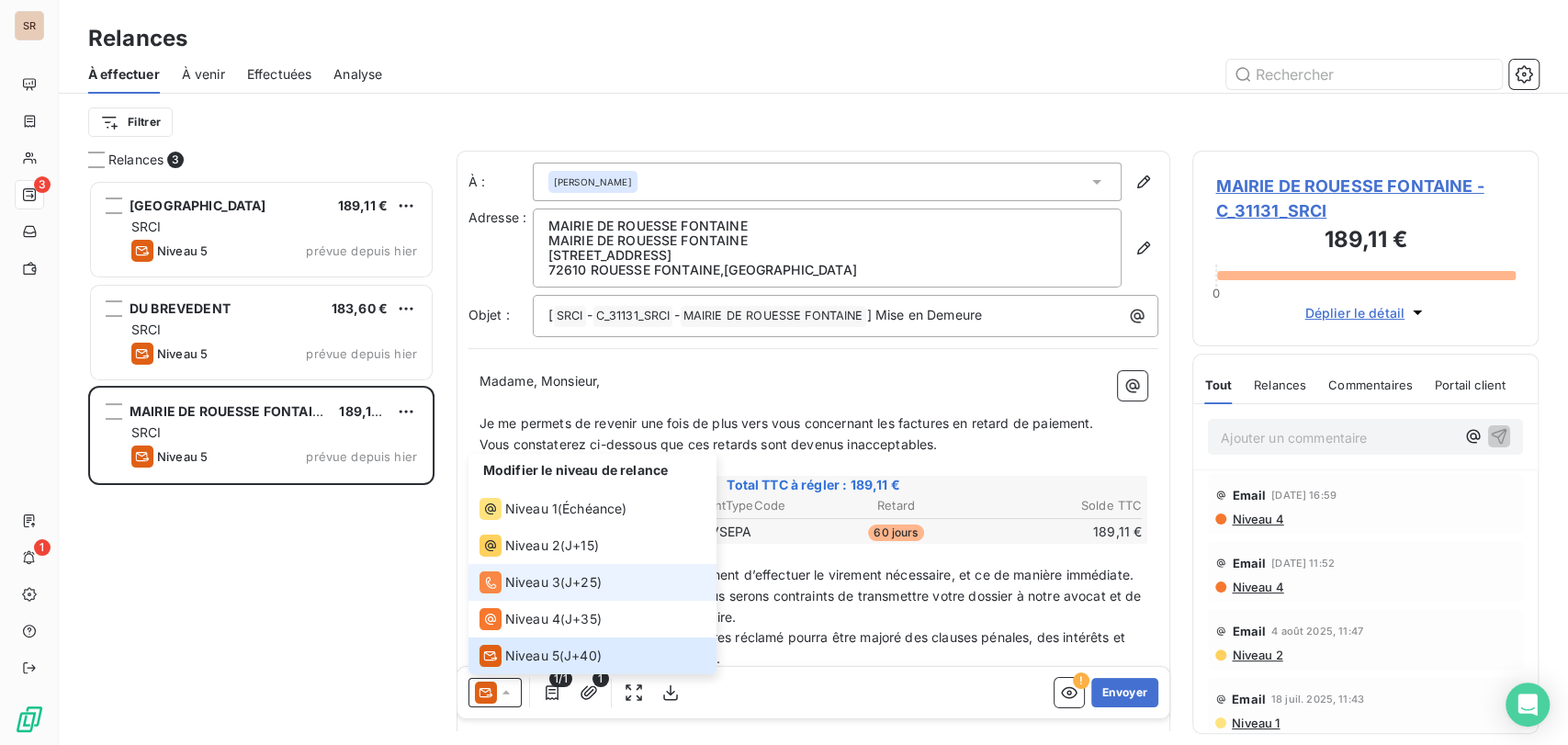
click at [503, 575] on div "Niveau 3" at bounding box center [520, 582] width 81 height 22
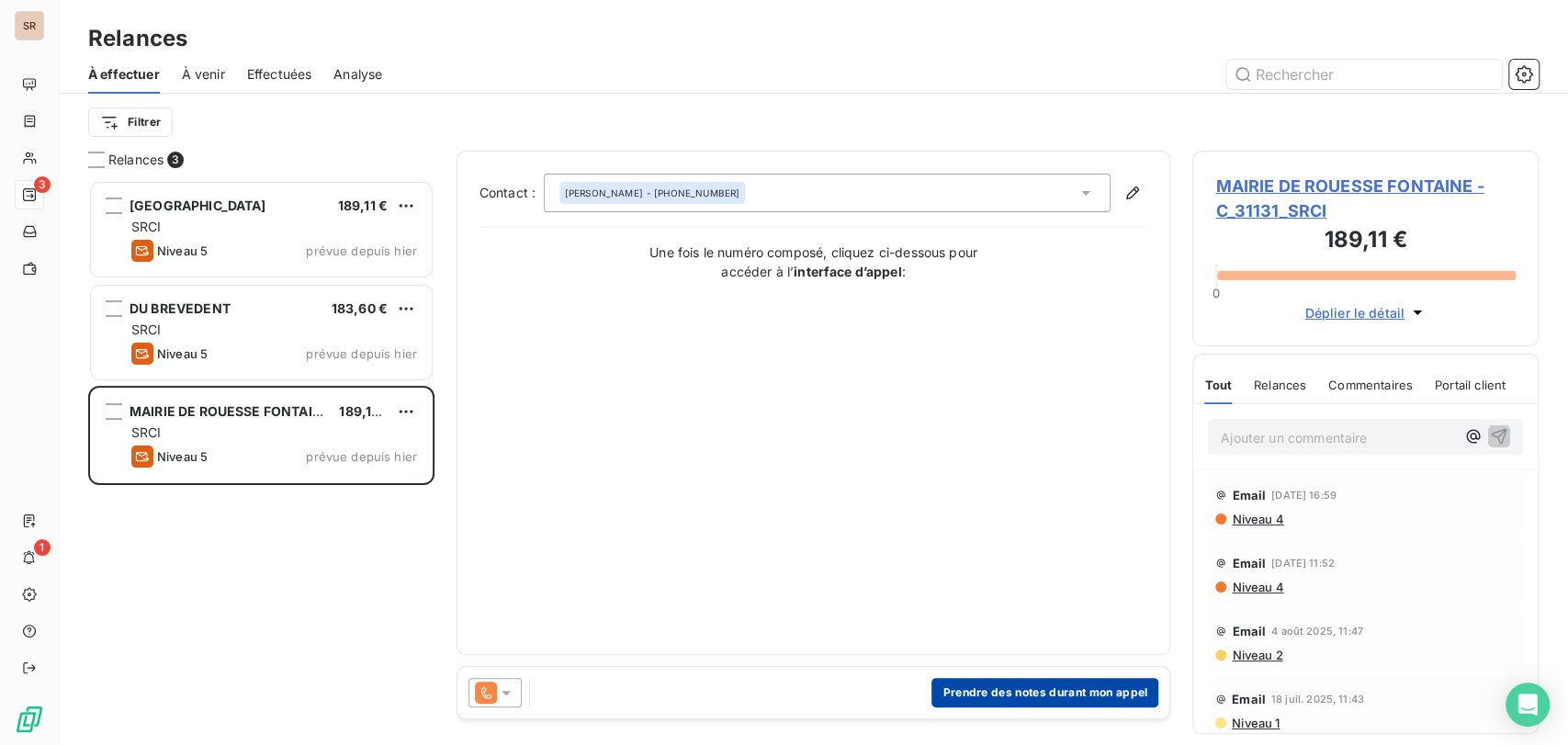
click at [1008, 688] on button "Prendre des notes durant mon appel" at bounding box center [1044, 693] width 227 height 29
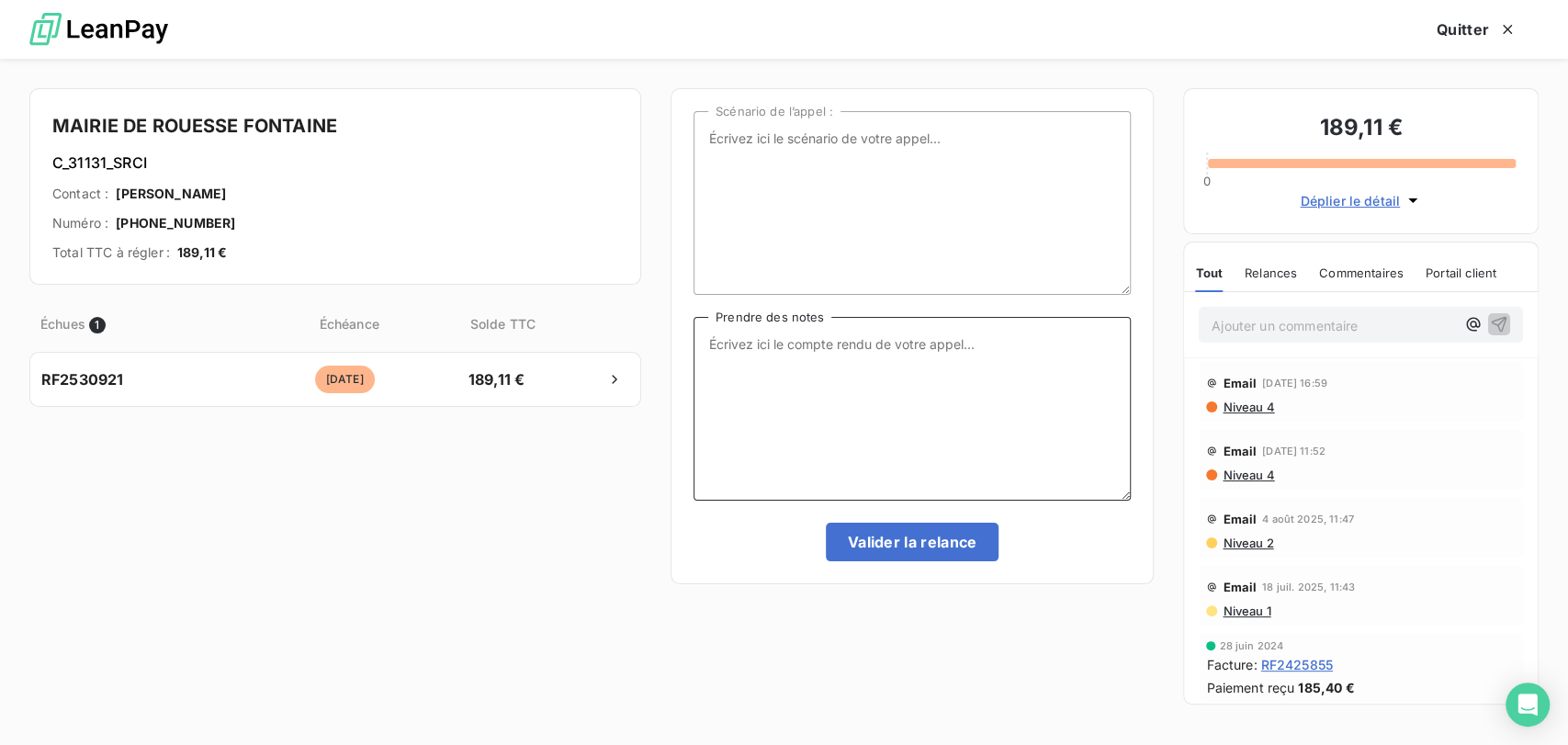
click at [728, 354] on textarea "Prendre des notes" at bounding box center [912, 408] width 437 height 184
click at [764, 358] on textarea "le [DATE] tel mme royer-lepine = paiement en cours changement d elogivile d'ou …" at bounding box center [912, 408] width 437 height 184
click at [757, 356] on textarea "le [DATE] tel mme royer-lepine = paiement en cours changement de logivciel d'ou…" at bounding box center [912, 408] width 437 height 184
type textarea "le [DATE] tel mme royer-lepine = paiement en cours changement de logiciel d'ou …"
click at [925, 538] on button "Valider la relance" at bounding box center [912, 542] width 174 height 39
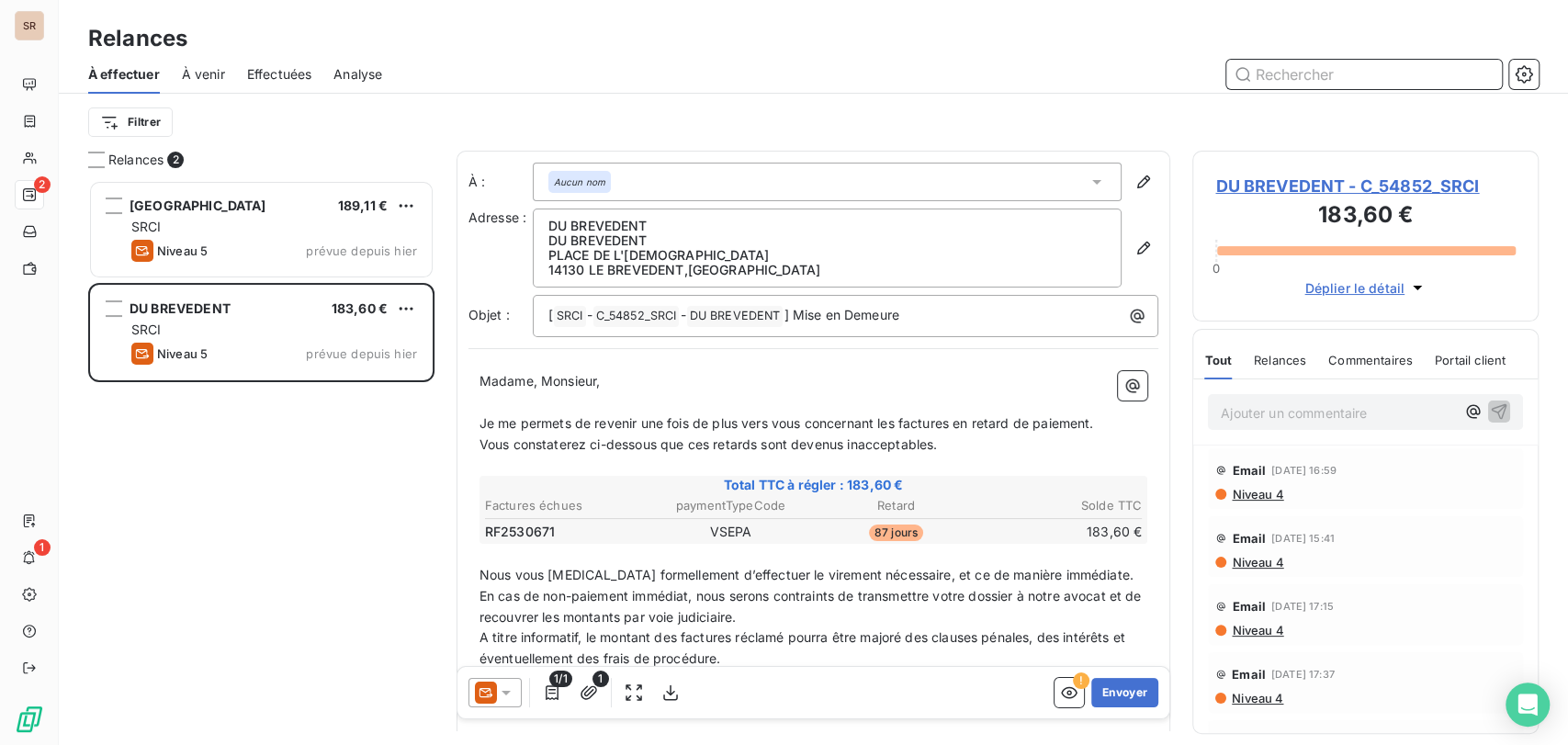
click at [301, 70] on span "Effectuées" at bounding box center [280, 74] width 65 height 18
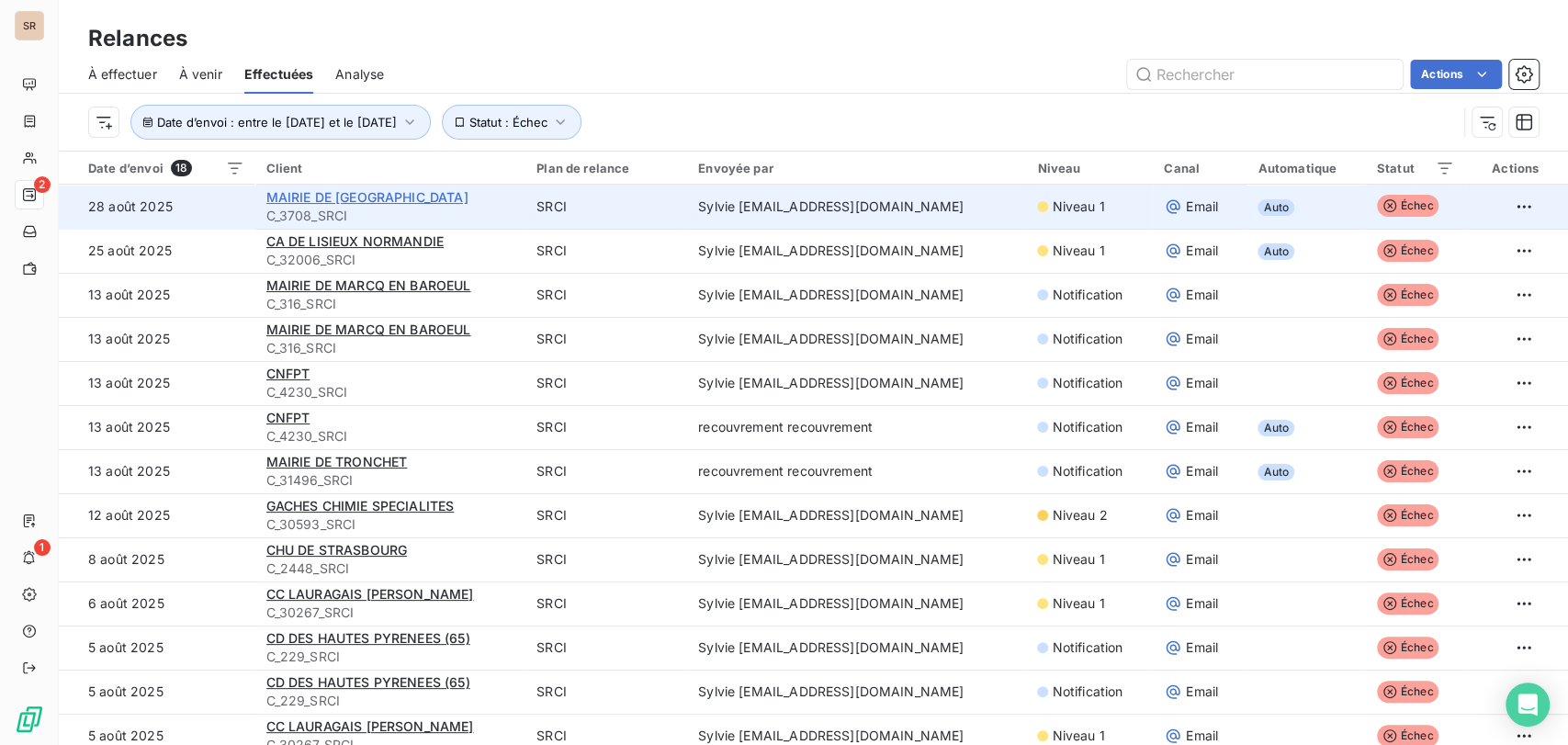
click at [320, 202] on span "MAIRIE DE [GEOGRAPHIC_DATA]" at bounding box center [367, 197] width 202 height 16
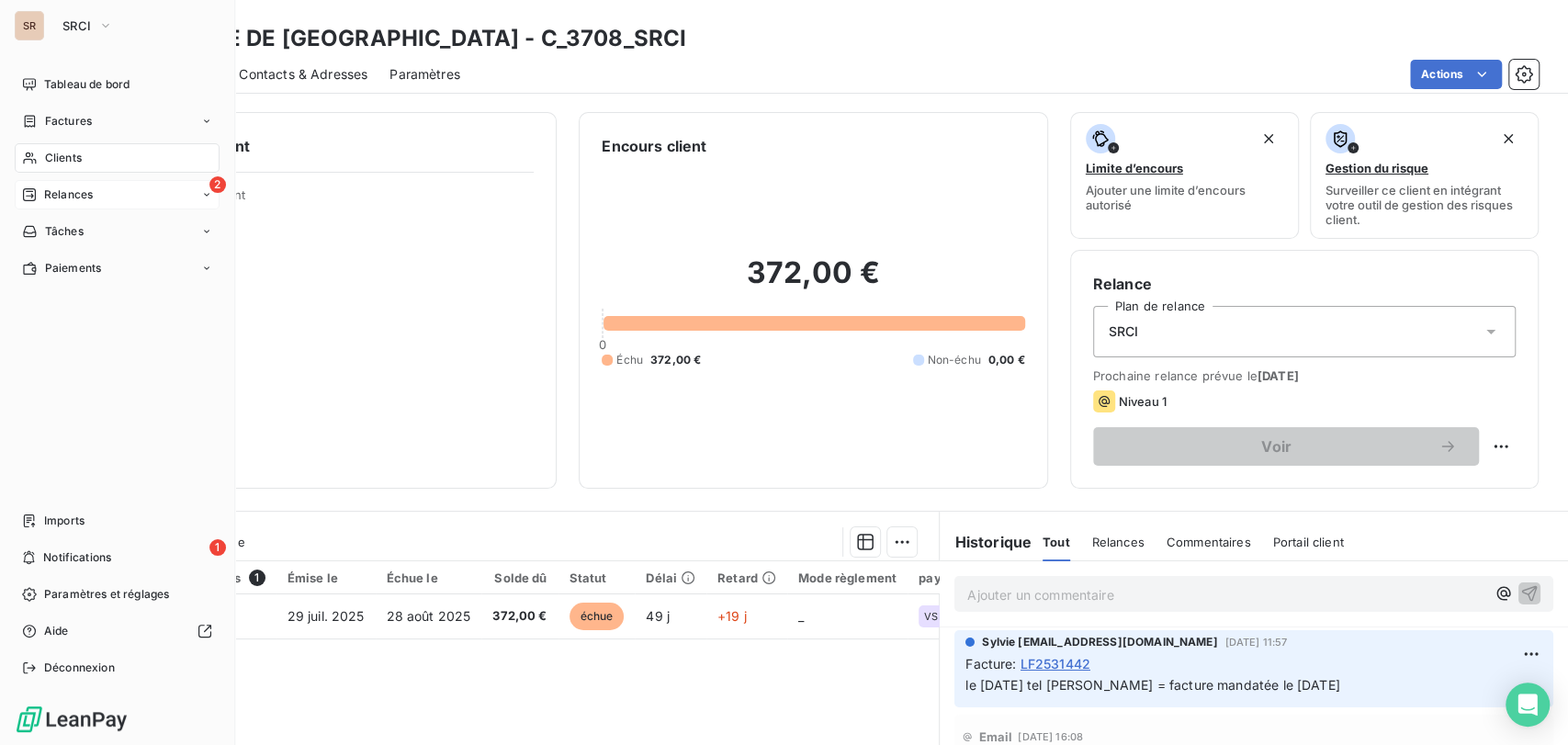
click at [77, 193] on span "Relances" at bounding box center [68, 195] width 49 height 17
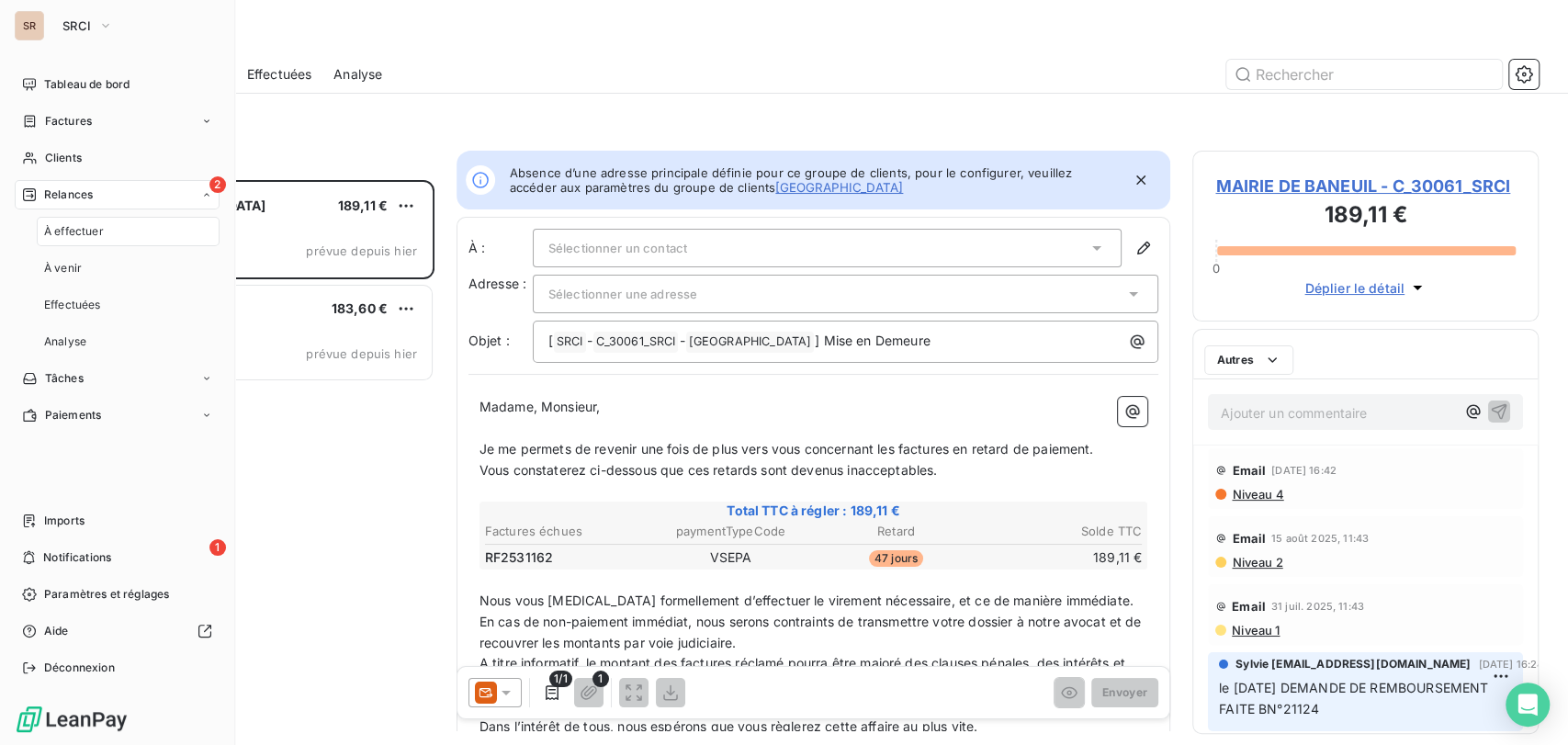
scroll to position [548, 330]
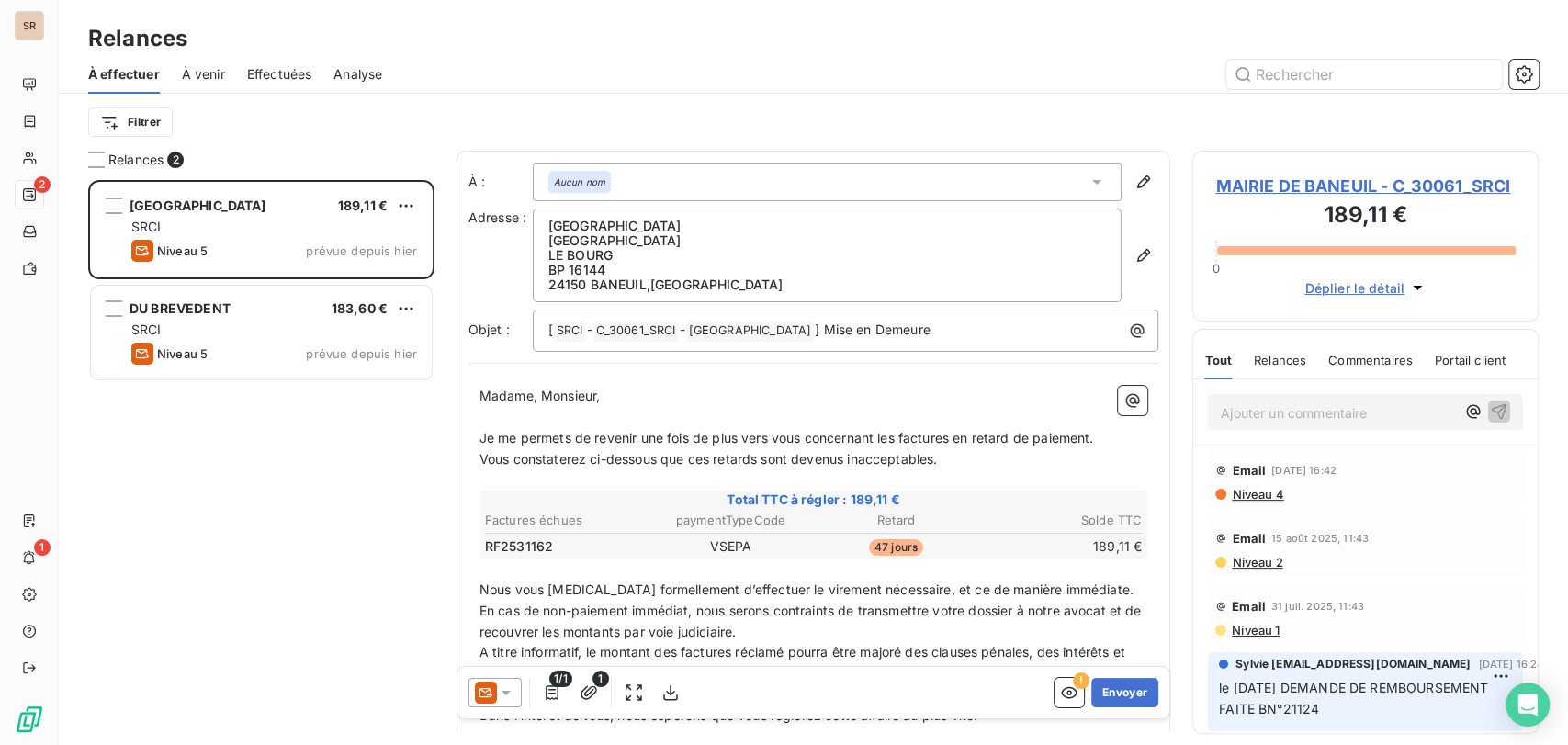
click at [294, 74] on span "Effectuées" at bounding box center [280, 74] width 65 height 18
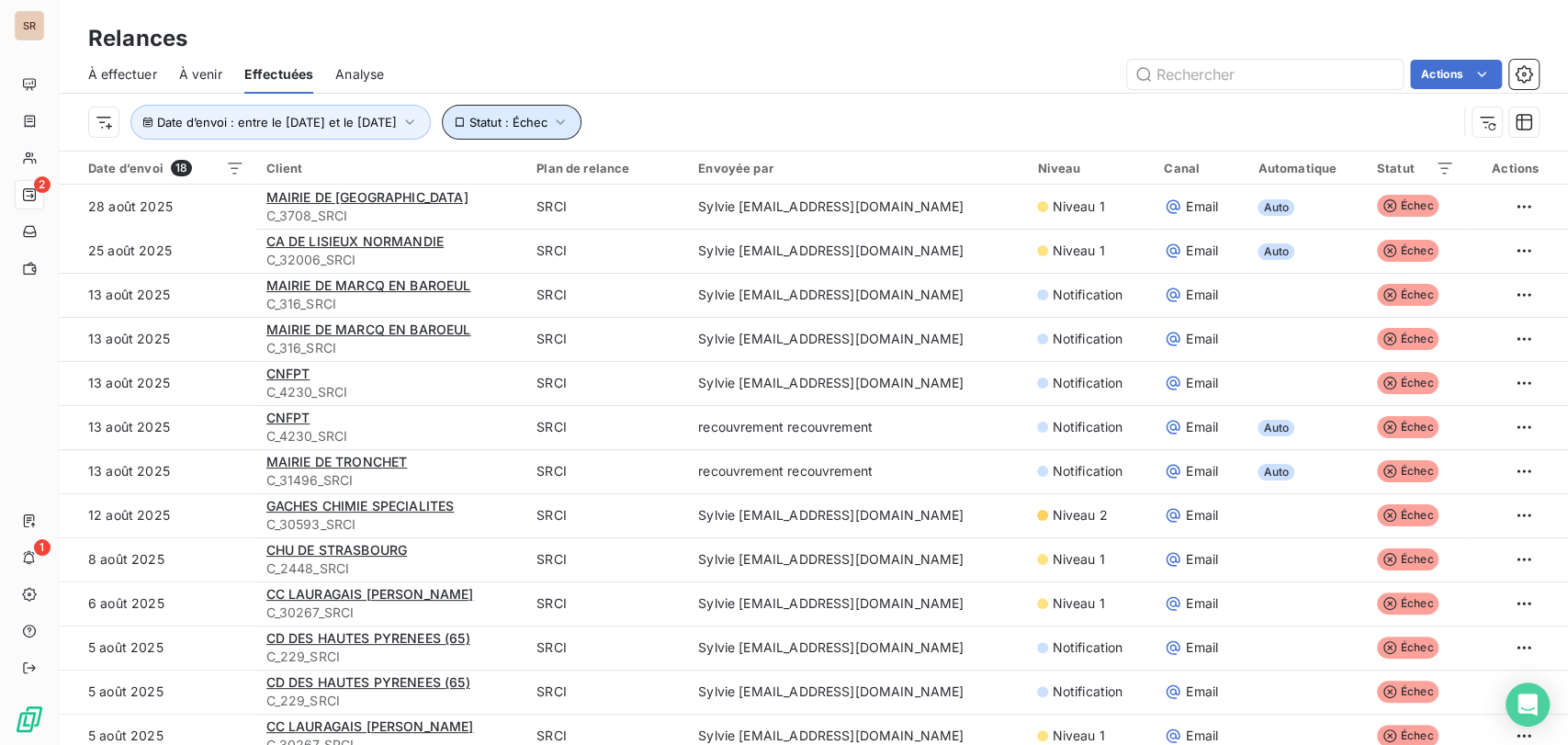
click at [570, 126] on icon "button" at bounding box center [560, 122] width 18 height 18
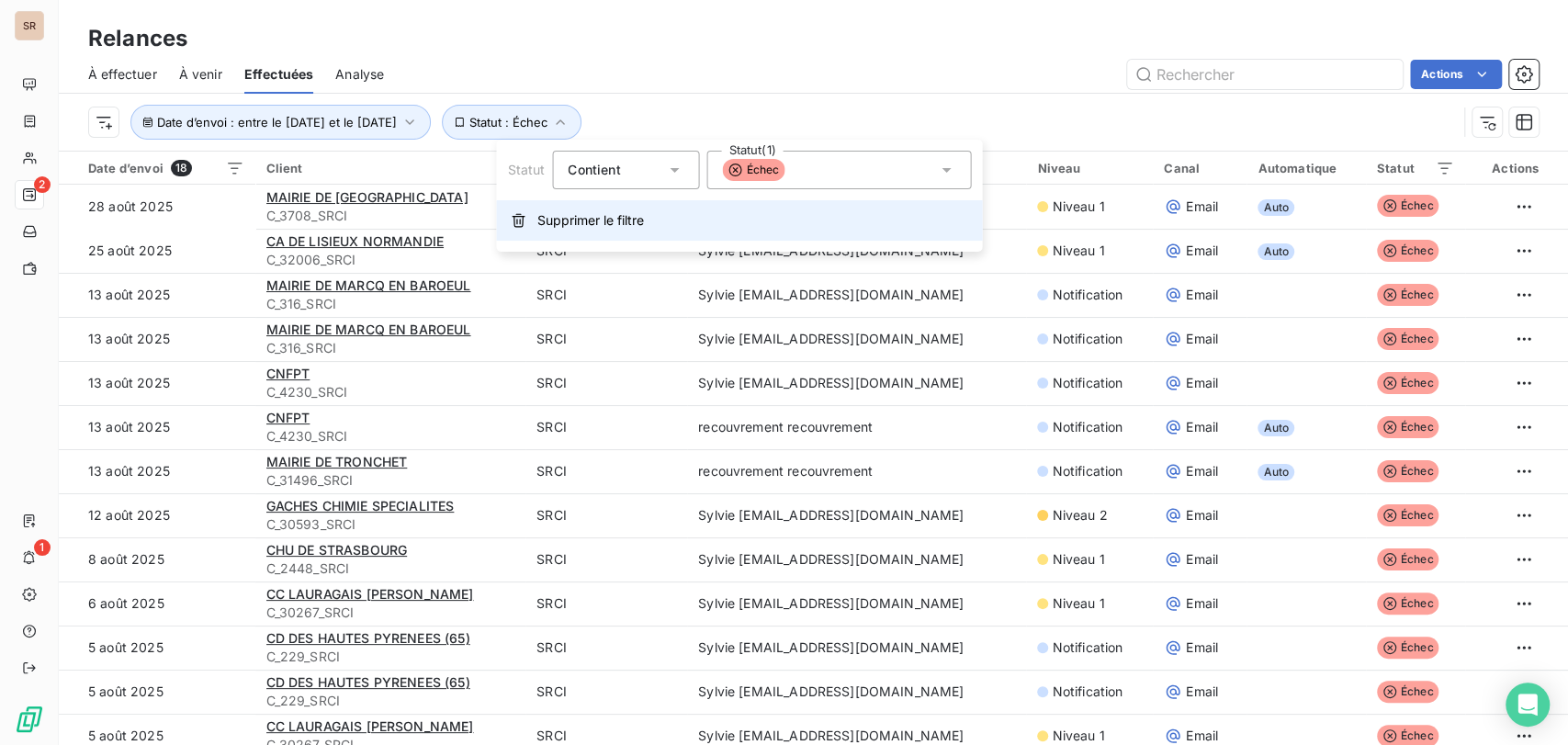
click at [566, 219] on span "Supprimer le filtre" at bounding box center [590, 221] width 107 height 18
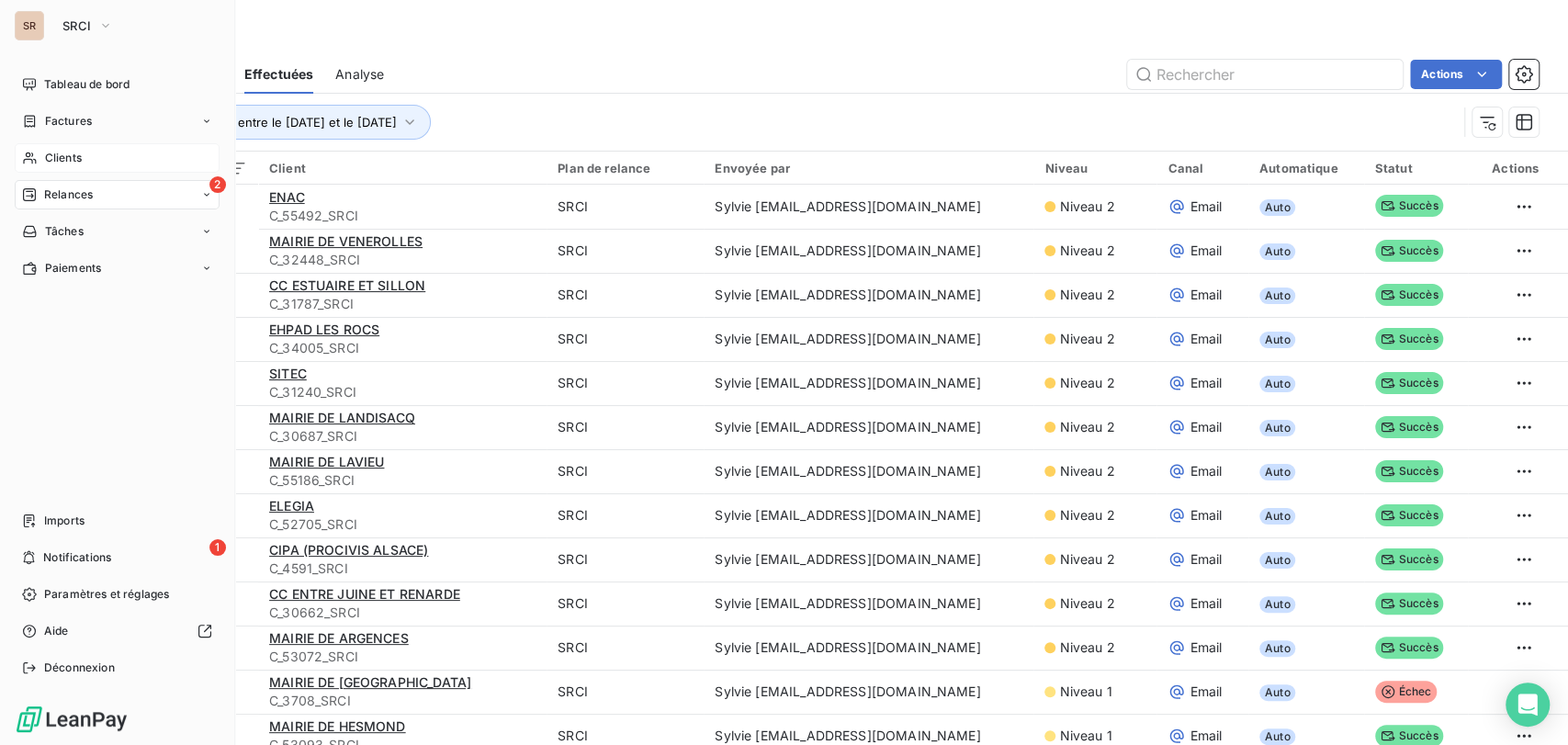
click at [45, 156] on span "Clients" at bounding box center [63, 158] width 37 height 17
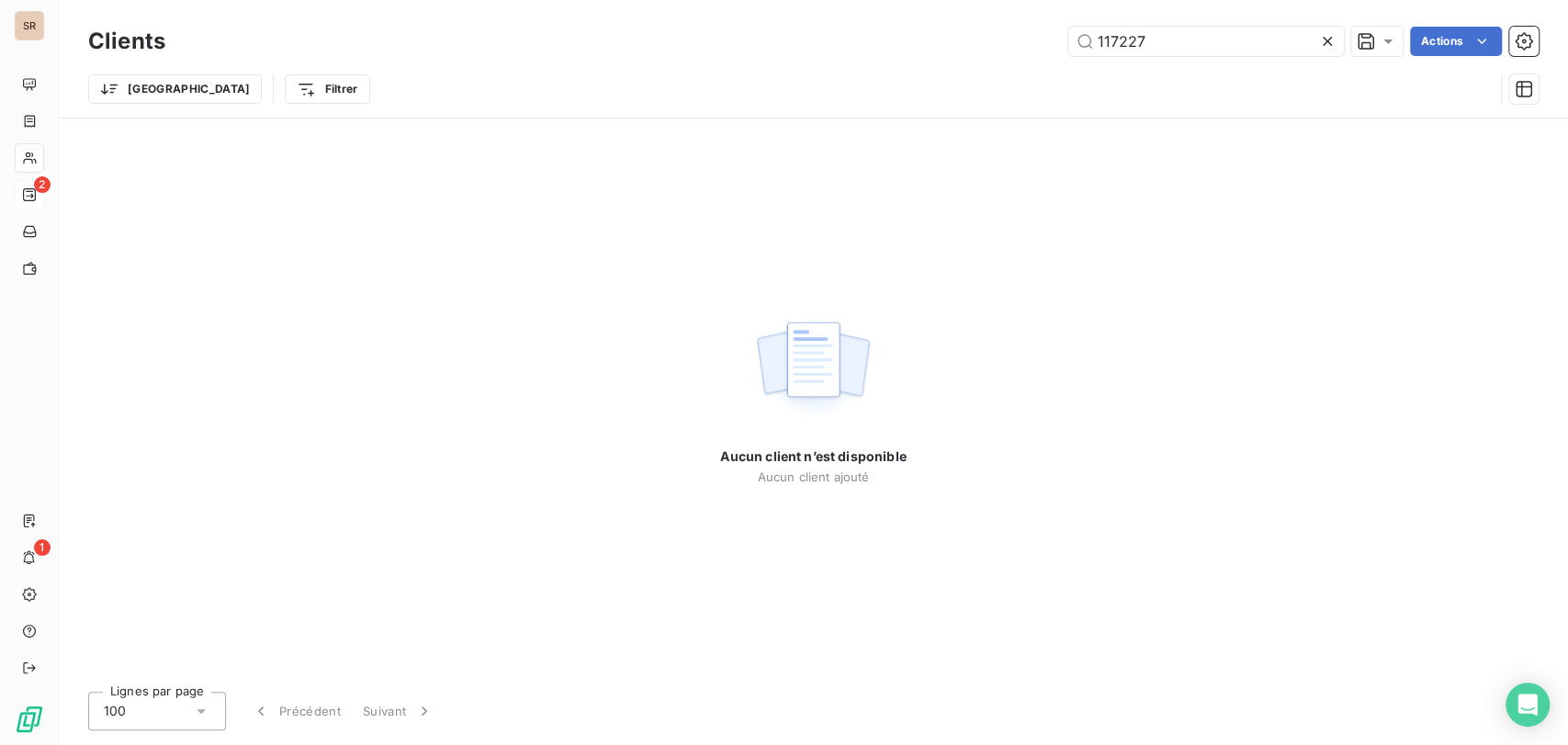
drag, startPoint x: 1154, startPoint y: 40, endPoint x: 961, endPoint y: 22, distance: 193.8
click at [971, 37] on div "117227 Actions" at bounding box center [863, 41] width 1351 height 29
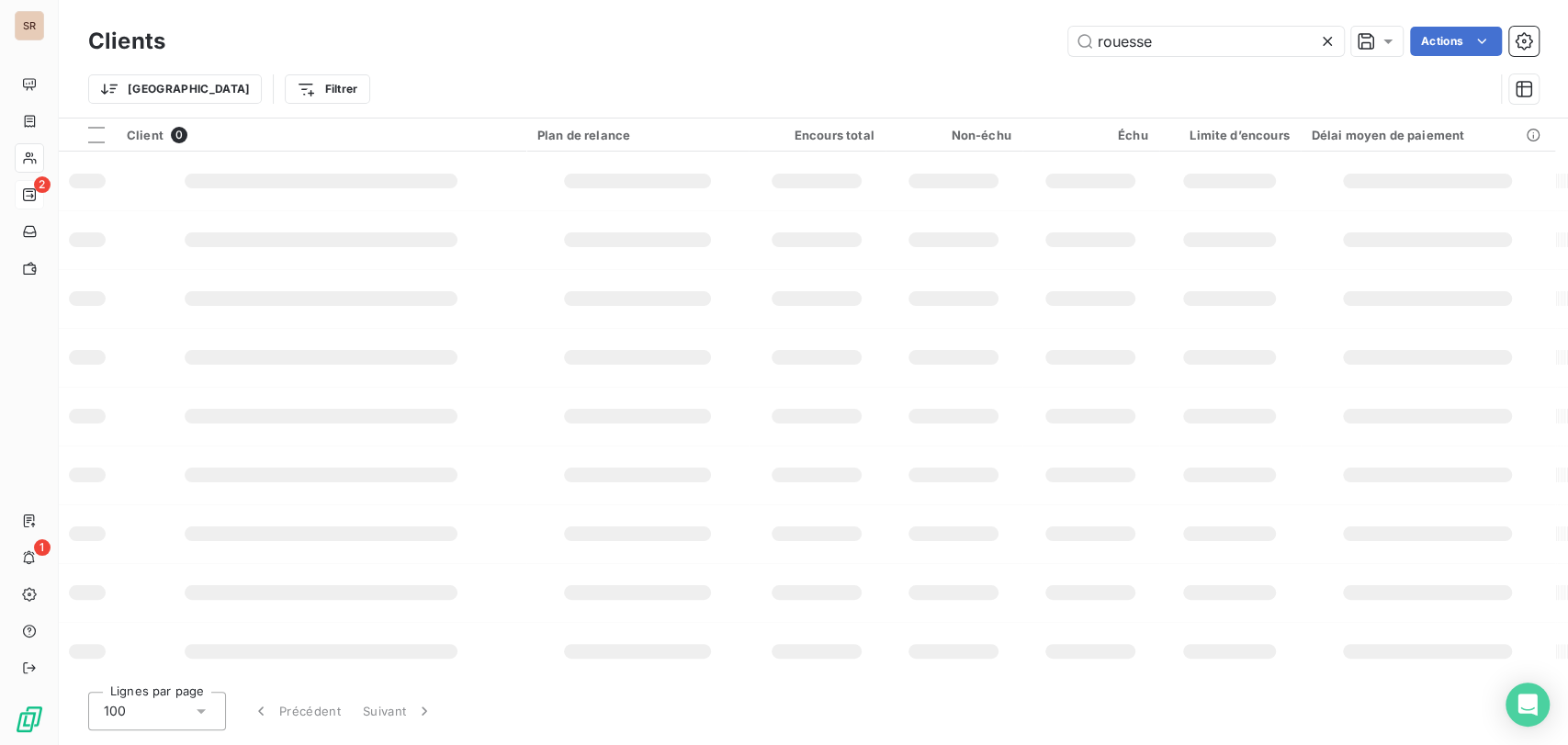
type input "rouesse"
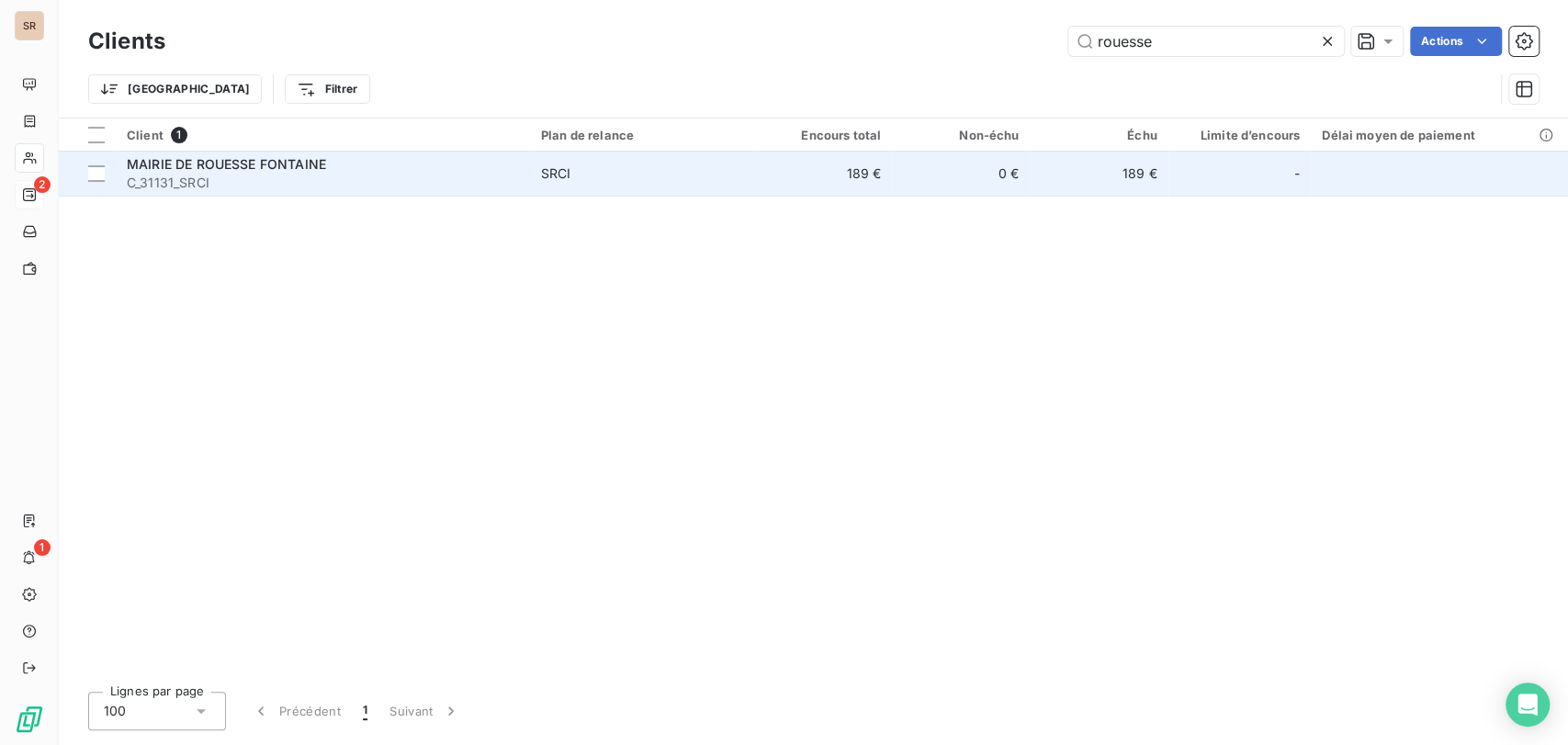
click at [158, 166] on span "MAIRIE DE ROUESSE FONTAINE" at bounding box center [226, 164] width 200 height 16
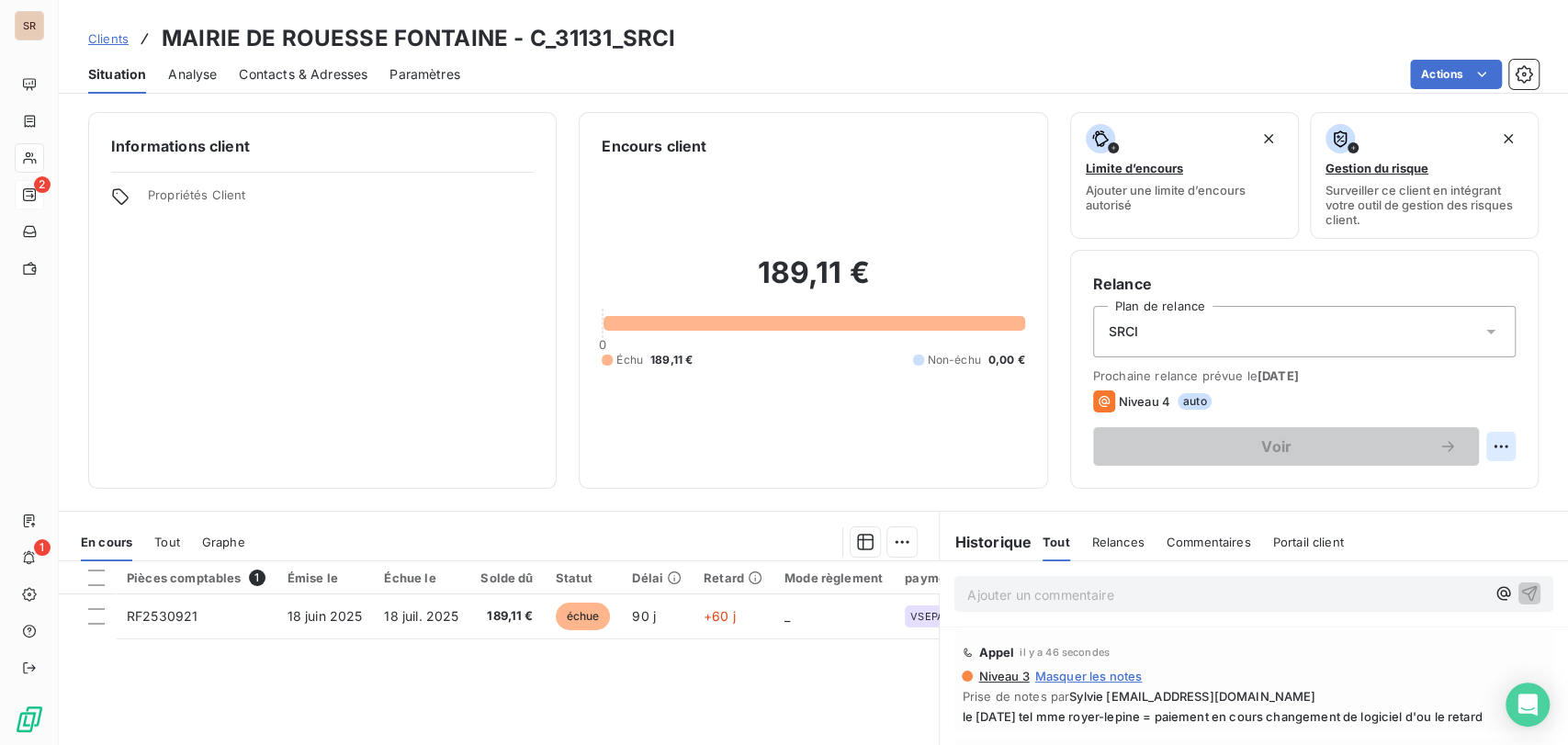
click at [1484, 434] on html "SR 2 1 Clients MAIRIE DE ROUESSE FONTAINE - C_31131_SRCI Situation Analyse Cont…" at bounding box center [784, 372] width 1568 height 745
click at [1403, 484] on div "Replanifier cette action" at bounding box center [1409, 487] width 165 height 29
select select "8"
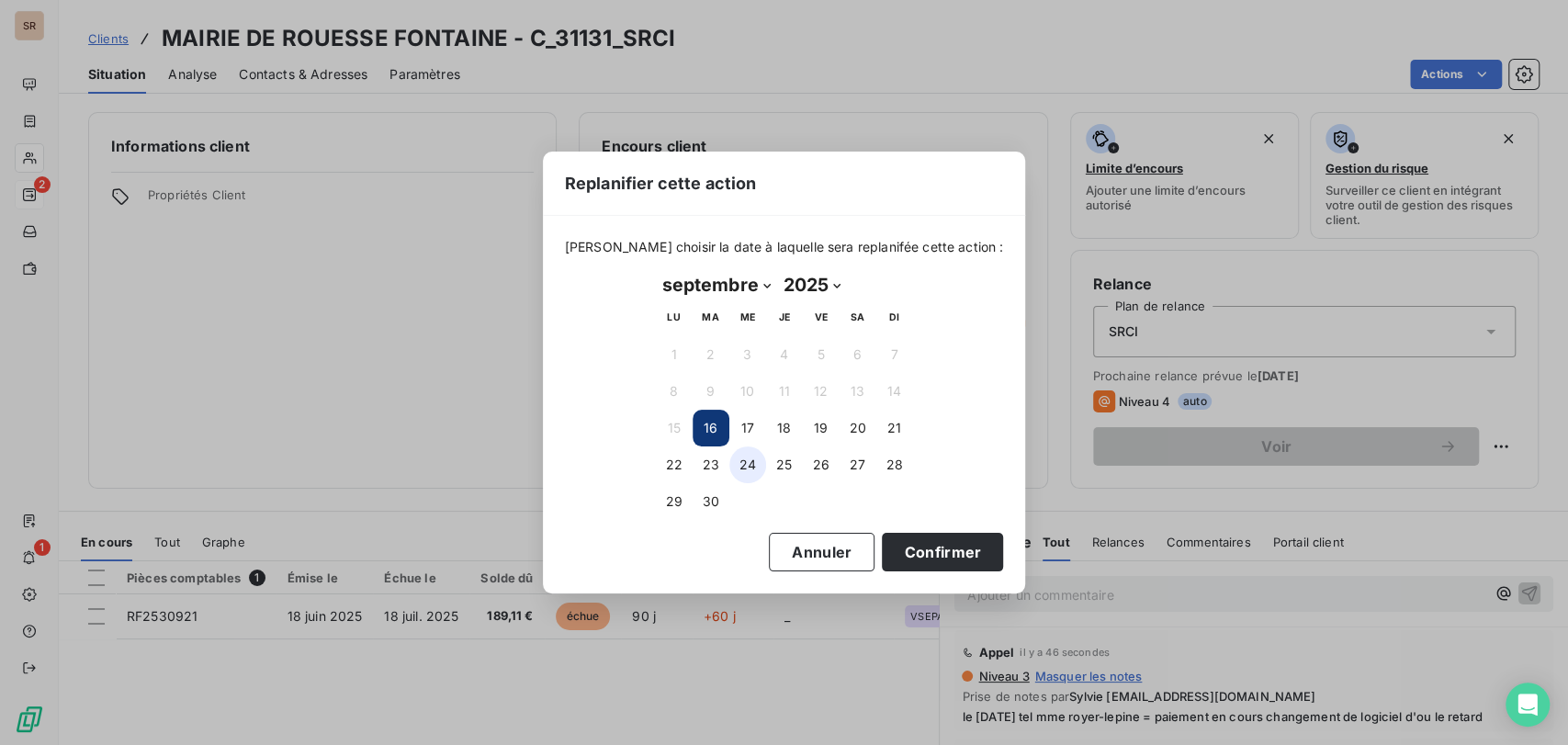
click at [747, 464] on button "24" at bounding box center [748, 464] width 37 height 37
click at [789, 457] on button "25" at bounding box center [784, 464] width 37 height 37
click at [821, 456] on button "26" at bounding box center [821, 464] width 37 height 37
click at [928, 538] on button "Confirmer" at bounding box center [942, 552] width 121 height 39
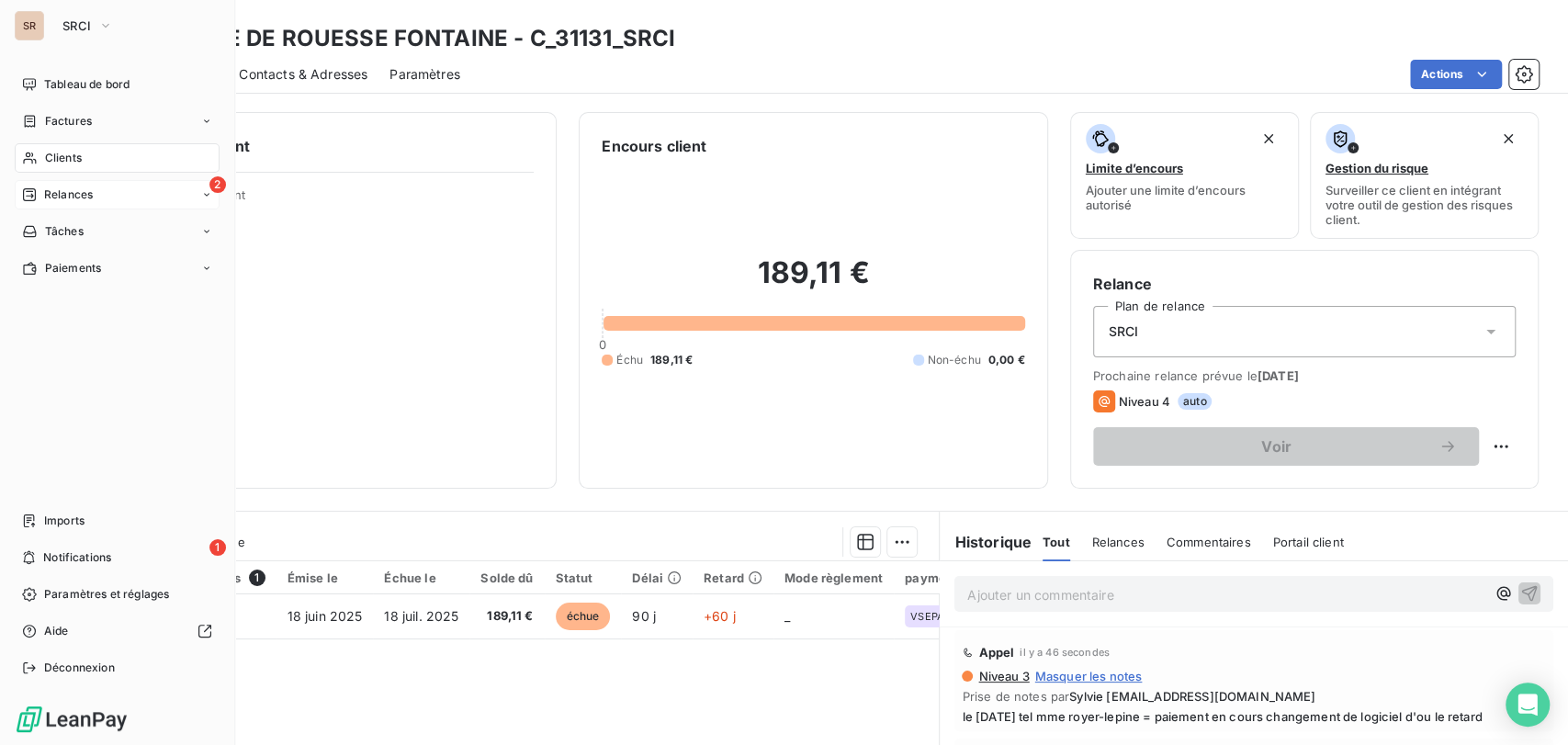
click at [83, 194] on span "Relances" at bounding box center [68, 195] width 49 height 17
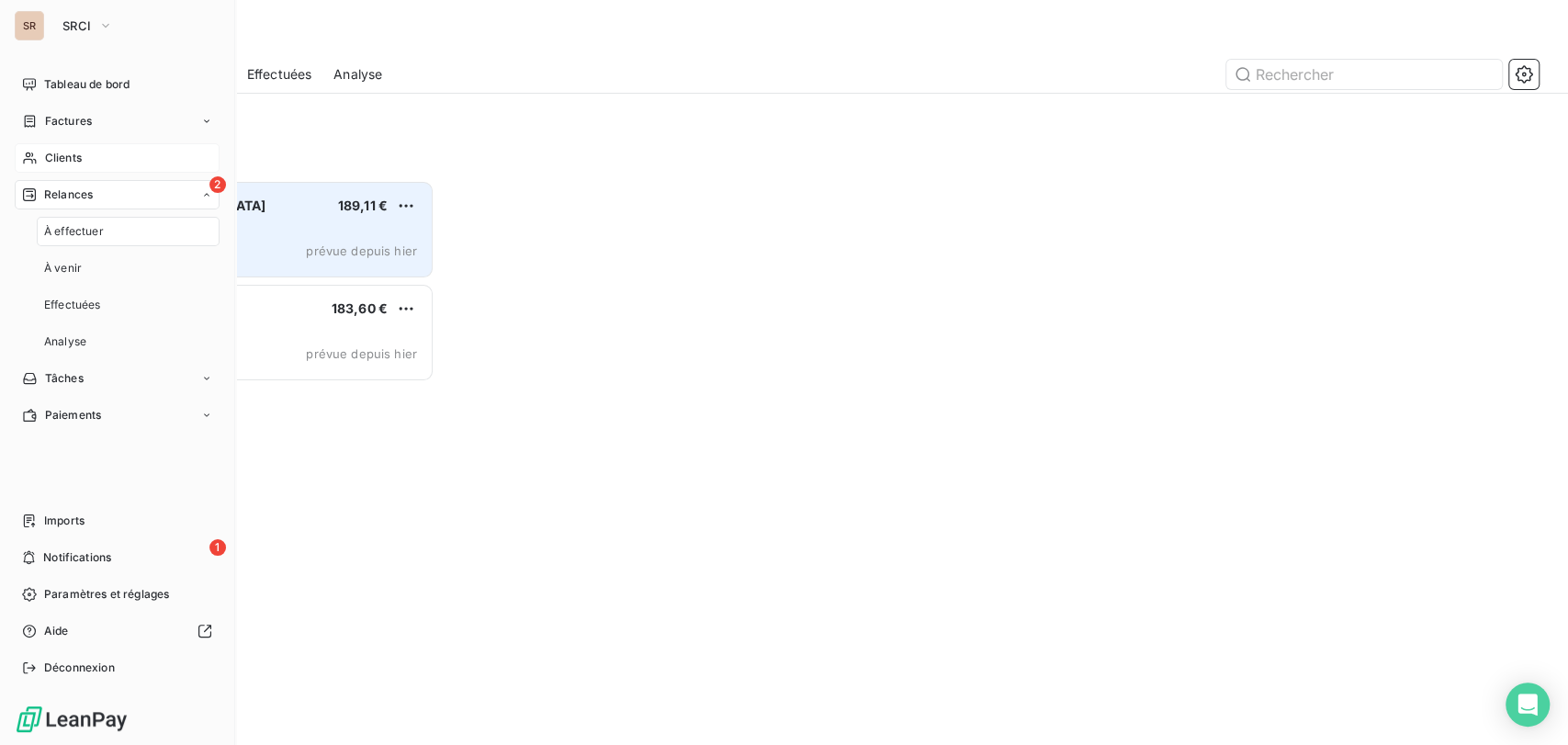
scroll to position [548, 330]
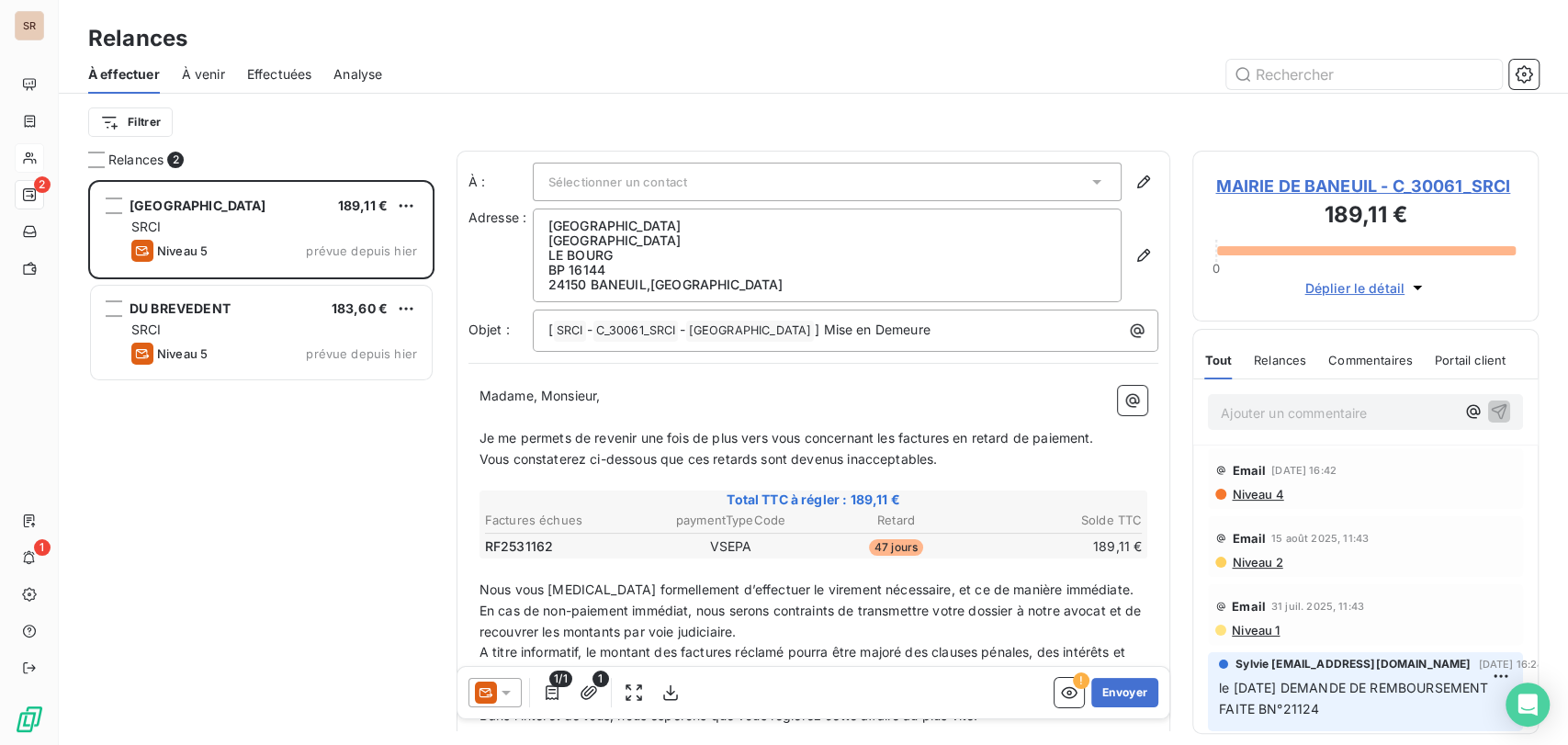
click at [1265, 184] on span "MAIRIE DE BANEUIL - C_30061_SRCI" at bounding box center [1366, 186] width 300 height 25
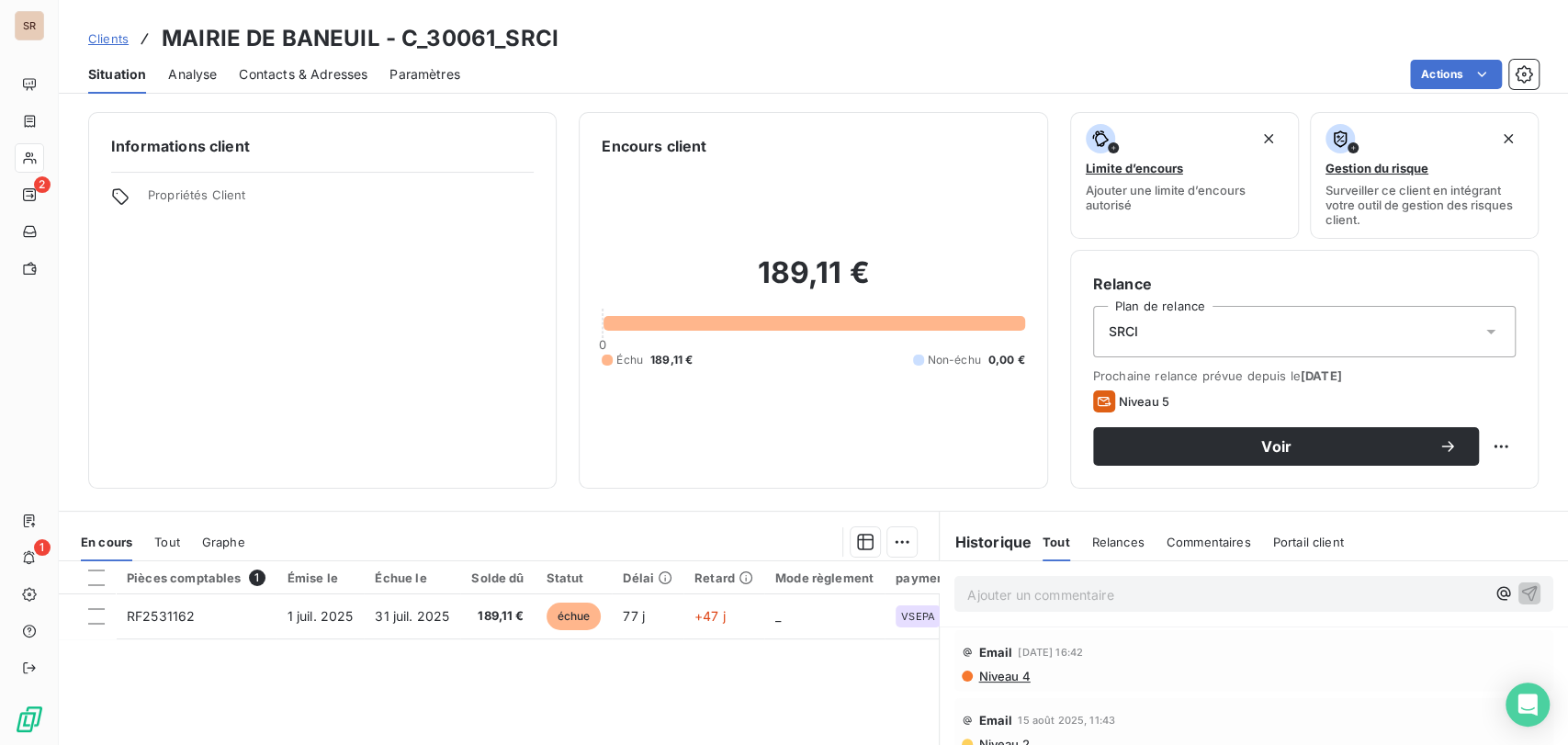
click at [316, 70] on span "Contacts & Adresses" at bounding box center [304, 74] width 129 height 18
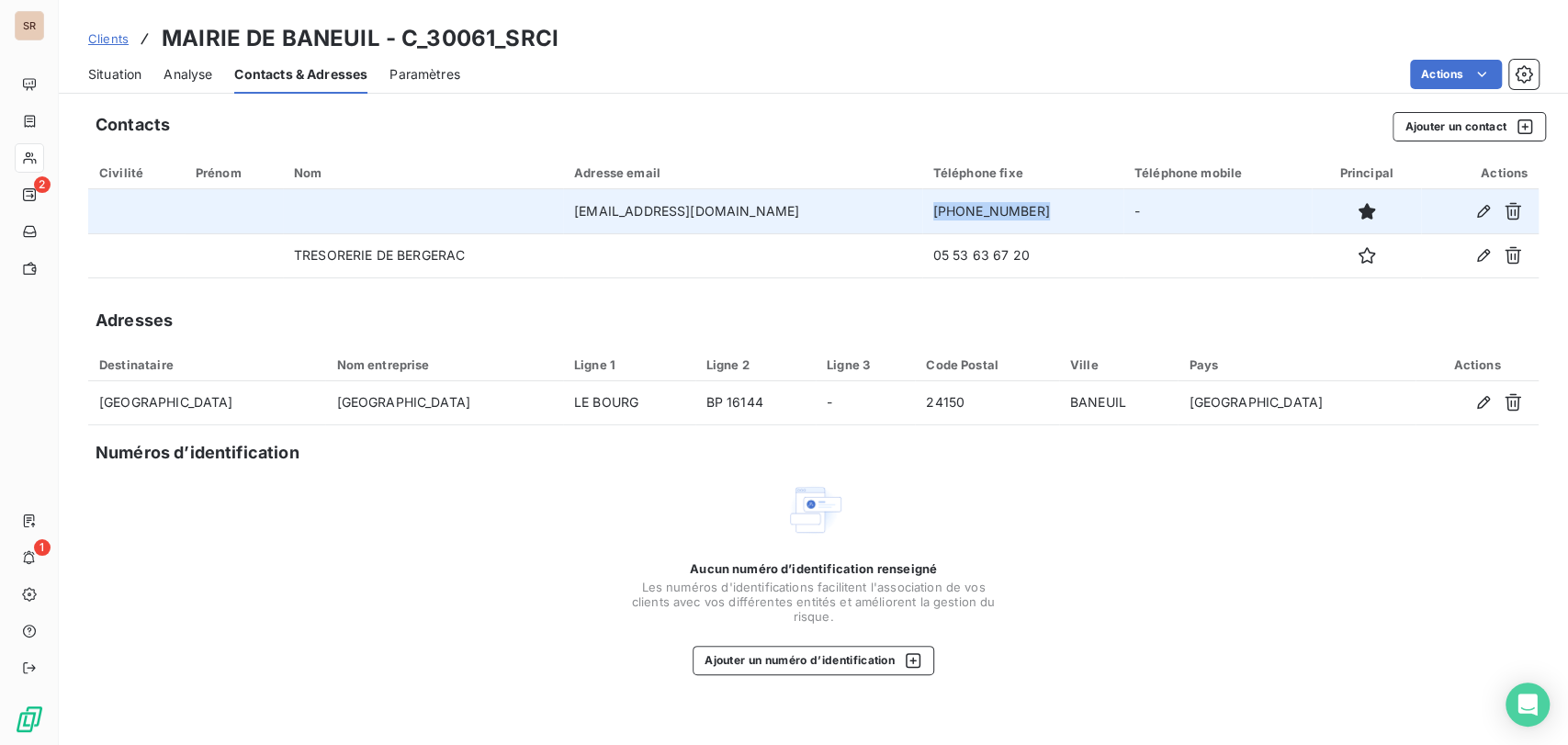
drag, startPoint x: 981, startPoint y: 205, endPoint x: 917, endPoint y: 203, distance: 64.0
click at [922, 203] on td "[PHONE_NUMBER]" at bounding box center [1022, 212] width 202 height 44
copy td "[PHONE_NUMBER]"
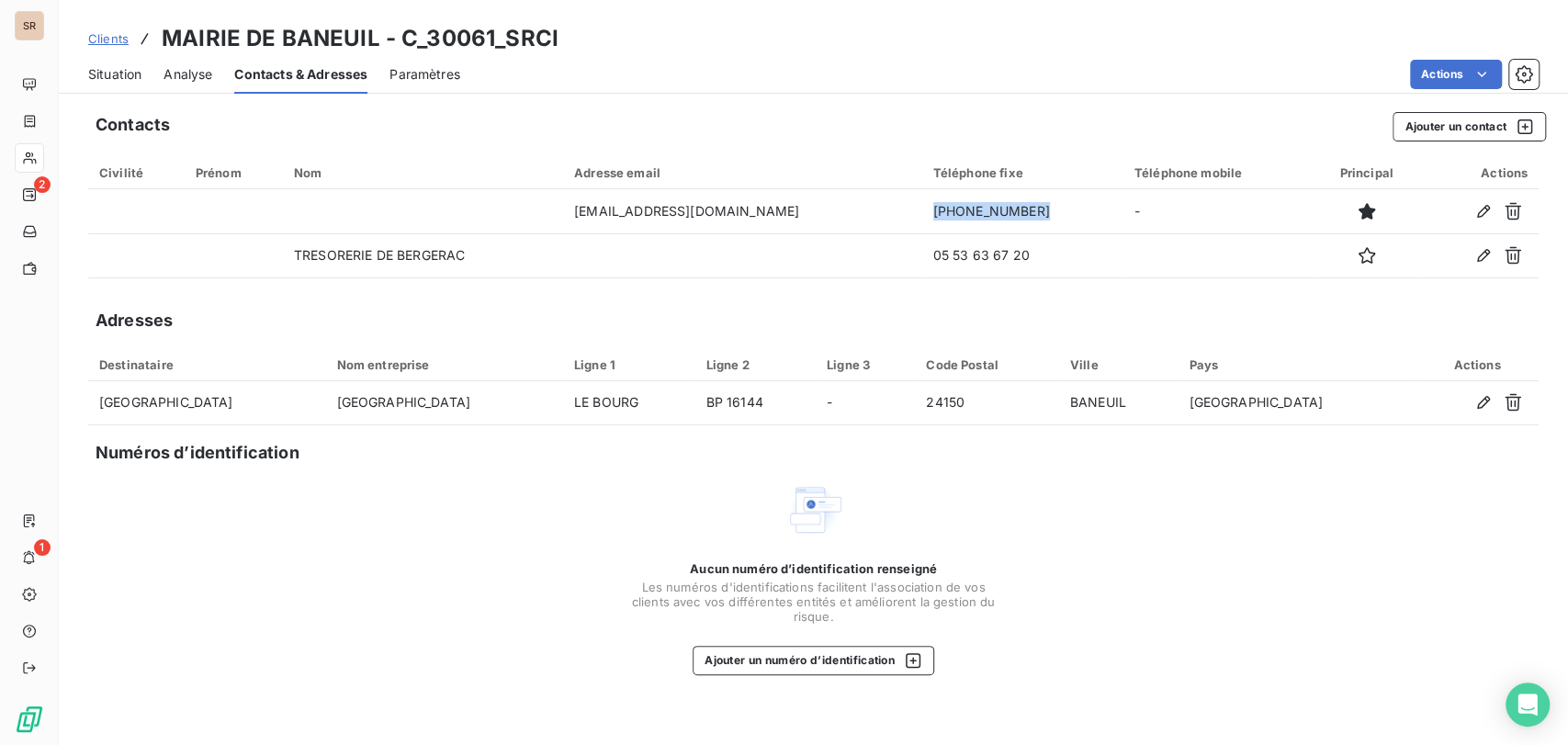
drag, startPoint x: 98, startPoint y: 81, endPoint x: 125, endPoint y: 88, distance: 27.9
click at [98, 81] on span "Situation" at bounding box center [115, 74] width 53 height 18
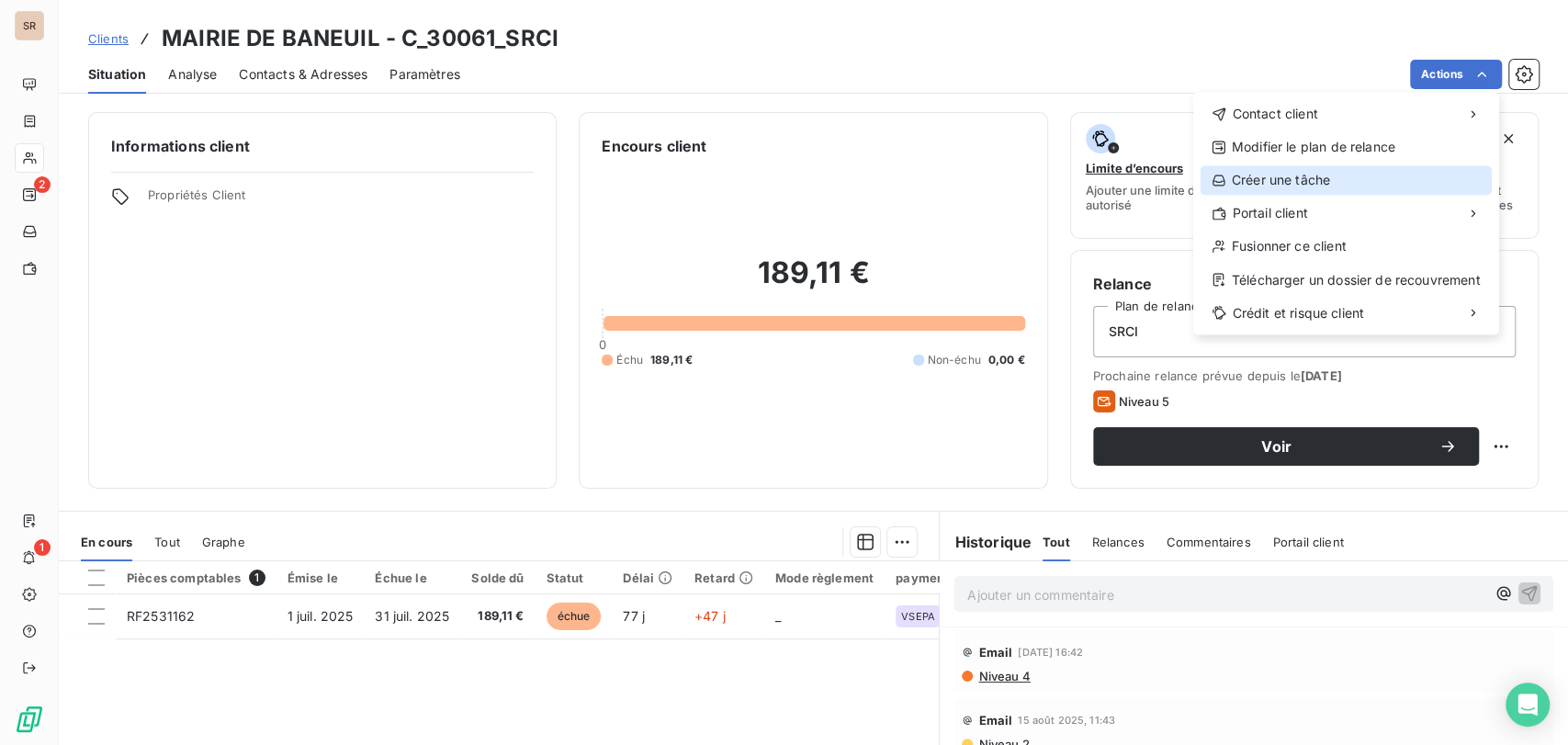
click at [1295, 171] on div "Créer une tâche" at bounding box center [1346, 180] width 291 height 29
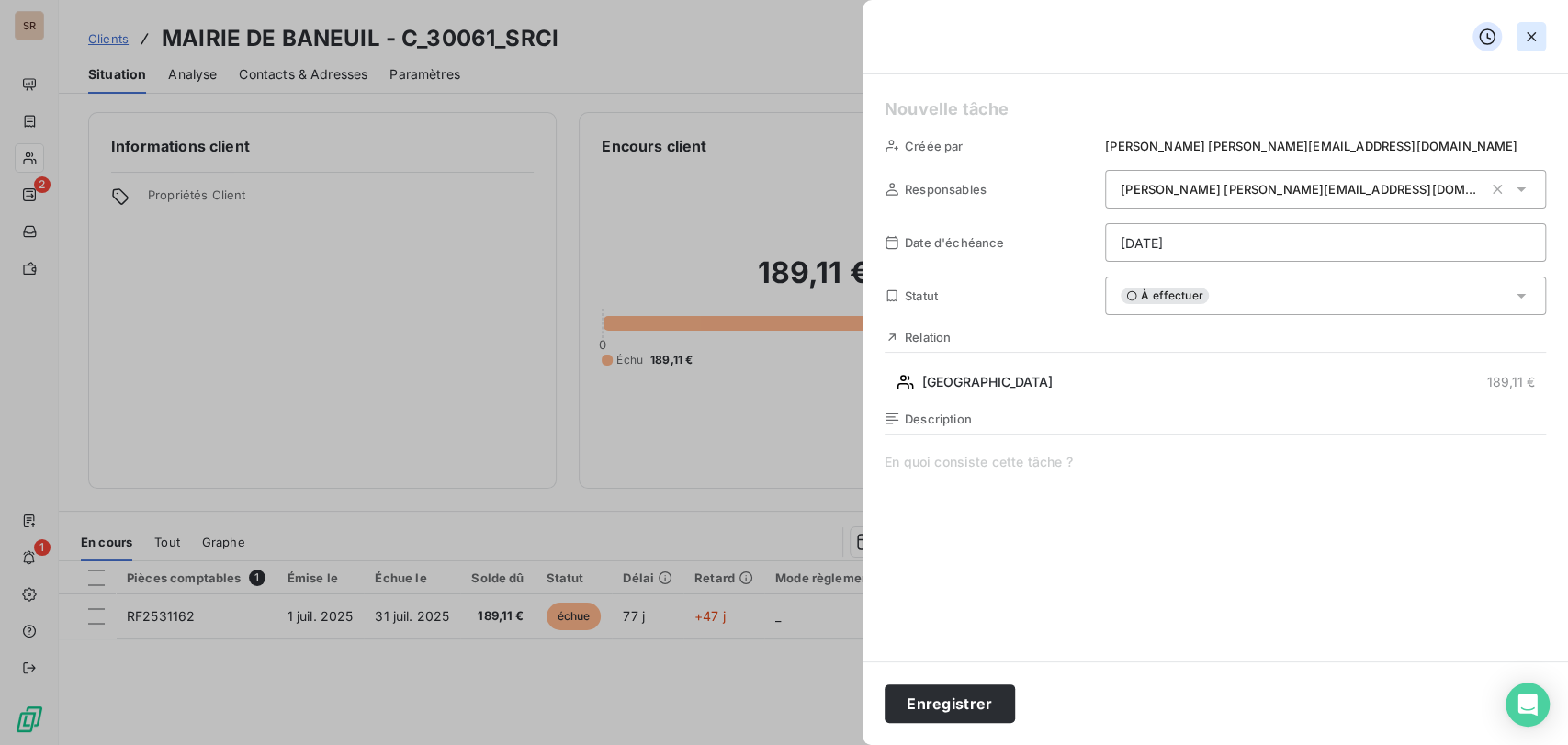
click at [1533, 31] on icon "button" at bounding box center [1531, 37] width 18 height 18
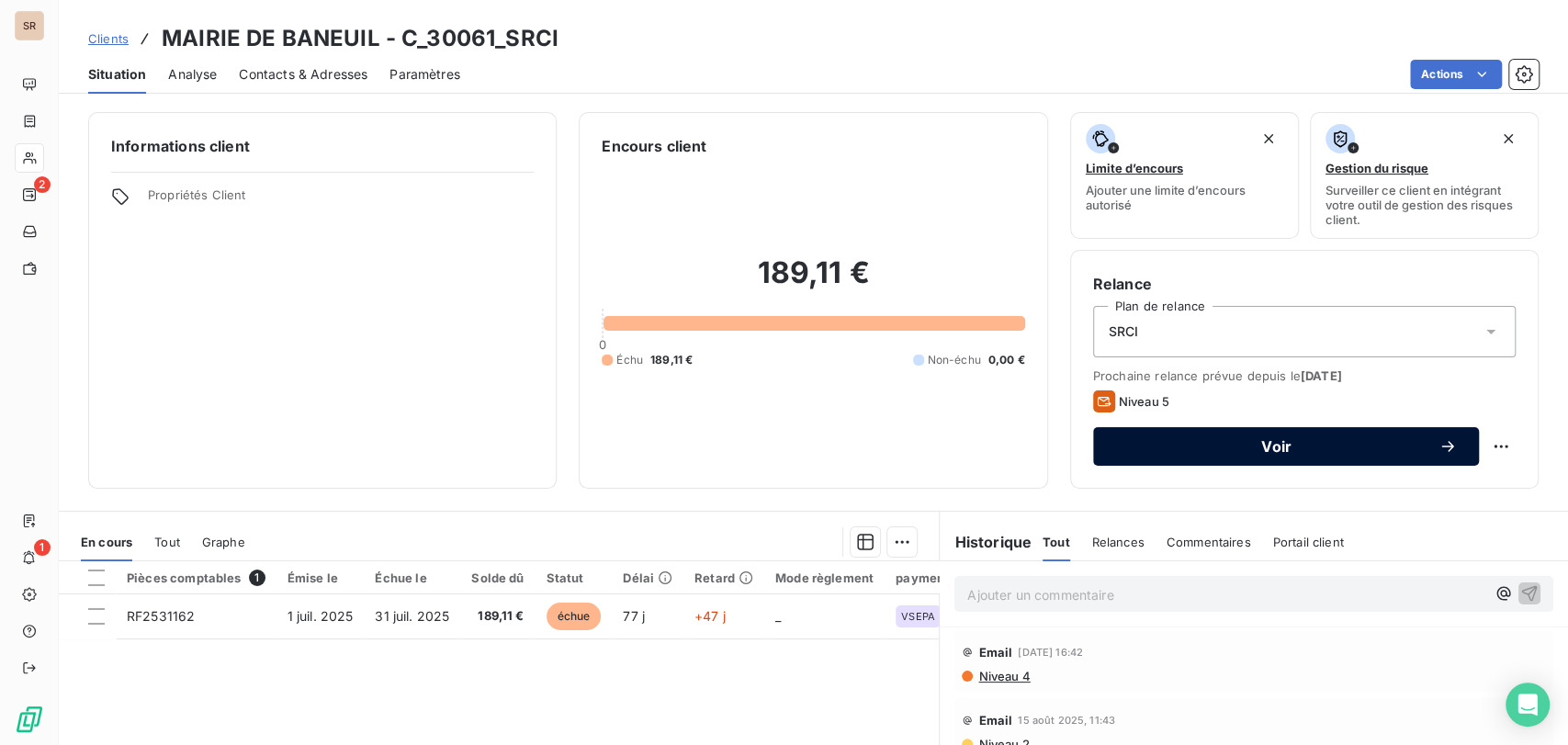
click at [1332, 444] on span "Voir" at bounding box center [1276, 446] width 323 height 15
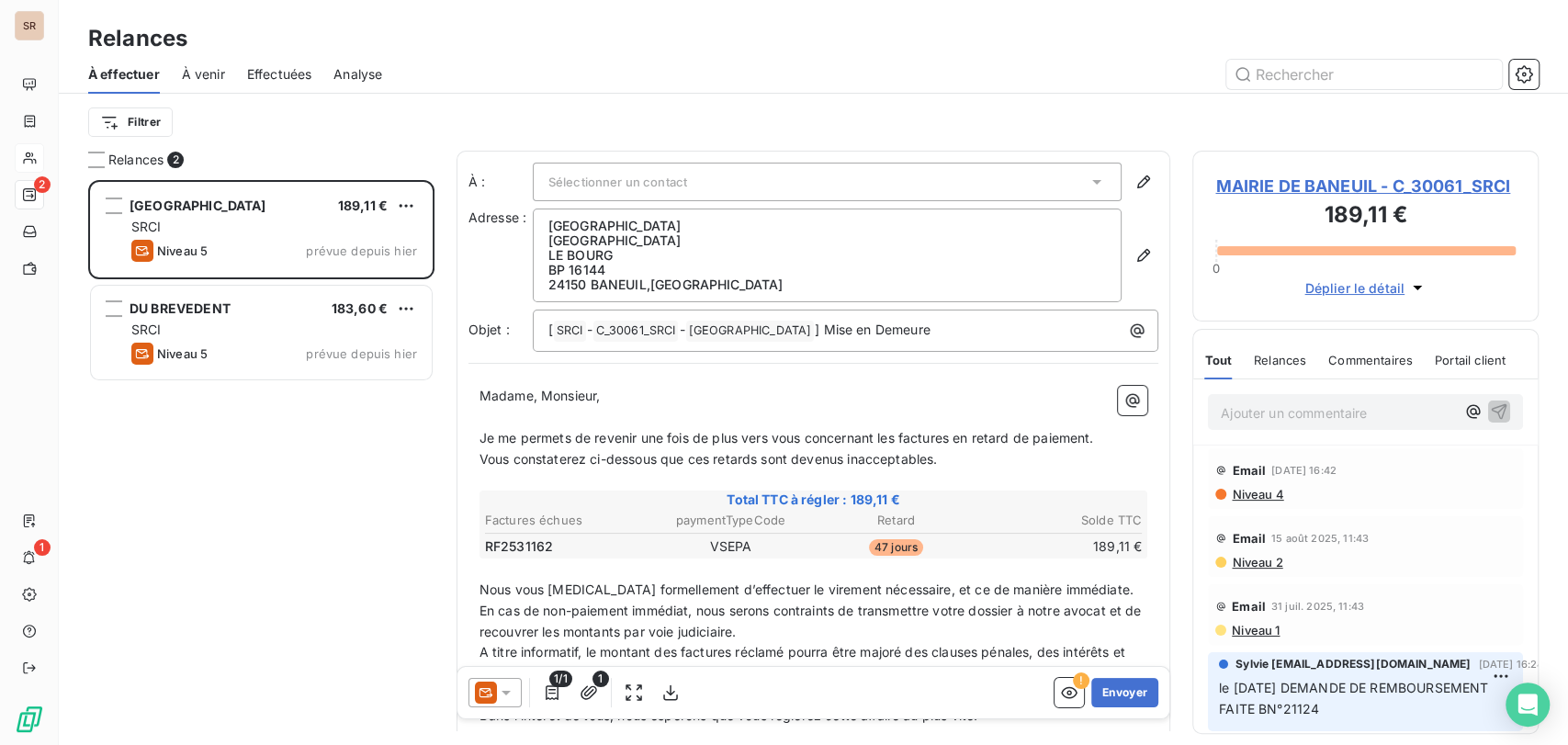
scroll to position [548, 330]
click at [509, 687] on icon at bounding box center [506, 693] width 18 height 18
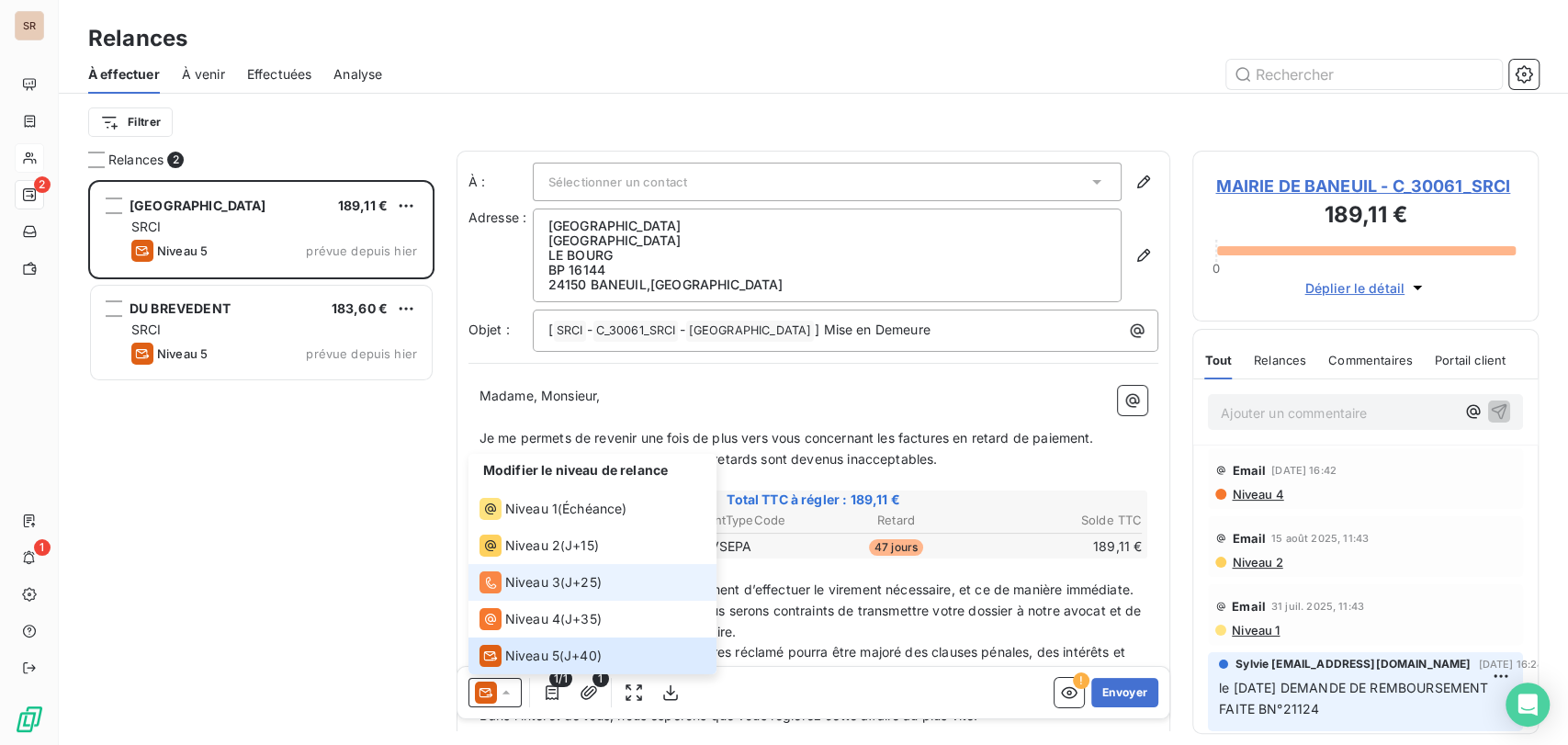
click at [502, 579] on div "Niveau 3" at bounding box center [520, 582] width 81 height 22
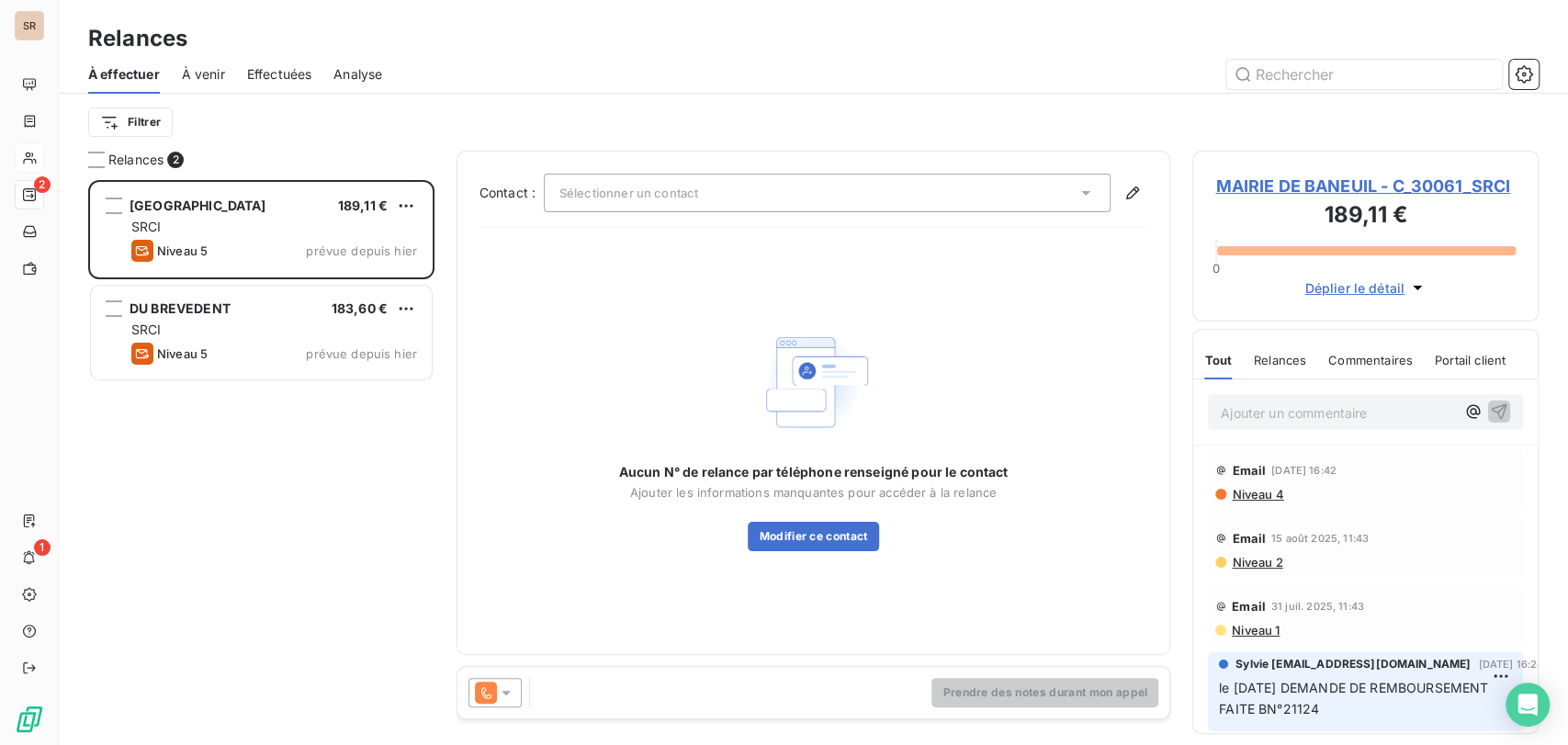
click at [1088, 192] on icon at bounding box center [1086, 193] width 9 height 5
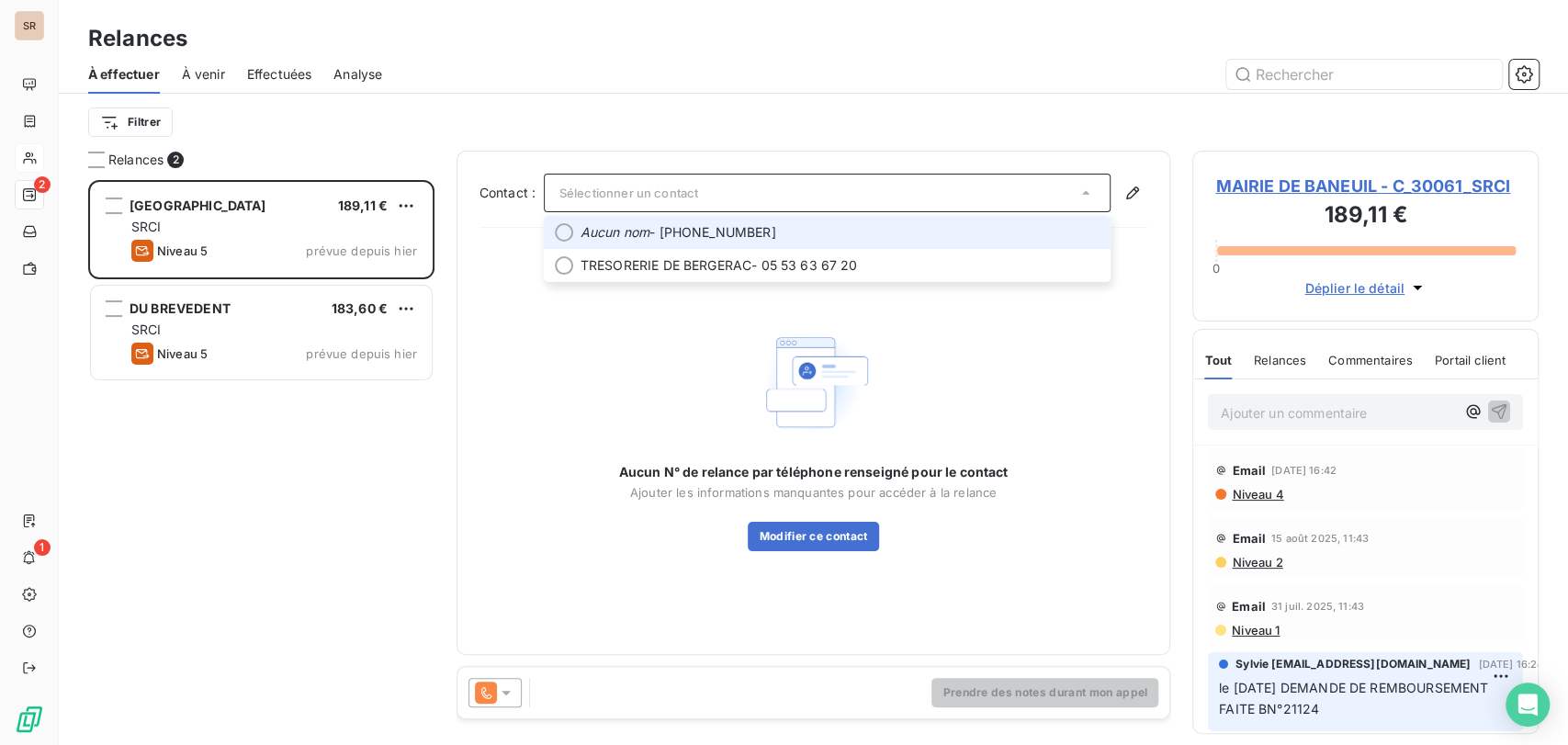
click at [566, 235] on div at bounding box center [564, 233] width 18 height 18
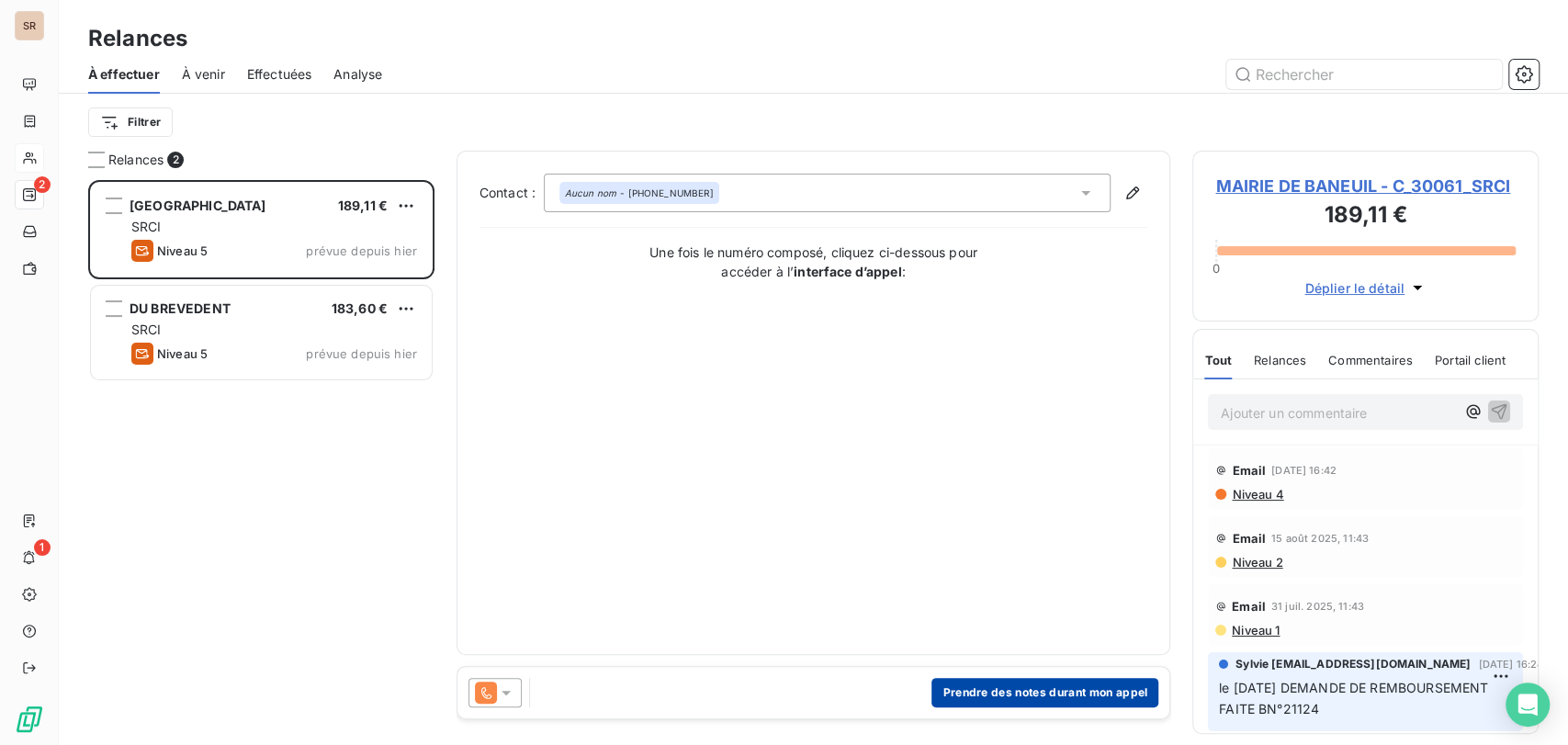
click at [996, 687] on button "Prendre des notes durant mon appel" at bounding box center [1044, 693] width 227 height 29
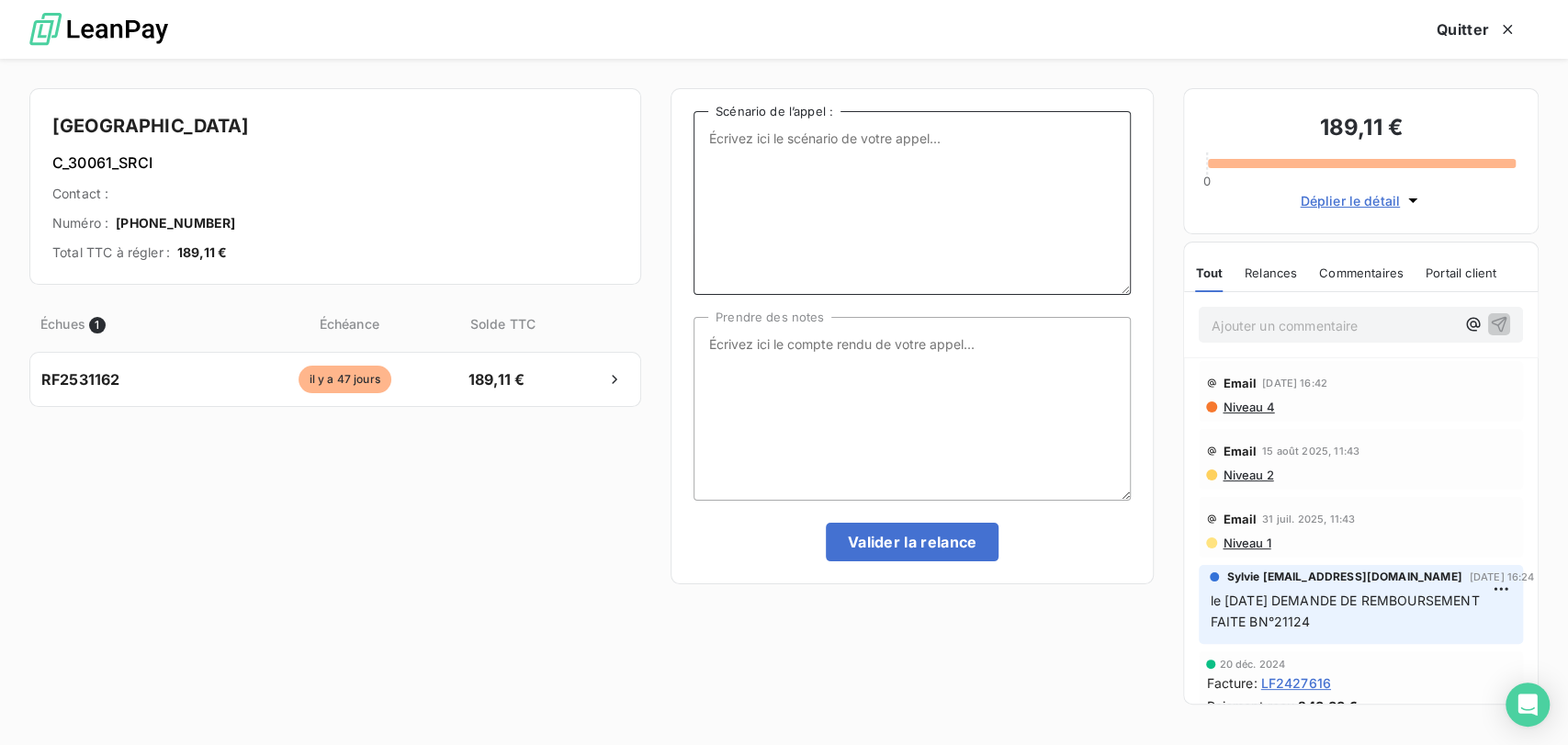
click at [764, 139] on textarea "Scénario de l’appel :" at bounding box center [912, 203] width 437 height 184
type textarea "le [DATE] tel = laissé message"
click at [893, 544] on button "Valider la relance" at bounding box center [912, 542] width 174 height 39
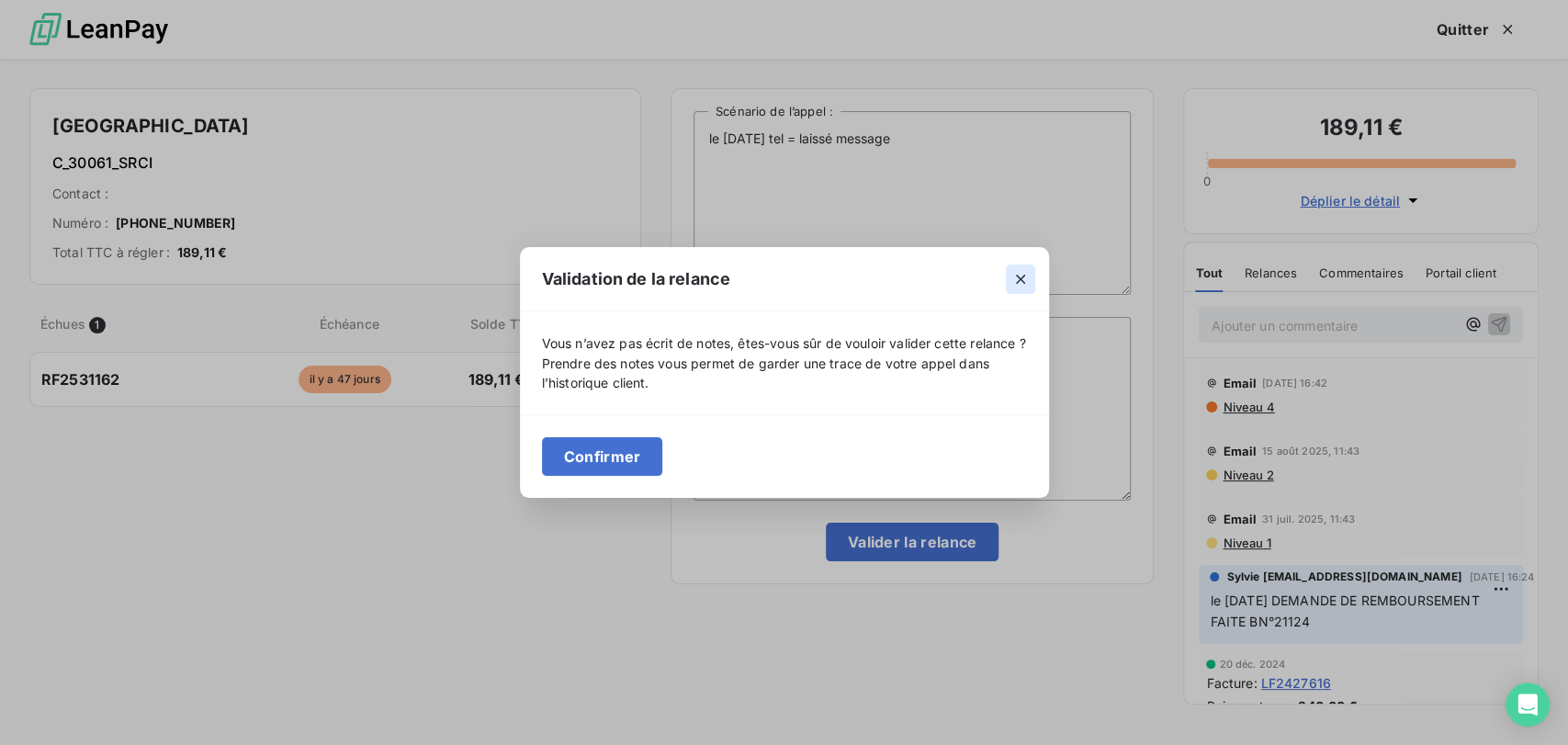
click at [1028, 269] on icon "button" at bounding box center [1020, 279] width 18 height 18
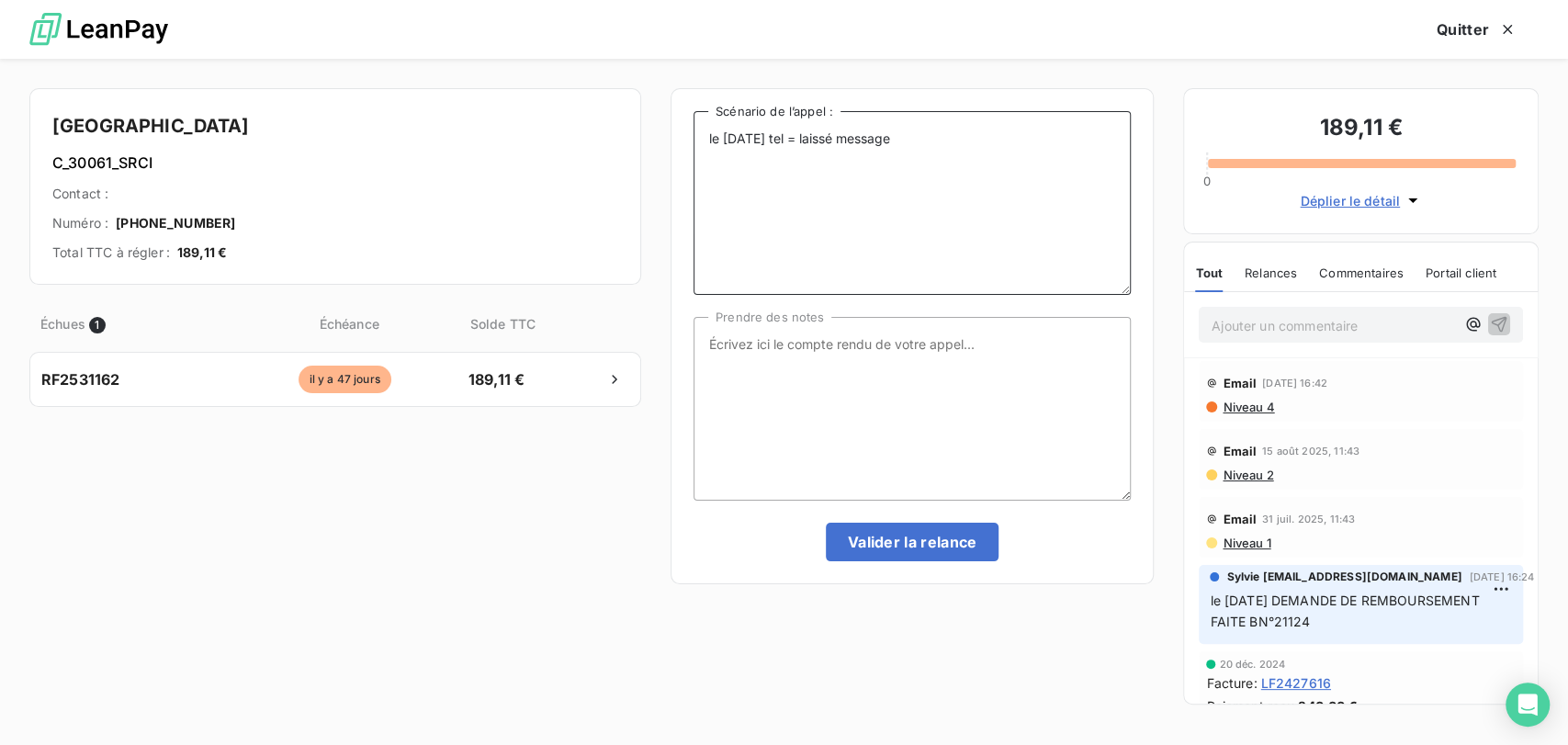
drag, startPoint x: 706, startPoint y: 131, endPoint x: 574, endPoint y: 111, distance: 133.5
click at [574, 111] on div "MAIRIE DE BANEUIL C_30061_SRCI Contact : Numéro : [PHONE_NUMBER] Total TTC à ré…" at bounding box center [784, 402] width 1568 height 686
click at [741, 354] on textarea "Prendre des notes" at bounding box center [912, 408] width 437 height 184
paste textarea "le [DATE] tel = laissé message"
type textarea "le [DATE] tel = laissé message"
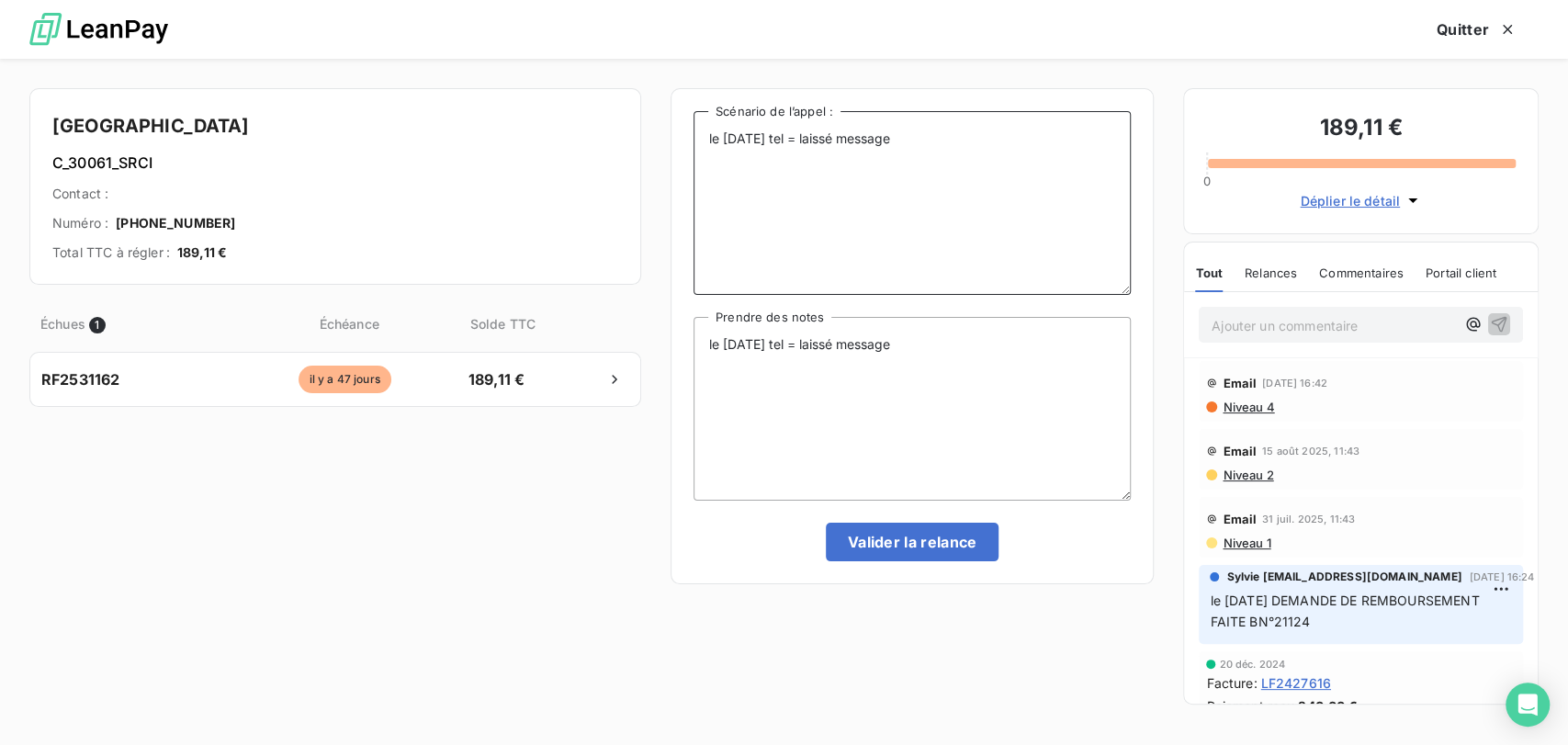
drag, startPoint x: 886, startPoint y: 140, endPoint x: 593, endPoint y: 134, distance: 293.1
click at [595, 134] on div "MAIRIE DE BANEUIL C_30061_SRCI Contact : Numéro : [PHONE_NUMBER] Total TTC à ré…" at bounding box center [784, 402] width 1568 height 686
click at [900, 544] on button "Valider la relance" at bounding box center [912, 542] width 174 height 39
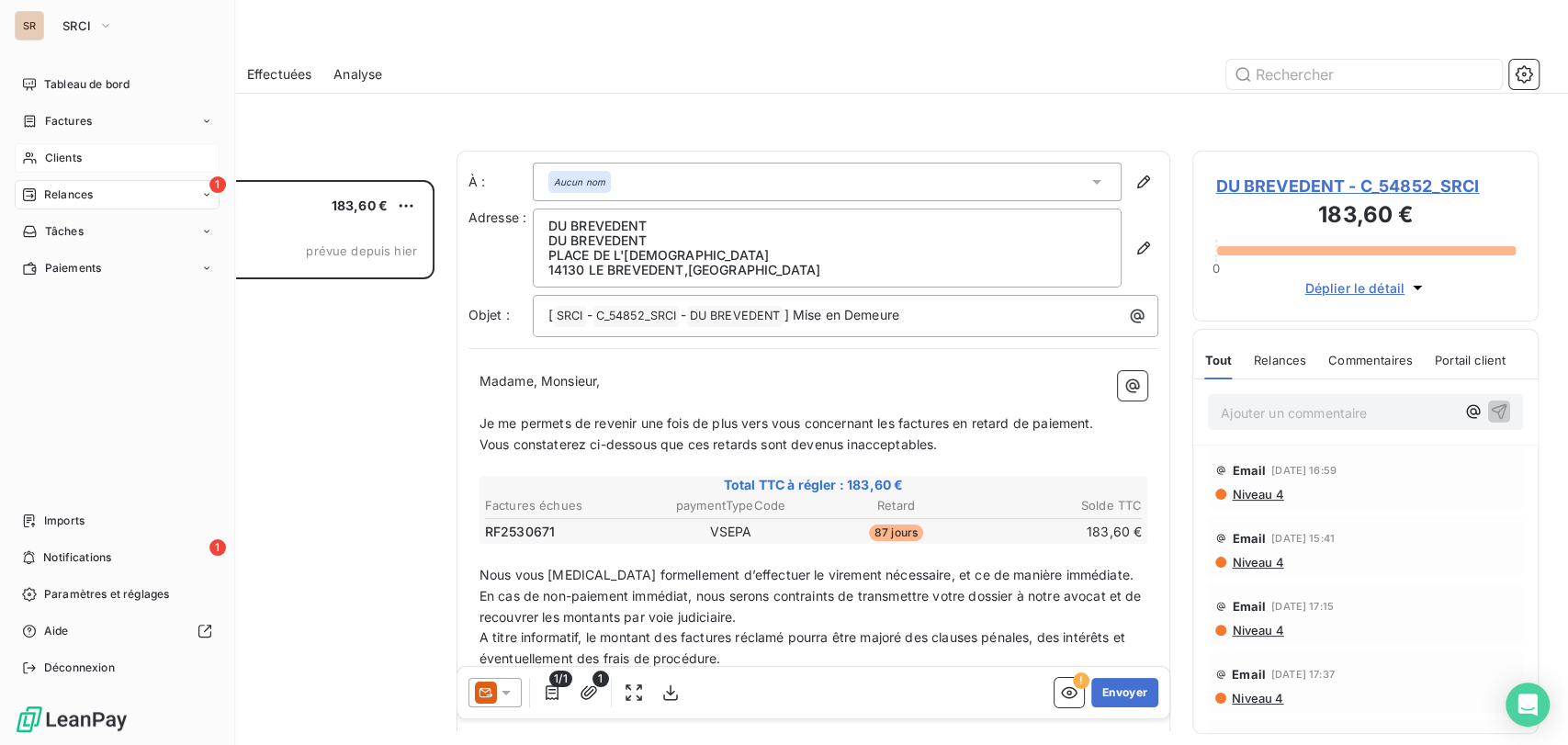
click at [49, 160] on span "Clients" at bounding box center [63, 158] width 37 height 17
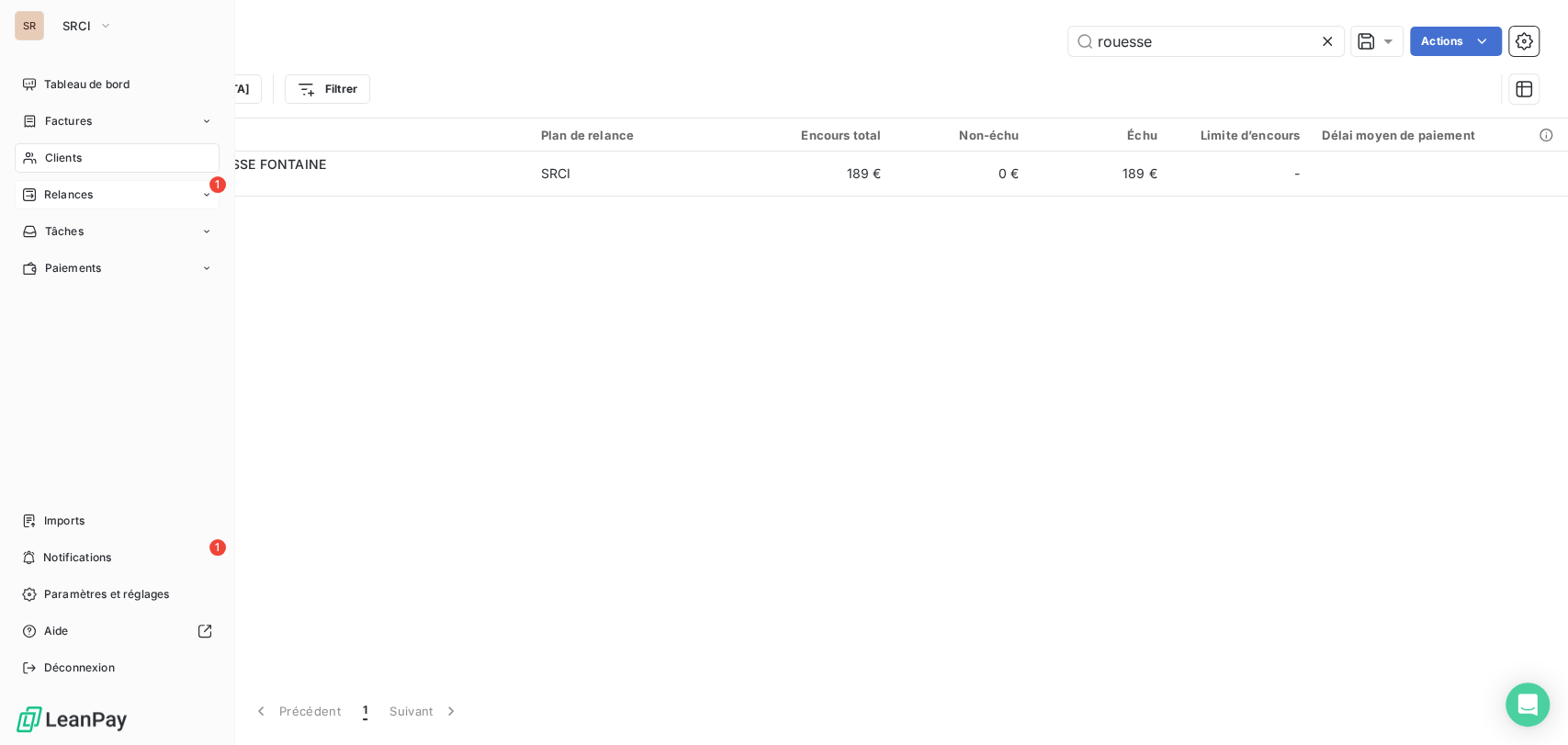
click at [59, 194] on span "Relances" at bounding box center [68, 195] width 49 height 17
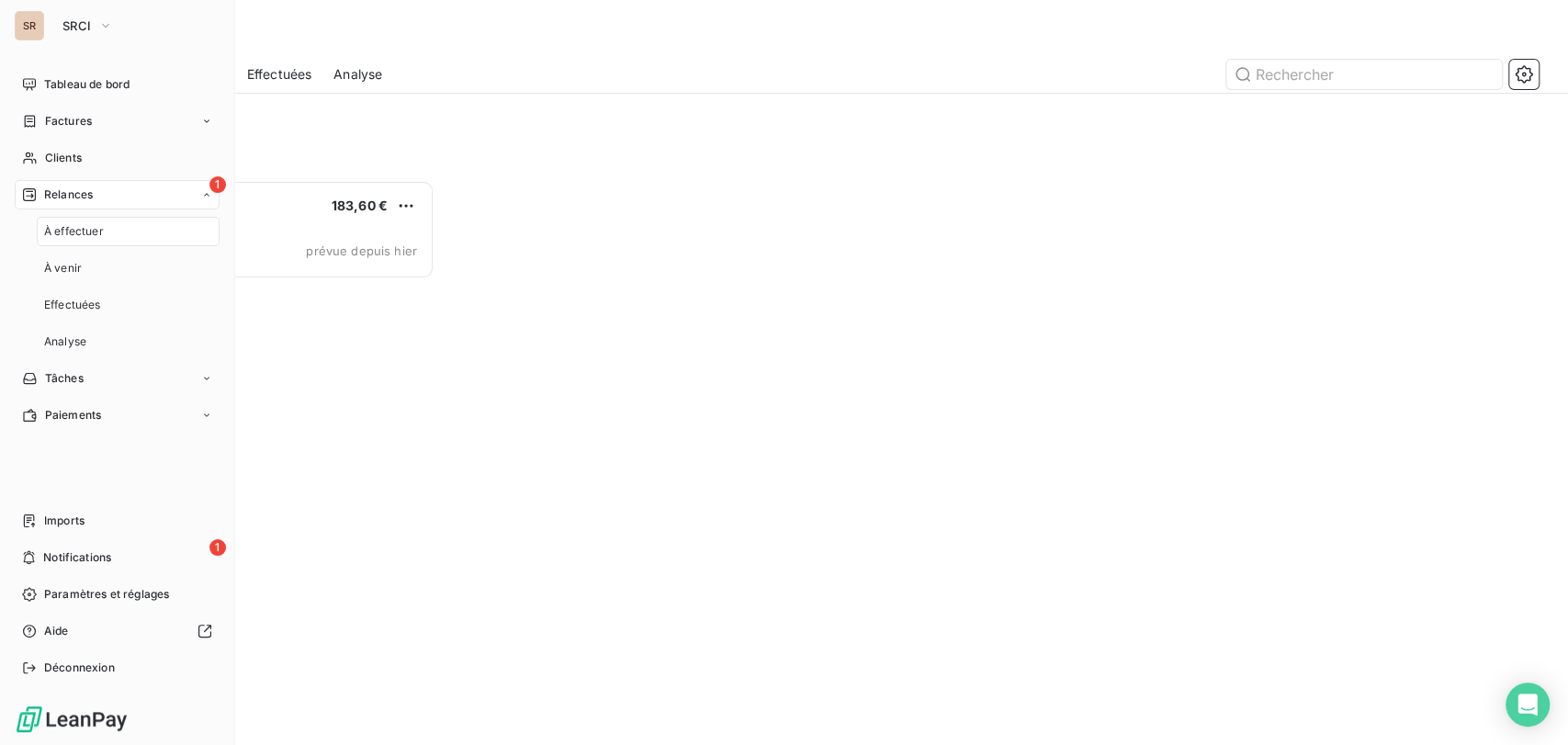
scroll to position [548, 330]
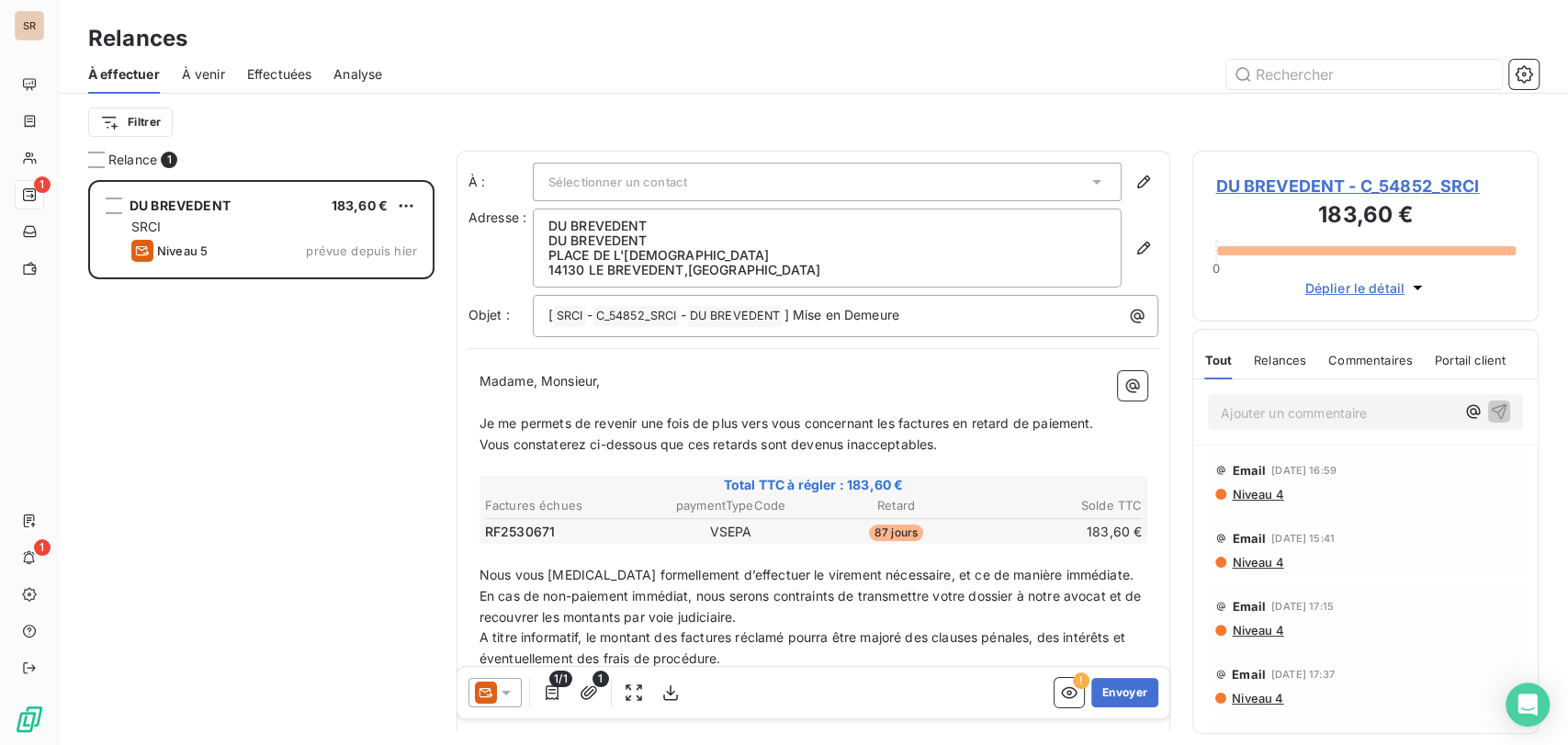
click at [270, 66] on span "Effectuées" at bounding box center [280, 74] width 65 height 18
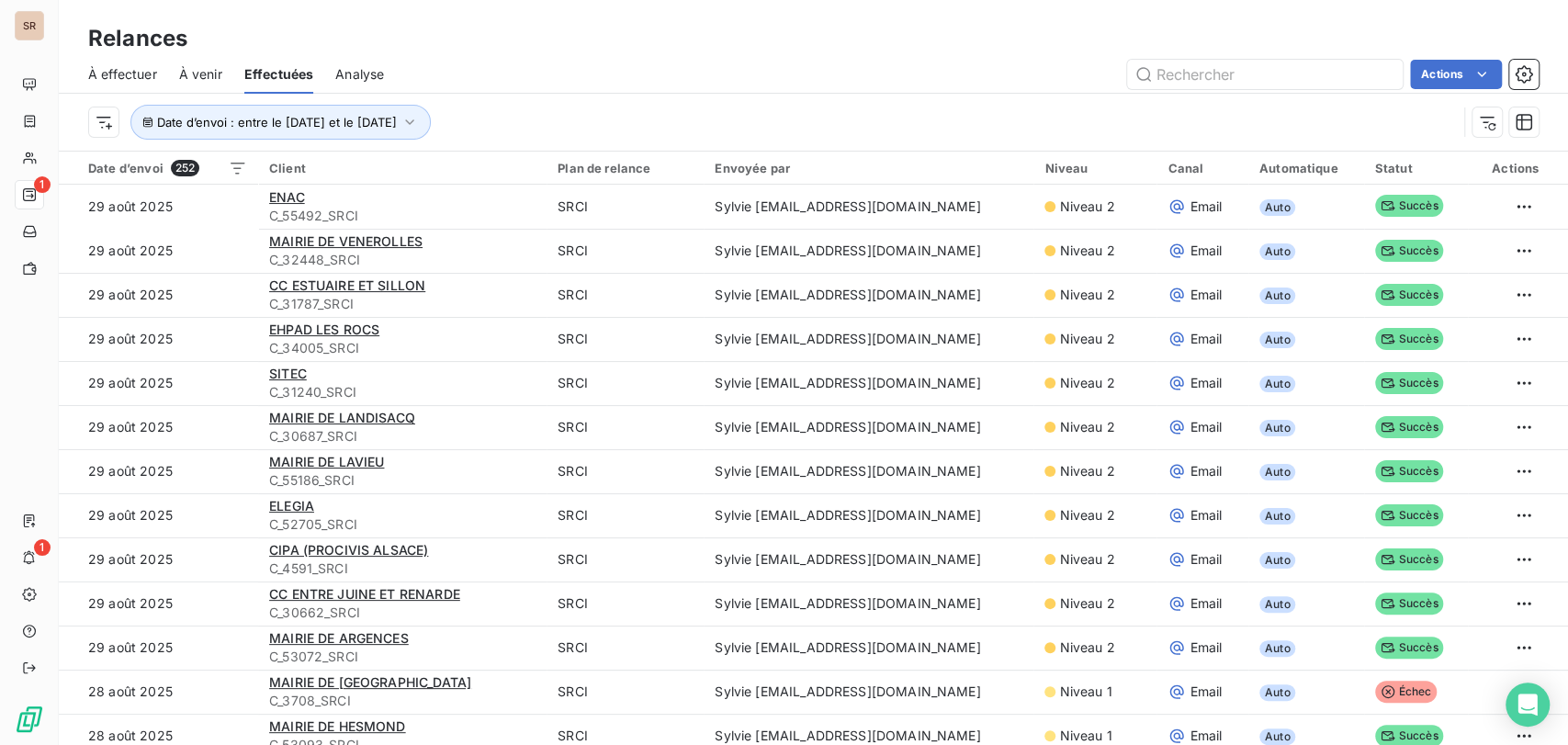
click at [513, 152] on html "SR 1 1 Relances À effectuer À venir Effectuées Analyse Actions Date d’envoi : e…" at bounding box center [784, 372] width 1568 height 745
click at [345, 73] on span "Analyse" at bounding box center [359, 74] width 49 height 18
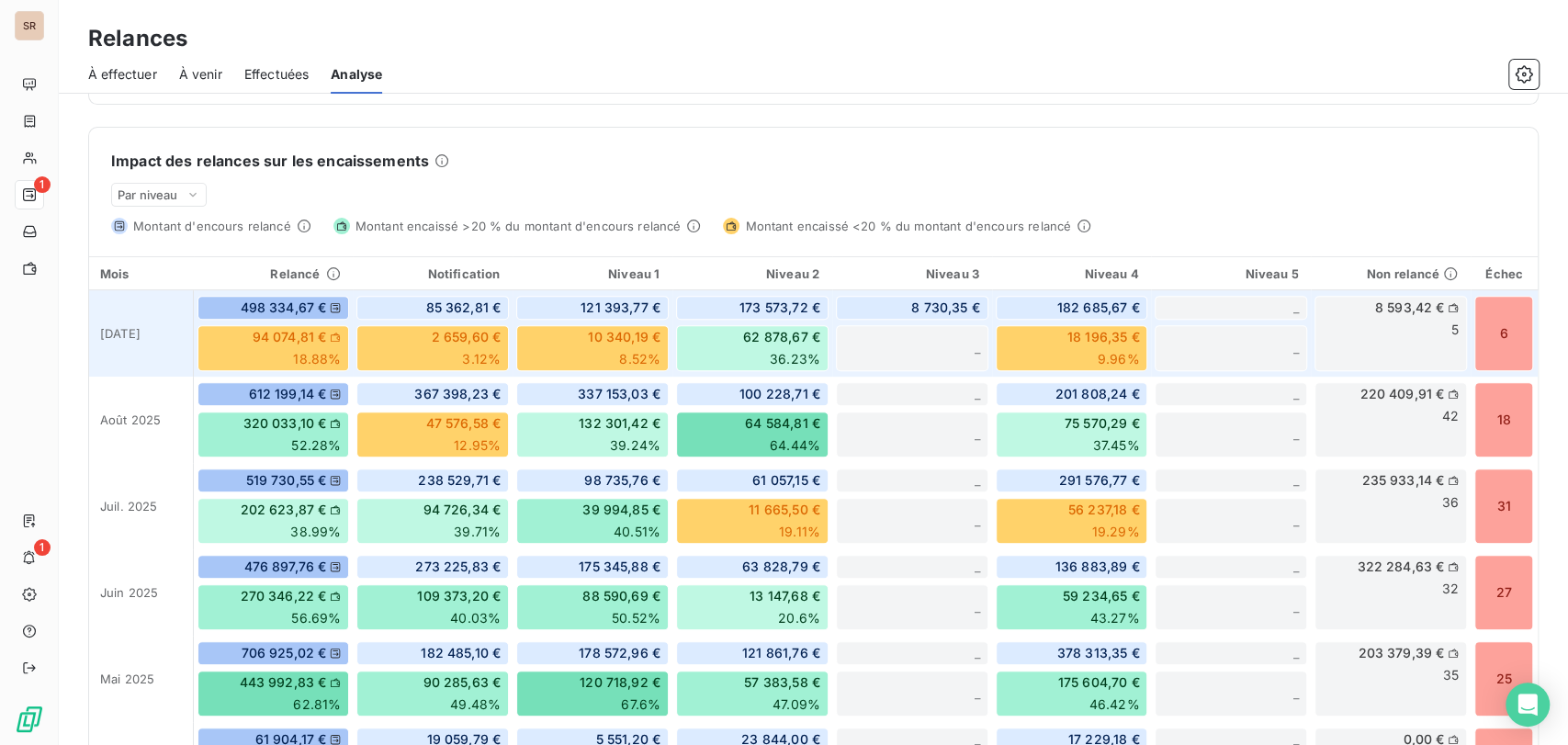
scroll to position [243, 0]
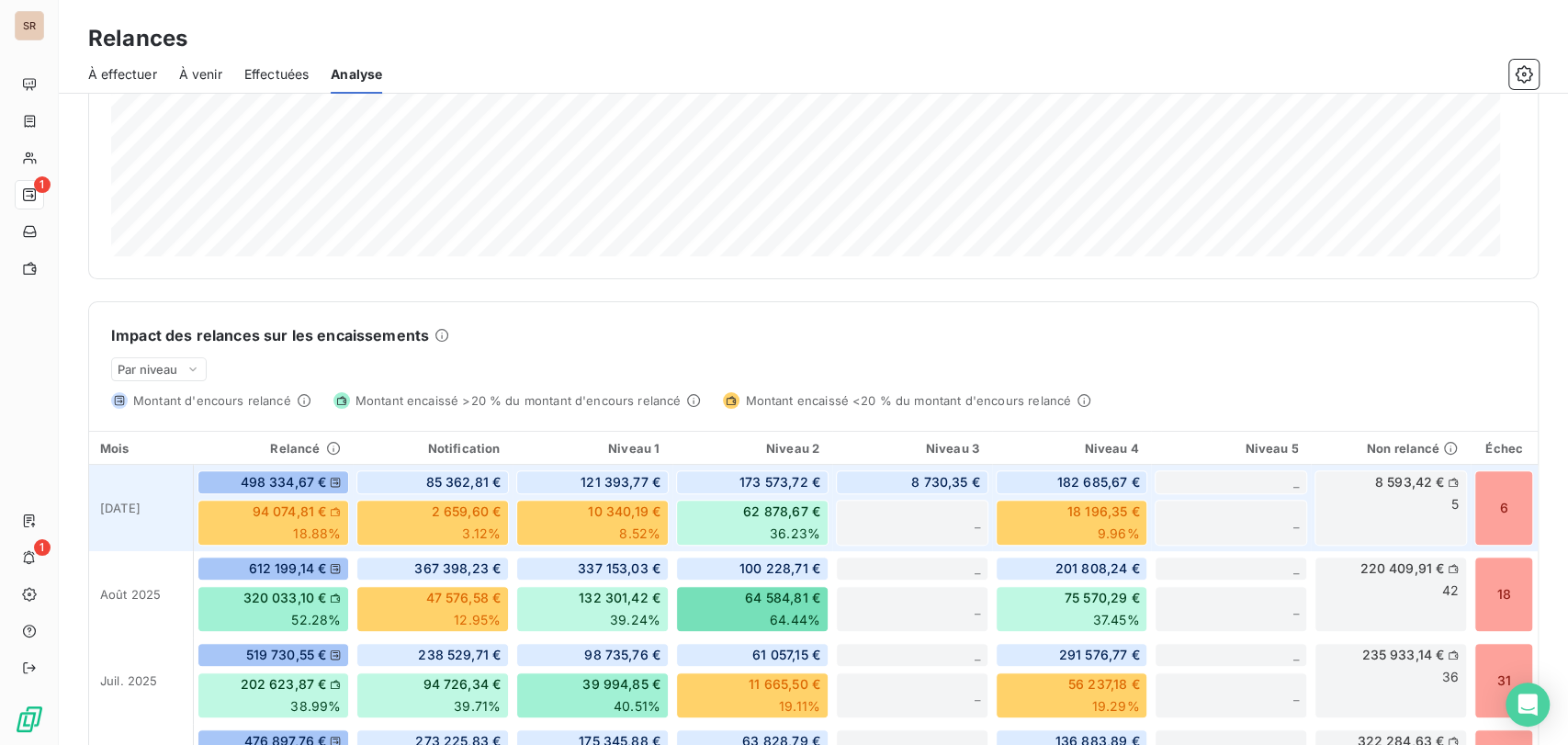
click at [911, 476] on span "8 730,35 €" at bounding box center [945, 482] width 69 height 18
click at [1371, 507] on div "8 593,42 € 5" at bounding box center [1390, 508] width 153 height 75
click at [1448, 477] on icon at bounding box center [1453, 482] width 9 height 9
click at [1443, 442] on icon at bounding box center [1450, 448] width 15 height 15
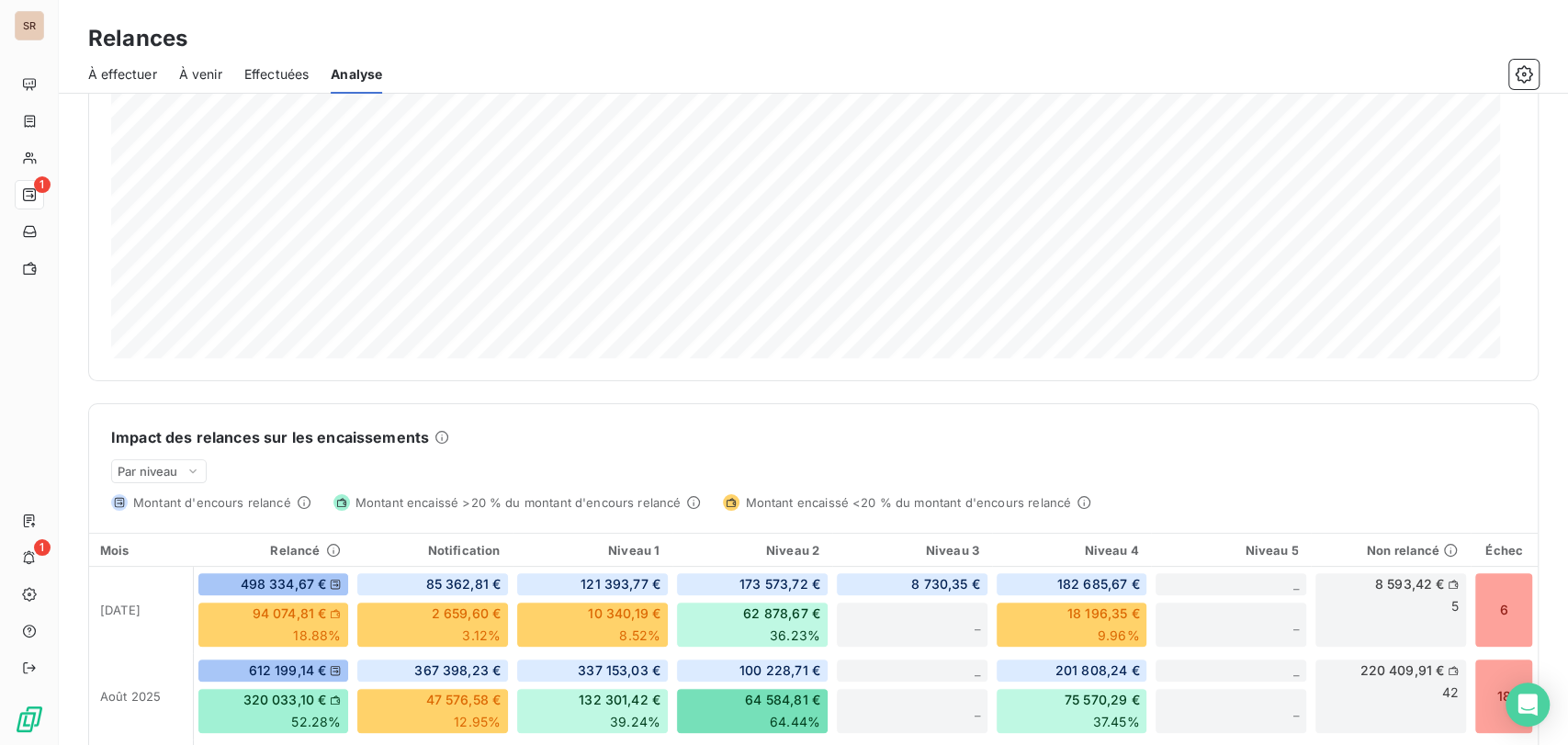
scroll to position [0, 0]
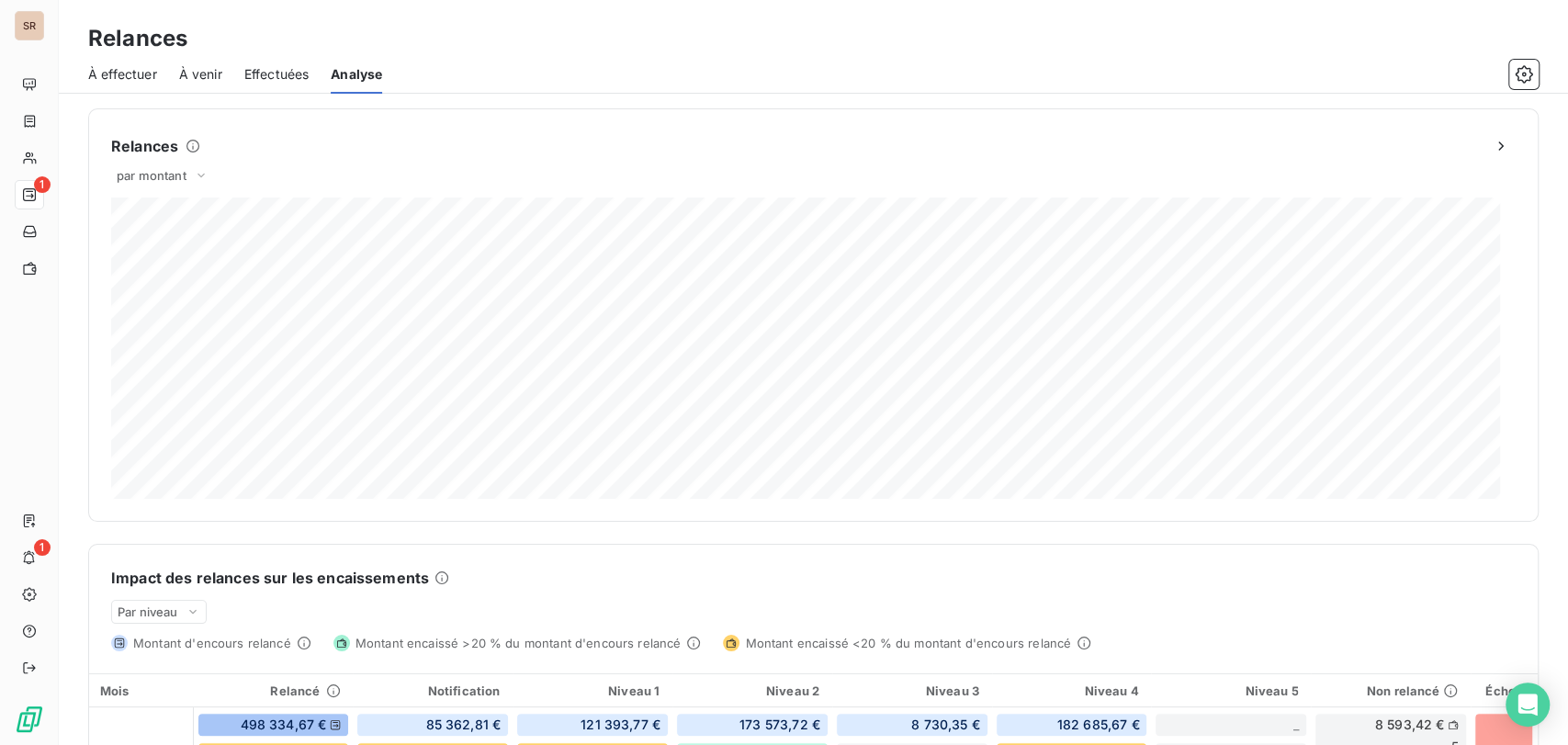
click at [259, 74] on span "Effectuées" at bounding box center [277, 74] width 65 height 18
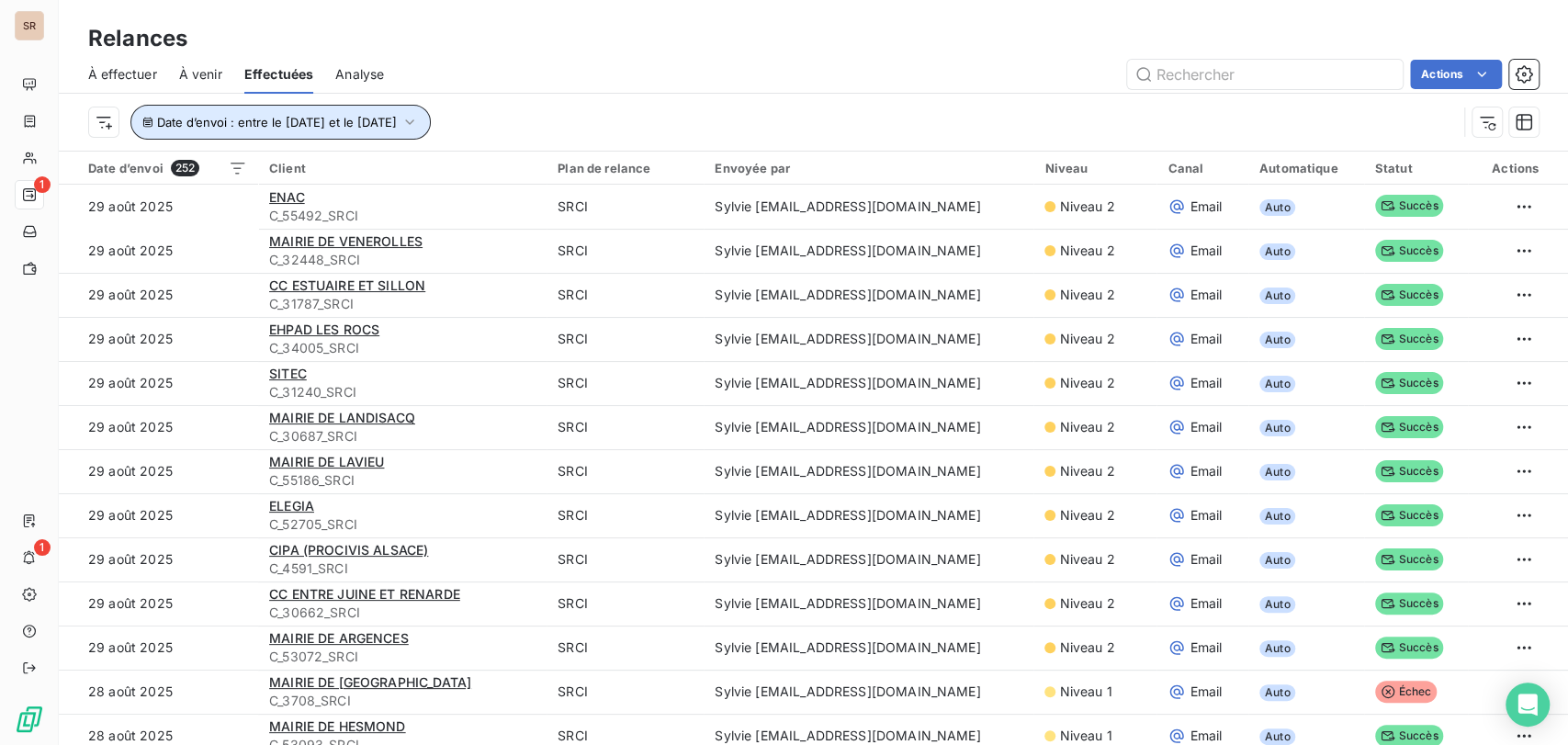
click at [419, 120] on icon "button" at bounding box center [409, 122] width 18 height 18
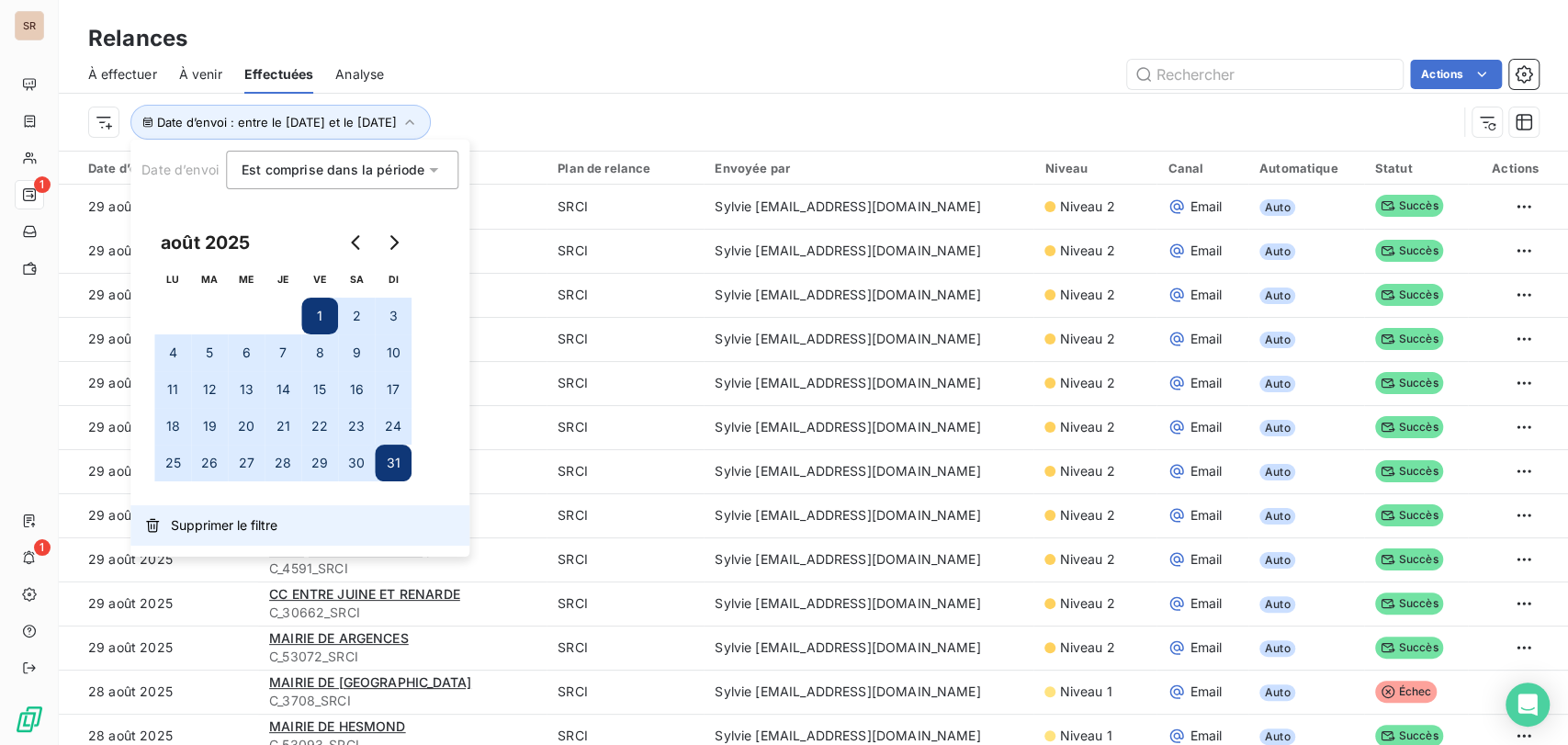
click at [217, 520] on span "Supprimer le filtre" at bounding box center [225, 525] width 107 height 18
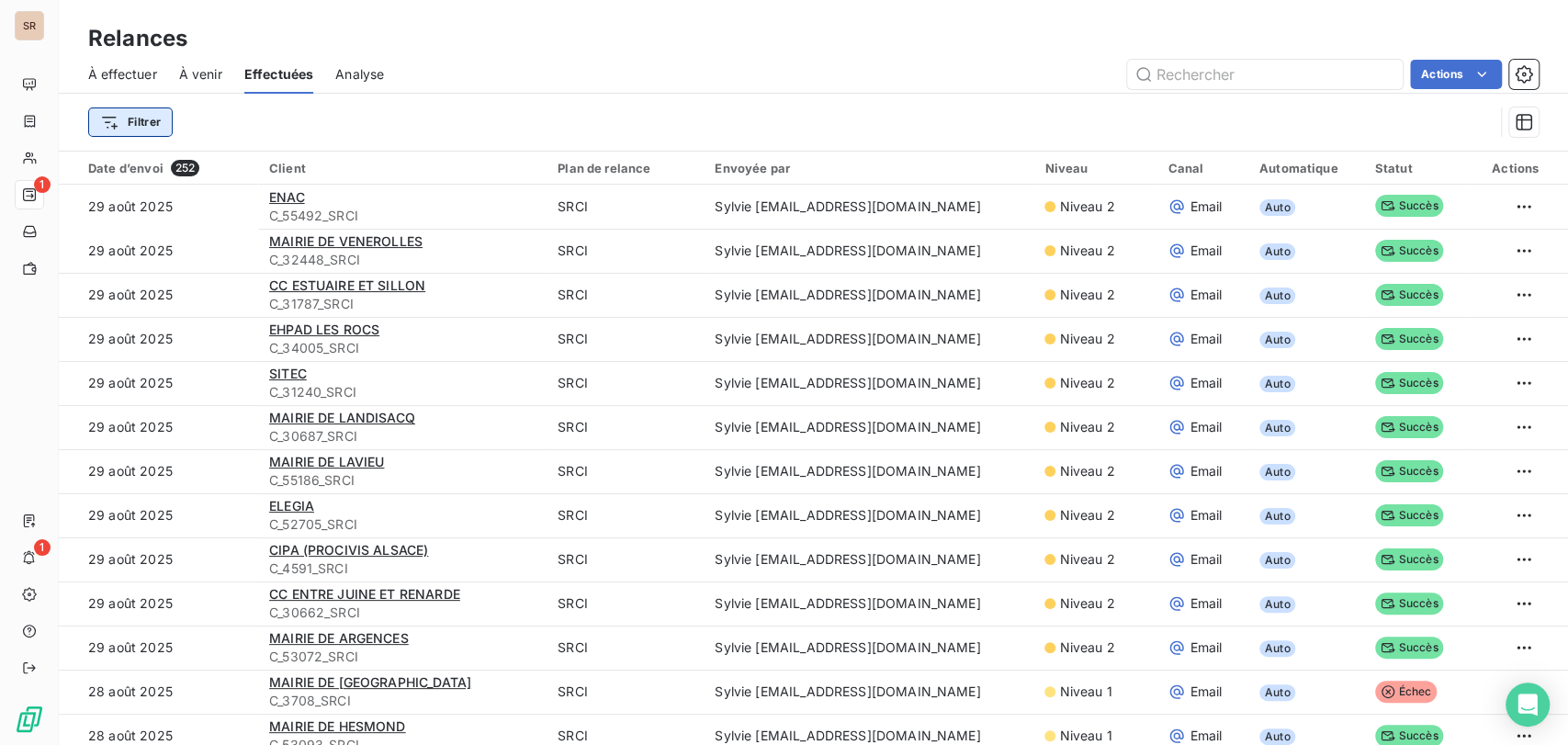
click at [112, 123] on html "SR 1 1 Relances À effectuer À venir Effectuées Analyse Actions Filtrer Date d’e…" at bounding box center [784, 372] width 1568 height 745
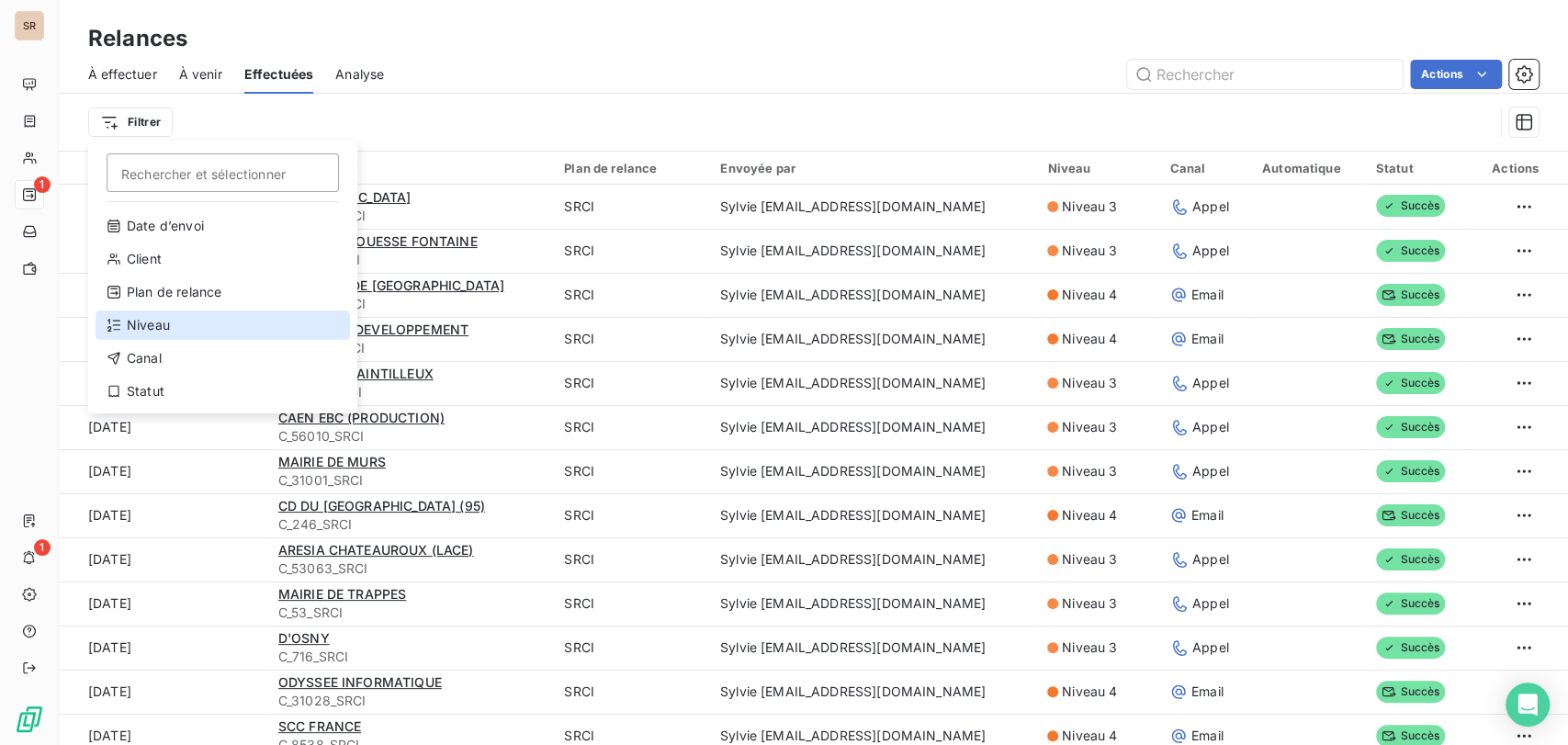
click at [149, 321] on div "Niveau" at bounding box center [223, 325] width 254 height 29
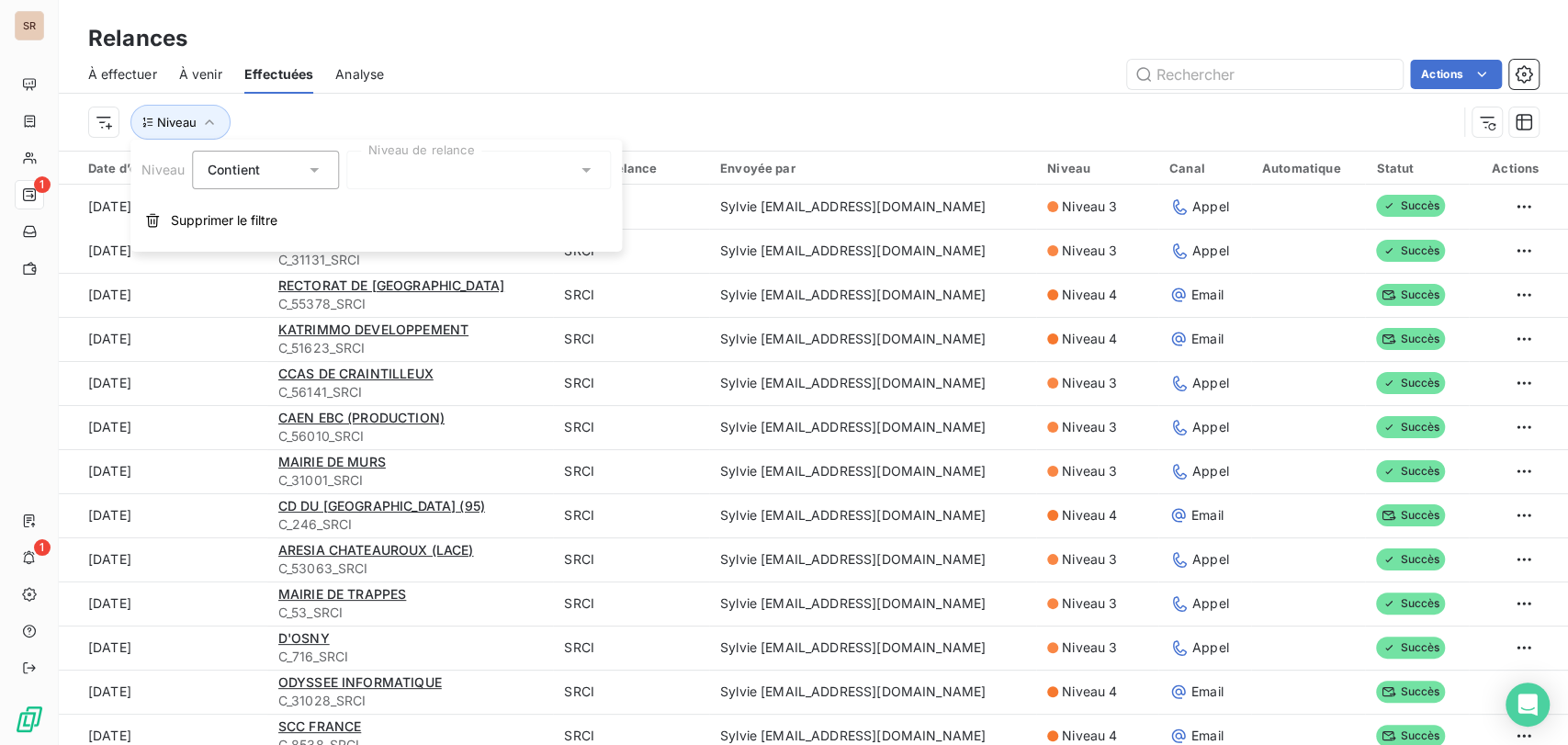
click at [582, 171] on icon at bounding box center [586, 170] width 18 height 18
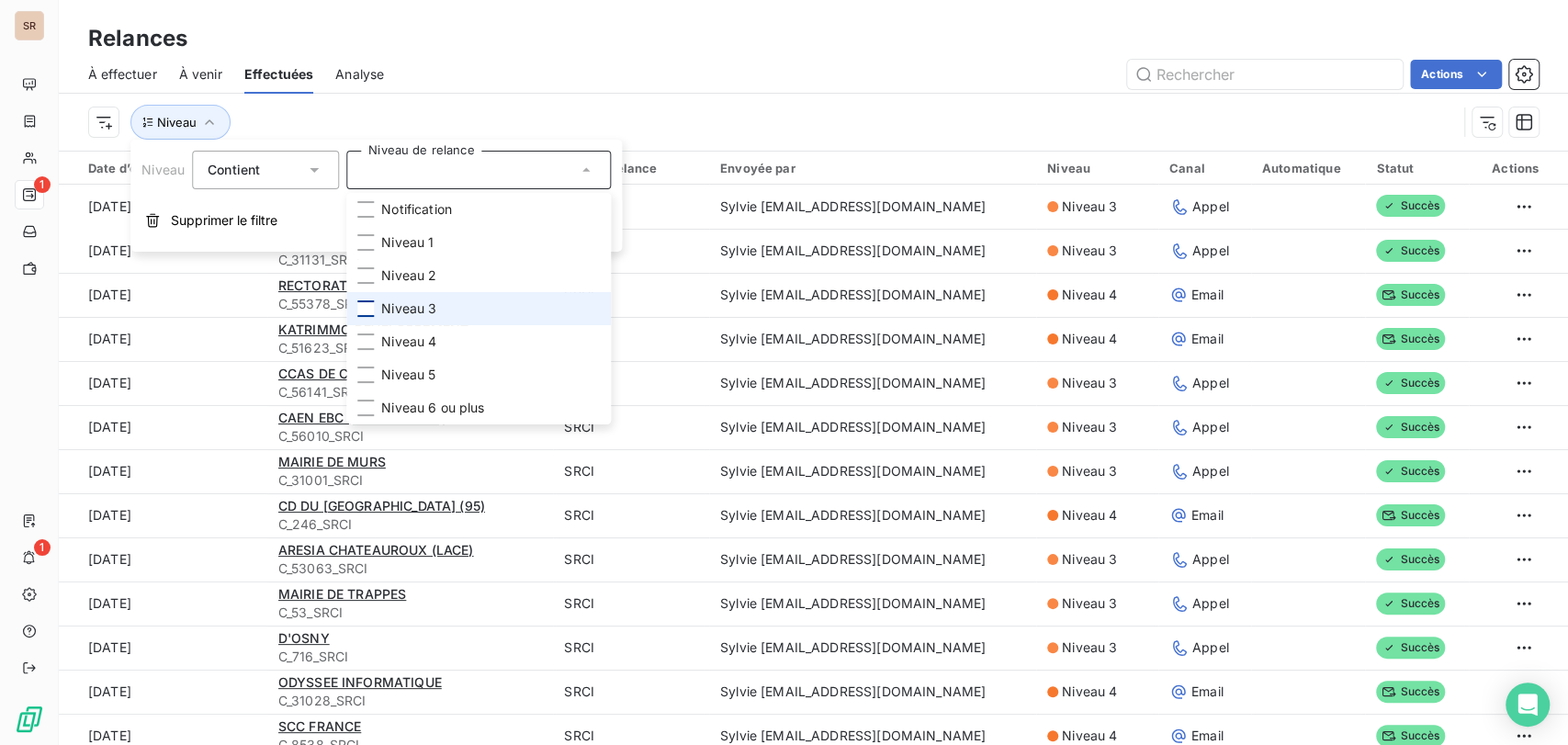
click at [366, 306] on div at bounding box center [365, 308] width 17 height 17
click at [799, 106] on div "Niveau : Niveau 3" at bounding box center [772, 122] width 1368 height 35
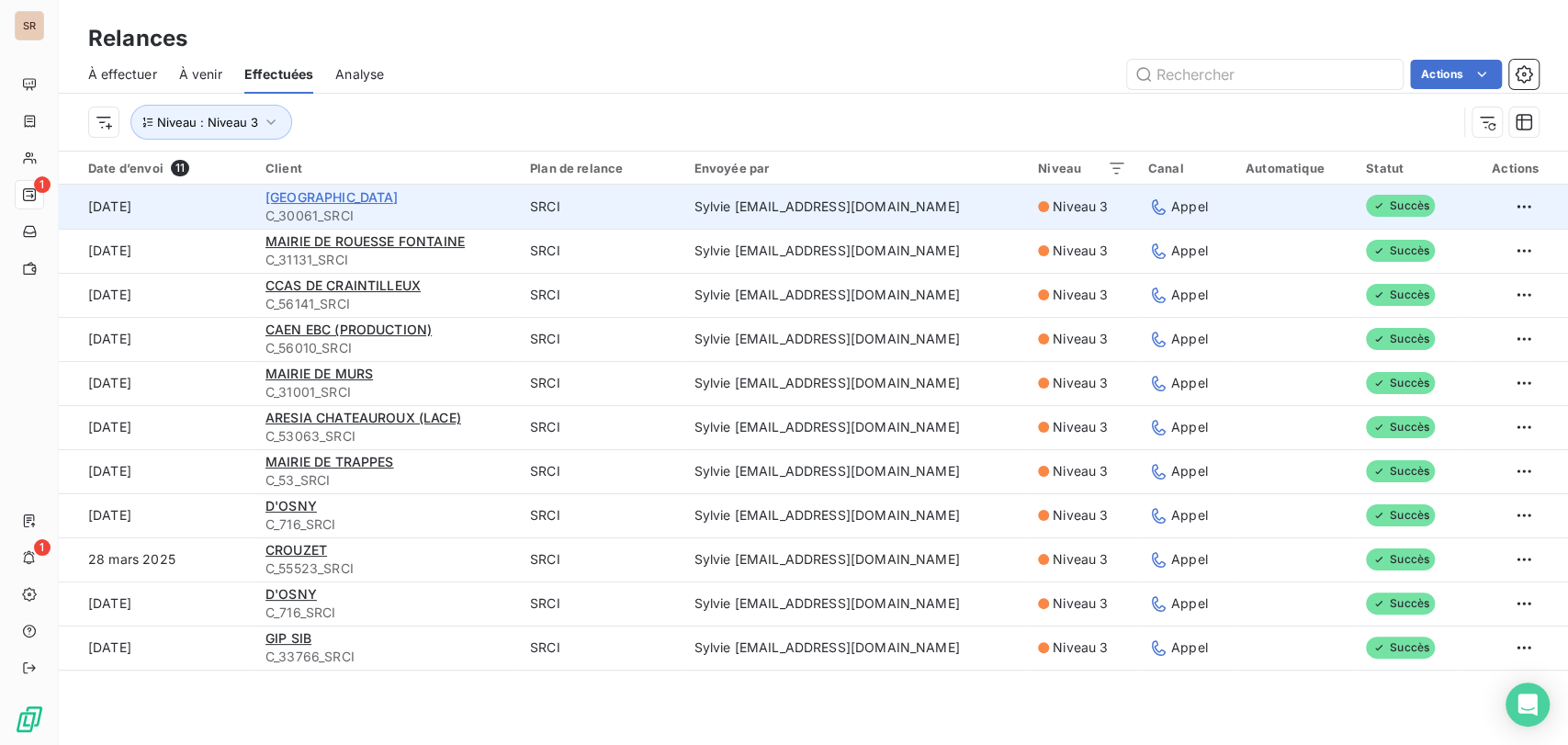
click at [338, 196] on span "[GEOGRAPHIC_DATA]" at bounding box center [331, 197] width 133 height 16
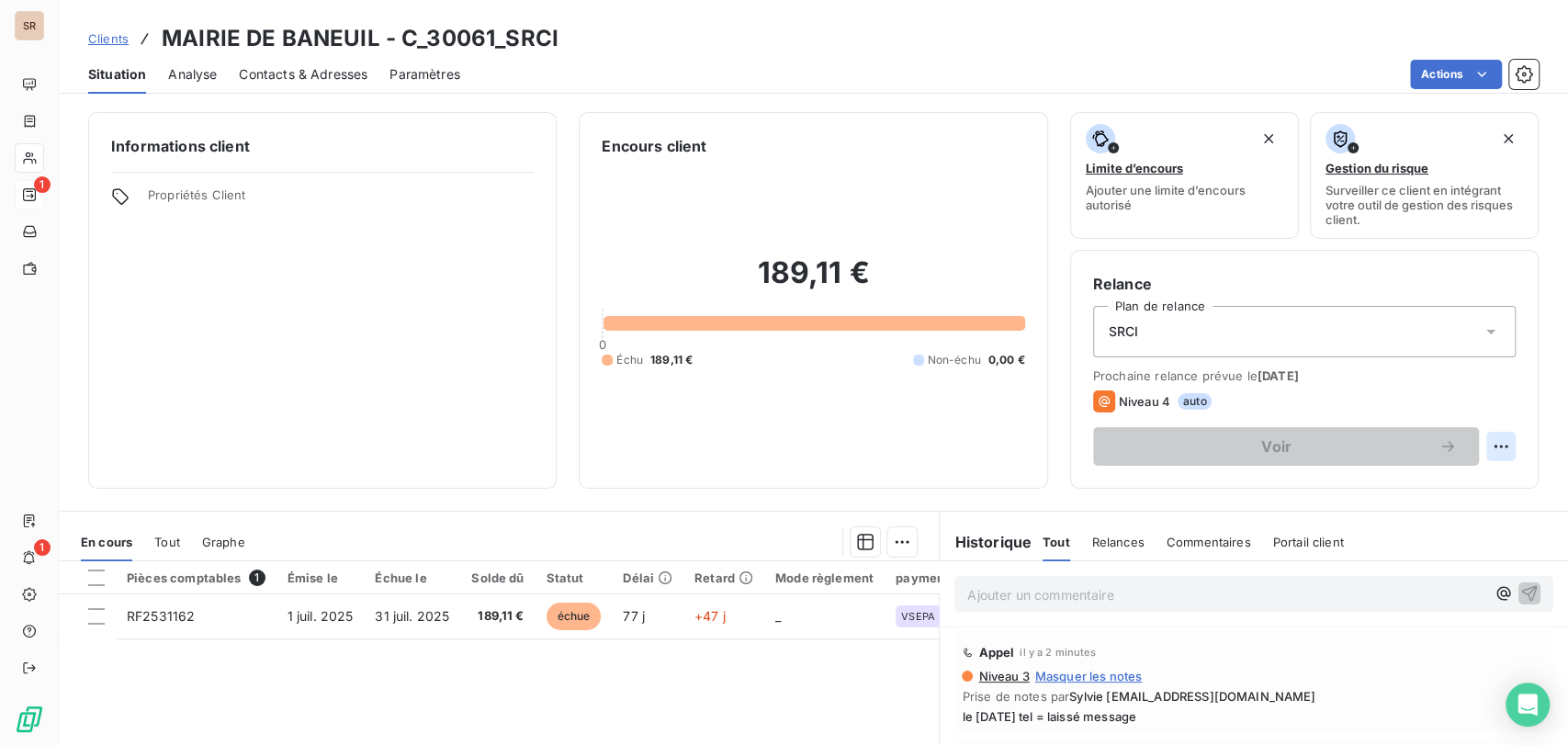
click at [1491, 444] on html "SR 1 1 Clients MAIRIE DE BANEUIL - C_30061_SRCI Situation Analyse Contacts & Ad…" at bounding box center [784, 372] width 1568 height 745
click at [1406, 480] on div "Replanifier cette action" at bounding box center [1409, 487] width 165 height 29
select select "8"
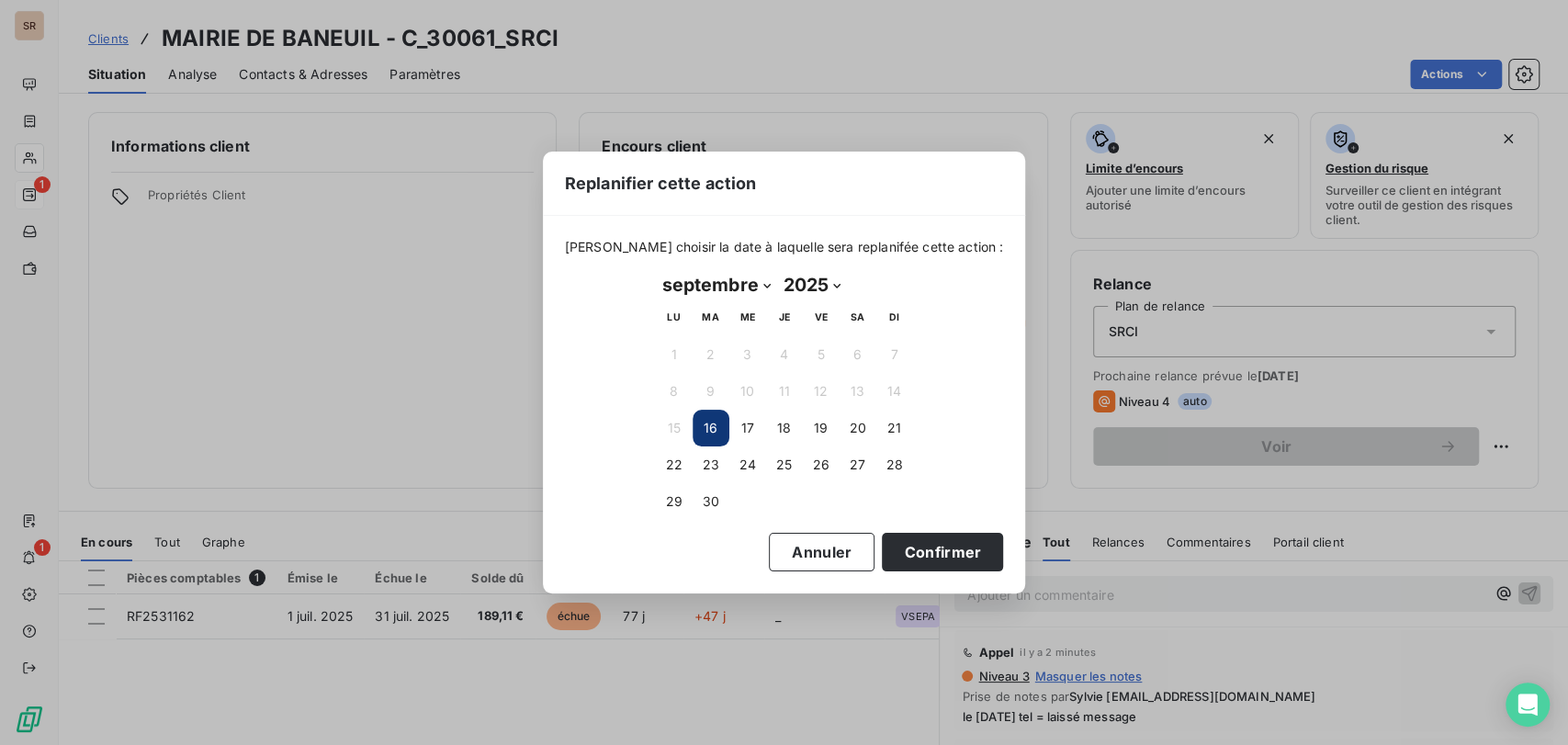
click at [698, 424] on button "16" at bounding box center [711, 428] width 37 height 37
click at [699, 424] on button "16" at bounding box center [711, 428] width 37 height 37
click at [915, 555] on button "Confirmer" at bounding box center [942, 552] width 121 height 39
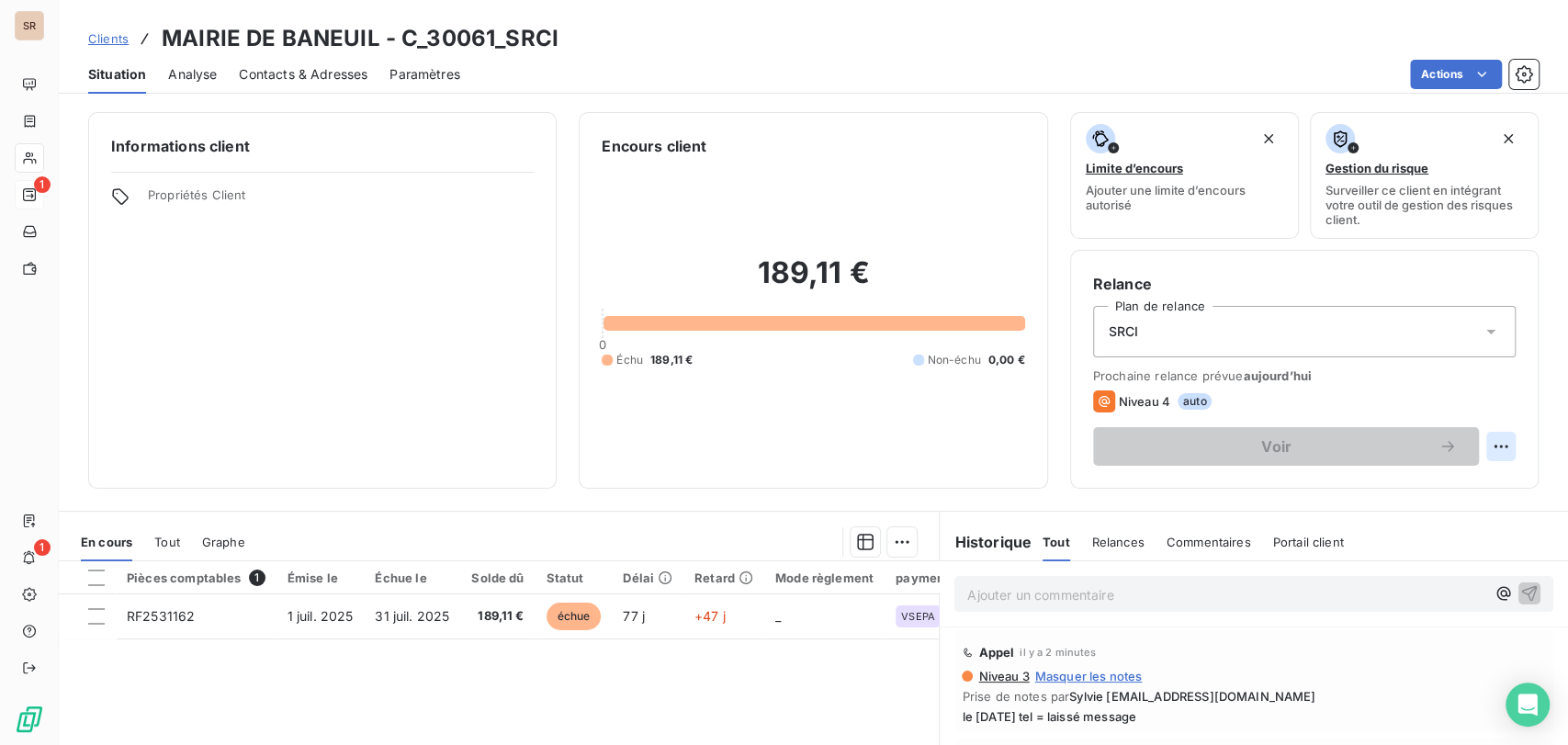
click at [1482, 448] on html "SR 1 1 Clients MAIRIE DE BANEUIL - C_30061_SRCI Situation Analyse Contacts & Ad…" at bounding box center [784, 372] width 1568 height 745
click at [1402, 494] on div "Replanifier cette action" at bounding box center [1409, 487] width 165 height 29
select select "8"
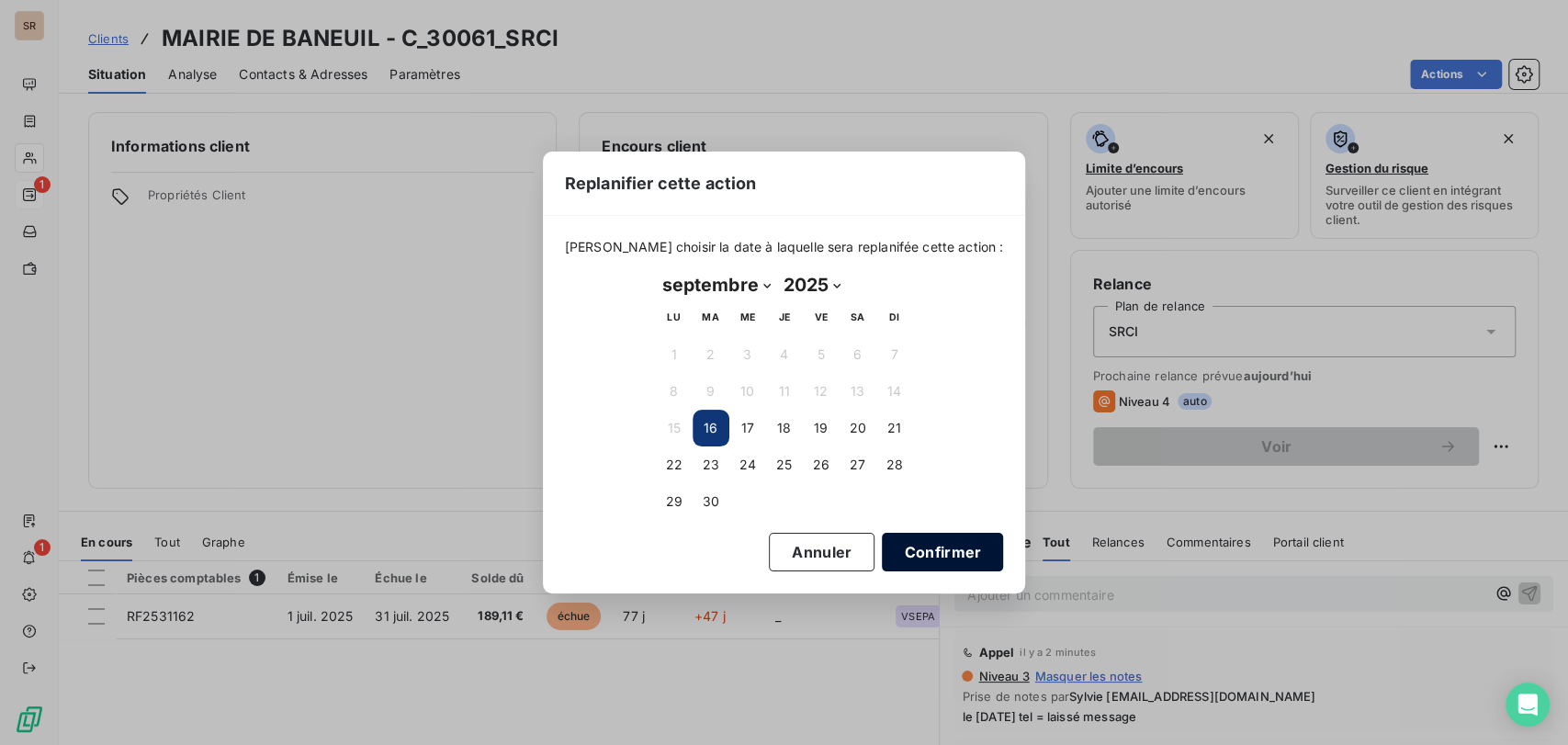
click at [896, 544] on button "Confirmer" at bounding box center [942, 552] width 121 height 39
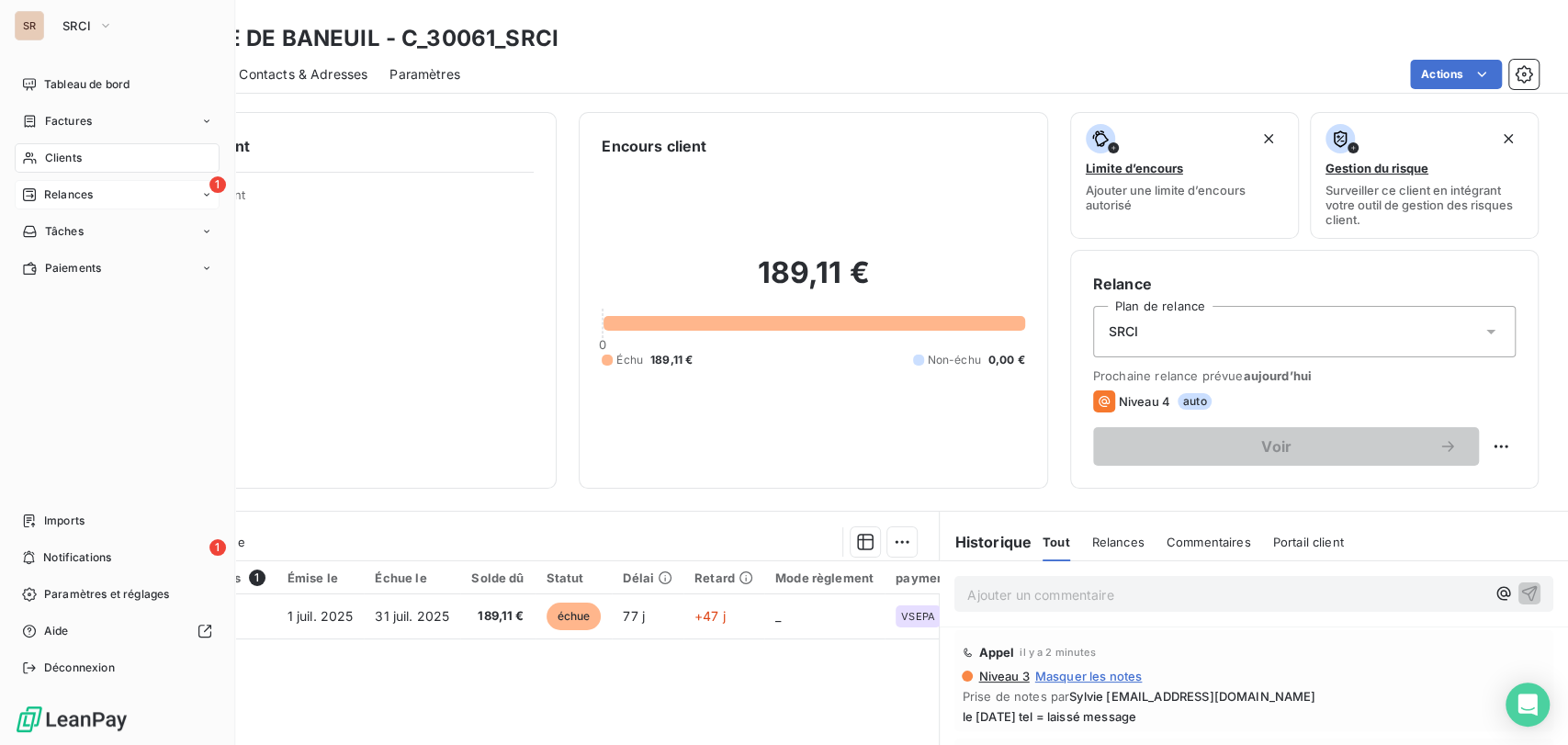
click at [52, 201] on span "Relances" at bounding box center [68, 195] width 49 height 17
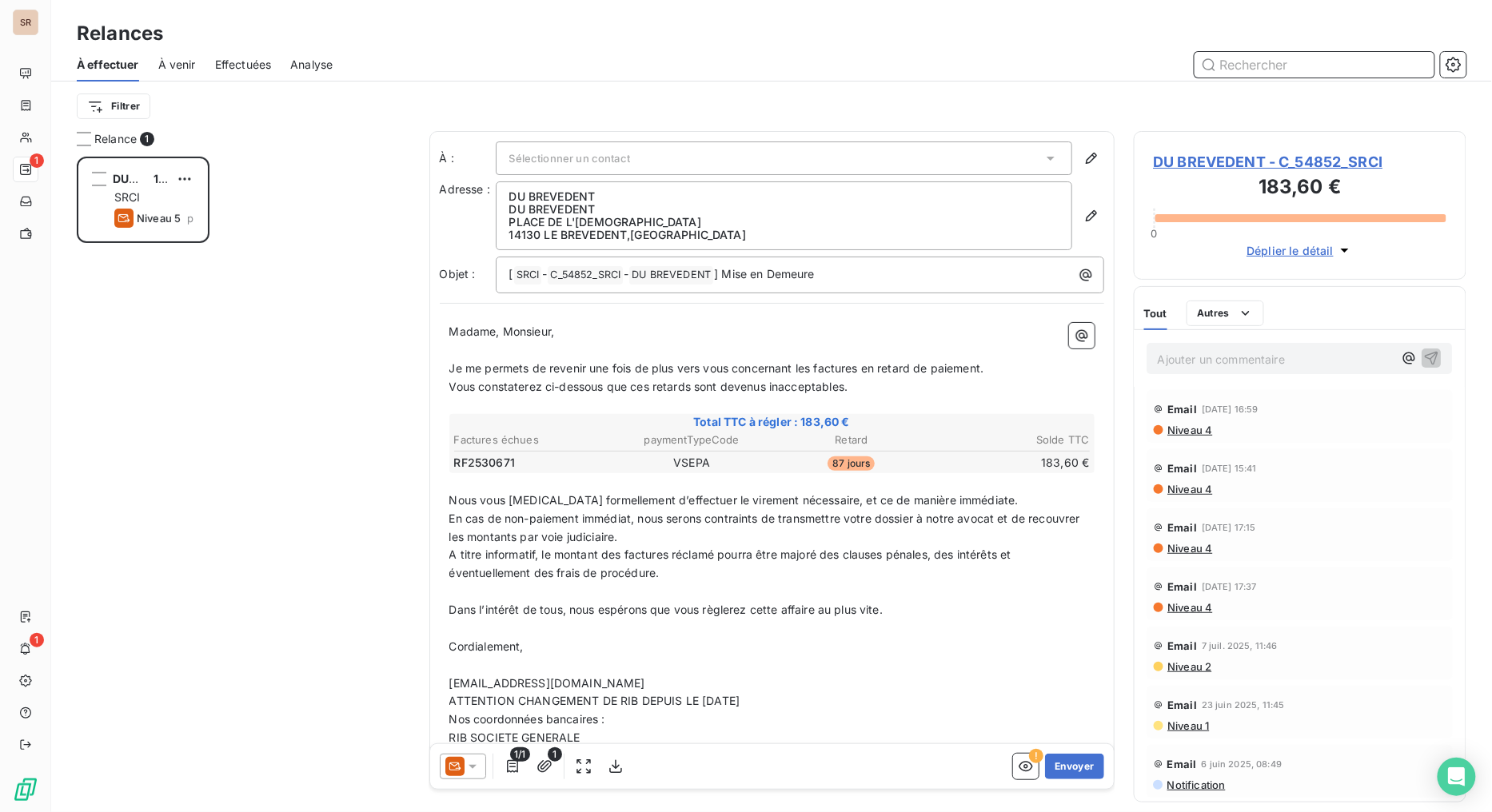
scroll to position [642, 320]
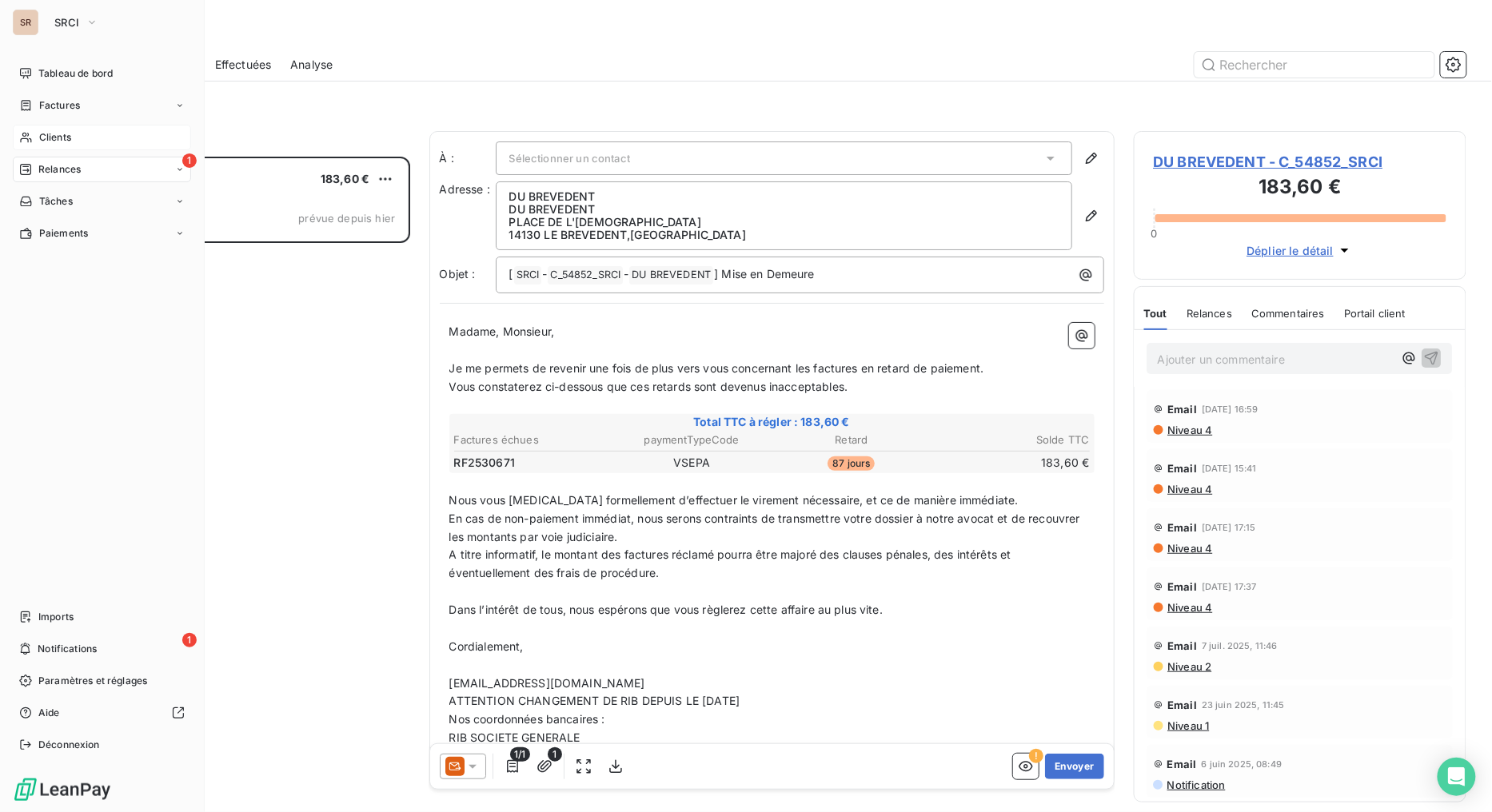
click at [34, 138] on div "Clients" at bounding box center [102, 138] width 179 height 26
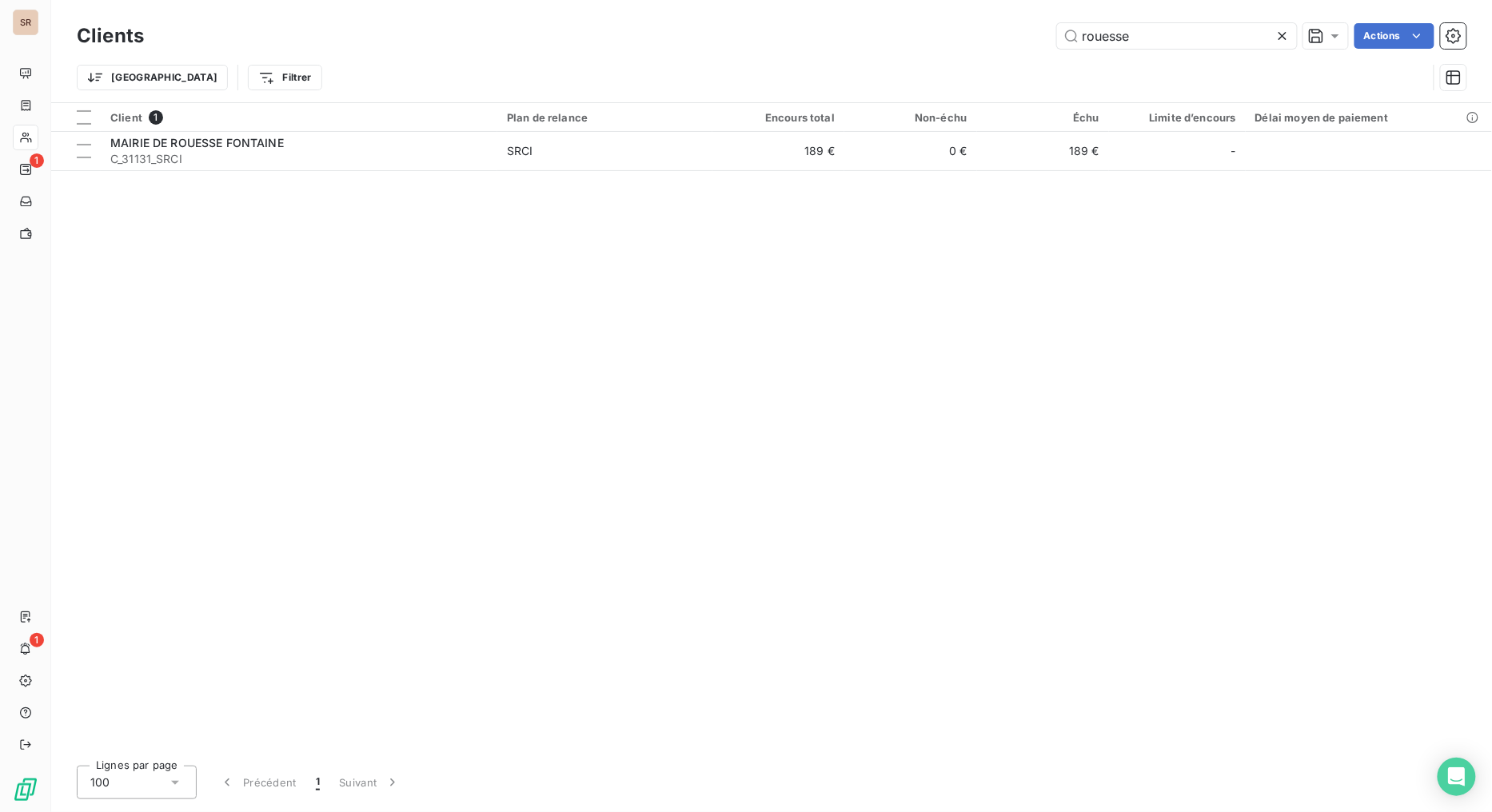
drag, startPoint x: 1028, startPoint y: 38, endPoint x: 1007, endPoint y: 35, distance: 21.2
click at [1006, 38] on div "rouesse Actions" at bounding box center [814, 36] width 1303 height 26
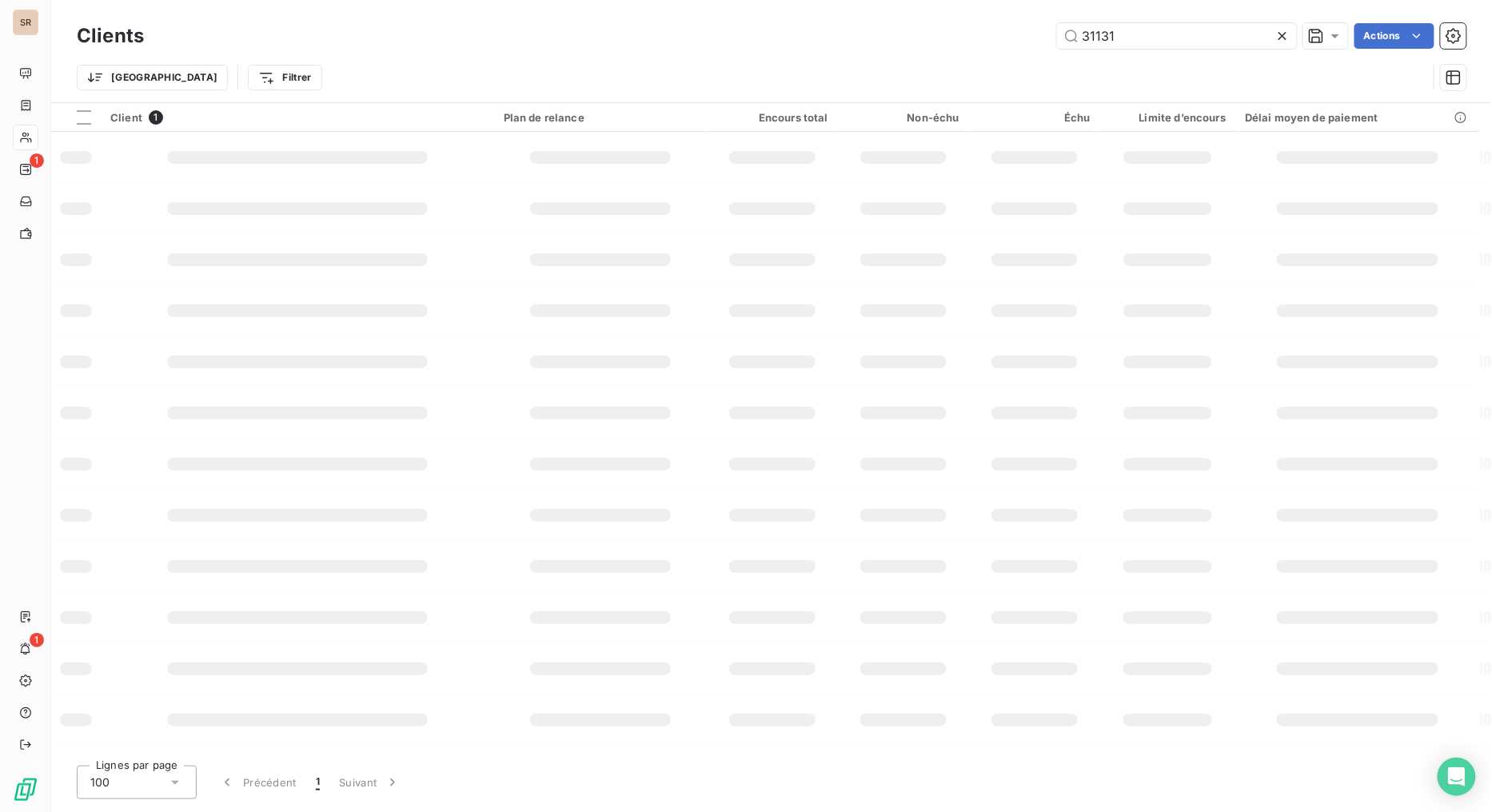
type input "31131"
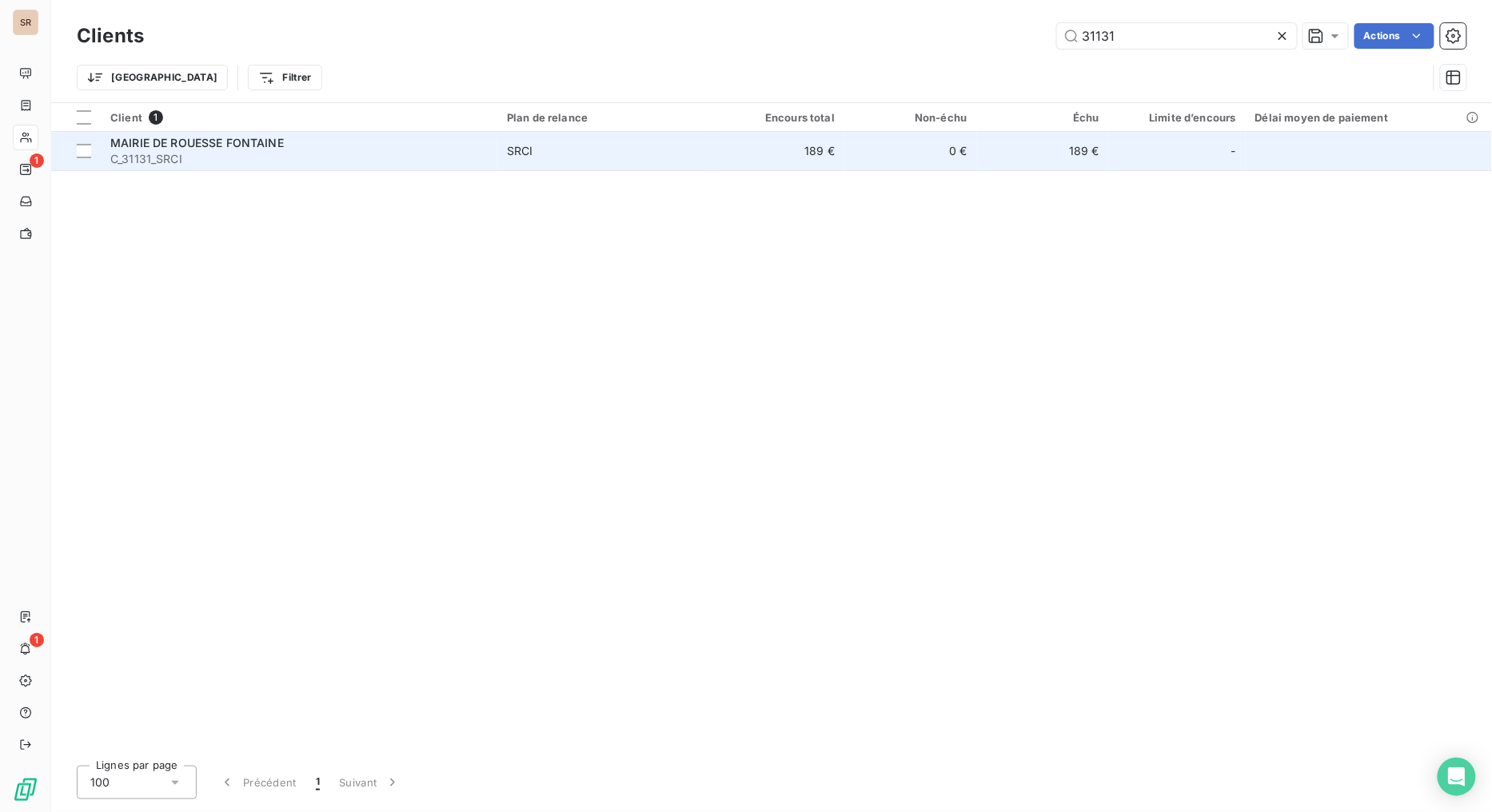
click at [170, 139] on span "MAIRIE DE ROUESSE FONTAINE" at bounding box center [197, 143] width 174 height 14
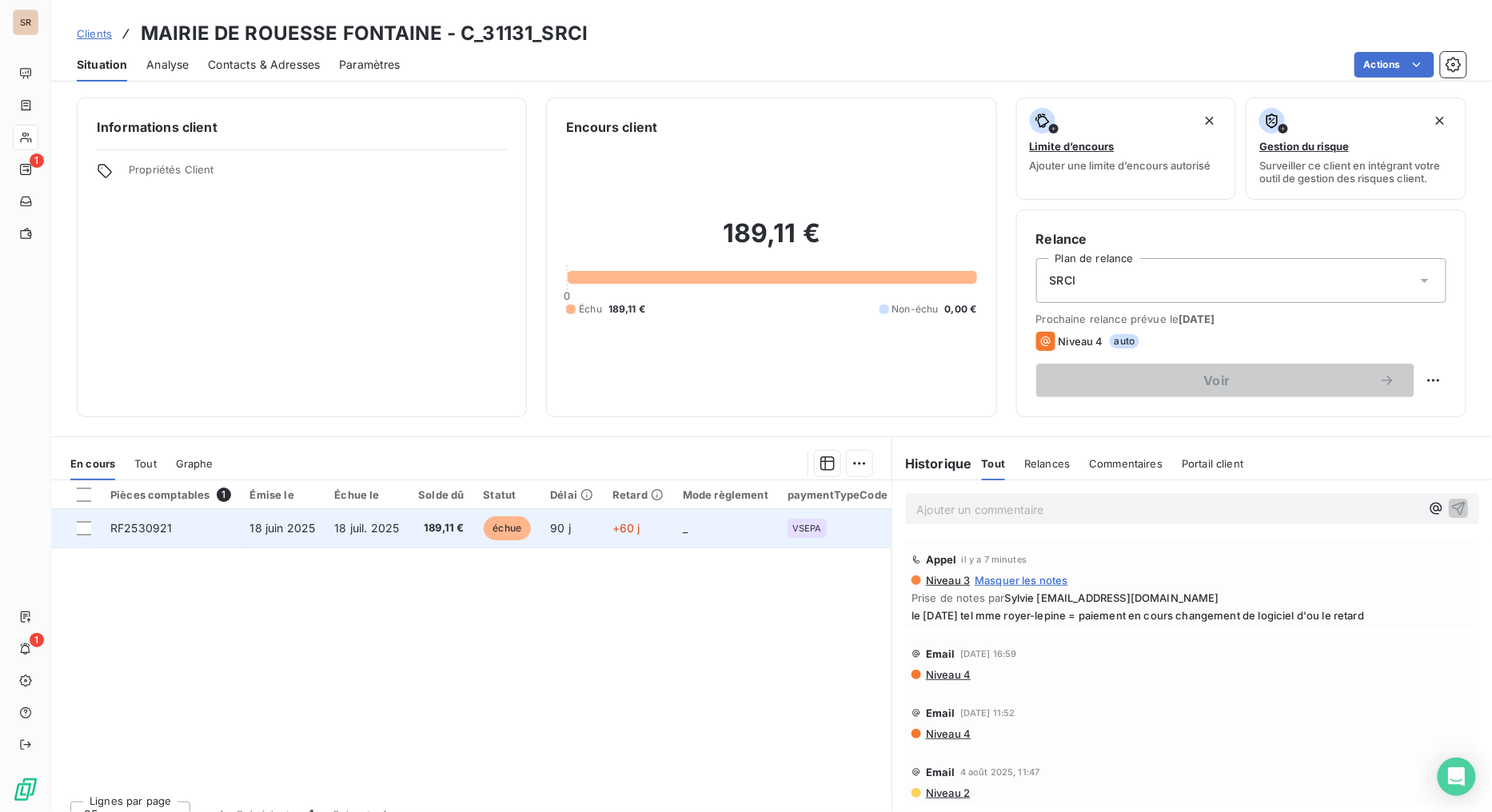
click at [162, 530] on span "RF2530921" at bounding box center [141, 528] width 62 height 14
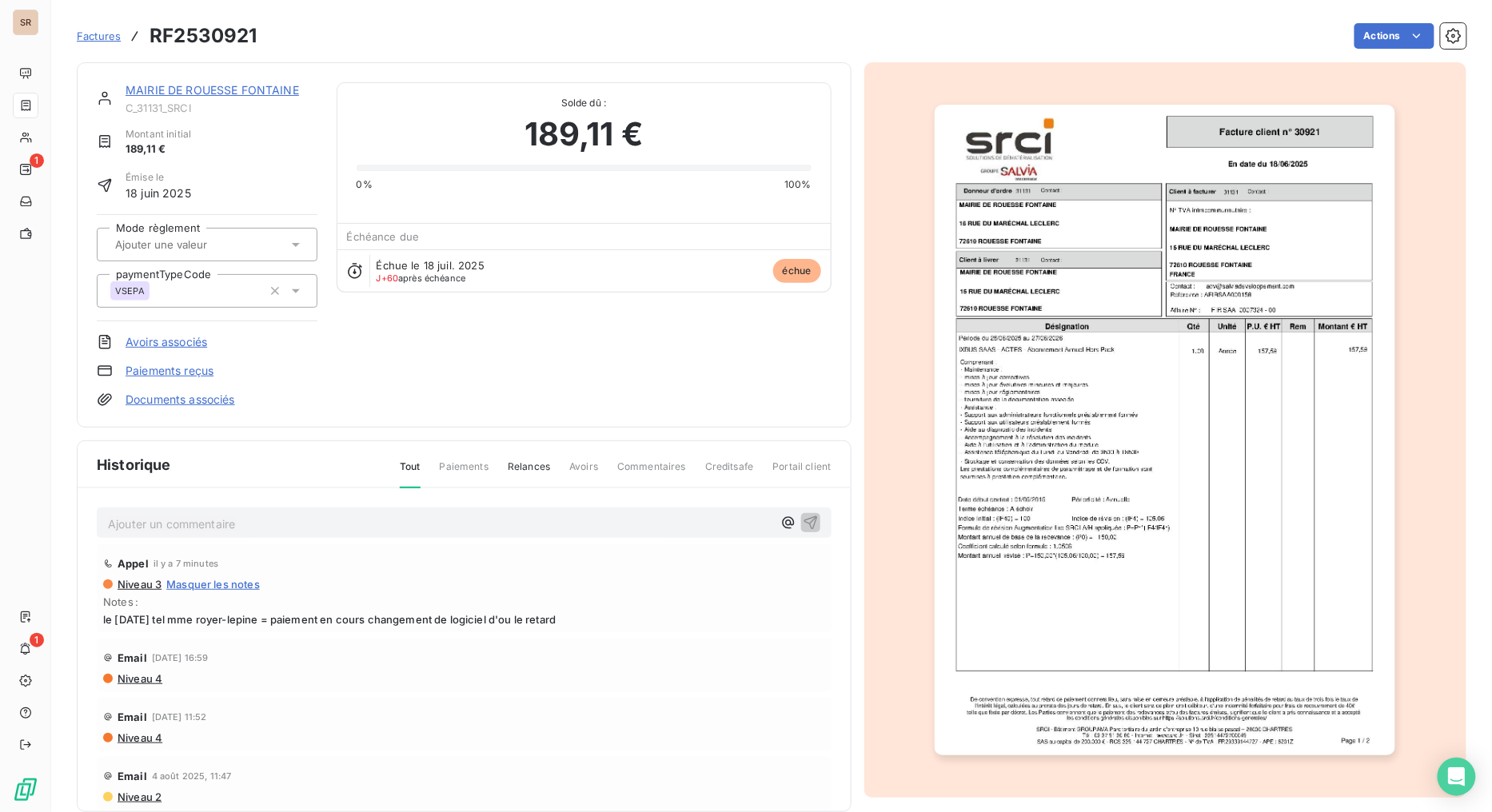
click at [1087, 353] on img "button" at bounding box center [1164, 430] width 460 height 651
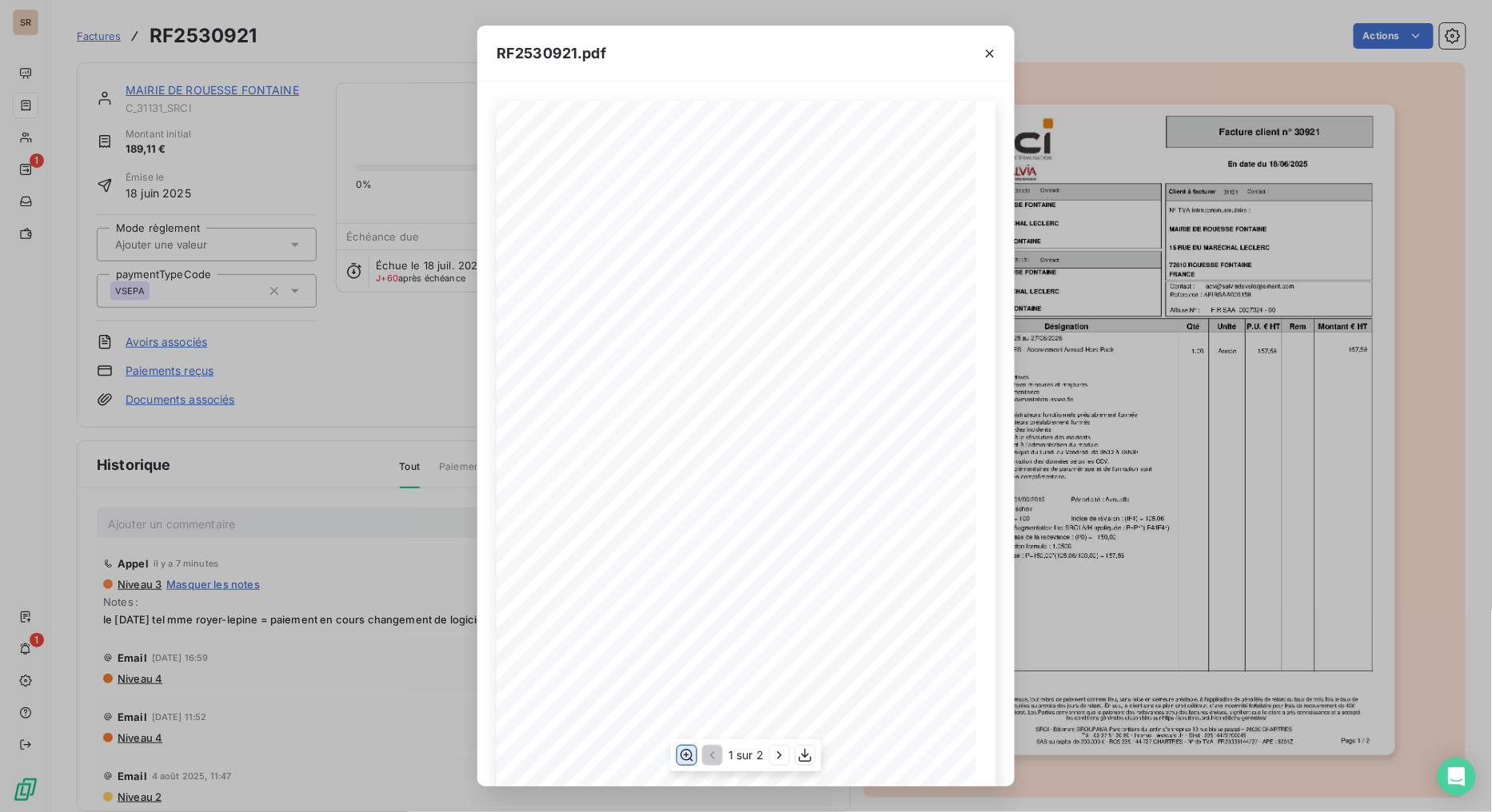
click at [686, 648] on icon "button" at bounding box center [686, 754] width 13 height 12
click at [985, 53] on icon "button" at bounding box center [990, 54] width 16 height 16
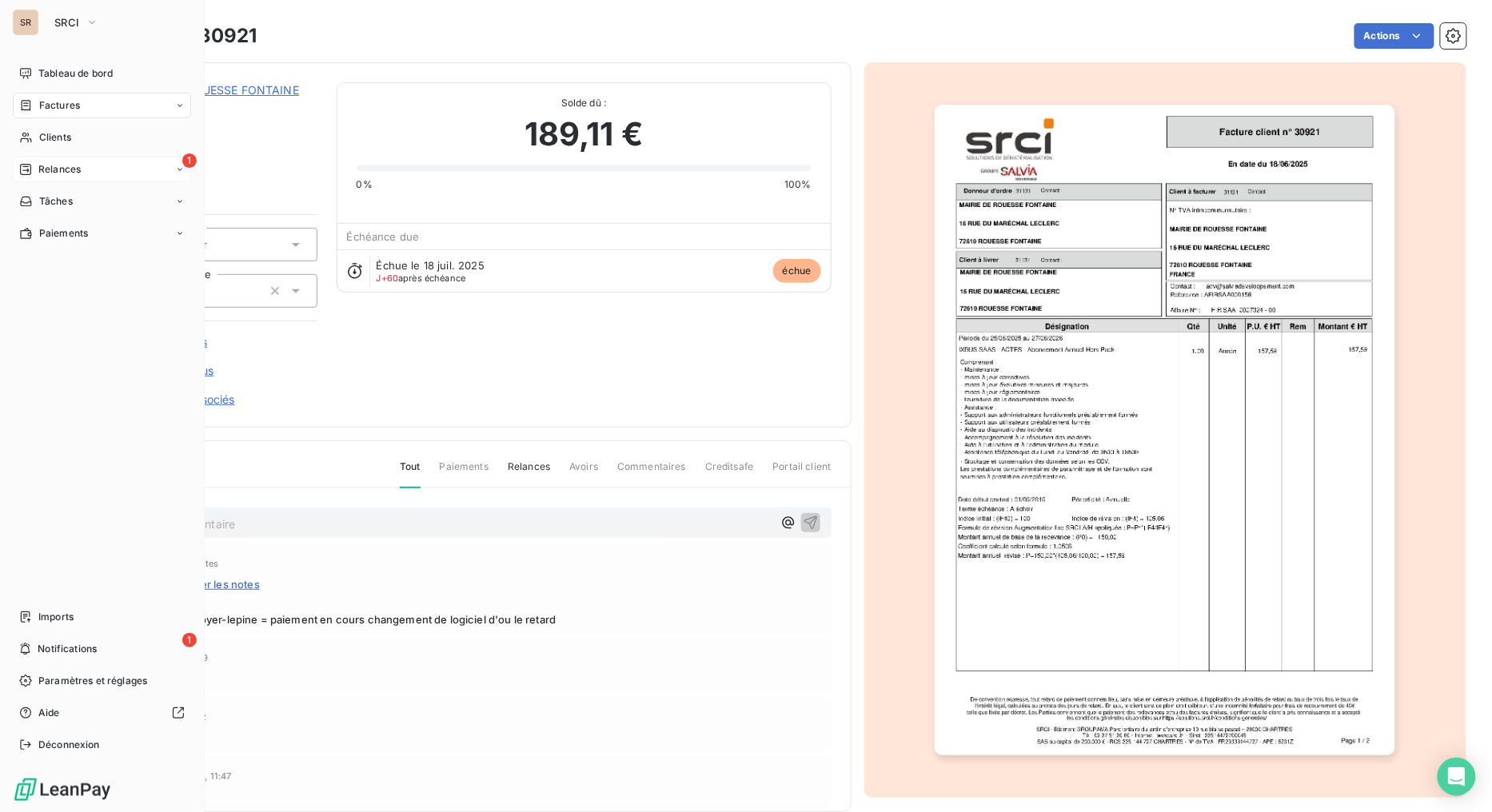
click at [139, 167] on div "1 Relances" at bounding box center [102, 170] width 179 height 26
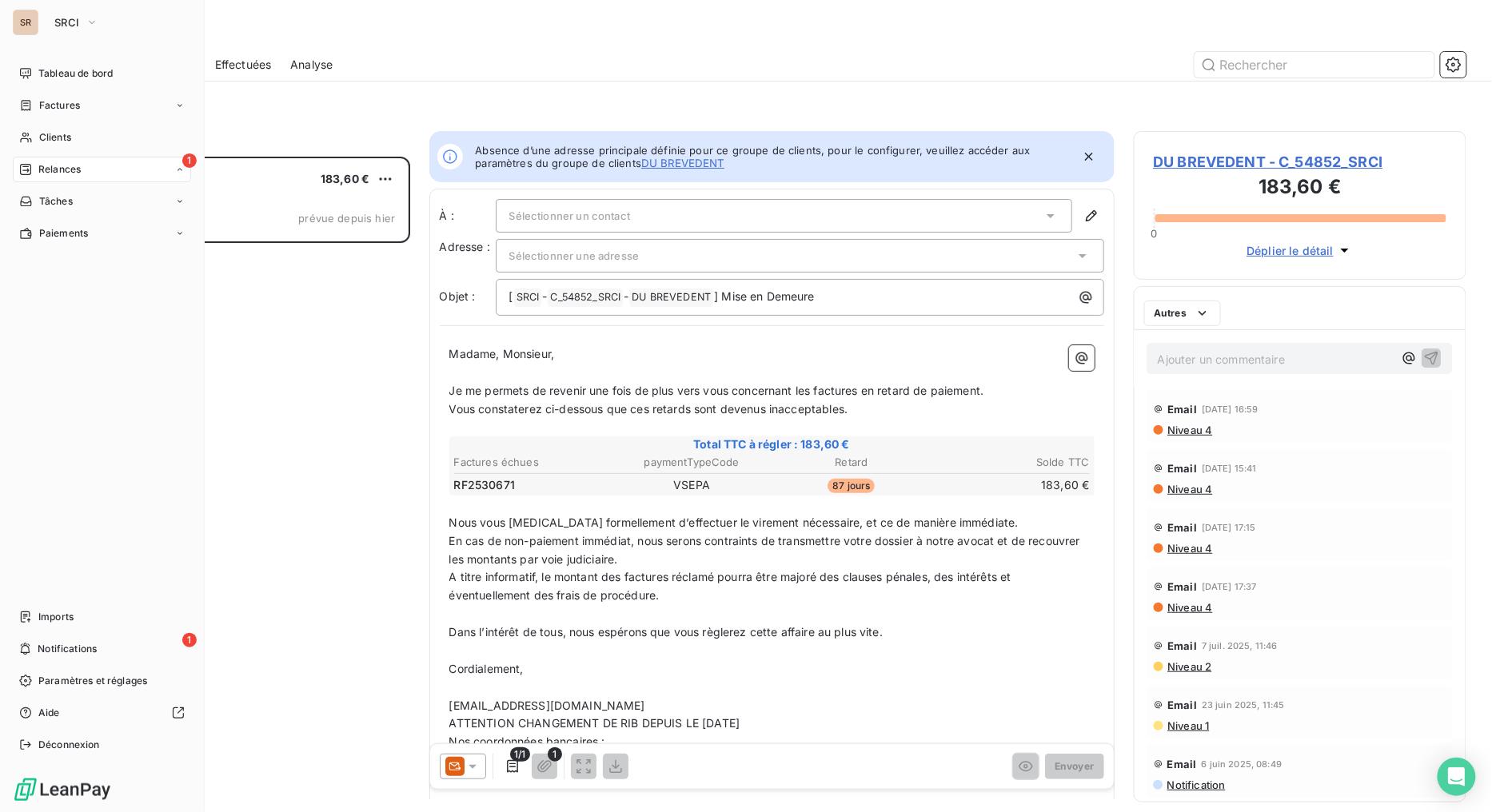
scroll to position [642, 320]
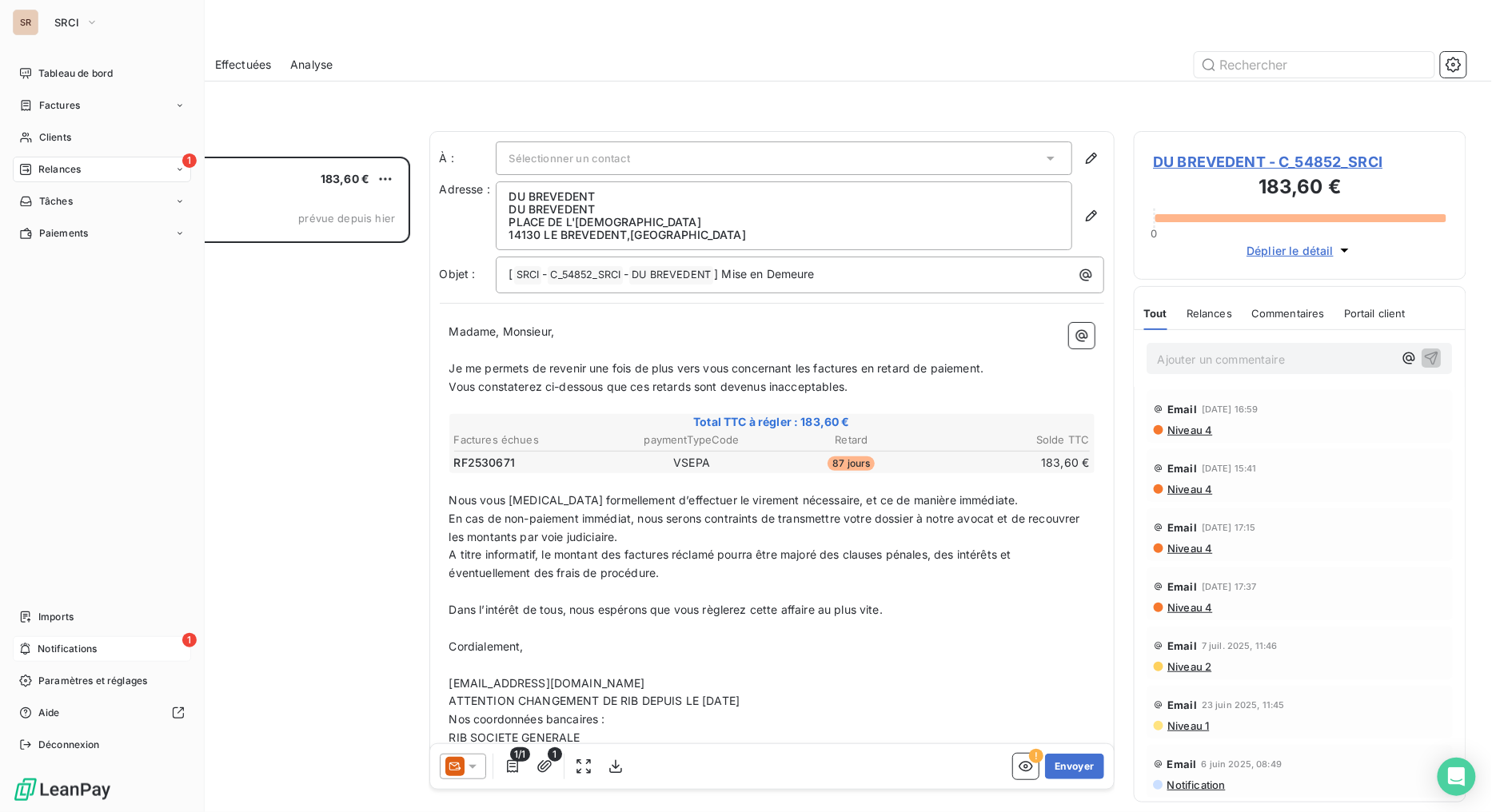
click at [34, 645] on div "1 Notifications" at bounding box center [102, 649] width 179 height 26
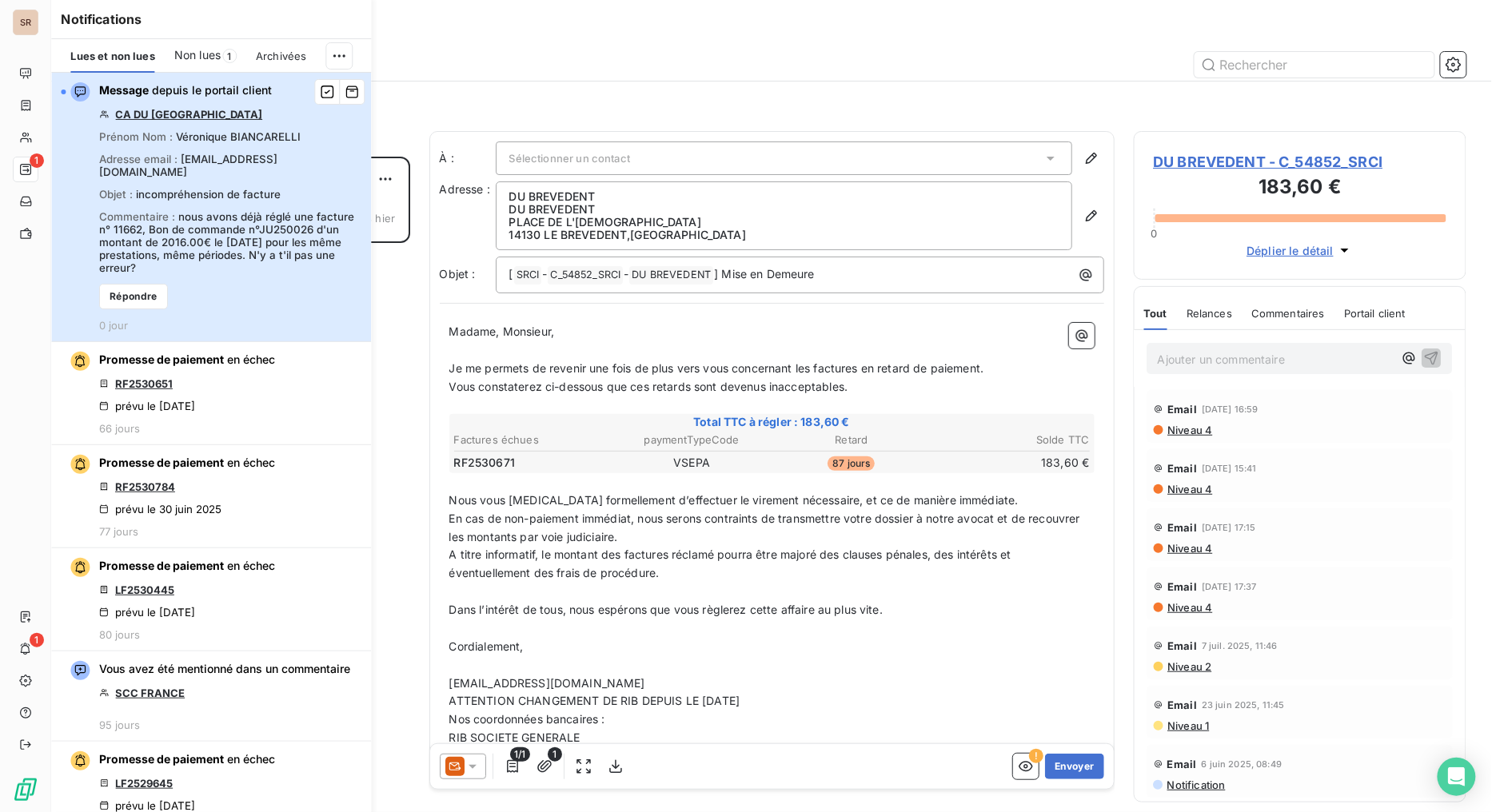
click at [222, 228] on span "nous avons déjà réglé une facture n° 11662, Bon de commande n°JU250026 d'un mon…" at bounding box center [227, 243] width 255 height 64
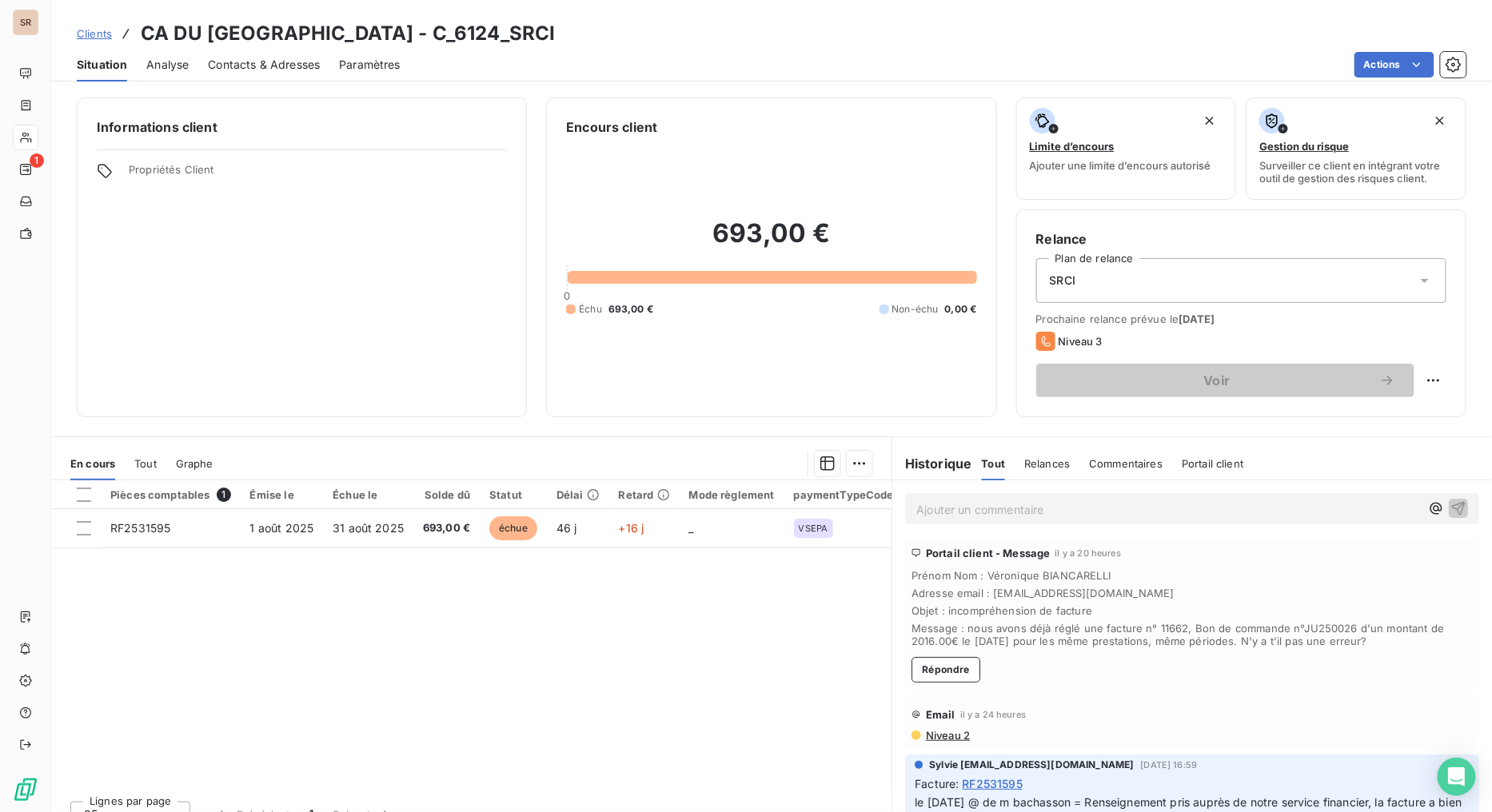
click at [294, 64] on span "Contacts & Adresses" at bounding box center [264, 65] width 112 height 16
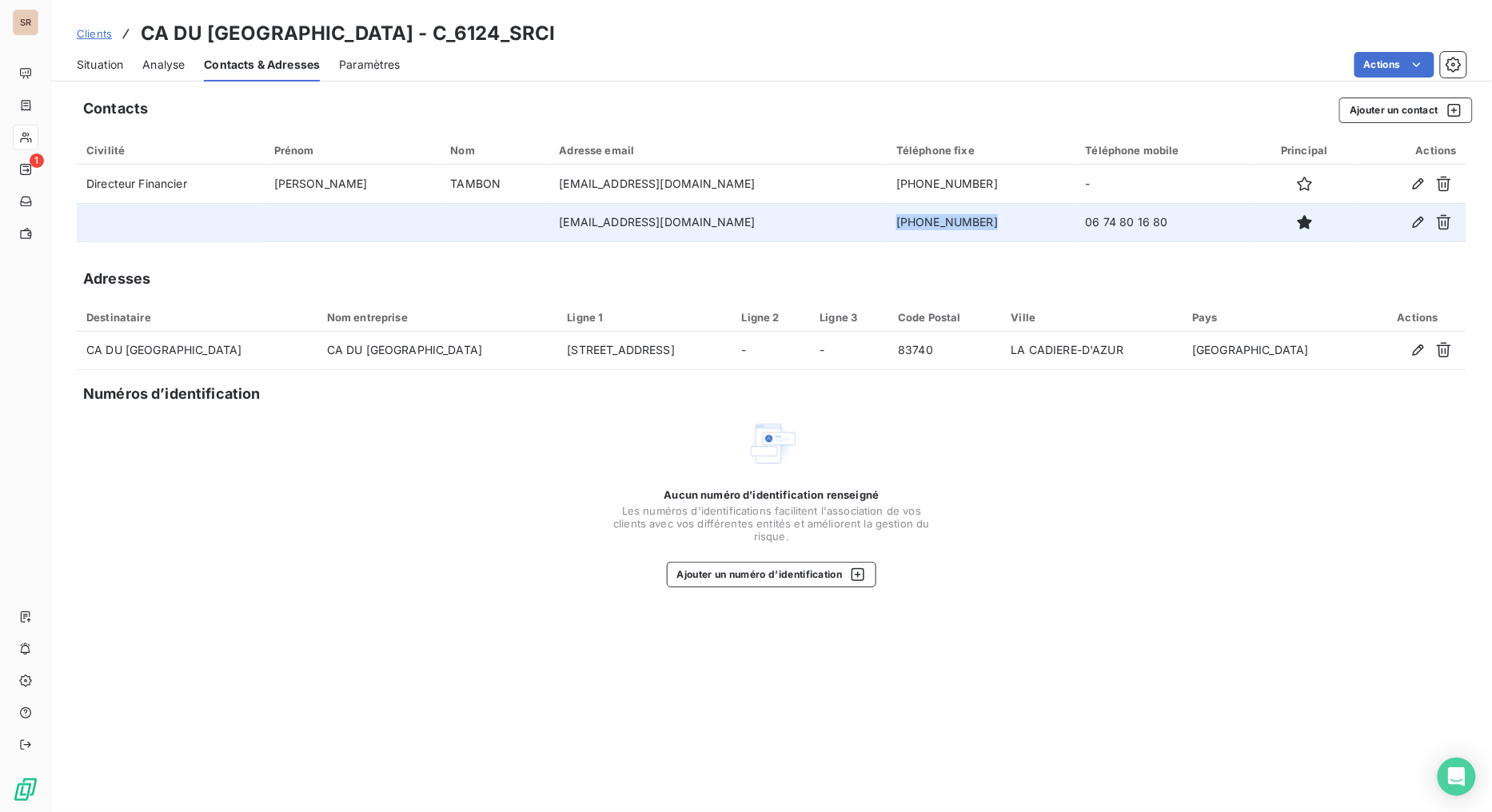
drag, startPoint x: 989, startPoint y: 223, endPoint x: 901, endPoint y: 220, distance: 88.1
click at [901, 220] on td "[PHONE_NUMBER]" at bounding box center [981, 223] width 190 height 38
copy td "[PHONE_NUMBER]"
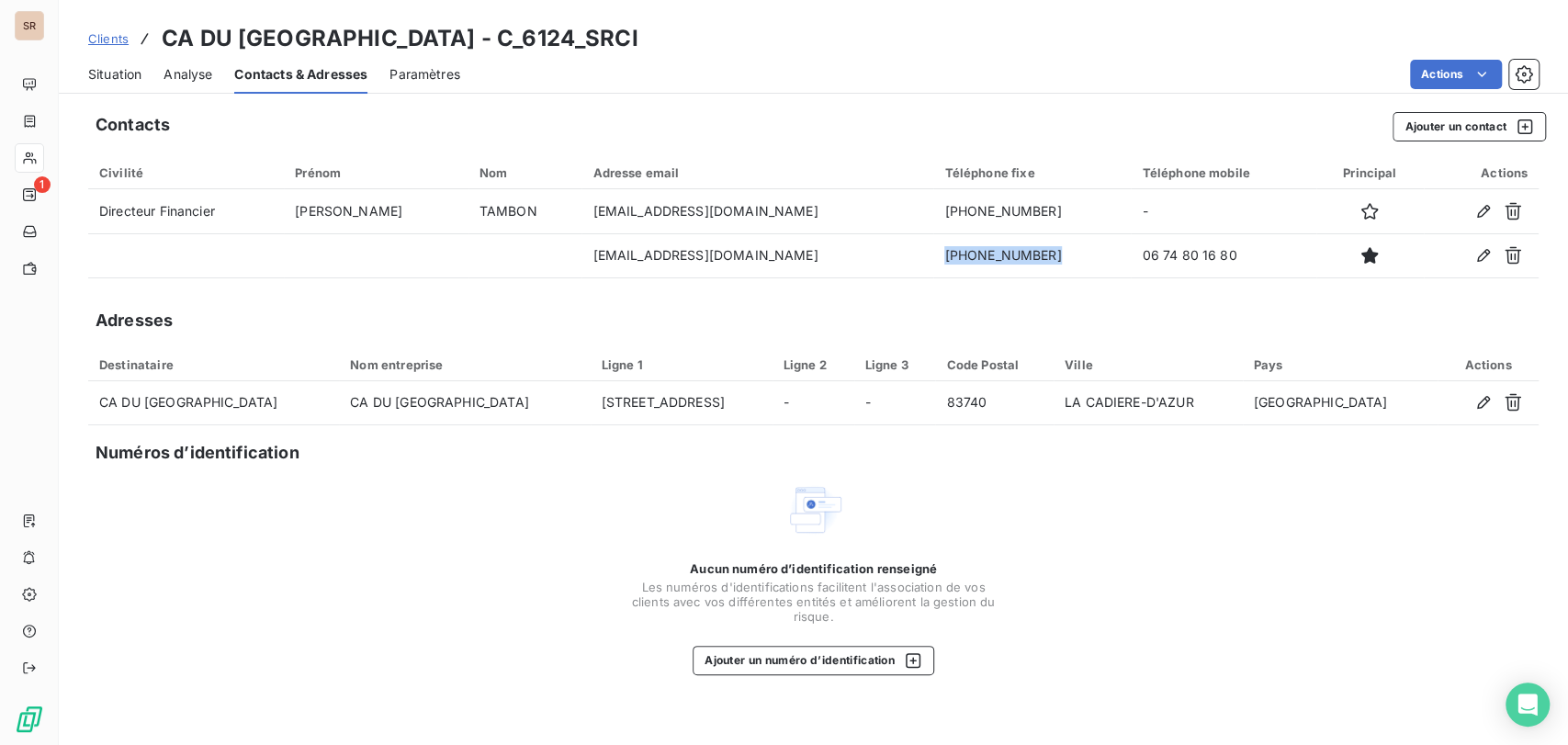
click at [120, 71] on span "Situation" at bounding box center [115, 74] width 53 height 18
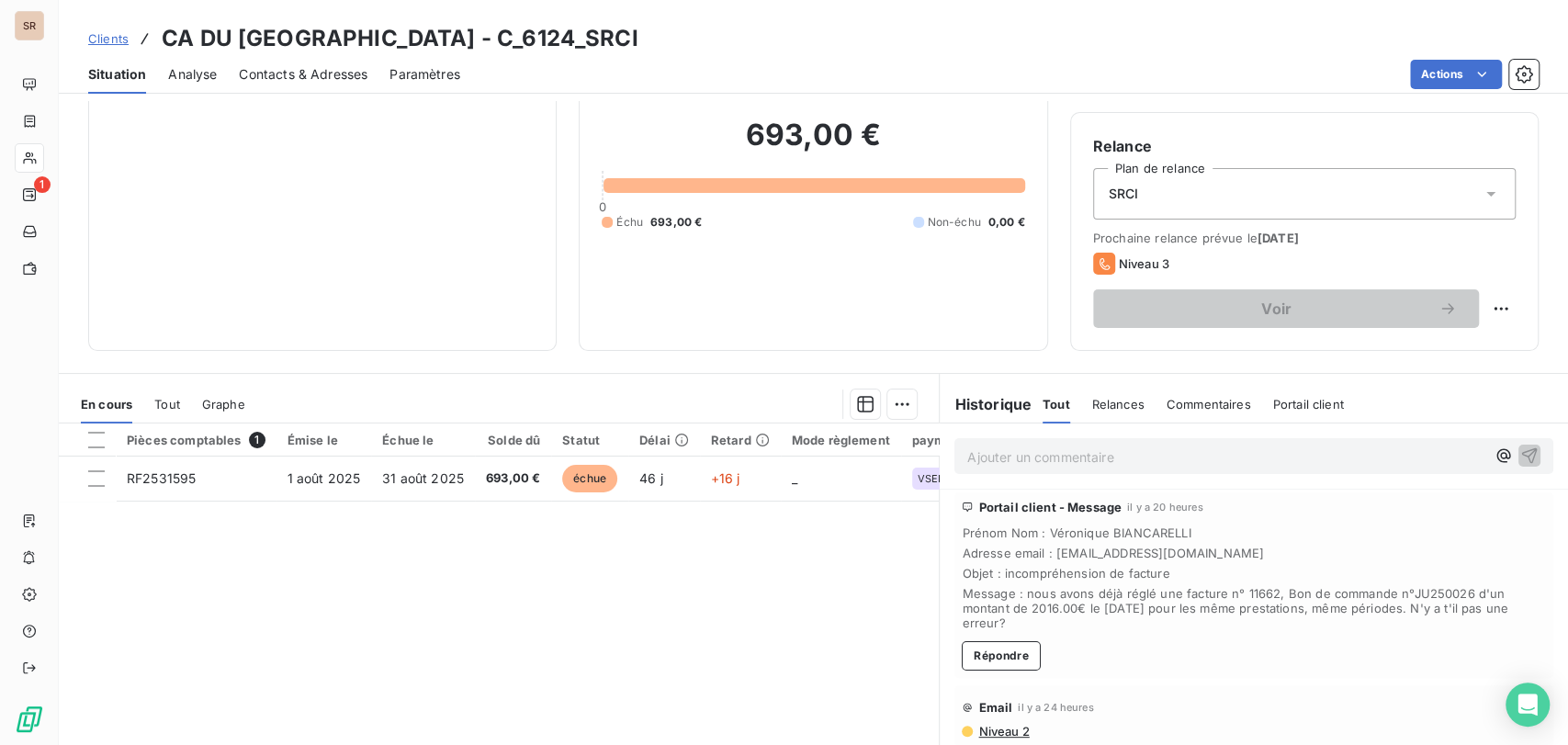
scroll to position [146, 0]
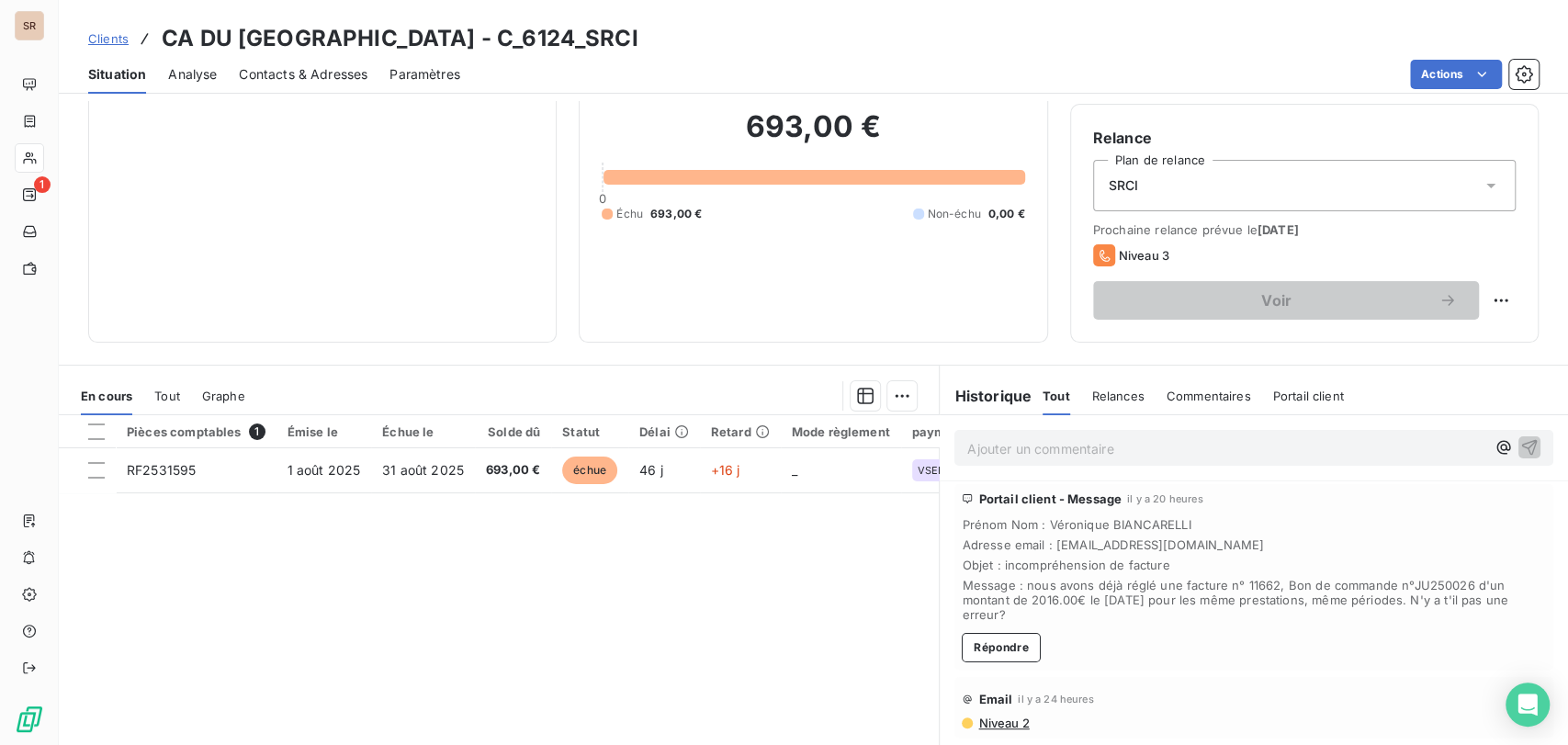
click at [970, 450] on p "Ajouter un commentaire ﻿" at bounding box center [1226, 448] width 518 height 23
click at [1520, 447] on icon "button" at bounding box center [1529, 446] width 18 height 18
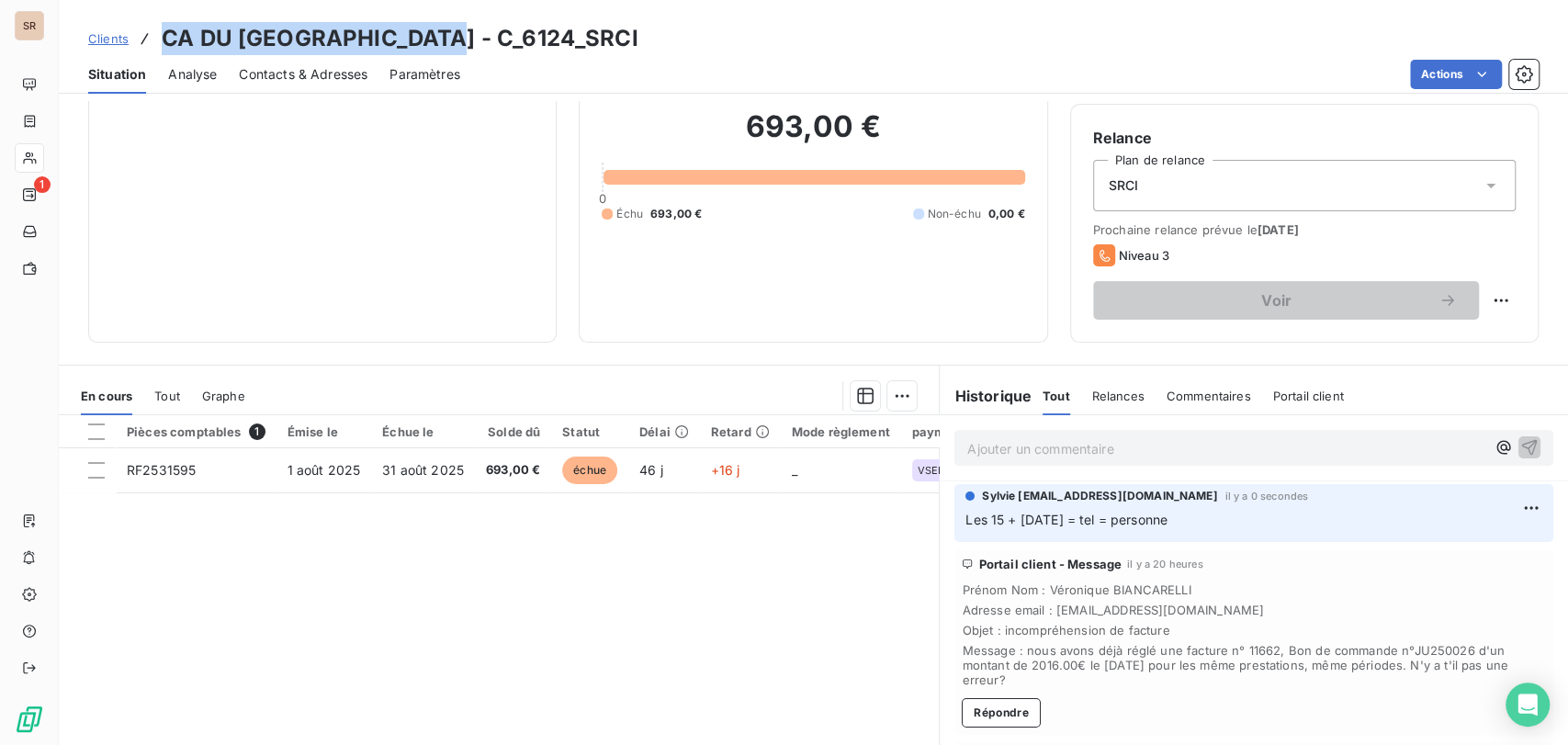
drag, startPoint x: 462, startPoint y: 46, endPoint x: 167, endPoint y: 39, distance: 295.1
click at [167, 39] on h3 "CA DU [GEOGRAPHIC_DATA] - C_6124_SRCI" at bounding box center [400, 39] width 477 height 33
copy h3 "CA DU [GEOGRAPHIC_DATA]"
click at [313, 68] on span "Contacts & Adresses" at bounding box center [304, 74] width 129 height 18
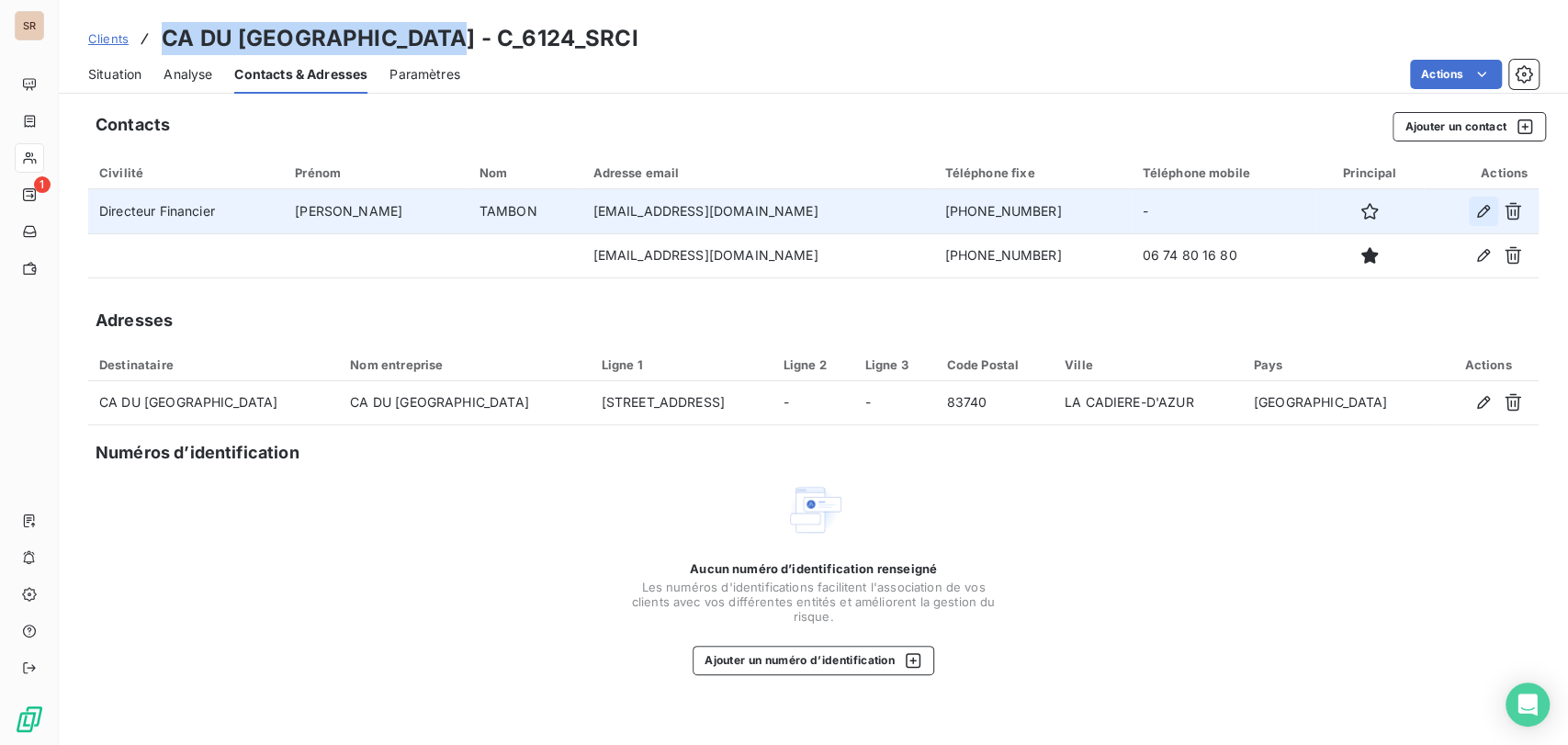
click at [1470, 220] on button "button" at bounding box center [1483, 212] width 29 height 29
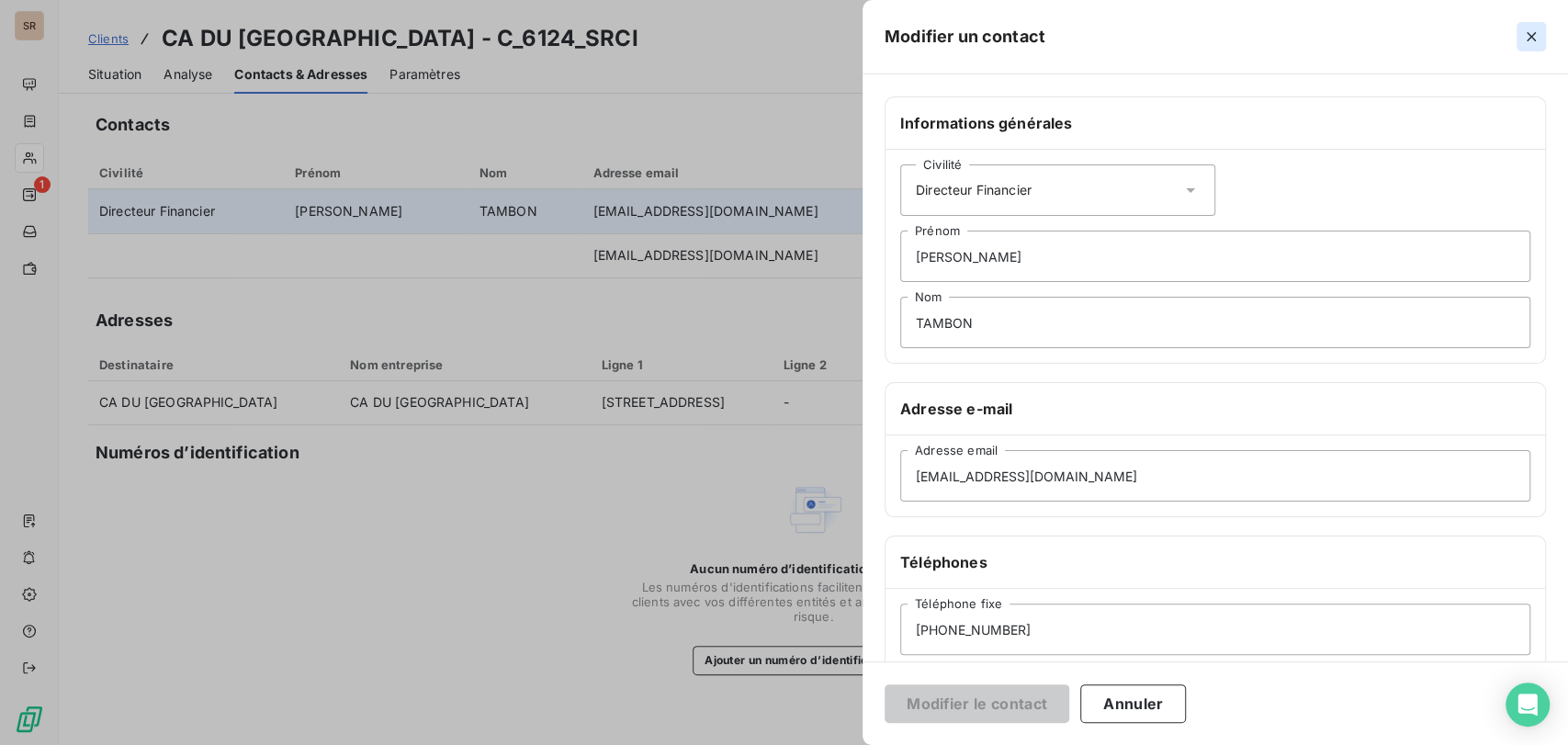
click at [1531, 36] on icon "button" at bounding box center [1531, 37] width 9 height 9
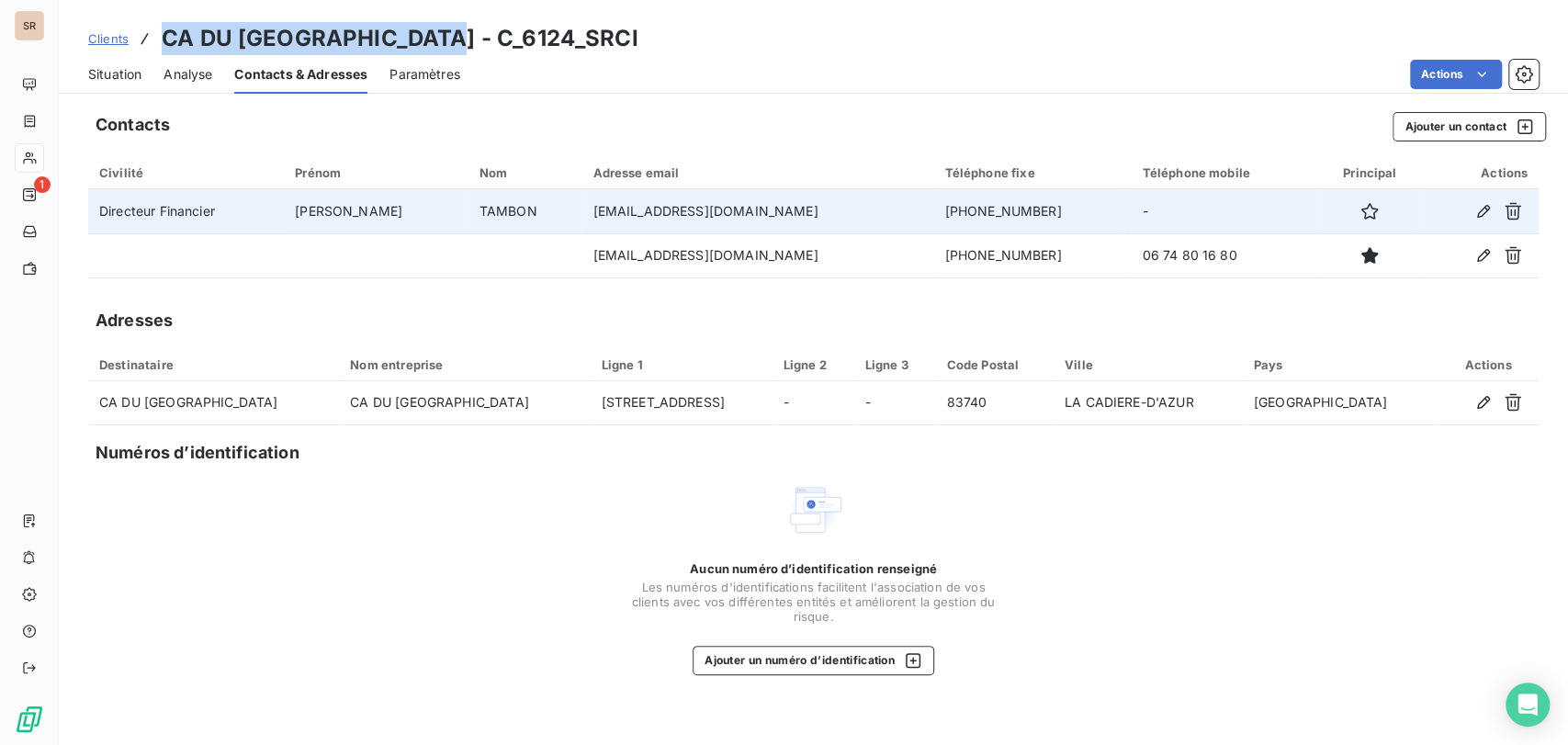
drag, startPoint x: 1066, startPoint y: 212, endPoint x: 905, endPoint y: 203, distance: 161.3
click at [910, 206] on tr "Directeur Financier [PERSON_NAME] [EMAIL_ADDRESS][DOMAIN_NAME] [PHONE_NUMBER] -" at bounding box center [813, 212] width 1450 height 44
copy tr "[PHONE_NUMBER]"
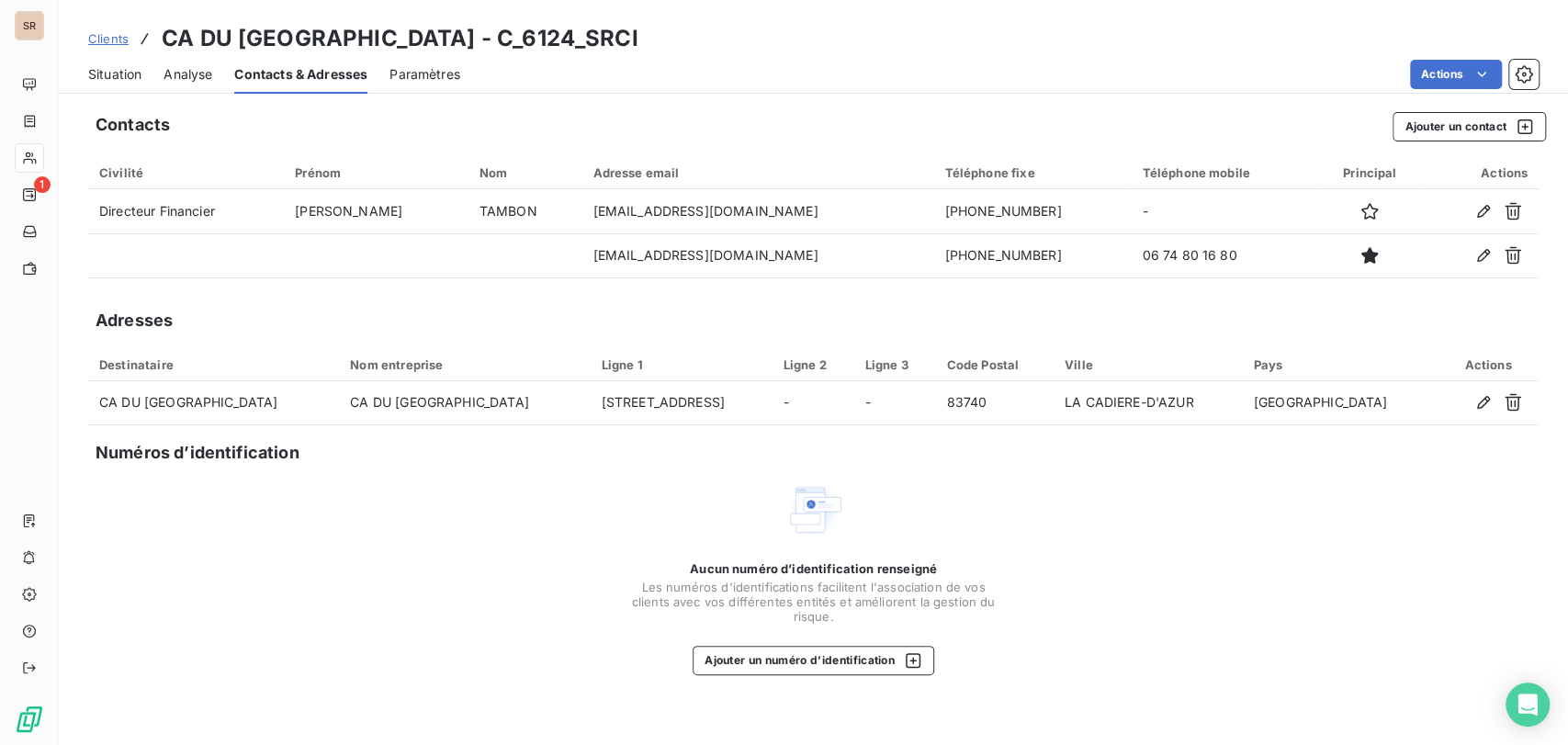
drag, startPoint x: 1198, startPoint y: 50, endPoint x: 1182, endPoint y: 48, distance: 16.1
click at [1199, 48] on div "Clients CA DU [GEOGRAPHIC_DATA] - C_6124_SRCI" at bounding box center [813, 39] width 1509 height 33
click at [1210, 68] on div "Actions" at bounding box center [1010, 74] width 1056 height 29
click at [1233, 30] on div "Clients CA DU [GEOGRAPHIC_DATA] - C_6124_SRCI" at bounding box center [813, 39] width 1509 height 33
click at [110, 78] on span "Situation" at bounding box center [115, 74] width 53 height 18
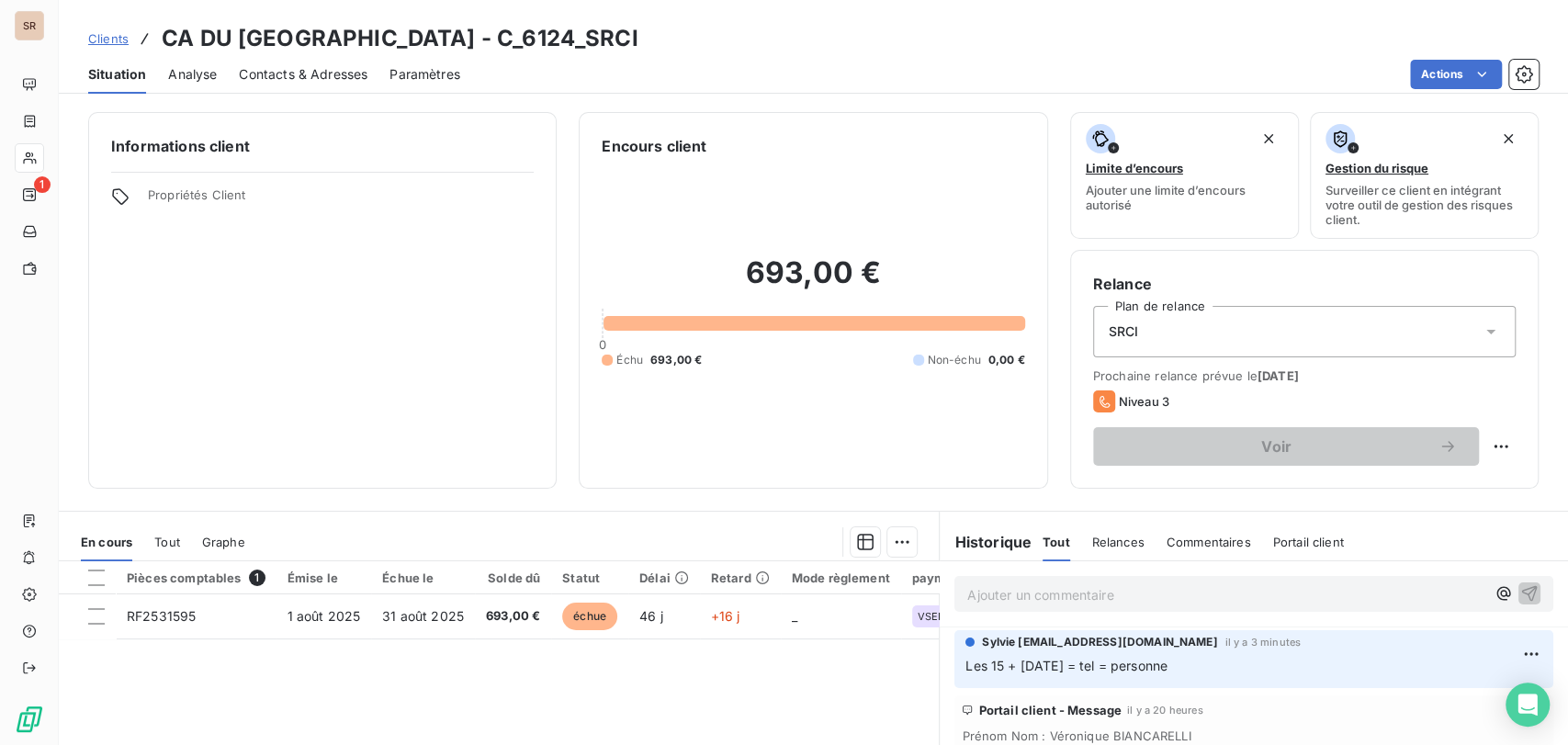
drag, startPoint x: 1179, startPoint y: 663, endPoint x: 905, endPoint y: 673, distance: 274.2
click at [905, 673] on div "En cours Tout Graphe Pièces comptables 1 Émise le Échue le Solde dû Statut Déla…" at bounding box center [813, 739] width 1509 height 459
drag, startPoint x: 1309, startPoint y: 669, endPoint x: 1292, endPoint y: 670, distance: 17.0
click at [1311, 670] on p "Les 15 + [DATE] = tel = personne" at bounding box center [1253, 666] width 577 height 21
click at [1278, 673] on p "Les 15 + [DATE] = tel = personne" at bounding box center [1253, 666] width 577 height 21
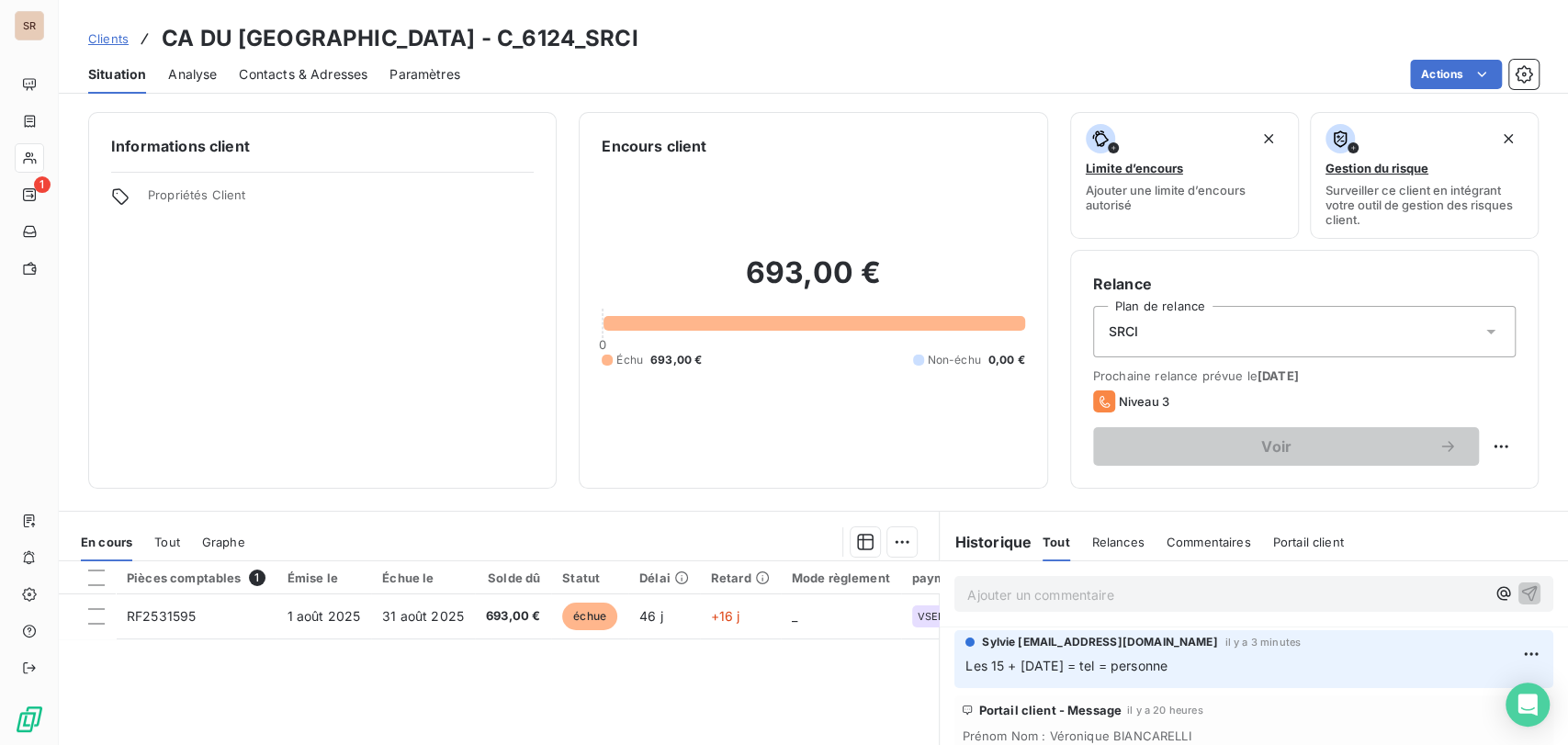
drag, startPoint x: 1176, startPoint y: 669, endPoint x: 902, endPoint y: 672, distance: 274.0
click at [904, 673] on div "En cours Tout Graphe Pièces comptables 1 Émise le Échue le Solde dû Statut Déla…" at bounding box center [813, 739] width 1509 height 459
click at [1227, 663] on p "Les 15 + [DATE] = tel = personne" at bounding box center [1253, 666] width 577 height 21
click at [1191, 667] on p "Les 15 + [DATE] = tel = personne" at bounding box center [1253, 666] width 577 height 21
drag, startPoint x: 1166, startPoint y: 669, endPoint x: 1116, endPoint y: 674, distance: 50.2
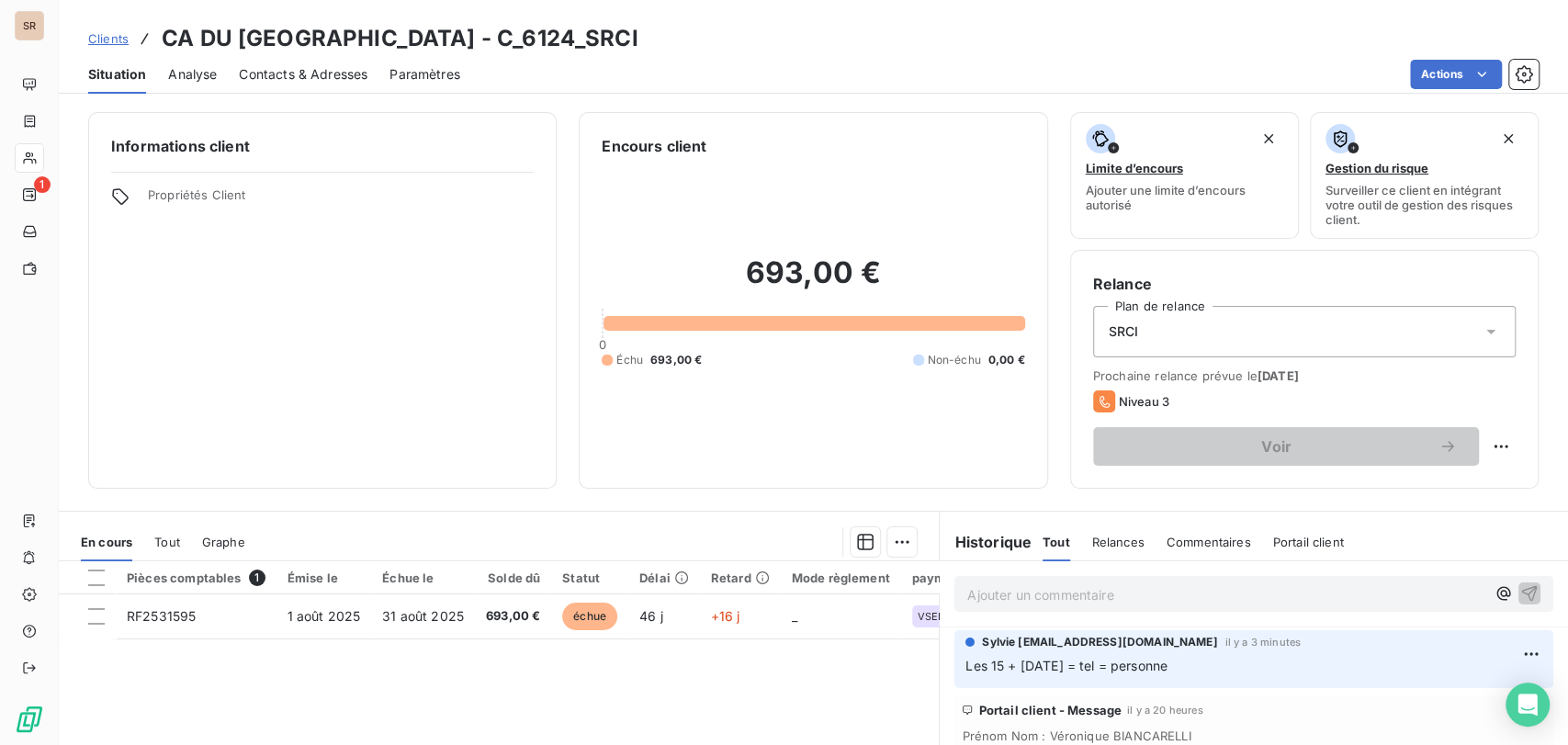
click at [1058, 666] on span "Les 15 + [DATE] = tel = personne" at bounding box center [1066, 665] width 202 height 16
drag, startPoint x: 1176, startPoint y: 665, endPoint x: 942, endPoint y: 669, distance: 234.0
click at [942, 669] on div "Sylvie [EMAIL_ADDRESS][DOMAIN_NAME] il y a 3 minutes Les 15 + [DATE] = tel = pe…" at bounding box center [1253, 659] width 628 height 65
click at [1479, 443] on html "SR 1 Clients CA DU SUD SAINTE-BAUME - C_6124_SRCI Situation Analyse Contacts & …" at bounding box center [784, 372] width 1568 height 745
click at [1417, 486] on div "Replanifier cette action" at bounding box center [1409, 487] width 165 height 29
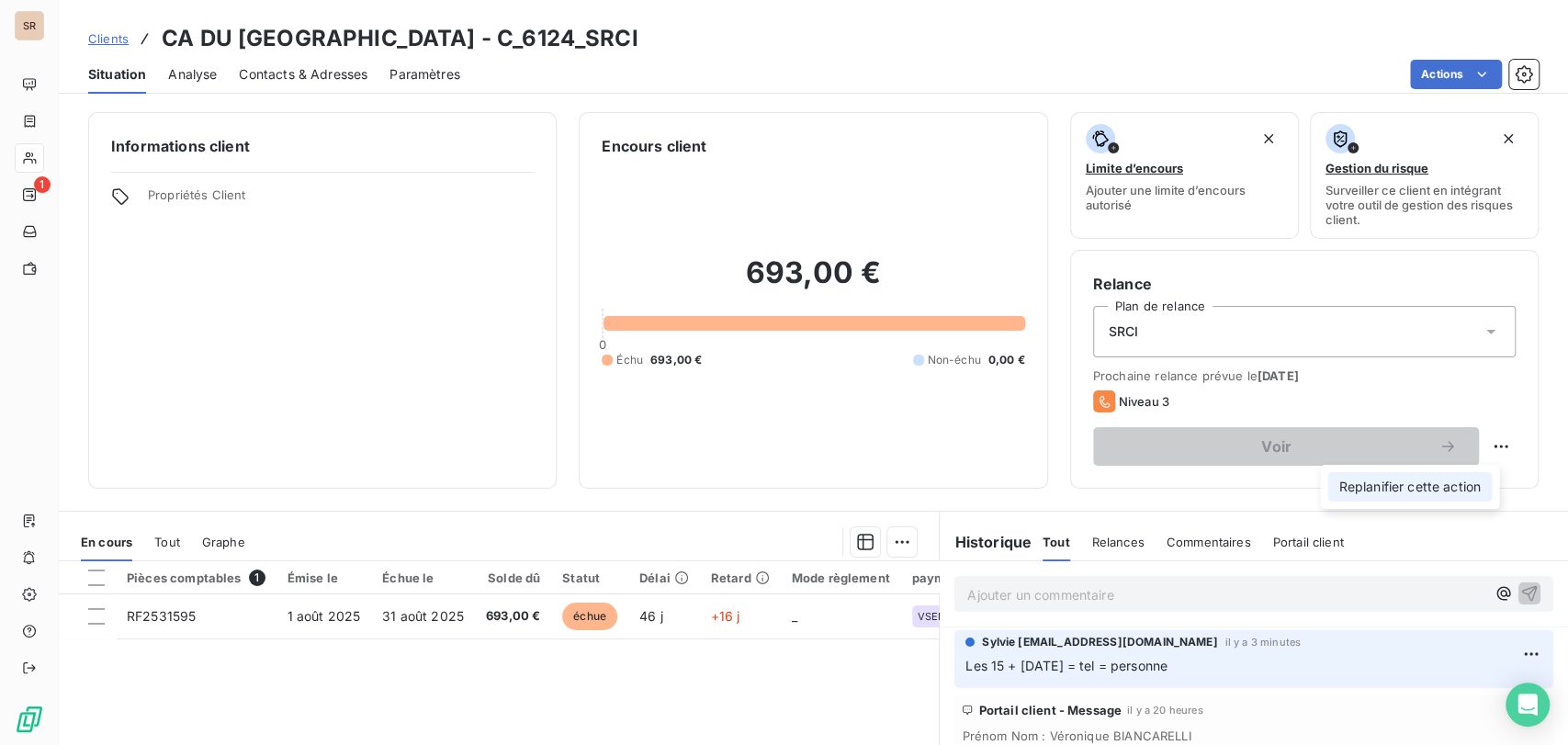
select select "8"
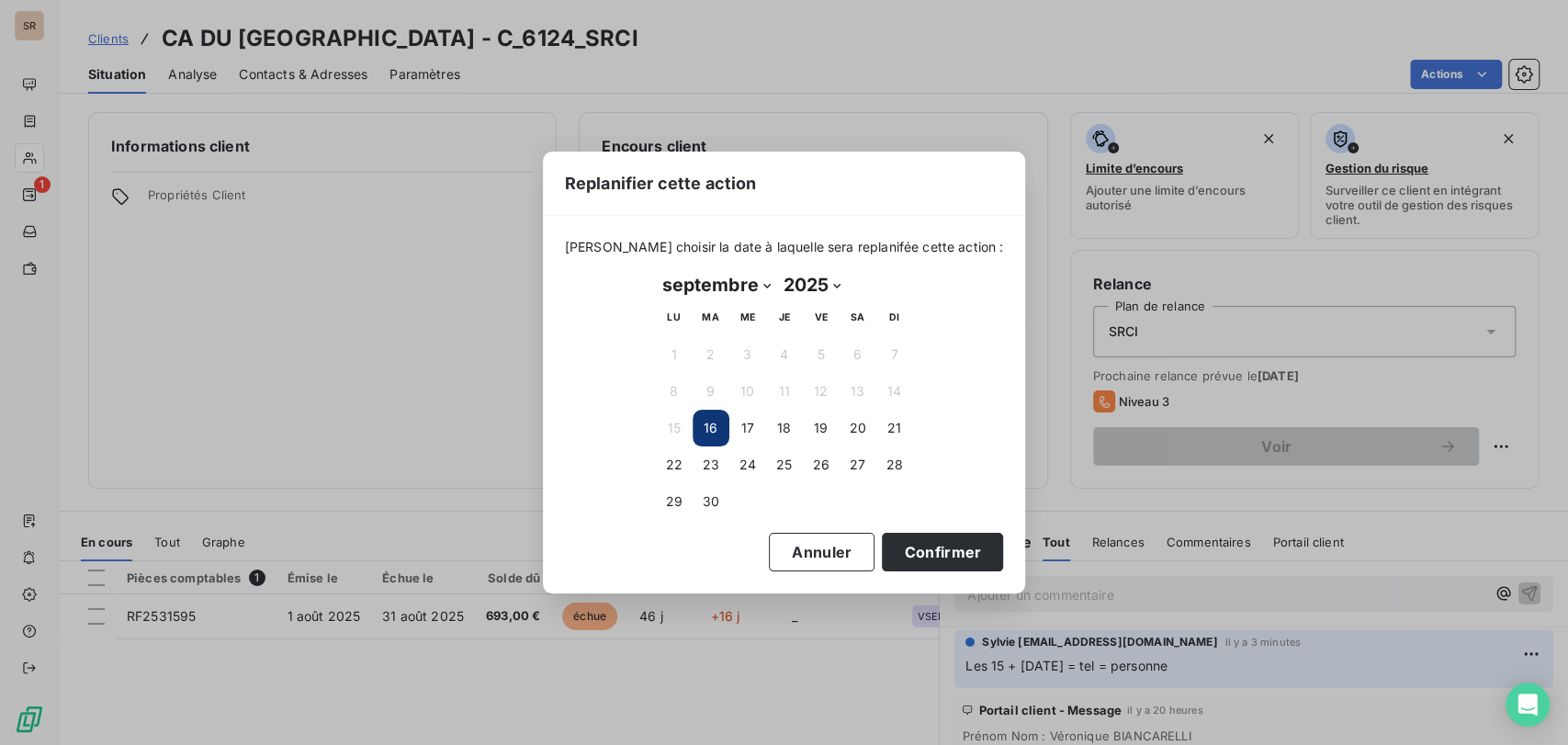
click at [702, 430] on button "16" at bounding box center [711, 428] width 37 height 37
click at [902, 544] on button "Confirmer" at bounding box center [942, 552] width 121 height 39
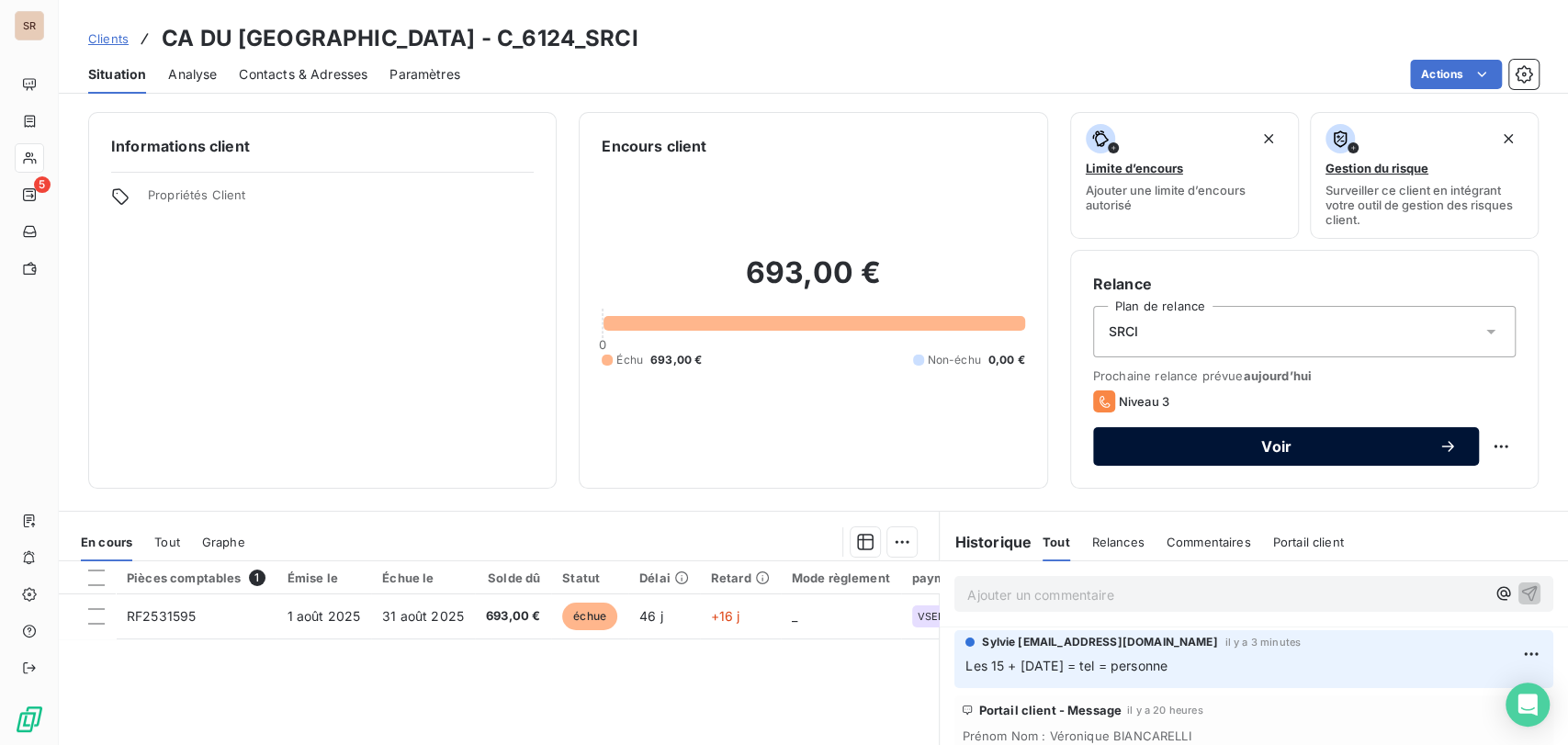
click at [1293, 448] on span "Voir" at bounding box center [1276, 446] width 323 height 15
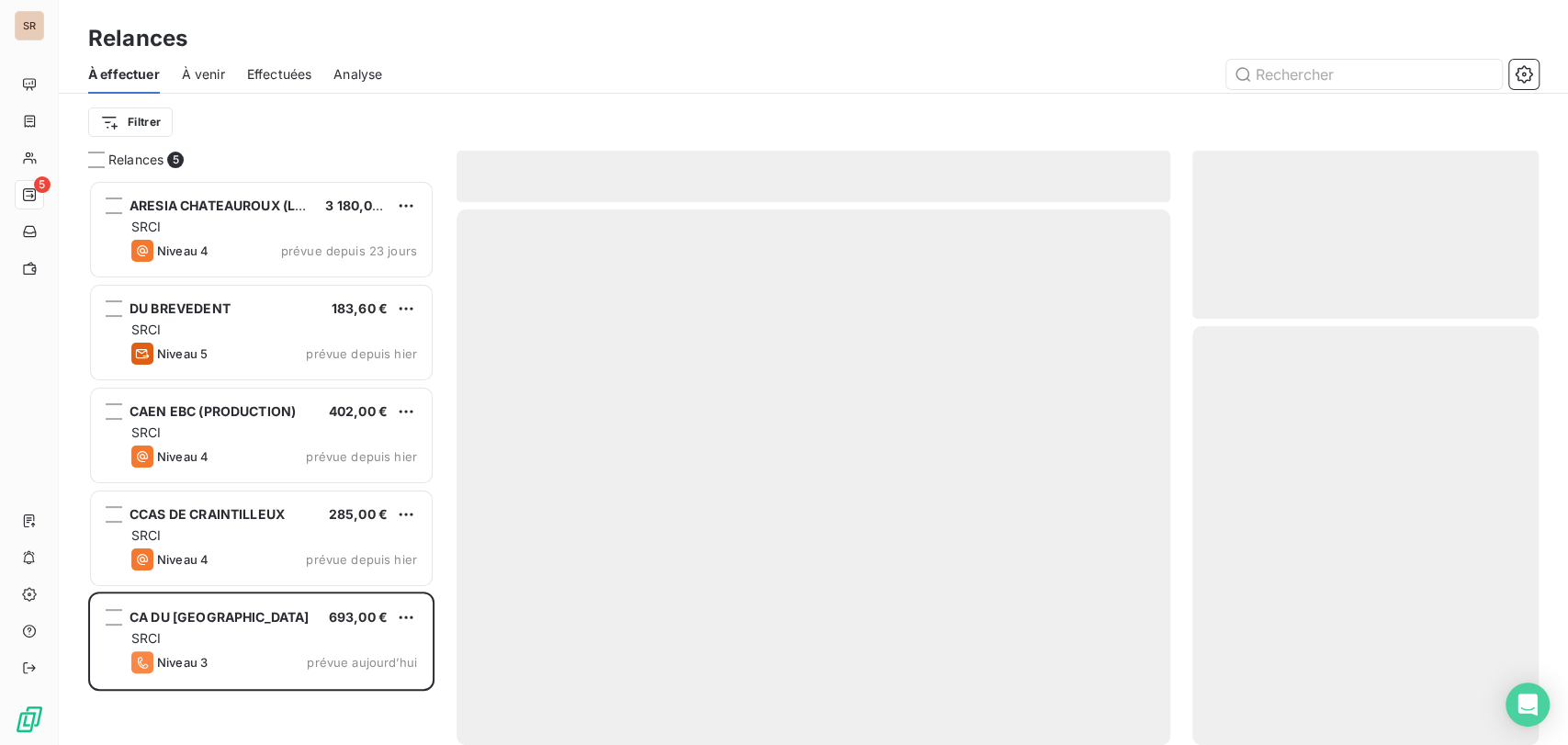
scroll to position [548, 330]
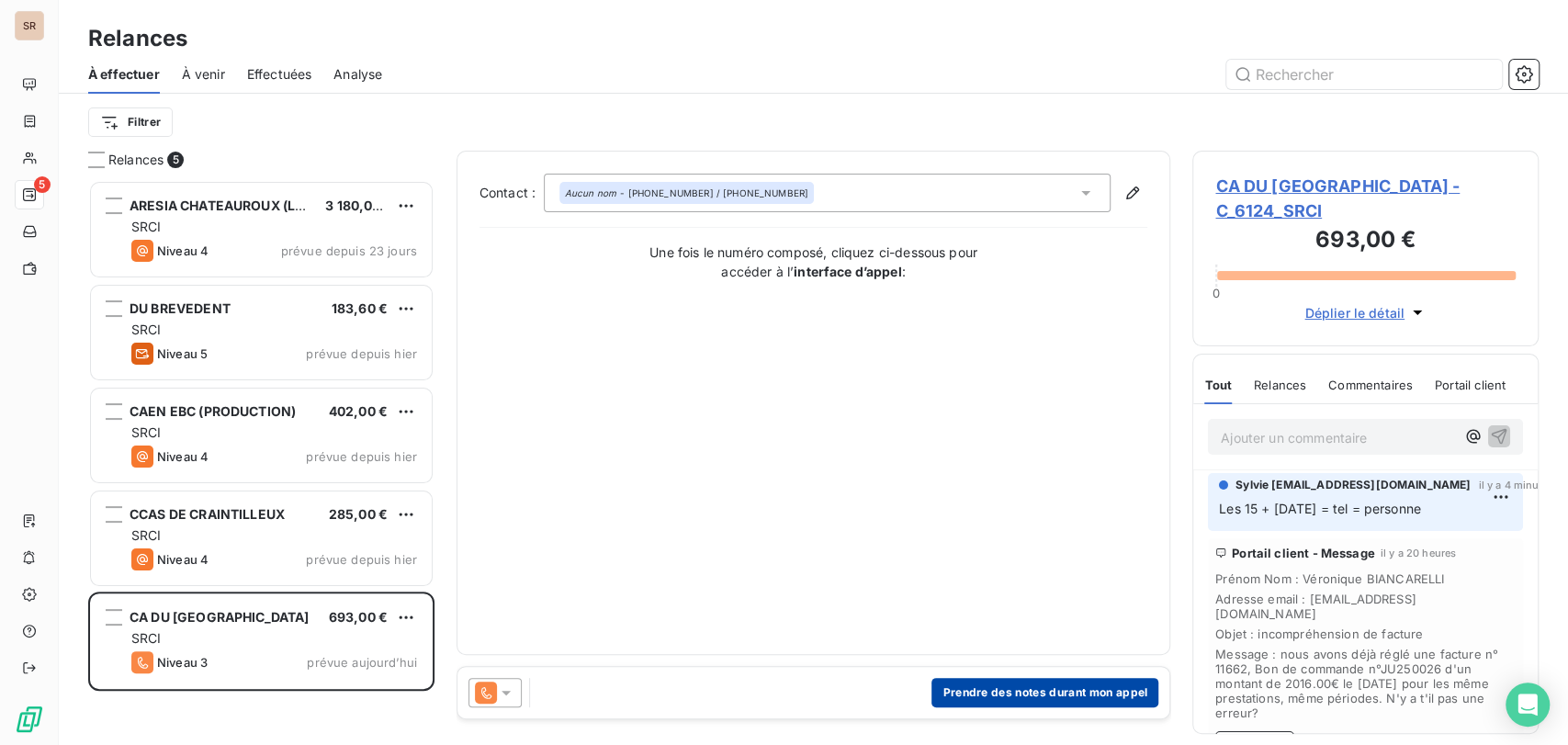
click at [976, 688] on button "Prendre des notes durant mon appel" at bounding box center [1044, 693] width 227 height 29
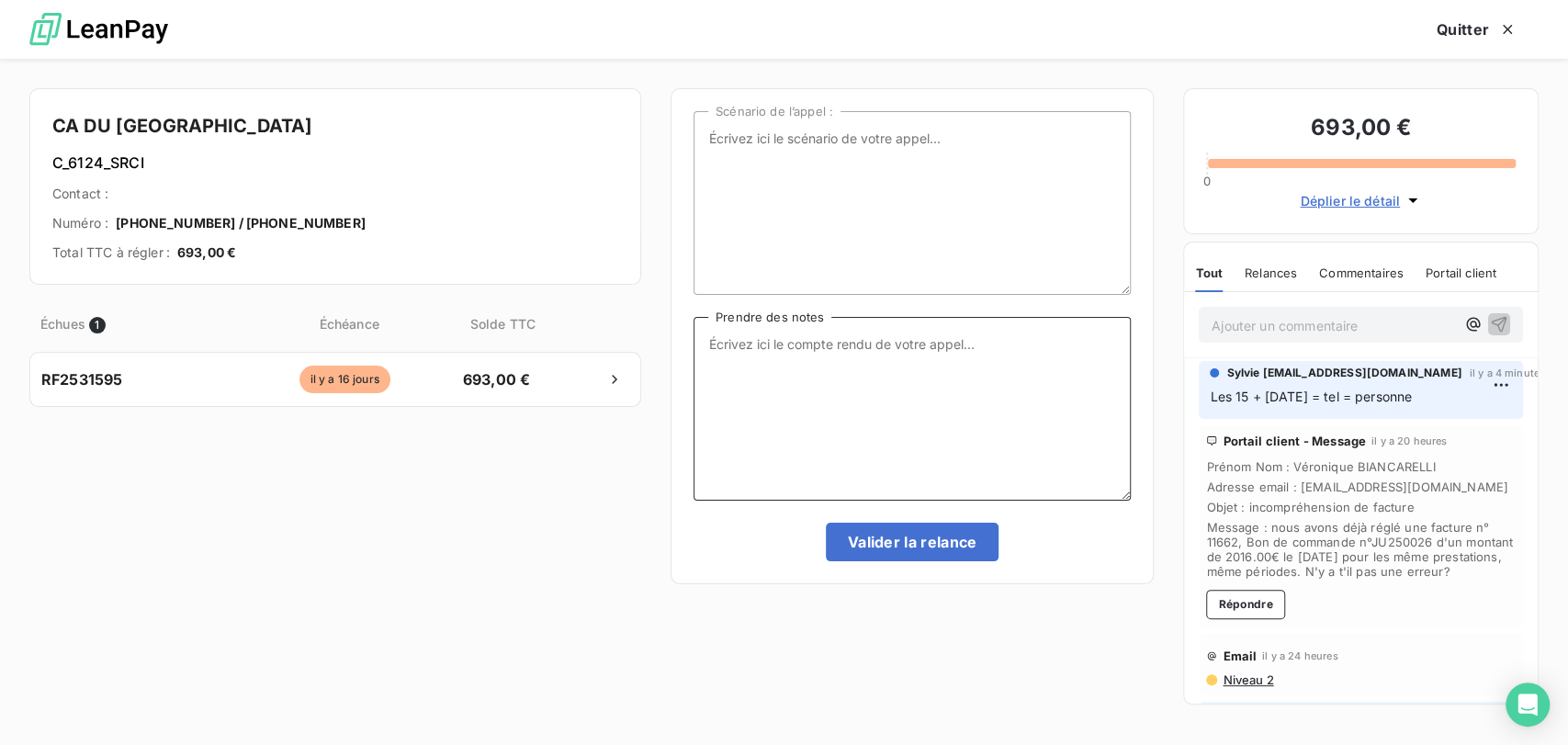
click at [705, 343] on textarea "Prendre des notes" at bounding box center [912, 408] width 437 height 184
paste textarea "Les 15 + [DATE] = tel = personne"
type textarea "Les 15 + [DATE] = tel = personne"
click at [908, 545] on button "Valider la relance" at bounding box center [912, 542] width 174 height 39
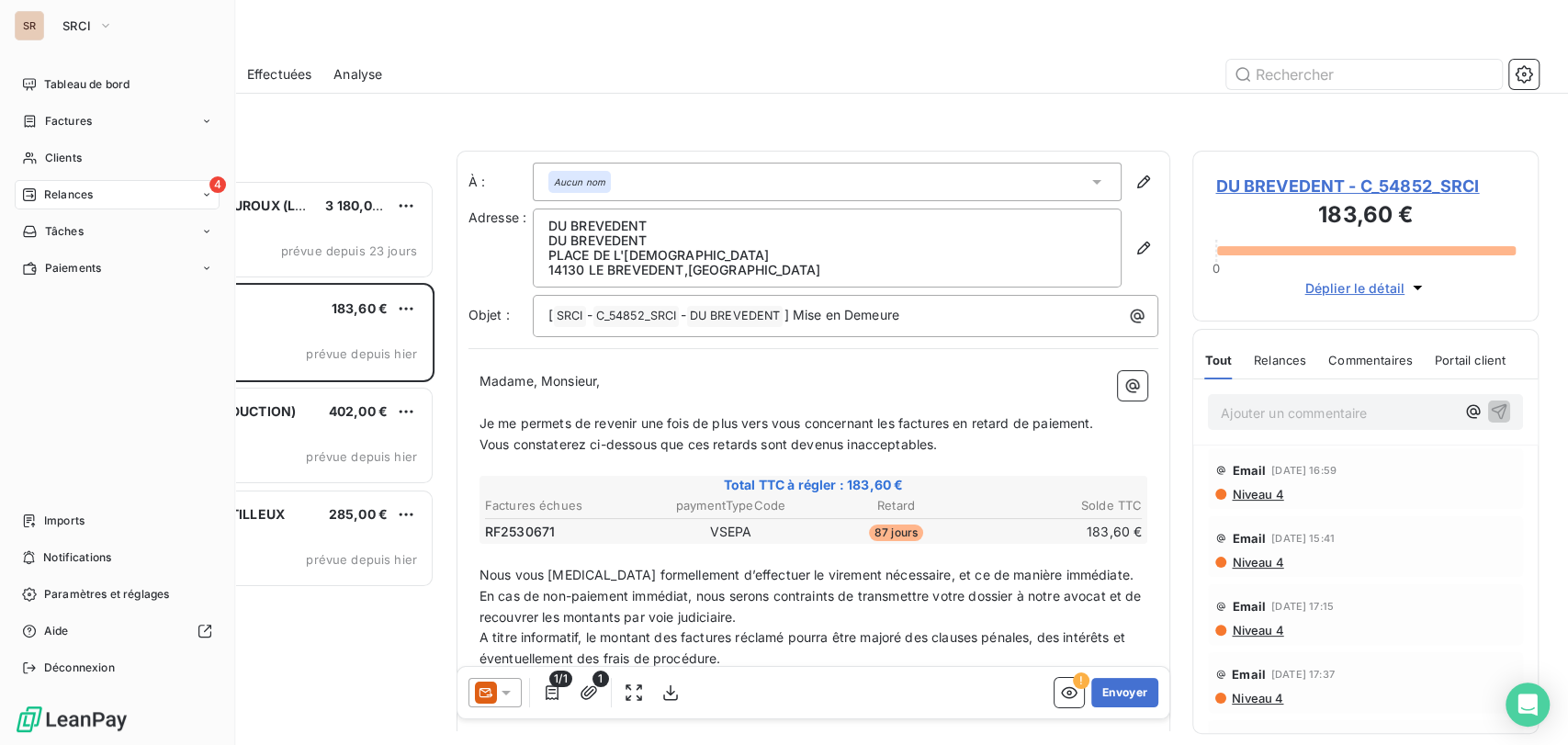
click at [66, 191] on span "Relances" at bounding box center [68, 195] width 49 height 17
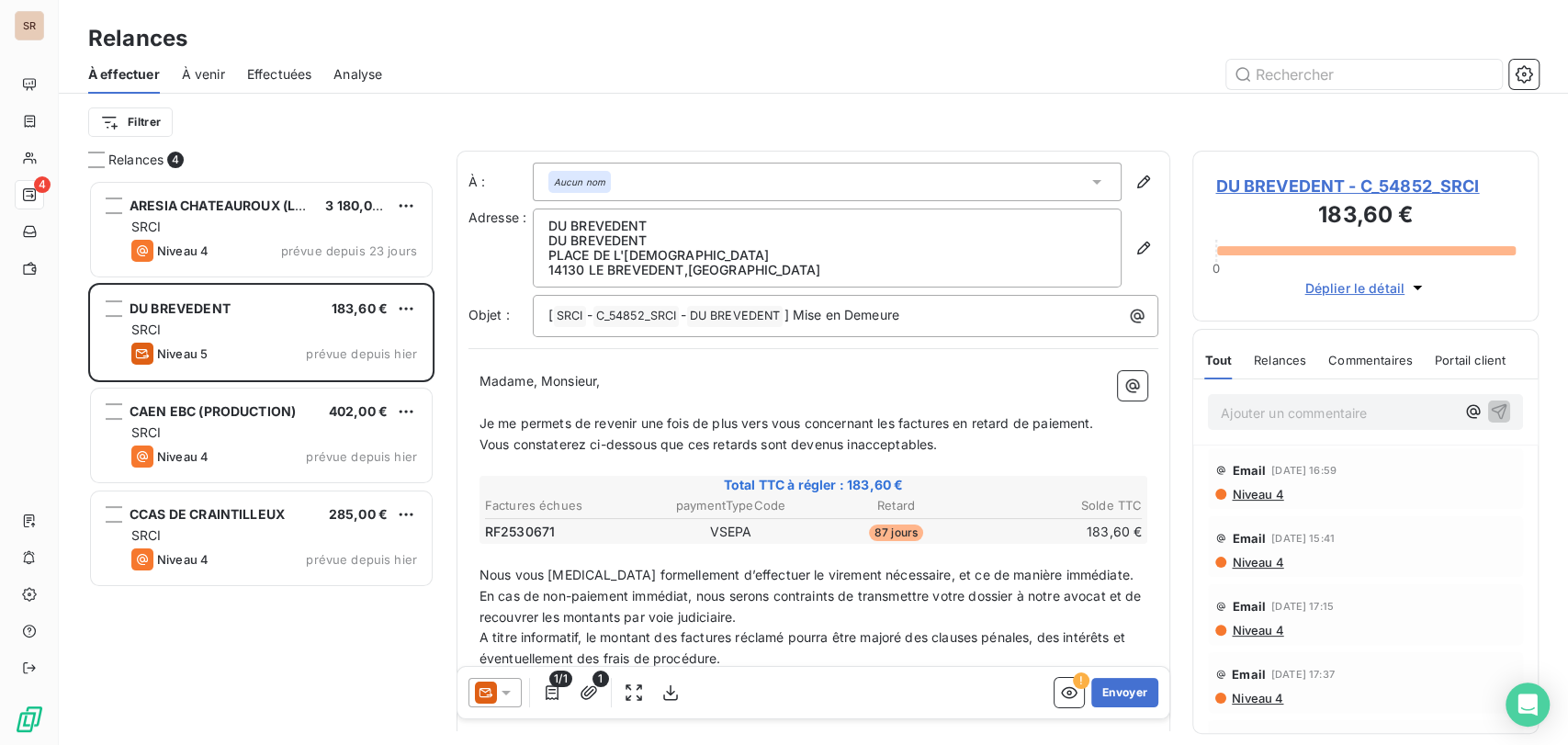
drag, startPoint x: 264, startPoint y: 71, endPoint x: 219, endPoint y: 70, distance: 45.0
click at [219, 70] on div "À effectuer À venir Effectuées Analyse" at bounding box center [813, 74] width 1509 height 39
click at [271, 75] on span "Effectuées" at bounding box center [280, 74] width 65 height 18
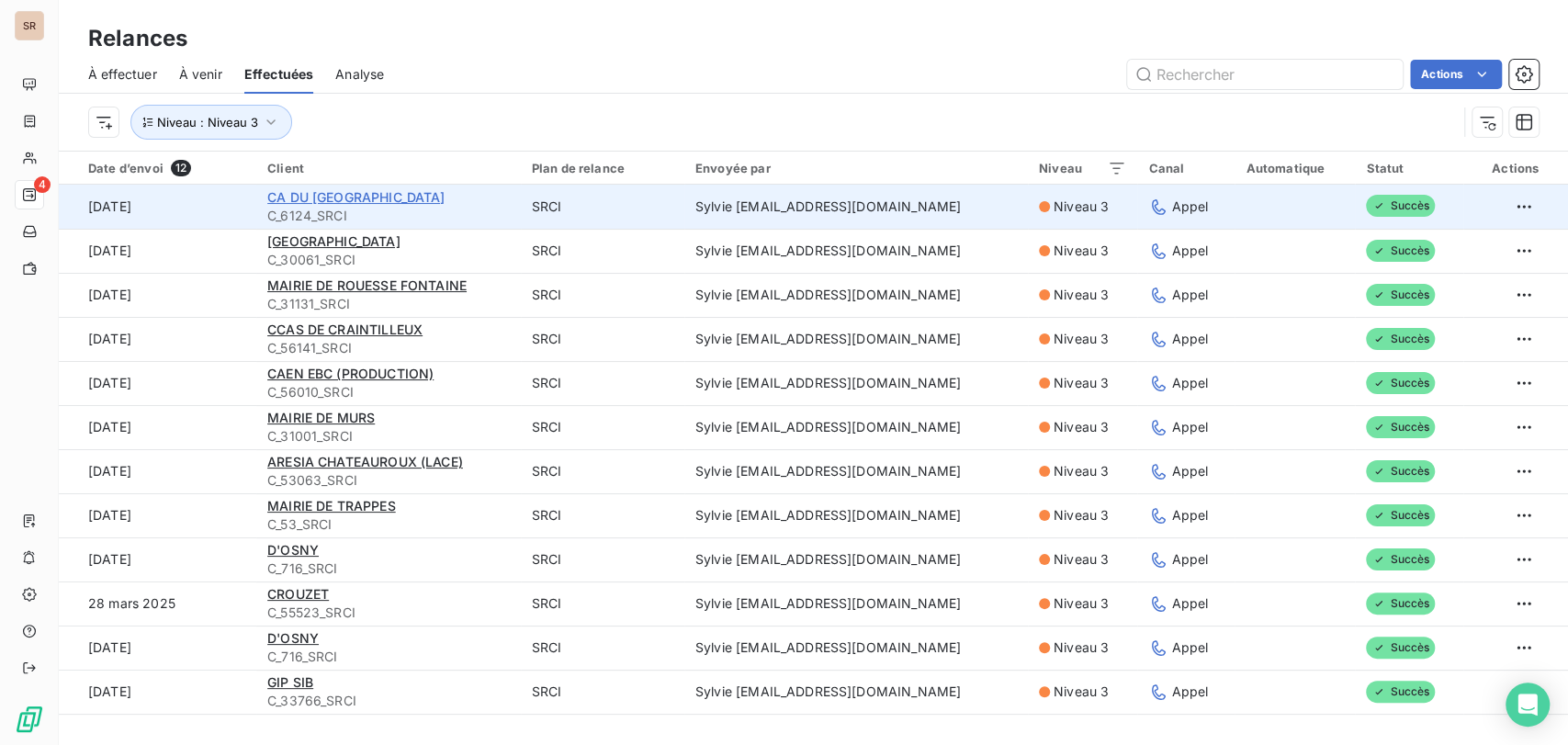
click at [308, 192] on span "CA DU [GEOGRAPHIC_DATA]" at bounding box center [355, 197] width 178 height 16
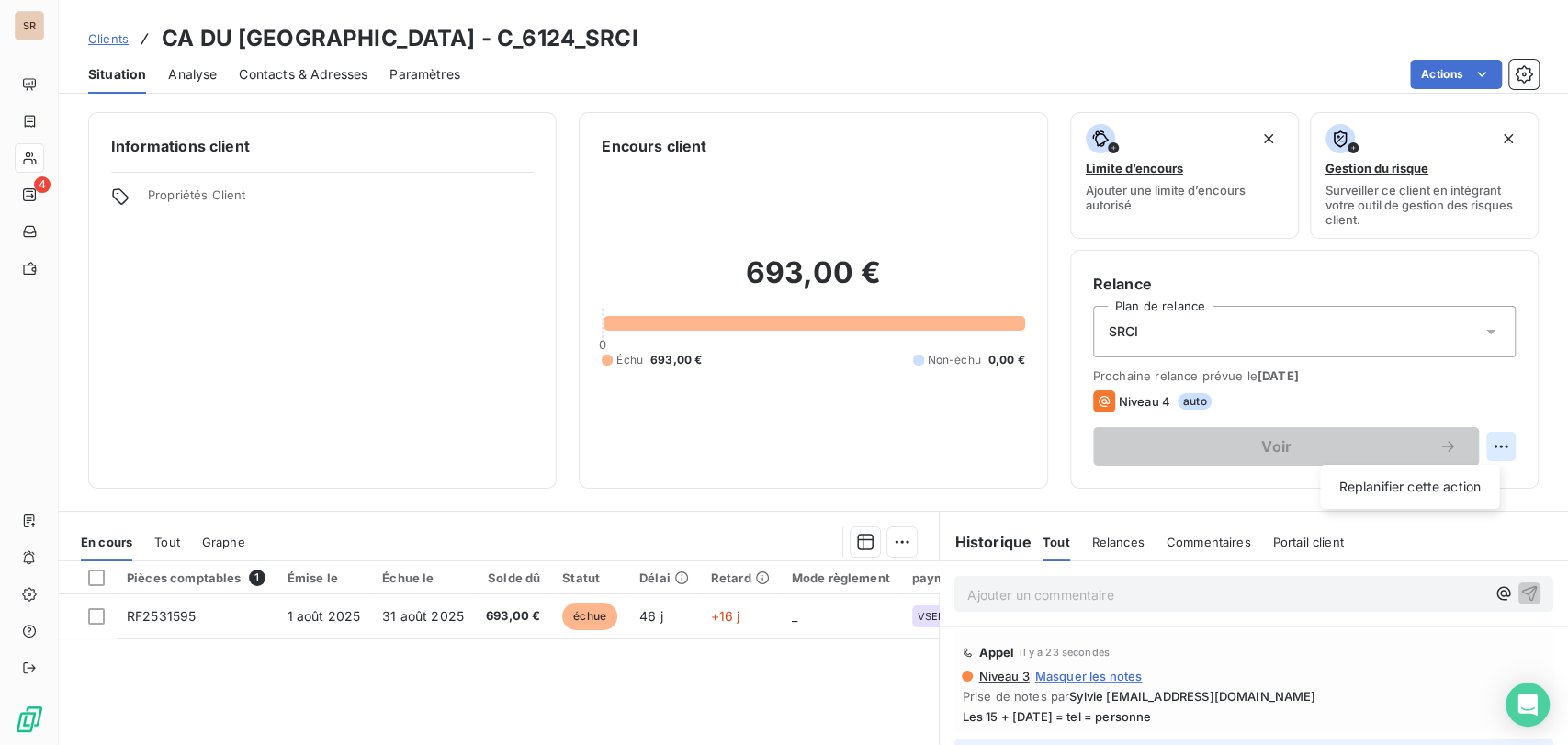
click at [1477, 444] on html "SR 4 Clients CA DU SUD SAINTE-BAUME - C_6124_SRCI Situation Analyse Contacts & …" at bounding box center [784, 372] width 1568 height 745
click at [1415, 484] on div "Replanifier cette action" at bounding box center [1409, 487] width 165 height 29
select select "8"
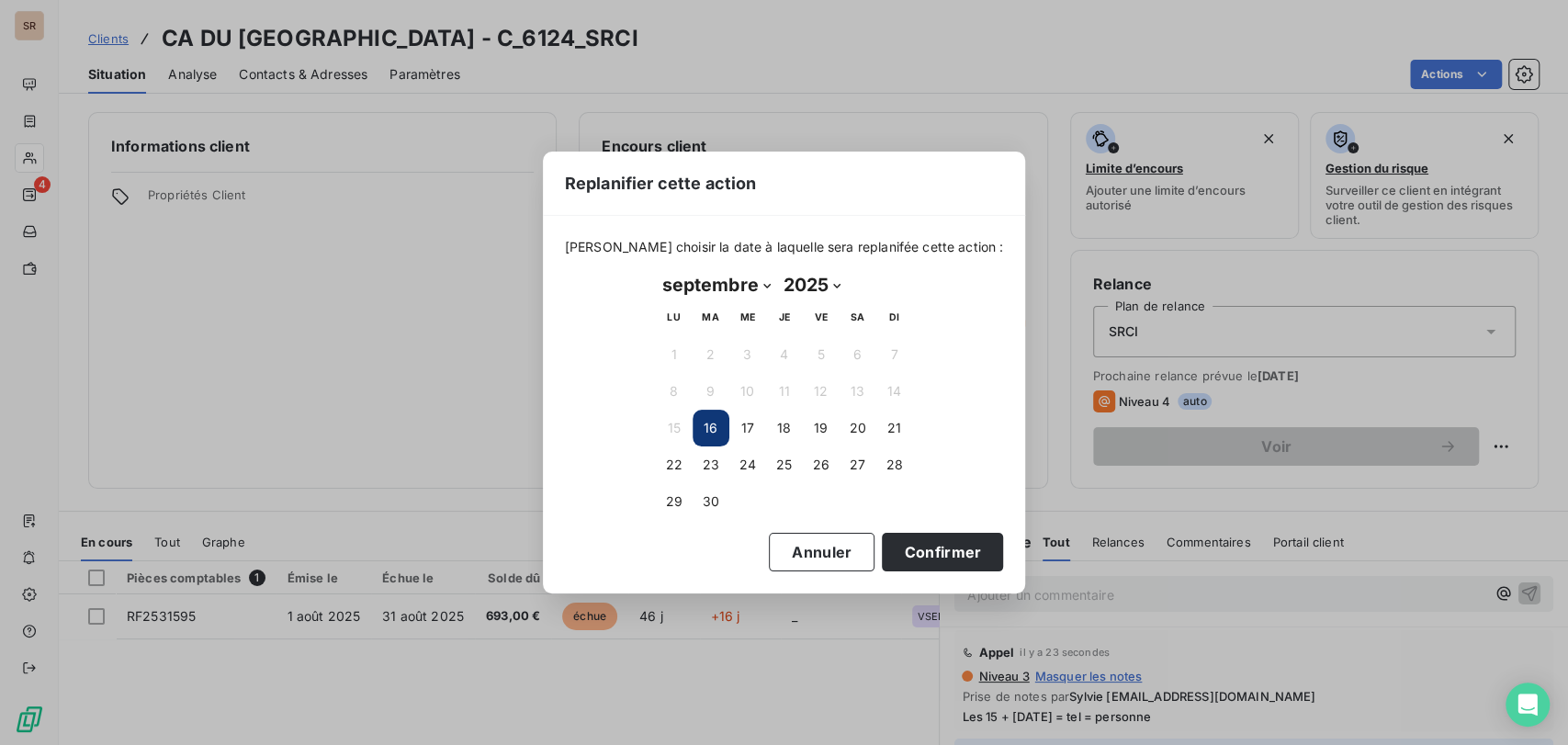
click at [717, 423] on button "16" at bounding box center [711, 428] width 37 height 37
click at [941, 555] on button "Confirmer" at bounding box center [942, 552] width 121 height 39
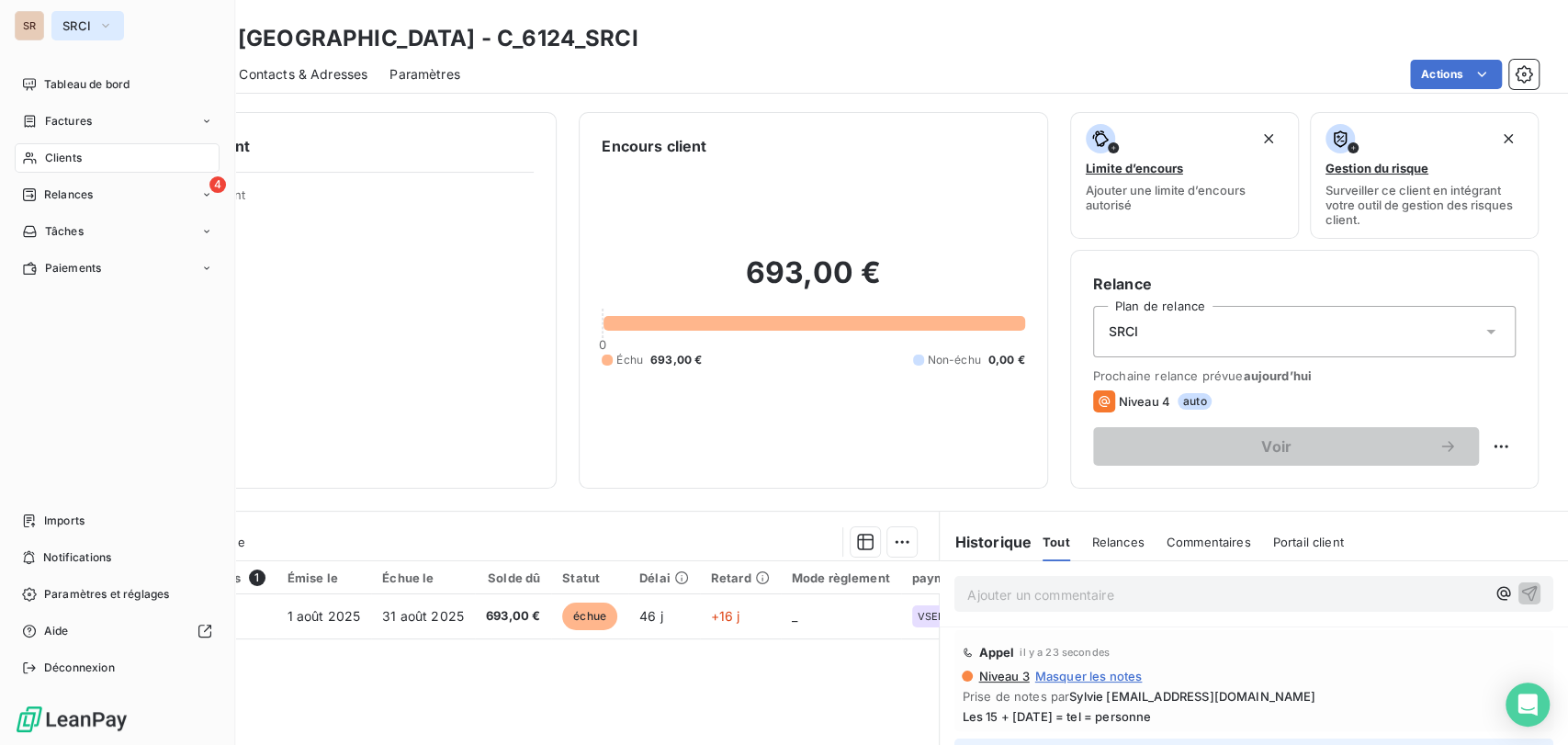
click at [103, 15] on button "SRCI" at bounding box center [87, 26] width 73 height 29
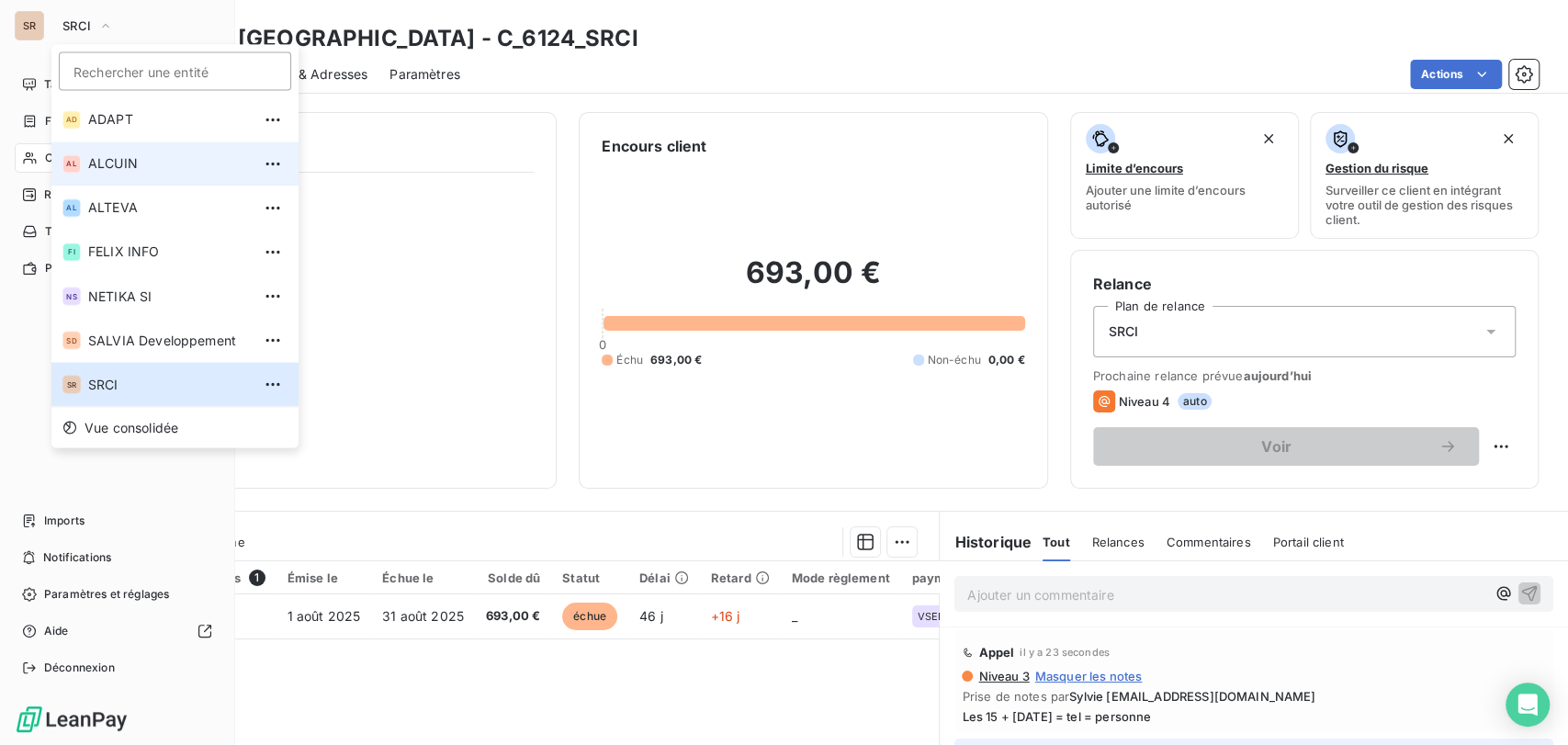
click at [107, 166] on span "ALCUIN" at bounding box center [169, 164] width 163 height 18
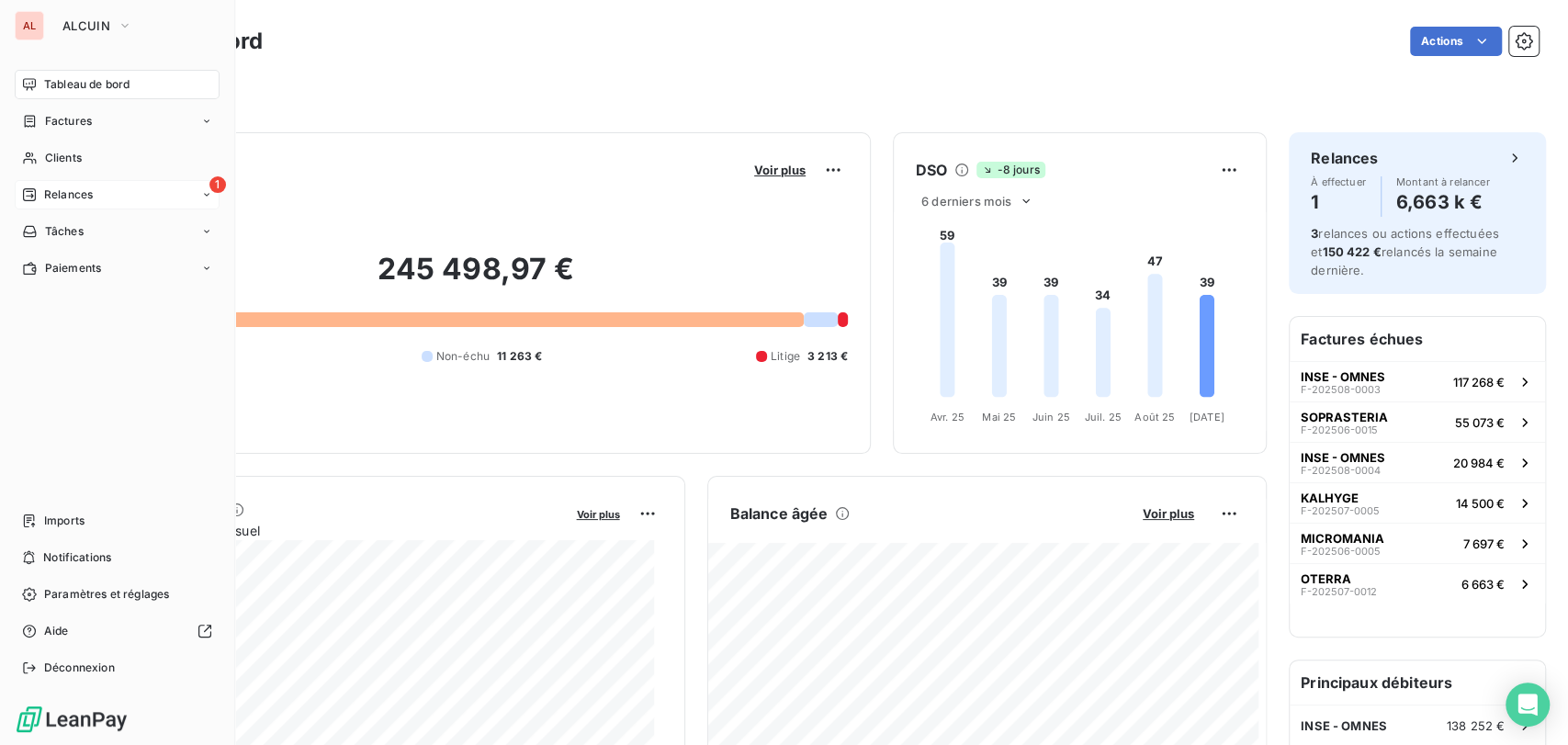
click at [110, 195] on div "1 Relances" at bounding box center [117, 195] width 205 height 29
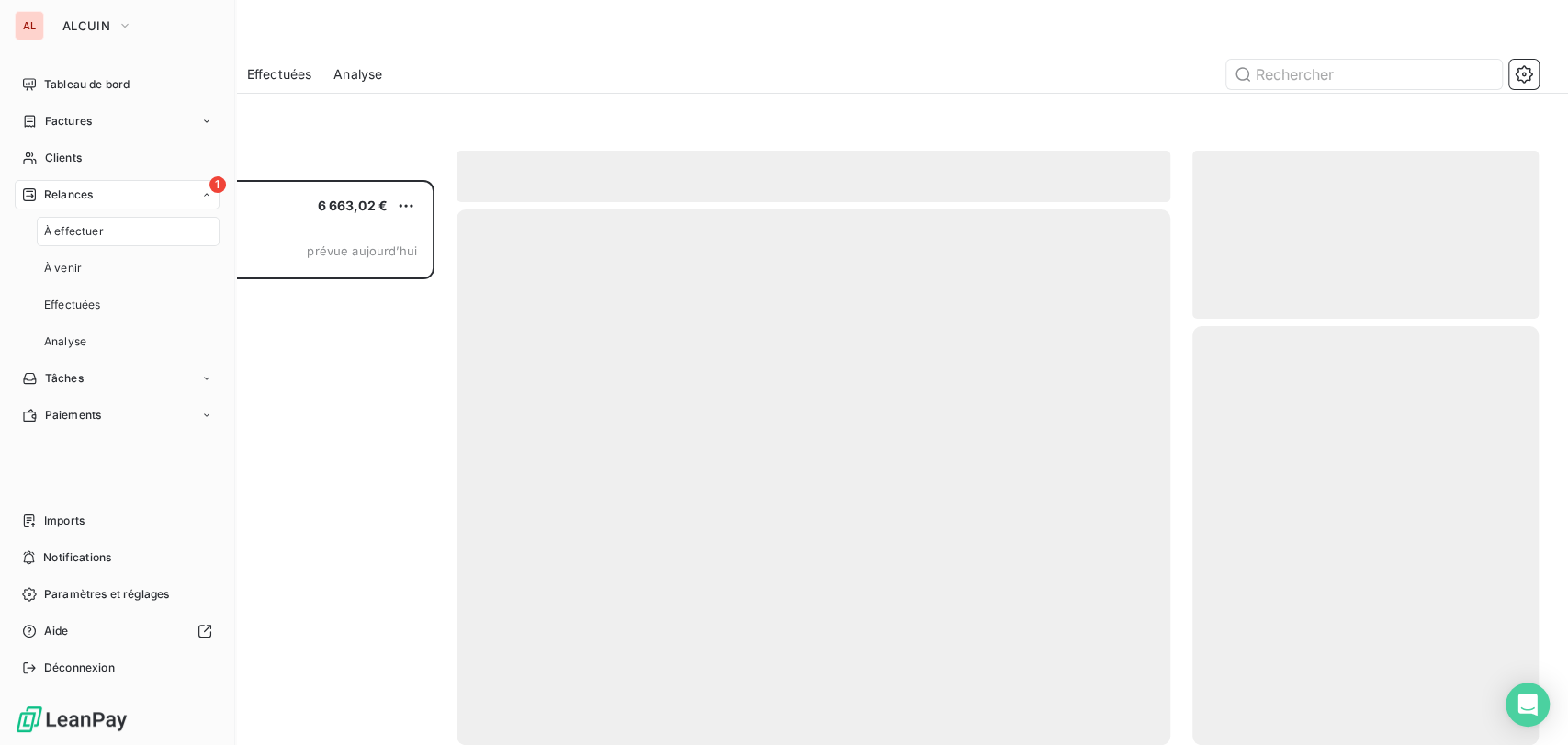
scroll to position [548, 330]
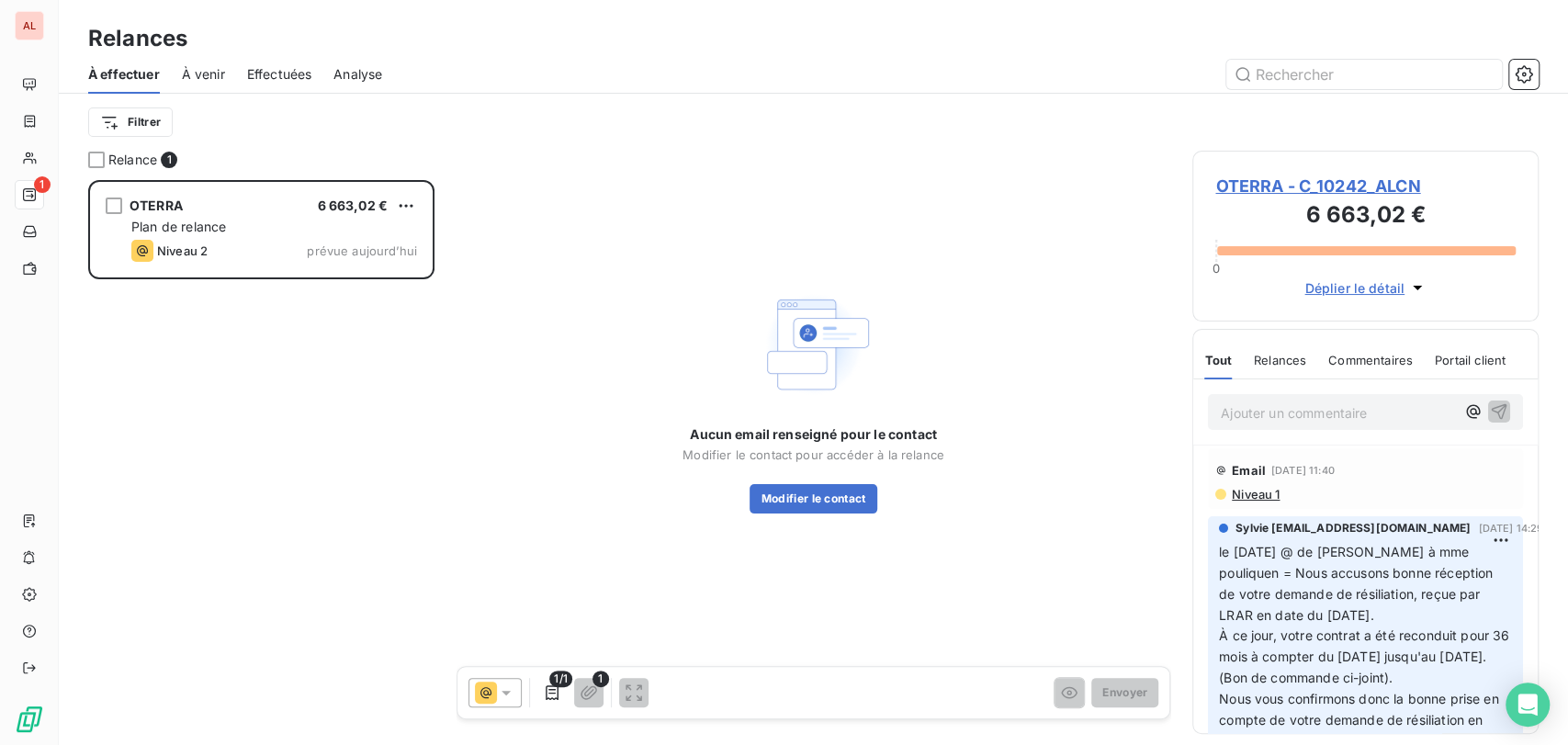
click at [1240, 189] on span "OTERRA - C_10242_ALCN" at bounding box center [1366, 186] width 300 height 25
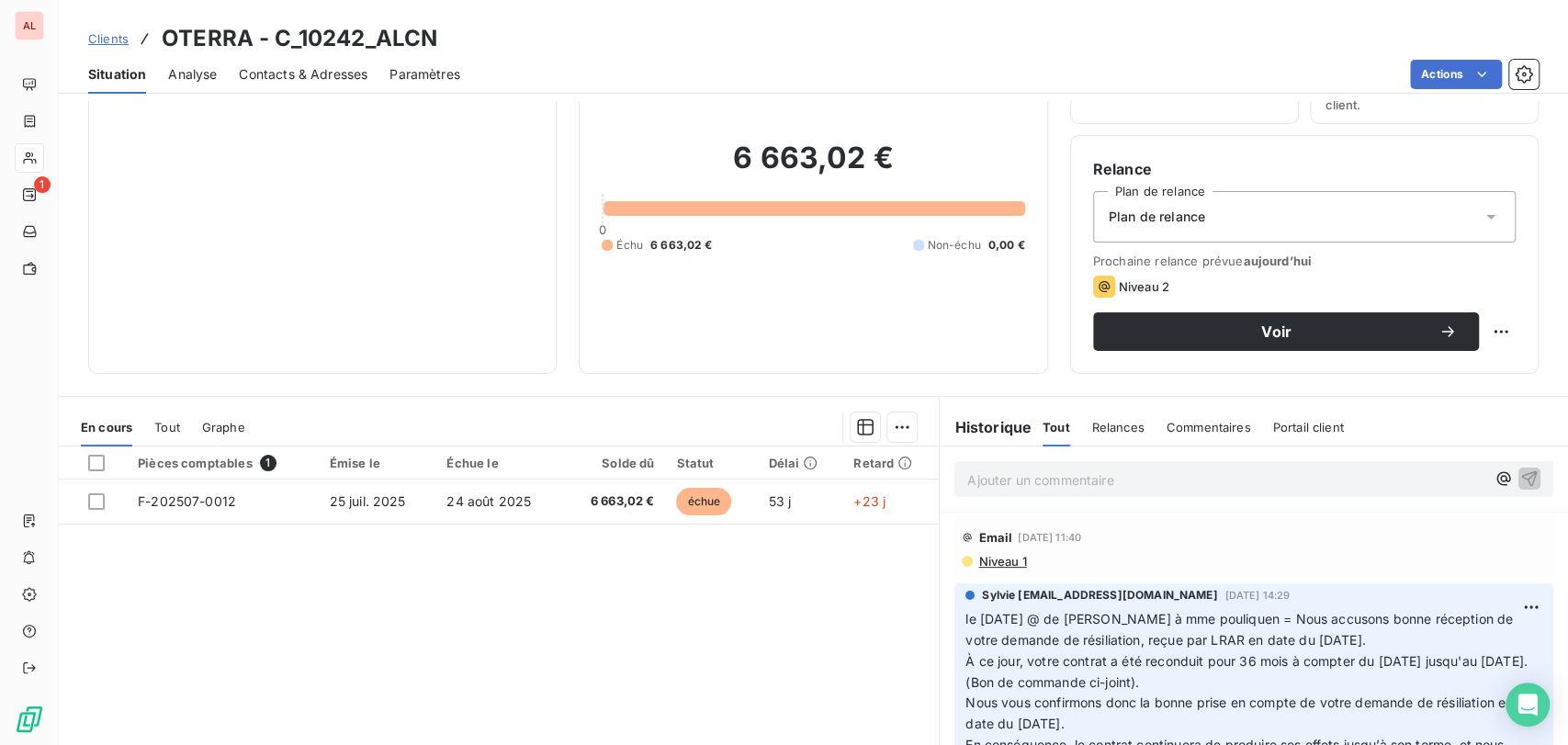
scroll to position [225, 0]
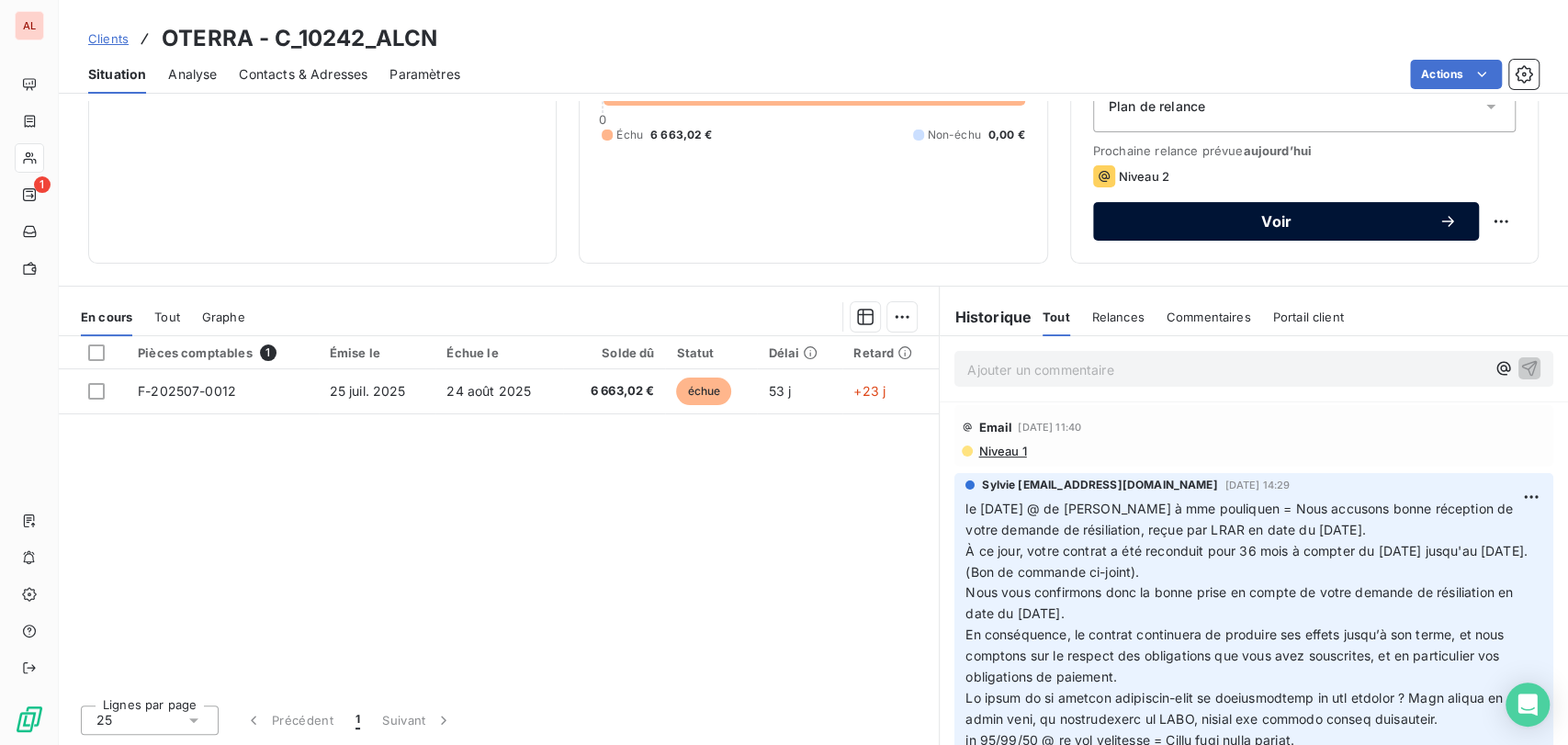
click at [1155, 212] on div "Voir" at bounding box center [1286, 222] width 341 height 18
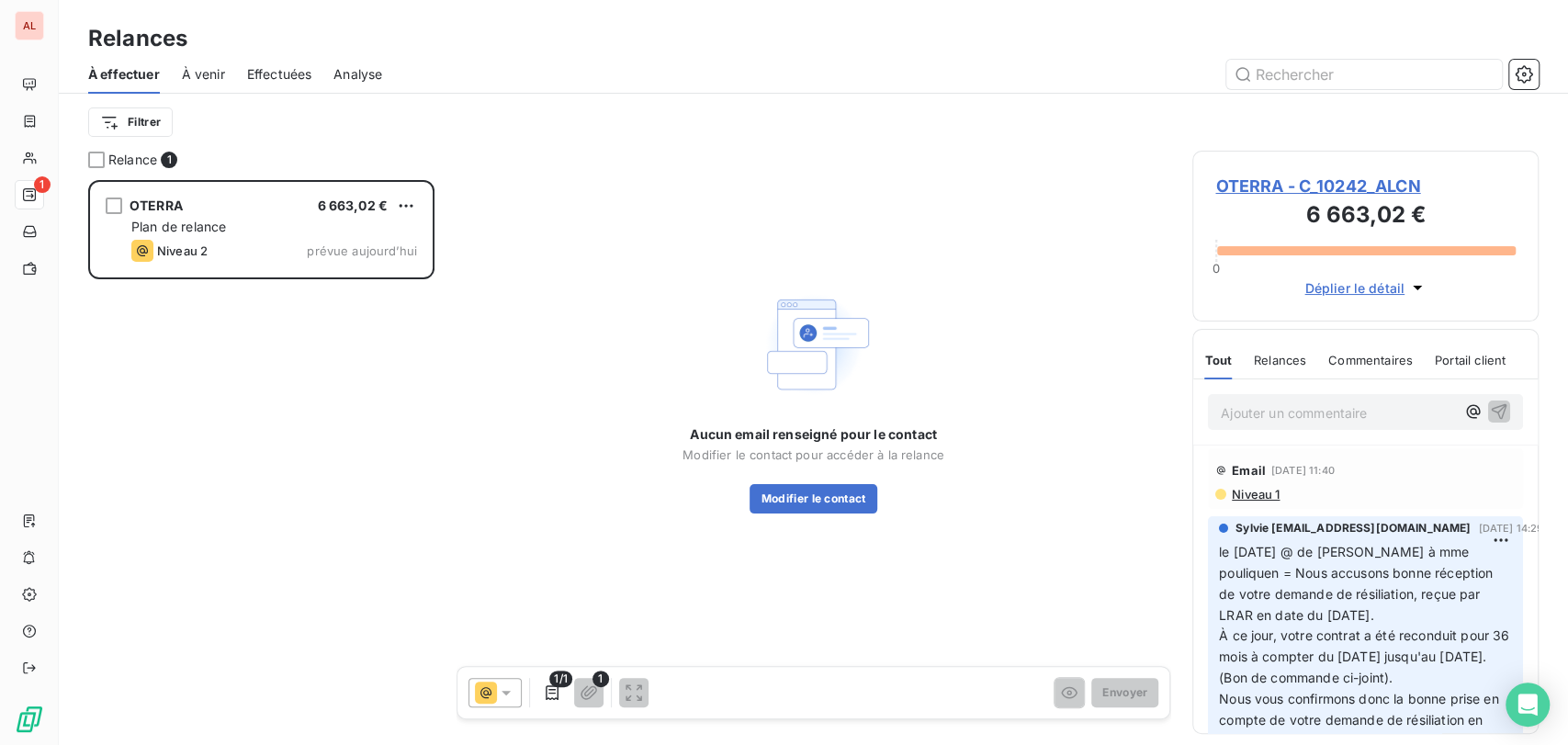
scroll to position [548, 330]
click at [1247, 183] on span "OTERRA - C_10242_ALCN" at bounding box center [1366, 186] width 300 height 25
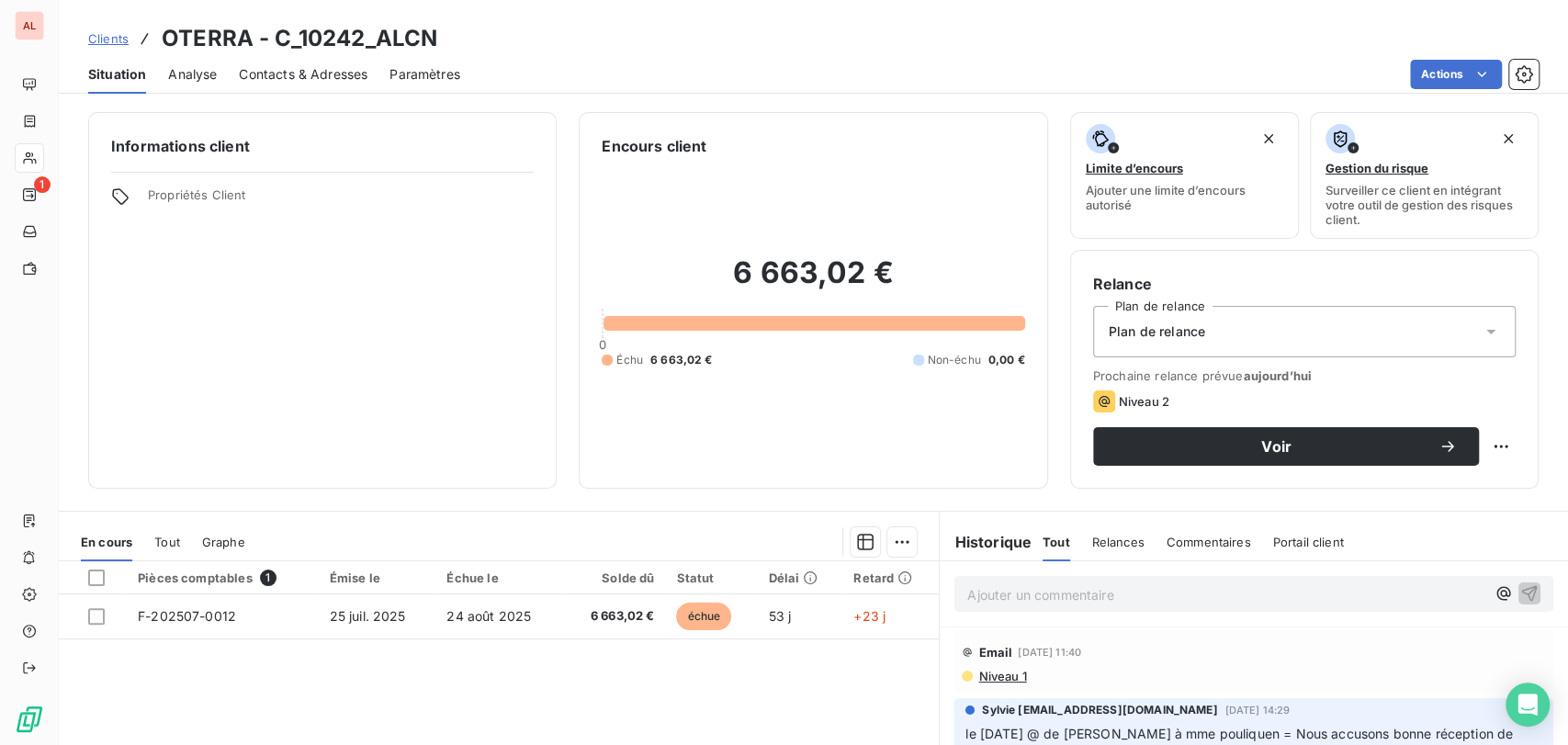
click at [324, 83] on span "Contacts & Adresses" at bounding box center [304, 74] width 129 height 18
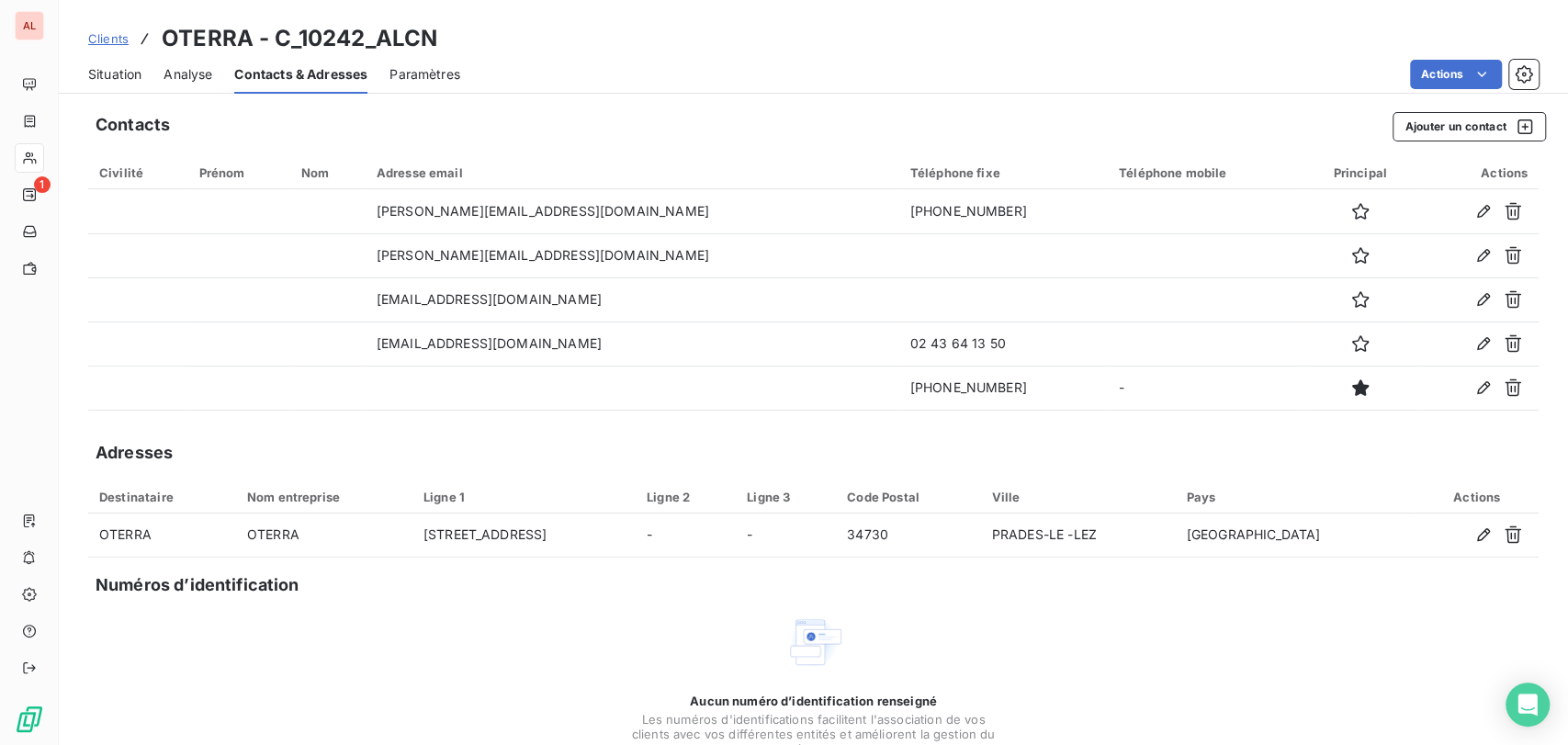
click at [130, 74] on span "Situation" at bounding box center [115, 74] width 53 height 18
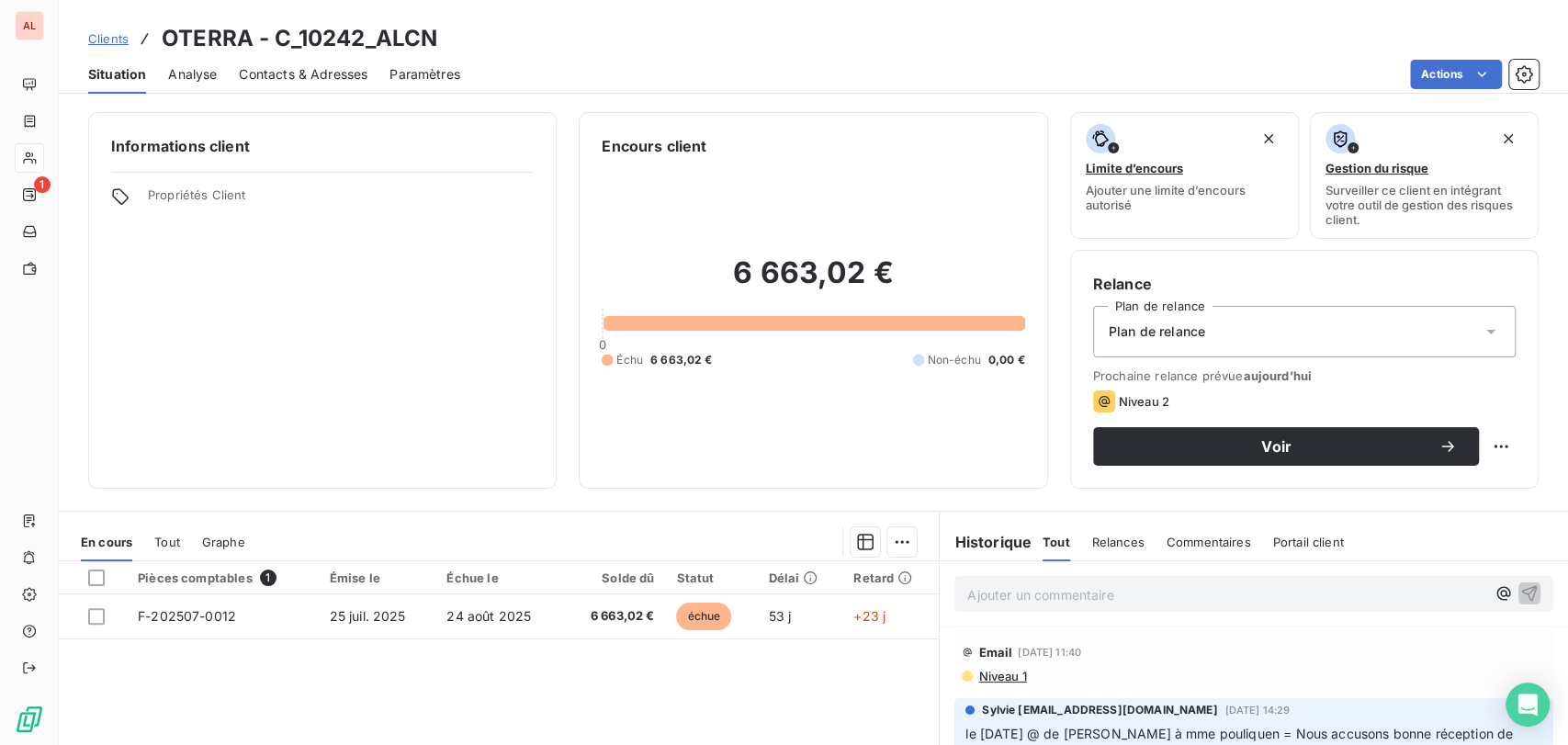
click at [307, 68] on span "Contacts & Adresses" at bounding box center [304, 74] width 129 height 18
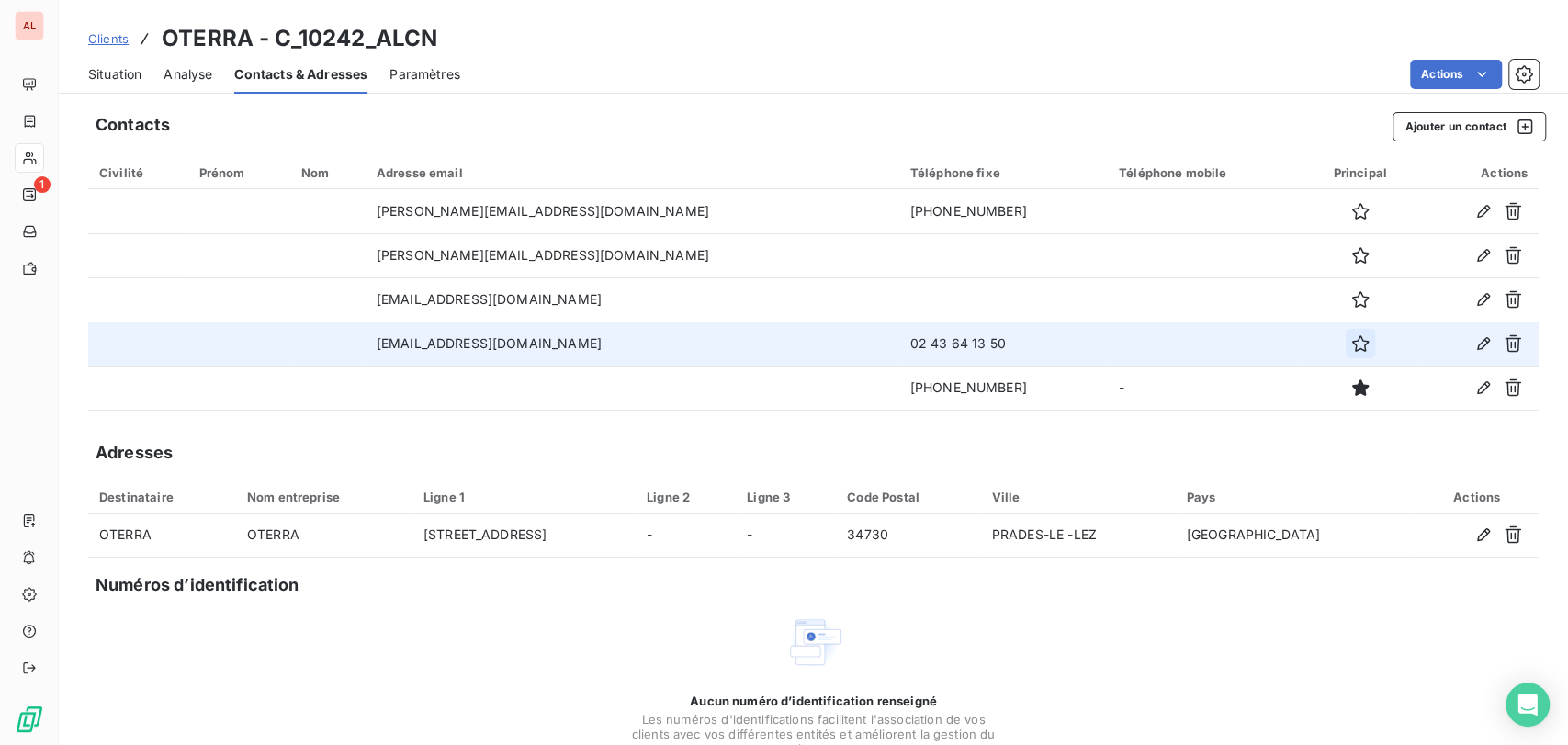
click at [1351, 339] on icon "button" at bounding box center [1360, 343] width 18 height 18
click at [127, 74] on span "Situation" at bounding box center [115, 74] width 53 height 18
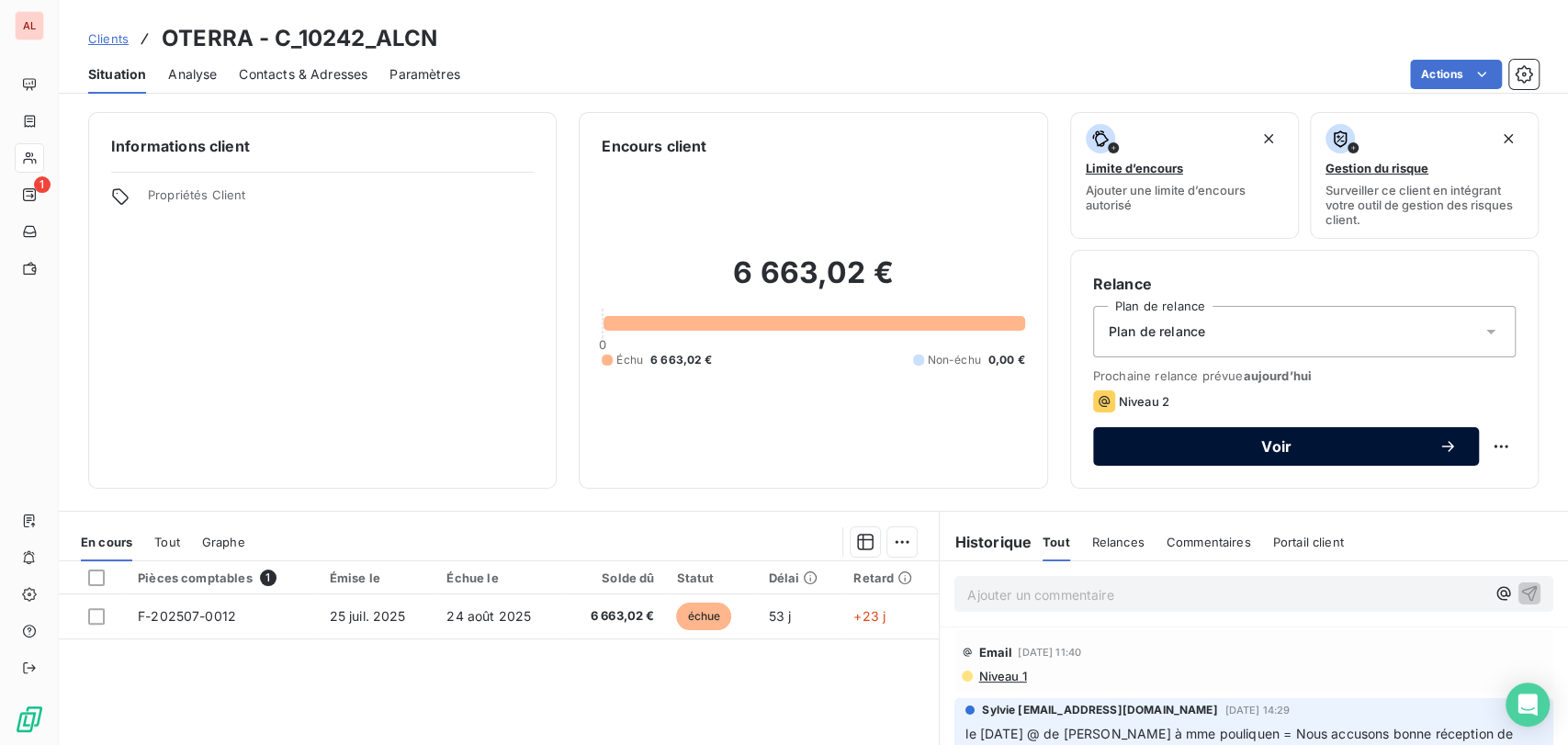
click at [1296, 461] on button "Voir" at bounding box center [1286, 446] width 386 height 39
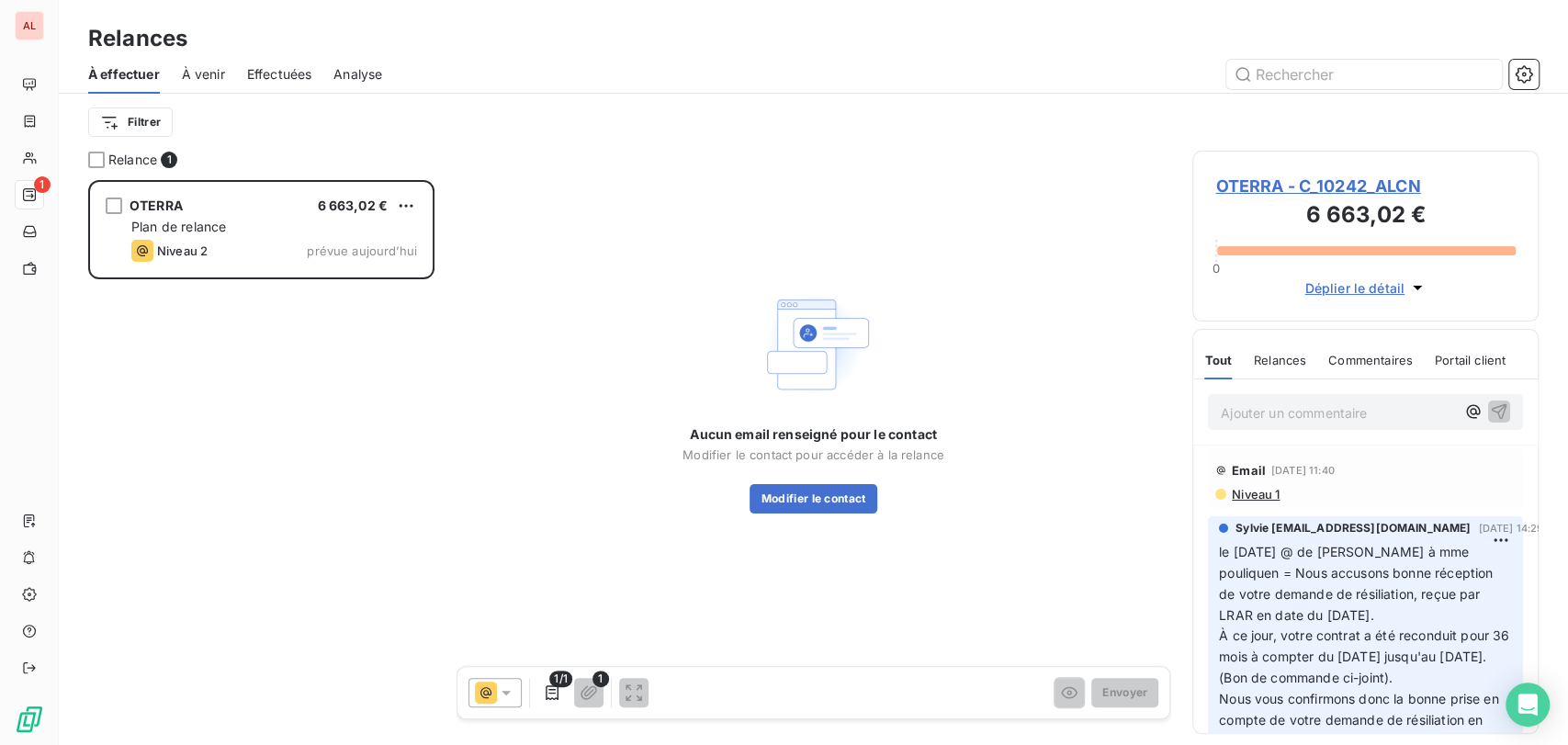
scroll to position [548, 330]
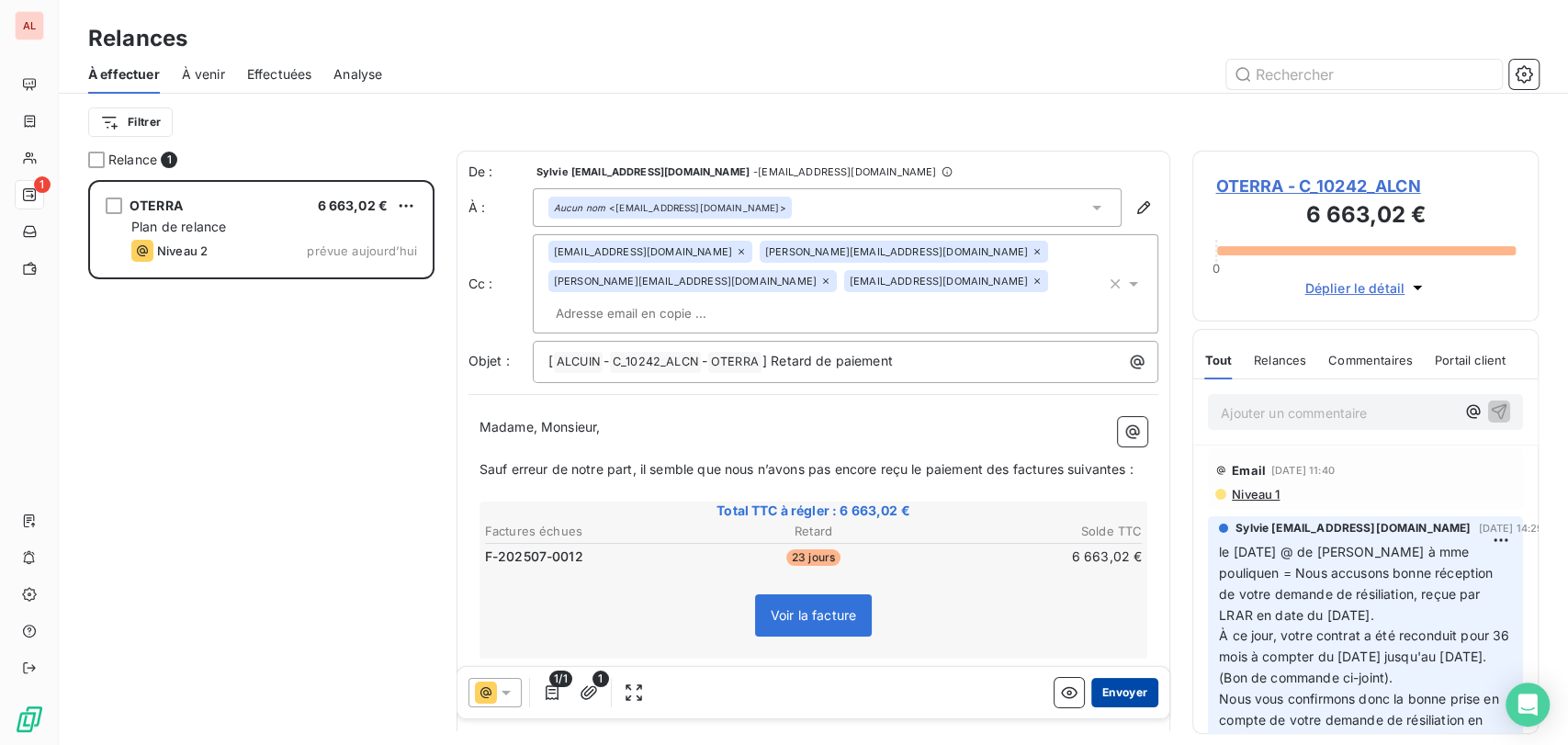
click at [1106, 687] on button "Envoyer" at bounding box center [1124, 693] width 67 height 29
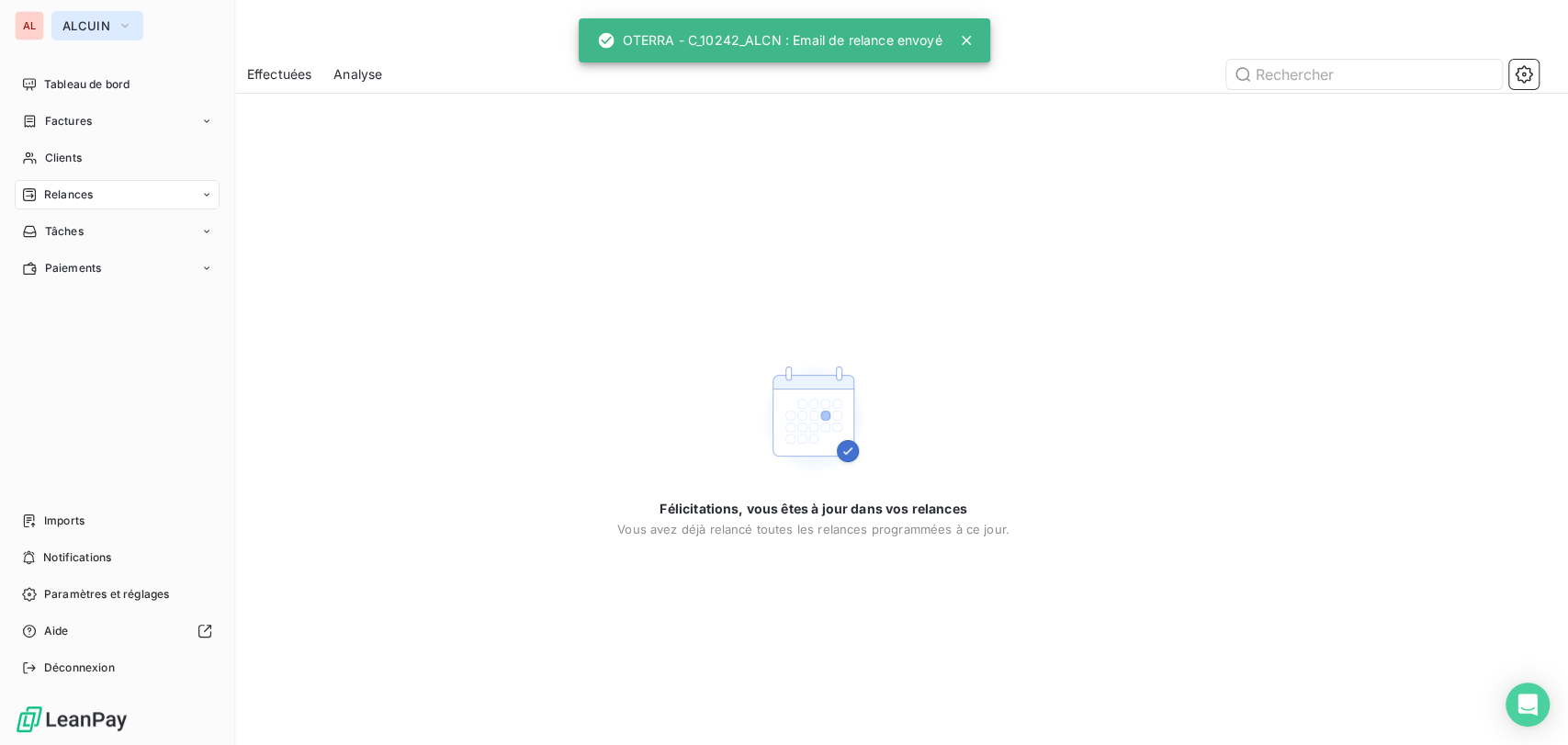
click at [131, 18] on icon "button" at bounding box center [125, 26] width 15 height 18
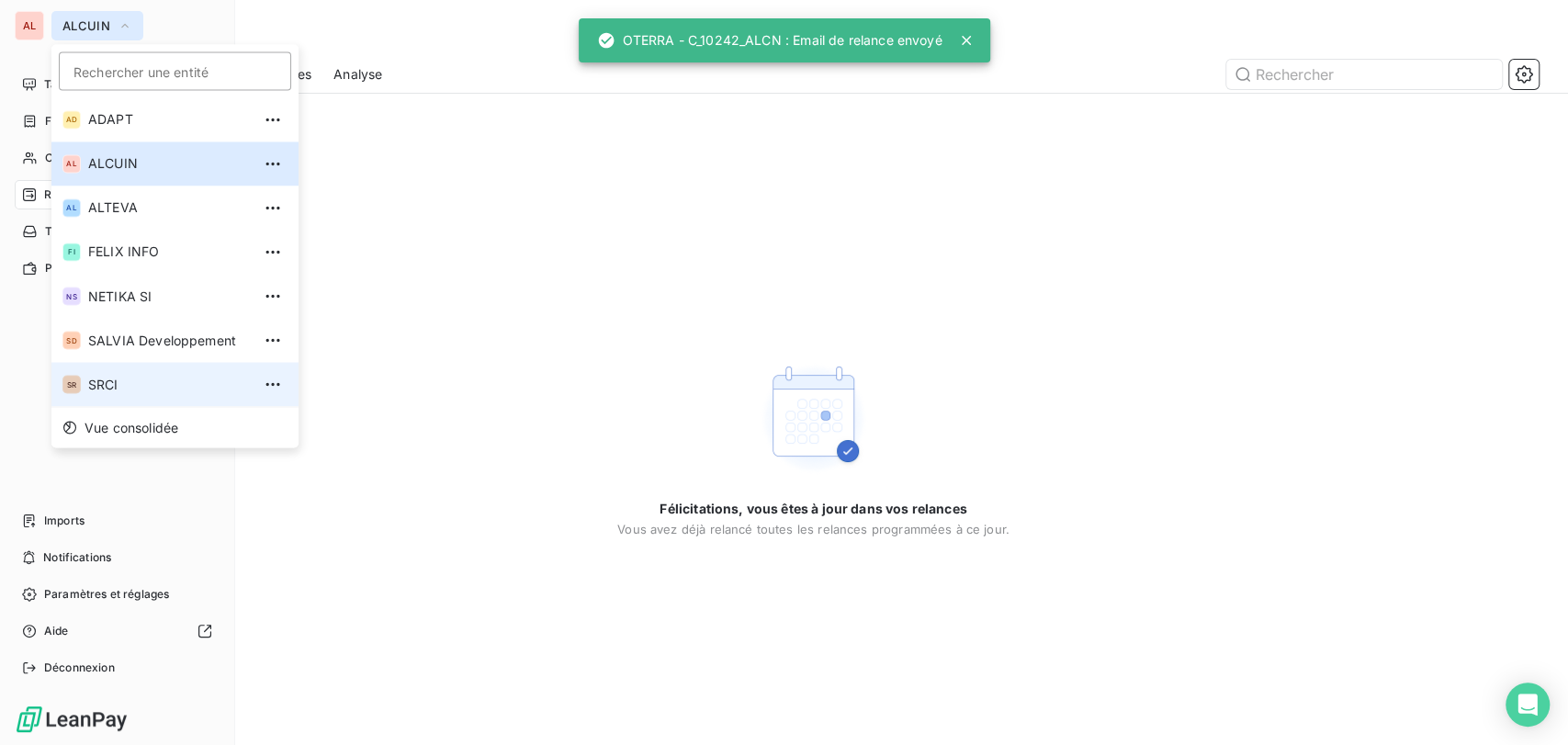
click at [121, 377] on span "SRCI" at bounding box center [169, 384] width 163 height 18
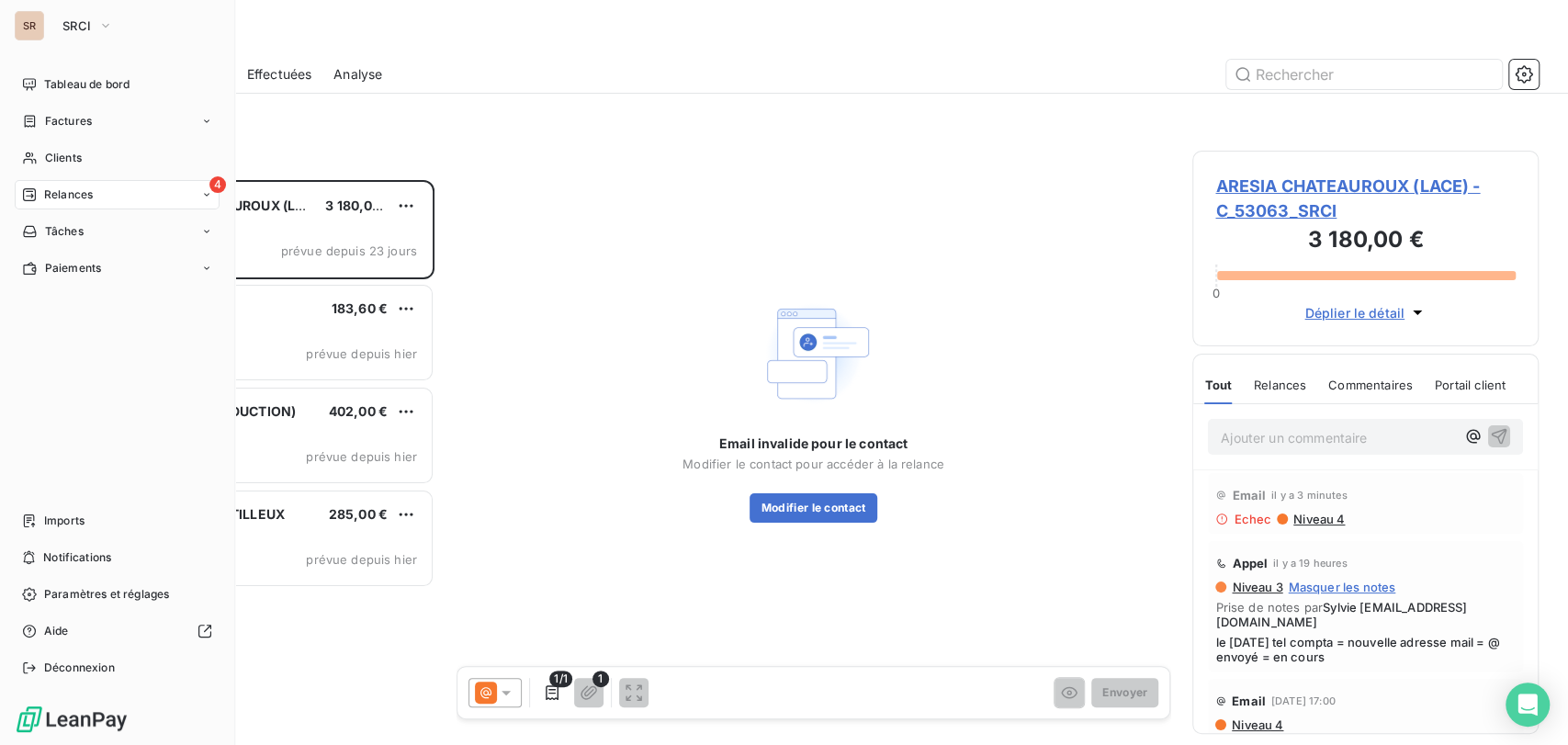
scroll to position [548, 330]
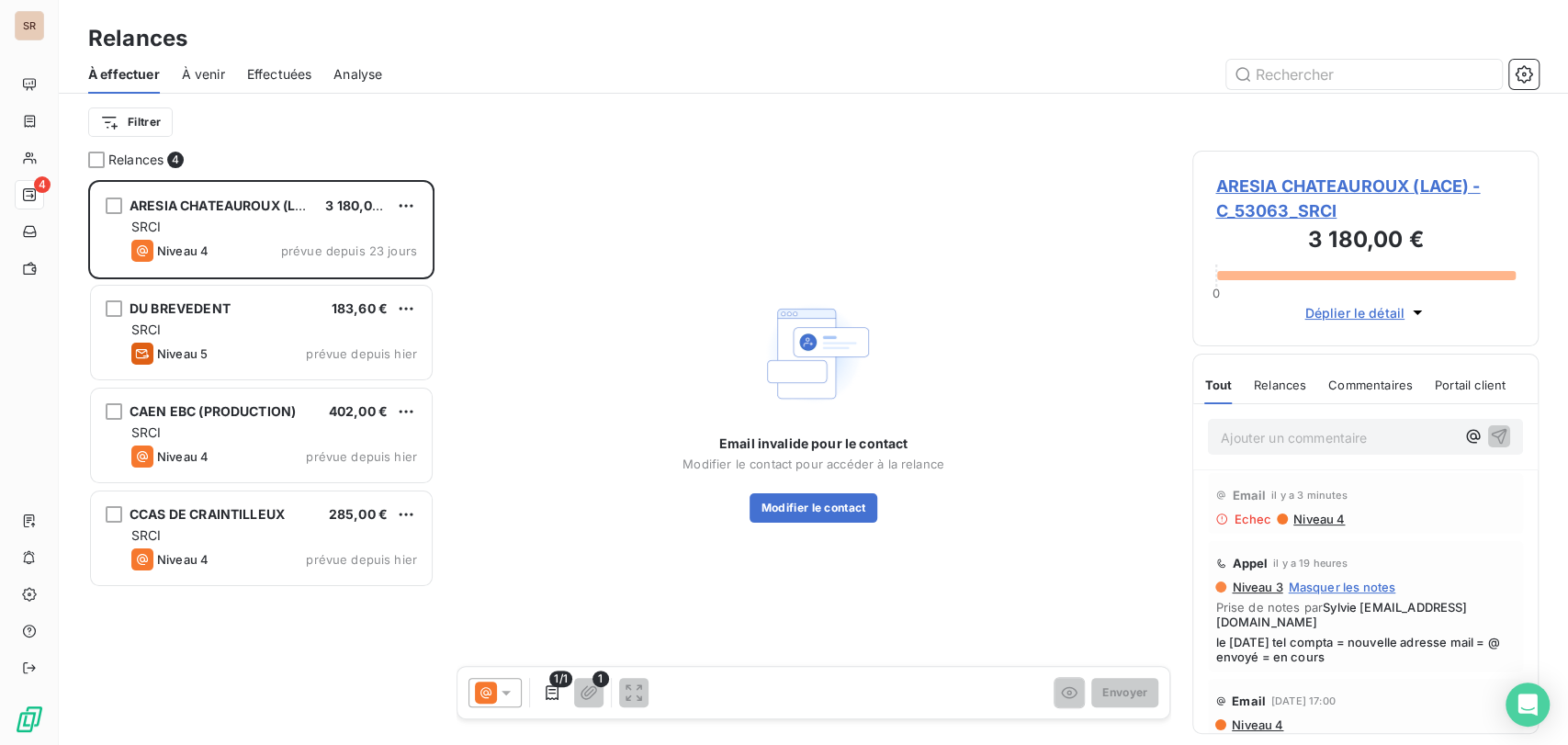
click at [1250, 186] on span "ARESIA CHATEAUROUX (LACE) - C_53063_SRCI" at bounding box center [1366, 199] width 300 height 50
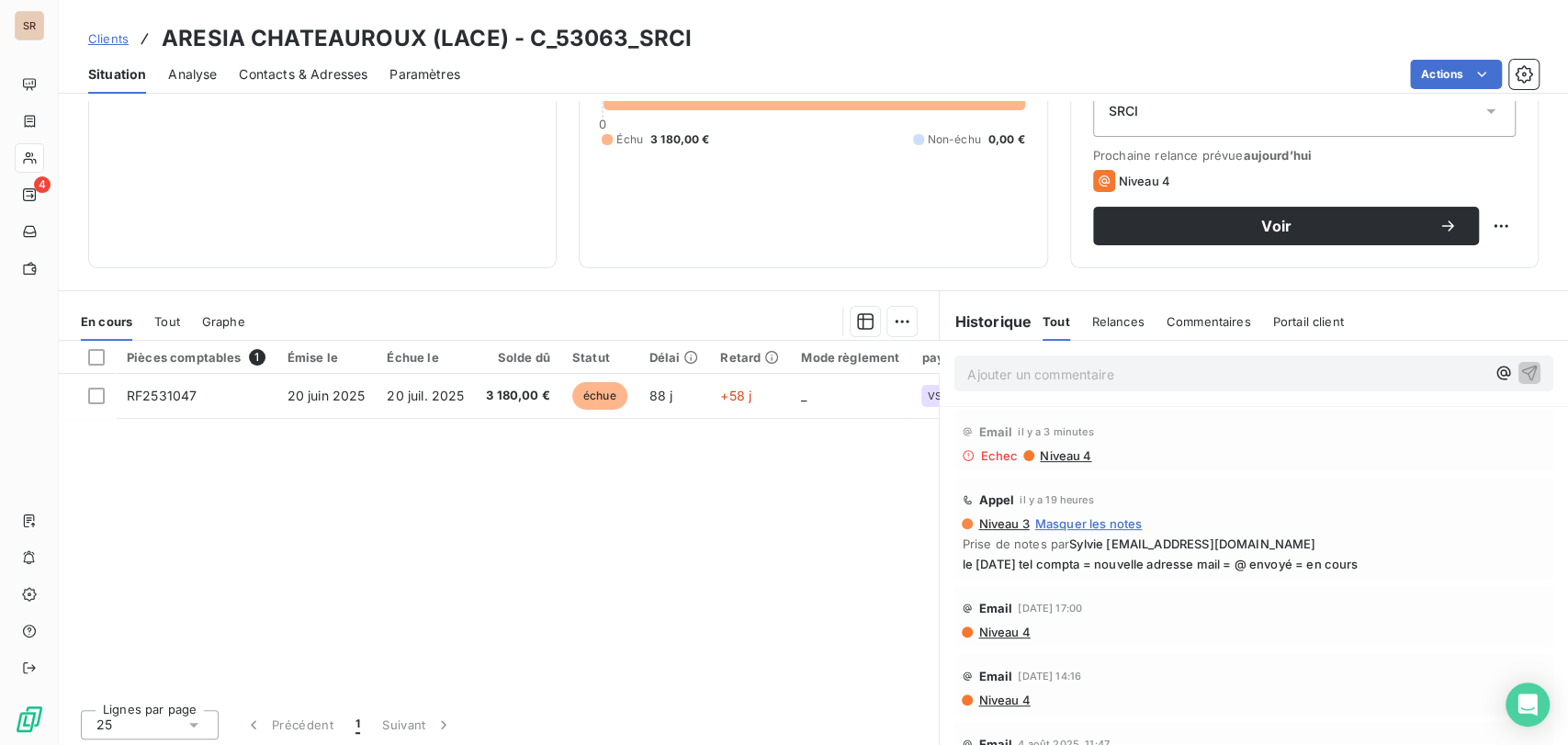
scroll to position [225, 0]
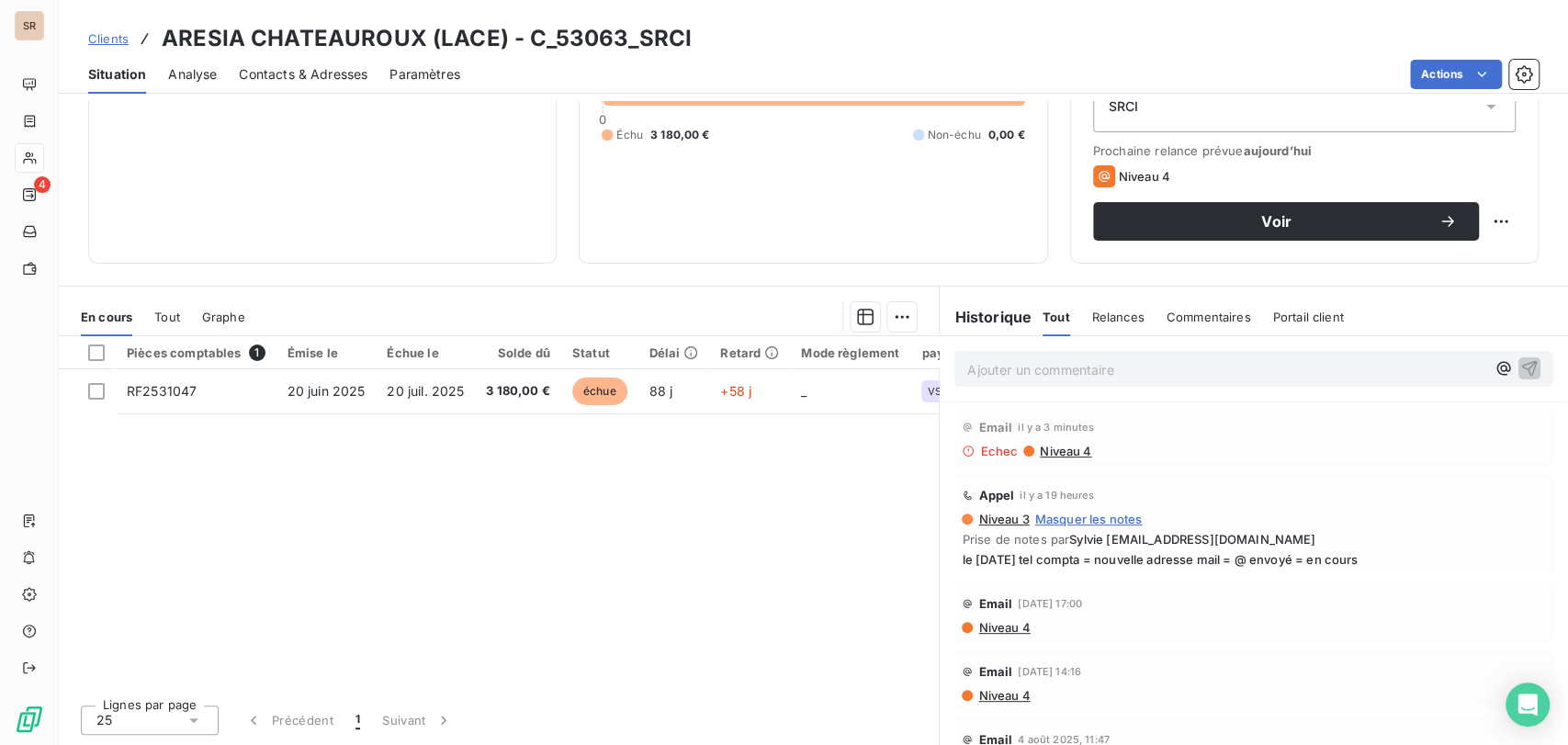
click at [1004, 626] on span "Niveau 4" at bounding box center [1003, 627] width 53 height 15
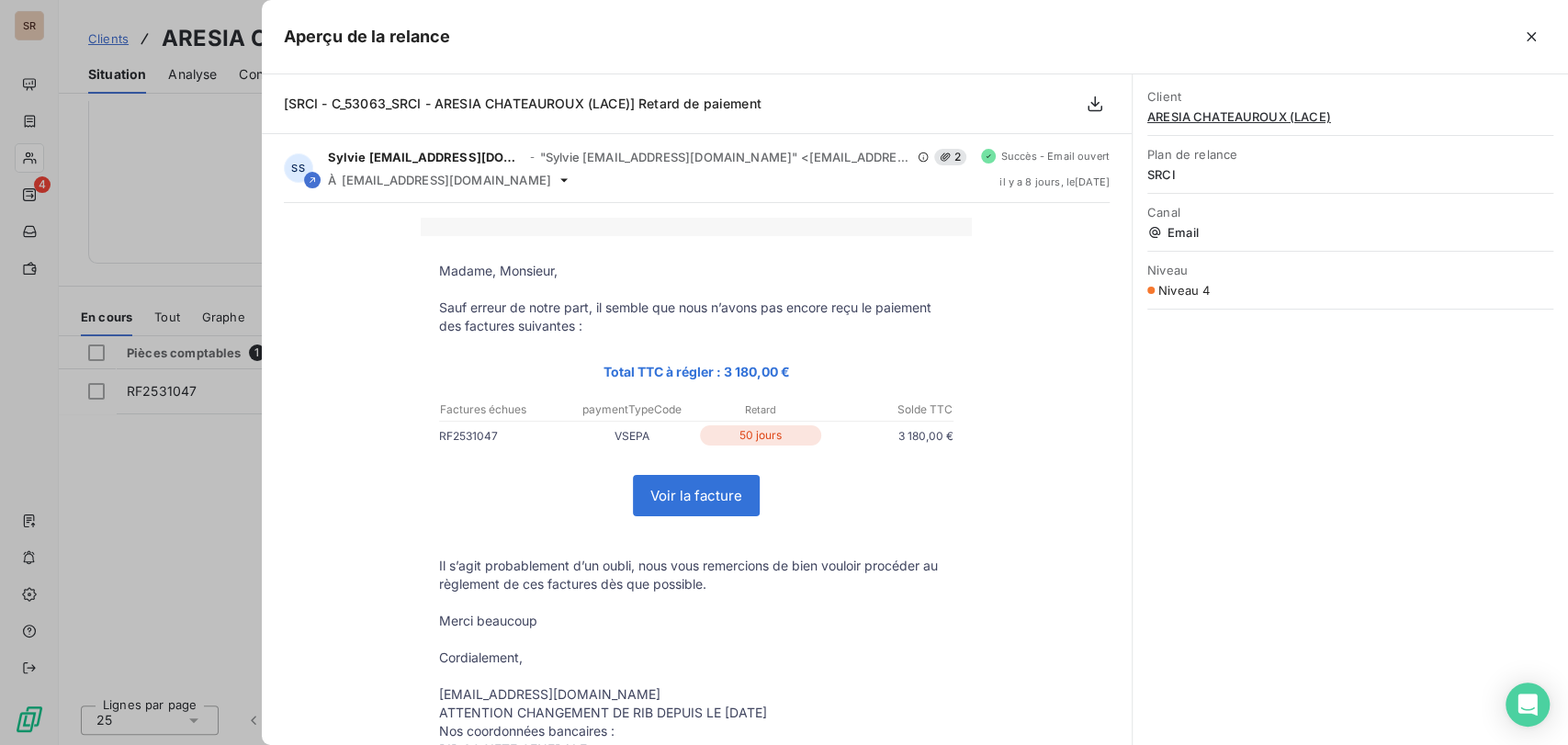
click at [220, 155] on div at bounding box center [784, 372] width 1568 height 745
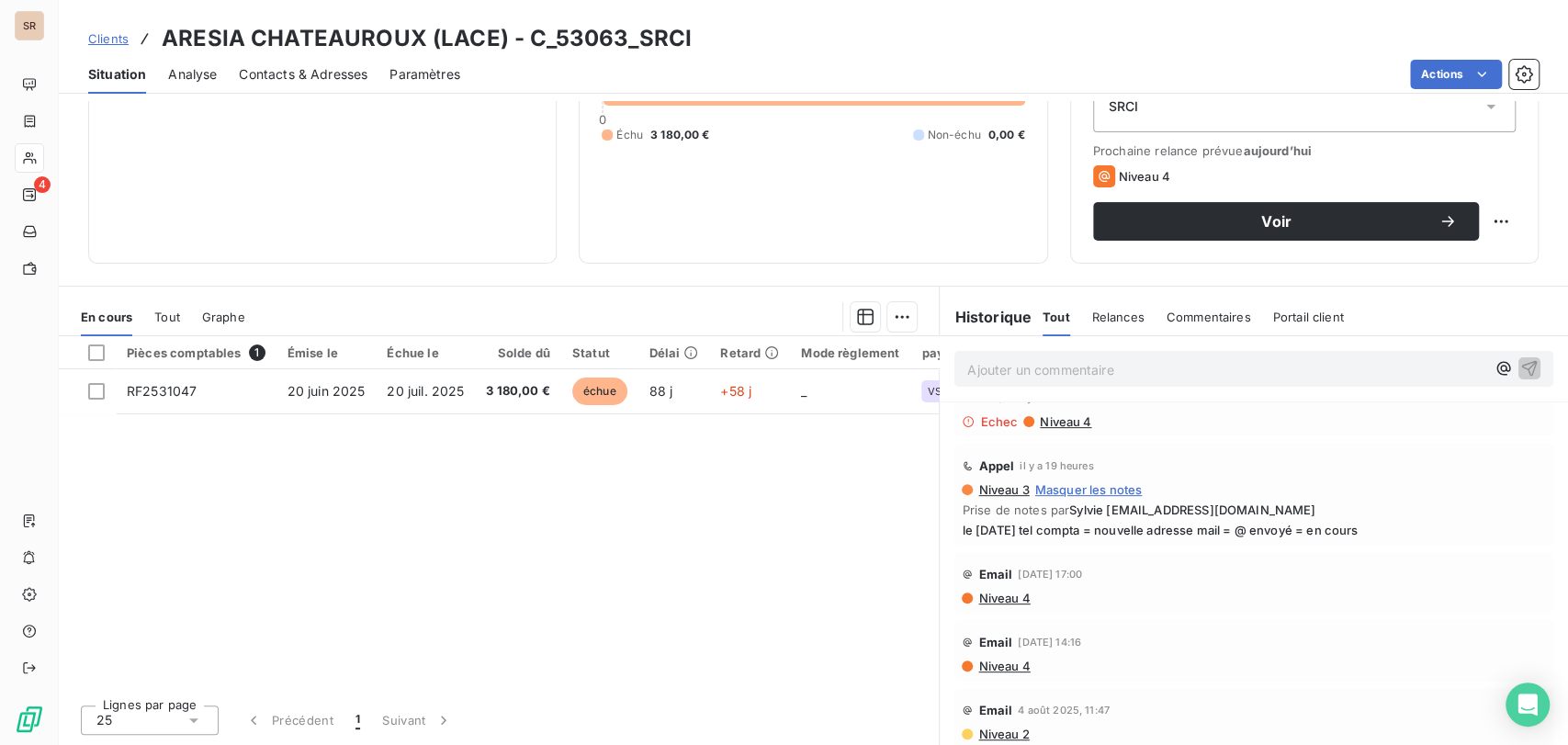
scroll to position [0, 0]
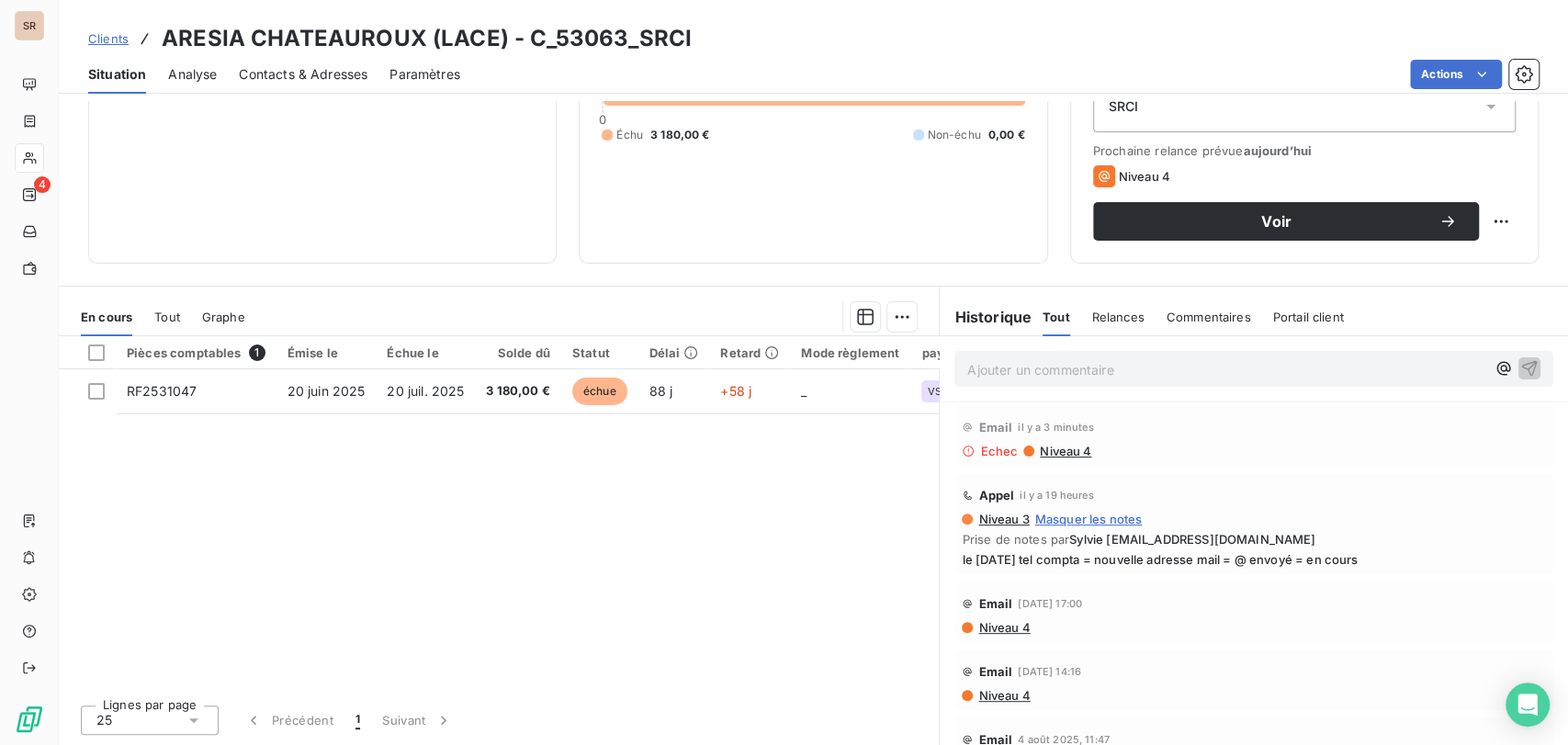
click at [325, 74] on span "Contacts & Adresses" at bounding box center [304, 74] width 129 height 18
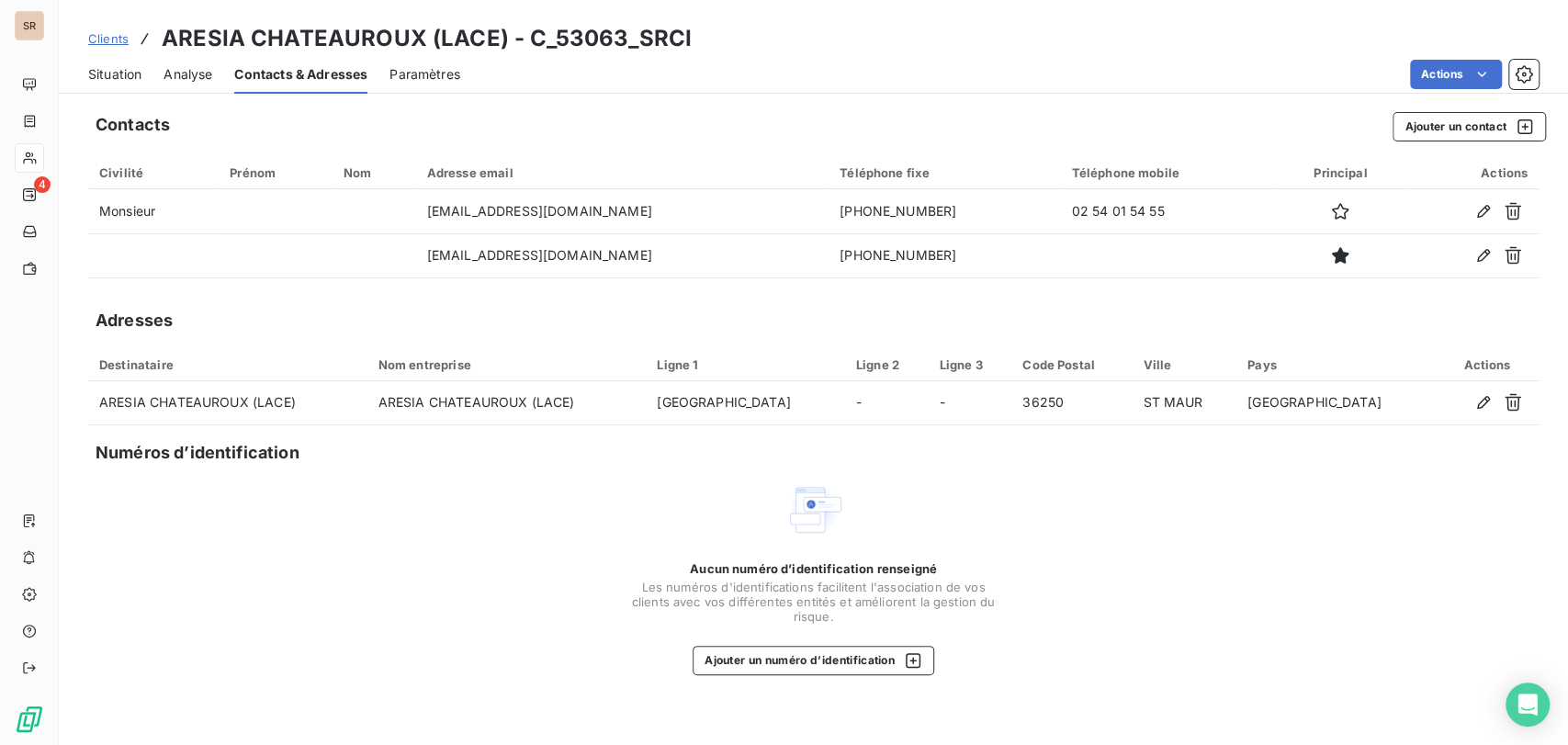
click at [120, 77] on span "Situation" at bounding box center [115, 74] width 53 height 18
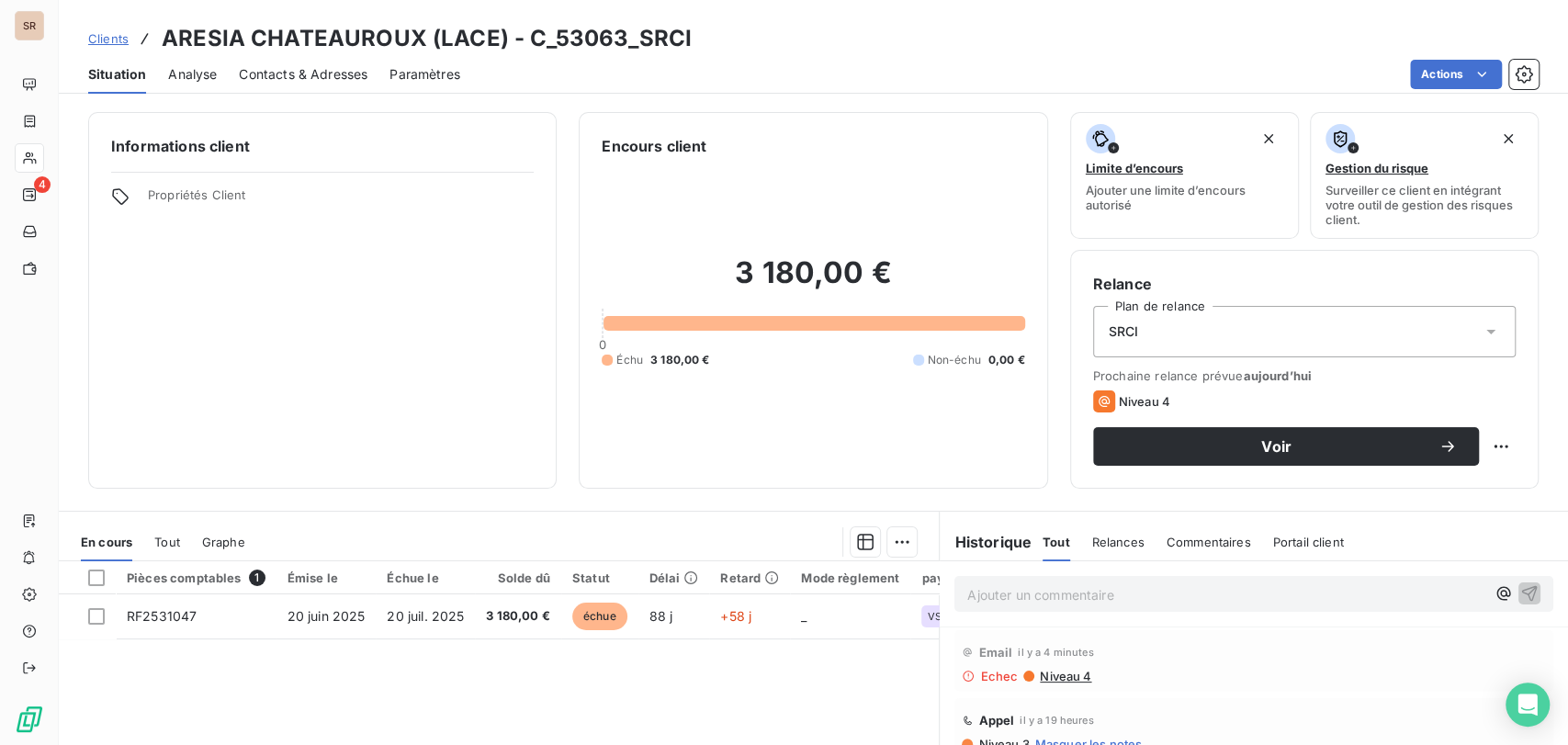
click at [1053, 671] on span "Niveau 4" at bounding box center [1065, 676] width 53 height 15
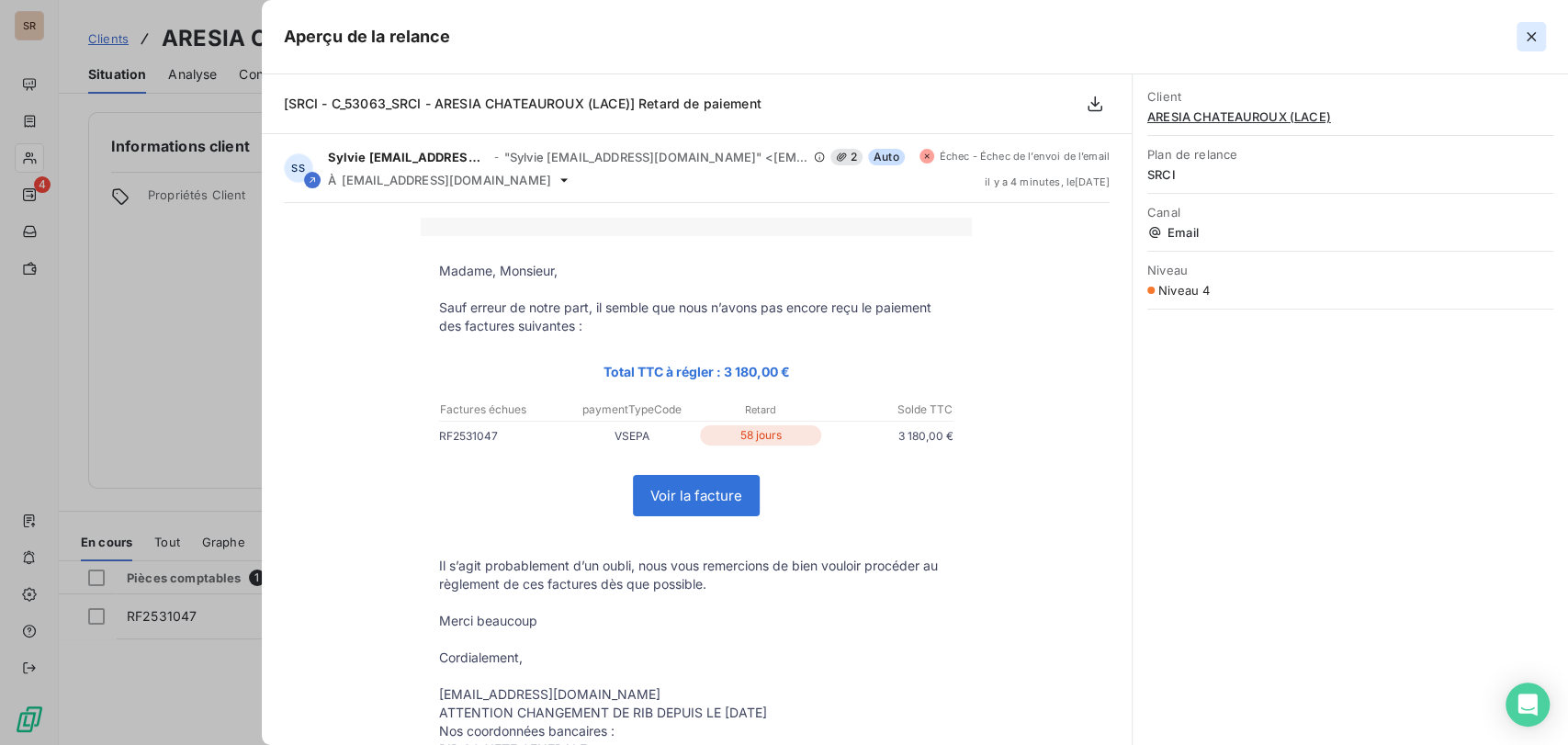
click at [1528, 39] on icon "button" at bounding box center [1531, 37] width 18 height 18
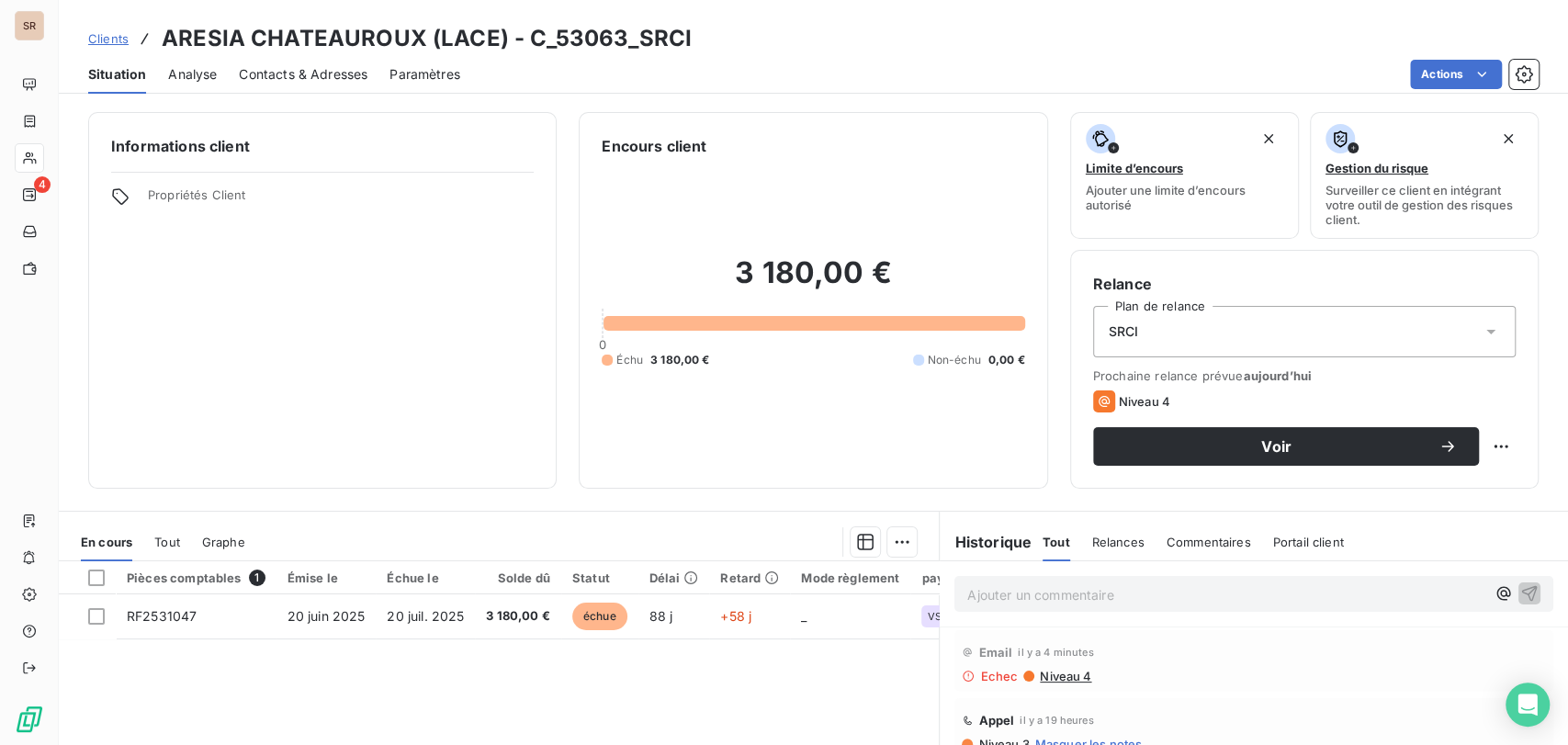
click at [293, 78] on span "Contacts & Adresses" at bounding box center [304, 74] width 129 height 18
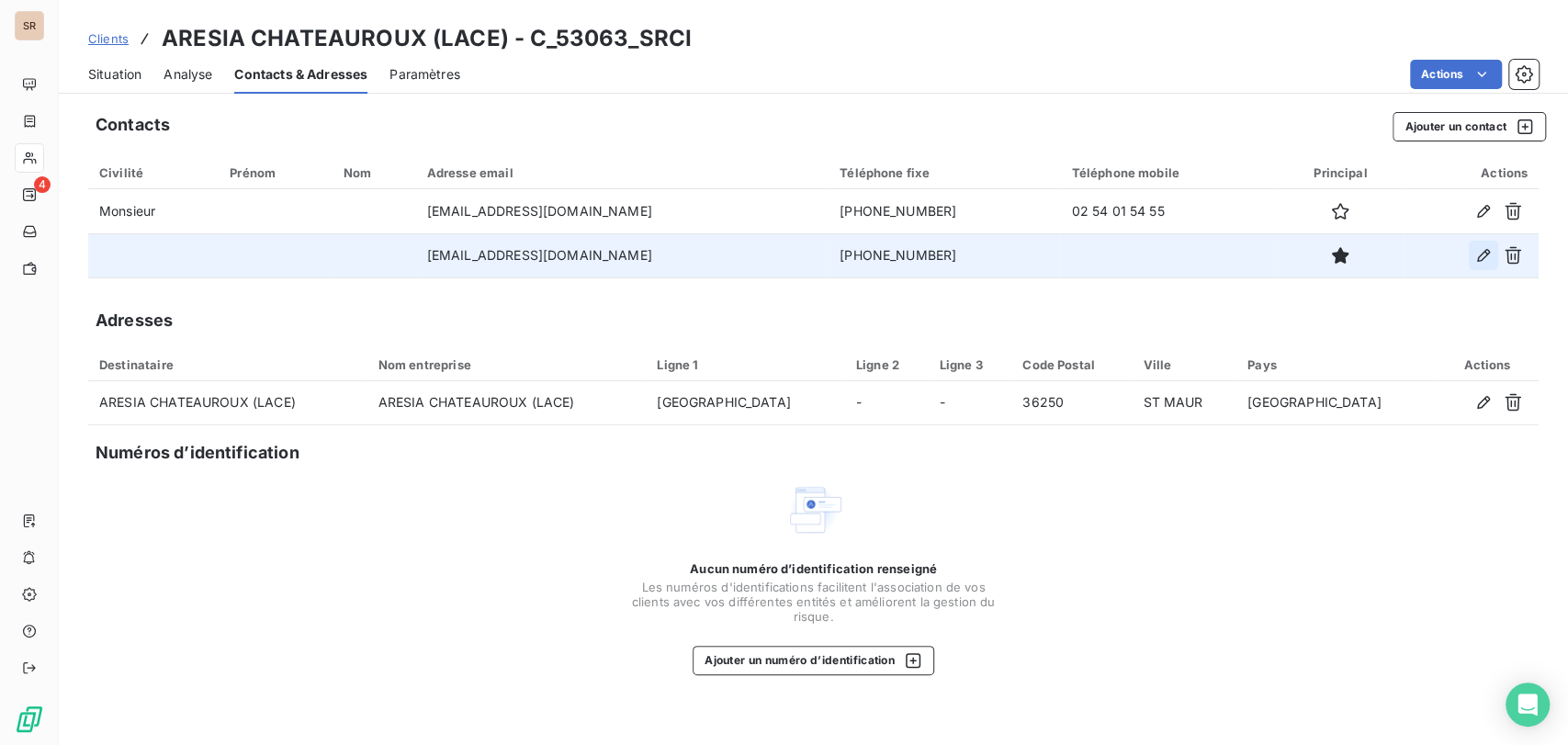
click at [1476, 257] on icon "button" at bounding box center [1483, 256] width 18 height 18
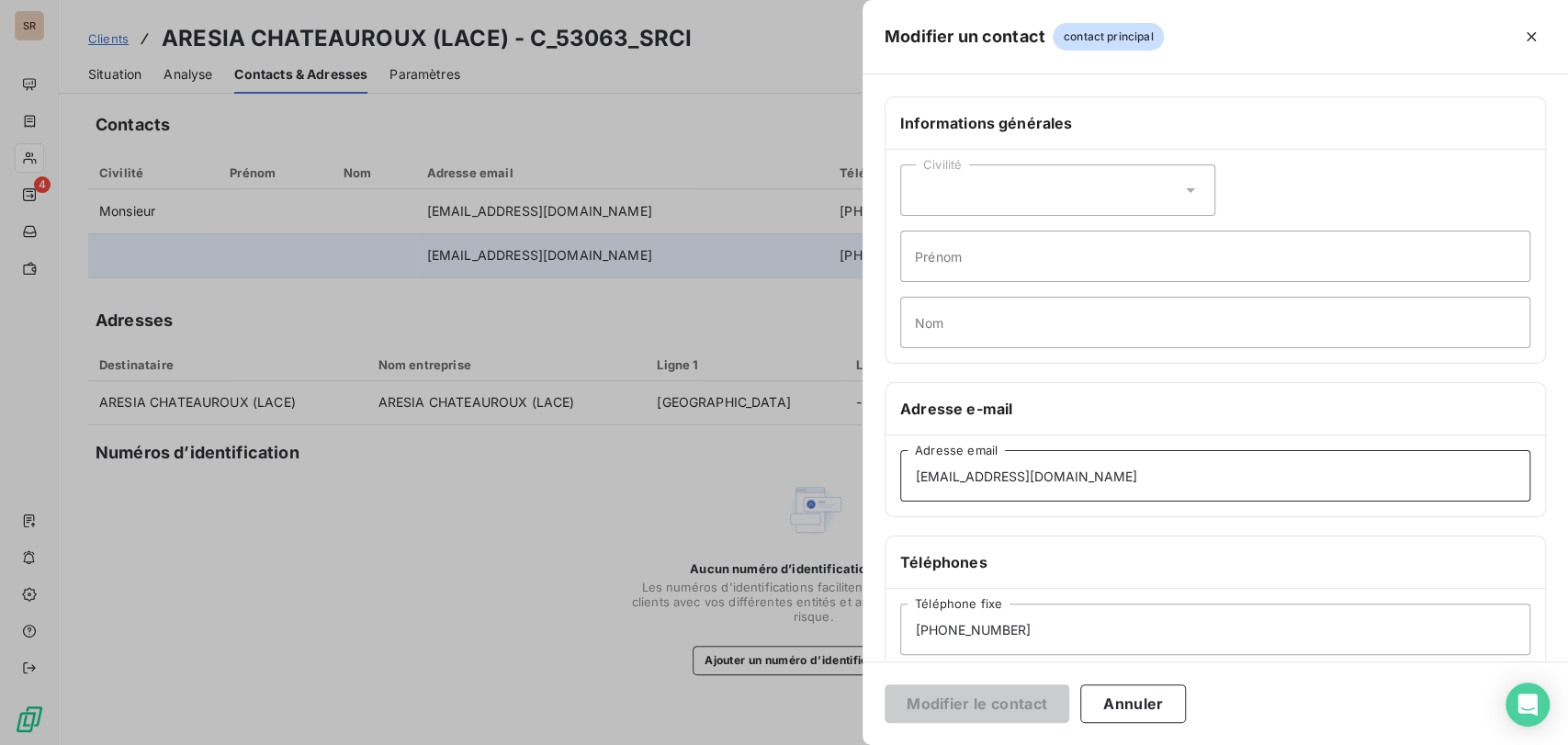
click at [964, 473] on input "finances.chateauroux@aresia.com" at bounding box center [1215, 476] width 630 height 52
type input "finance.chateauroux@aresia.com"
click at [925, 694] on button "Modifier le contact" at bounding box center [976, 704] width 185 height 39
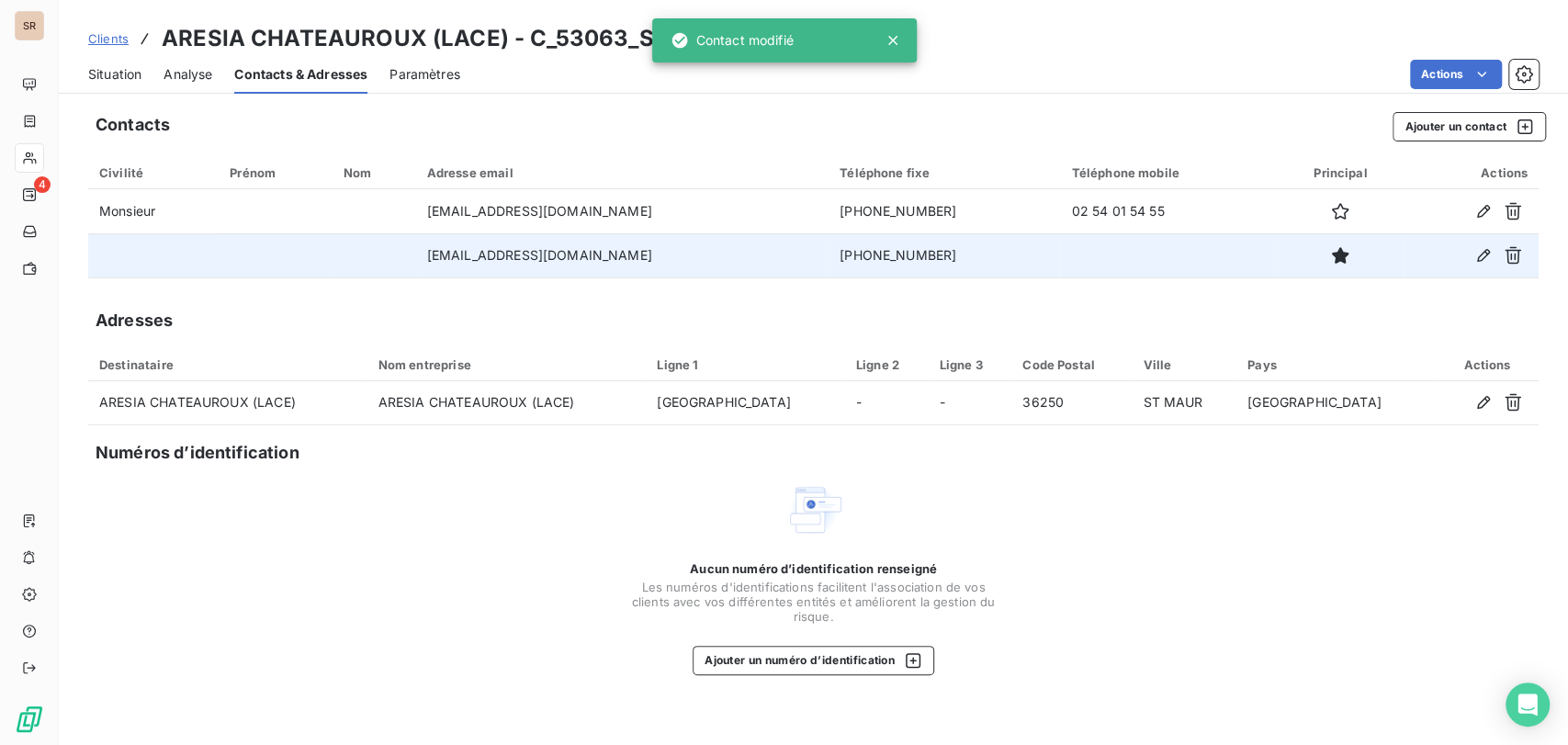
click at [110, 66] on span "Situation" at bounding box center [115, 74] width 53 height 18
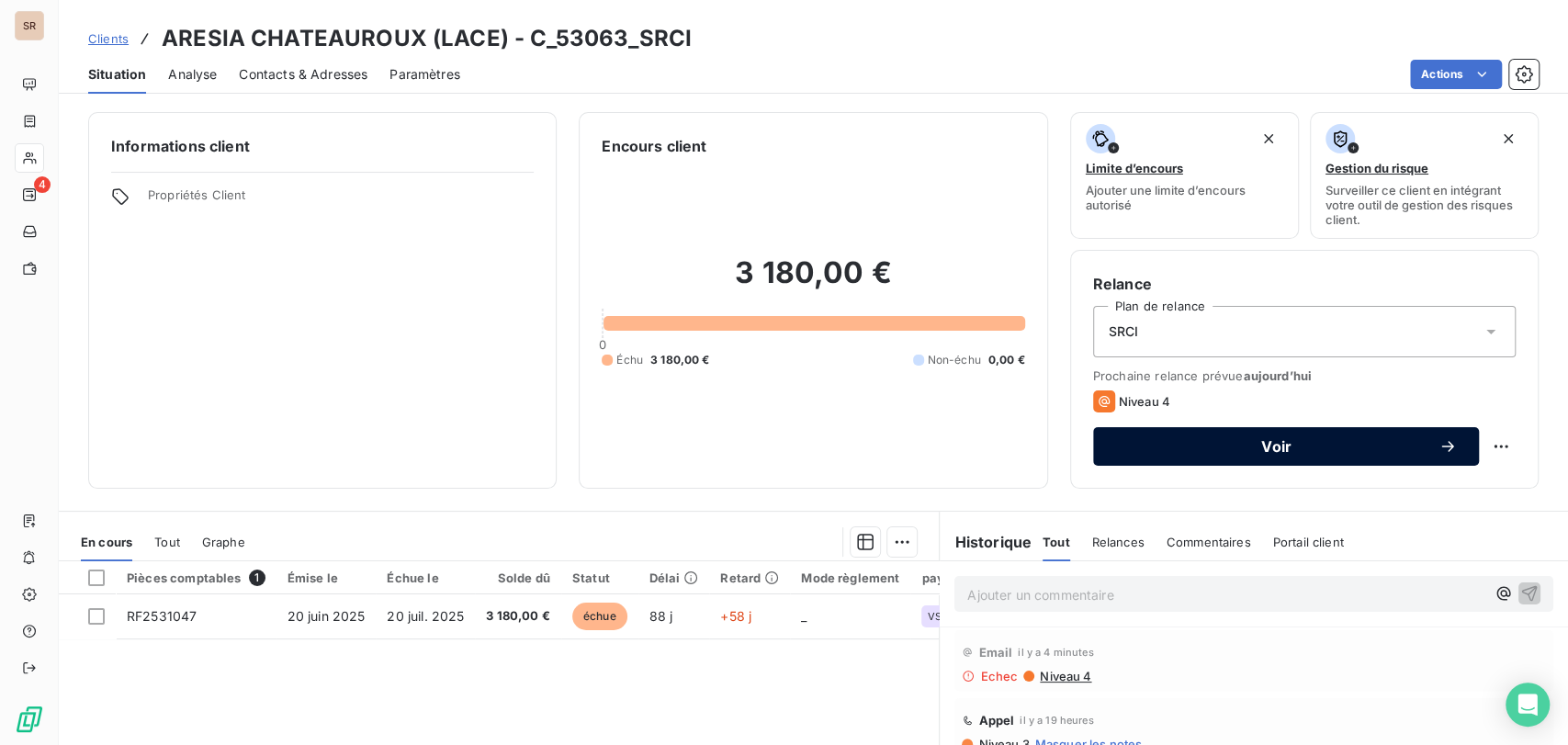
click at [1216, 437] on div "Voir" at bounding box center [1286, 446] width 341 height 18
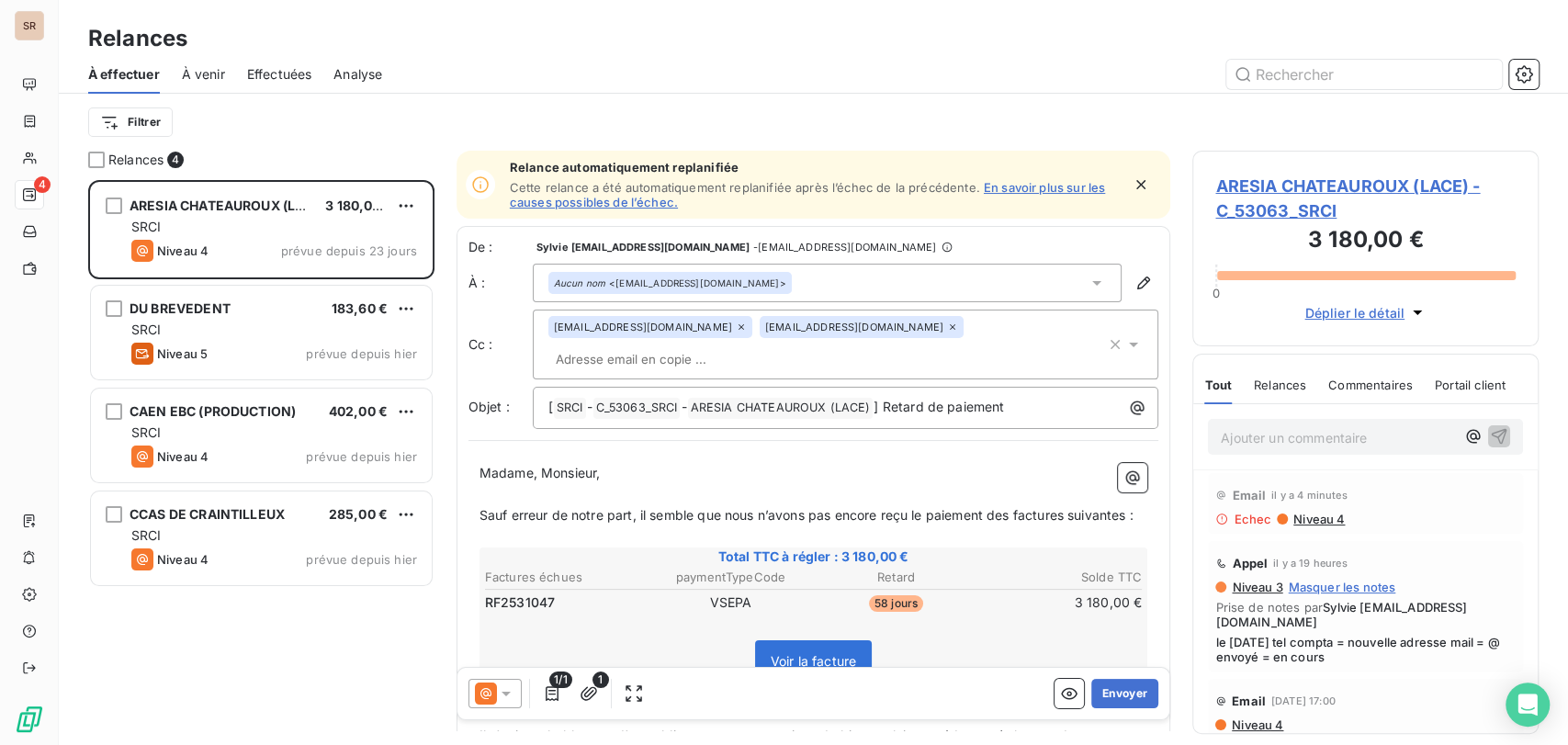
scroll to position [548, 330]
click at [1111, 688] on button "Envoyer" at bounding box center [1124, 693] width 67 height 29
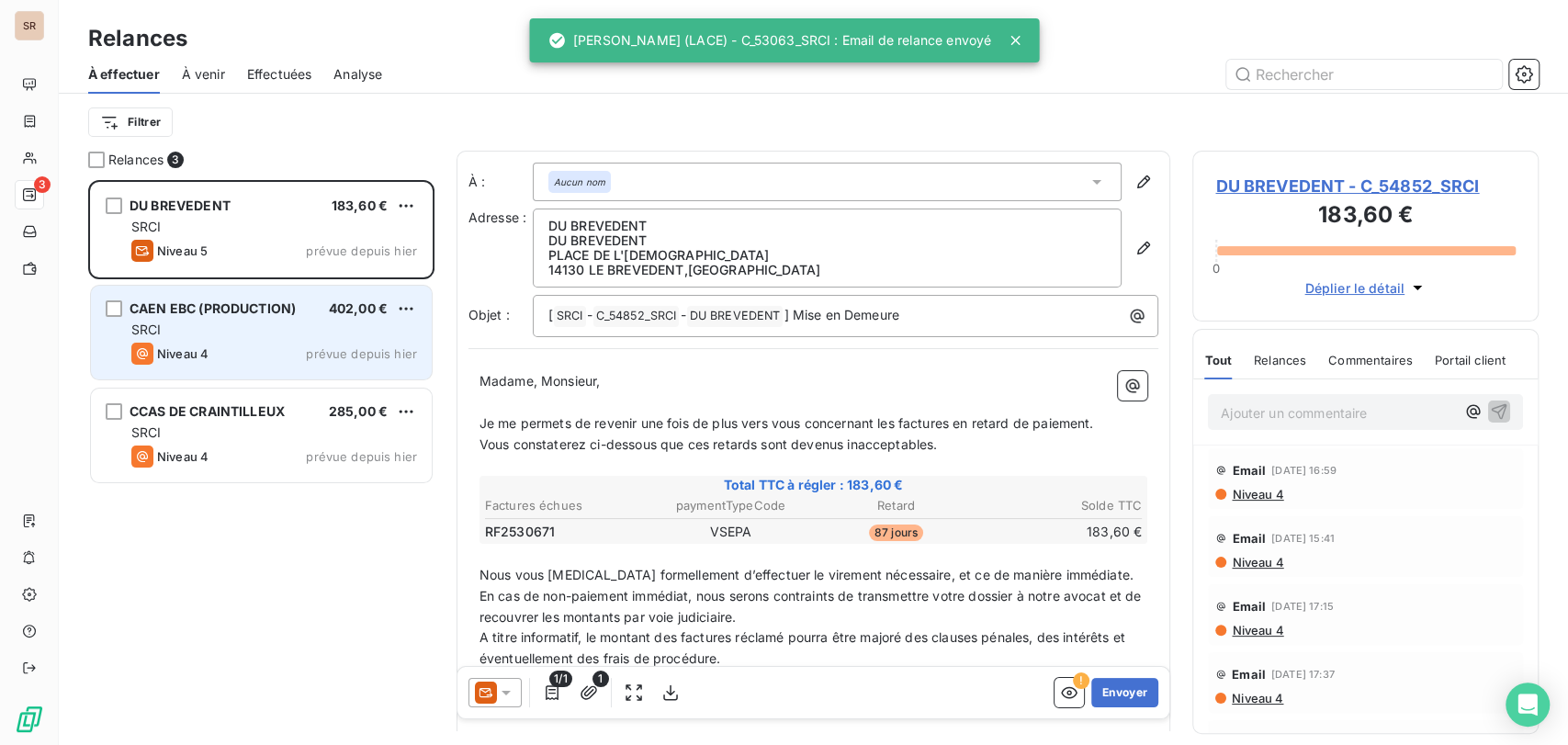
click at [183, 297] on div "CAEN EBC (PRODUCTION) 402,00 € SRCI Niveau 4 prévue depuis hier" at bounding box center [261, 332] width 340 height 94
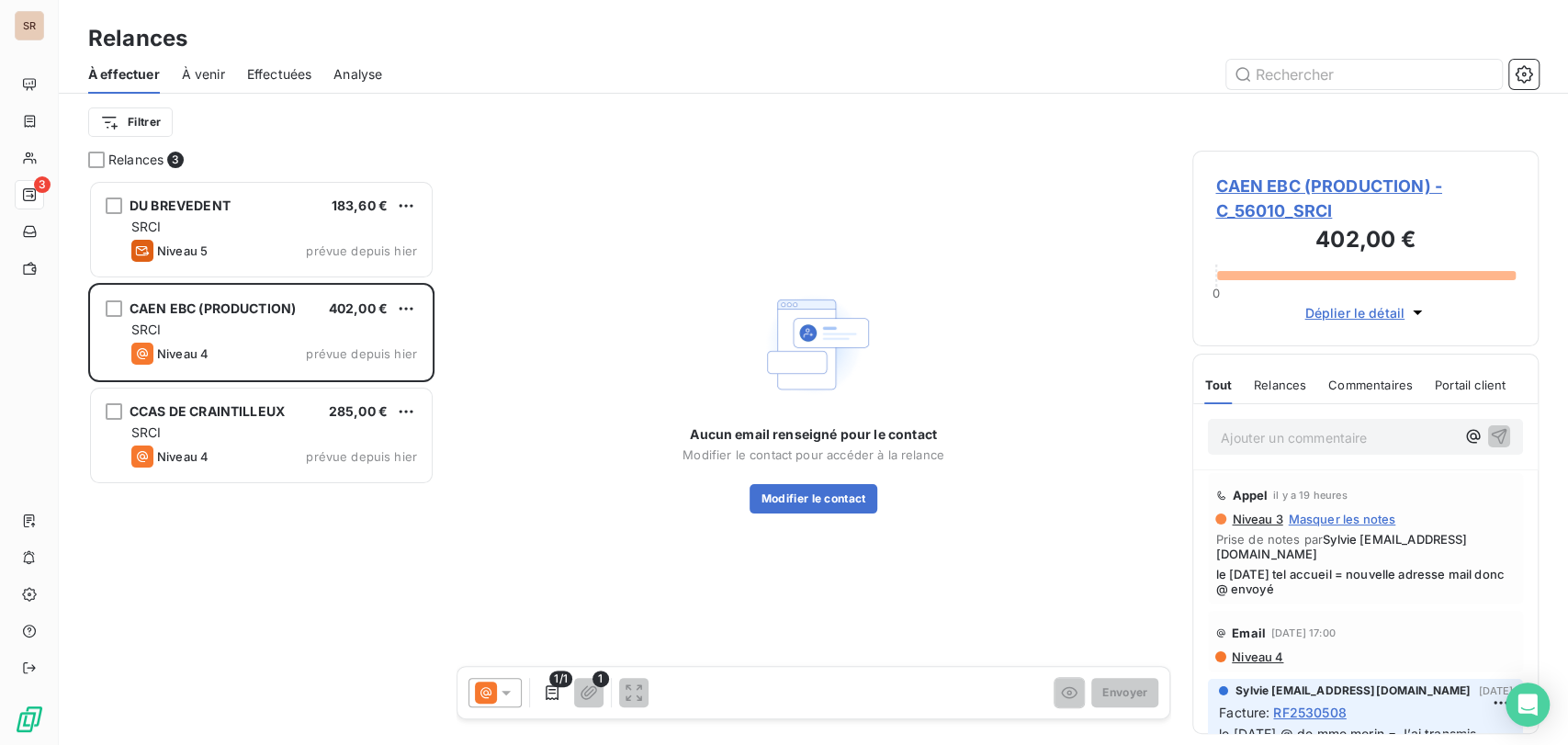
click at [1263, 197] on span "CAEN EBC (PRODUCTION) - C_56010_SRCI" at bounding box center [1366, 199] width 300 height 50
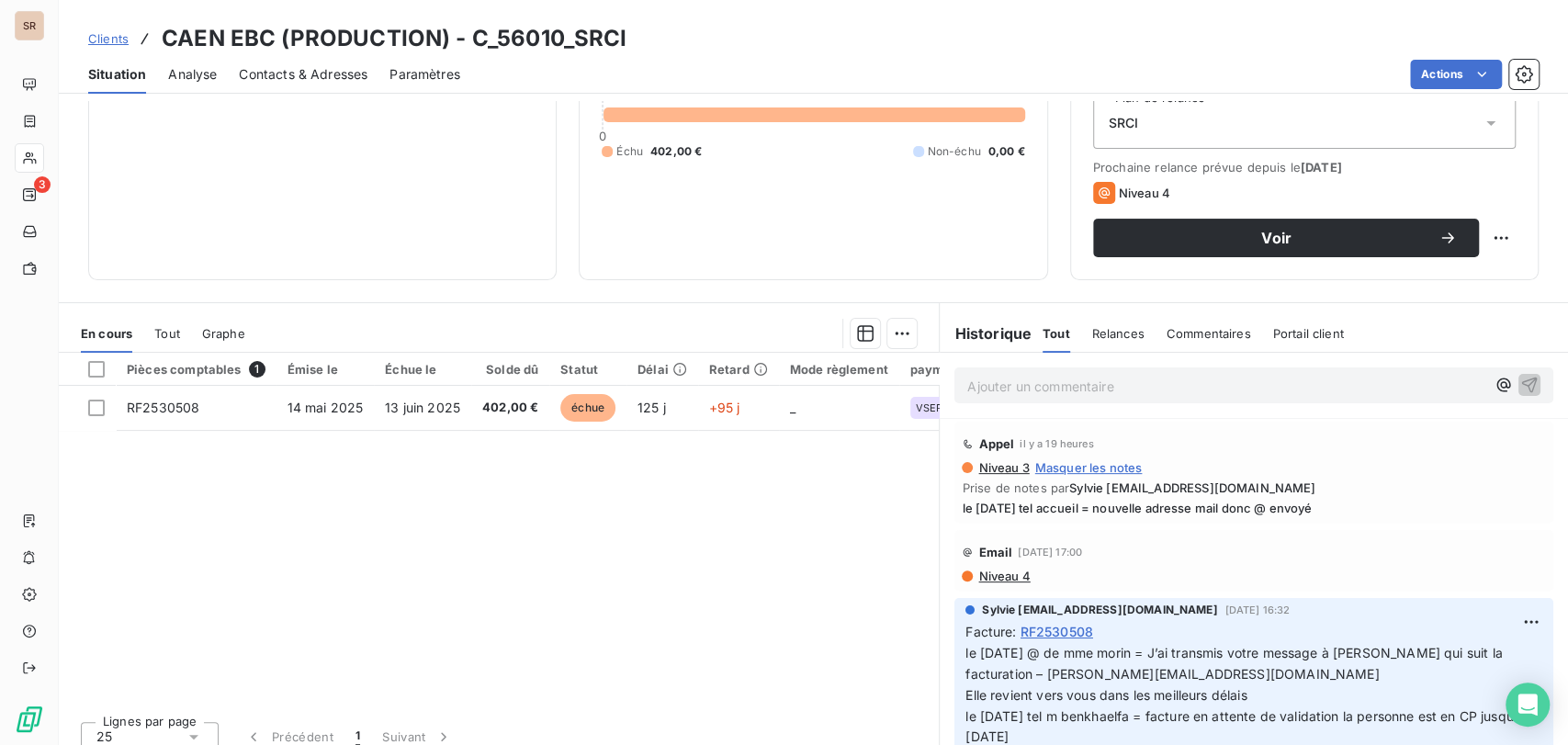
scroll to position [211, 0]
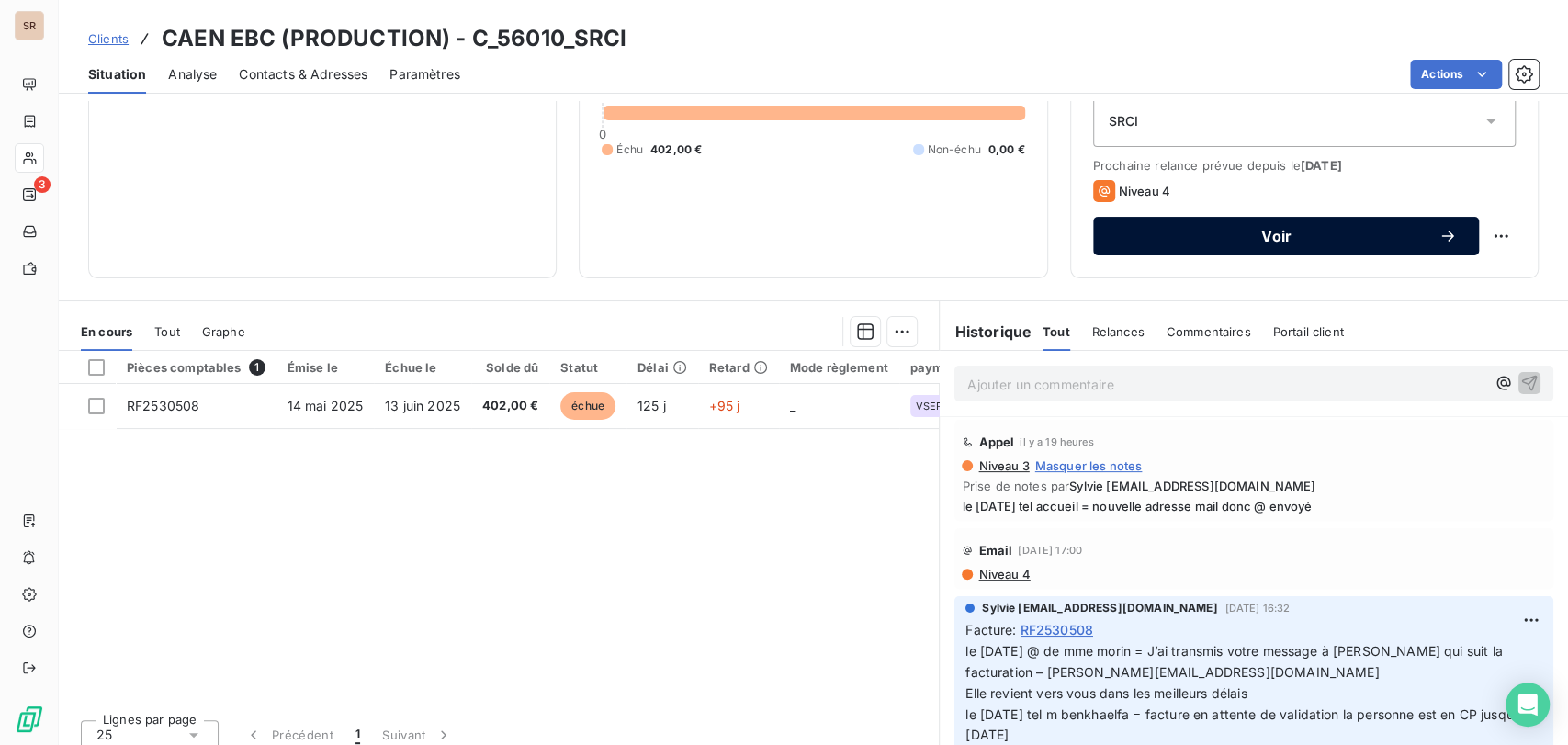
click at [1210, 235] on span "Voir" at bounding box center [1276, 236] width 323 height 15
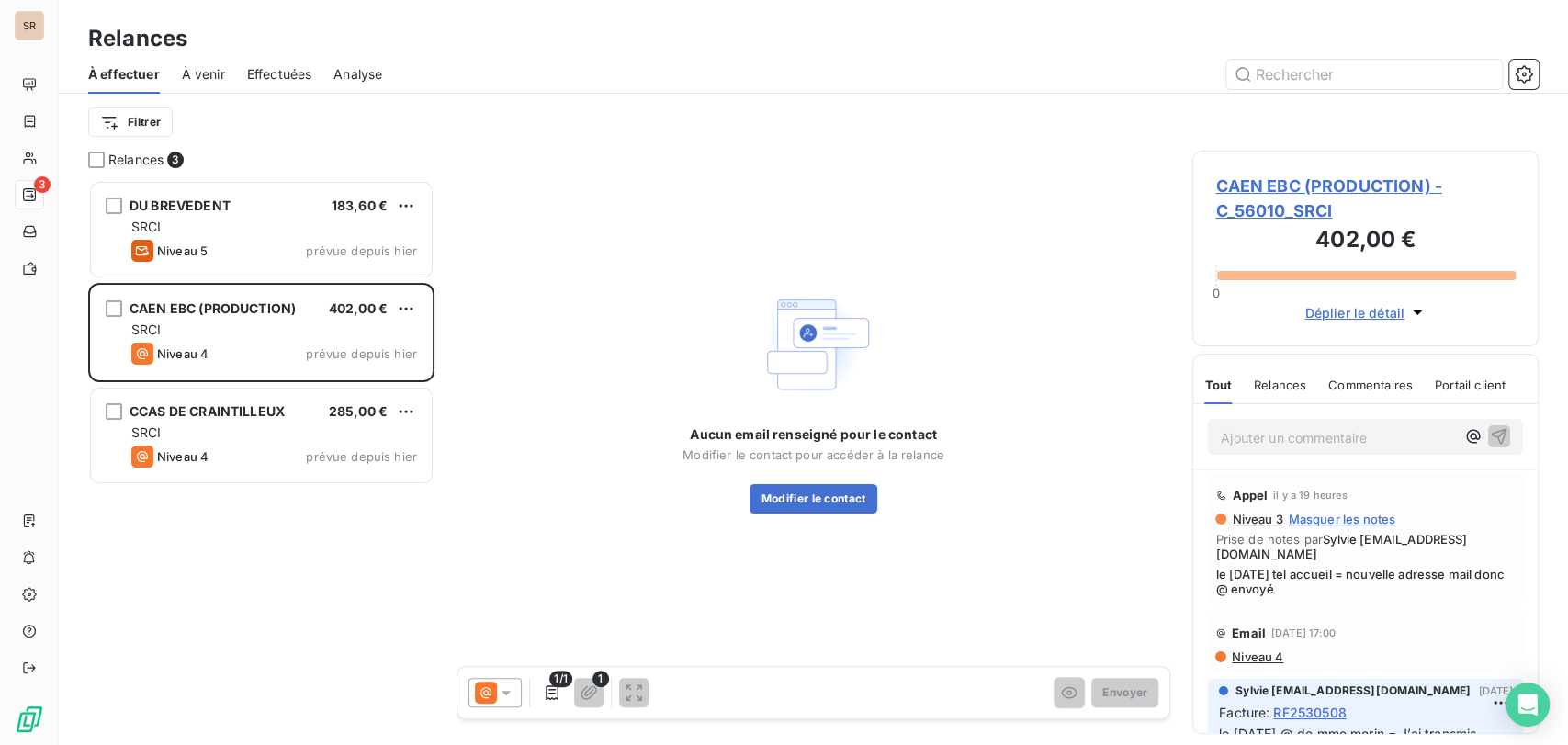
scroll to position [548, 330]
click at [1299, 186] on span "CAEN EBC (PRODUCTION) - C_56010_SRCI" at bounding box center [1366, 199] width 300 height 50
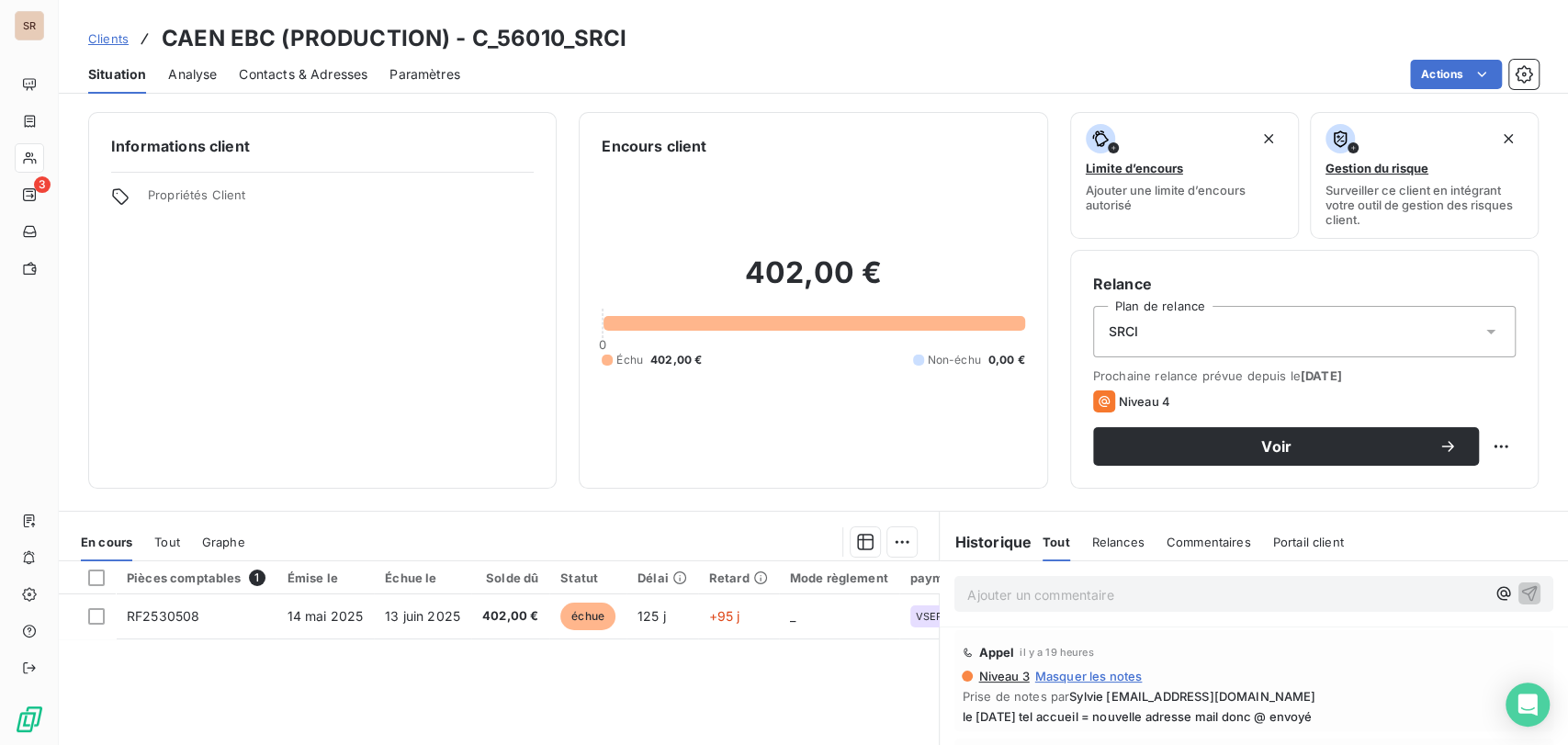
click at [330, 60] on div "Contacts & Adresses" at bounding box center [304, 74] width 129 height 39
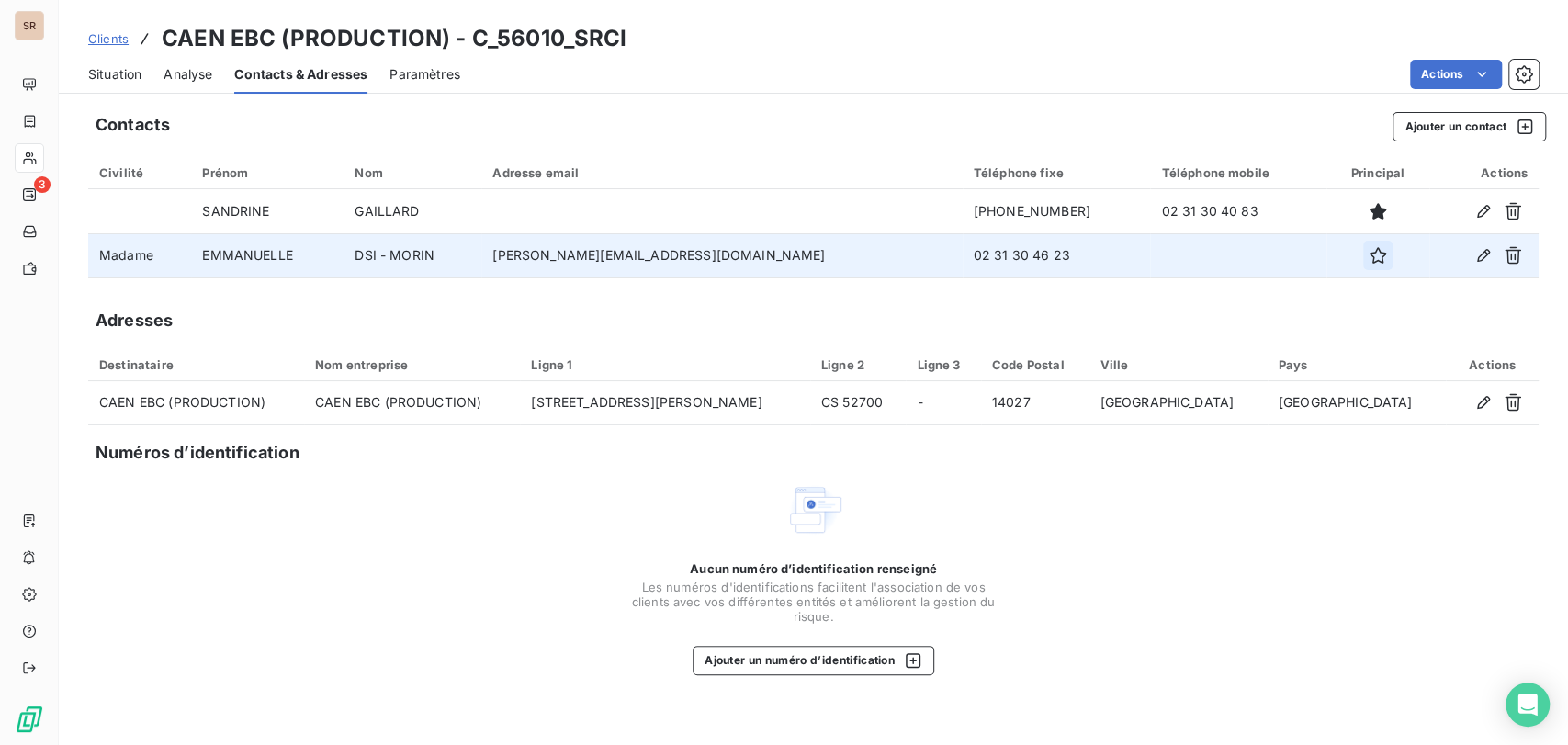
click at [1369, 251] on icon "button" at bounding box center [1378, 256] width 17 height 17
click at [120, 70] on span "Situation" at bounding box center [115, 74] width 53 height 18
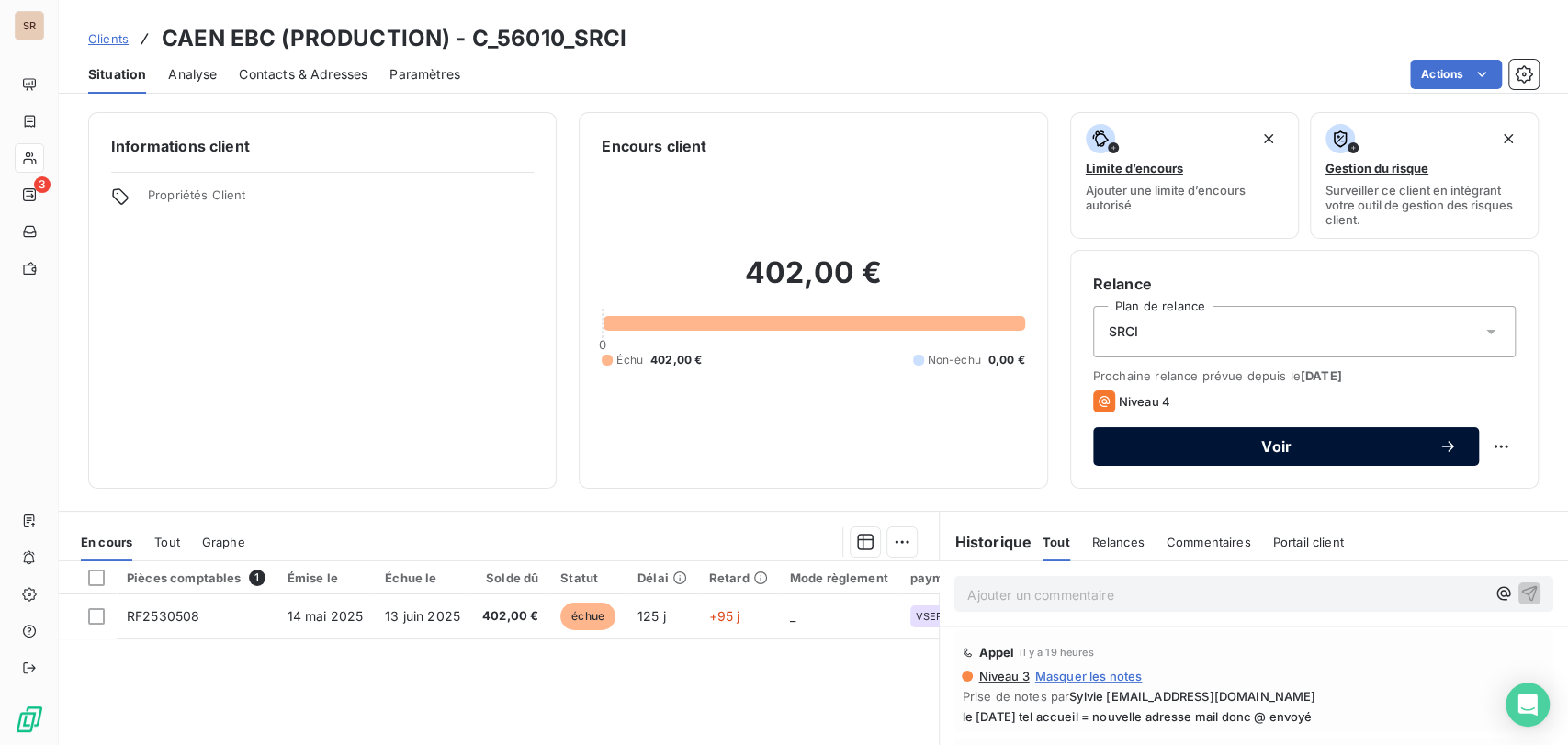
click at [1282, 450] on span "Voir" at bounding box center [1276, 446] width 323 height 15
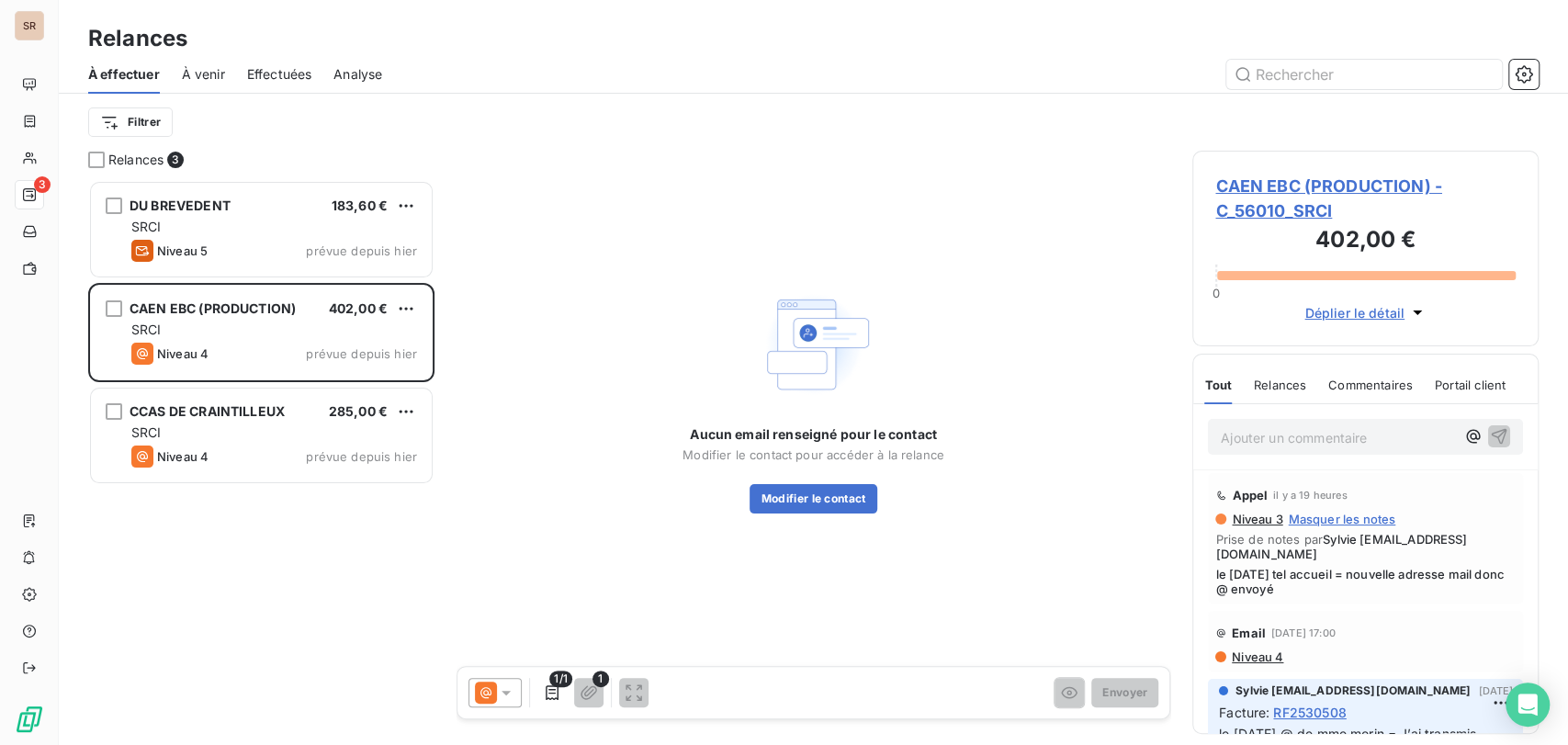
scroll to position [548, 330]
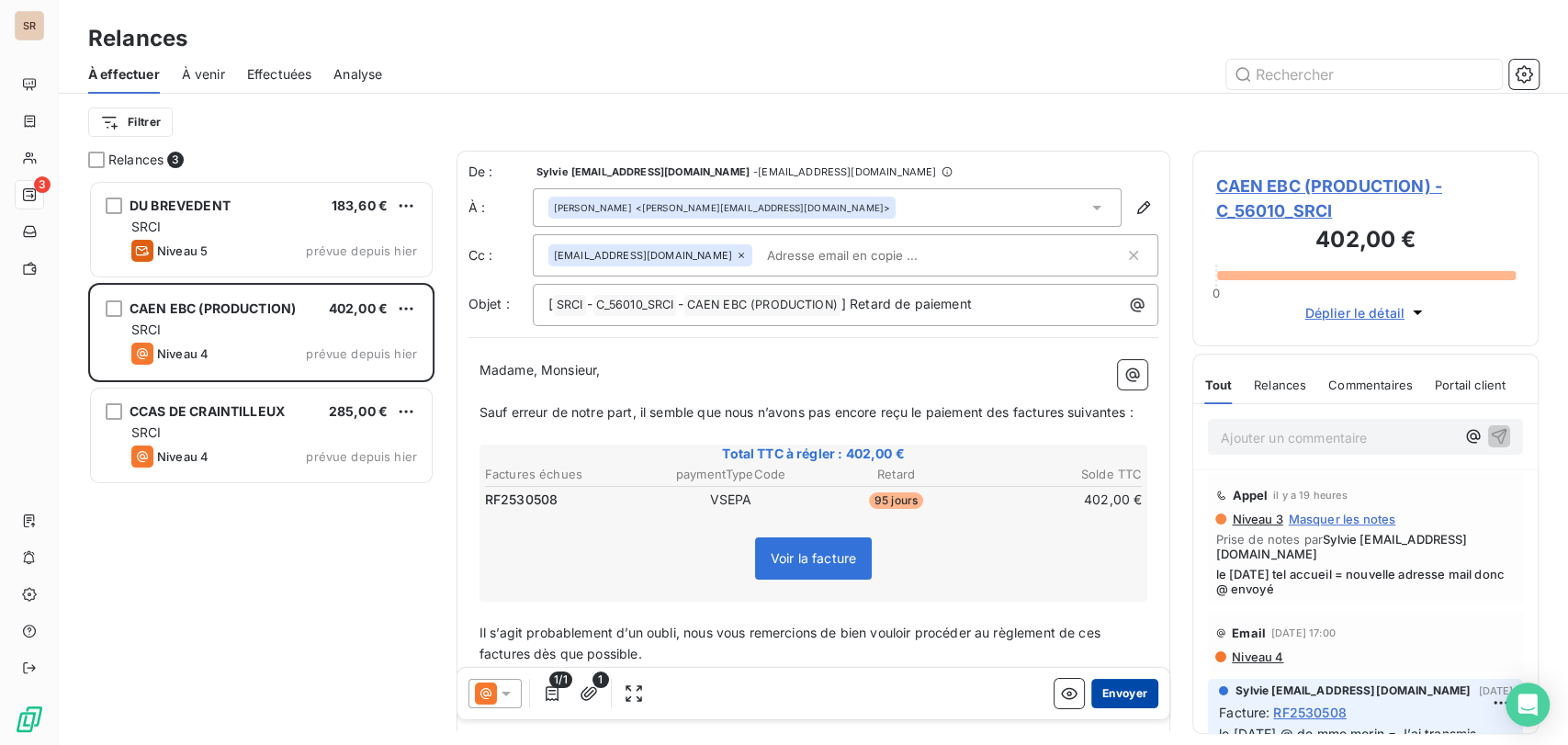
click at [1098, 695] on button "Envoyer" at bounding box center [1124, 693] width 67 height 29
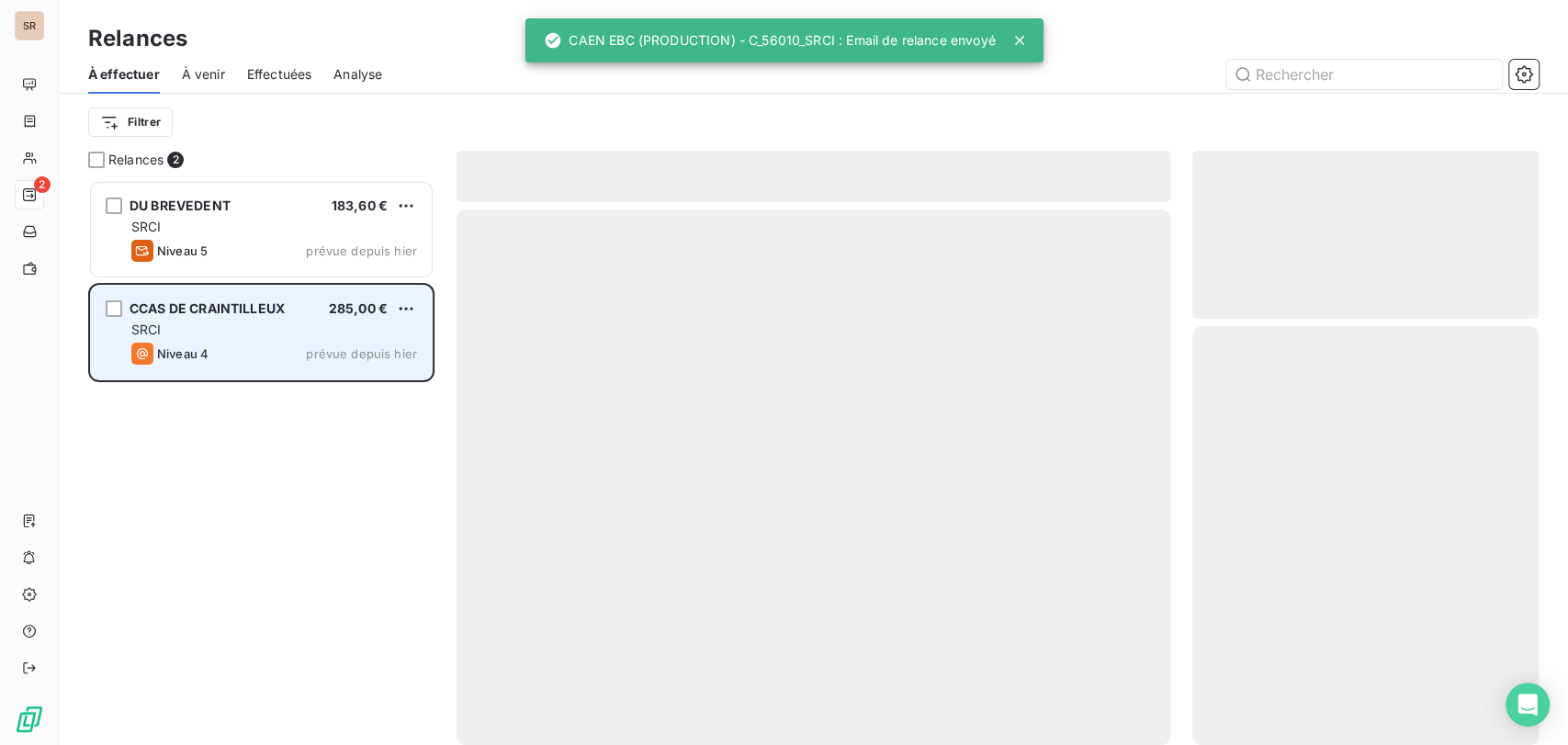
click at [236, 303] on span "CCAS DE CRAINTILLEUX" at bounding box center [207, 307] width 156 height 16
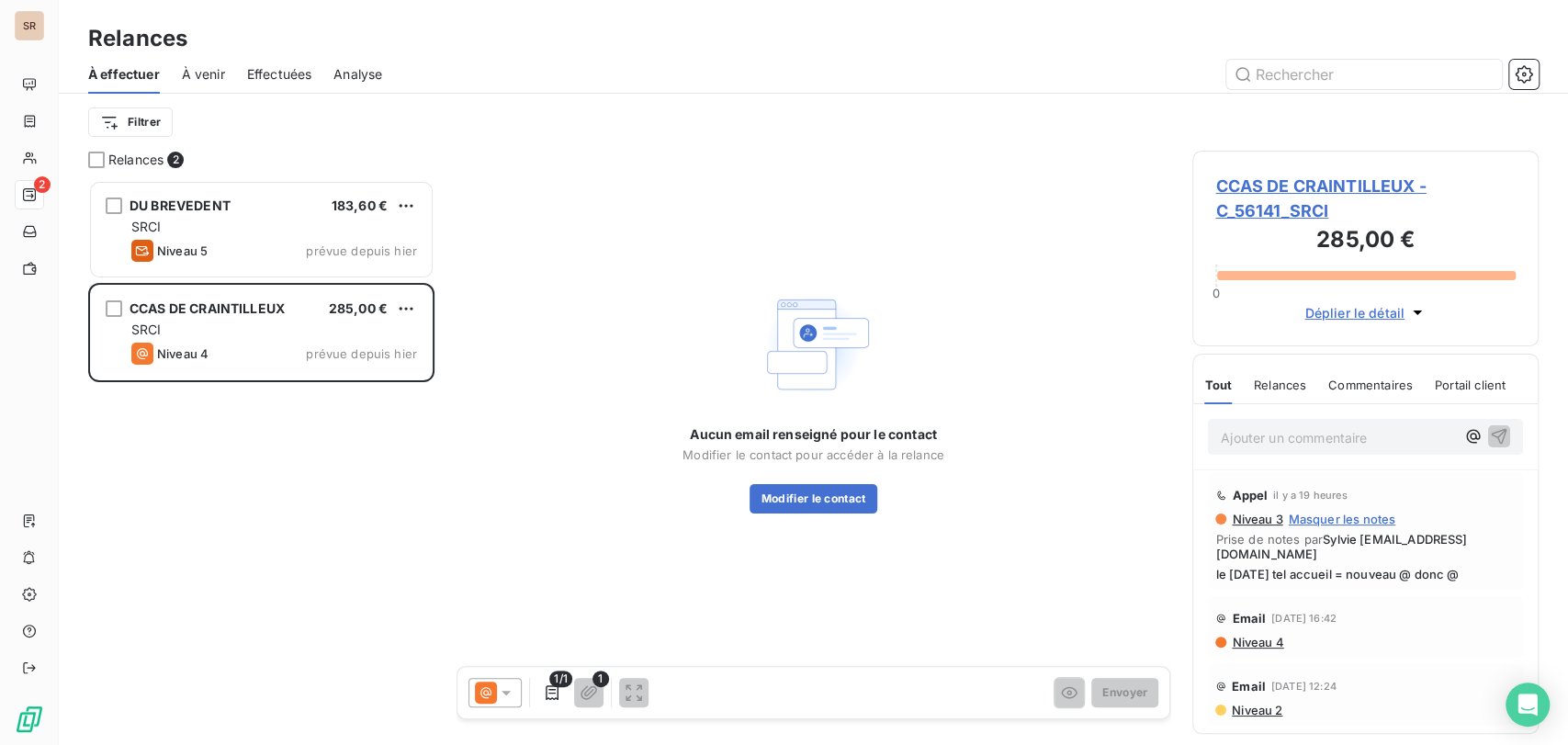
click at [1265, 189] on span "CCAS DE CRAINTILLEUX - C_56141_SRCI" at bounding box center [1366, 199] width 300 height 50
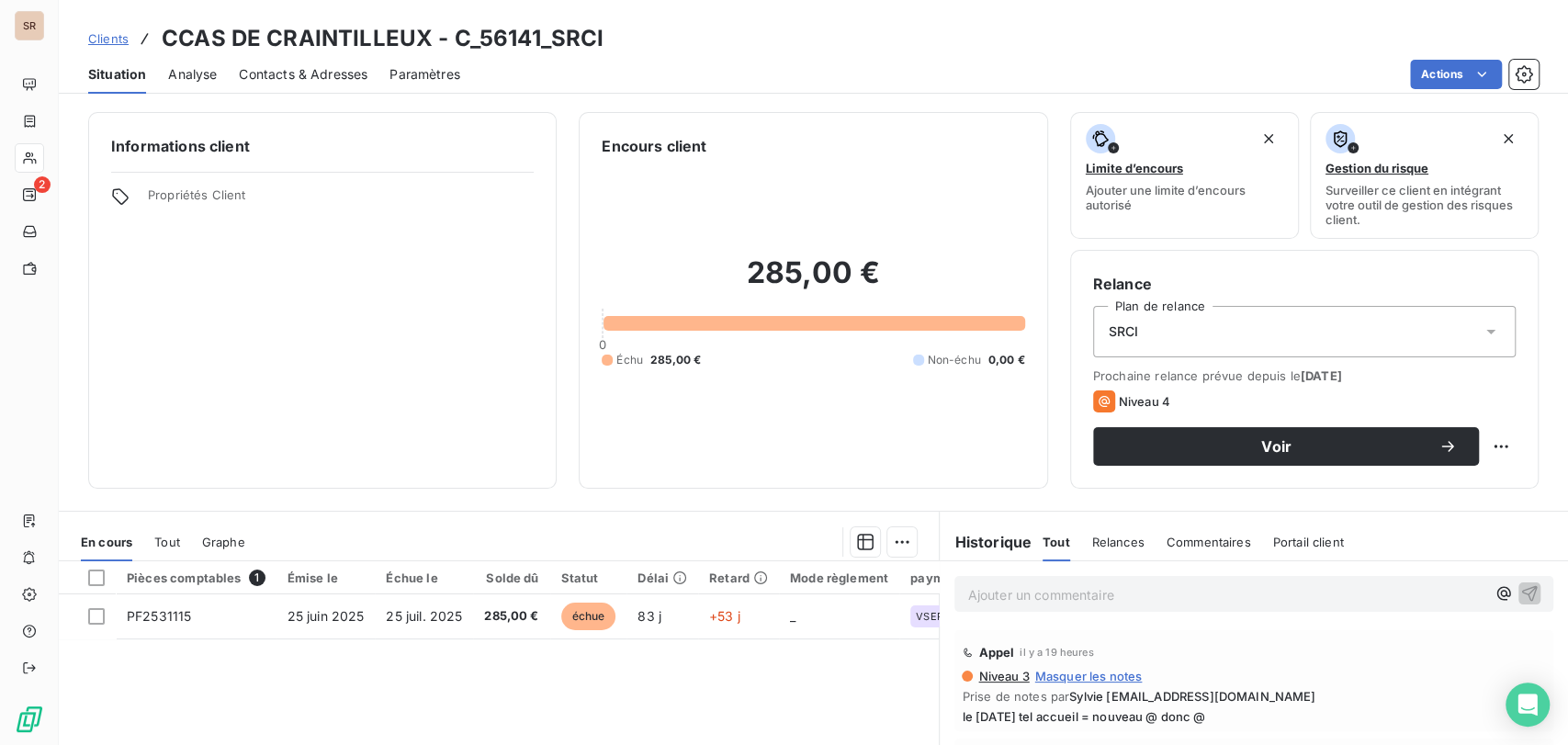
click at [292, 81] on span "Contacts & Adresses" at bounding box center [304, 74] width 129 height 18
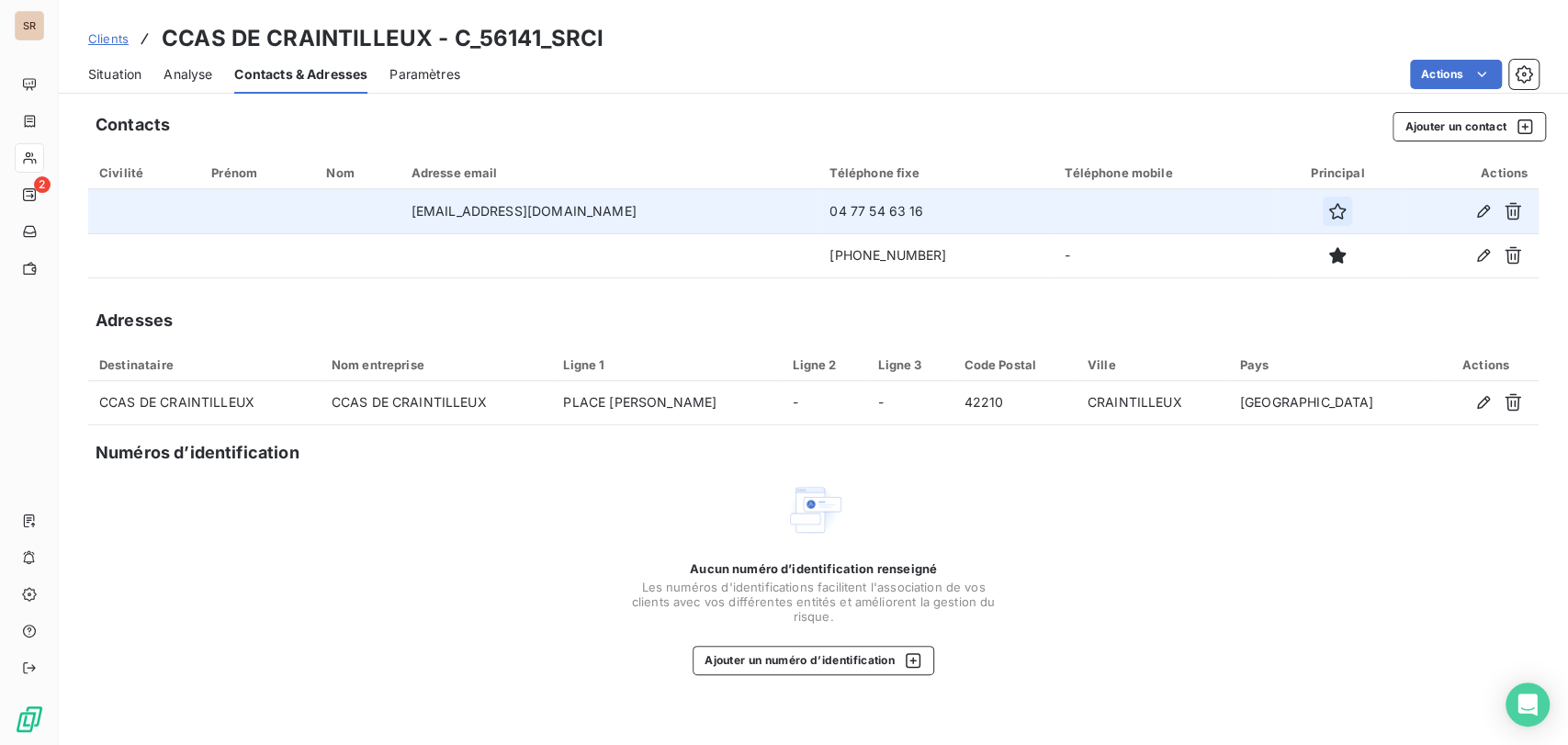
click at [1329, 212] on icon "button" at bounding box center [1337, 212] width 17 height 17
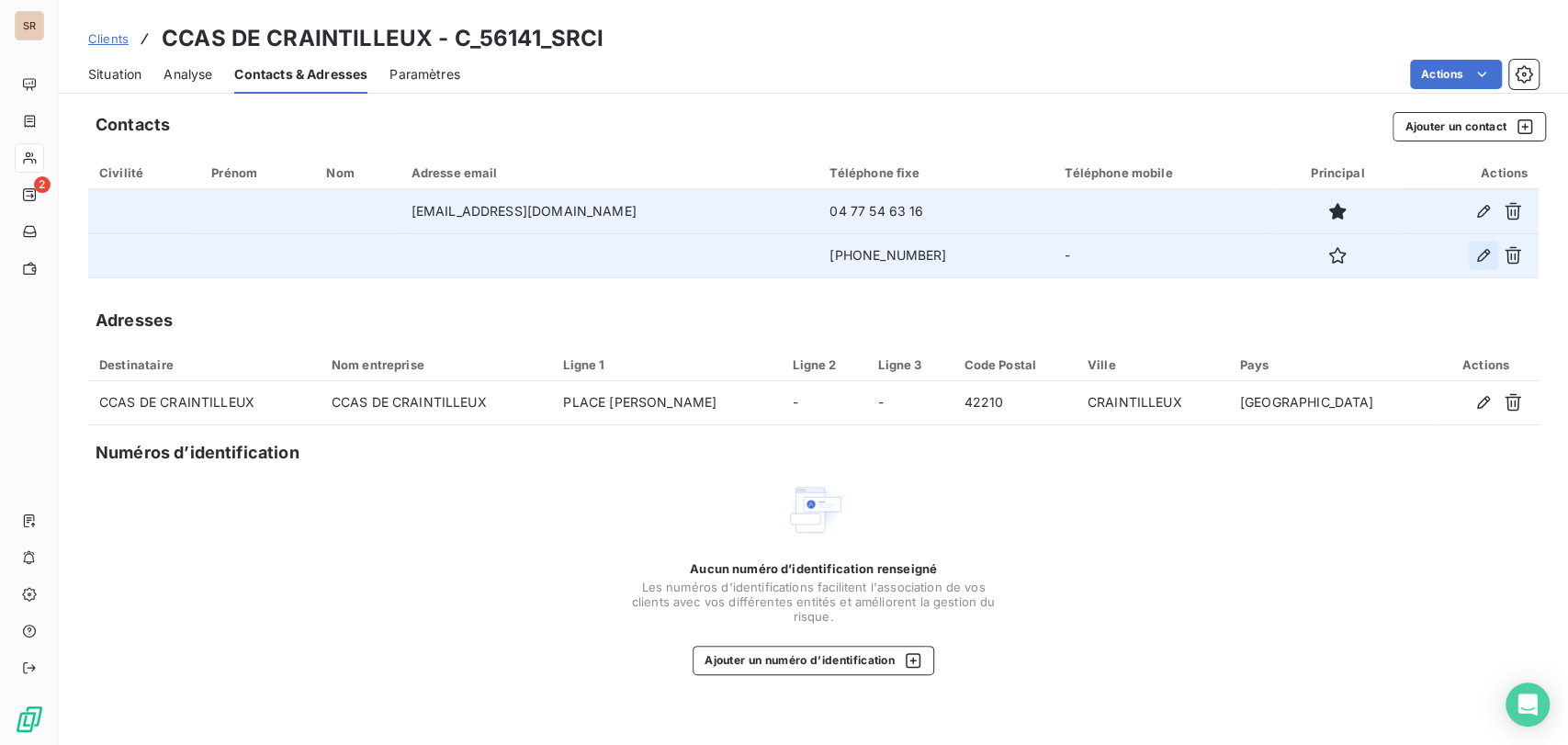
click at [1485, 258] on icon "button" at bounding box center [1483, 256] width 18 height 18
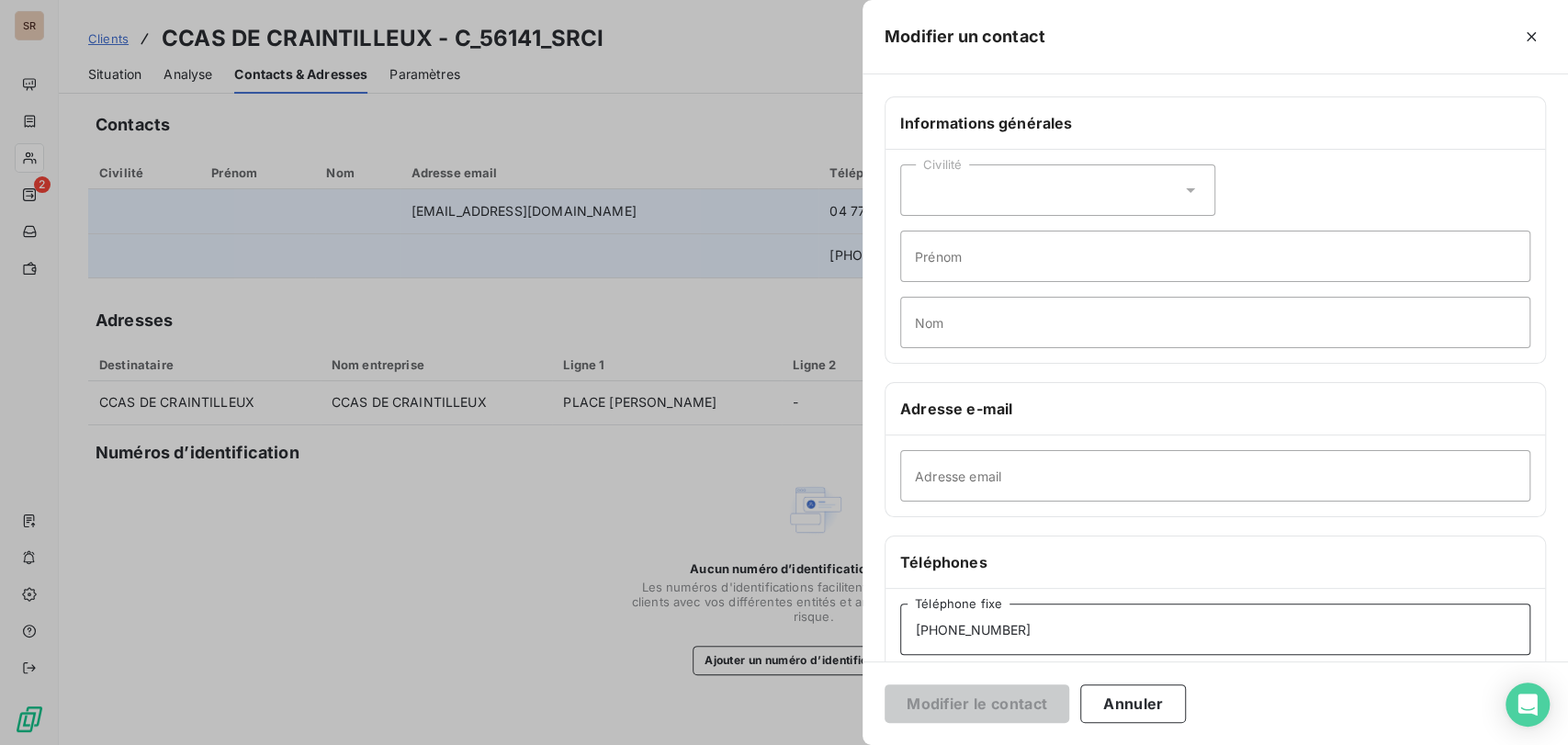
drag, startPoint x: 1025, startPoint y: 619, endPoint x: 702, endPoint y: 622, distance: 323.0
click at [702, 744] on div "Modifier un contact Informations générales Civilité Prénom Nom Adresse e-mail A…" at bounding box center [784, 745] width 1568 height 0
click at [956, 698] on button "Modifier le contact" at bounding box center [976, 704] width 185 height 39
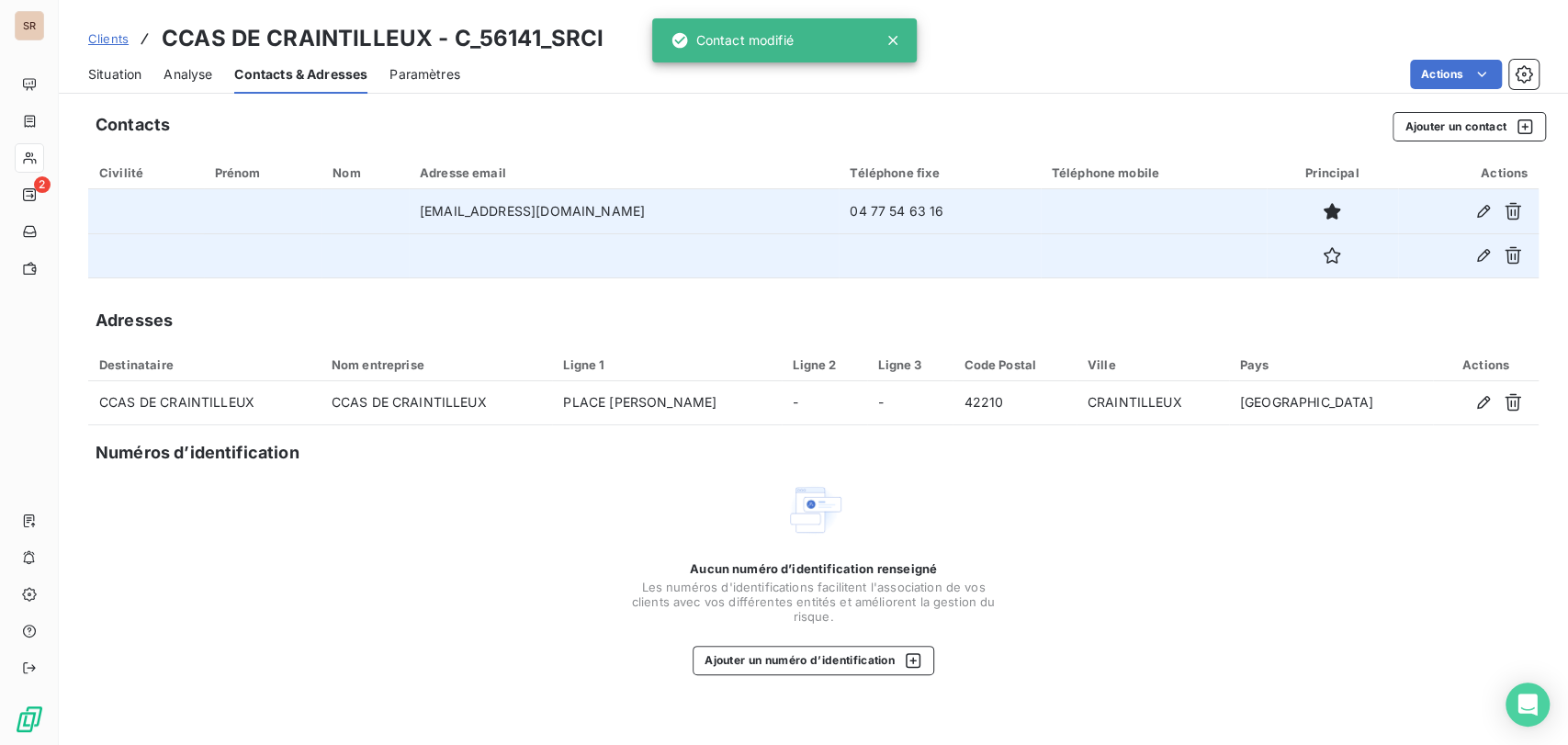
click at [129, 70] on span "Situation" at bounding box center [115, 74] width 53 height 18
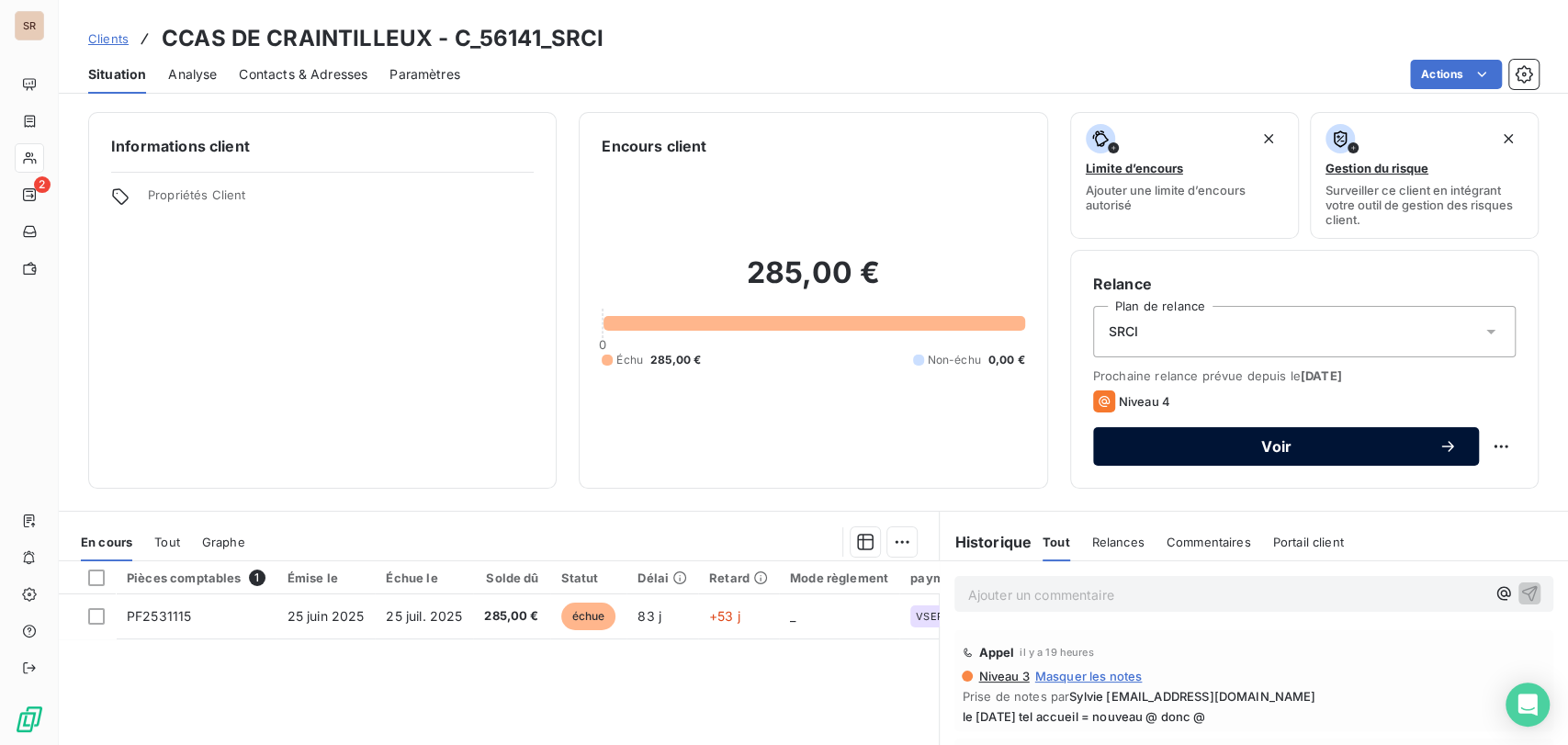
click at [1127, 443] on span "Voir" at bounding box center [1276, 446] width 323 height 15
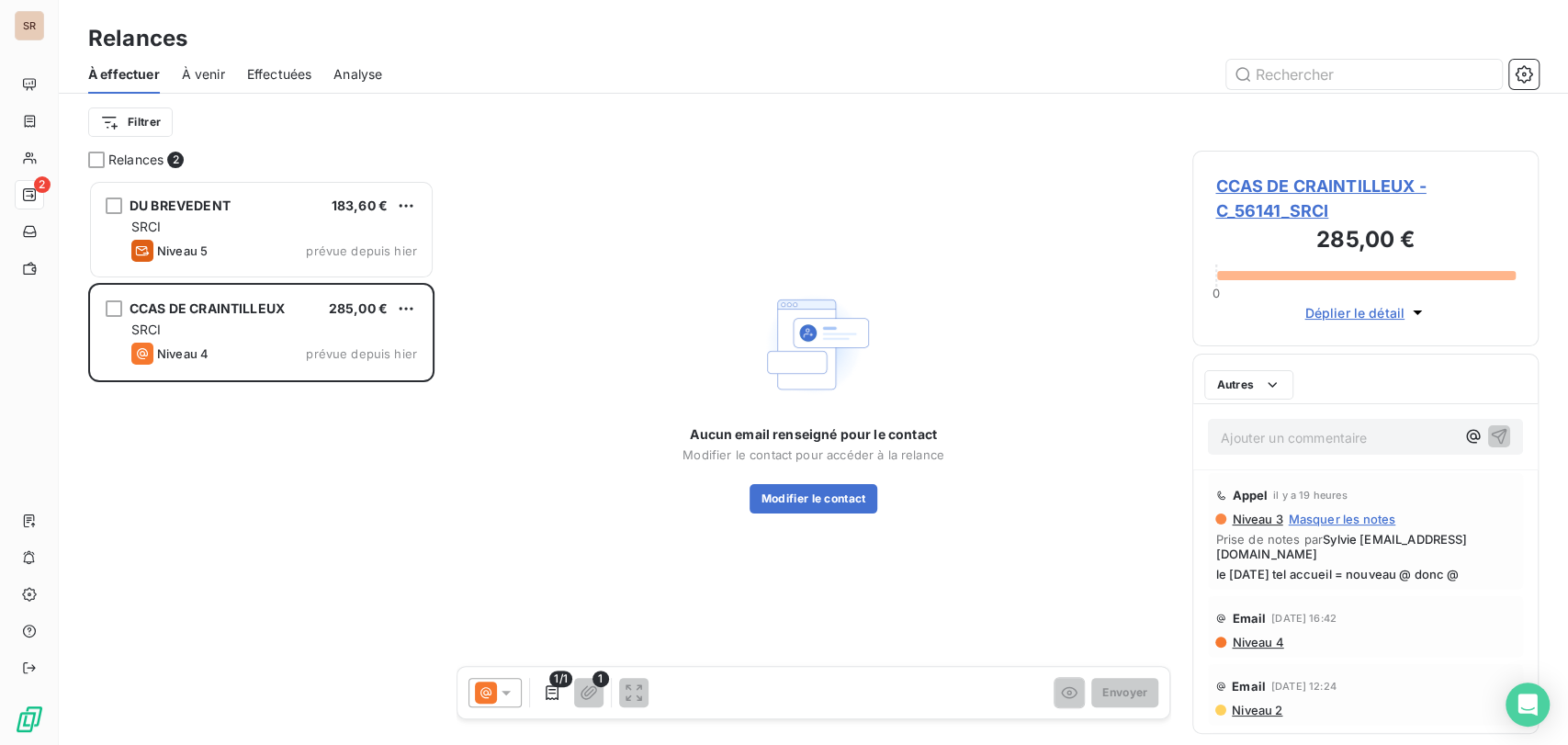
scroll to position [548, 330]
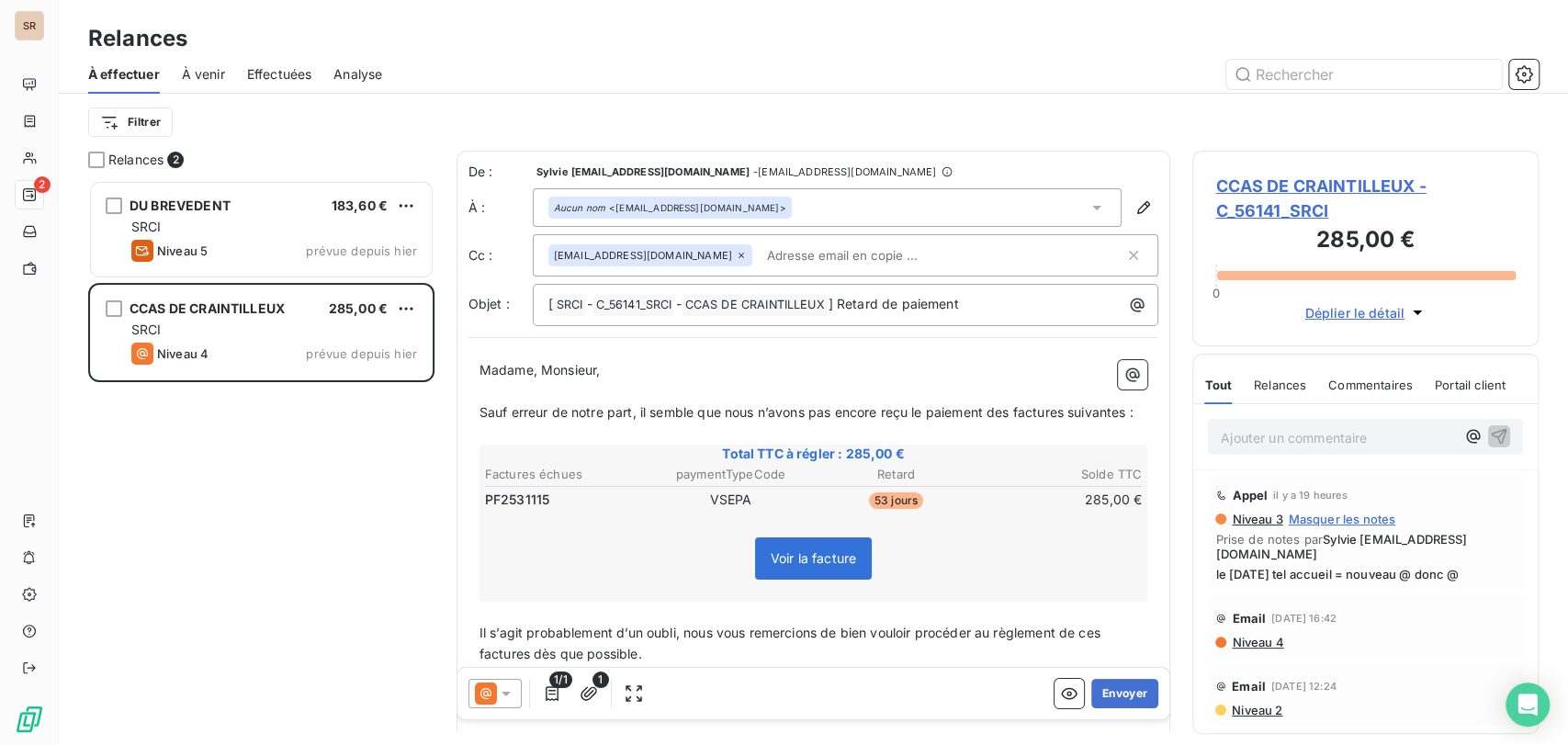
click at [518, 693] on div at bounding box center [495, 693] width 53 height 29
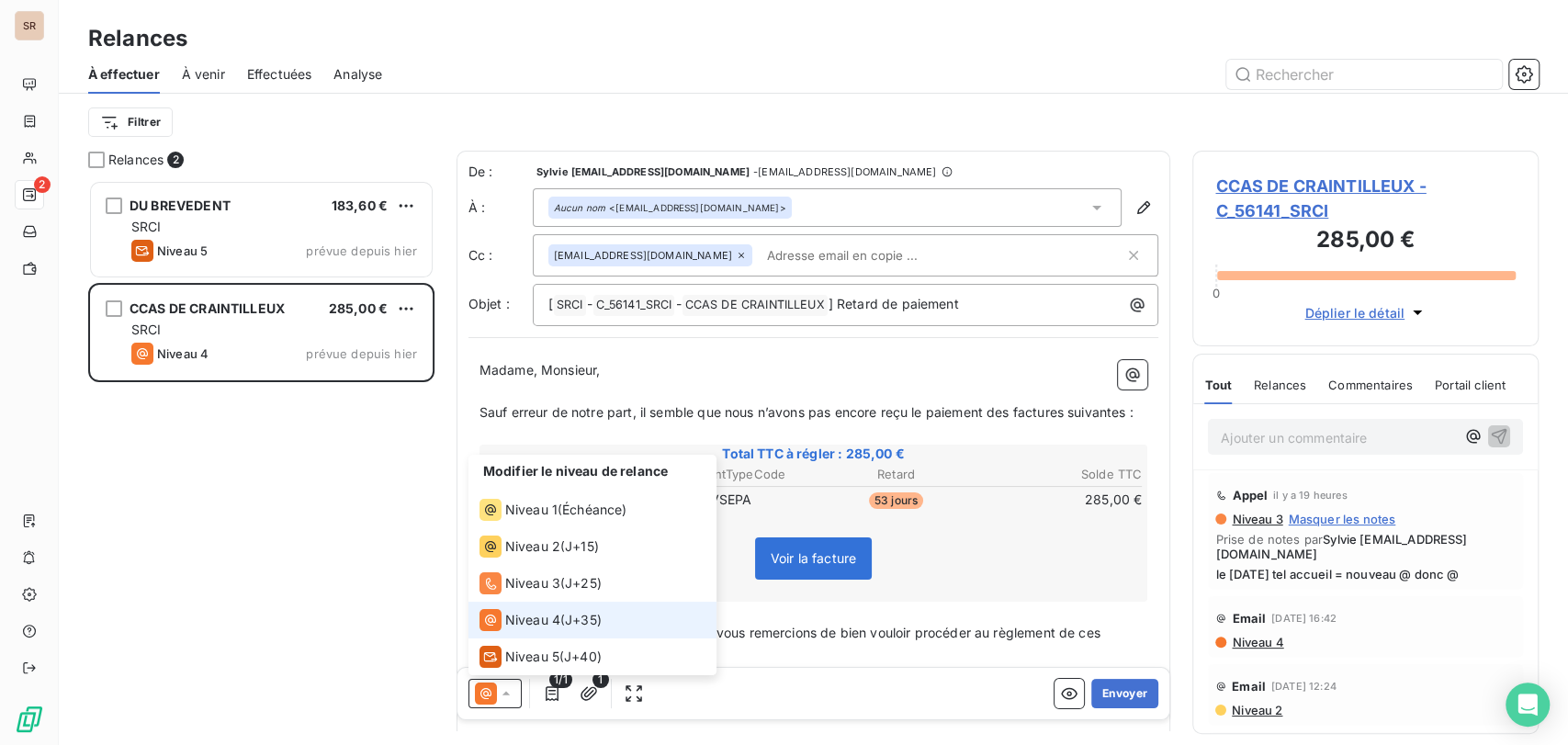
click at [529, 625] on span "Niveau 4" at bounding box center [533, 619] width 55 height 18
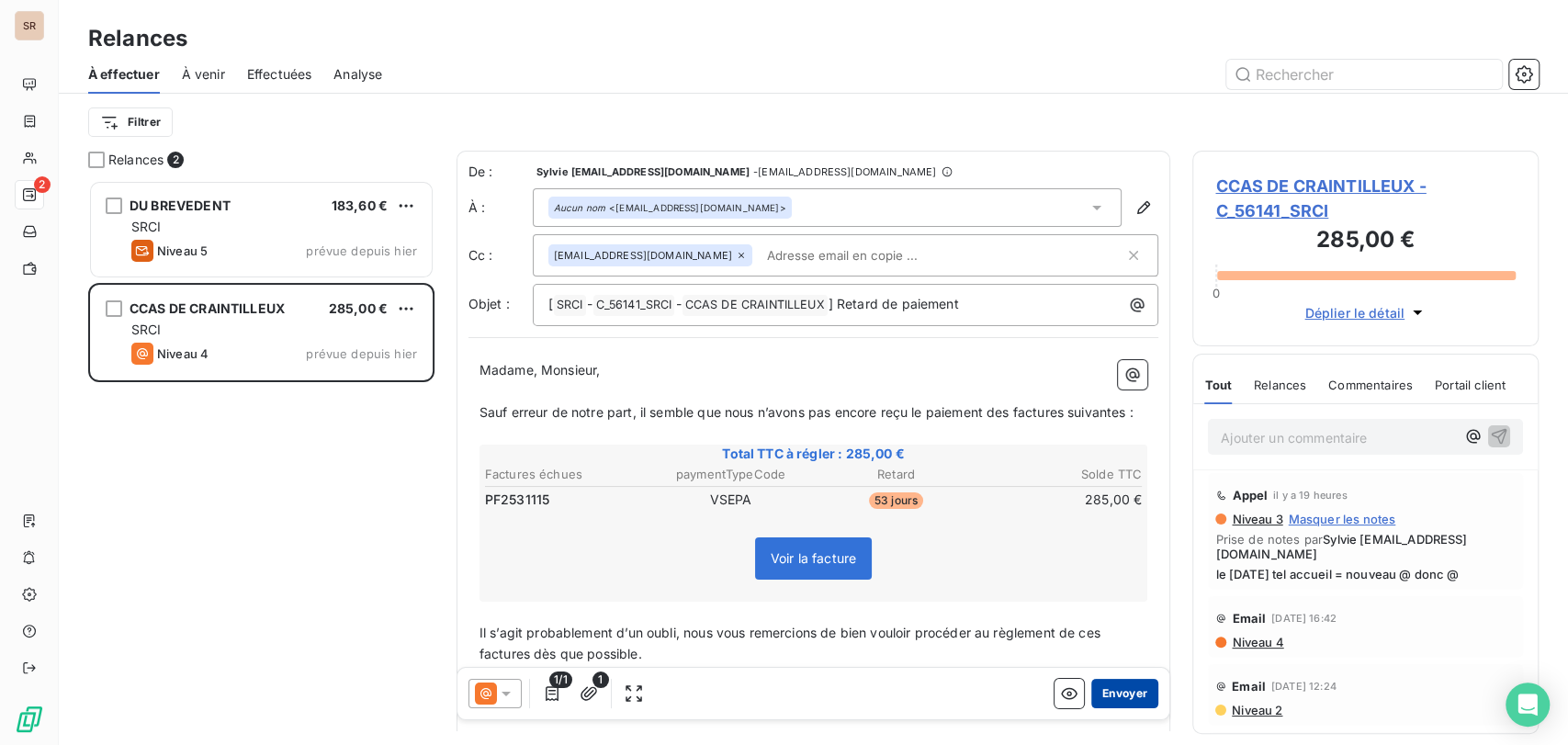
click at [1141, 679] on button "Envoyer" at bounding box center [1124, 693] width 67 height 29
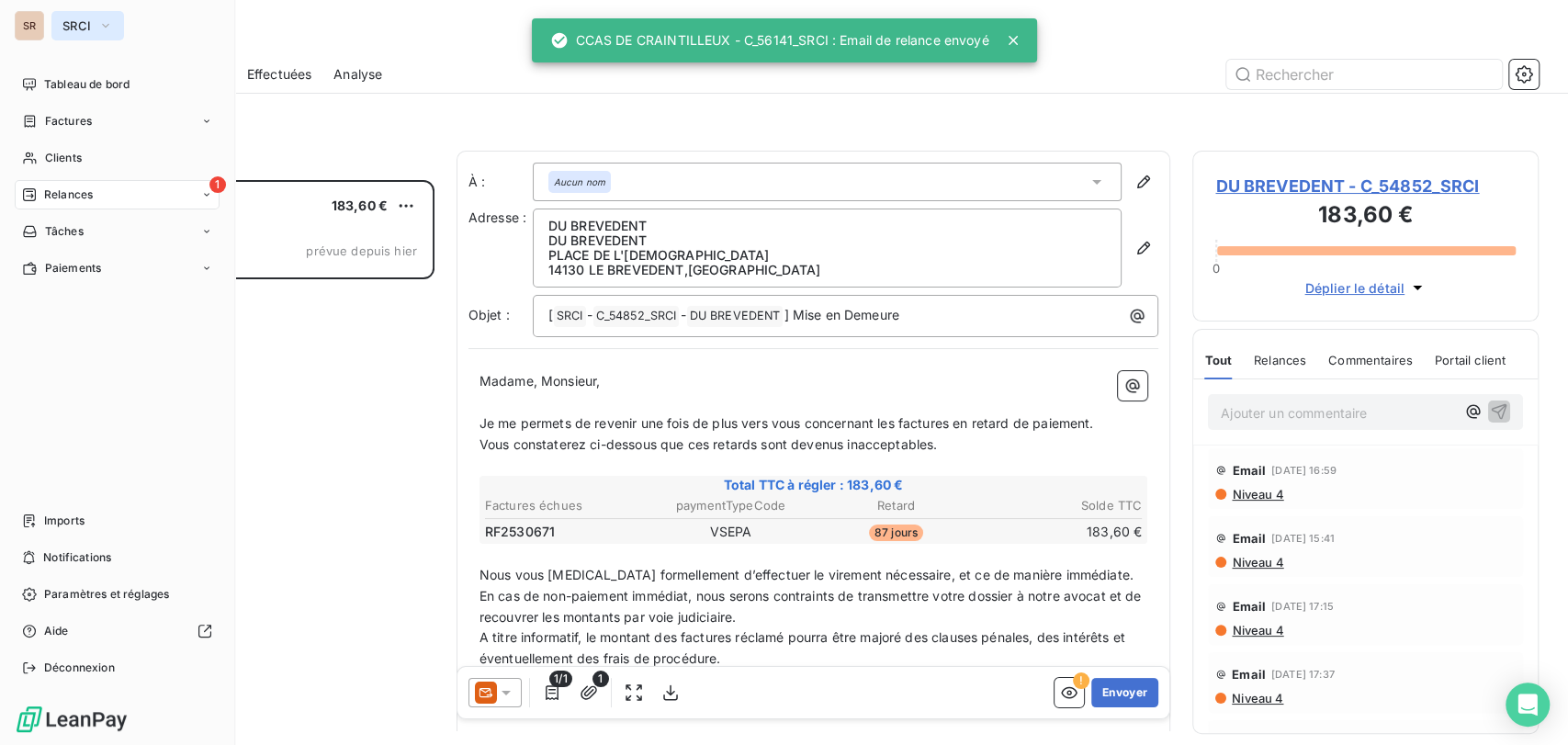
click at [112, 20] on icon "button" at bounding box center [106, 26] width 15 height 18
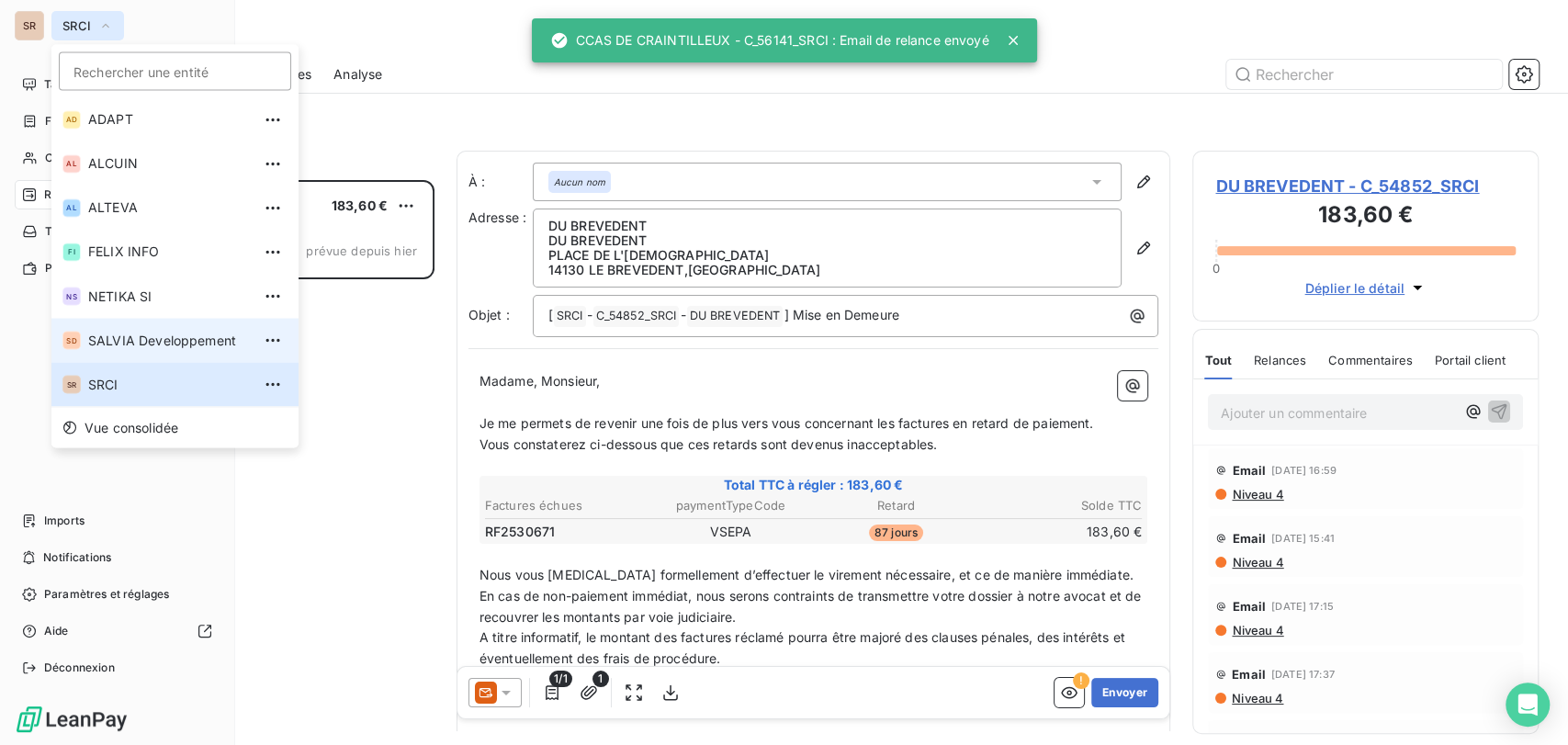
click at [128, 338] on span "SALVIA Developpement" at bounding box center [169, 339] width 163 height 18
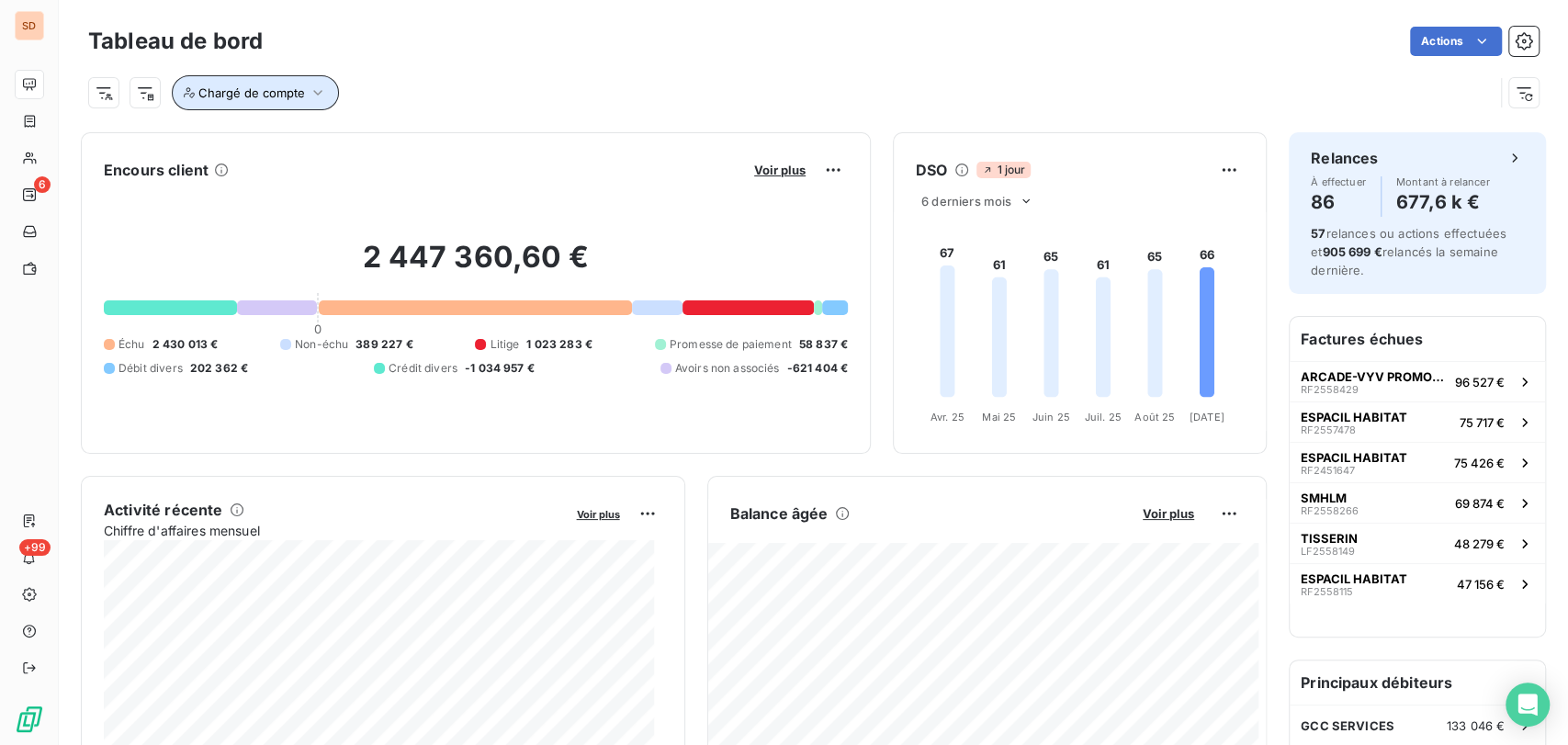
click at [322, 91] on icon "button" at bounding box center [317, 93] width 18 height 18
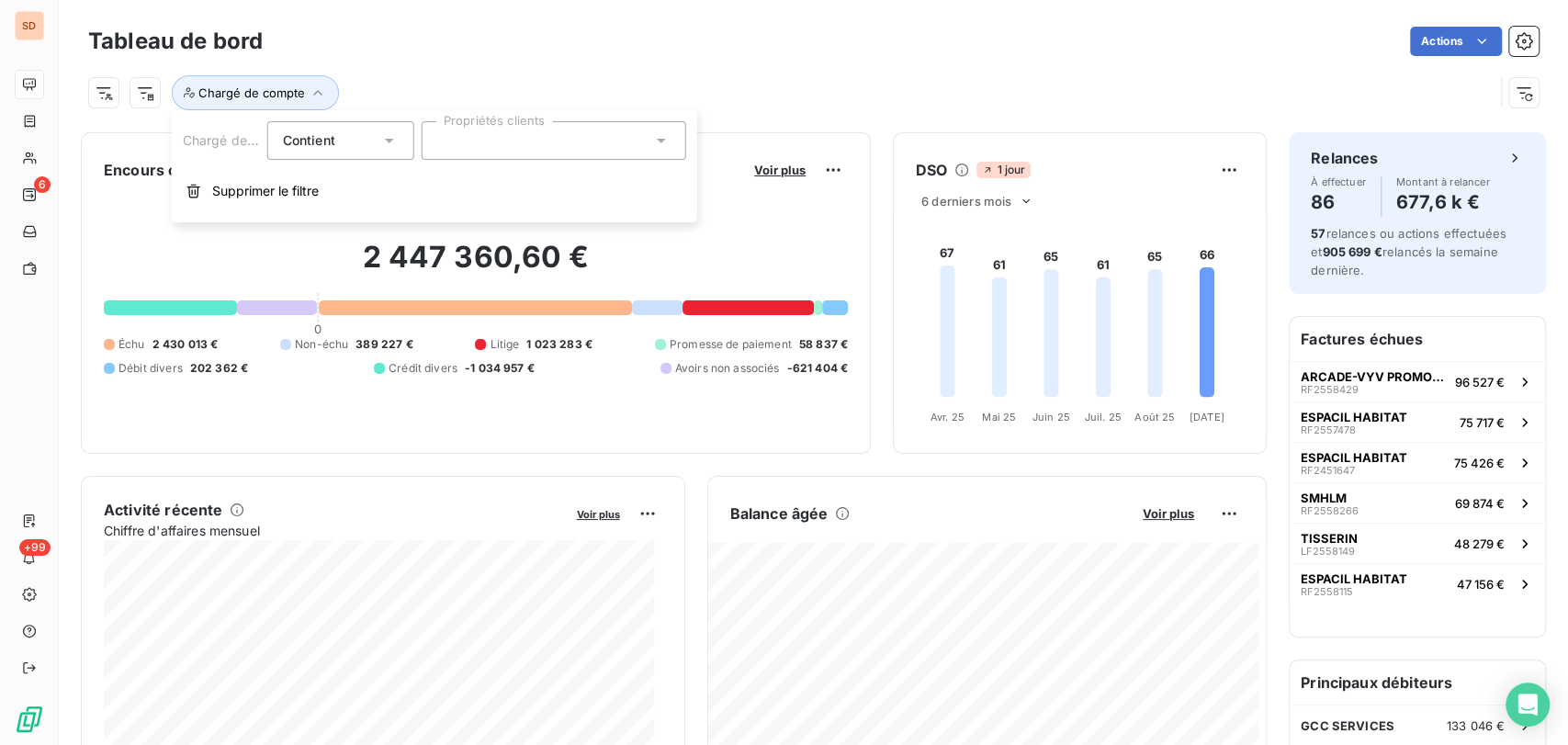
click at [658, 134] on icon at bounding box center [662, 141] width 18 height 18
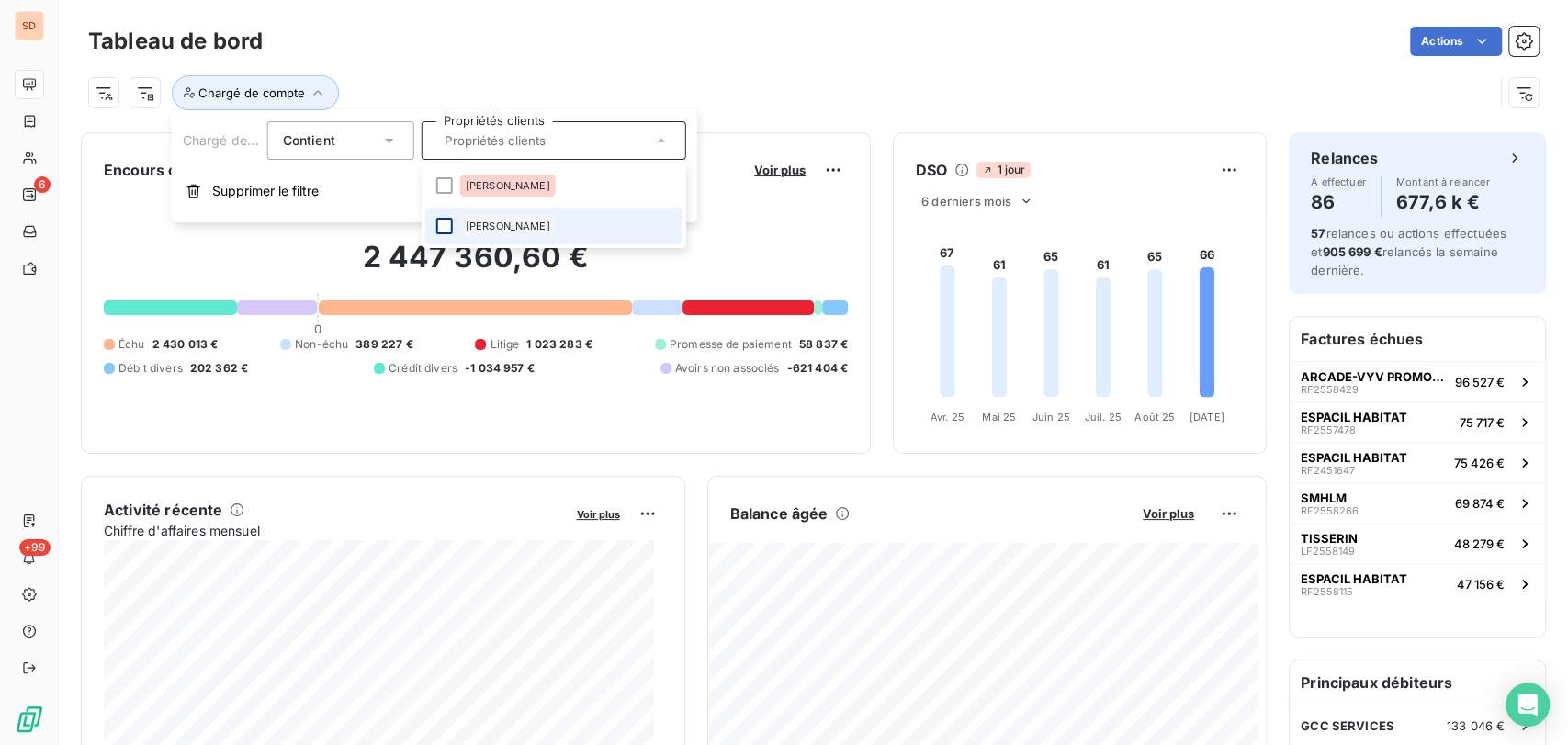
click at [444, 225] on div at bounding box center [444, 226] width 17 height 17
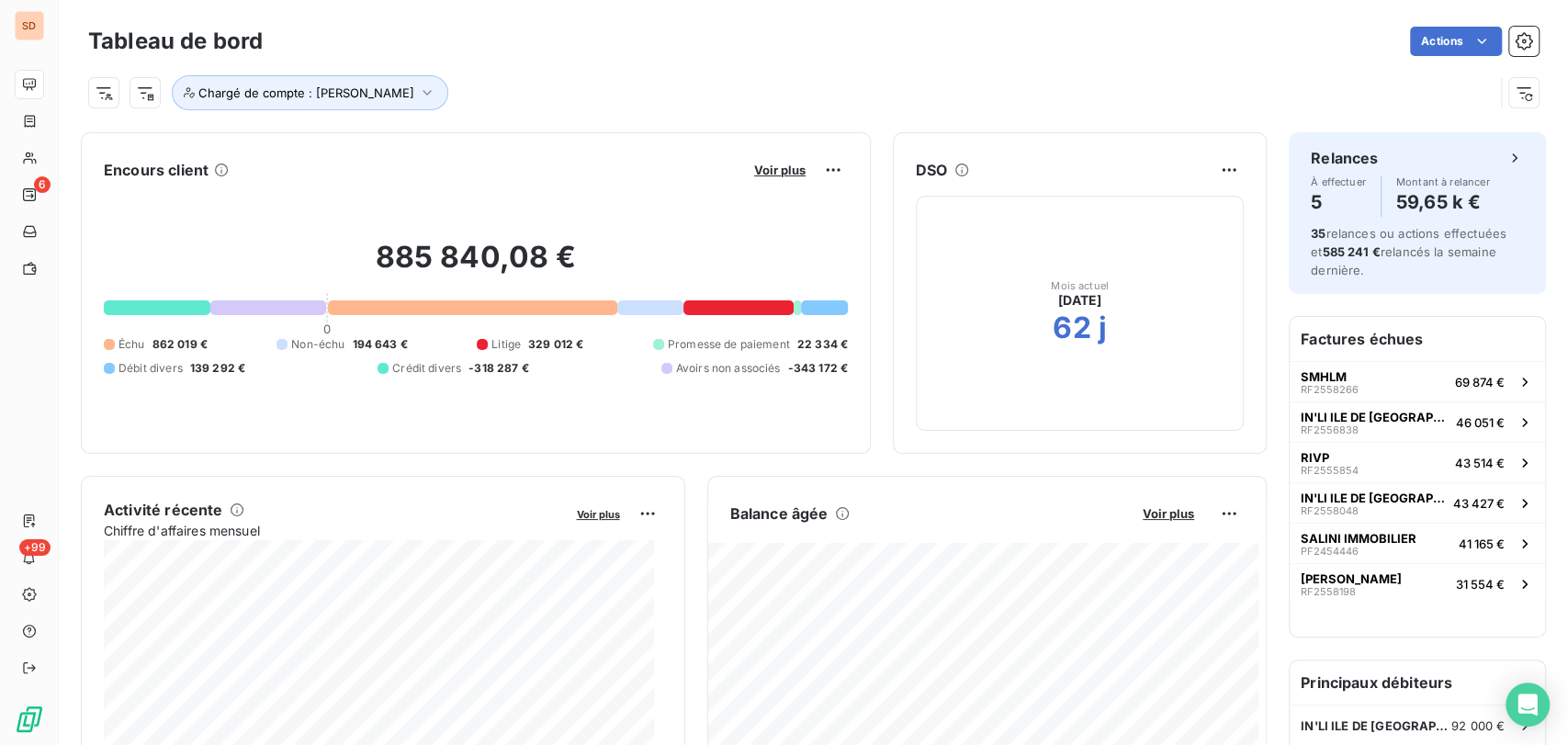
click at [813, 83] on div "Chargé de compte : Sylvie" at bounding box center [790, 93] width 1405 height 35
click at [370, 89] on button "Chargé de compte : Sylvie" at bounding box center [310, 93] width 276 height 35
click at [662, 140] on icon at bounding box center [662, 141] width 9 height 5
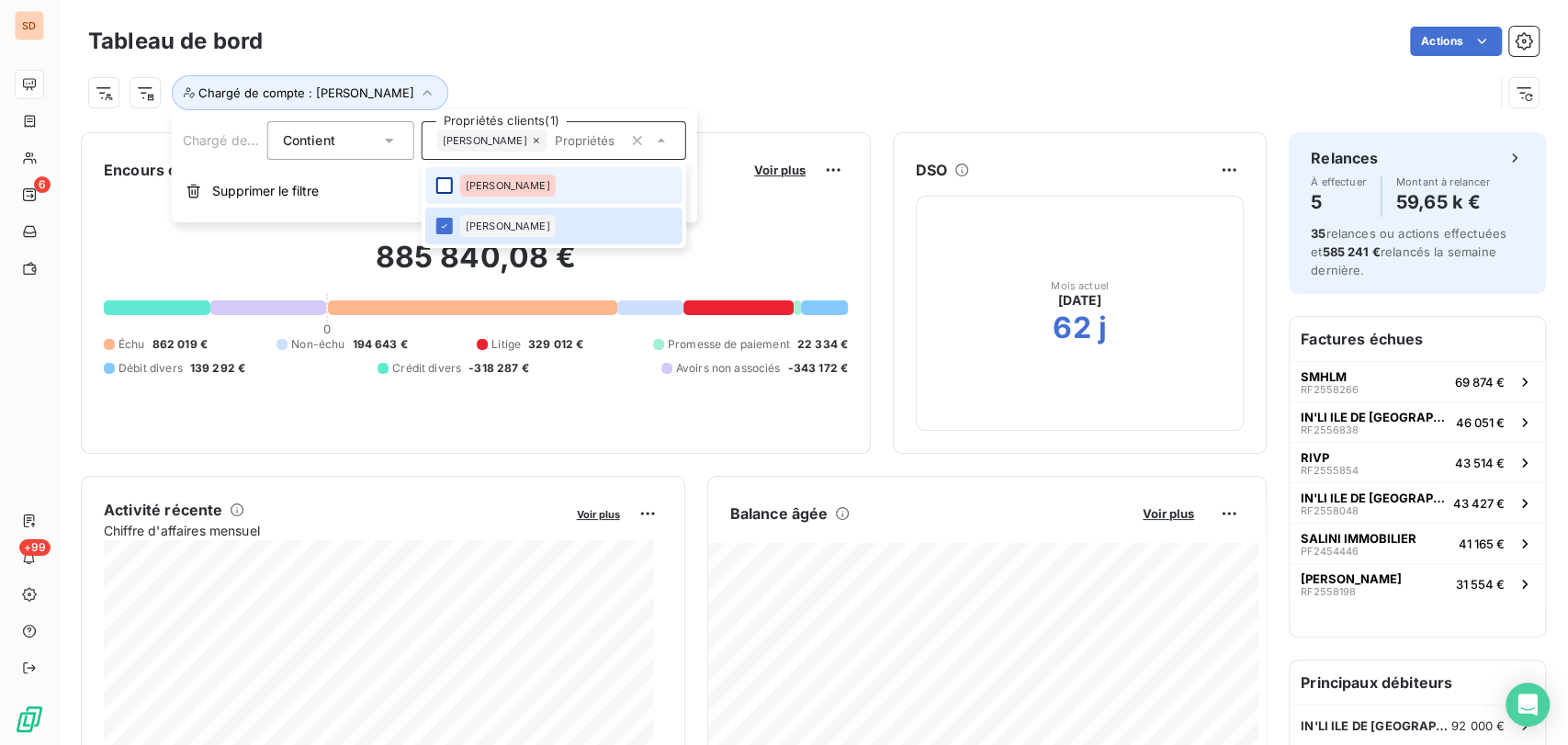
click at [444, 186] on div at bounding box center [444, 186] width 17 height 17
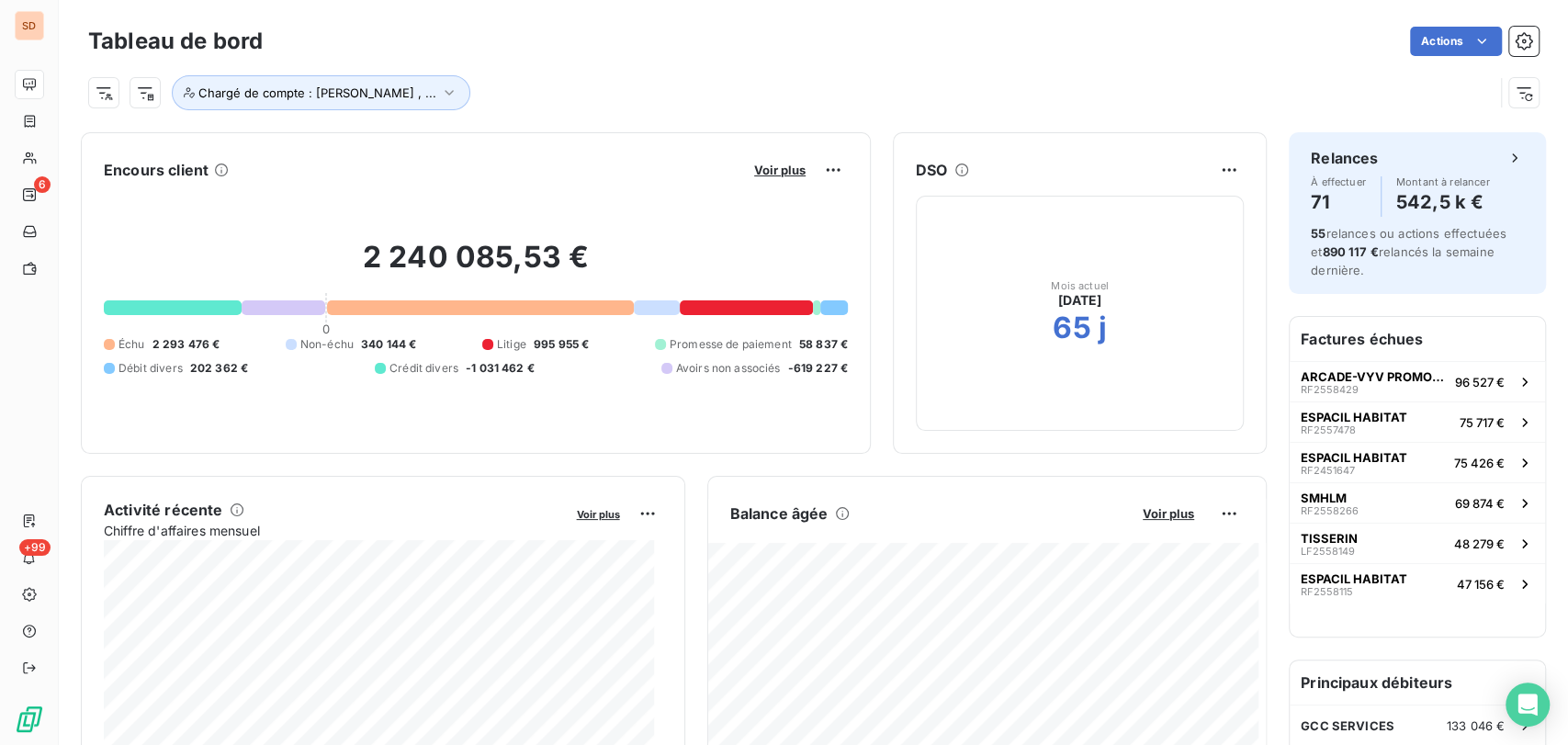
click at [732, 72] on div "Chargé de compte : Sébastien , ..." at bounding box center [813, 86] width 1450 height 50
click at [440, 90] on icon "button" at bounding box center [449, 93] width 18 height 18
click at [649, 141] on icon at bounding box center [654, 141] width 11 height 11
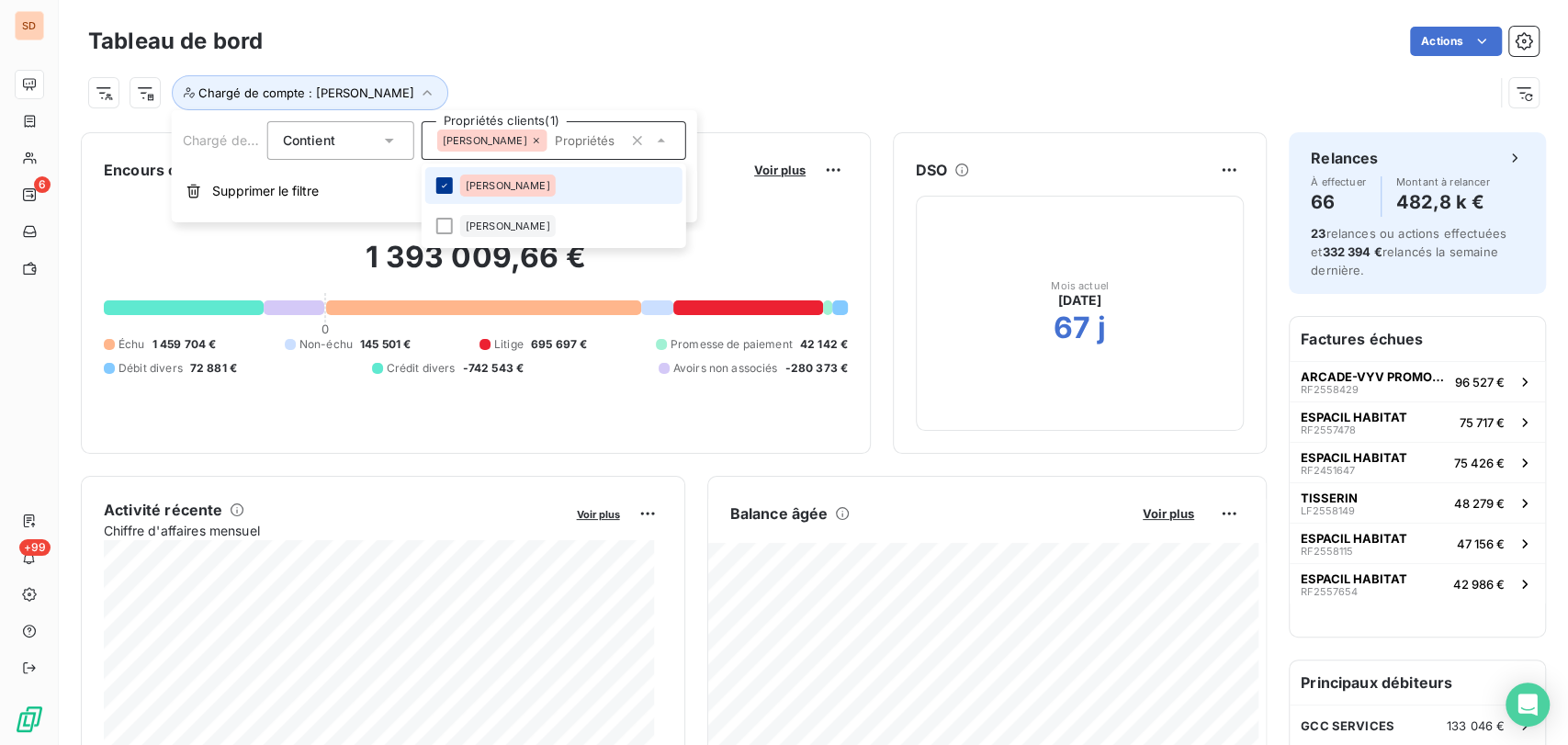
click at [445, 188] on icon at bounding box center [444, 186] width 11 height 11
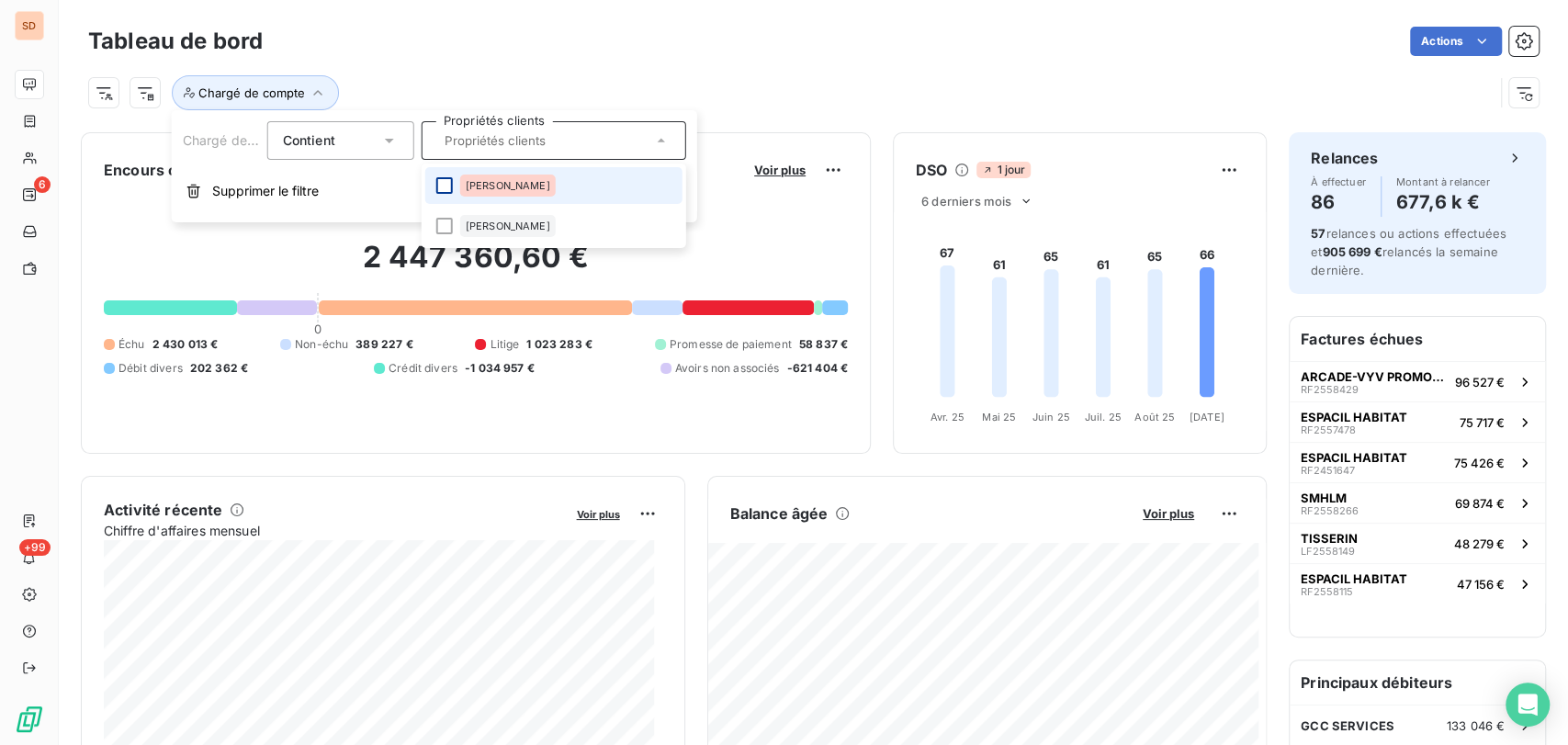
click at [448, 189] on div at bounding box center [444, 186] width 17 height 17
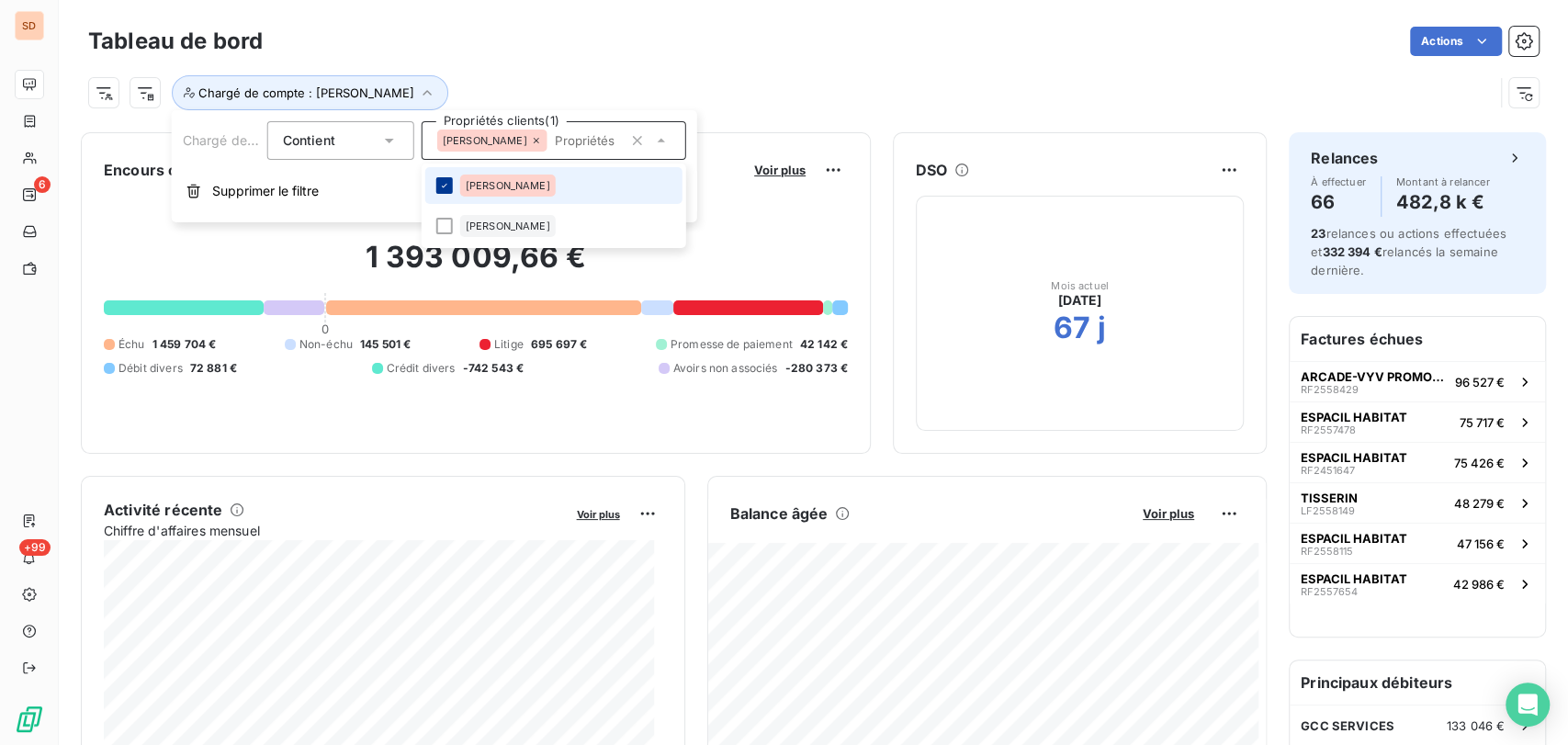
click at [448, 189] on icon at bounding box center [444, 186] width 11 height 11
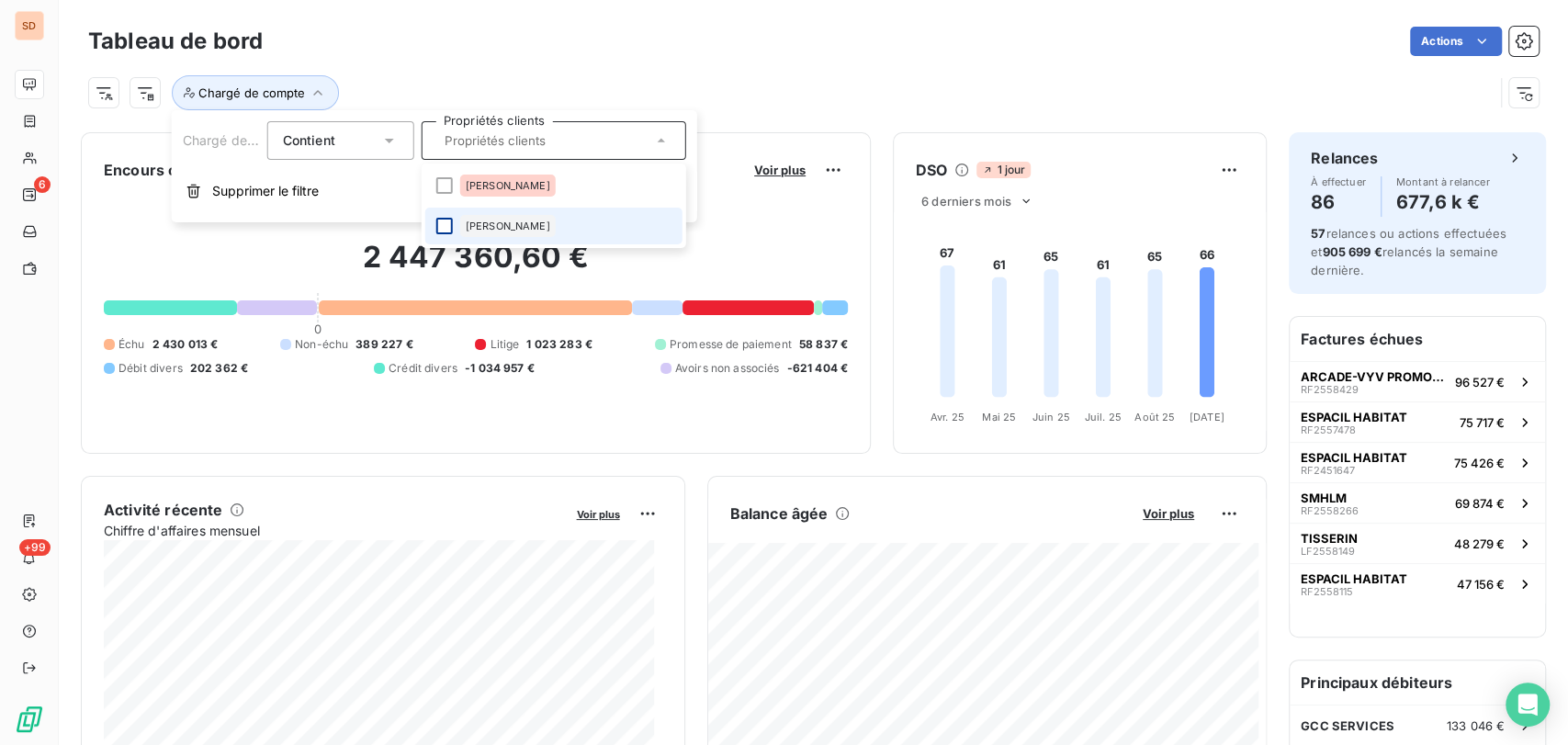
click at [447, 230] on div at bounding box center [444, 226] width 17 height 17
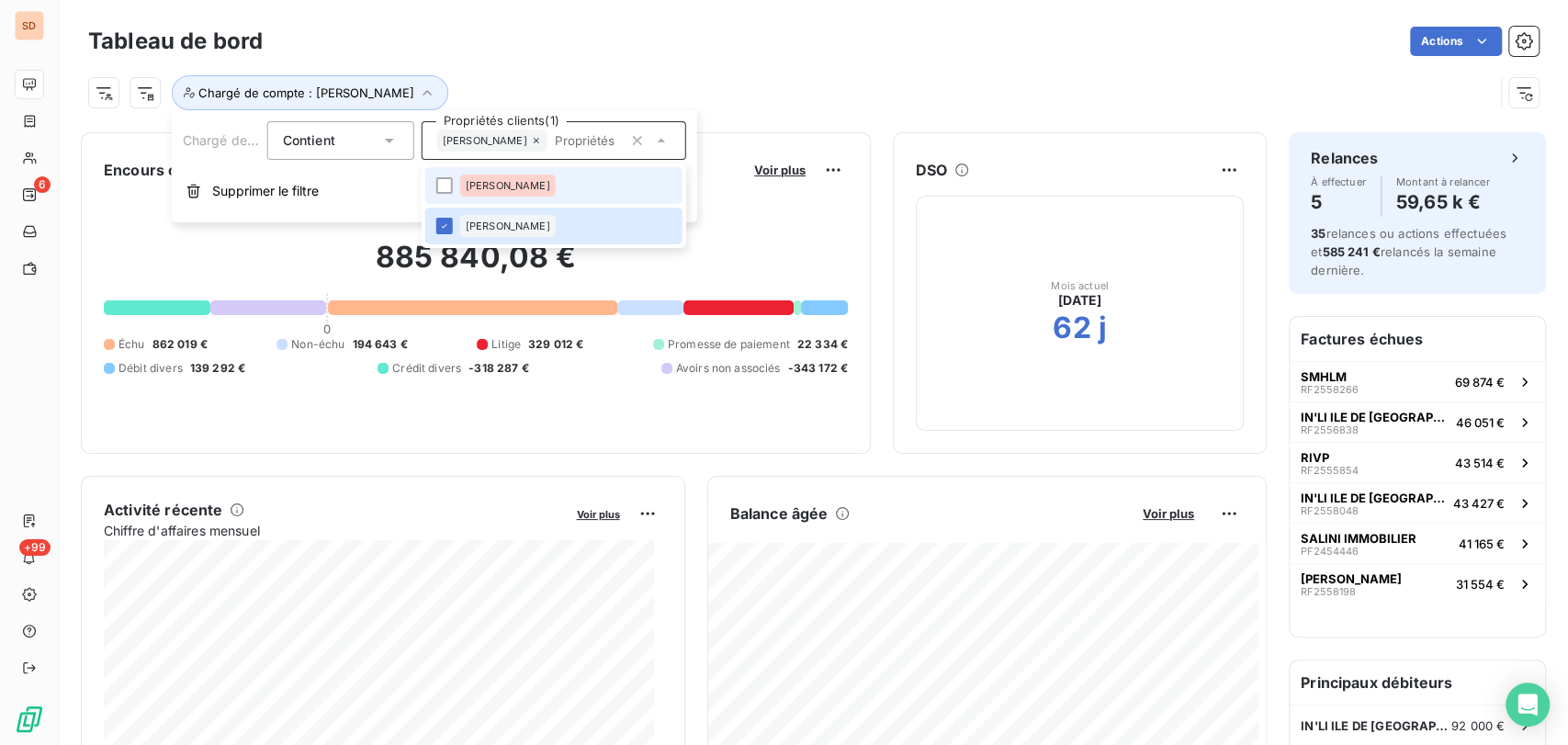
drag, startPoint x: 436, startPoint y: 183, endPoint x: 452, endPoint y: 193, distance: 18.9
click at [438, 183] on div at bounding box center [444, 186] width 17 height 17
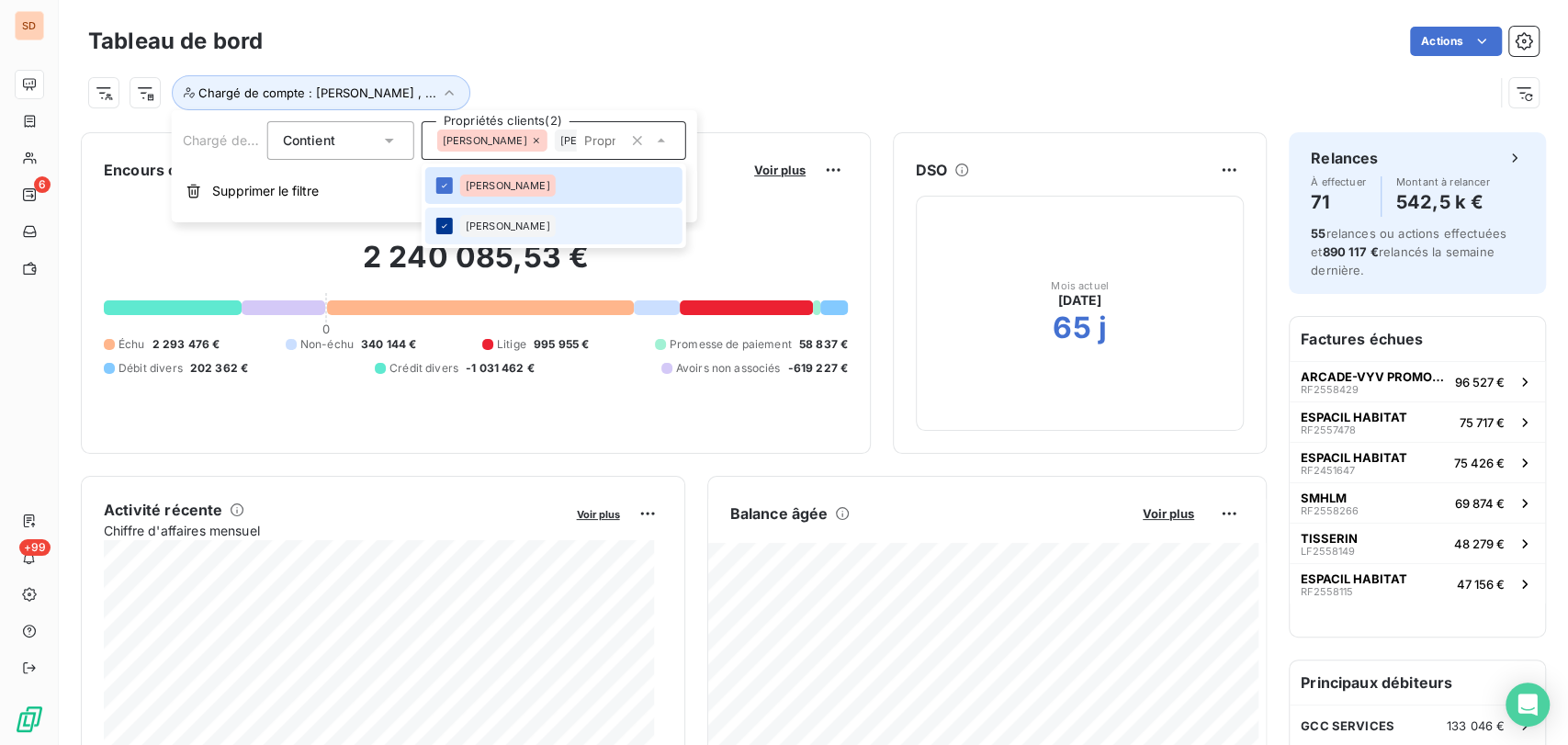
click at [444, 224] on icon at bounding box center [444, 226] width 11 height 11
click at [443, 223] on div at bounding box center [444, 226] width 17 height 17
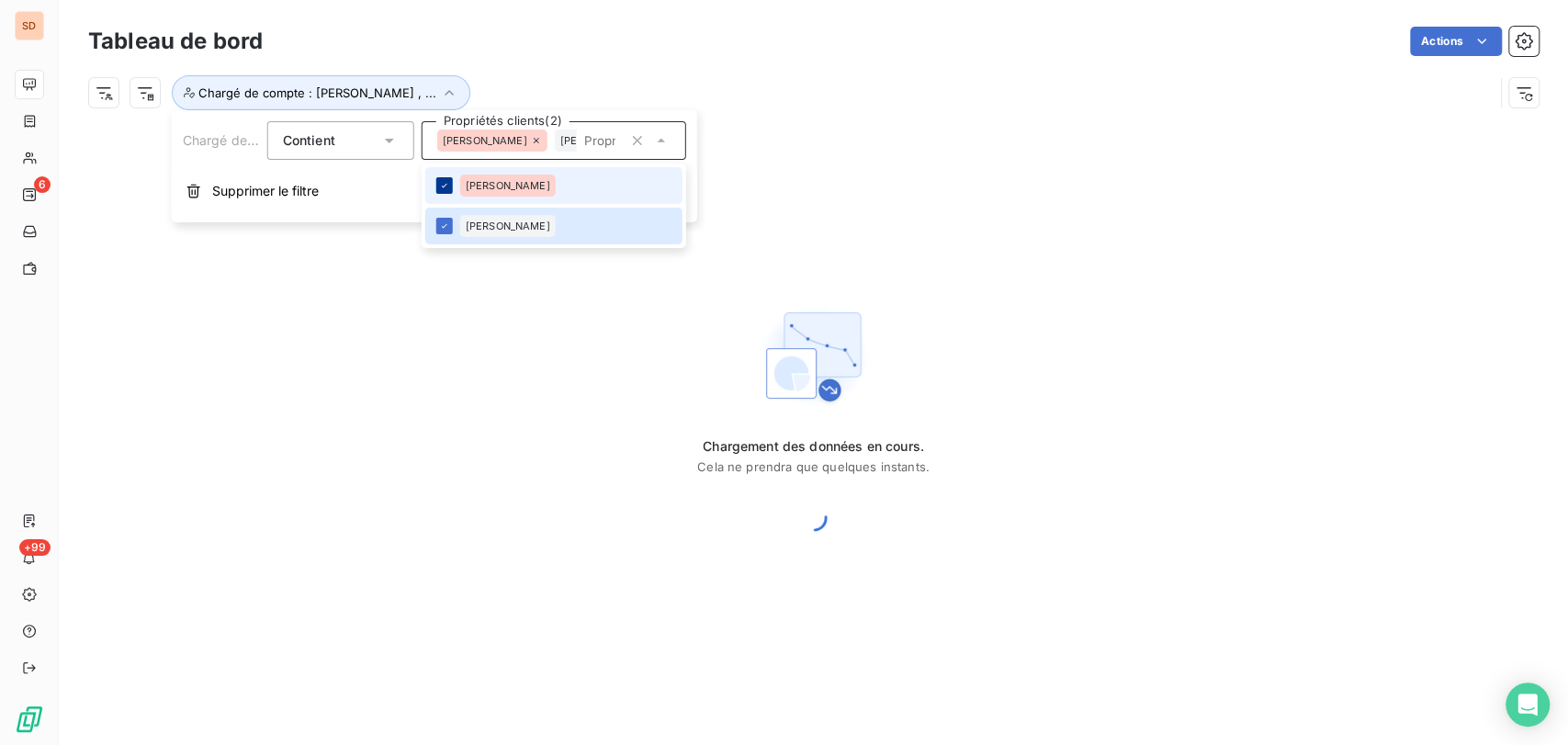
click at [450, 192] on div at bounding box center [444, 186] width 17 height 17
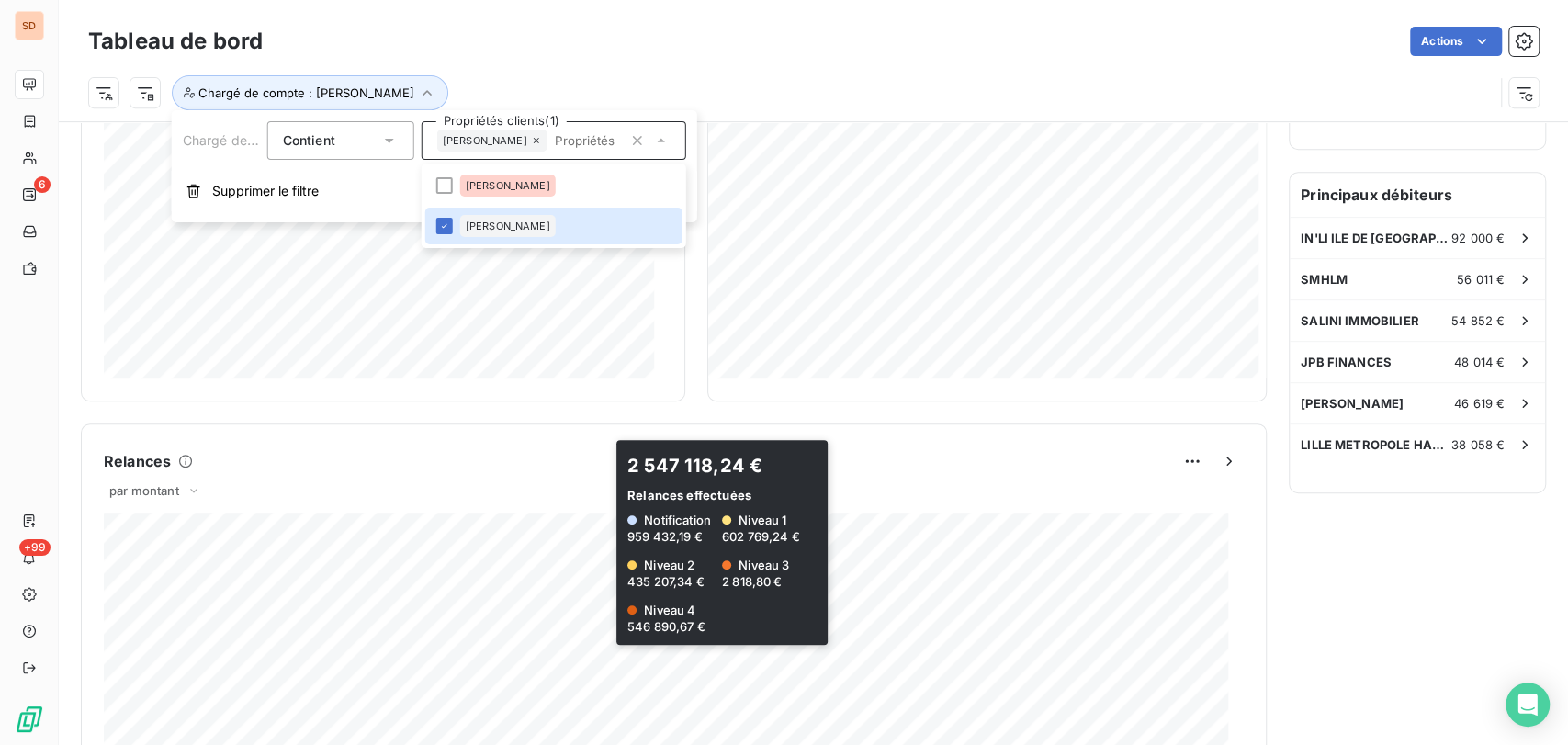
scroll to position [433, 0]
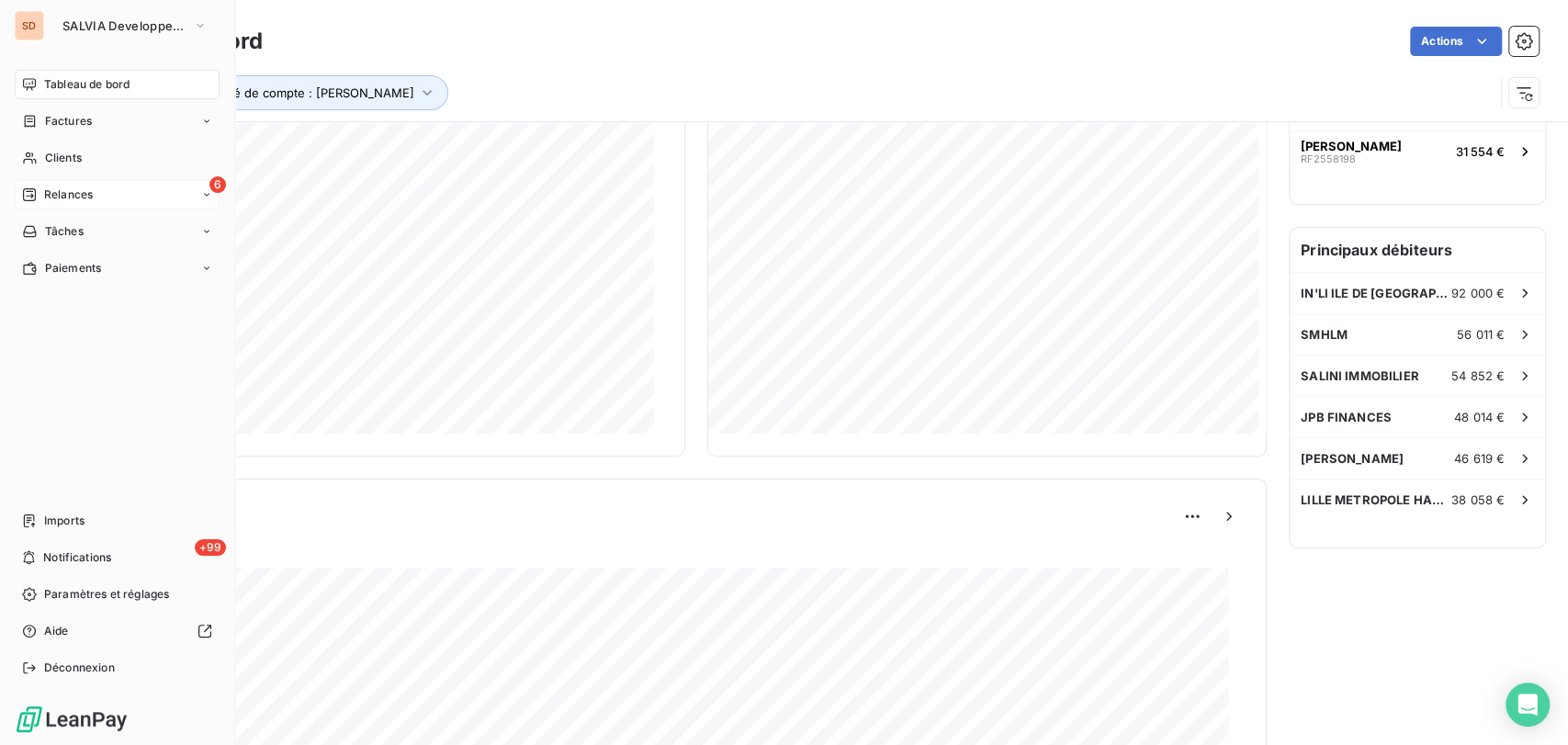
click at [51, 192] on span "Relances" at bounding box center [68, 195] width 49 height 17
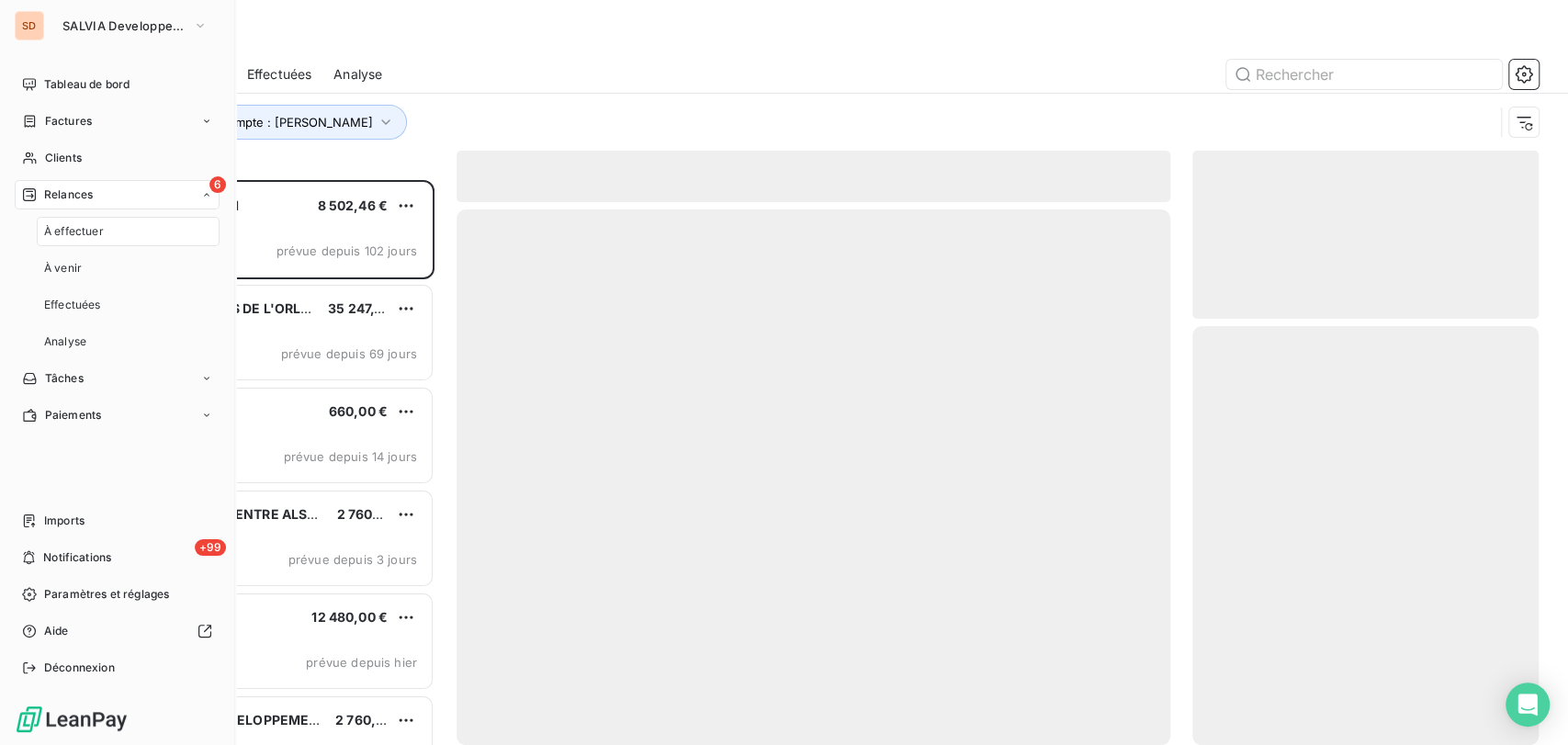
scroll to position [548, 330]
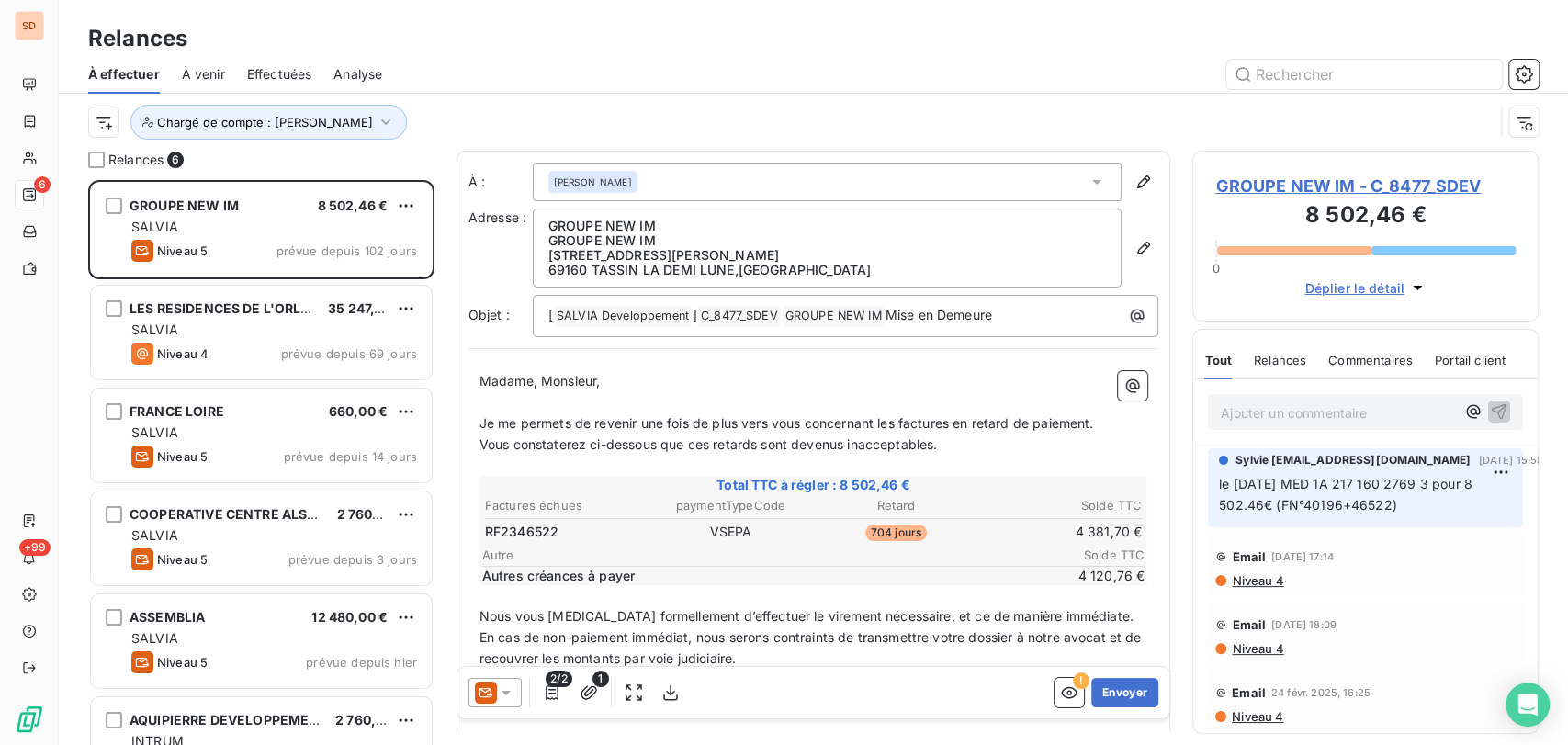
click at [278, 81] on span "Effectuées" at bounding box center [280, 74] width 65 height 18
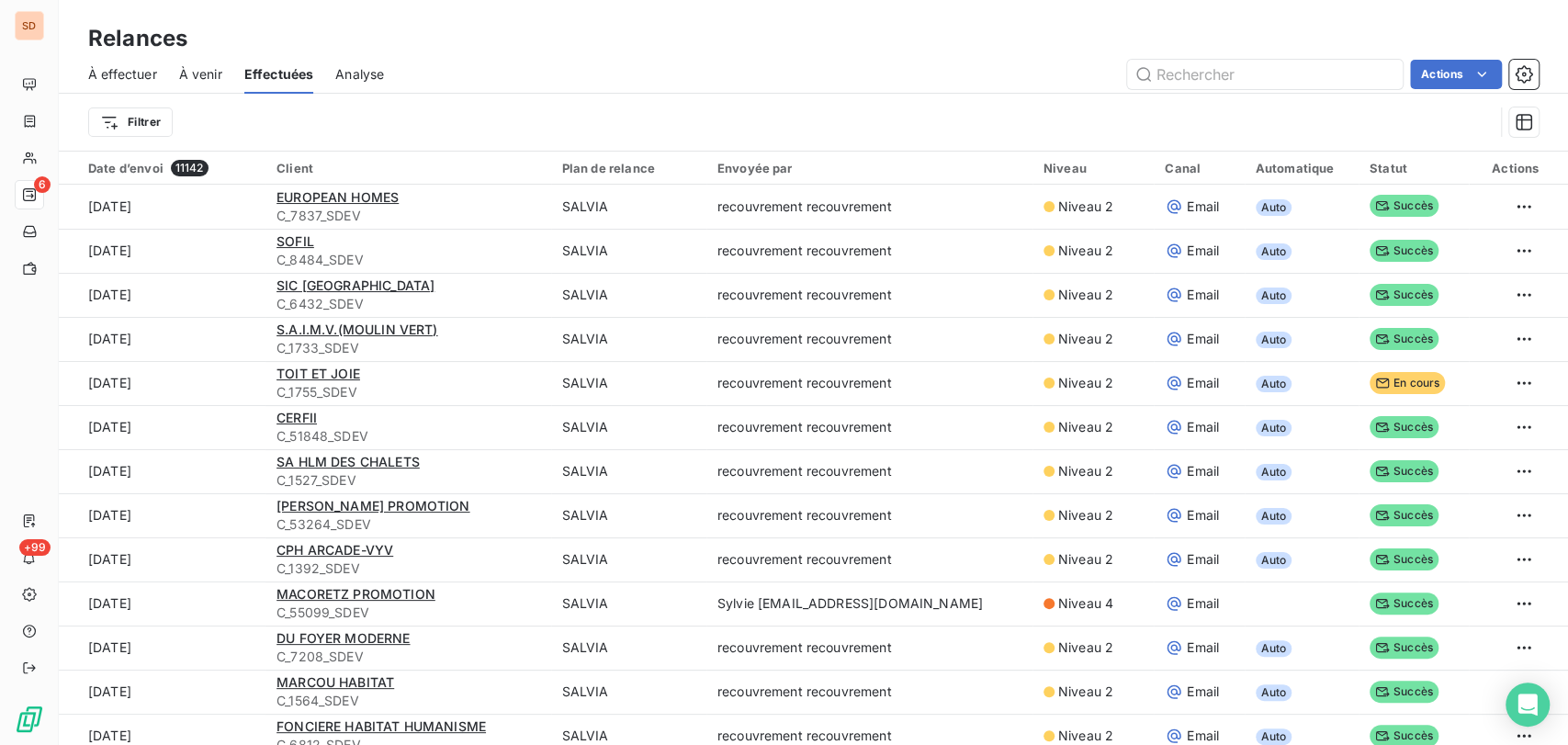
click at [371, 68] on span "Analyse" at bounding box center [359, 74] width 49 height 18
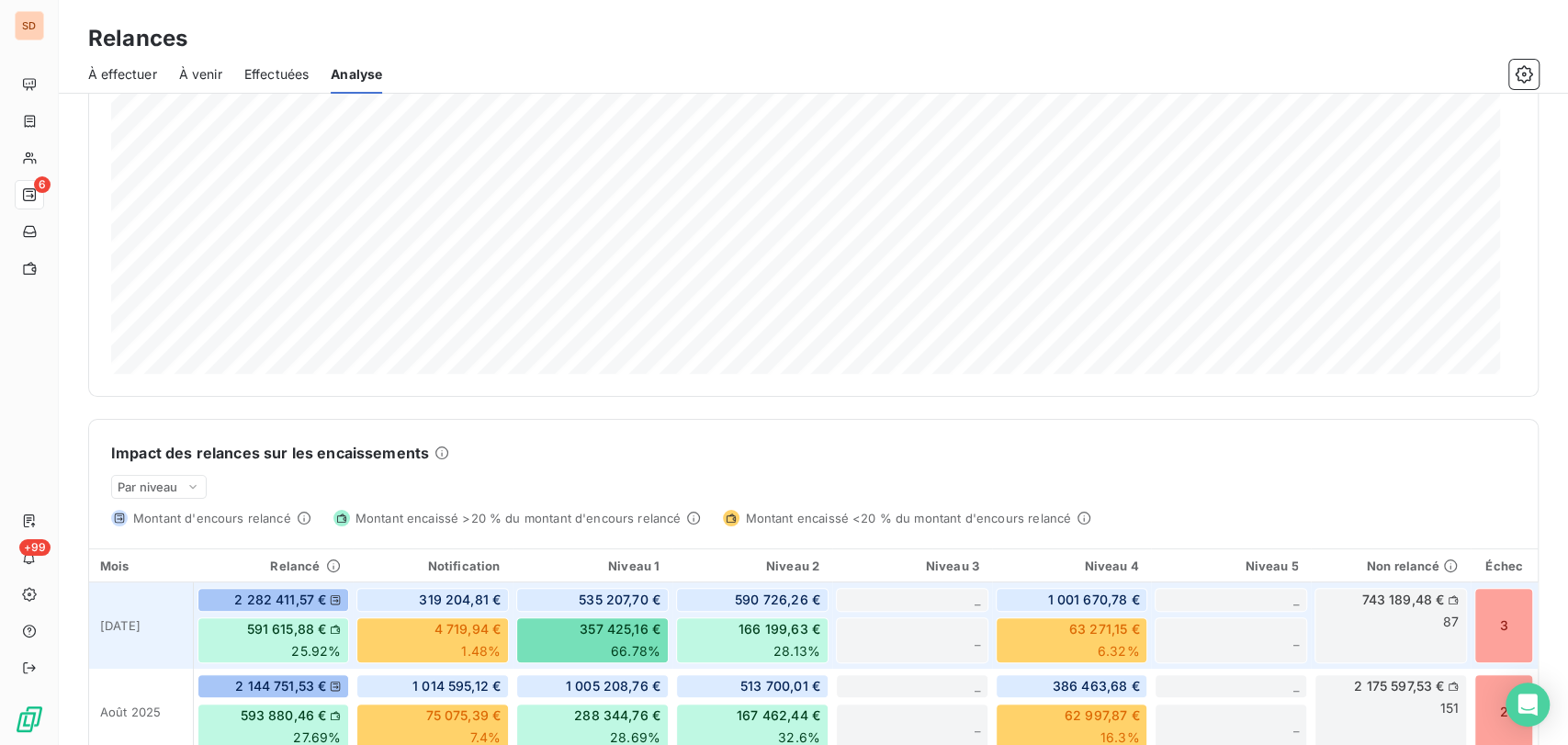
scroll to position [305, 0]
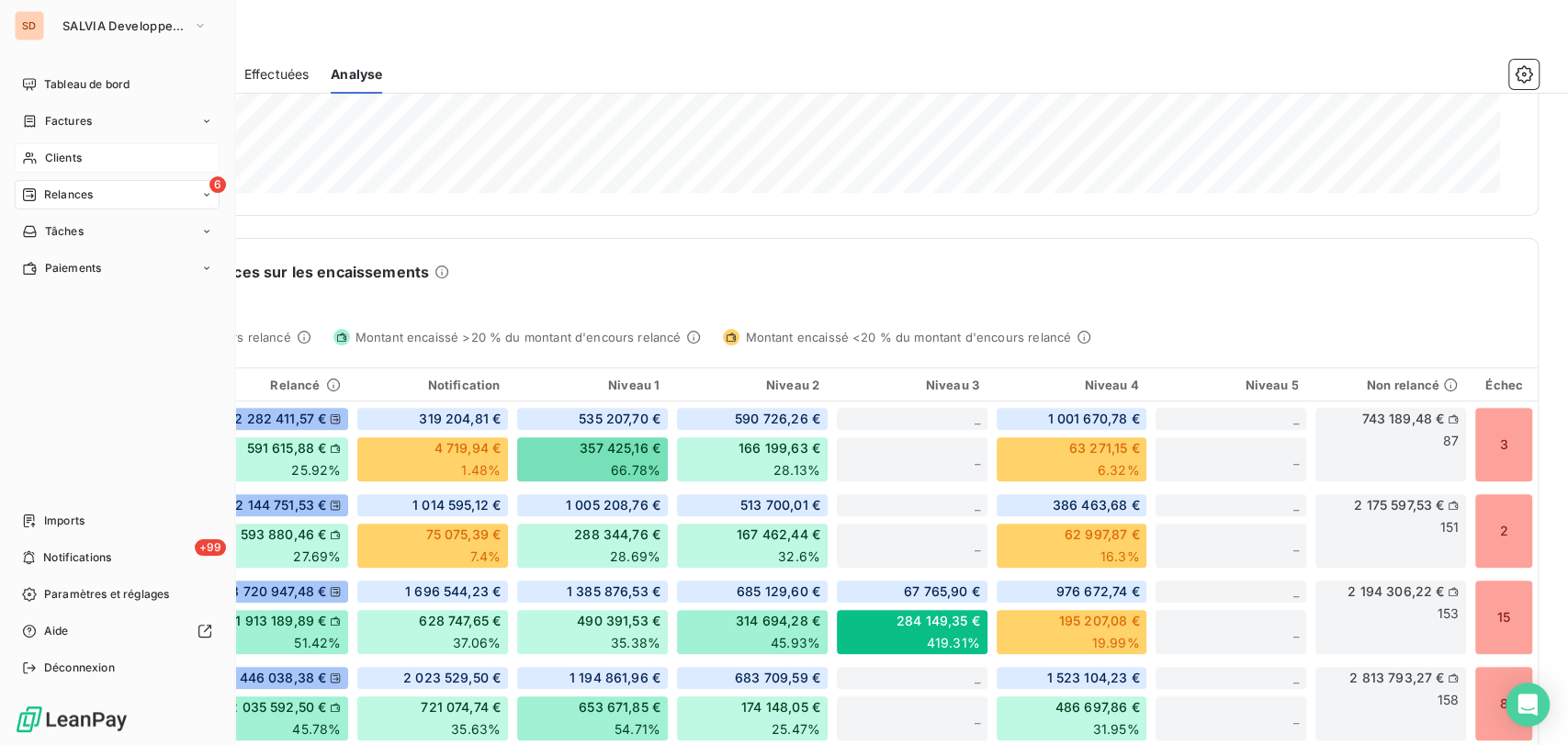
click at [77, 153] on span "Clients" at bounding box center [63, 158] width 37 height 17
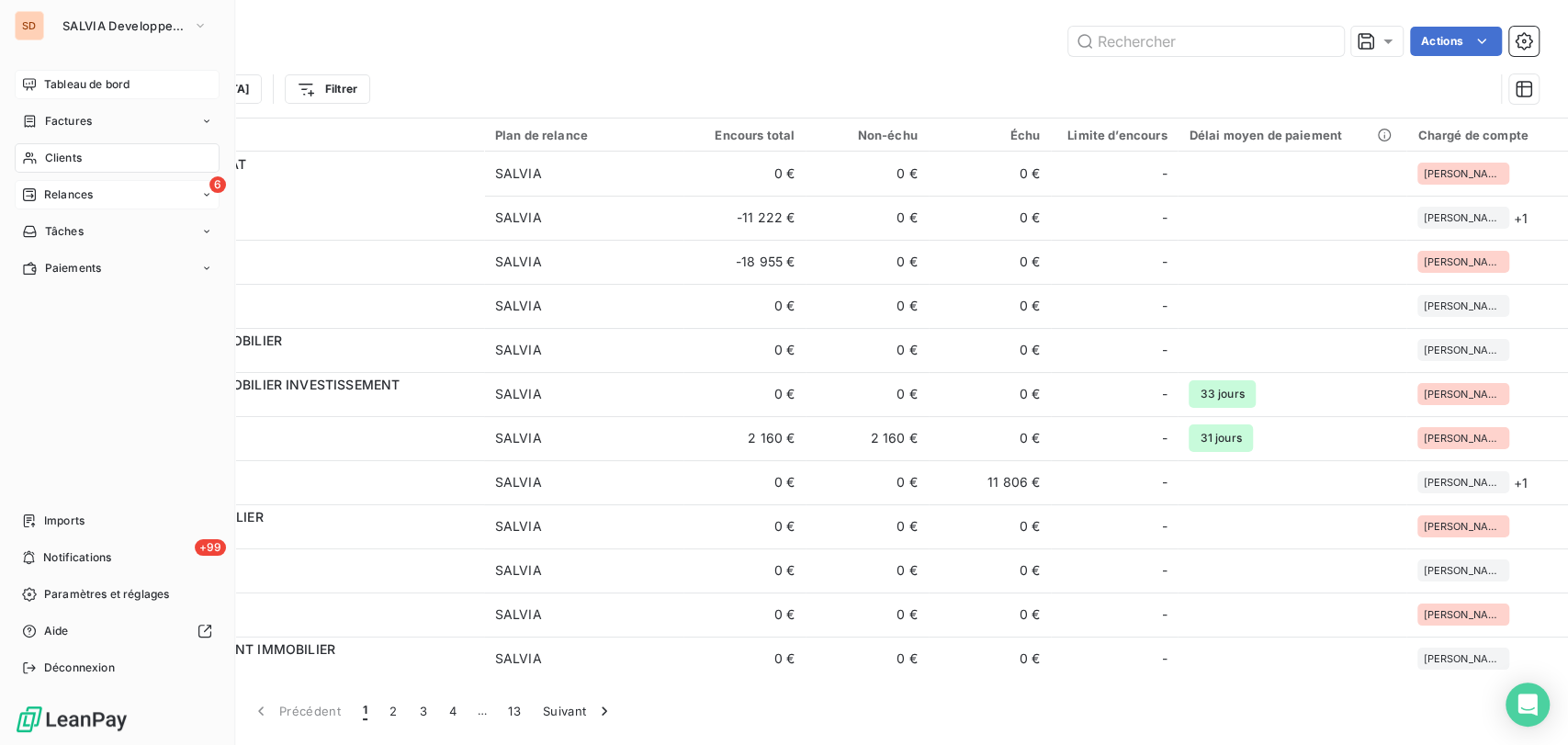
click at [53, 87] on span "Tableau de bord" at bounding box center [86, 85] width 86 height 17
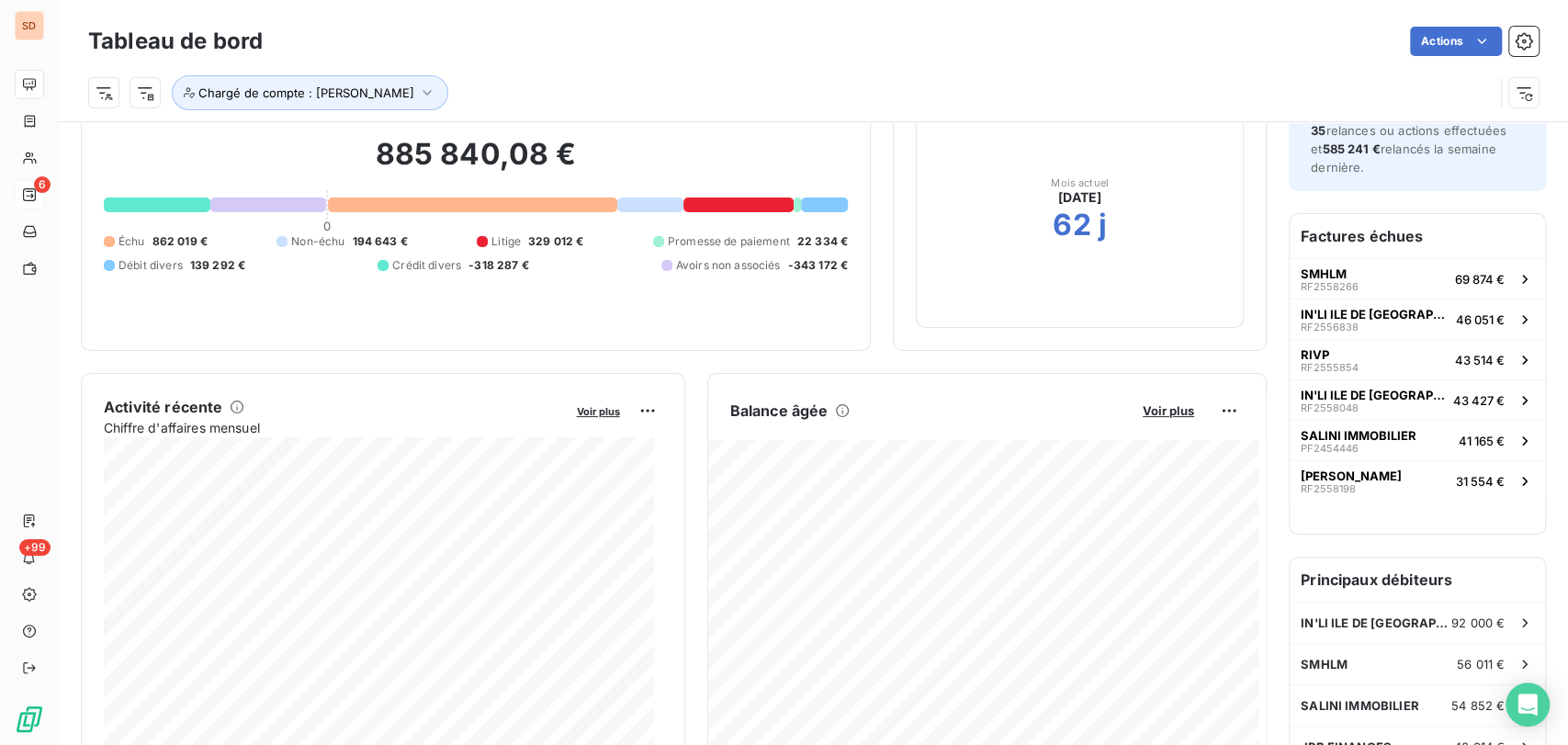
scroll to position [206, 0]
